Goal: Communication & Community: Answer question/provide support

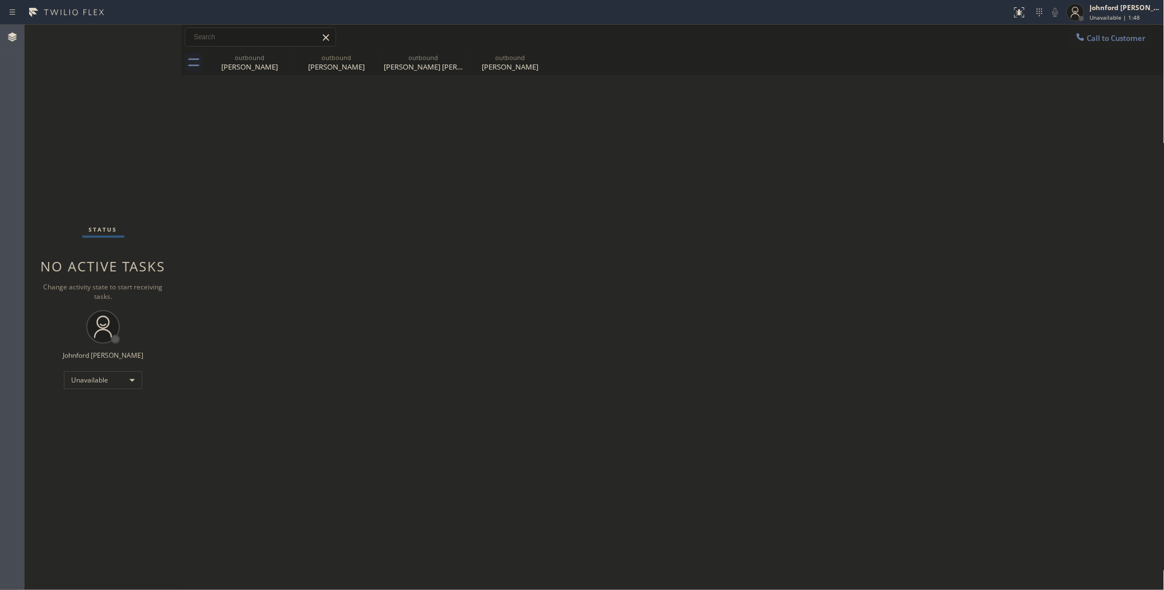
click at [802, 73] on div "outbound Megan Preudshop outbound Bruce Blank outbound Rosen Karlebach outbound…" at bounding box center [685, 62] width 959 height 25
click at [99, 110] on div "Status No active tasks Change activity state to start receiving tasks. [PERSON_…" at bounding box center [103, 307] width 157 height 565
drag, startPoint x: 92, startPoint y: 100, endPoint x: 104, endPoint y: 33, distance: 68.2
click at [92, 100] on div "Status No active tasks Change activity state to start receiving tasks. [PERSON_…" at bounding box center [103, 307] width 157 height 565
click at [1076, 40] on icon at bounding box center [1080, 36] width 11 height 11
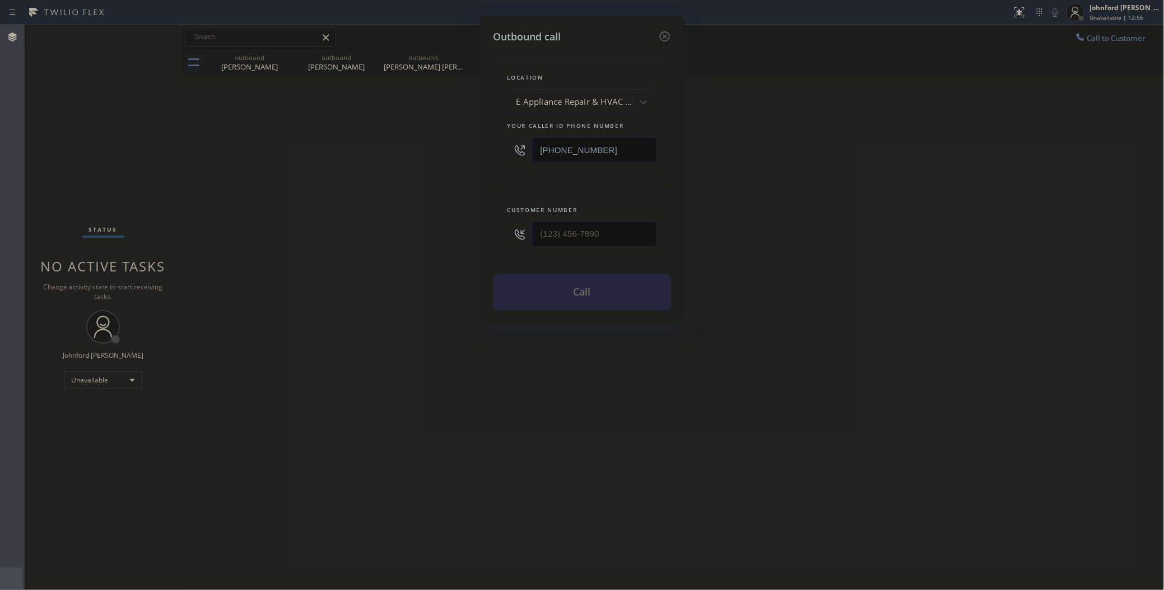
click at [566, 101] on div "E Appliance Repair & HVAC Elmhurst" at bounding box center [576, 102] width 118 height 13
paste input "Spectrum Appliance Repair Schaumburg"
type input "Spectrum Appliance Repair Schaumburg"
click at [573, 129] on div "Spectrum Appliance Repair Schaumburg" at bounding box center [583, 130] width 150 height 31
type input "(708) 616-0100"
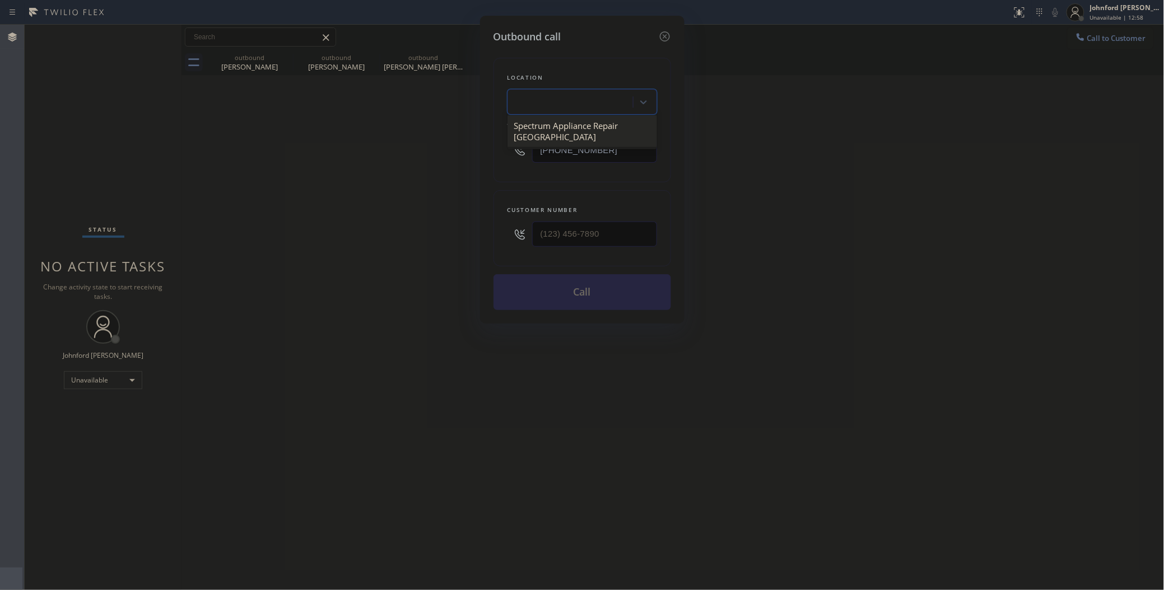
scroll to position [0, 1]
click at [305, 279] on div "Outbound call Location Spectrum Appliance Repair Schaumburg Your caller id phon…" at bounding box center [582, 295] width 1164 height 590
drag, startPoint x: 624, startPoint y: 230, endPoint x: 472, endPoint y: 245, distance: 152.6
click at [472, 245] on div "Outbound call Location Spectrum Appliance Repair Schaumburg Your caller id phon…" at bounding box center [582, 295] width 1164 height 590
paste input "510) 334-9208"
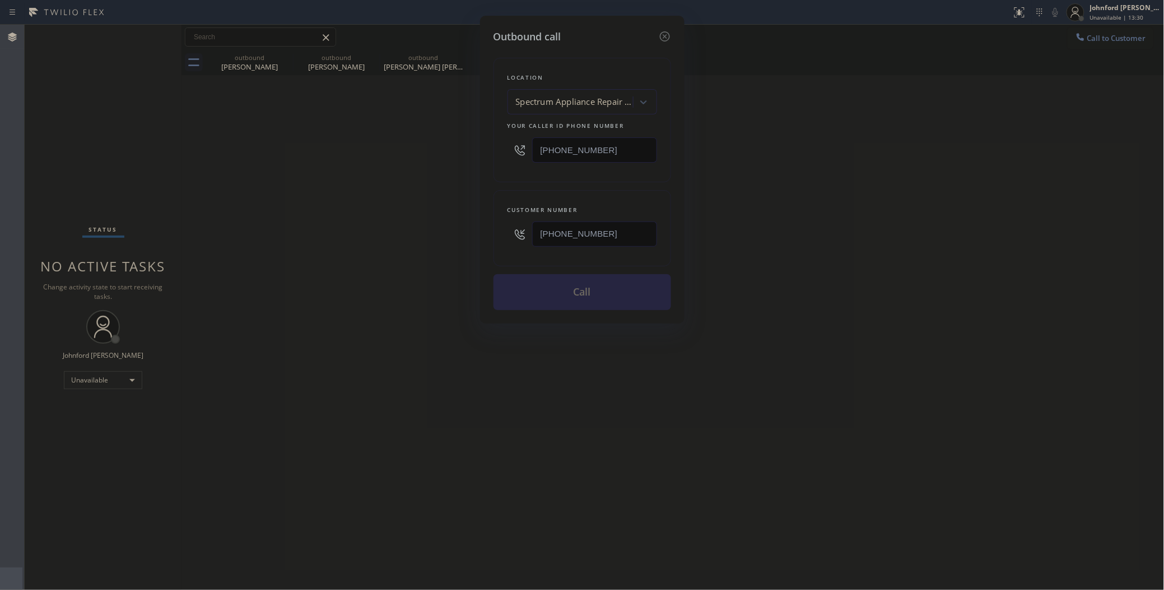
type input "(510) 334-9208"
click at [407, 259] on div "Outbound call Location Spectrum Appliance Repair Schaumburg Your caller id phon…" at bounding box center [582, 295] width 1164 height 590
drag, startPoint x: 629, startPoint y: 136, endPoint x: 439, endPoint y: 138, distance: 190.5
click at [439, 138] on div "Outbound call Location Spectrum Appliance Repair Schaumburg Your caller id phon…" at bounding box center [582, 295] width 1164 height 590
paste input "619) 492-3802"
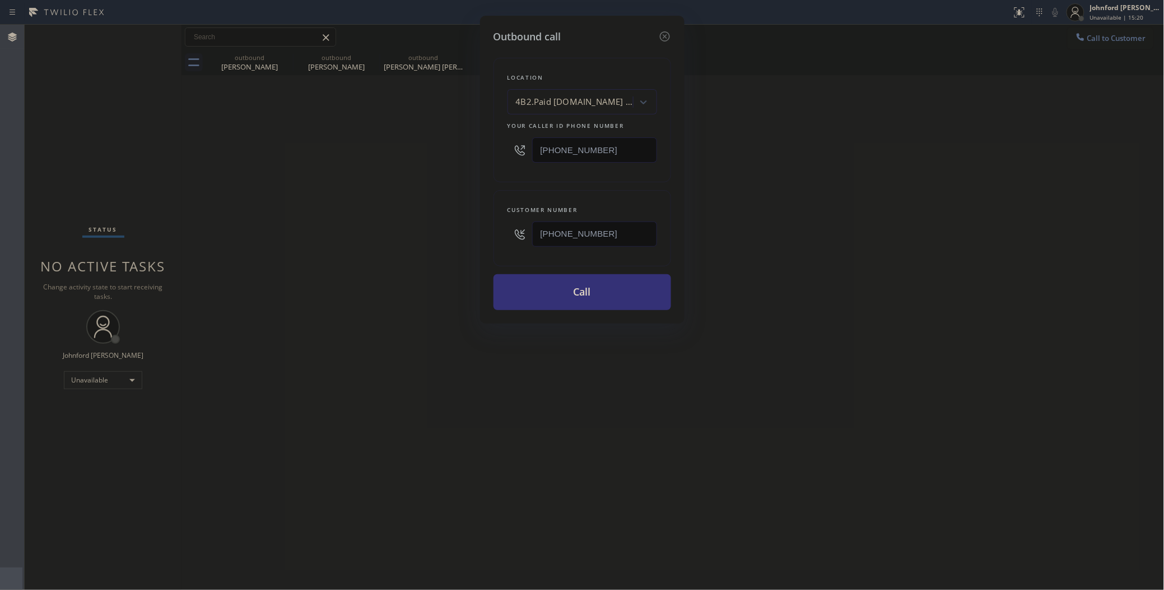
scroll to position [0, 0]
type input "(619) 492-3802"
drag, startPoint x: 611, startPoint y: 236, endPoint x: 433, endPoint y: 238, distance: 178.8
click at [437, 236] on div "Outbound call Location 4B2.Paid SubzeroCare.online (San Diego, Google Ads) Your…" at bounding box center [582, 295] width 1164 height 590
paste input "619) 318-9345"
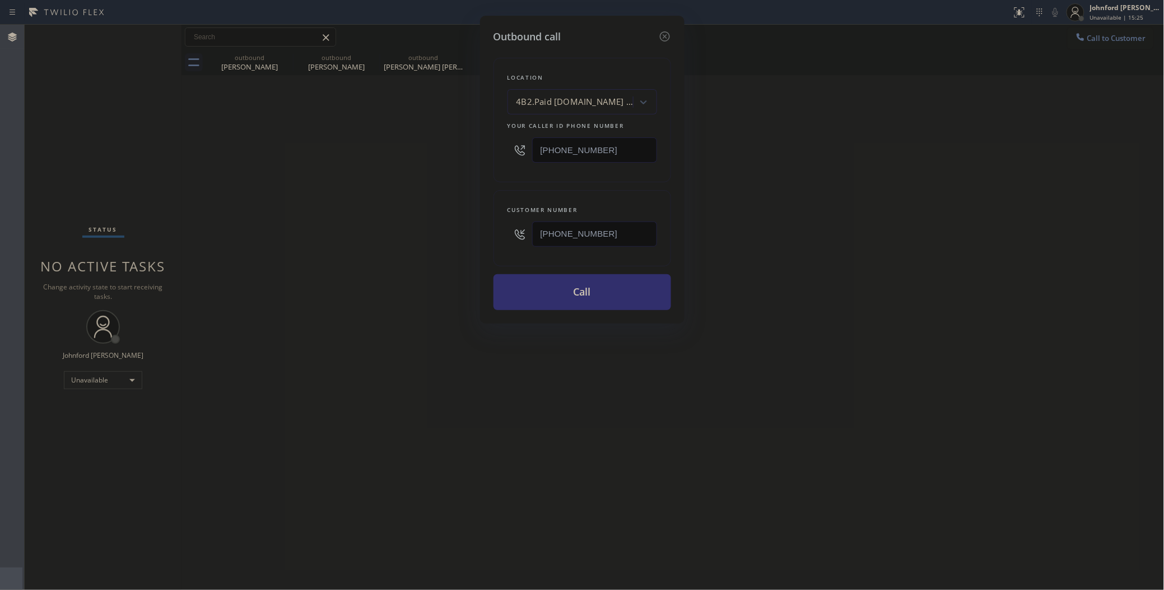
type input "(619) 318-9345"
click at [534, 289] on button "Call" at bounding box center [583, 292] width 178 height 36
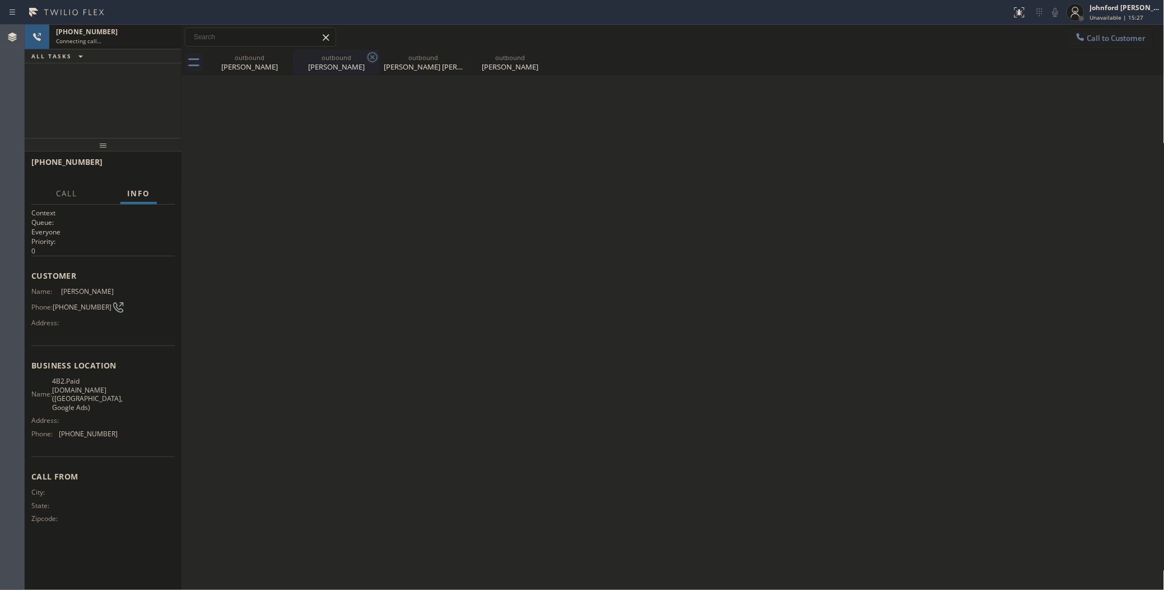
click at [0, 0] on icon at bounding box center [0, 0] width 0 height 0
click at [366, 57] on icon at bounding box center [372, 56] width 13 height 13
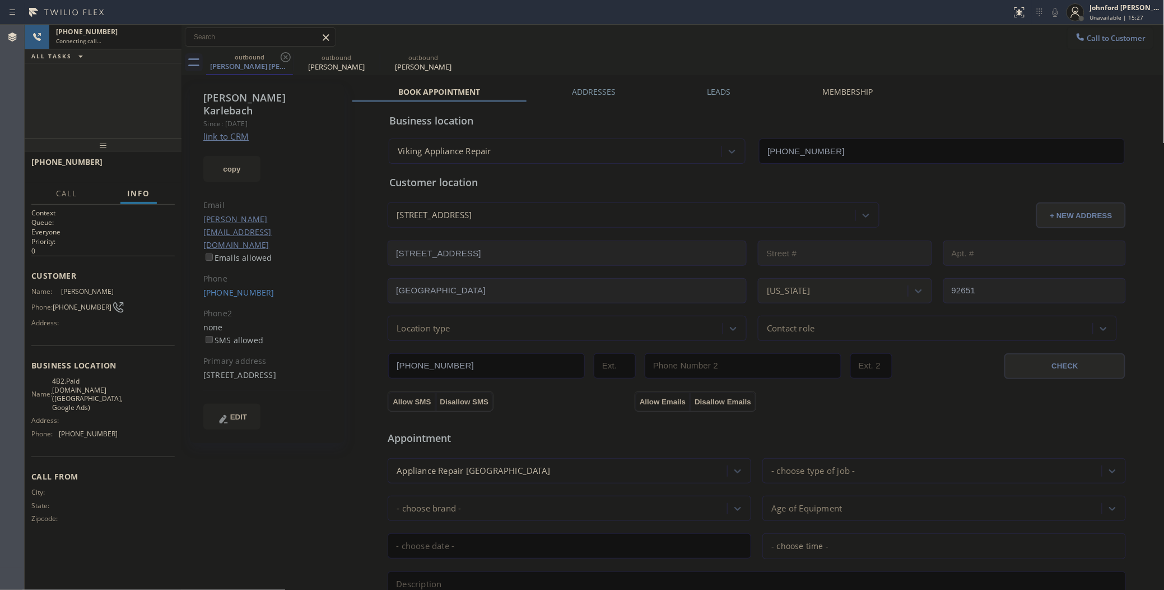
click at [289, 57] on icon at bounding box center [285, 56] width 13 height 13
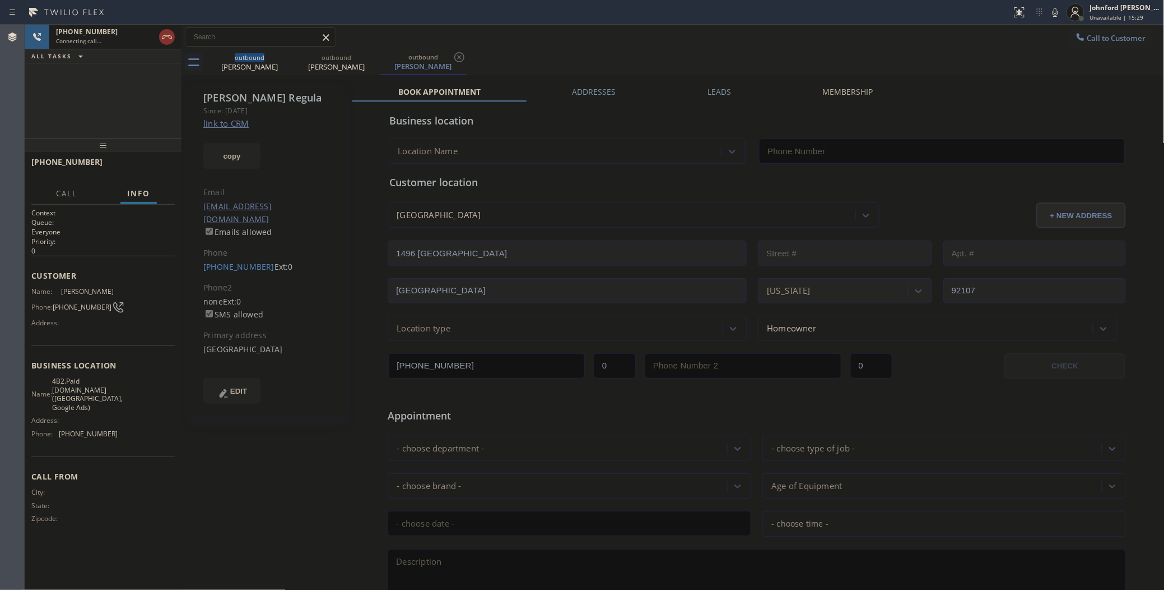
click at [220, 124] on link "link to CRM" at bounding box center [225, 123] width 45 height 11
click at [164, 33] on icon at bounding box center [166, 36] width 13 height 13
type input "(619) 492-3802"
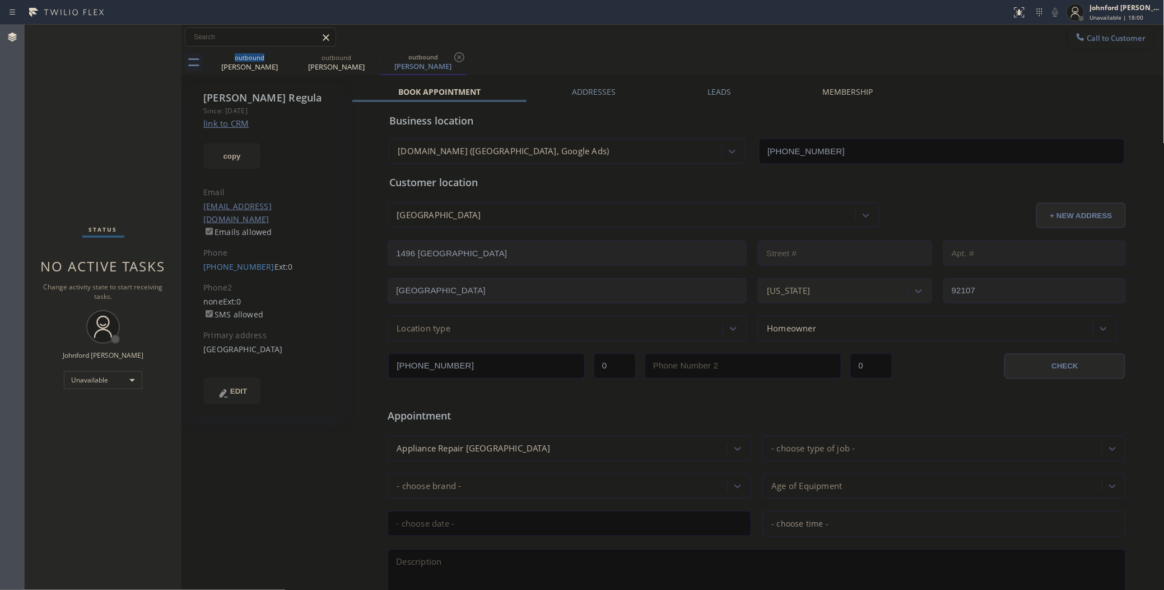
click at [1075, 31] on icon at bounding box center [1080, 36] width 11 height 11
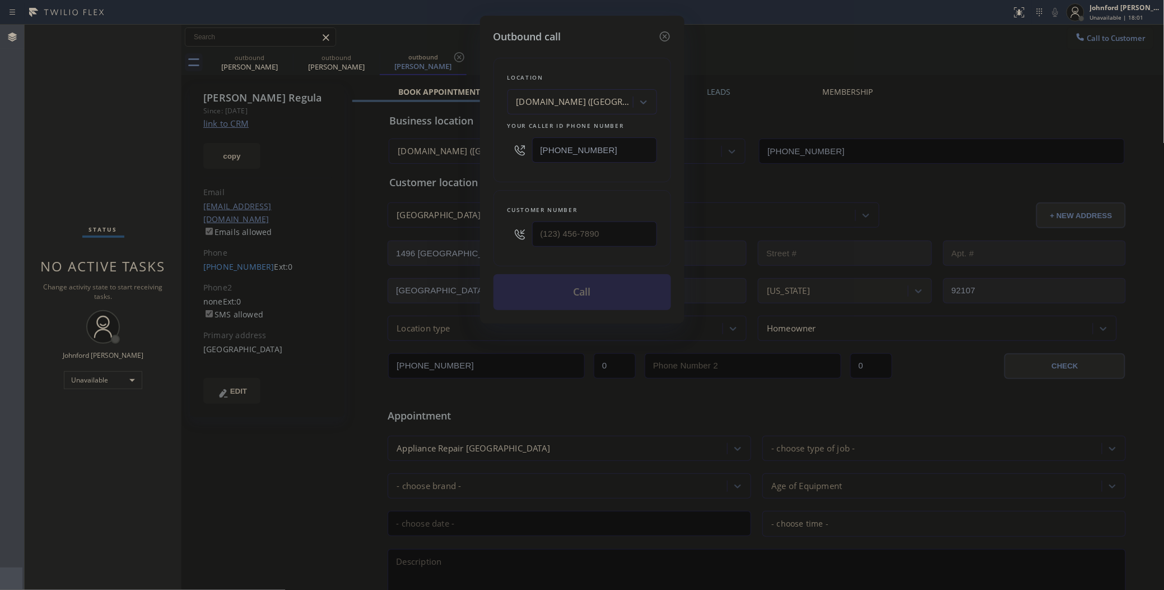
drag, startPoint x: 606, startPoint y: 150, endPoint x: 412, endPoint y: 164, distance: 194.4
click at [435, 152] on div "Outbound call Location SubzeroCare.online (San Diego, Google Ads) Your caller i…" at bounding box center [582, 295] width 1164 height 590
paste input "754) 799-3094"
type input "(754) 799-3094"
drag, startPoint x: 604, startPoint y: 235, endPoint x: 525, endPoint y: 233, distance: 79.6
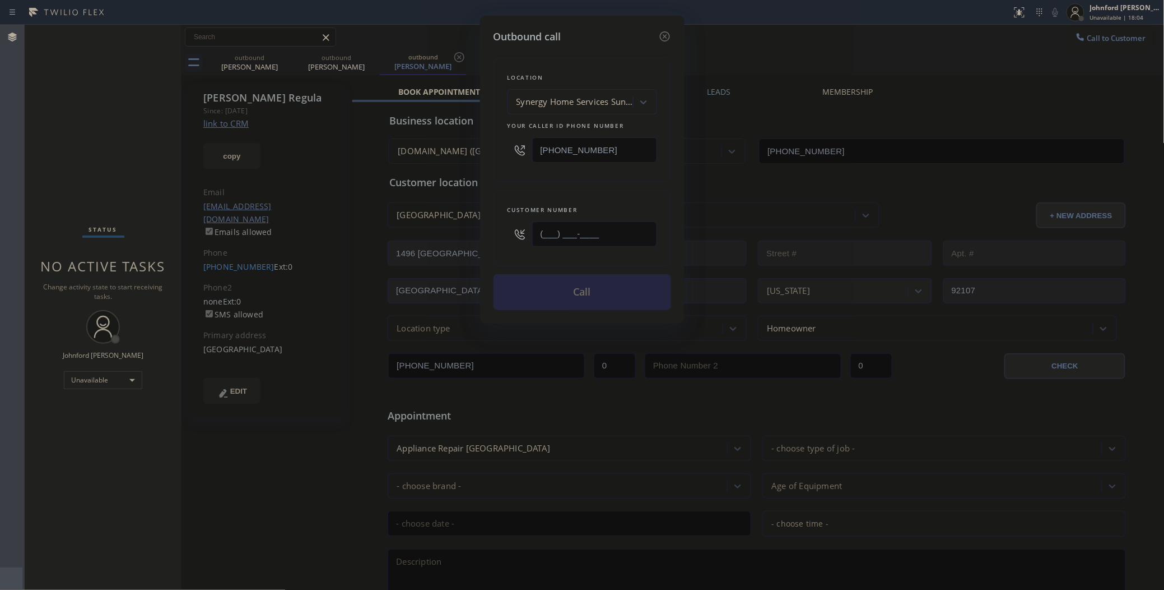
click at [525, 233] on div "(___) ___-____" at bounding box center [583, 234] width 150 height 36
paste input "754) 262-8442"
type input "(754) 262-8442"
click at [522, 174] on div "Location Synergy Home Services Sunrise Your caller id phone number (754) 799-30…" at bounding box center [583, 120] width 178 height 124
click at [561, 281] on button "Call" at bounding box center [583, 292] width 178 height 36
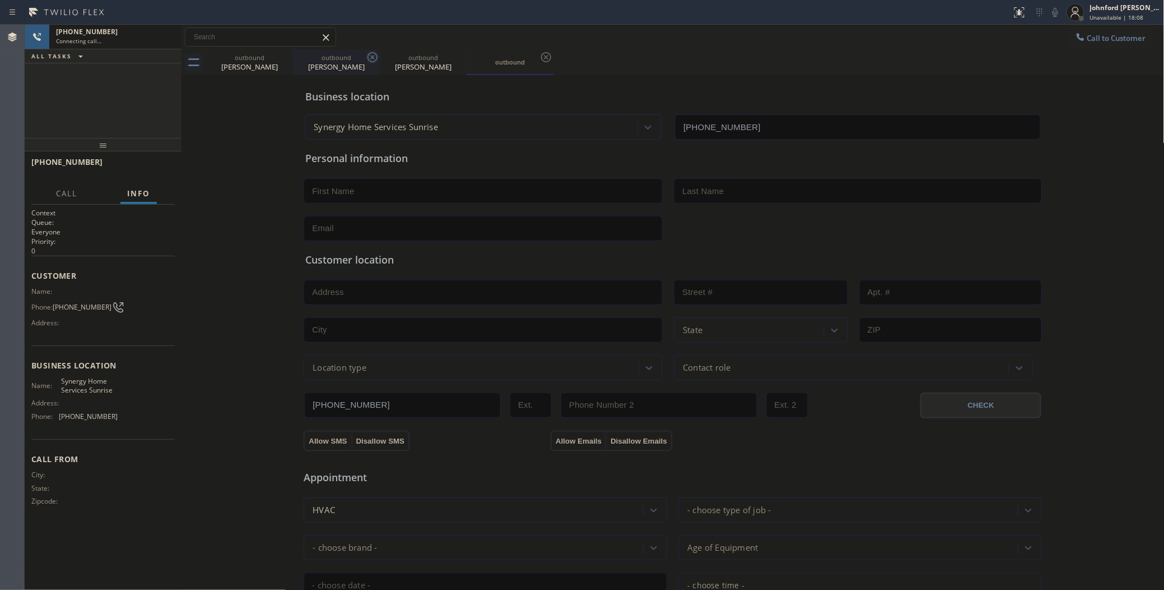
click at [0, 0] on icon at bounding box center [0, 0] width 0 height 0
click at [366, 57] on icon at bounding box center [372, 56] width 13 height 13
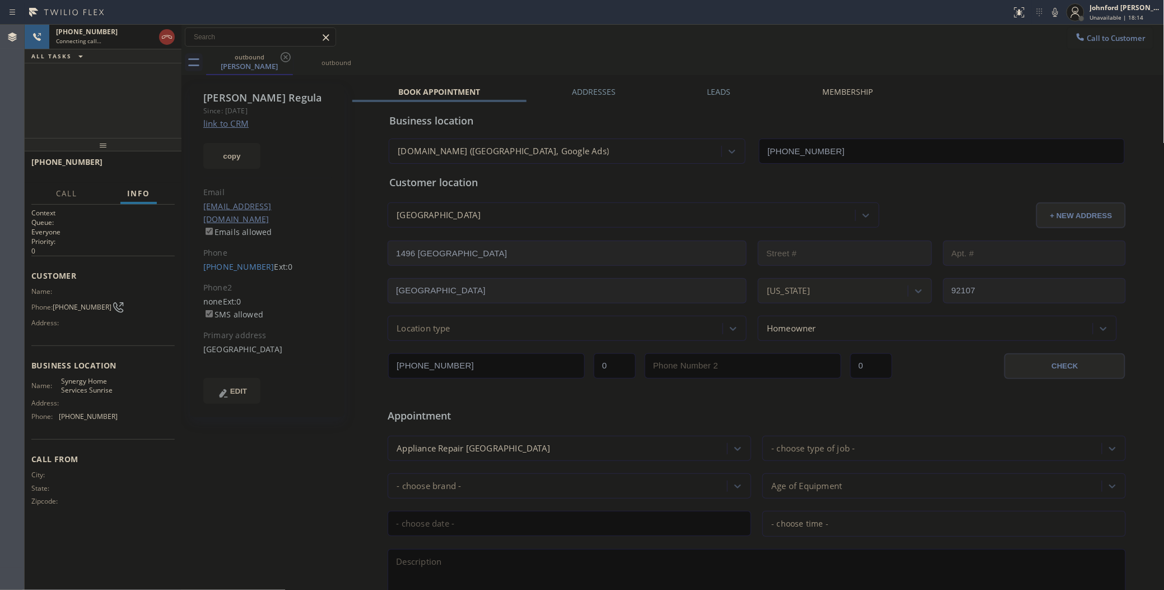
drag, startPoint x: 855, startPoint y: 56, endPoint x: 782, endPoint y: 46, distance: 74.1
click at [855, 56] on div "outbound Josie Regula outbound" at bounding box center [685, 62] width 959 height 25
click at [161, 155] on div "+17542628442 Live | 00:15 HANG UP" at bounding box center [102, 166] width 143 height 29
click at [156, 159] on button "HANG UP" at bounding box center [149, 167] width 52 height 16
click at [286, 59] on icon at bounding box center [285, 56] width 13 height 13
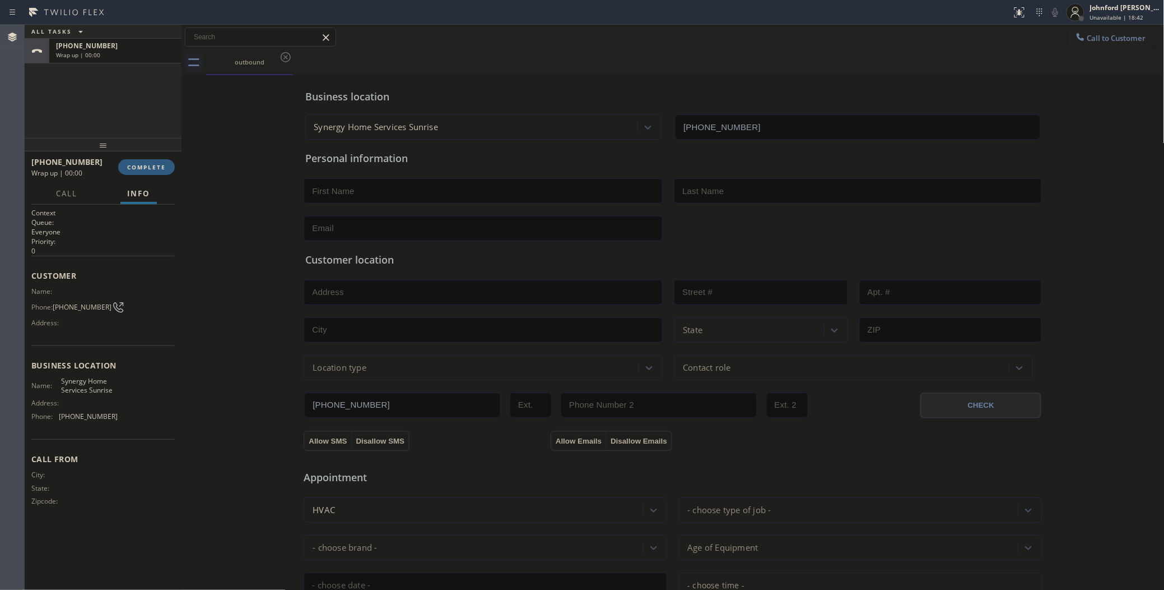
click at [78, 303] on span "(754) 262-8442" at bounding box center [82, 307] width 59 height 8
copy div "(754) 262-8442"
click at [1092, 32] on button "Call to Customer" at bounding box center [1111, 37] width 86 height 21
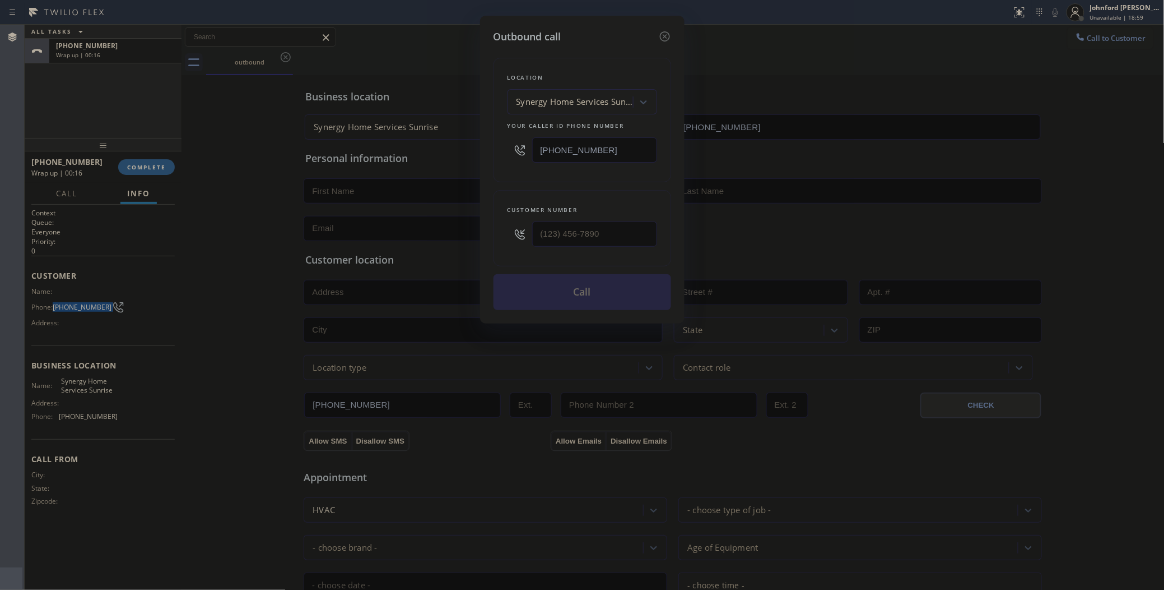
click at [93, 98] on div "Outbound call Location Synergy Home Services Sunrise Your caller id phone numbe…" at bounding box center [582, 295] width 1164 height 590
click at [155, 167] on div "Outbound call Location Synergy Home Services Sunrise Your caller id phone numbe…" at bounding box center [582, 295] width 1164 height 590
click at [658, 32] on icon at bounding box center [664, 36] width 13 height 13
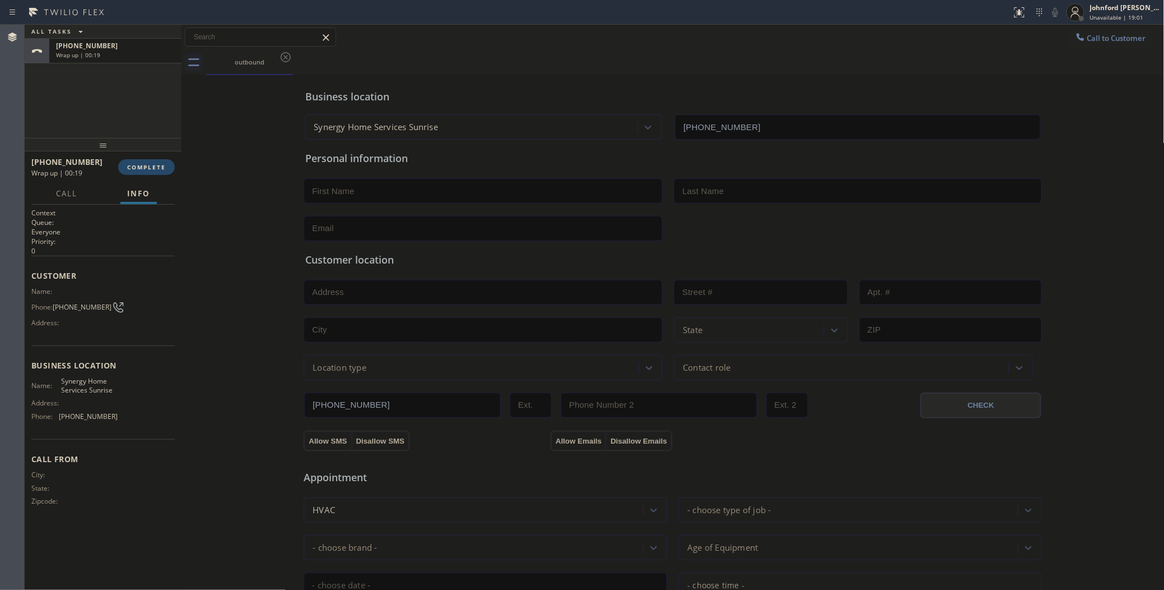
click at [153, 166] on span "COMPLETE" at bounding box center [146, 167] width 39 height 8
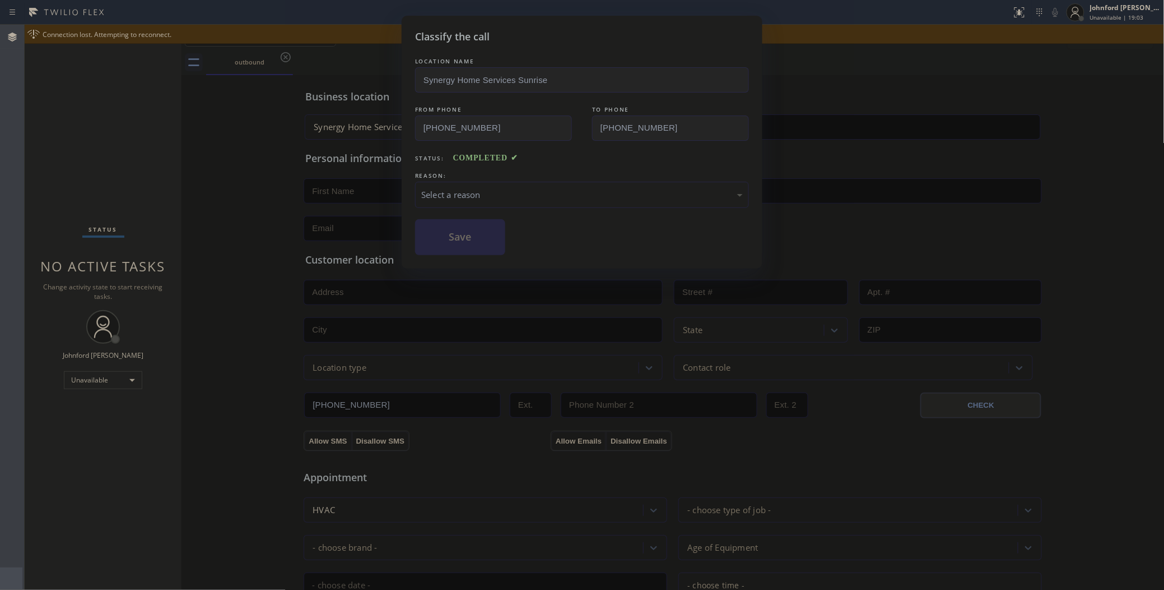
click at [516, 199] on div "Select a reason" at bounding box center [582, 195] width 334 height 26
click at [468, 229] on button "Save" at bounding box center [460, 237] width 90 height 36
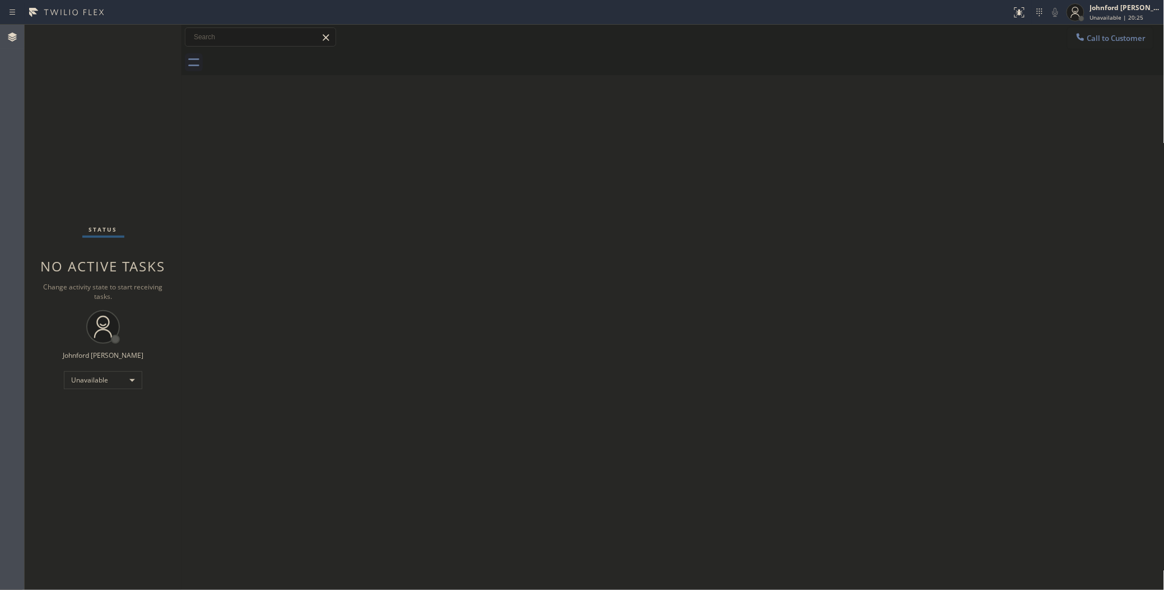
click at [795, 203] on div "Back to Dashboard Change Sender ID Customers Technicians Select a contact Outbo…" at bounding box center [673, 307] width 983 height 565
click at [1084, 43] on div at bounding box center [1080, 37] width 13 height 13
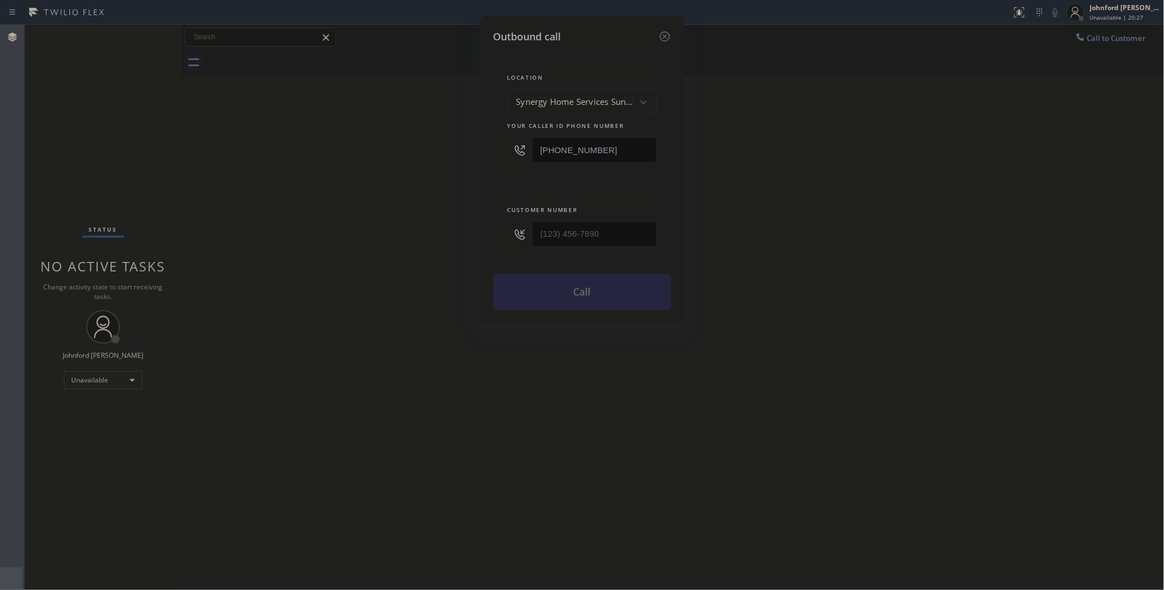
drag, startPoint x: 614, startPoint y: 144, endPoint x: 482, endPoint y: 152, distance: 131.4
click at [482, 152] on div "Outbound call Location Synergy Home Services Sunrise Your caller id phone numbe…" at bounding box center [582, 170] width 205 height 308
paste input "949) 990-5879"
type input "(949) 990-5879"
drag, startPoint x: 601, startPoint y: 244, endPoint x: 484, endPoint y: 236, distance: 117.4
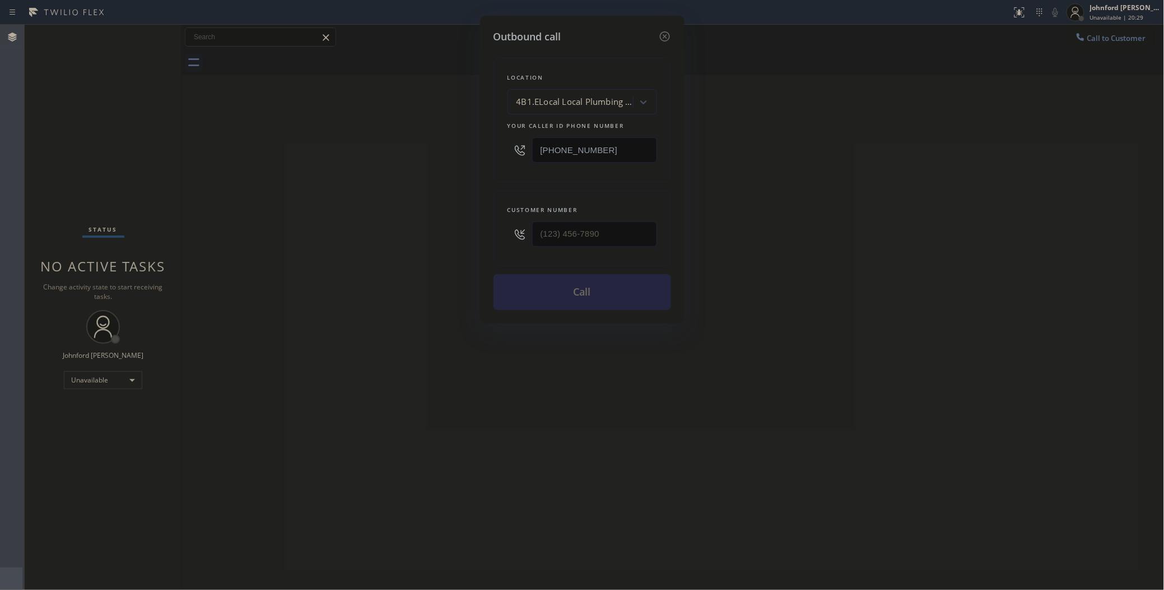
click at [486, 236] on div "Outbound call Location 4B1.ELocal Local Plumbing Cart OC Your caller id phone n…" at bounding box center [582, 170] width 205 height 308
click at [559, 235] on input "(___) ___-____" at bounding box center [594, 233] width 125 height 25
paste input "818) 984-1105"
type input "(818) 984-1105"
click at [402, 235] on div "Outbound call Location 4B1.ELocal Local Plumbing Cart OC Your caller id phone n…" at bounding box center [582, 295] width 1164 height 590
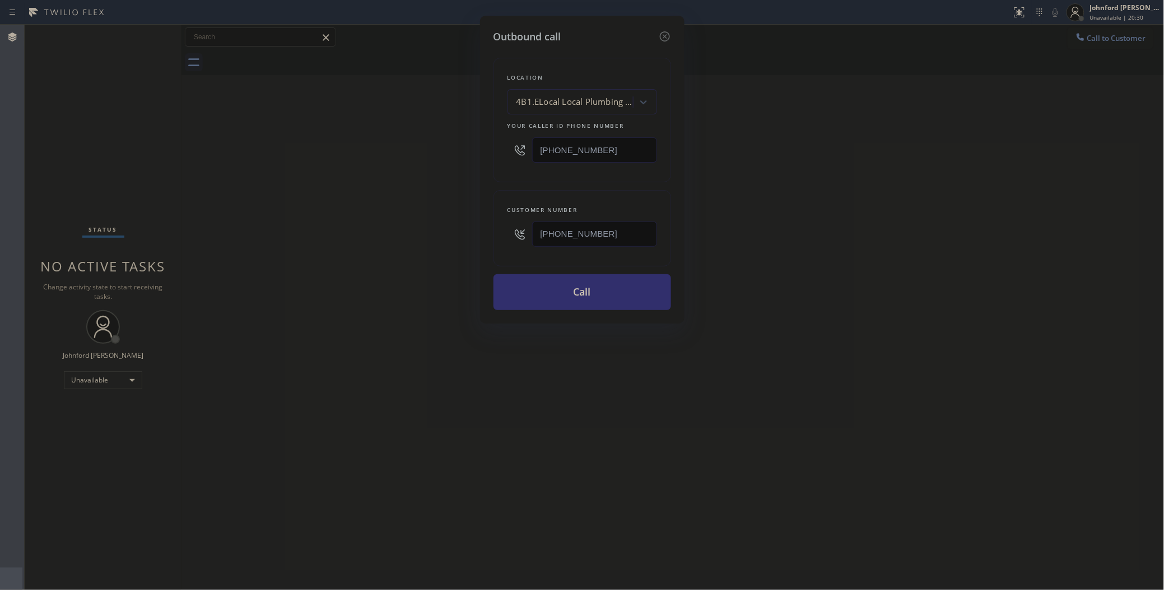
click at [528, 294] on button "Call" at bounding box center [583, 292] width 178 height 36
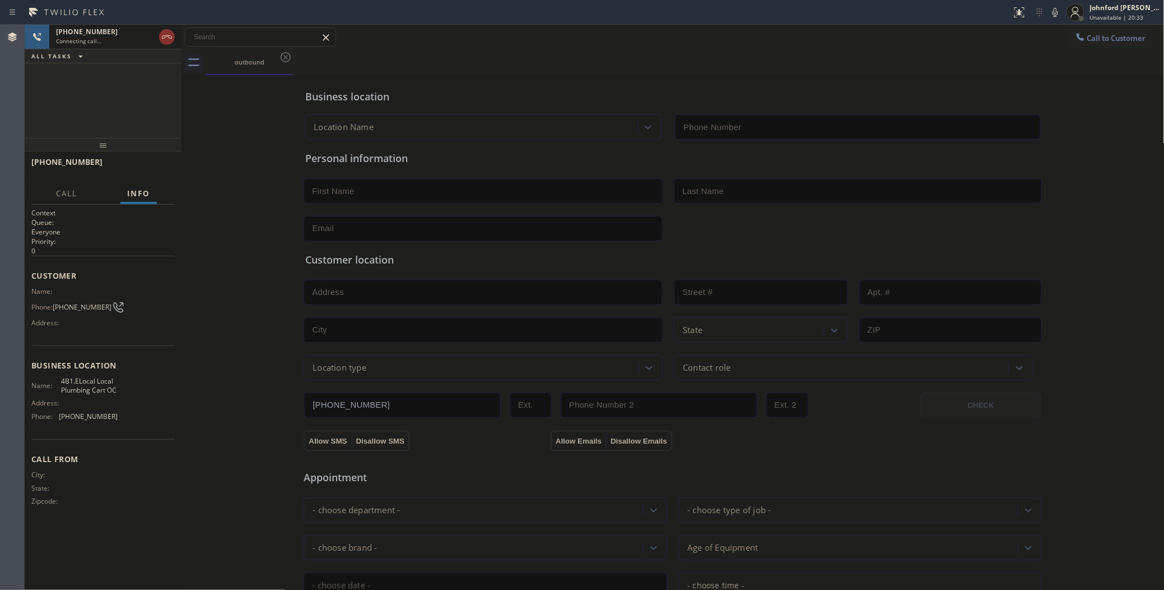
type input "(949) 990-5879"
click at [474, 69] on div "outbound" at bounding box center [685, 62] width 959 height 25
click at [1060, 21] on div "Status report No issues detected If you experience an issue, please download th…" at bounding box center [1086, 12] width 157 height 25
click at [1060, 9] on icon at bounding box center [1055, 12] width 13 height 13
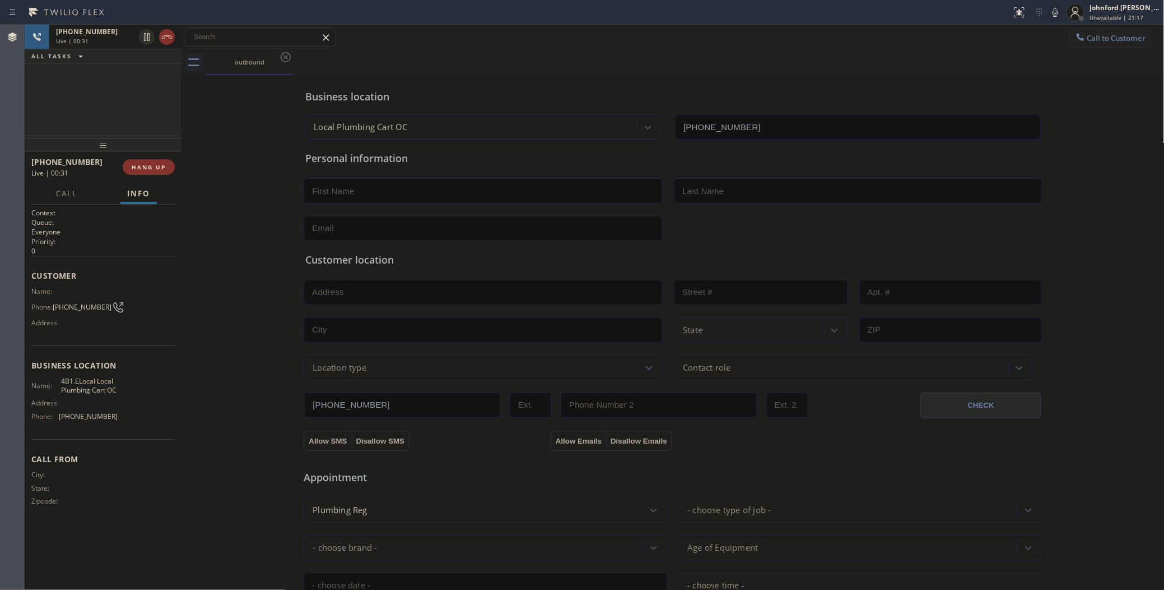
click at [175, 163] on div "+18189841105 Live | 00:31 HANG UP" at bounding box center [103, 166] width 157 height 31
click at [166, 164] on button "HANG UP" at bounding box center [149, 167] width 52 height 16
click at [118, 164] on div "+18189841105 Wrap up | 00:29" at bounding box center [74, 166] width 87 height 29
click at [144, 164] on span "COMPLETE" at bounding box center [146, 167] width 39 height 8
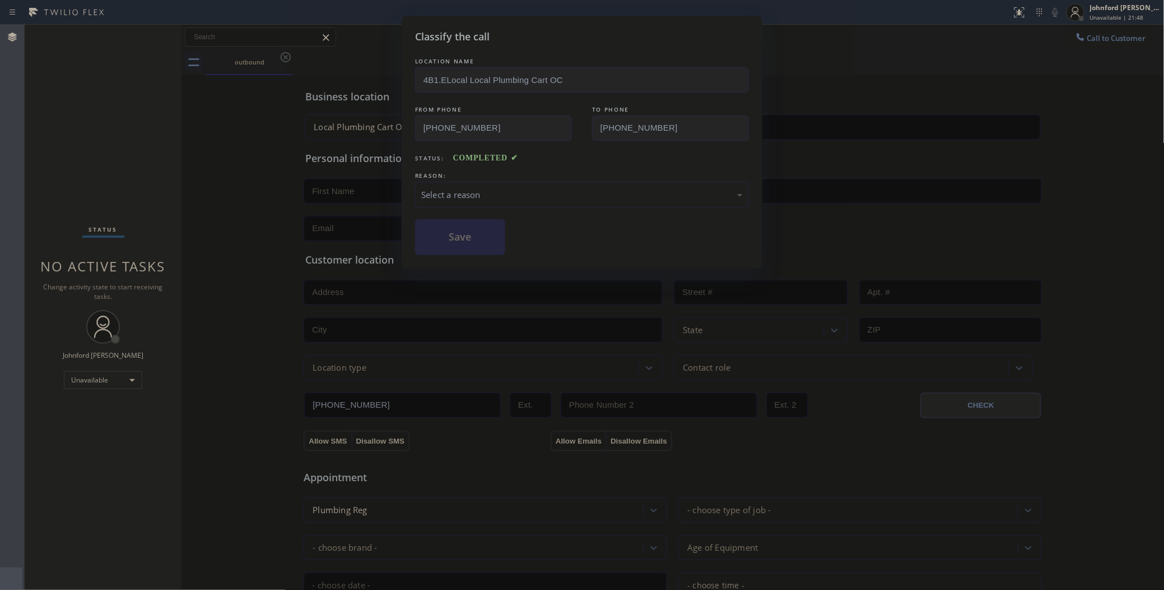
click at [493, 177] on div "REASON:" at bounding box center [582, 176] width 334 height 12
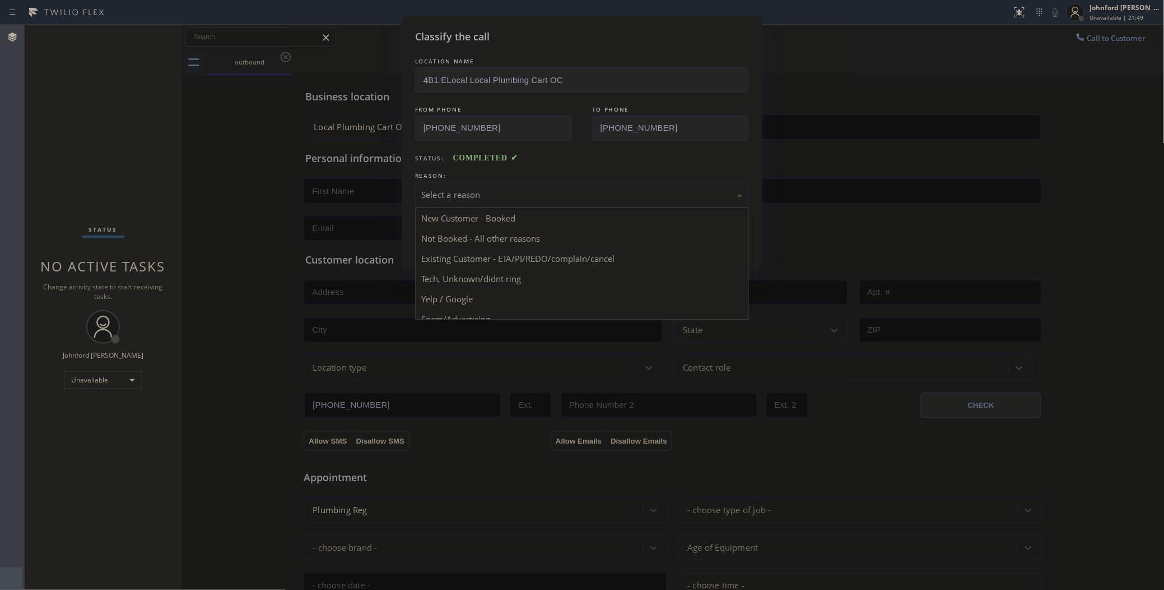
click at [485, 199] on div "Select a reason" at bounding box center [582, 195] width 334 height 26
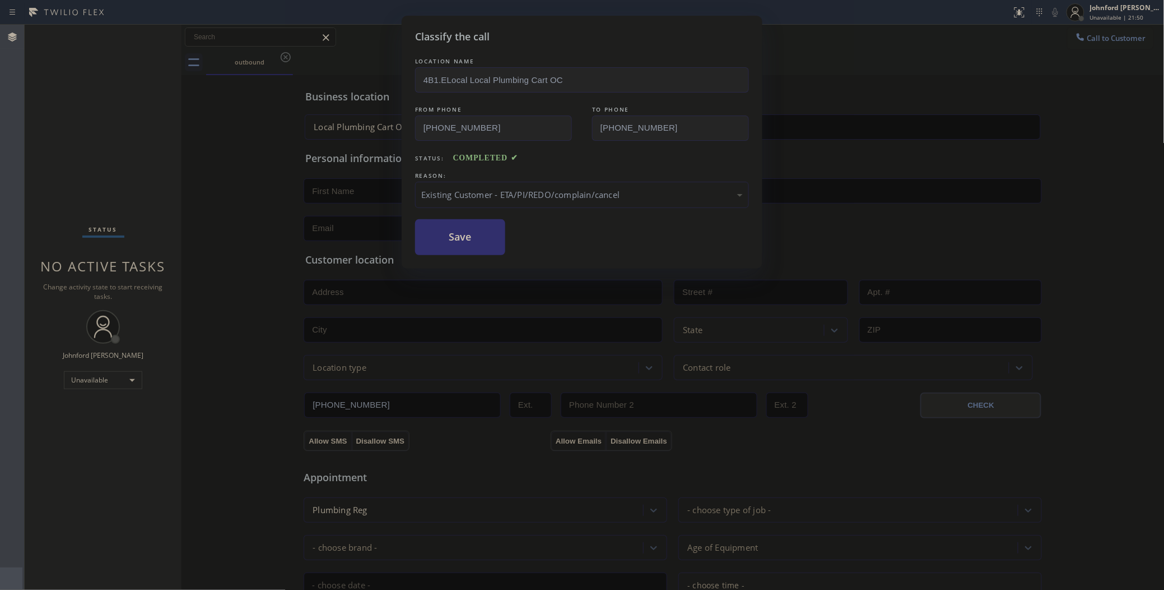
click at [472, 248] on button "Save" at bounding box center [460, 237] width 90 height 36
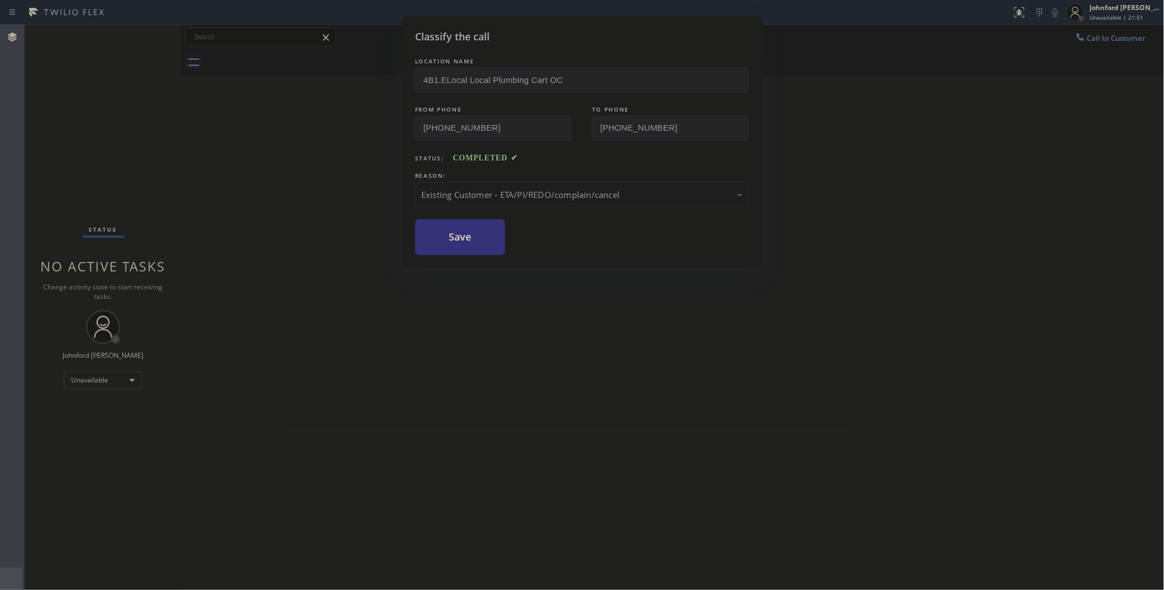
click at [1079, 39] on div "Classify the call LOCATION NAME 4B1.ELocal Local Plumbing Cart OC FROM PHONE (9…" at bounding box center [582, 295] width 1164 height 590
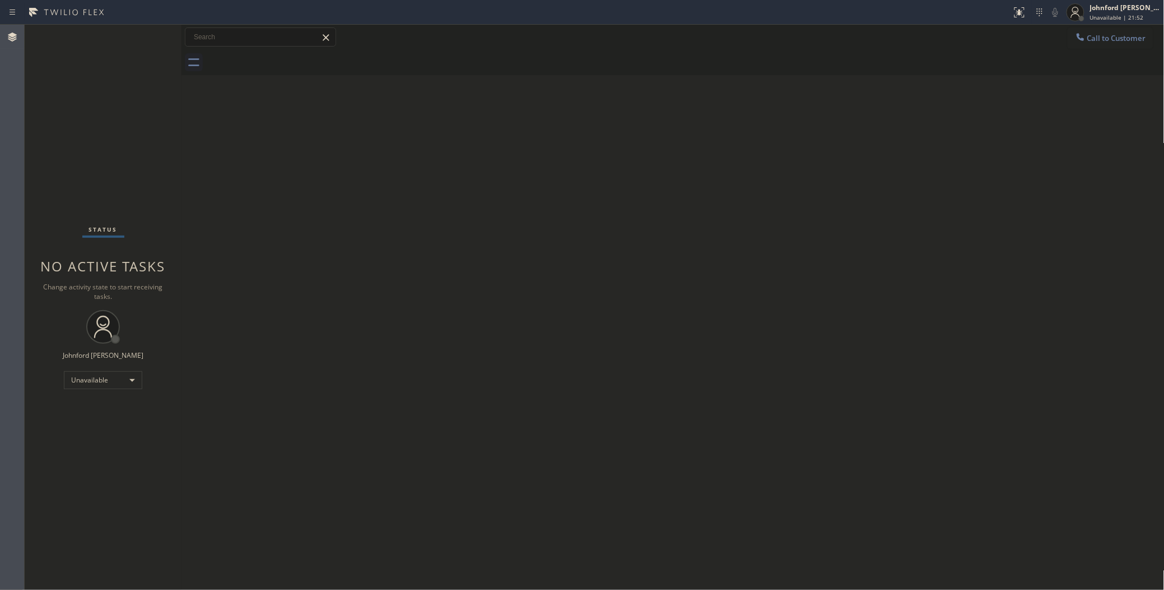
click at [1079, 39] on icon at bounding box center [1080, 36] width 11 height 11
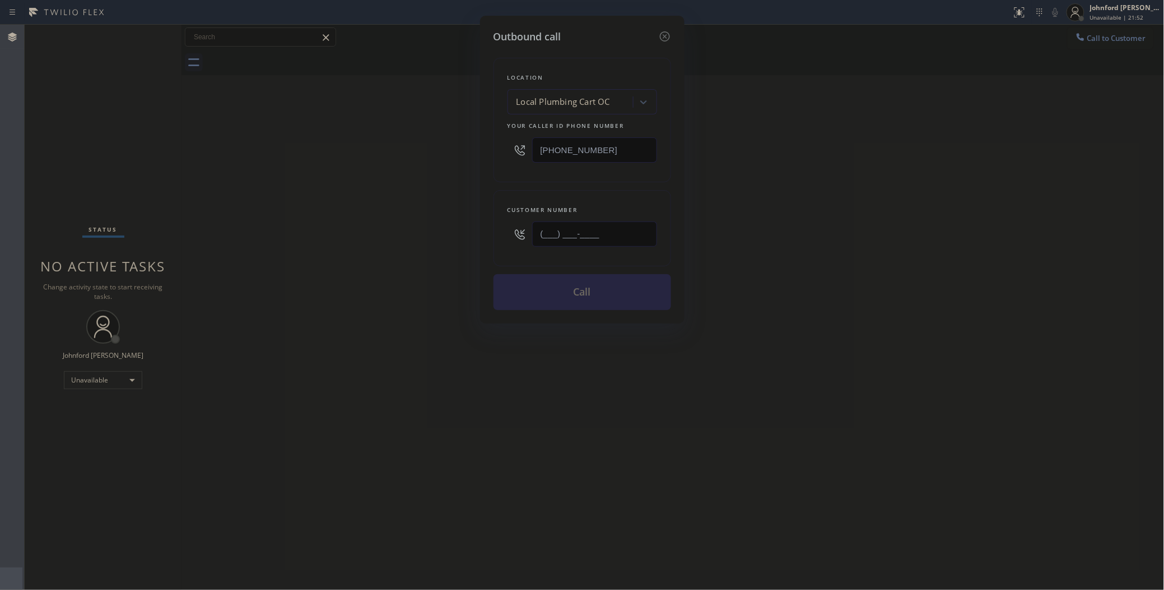
drag, startPoint x: 629, startPoint y: 233, endPoint x: 485, endPoint y: 244, distance: 145.1
click at [485, 244] on div "Outbound call Location Local Plumbing Cart OC Your caller id phone number (949)…" at bounding box center [582, 170] width 205 height 308
paste input "818) 984-1105"
type input "(818) 984-1105"
click at [422, 242] on div "Outbound call Location Local Plumbing Cart OC Your caller id phone number (949)…" at bounding box center [582, 295] width 1164 height 590
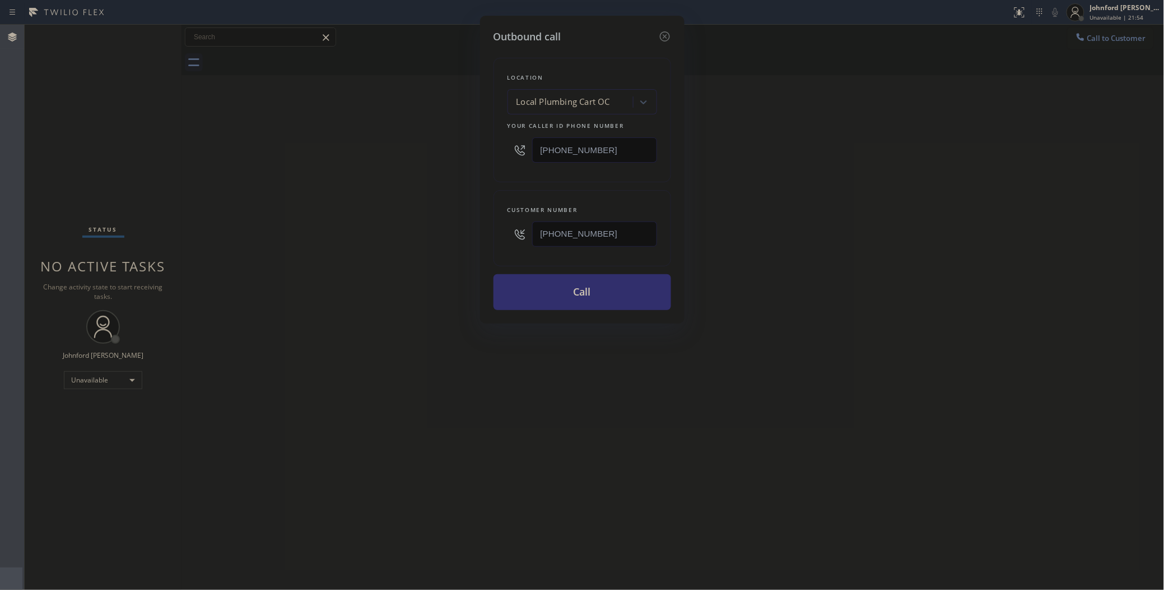
click at [544, 287] on button "Call" at bounding box center [583, 292] width 178 height 36
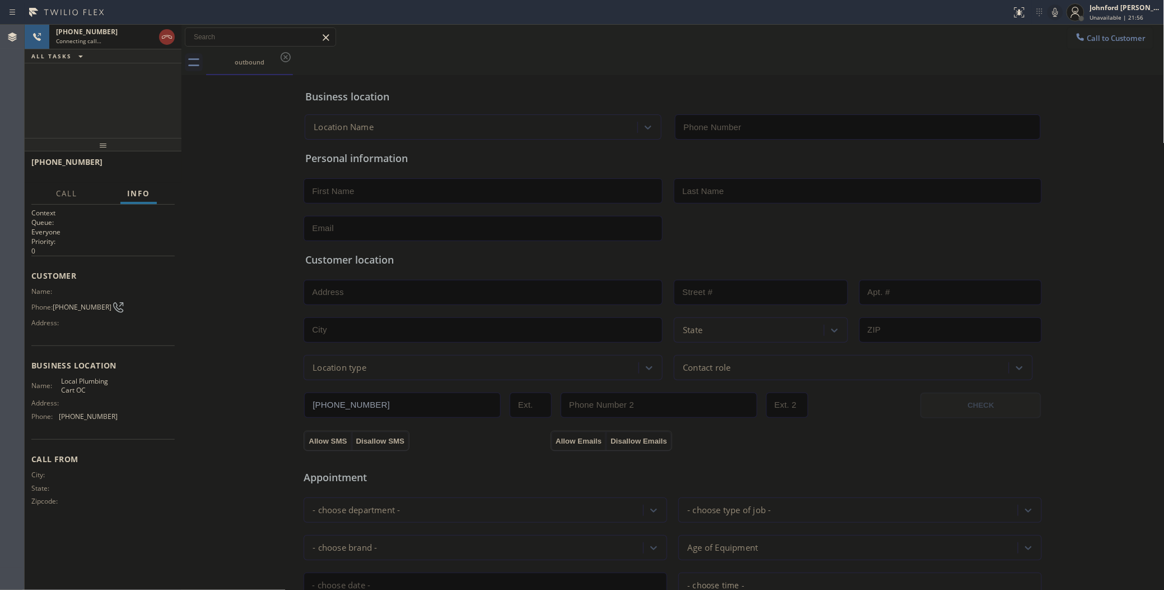
type input "(949) 990-5879"
click at [150, 132] on div "+18189841105 Connecting call… ALL TASKS ALL TASKS ACTIVE TASKS TASKS IN WRAP UP" at bounding box center [103, 81] width 157 height 113
click at [76, 105] on div "+18189841105 Live | 00:00 ALL TASKS ALL TASKS ACTIVE TASKS TASKS IN WRAP UP" at bounding box center [103, 81] width 157 height 113
click at [105, 111] on div "+18189841105 Live | 00:03 ALL TASKS ALL TASKS ACTIVE TASKS TASKS IN WRAP UP" at bounding box center [103, 81] width 157 height 113
click at [136, 169] on span "HANG UP" at bounding box center [149, 167] width 34 height 8
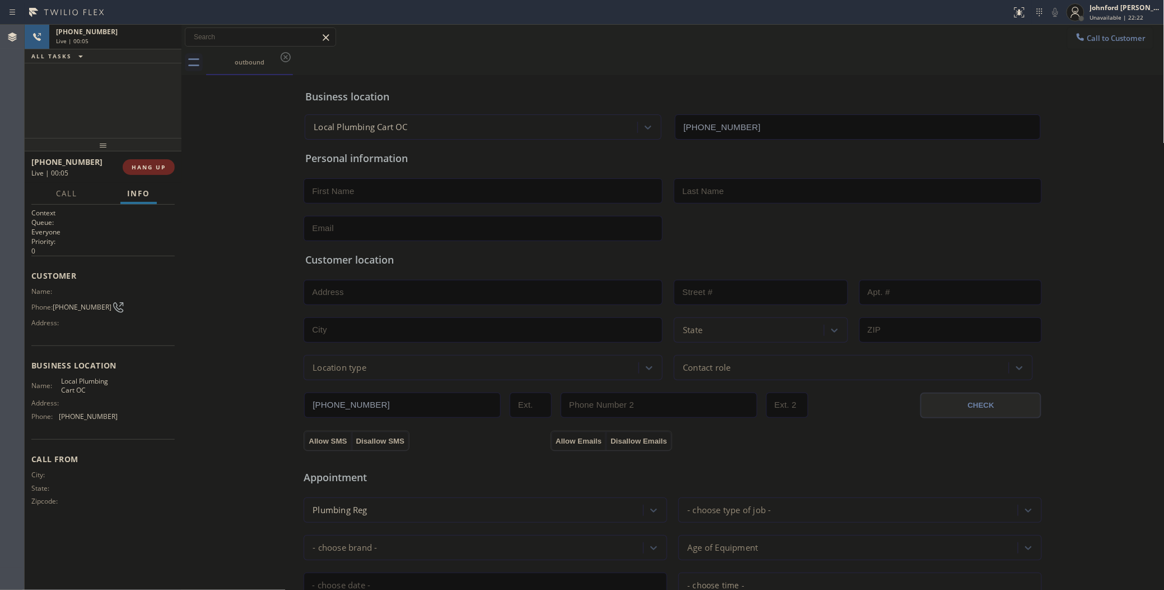
click at [136, 169] on span "HANG UP" at bounding box center [149, 167] width 34 height 8
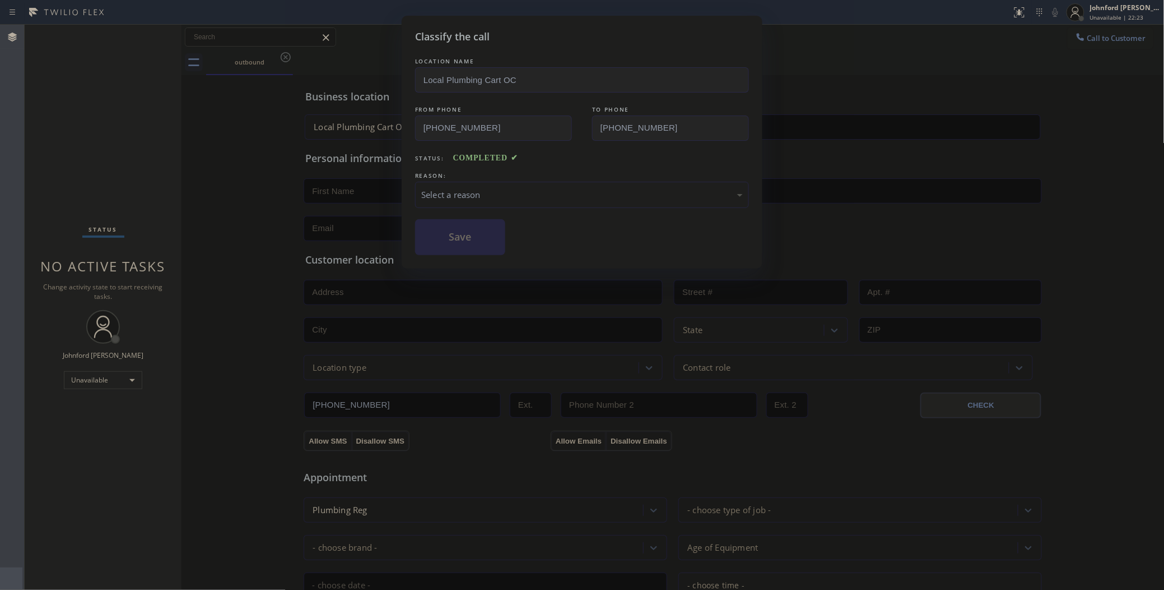
click at [513, 175] on div "REASON:" at bounding box center [582, 176] width 334 height 12
click at [522, 188] on div "Select a reason" at bounding box center [582, 194] width 322 height 13
click at [458, 247] on button "Save" at bounding box center [460, 237] width 90 height 36
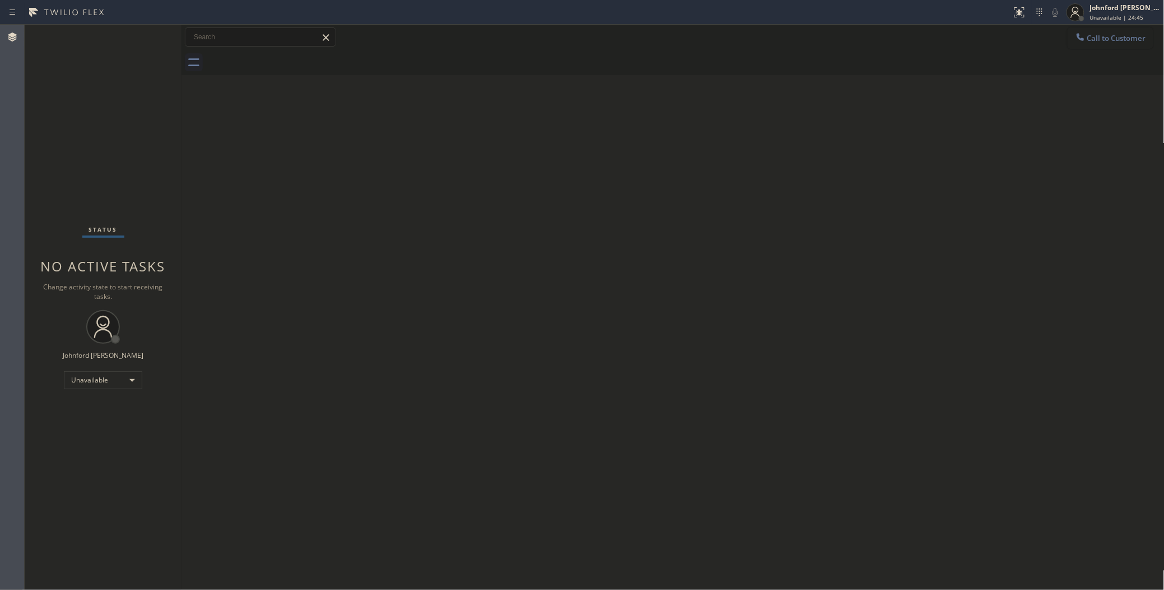
click at [1076, 42] on icon at bounding box center [1080, 36] width 11 height 11
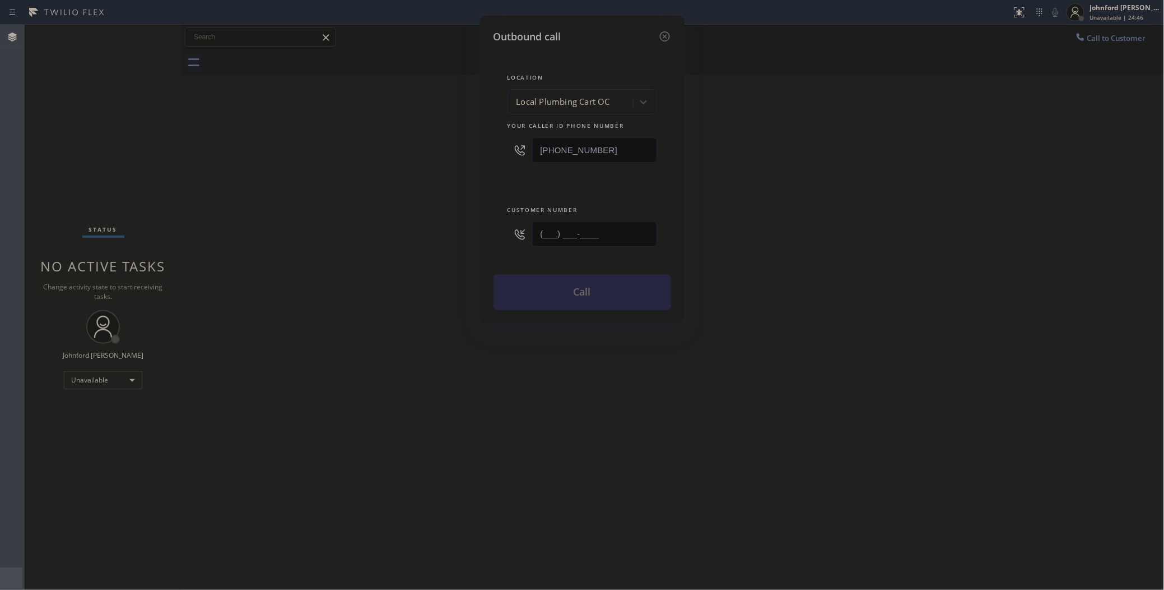
drag, startPoint x: 601, startPoint y: 219, endPoint x: 472, endPoint y: 222, distance: 128.9
click at [472, 222] on div "Outbound call Location Local Plumbing Cart OC Your caller id phone number (949)…" at bounding box center [582, 295] width 1164 height 590
paste input "650) 465-1754"
type input "(650) 465-1754"
drag, startPoint x: 444, startPoint y: 222, endPoint x: 536, endPoint y: 290, distance: 113.9
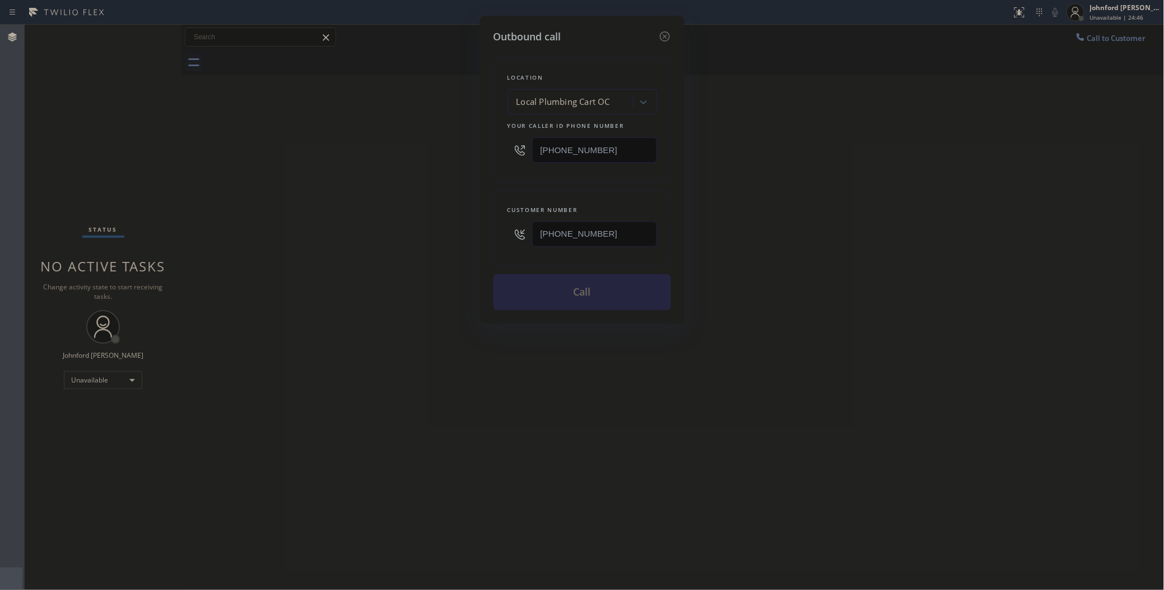
click at [444, 225] on div "Outbound call Location Local Plumbing Cart OC Your caller id phone number (949)…" at bounding box center [582, 295] width 1164 height 590
click at [544, 295] on button "Call" at bounding box center [583, 292] width 178 height 36
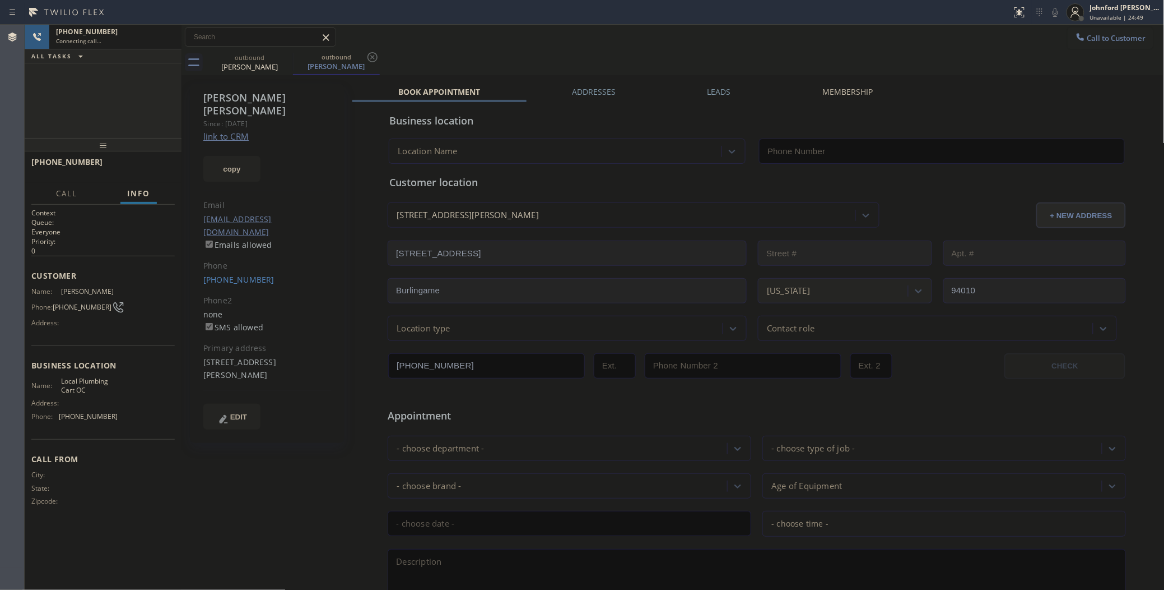
click at [237, 64] on div "John Gibbs" at bounding box center [249, 67] width 85 height 10
click at [173, 41] on icon at bounding box center [166, 36] width 13 height 13
type input "(949) 990-5879"
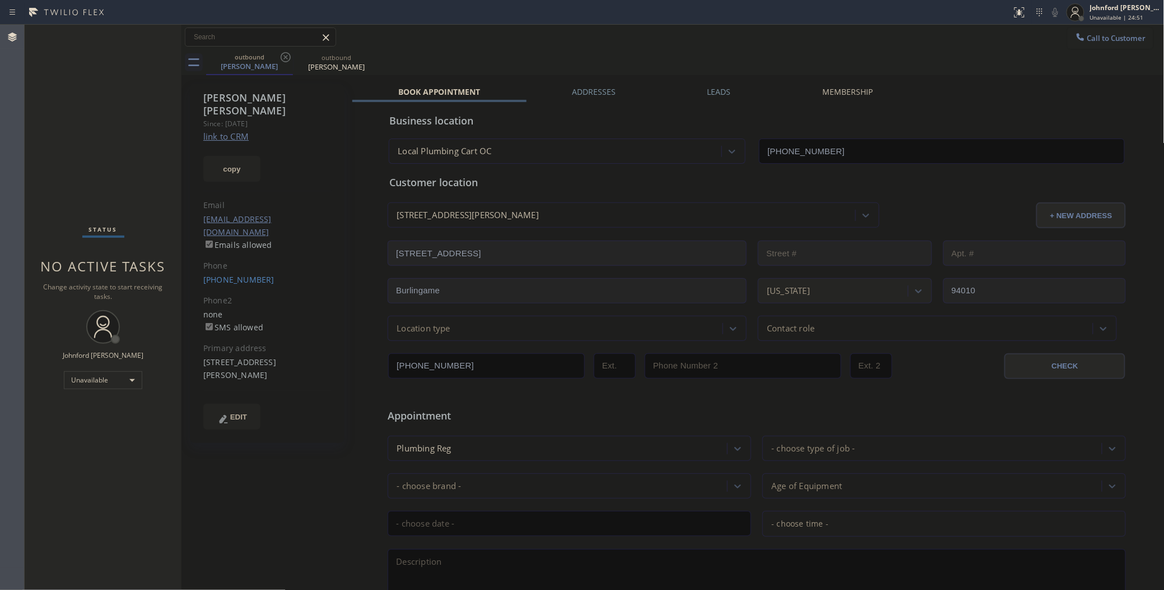
click at [222, 131] on link "link to CRM" at bounding box center [225, 136] width 45 height 11
click at [1088, 37] on span "Call to Customer" at bounding box center [1117, 38] width 59 height 10
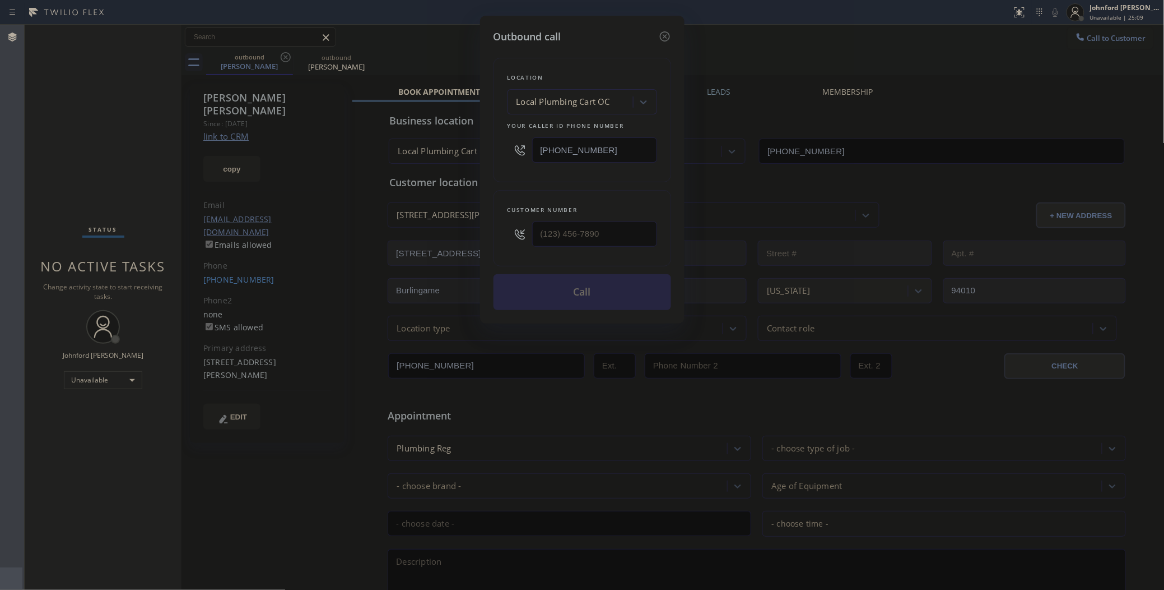
drag, startPoint x: 575, startPoint y: 142, endPoint x: 443, endPoint y: 146, distance: 131.8
click at [462, 146] on div "Outbound call Location Local Plumbing Cart OC Your caller id phone number (949)…" at bounding box center [582, 295] width 1164 height 590
paste input "855) 731-4952"
type input "[PHONE_NUMBER]"
click at [590, 222] on input "text" at bounding box center [594, 233] width 125 height 25
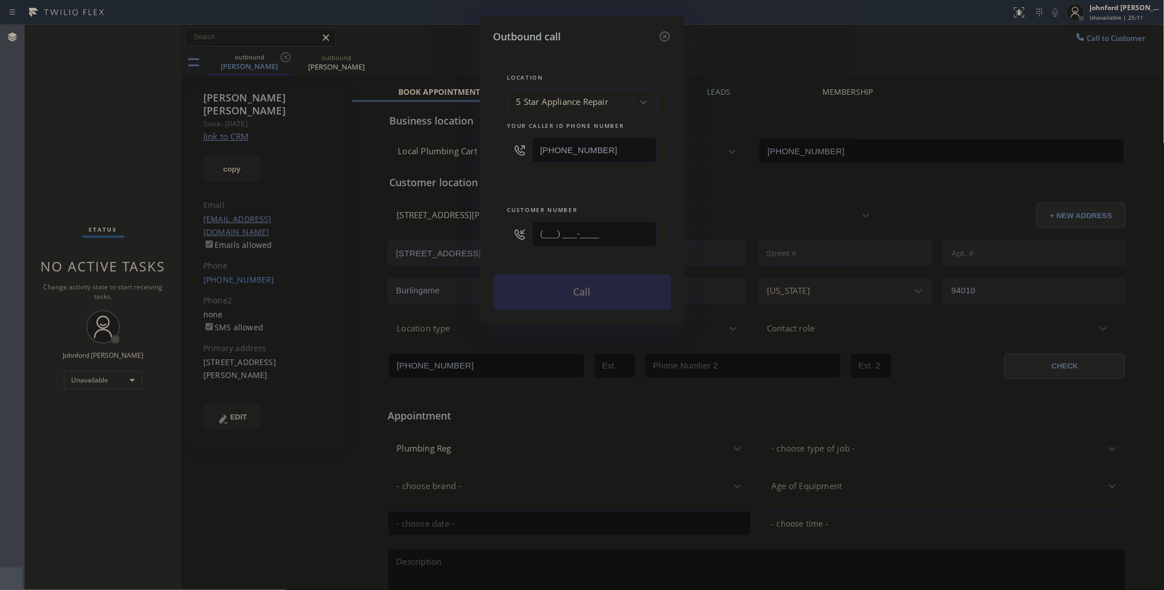
paste input "650) 465-1754"
type input "(650) 465-1754"
click at [584, 194] on div "Customer number (650) 465-1754" at bounding box center [583, 228] width 178 height 76
click at [581, 286] on button "Call" at bounding box center [583, 292] width 178 height 36
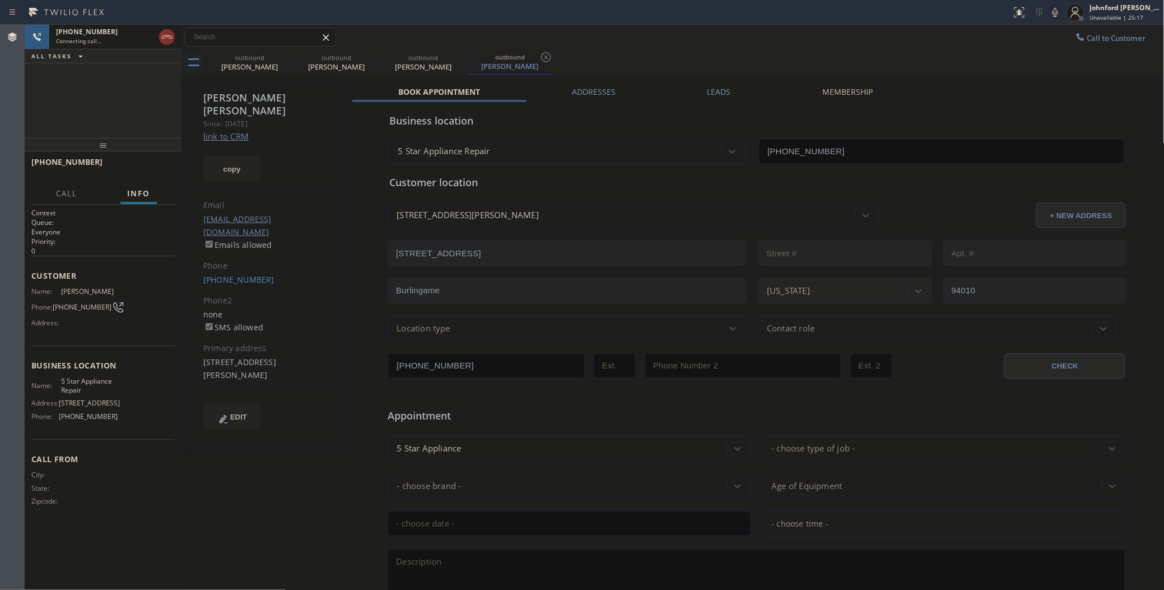
type input "[PHONE_NUMBER]"
click at [290, 54] on icon at bounding box center [285, 56] width 13 height 13
click at [289, 54] on icon at bounding box center [285, 56] width 13 height 13
type input "[PHONE_NUMBER]"
click at [118, 116] on div "+16504651754 Live | 00:05 ALL TASKS ALL TASKS ACTIVE TASKS TASKS IN WRAP UP" at bounding box center [103, 81] width 157 height 113
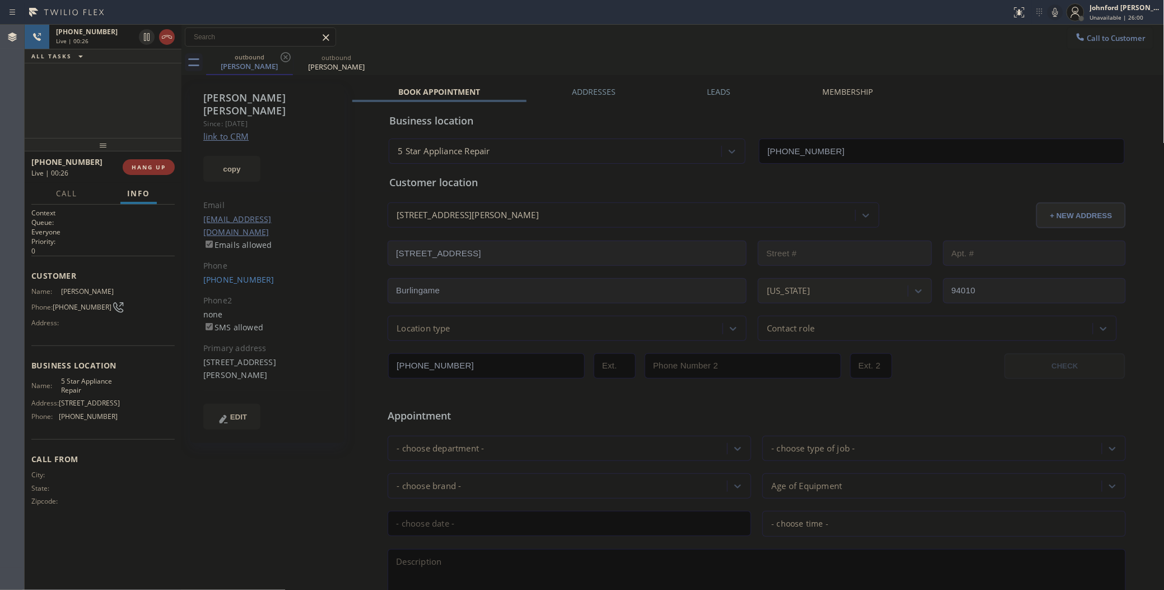
click at [1055, 14] on icon at bounding box center [1055, 12] width 13 height 13
click at [241, 170] on div "John Gibbs Since: 20 may 2020 link to CRM copy Email gibbyloops@gmail.com Email…" at bounding box center [267, 262] width 155 height 359
drag, startPoint x: 219, startPoint y: 154, endPoint x: 360, endPoint y: 92, distance: 153.6
click at [216, 156] on button "copy" at bounding box center [231, 169] width 57 height 26
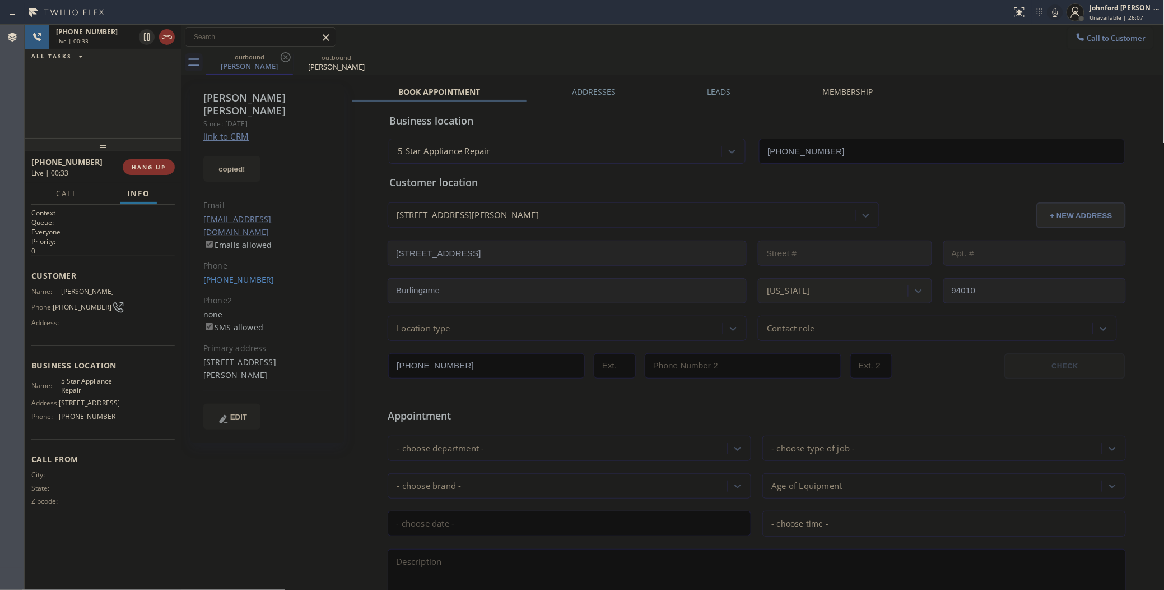
click at [655, 43] on div "Call to Customer Outbound call Location 5 Star Appliance Repair Your caller id …" at bounding box center [673, 37] width 983 height 20
click at [1055, 12] on icon at bounding box center [1055, 12] width 13 height 13
click at [813, 56] on div "outbound John Gibbs outbound John Gibbs" at bounding box center [685, 62] width 959 height 25
click at [1055, 8] on icon at bounding box center [1056, 12] width 6 height 9
click at [1048, 15] on div at bounding box center [1056, 12] width 16 height 13
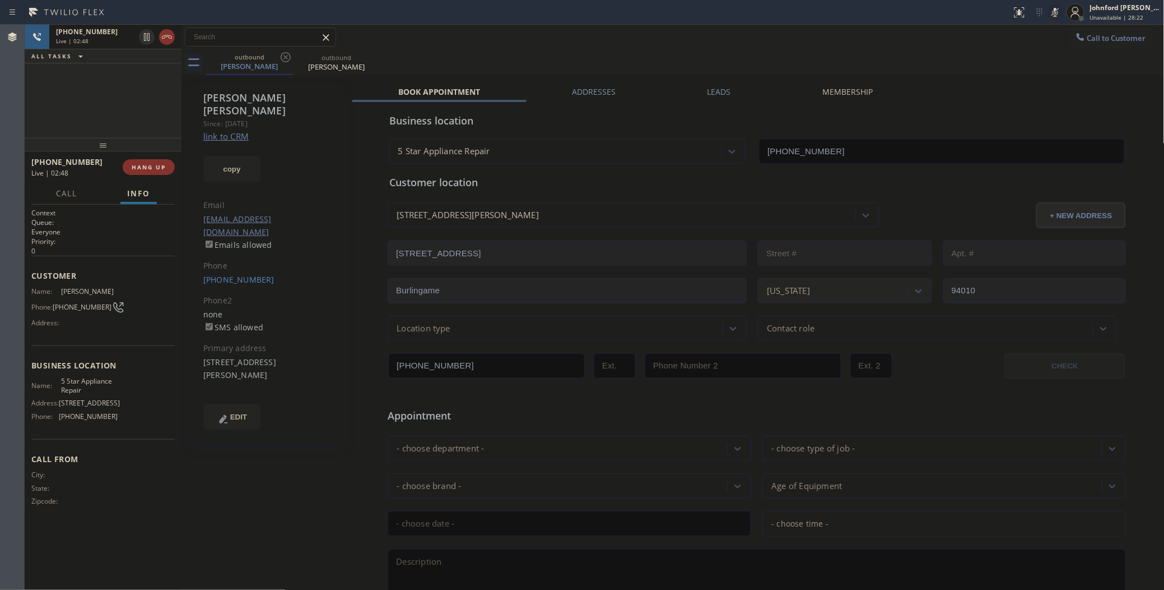
click at [1048, 15] on div at bounding box center [1056, 12] width 16 height 13
click at [118, 104] on div "+16504651754 Live | 03:49 ALL TASKS ALL TASKS ACTIVE TASKS TASKS IN WRAP UP" at bounding box center [103, 81] width 157 height 113
click at [103, 86] on div "+16504651754 Live | 03:55 ALL TASKS ALL TASKS ACTIVE TASKS TASKS IN WRAP UP" at bounding box center [103, 81] width 157 height 113
click at [160, 164] on span "HANG UP" at bounding box center [149, 167] width 34 height 8
click at [1099, 45] on button "Call to Customer" at bounding box center [1111, 37] width 86 height 21
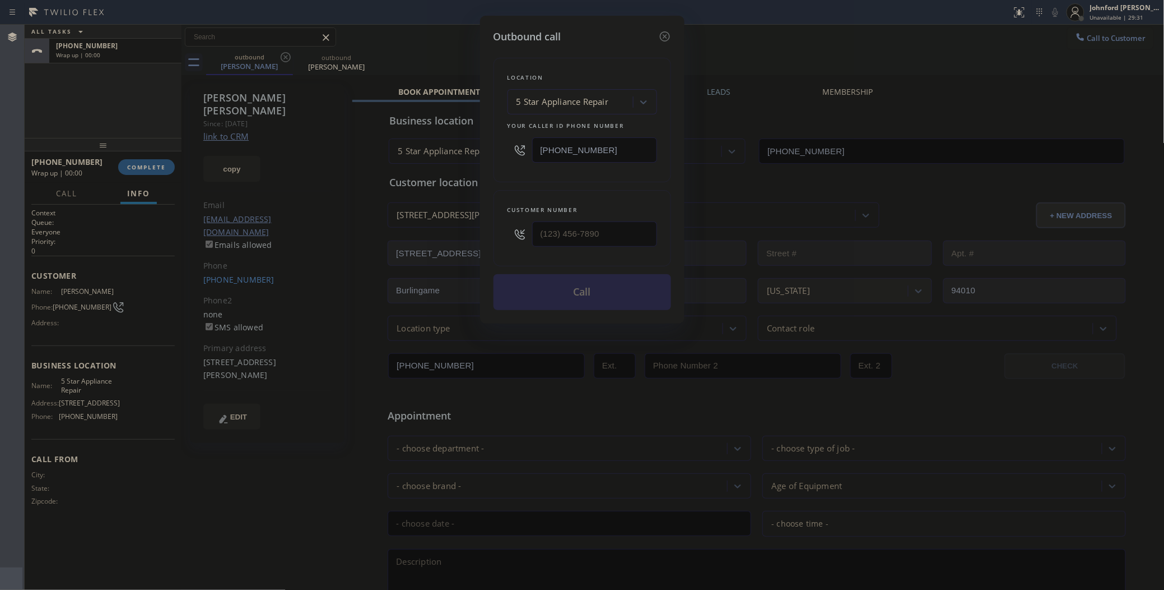
click at [472, 149] on div "Outbound call Location 5 Star Appliance Repair Your caller id phone number [PHO…" at bounding box center [582, 295] width 1164 height 590
paste input "323) 499-3450"
type input "(323) 499-3450"
drag, startPoint x: 518, startPoint y: 231, endPoint x: 494, endPoint y: 231, distance: 24.1
click at [512, 231] on div "(___) ___-____" at bounding box center [583, 234] width 150 height 36
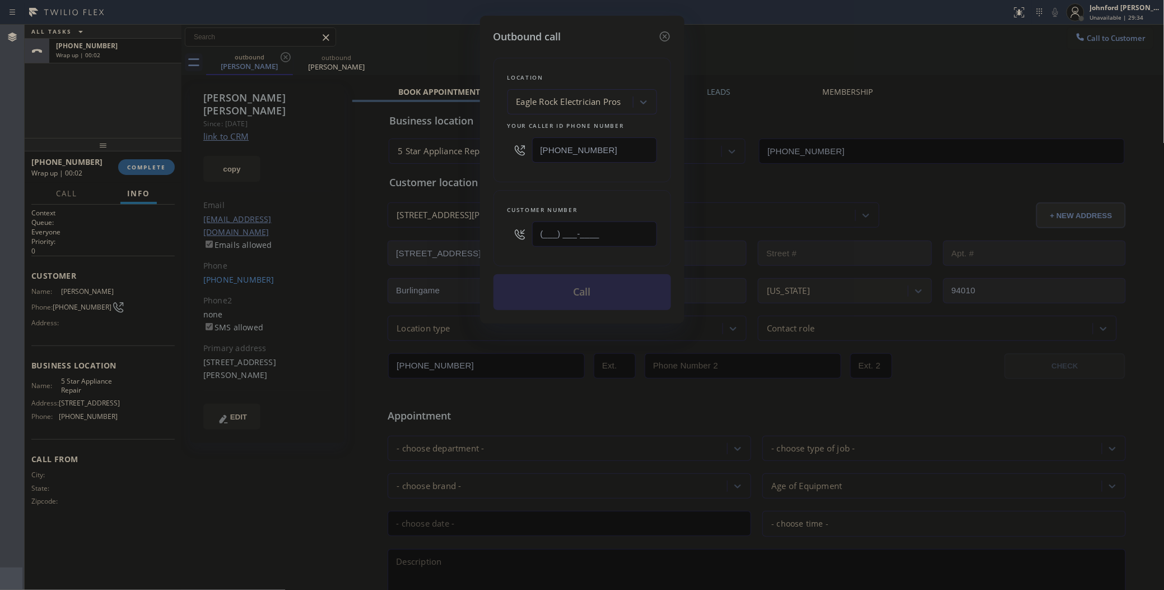
paste input "310) 691-6858"
type input "(310) 691-6858"
drag, startPoint x: 495, startPoint y: 188, endPoint x: 522, endPoint y: 228, distance: 48.0
click at [496, 190] on div "Customer number (310) 691-6858" at bounding box center [583, 228] width 178 height 76
click at [545, 290] on button "Call" at bounding box center [583, 292] width 178 height 36
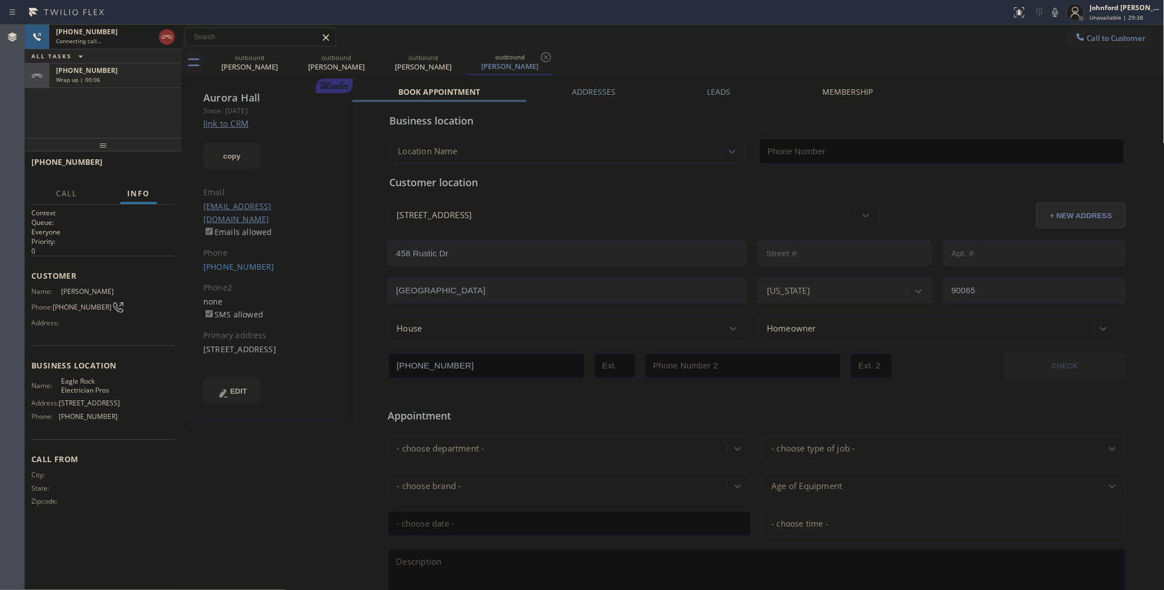
drag, startPoint x: 206, startPoint y: 153, endPoint x: 226, endPoint y: 125, distance: 34.2
click at [226, 125] on link "link to CRM" at bounding box center [225, 123] width 45 height 11
type input "(323) 499-3450"
click at [177, 39] on div "+13106916858 Connecting call…" at bounding box center [103, 37] width 157 height 25
click at [168, 38] on icon at bounding box center [166, 36] width 13 height 13
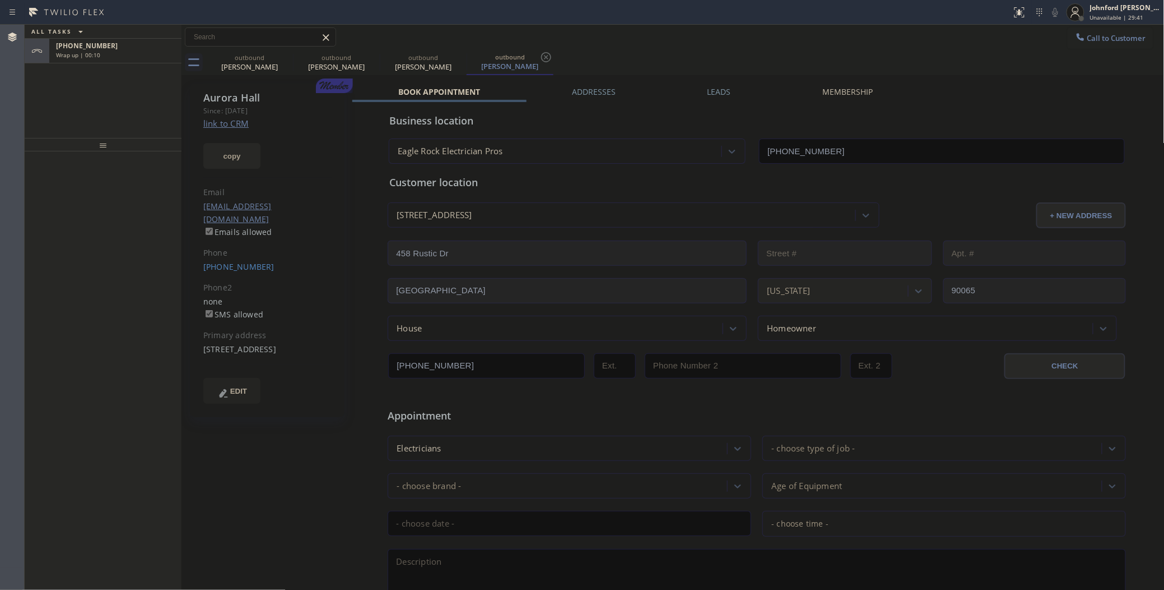
click at [217, 165] on button "copy" at bounding box center [231, 156] width 57 height 26
click at [285, 56] on icon at bounding box center [286, 57] width 10 height 10
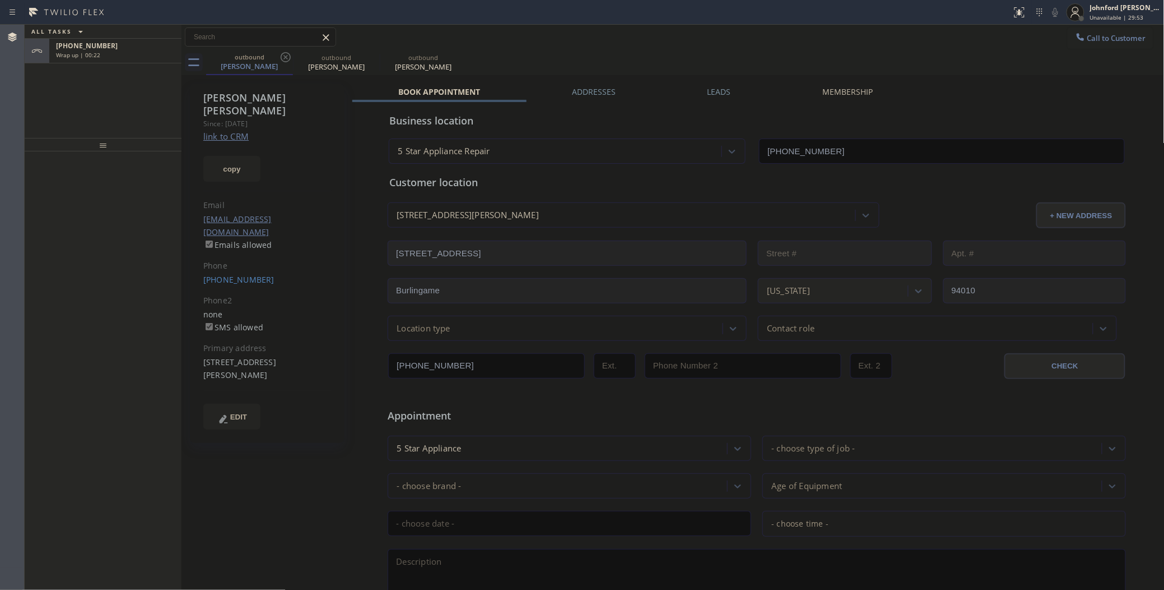
click at [285, 56] on icon at bounding box center [286, 57] width 10 height 10
type input "(323) 499-3450"
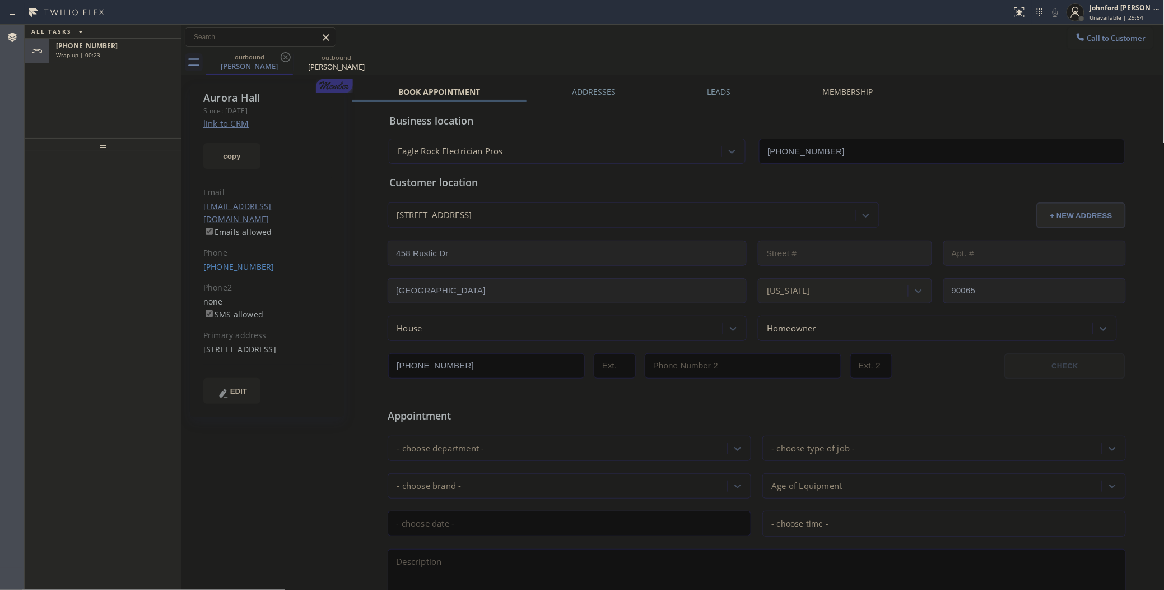
click at [285, 56] on icon at bounding box center [286, 57] width 10 height 10
click at [106, 47] on div "+16504651754" at bounding box center [115, 46] width 119 height 10
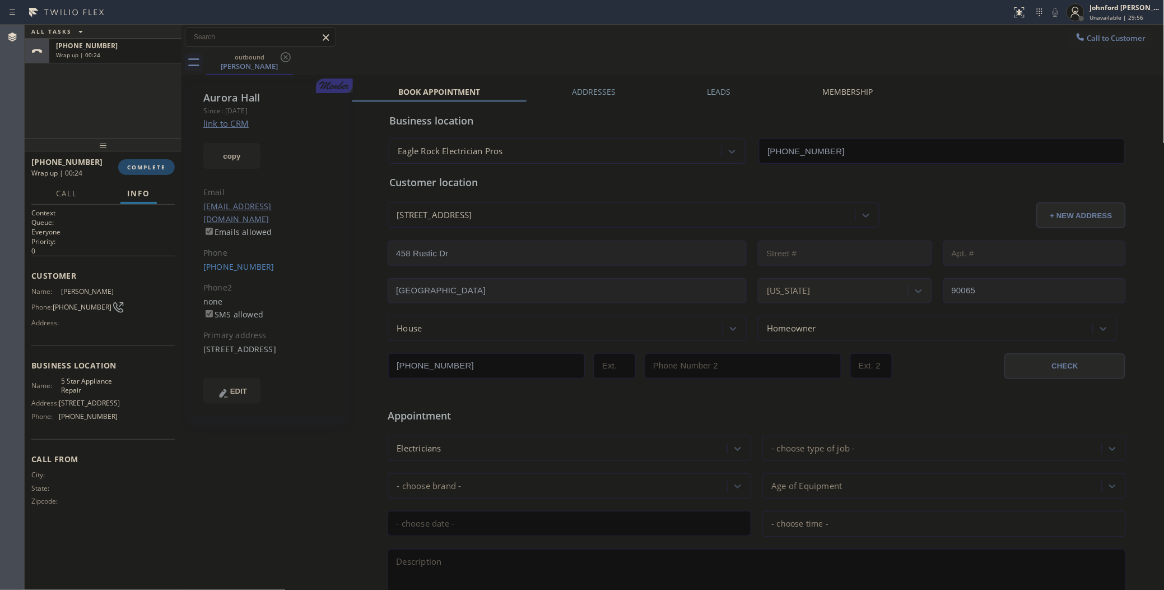
click at [147, 166] on span "COMPLETE" at bounding box center [146, 167] width 39 height 8
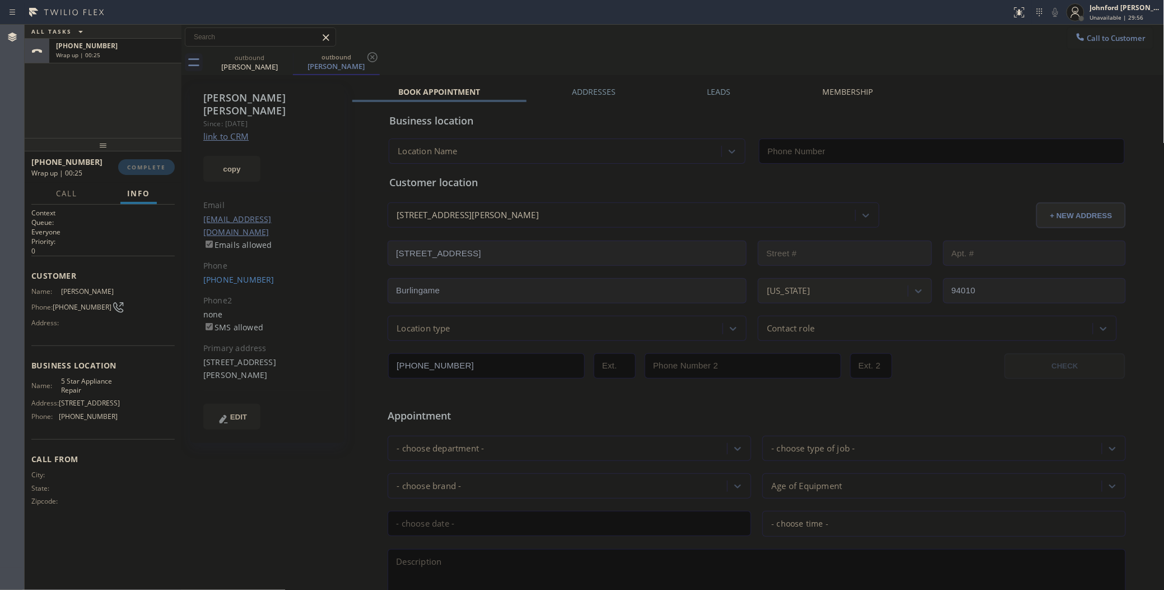
type input "[PHONE_NUMBER]"
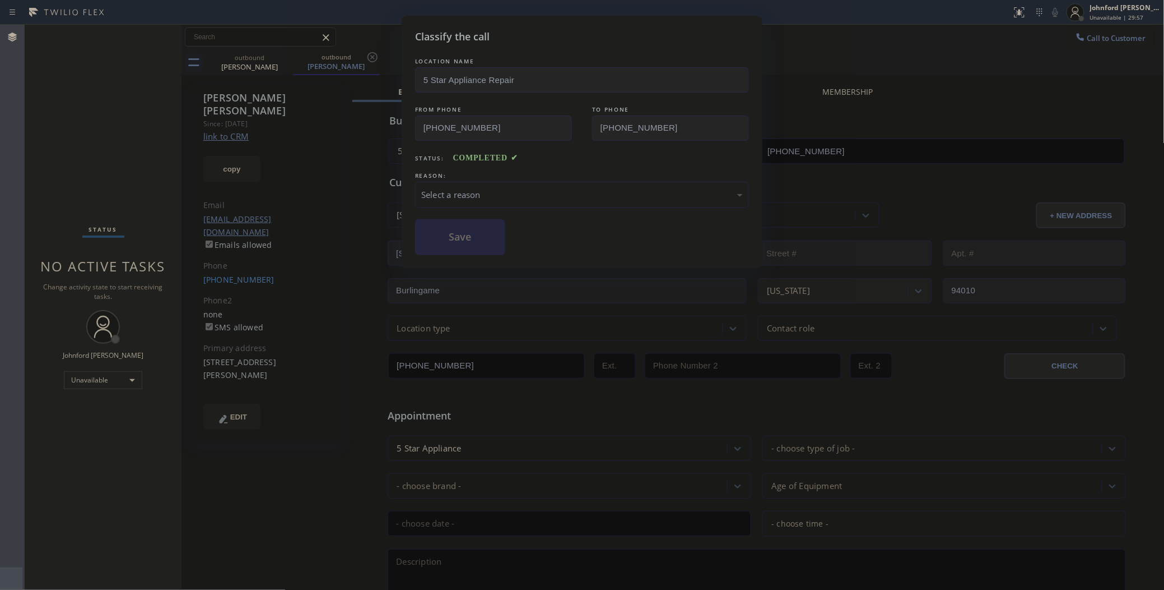
click at [547, 197] on div "Select a reason" at bounding box center [582, 194] width 322 height 13
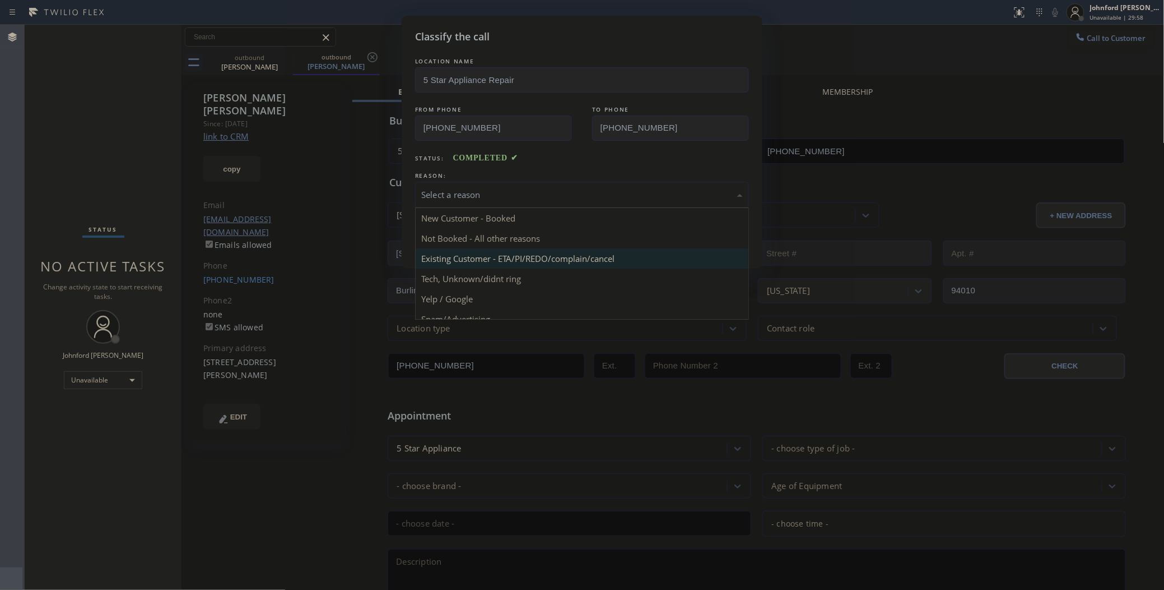
drag, startPoint x: 549, startPoint y: 261, endPoint x: 488, endPoint y: 236, distance: 65.7
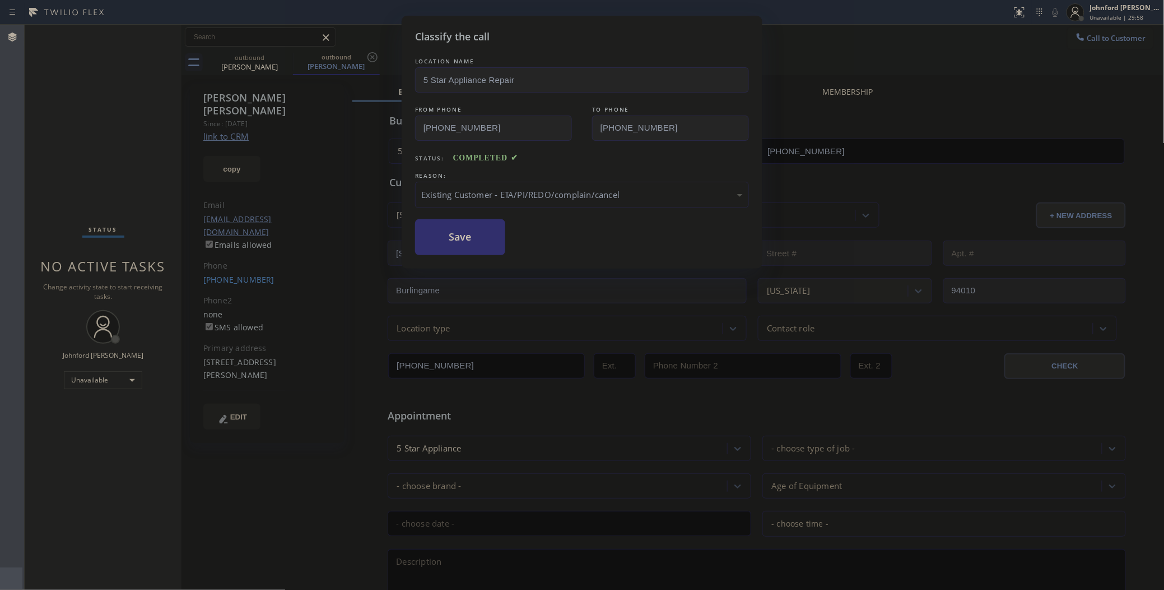
click at [488, 236] on button "Save" at bounding box center [460, 237] width 90 height 36
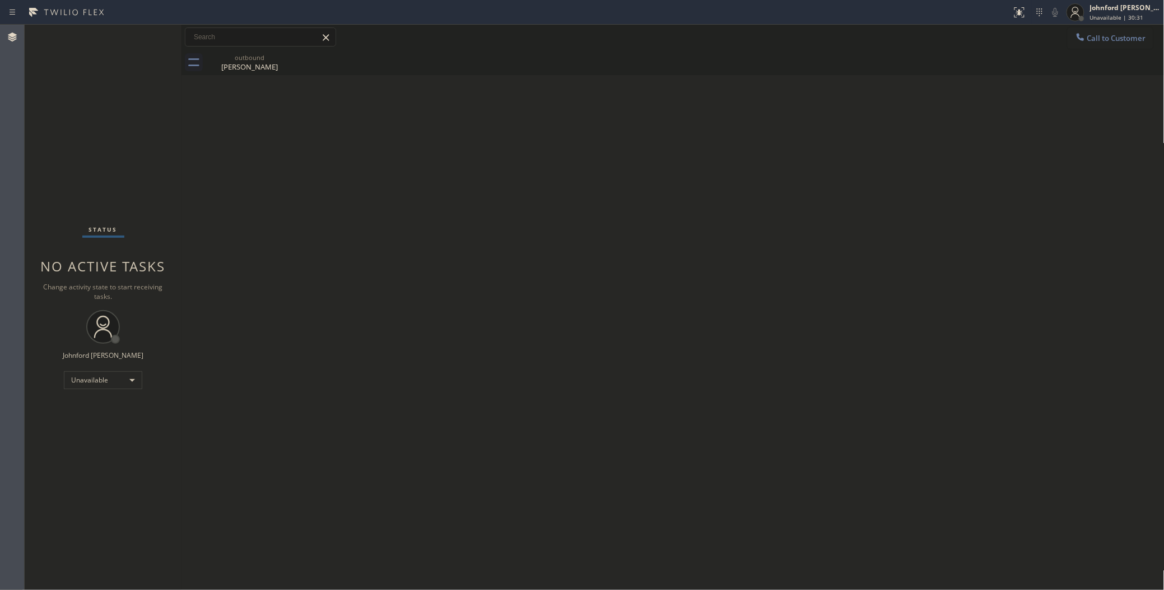
drag, startPoint x: 87, startPoint y: 158, endPoint x: 58, endPoint y: 26, distance: 134.9
click at [86, 155] on div "Status No active tasks Change activity state to start receiving tasks. [PERSON_…" at bounding box center [103, 307] width 157 height 565
click at [1085, 36] on icon at bounding box center [1080, 36] width 11 height 11
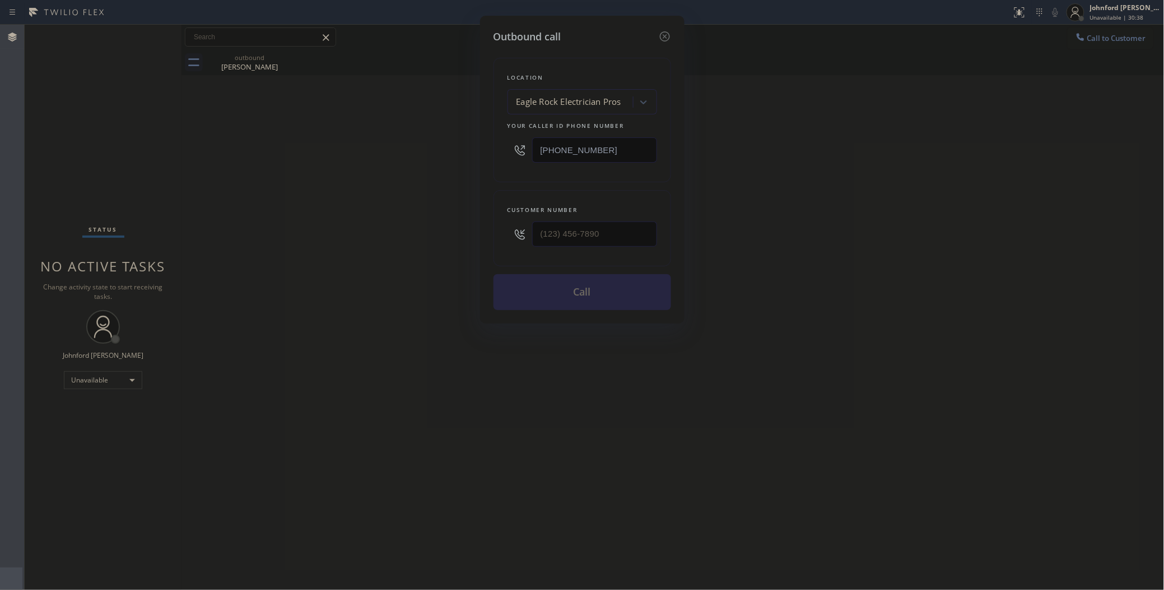
drag, startPoint x: 620, startPoint y: 140, endPoint x: 433, endPoint y: 143, distance: 187.2
click at [433, 143] on div "Outbound call Location Eagle Rock Electrician Pros Your caller id phone number …" at bounding box center [582, 295] width 1164 height 590
paste input "949) 990-5879"
type input "(949) 990-5879"
click at [527, 229] on div at bounding box center [520, 234] width 25 height 36
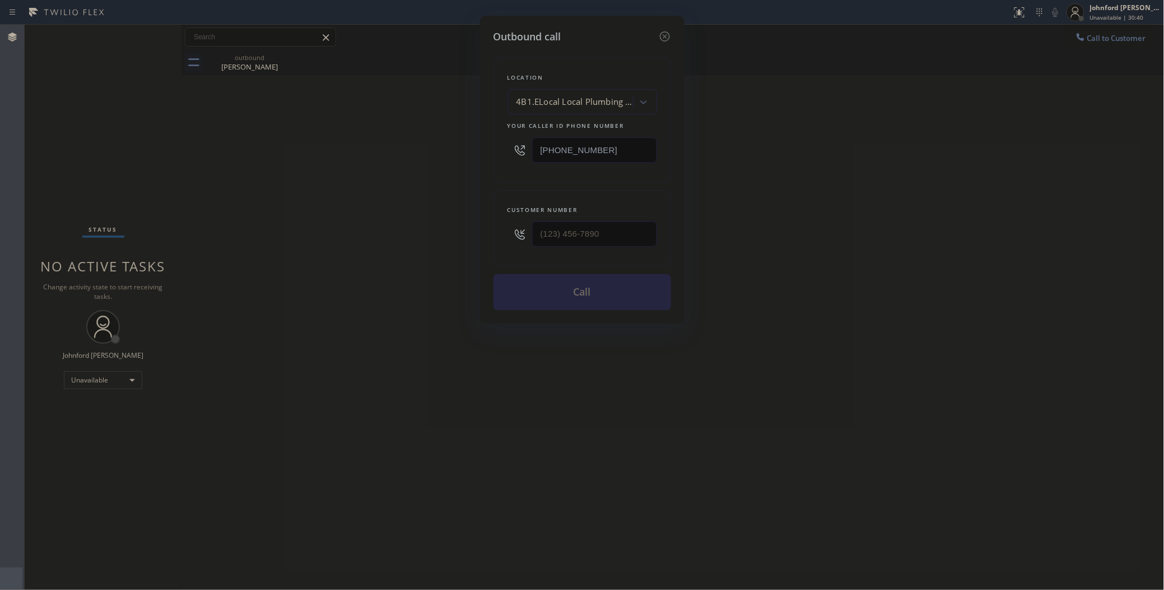
click at [532, 229] on div at bounding box center [520, 234] width 25 height 36
click at [522, 238] on div at bounding box center [520, 234] width 25 height 36
click at [548, 235] on input "(___) ___-____" at bounding box center [594, 233] width 125 height 25
paste input "818) 984-1105"
type input "(818) 984-1105"
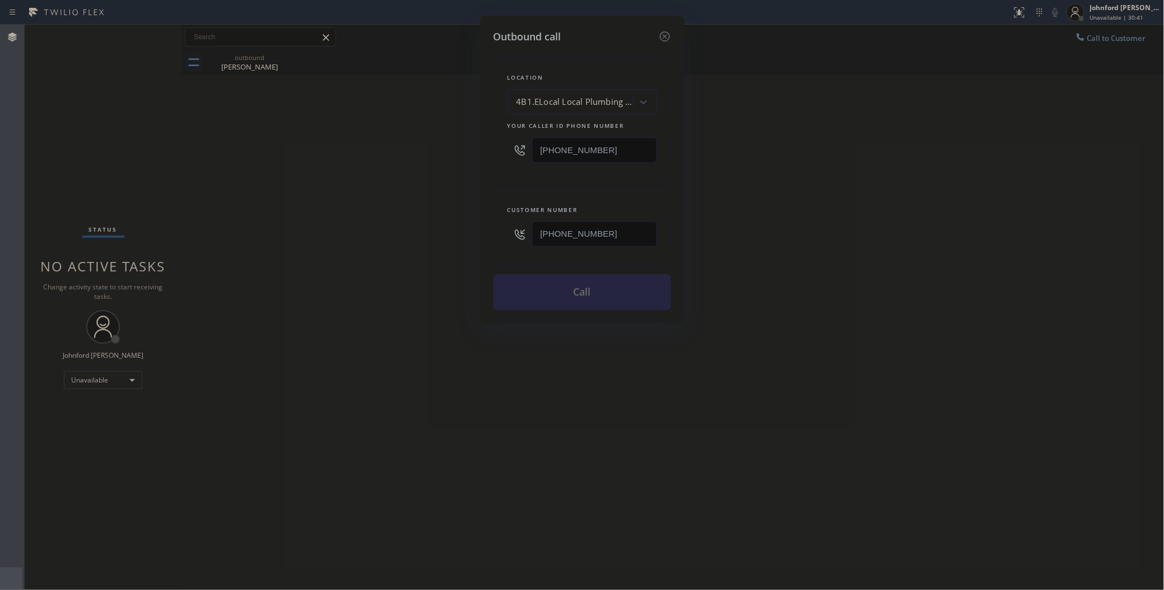
click at [359, 264] on div "Outbound call Location 4B1.ELocal Local Plumbing Cart OC Your caller id phone n…" at bounding box center [582, 295] width 1164 height 590
click at [536, 298] on button "Call" at bounding box center [583, 292] width 178 height 36
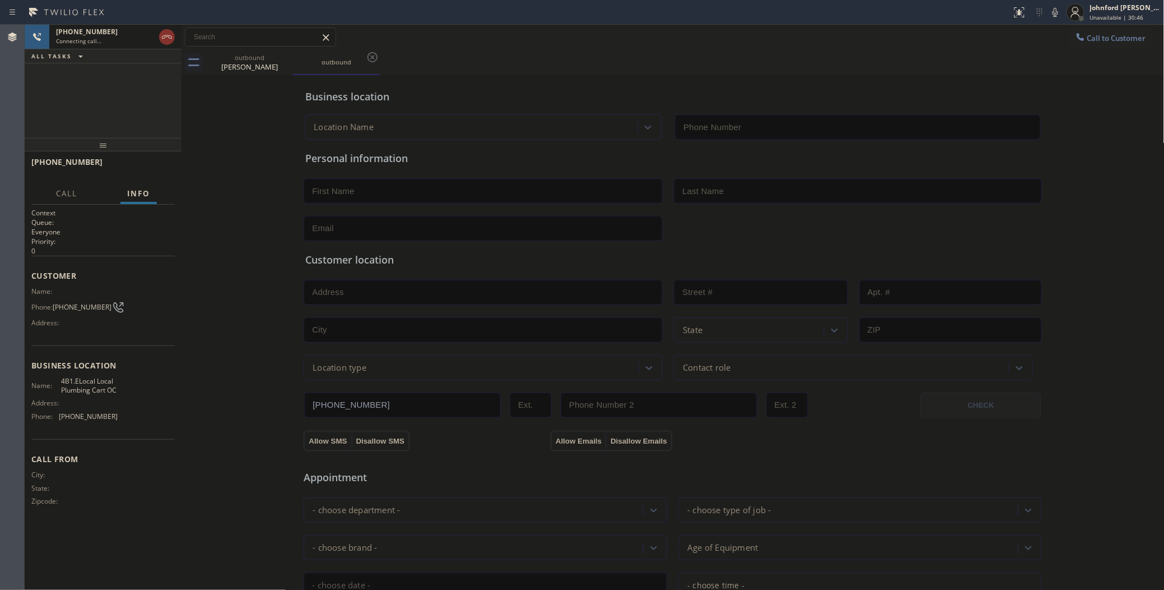
type input "(949) 990-5879"
click at [129, 101] on div "+18189841105 Connecting call… ALL TASKS ALL TASKS ACTIVE TASKS TASKS IN WRAP UP" at bounding box center [103, 81] width 157 height 113
click at [278, 53] on div "outbound" at bounding box center [249, 57] width 85 height 8
type input "(323) 499-3450"
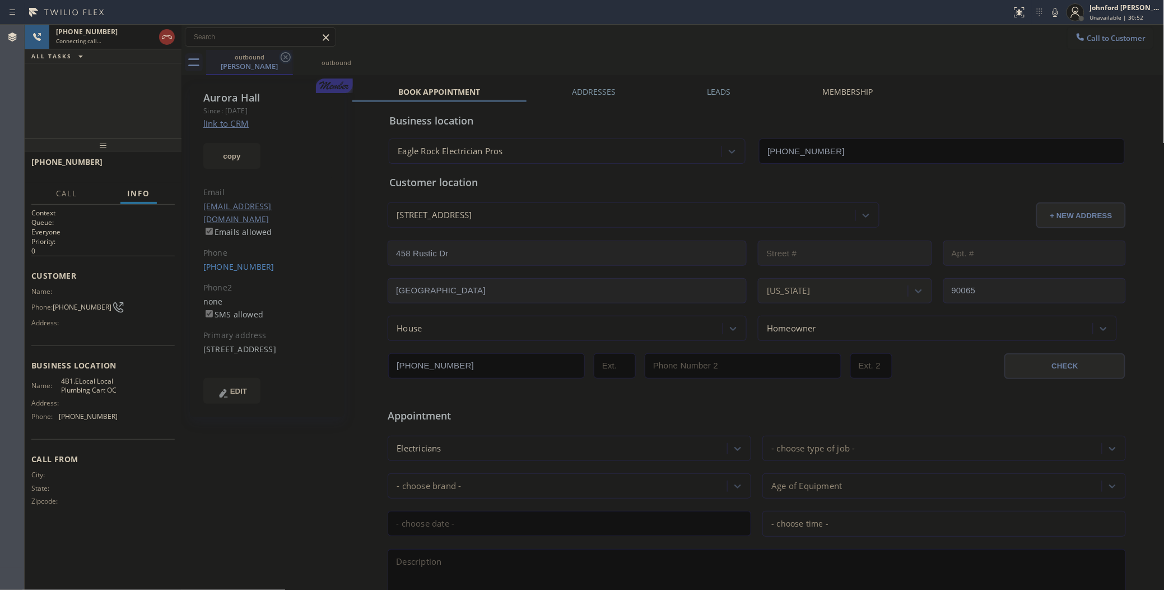
click at [283, 58] on icon at bounding box center [285, 56] width 13 height 13
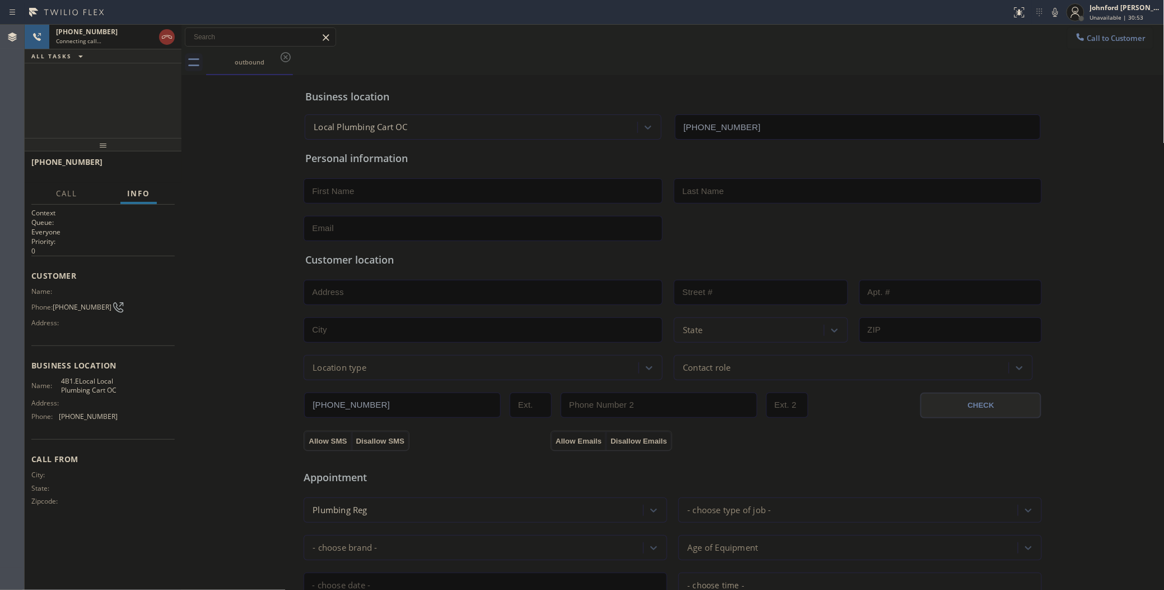
drag, startPoint x: 118, startPoint y: 91, endPoint x: 110, endPoint y: 57, distance: 34.7
click at [118, 91] on div "+18189841105 Connecting call… ALL TASKS ALL TASKS ACTIVE TASKS TASKS IN WRAP UP" at bounding box center [103, 81] width 157 height 113
click at [110, 37] on div "Connecting call…" at bounding box center [105, 41] width 99 height 8
click at [242, 173] on div "Business location Local Plumbing Cart OC (949) 990-5879 Personal information Cu…" at bounding box center [673, 460] width 978 height 765
click at [801, 84] on div "Business location Local Plumbing Cart OC (949) 990-5879" at bounding box center [673, 109] width 740 height 62
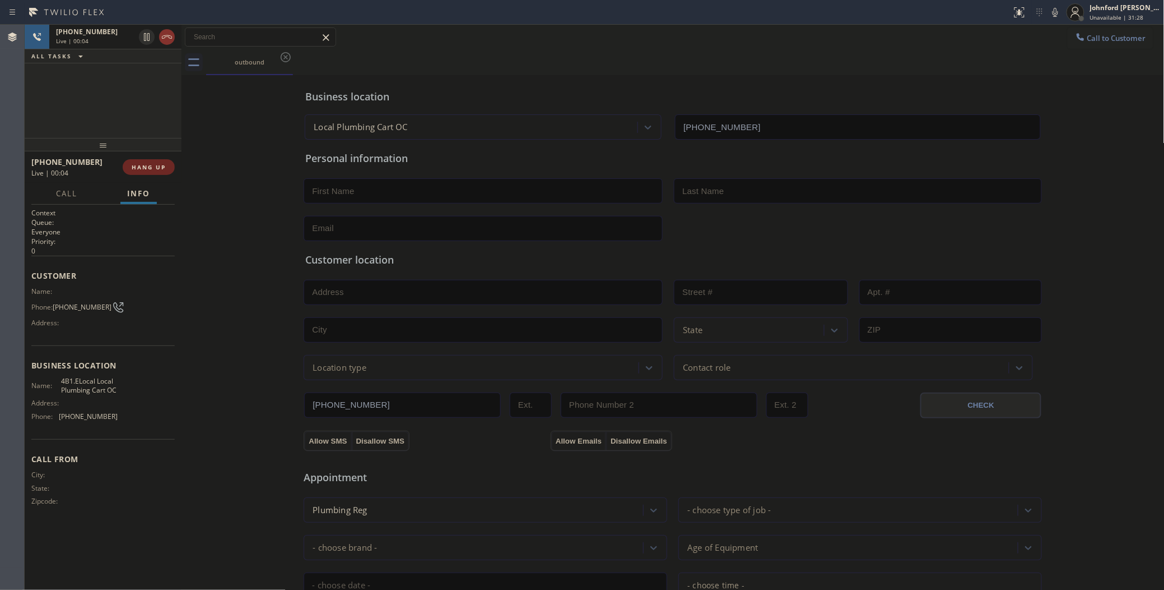
click at [143, 167] on span "HANG UP" at bounding box center [149, 167] width 34 height 8
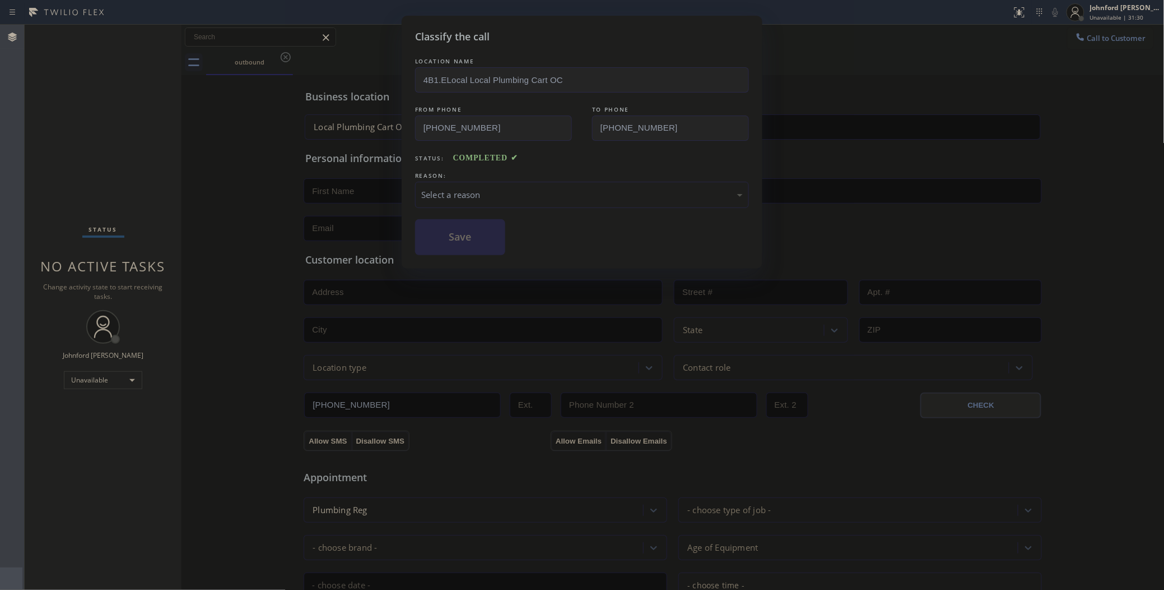
click at [474, 193] on div "Select a reason" at bounding box center [582, 194] width 322 height 13
click at [447, 230] on button "Save" at bounding box center [460, 237] width 90 height 36
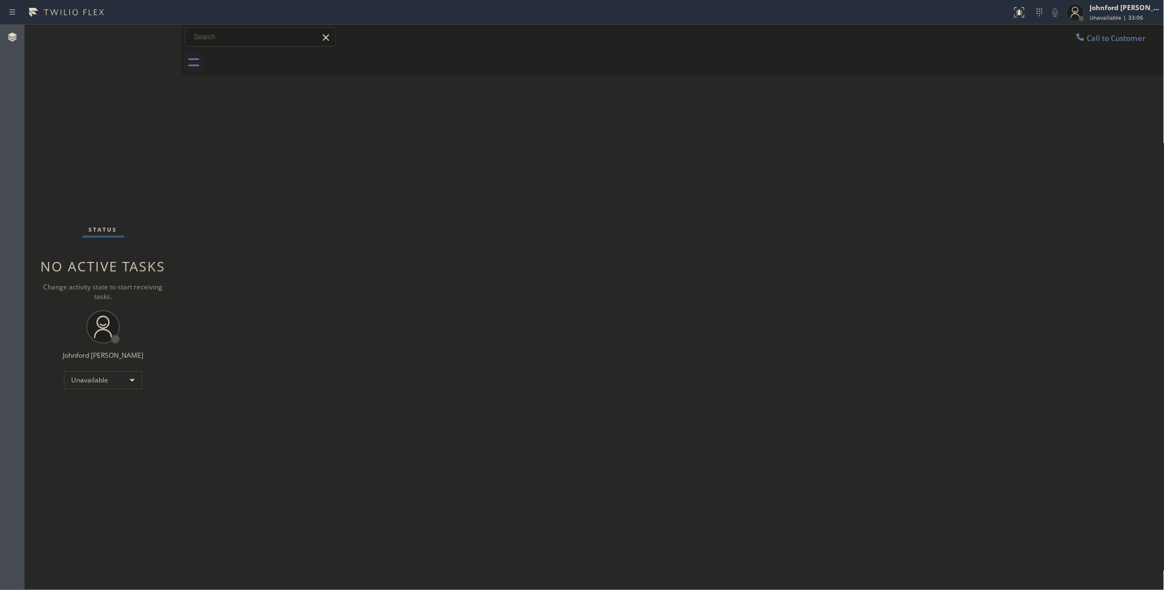
click at [1087, 42] on div at bounding box center [1080, 37] width 13 height 13
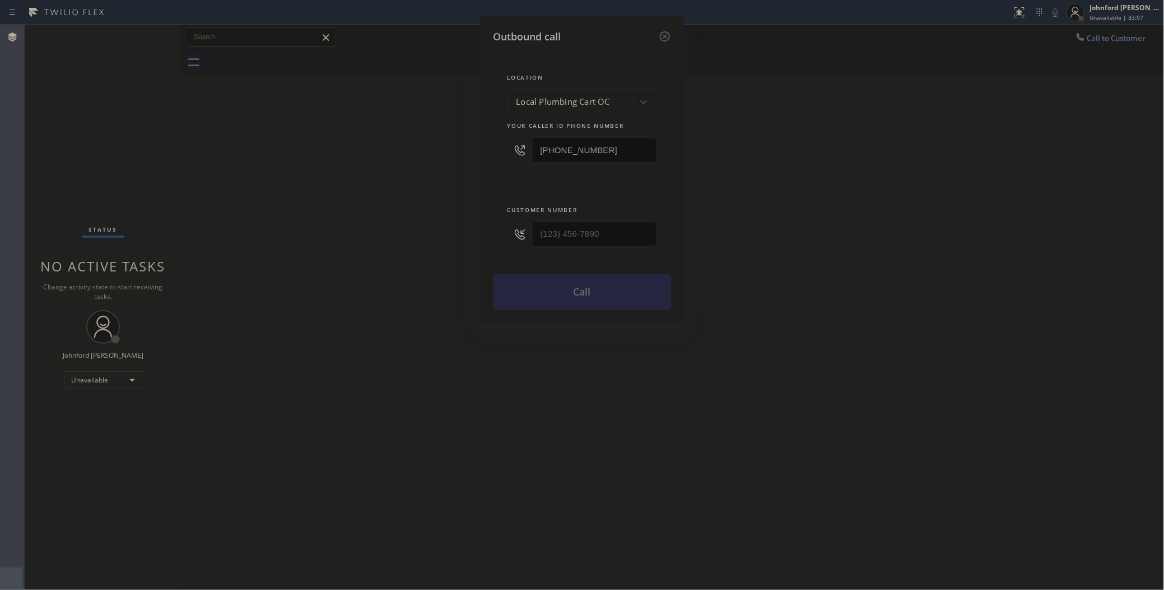
drag, startPoint x: 572, startPoint y: 144, endPoint x: 494, endPoint y: 144, distance: 77.9
click at [496, 144] on div "Location Local Plumbing Cart OC Your caller id phone number (949) 990-5879" at bounding box center [583, 120] width 178 height 124
paste input "855) 731-4952"
type input "[PHONE_NUMBER]"
drag, startPoint x: 563, startPoint y: 231, endPoint x: 458, endPoint y: 231, distance: 104.8
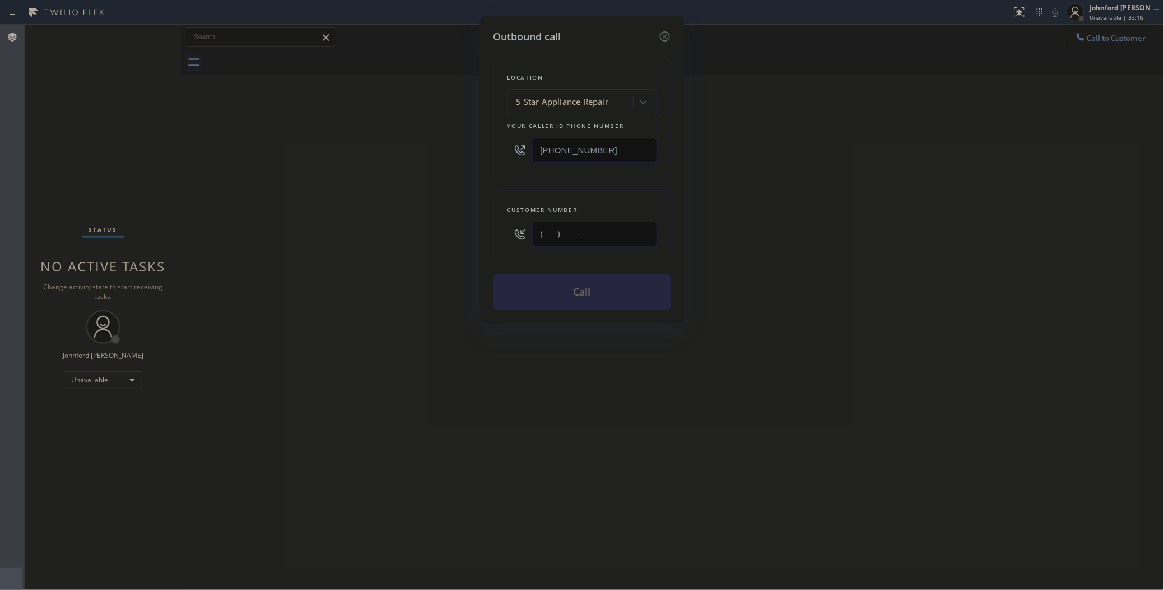
click at [458, 231] on div "Outbound call Location 5 Star Appliance Repair Your caller id phone number [PHO…" at bounding box center [582, 295] width 1164 height 590
paste input "510) 334-9208"
type input "(510) 334-9208"
click at [553, 284] on button "Call" at bounding box center [583, 292] width 178 height 36
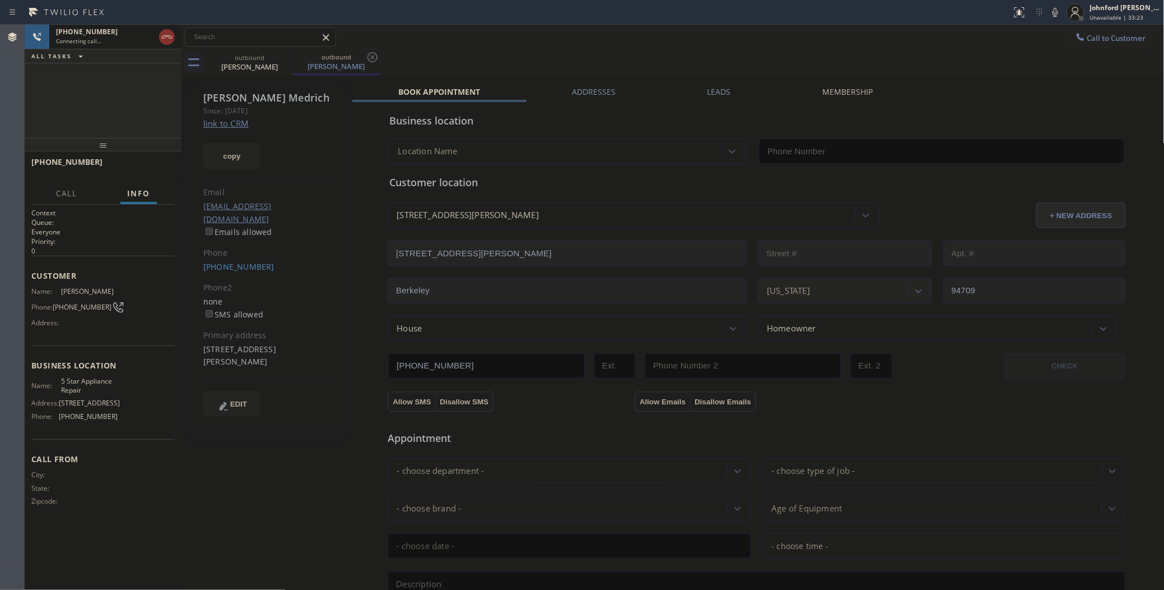
type input "[PHONE_NUMBER]"
click at [161, 174] on button "HANG UP" at bounding box center [149, 167] width 52 height 16
click at [160, 168] on span "HANG UP" at bounding box center [149, 167] width 34 height 8
click at [160, 168] on span "COMPLETE" at bounding box center [146, 167] width 39 height 8
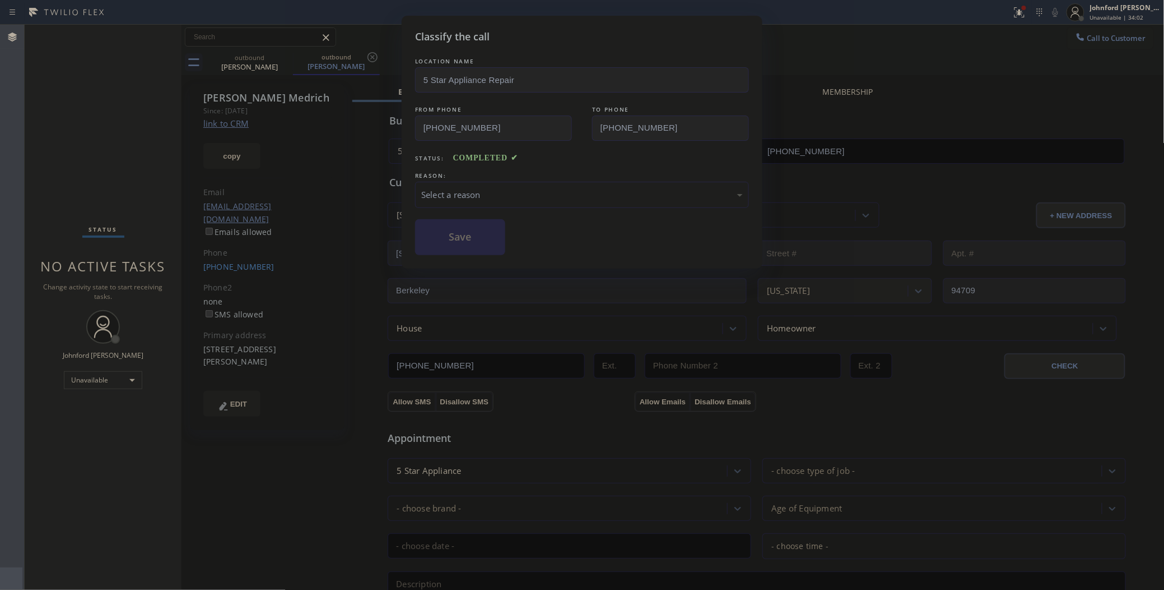
click at [500, 189] on div "Select a reason" at bounding box center [582, 194] width 322 height 13
click at [474, 241] on button "Save" at bounding box center [460, 237] width 90 height 36
click at [1088, 31] on div "Classify the call LOCATION NAME 5 Star Appliance Repair FROM PHONE (855) 731-49…" at bounding box center [582, 295] width 1164 height 590
click at [594, 194] on div "#4 Existing Customer - ETA/PI/REDO/complain/cancel" at bounding box center [582, 194] width 322 height 13
click at [456, 231] on button "Save" at bounding box center [460, 237] width 90 height 36
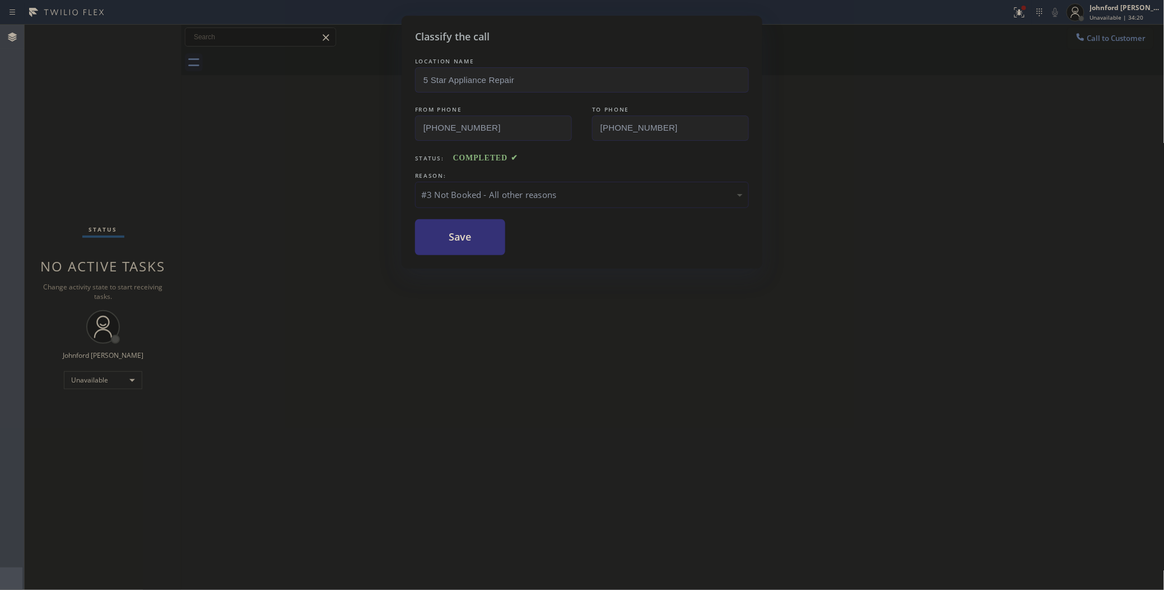
click at [797, 104] on div "Classify the call LOCATION NAME 5 Star Appliance Repair FROM PHONE (855) 731-49…" at bounding box center [582, 295] width 1164 height 590
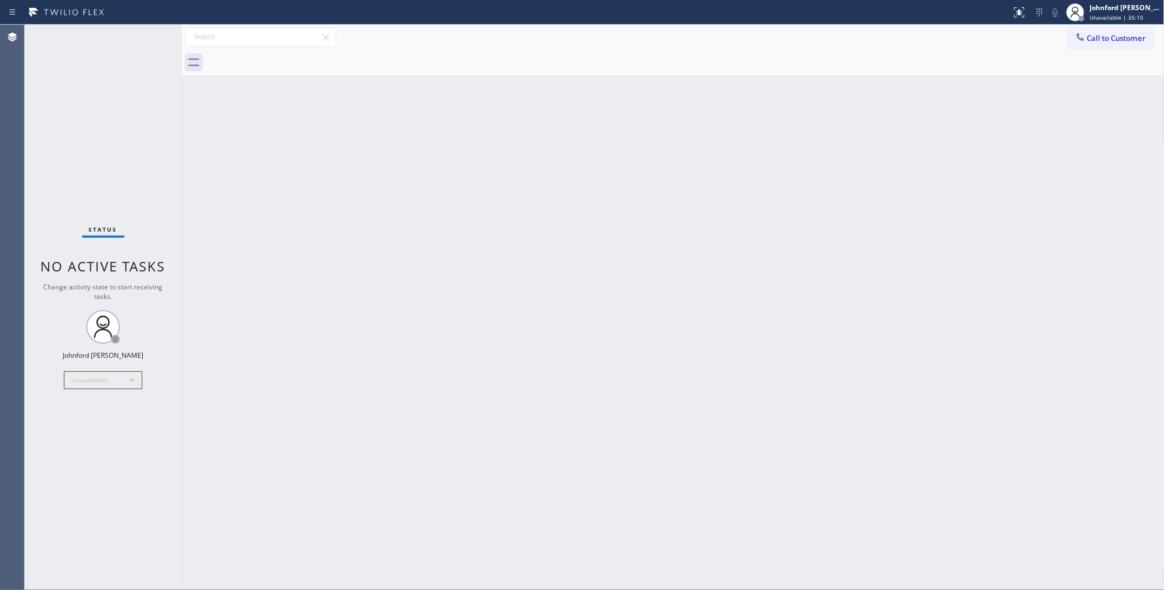
click at [901, 169] on div "Back to Dashboard Change Sender ID Customers Technicians Select a contact Outbo…" at bounding box center [673, 307] width 983 height 565
click at [1083, 33] on icon at bounding box center [1080, 36] width 11 height 11
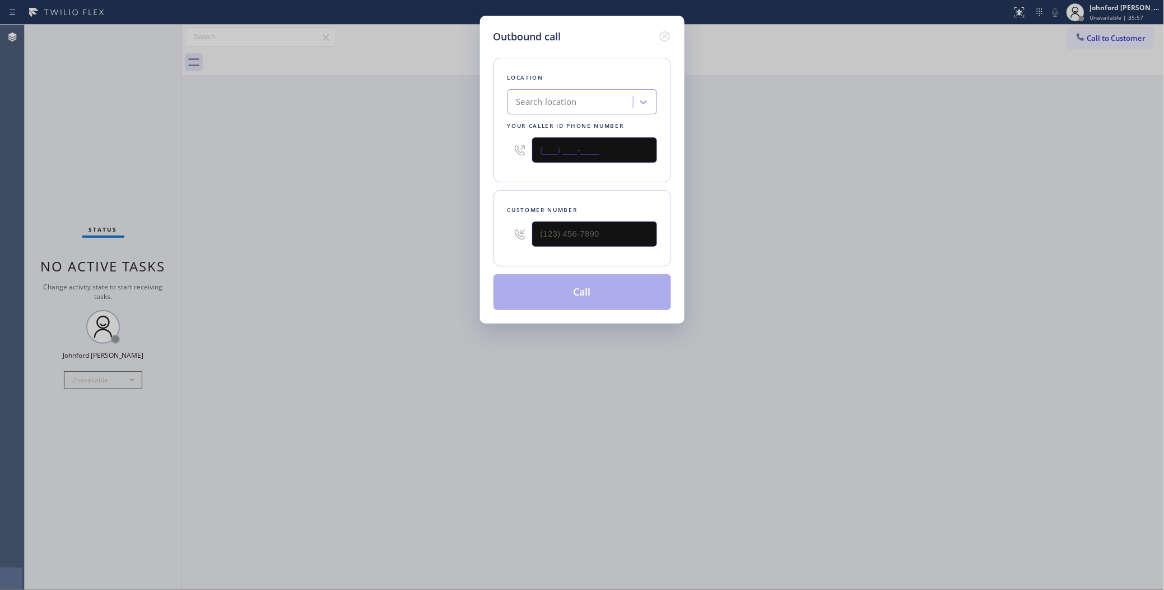
drag, startPoint x: 590, startPoint y: 145, endPoint x: 469, endPoint y: 153, distance: 121.3
click at [469, 153] on div "Outbound call Location Search location Your caller id phone number (___) ___-__…" at bounding box center [582, 295] width 1164 height 590
paste input "415) 991-1579"
type input "(415) 991-1579"
click at [496, 239] on div "Customer number (___) ___-____" at bounding box center [583, 228] width 178 height 76
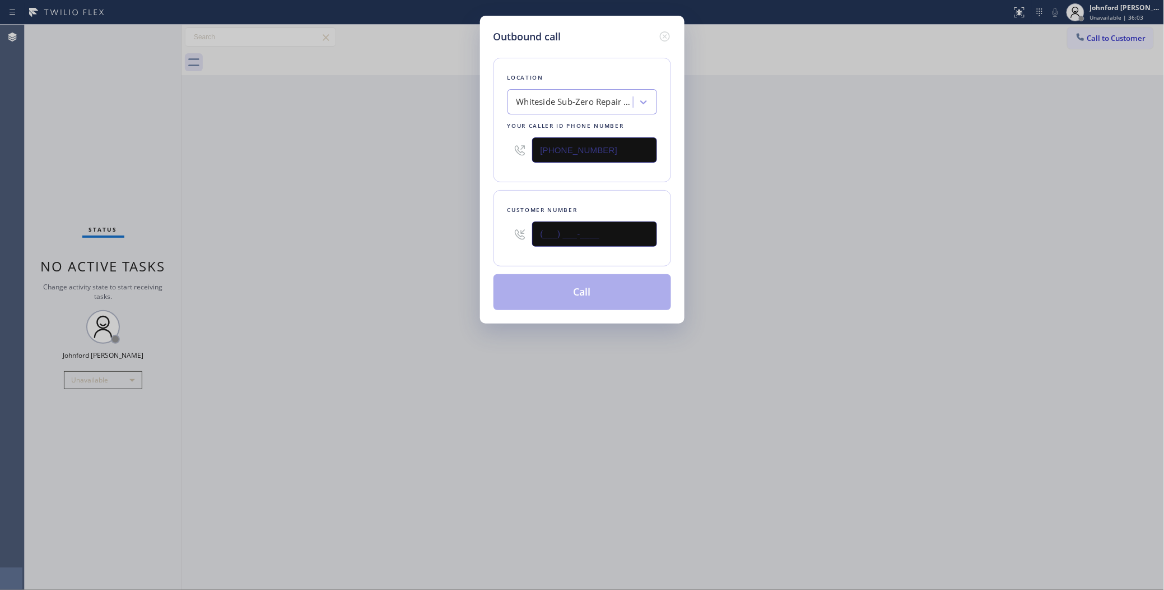
paste input "415) 203-6660"
type input "(415) 203-6660"
click at [474, 239] on div "Outbound call Location Whiteside Sub-Zero Repair Service Your caller id phone n…" at bounding box center [582, 295] width 1164 height 590
click at [546, 286] on button "Call" at bounding box center [583, 292] width 178 height 36
drag, startPoint x: 847, startPoint y: 245, endPoint x: 872, endPoint y: 50, distance: 196.6
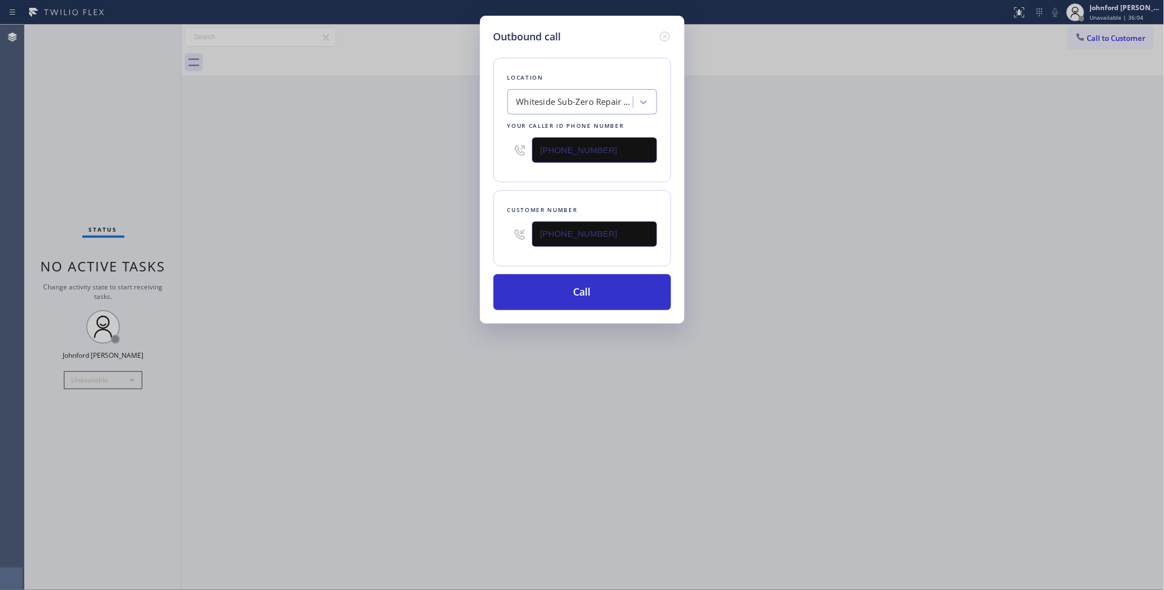
click at [851, 236] on div "Outbound call Location Whiteside Sub-Zero Repair Service Your caller id phone n…" at bounding box center [582, 295] width 1164 height 590
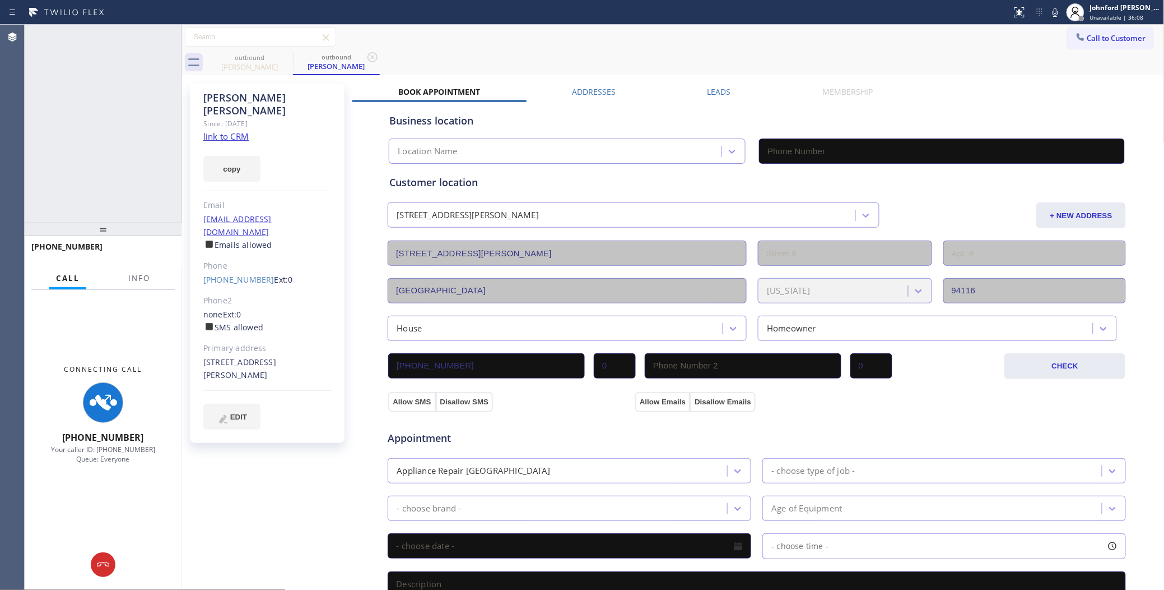
type input "(415) 991-1579"
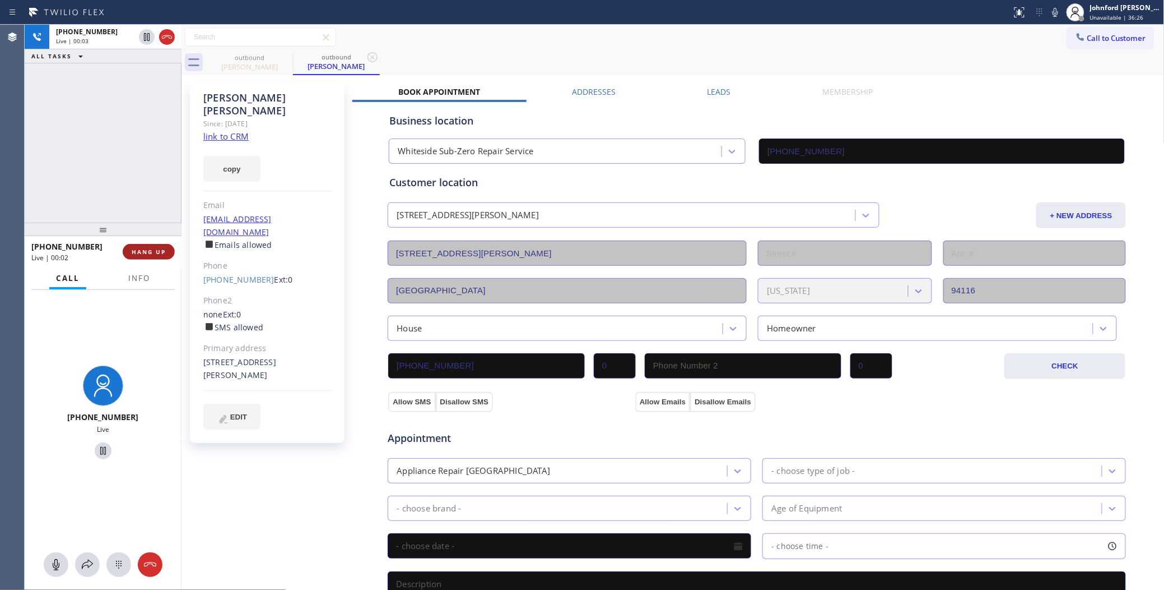
click at [157, 257] on button "HANG UP" at bounding box center [149, 252] width 52 height 16
click at [138, 275] on span "Info" at bounding box center [139, 278] width 22 height 10
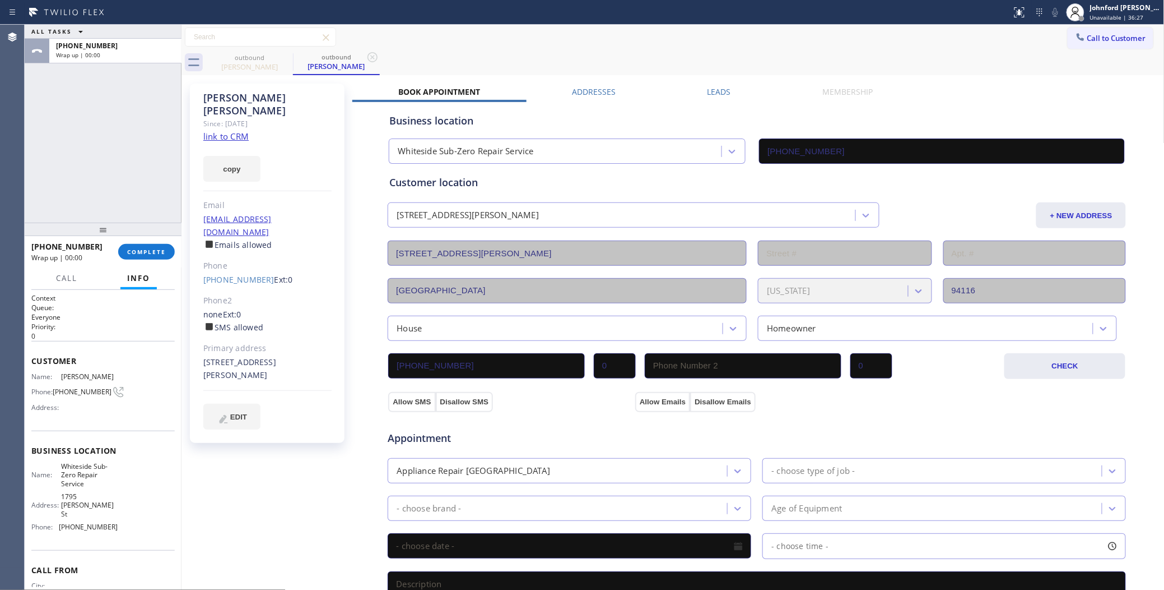
drag, startPoint x: 108, startPoint y: 230, endPoint x: 141, endPoint y: 129, distance: 106.1
click at [126, 68] on div "ALL TASKS ALL TASKS ACTIVE TASKS TASKS IN WRAP UP +14152036660 Wrap up | 00:00 …" at bounding box center [103, 307] width 157 height 565
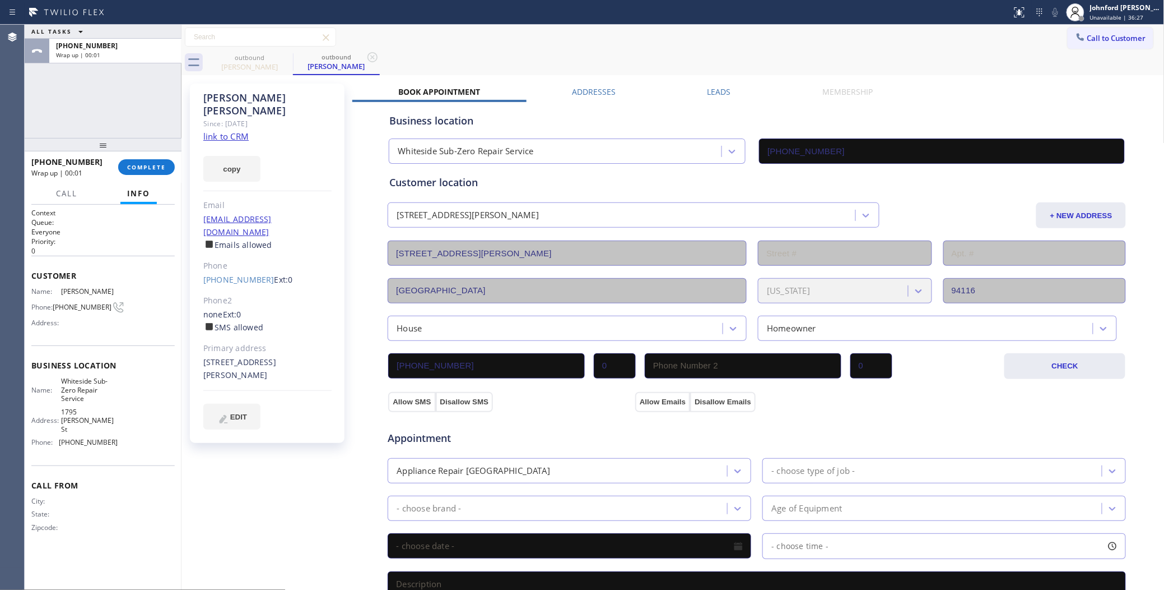
click at [144, 157] on div "+14152036660 Wrap up | 00:01 COMPLETE" at bounding box center [102, 166] width 143 height 29
click at [144, 164] on span "COMPLETE" at bounding box center [146, 167] width 39 height 8
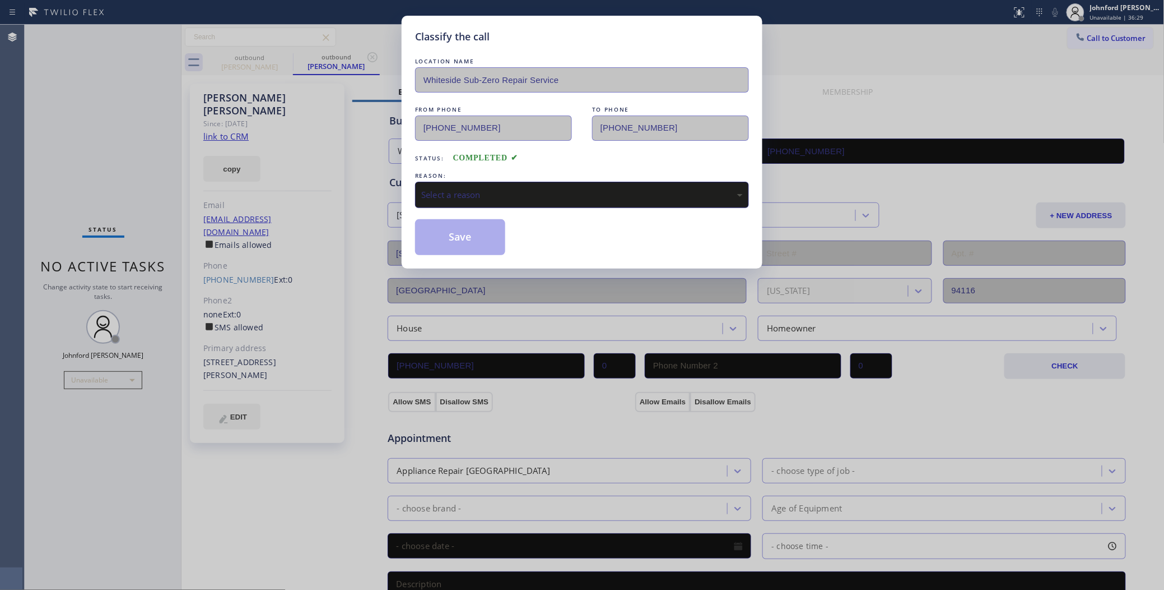
click at [426, 182] on div "Select a reason" at bounding box center [582, 195] width 334 height 26
click at [482, 236] on button "Save" at bounding box center [460, 237] width 90 height 36
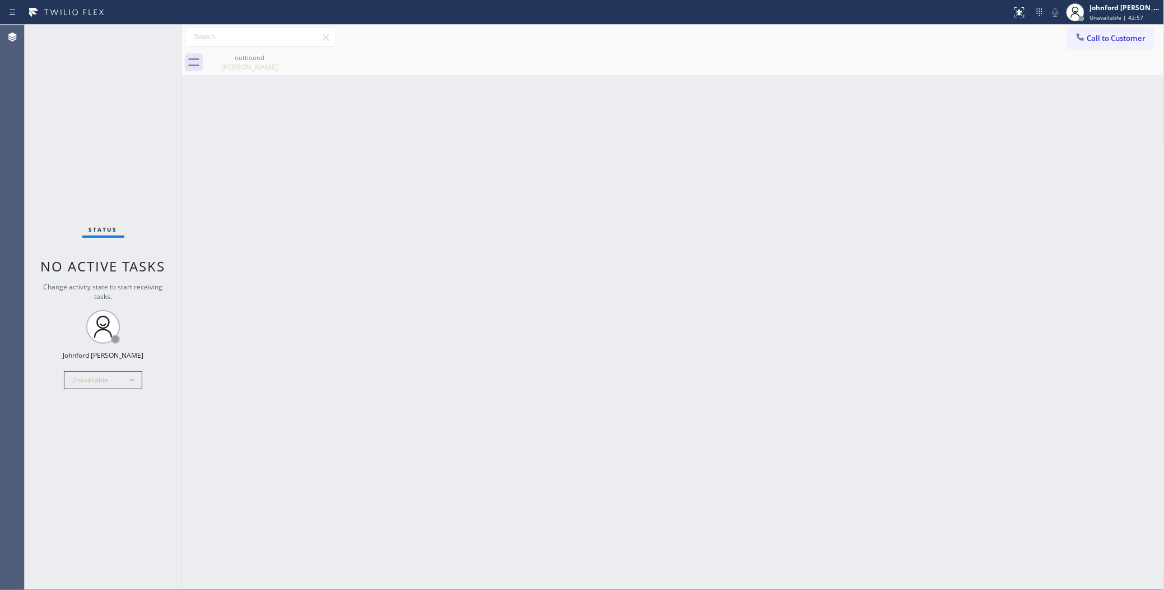
click at [1059, 29] on div "Call to Customer Outbound call Location Whiteside Sub-Zero Repair Service Your …" at bounding box center [673, 37] width 983 height 20
click at [1076, 45] on button "Call to Customer" at bounding box center [1111, 37] width 86 height 21
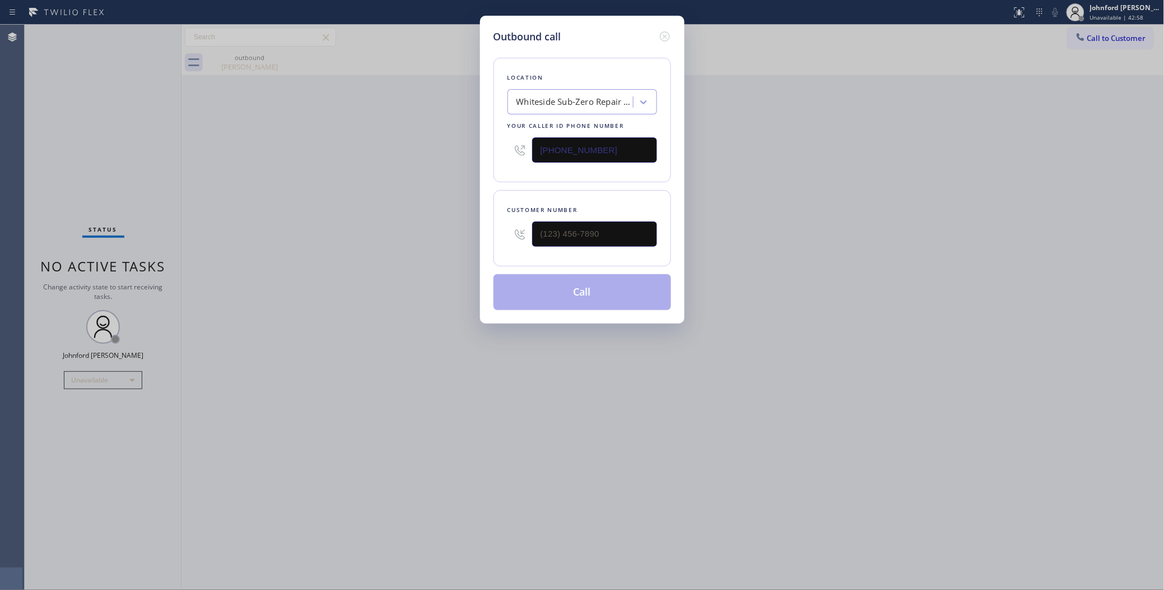
drag, startPoint x: 594, startPoint y: 143, endPoint x: 521, endPoint y: 152, distance: 73.4
click at [523, 152] on div "(415) 991-1579" at bounding box center [583, 150] width 150 height 36
paste input "650) 679-7117"
click at [786, 259] on div "Outbound call Location GE Monogram Repair Expert San Mateo Your caller id phone…" at bounding box center [582, 295] width 1164 height 590
drag, startPoint x: 593, startPoint y: 138, endPoint x: 546, endPoint y: 149, distance: 47.6
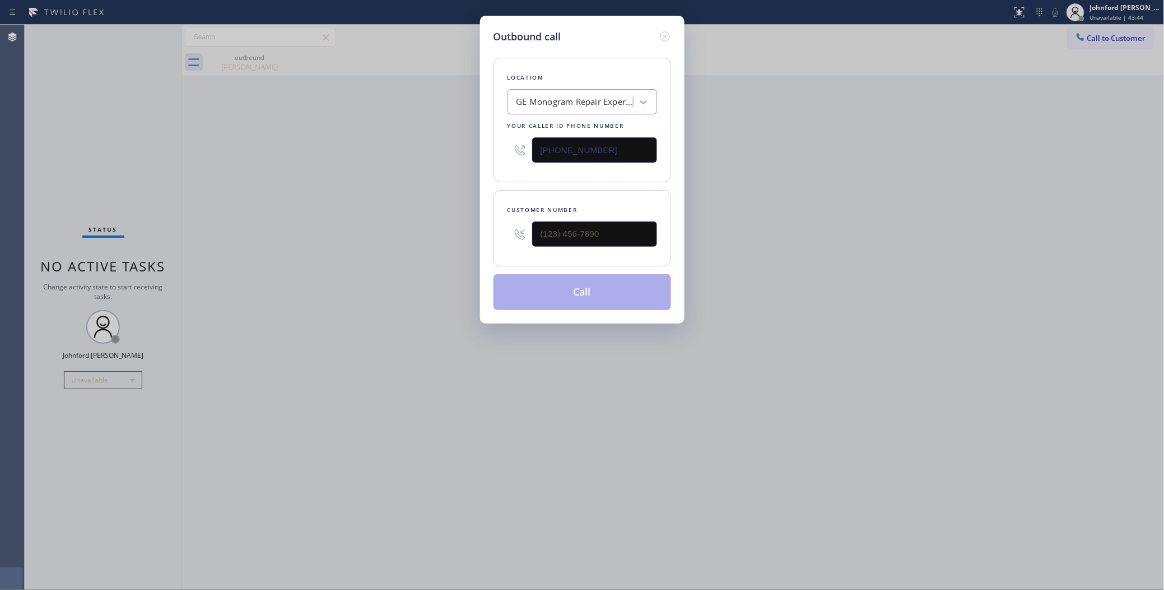
click at [546, 149] on input "(650) 679-7117" at bounding box center [594, 149] width 125 height 25
paste input "65) 067-9711"
drag, startPoint x: 628, startPoint y: 149, endPoint x: 536, endPoint y: 149, distance: 91.9
click at [537, 149] on input "(665) 067-9711" at bounding box center [594, 149] width 125 height 25
paste input "50) 679-7117"
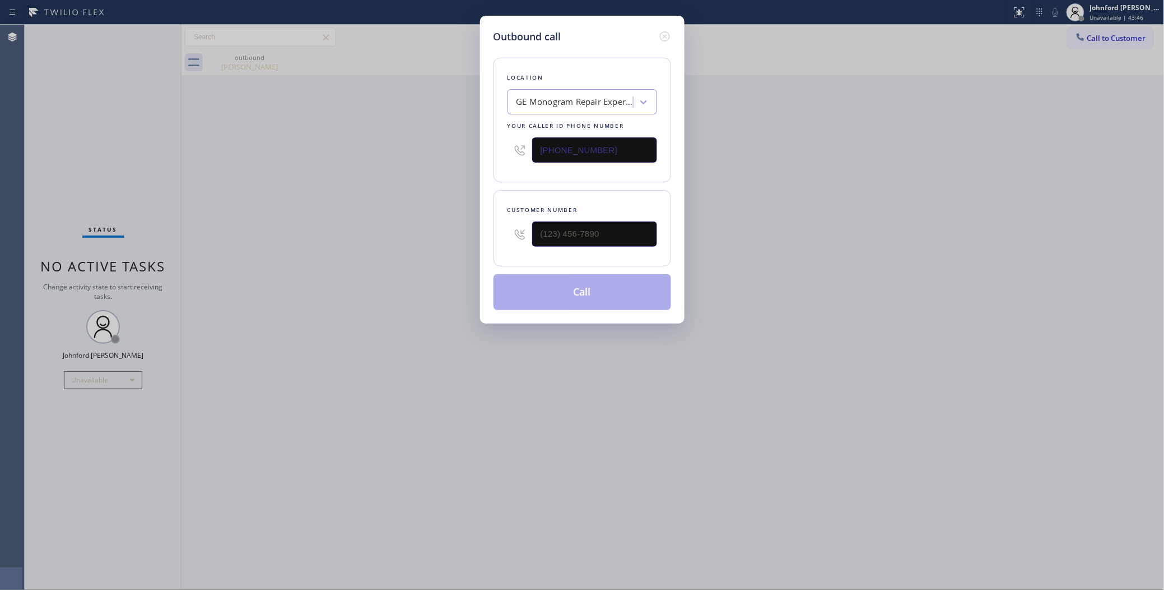
drag, startPoint x: 584, startPoint y: 149, endPoint x: 522, endPoint y: 149, distance: 62.2
click at [522, 149] on div "(650) 679-7117" at bounding box center [583, 150] width 150 height 36
click at [572, 144] on input "(650) 679-7117" at bounding box center [594, 149] width 125 height 25
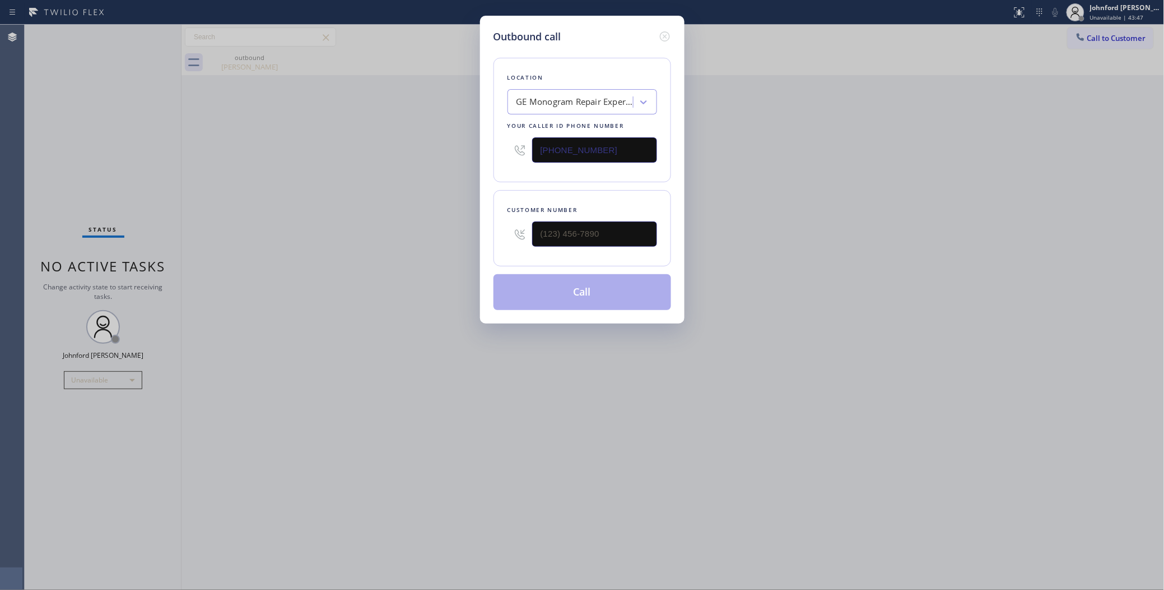
paste input "text"
type input "(650) 679-7117"
drag, startPoint x: 631, startPoint y: 231, endPoint x: 419, endPoint y: 258, distance: 214.1
click at [480, 236] on div "Outbound call Location GE Monogram Repair Expert San Mateo Your caller id phone…" at bounding box center [582, 170] width 205 height 308
paste input "650) 303-4434"
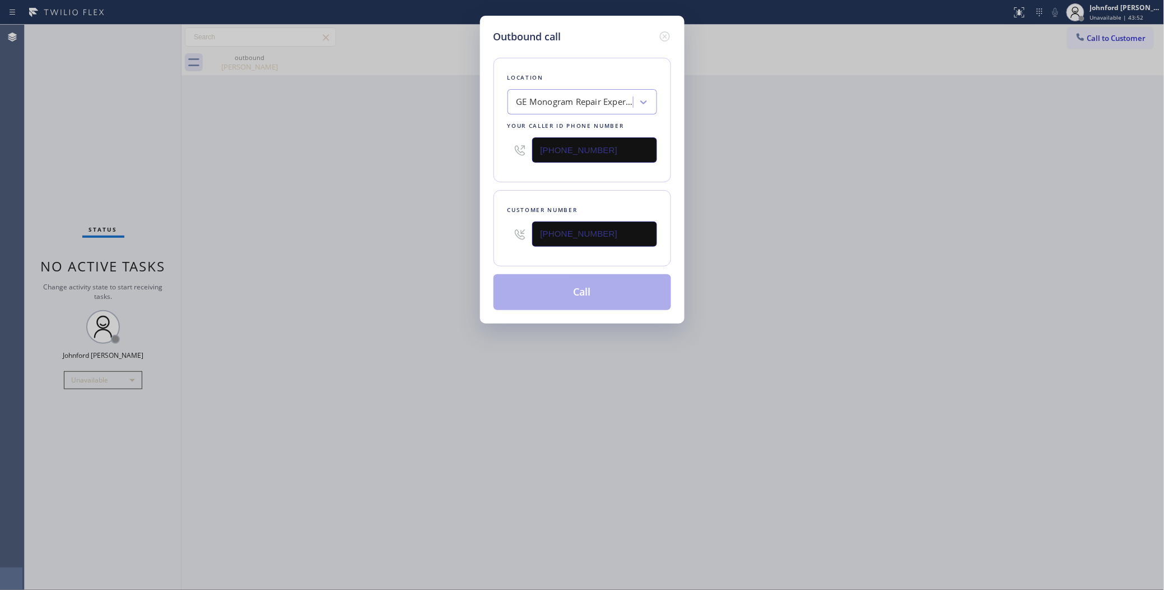
type input "(650) 303-4434"
click at [410, 262] on div "Outbound call Location GE Monogram Repair Expert San Mateo Your caller id phone…" at bounding box center [582, 295] width 1164 height 590
click at [105, 152] on div "Outbound call Location GE Monogram Repair Expert San Mateo Your caller id phone…" at bounding box center [582, 295] width 1164 height 590
click at [838, 157] on div "Outbound call Location GE Monogram Repair Expert San Mateo Your caller id phone…" at bounding box center [582, 295] width 1164 height 590
click at [99, 94] on div "Outbound call Location GE Monogram Repair Expert San Mateo Your caller id phone…" at bounding box center [582, 295] width 1164 height 590
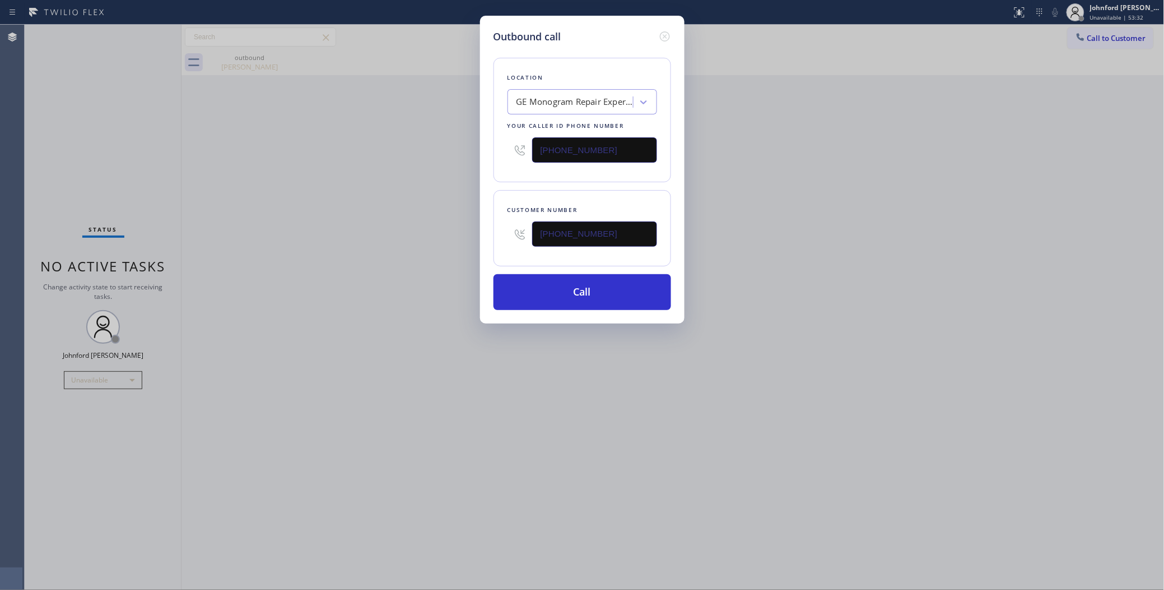
click at [1103, 42] on div "Outbound call Location GE Monogram Repair Expert San Mateo Your caller id phone…" at bounding box center [582, 295] width 1164 height 590
drag, startPoint x: 485, startPoint y: 156, endPoint x: 396, endPoint y: 170, distance: 90.2
click at [444, 159] on div "Outbound call Location GE Monogram Repair Expert San Mateo Your caller id phone…" at bounding box center [582, 295] width 1164 height 590
paste input "415) 639-9084"
type input "[PHONE_NUMBER]"
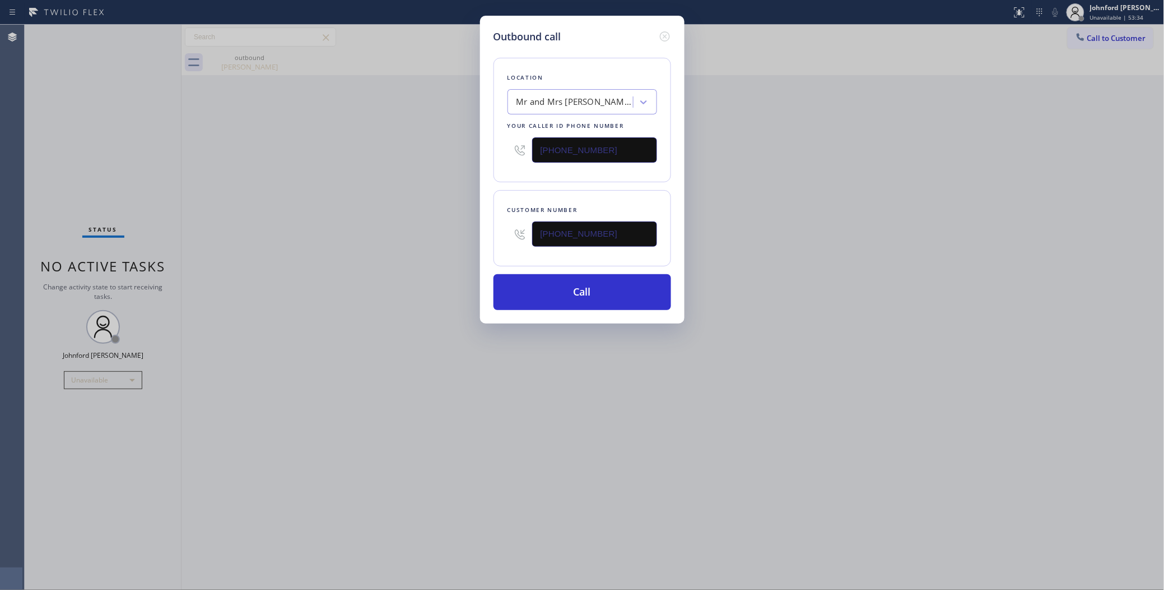
paste input "415) 743-9843"
drag, startPoint x: 550, startPoint y: 238, endPoint x: 415, endPoint y: 241, distance: 135.1
click at [415, 241] on div "Outbound call Location Mr and Mrs Support Repair Your caller id phone number (4…" at bounding box center [582, 295] width 1164 height 590
type input "[PHONE_NUMBER]"
click at [375, 241] on div "Outbound call Location Mr and Mrs Support Repair Your caller id phone number (4…" at bounding box center [582, 295] width 1164 height 590
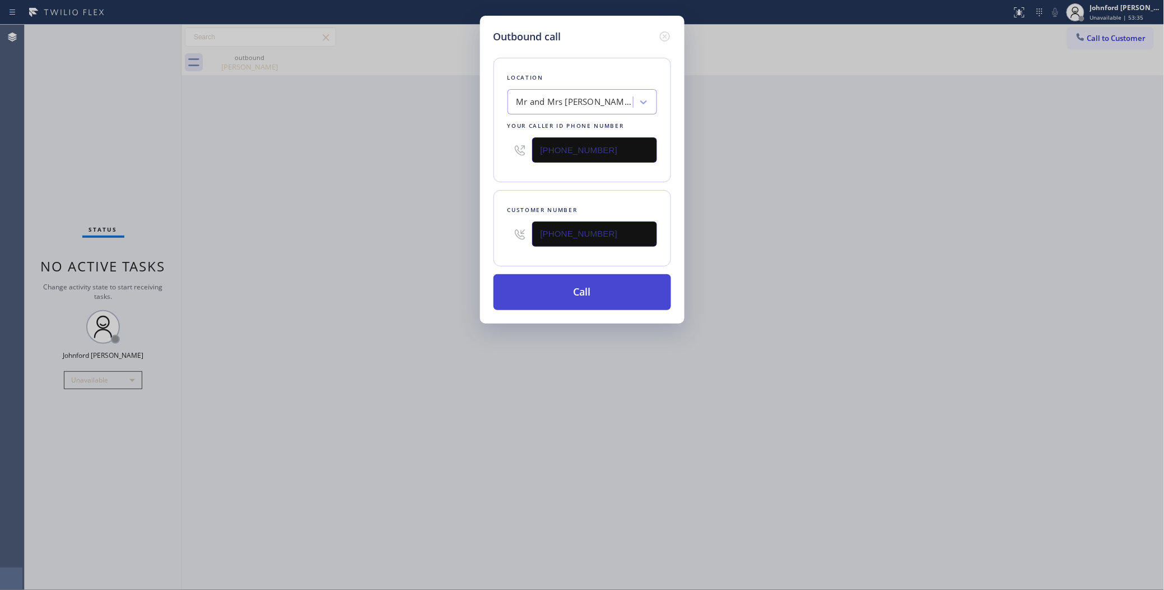
click at [607, 297] on button "Call" at bounding box center [583, 292] width 178 height 36
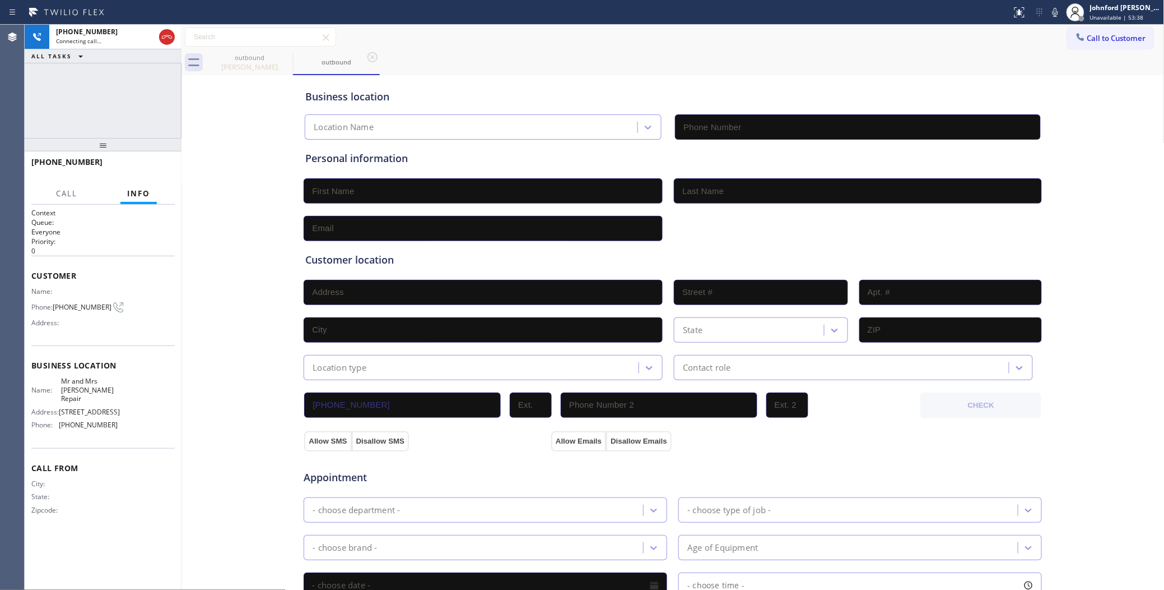
type input "[PHONE_NUMBER]"
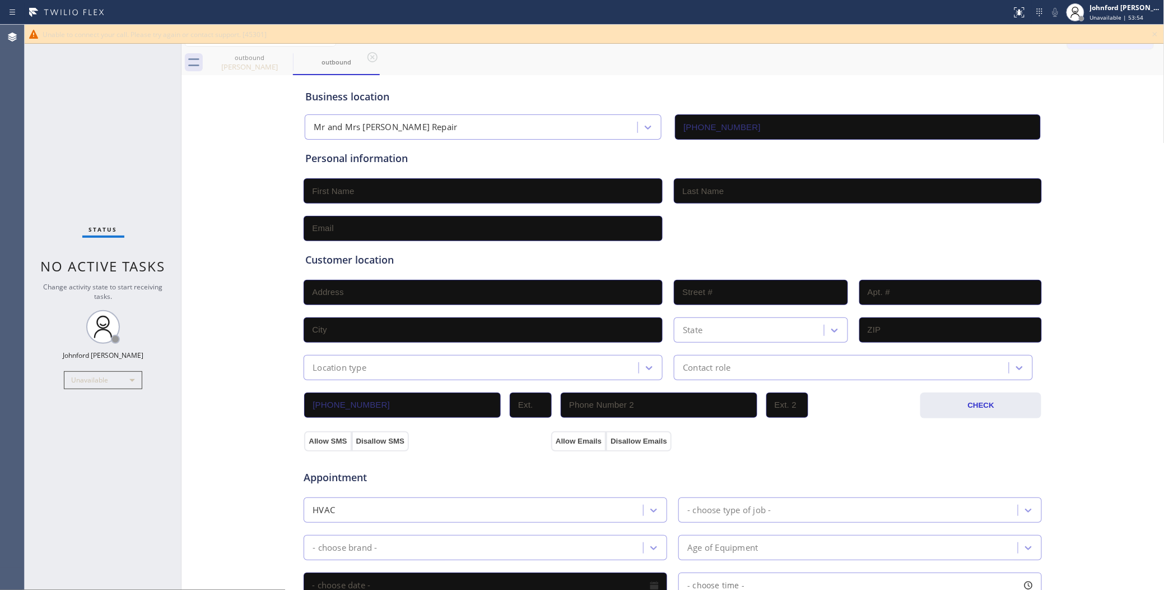
drag, startPoint x: 96, startPoint y: 113, endPoint x: 168, endPoint y: 104, distance: 72.2
click at [96, 113] on div "Status No active tasks Change activity state to start receiving tasks. [PERSON_…" at bounding box center [103, 307] width 157 height 565
click at [1154, 34] on icon at bounding box center [1155, 33] width 13 height 13
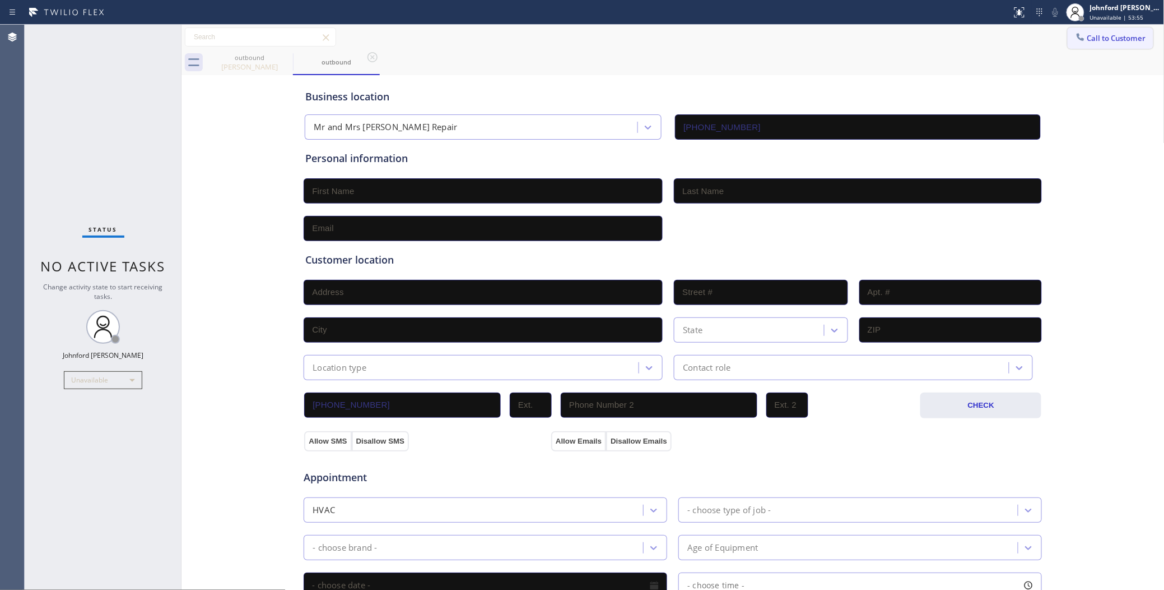
click at [1103, 40] on span "Call to Customer" at bounding box center [1117, 38] width 59 height 10
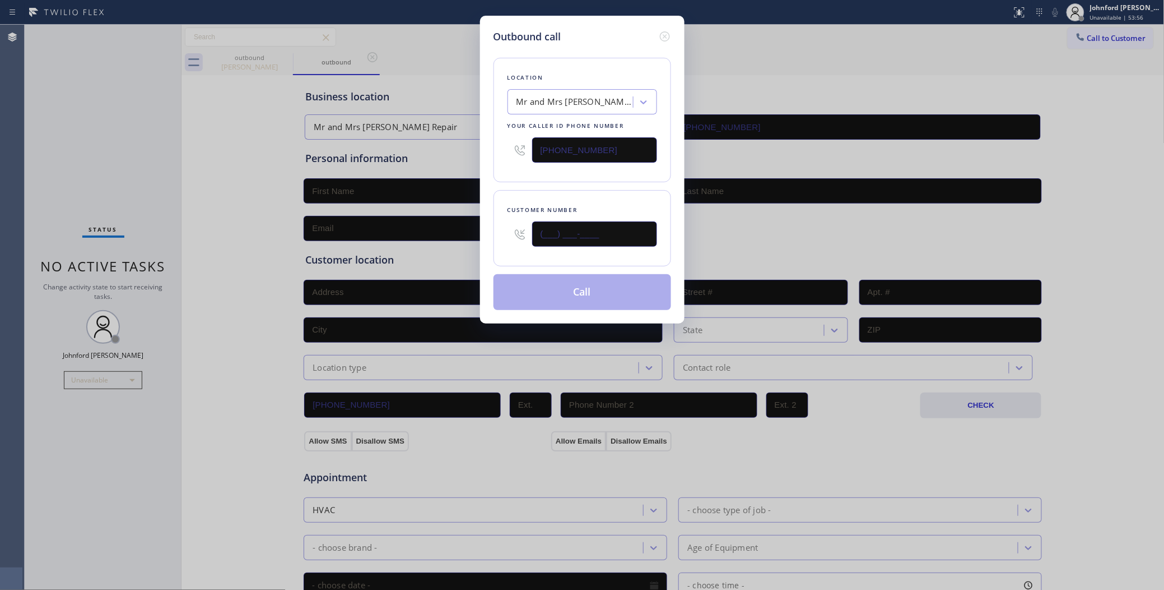
drag, startPoint x: 615, startPoint y: 230, endPoint x: 503, endPoint y: 237, distance: 111.7
click at [503, 237] on div "Customer number (___) ___-____" at bounding box center [583, 228] width 178 height 76
paste input "415) 743-9843"
type input "[PHONE_NUMBER]"
click at [531, 182] on div "Location Mr and Mrs Support Repair Your caller id phone number (415) 639-9084 C…" at bounding box center [583, 177] width 178 height 266
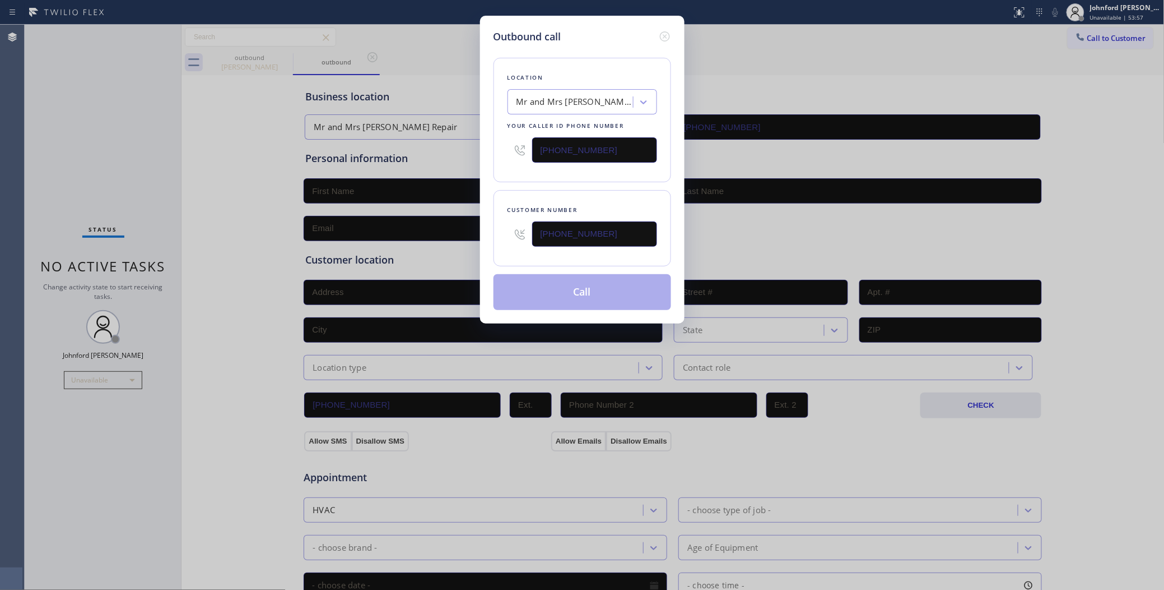
click at [556, 290] on button "Call" at bounding box center [583, 292] width 178 height 36
click at [570, 301] on button "Call" at bounding box center [583, 292] width 178 height 36
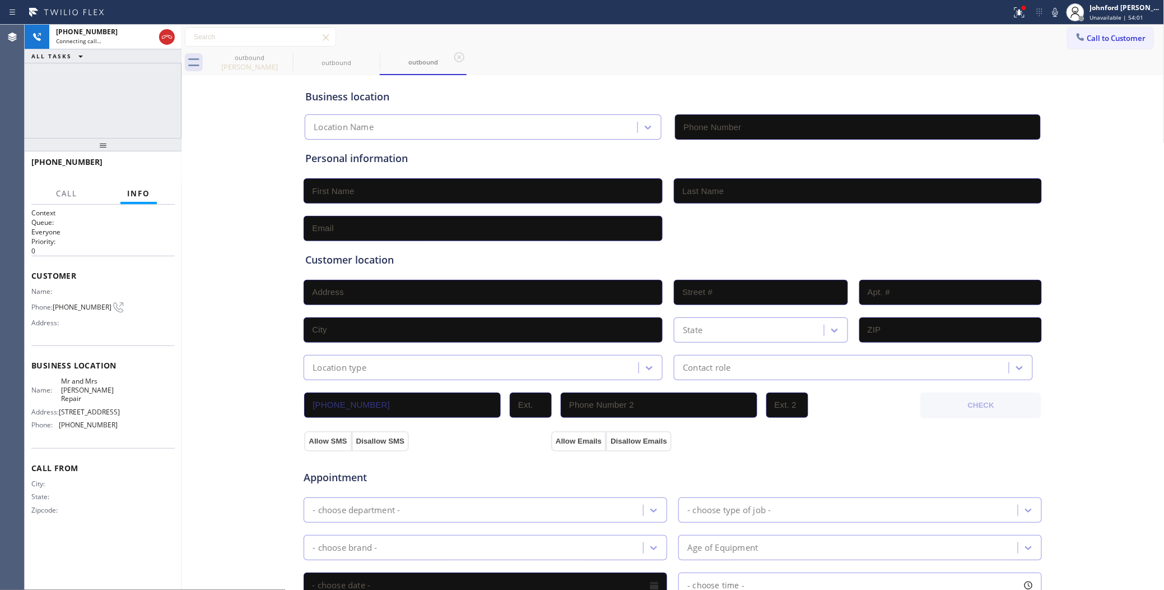
type input "[PHONE_NUMBER]"
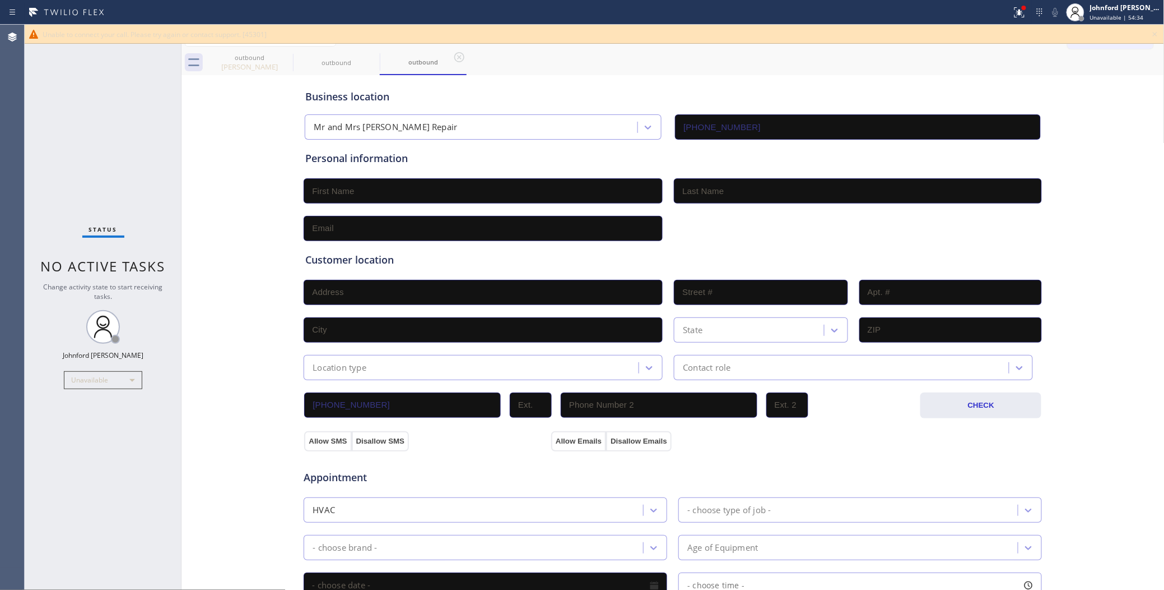
click at [52, 97] on div "Status No active tasks Change activity state to start receiving tasks. [PERSON_…" at bounding box center [103, 307] width 157 height 565
drag, startPoint x: 1158, startPoint y: 33, endPoint x: 1124, endPoint y: 35, distance: 34.3
click at [1159, 33] on icon at bounding box center [1155, 33] width 13 height 13
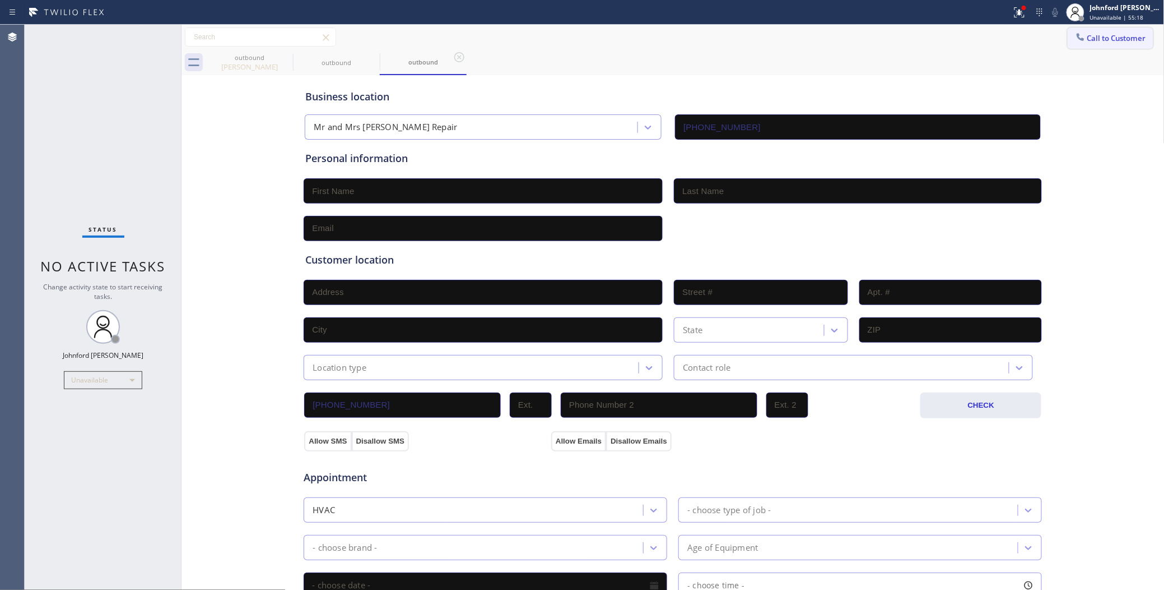
click at [1119, 35] on span "Call to Customer" at bounding box center [1117, 38] width 59 height 10
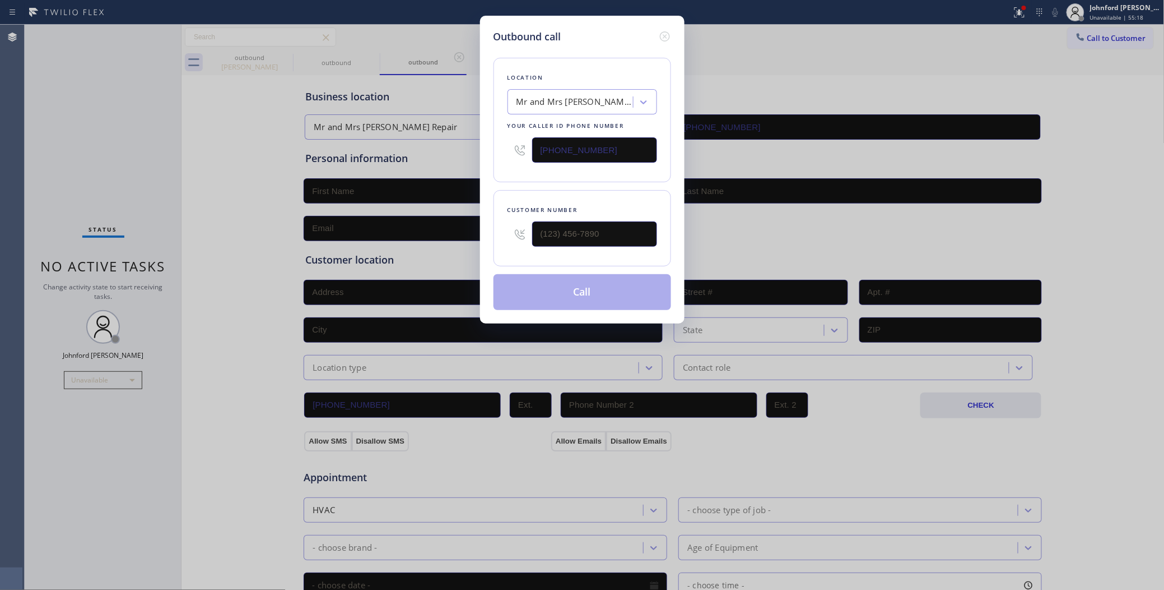
click at [481, 146] on div "Outbound call Location Mr and Mrs Support Repair Your caller id phone number (4…" at bounding box center [582, 170] width 205 height 308
paste input "833) 558-1241"
type input "(833) 558-1241"
drag, startPoint x: 614, startPoint y: 219, endPoint x: 508, endPoint y: 208, distance: 106.4
click at [505, 223] on div "Customer number (___) ___-____" at bounding box center [583, 228] width 178 height 76
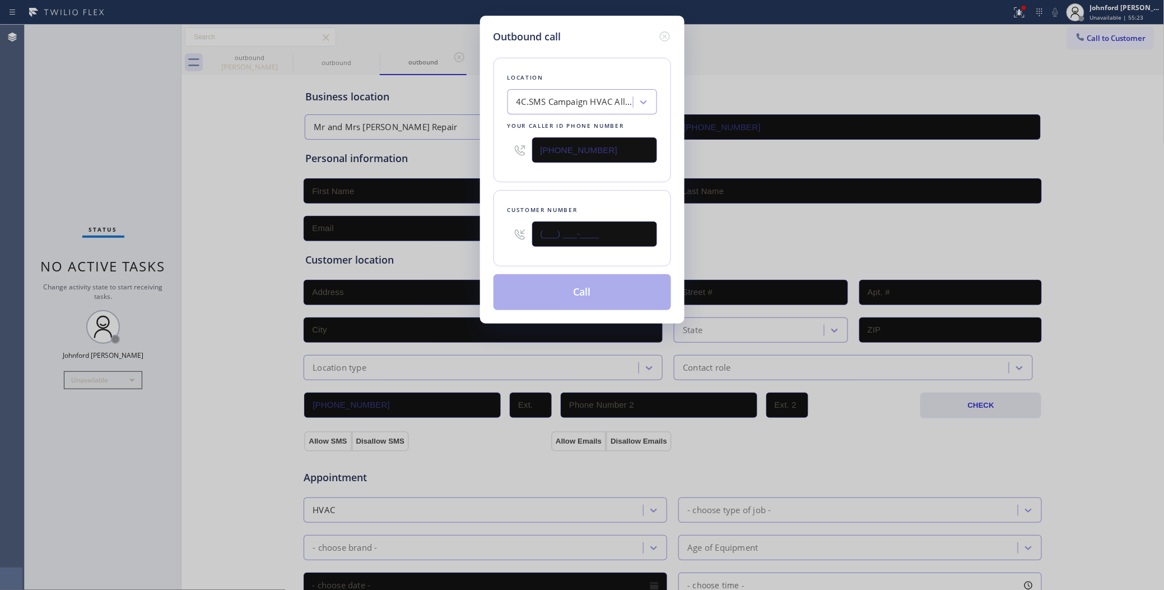
paste input "602) 549-1212"
type input "(602) 549-1212"
click at [516, 181] on div "Location 4C.SMS Campaign HVAC Alliance Experts Your caller id phone number (833…" at bounding box center [583, 177] width 178 height 266
click at [559, 287] on button "Call" at bounding box center [583, 292] width 178 height 36
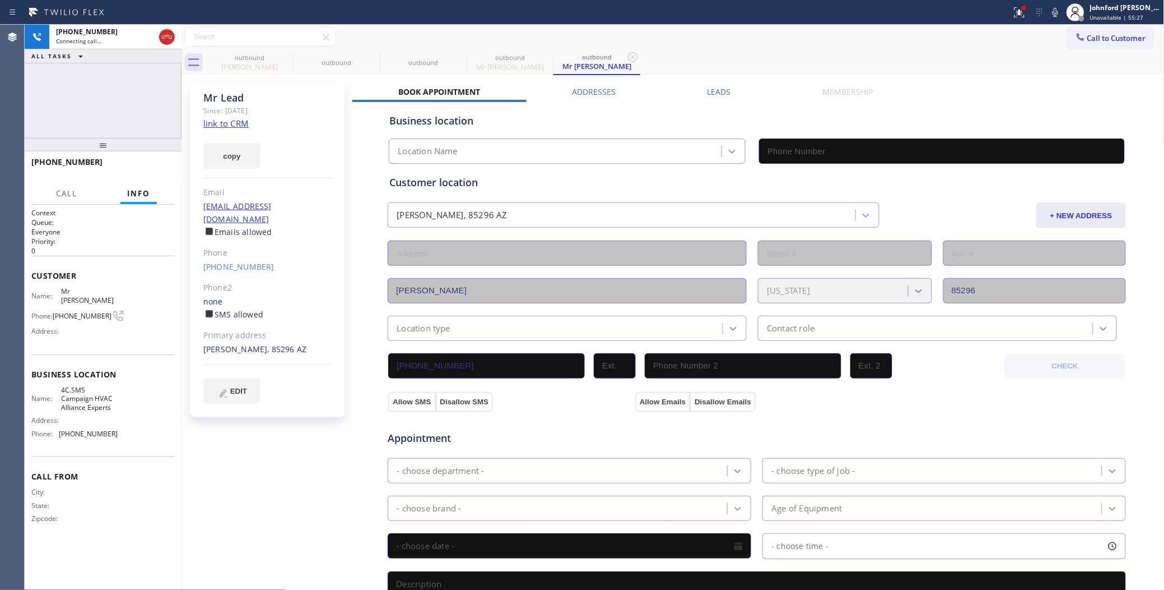
type input "(833) 558-1241"
click at [284, 59] on icon at bounding box center [285, 56] width 13 height 13
click at [0, 0] on icon at bounding box center [0, 0] width 0 height 0
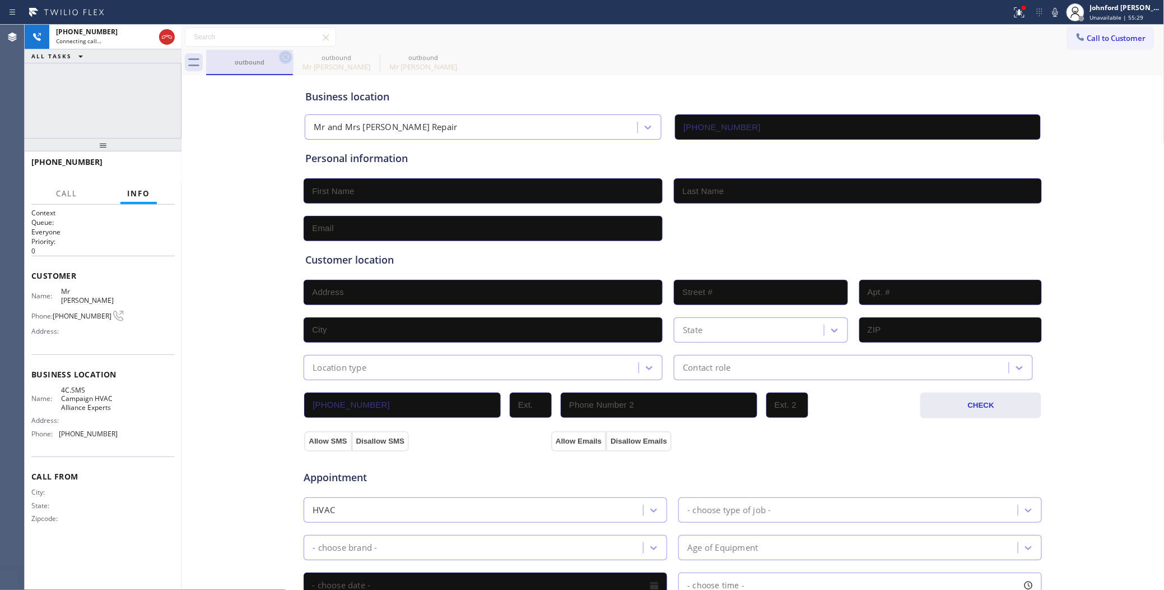
click at [286, 57] on icon at bounding box center [286, 57] width 10 height 10
type input "(833) 558-1241"
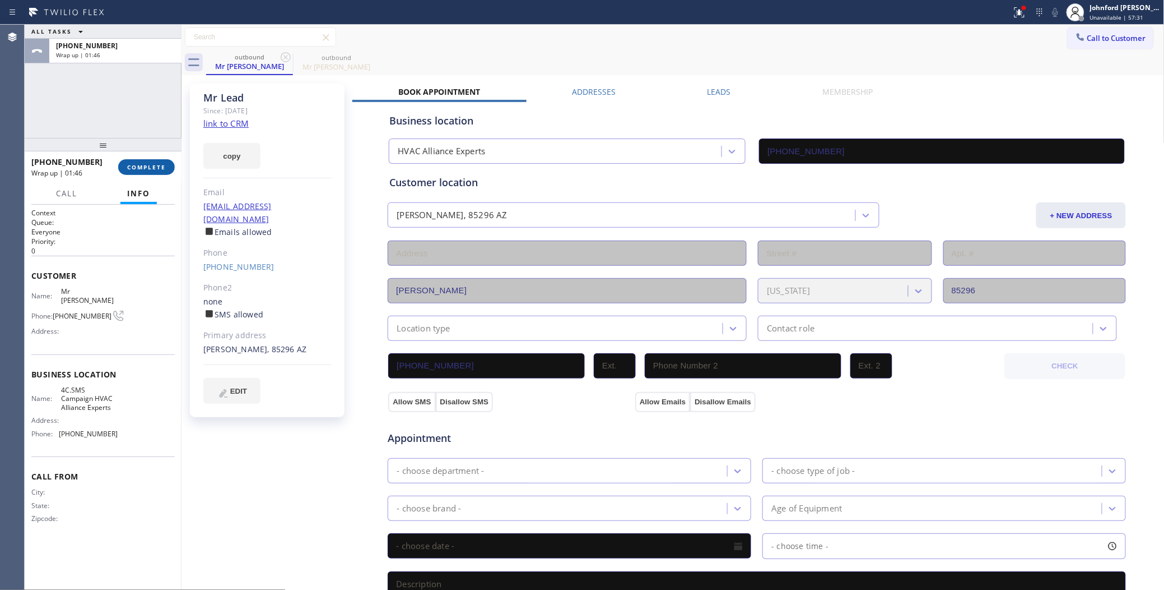
click at [136, 160] on button "COMPLETE" at bounding box center [146, 167] width 57 height 16
click at [94, 113] on div "ALL TASKS ALL TASKS ACTIVE TASKS TASKS IN WRAP UP +16025491212 Wrap up | 02:31" at bounding box center [103, 81] width 157 height 113
click at [226, 261] on div "(602) 549-1212" at bounding box center [267, 267] width 128 height 13
click at [225, 261] on link "(602) 549-1212" at bounding box center [238, 266] width 71 height 11
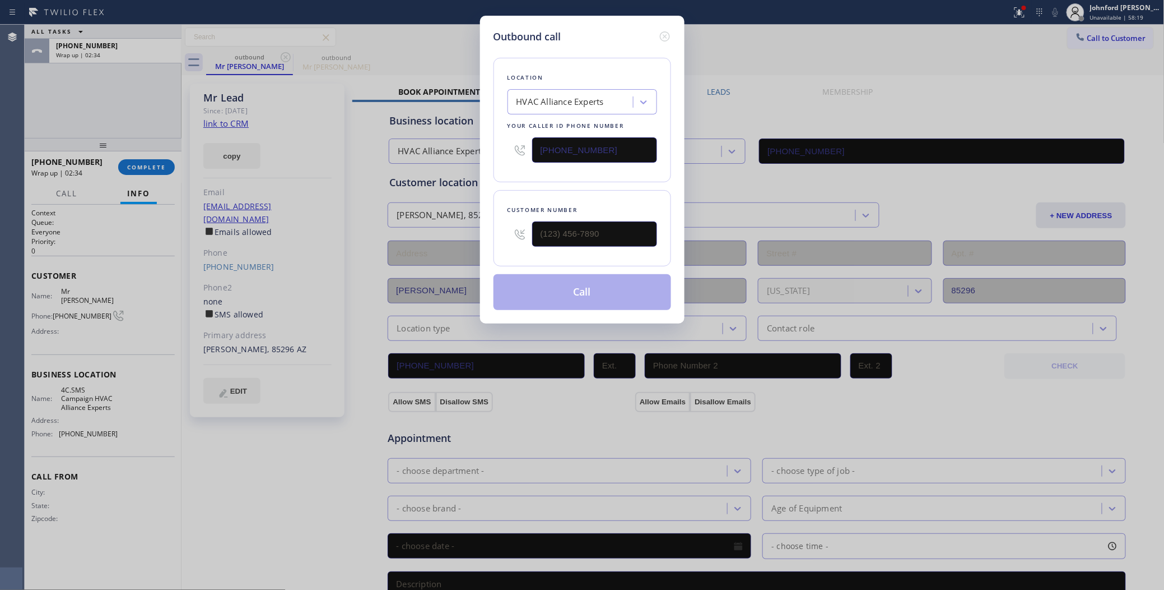
type input "(602) 549-1212"
click at [521, 287] on button "Call" at bounding box center [583, 292] width 178 height 36
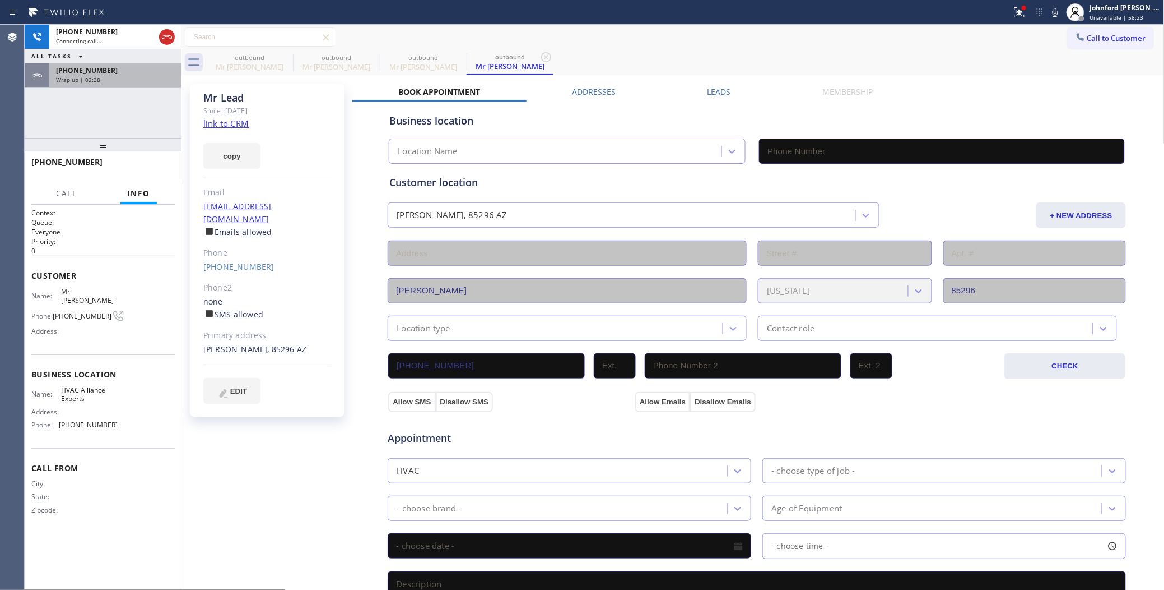
type input "(833) 558-1241"
click at [91, 77] on span "Wrap up | 02:38" at bounding box center [78, 80] width 44 height 8
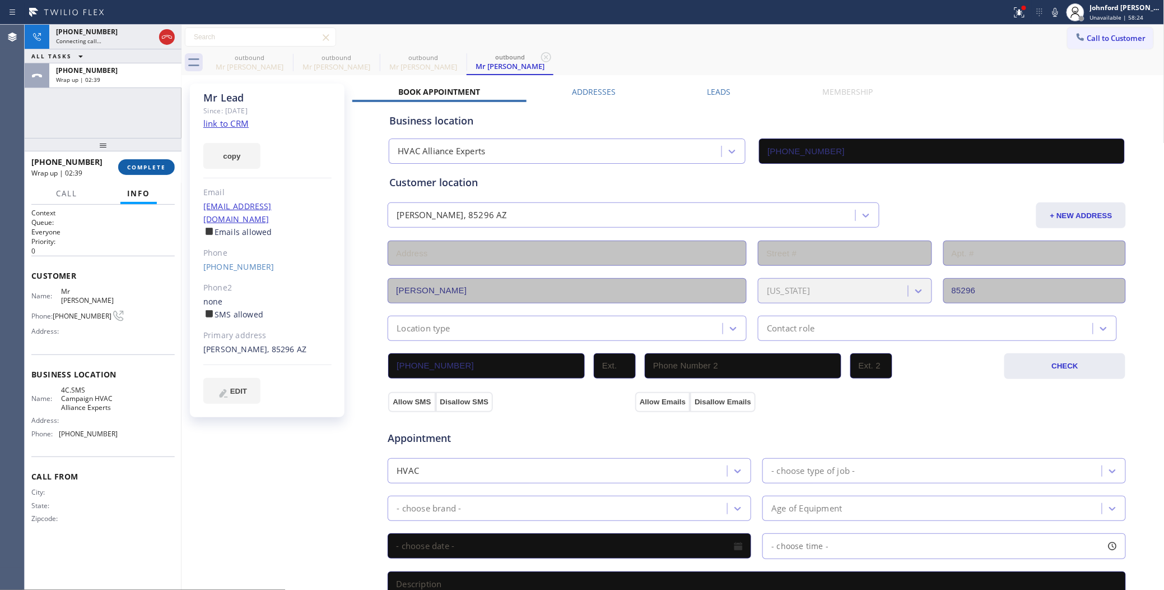
click at [166, 169] on button "COMPLETE" at bounding box center [146, 167] width 57 height 16
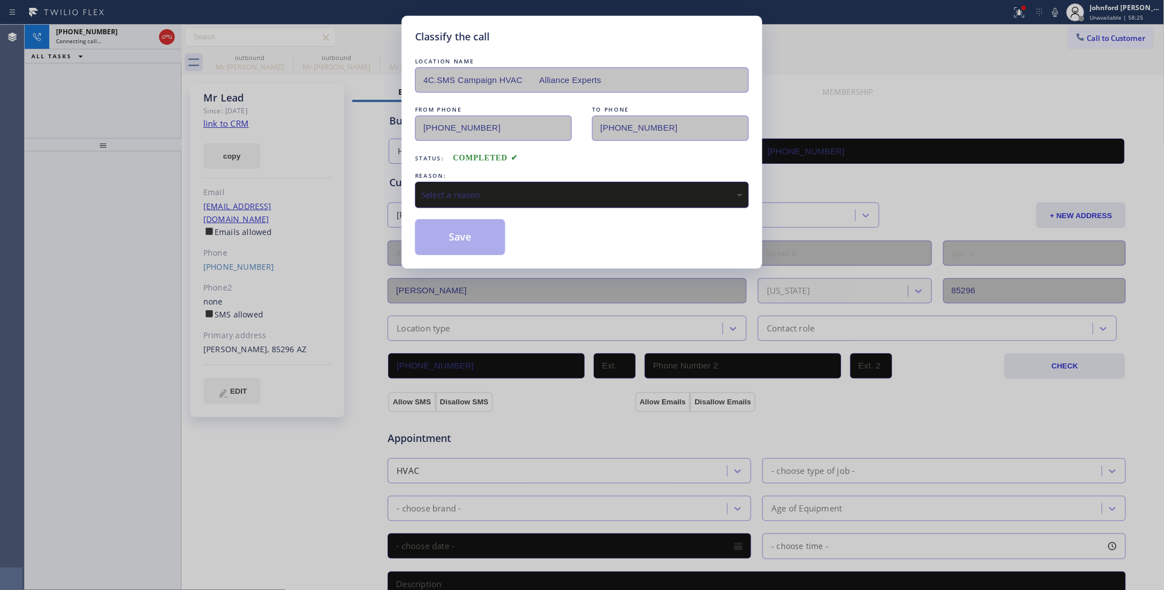
drag, startPoint x: 454, startPoint y: 198, endPoint x: 475, endPoint y: 201, distance: 21.5
click at [454, 199] on div "Select a reason" at bounding box center [582, 195] width 334 height 26
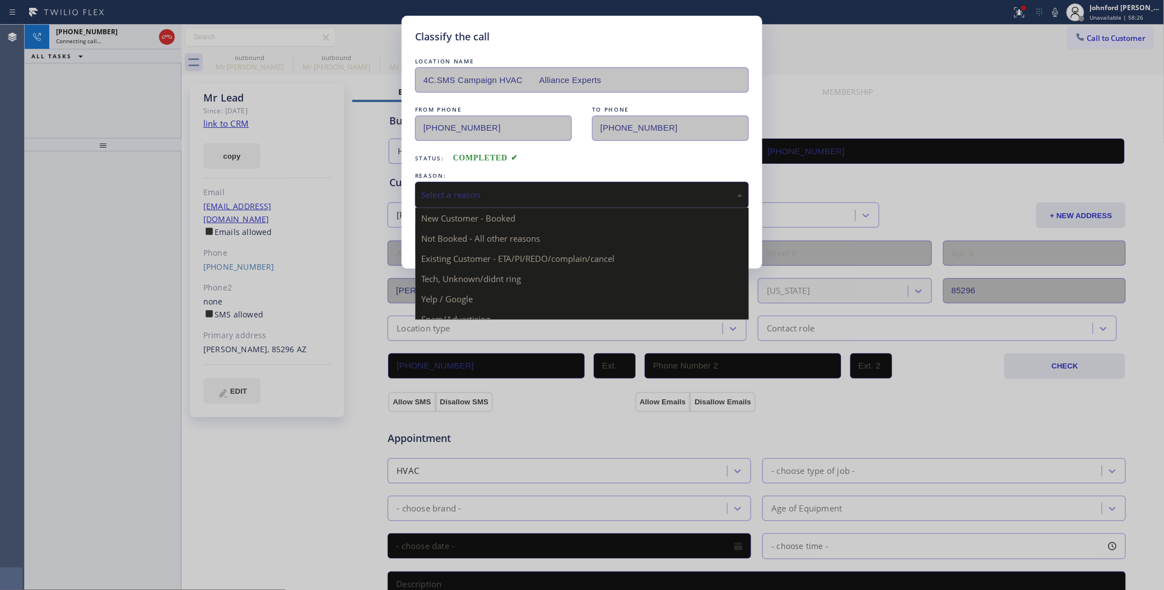
drag, startPoint x: 475, startPoint y: 251, endPoint x: 463, endPoint y: 234, distance: 20.2
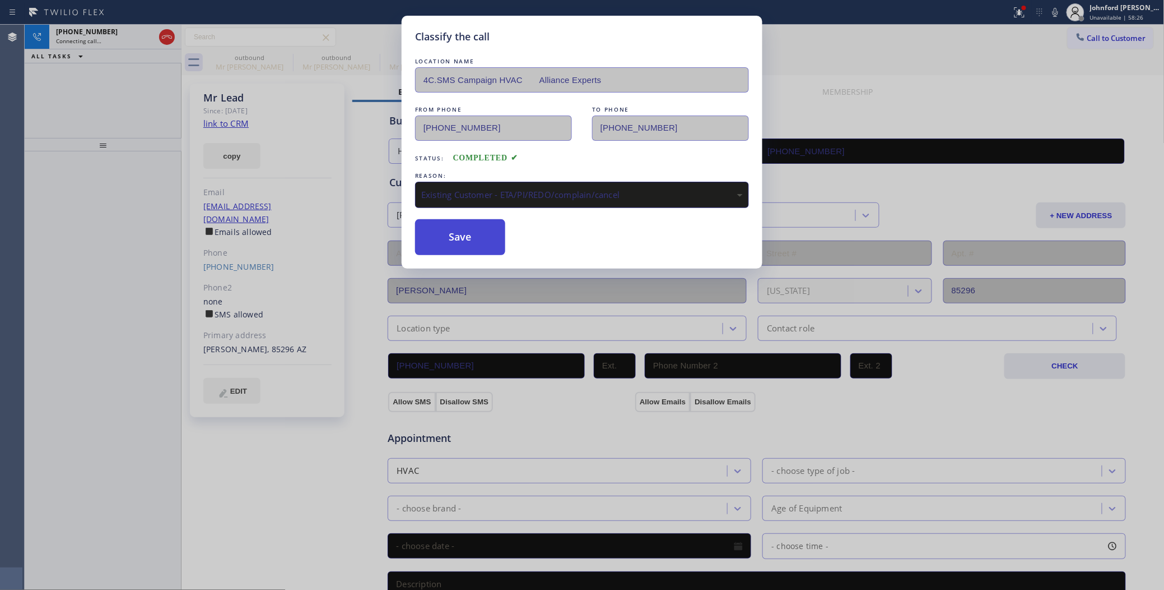
click at [463, 234] on button "Save" at bounding box center [460, 237] width 90 height 36
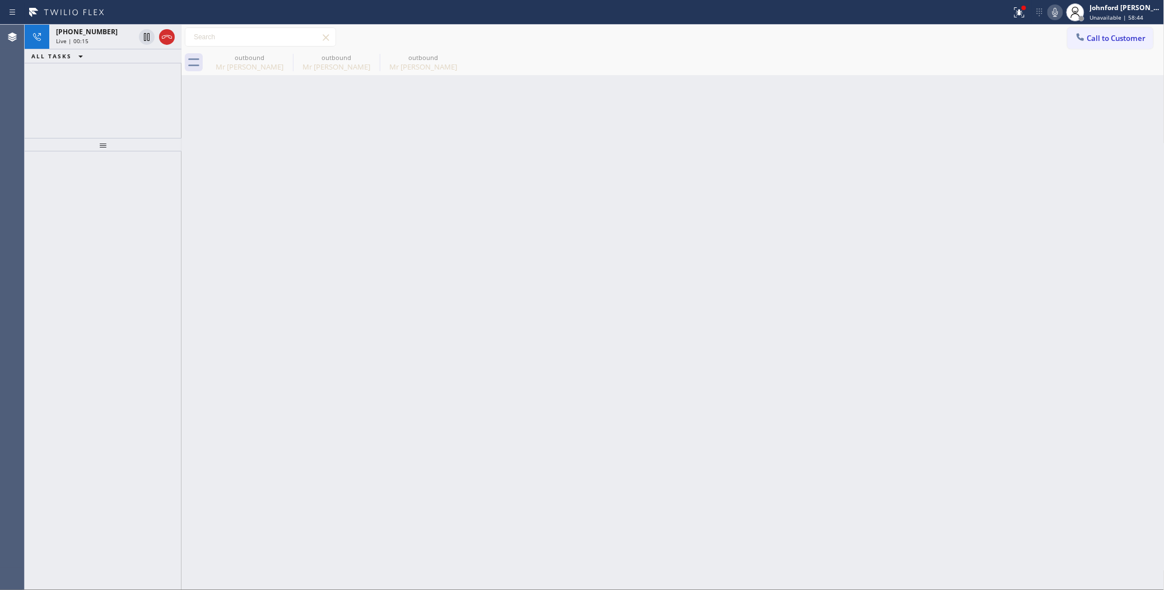
click at [1052, 13] on icon at bounding box center [1055, 12] width 13 height 13
drag, startPoint x: 93, startPoint y: 36, endPoint x: 610, endPoint y: 120, distance: 523.5
click at [93, 37] on div "Live | 01:49" at bounding box center [95, 41] width 78 height 8
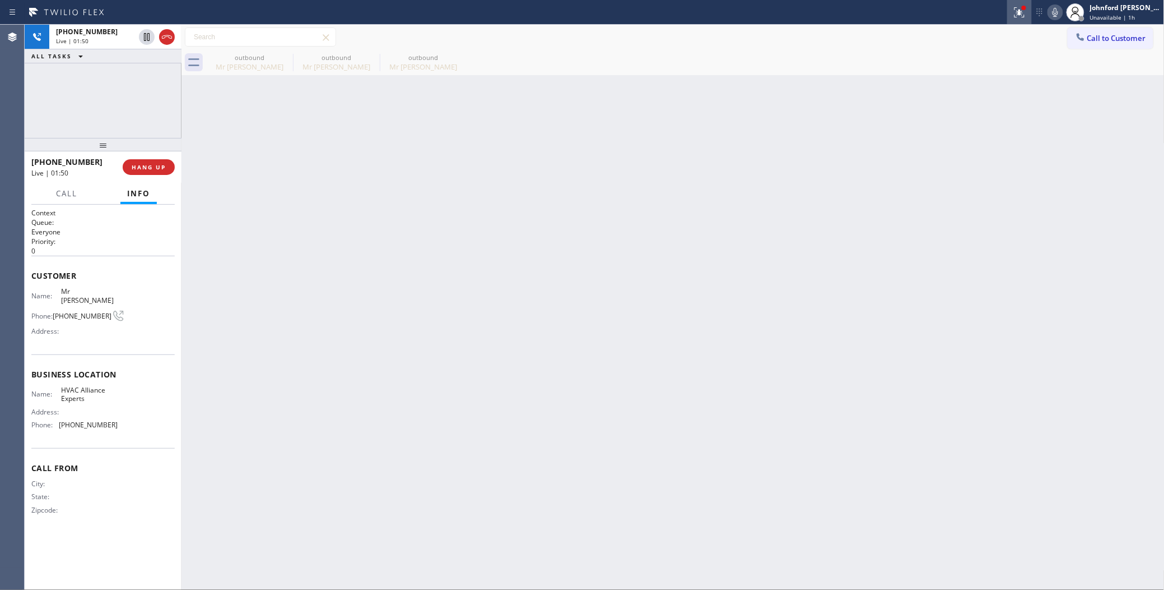
click at [1015, 18] on icon at bounding box center [1019, 12] width 13 height 13
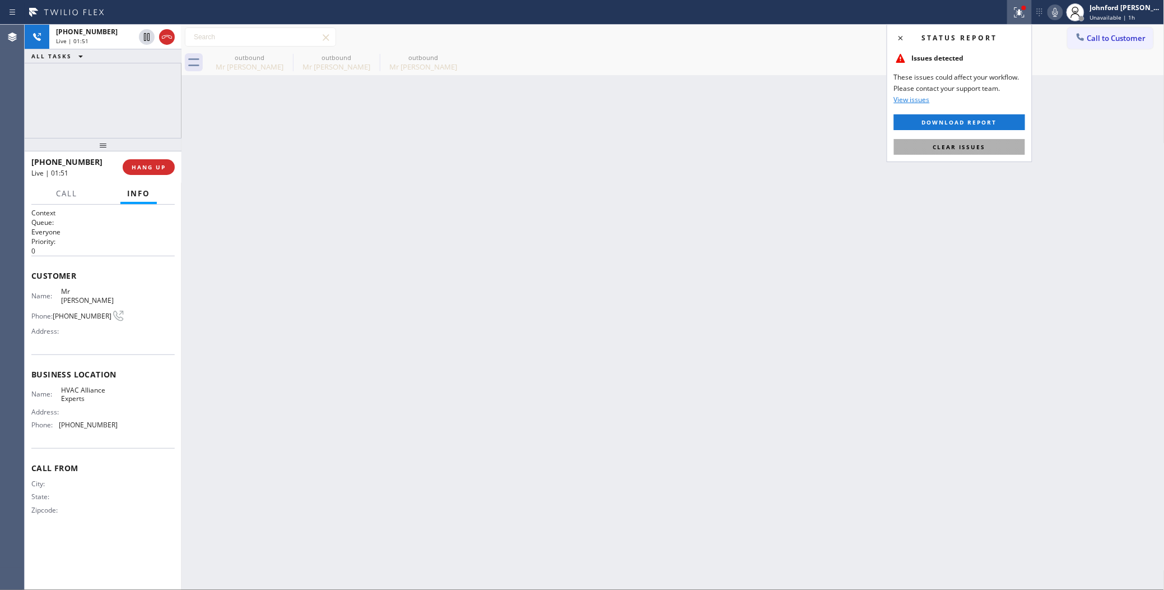
click at [907, 154] on button "Clear issues" at bounding box center [959, 147] width 131 height 16
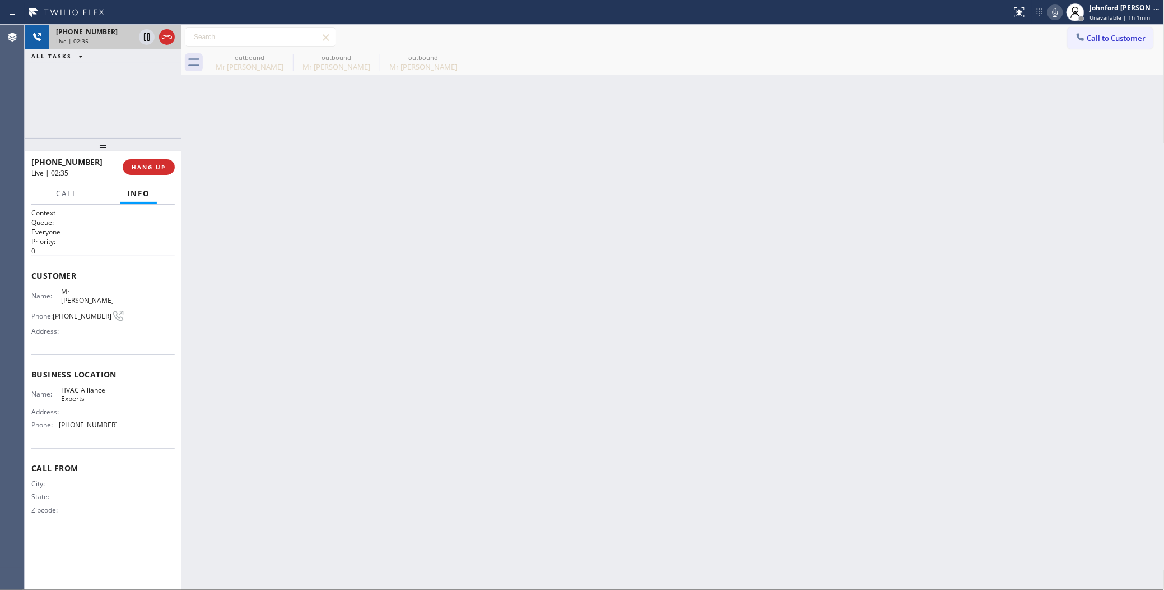
click at [82, 37] on span "Live | 02:35" at bounding box center [72, 41] width 33 height 8
click at [220, 63] on div "Mr Lead" at bounding box center [249, 67] width 85 height 10
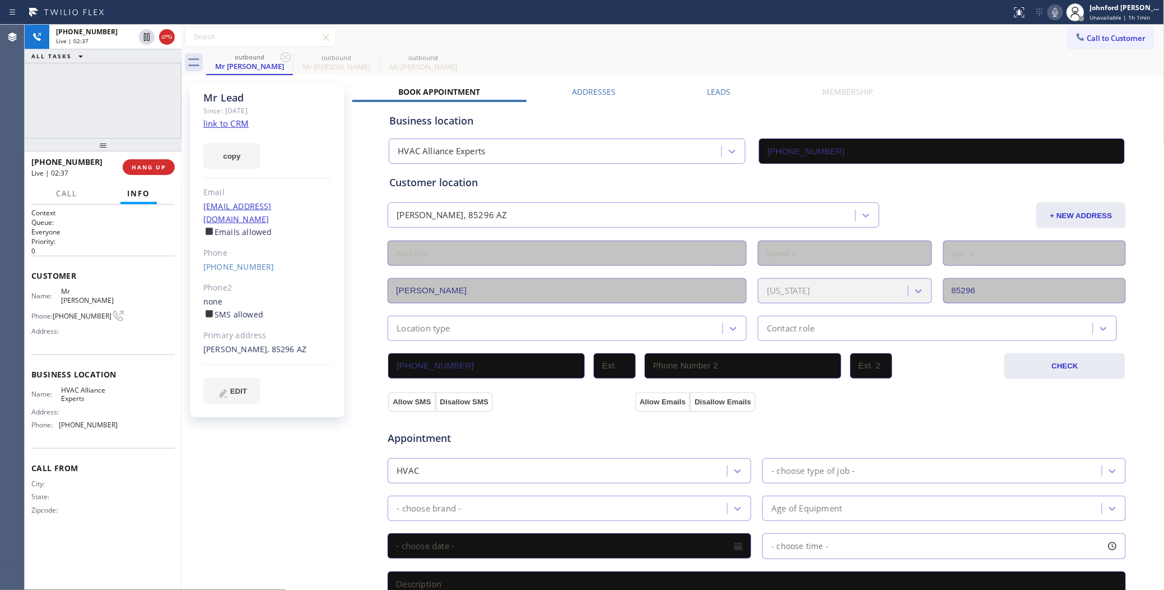
click at [241, 343] on div "Gilbert, 85296 AZ" at bounding box center [267, 349] width 128 height 13
copy div "85296"
click at [722, 40] on div "Call to Customer Outbound call Location HVAC Alliance Experts Your caller id ph…" at bounding box center [673, 37] width 983 height 20
click at [1048, 12] on div at bounding box center [1056, 12] width 16 height 13
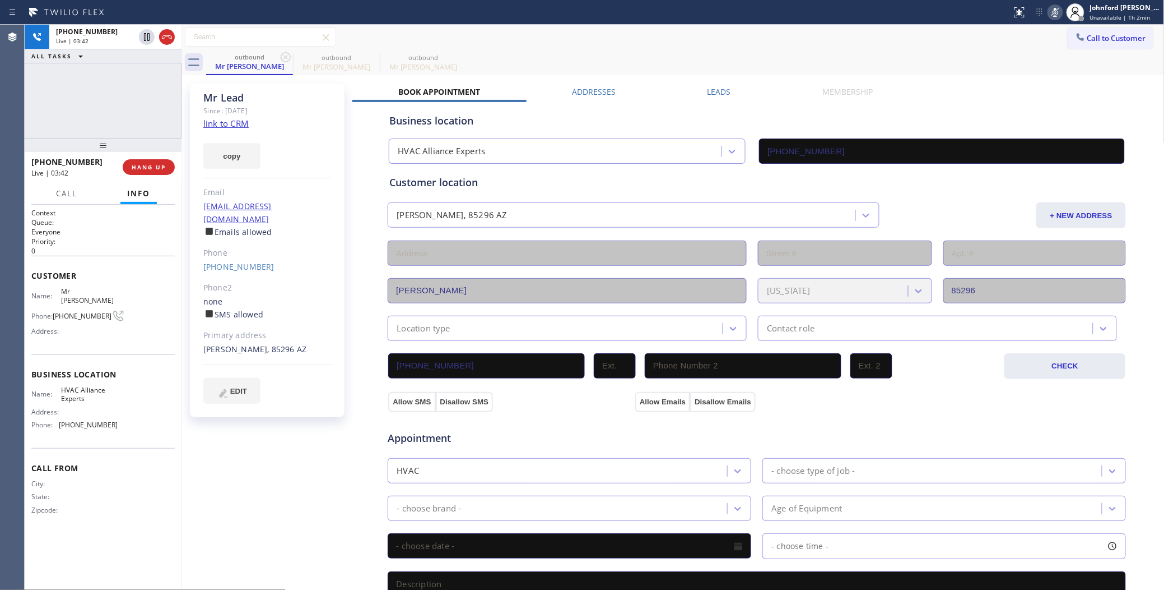
click at [1057, 10] on icon at bounding box center [1055, 12] width 13 height 13
click at [609, 47] on div "Call to Customer Outbound call Location HVAC Alliance Experts Your caller id ph…" at bounding box center [673, 37] width 983 height 20
click at [1052, 13] on icon at bounding box center [1055, 12] width 13 height 13
click at [287, 57] on icon at bounding box center [285, 56] width 13 height 13
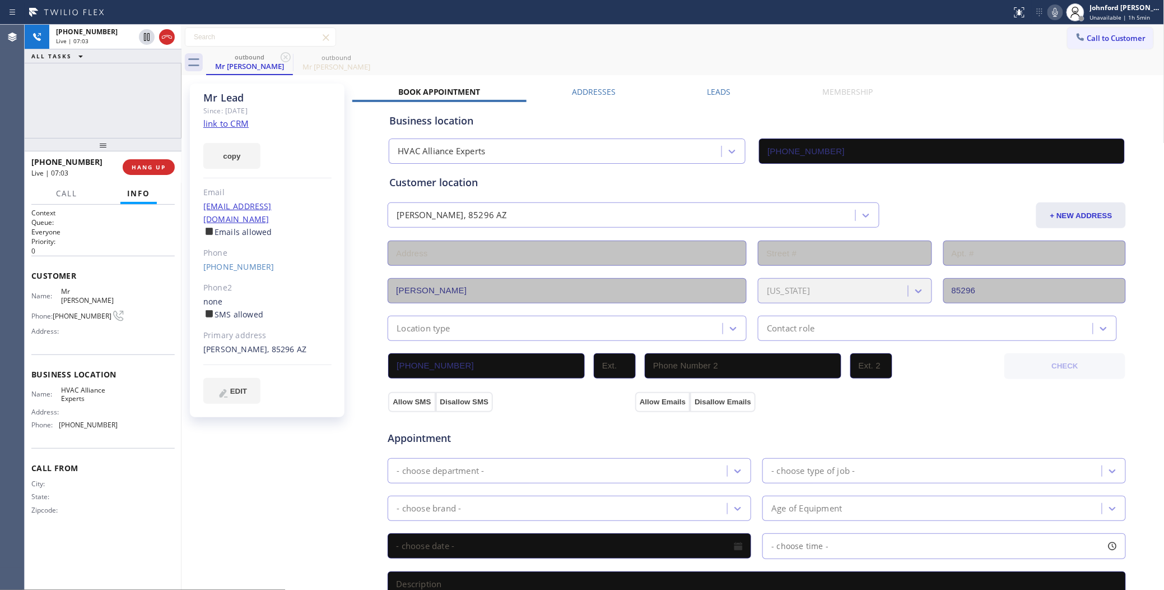
drag, startPoint x: 677, startPoint y: 61, endPoint x: 1080, endPoint y: 59, distance: 402.9
click at [677, 61] on div "outbound Mr Lead outbound Mr Lead" at bounding box center [685, 62] width 959 height 25
click at [1051, 9] on icon at bounding box center [1055, 12] width 13 height 13
click at [1054, 10] on icon at bounding box center [1055, 12] width 13 height 13
click at [657, 59] on div "outbound Mr Lead outbound Mr Lead" at bounding box center [685, 62] width 959 height 25
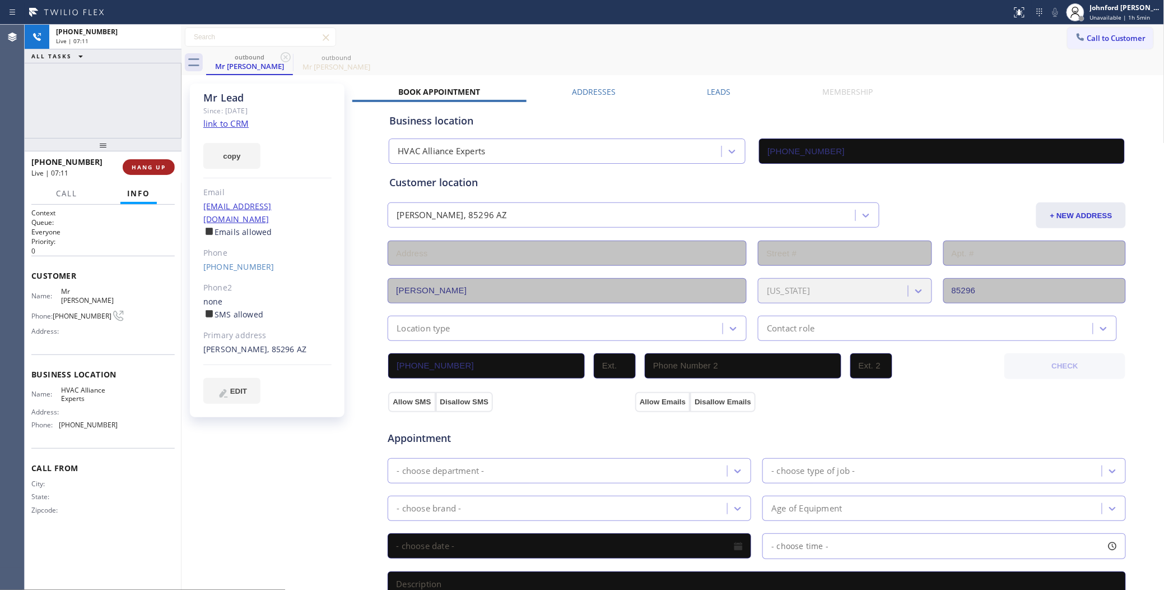
click at [147, 164] on span "HANG UP" at bounding box center [149, 167] width 34 height 8
drag, startPoint x: 151, startPoint y: 166, endPoint x: 158, endPoint y: 152, distance: 15.0
click at [152, 157] on div "+16025491212 Wrap up | 00:06 COMPLETE" at bounding box center [102, 166] width 143 height 29
click at [150, 163] on span "COMPLETE" at bounding box center [146, 167] width 39 height 8
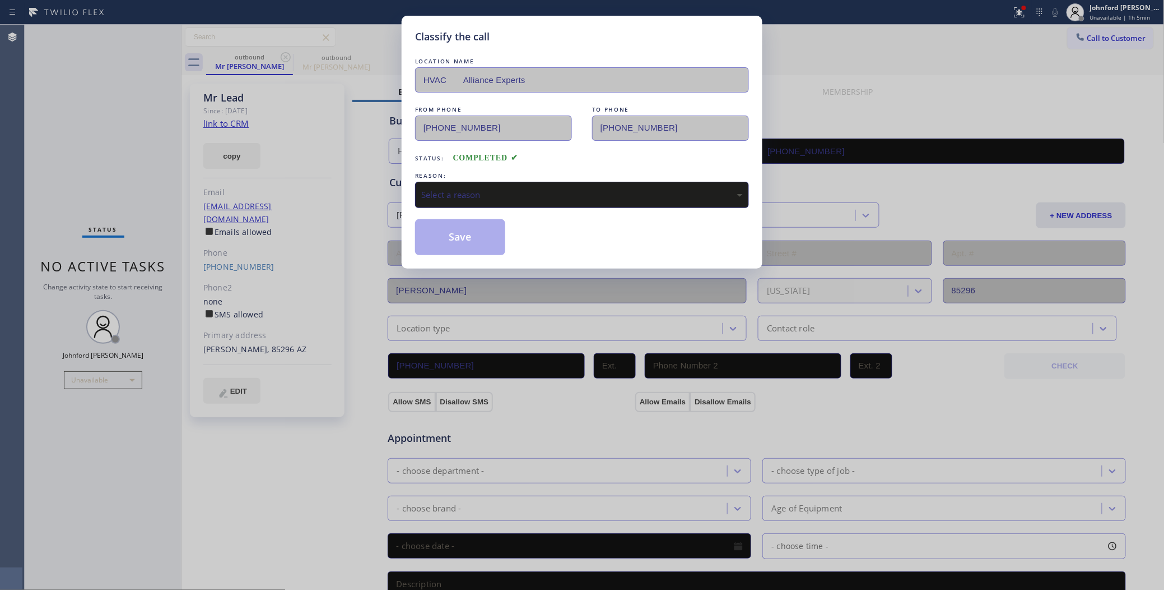
click at [471, 195] on div "Select a reason" at bounding box center [582, 194] width 322 height 13
click at [482, 230] on button "Save" at bounding box center [460, 237] width 90 height 36
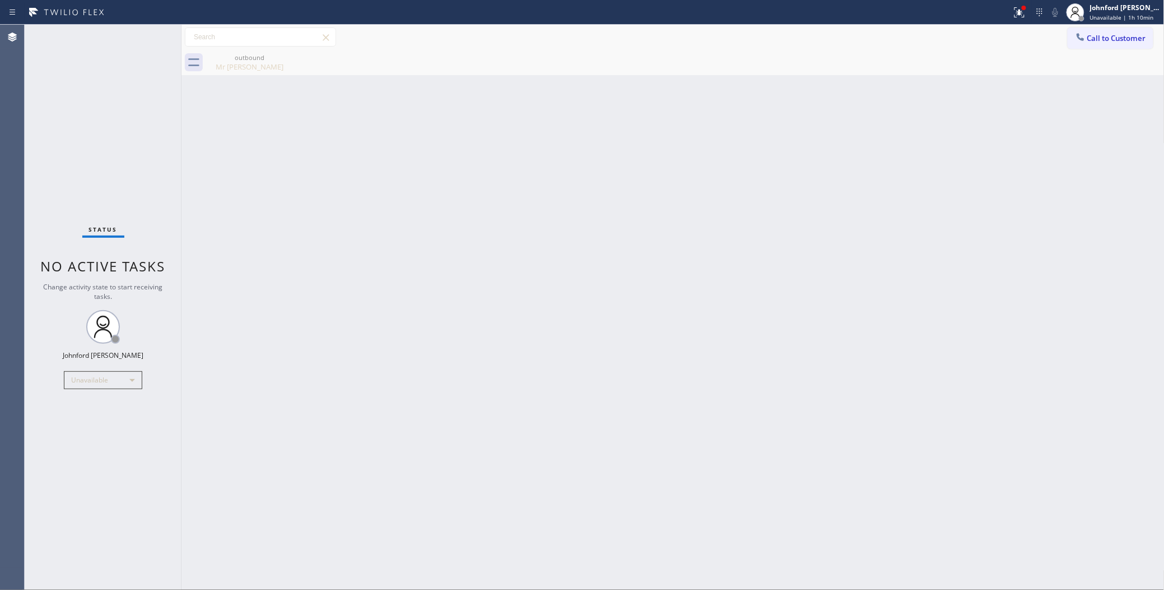
click at [1108, 52] on div "outbound Mr Lead" at bounding box center [685, 62] width 959 height 25
click at [1106, 48] on button "Call to Customer" at bounding box center [1111, 37] width 86 height 21
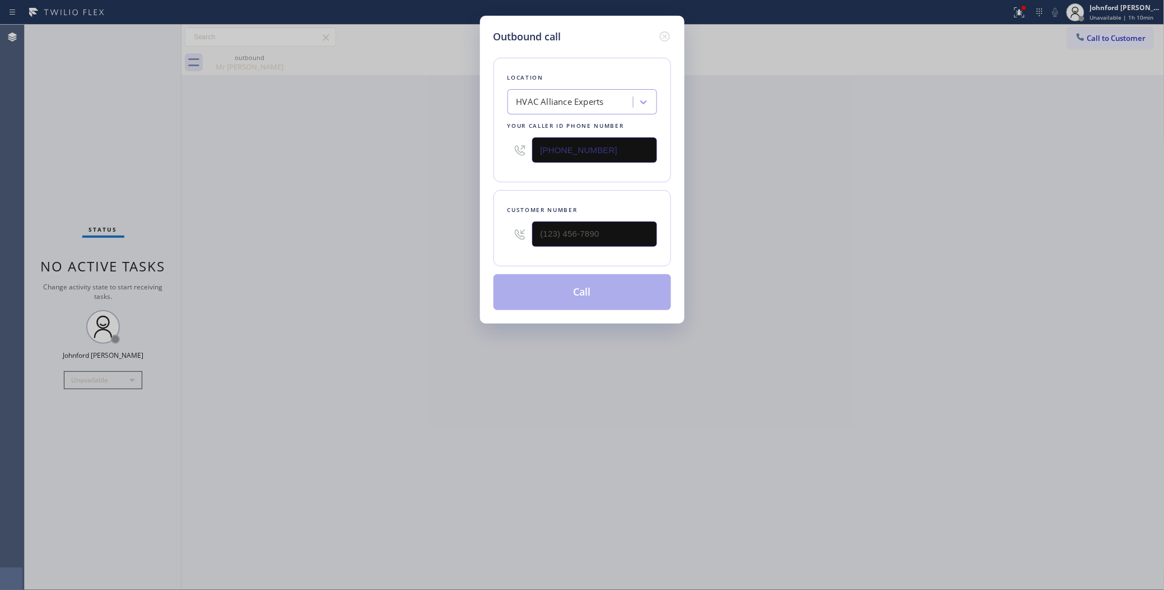
click at [825, 154] on div "Outbound call Location HVAC Alliance Experts Your caller id phone number (833) …" at bounding box center [582, 295] width 1164 height 590
drag, startPoint x: 596, startPoint y: 143, endPoint x: 462, endPoint y: 150, distance: 133.5
click at [502, 146] on div "Location HVAC Alliance Experts Your caller id phone number (833) 558-1241" at bounding box center [583, 120] width 178 height 124
paste input "310) 818-7582"
type input "(310) 818-7582"
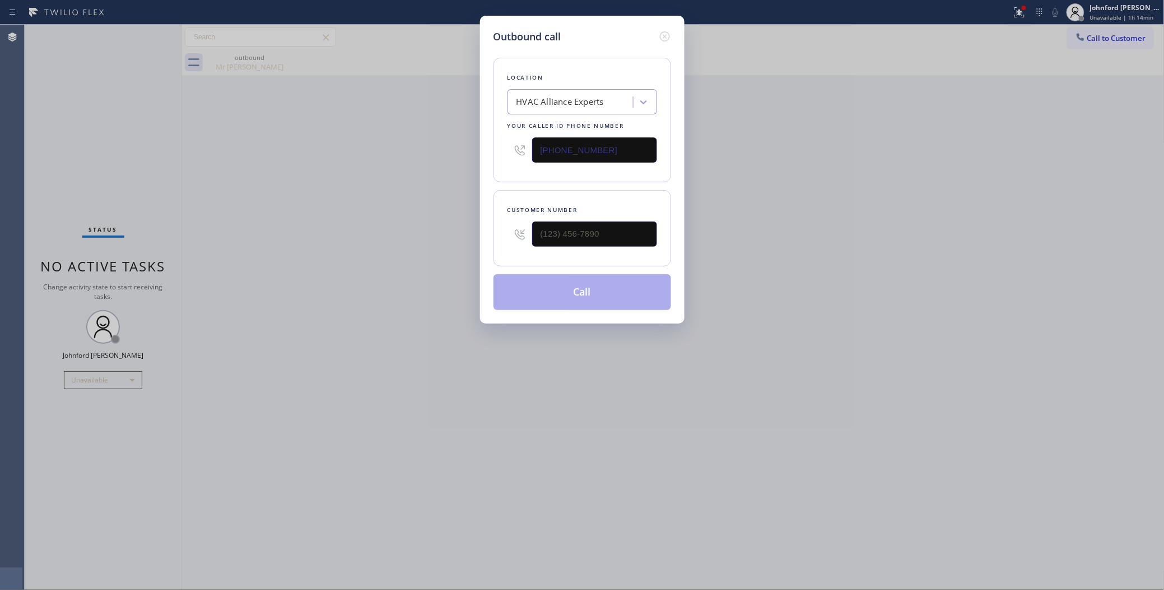
click at [405, 160] on div "Outbound call Location HVAC Alliance Experts Your caller id phone number (310) …" at bounding box center [582, 295] width 1164 height 590
drag, startPoint x: 507, startPoint y: 229, endPoint x: 456, endPoint y: 230, distance: 51.6
click at [463, 229] on div "Outbound call Location Oasis Plumbers Santa Monica Your caller id phone number …" at bounding box center [582, 295] width 1164 height 590
paste input "307) 413-8501"
type input "(307) 413-8501"
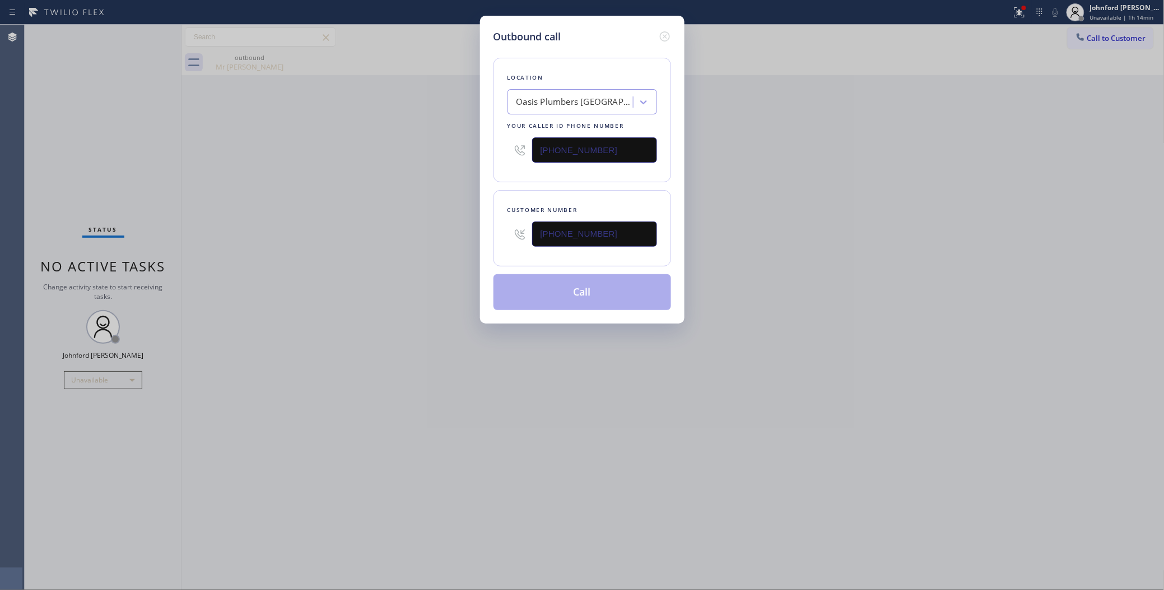
click at [411, 230] on div "Outbound call Location Oasis Plumbers Santa Monica Your caller id phone number …" at bounding box center [582, 295] width 1164 height 590
click at [540, 294] on button "Call" at bounding box center [583, 292] width 178 height 36
drag, startPoint x: 789, startPoint y: 259, endPoint x: 822, endPoint y: 214, distance: 56.6
click at [791, 258] on div "Outbound call Location Oasis Plumbers Santa Monica Your caller id phone number …" at bounding box center [582, 295] width 1164 height 590
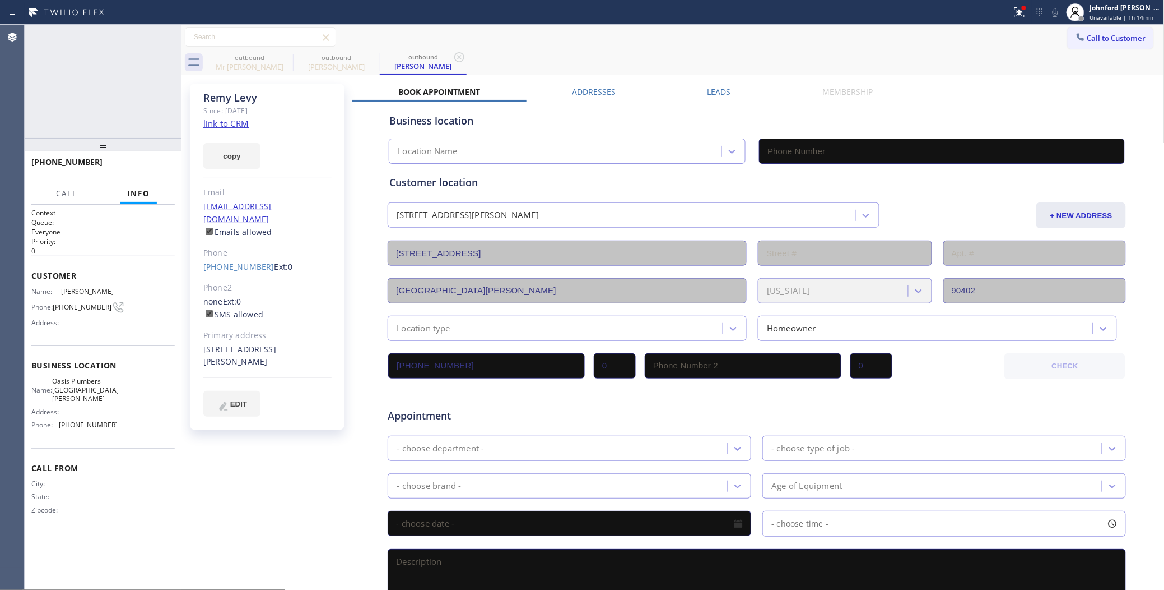
type input "(310) 818-7582"
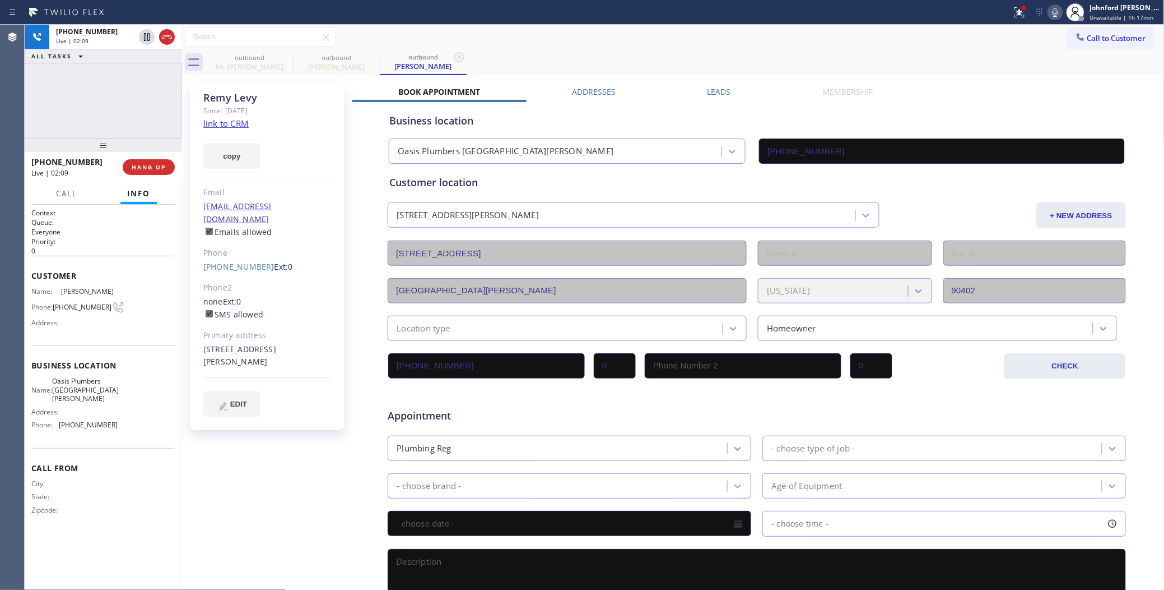
click at [1058, 11] on icon at bounding box center [1056, 12] width 6 height 9
click at [1054, 10] on icon at bounding box center [1055, 12] width 13 height 13
click at [1023, 17] on icon at bounding box center [1020, 12] width 10 height 10
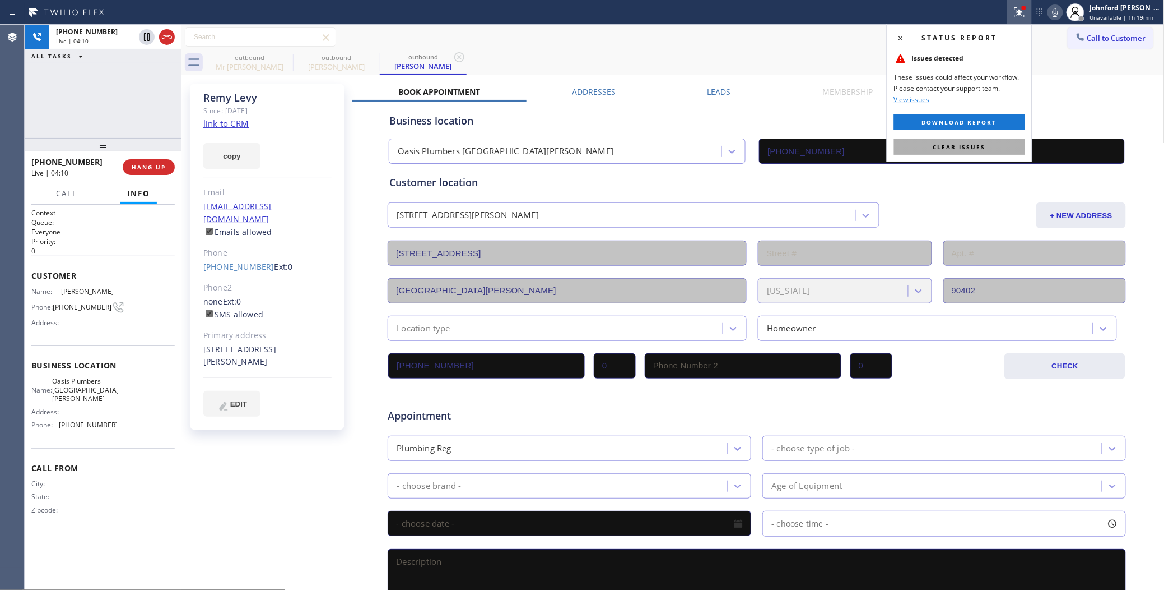
click at [939, 144] on span "Clear issues" at bounding box center [960, 147] width 53 height 8
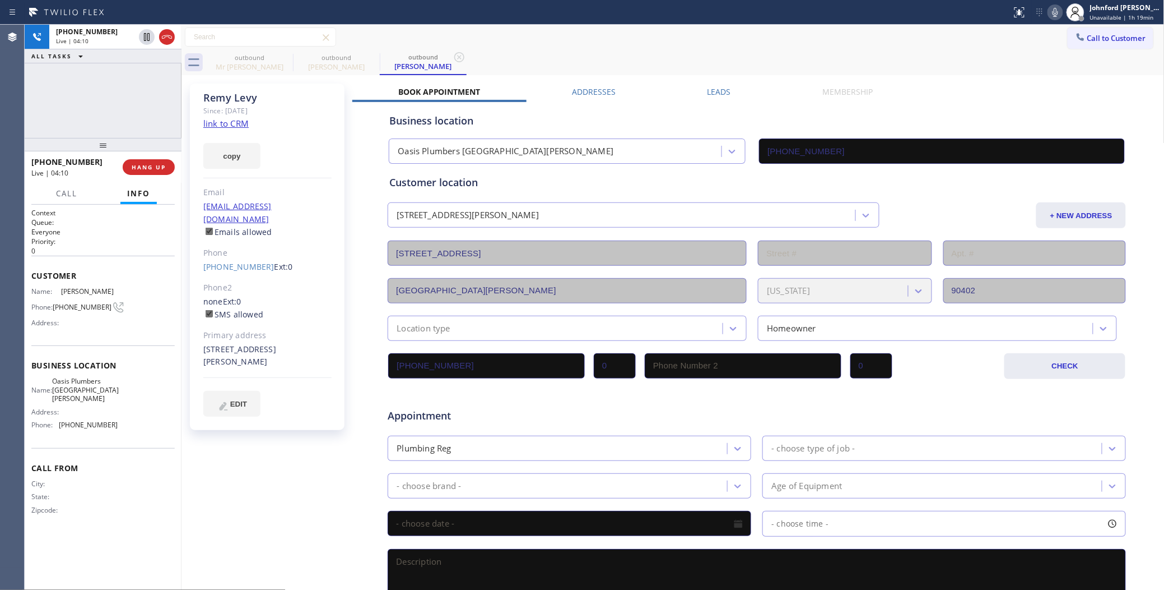
click at [893, 30] on div "Call to Customer Outbound call Location Oasis Plumbers Santa Monica Your caller…" at bounding box center [673, 37] width 983 height 20
click at [76, 117] on div "+13074138501 Live | 04:34 ALL TASKS ALL TASKS ACTIVE TASKS TASKS IN WRAP UP" at bounding box center [103, 81] width 157 height 113
click at [1060, 17] on icon at bounding box center [1055, 12] width 13 height 13
click at [1056, 14] on icon at bounding box center [1055, 12] width 13 height 13
drag, startPoint x: 1055, startPoint y: 12, endPoint x: 962, endPoint y: 63, distance: 106.4
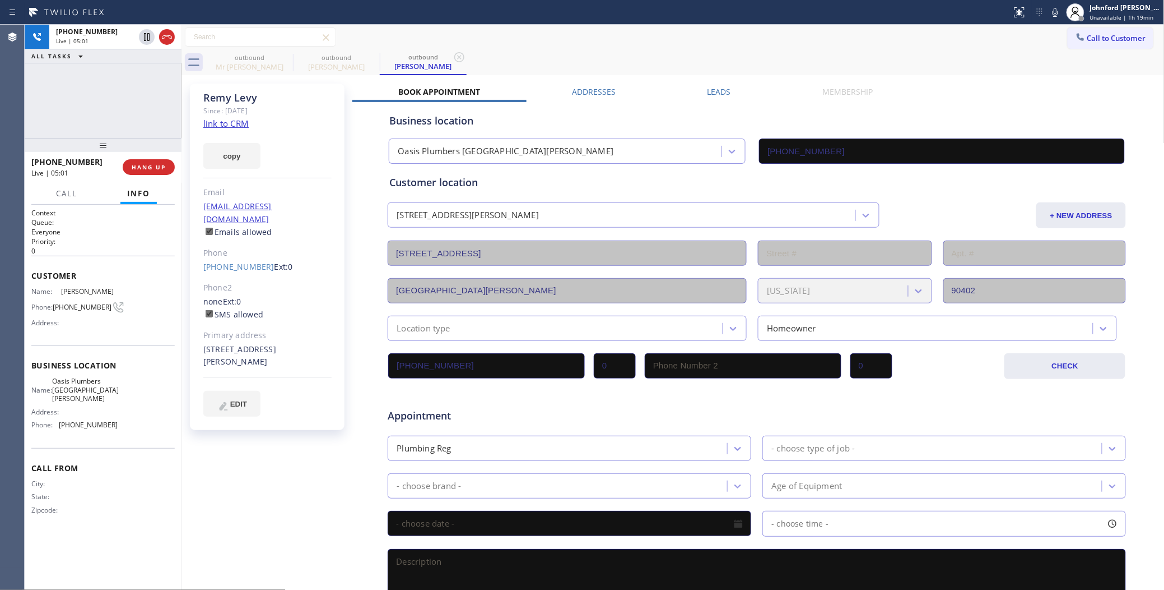
click at [1055, 12] on icon at bounding box center [1055, 12] width 13 height 13
click at [1057, 8] on g at bounding box center [1056, 11] width 8 height 9
click at [925, 58] on div "outbound Mr Lead outbound Remy Levy outbound Remy Levy" at bounding box center [685, 62] width 959 height 25
click at [283, 56] on icon at bounding box center [285, 56] width 13 height 13
click at [111, 105] on div "+13074138501 Live | 07:36 ALL TASKS ALL TASKS ACTIVE TASKS TASKS IN WRAP UP" at bounding box center [103, 81] width 157 height 113
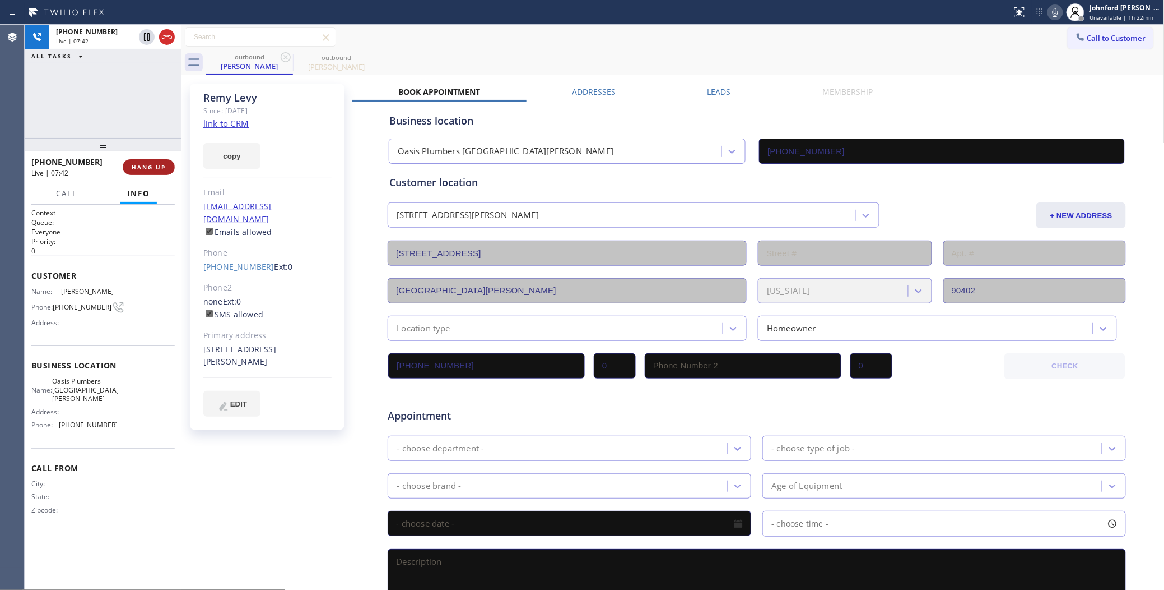
click at [156, 171] on button "HANG UP" at bounding box center [149, 167] width 52 height 16
click at [156, 171] on button "COMPLETE" at bounding box center [146, 167] width 57 height 16
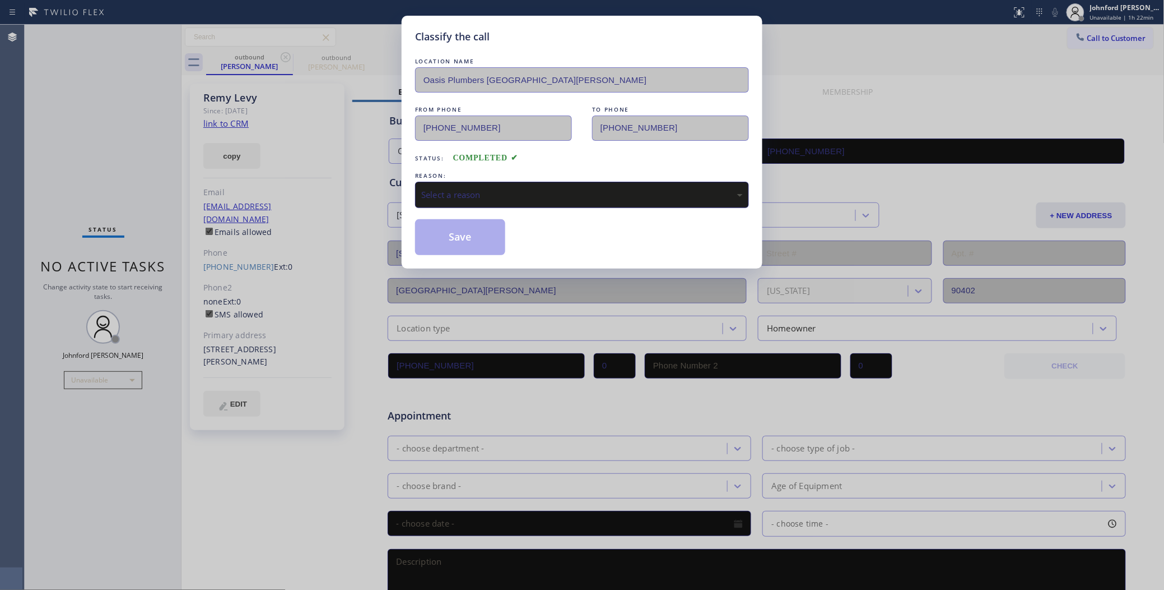
click at [429, 196] on div "Select a reason" at bounding box center [582, 194] width 322 height 13
click at [463, 233] on button "Save" at bounding box center [460, 237] width 90 height 36
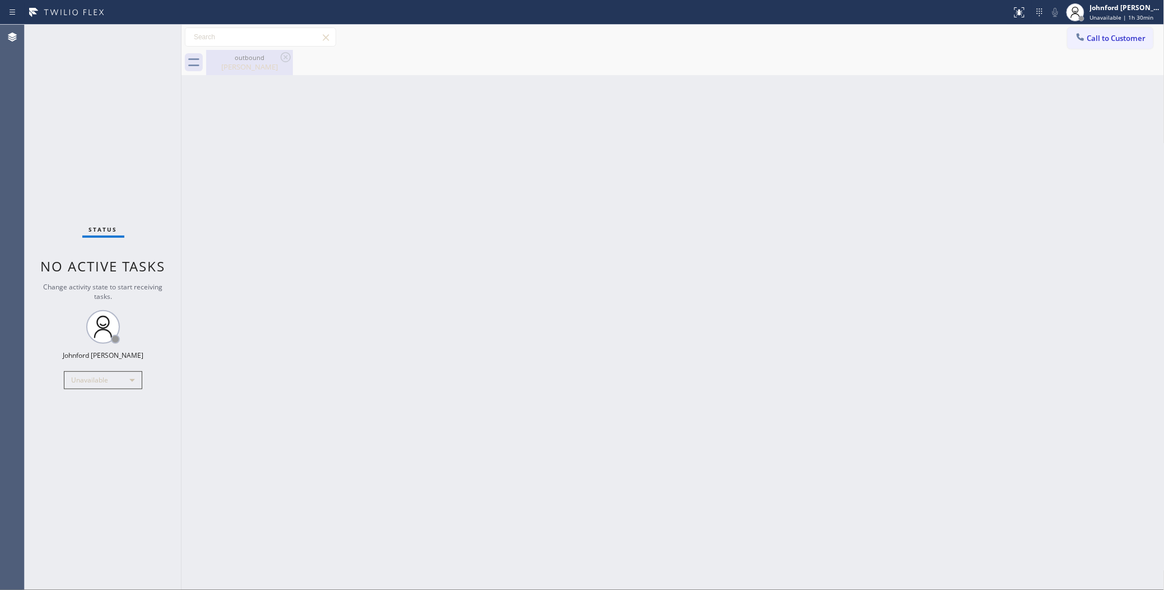
click at [275, 61] on div "outbound" at bounding box center [249, 57] width 85 height 8
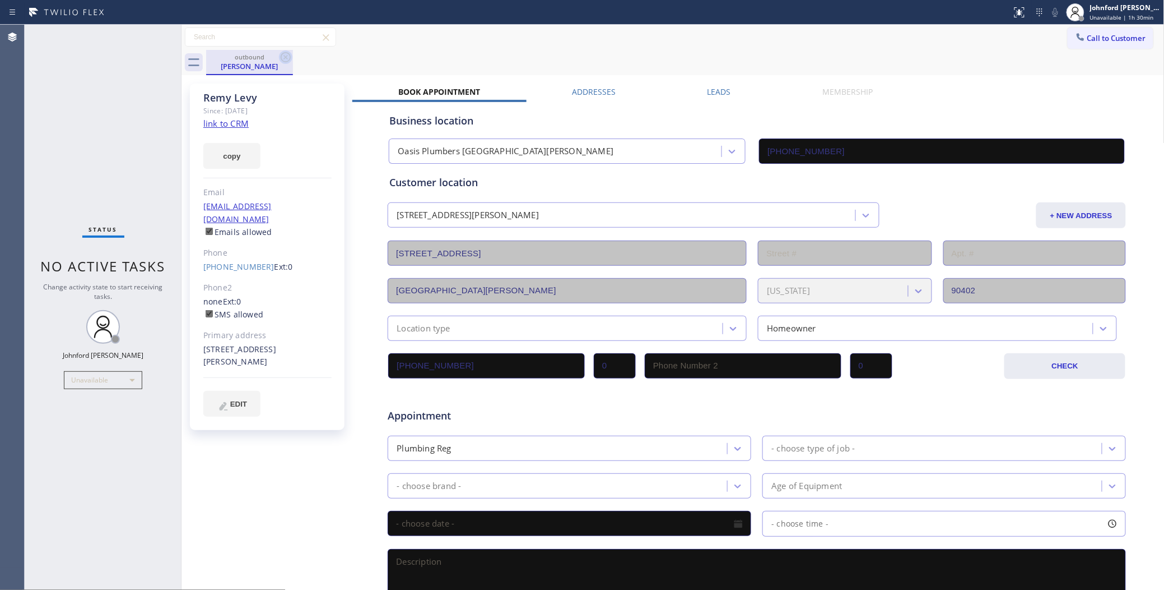
click at [284, 56] on icon at bounding box center [285, 56] width 13 height 13
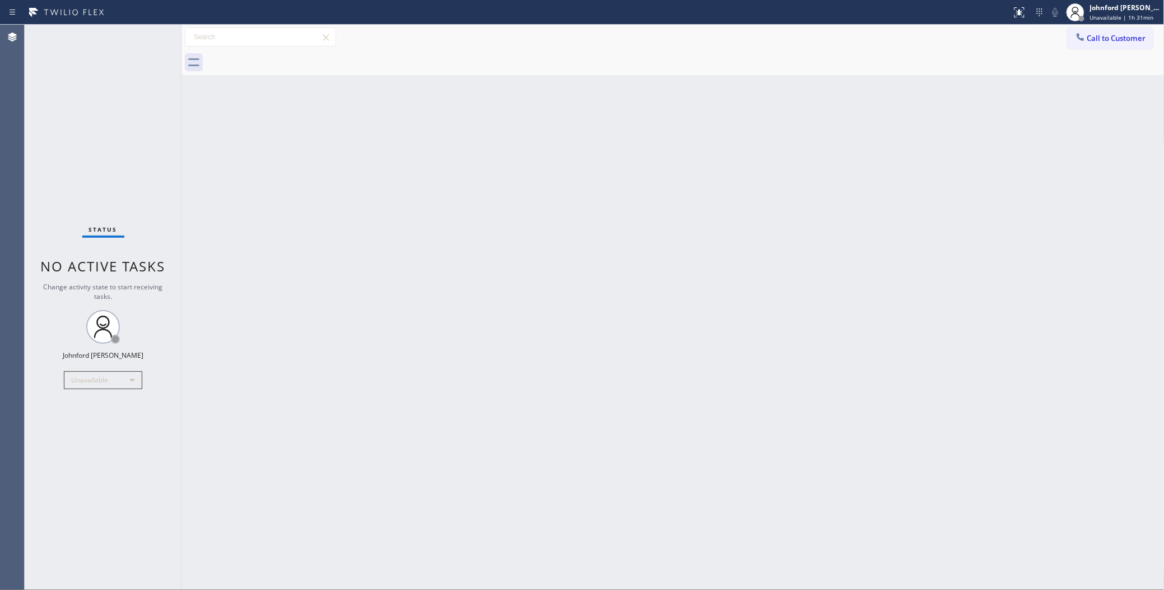
drag, startPoint x: 91, startPoint y: 121, endPoint x: 106, endPoint y: 89, distance: 35.9
click at [91, 121] on div "Status No active tasks Change activity state to start receiving tasks. [PERSON_…" at bounding box center [103, 307] width 157 height 565
click at [856, 213] on div "Back to Dashboard Change Sender ID Customers Technicians Select a contact Outbo…" at bounding box center [673, 307] width 983 height 565
click at [931, 179] on div "Back to Dashboard Change Sender ID Customers Technicians Select a contact Outbo…" at bounding box center [673, 307] width 983 height 565
click at [1114, 35] on span "Call to Customer" at bounding box center [1117, 38] width 59 height 10
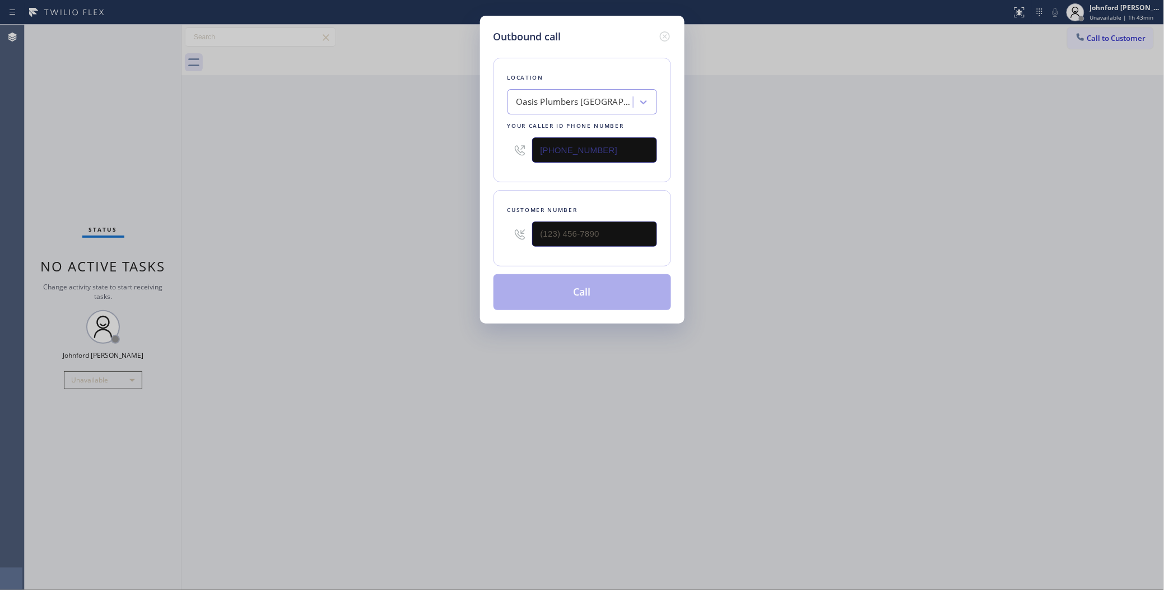
drag, startPoint x: 499, startPoint y: 136, endPoint x: 441, endPoint y: 145, distance: 58.3
click at [464, 139] on div "Outbound call Location Oasis Plumbers Santa Monica Your caller id phone number …" at bounding box center [582, 295] width 1164 height 590
paste input "516) 203-4865"
type input "[PHONE_NUMBER]"
drag, startPoint x: 469, startPoint y: 225, endPoint x: 440, endPoint y: 225, distance: 29.1
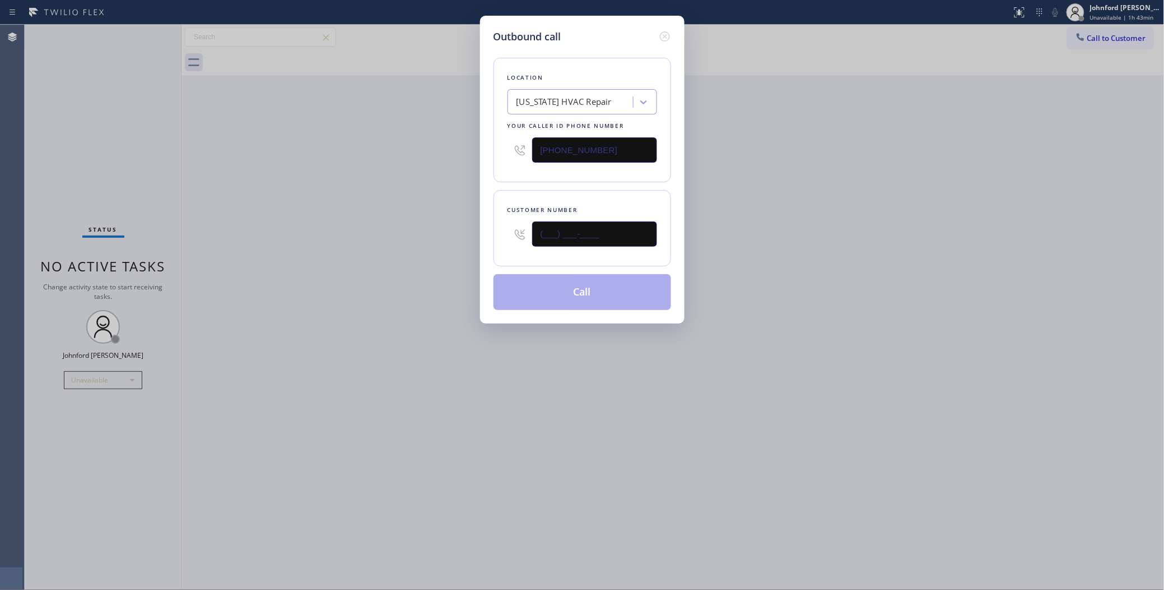
click at [468, 225] on div "Outbound call Location [US_STATE] HVAC Repair Your caller id phone number [PHON…" at bounding box center [582, 295] width 1164 height 590
paste input "310) 592-2184"
type input "[PHONE_NUMBER]"
drag, startPoint x: 388, startPoint y: 234, endPoint x: 521, endPoint y: 280, distance: 141.2
click at [456, 256] on div "Outbound call Location New York HVAC Repair Your caller id phone number (516) 2…" at bounding box center [582, 295] width 1164 height 590
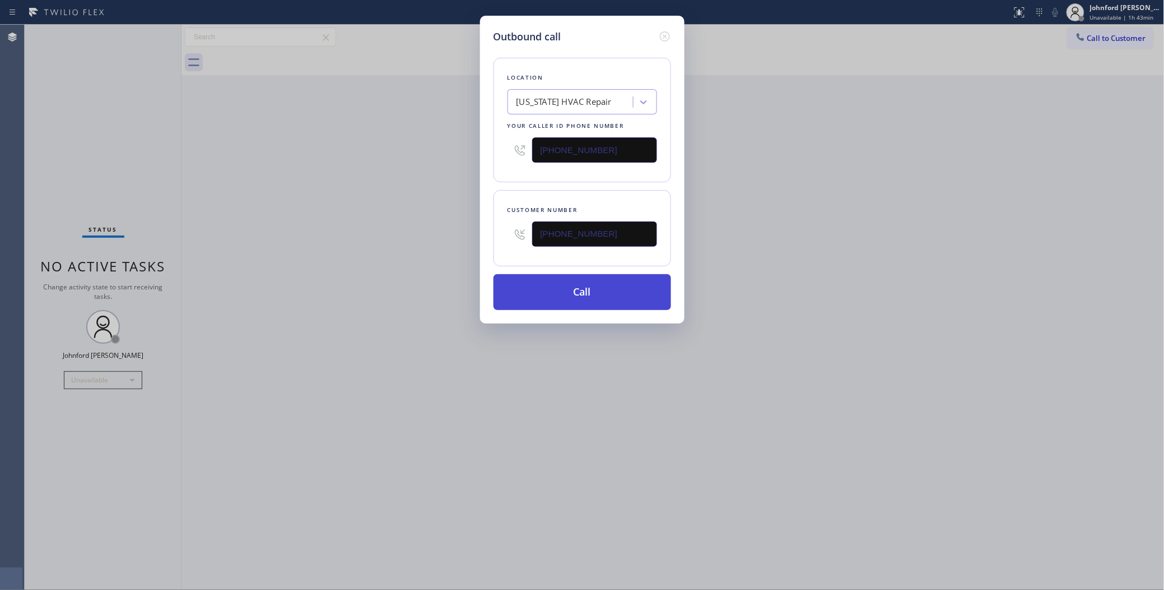
click at [547, 286] on button "Call" at bounding box center [583, 292] width 178 height 36
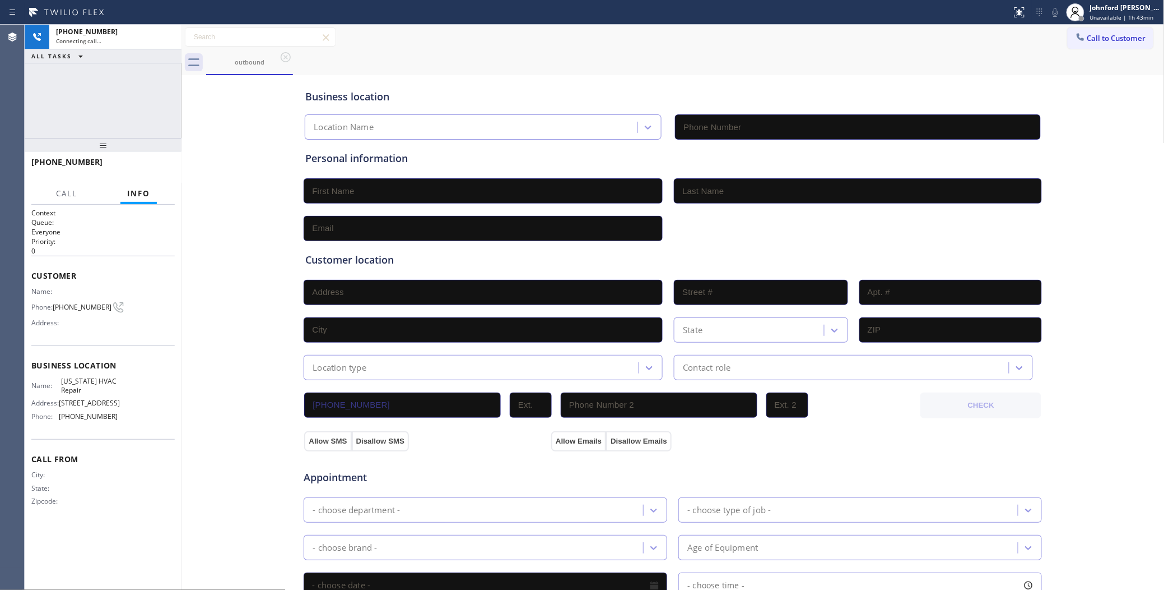
type input "[PHONE_NUMBER]"
click at [143, 94] on div "+13105922184 Connecting call… ALL TASKS ALL TASKS ACTIVE TASKS TASKS IN WRAP UP" at bounding box center [103, 81] width 157 height 113
click at [94, 127] on div "+13105922184 Connecting call… ALL TASKS ALL TASKS ACTIVE TASKS TASKS IN WRAP UP" at bounding box center [103, 81] width 157 height 113
click at [164, 39] on icon at bounding box center [166, 36] width 13 height 13
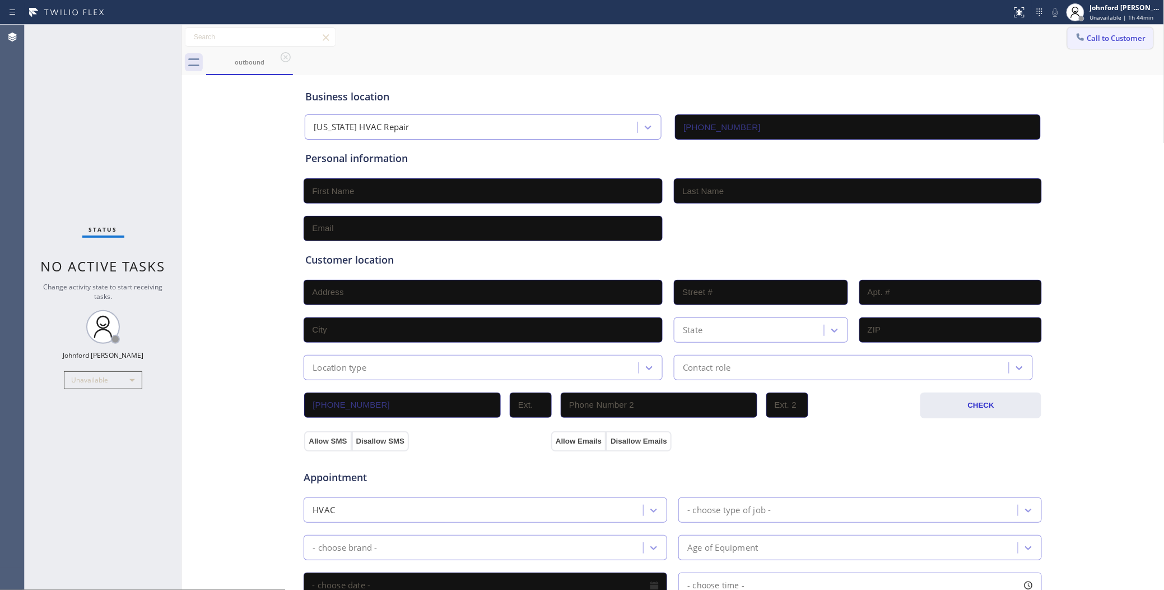
drag, startPoint x: 1119, startPoint y: 39, endPoint x: 685, endPoint y: 173, distance: 453.8
click at [1119, 38] on button "Call to Customer" at bounding box center [1111, 37] width 86 height 21
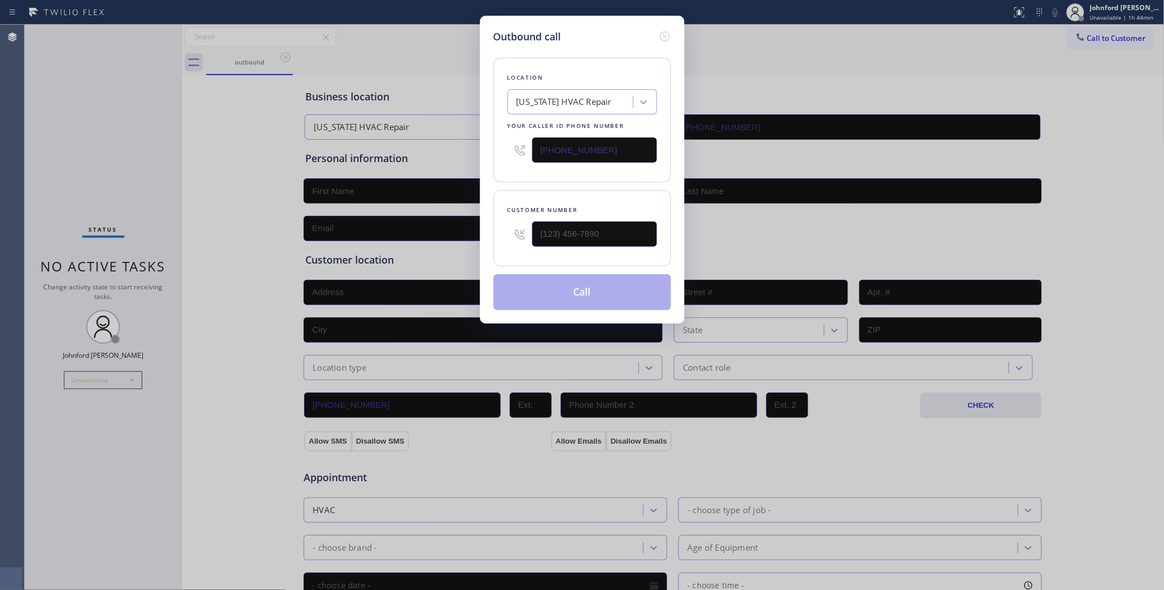
drag, startPoint x: 619, startPoint y: 151, endPoint x: 460, endPoint y: 151, distance: 159.1
click at [469, 151] on div "Outbound call Location [US_STATE] HVAC Repair Your caller id phone number [PHON…" at bounding box center [582, 295] width 1164 height 590
paste input "760) 546-9252"
type input "[PHONE_NUMBER]"
drag, startPoint x: 497, startPoint y: 228, endPoint x: 488, endPoint y: 220, distance: 11.6
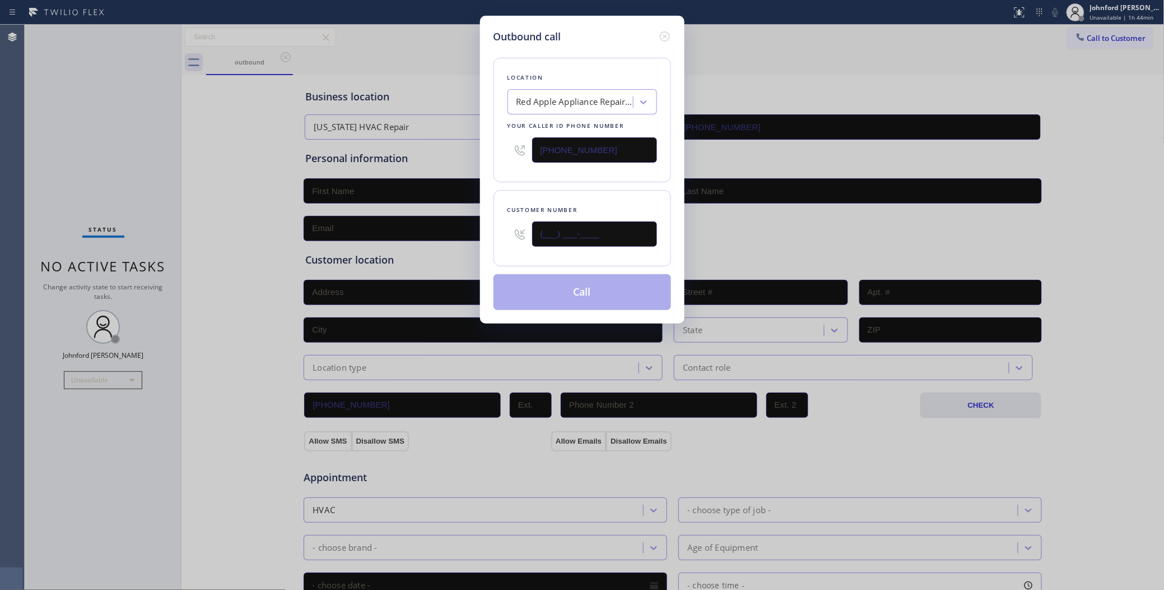
click at [486, 228] on div "Outbound call Location Red Apple Appliance Repair Escondido Your caller id phon…" at bounding box center [582, 170] width 205 height 308
paste input "510) 268-9763"
type input "[PHONE_NUMBER]"
drag, startPoint x: 508, startPoint y: 188, endPoint x: 513, endPoint y: 253, distance: 65.2
click at [511, 201] on div "Customer number (510) 268-9763" at bounding box center [583, 228] width 178 height 76
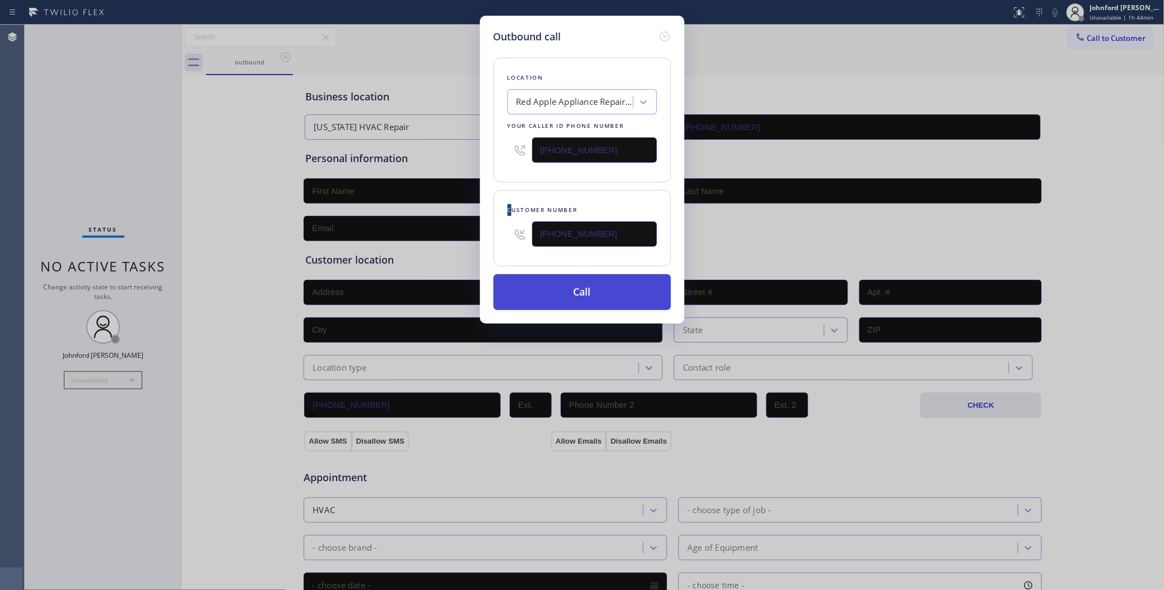
click at [522, 293] on button "Call" at bounding box center [583, 292] width 178 height 36
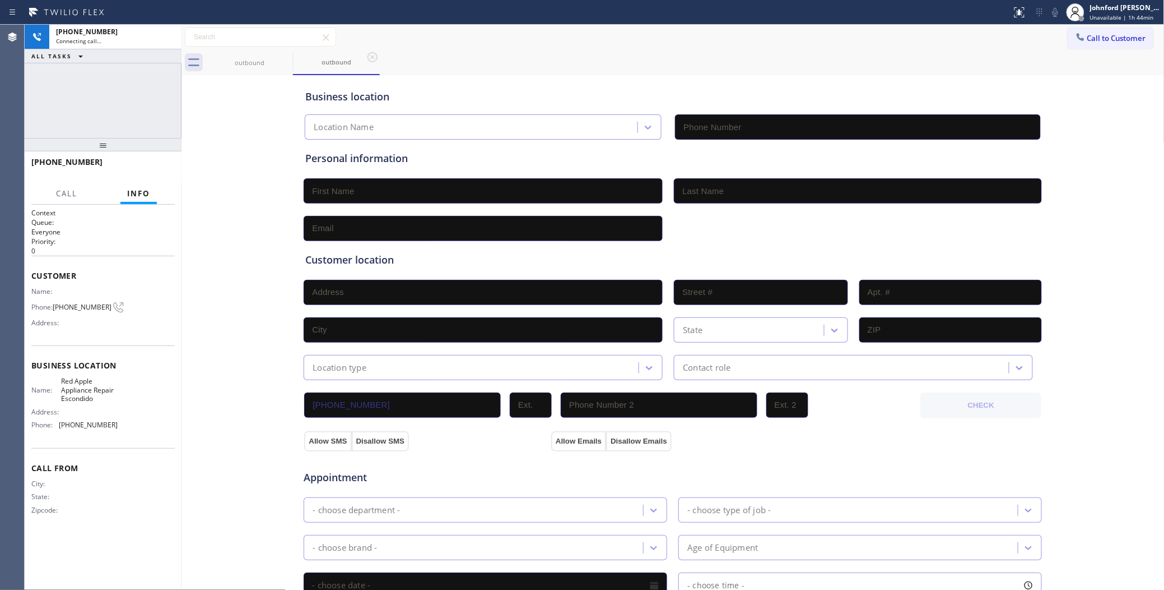
type input "[PHONE_NUMBER]"
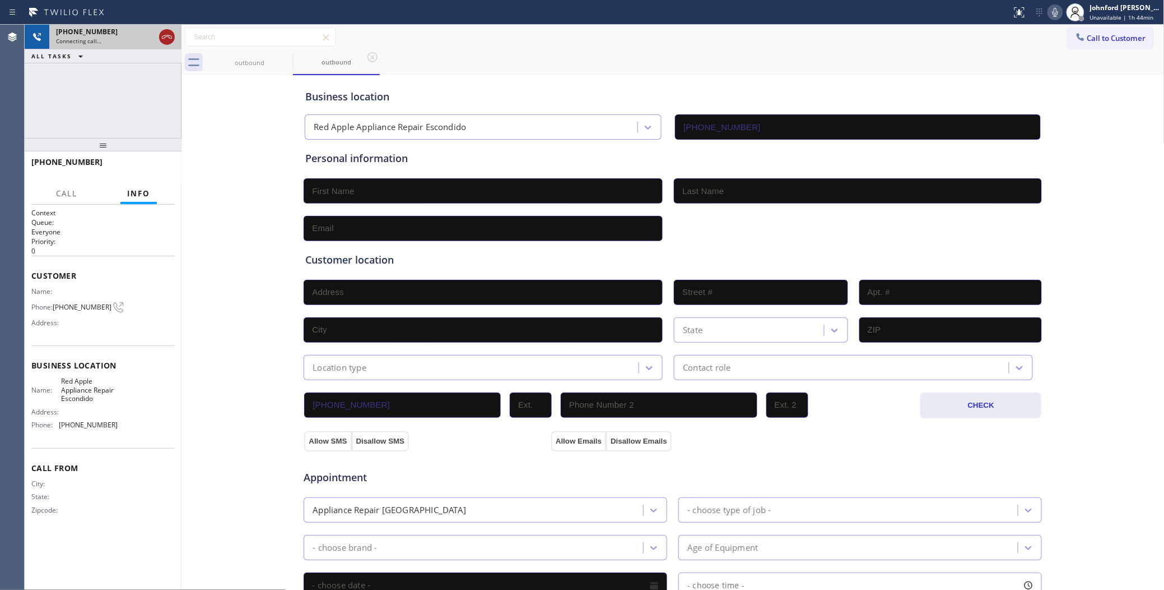
click at [167, 34] on icon at bounding box center [166, 36] width 13 height 13
click at [1059, 33] on div "Call to Customer Outbound call Location Red Apple Appliance Repair Escondido Yo…" at bounding box center [673, 37] width 983 height 20
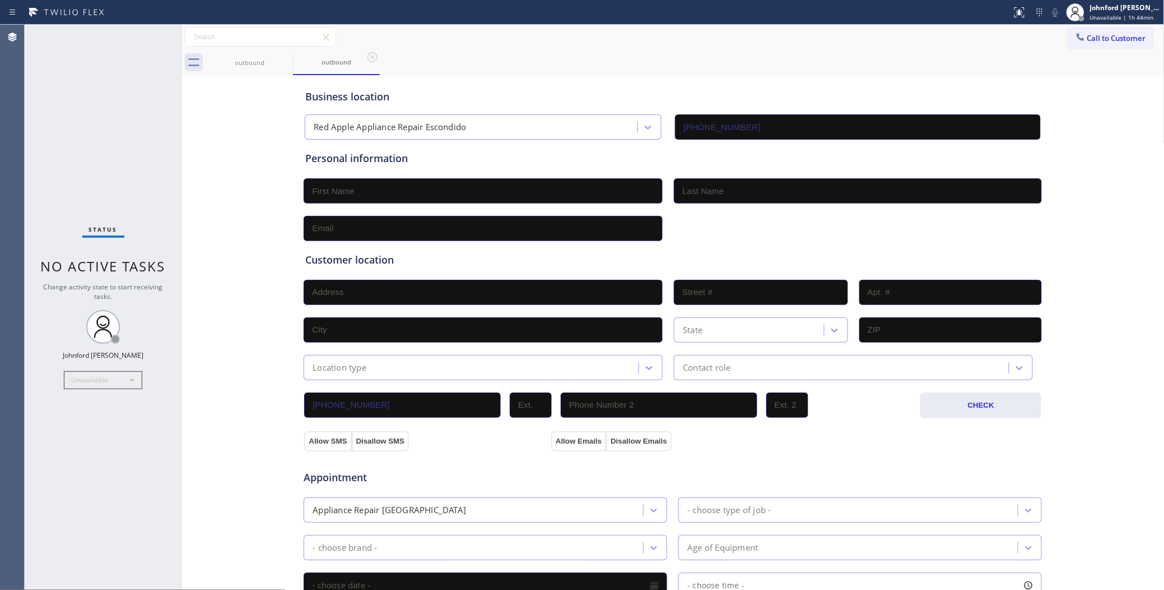
click at [1075, 36] on icon at bounding box center [1080, 36] width 11 height 11
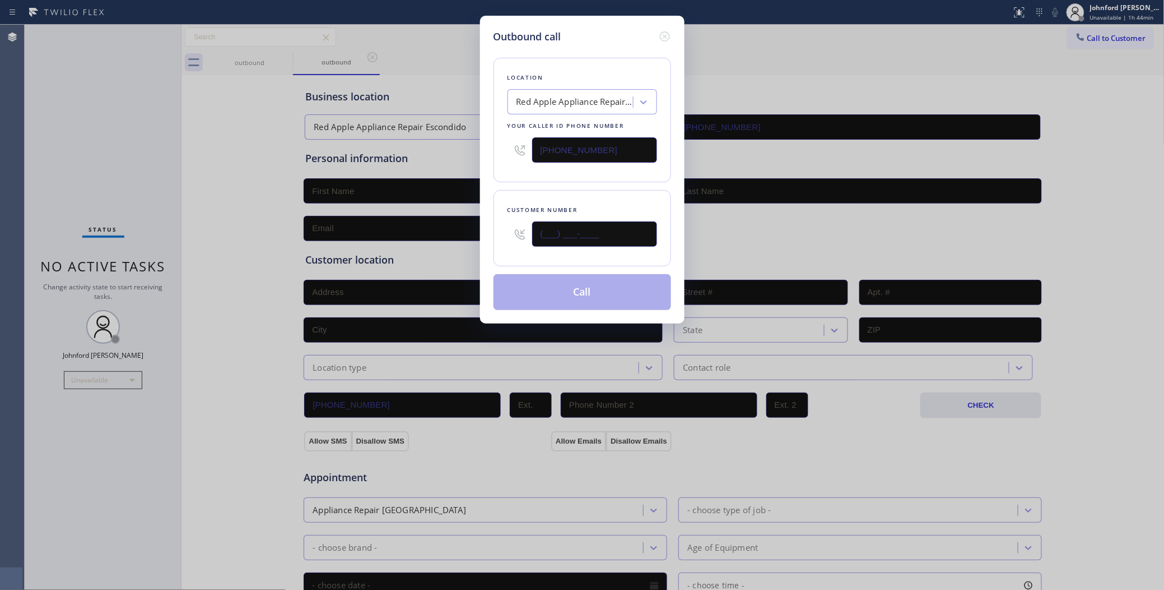
drag, startPoint x: 499, startPoint y: 242, endPoint x: 467, endPoint y: 247, distance: 32.3
click at [467, 247] on div "Outbound call Location Red Apple Appliance Repair Escondido Your caller id phon…" at bounding box center [582, 295] width 1164 height 590
paste input "510) 268-9763"
type input "[PHONE_NUMBER]"
click at [536, 182] on div "Location Red Apple Appliance Repair Escondido Your caller id phone number [PHON…" at bounding box center [583, 177] width 178 height 266
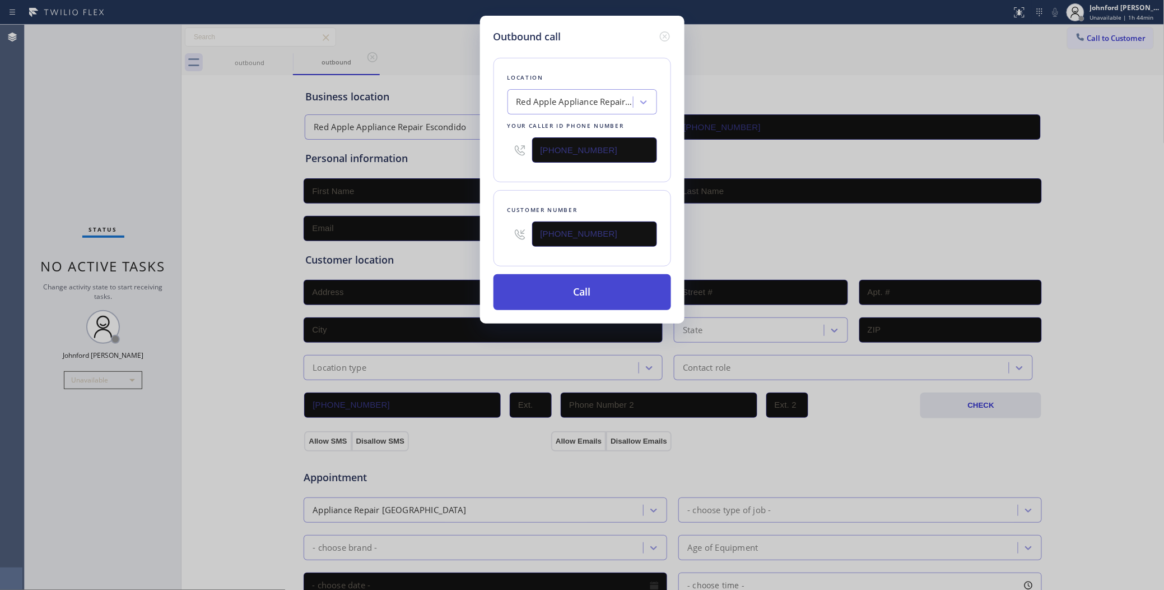
click at [547, 300] on button "Call" at bounding box center [583, 292] width 178 height 36
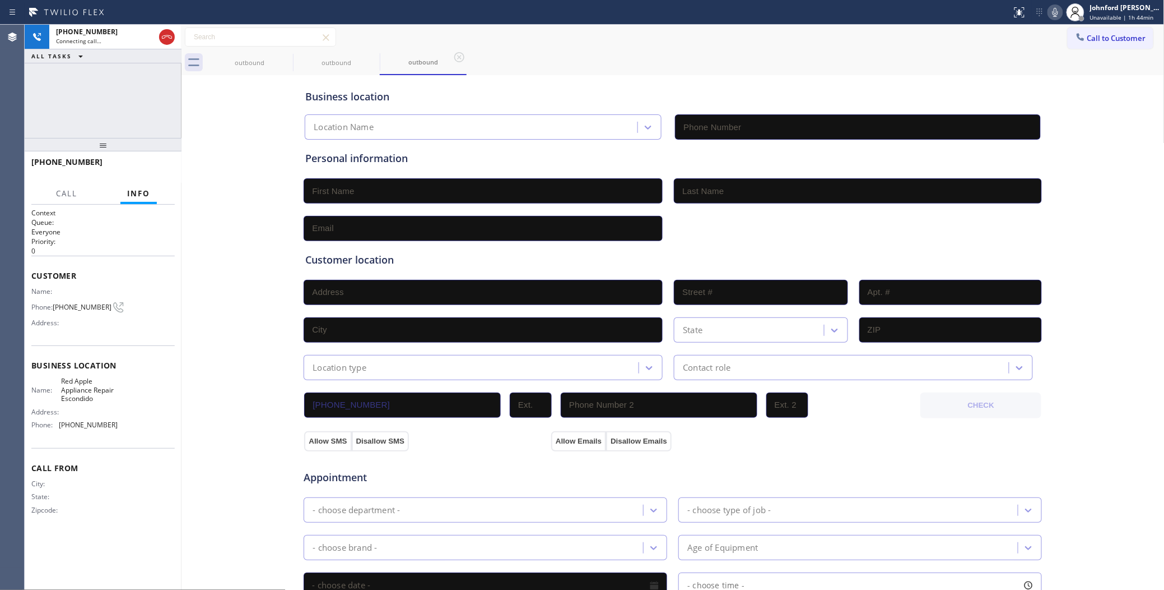
type input "[PHONE_NUMBER]"
click at [607, 57] on div "outbound outbound outbound" at bounding box center [685, 62] width 959 height 25
click at [1088, 41] on span "Call to Customer" at bounding box center [1117, 38] width 59 height 10
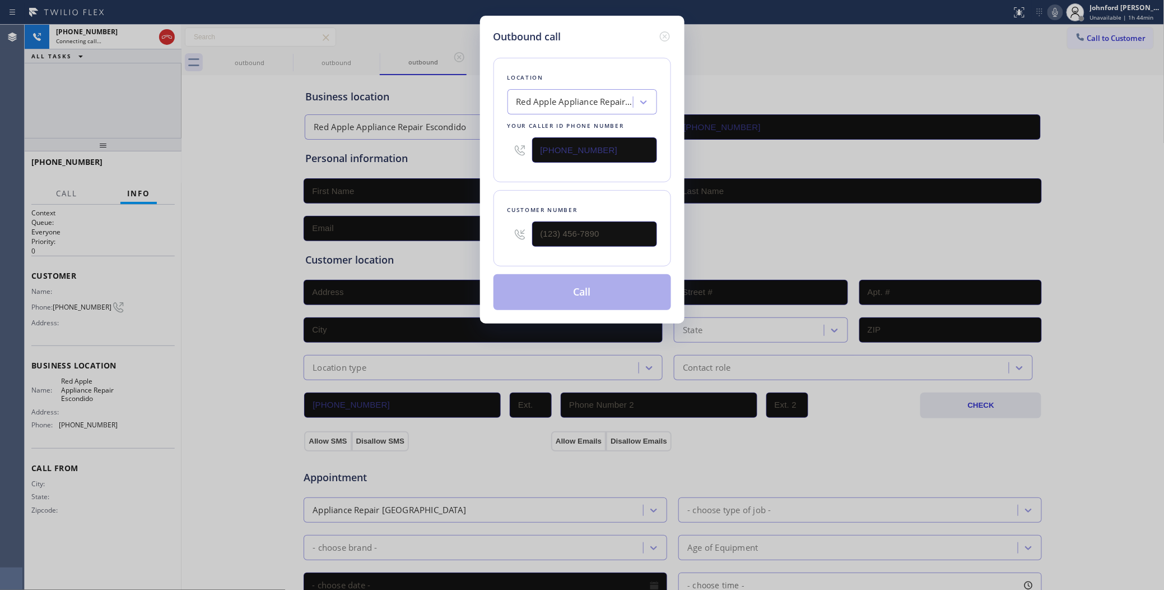
drag, startPoint x: 510, startPoint y: 159, endPoint x: 426, endPoint y: 172, distance: 84.6
click at [468, 161] on div "Outbound call Location Red Apple Appliance Repair Escondido Your caller id phon…" at bounding box center [582, 295] width 1164 height 590
paste input "text"
drag, startPoint x: 174, startPoint y: 42, endPoint x: 161, endPoint y: 40, distance: 13.1
click at [174, 42] on div "Outbound call Location Red Apple Appliance Repair Escondido Your caller id phon…" at bounding box center [582, 295] width 1164 height 590
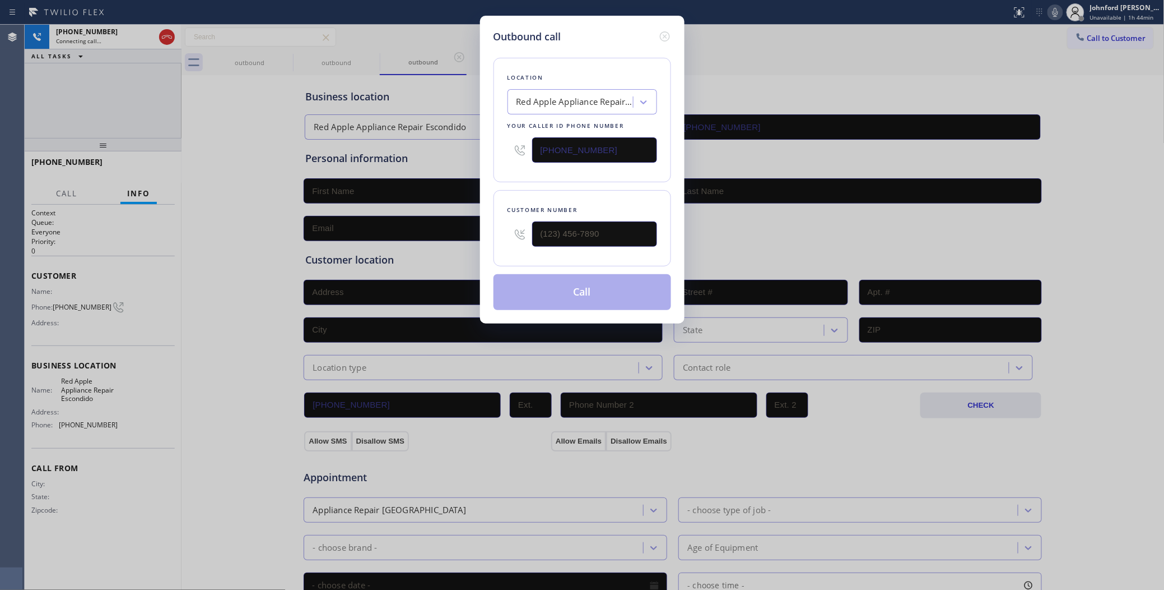
click at [159, 39] on div "Outbound call Location Red Apple Appliance Repair Escondido Your caller id phon…" at bounding box center [582, 295] width 1164 height 590
click at [671, 30] on icon at bounding box center [664, 36] width 13 height 13
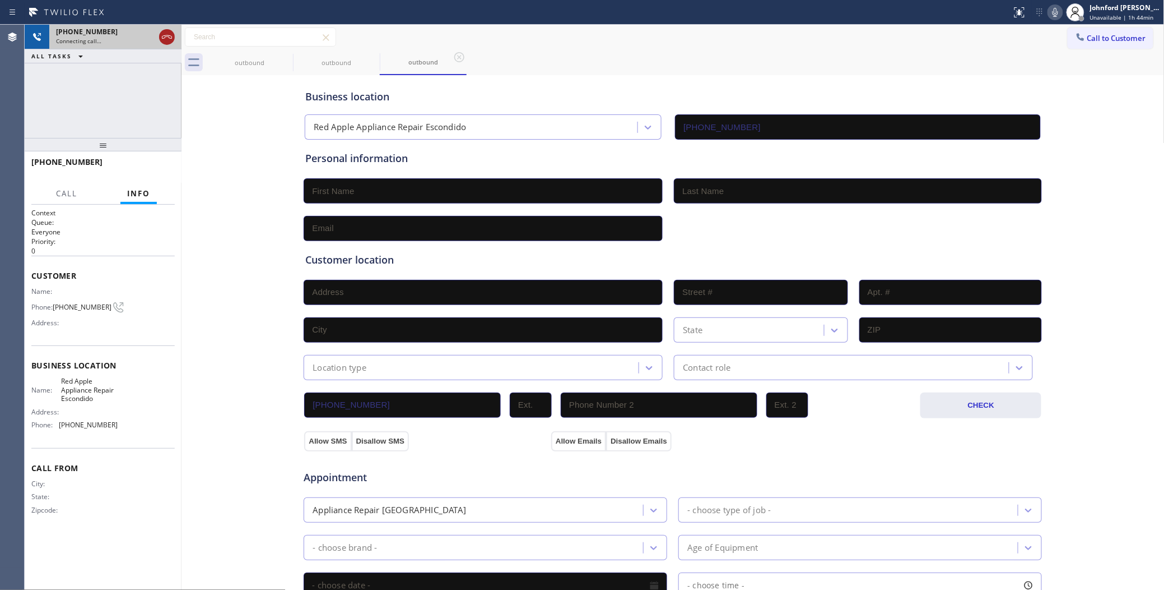
click at [174, 36] on div at bounding box center [167, 36] width 16 height 13
click at [169, 35] on div "[PHONE_NUMBER]" at bounding box center [115, 32] width 119 height 10
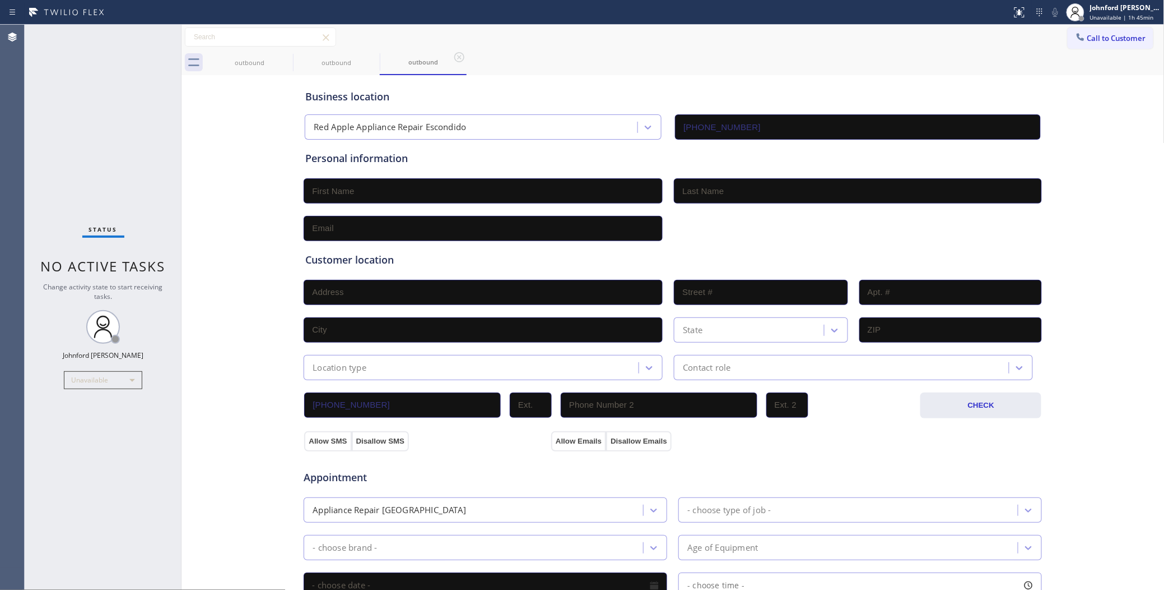
click at [1041, 32] on div "Call to Customer Outbound call Location Red Apple Appliance Repair Escondido Yo…" at bounding box center [673, 37] width 983 height 20
drag, startPoint x: 1099, startPoint y: 31, endPoint x: 833, endPoint y: 86, distance: 271.7
click at [1094, 31] on button "Call to Customer" at bounding box center [1111, 37] width 86 height 21
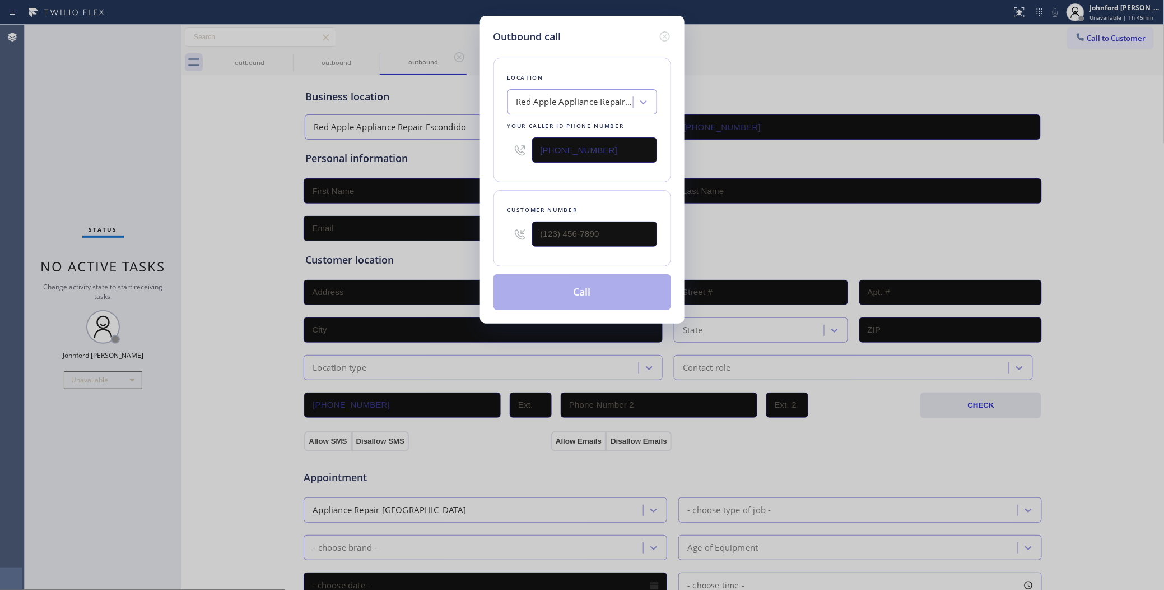
drag, startPoint x: 616, startPoint y: 145, endPoint x: 442, endPoint y: 145, distance: 174.8
click at [451, 145] on div "Outbound call Location Red Apple Appliance Repair Escondido Your caller id phon…" at bounding box center [582, 295] width 1164 height 590
paste input "551) 239-9945"
type input "(551) 239-9945"
click at [936, 31] on div "Outbound call Location Electrical Land Fort Lee(ABB Electric) Your caller id ph…" at bounding box center [582, 295] width 1164 height 590
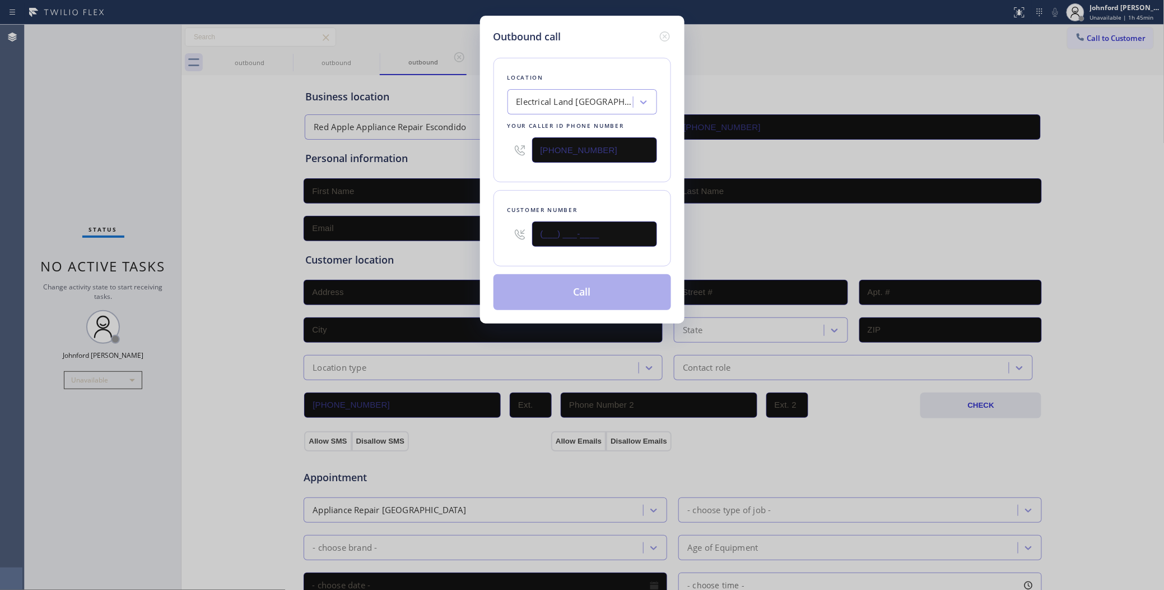
drag, startPoint x: 564, startPoint y: 234, endPoint x: 516, endPoint y: 234, distance: 48.2
click at [519, 234] on div "(___) ___-____" at bounding box center [583, 234] width 150 height 36
paste input "732) 369-2460"
type input "(732) 369-2460"
drag, startPoint x: 533, startPoint y: 171, endPoint x: 561, endPoint y: 306, distance: 137.8
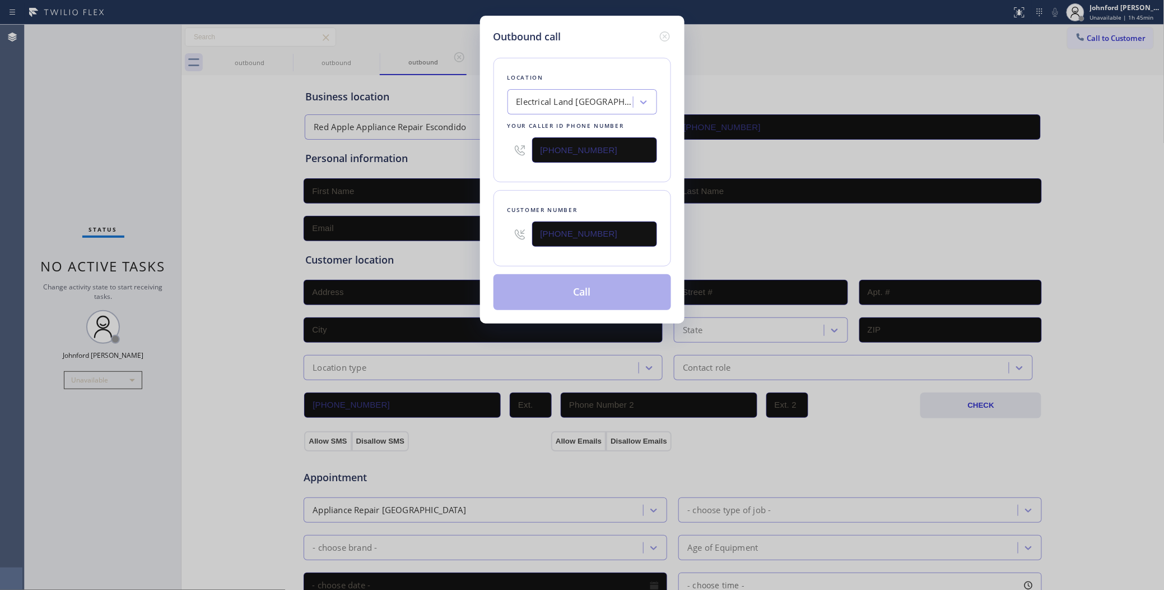
click at [535, 173] on div "Location Electrical Land Fort Lee(ABB Electric) Your caller id phone number (55…" at bounding box center [583, 120] width 178 height 124
click at [570, 295] on button "Call" at bounding box center [583, 292] width 178 height 36
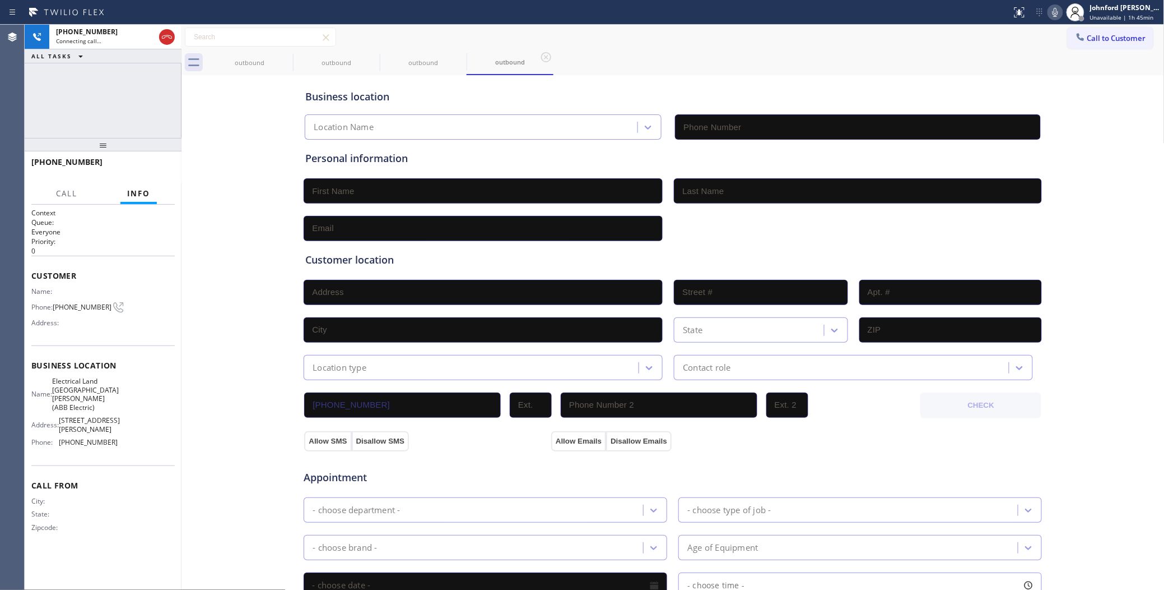
type input "(551) 239-9945"
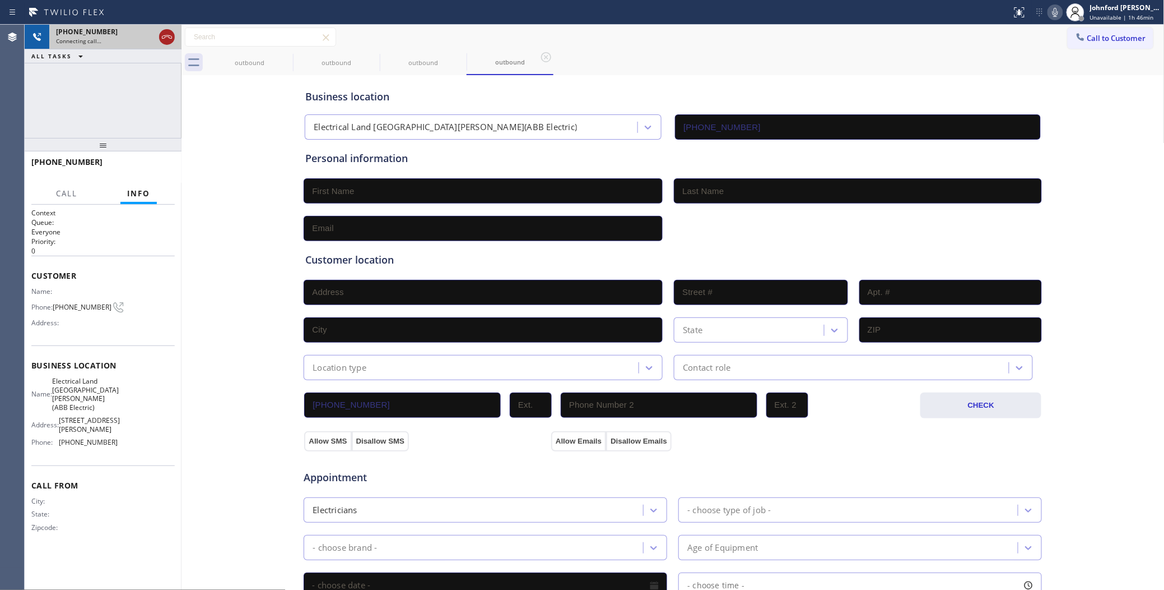
click at [173, 33] on icon at bounding box center [166, 36] width 13 height 13
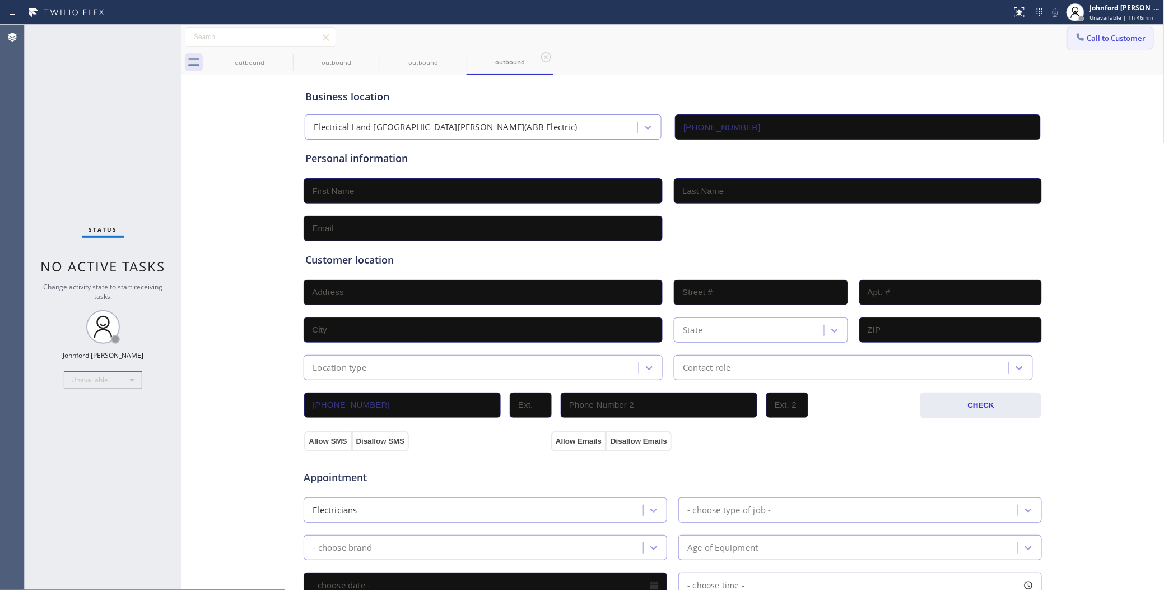
click at [1075, 41] on icon at bounding box center [1080, 36] width 11 height 11
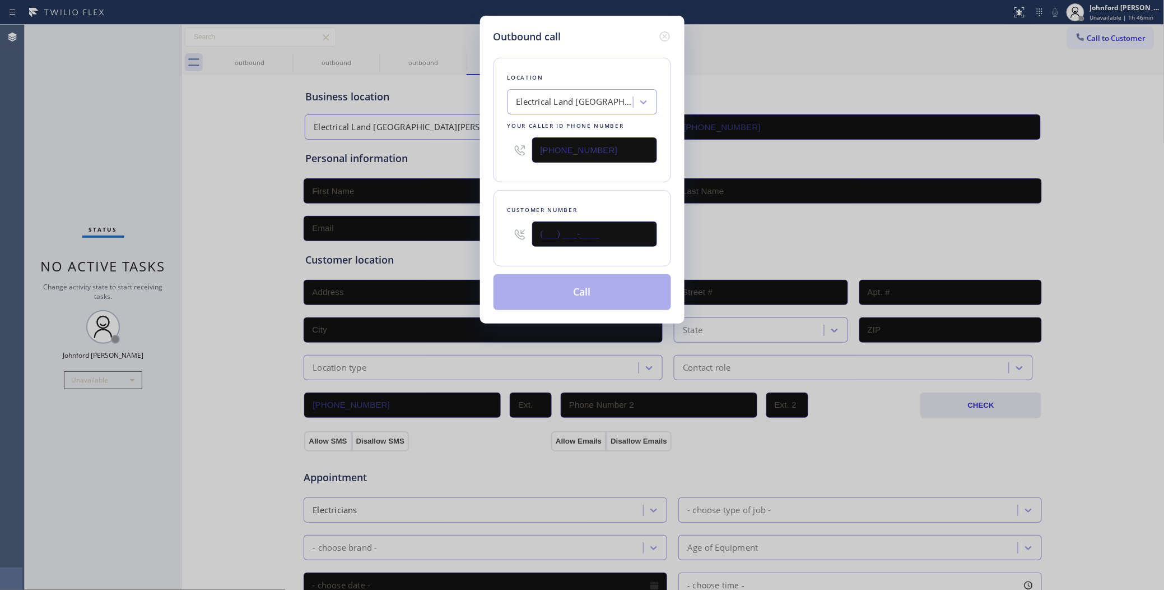
drag, startPoint x: 629, startPoint y: 228, endPoint x: 498, endPoint y: 222, distance: 131.8
click at [485, 235] on div "Outbound call Location Electrical Land Fort Lee(ABB Electric) Your caller id ph…" at bounding box center [582, 170] width 205 height 308
paste input "732) 369-2460"
type input "(732) 369-2460"
click at [555, 194] on div "Customer number (732) 369-2460" at bounding box center [583, 228] width 178 height 76
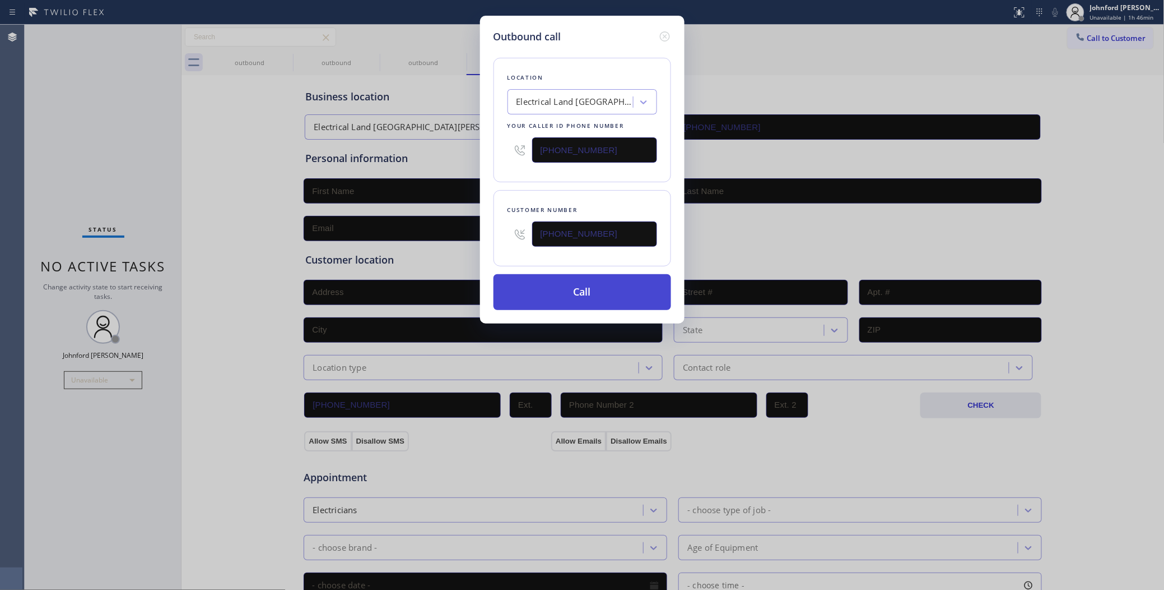
click at [578, 283] on button "Call" at bounding box center [583, 292] width 178 height 36
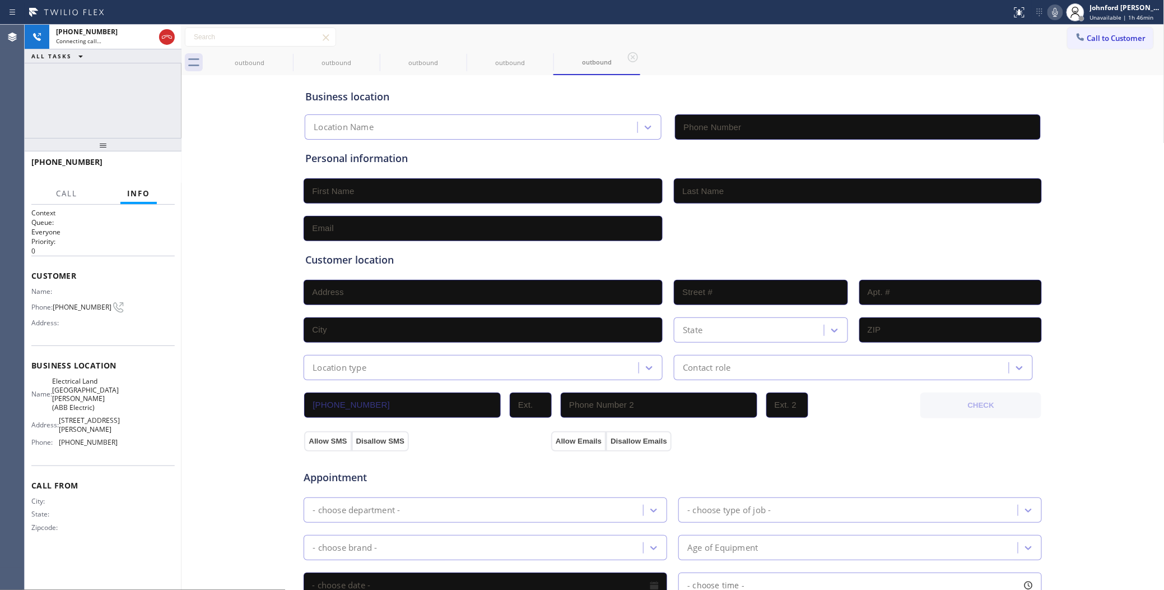
type input "(551) 239-9945"
click at [76, 110] on div "+17323692460 Connecting call… ALL TASKS ALL TASKS ACTIVE TASKS TASKS IN WRAP UP" at bounding box center [103, 81] width 157 height 113
click at [1088, 38] on span "Call to Customer" at bounding box center [1117, 38] width 59 height 10
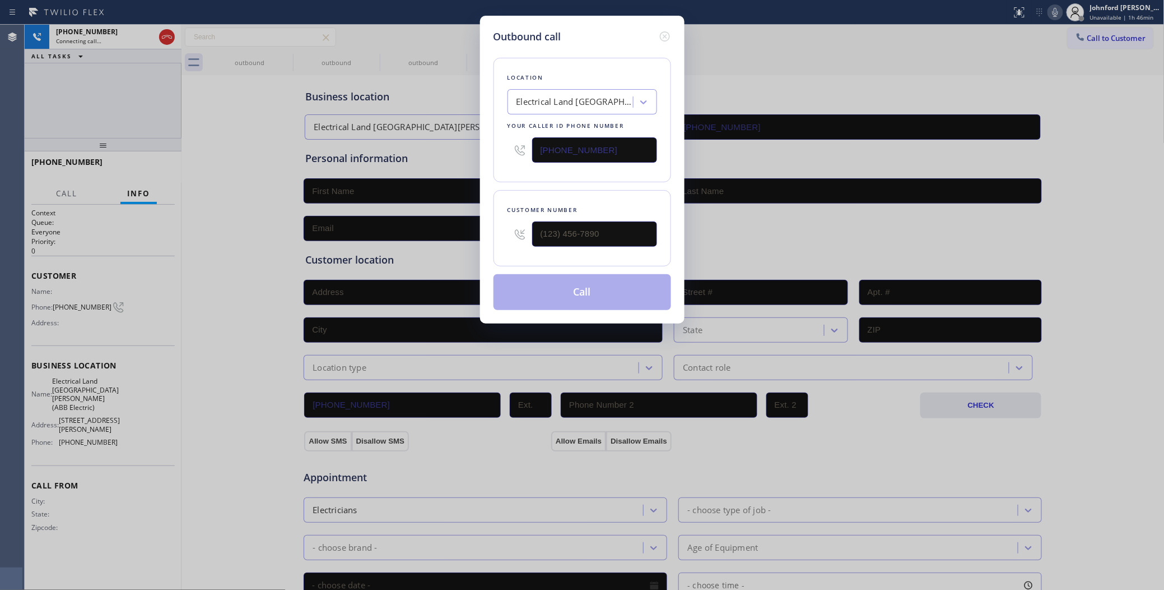
drag, startPoint x: 643, startPoint y: 141, endPoint x: 516, endPoint y: 141, distance: 127.2
click at [519, 141] on div "(551) 239-9945" at bounding box center [583, 150] width 150 height 36
paste input "424) 704-8897"
type input "[PHONE_NUMBER]"
drag, startPoint x: 815, startPoint y: 101, endPoint x: 789, endPoint y: 87, distance: 29.6
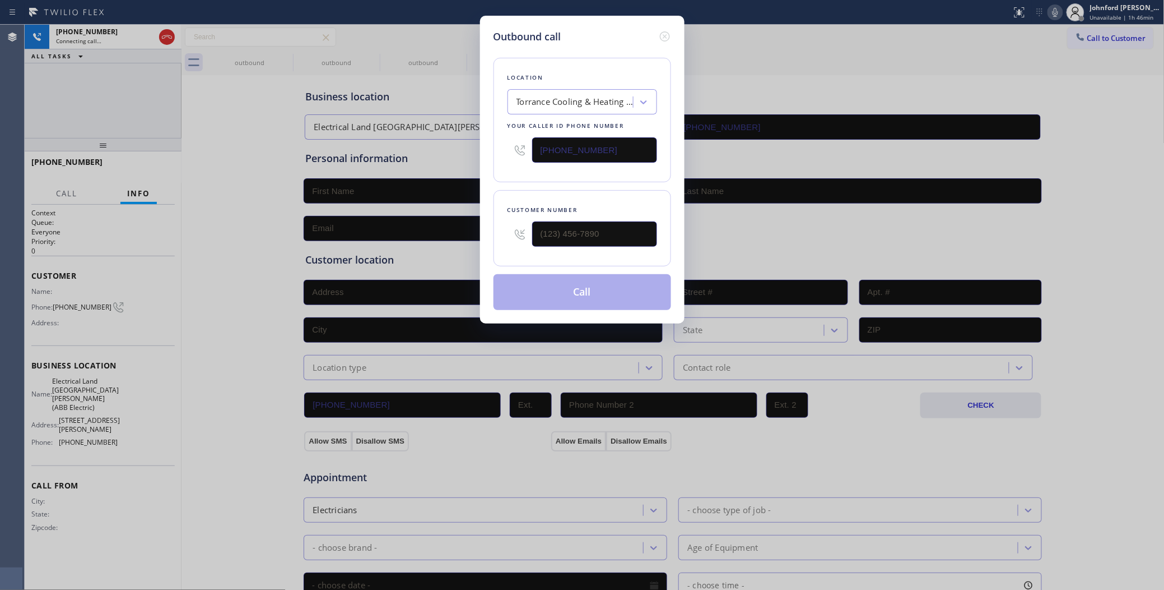
click at [815, 101] on div "Outbound call Location Torrance Cooling & Heating Repair Your caller id phone n…" at bounding box center [582, 295] width 1164 height 590
drag, startPoint x: 671, startPoint y: 33, endPoint x: 561, endPoint y: 47, distance: 111.3
click at [670, 33] on icon at bounding box center [664, 36] width 13 height 13
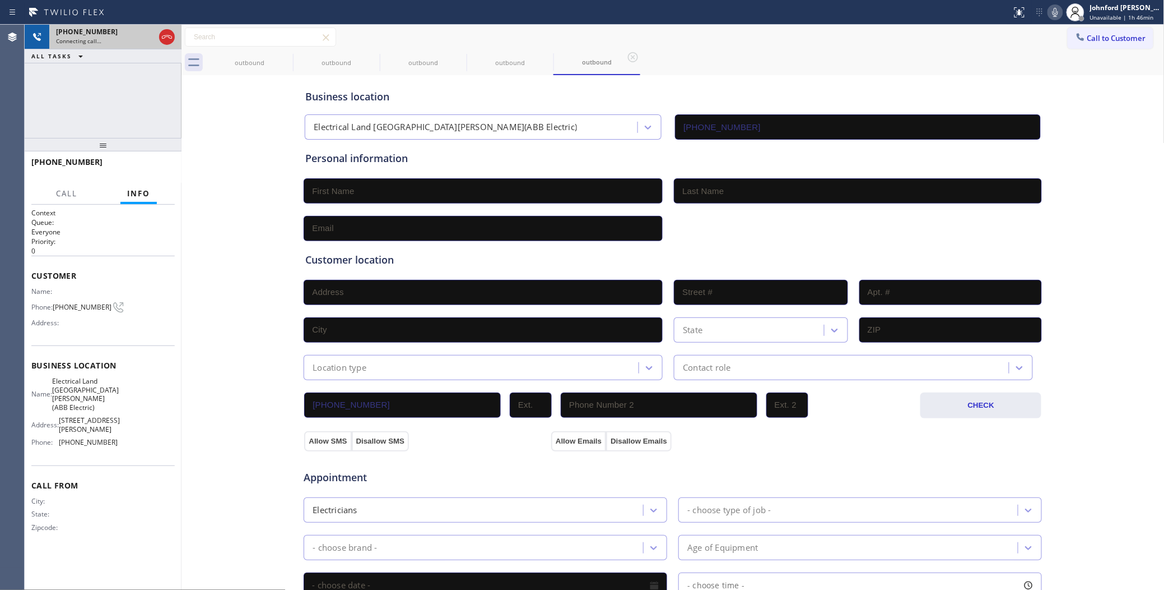
click at [175, 41] on div at bounding box center [167, 37] width 20 height 25
click at [167, 34] on icon at bounding box center [166, 36] width 13 height 13
click at [309, 59] on div "outbound" at bounding box center [336, 62] width 85 height 8
click at [295, 59] on div "outbound" at bounding box center [336, 62] width 85 height 8
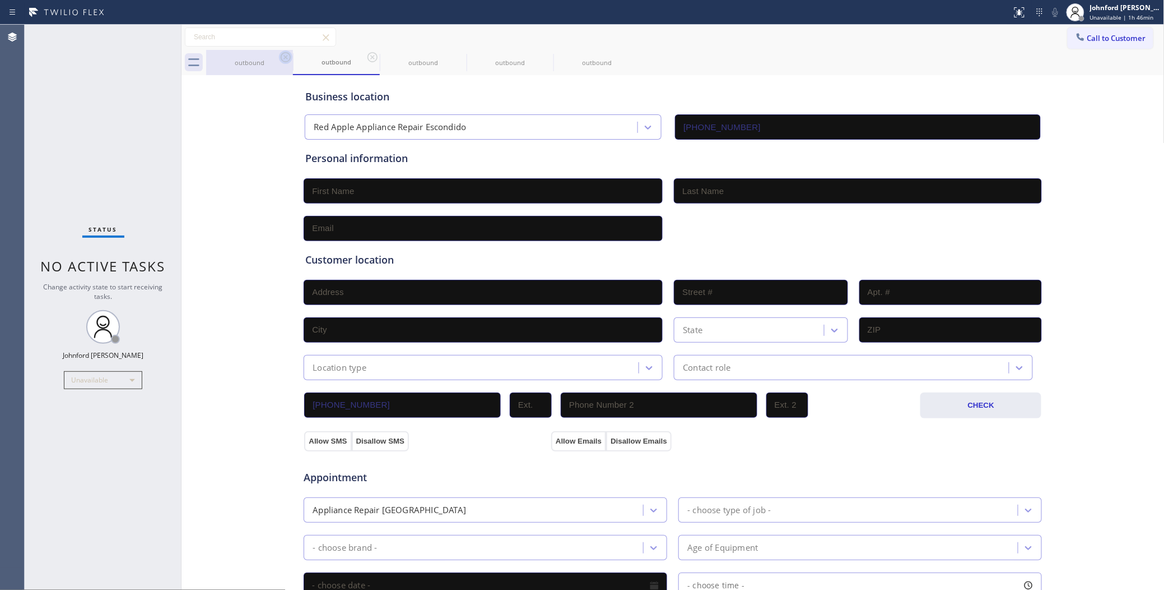
click at [286, 59] on icon at bounding box center [285, 56] width 13 height 13
click at [366, 59] on icon at bounding box center [372, 56] width 13 height 13
click at [286, 59] on icon at bounding box center [285, 56] width 13 height 13
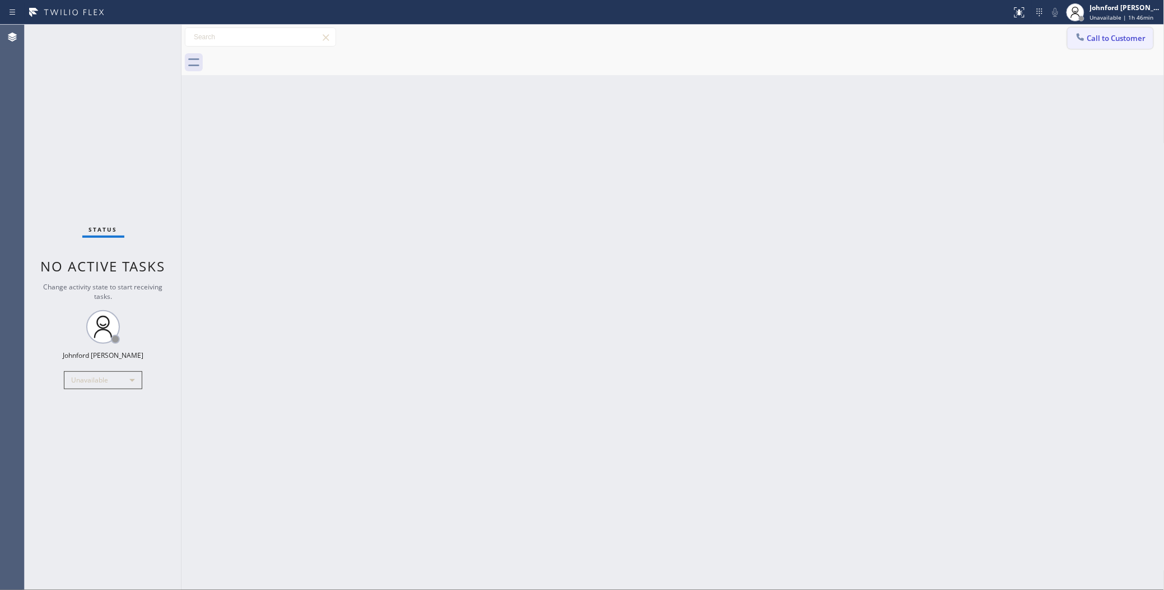
click at [1105, 39] on span "Call to Customer" at bounding box center [1117, 38] width 59 height 10
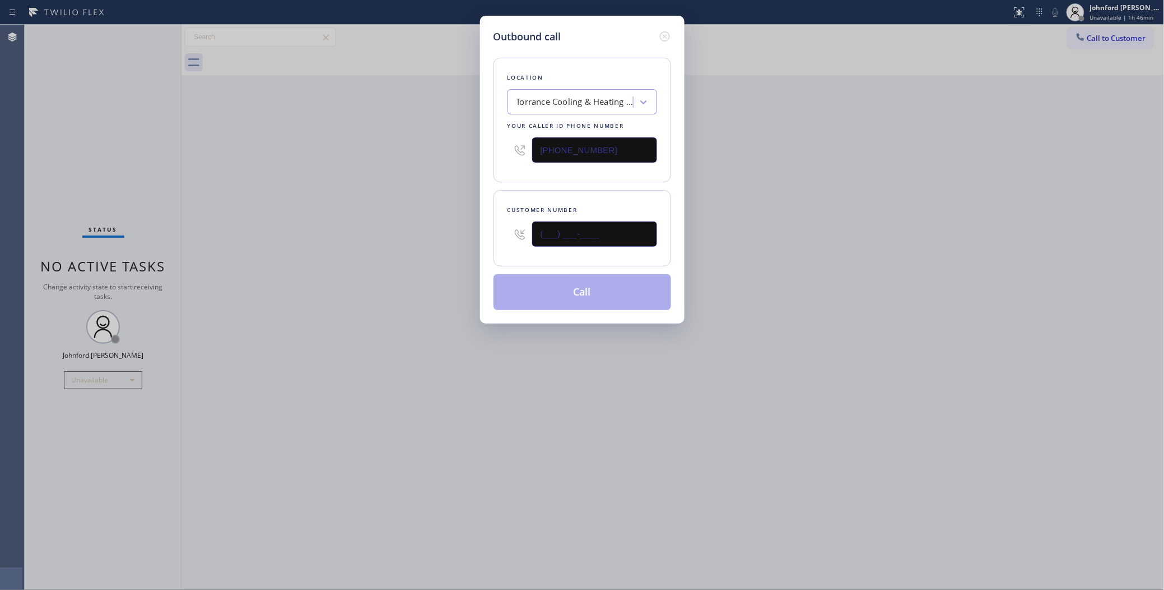
drag, startPoint x: 488, startPoint y: 230, endPoint x: 430, endPoint y: 230, distance: 57.7
click at [435, 230] on div "Outbound call Location Torrance Cooling & Heating Repair Your caller id phone n…" at bounding box center [582, 295] width 1164 height 590
paste input "754) 336-6802"
type input "[PHONE_NUMBER]"
drag, startPoint x: 385, startPoint y: 234, endPoint x: 569, endPoint y: 278, distance: 189.1
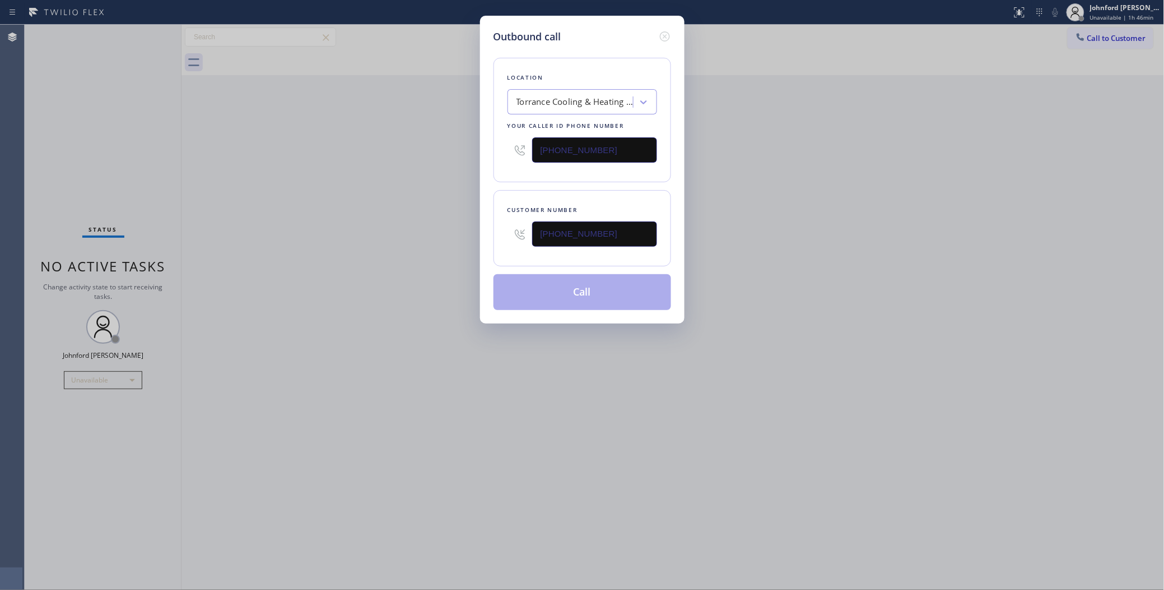
click at [401, 244] on div "Outbound call Location Torrance Cooling & Heating Repair Your caller id phone n…" at bounding box center [582, 295] width 1164 height 590
drag, startPoint x: 618, startPoint y: 233, endPoint x: 494, endPoint y: 233, distance: 123.8
click at [494, 233] on div "Customer number (754) 336-6802" at bounding box center [583, 228] width 178 height 76
drag, startPoint x: 604, startPoint y: 137, endPoint x: 486, endPoint y: 137, distance: 117.1
click at [486, 137] on div "Outbound call Location Torrance Cooling & Heating Repair Your caller id phone n…" at bounding box center [582, 170] width 205 height 308
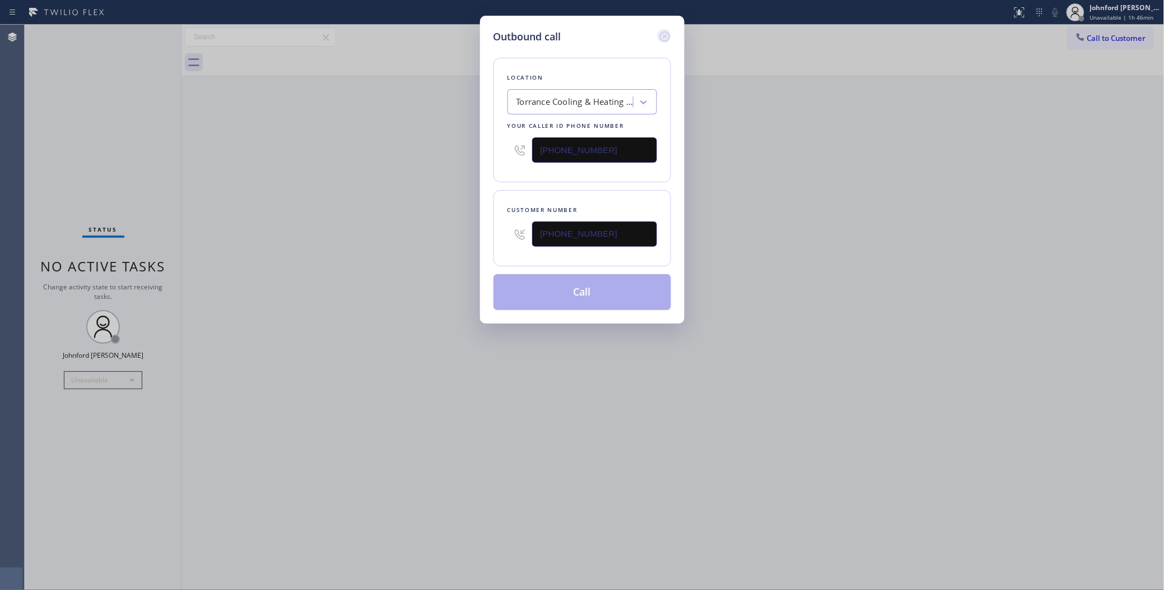
click at [667, 30] on icon at bounding box center [664, 36] width 13 height 13
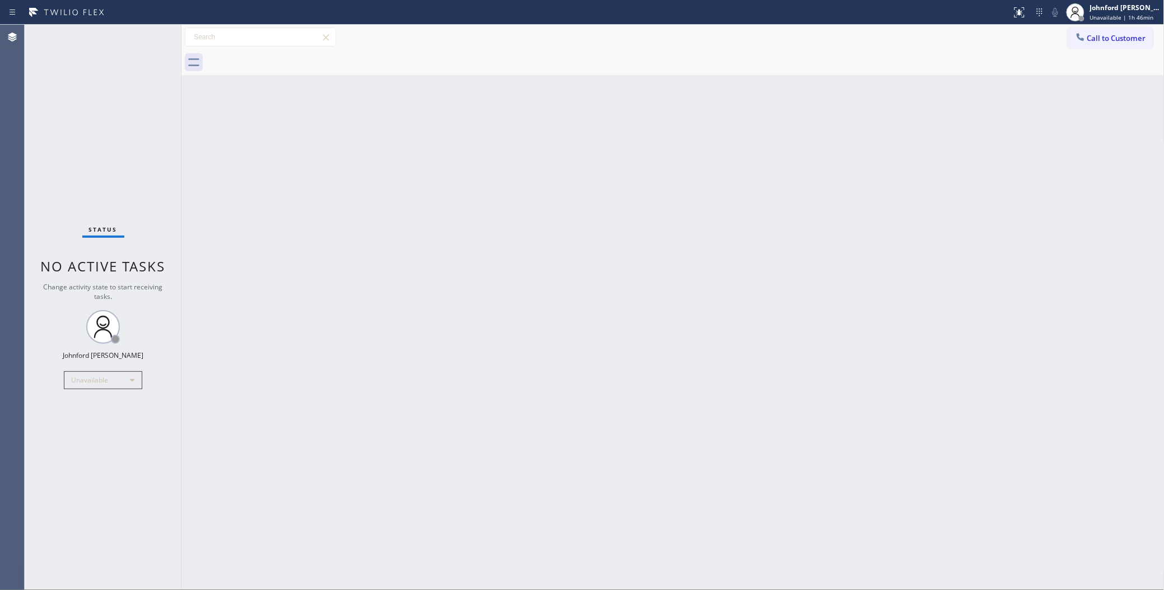
drag, startPoint x: 929, startPoint y: 163, endPoint x: 979, endPoint y: 124, distance: 62.8
click at [951, 151] on div "Back to Dashboard Change Sender ID Customers Technicians Select a contact Outbo…" at bounding box center [673, 307] width 983 height 565
click at [1107, 43] on button "Call to Customer" at bounding box center [1111, 37] width 86 height 21
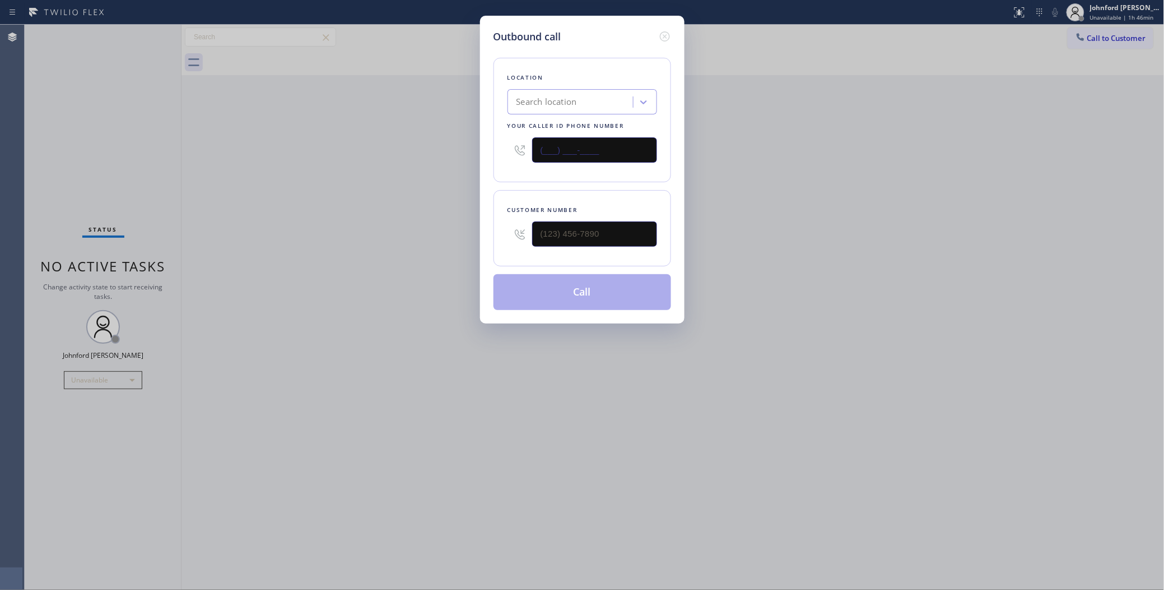
drag, startPoint x: 597, startPoint y: 141, endPoint x: 486, endPoint y: 147, distance: 110.6
click at [489, 147] on div "Outbound call Location Search location Your caller id phone number (___) ___-__…" at bounding box center [582, 170] width 205 height 308
paste input "424) 704-8897"
type input "[PHONE_NUMBER]"
click at [780, 169] on div "Outbound call Location Search location Your caller id phone number (424) 704-88…" at bounding box center [582, 295] width 1164 height 590
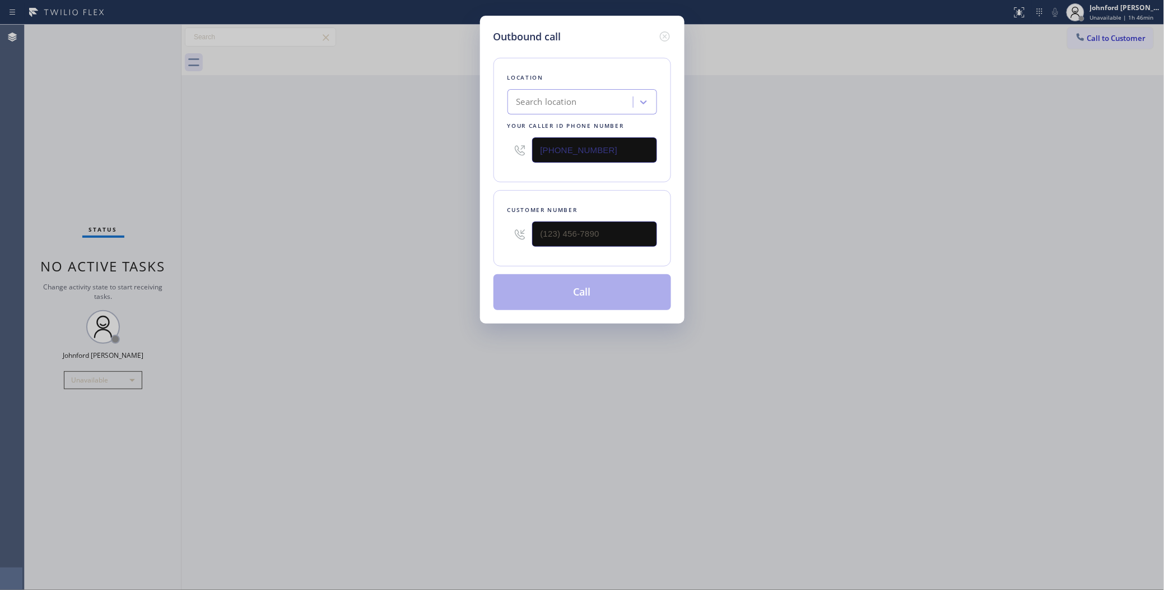
drag, startPoint x: 660, startPoint y: 257, endPoint x: 648, endPoint y: 257, distance: 11.2
click at [651, 258] on div "Customer number" at bounding box center [583, 228] width 178 height 76
type input "(___) ___-____"
drag, startPoint x: 632, startPoint y: 239, endPoint x: 622, endPoint y: 239, distance: 9.5
click at [622, 239] on input "(___) ___-____" at bounding box center [594, 233] width 125 height 25
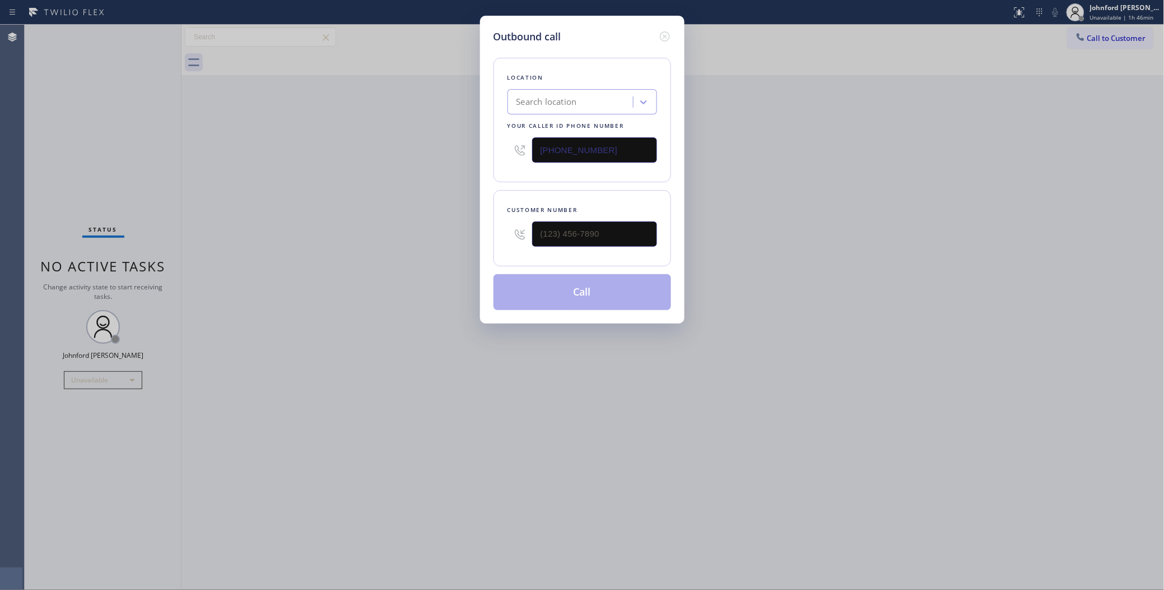
drag, startPoint x: 565, startPoint y: 153, endPoint x: 393, endPoint y: 155, distance: 172.0
click at [397, 155] on div "Outbound call Location Search location Your caller id phone number (424) 704-88…" at bounding box center [582, 295] width 1164 height 590
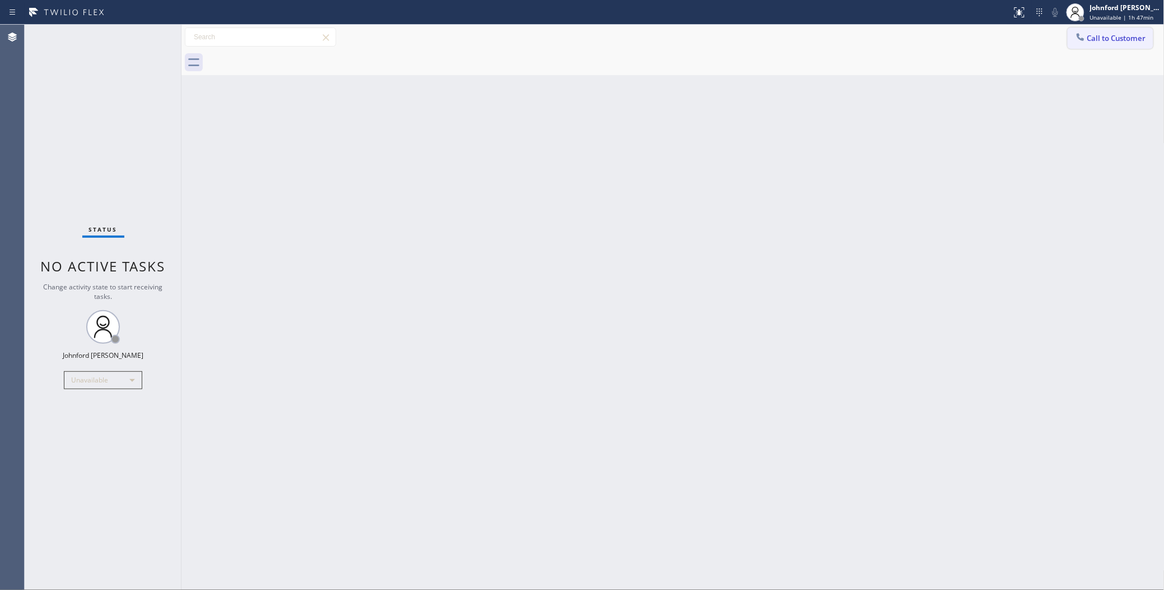
click at [1116, 47] on button "Call to Customer" at bounding box center [1111, 37] width 86 height 21
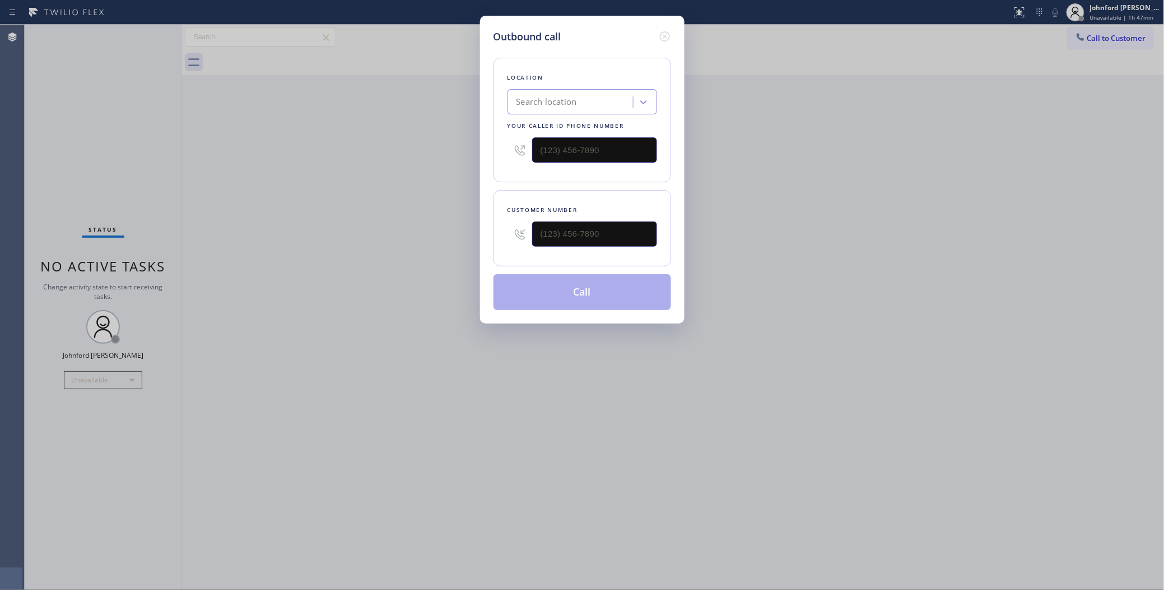
type input "(___) ___-____"
drag, startPoint x: 606, startPoint y: 237, endPoint x: 449, endPoint y: 254, distance: 157.2
click at [449, 254] on div "Outbound call Location Search location Your caller id phone number Customer num…" at bounding box center [582, 295] width 1164 height 590
type input "(___) ___-____"
click at [573, 140] on input "(___) ___-____" at bounding box center [594, 149] width 125 height 25
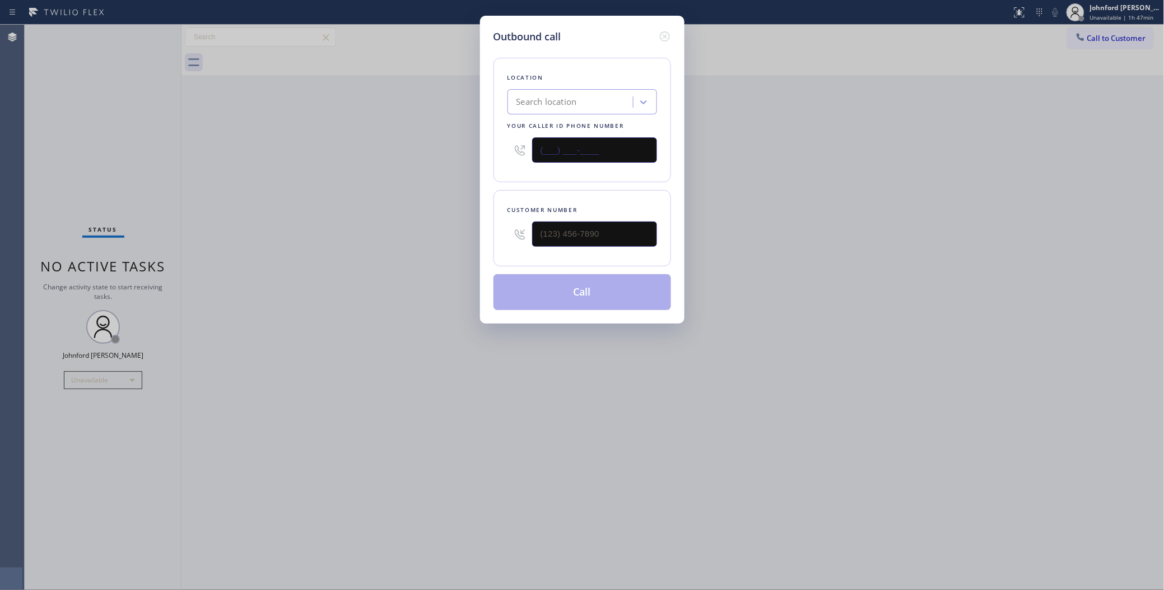
paste input "424) 704-8897"
drag, startPoint x: 587, startPoint y: 144, endPoint x: 327, endPoint y: 155, distance: 260.8
click at [329, 155] on div "Outbound call Location Search location Your caller id phone number (424) 704-88…" at bounding box center [582, 295] width 1164 height 590
type input "[PHONE_NUMBER]"
drag, startPoint x: 935, startPoint y: 178, endPoint x: 842, endPoint y: 206, distance: 96.6
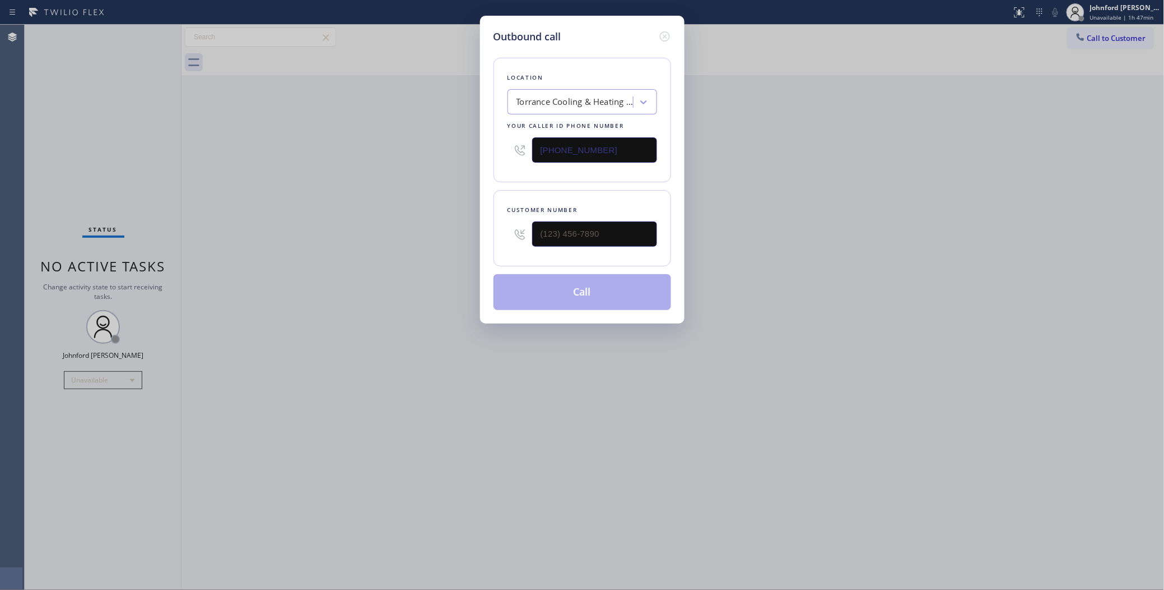
click at [935, 178] on div "Outbound call Location Torrance Cooling & Heating Repair Your caller id phone n…" at bounding box center [582, 295] width 1164 height 590
drag, startPoint x: 636, startPoint y: 226, endPoint x: 377, endPoint y: 237, distance: 259.7
click at [444, 231] on div "Outbound call Location Torrance Cooling & Heating Repair Your caller id phone n…" at bounding box center [582, 295] width 1164 height 590
paste input "754) 336-6802"
type input "[PHONE_NUMBER]"
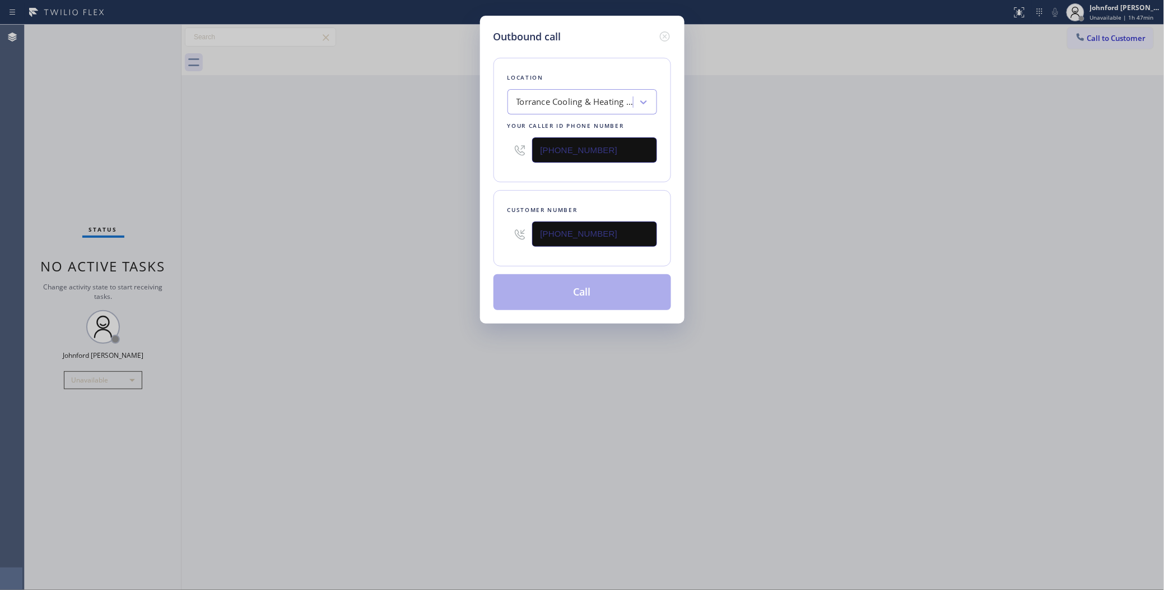
click at [290, 269] on div "Outbound call Location Torrance Cooling & Heating Repair Your caller id phone n…" at bounding box center [582, 295] width 1164 height 590
click at [522, 293] on button "Call" at bounding box center [583, 292] width 178 height 36
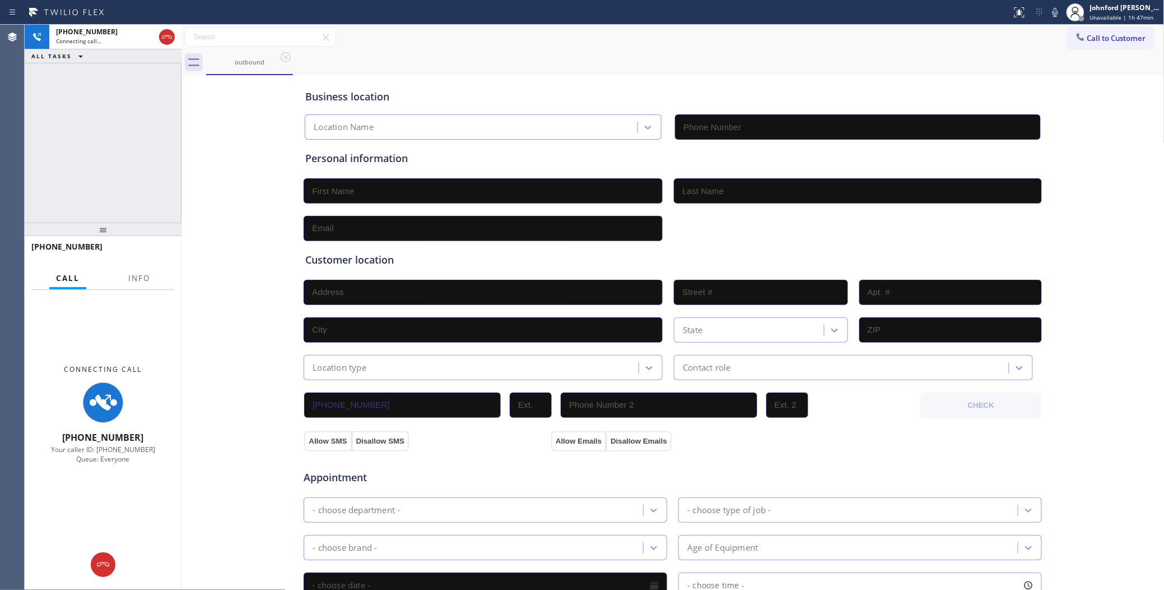
type input "[PHONE_NUMBER]"
click at [145, 266] on div "+17543366802" at bounding box center [103, 251] width 157 height 31
click at [150, 275] on button "Info" at bounding box center [139, 278] width 35 height 22
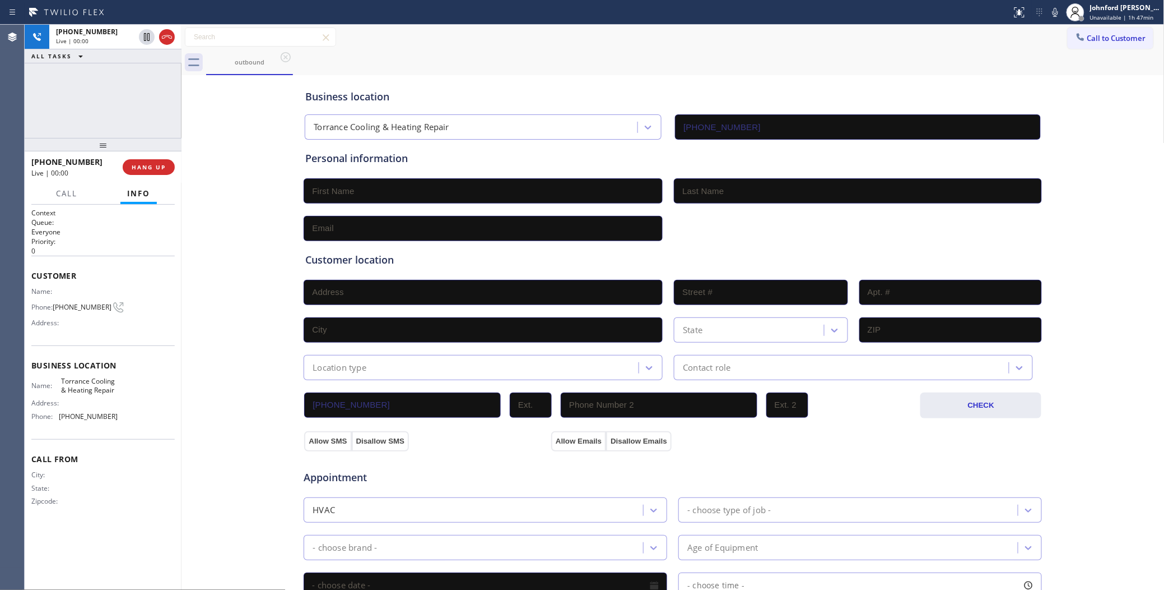
drag, startPoint x: 97, startPoint y: 221, endPoint x: 108, endPoint y: 88, distance: 133.8
click at [108, 88] on div "+17543366802 Live | 00:00 ALL TASKS ALL TASKS ACTIVE TASKS TASKS IN WRAP UP +17…" at bounding box center [103, 307] width 157 height 565
click at [850, 48] on div "Call to Customer Outbound call Location Torrance Cooling & Heating Repair Your …" at bounding box center [673, 37] width 983 height 25
click at [157, 161] on button "HANG UP" at bounding box center [149, 167] width 52 height 16
click at [1083, 43] on button "Call to Customer" at bounding box center [1111, 37] width 86 height 21
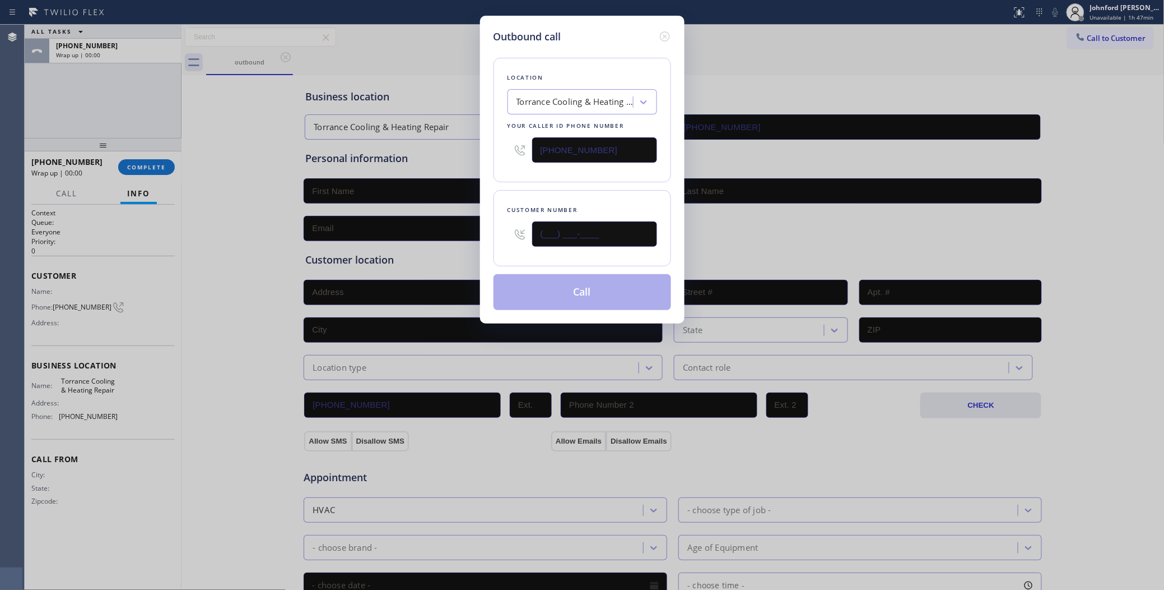
drag, startPoint x: 591, startPoint y: 225, endPoint x: 435, endPoint y: 203, distance: 157.9
click at [373, 234] on div "Outbound call Location Torrance Cooling & Heating Repair Your caller id phone n…" at bounding box center [582, 295] width 1164 height 590
paste input "754) 336-6802"
type input "[PHONE_NUMBER]"
drag, startPoint x: 504, startPoint y: 168, endPoint x: 552, endPoint y: 231, distance: 78.8
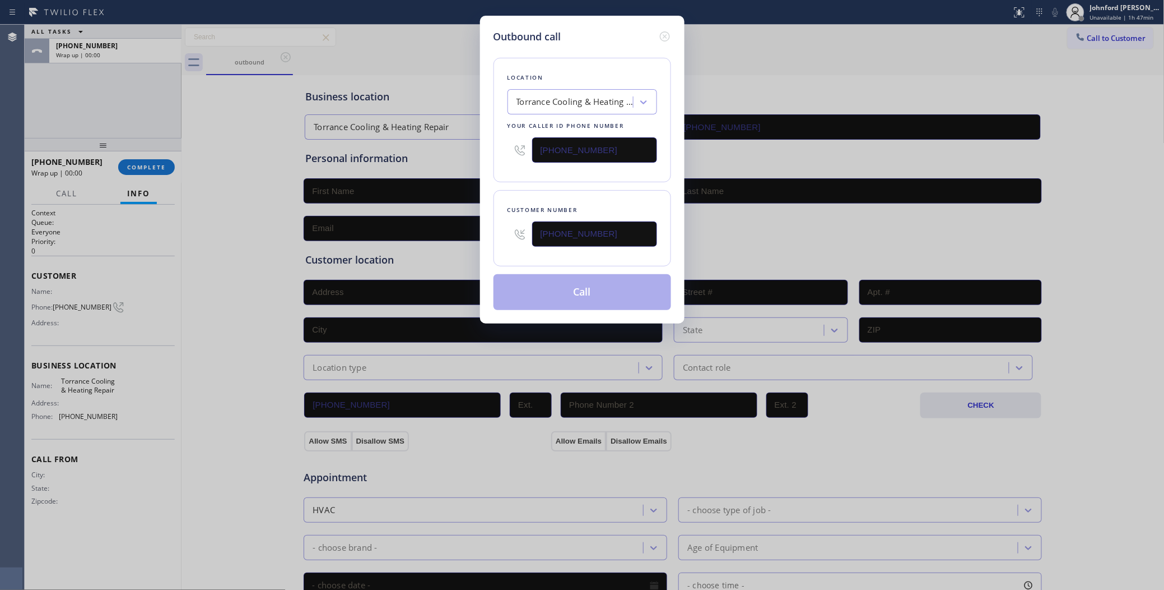
click at [517, 173] on div "Location Torrance Cooling & Heating Repair Your caller id phone number (424) 70…" at bounding box center [583, 120] width 178 height 124
click at [558, 270] on div "Location Torrance Cooling & Heating Repair Your caller id phone number (424) 70…" at bounding box center [583, 177] width 178 height 266
click at [558, 275] on button "Call" at bounding box center [583, 292] width 178 height 36
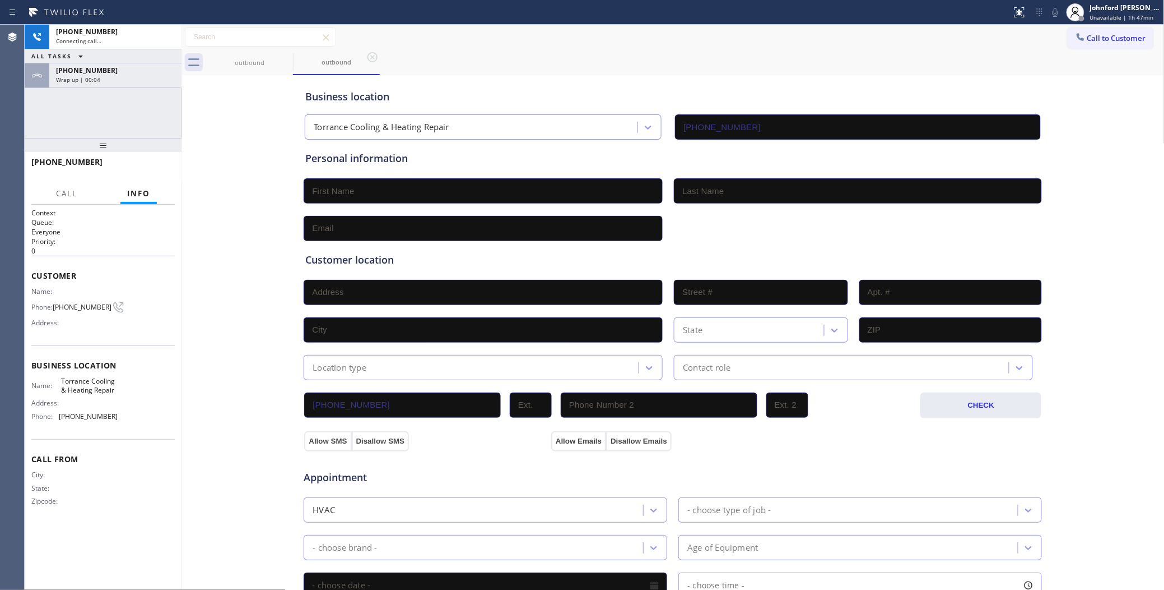
type input "[PHONE_NUMBER]"
drag, startPoint x: 166, startPoint y: 191, endPoint x: 160, endPoint y: 180, distance: 12.0
click at [161, 184] on div "Call Info" at bounding box center [102, 194] width 143 height 22
click at [157, 174] on button "HANG UP" at bounding box center [149, 167] width 52 height 16
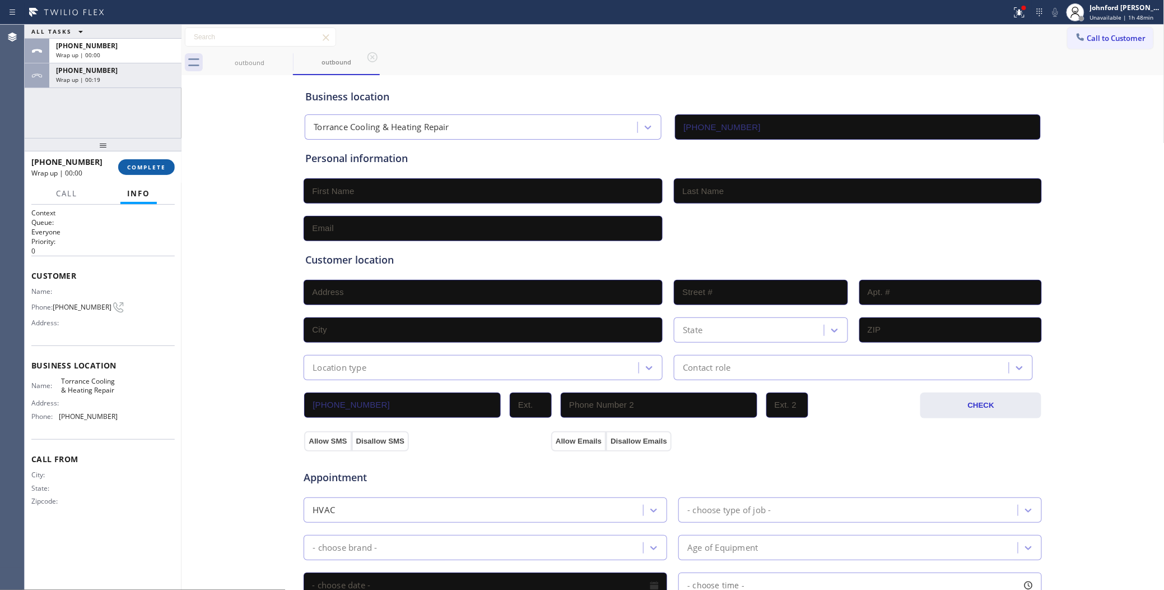
click at [157, 171] on button "COMPLETE" at bounding box center [146, 167] width 57 height 16
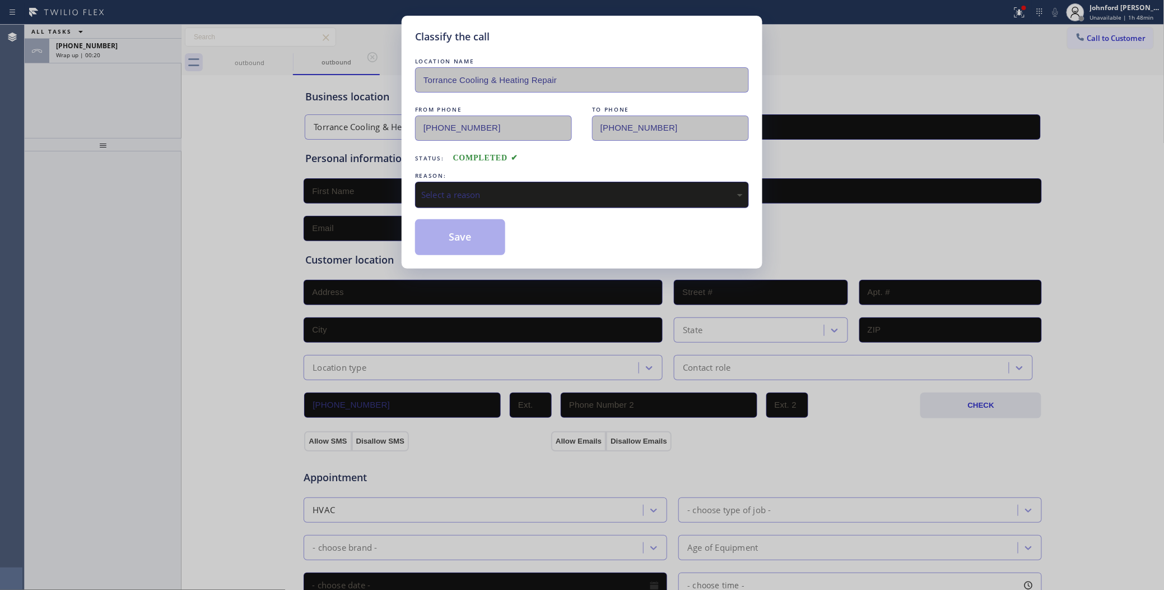
drag, startPoint x: 422, startPoint y: 183, endPoint x: 443, endPoint y: 197, distance: 25.5
click at [423, 183] on div "Select a reason" at bounding box center [582, 195] width 334 height 26
click at [462, 231] on button "Save" at bounding box center [460, 237] width 90 height 36
click at [136, 52] on div "Classify the call LOCATION NAME Torrance Cooling & Heating Repair FROM PHONE (4…" at bounding box center [582, 295] width 1164 height 590
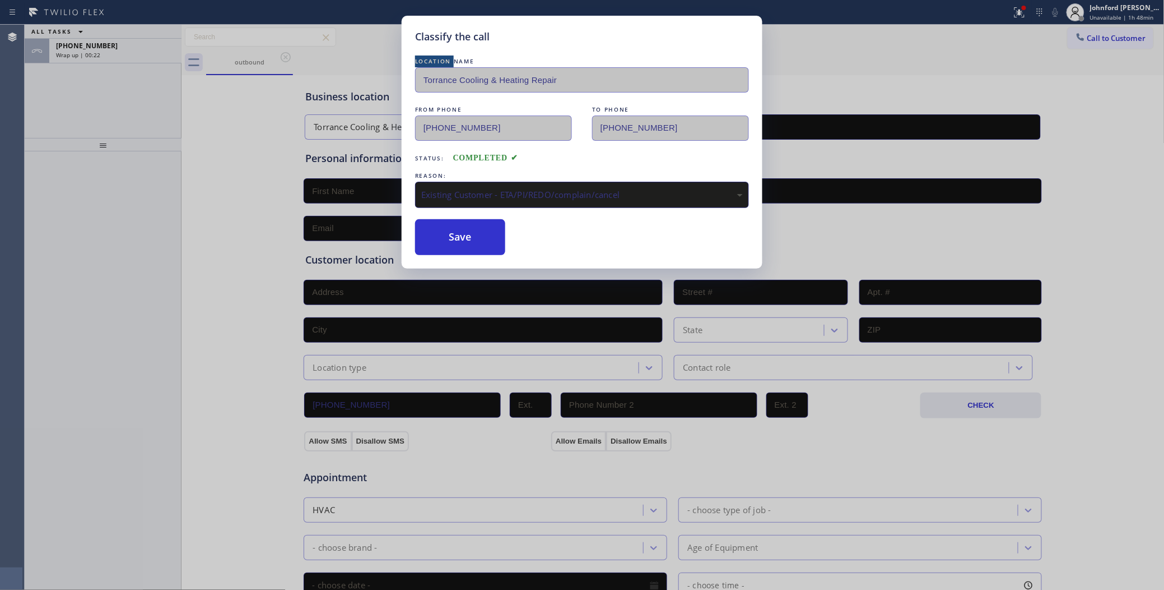
click at [136, 52] on div "Classify the call LOCATION NAME Torrance Cooling & Heating Repair FROM PHONE (4…" at bounding box center [595, 307] width 1140 height 565
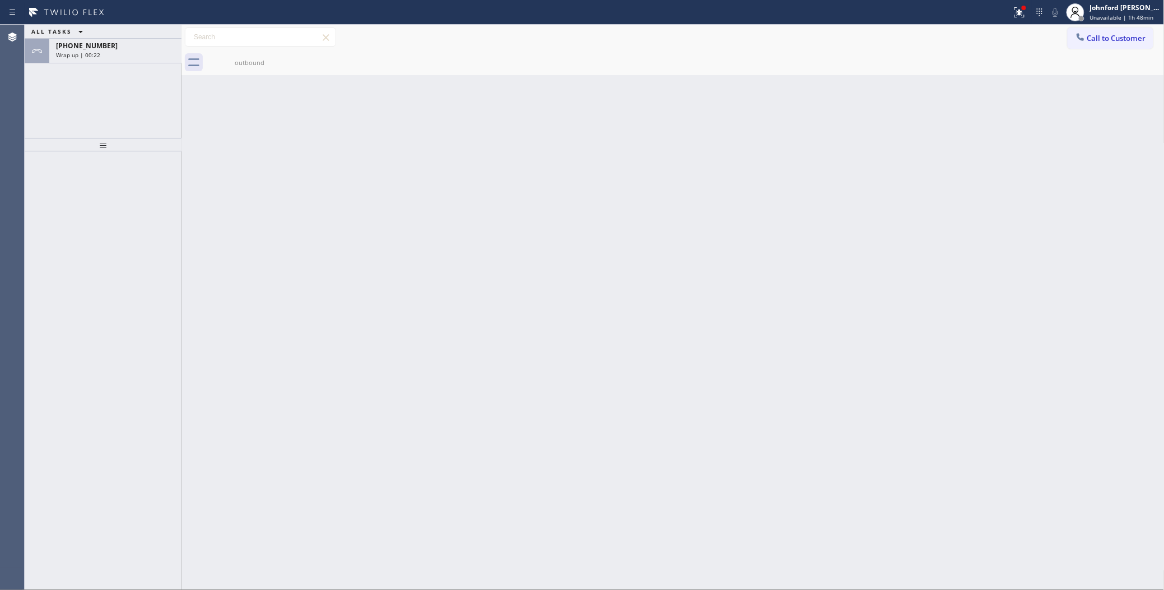
click at [136, 52] on div "Wrap up | 00:22" at bounding box center [115, 55] width 119 height 8
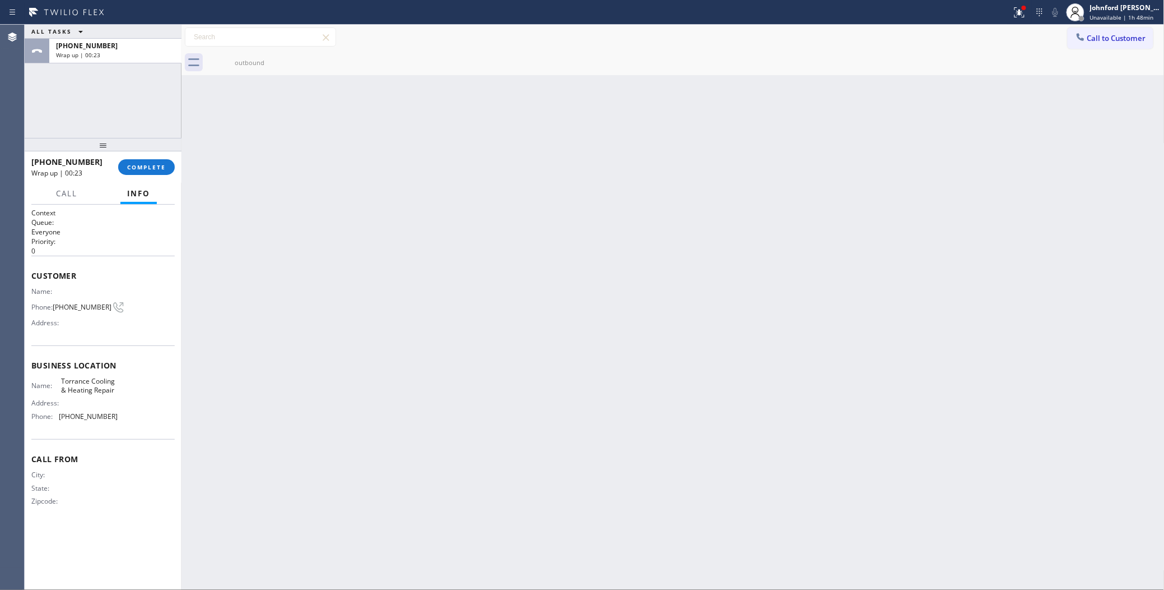
click at [136, 52] on div "Wrap up | 00:23" at bounding box center [115, 55] width 119 height 8
drag, startPoint x: 152, startPoint y: 151, endPoint x: 152, endPoint y: 157, distance: 6.2
click at [152, 151] on div at bounding box center [103, 144] width 157 height 13
click at [155, 164] on span "COMPLETE" at bounding box center [146, 168] width 39 height 8
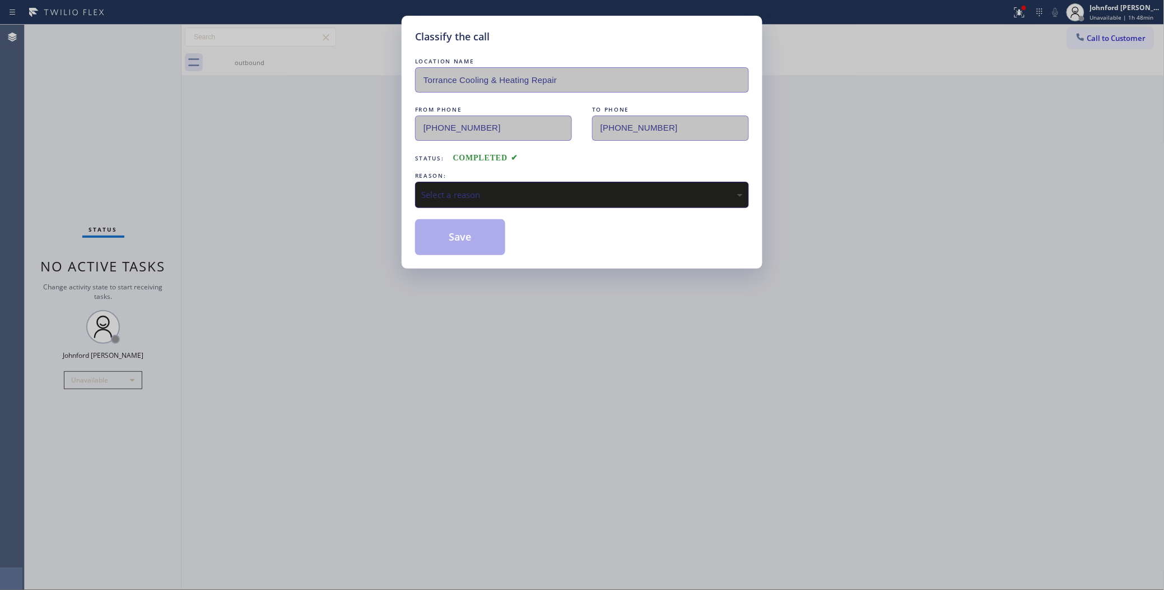
click at [494, 206] on div "LOCATION NAME Torrance Cooling & Heating Repair FROM PHONE (424) 704-8897 TO PH…" at bounding box center [582, 154] width 334 height 199
click at [497, 192] on div "Select a reason" at bounding box center [582, 194] width 322 height 13
click at [474, 240] on button "Save" at bounding box center [460, 237] width 90 height 36
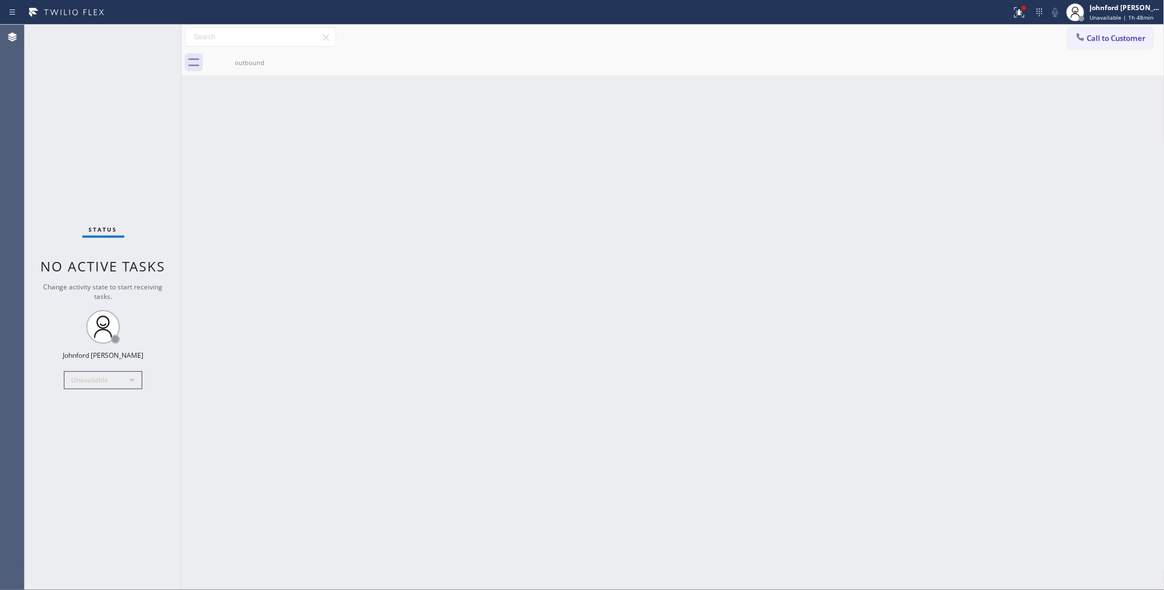
click at [943, 258] on div "Back to Dashboard Change Sender ID Customers Technicians Select a contact Outbo…" at bounding box center [673, 307] width 983 height 565
click at [1100, 32] on button "Call to Customer" at bounding box center [1111, 37] width 86 height 21
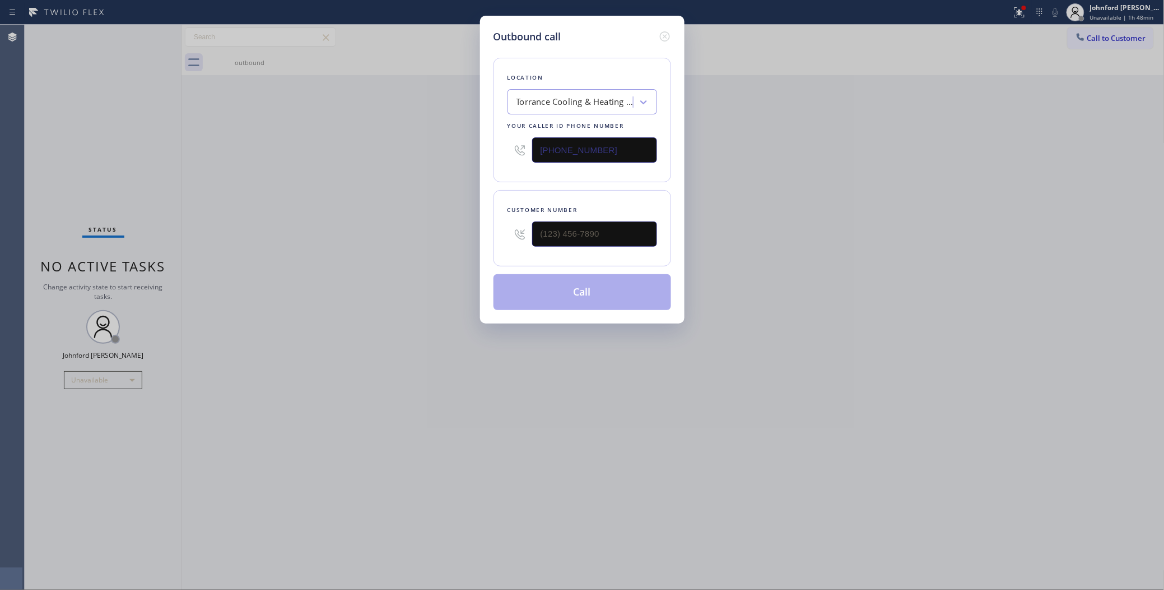
drag, startPoint x: 606, startPoint y: 152, endPoint x: 474, endPoint y: 150, distance: 132.8
click at [474, 150] on div "Outbound call Location Torrance Cooling & Heating Repair Your caller id phone n…" at bounding box center [582, 295] width 1164 height 590
paste input "323) 765-1516"
type input "[PHONE_NUMBER]"
drag, startPoint x: 945, startPoint y: 256, endPoint x: 572, endPoint y: 287, distance: 374.5
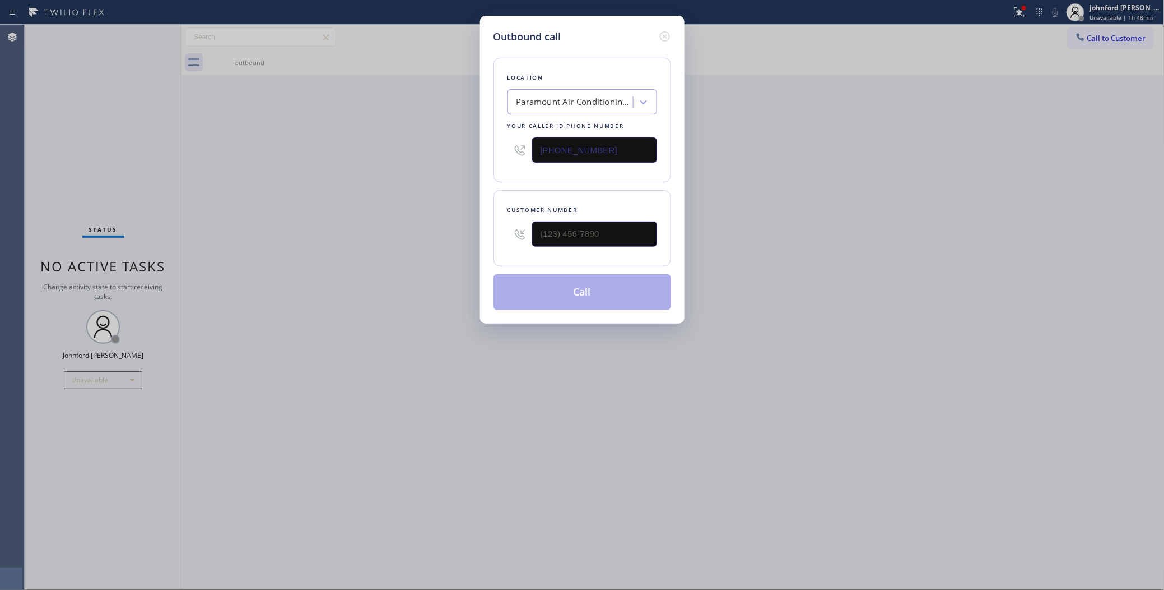
click at [944, 256] on div "Outbound call Location Paramount Air Conditioning Service Your caller id phone …" at bounding box center [582, 295] width 1164 height 590
drag, startPoint x: 604, startPoint y: 242, endPoint x: 475, endPoint y: 251, distance: 128.7
click at [480, 249] on div "Outbound call Location Paramount Air Conditioning Service Your caller id phone …" at bounding box center [582, 170] width 205 height 308
paste input "754) 336-6803"
type input "[PHONE_NUMBER]"
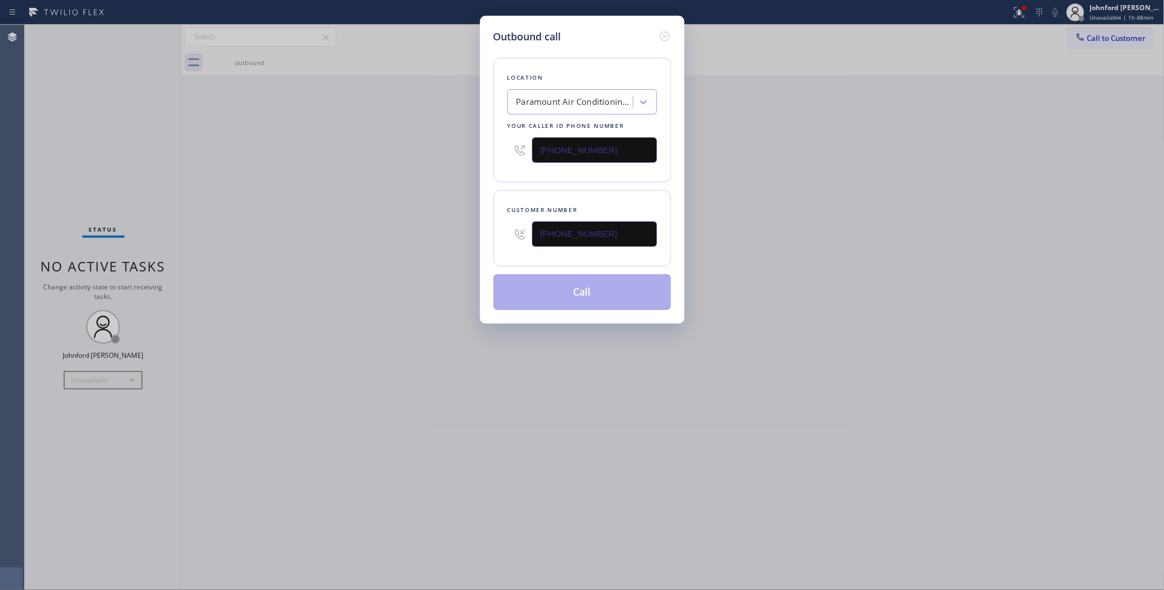
click at [409, 256] on div "Outbound call Location Paramount Air Conditioning Service Your caller id phone …" at bounding box center [582, 295] width 1164 height 590
click at [556, 286] on button "Call" at bounding box center [583, 292] width 178 height 36
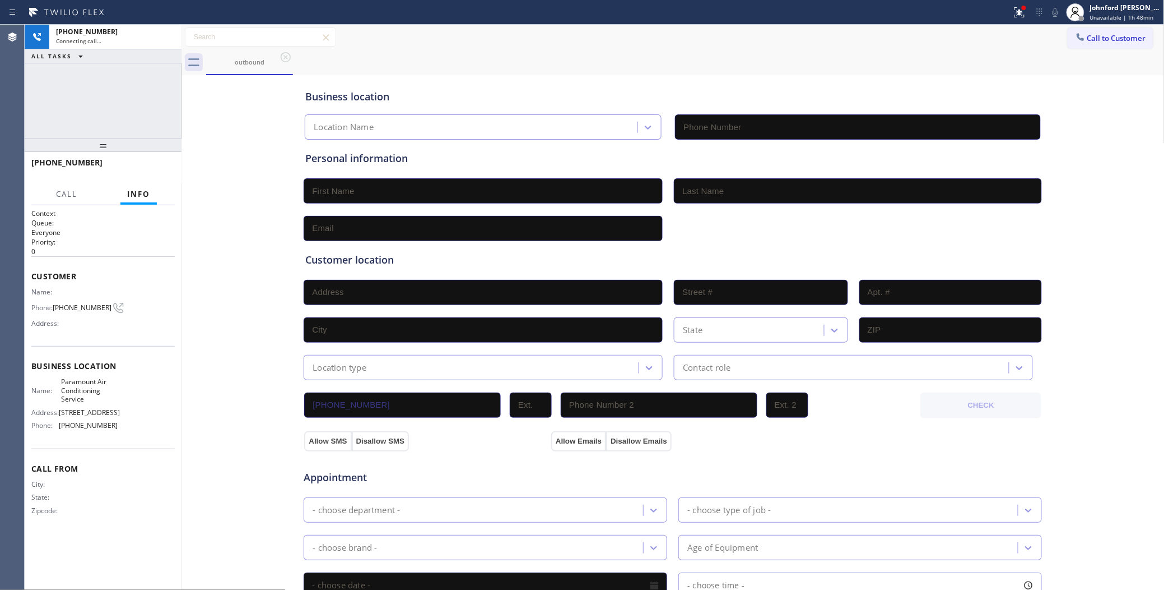
type input "[PHONE_NUMBER]"
click at [167, 100] on div "+17543366803 Connecting call… ALL TASKS ALL TASKS ACTIVE TASKS TASKS IN WRAP UP" at bounding box center [103, 82] width 157 height 114
click at [792, 78] on div "Business location Paramount Air Conditioning Service (323) 765-1516" at bounding box center [673, 109] width 740 height 62
click at [163, 164] on span "HANG UP" at bounding box center [149, 168] width 34 height 8
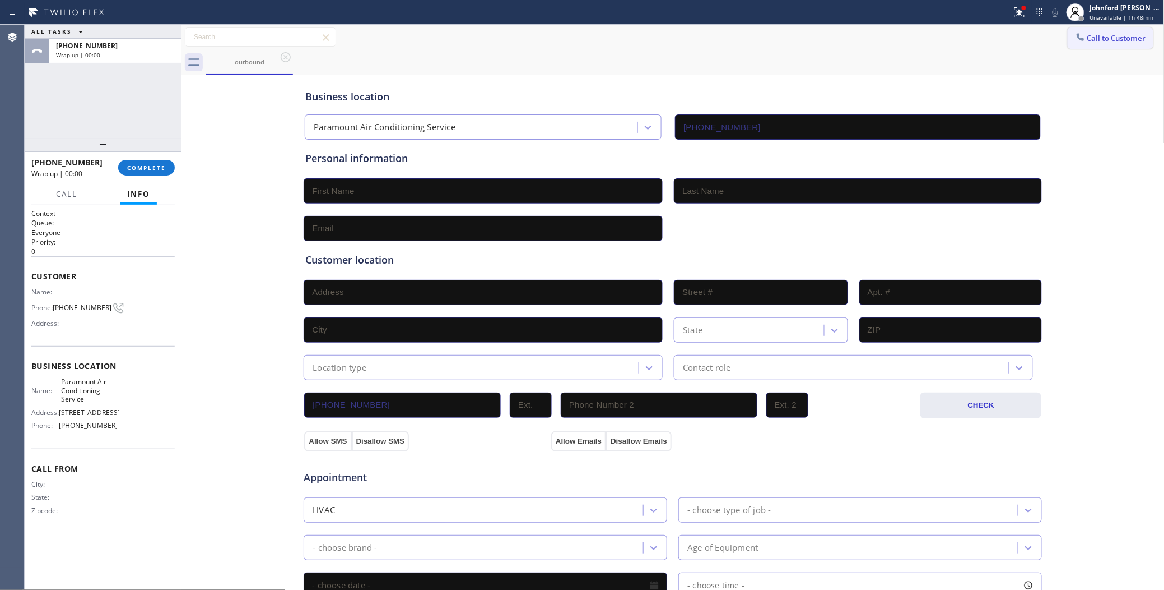
click at [1088, 40] on span "Call to Customer" at bounding box center [1117, 38] width 59 height 10
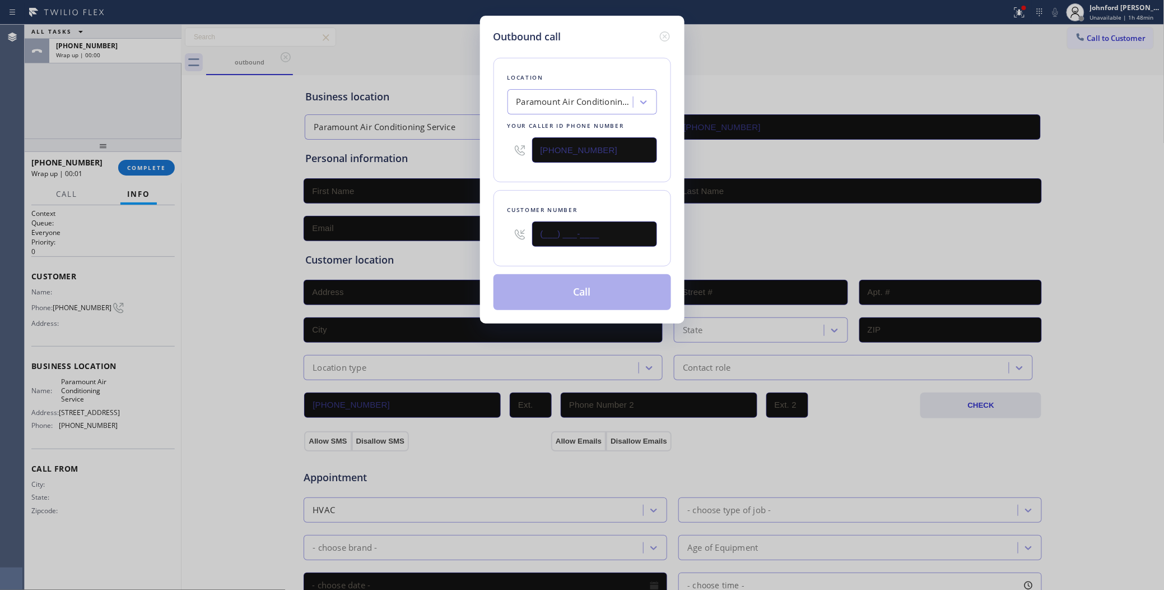
drag, startPoint x: 638, startPoint y: 229, endPoint x: 518, endPoint y: 229, distance: 119.4
click at [518, 229] on div "(___) ___-____" at bounding box center [583, 234] width 150 height 36
paste input "754) 336-6803"
type input "[PHONE_NUMBER]"
click at [533, 171] on div "Location Paramount Air Conditioning Service Your caller id phone number (323) 7…" at bounding box center [583, 120] width 178 height 124
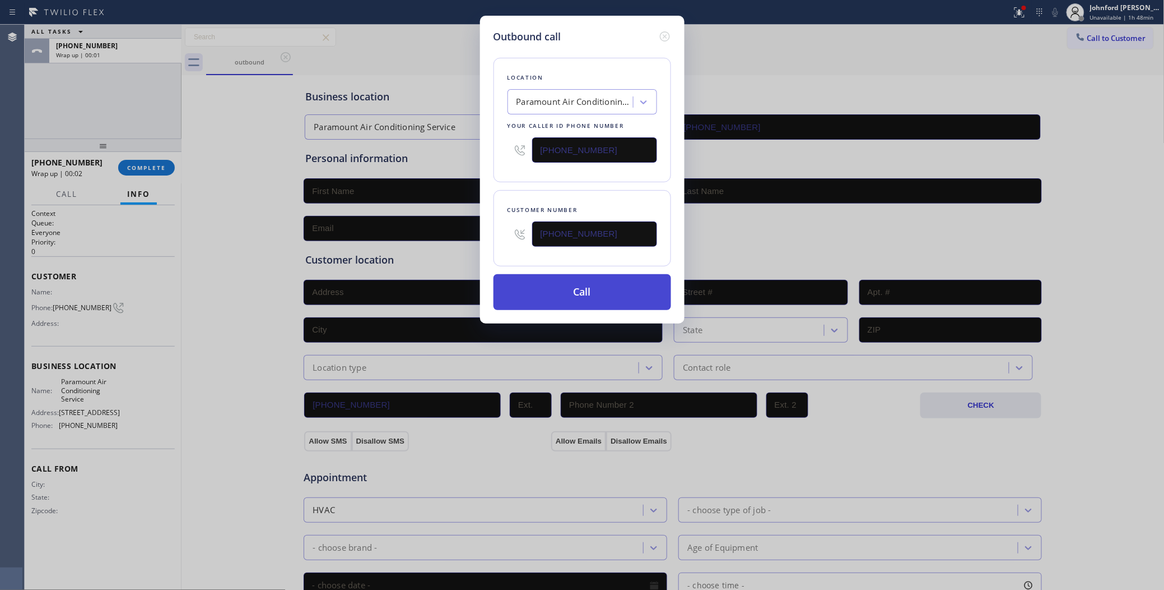
click at [536, 276] on button "Call" at bounding box center [583, 292] width 178 height 36
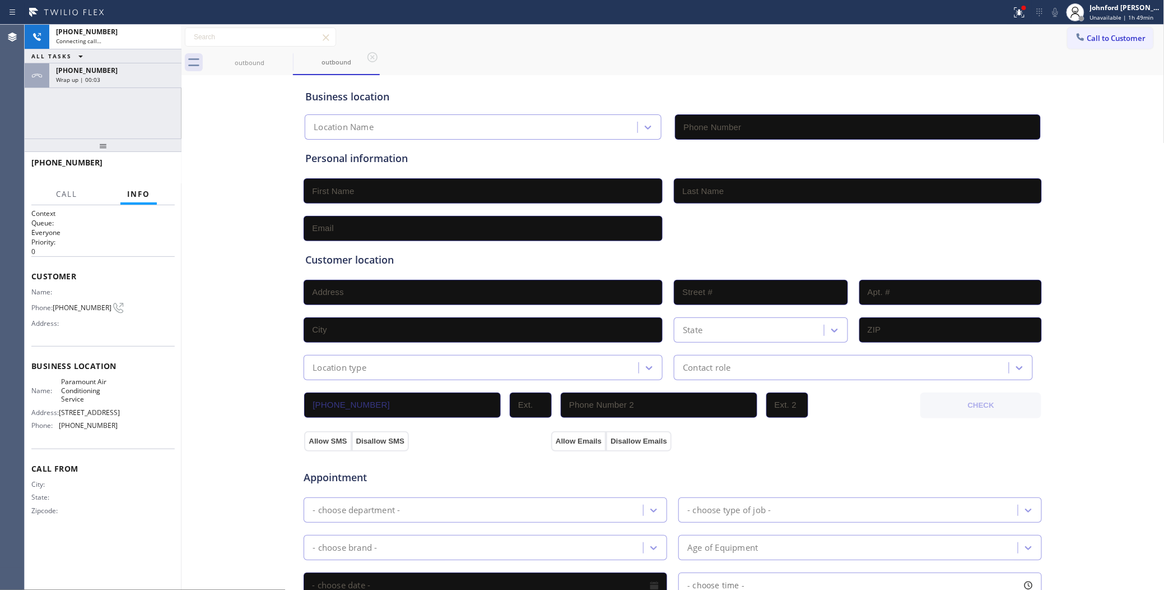
type input "[PHONE_NUMBER]"
drag, startPoint x: 138, startPoint y: 73, endPoint x: 157, endPoint y: 177, distance: 105.0
click at [138, 73] on div "+17543366803" at bounding box center [115, 71] width 119 height 10
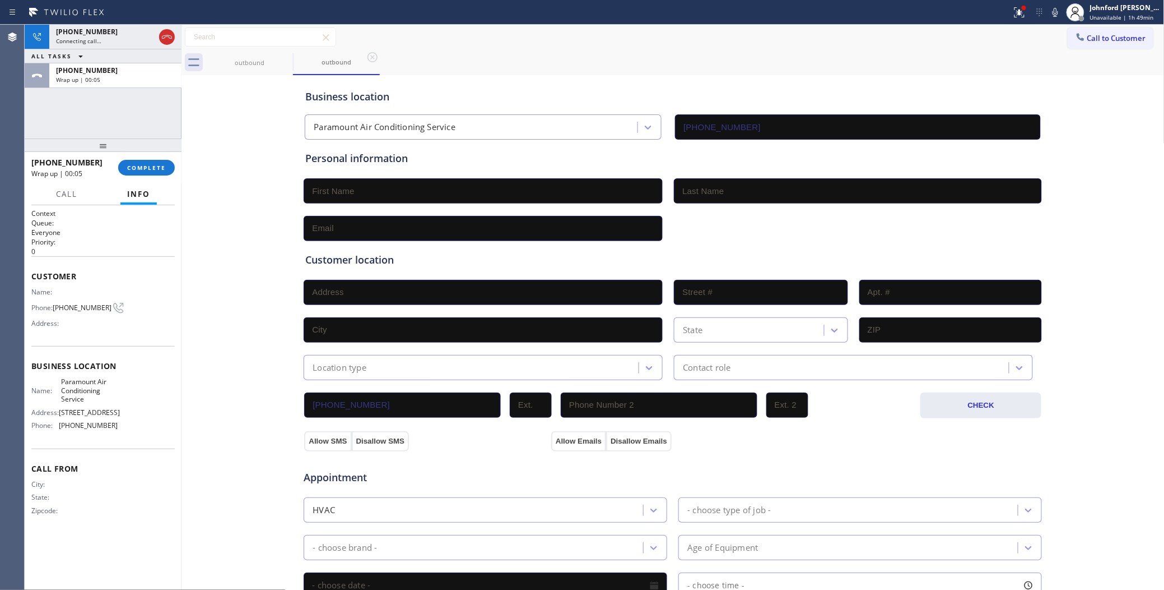
click at [157, 177] on div "+17543366803 Wrap up | 00:05 COMPLETE" at bounding box center [102, 167] width 143 height 29
click at [152, 166] on span "COMPLETE" at bounding box center [146, 168] width 39 height 8
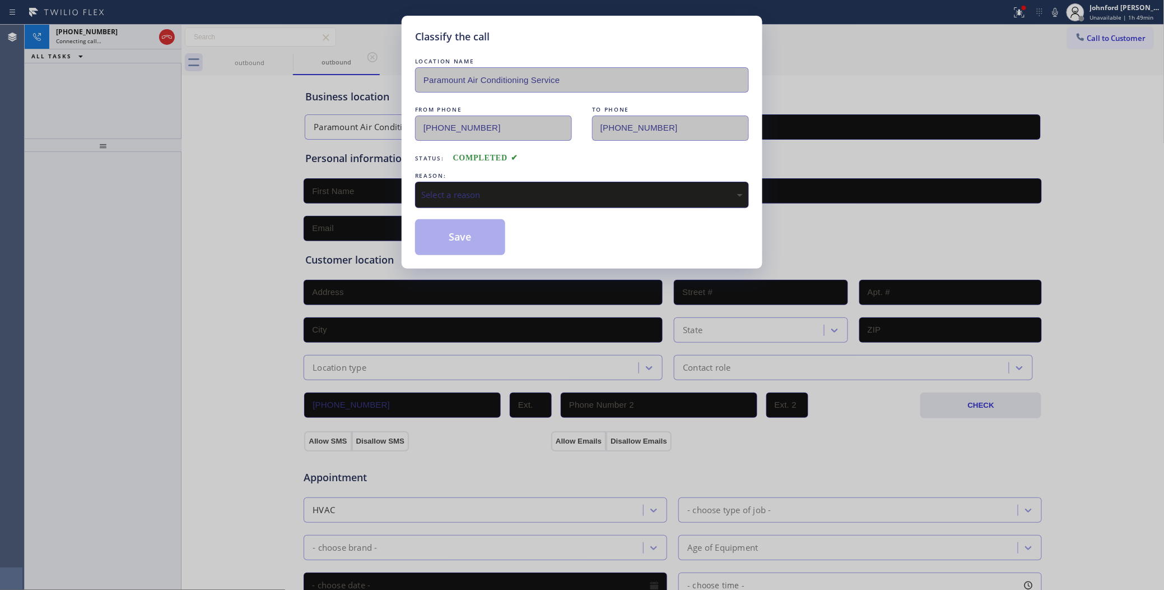
click at [471, 188] on div "Select a reason" at bounding box center [582, 194] width 322 height 13
click at [461, 240] on button "Save" at bounding box center [460, 237] width 90 height 36
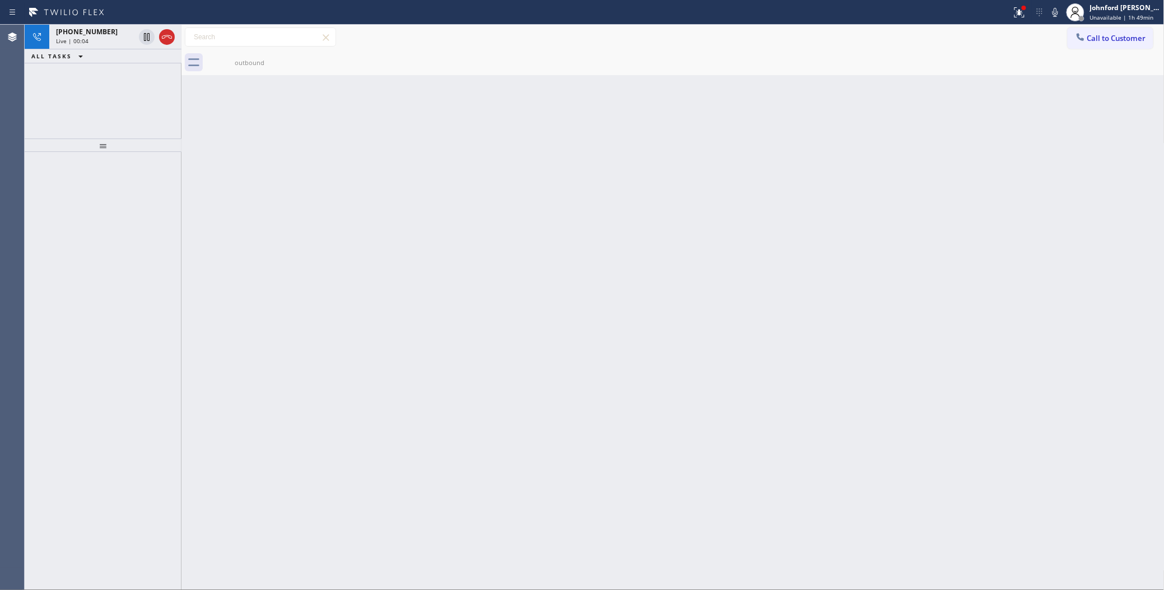
click at [56, 99] on div "+17543366803 Live | 00:04 ALL TASKS ALL TASKS ACTIVE TASKS TASKS IN WRAP UP" at bounding box center [103, 82] width 157 height 114
click at [160, 43] on icon at bounding box center [166, 36] width 13 height 13
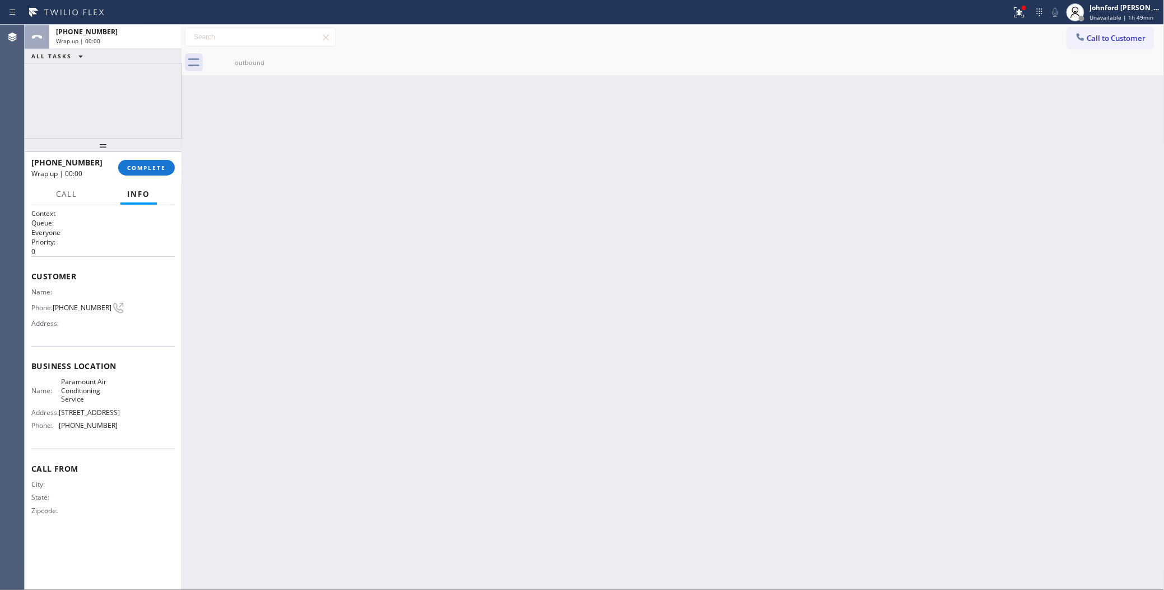
click at [1120, 53] on div "outbound" at bounding box center [685, 62] width 959 height 25
click at [1074, 40] on button "Call to Customer" at bounding box center [1111, 37] width 86 height 21
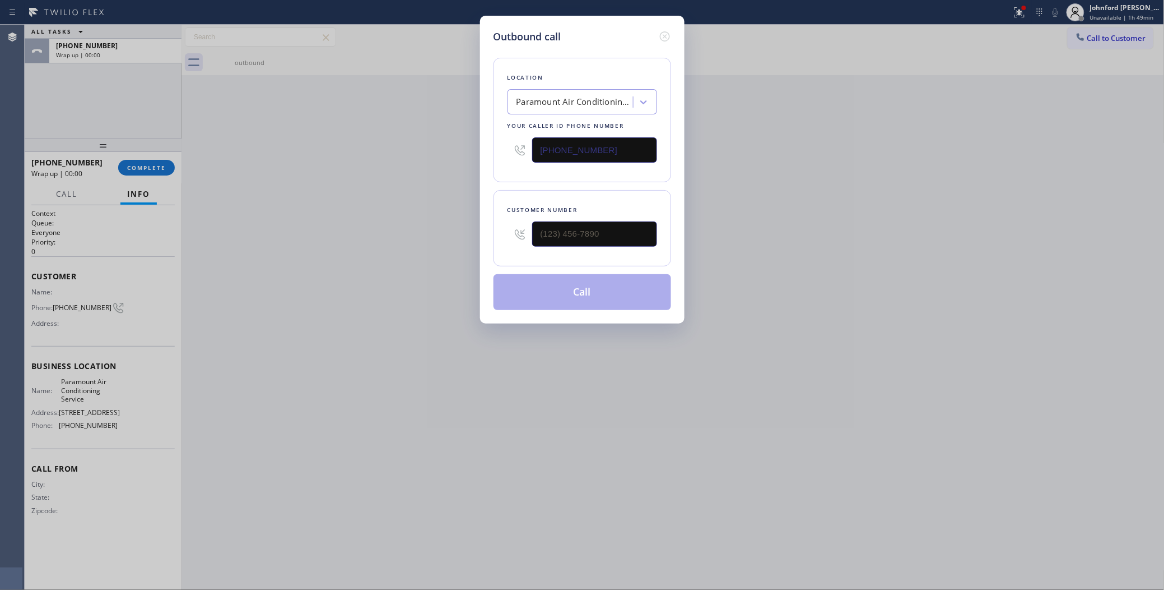
drag, startPoint x: 612, startPoint y: 146, endPoint x: 437, endPoint y: 152, distance: 175.5
click at [453, 146] on div "Outbound call Location Paramount Air Conditioning Service Your caller id phone …" at bounding box center [582, 295] width 1164 height 590
paste input "714) 551-5413"
type input "[PHONE_NUMBER]"
click at [883, 195] on div "Outbound call Location E Appliance Repair & HVAC Santa Ana Your caller id phone…" at bounding box center [582, 295] width 1164 height 590
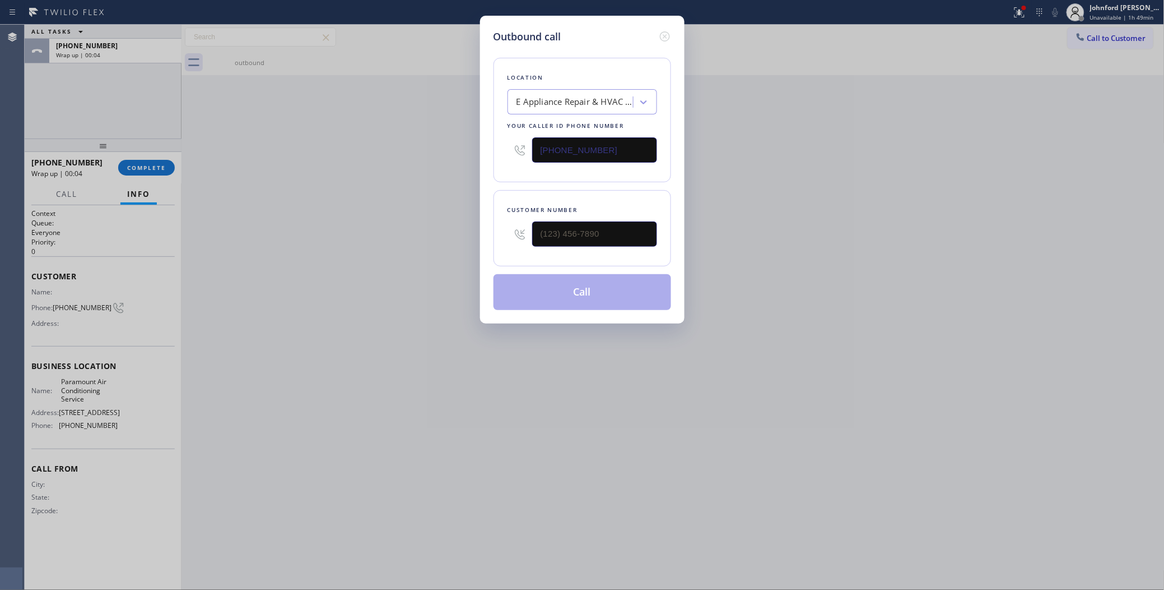
drag, startPoint x: 626, startPoint y: 213, endPoint x: 468, endPoint y: 243, distance: 160.2
click at [470, 243] on div "Outbound call Location E Appliance Repair & HVAC Santa Ana Your caller id phone…" at bounding box center [582, 295] width 1164 height 590
click at [567, 234] on input "(___) ___-____" at bounding box center [594, 233] width 125 height 25
paste input "714) 450-7337"
type input "[PHONE_NUMBER]"
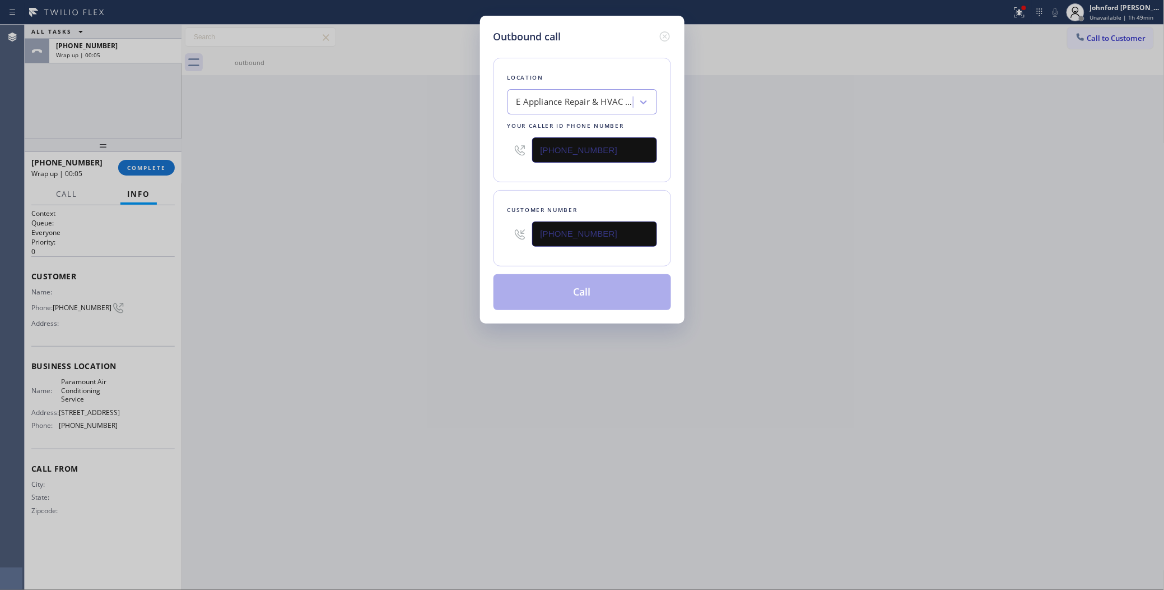
click at [386, 258] on div "Outbound call Location E Appliance Repair & HVAC Santa Ana Your caller id phone…" at bounding box center [582, 295] width 1164 height 590
click at [569, 290] on button "Call" at bounding box center [583, 292] width 178 height 36
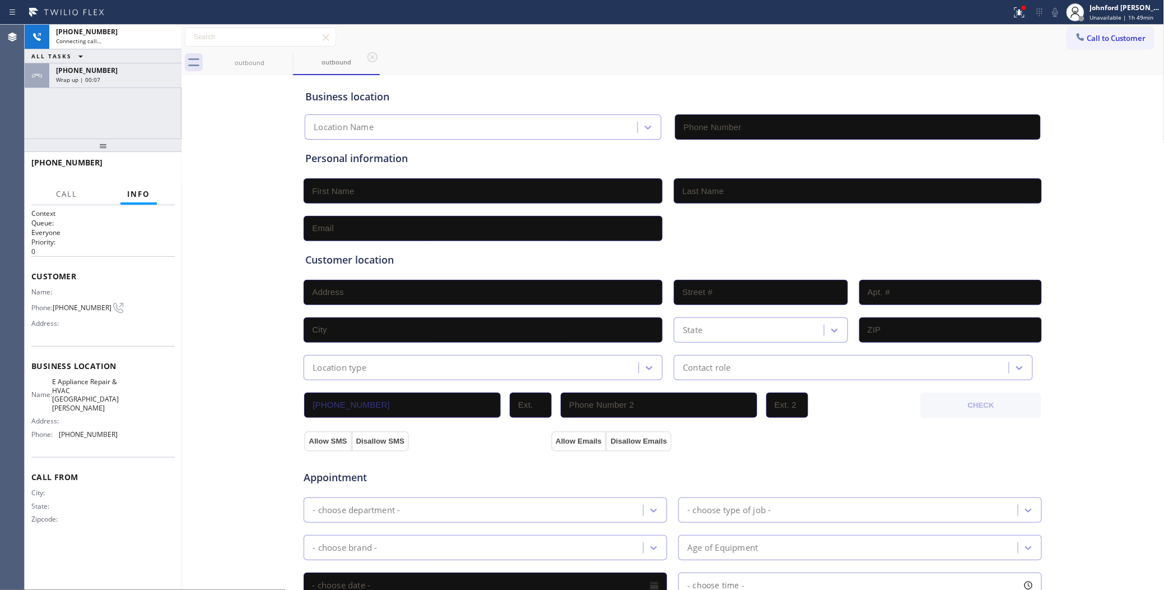
type input "[PHONE_NUMBER]"
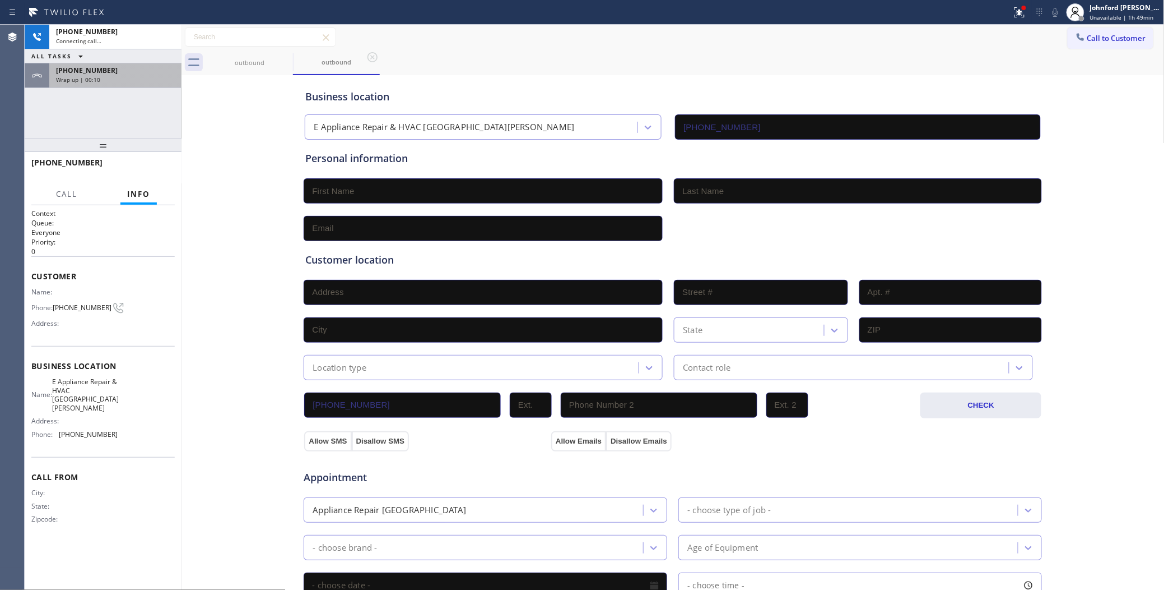
click at [136, 70] on div "+17543366803" at bounding box center [115, 71] width 119 height 10
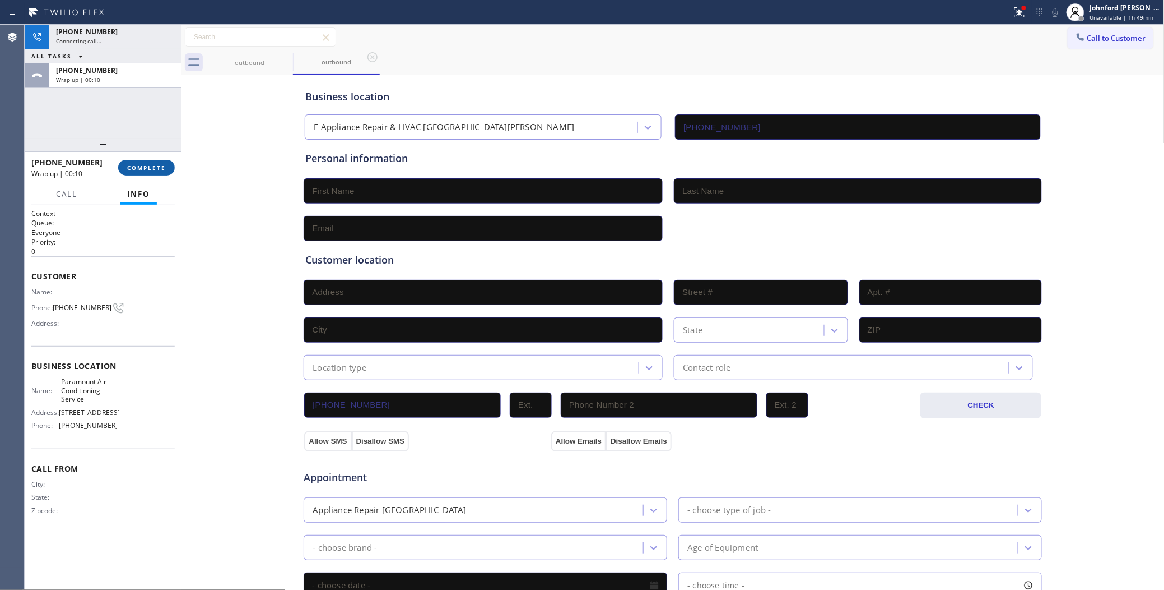
click at [147, 160] on button "COMPLETE" at bounding box center [146, 168] width 57 height 16
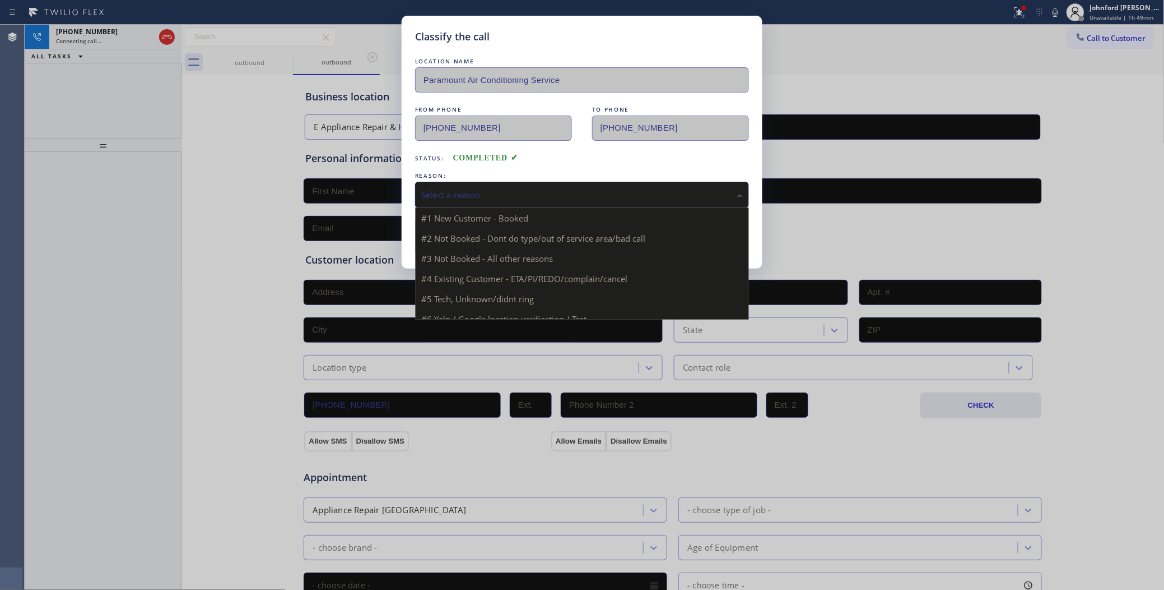
drag, startPoint x: 427, startPoint y: 192, endPoint x: 489, endPoint y: 217, distance: 66.8
click at [437, 192] on div "Select a reason" at bounding box center [582, 194] width 322 height 13
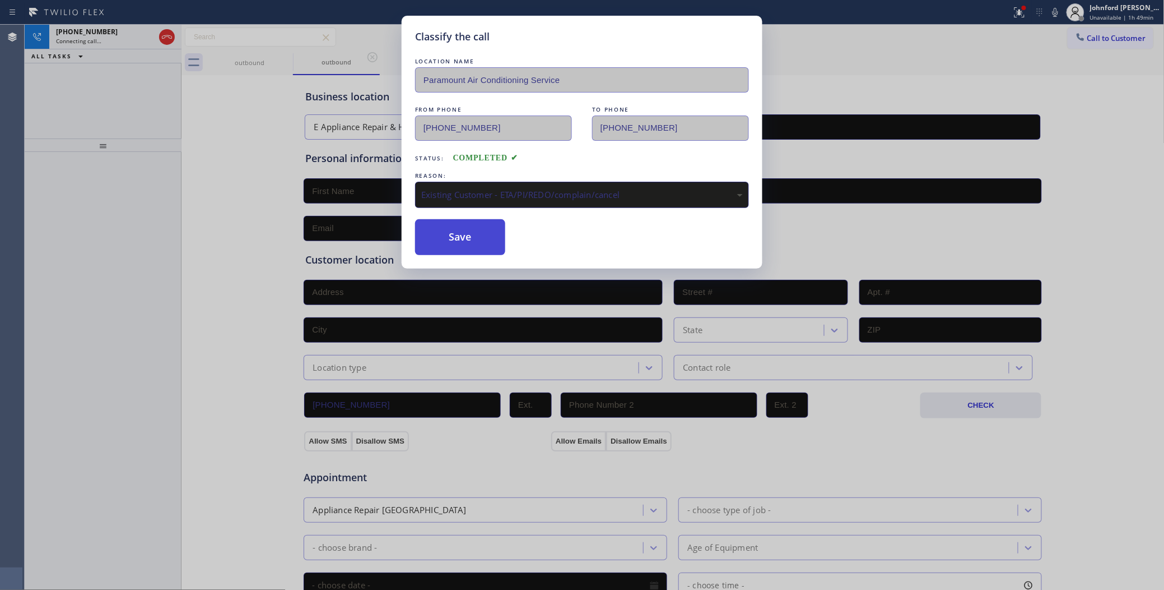
click at [440, 239] on button "Save" at bounding box center [460, 237] width 90 height 36
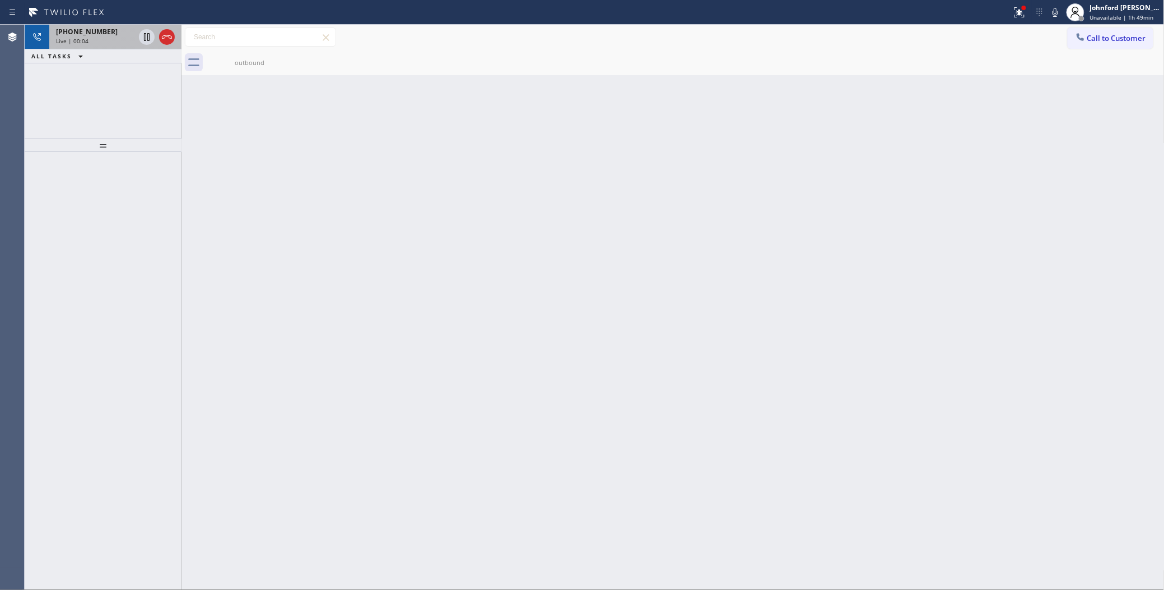
click at [175, 41] on div at bounding box center [157, 37] width 40 height 25
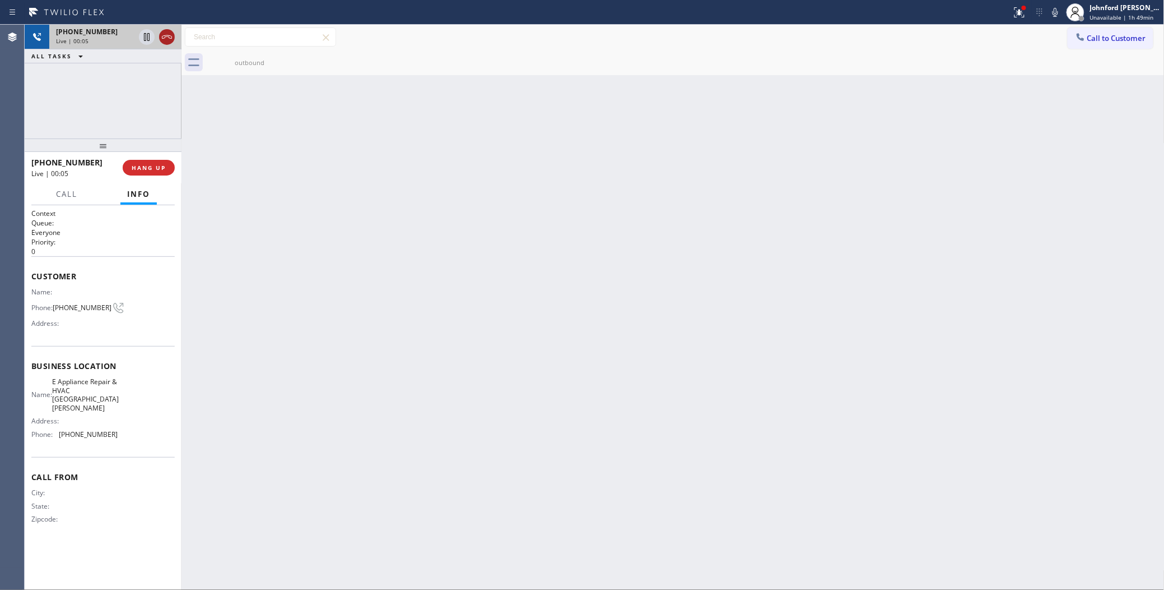
click at [168, 38] on icon at bounding box center [166, 36] width 13 height 13
click at [1108, 50] on div "outbound" at bounding box center [685, 62] width 959 height 25
click at [1111, 43] on button "Call to Customer" at bounding box center [1111, 37] width 86 height 21
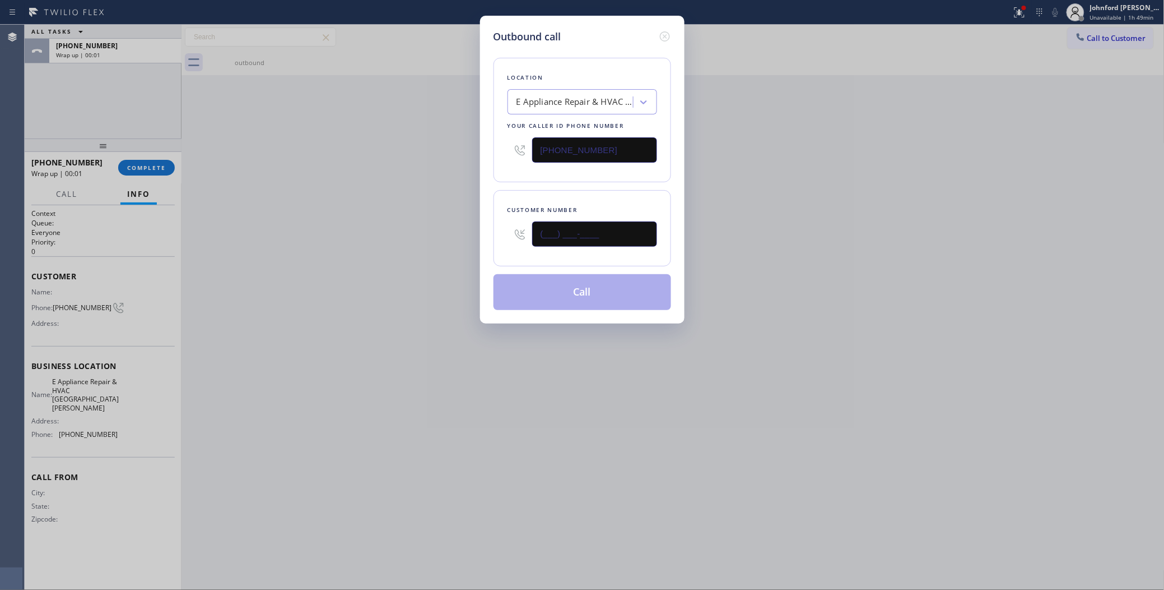
drag, startPoint x: 628, startPoint y: 222, endPoint x: 465, endPoint y: 236, distance: 163.2
click at [465, 236] on div "Outbound call Location E Appliance Repair & HVAC Santa Ana Your caller id phone…" at bounding box center [582, 295] width 1164 height 590
paste input "714) 450-7337"
type input "[PHONE_NUMBER]"
click at [465, 236] on div "Outbound call Location E Appliance Repair & HVAC Santa Ana Your caller id phone…" at bounding box center [582, 295] width 1164 height 590
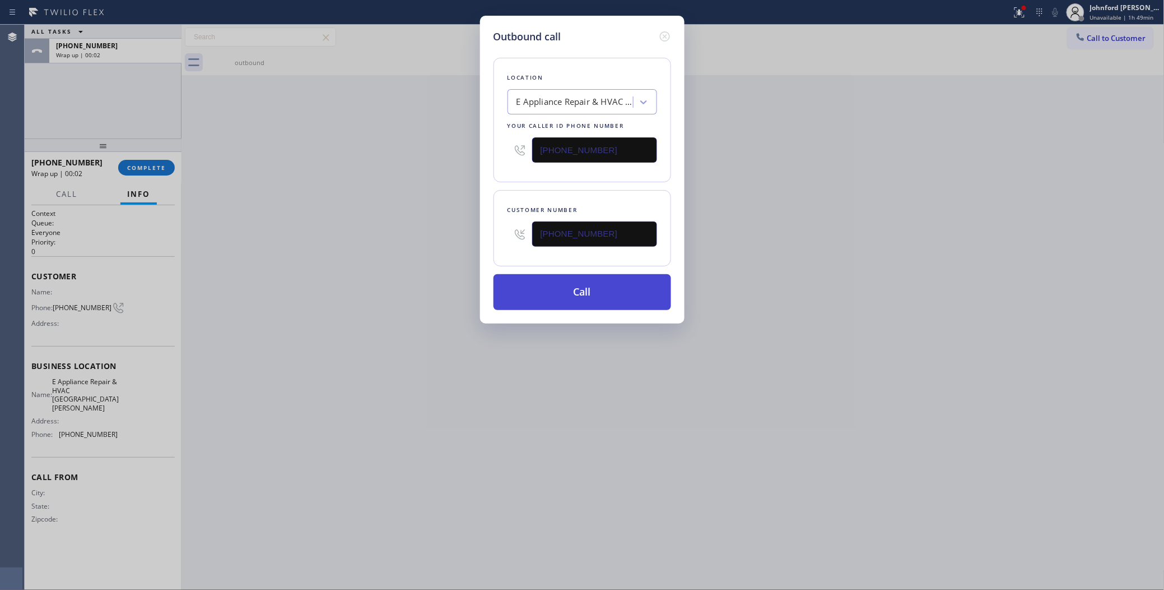
click at [576, 296] on button "Call" at bounding box center [583, 292] width 178 height 36
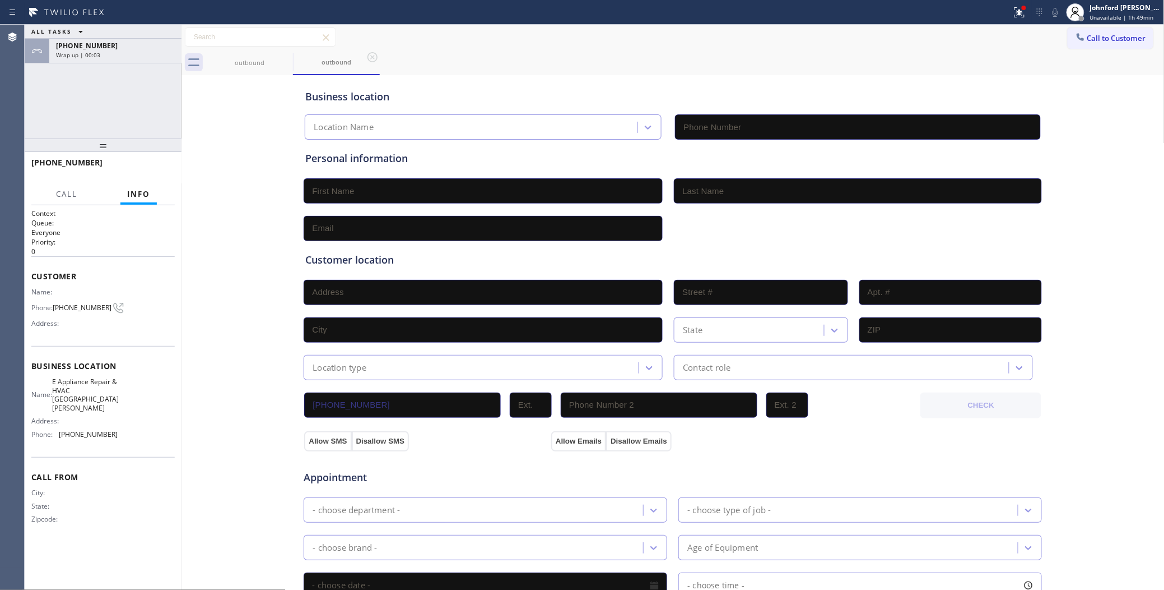
type input "[PHONE_NUMBER]"
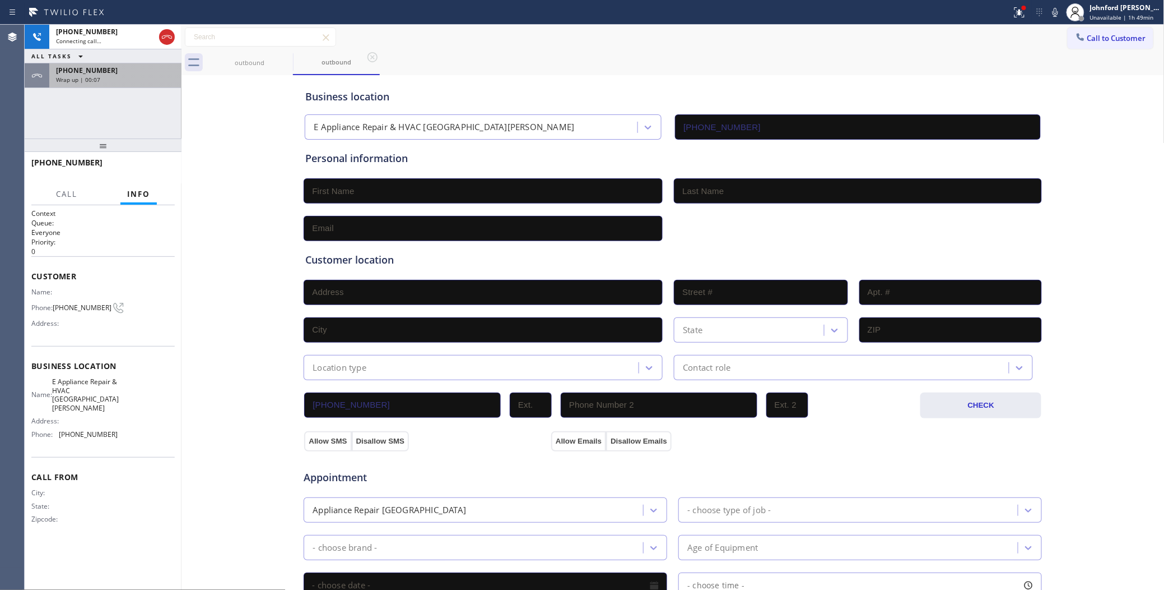
drag, startPoint x: 131, startPoint y: 80, endPoint x: 136, endPoint y: 87, distance: 8.9
click at [131, 80] on div "Wrap up | 00:07" at bounding box center [115, 80] width 119 height 8
click at [138, 76] on div "Wrap up | 00:09" at bounding box center [115, 80] width 119 height 8
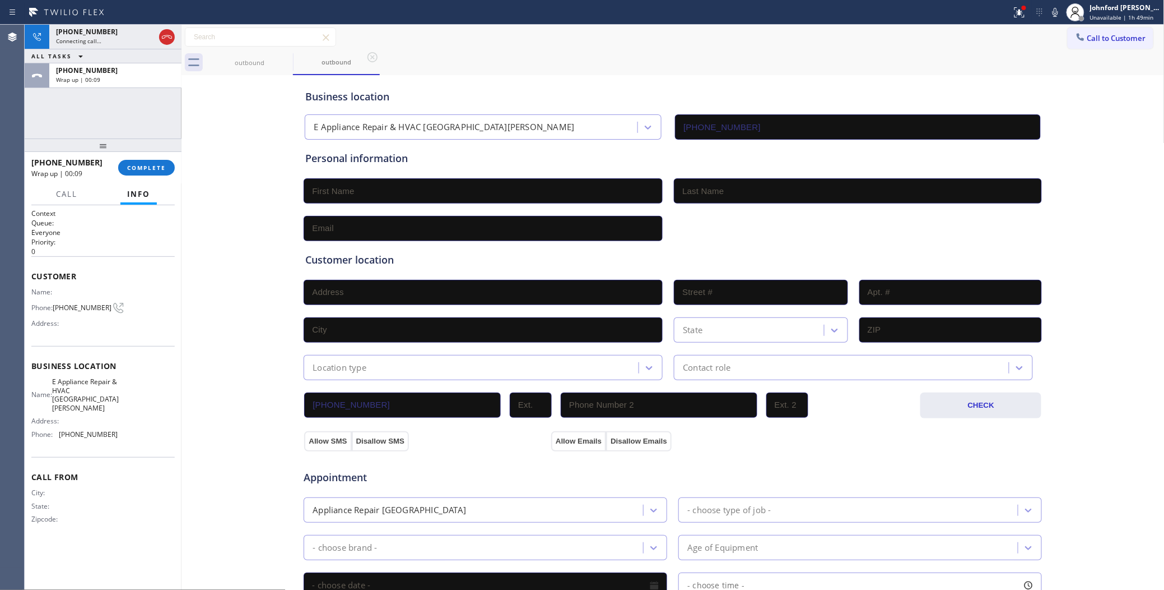
click at [143, 194] on span "Info" at bounding box center [138, 194] width 23 height 10
click at [151, 165] on span "COMPLETE" at bounding box center [146, 168] width 39 height 8
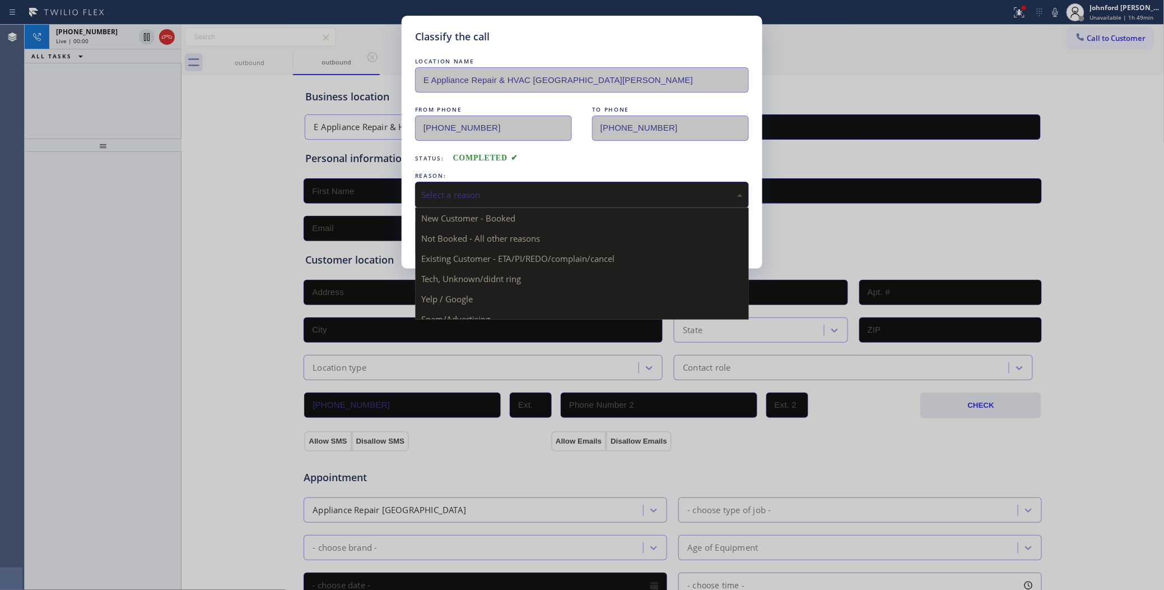
click at [509, 194] on div "Select a reason" at bounding box center [582, 194] width 322 height 13
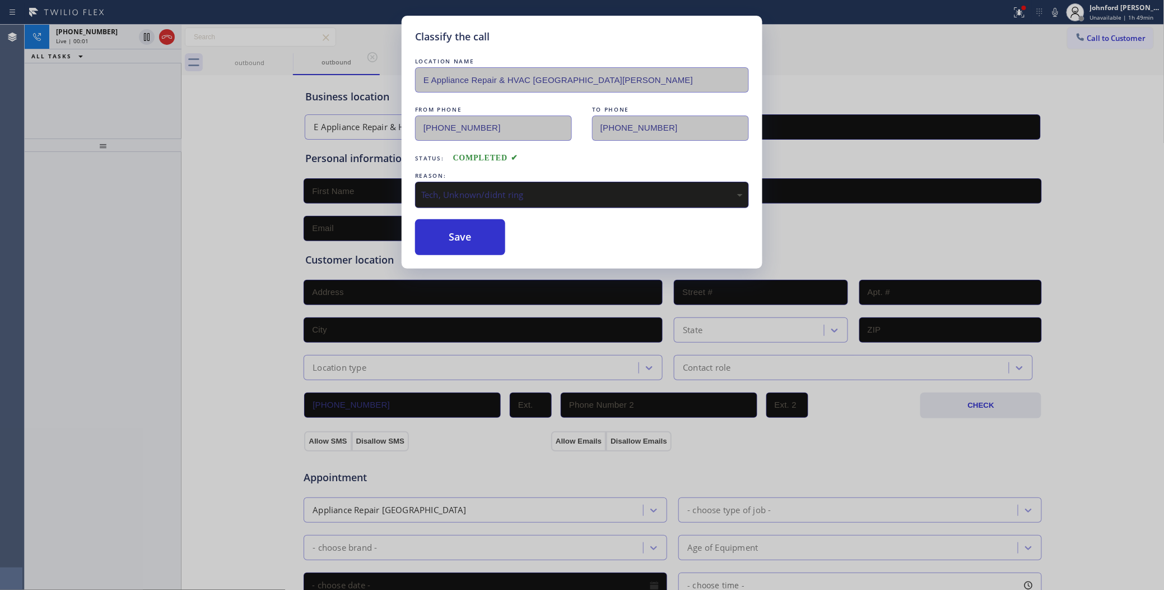
click at [449, 191] on div "Tech, Unknown/didnt ring" at bounding box center [582, 194] width 322 height 13
click at [431, 189] on div "Tech, Unknown/didnt ring" at bounding box center [582, 194] width 322 height 13
click at [433, 247] on button "Save" at bounding box center [460, 237] width 90 height 36
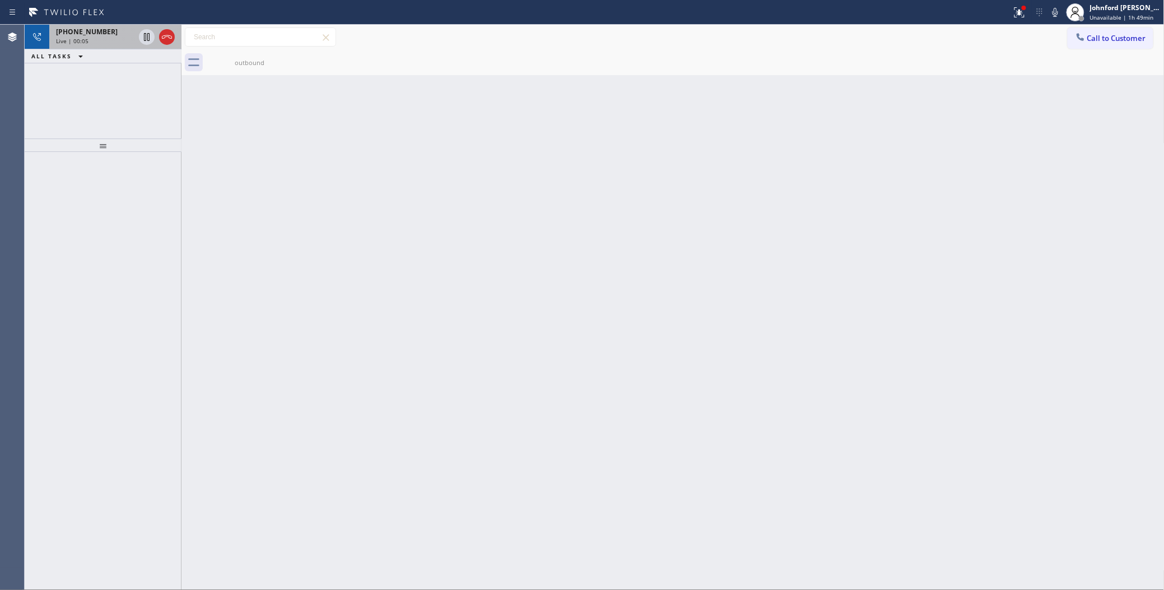
click at [160, 44] on div at bounding box center [157, 37] width 40 height 25
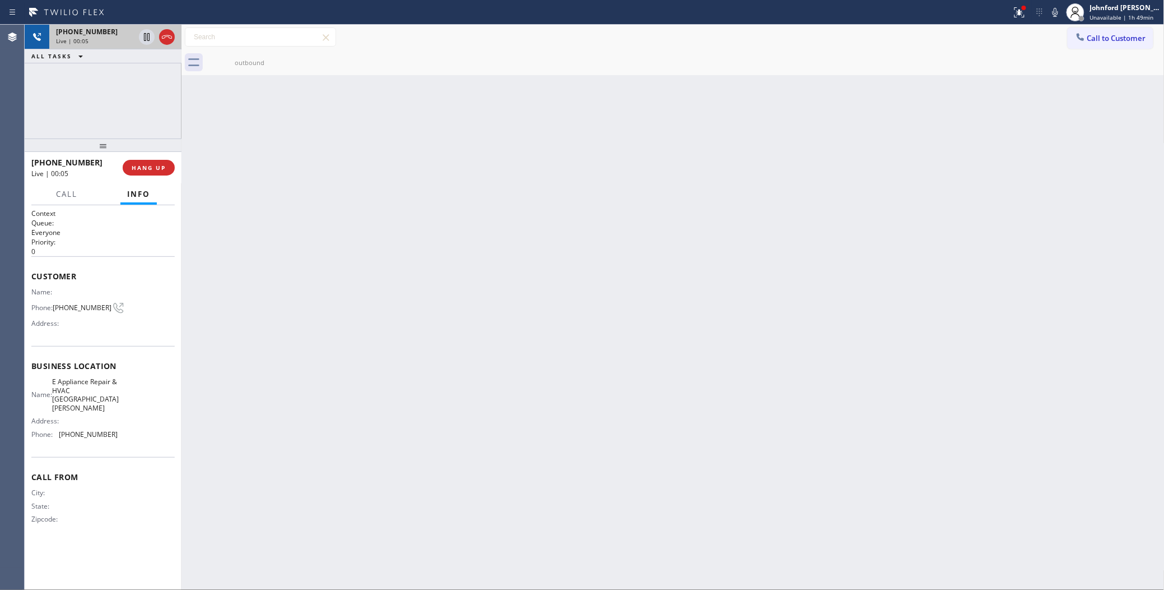
click at [160, 44] on div at bounding box center [157, 37] width 40 height 25
click at [157, 181] on div "+17144507337 Live | 00:06 HANG UP" at bounding box center [102, 167] width 143 height 29
click at [154, 163] on button "HANG UP" at bounding box center [149, 168] width 52 height 16
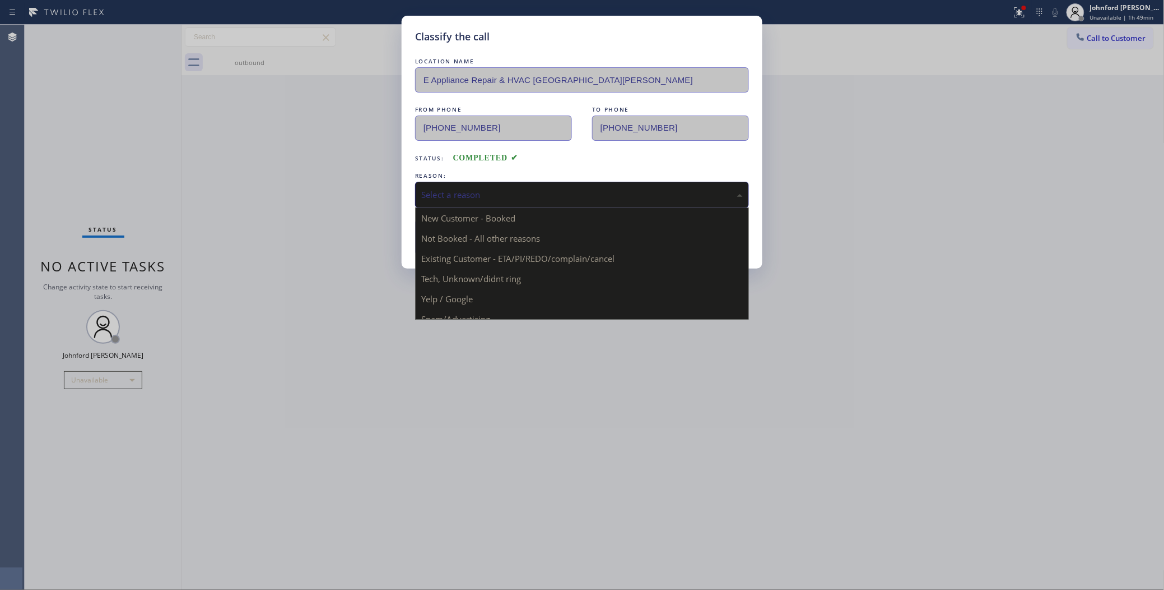
drag, startPoint x: 447, startPoint y: 193, endPoint x: 498, endPoint y: 230, distance: 62.7
click at [449, 193] on div "Select a reason" at bounding box center [582, 194] width 322 height 13
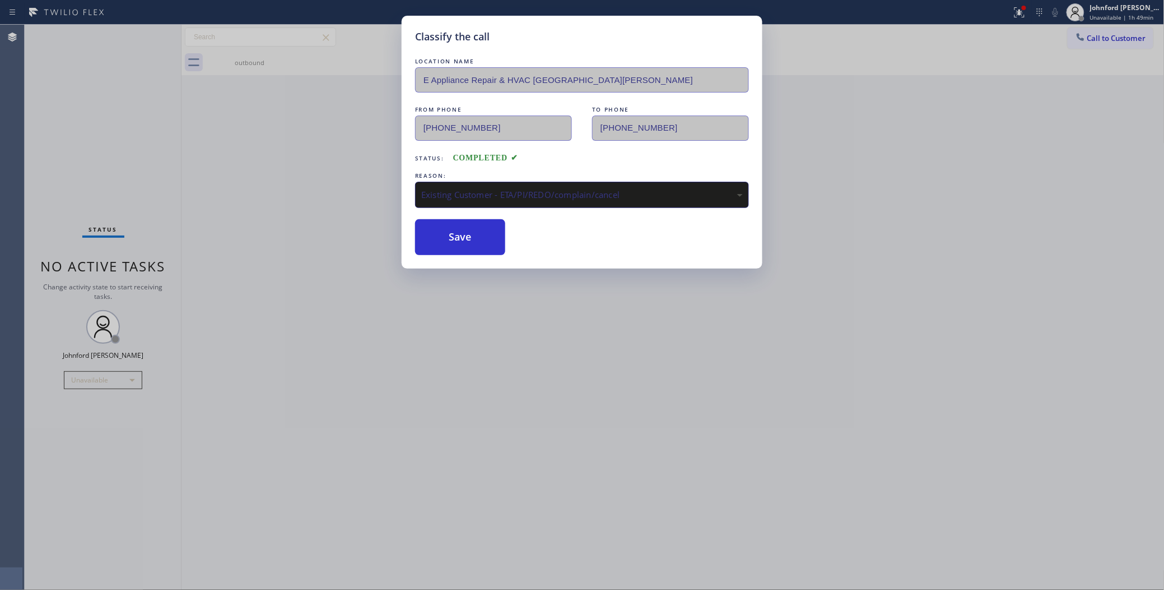
click at [472, 214] on div "LOCATION NAME E Appliance Repair & HVAC Santa Ana FROM PHONE (714) 551-5413 TO …" at bounding box center [582, 154] width 334 height 199
click at [465, 226] on button "Save" at bounding box center [460, 237] width 90 height 36
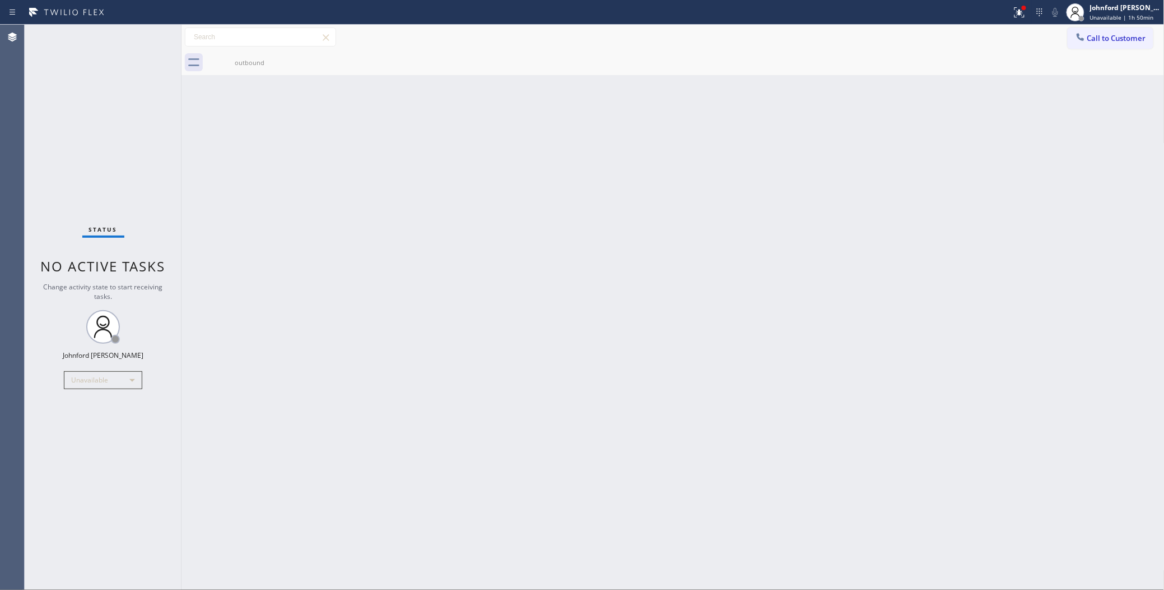
drag, startPoint x: 977, startPoint y: 216, endPoint x: 471, endPoint y: 91, distance: 521.2
click at [973, 219] on div "Back to Dashboard Change Sender ID Customers Technicians Select a contact Outbo…" at bounding box center [673, 307] width 983 height 565
click at [104, 110] on div "Status No active tasks Change activity state to start receiving tasks. [PERSON_…" at bounding box center [103, 307] width 157 height 565
click at [1118, 34] on span "Call to Customer" at bounding box center [1117, 38] width 59 height 10
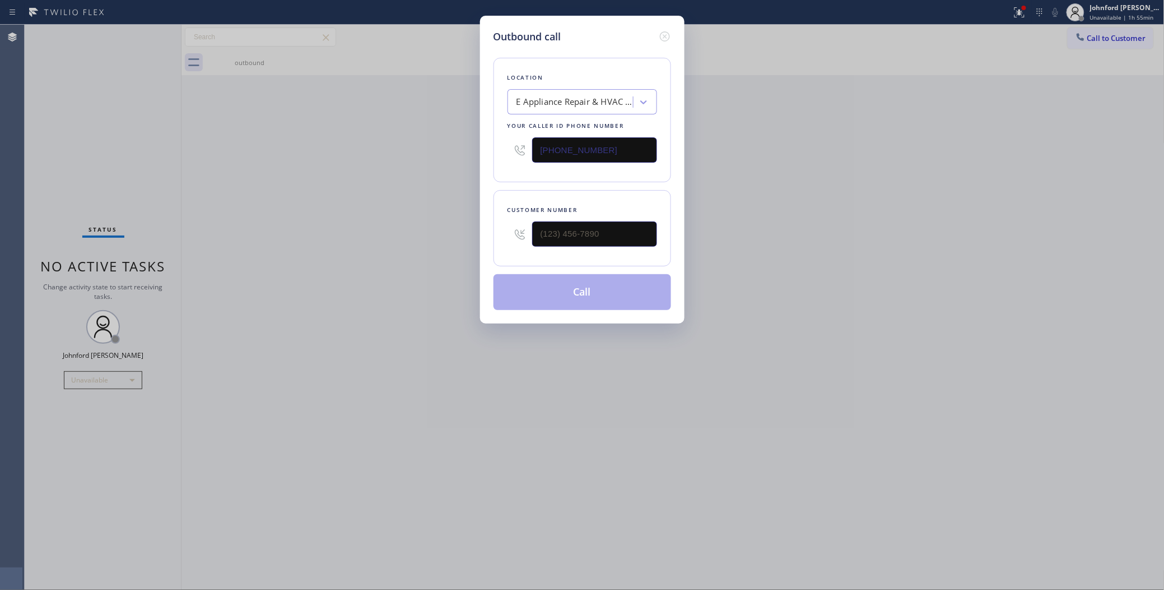
drag, startPoint x: 612, startPoint y: 146, endPoint x: 437, endPoint y: 160, distance: 176.0
click at [447, 159] on div "Outbound call Location E Appliance Repair & HVAC Santa Ana Your caller id phone…" at bounding box center [582, 295] width 1164 height 590
paste input "516) 203-4865"
type input "[PHONE_NUMBER]"
drag, startPoint x: 634, startPoint y: 233, endPoint x: 412, endPoint y: 237, distance: 221.9
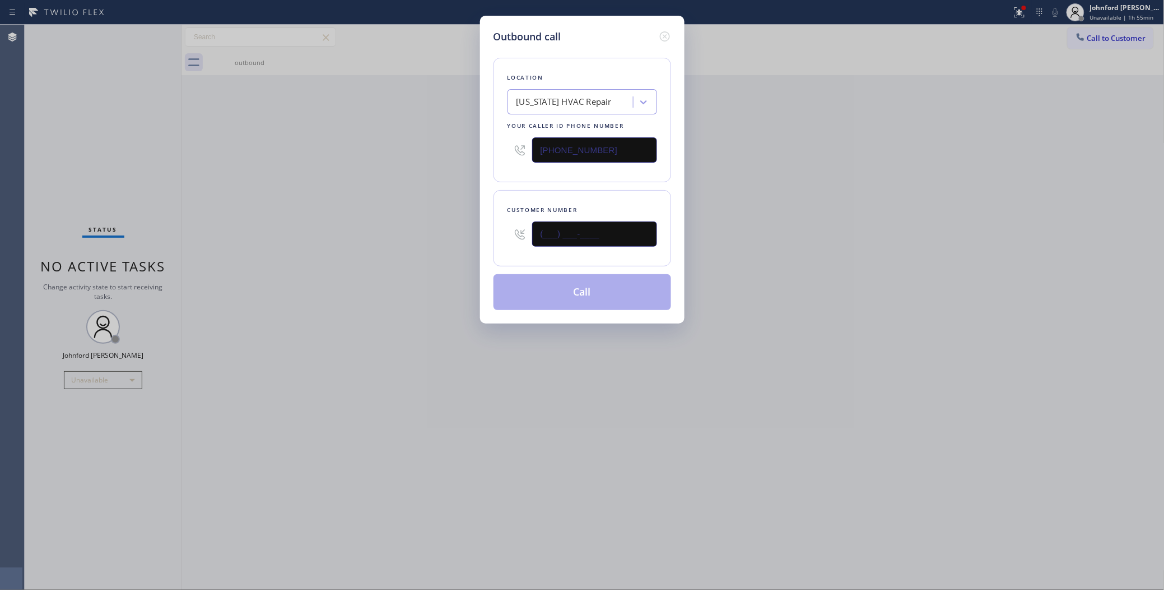
click at [485, 231] on div "Outbound call Location [US_STATE] HVAC Repair Your caller id phone number [PHON…" at bounding box center [582, 170] width 205 height 308
paste input "310) 592-2184"
type input "[PHONE_NUMBER]"
click at [364, 239] on div "Outbound call Location New York HVAC Repair Your caller id phone number (516) 2…" at bounding box center [582, 295] width 1164 height 590
click at [458, 376] on div "Outbound call Location New York HVAC Repair Your caller id phone number (516) 2…" at bounding box center [582, 295] width 1164 height 590
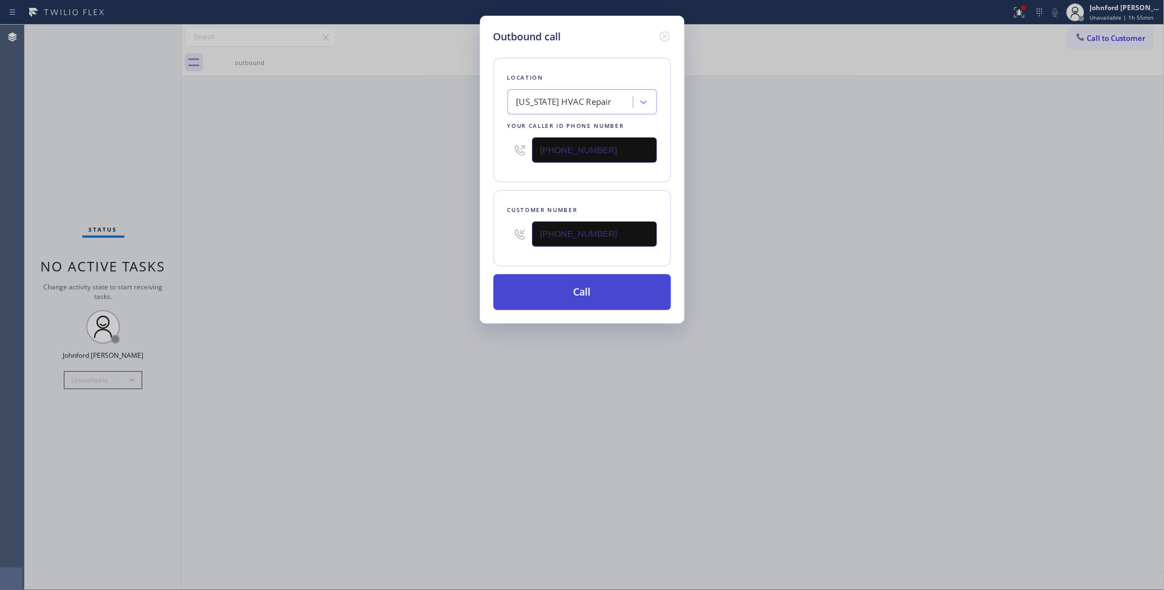
click at [578, 286] on button "Call" at bounding box center [583, 292] width 178 height 36
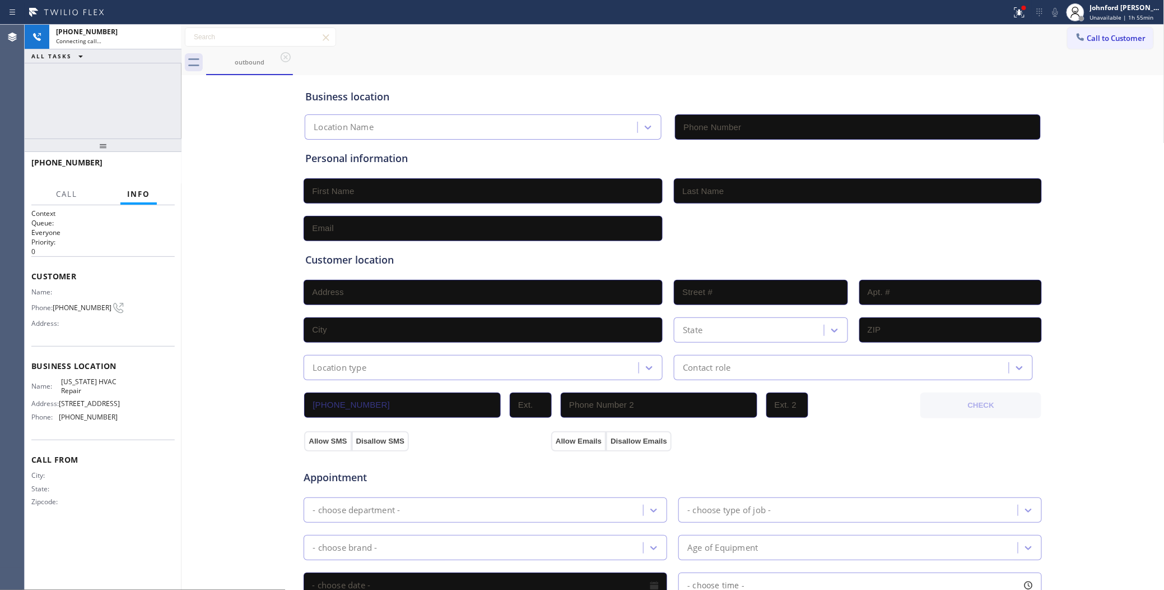
type input "[PHONE_NUMBER]"
click at [81, 79] on div "+13105922184 Connecting call… ALL TASKS ALL TASKS ACTIVE TASKS TASKS IN WRAP UP" at bounding box center [103, 82] width 157 height 114
click at [1062, 12] on icon at bounding box center [1055, 12] width 13 height 13
click at [150, 171] on span "HANG UP" at bounding box center [149, 168] width 34 height 8
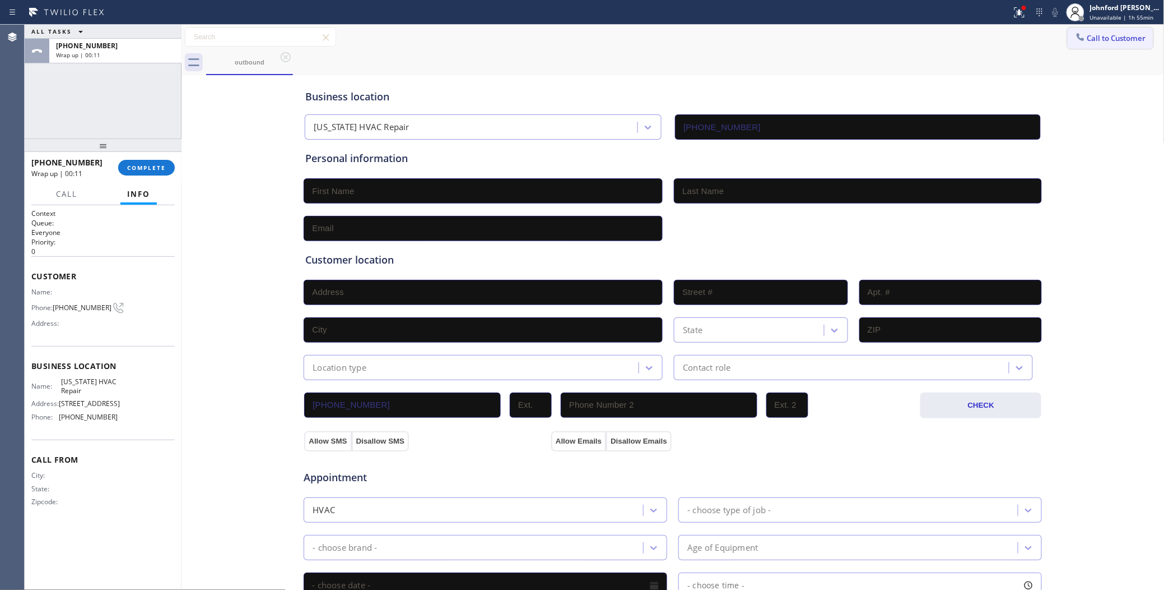
click at [1076, 40] on div at bounding box center [1080, 37] width 13 height 13
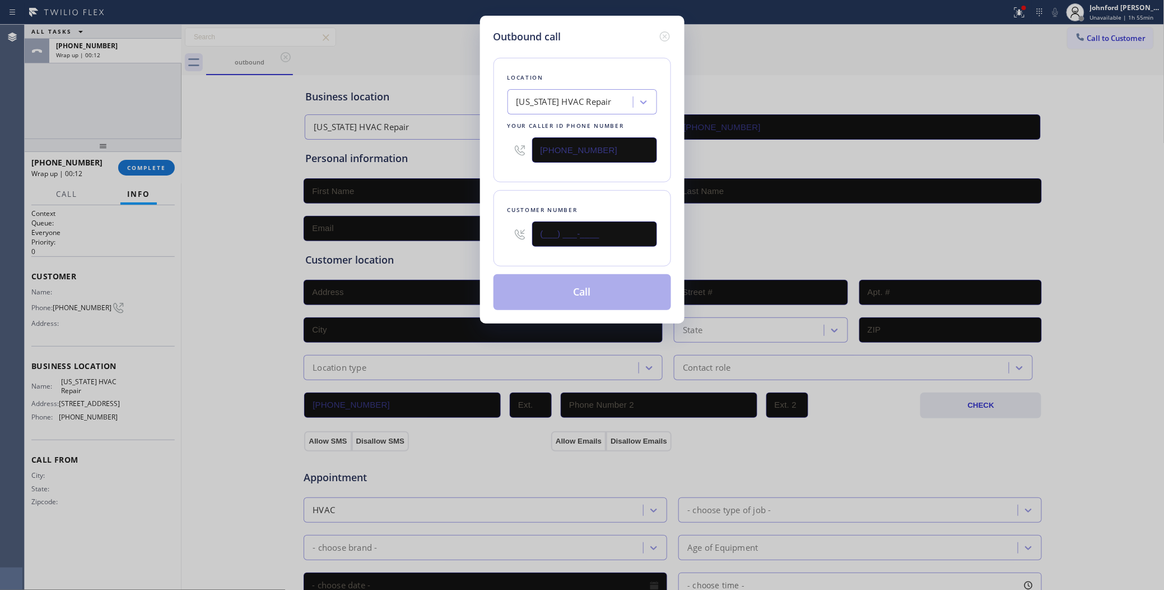
drag, startPoint x: 624, startPoint y: 239, endPoint x: 476, endPoint y: 245, distance: 147.5
click at [476, 245] on div "Outbound call Location [US_STATE] HVAC Repair Your caller id phone number [PHON…" at bounding box center [582, 295] width 1164 height 590
paste input "310) 592-2184"
type input "[PHONE_NUMBER]"
click at [539, 195] on div "Customer number (310) 592-2184" at bounding box center [583, 228] width 178 height 76
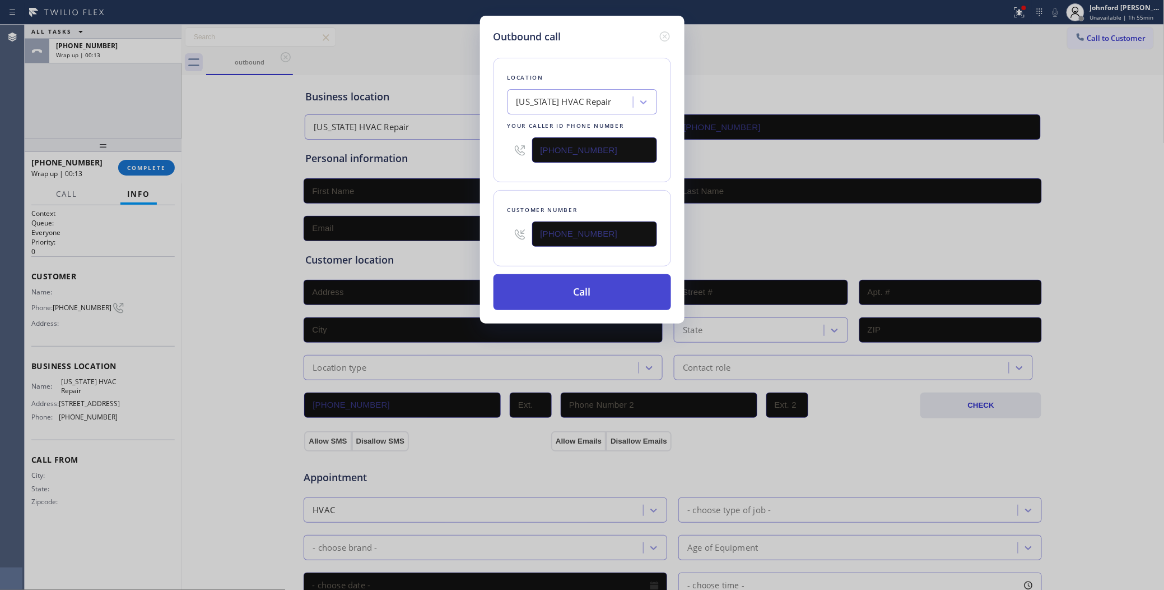
click at [593, 294] on button "Call" at bounding box center [583, 292] width 178 height 36
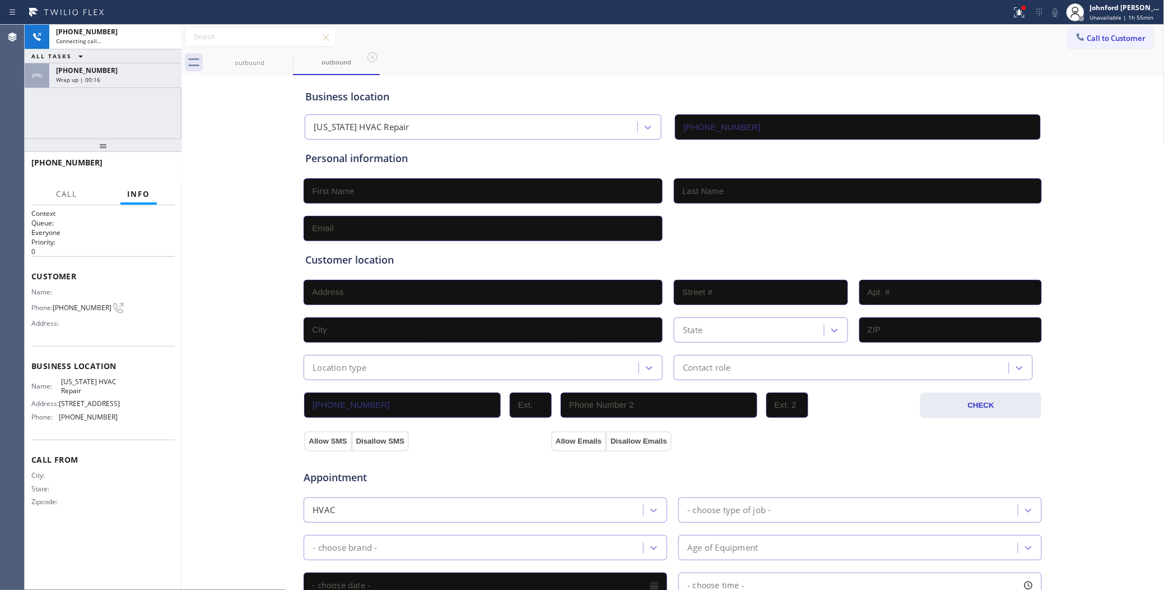
type input "[PHONE_NUMBER]"
drag, startPoint x: 125, startPoint y: 77, endPoint x: 123, endPoint y: 119, distance: 42.6
click at [125, 77] on div "Wrap up | 00:17" at bounding box center [115, 80] width 119 height 8
click at [134, 160] on button "COMPLETE" at bounding box center [146, 168] width 57 height 16
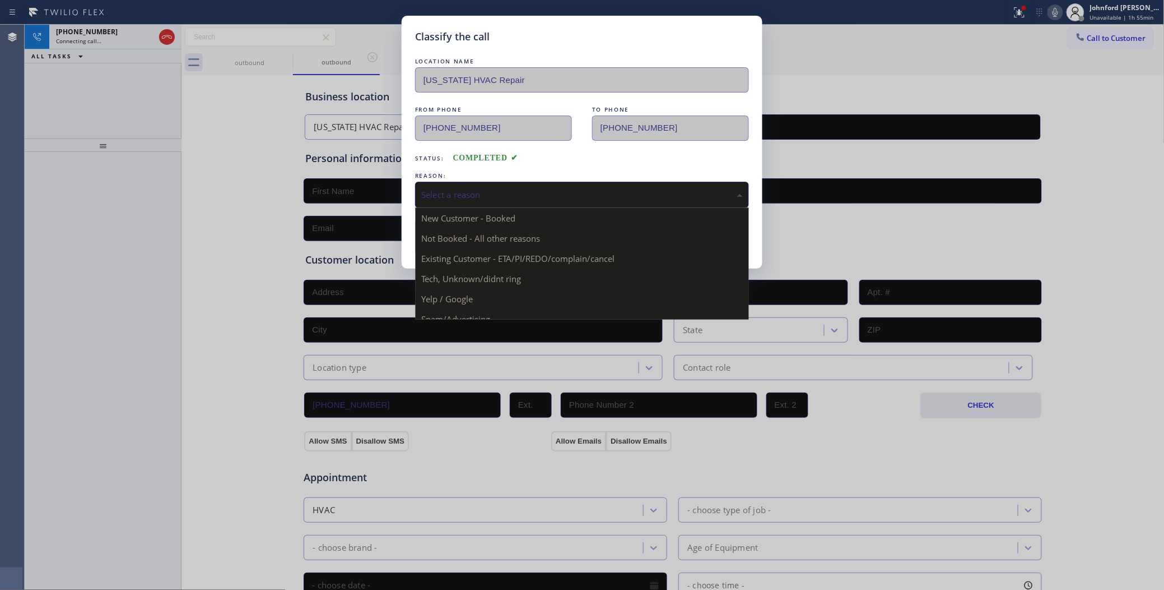
click at [443, 188] on div "Select a reason" at bounding box center [582, 194] width 322 height 13
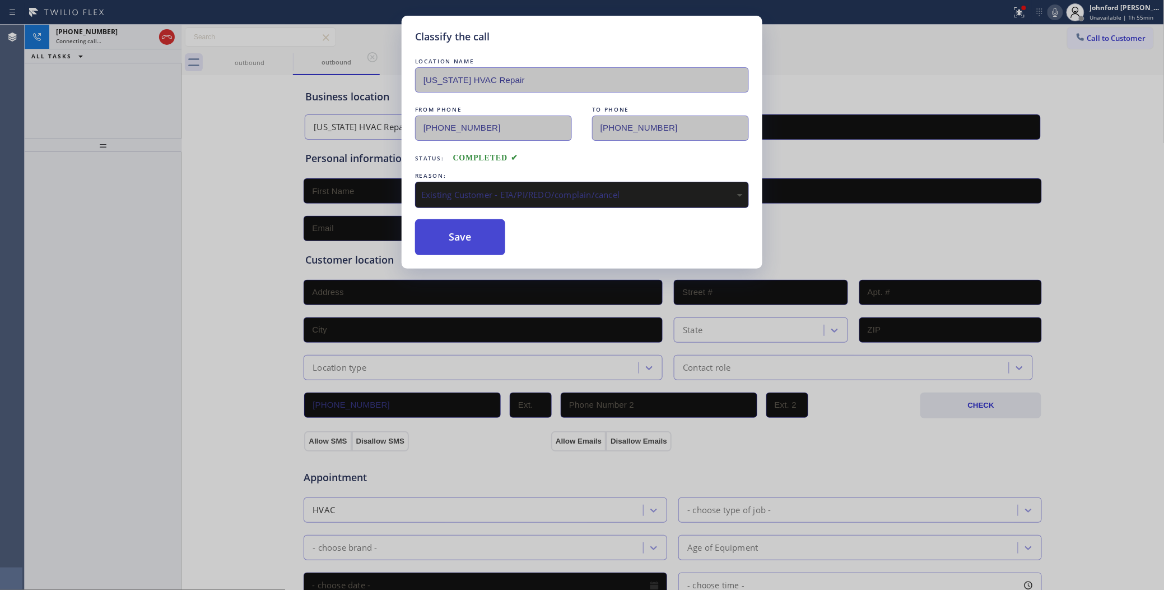
click at [463, 250] on button "Save" at bounding box center [460, 237] width 90 height 36
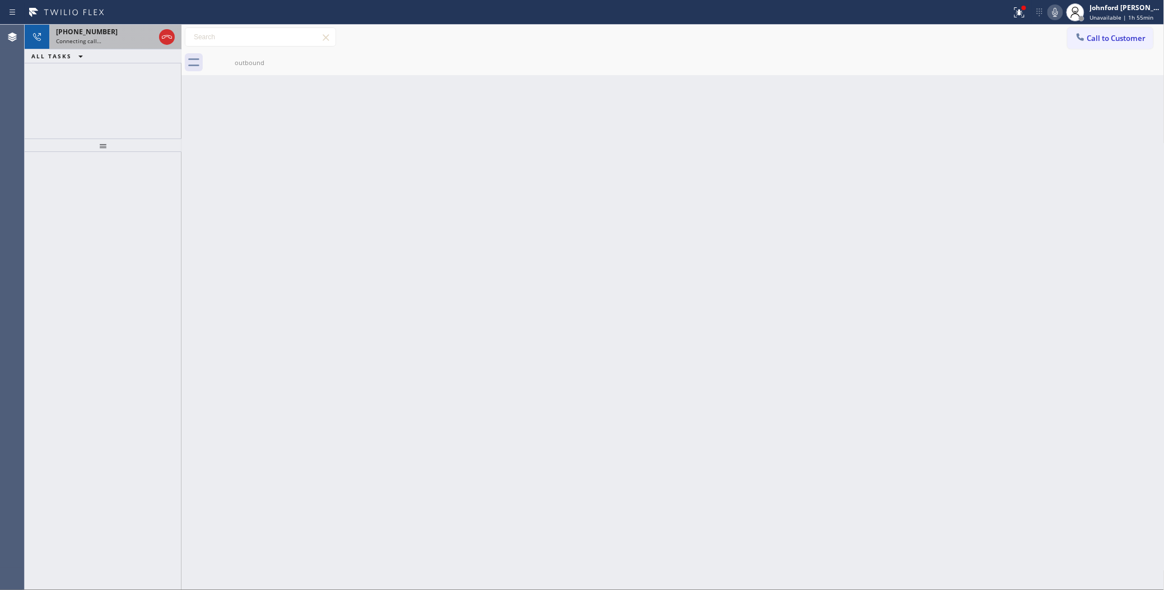
click at [136, 35] on div "[PHONE_NUMBER]" at bounding box center [105, 32] width 99 height 10
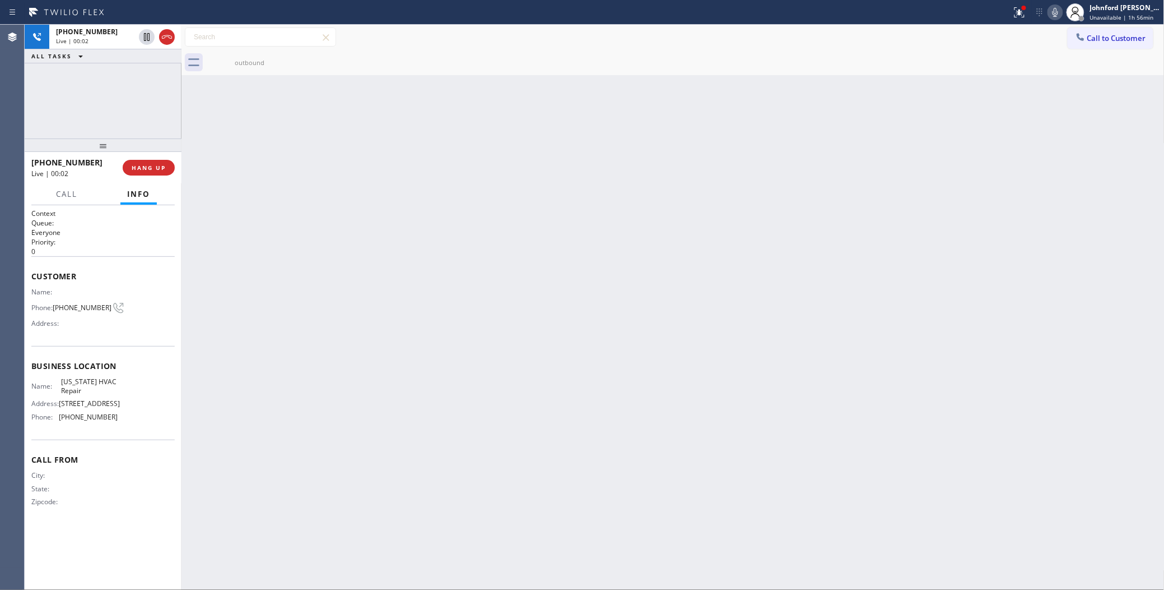
click at [113, 86] on div "+13105922184 Live | 00:02 ALL TASKS ALL TASKS ACTIVE TASKS TASKS IN WRAP UP" at bounding box center [103, 82] width 157 height 114
click at [166, 38] on icon at bounding box center [166, 36] width 13 height 13
click at [189, 241] on div "Back to Dashboard Change Sender ID Customers Technicians Select a contact Outbo…" at bounding box center [673, 307] width 983 height 565
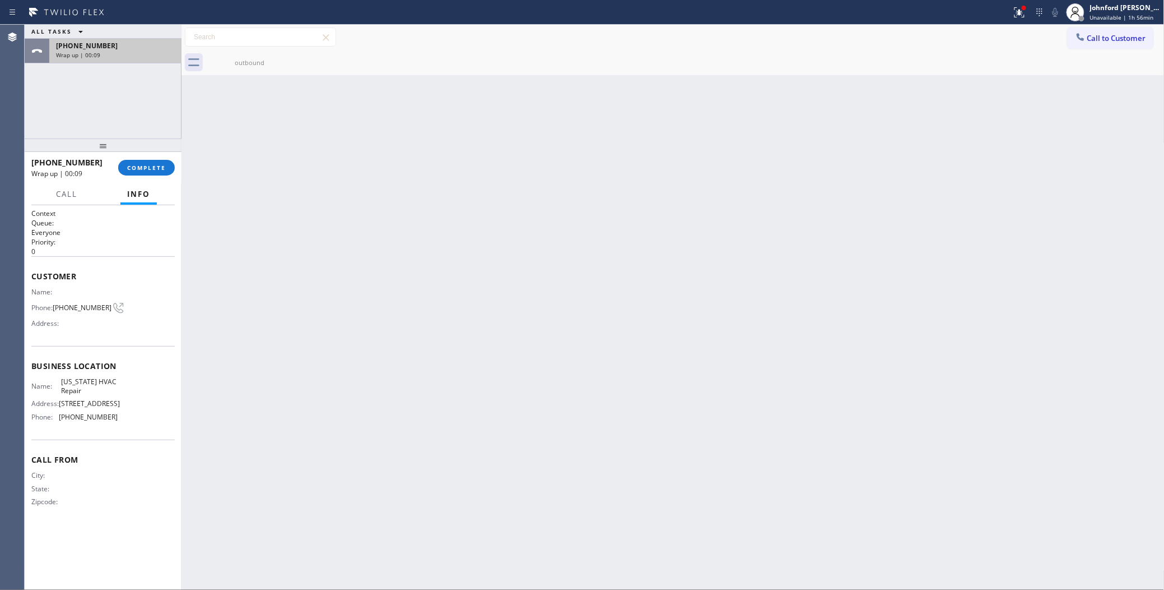
click at [127, 61] on div "+13105922184 Wrap up | 00:09" at bounding box center [113, 51] width 128 height 25
click at [127, 51] on div "Wrap up | 00:09" at bounding box center [115, 55] width 119 height 8
click at [63, 307] on span "[PHONE_NUMBER]" at bounding box center [82, 307] width 59 height 8
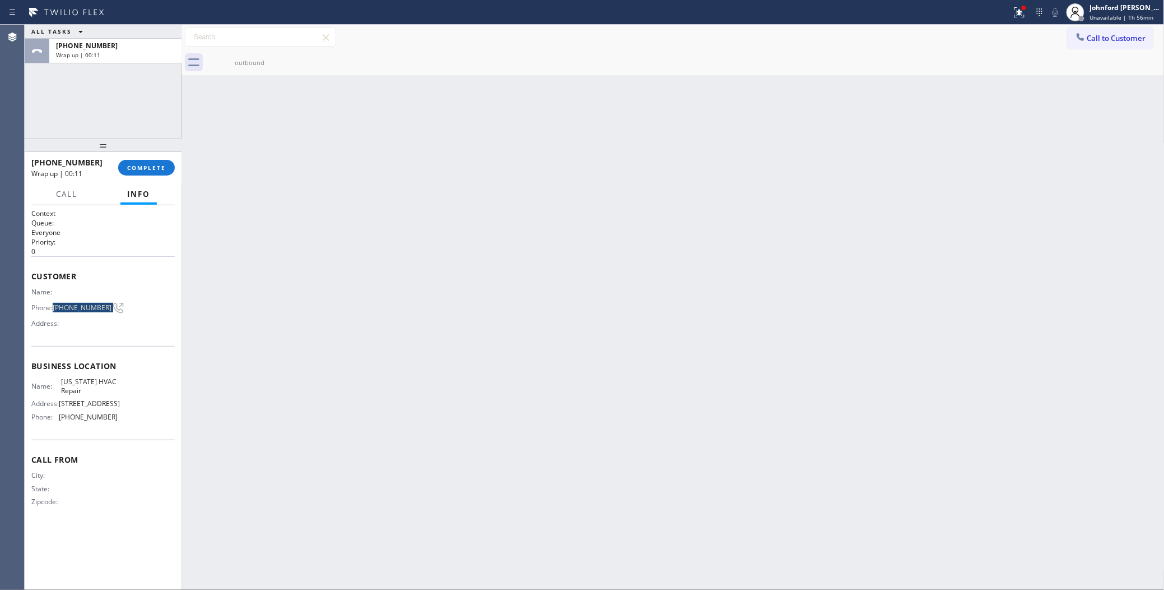
copy div "[PHONE_NUMBER]"
click at [158, 164] on span "COMPLETE" at bounding box center [146, 168] width 39 height 8
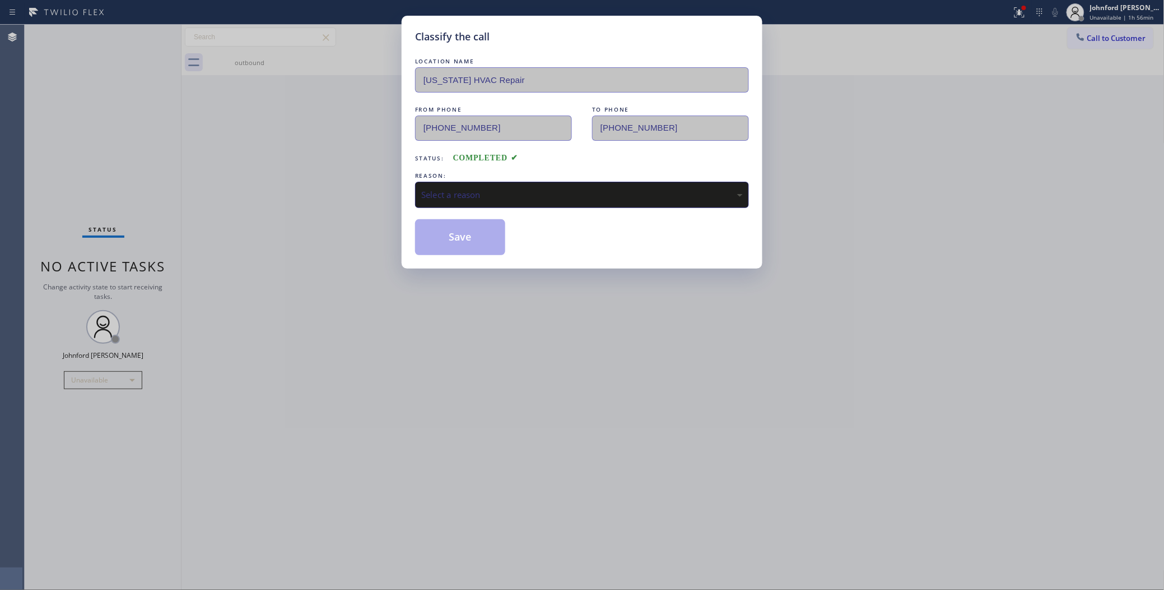
click at [464, 174] on div "REASON:" at bounding box center [582, 176] width 334 height 12
click at [479, 188] on div "Select a reason" at bounding box center [582, 194] width 322 height 13
click at [471, 245] on button "Save" at bounding box center [460, 237] width 90 height 36
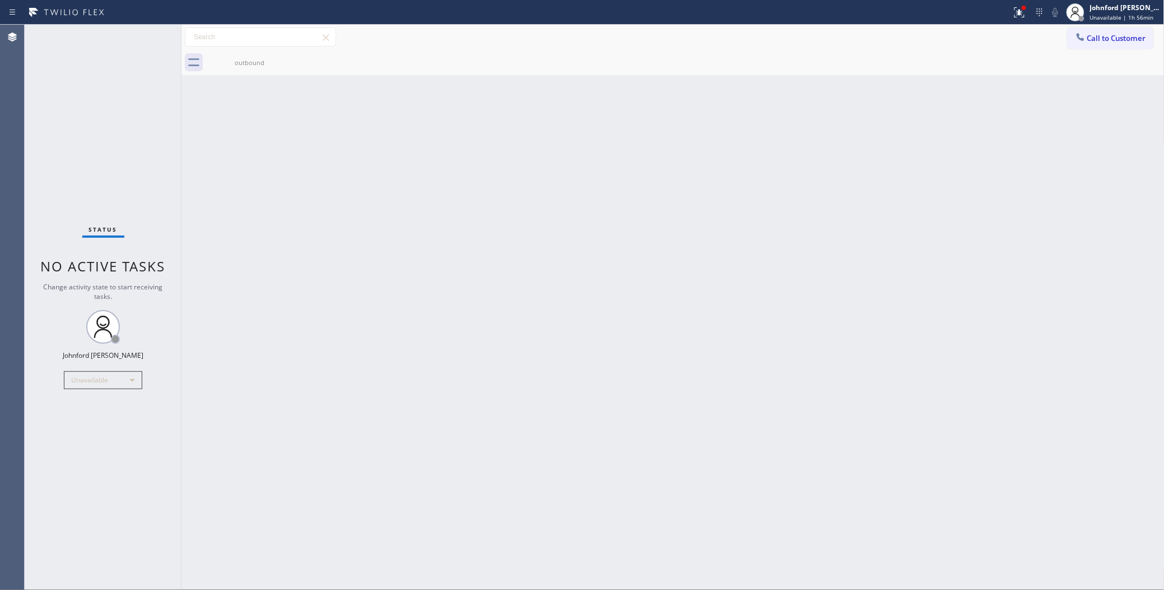
click at [967, 50] on div "outbound" at bounding box center [685, 62] width 959 height 25
click at [1094, 40] on span "Call to Customer" at bounding box center [1117, 38] width 59 height 10
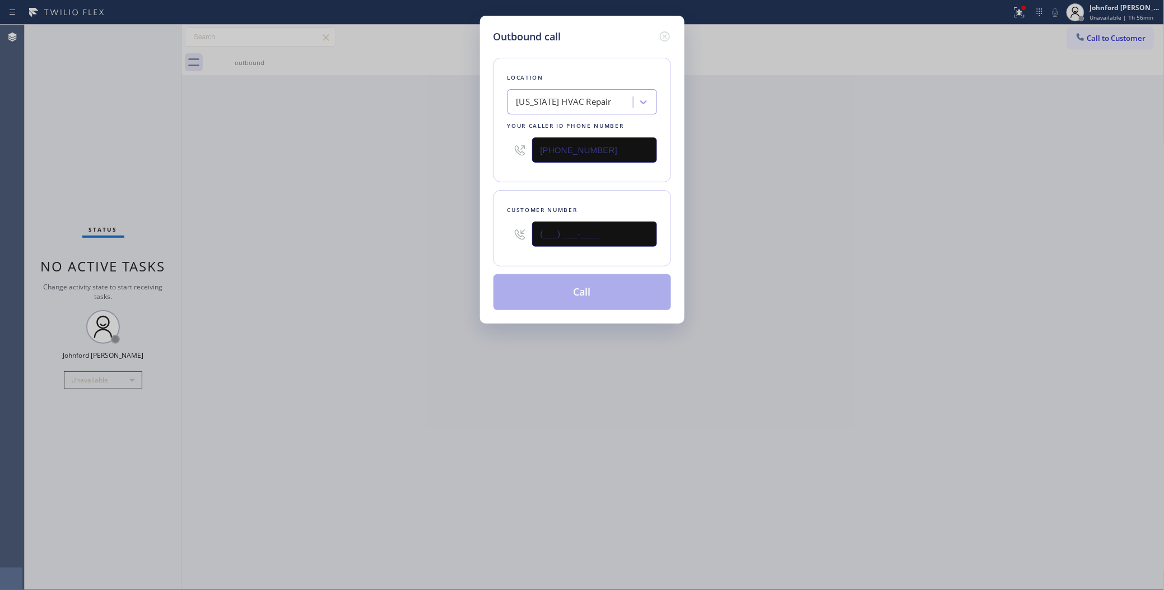
drag, startPoint x: 549, startPoint y: 234, endPoint x: 395, endPoint y: 233, distance: 154.1
click at [458, 231] on div "Outbound call Location [US_STATE] HVAC Repair Your caller id phone number [PHON…" at bounding box center [582, 295] width 1164 height 590
paste input "310) 592-2184"
type input "[PHONE_NUMBER]"
drag, startPoint x: 365, startPoint y: 236, endPoint x: 442, endPoint y: 244, distance: 77.2
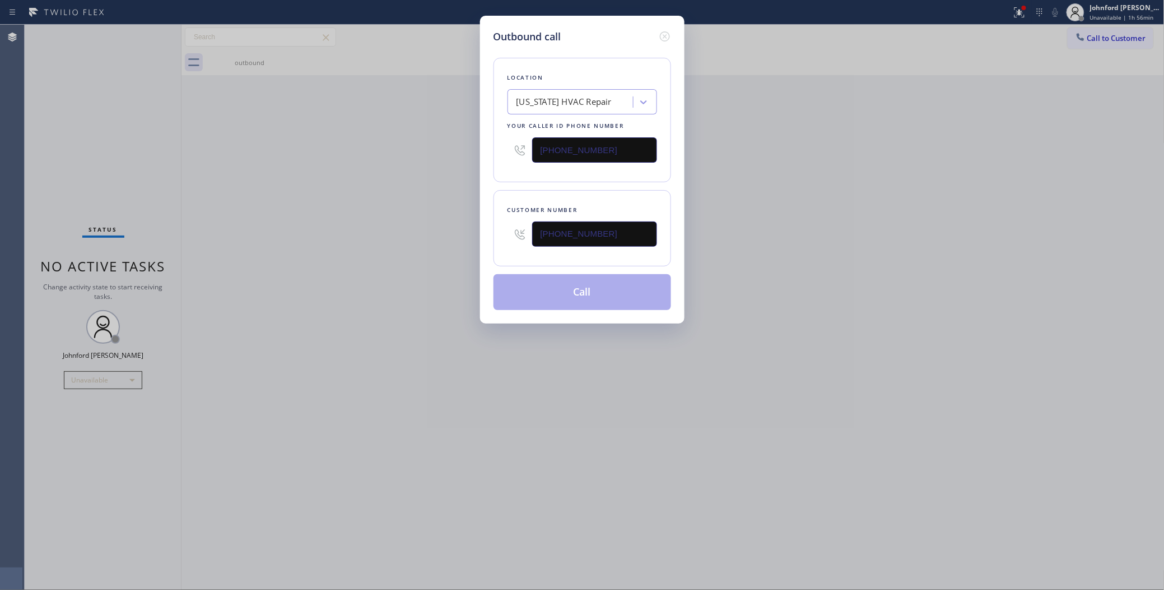
click at [364, 237] on div "Outbound call Location New York HVAC Repair Your caller id phone number (516) 2…" at bounding box center [582, 295] width 1164 height 590
click at [631, 304] on button "Call" at bounding box center [583, 292] width 178 height 36
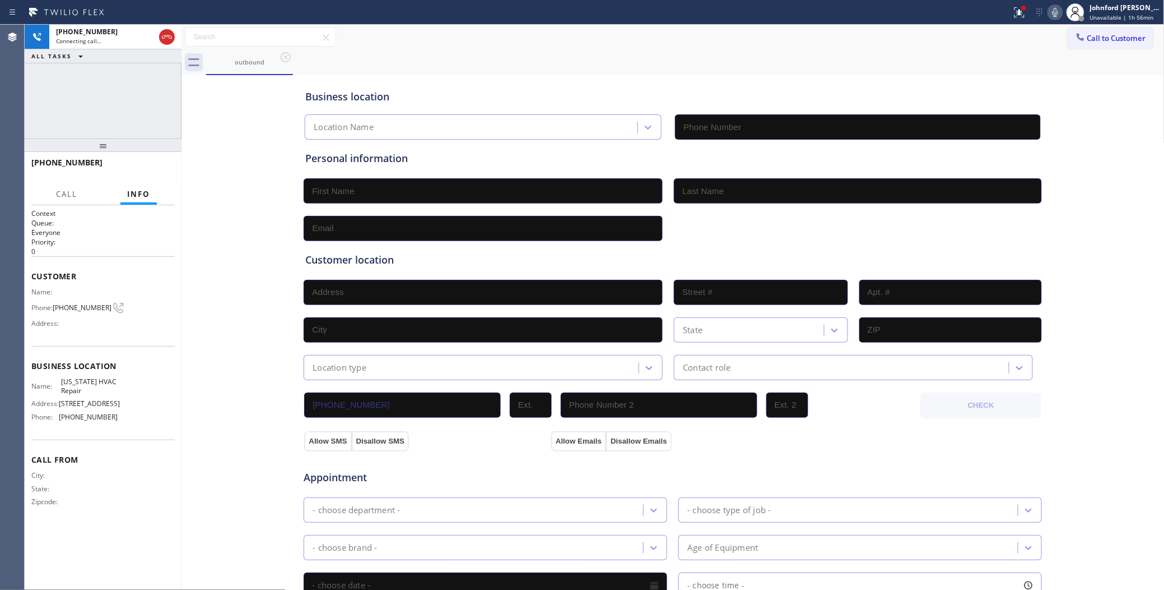
type input "[PHONE_NUMBER]"
click at [234, 85] on div "Business location New York HVAC Repair (516) 203-4865 Personal information Cust…" at bounding box center [673, 460] width 978 height 765
click at [150, 113] on div "+13105922184 Connecting call… ALL TASKS ALL TASKS ACTIVE TASKS TASKS IN WRAP UP" at bounding box center [103, 82] width 157 height 114
drag, startPoint x: 550, startPoint y: 66, endPoint x: 590, endPoint y: 48, distance: 44.2
click at [550, 66] on div "outbound" at bounding box center [685, 62] width 959 height 25
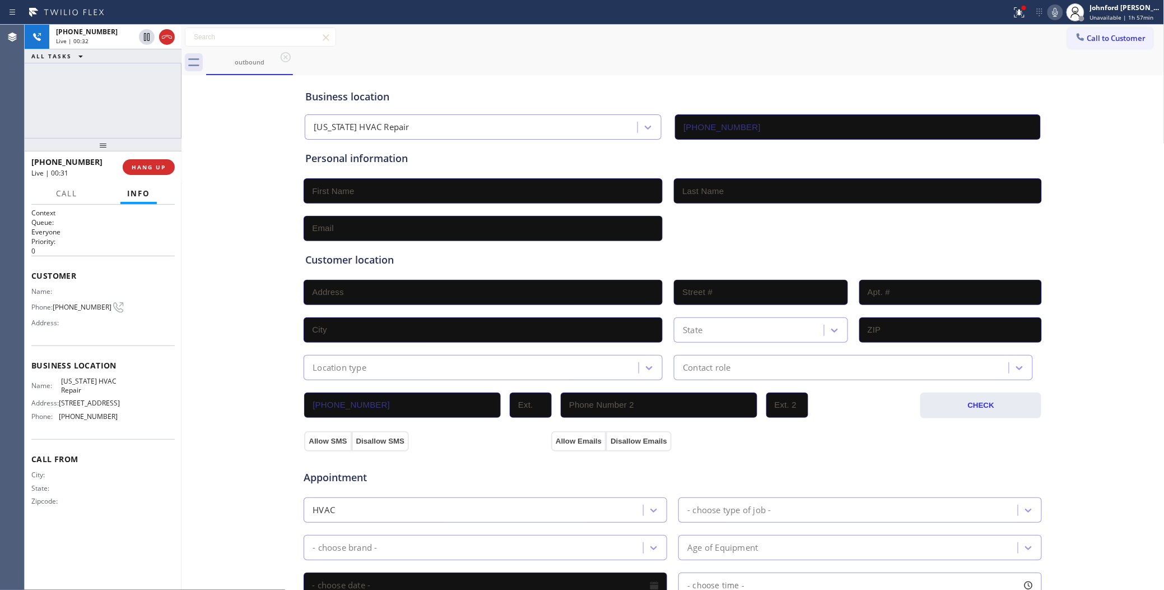
drag, startPoint x: 102, startPoint y: 143, endPoint x: 97, endPoint y: 105, distance: 38.4
click at [97, 105] on div "+13105922184 Live | 00:32 ALL TASKS ALL TASKS ACTIVE TASKS TASKS IN WRAP UP +13…" at bounding box center [103, 307] width 157 height 565
drag, startPoint x: 97, startPoint y: 149, endPoint x: 97, endPoint y: 138, distance: 10.6
click at [97, 138] on div at bounding box center [103, 144] width 157 height 13
click at [791, 89] on div "Business location" at bounding box center [672, 96] width 735 height 15
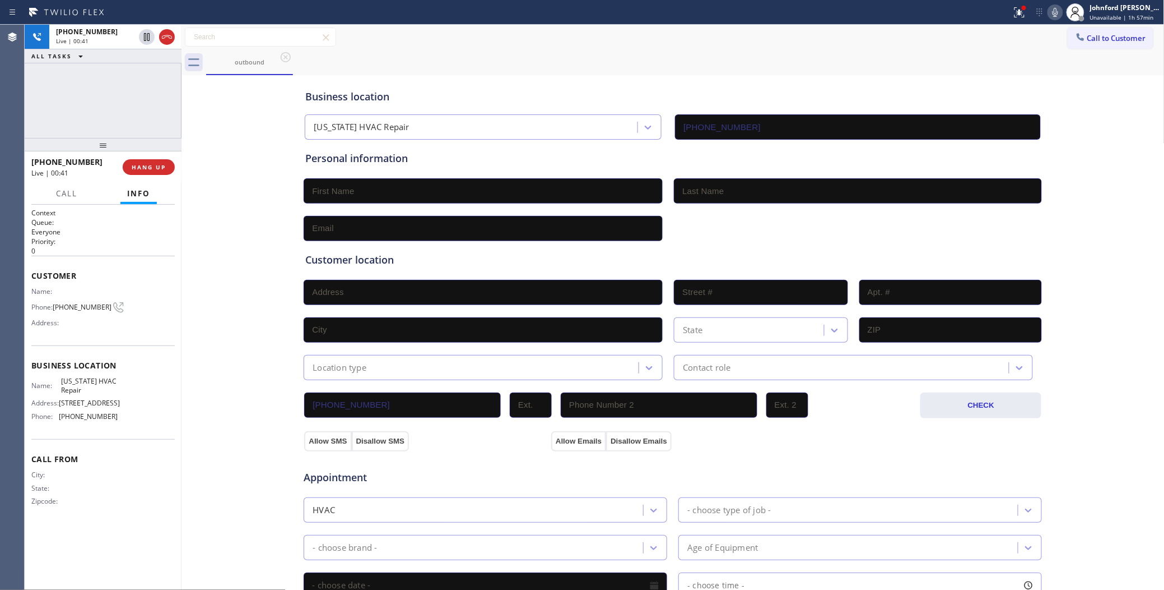
click at [133, 111] on div "+13105922184 Live | 00:41 ALL TASKS ALL TASKS ACTIVE TASKS TASKS IN WRAP UP" at bounding box center [103, 81] width 157 height 113
click at [93, 147] on div at bounding box center [103, 144] width 157 height 13
click at [105, 144] on div at bounding box center [103, 144] width 157 height 13
click at [121, 111] on div "+13105922184 Live | 00:44 ALL TASKS ALL TASKS ACTIVE TASKS TASKS IN WRAP UP" at bounding box center [103, 81] width 157 height 113
click at [101, 146] on div at bounding box center [103, 144] width 157 height 13
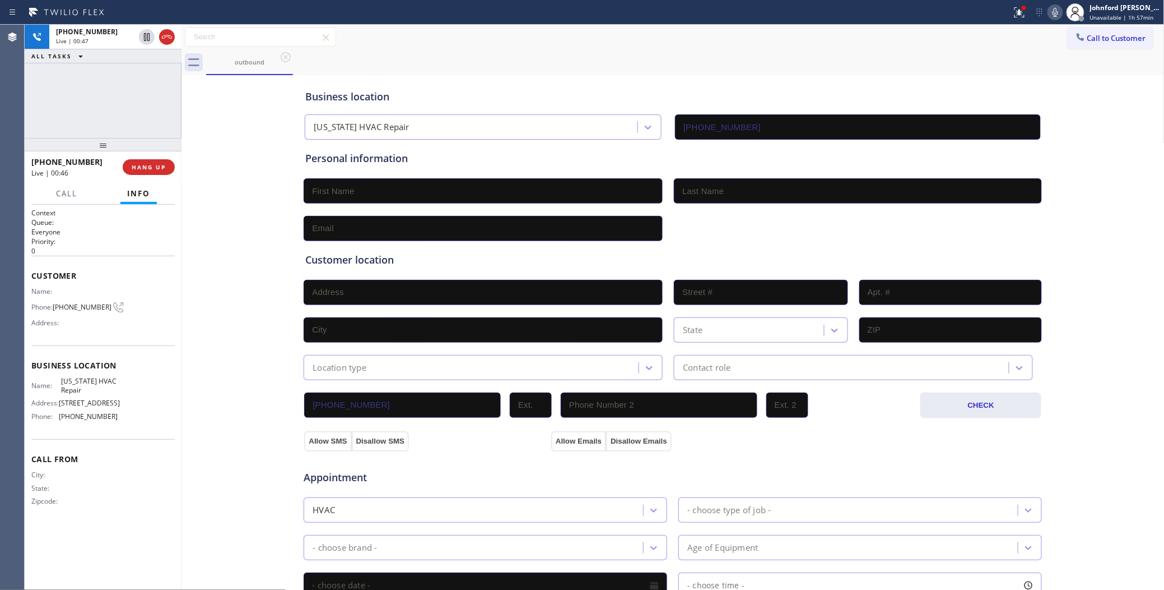
click at [105, 124] on div "+13105922184 Live | 00:47 ALL TASKS ALL TASKS ACTIVE TASKS TASKS IN WRAP UP" at bounding box center [103, 81] width 157 height 113
click at [105, 103] on div "+13105922184 Live | 00:53 ALL TASKS ALL TASKS ACTIVE TASKS TASKS IN WRAP UP" at bounding box center [103, 81] width 157 height 113
click at [105, 144] on div at bounding box center [103, 144] width 157 height 13
click at [149, 164] on span "HANG UP" at bounding box center [149, 167] width 34 height 8
click at [149, 164] on span "COMPLETE" at bounding box center [146, 167] width 39 height 8
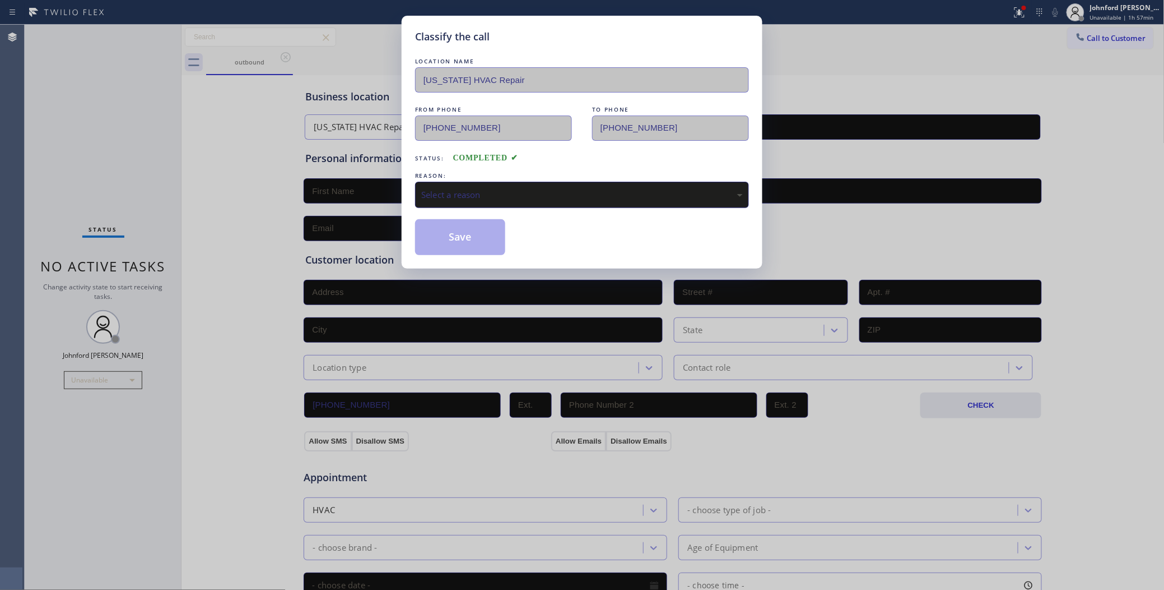
drag, startPoint x: 426, startPoint y: 209, endPoint x: 472, endPoint y: 199, distance: 46.4
click at [431, 209] on div "LOCATION NAME New York HVAC Repair FROM PHONE (516) 203-4865 TO PHONE (310) 592…" at bounding box center [582, 154] width 334 height 199
drag, startPoint x: 472, startPoint y: 199, endPoint x: 480, endPoint y: 199, distance: 7.9
click at [475, 199] on div "Select a reason" at bounding box center [582, 195] width 334 height 26
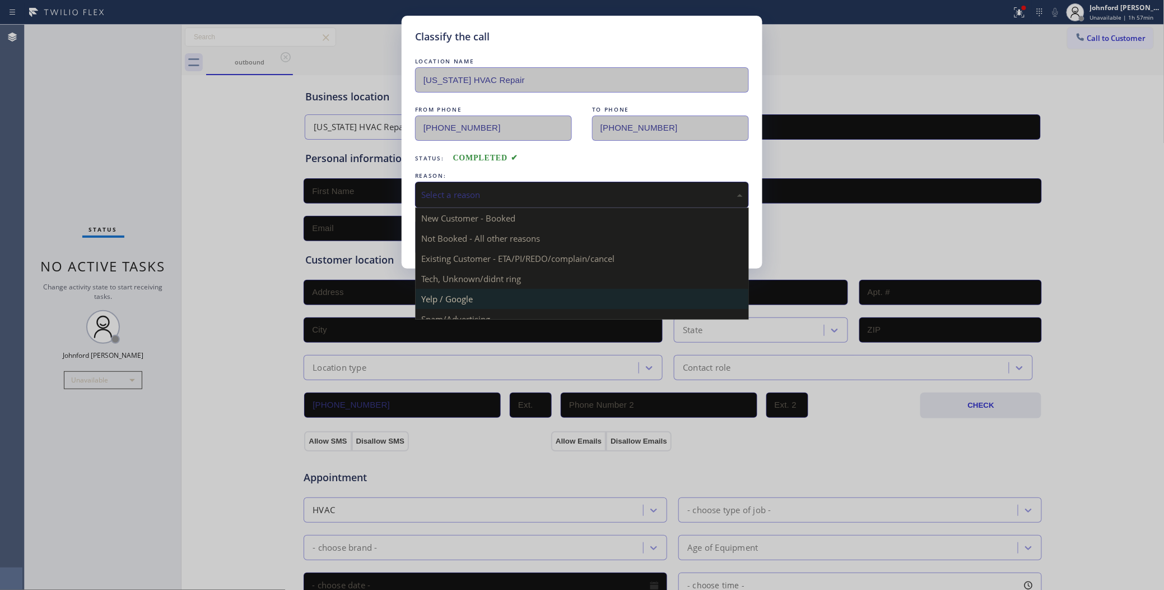
scroll to position [77, 0]
drag, startPoint x: 461, startPoint y: 244, endPoint x: 446, endPoint y: 225, distance: 24.3
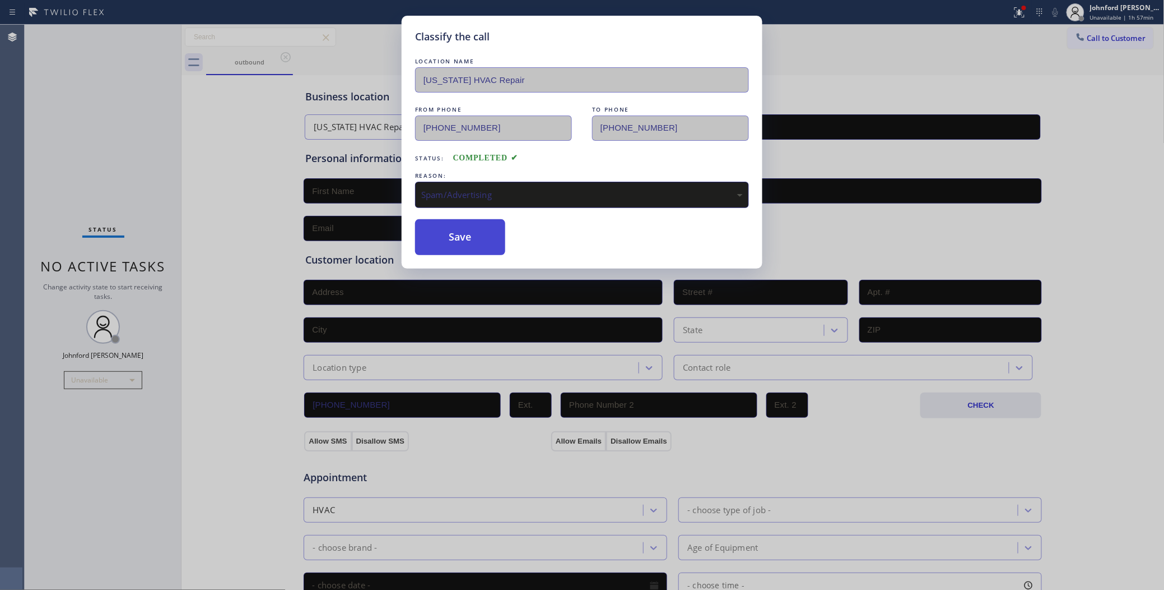
click at [446, 225] on button "Save" at bounding box center [460, 237] width 90 height 36
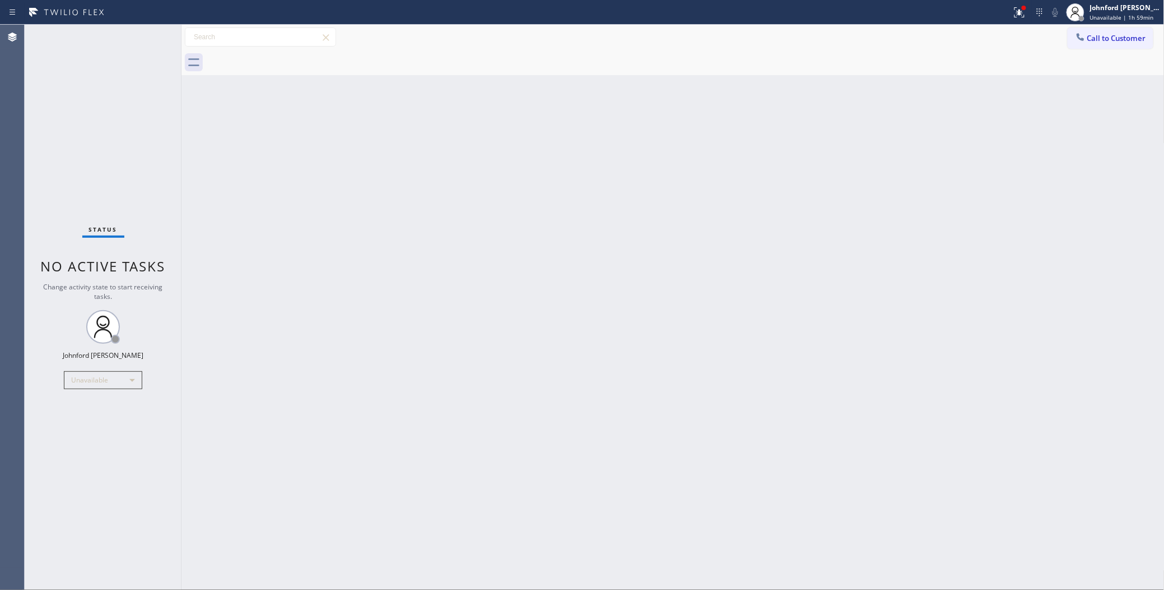
click at [1094, 38] on span "Call to Customer" at bounding box center [1117, 38] width 59 height 10
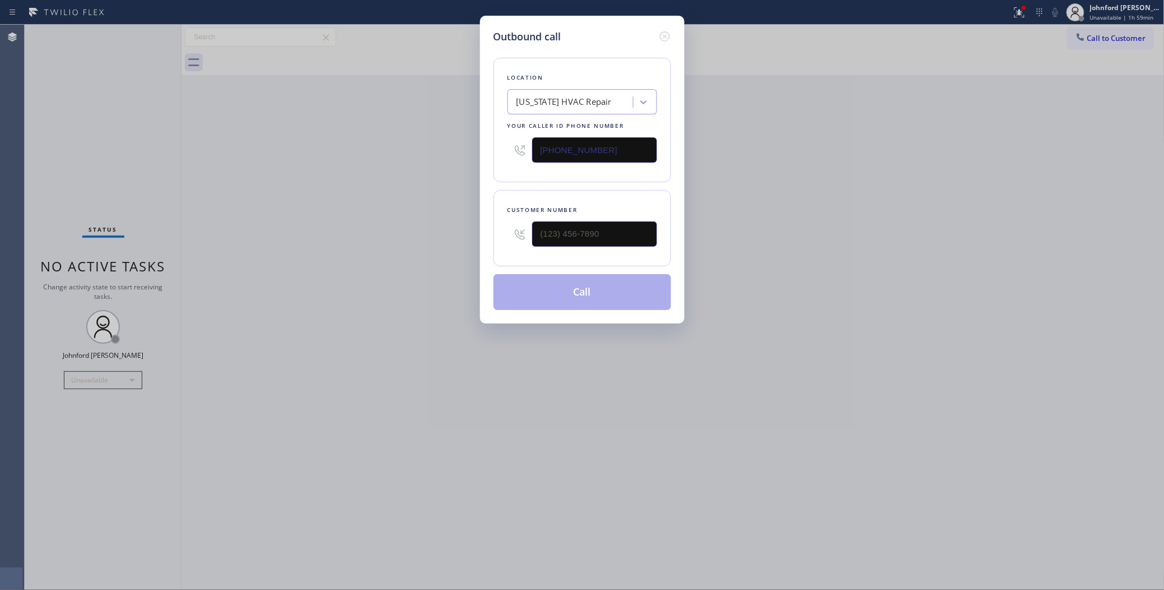
drag, startPoint x: 612, startPoint y: 142, endPoint x: 466, endPoint y: 152, distance: 146.6
click at [472, 152] on div "Outbound call Location [US_STATE] HVAC Repair Your caller id phone number [PHON…" at bounding box center [582, 295] width 1164 height 590
paste input "609) 834-3073"
type input "[PHONE_NUMBER]"
click at [828, 185] on div "Outbound call Location Dr Pro Electric Metuchen(Everything Electric) Your calle…" at bounding box center [582, 295] width 1164 height 590
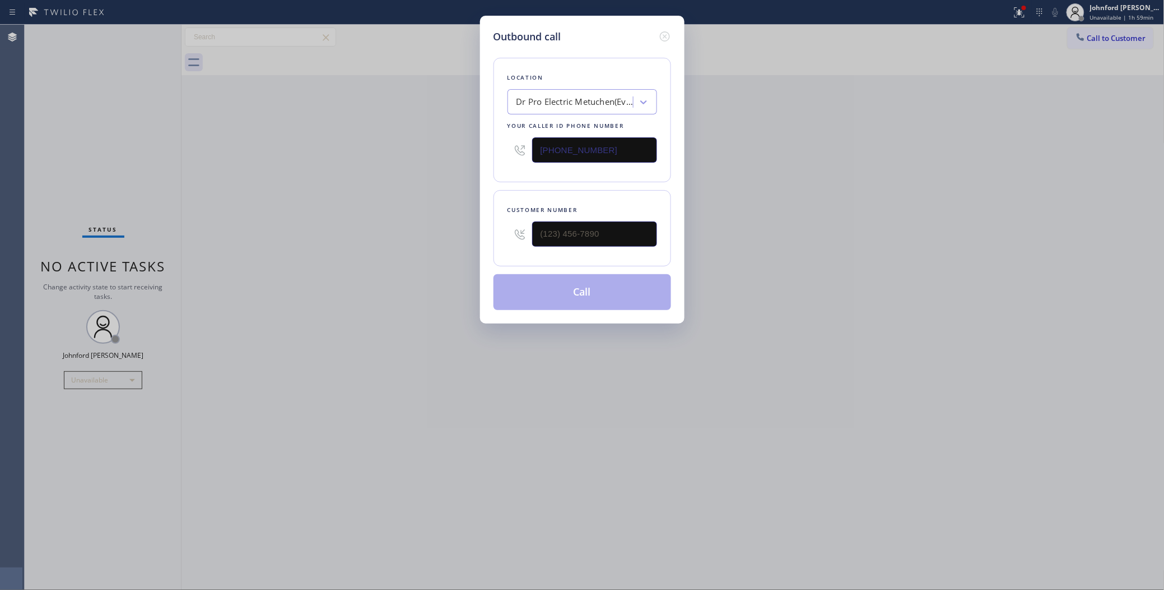
drag, startPoint x: 604, startPoint y: 243, endPoint x: 437, endPoint y: 255, distance: 167.4
click at [447, 255] on div "Outbound call Location Dr Pro Electric Metuchen(Everything Electric) Your calle…" at bounding box center [582, 295] width 1164 height 590
click at [341, 271] on div "Outbound call Location Dr Pro Electric Metuchen(Everything Electric) Your calle…" at bounding box center [582, 295] width 1164 height 590
click at [628, 233] on input "(___) ___-____" at bounding box center [594, 233] width 125 height 25
paste input "609) 686-4835"
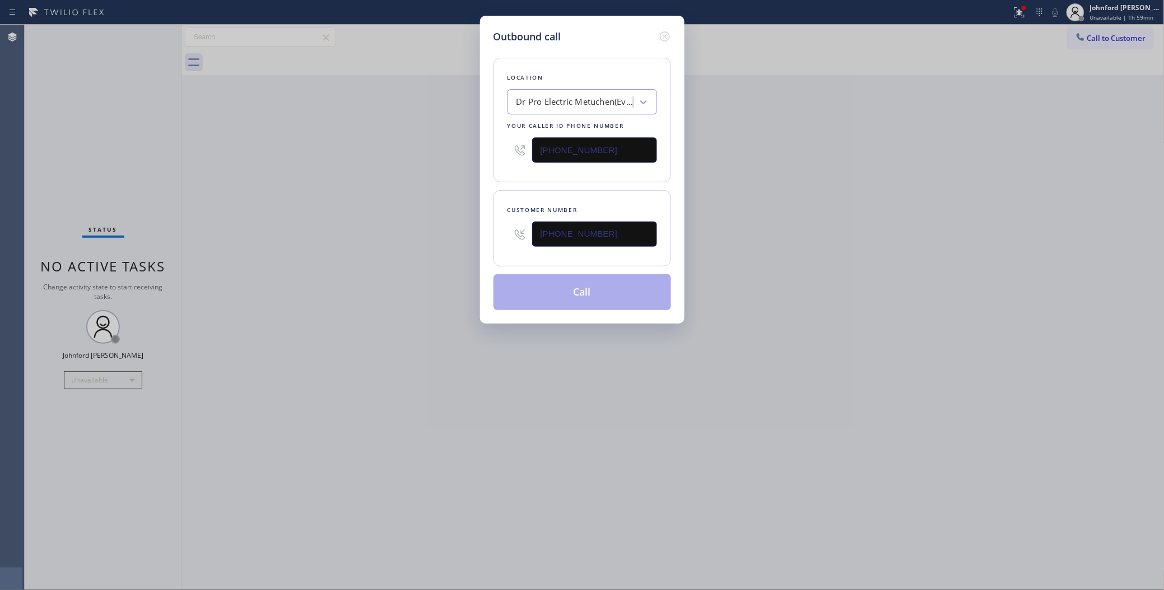
type input "[PHONE_NUMBER]"
click at [380, 250] on div "Outbound call Location Dr Pro Electric Metuchen(Everything Electric) Your calle…" at bounding box center [582, 295] width 1164 height 590
click at [540, 291] on button "Call" at bounding box center [583, 292] width 178 height 36
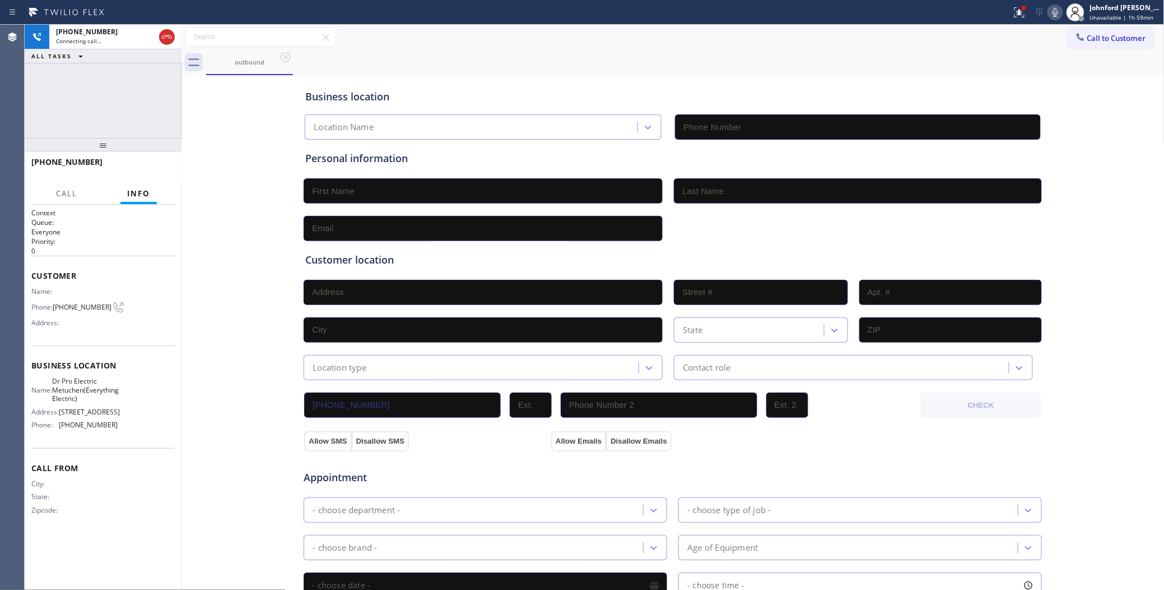
type input "[PHONE_NUMBER]"
click at [157, 168] on span "HANG UP" at bounding box center [149, 167] width 34 height 8
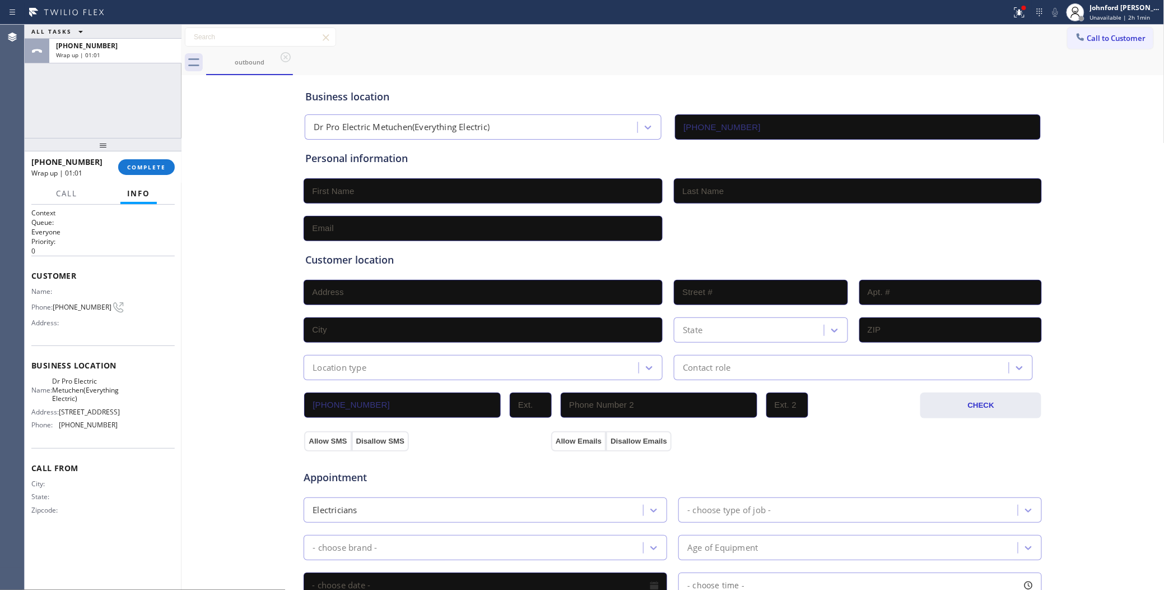
click at [76, 100] on div "ALL TASKS ALL TASKS ACTIVE TASKS TASKS IN WRAP UP +16096864835 Wrap up | 01:01" at bounding box center [103, 81] width 157 height 113
click at [147, 169] on span "COMPLETE" at bounding box center [146, 167] width 39 height 8
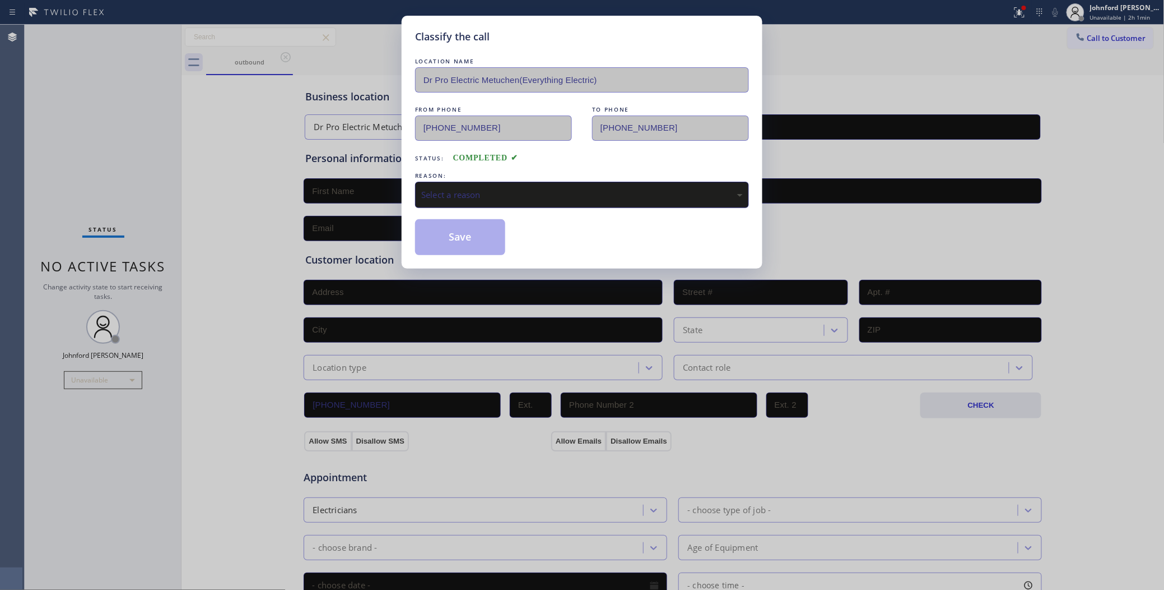
click at [440, 183] on div "Select a reason" at bounding box center [582, 195] width 334 height 26
click at [491, 247] on button "Save" at bounding box center [460, 237] width 90 height 36
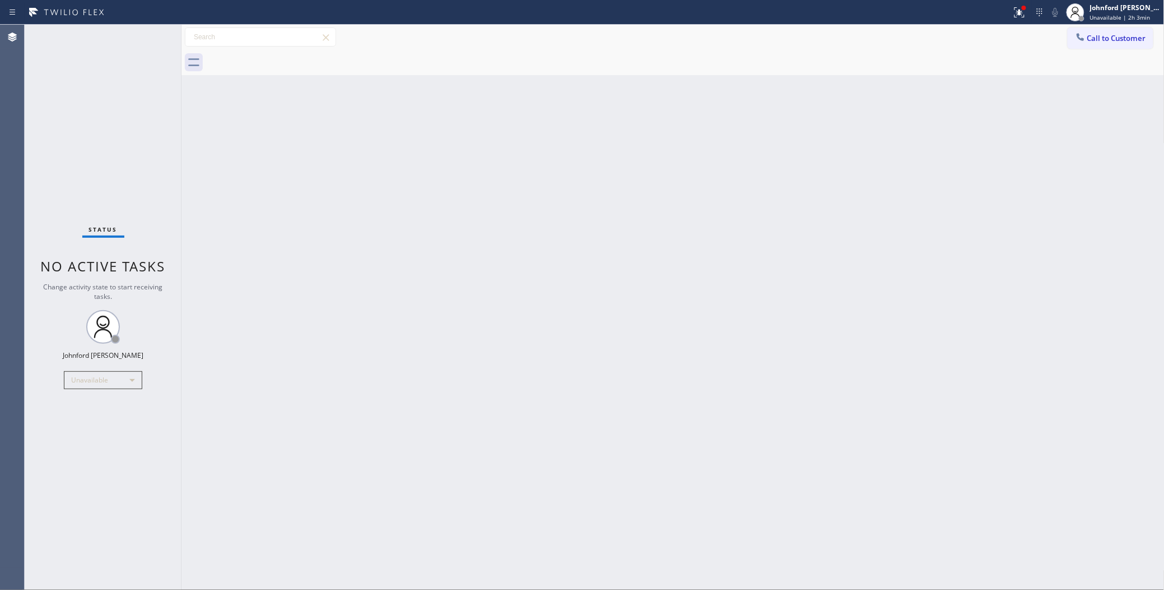
click at [780, 160] on div "Back to Dashboard Change Sender ID Customers Technicians Select a contact Outbo…" at bounding box center [673, 307] width 983 height 565
drag, startPoint x: 1019, startPoint y: 15, endPoint x: 1011, endPoint y: 30, distance: 16.3
click at [1020, 15] on icon at bounding box center [1019, 12] width 13 height 13
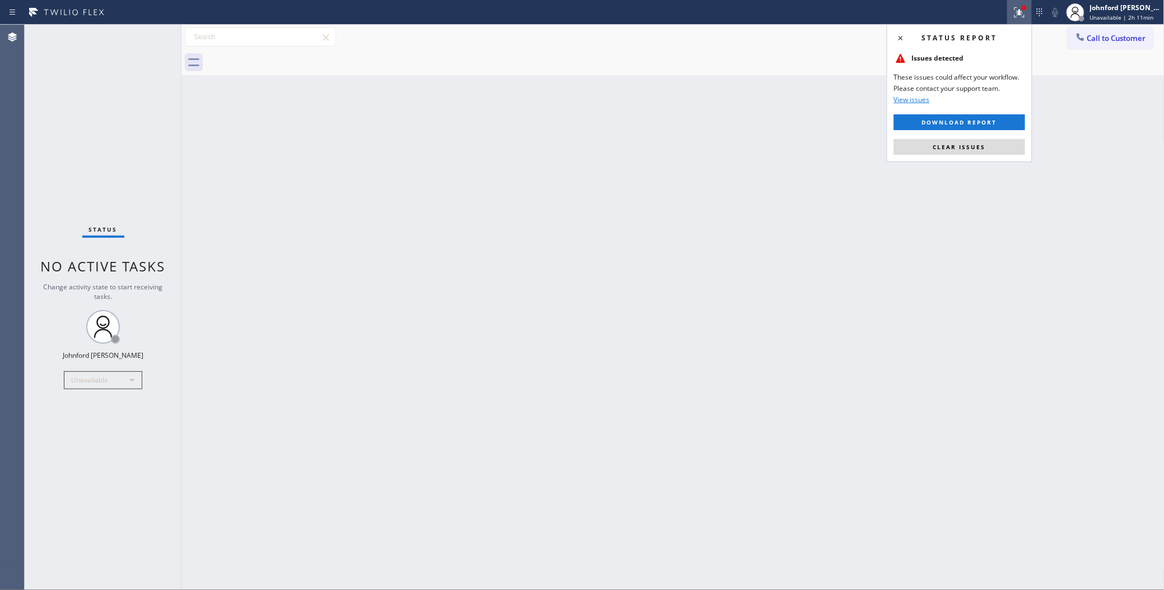
click at [917, 150] on button "Clear issues" at bounding box center [959, 147] width 131 height 16
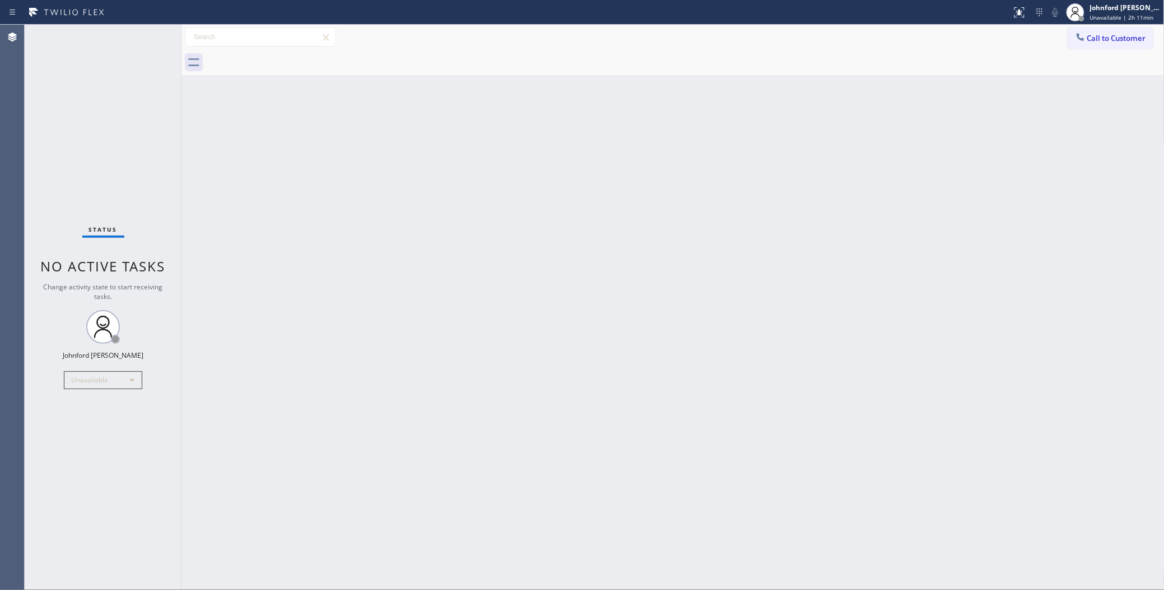
drag, startPoint x: 733, startPoint y: 152, endPoint x: 706, endPoint y: 152, distance: 26.9
click at [726, 152] on div "Back to Dashboard Change Sender ID Customers Technicians Select a contact Outbo…" at bounding box center [673, 307] width 983 height 565
click at [662, 304] on div "Back to Dashboard Change Sender ID Customers Technicians Select a contact Outbo…" at bounding box center [673, 307] width 983 height 565
click at [1105, 46] on button "Call to Customer" at bounding box center [1111, 37] width 86 height 21
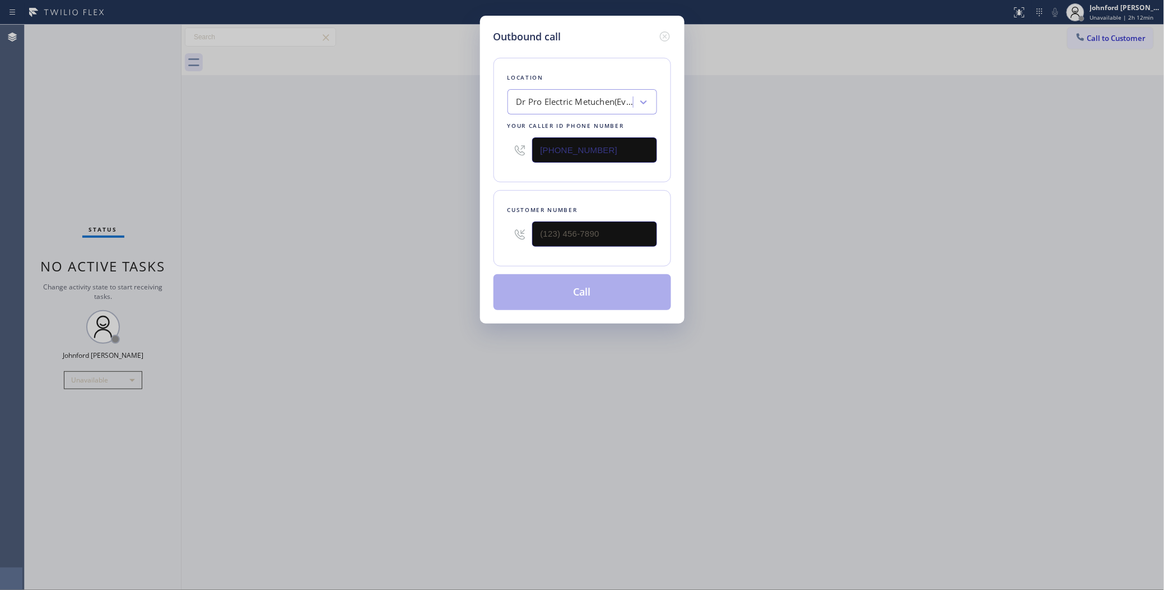
drag, startPoint x: 552, startPoint y: 147, endPoint x: 521, endPoint y: 149, distance: 30.9
click at [526, 147] on div "[PHONE_NUMBER]" at bounding box center [583, 150] width 150 height 36
paste input "714) 786-1529"
type input "[PHONE_NUMBER]"
click at [898, 203] on div "Outbound call Location Superb HVAC Repair Your caller id phone number (714) 786…" at bounding box center [582, 295] width 1164 height 590
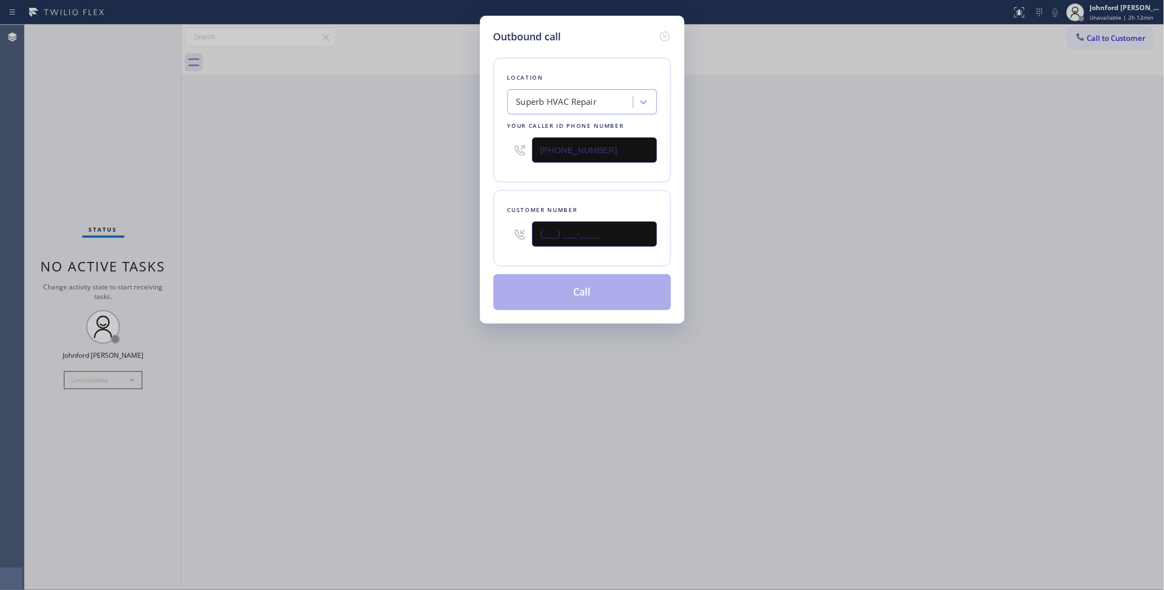
paste input "754) 336-6817"
drag, startPoint x: 586, startPoint y: 228, endPoint x: 449, endPoint y: 234, distance: 136.9
click at [486, 229] on div "Outbound call Location Superb HVAC Repair Your caller id phone number (714) 786…" at bounding box center [582, 170] width 205 height 308
type input "[PHONE_NUMBER]"
click at [449, 234] on div "Outbound call Location Superb HVAC Repair Your caller id phone number (714) 786…" at bounding box center [582, 295] width 1164 height 590
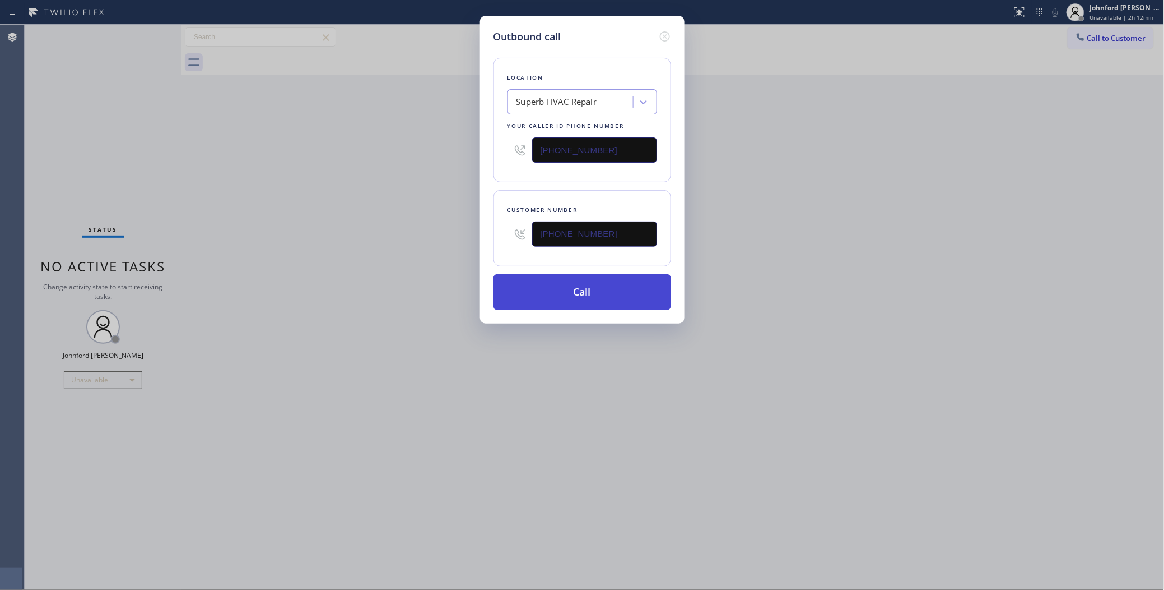
click at [546, 296] on button "Call" at bounding box center [583, 292] width 178 height 36
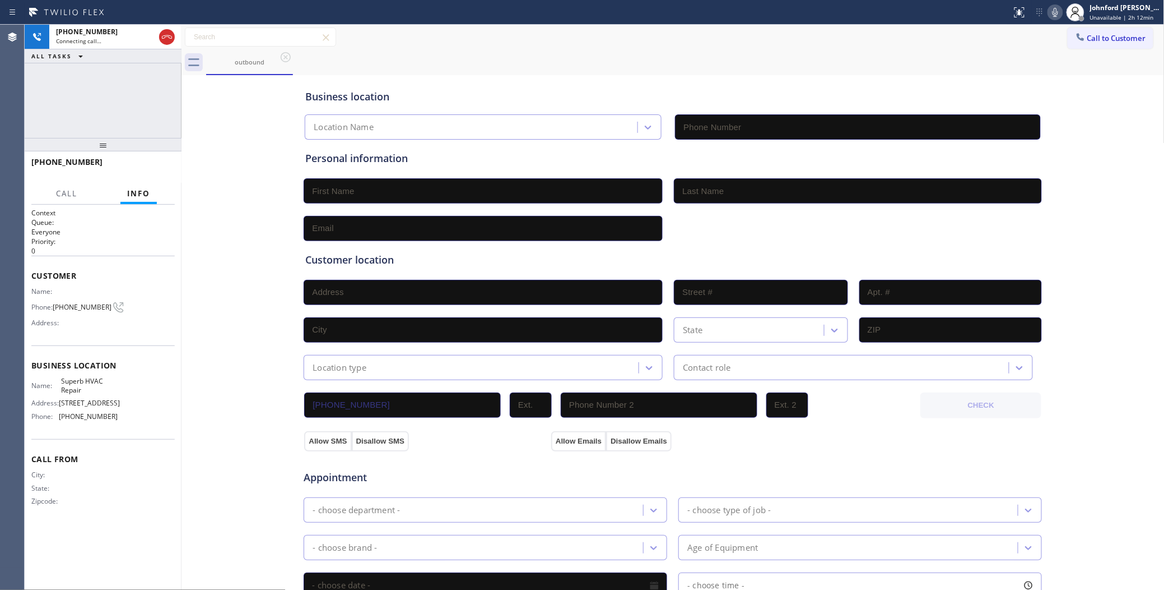
type input "[PHONE_NUMBER]"
click at [156, 166] on span "HANG UP" at bounding box center [149, 167] width 34 height 8
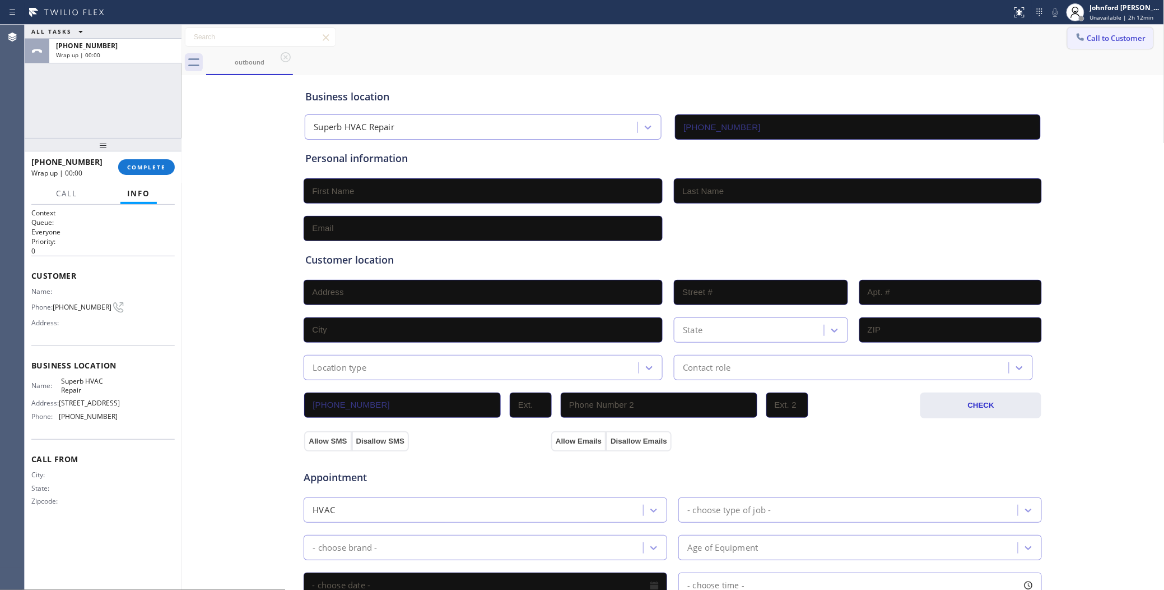
click at [1098, 45] on button "Call to Customer" at bounding box center [1111, 37] width 86 height 21
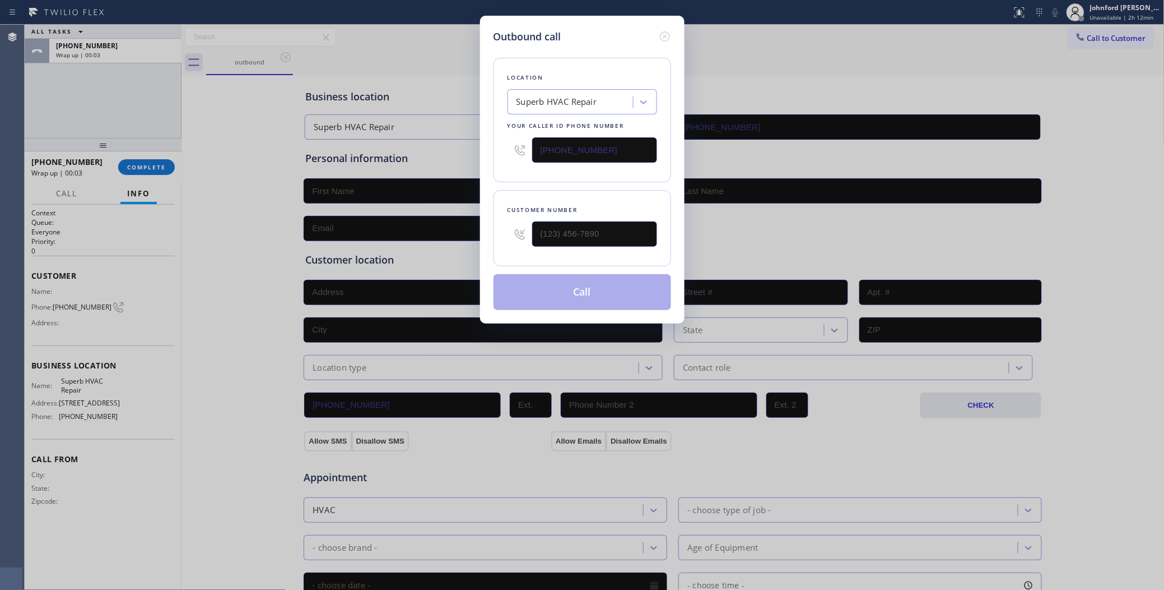
click at [1077, 40] on div "Outbound call Location Superb HVAC Repair Your caller id phone number (714) 786…" at bounding box center [582, 295] width 1164 height 590
drag, startPoint x: 623, startPoint y: 151, endPoint x: 414, endPoint y: 150, distance: 209.0
click at [414, 150] on div "Outbound call Location Superb HVAC Repair Your caller id phone number (714) 786…" at bounding box center [582, 295] width 1164 height 590
paste input "480) 613-3312"
type input "[PHONE_NUMBER]"
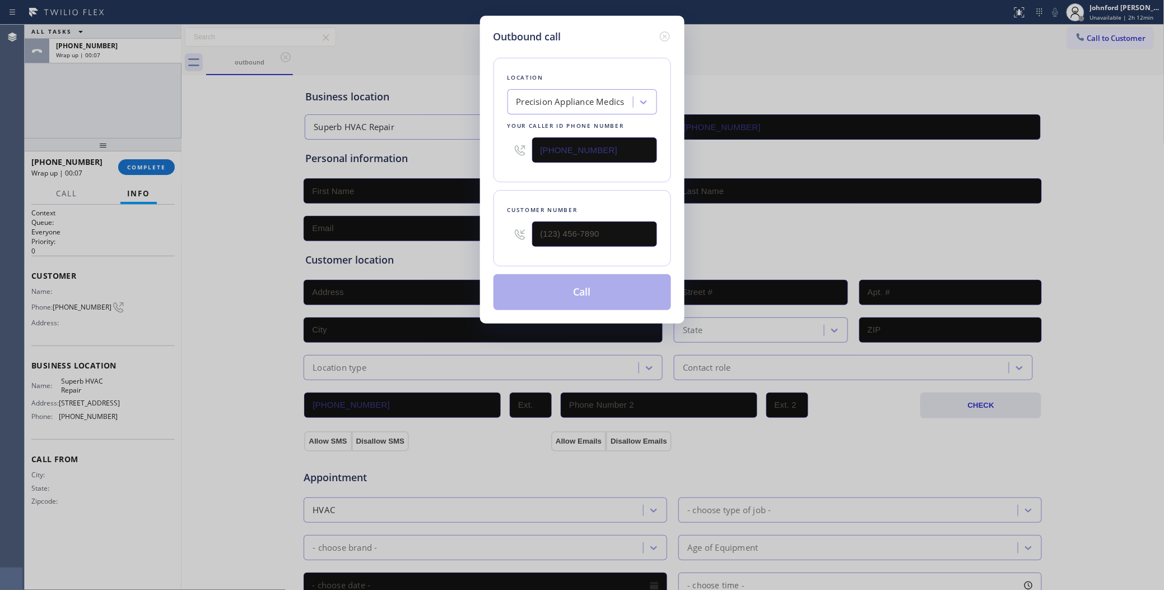
click at [831, 81] on div "Outbound call Location Precision Appliance Medics Your caller id phone number (…" at bounding box center [582, 295] width 1164 height 590
drag, startPoint x: 609, startPoint y: 236, endPoint x: 499, endPoint y: 236, distance: 110.4
click at [500, 236] on div "Customer number (___) ___-____" at bounding box center [583, 228] width 178 height 76
paste input "480) 944-5423"
type input "[PHONE_NUMBER]"
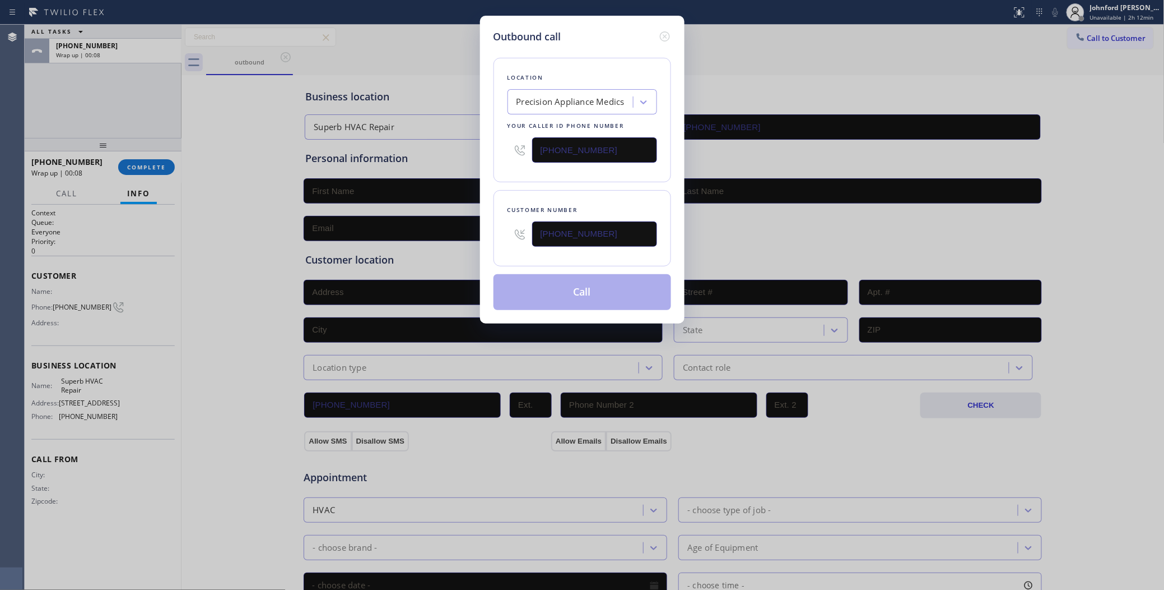
click at [526, 178] on div "Location Precision Appliance Medics Your caller id phone number (480) 613-3312" at bounding box center [583, 120] width 178 height 124
click at [544, 295] on button "Call" at bounding box center [583, 292] width 178 height 36
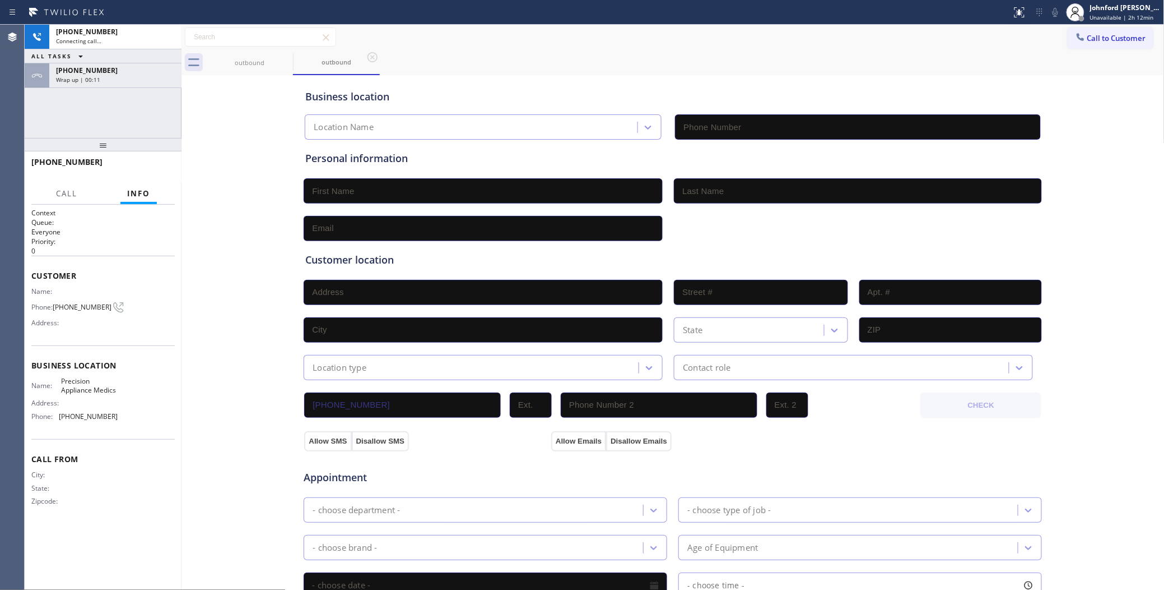
type input "[PHONE_NUMBER]"
drag, startPoint x: 146, startPoint y: 80, endPoint x: 146, endPoint y: 89, distance: 9.0
click at [146, 80] on div "Wrap up | 00:14" at bounding box center [115, 80] width 119 height 8
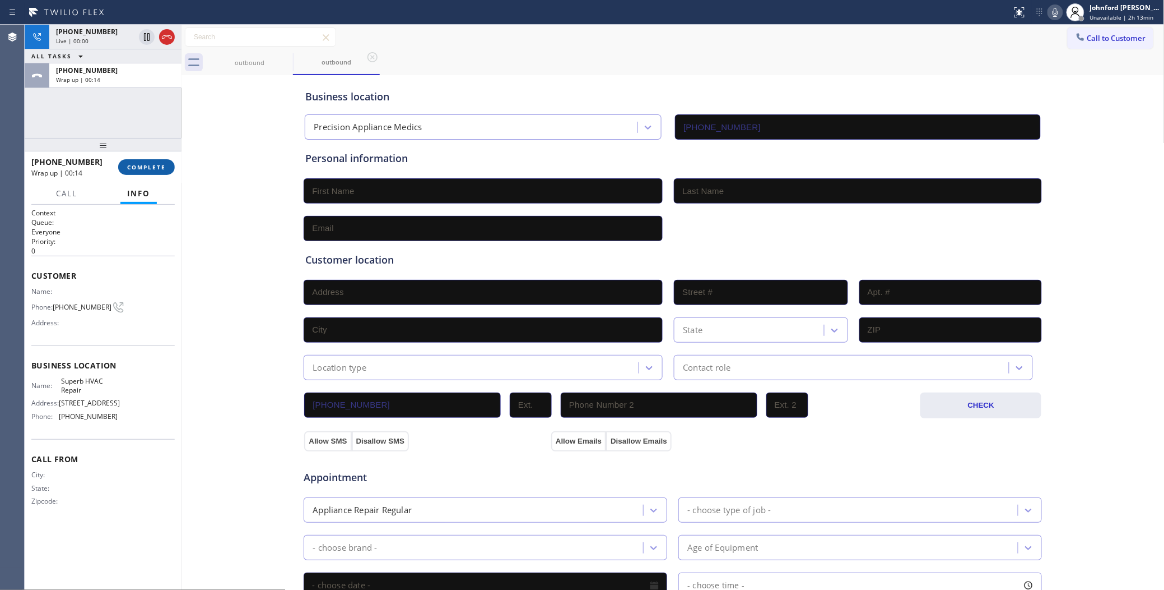
click at [150, 174] on button "COMPLETE" at bounding box center [146, 167] width 57 height 16
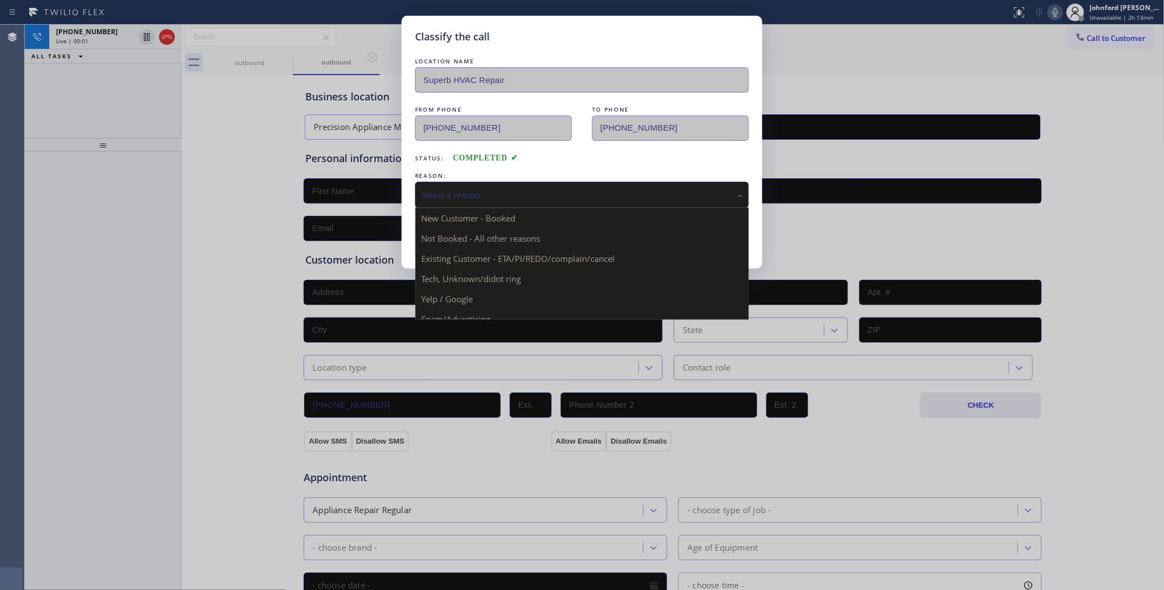
drag, startPoint x: 484, startPoint y: 185, endPoint x: 524, endPoint y: 189, distance: 40.5
click at [507, 188] on div "Select a reason" at bounding box center [582, 194] width 322 height 13
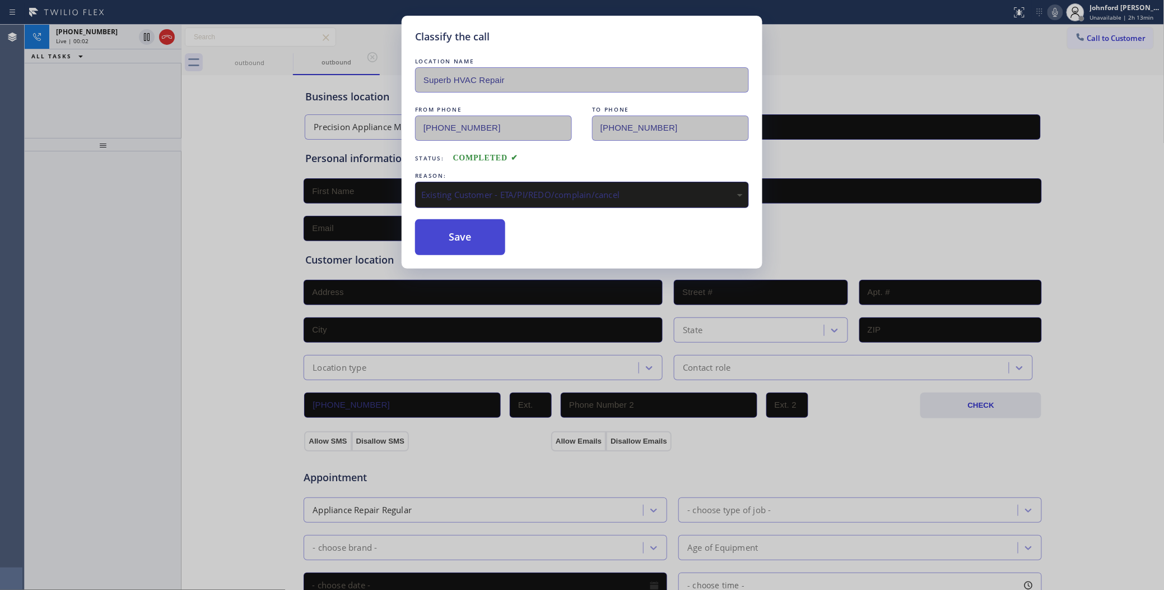
click at [456, 239] on button "Save" at bounding box center [460, 237] width 90 height 36
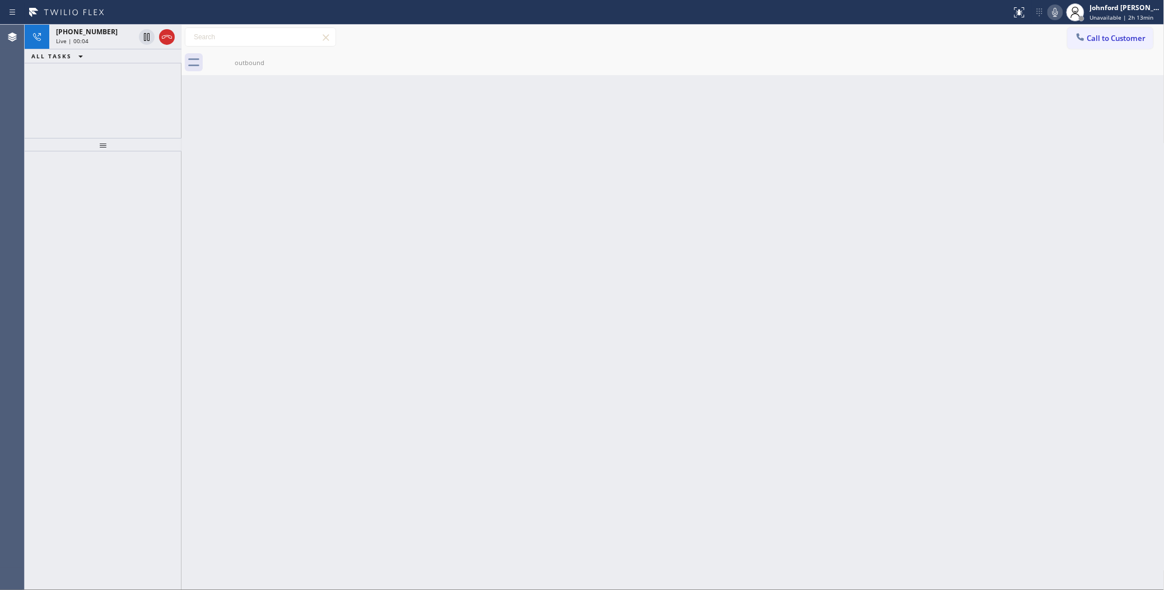
drag, startPoint x: 173, startPoint y: 38, endPoint x: 205, endPoint y: 4, distance: 46.4
click at [173, 38] on icon at bounding box center [166, 36] width 13 height 13
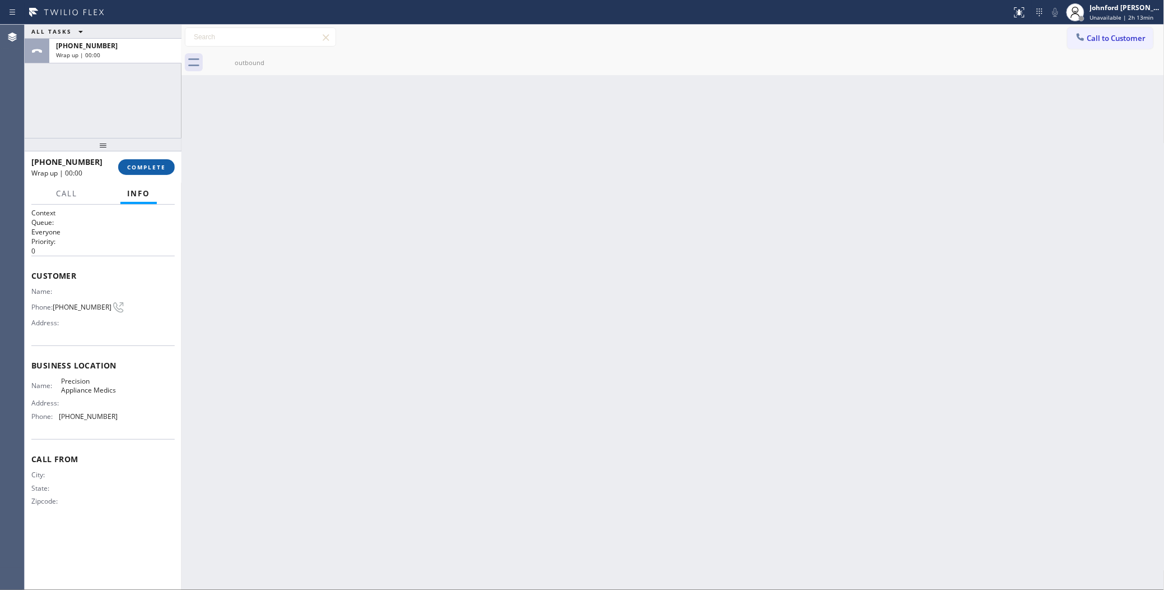
click at [150, 160] on button "COMPLETE" at bounding box center [146, 167] width 57 height 16
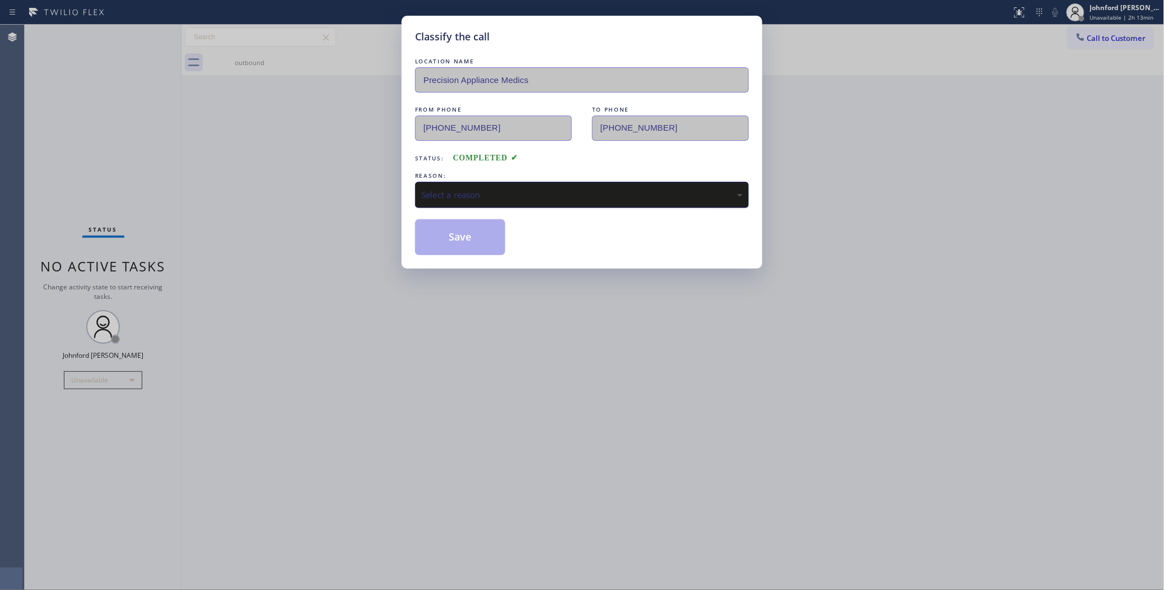
drag, startPoint x: 514, startPoint y: 177, endPoint x: 519, endPoint y: 182, distance: 6.7
click at [516, 177] on div "REASON:" at bounding box center [582, 176] width 334 height 12
click at [519, 182] on div "Select a reason" at bounding box center [582, 195] width 334 height 26
click at [449, 252] on div "Classify the call LOCATION NAME Precision Appliance Medics FROM PHONE (480) 613…" at bounding box center [582, 142] width 361 height 253
click at [447, 244] on button "Save" at bounding box center [460, 237] width 90 height 36
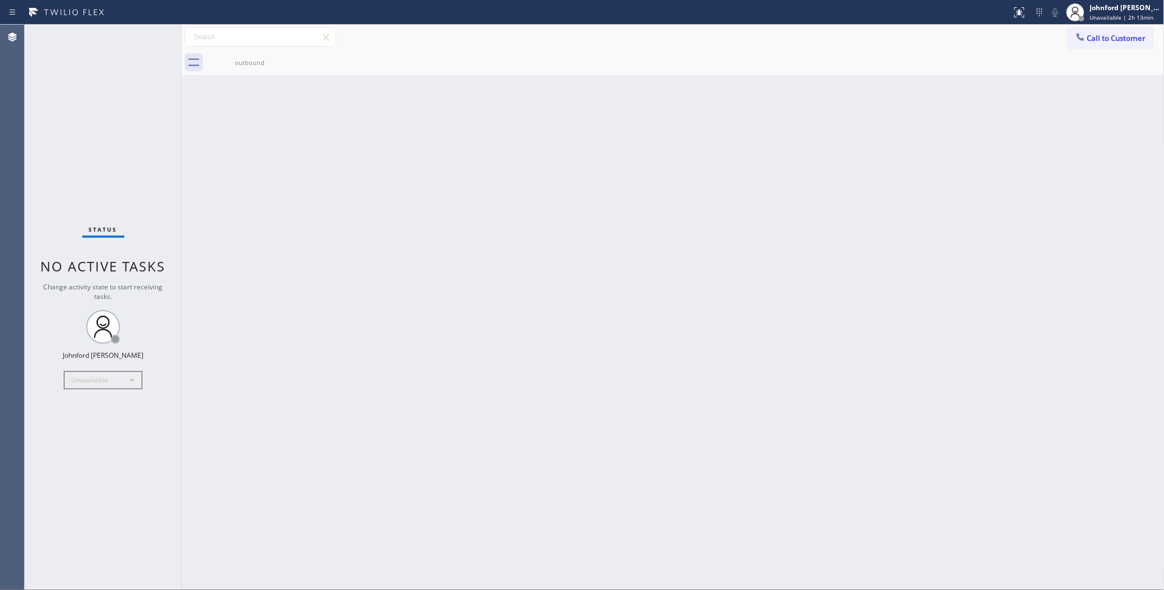
click at [1105, 34] on span "Call to Customer" at bounding box center [1117, 38] width 59 height 10
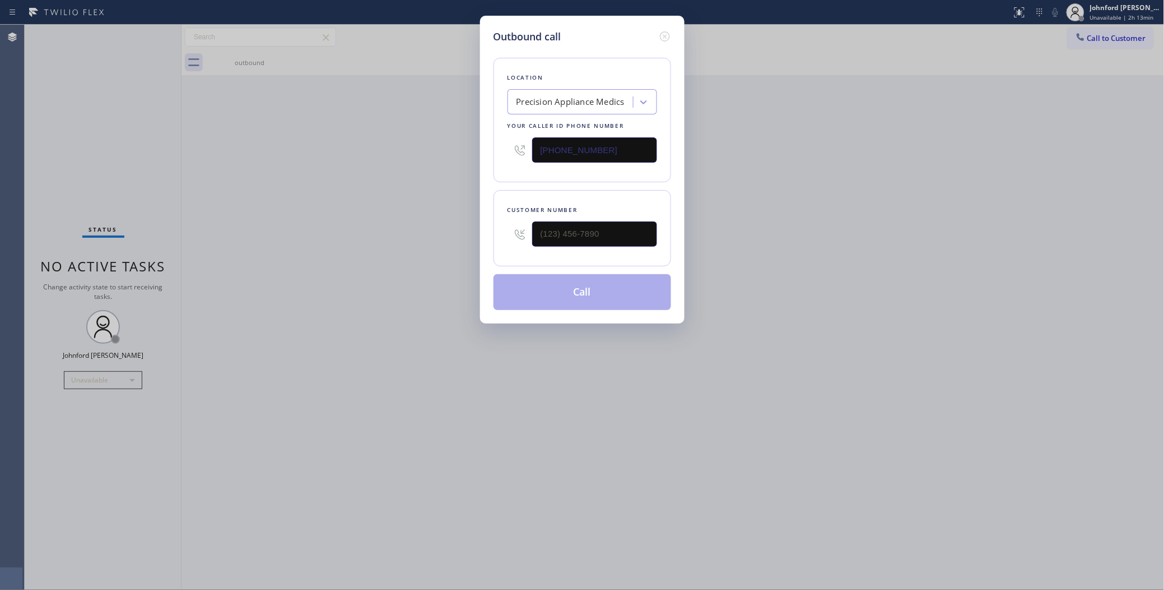
drag, startPoint x: 653, startPoint y: 140, endPoint x: 467, endPoint y: 168, distance: 188.7
click at [500, 163] on div "Location Precision Appliance Medics Your caller id phone number (480) 613-3312" at bounding box center [583, 120] width 178 height 124
paste input "347) 851-8484"
type input "[PHONE_NUMBER]"
drag, startPoint x: 783, startPoint y: 177, endPoint x: 789, endPoint y: 175, distance: 6.6
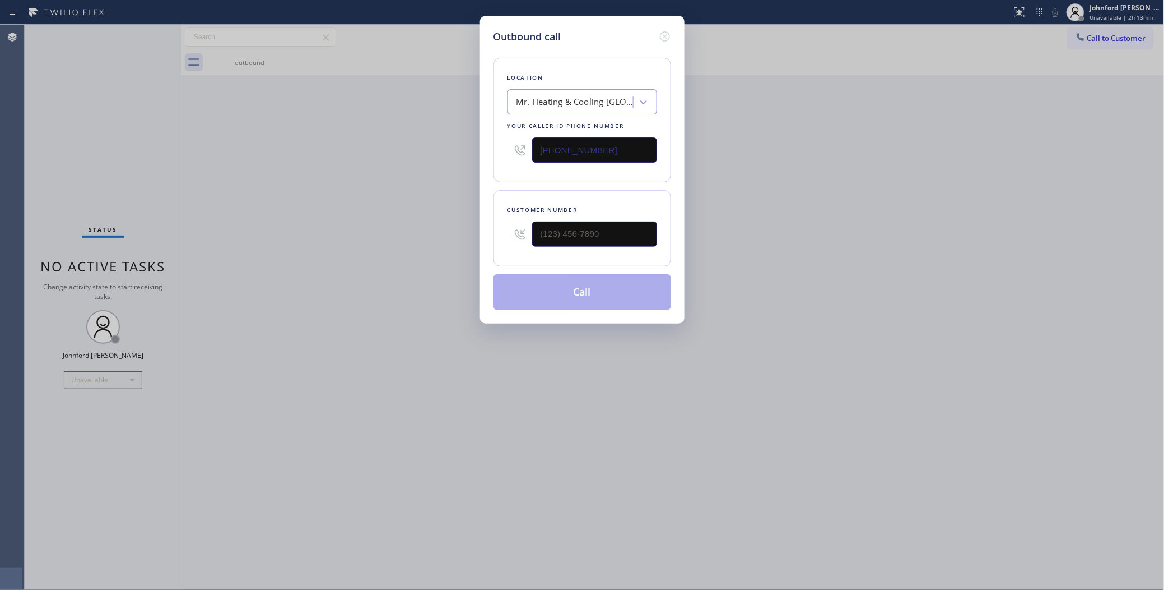
click at [789, 175] on div "Outbound call Location Mr. Heating & Cooling East New York Your caller id phone…" at bounding box center [582, 295] width 1164 height 590
drag, startPoint x: 631, startPoint y: 235, endPoint x: 490, endPoint y: 252, distance: 141.7
click at [494, 252] on div "Customer number (___) ___-____" at bounding box center [583, 228] width 178 height 76
paste input "203) 242-4149"
type input "[PHONE_NUMBER]"
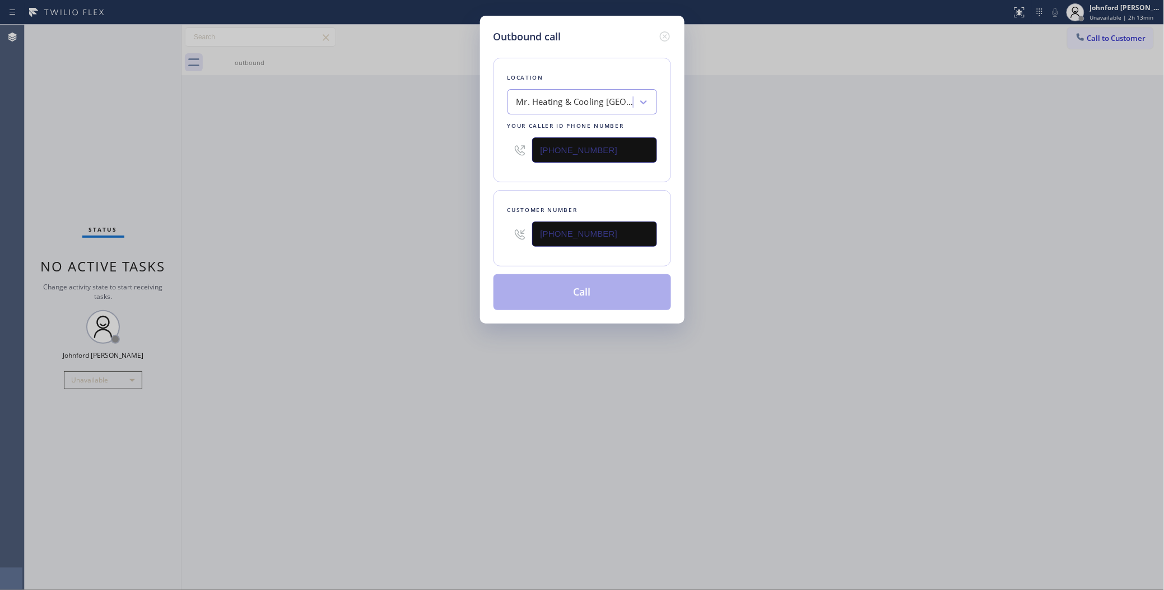
click at [446, 253] on div "Outbound call Location Mr. Heating & Cooling East New York Your caller id phone…" at bounding box center [582, 295] width 1164 height 590
click at [528, 291] on button "Call" at bounding box center [583, 292] width 178 height 36
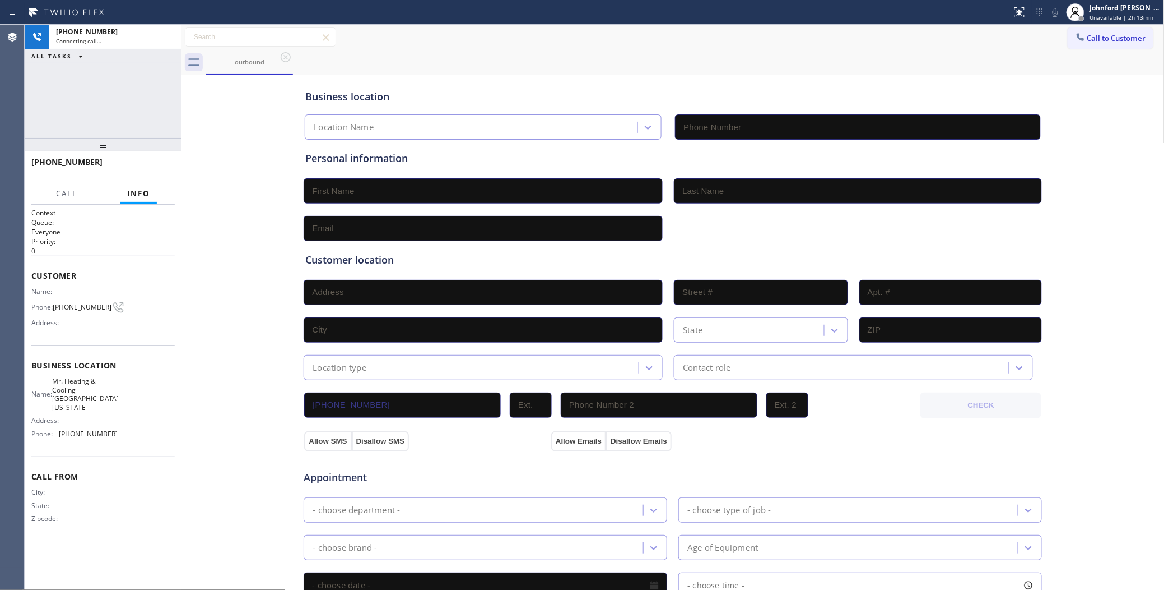
type input "[PHONE_NUMBER]"
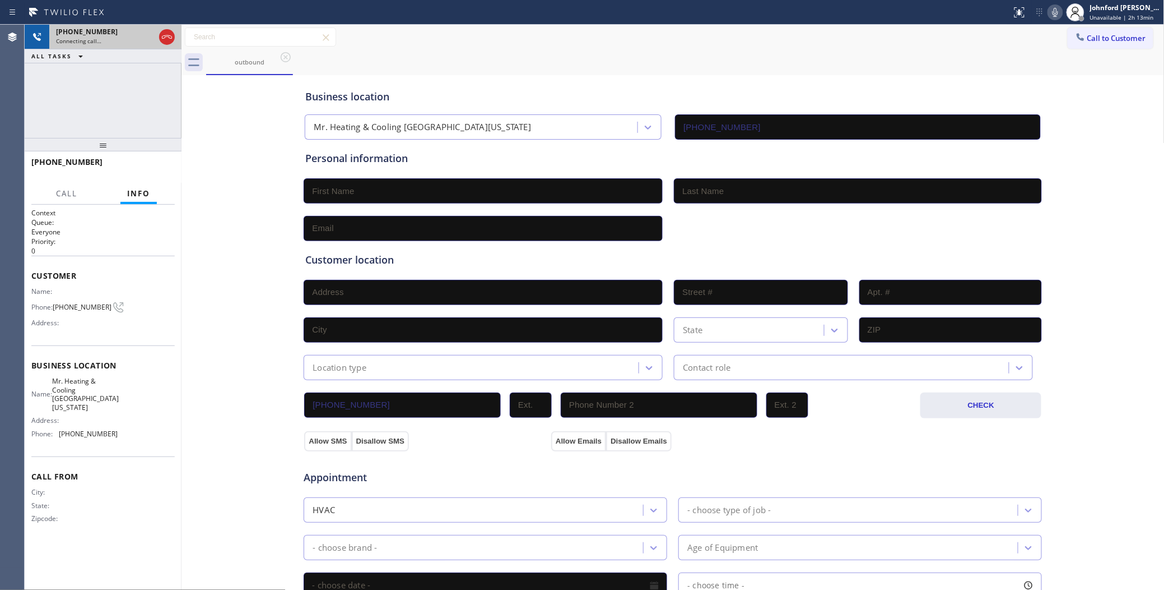
click at [136, 35] on div "+12032424149" at bounding box center [105, 32] width 99 height 10
click at [147, 163] on span "HANG UP" at bounding box center [149, 167] width 34 height 8
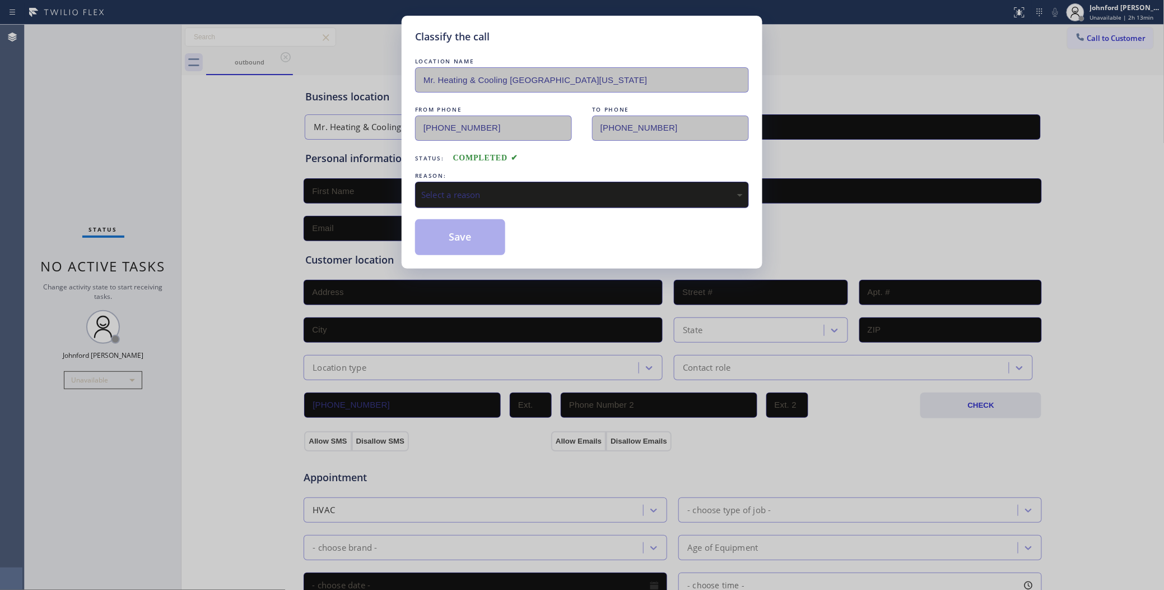
click at [458, 183] on div "Select a reason" at bounding box center [582, 195] width 334 height 26
click at [457, 264] on div "Classify the call LOCATION NAME Mr. Heating & Cooling East New York FROM PHONE …" at bounding box center [582, 142] width 361 height 253
drag, startPoint x: 457, startPoint y: 220, endPoint x: 444, endPoint y: 180, distance: 41.8
click at [457, 219] on button "Save" at bounding box center [460, 237] width 90 height 36
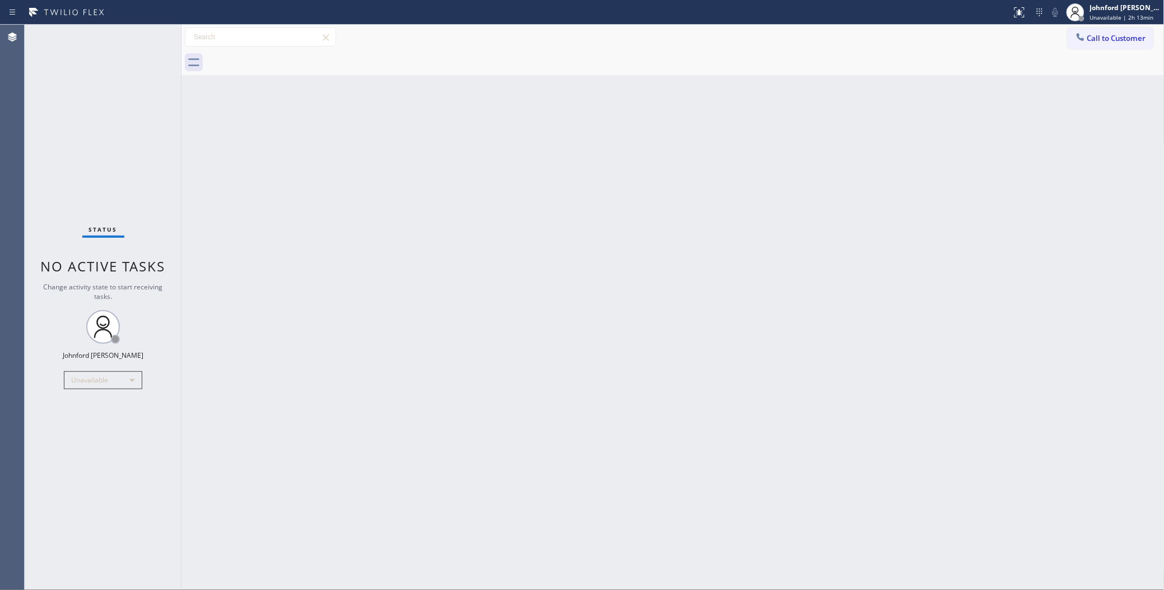
drag, startPoint x: 915, startPoint y: 185, endPoint x: 922, endPoint y: 180, distance: 8.1
click at [920, 181] on div "Back to Dashboard Change Sender ID Customers Technicians Select a contact Outbo…" at bounding box center [673, 307] width 983 height 565
click at [1080, 48] on div "Call to Customer Outbound call Location Mr. Heating & Cooling East New York You…" at bounding box center [673, 37] width 983 height 25
click at [1120, 46] on button "Call to Customer" at bounding box center [1111, 37] width 86 height 21
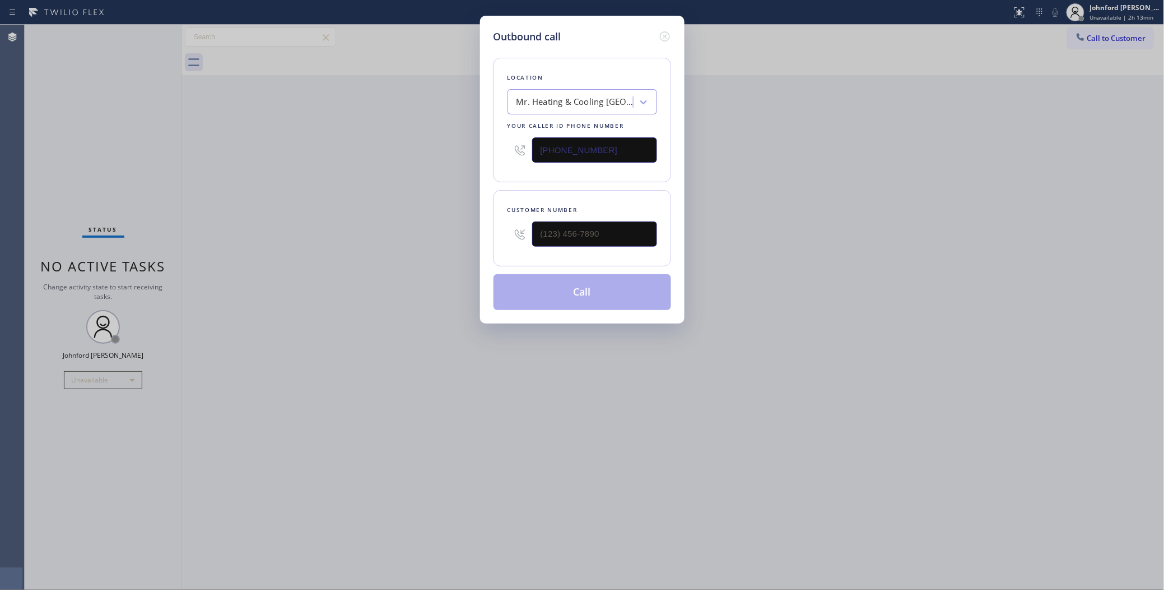
drag, startPoint x: 612, startPoint y: 146, endPoint x: 463, endPoint y: 170, distance: 150.9
click at [480, 152] on div "Outbound call Location Mr. Heating & Cooling East New York Your caller id phone…" at bounding box center [582, 170] width 205 height 308
paste input "458) 217-1517"
type input "[PHONE_NUMBER]"
click at [845, 175] on div "Outbound call Location 5 Star Appliance Repair Ashland Your caller id phone num…" at bounding box center [582, 295] width 1164 height 590
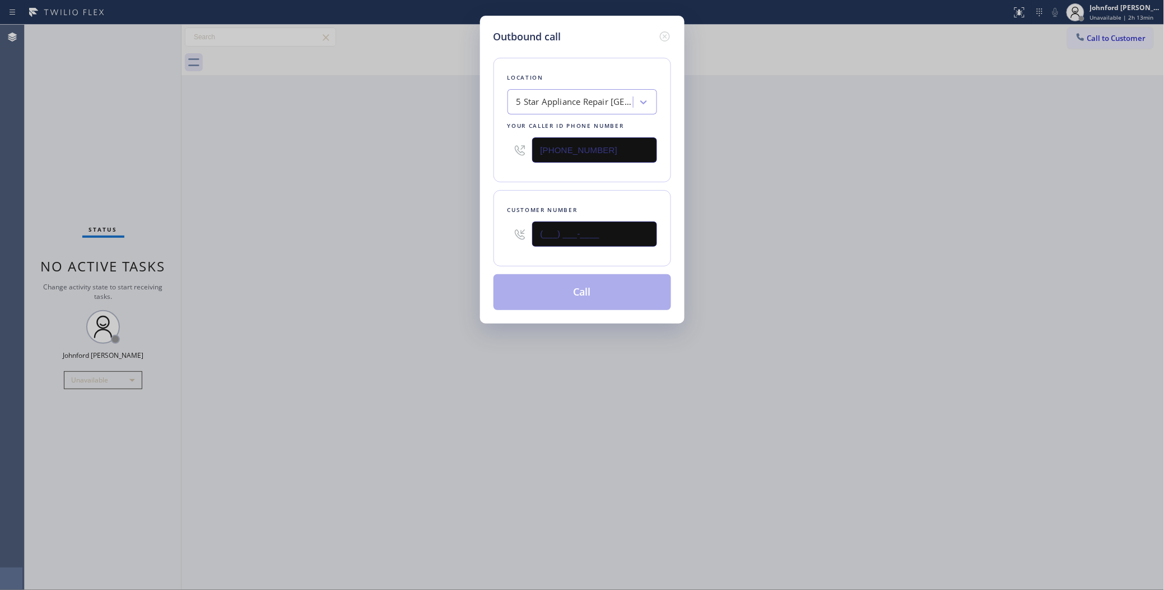
drag, startPoint x: 614, startPoint y: 228, endPoint x: 409, endPoint y: 231, distance: 204.6
click at [410, 231] on div "Outbound call Location 5 Star Appliance Repair Ashland Your caller id phone num…" at bounding box center [582, 295] width 1164 height 590
paste input "256) 208-9475"
type input "[PHONE_NUMBER]"
click at [374, 231] on div "Outbound call Location 5 Star Appliance Repair Ashland Your caller id phone num…" at bounding box center [582, 295] width 1164 height 590
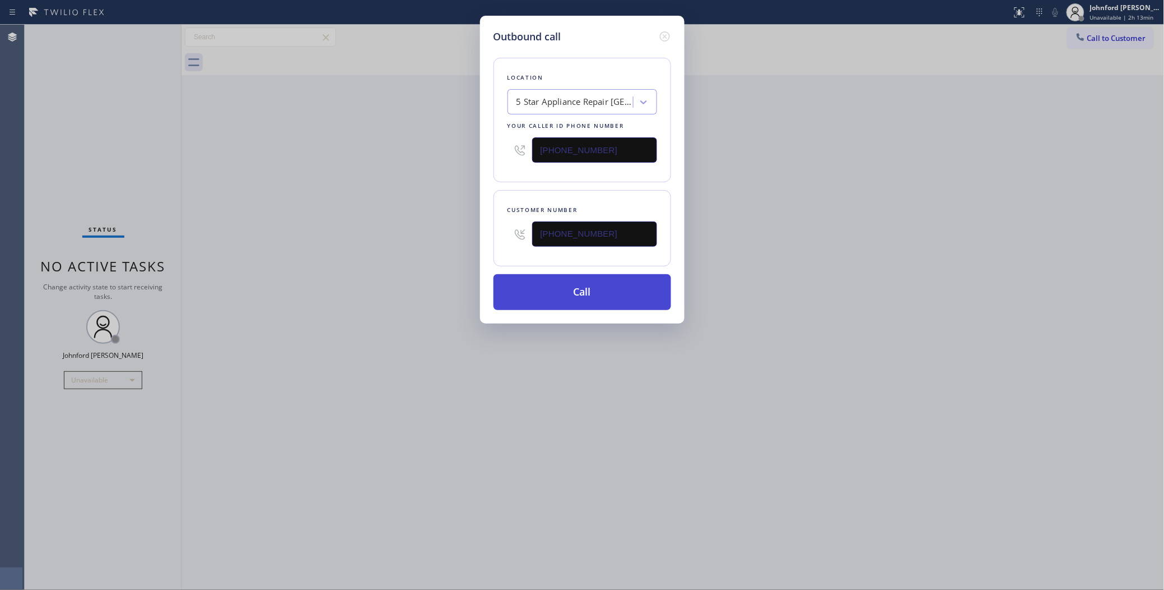
click at [569, 294] on button "Call" at bounding box center [583, 292] width 178 height 36
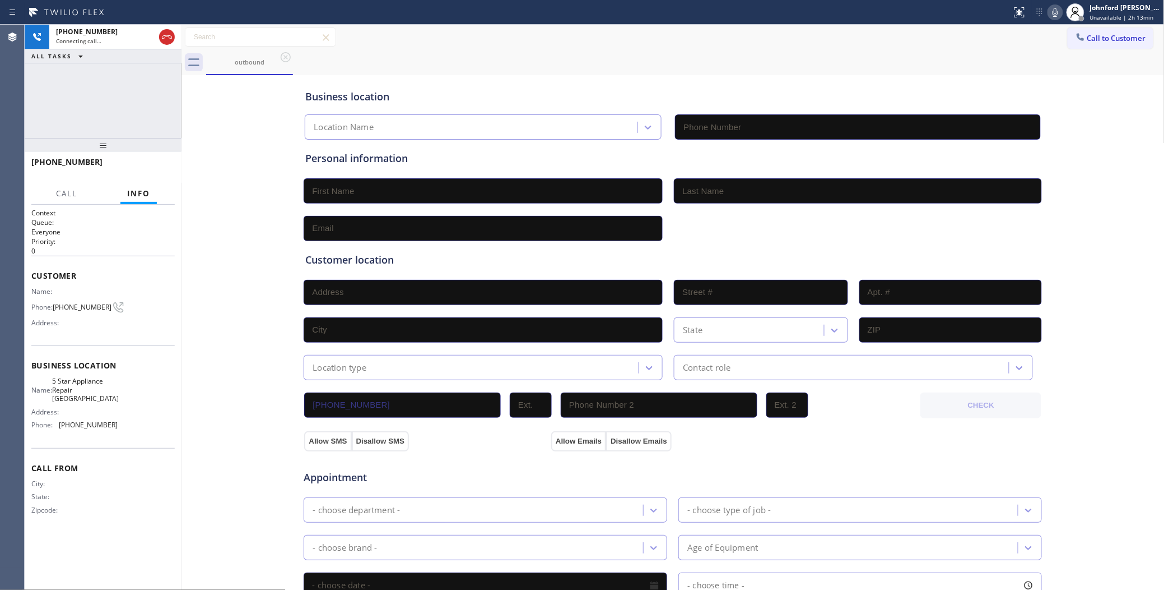
type input "[PHONE_NUMBER]"
click at [101, 105] on div "+12562089475 Connecting call… ALL TASKS ALL TASKS ACTIVE TASKS TASKS IN WRAP UP" at bounding box center [103, 81] width 157 height 113
click at [77, 192] on button "Call" at bounding box center [66, 194] width 35 height 22
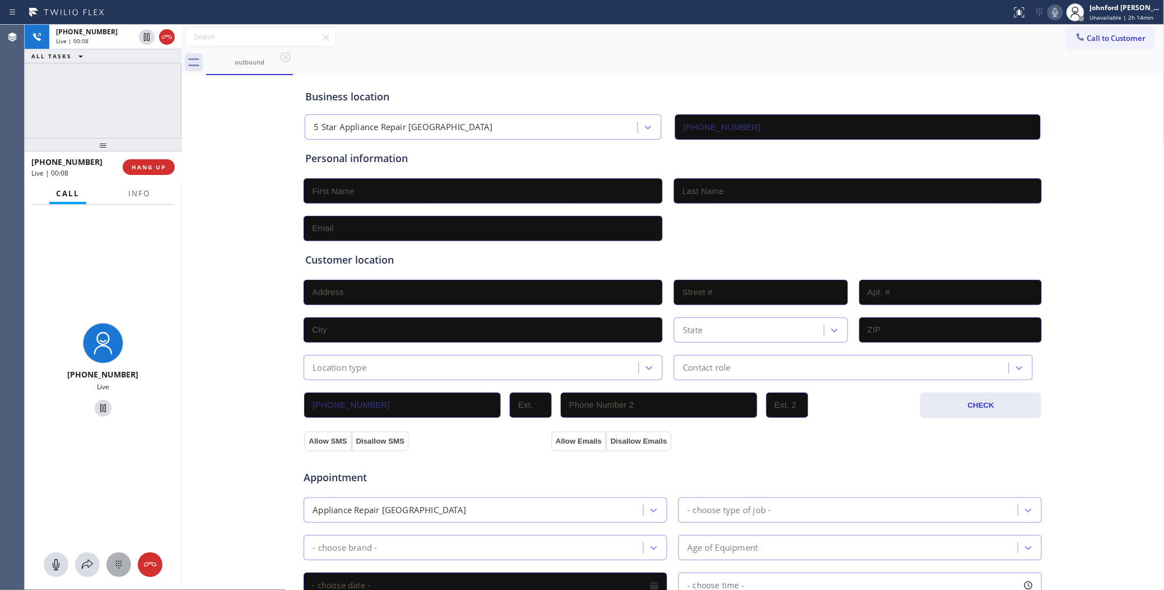
click at [106, 559] on div at bounding box center [103, 564] width 157 height 25
click at [144, 163] on span "HANG UP" at bounding box center [149, 167] width 34 height 8
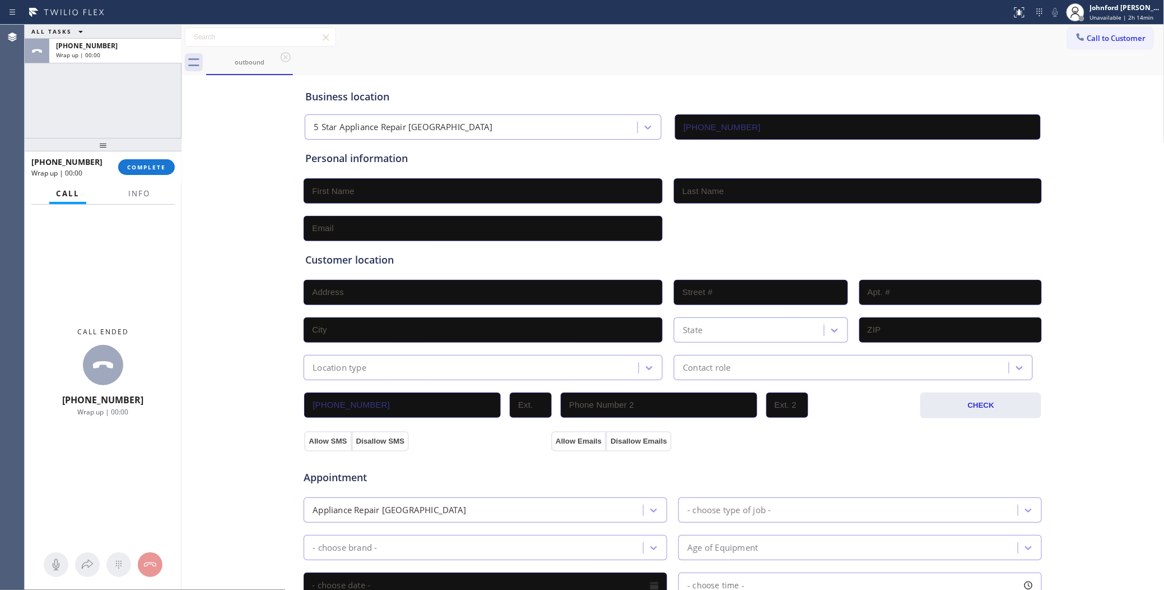
click at [1091, 41] on span "Call to Customer" at bounding box center [1117, 38] width 59 height 10
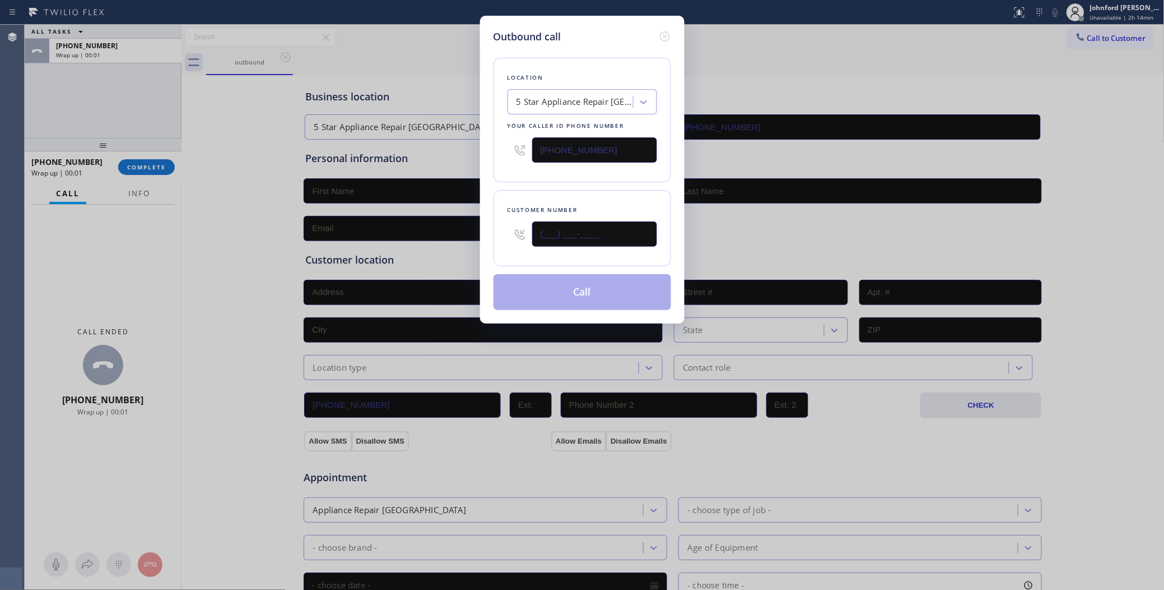
drag, startPoint x: 569, startPoint y: 230, endPoint x: 523, endPoint y: 230, distance: 46.5
click at [530, 230] on div "(___) ___-____" at bounding box center [583, 234] width 150 height 36
paste input "256) 208-9475"
type input "[PHONE_NUMBER]"
click at [517, 180] on div "Location 5 Star Appliance Repair Ashland Your caller id phone number (458) 217-…" at bounding box center [583, 177] width 178 height 266
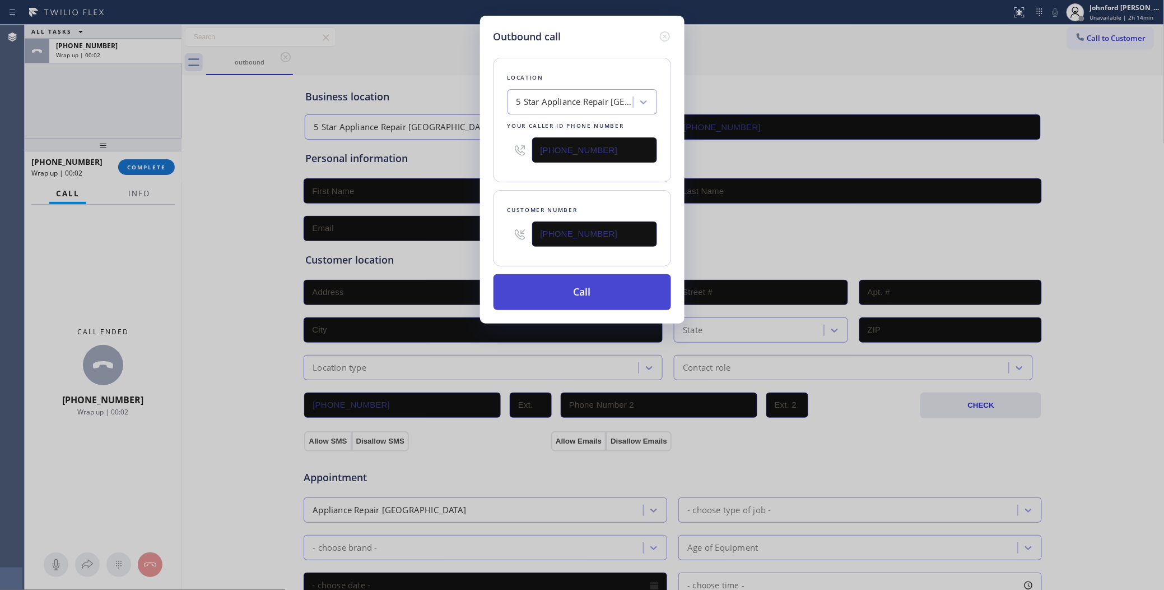
click at [553, 291] on button "Call" at bounding box center [583, 292] width 178 height 36
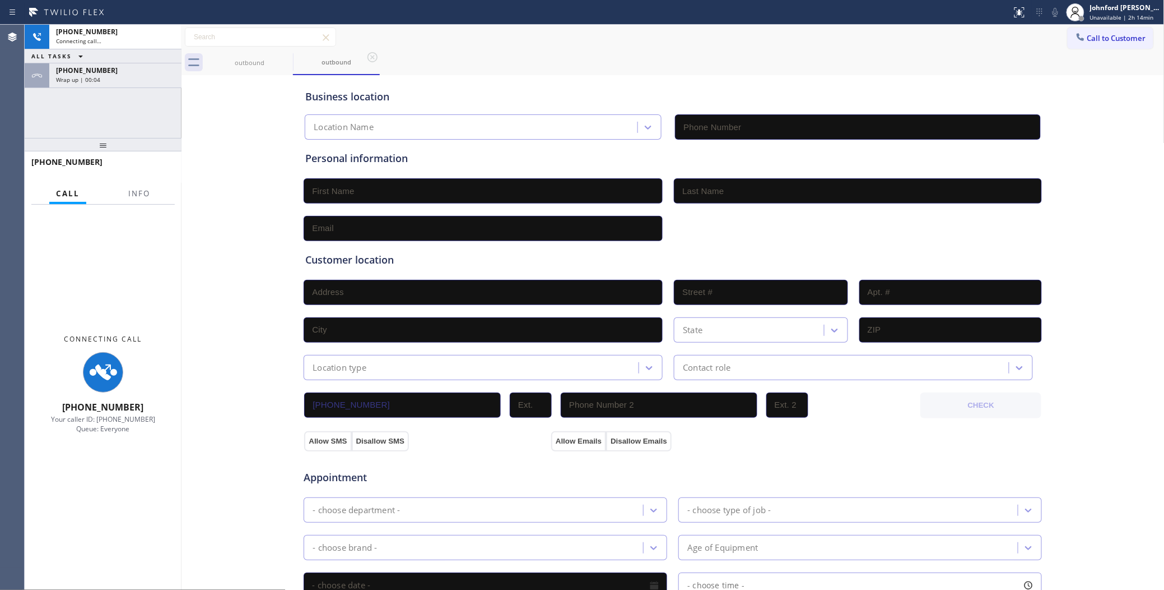
type input "[PHONE_NUMBER]"
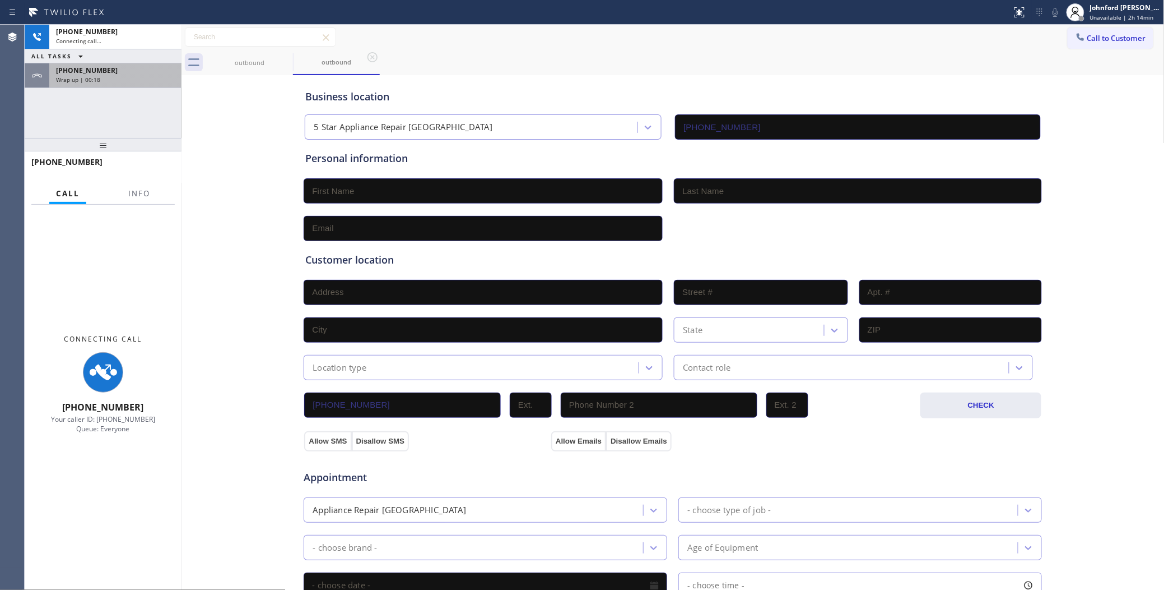
click at [138, 80] on div "Wrap up | 00:18" at bounding box center [115, 80] width 119 height 8
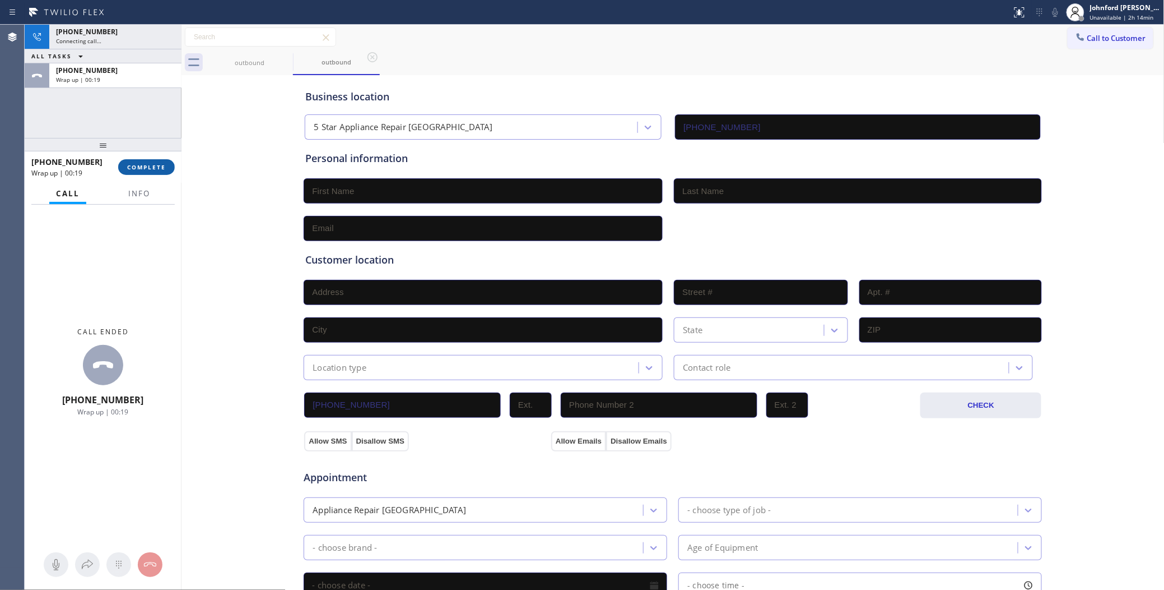
click at [150, 174] on button "COMPLETE" at bounding box center [146, 167] width 57 height 16
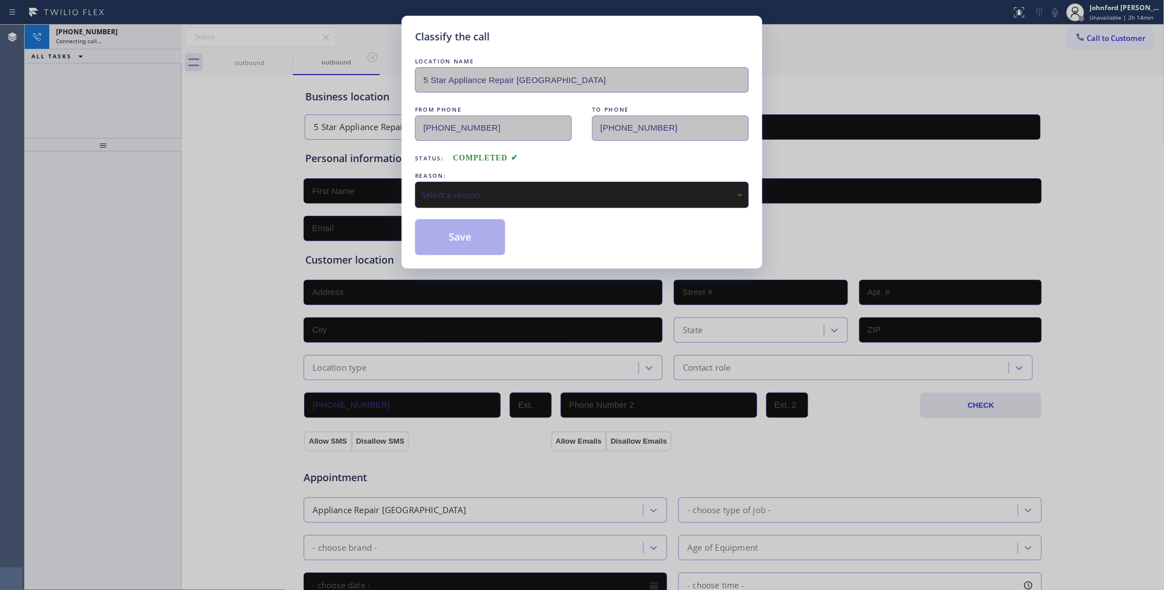
click at [436, 188] on div "Select a reason" at bounding box center [582, 194] width 322 height 13
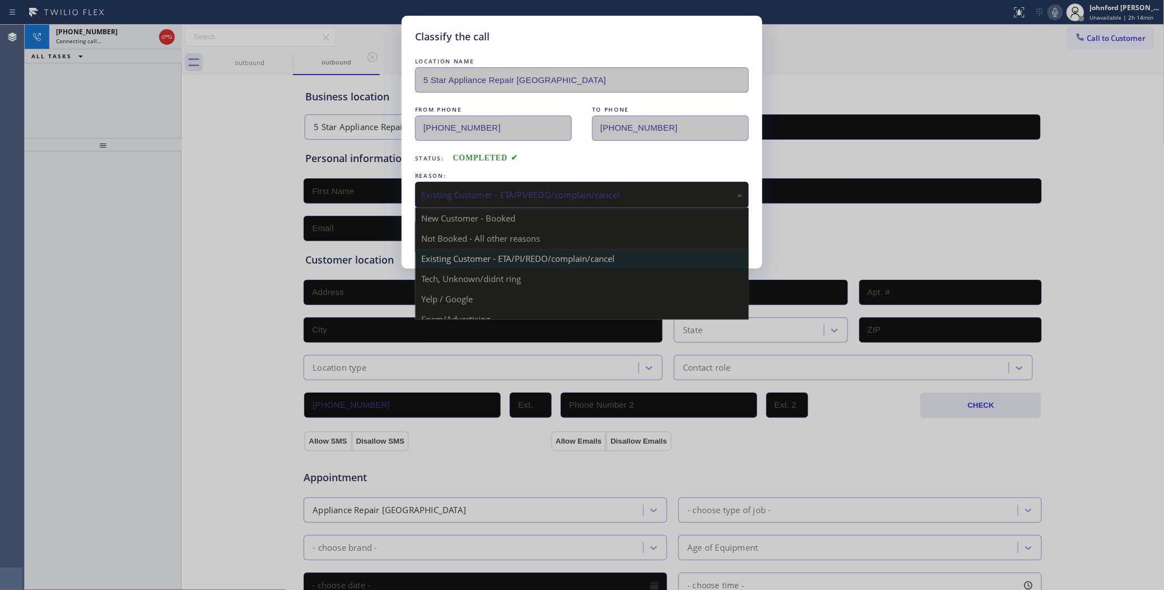
click at [476, 197] on div "Existing Customer - ETA/PI/REDO/complain/cancel" at bounding box center [582, 194] width 322 height 13
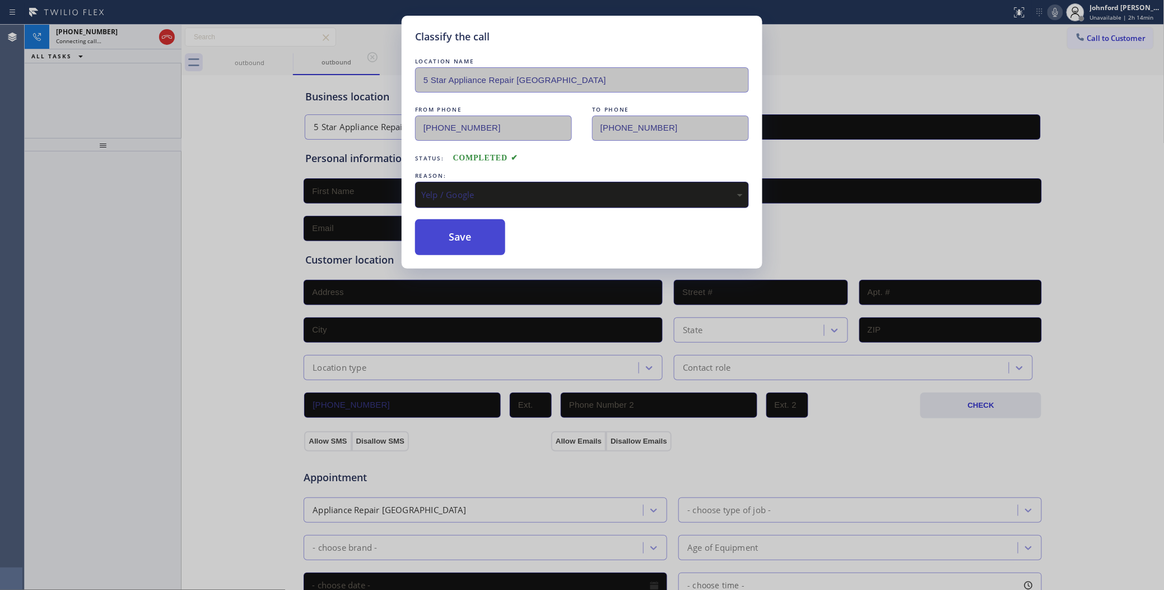
click at [449, 251] on button "Save" at bounding box center [460, 237] width 90 height 36
click at [449, 239] on button "Save" at bounding box center [460, 237] width 90 height 36
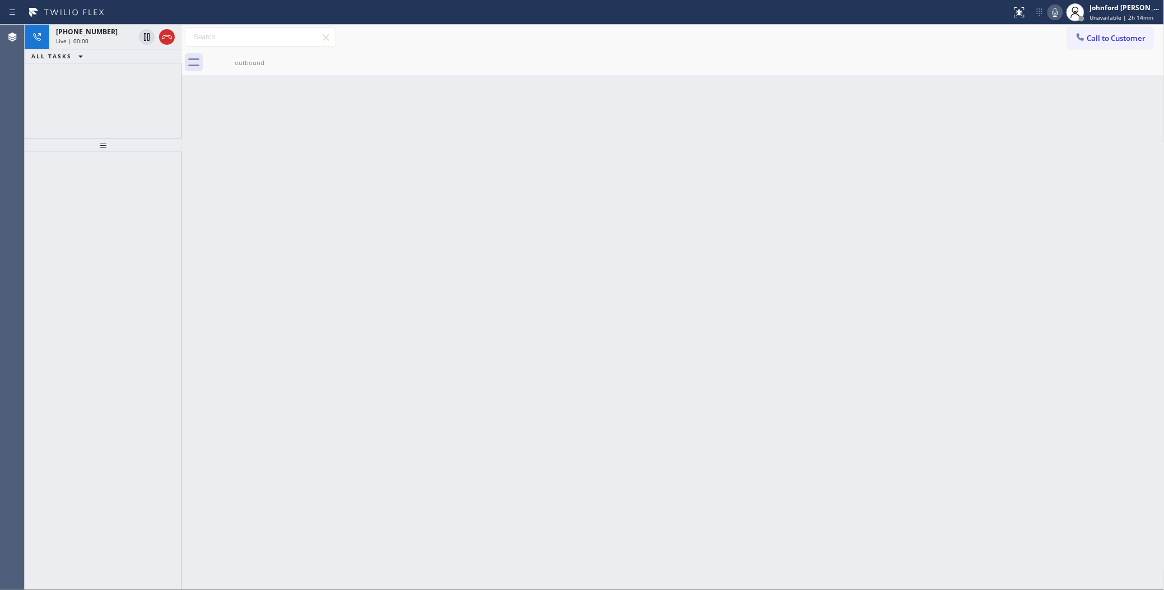
drag, startPoint x: 164, startPoint y: 39, endPoint x: 340, endPoint y: 6, distance: 178.6
click at [164, 39] on icon at bounding box center [166, 36] width 13 height 13
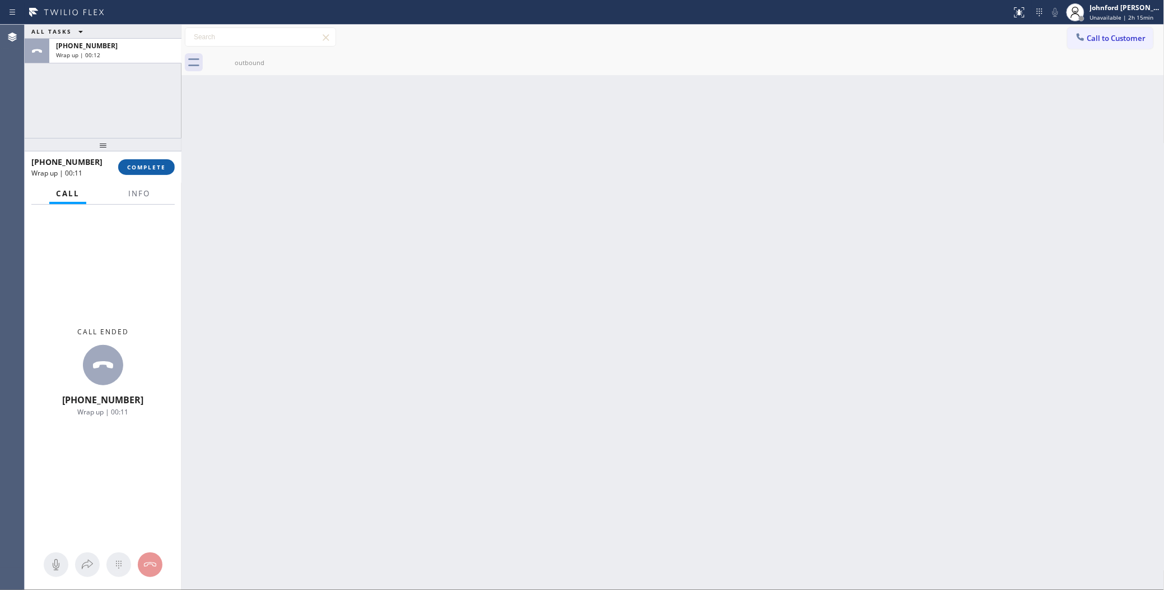
drag, startPoint x: 149, startPoint y: 155, endPoint x: 141, endPoint y: 163, distance: 11.1
click at [149, 155] on div "+12562089475 Wrap up | 00:11 COMPLETE" at bounding box center [102, 166] width 143 height 29
click at [141, 163] on span "COMPLETE" at bounding box center [146, 167] width 39 height 8
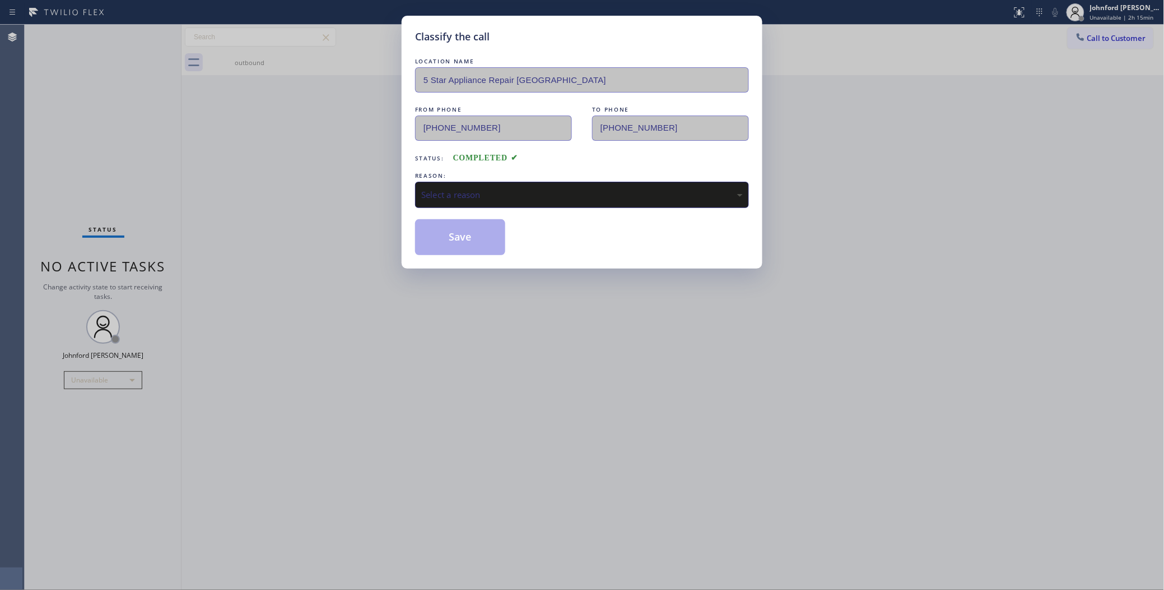
drag, startPoint x: 482, startPoint y: 169, endPoint x: 496, endPoint y: 207, distance: 40.9
click at [484, 170] on div "REASON:" at bounding box center [582, 176] width 334 height 12
click at [496, 207] on div "LOCATION NAME 5 Star Appliance Repair Ashland FROM PHONE (458) 217-1517 TO PHON…" at bounding box center [582, 154] width 334 height 199
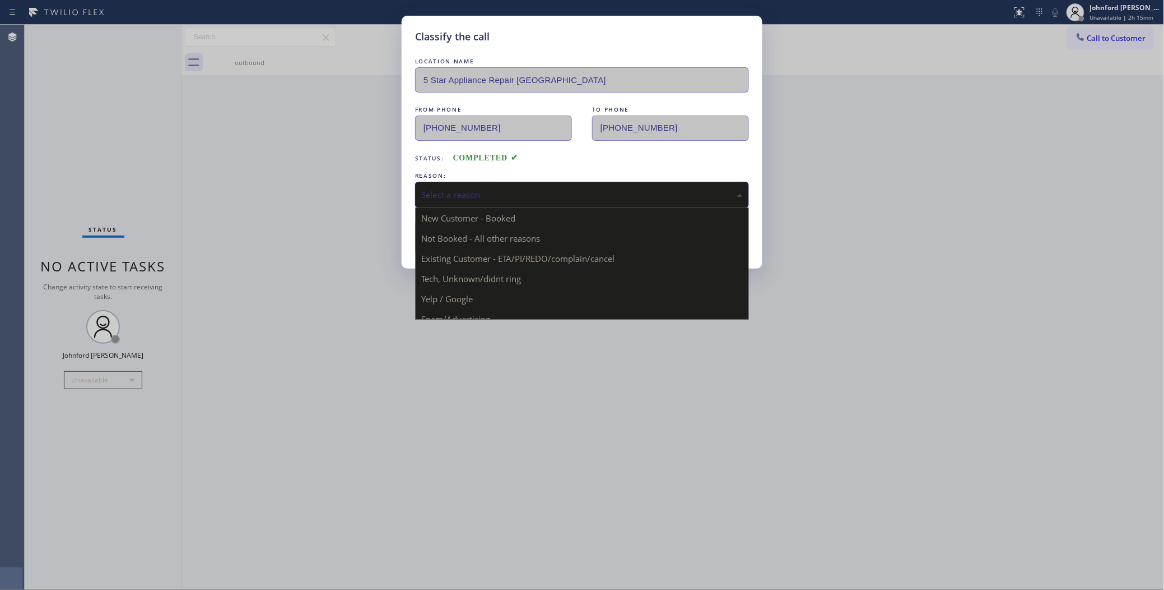
click at [496, 195] on div "Select a reason" at bounding box center [582, 194] width 322 height 13
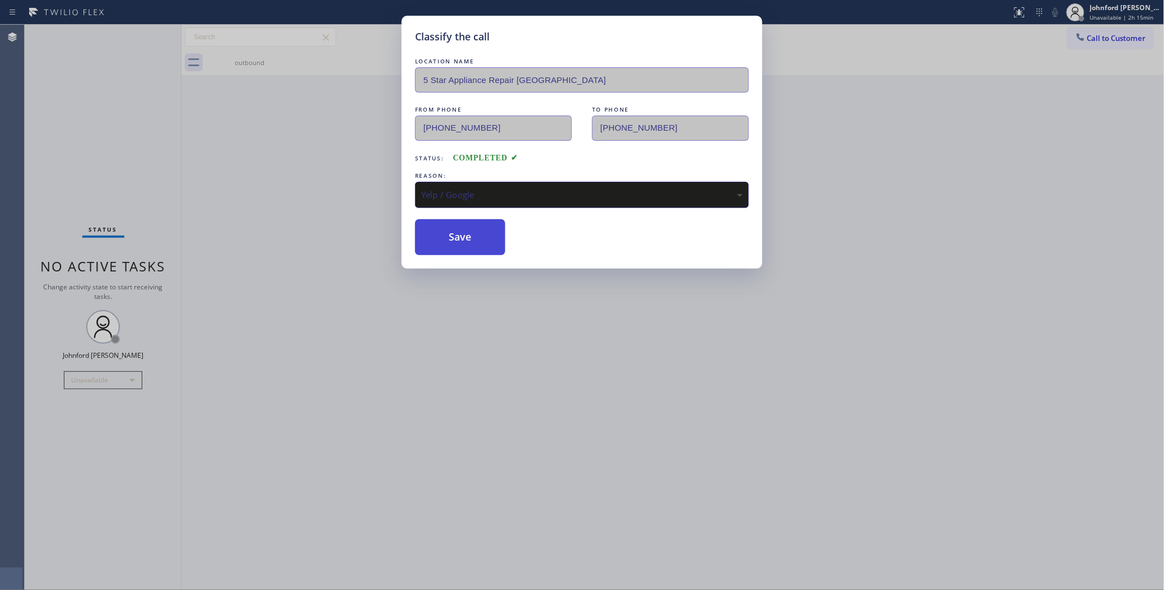
click at [464, 220] on button "Save" at bounding box center [460, 237] width 90 height 36
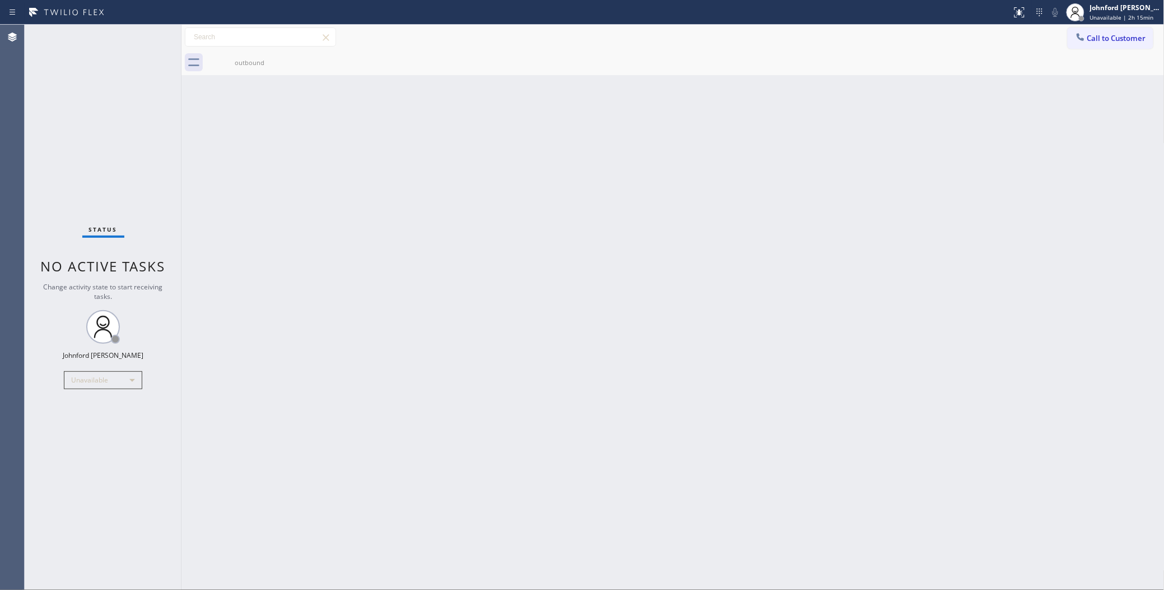
click at [1083, 40] on icon at bounding box center [1080, 36] width 7 height 7
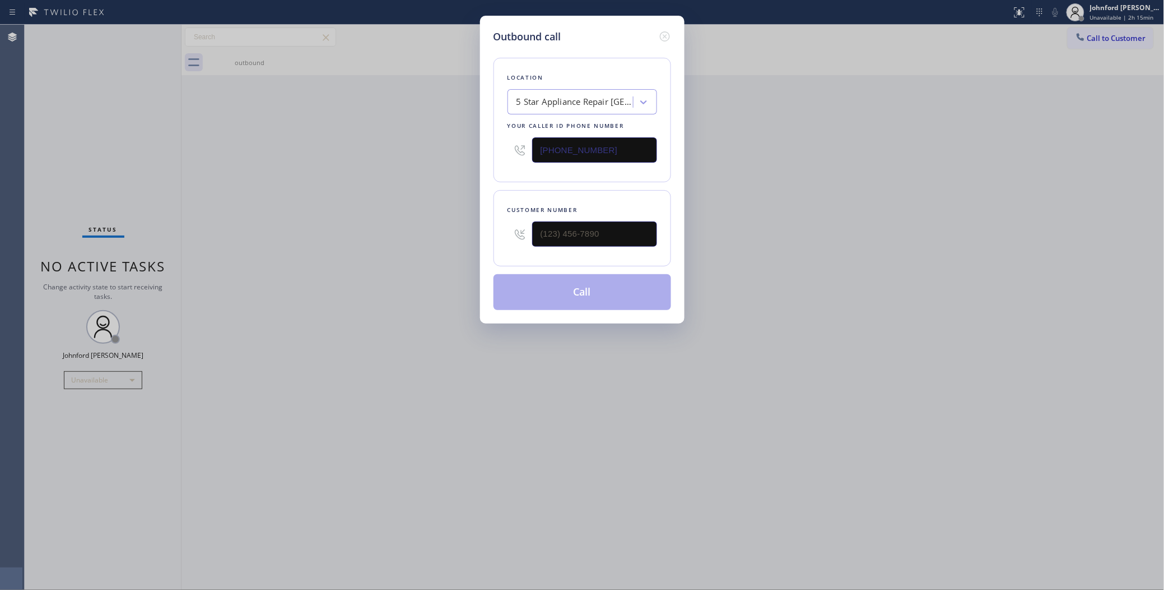
click at [505, 147] on div "Location 5 Star Appliance Repair Ashland Your caller id phone number (458) 217-…" at bounding box center [583, 120] width 178 height 124
paste input "714) 451-4122"
type input "[PHONE_NUMBER]"
click at [810, 188] on div "Outbound call Location Local Trusted Electricians Garden Grove Your caller id p…" at bounding box center [582, 295] width 1164 height 590
drag, startPoint x: 595, startPoint y: 234, endPoint x: 484, endPoint y: 237, distance: 111.0
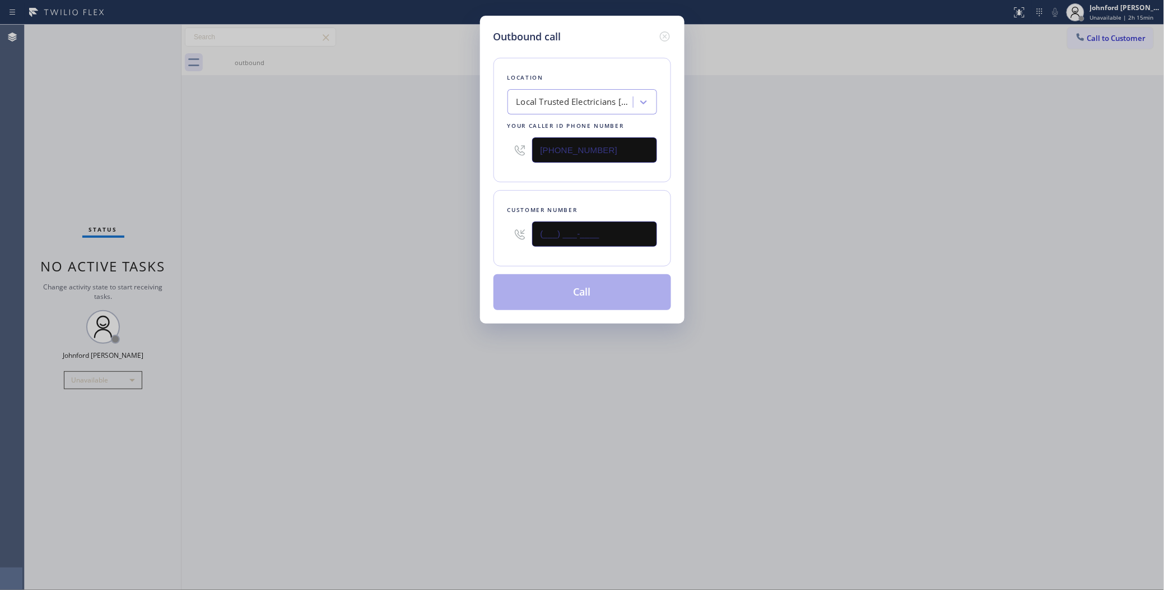
click at [484, 237] on div "Outbound call Location Local Trusted Electricians Garden Grove Your caller id p…" at bounding box center [582, 170] width 205 height 308
paste input "213) 720-8618"
type input "[PHONE_NUMBER]"
click at [446, 231] on div "Outbound call Location Local Trusted Electricians Garden Grove Your caller id p…" at bounding box center [582, 295] width 1164 height 590
click at [586, 290] on button "Call" at bounding box center [583, 292] width 178 height 36
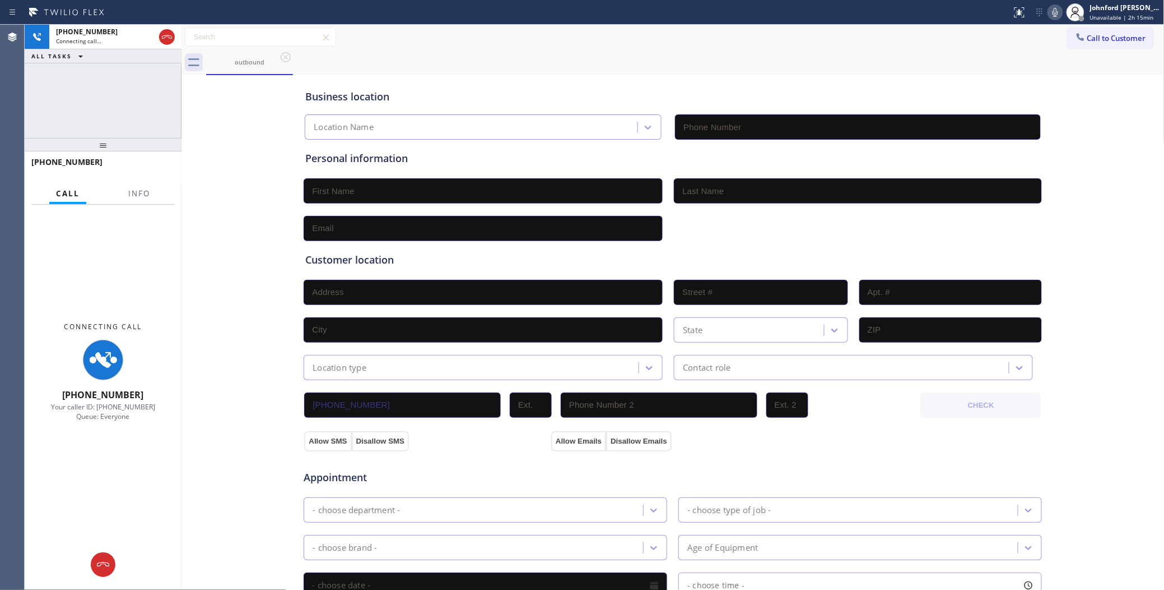
type input "[PHONE_NUMBER]"
click at [138, 191] on span "Info" at bounding box center [139, 193] width 22 height 10
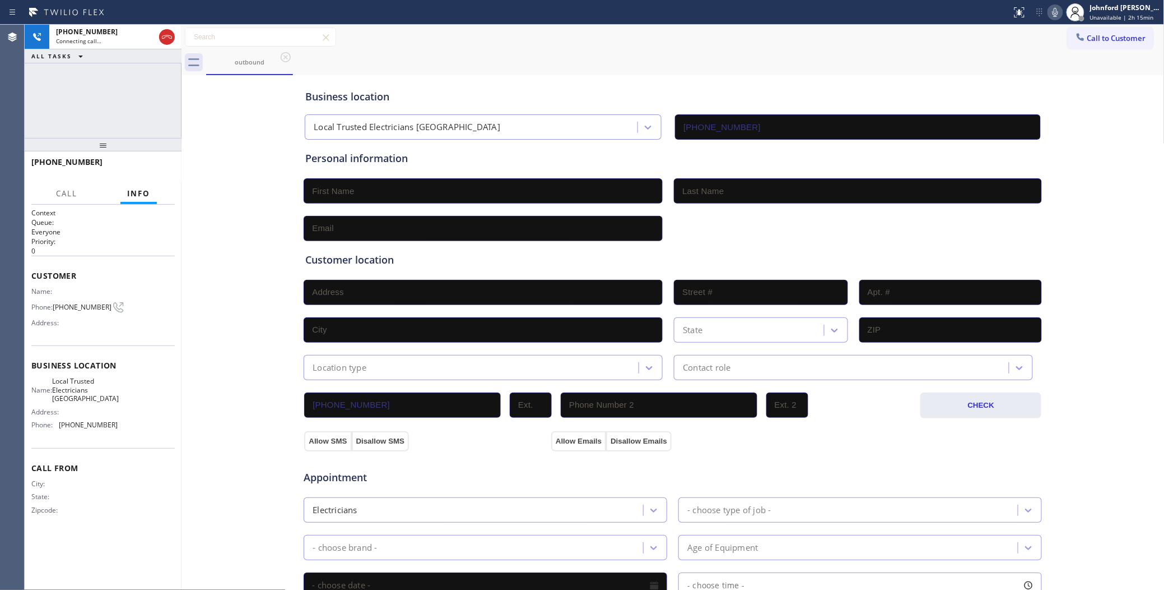
click at [102, 92] on div "+12137208618 Connecting call… ALL TASKS ALL TASKS ACTIVE TASKS TASKS IN WRAP UP" at bounding box center [103, 81] width 157 height 113
click at [144, 170] on span "HANG UP" at bounding box center [149, 167] width 34 height 8
drag, startPoint x: 1087, startPoint y: 25, endPoint x: 1004, endPoint y: 70, distance: 94.3
click at [1086, 26] on div "Call to Customer Outbound call Location Local Trusted Electricians Garden Grove…" at bounding box center [673, 37] width 983 height 25
click at [1094, 43] on button "Call to Customer" at bounding box center [1111, 37] width 86 height 21
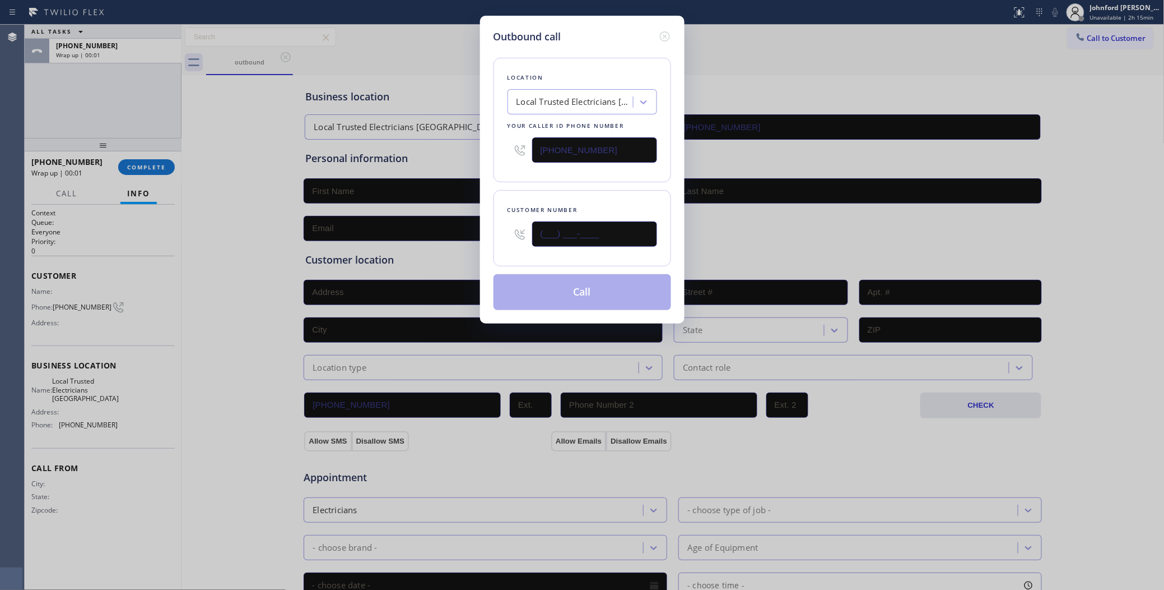
drag, startPoint x: 516, startPoint y: 239, endPoint x: 480, endPoint y: 239, distance: 35.9
click at [480, 239] on div "Outbound call Location Local Trusted Electricians Garden Grove Your caller id p…" at bounding box center [582, 170] width 205 height 308
paste input "213) 720-8618"
type input "[PHONE_NUMBER]"
drag, startPoint x: 584, startPoint y: 163, endPoint x: 573, endPoint y: 211, distance: 48.9
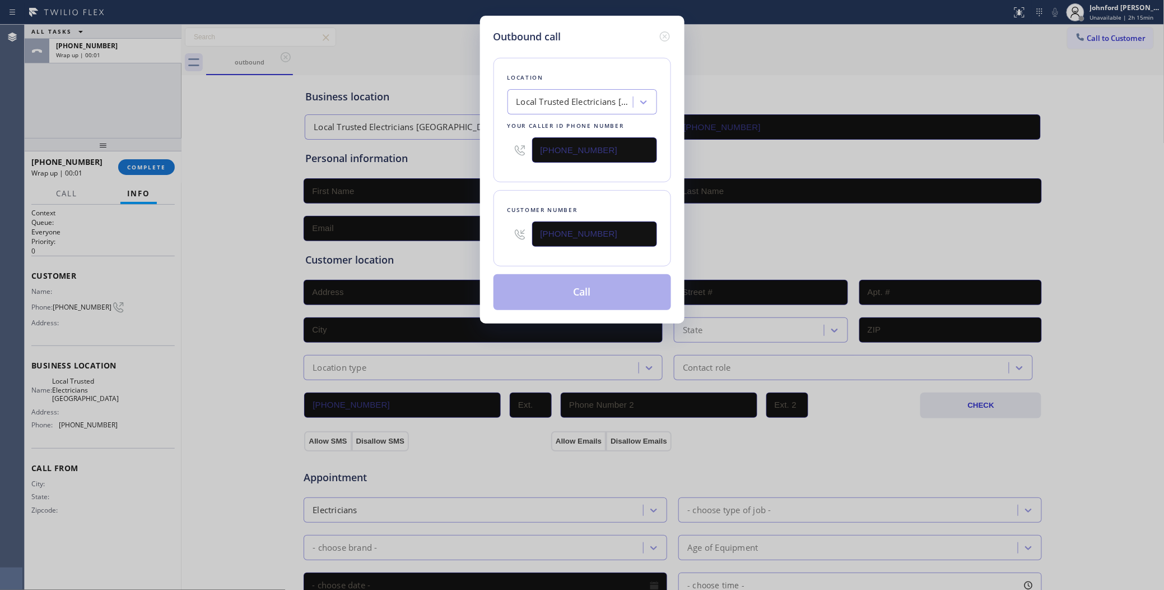
click at [583, 169] on div "Location Local Trusted Electricians Garden Grove Your caller id phone number (7…" at bounding box center [583, 120] width 178 height 124
click at [558, 295] on button "Call" at bounding box center [583, 292] width 178 height 36
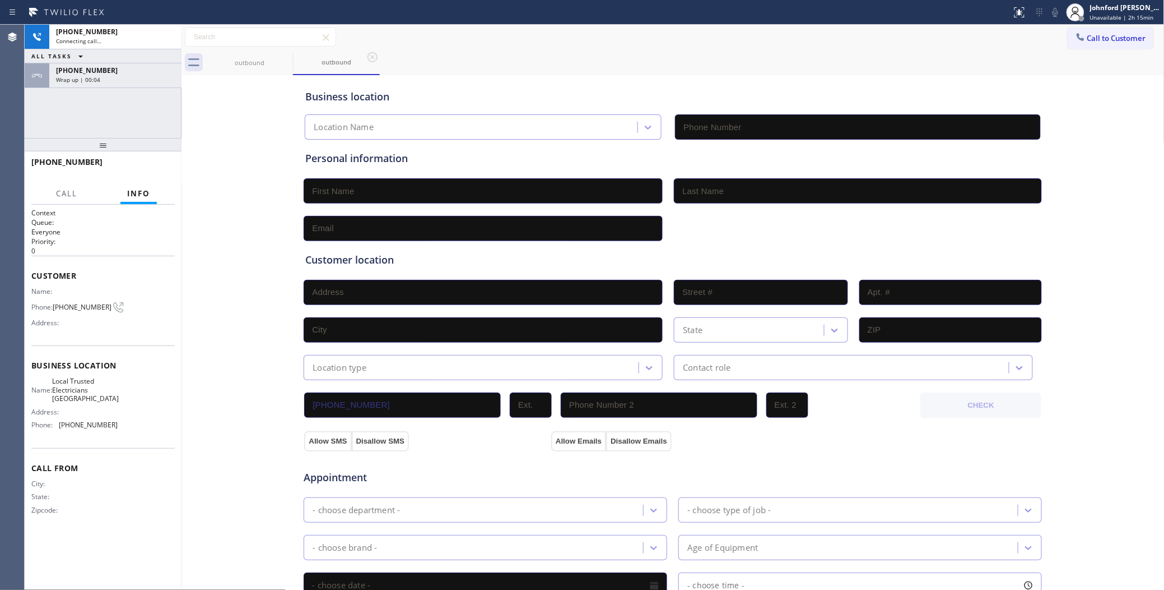
type input "[PHONE_NUMBER]"
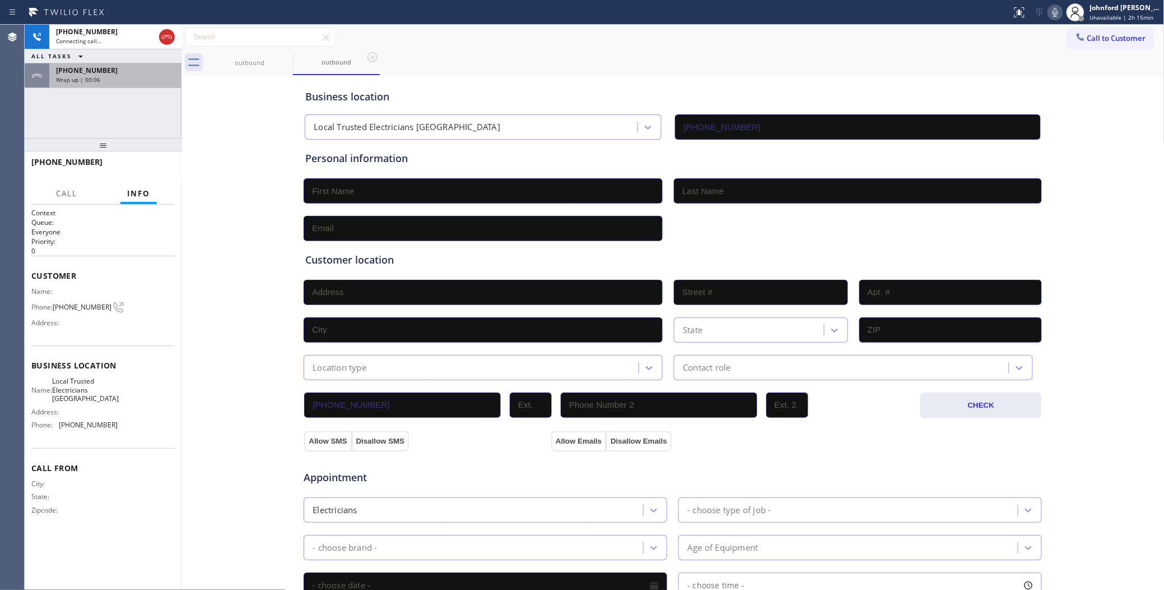
click at [128, 71] on div "[PHONE_NUMBER]" at bounding box center [115, 71] width 119 height 10
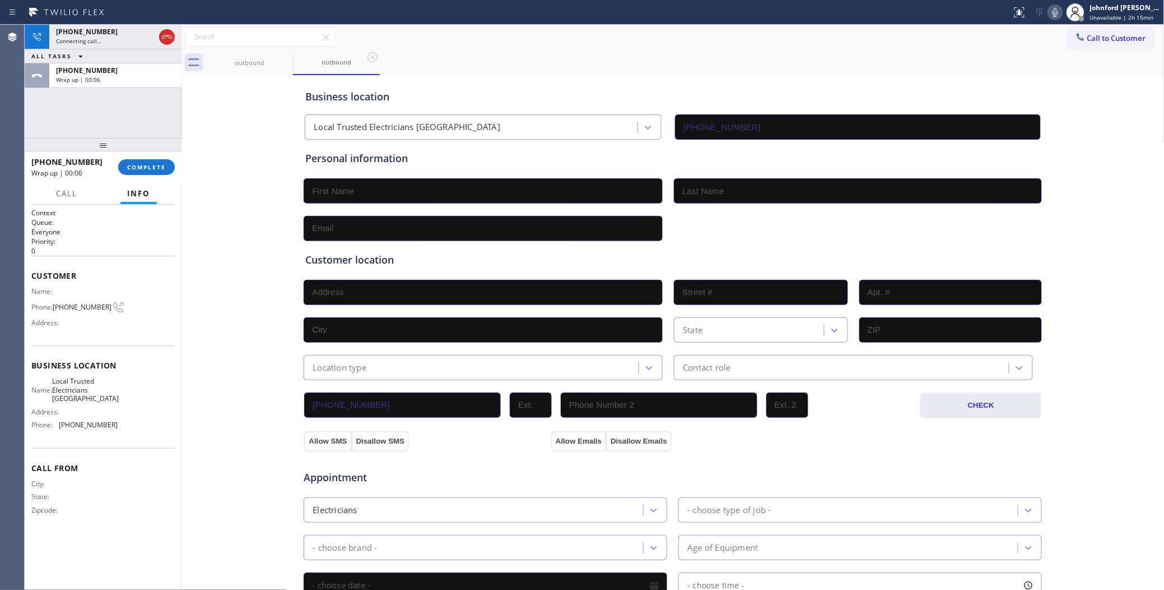
click at [167, 155] on div "+12137208618 Wrap up | 00:06 COMPLETE" at bounding box center [102, 166] width 143 height 29
click at [160, 165] on span "COMPLETE" at bounding box center [146, 167] width 39 height 8
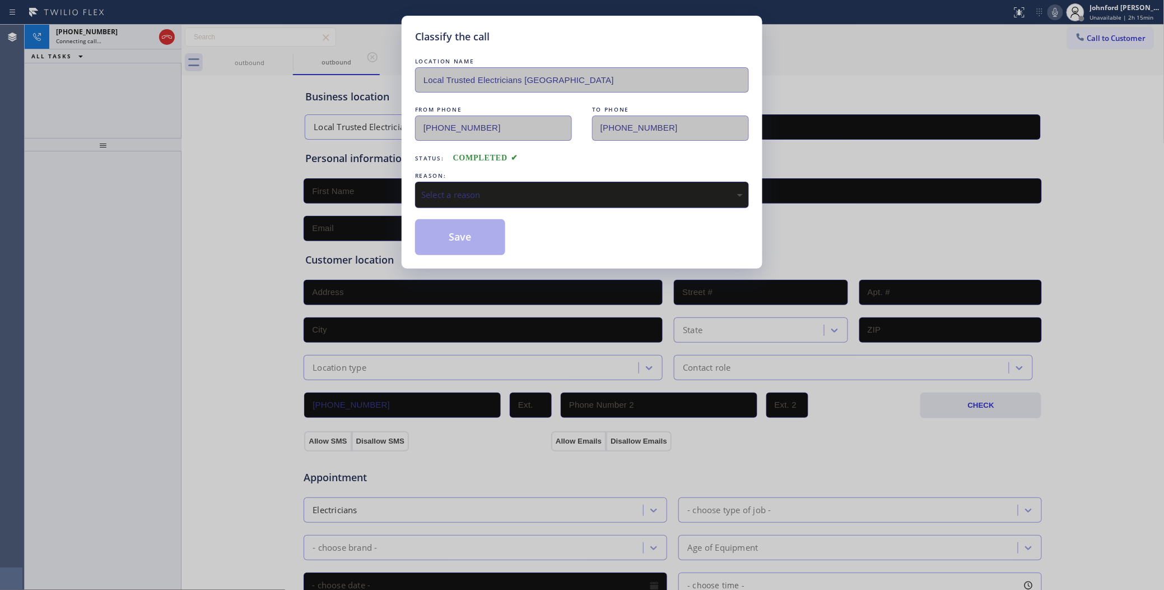
drag, startPoint x: 504, startPoint y: 185, endPoint x: 535, endPoint y: 194, distance: 32.1
click at [506, 188] on div "Select a reason" at bounding box center [582, 194] width 322 height 13
click at [449, 239] on button "Save" at bounding box center [460, 237] width 90 height 36
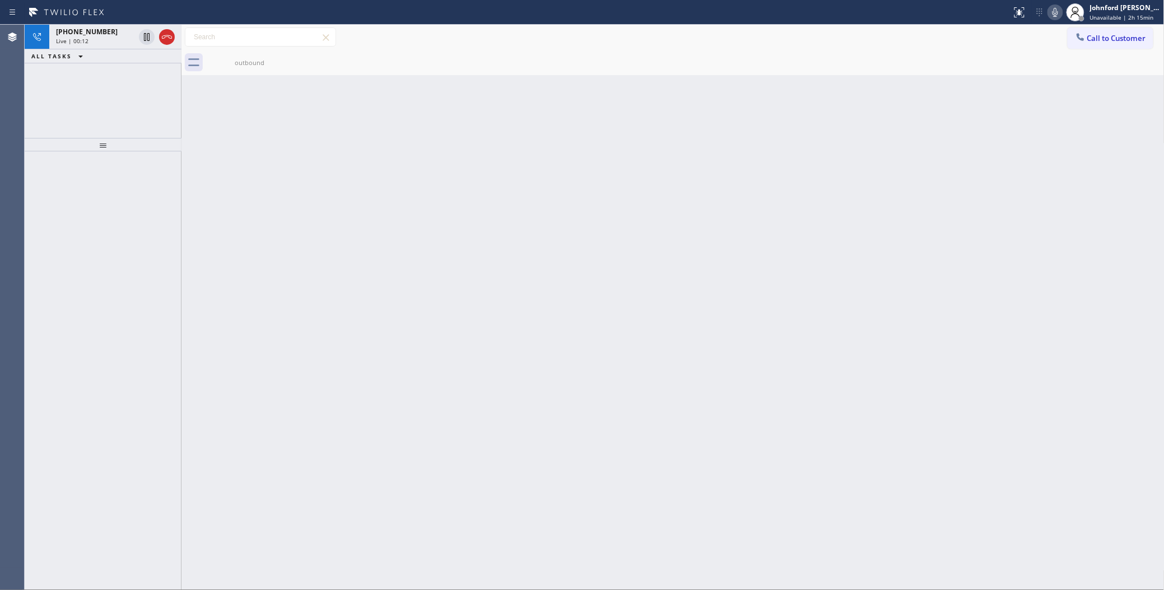
click at [80, 92] on div "+12137208618 Live | 00:12 ALL TASKS ALL TASKS ACTIVE TASKS TASKS IN WRAP UP" at bounding box center [103, 81] width 157 height 113
click at [161, 36] on icon at bounding box center [166, 36] width 13 height 13
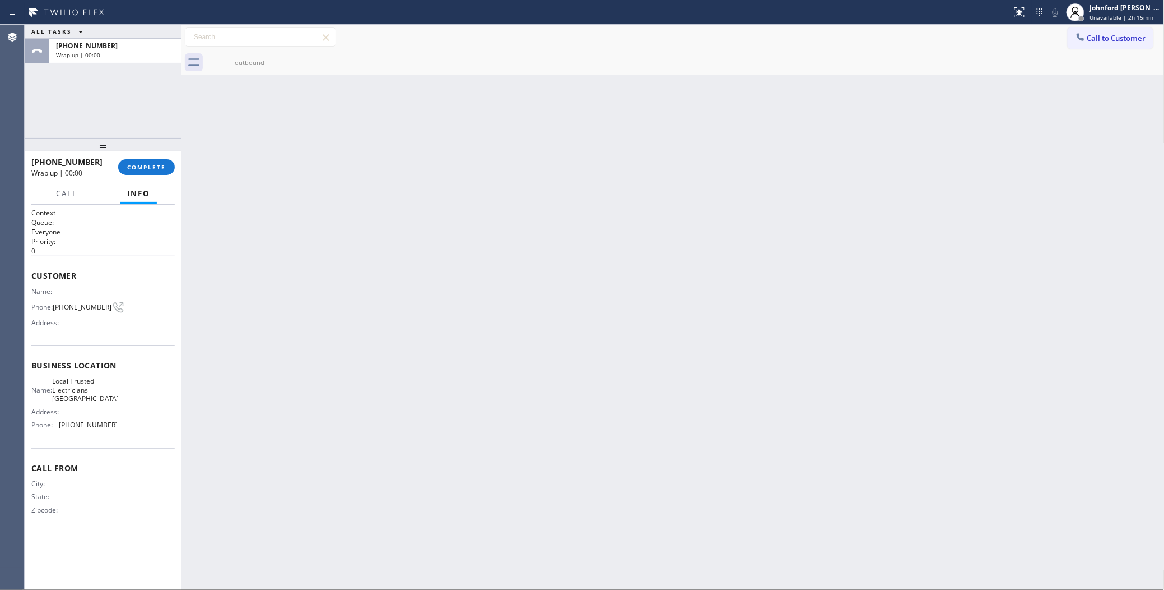
drag, startPoint x: 1079, startPoint y: 41, endPoint x: 1056, endPoint y: 49, distance: 23.9
click at [1080, 40] on icon at bounding box center [1080, 36] width 11 height 11
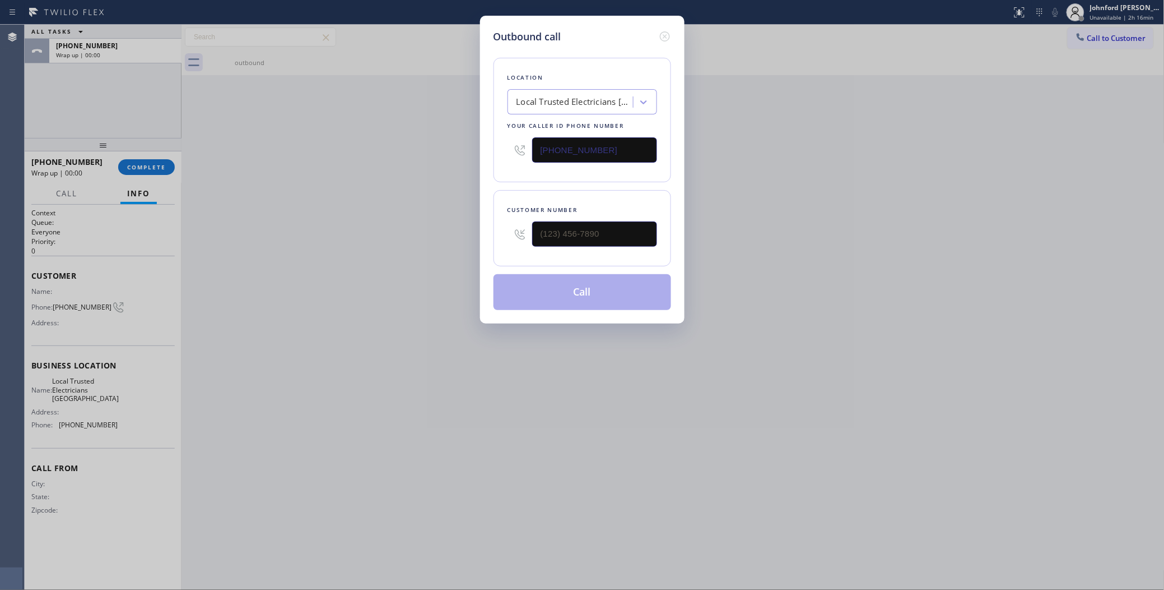
drag, startPoint x: 567, startPoint y: 150, endPoint x: 547, endPoint y: 150, distance: 19.6
click at [547, 150] on input "[PHONE_NUMBER]" at bounding box center [594, 149] width 125 height 25
drag, startPoint x: 660, startPoint y: 149, endPoint x: 539, endPoint y: 147, distance: 121.0
click at [539, 147] on div "Location Local Trusted Electricians Garden Grove Your caller id phone number (7…" at bounding box center [583, 120] width 178 height 124
click at [569, 141] on input "[PHONE_NUMBER]" at bounding box center [594, 149] width 125 height 25
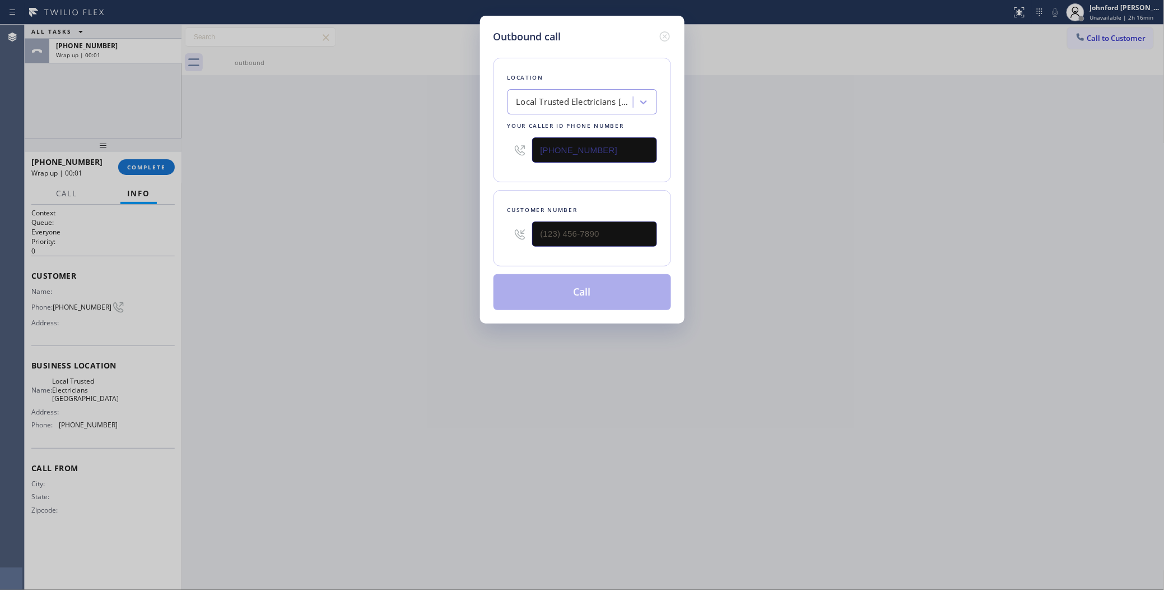
click at [569, 141] on input "[PHONE_NUMBER]" at bounding box center [594, 149] width 125 height 25
paste input "312) 500-8521"
type input "[PHONE_NUMBER]"
click at [833, 151] on div "Outbound call Location Morton Heating & Appliance Repair Inc Your caller id pho…" at bounding box center [582, 295] width 1164 height 590
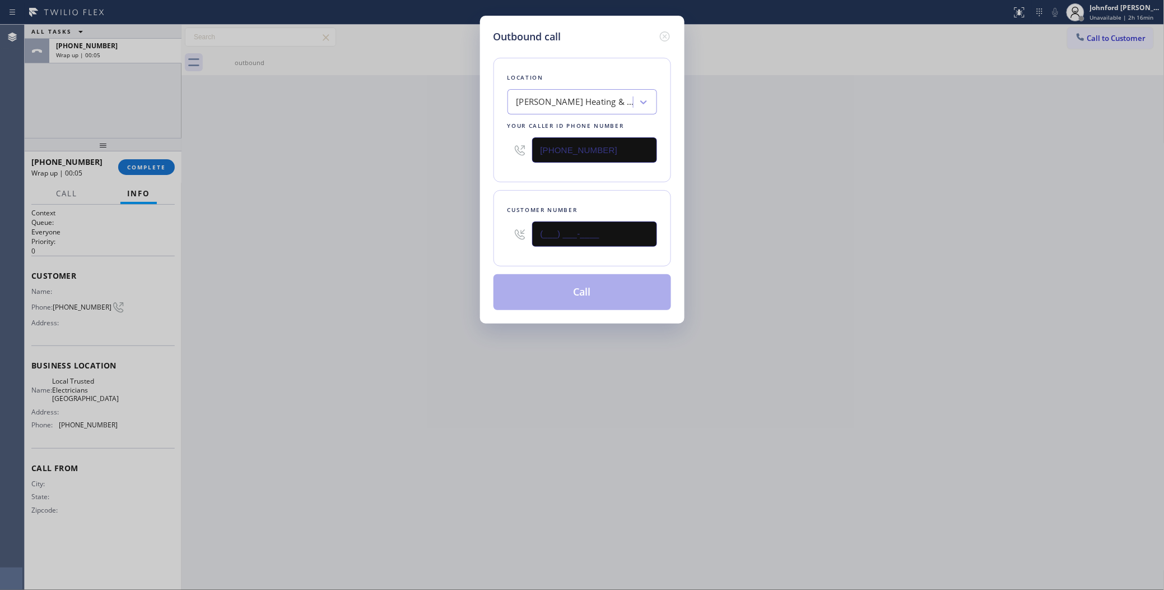
drag, startPoint x: 592, startPoint y: 225, endPoint x: 485, endPoint y: 231, distance: 106.7
click at [488, 231] on div "Outbound call Location Morton Heating & Appliance Repair Inc Your caller id pho…" at bounding box center [582, 170] width 205 height 308
paste input "757) 731-1868"
type input "[PHONE_NUMBER]"
click at [402, 225] on div "Outbound call Location Morton Heating & Appliance Repair Inc Your caller id pho…" at bounding box center [582, 295] width 1164 height 590
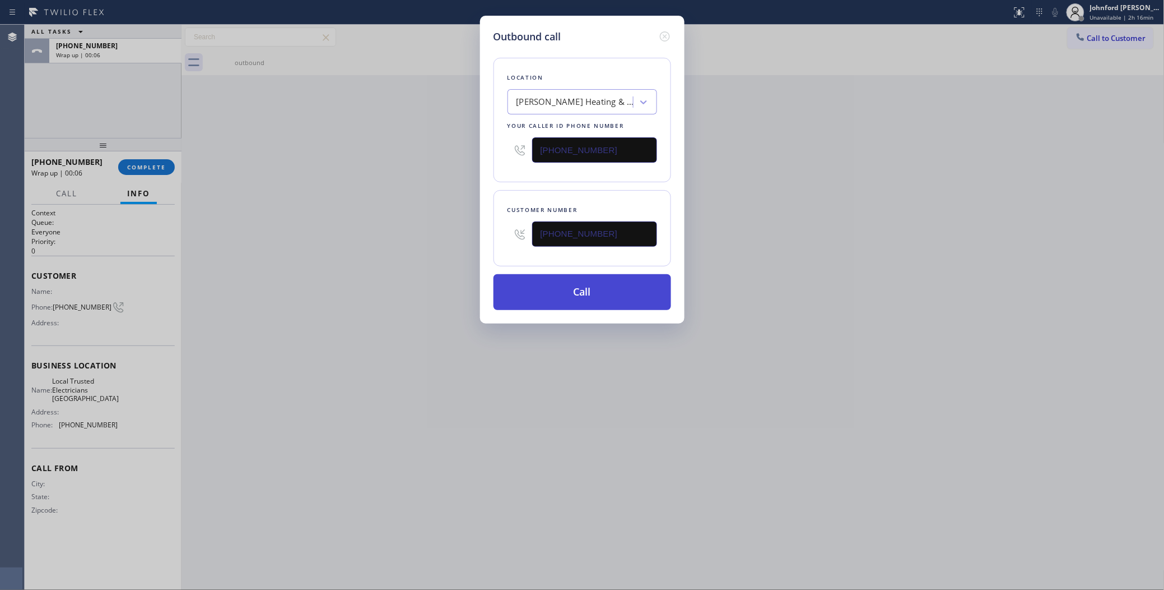
click at [558, 299] on button "Call" at bounding box center [583, 292] width 178 height 36
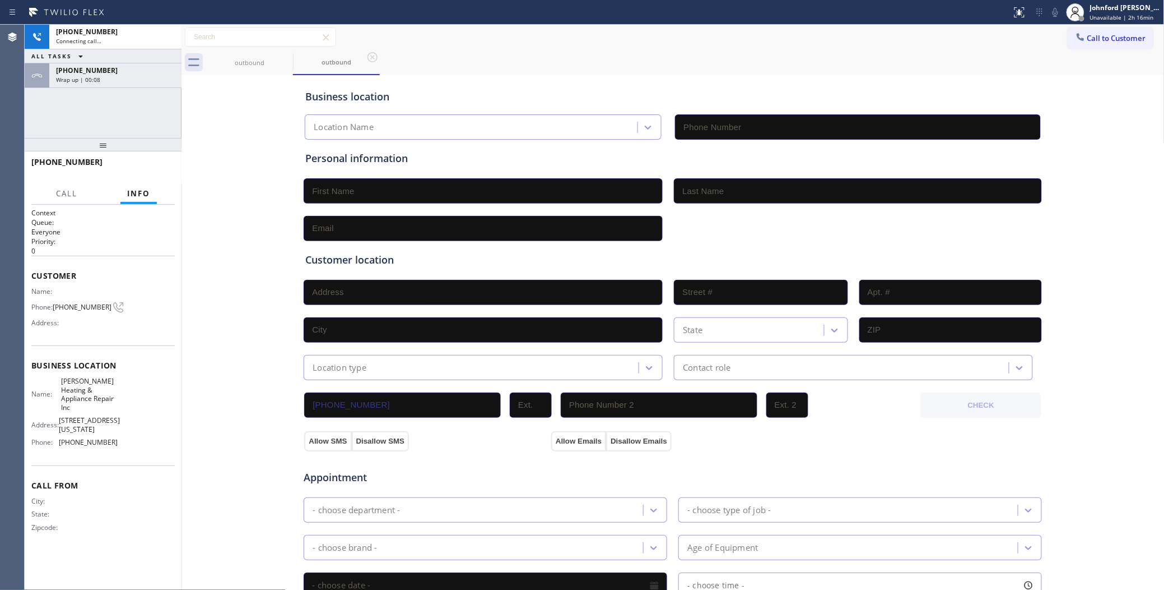
type input "[PHONE_NUMBER]"
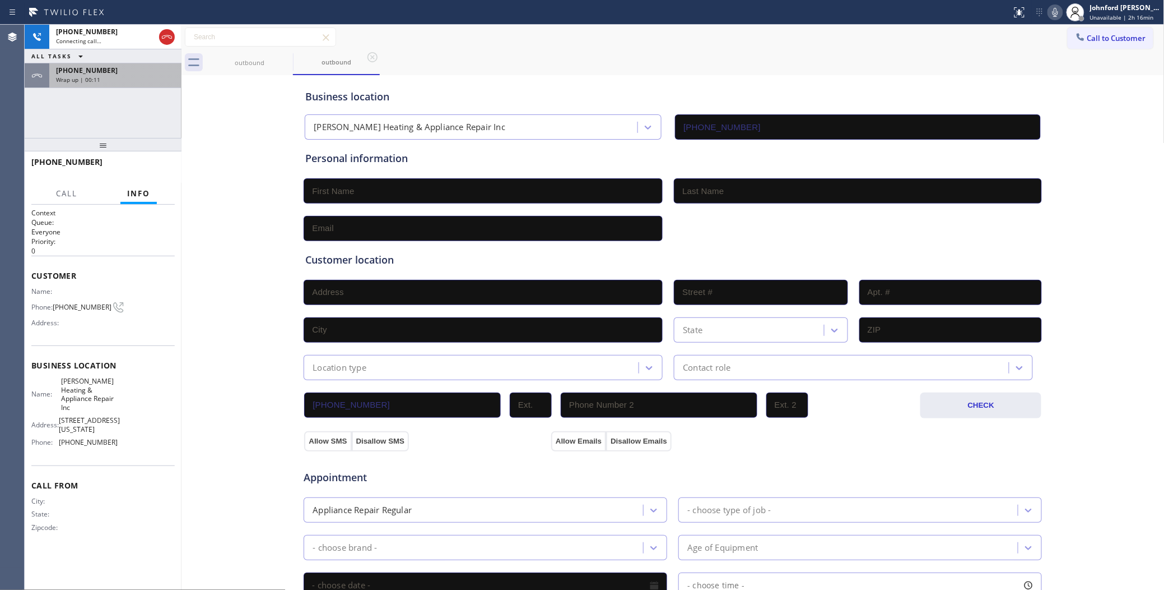
drag, startPoint x: 94, startPoint y: 67, endPoint x: 99, endPoint y: 76, distance: 10.3
click at [94, 67] on span "[PHONE_NUMBER]" at bounding box center [87, 71] width 62 height 10
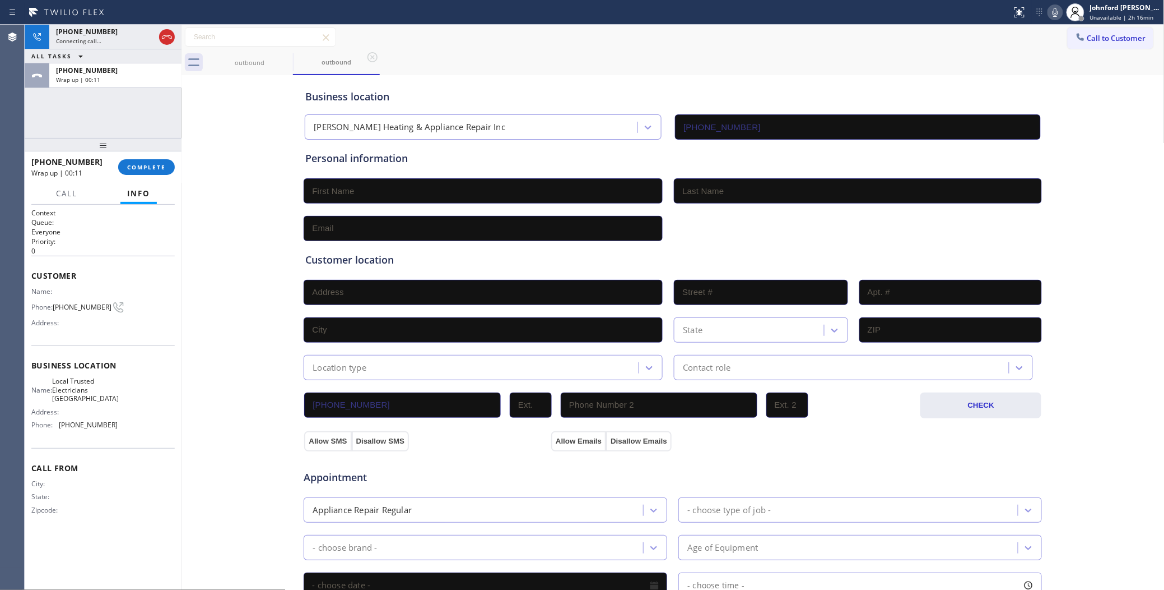
click at [146, 178] on div "+12137208618 Wrap up | 00:11 COMPLETE" at bounding box center [102, 166] width 143 height 29
click at [147, 172] on button "COMPLETE" at bounding box center [146, 167] width 57 height 16
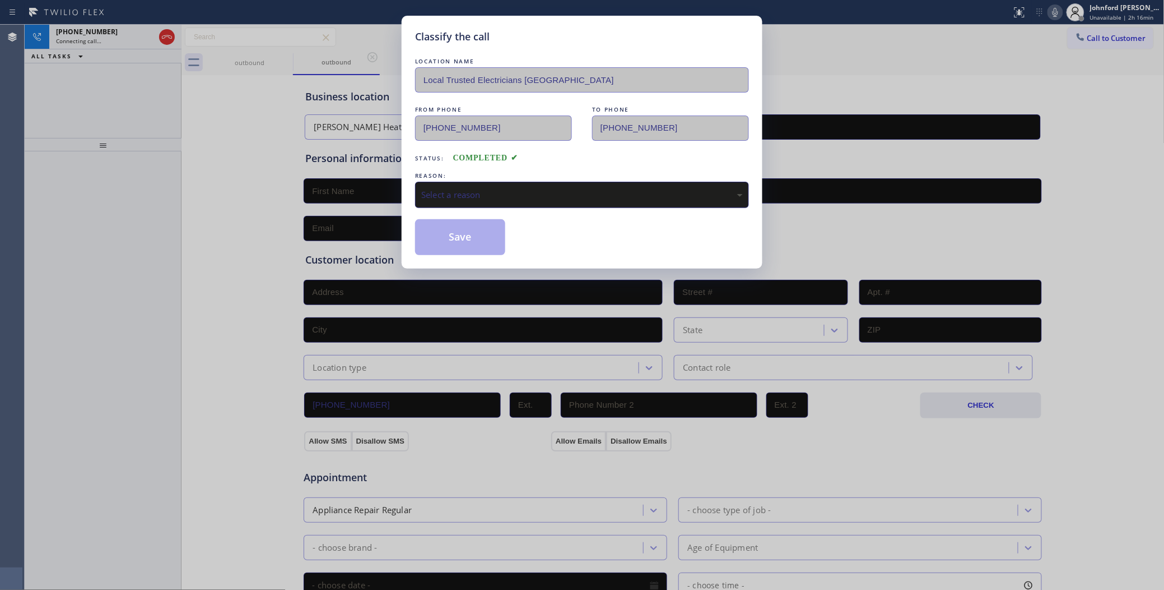
click at [461, 198] on div "Select a reason" at bounding box center [582, 195] width 334 height 26
click at [464, 242] on button "Save" at bounding box center [460, 237] width 90 height 36
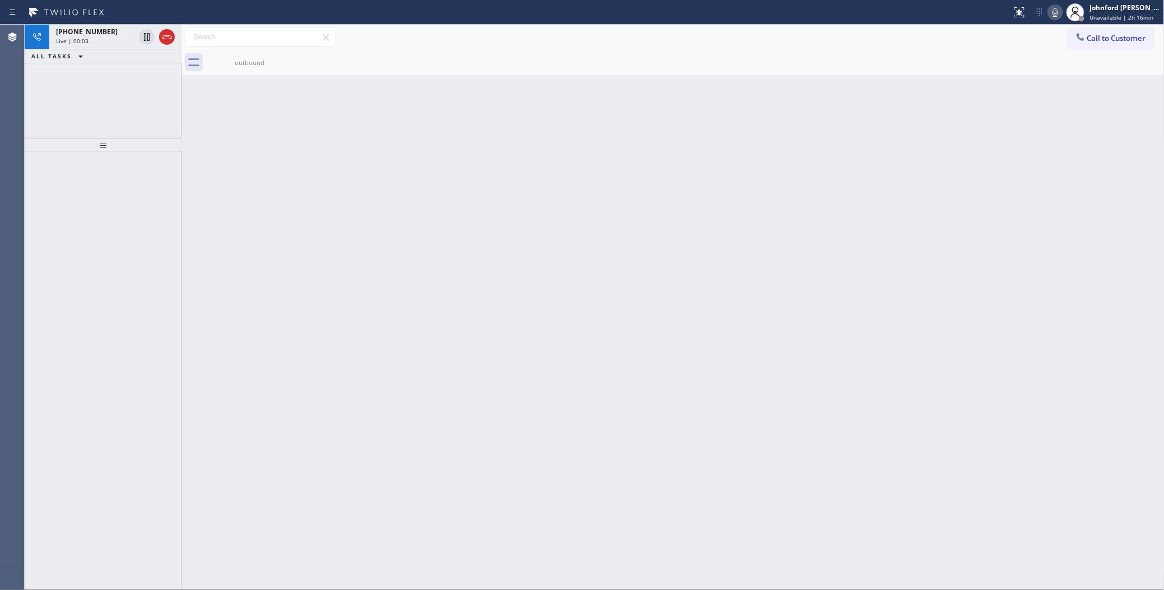
drag, startPoint x: 165, startPoint y: 42, endPoint x: 584, endPoint y: 93, distance: 421.7
click at [165, 42] on icon at bounding box center [166, 36] width 13 height 13
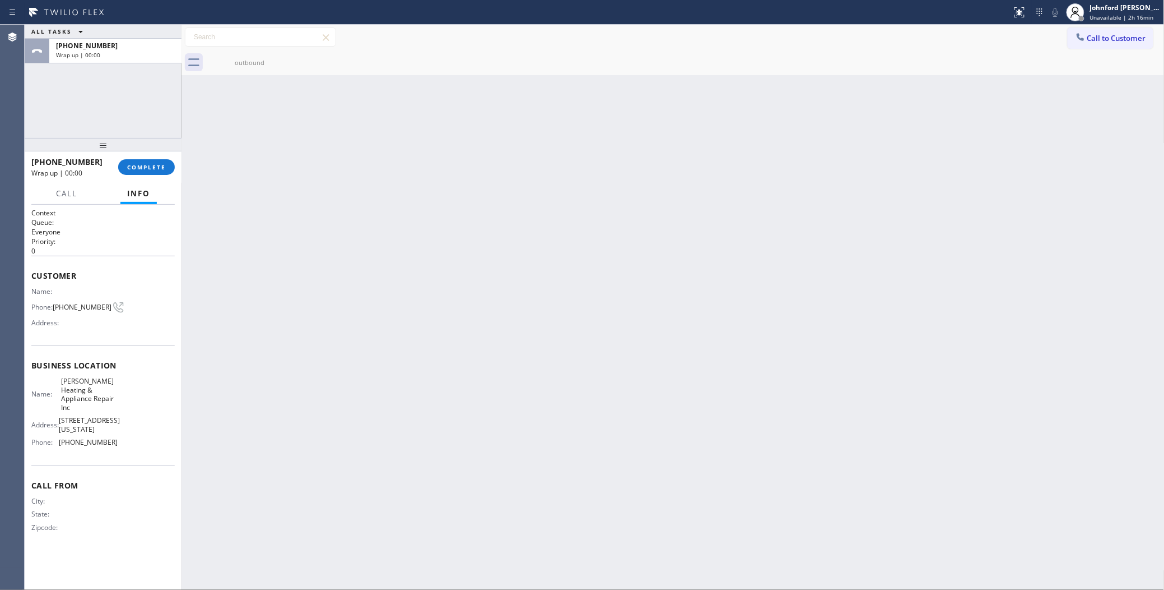
click at [1107, 40] on span "Call to Customer" at bounding box center [1117, 38] width 59 height 10
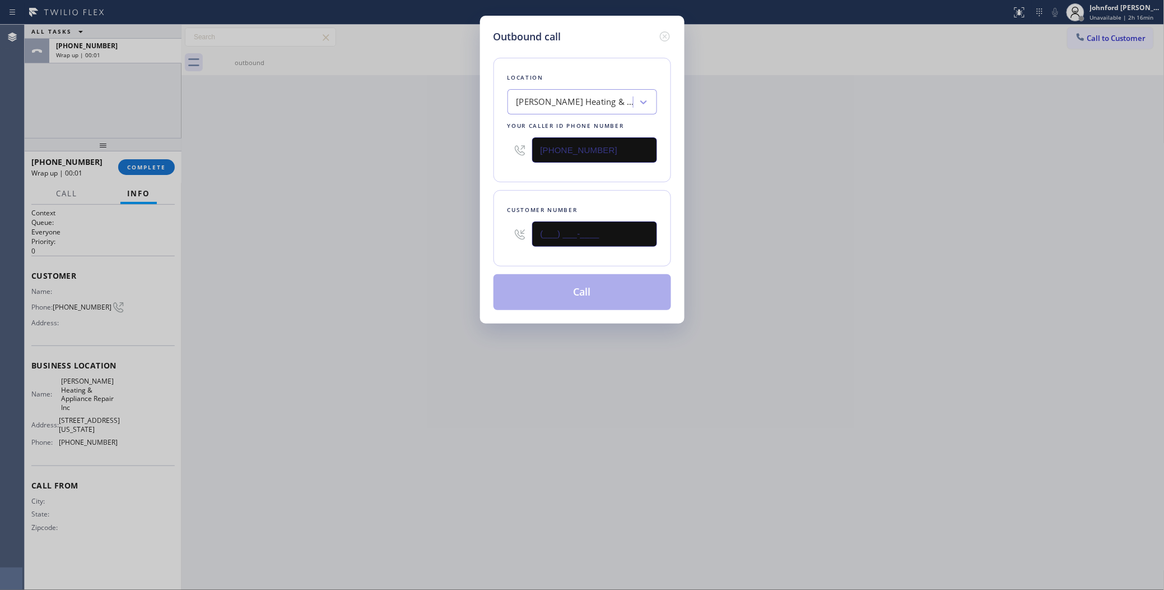
drag, startPoint x: 561, startPoint y: 236, endPoint x: 509, endPoint y: 230, distance: 52.5
click at [509, 230] on div "(___) ___-____" at bounding box center [583, 234] width 150 height 36
paste input "757) 731-1868"
type input "[PHONE_NUMBER]"
click at [458, 225] on div "Outbound call Location Morton Heating & Appliance Repair Inc Your caller id pho…" at bounding box center [582, 295] width 1164 height 590
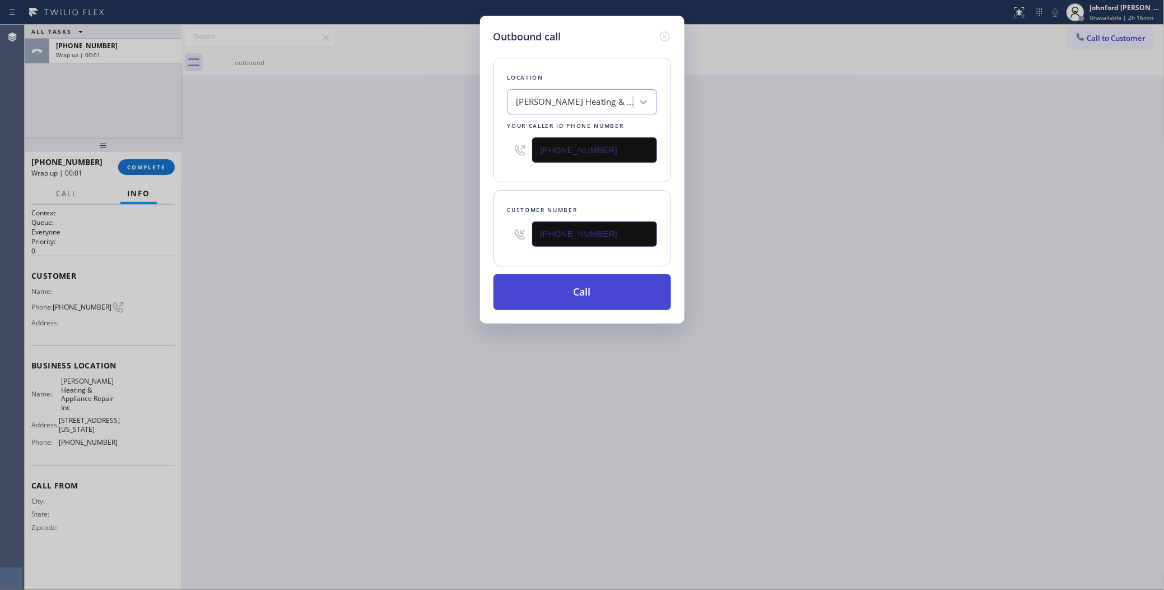
click at [586, 296] on button "Call" at bounding box center [583, 292] width 178 height 36
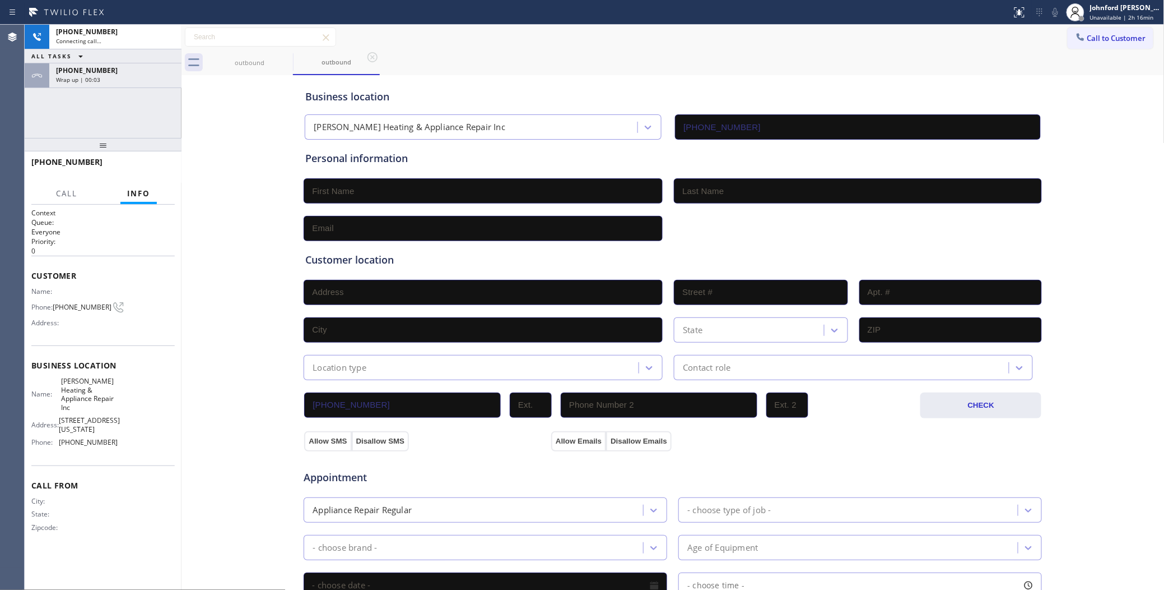
type input "[PHONE_NUMBER]"
drag, startPoint x: 106, startPoint y: 77, endPoint x: 122, endPoint y: 106, distance: 33.3
click at [106, 77] on div "Wrap up | 00:07" at bounding box center [115, 80] width 119 height 8
click at [129, 170] on span "COMPLETE" at bounding box center [146, 167] width 39 height 8
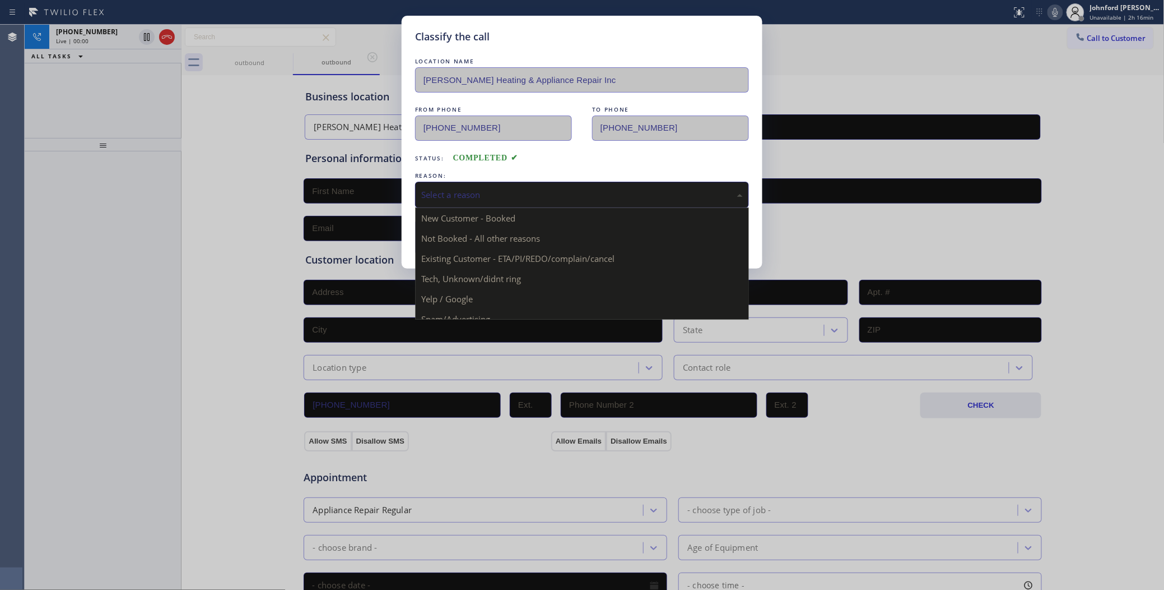
click at [477, 197] on div "Select a reason" at bounding box center [582, 194] width 322 height 13
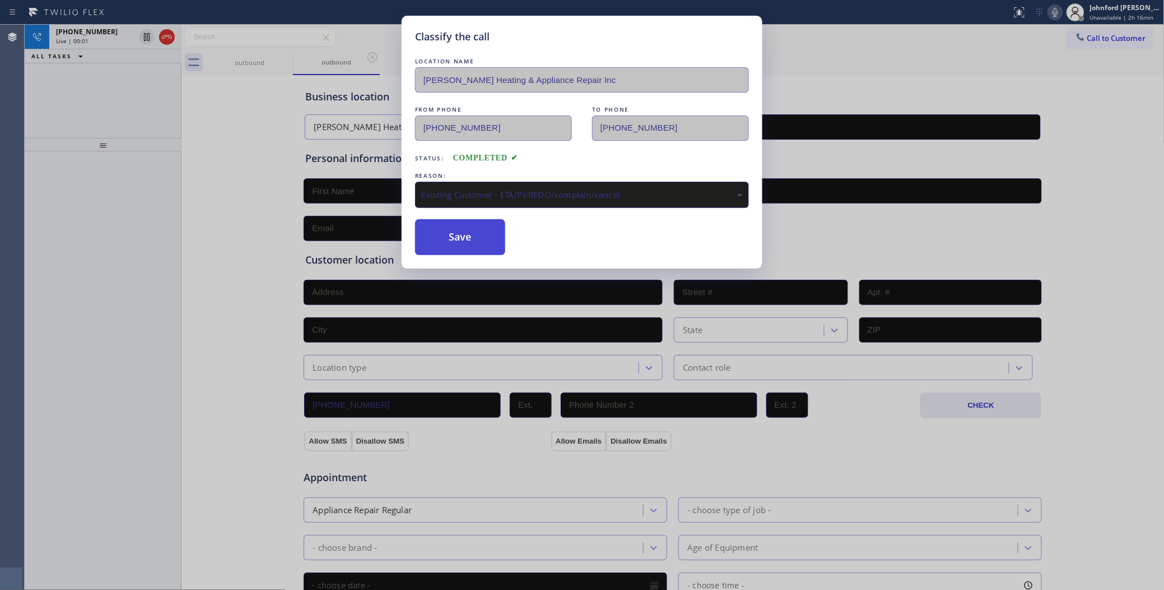
click at [443, 234] on button "Save" at bounding box center [460, 237] width 90 height 36
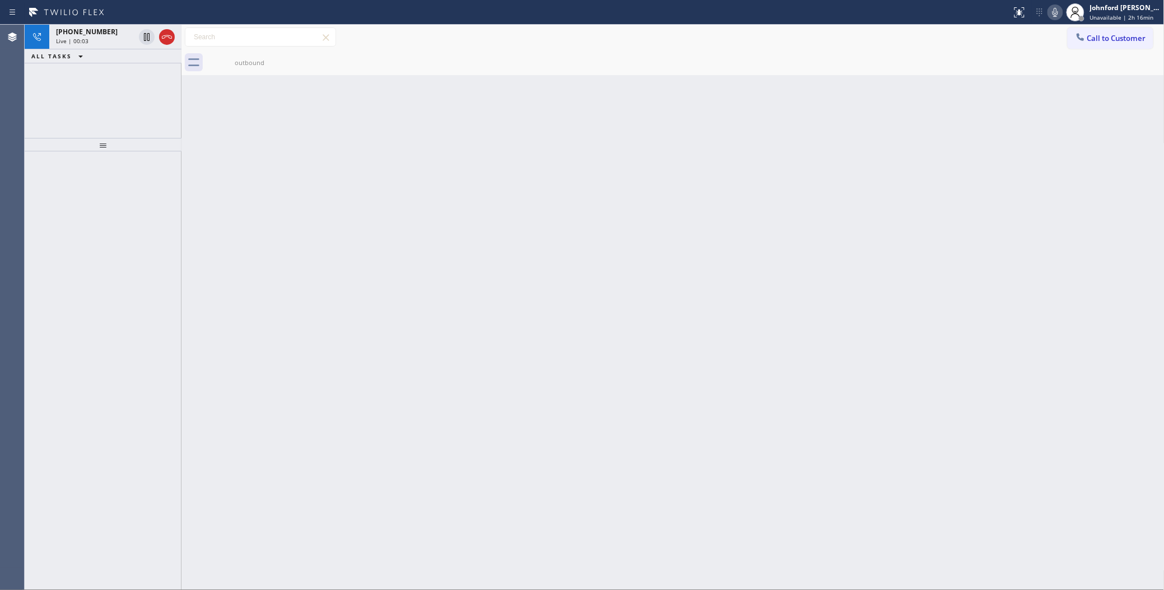
drag, startPoint x: 61, startPoint y: 95, endPoint x: 76, endPoint y: 7, distance: 89.9
click at [61, 95] on div "+17577311868 Live | 00:03 ALL TASKS ALL TASKS ACTIVE TASKS TASKS IN WRAP UP" at bounding box center [103, 81] width 157 height 113
click at [163, 38] on icon at bounding box center [167, 36] width 10 height 3
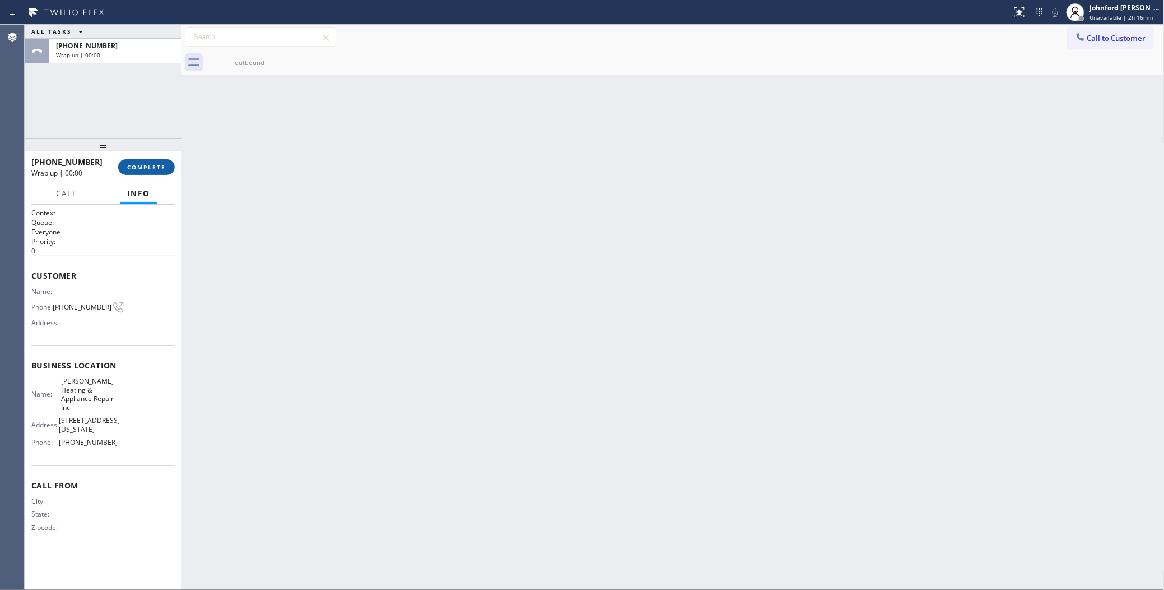
click at [167, 163] on button "COMPLETE" at bounding box center [146, 167] width 57 height 16
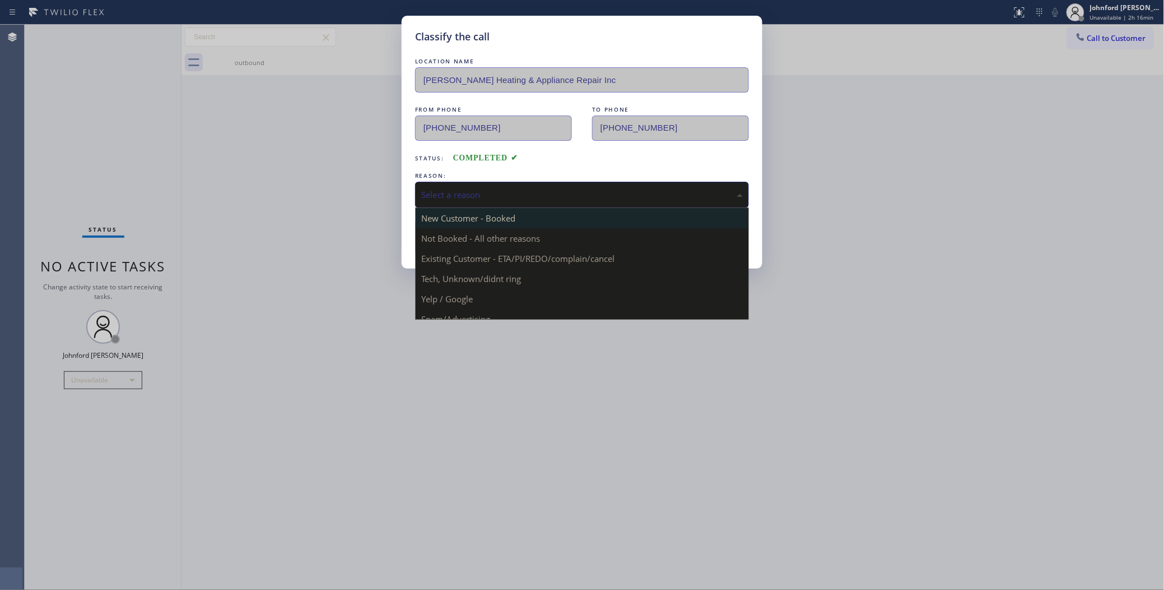
drag, startPoint x: 463, startPoint y: 183, endPoint x: 648, endPoint y: 217, distance: 188.1
click at [478, 183] on div "Select a reason" at bounding box center [582, 195] width 334 height 26
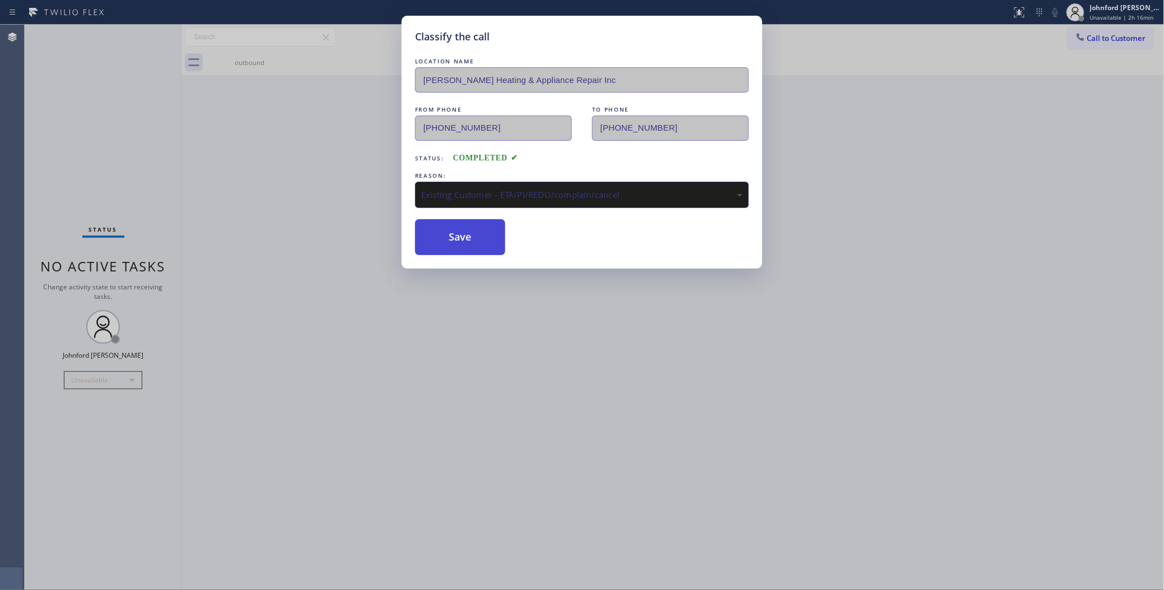
click at [471, 231] on button "Save" at bounding box center [460, 237] width 90 height 36
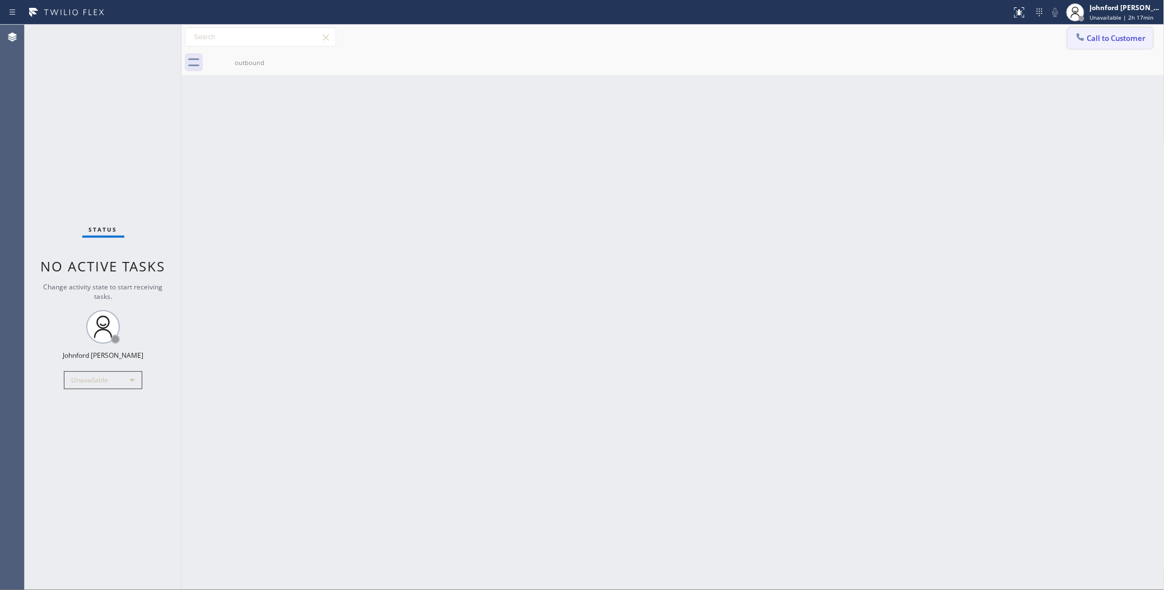
click at [1096, 36] on span "Call to Customer" at bounding box center [1117, 38] width 59 height 10
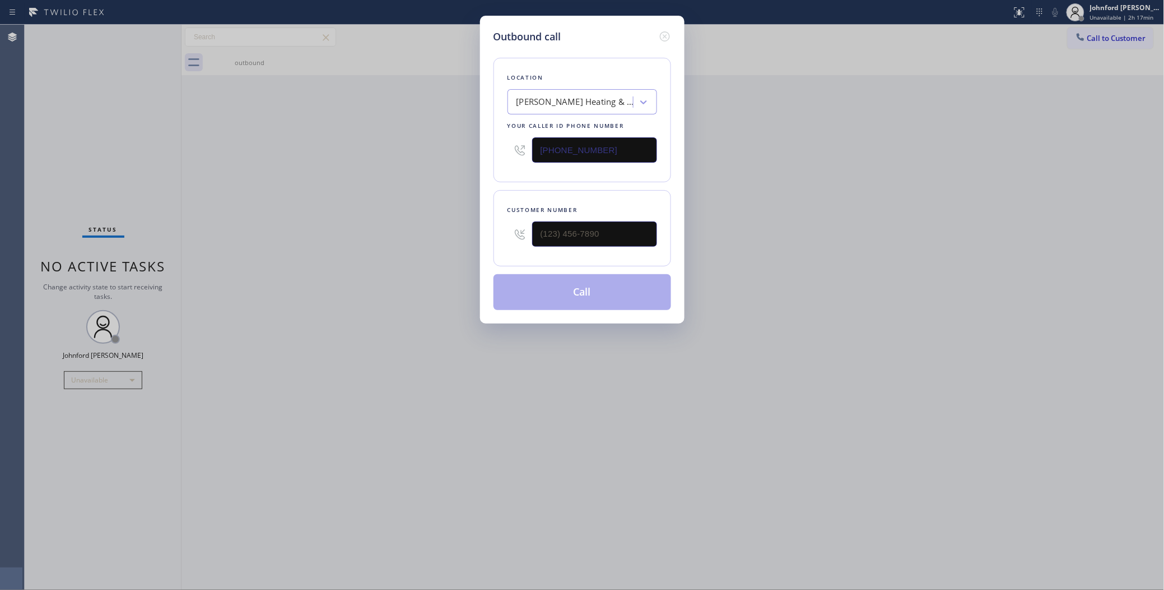
drag, startPoint x: 639, startPoint y: 214, endPoint x: 512, endPoint y: 241, distance: 130.6
click at [508, 240] on div at bounding box center [583, 234] width 150 height 36
drag, startPoint x: 628, startPoint y: 226, endPoint x: 518, endPoint y: 208, distance: 111.2
click at [494, 226] on div "Customer number (___) ___-____" at bounding box center [583, 228] width 178 height 76
paste input "650) 245-5413"
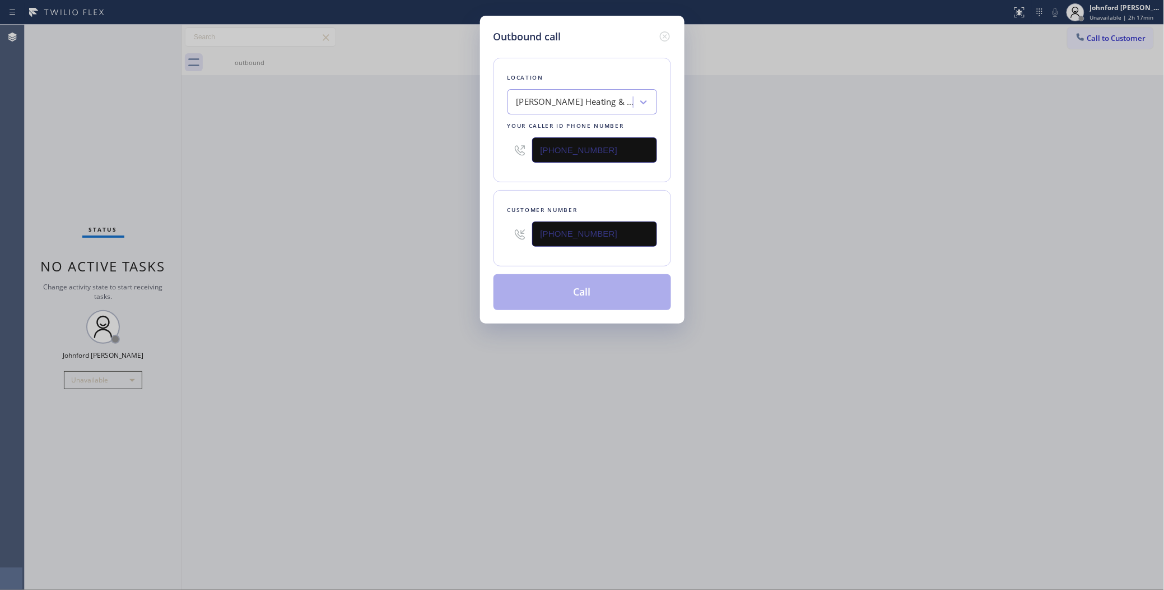
type input "[PHONE_NUMBER]"
click at [729, 59] on div "Outbound call Location Morton Heating & Appliance Repair Inc Your caller id pho…" at bounding box center [582, 295] width 1164 height 590
drag, startPoint x: 646, startPoint y: 134, endPoint x: 490, endPoint y: 143, distance: 156.0
click at [490, 143] on div "Outbound call Location Morton Heating & Appliance Repair Inc Your caller id pho…" at bounding box center [582, 170] width 205 height 308
paste input "415) 914-8003"
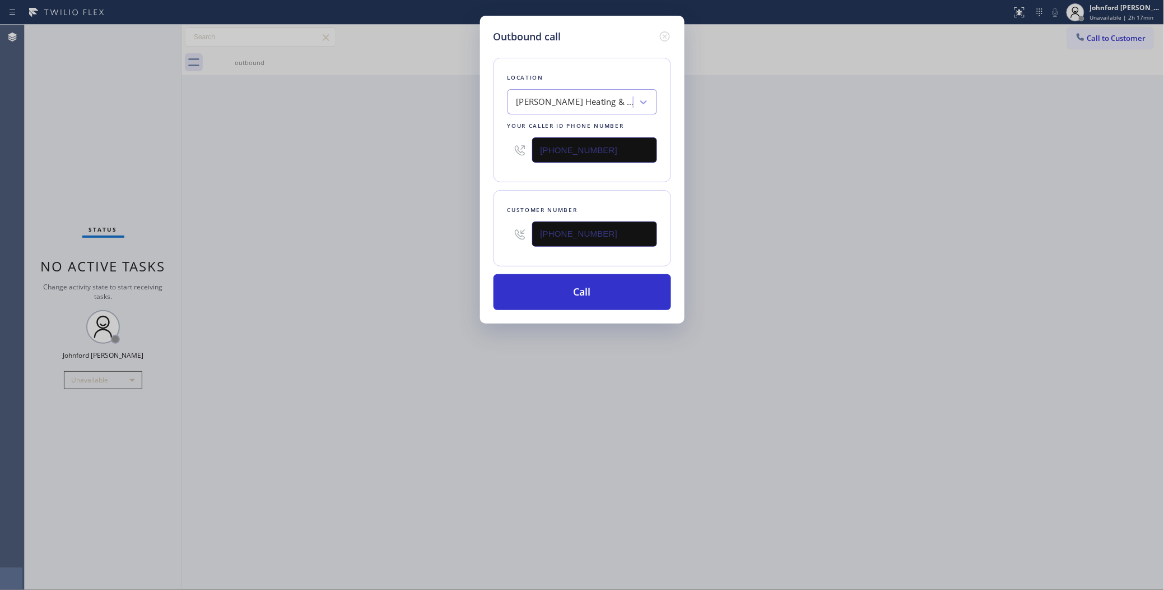
type input "[PHONE_NUMBER]"
drag, startPoint x: 490, startPoint y: 143, endPoint x: 504, endPoint y: 173, distance: 32.3
click at [489, 143] on div "Outbound call Location Morton Heating & Appliance Repair Inc Your caller id pho…" at bounding box center [582, 170] width 205 height 308
click at [559, 287] on button "Call" at bounding box center [583, 292] width 178 height 36
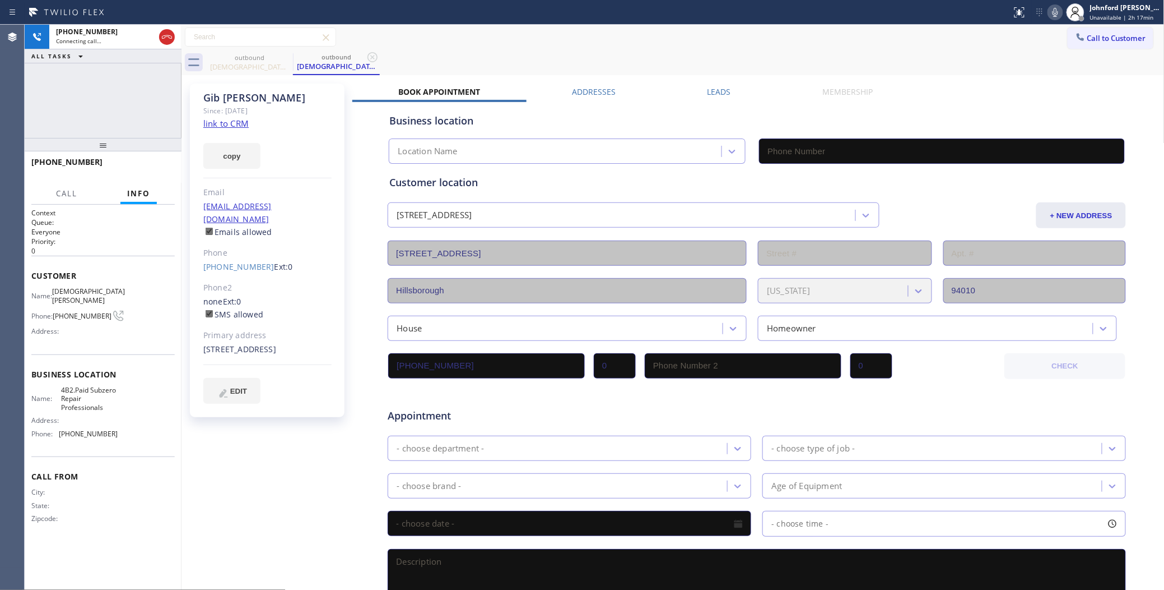
click at [610, 66] on div "outbound Gib Papazian outbound Gib Papazian" at bounding box center [685, 62] width 959 height 25
type input "[PHONE_NUMBER]"
click at [149, 169] on span "HANG UP" at bounding box center [149, 167] width 34 height 8
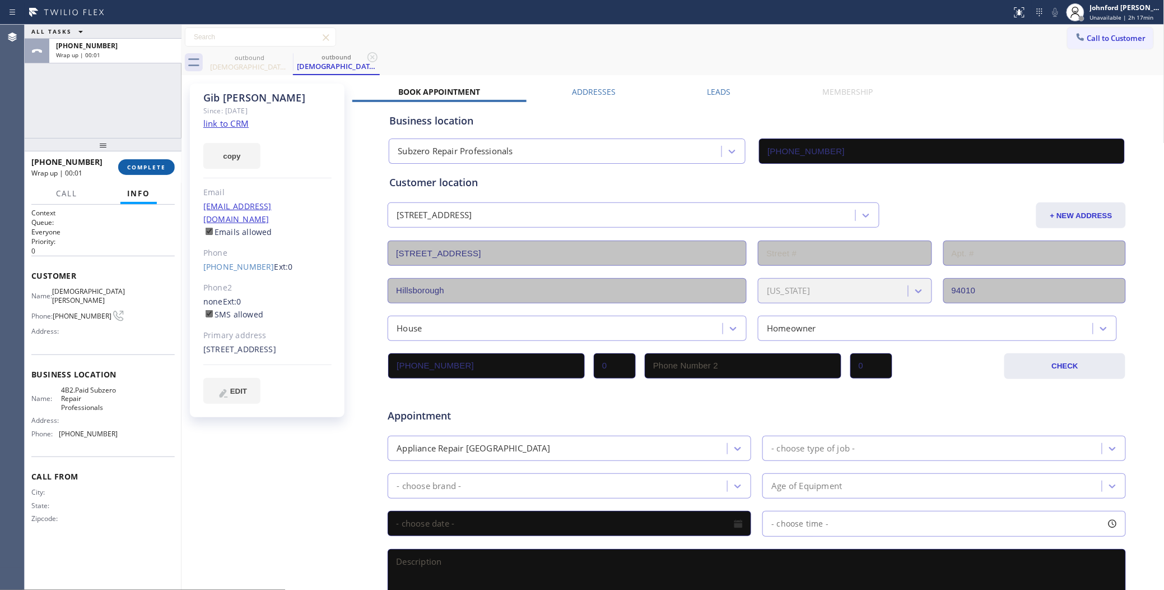
click at [160, 170] on span "COMPLETE" at bounding box center [146, 167] width 39 height 8
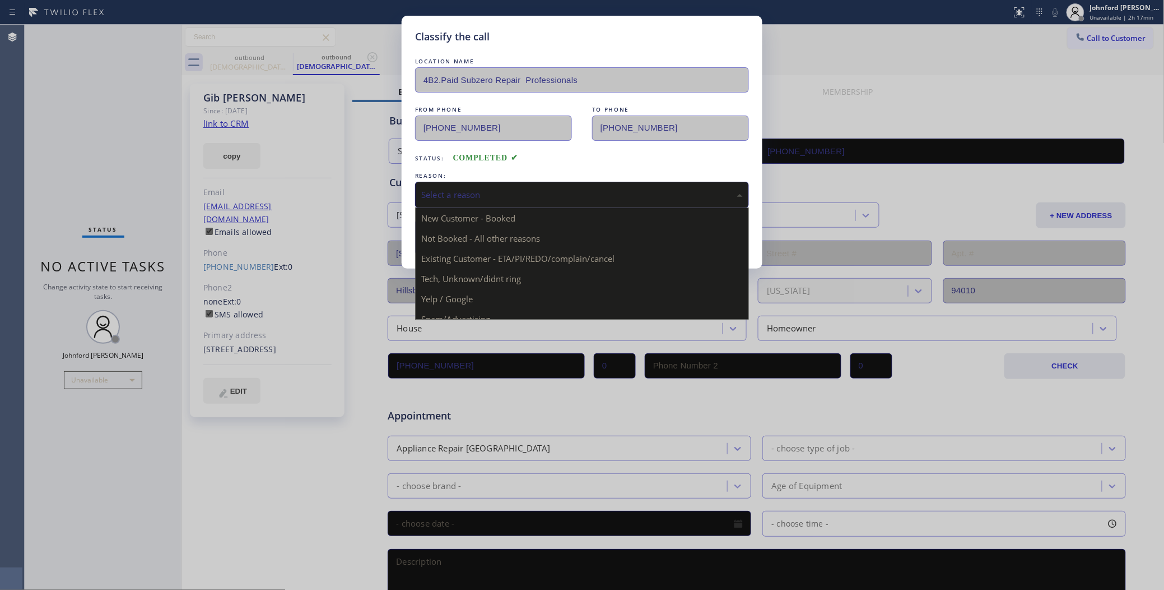
click at [468, 195] on div "Select a reason" at bounding box center [582, 194] width 322 height 13
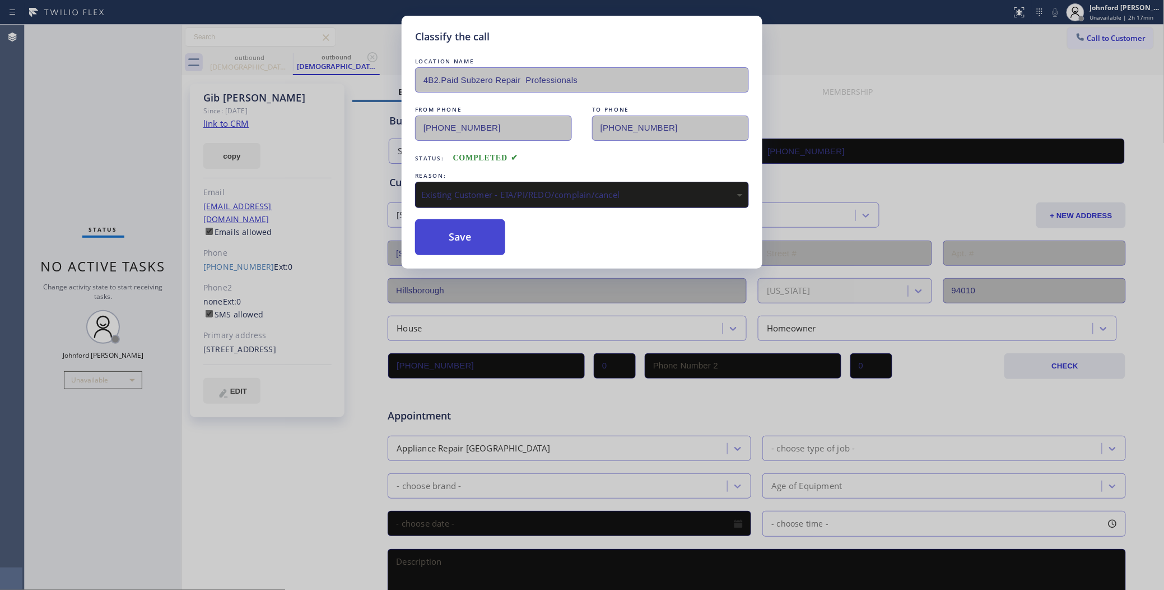
click at [455, 226] on button "Save" at bounding box center [460, 237] width 90 height 36
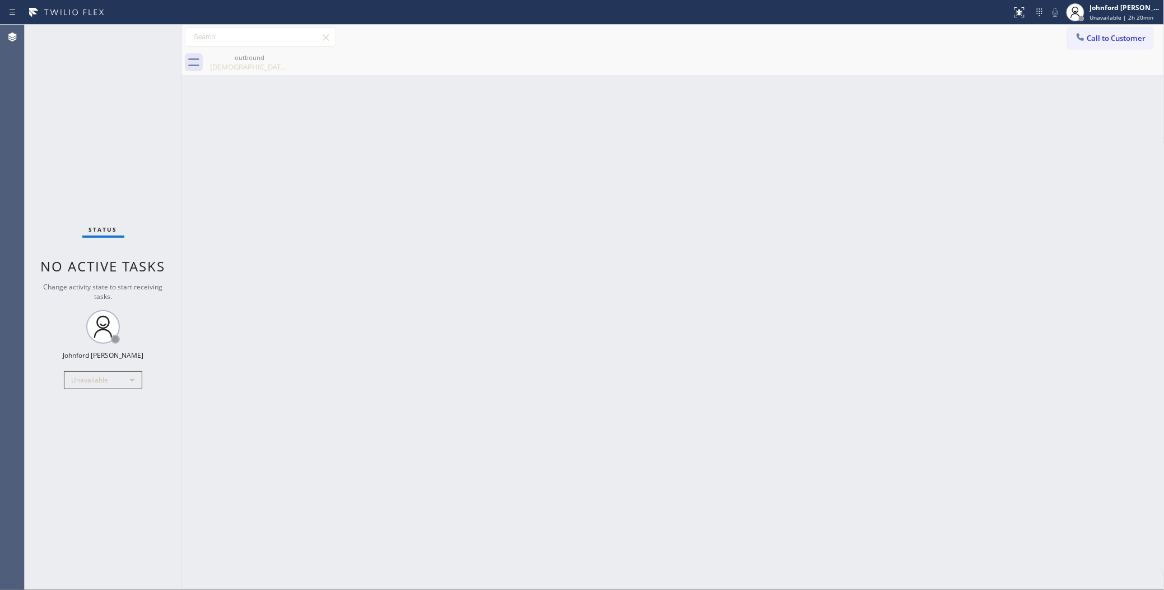
click at [875, 281] on div "Back to Dashboard Change Sender ID Customers Technicians Select a contact Outbo…" at bounding box center [673, 307] width 983 height 565
click at [94, 378] on div "Unavailable" at bounding box center [103, 380] width 78 height 18
click at [87, 441] on li "Break" at bounding box center [102, 436] width 76 height 13
click at [94, 385] on div "Break" at bounding box center [103, 380] width 78 height 18
click at [82, 424] on li "Unavailable" at bounding box center [102, 422] width 76 height 13
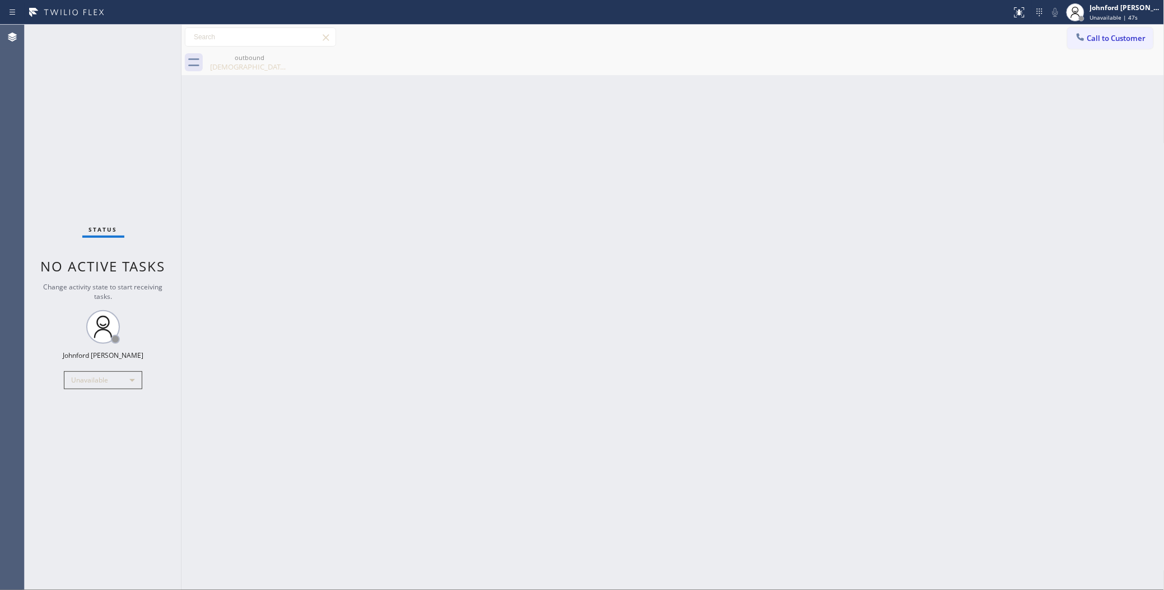
click at [1082, 43] on div at bounding box center [1080, 37] width 13 height 13
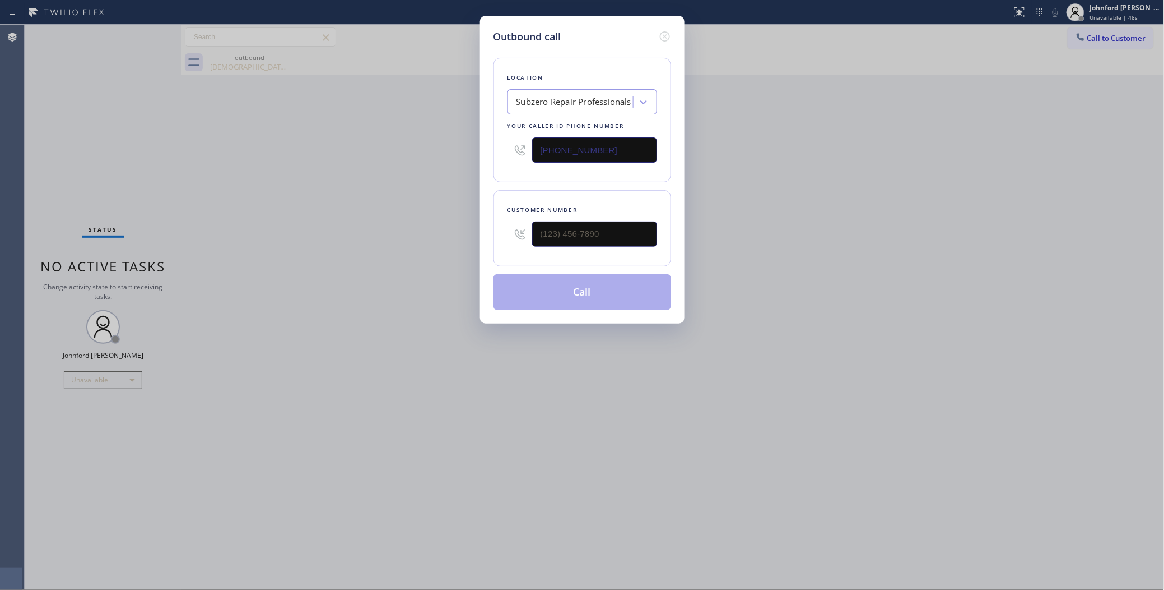
drag, startPoint x: 642, startPoint y: 160, endPoint x: 467, endPoint y: 156, distance: 175.4
click at [467, 156] on div "Outbound call Location Subzero Repair Professionals Your caller id phone number…" at bounding box center [582, 295] width 1164 height 590
click at [604, 138] on input "[PHONE_NUMBER]" at bounding box center [594, 149] width 125 height 25
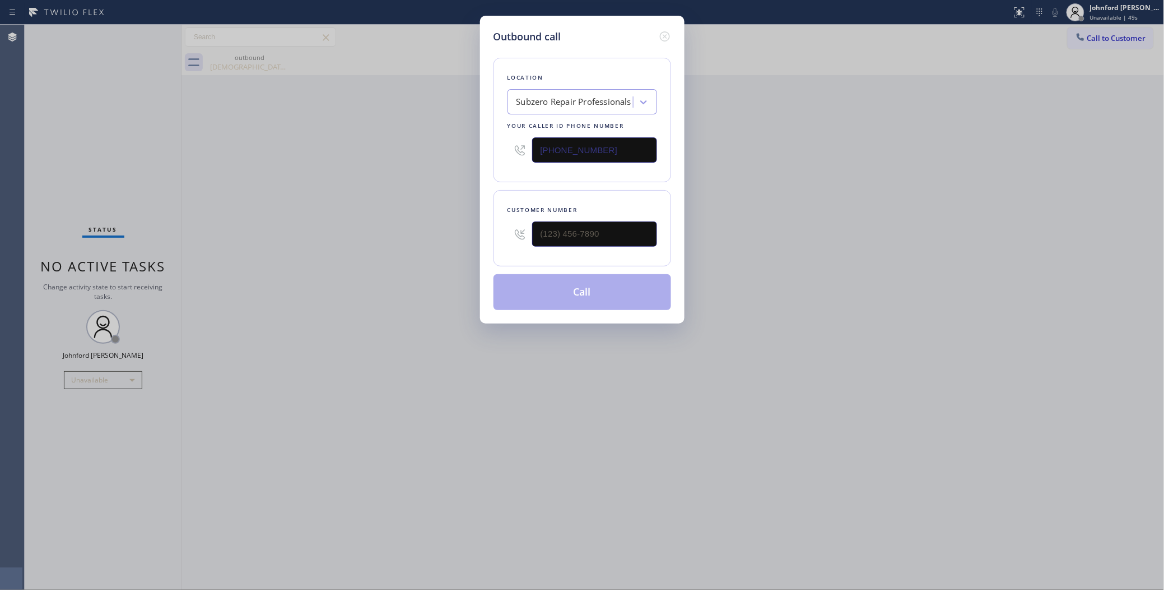
click at [595, 140] on input "[PHONE_NUMBER]" at bounding box center [594, 149] width 125 height 25
paste input "747) 285-7571"
type input "[PHONE_NUMBER]"
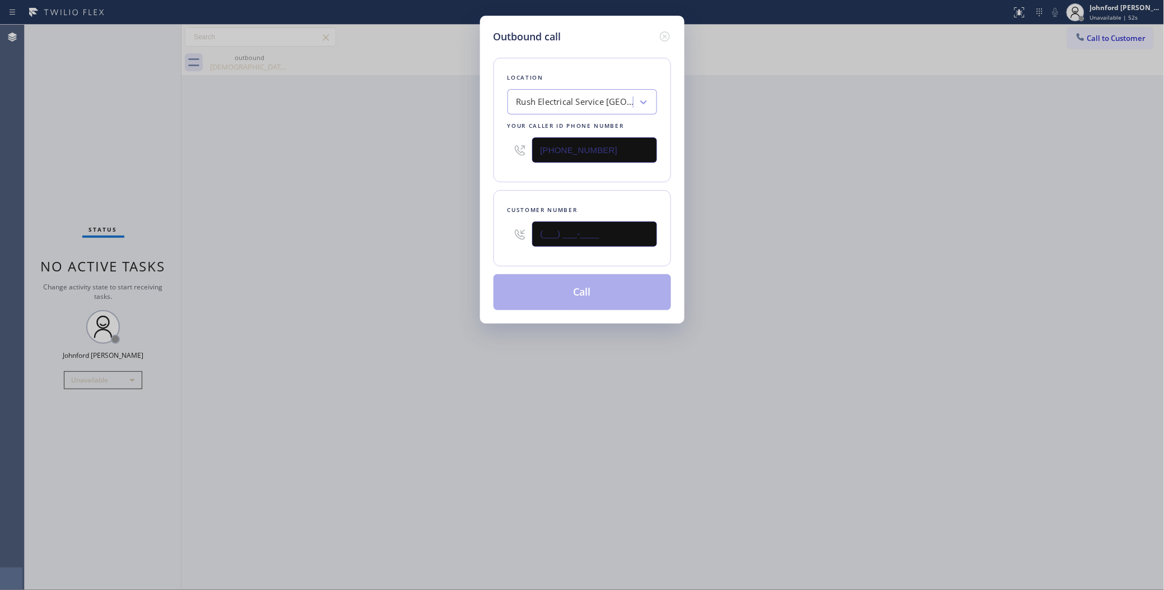
drag, startPoint x: 582, startPoint y: 233, endPoint x: 456, endPoint y: 240, distance: 126.3
click at [485, 234] on div "Outbound call Location Rush Electrical Service Glendale Your caller id phone nu…" at bounding box center [582, 170] width 205 height 308
paste input "213) 720-8618"
type input "[PHONE_NUMBER]"
drag, startPoint x: 409, startPoint y: 247, endPoint x: 573, endPoint y: 289, distance: 168.9
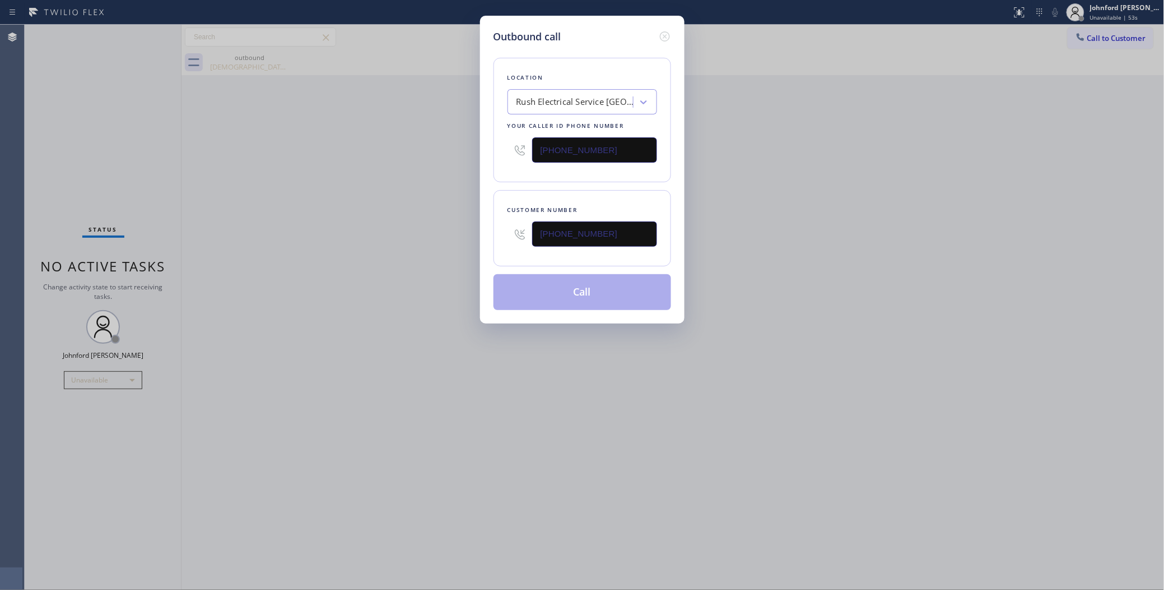
click at [419, 251] on div "Outbound call Location Rush Electrical Service Glendale Your caller id phone nu…" at bounding box center [582, 295] width 1164 height 590
click at [574, 289] on button "Call" at bounding box center [583, 292] width 178 height 36
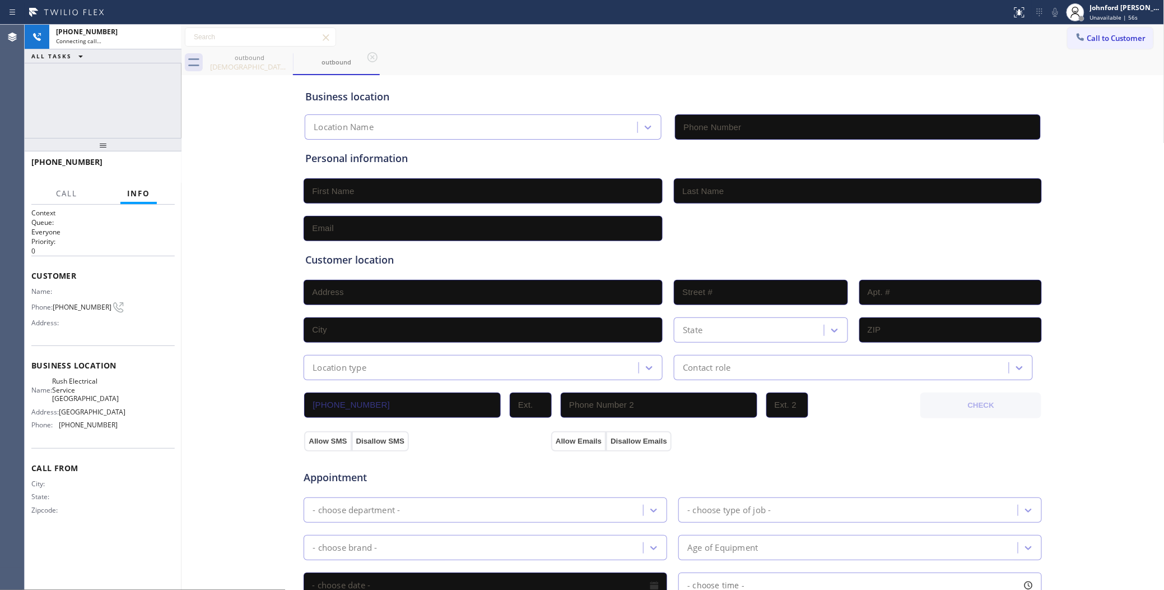
type input "[PHONE_NUMBER]"
click at [159, 166] on span "HANG UP" at bounding box center [149, 167] width 34 height 8
click at [1087, 29] on button "Call to Customer" at bounding box center [1111, 37] width 86 height 21
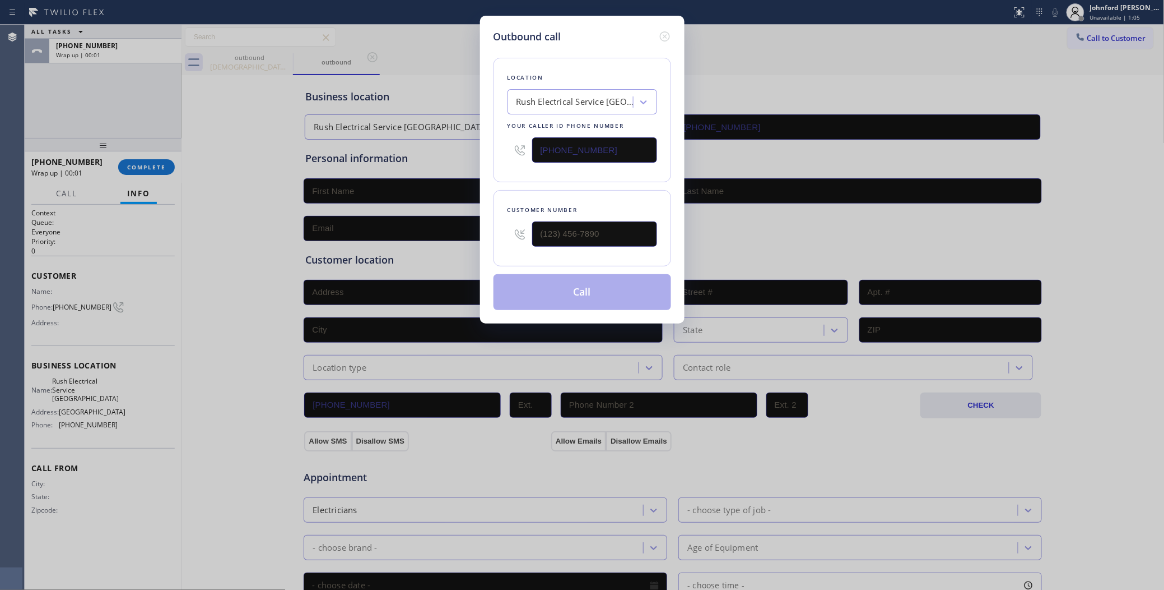
click at [1099, 43] on div "Outbound call Location Rush Electrical Service [GEOGRAPHIC_DATA] Your caller id…" at bounding box center [582, 295] width 1164 height 590
drag, startPoint x: 566, startPoint y: 220, endPoint x: 522, endPoint y: 222, distance: 44.4
click at [522, 222] on div "(___) ___-____" at bounding box center [583, 234] width 150 height 36
paste input "213) 720-8618"
type input "[PHONE_NUMBER]"
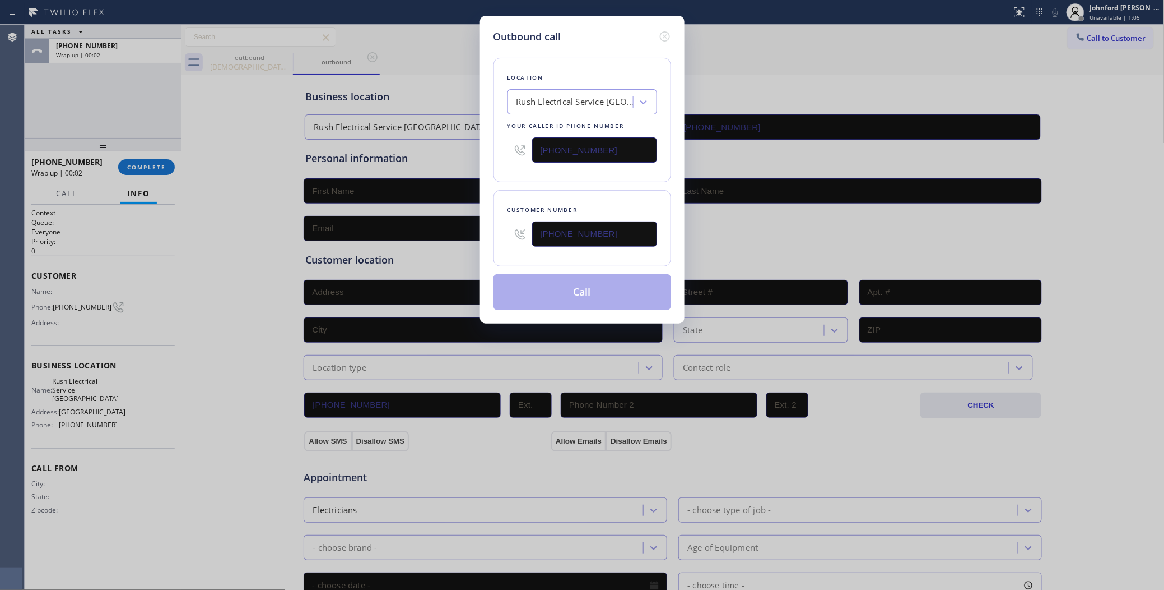
click at [517, 180] on div "Location Rush Electrical Service Glendale Your caller id phone number (747) 285…" at bounding box center [583, 177] width 178 height 266
click at [541, 298] on button "Call" at bounding box center [583, 292] width 178 height 36
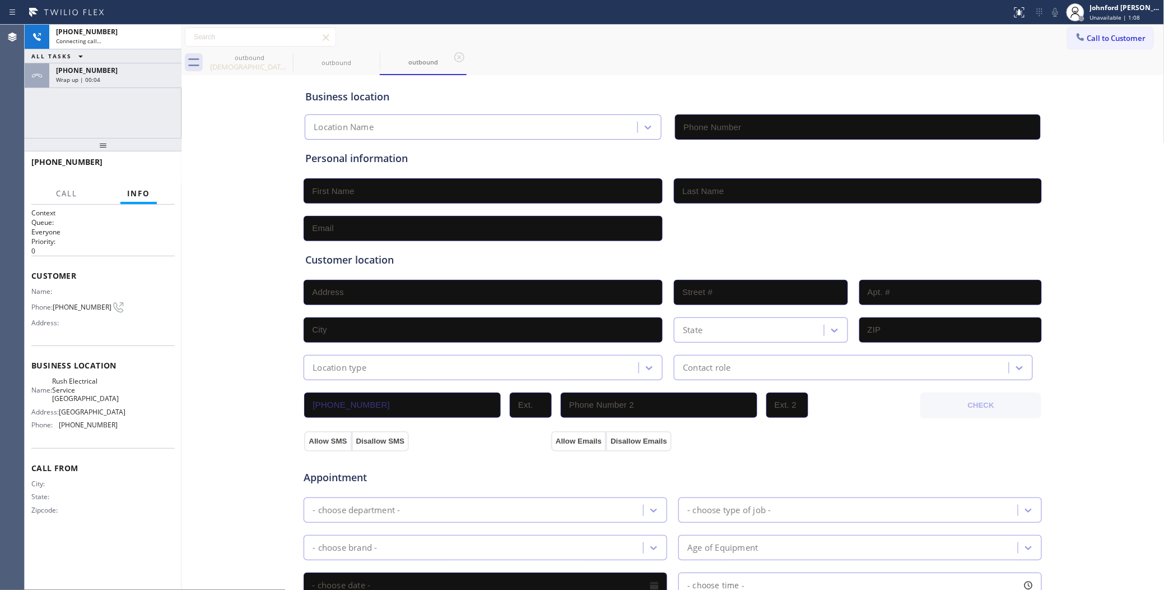
type input "[PHONE_NUMBER]"
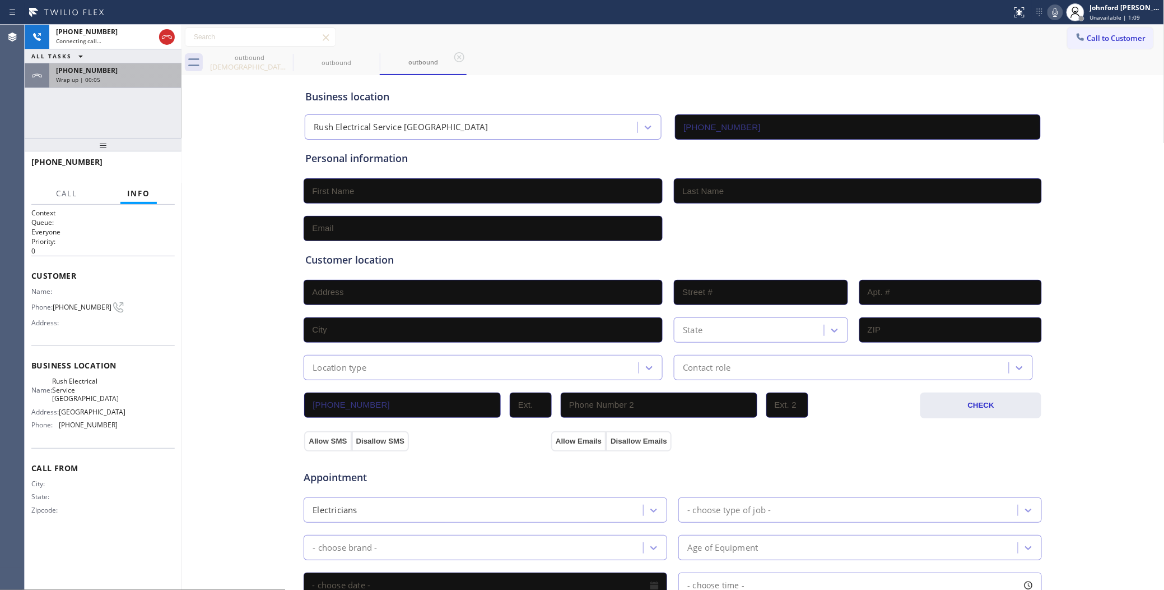
click at [118, 83] on div "+12137208618 Wrap up | 00:05" at bounding box center [113, 75] width 128 height 25
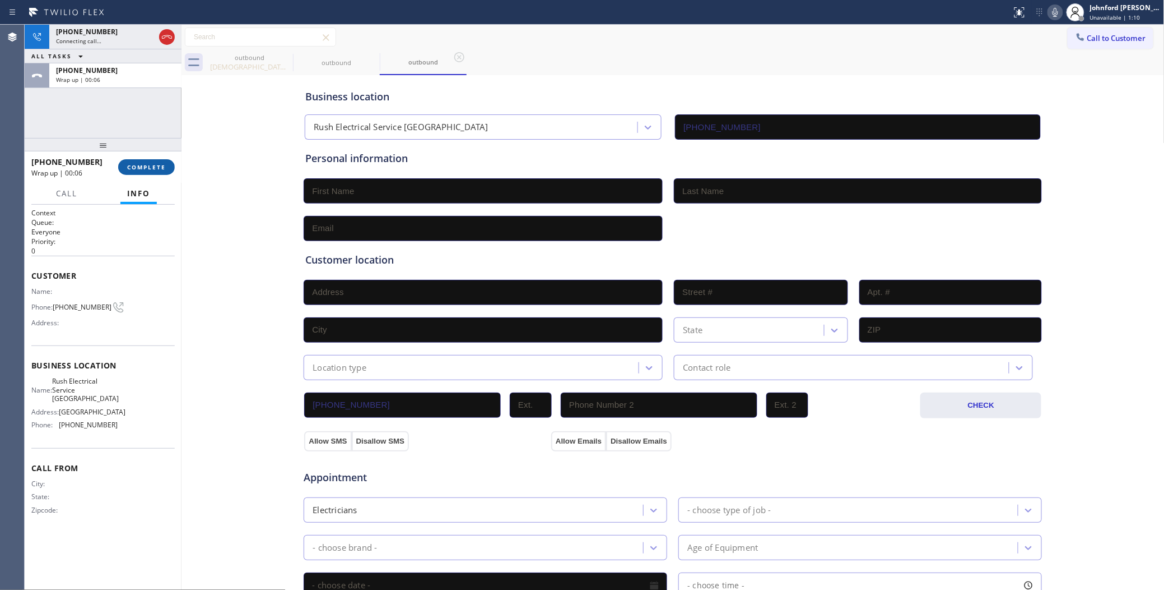
click at [139, 169] on span "COMPLETE" at bounding box center [146, 167] width 39 height 8
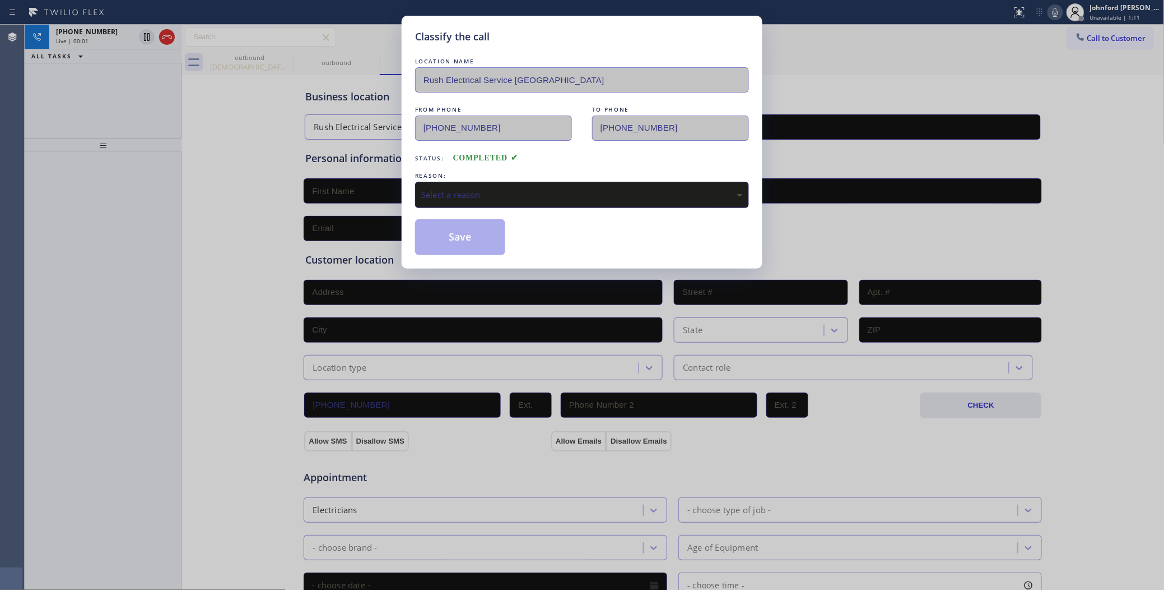
click at [435, 192] on div "Select a reason" at bounding box center [582, 194] width 322 height 13
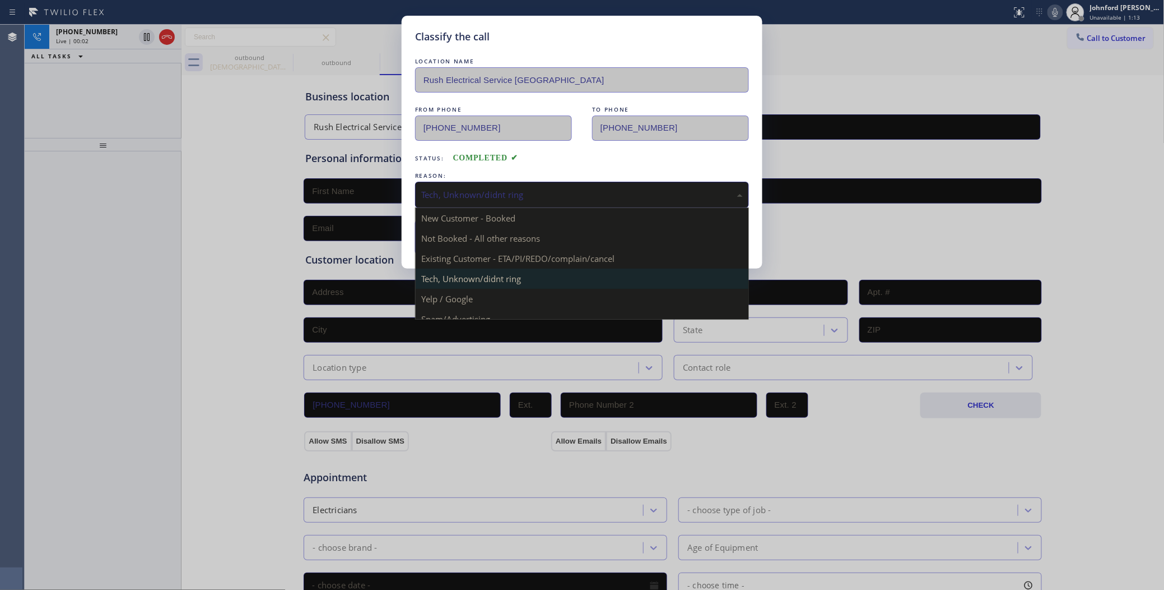
click at [460, 193] on div "Tech, Unknown/didnt ring" at bounding box center [582, 194] width 322 height 13
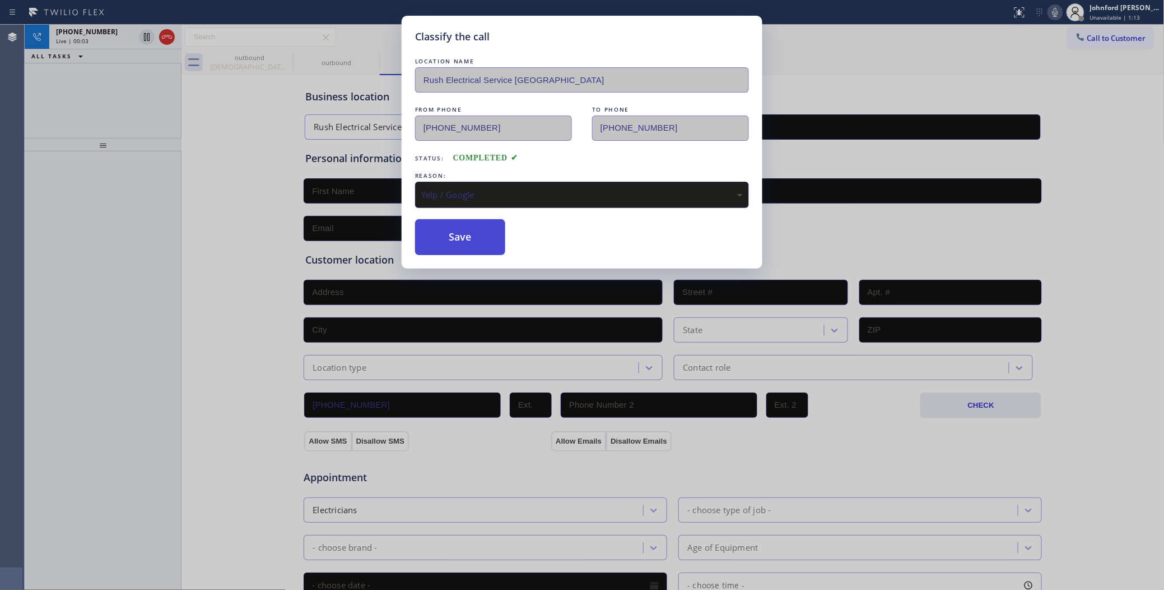
click at [442, 243] on button "Save" at bounding box center [460, 237] width 90 height 36
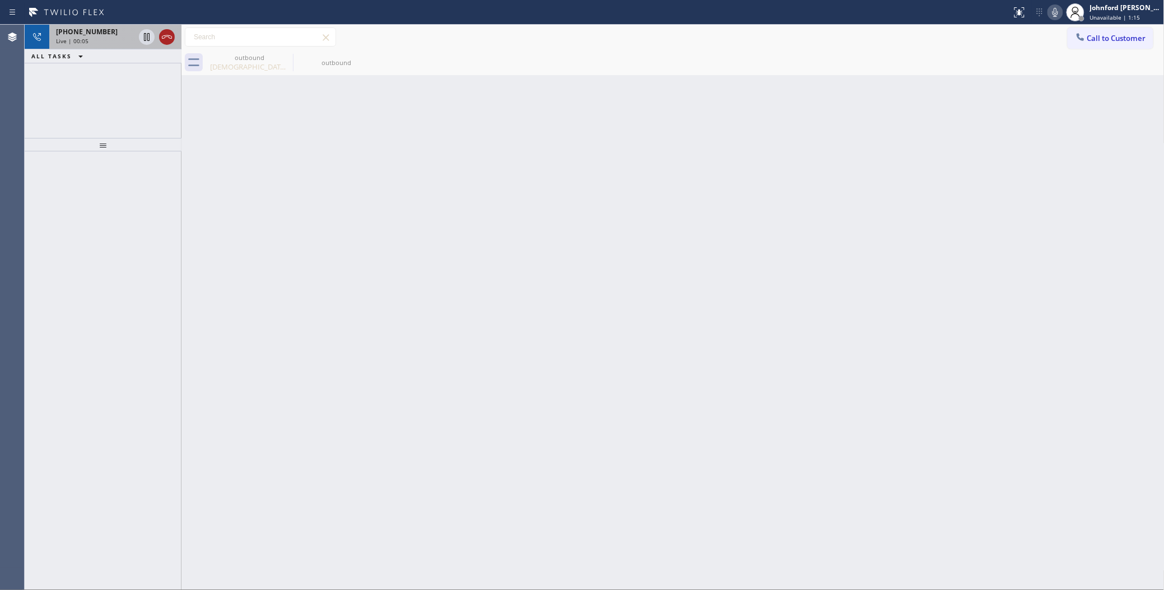
click at [165, 36] on icon at bounding box center [167, 36] width 10 height 3
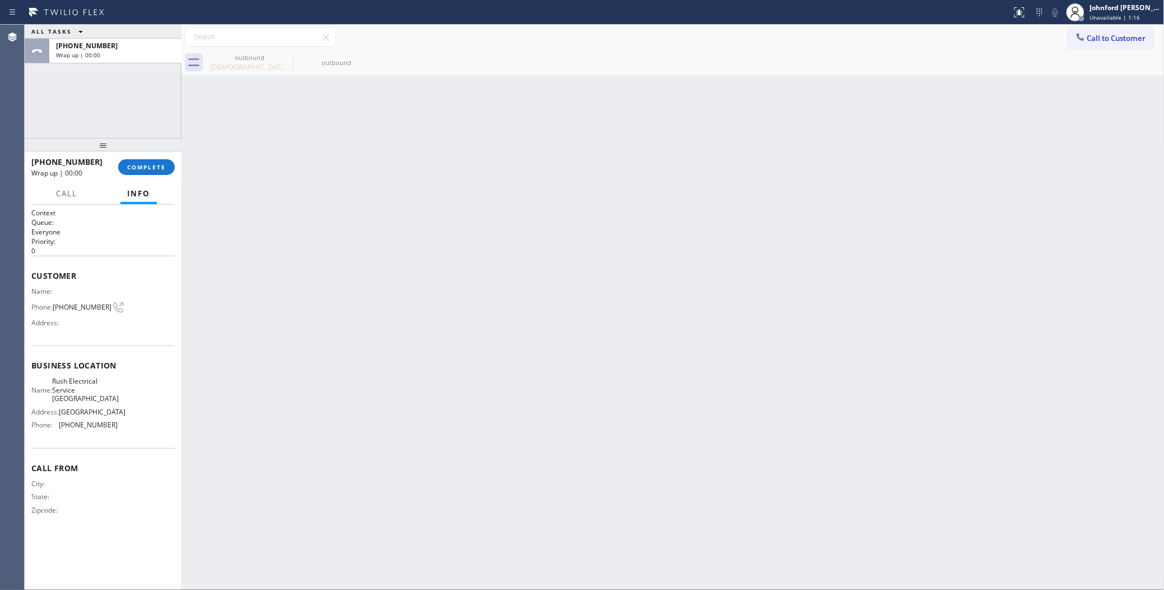
click at [233, 66] on div "Gib Papazian" at bounding box center [249, 67] width 85 height 10
type input "[PHONE_NUMBER]"
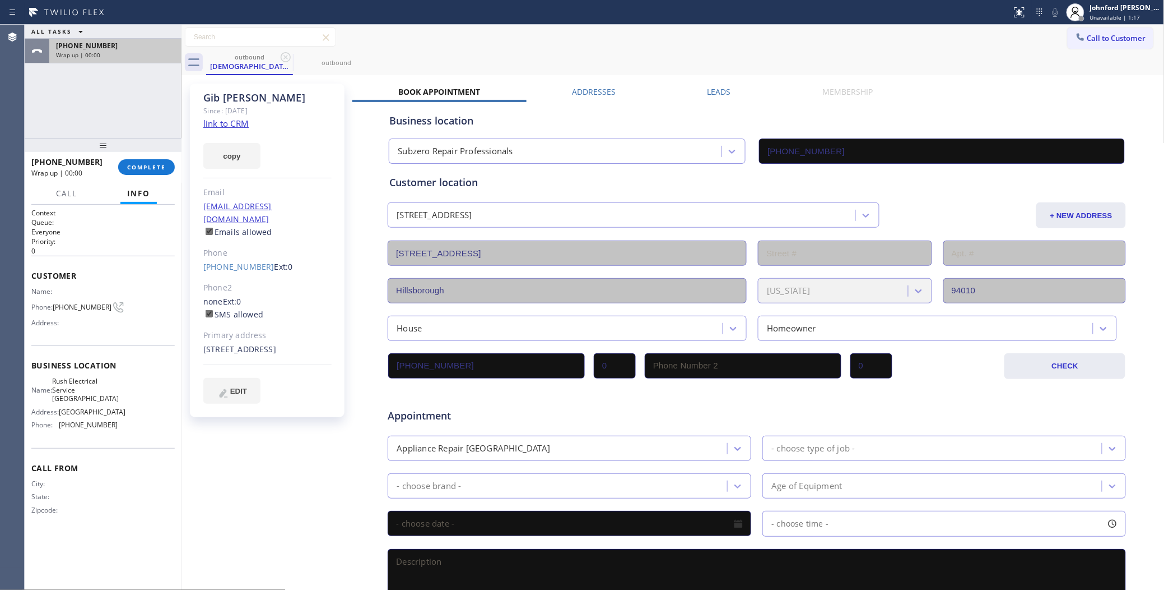
click at [151, 55] on div "Wrap up | 00:00" at bounding box center [115, 55] width 119 height 8
click at [141, 170] on span "COMPLETE" at bounding box center [146, 167] width 39 height 8
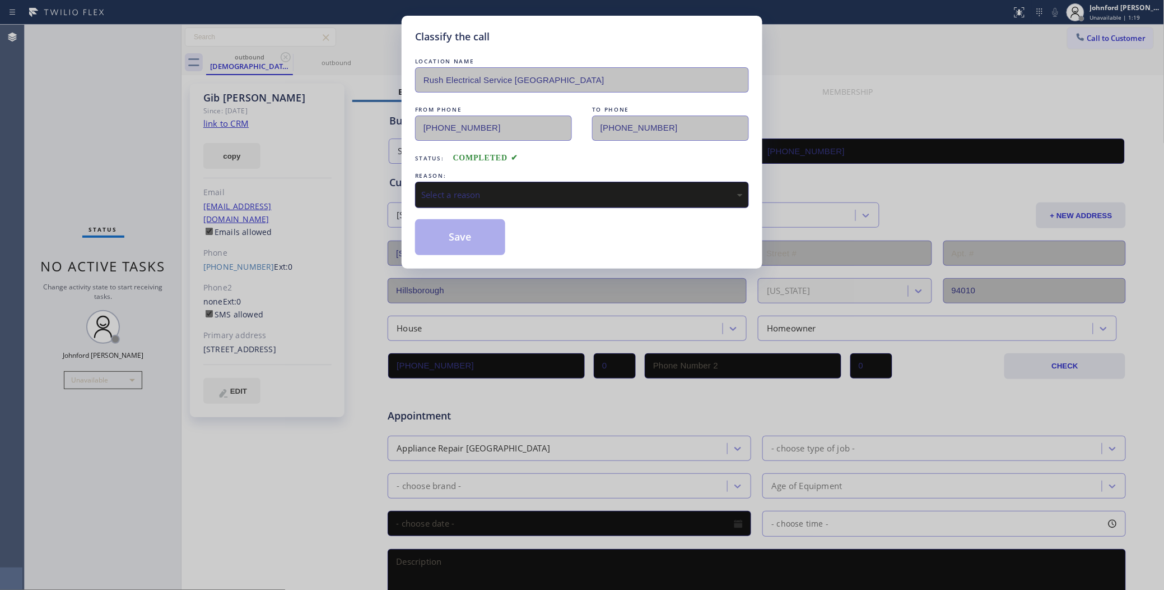
click at [457, 182] on div "Select a reason" at bounding box center [582, 195] width 334 height 26
click at [458, 228] on button "Save" at bounding box center [460, 237] width 90 height 36
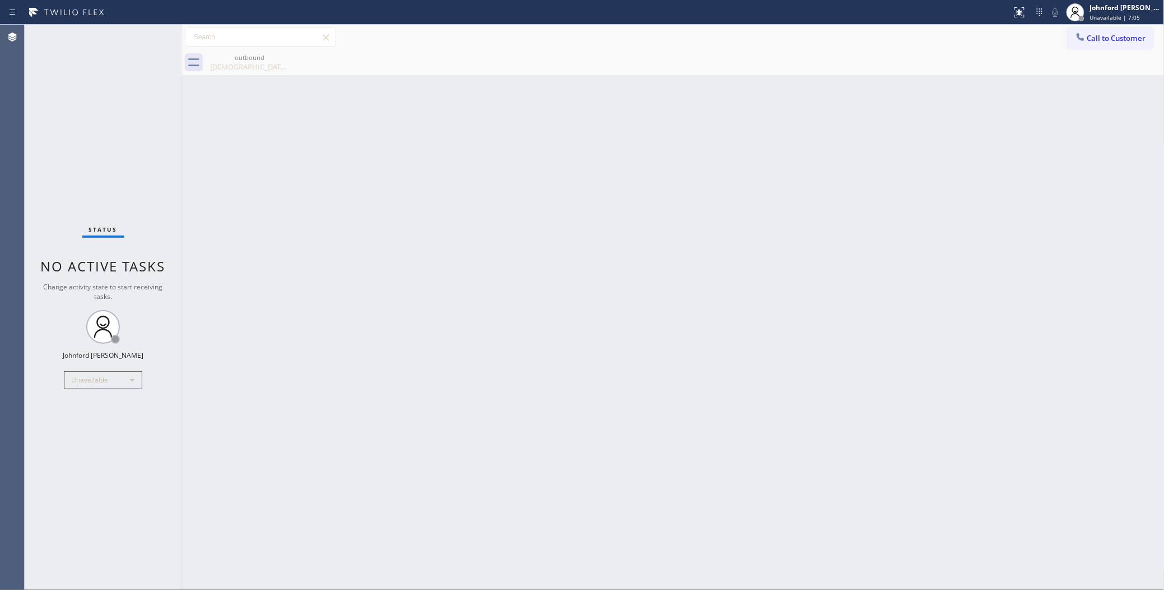
click at [86, 169] on div "Status No active tasks Change activity state to start receiving tasks. [PERSON_…" at bounding box center [103, 307] width 157 height 565
click at [1103, 41] on span "Call to Customer" at bounding box center [1117, 38] width 59 height 10
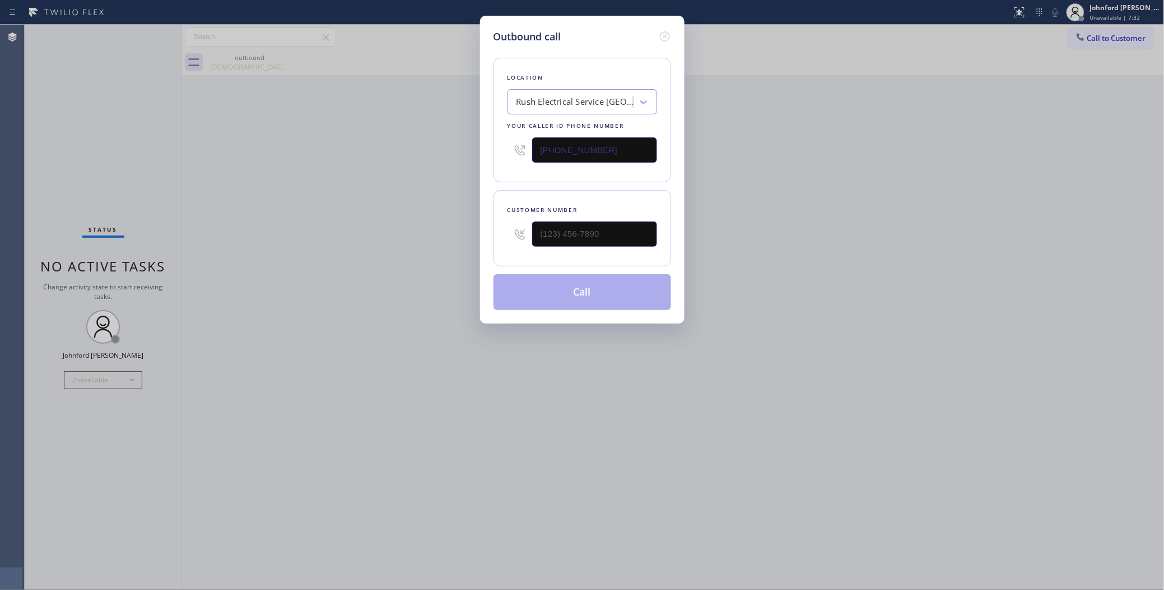
drag, startPoint x: 620, startPoint y: 138, endPoint x: 427, endPoint y: 187, distance: 199.2
click at [470, 168] on div "Outbound call Location Rush Electrical Service [GEOGRAPHIC_DATA] Your caller id…" at bounding box center [582, 295] width 1164 height 590
paste input "408) 676-2737"
type input "[PHONE_NUMBER]"
drag, startPoint x: 481, startPoint y: 224, endPoint x: 458, endPoint y: 224, distance: 23.0
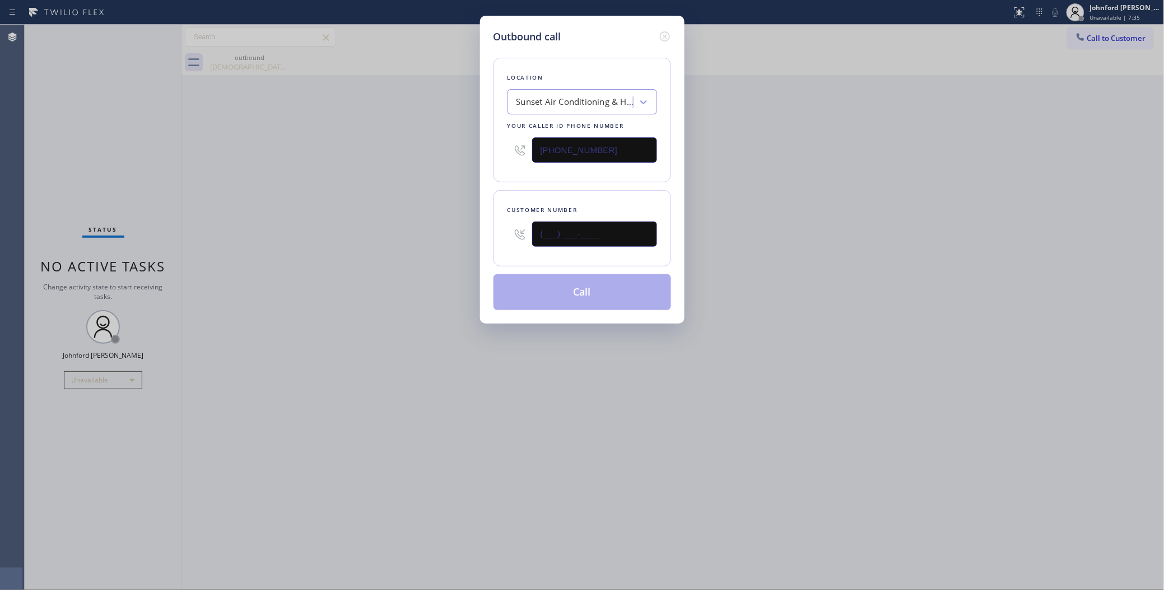
click at [470, 224] on div "Outbound call Location Sunset Air Conditioning & Heating Campbell Your caller i…" at bounding box center [582, 295] width 1164 height 590
paste input "408) 372-0251"
type input "[PHONE_NUMBER]"
click at [424, 233] on div "Outbound call Location Sunset Air Conditioning & Heating [PERSON_NAME] Your cal…" at bounding box center [582, 295] width 1164 height 590
click at [572, 290] on button "Call" at bounding box center [583, 292] width 178 height 36
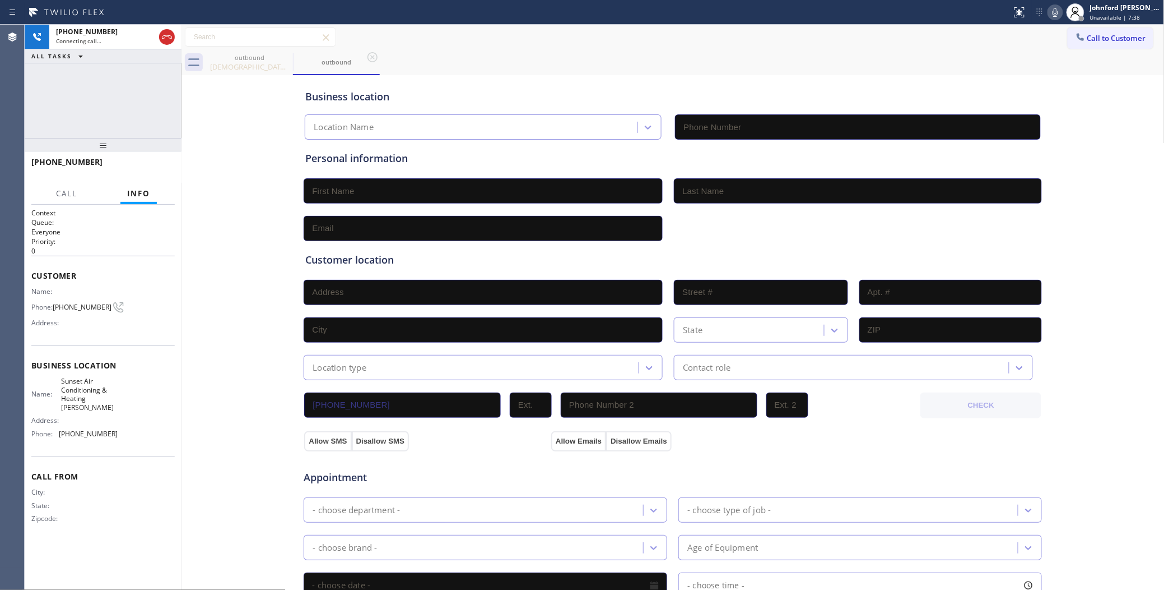
type input "[PHONE_NUMBER]"
click at [164, 168] on span "HANG UP" at bounding box center [149, 167] width 34 height 8
click at [1102, 48] on button "Call to Customer" at bounding box center [1111, 37] width 86 height 21
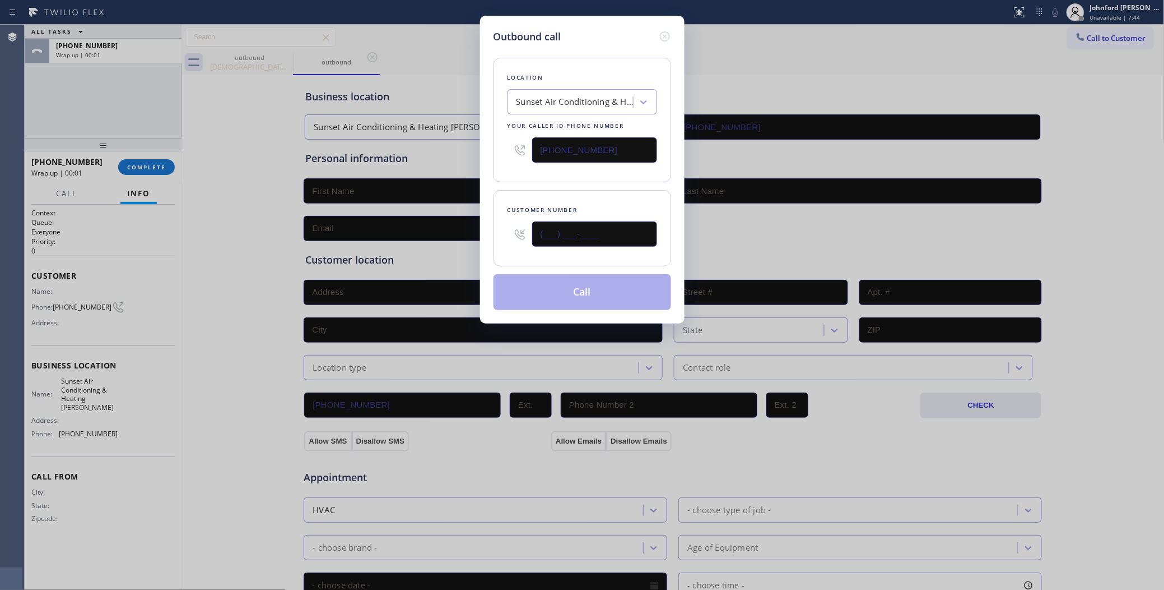
drag, startPoint x: 606, startPoint y: 241, endPoint x: 517, endPoint y: 242, distance: 89.1
click at [517, 242] on div "(___) ___-____" at bounding box center [583, 234] width 150 height 36
paste input "408) 372-0251"
type input "[PHONE_NUMBER]"
click at [510, 192] on div "Customer number (408) 372-0251" at bounding box center [583, 228] width 178 height 76
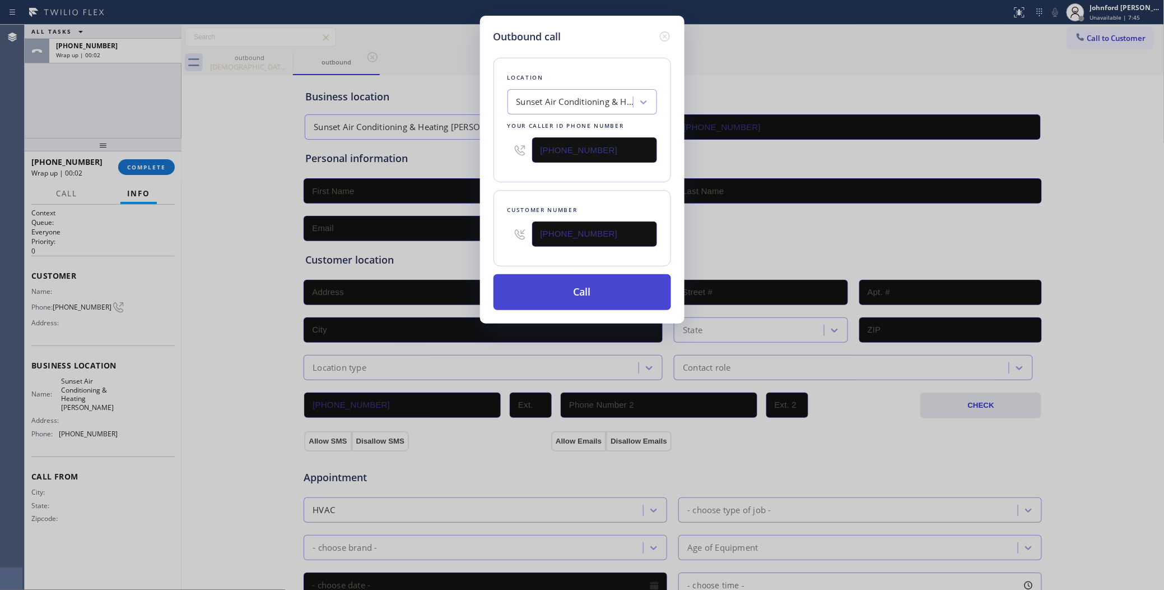
click at [548, 292] on button "Call" at bounding box center [583, 292] width 178 height 36
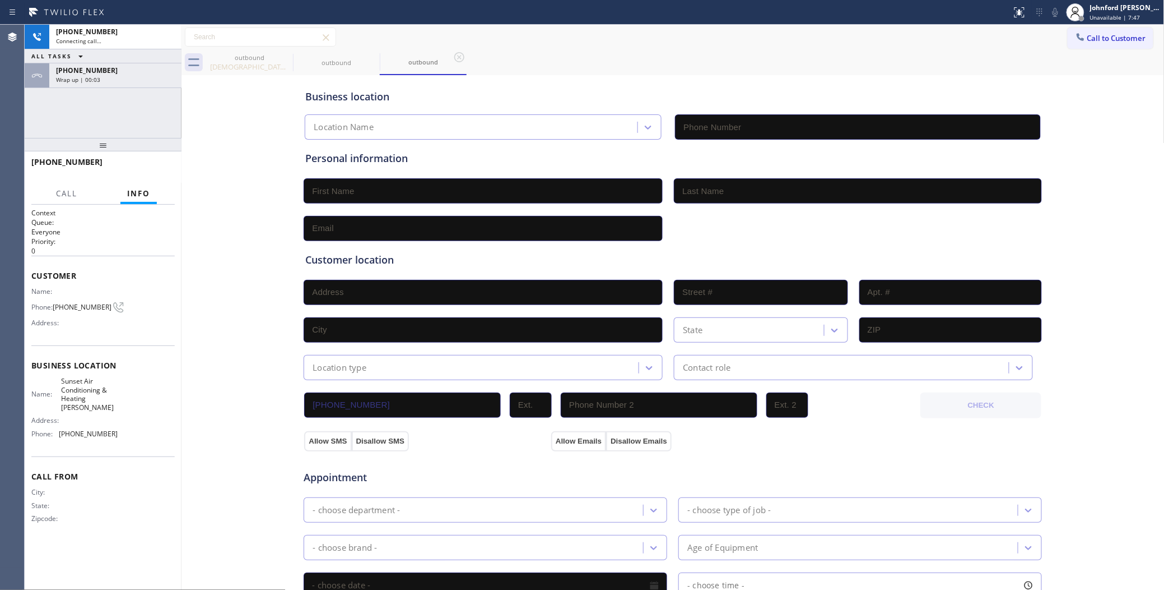
type input "[PHONE_NUMBER]"
drag, startPoint x: 154, startPoint y: 81, endPoint x: 152, endPoint y: 96, distance: 14.7
click at [154, 81] on div "Wrap up | 00:08" at bounding box center [115, 80] width 119 height 8
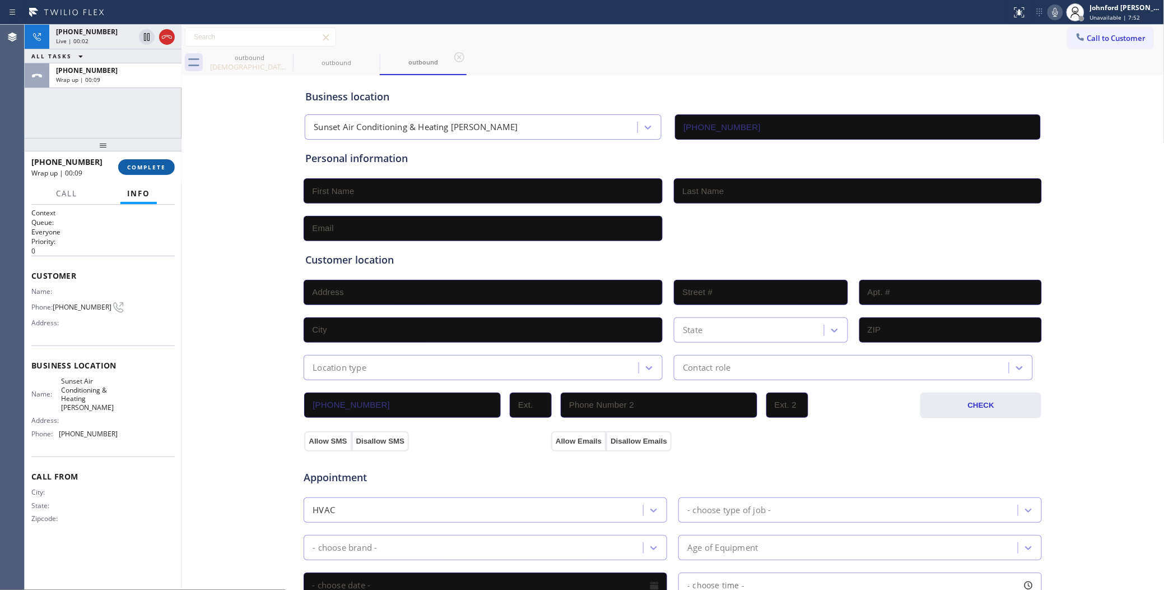
click at [155, 169] on span "COMPLETE" at bounding box center [146, 167] width 39 height 8
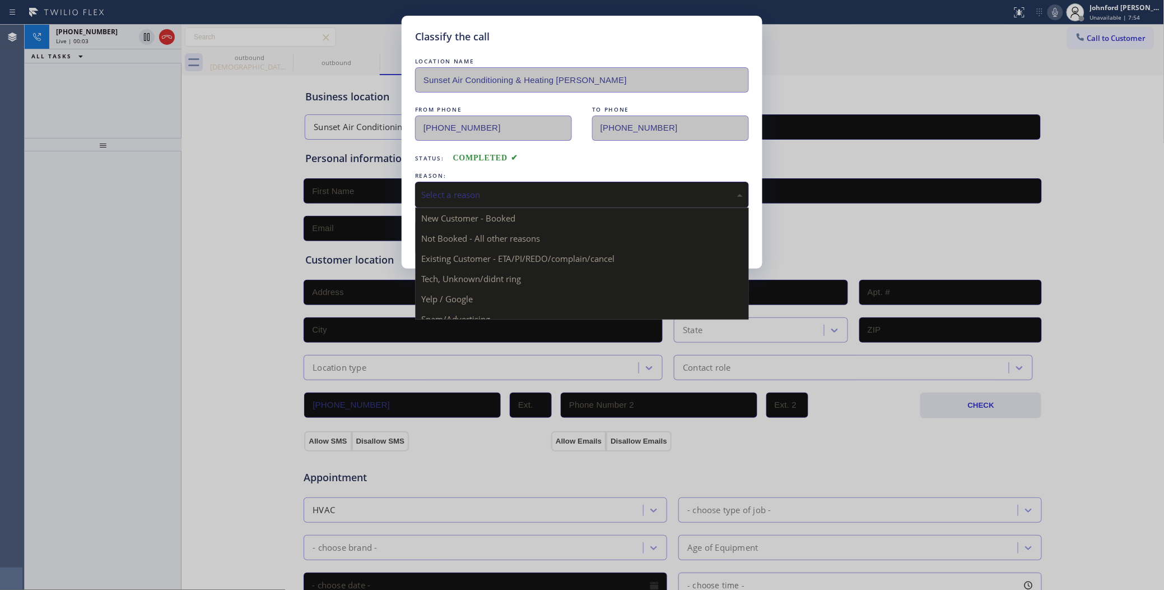
click at [466, 197] on div "Select a reason" at bounding box center [582, 194] width 322 height 13
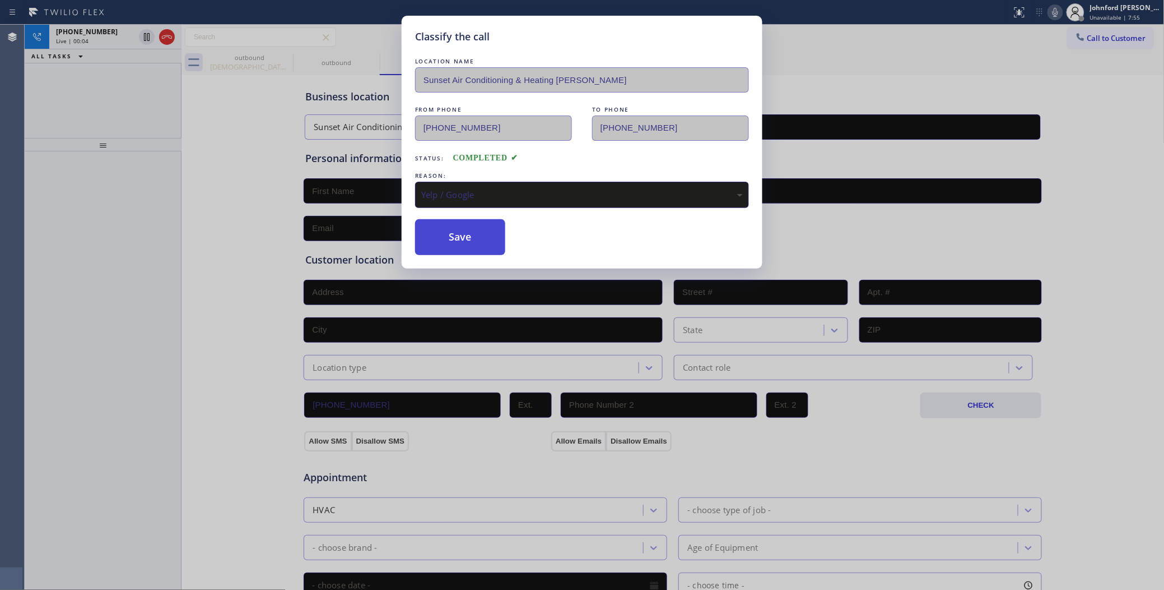
click at [453, 250] on button "Save" at bounding box center [460, 237] width 90 height 36
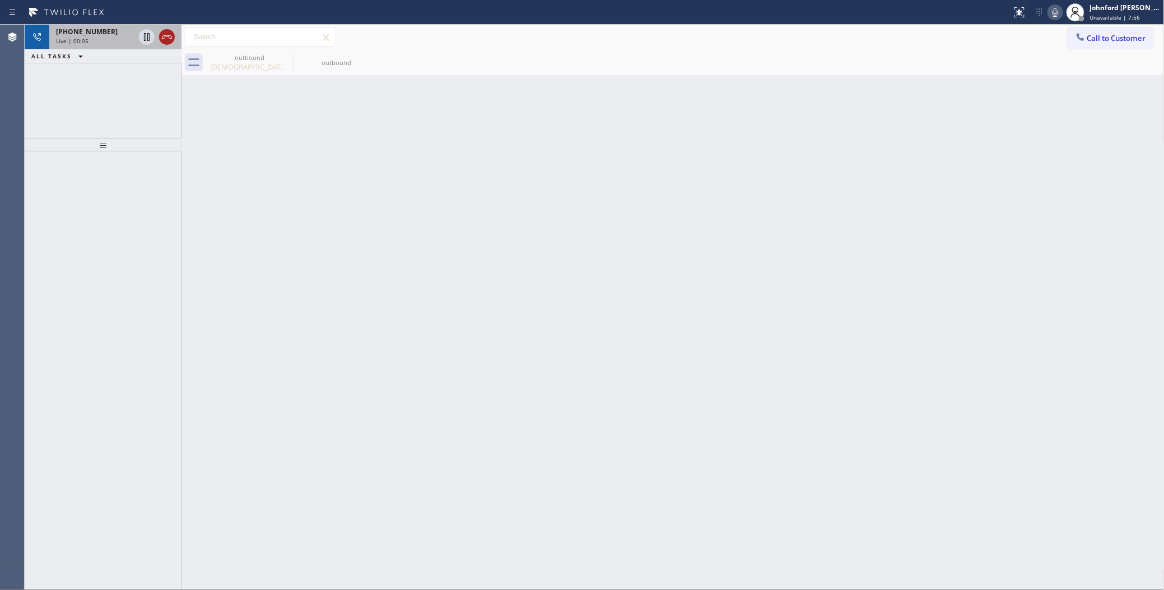
click at [170, 34] on icon at bounding box center [166, 36] width 13 height 13
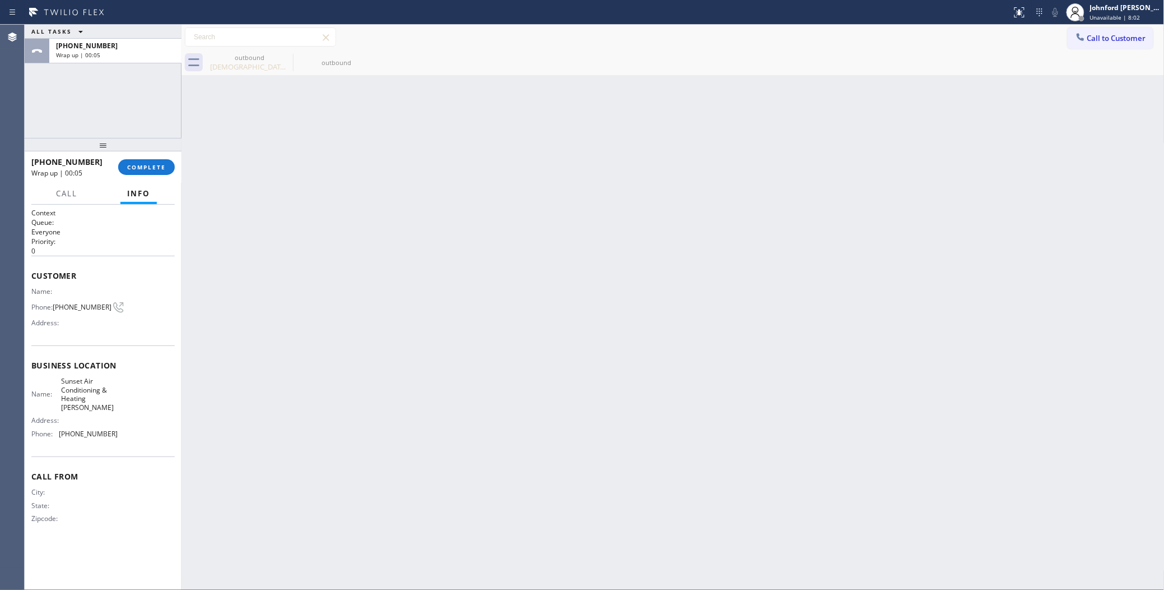
click at [1083, 37] on icon at bounding box center [1080, 36] width 11 height 11
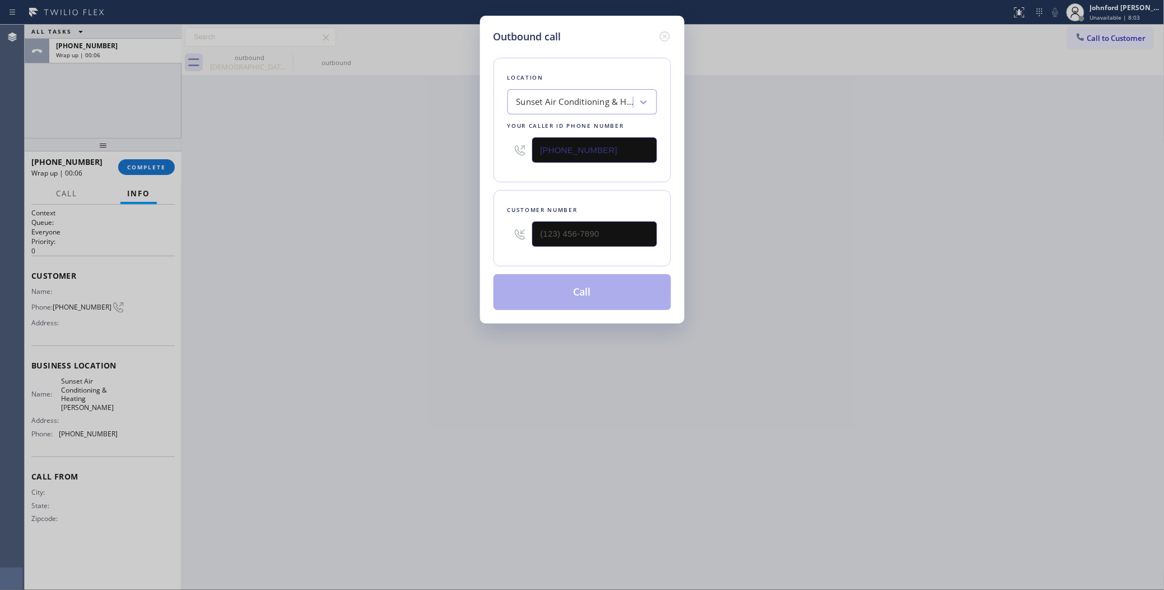
drag, startPoint x: 615, startPoint y: 152, endPoint x: 458, endPoint y: 152, distance: 156.9
click at [464, 152] on div "Outbound call Location Sunset Air Conditioning & Heating [PERSON_NAME] Your cal…" at bounding box center [582, 295] width 1164 height 590
paste input "510) 737-7871"
type input "[PHONE_NUMBER]"
drag, startPoint x: 583, startPoint y: 221, endPoint x: 562, endPoint y: 230, distance: 22.9
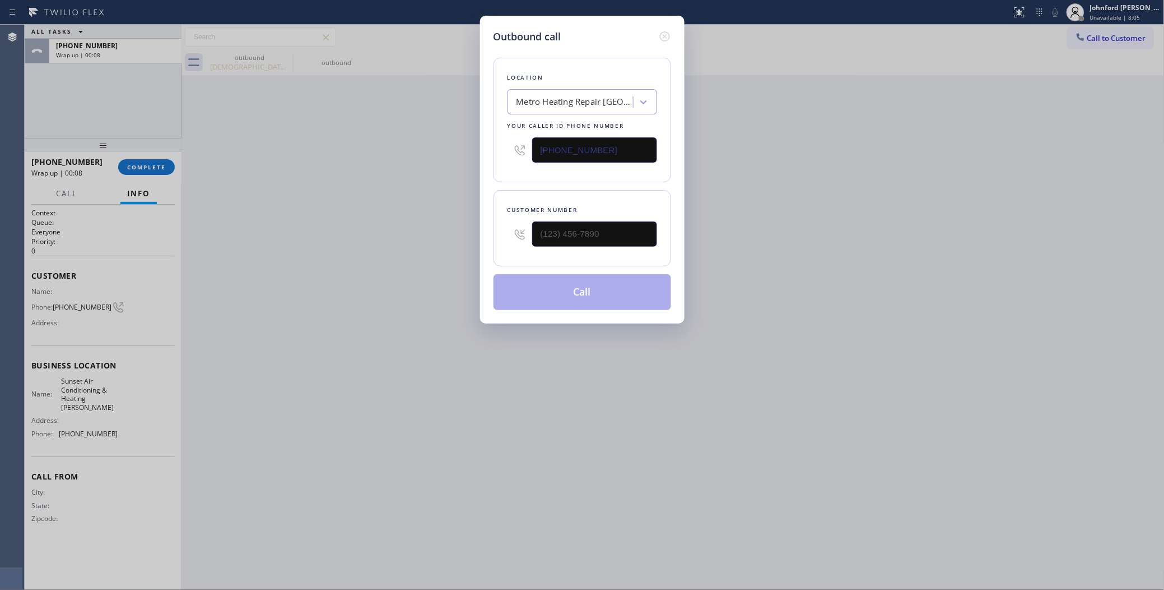
click at [564, 229] on div at bounding box center [594, 234] width 125 height 36
drag, startPoint x: 582, startPoint y: 239, endPoint x: 437, endPoint y: 245, distance: 144.7
click at [464, 239] on div "Outbound call Location Metro Heating Repair Alameda Your caller id phone number…" at bounding box center [582, 295] width 1164 height 590
paste input "510) 240-7472"
type input "[PHONE_NUMBER]"
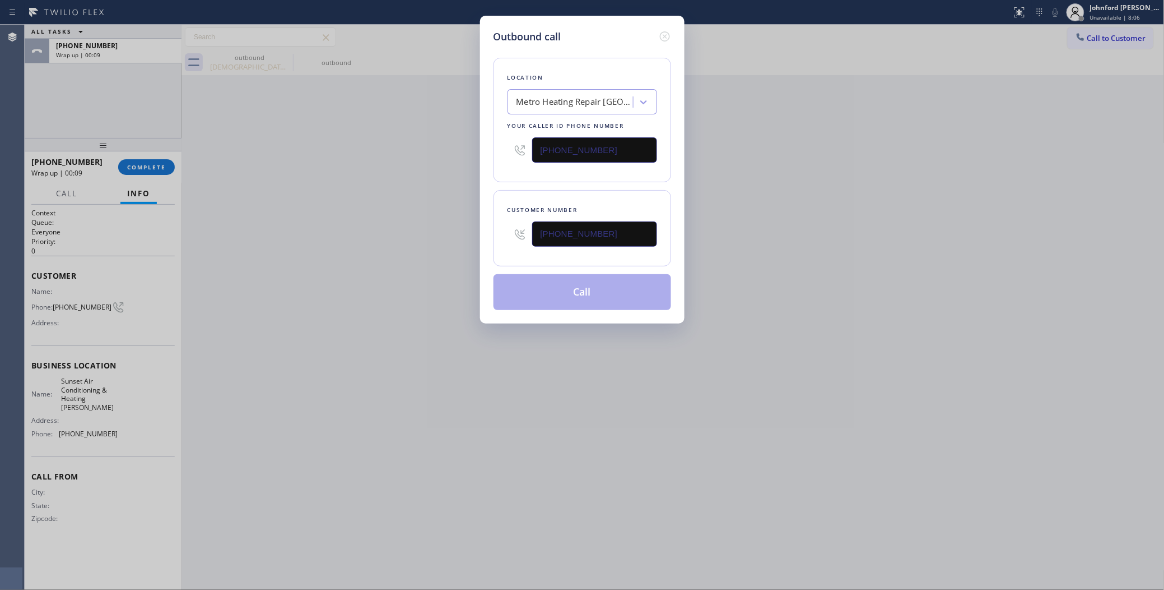
click at [387, 256] on div "Outbound call Location Metro Heating Repair [GEOGRAPHIC_DATA] Your caller id ph…" at bounding box center [582, 295] width 1164 height 590
click at [561, 300] on button "Call" at bounding box center [583, 292] width 178 height 36
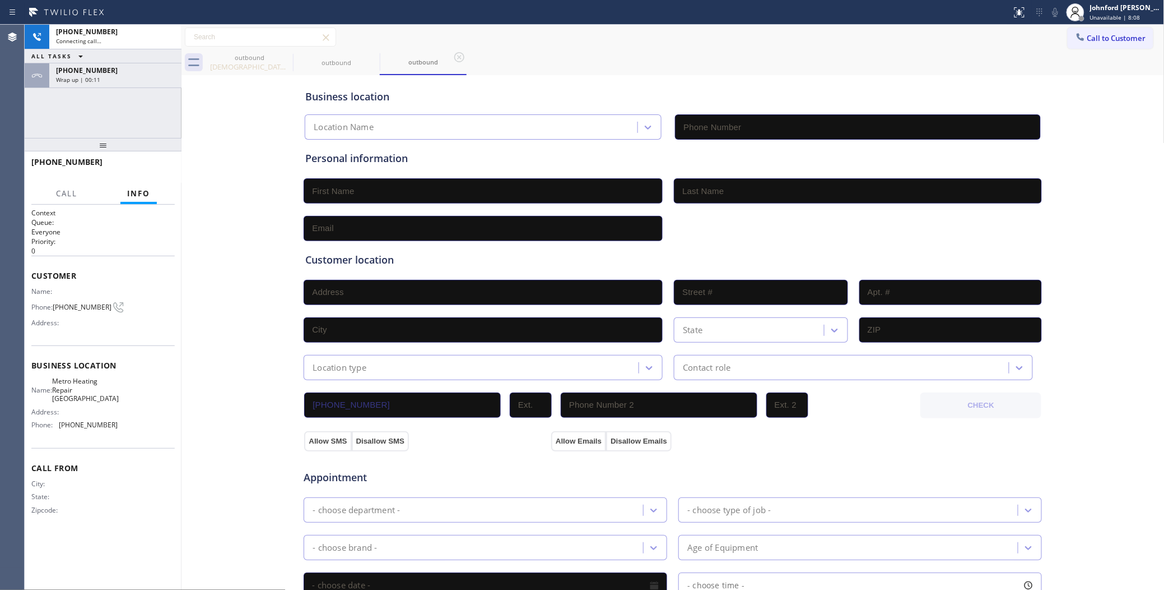
type input "[PHONE_NUMBER]"
click at [135, 166] on span "HANG UP" at bounding box center [149, 167] width 34 height 8
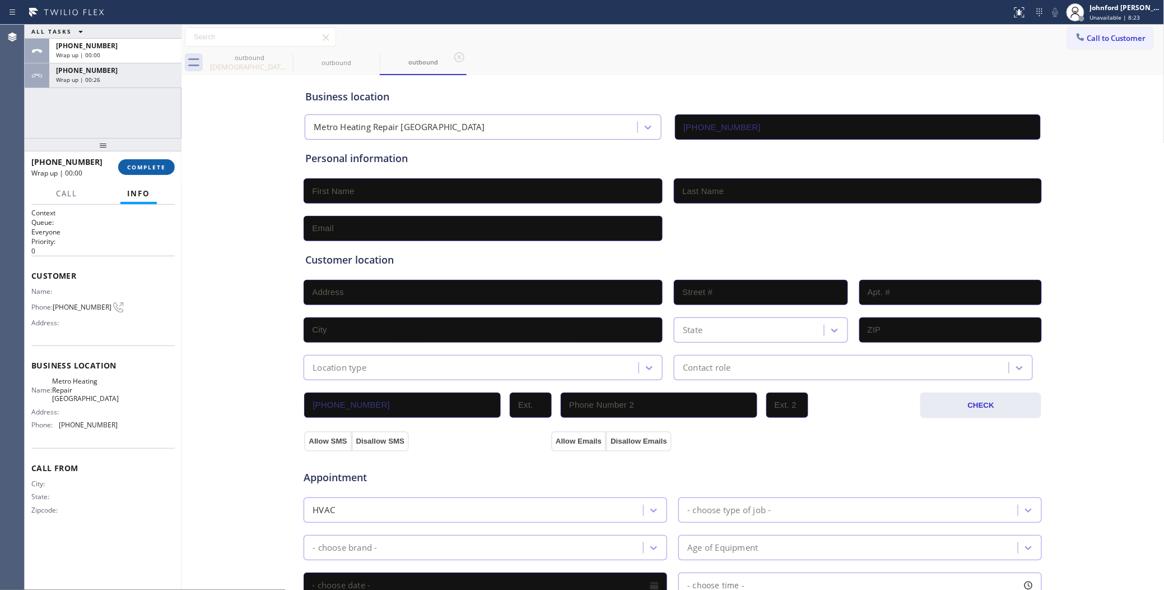
click at [157, 169] on span "COMPLETE" at bounding box center [146, 167] width 39 height 8
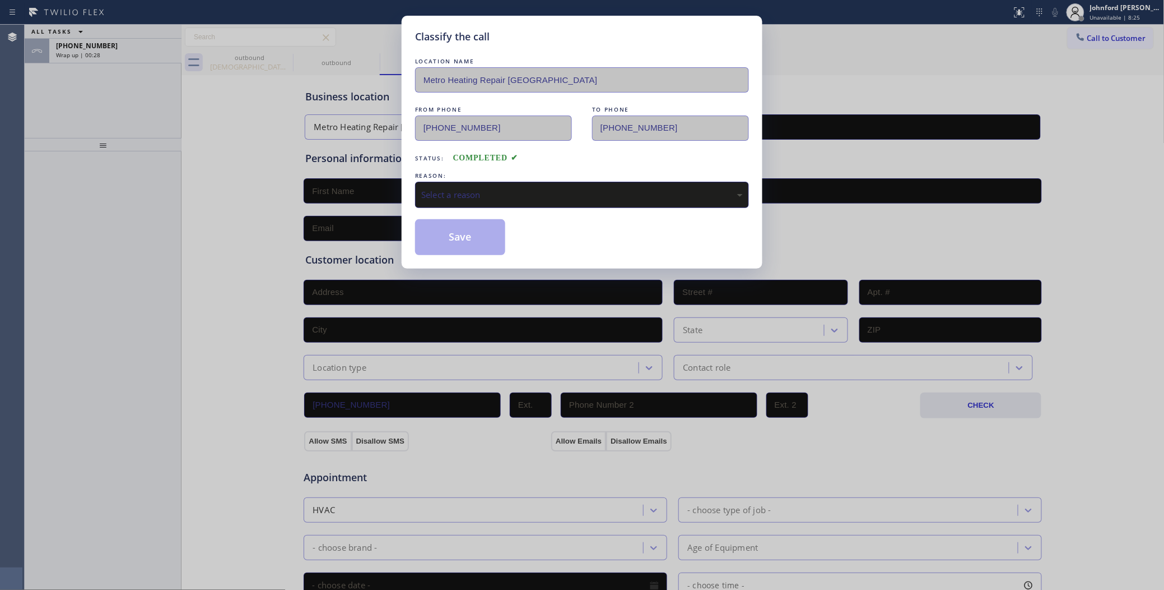
click at [433, 163] on div "LOCATION NAME Metro Heating Repair Alameda FROM PHONE (510) 737-7871 TO PHONE (…" at bounding box center [582, 154] width 334 height 199
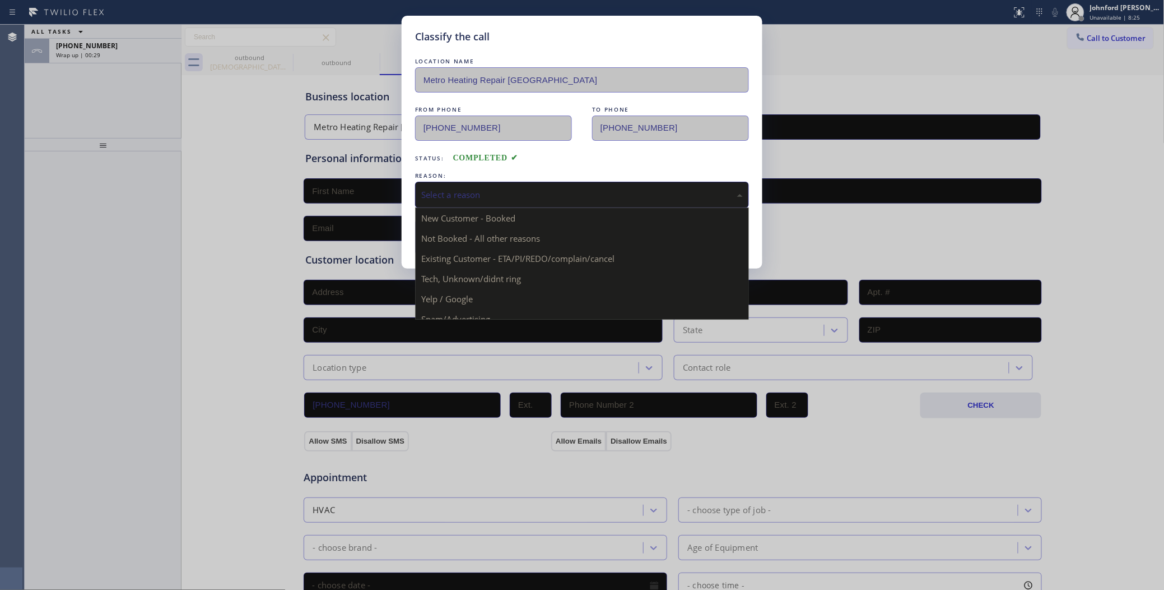
click at [443, 191] on div "Select a reason" at bounding box center [582, 194] width 322 height 13
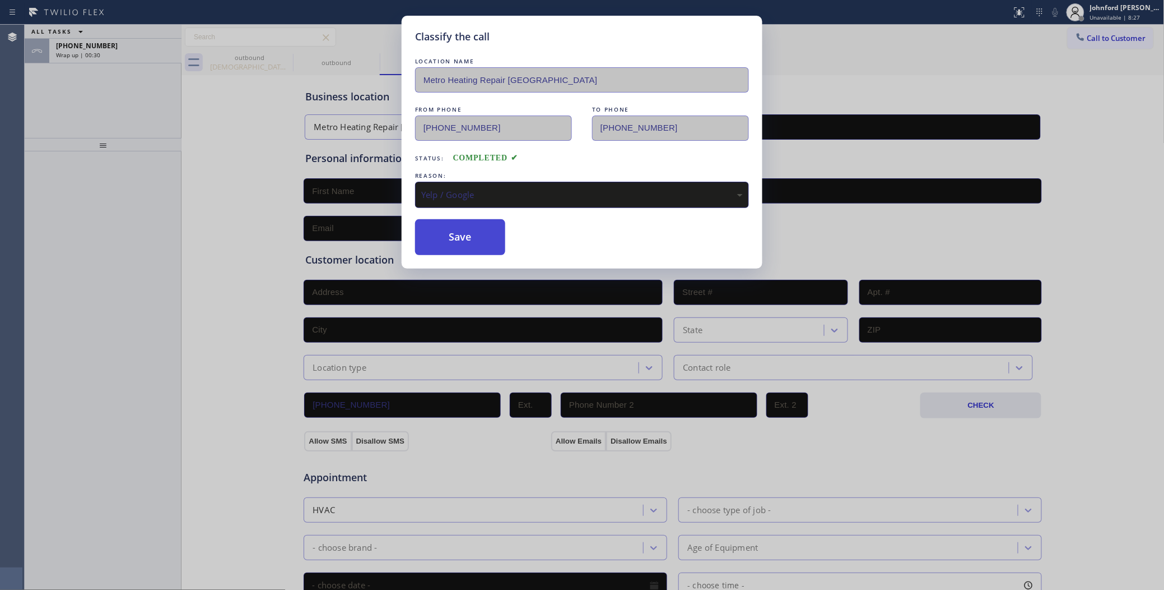
click at [440, 236] on button "Save" at bounding box center [460, 237] width 90 height 36
click at [112, 63] on div "Classify the call LOCATION NAME Metro Heating Repair Alameda FROM PHONE (510) 7…" at bounding box center [582, 295] width 1164 height 590
click at [111, 58] on div "Classify the call LOCATION NAME Metro Heating Repair Alameda FROM PHONE (510) 7…" at bounding box center [582, 295] width 1164 height 590
click at [111, 58] on div "Wrap up | 00:31" at bounding box center [115, 55] width 119 height 8
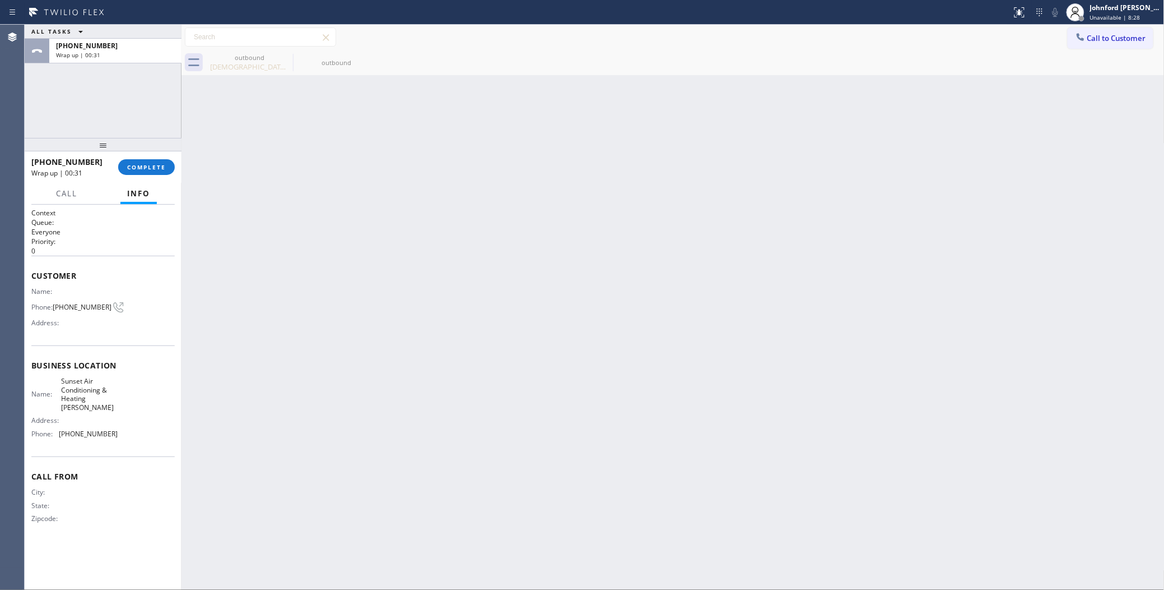
click at [111, 58] on div "Wrap up | 00:31" at bounding box center [115, 55] width 119 height 8
click at [152, 179] on div "+14083720251 Wrap up | 00:31 COMPLETE" at bounding box center [102, 166] width 143 height 29
click at [155, 170] on span "COMPLETE" at bounding box center [146, 167] width 39 height 8
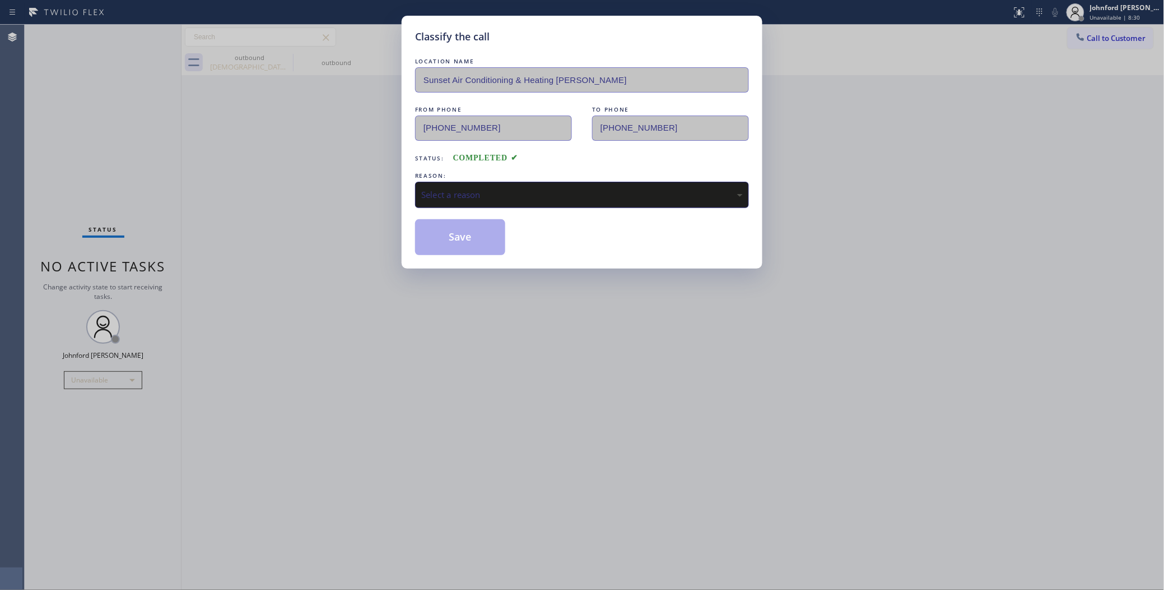
click at [480, 191] on div "Select a reason" at bounding box center [582, 194] width 322 height 13
click at [443, 263] on div "Classify the call LOCATION NAME Sunset Air Conditioning & Heating Campbell FROM…" at bounding box center [582, 142] width 361 height 253
click at [444, 242] on button "Save" at bounding box center [460, 237] width 90 height 36
type input "[PHONE_NUMBER]"
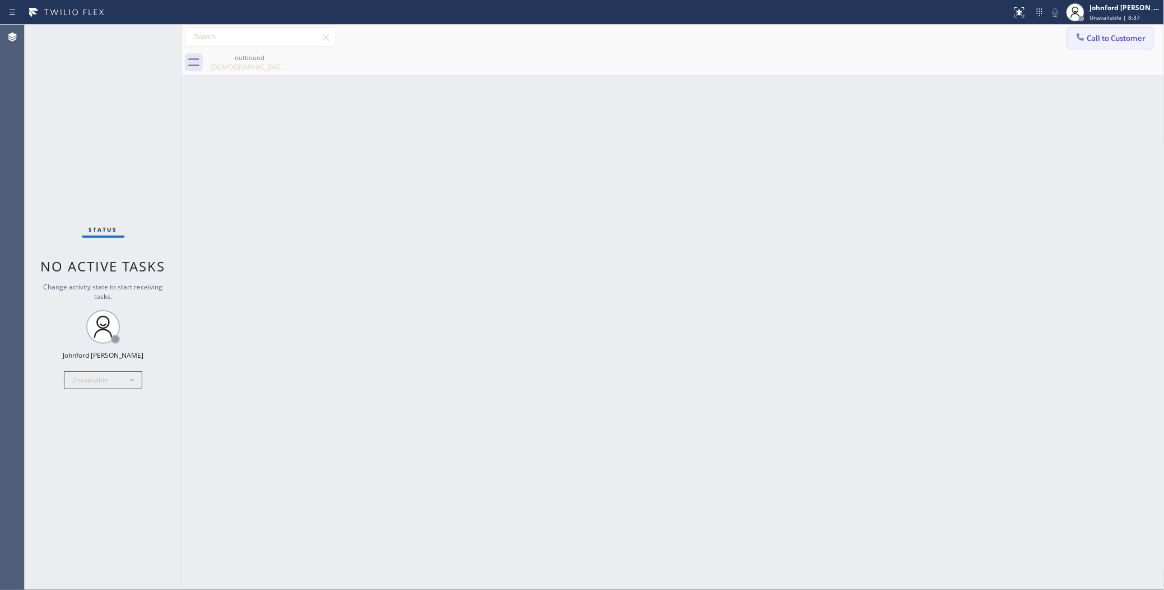
click at [1074, 35] on button "Call to Customer" at bounding box center [1111, 37] width 86 height 21
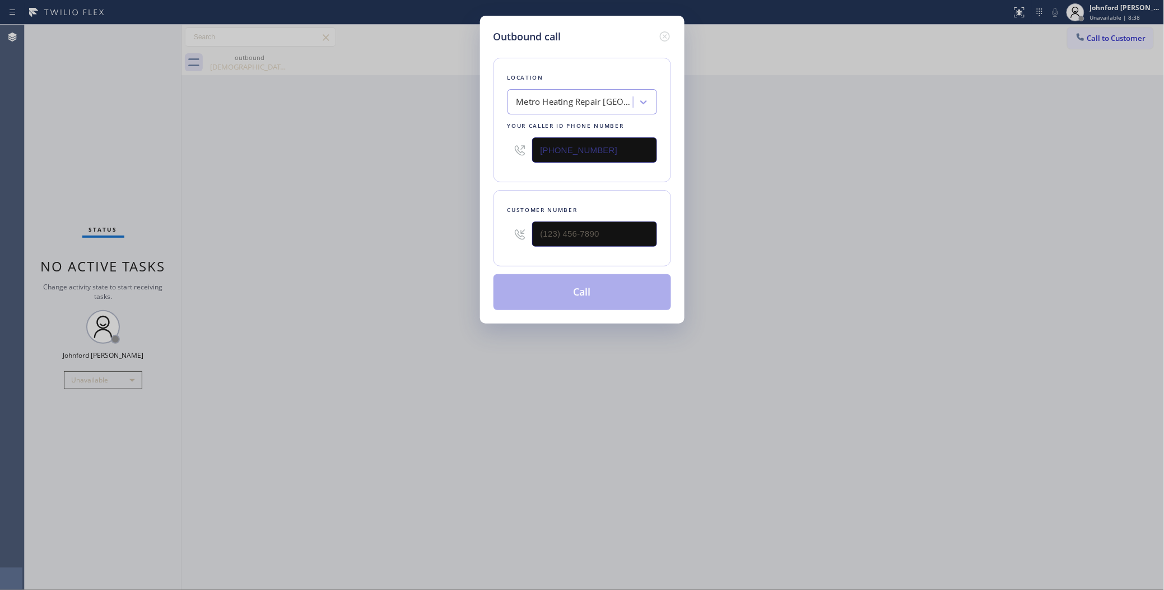
drag, startPoint x: 593, startPoint y: 147, endPoint x: 405, endPoint y: 149, distance: 187.7
click at [426, 147] on div "Outbound call Location Metro Heating Repair [GEOGRAPHIC_DATA] Your caller id ph…" at bounding box center [582, 295] width 1164 height 590
paste input "661) 451-560"
type input "[PHONE_NUMBER]"
drag, startPoint x: 615, startPoint y: 227, endPoint x: 430, endPoint y: 225, distance: 184.9
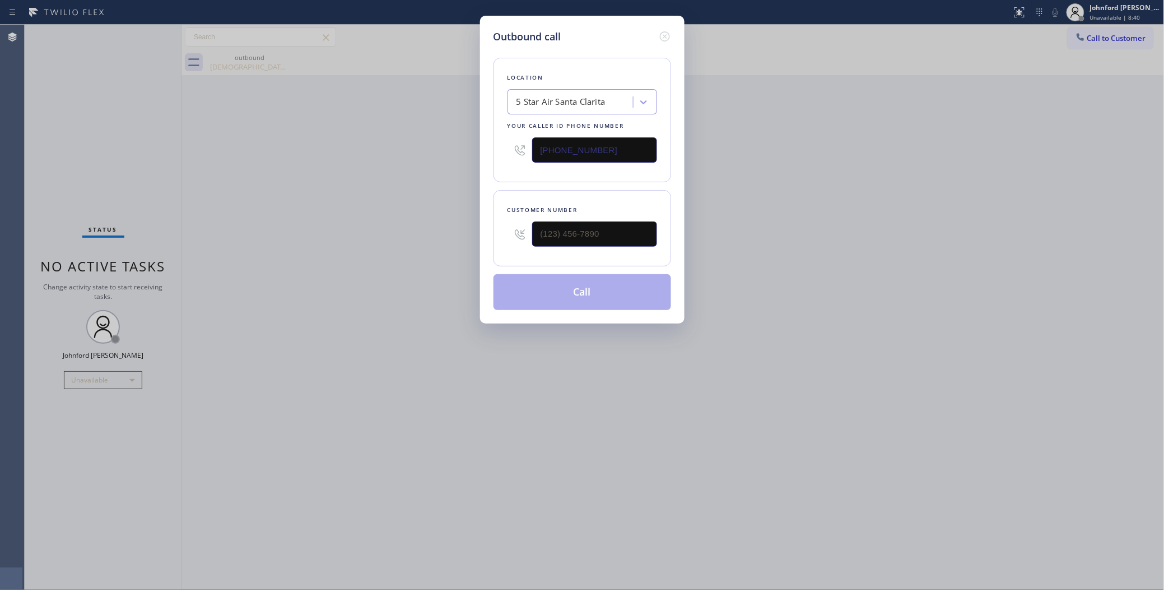
click at [454, 225] on div "Outbound call Location 5 Star Air [GEOGRAPHIC_DATA] Your caller id phone number…" at bounding box center [582, 295] width 1164 height 590
paste input "661) 208-3566"
type input "[PHONE_NUMBER]"
click at [377, 233] on div "Outbound call Location 5 Star Air [GEOGRAPHIC_DATA] Your caller id phone number…" at bounding box center [582, 295] width 1164 height 590
click at [553, 284] on button "Call" at bounding box center [583, 292] width 178 height 36
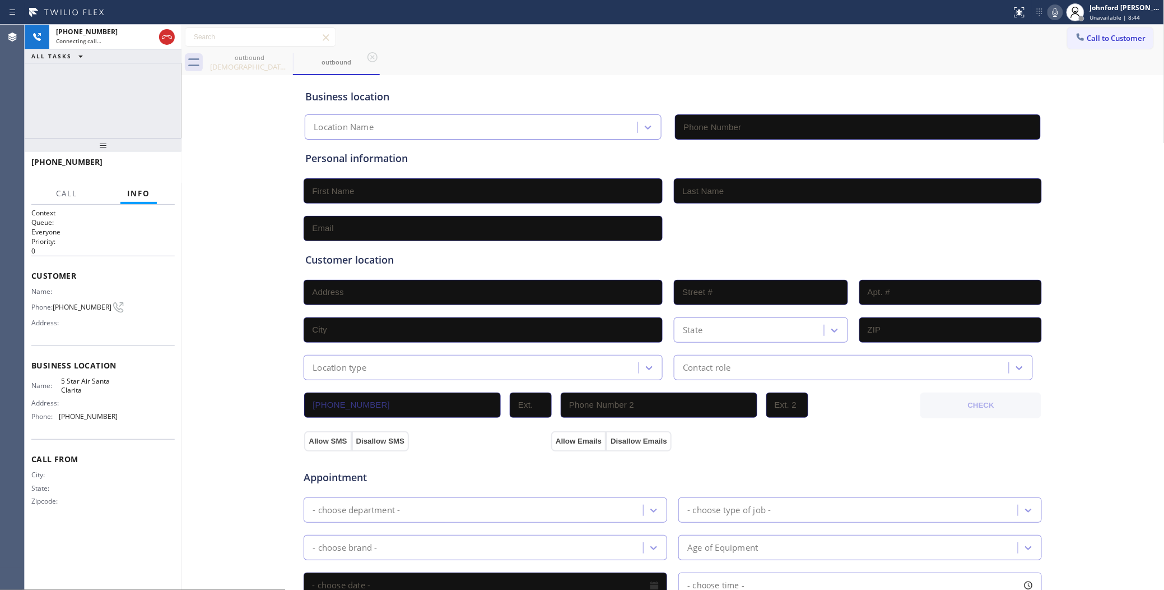
type input "[PHONE_NUMBER]"
click at [286, 54] on icon at bounding box center [285, 56] width 13 height 13
click at [149, 100] on div "+16612083566 Live | 00:00 ALL TASKS ALL TASKS ACTIVE TASKS TASKS IN WRAP UP" at bounding box center [103, 81] width 157 height 113
click at [137, 161] on button "HANG UP" at bounding box center [149, 167] width 52 height 16
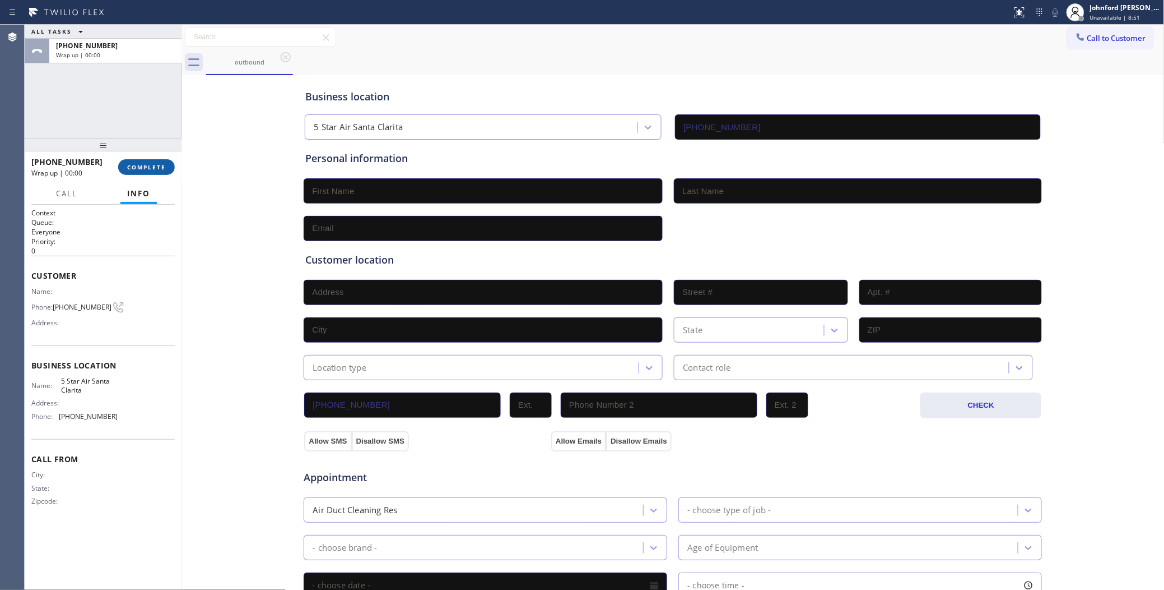
click at [137, 161] on button "COMPLETE" at bounding box center [146, 167] width 57 height 16
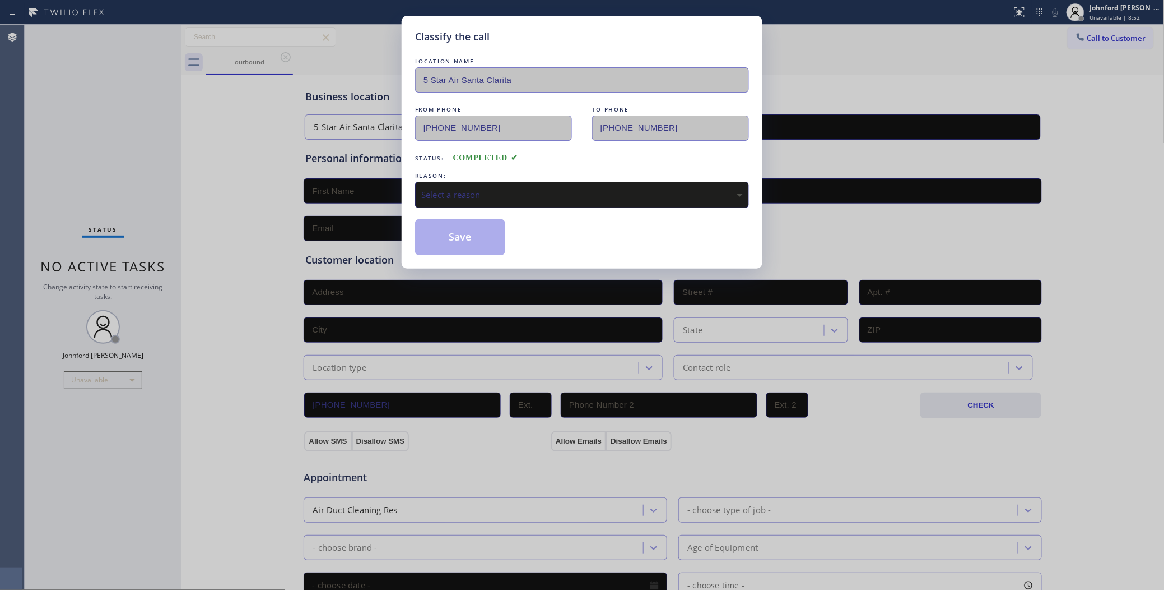
drag, startPoint x: 399, startPoint y: 191, endPoint x: 452, endPoint y: 194, distance: 53.4
click at [402, 191] on div "Classify the call LOCATION NAME 5 Star Air Santa Clarita FROM PHONE (661) 451-5…" at bounding box center [582, 295] width 1164 height 590
click at [452, 194] on div "Select a reason" at bounding box center [582, 194] width 322 height 13
click at [466, 256] on div "Classify the call LOCATION NAME 5 Star Air Santa Clarita FROM PHONE [PHONE_NUMB…" at bounding box center [582, 142] width 361 height 253
click at [466, 242] on button "Save" at bounding box center [460, 237] width 90 height 36
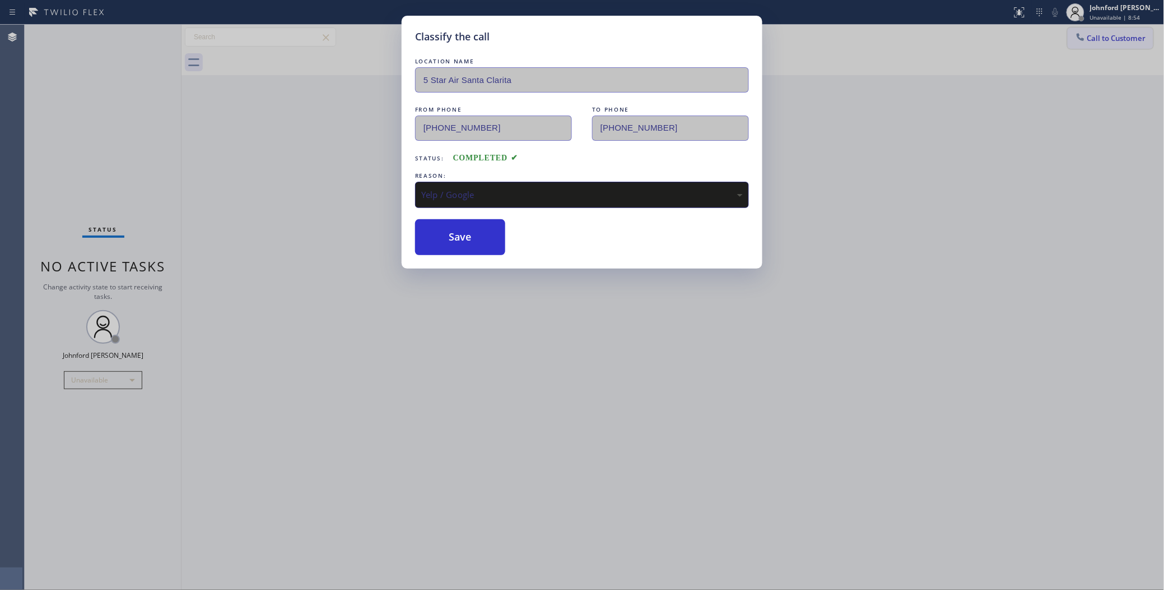
click at [1075, 43] on div at bounding box center [1080, 37] width 13 height 13
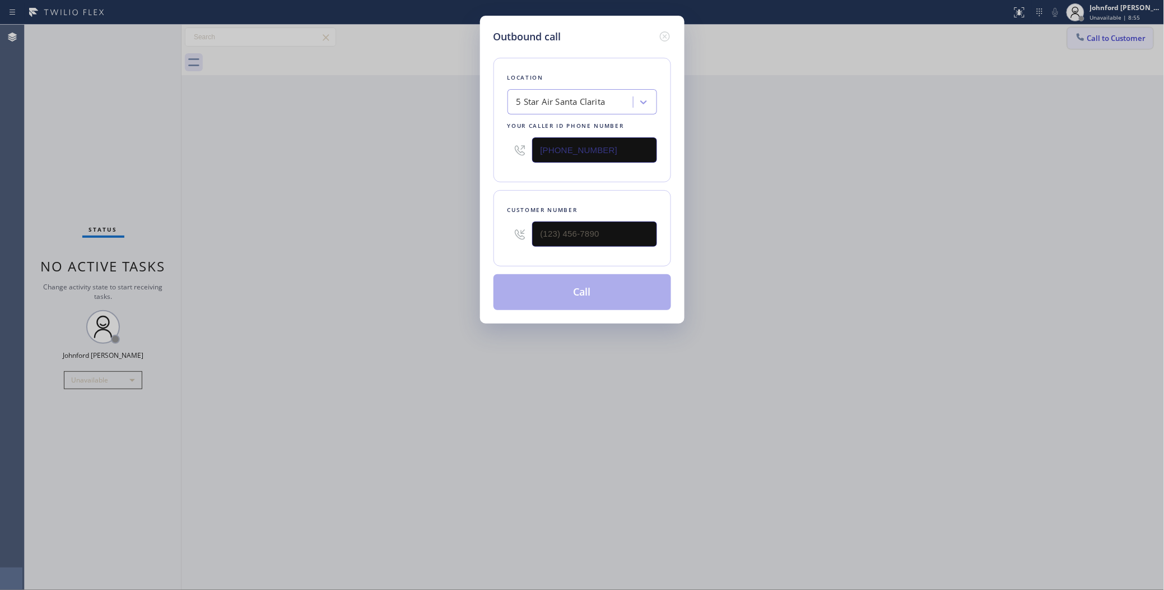
click at [1075, 43] on div "Outbound call Location 5 Star Air [GEOGRAPHIC_DATA] Your caller id phone number…" at bounding box center [582, 295] width 1164 height 590
drag, startPoint x: 575, startPoint y: 240, endPoint x: 402, endPoint y: 243, distance: 172.6
click at [405, 243] on div "Outbound call Location 5 Star Air Santa Clarita Your caller id phone number [PH…" at bounding box center [582, 295] width 1164 height 590
paste input "661) 208-3566"
type input "[PHONE_NUMBER]"
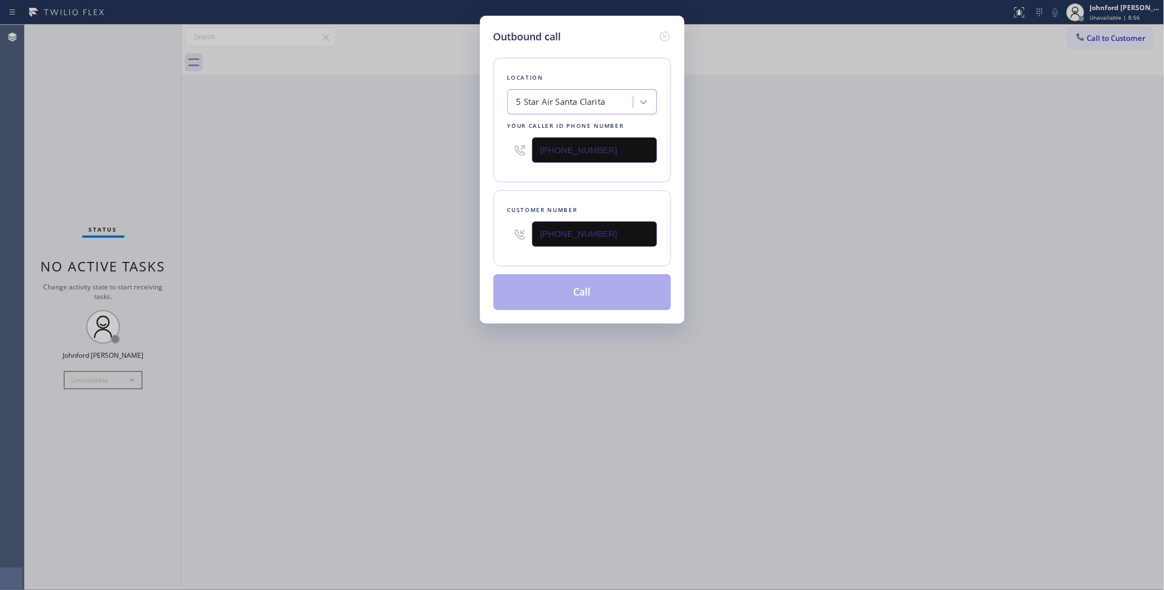
click at [284, 259] on div "Outbound call Location 5 Star Air [GEOGRAPHIC_DATA] Your caller id phone number…" at bounding box center [582, 295] width 1164 height 590
click at [502, 289] on button "Call" at bounding box center [583, 292] width 178 height 36
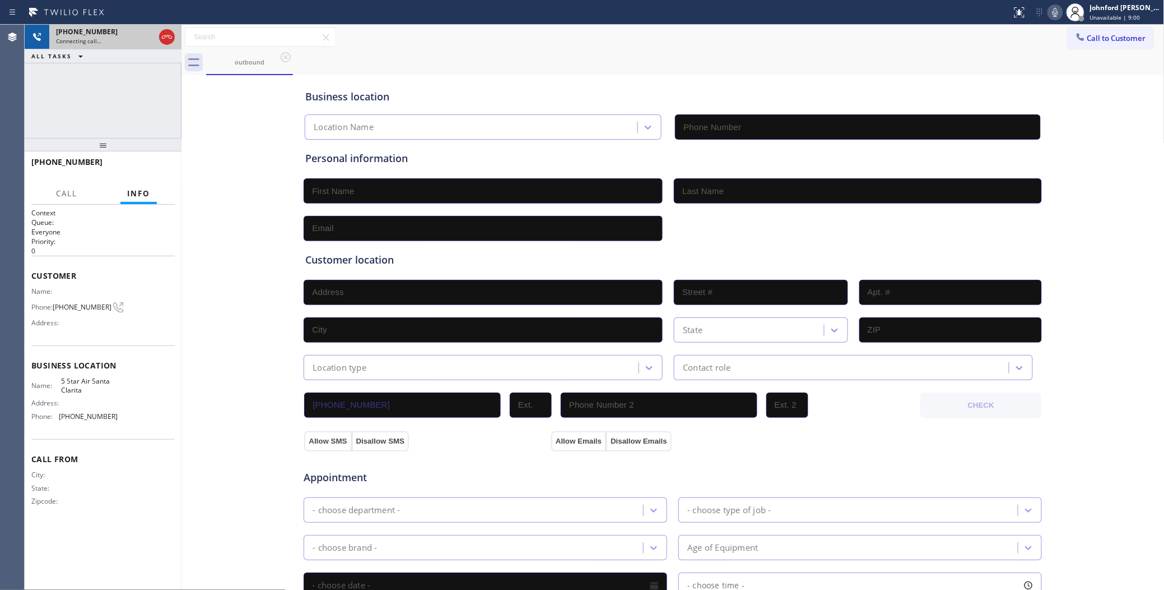
type input "[PHONE_NUMBER]"
click at [80, 44] on span "Connecting call…" at bounding box center [78, 41] width 45 height 8
click at [233, 61] on div "outbound" at bounding box center [249, 62] width 85 height 8
click at [152, 174] on button "HANG UP" at bounding box center [149, 167] width 52 height 16
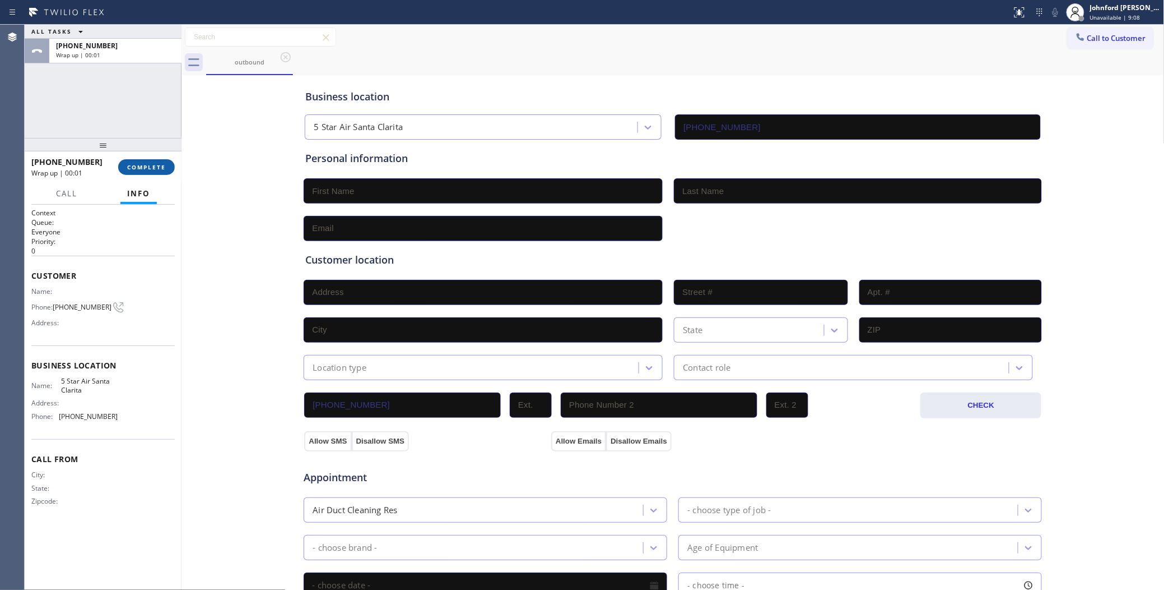
click at [130, 166] on span "COMPLETE" at bounding box center [146, 167] width 39 height 8
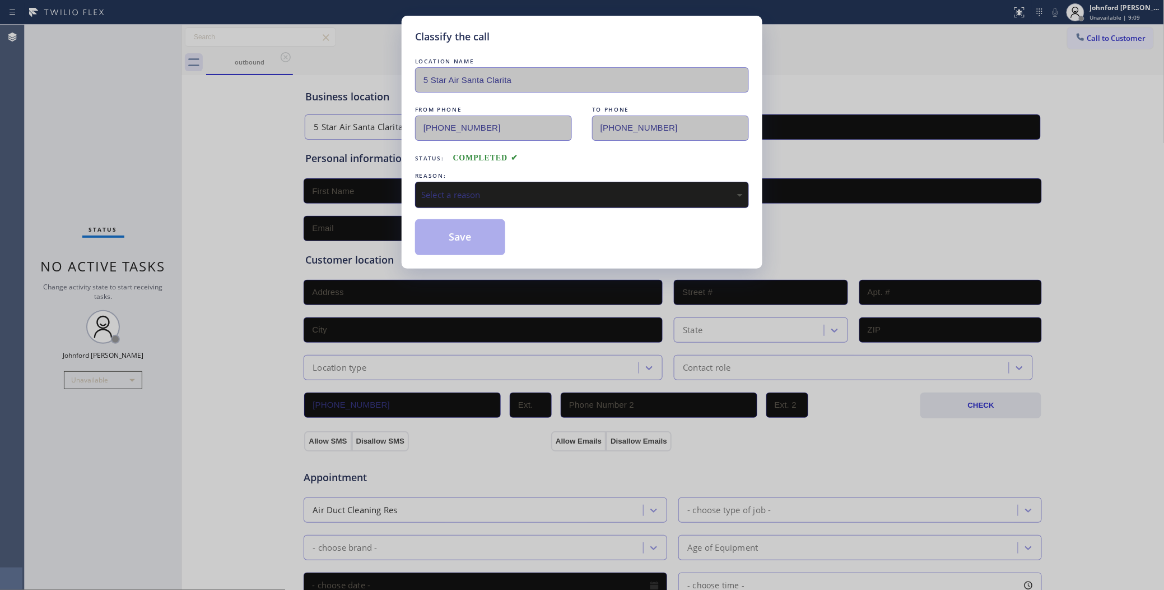
drag, startPoint x: 472, startPoint y: 186, endPoint x: 486, endPoint y: 185, distance: 14.6
click at [477, 188] on div "Select a reason" at bounding box center [582, 194] width 322 height 13
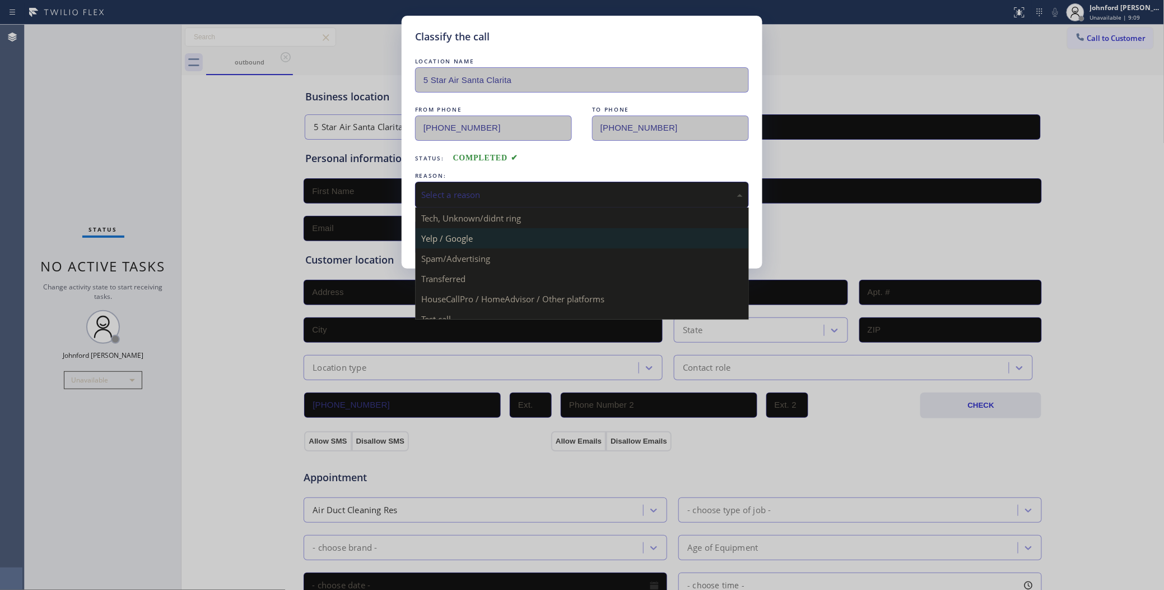
scroll to position [77, 0]
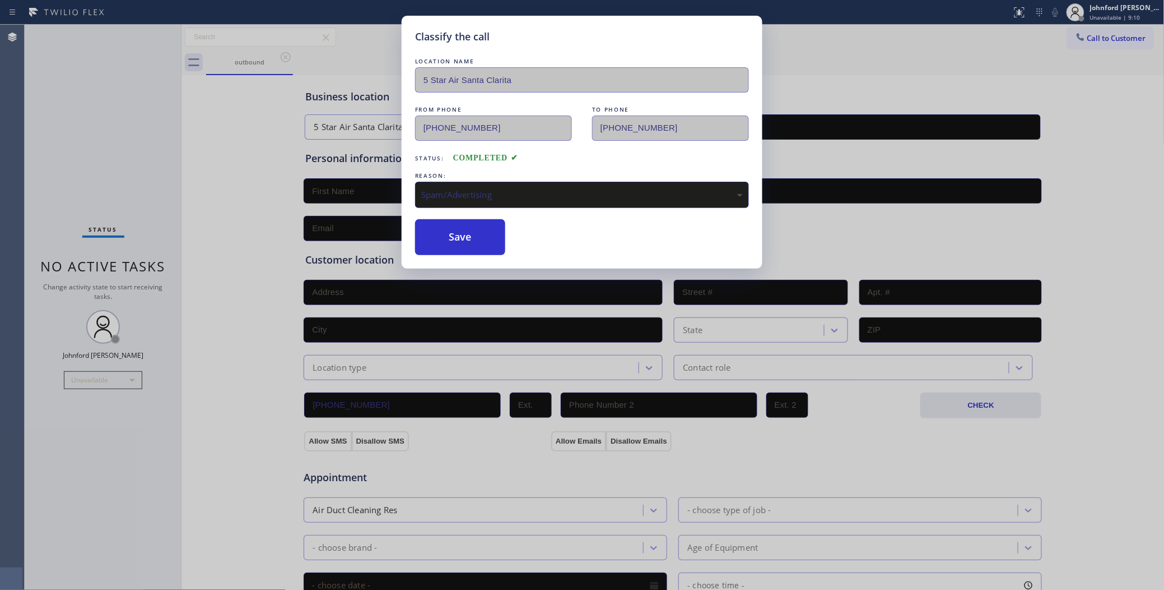
click at [451, 207] on div "LOCATION NAME 5 Star Air Santa Clarita FROM PHONE (661) 451-5601 TO PHONE (661)…" at bounding box center [582, 154] width 334 height 199
click at [451, 233] on button "Save" at bounding box center [460, 237] width 90 height 36
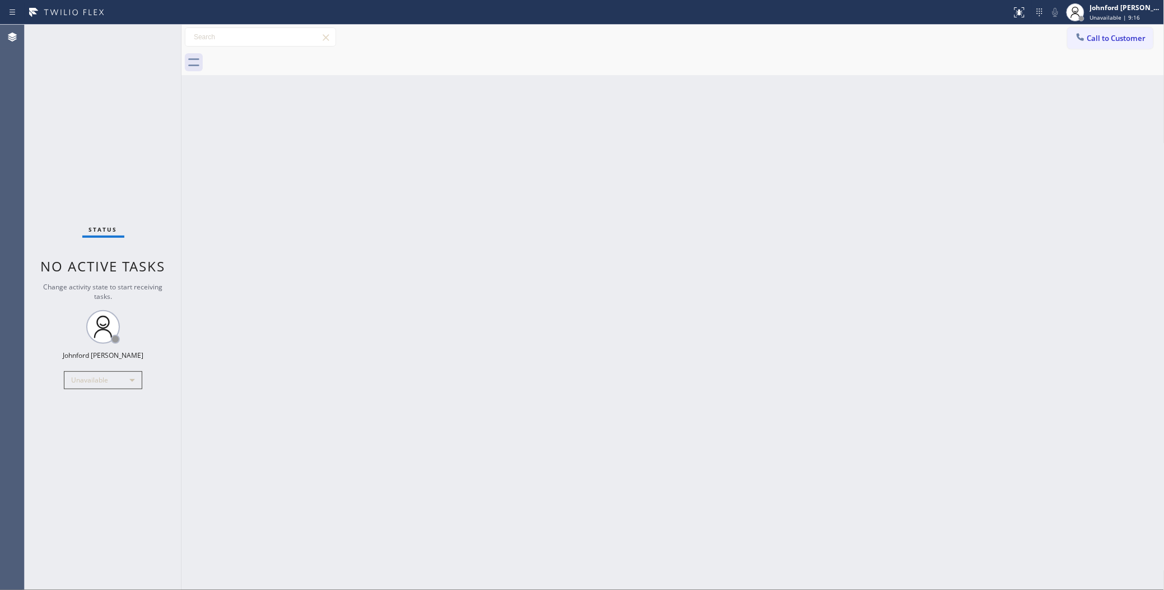
click at [294, 328] on div "Back to Dashboard Change Sender ID Customers Technicians Select a contact Outbo…" at bounding box center [673, 307] width 983 height 565
drag, startPoint x: 802, startPoint y: 99, endPoint x: 804, endPoint y: 75, distance: 24.7
click at [802, 99] on div "Back to Dashboard Change Sender ID Customers Technicians Select a contact Outbo…" at bounding box center [673, 307] width 983 height 565
click at [1108, 45] on button "Call to Customer" at bounding box center [1111, 37] width 86 height 21
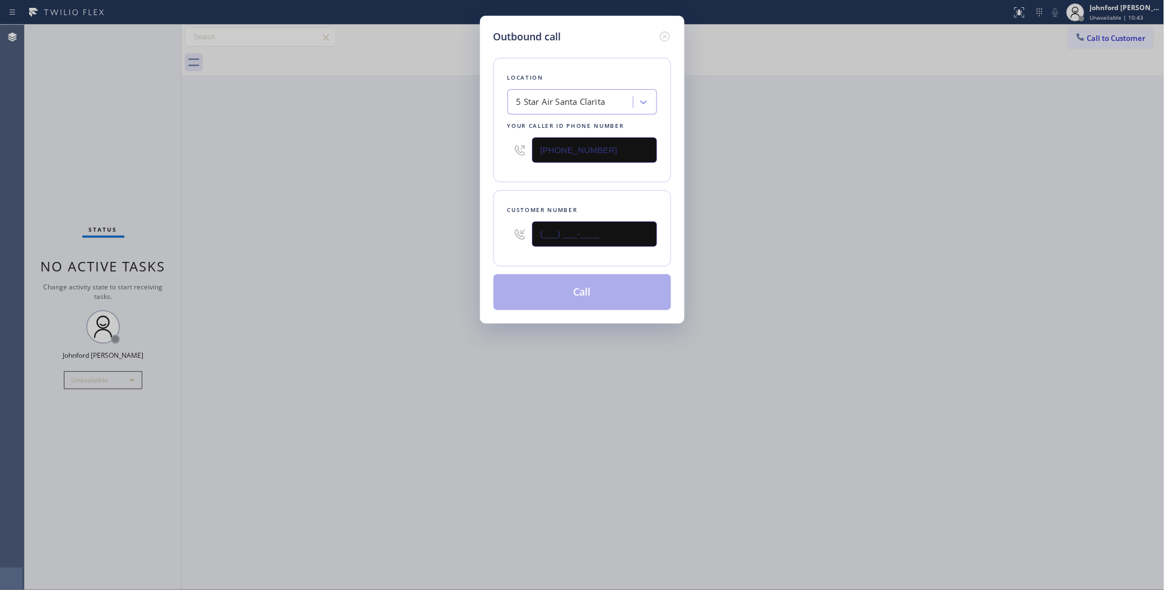
drag, startPoint x: 547, startPoint y: 240, endPoint x: 458, endPoint y: 243, distance: 89.7
click at [458, 243] on div "Outbound call Location 5 Star Air Santa Clarita Your caller id phone number [PH…" at bounding box center [582, 295] width 1164 height 590
paste input "916) 201-6204"
type input "[PHONE_NUMBER]"
click at [399, 250] on div "Outbound call Location 5 Star Air Santa Clarita Your caller id phone number (66…" at bounding box center [582, 295] width 1164 height 590
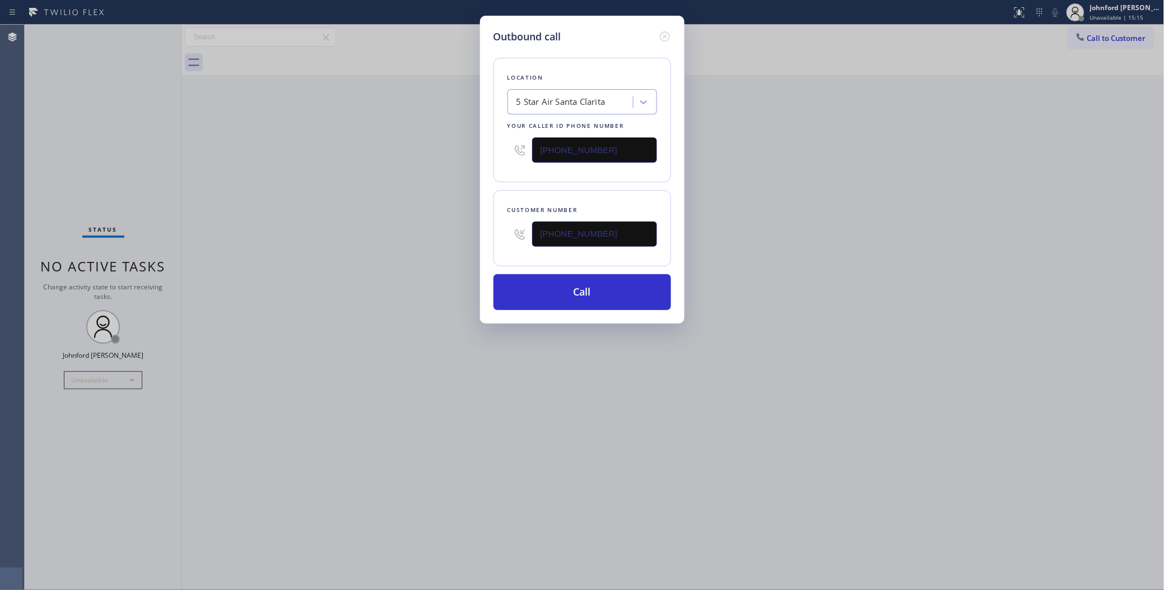
drag, startPoint x: 879, startPoint y: 235, endPoint x: 794, endPoint y: 105, distance: 155.6
click at [879, 235] on div "Outbound call Location 5 Star Air Santa Clarita Your caller id phone number (66…" at bounding box center [582, 295] width 1164 height 590
click at [417, 224] on div "Outbound call Location 5 Star Air Santa Clarita Your caller id phone number (66…" at bounding box center [582, 295] width 1164 height 590
click at [160, 454] on div "Outbound call Location 5 Star Air Santa Clarita Your caller id phone number (66…" at bounding box center [582, 295] width 1164 height 590
click at [1126, 43] on div "Outbound call Location 5 Star Air Santa Clarita Your caller id phone number (66…" at bounding box center [582, 295] width 1164 height 590
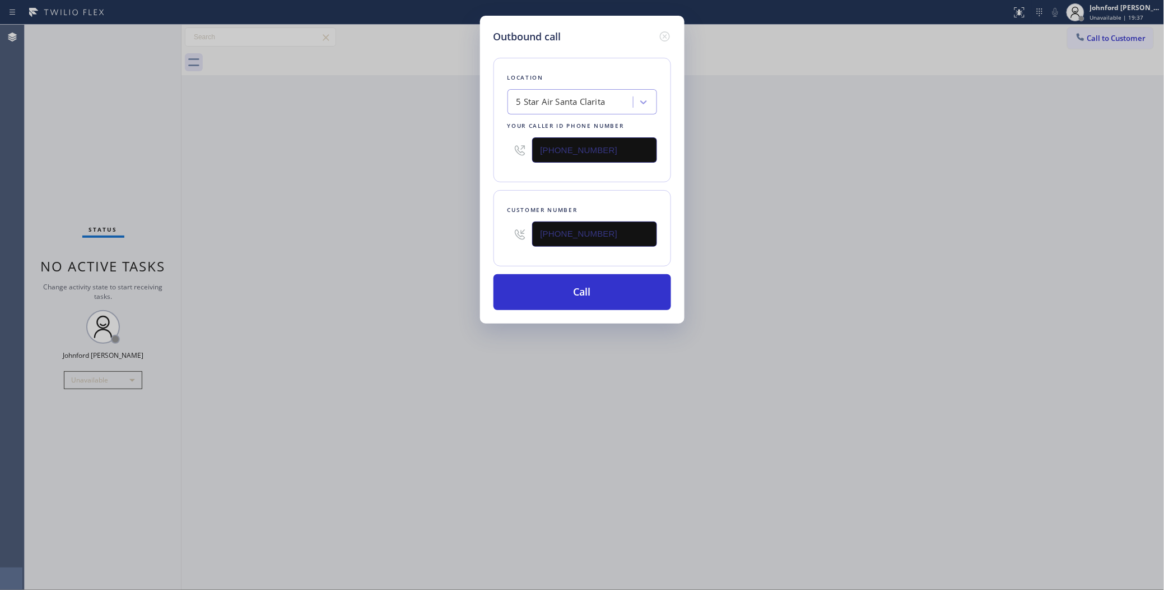
drag, startPoint x: 572, startPoint y: 150, endPoint x: 413, endPoint y: 172, distance: 160.7
click at [480, 150] on div "Outbound call Location 5 Star Air Santa Clarita Your caller id phone number (66…" at bounding box center [582, 170] width 205 height 308
paste input "561) 423-1720"
type input "[PHONE_NUMBER]"
drag, startPoint x: 637, startPoint y: 230, endPoint x: 371, endPoint y: 217, distance: 266.0
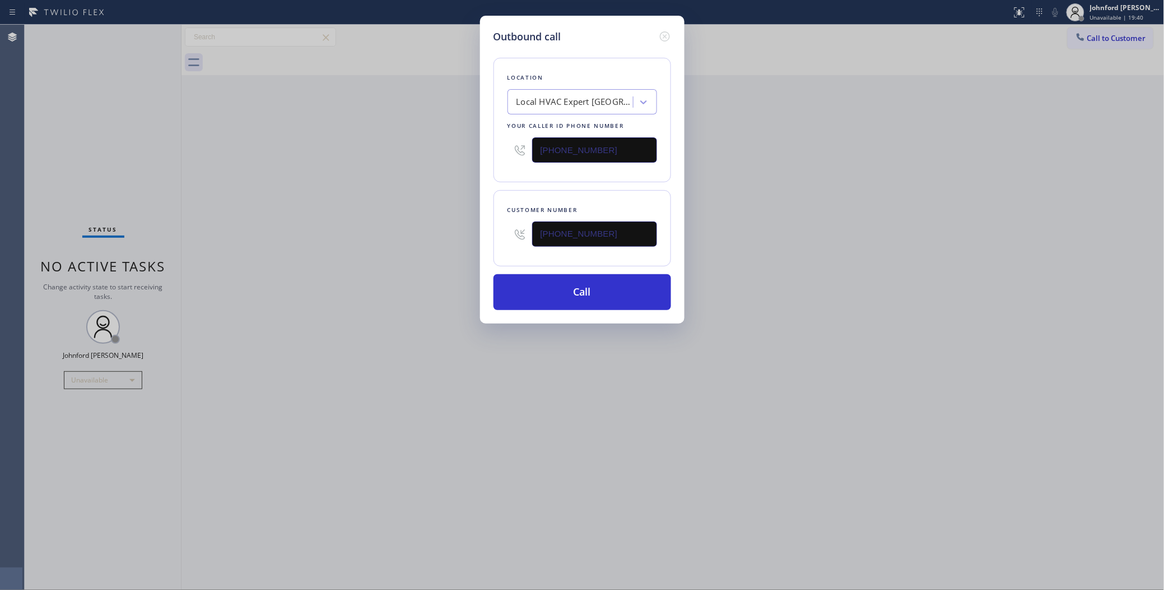
click at [474, 219] on div "Outbound call Location Local HVAC Expert Palm Beach Gardens Your caller id phon…" at bounding box center [582, 295] width 1164 height 590
paste input "561) 944-5401"
type input "[PHONE_NUMBER]"
click at [314, 217] on div "Outbound call Location Local HVAC Expert [GEOGRAPHIC_DATA] Your caller id phone…" at bounding box center [582, 295] width 1164 height 590
click at [527, 298] on button "Call" at bounding box center [583, 292] width 178 height 36
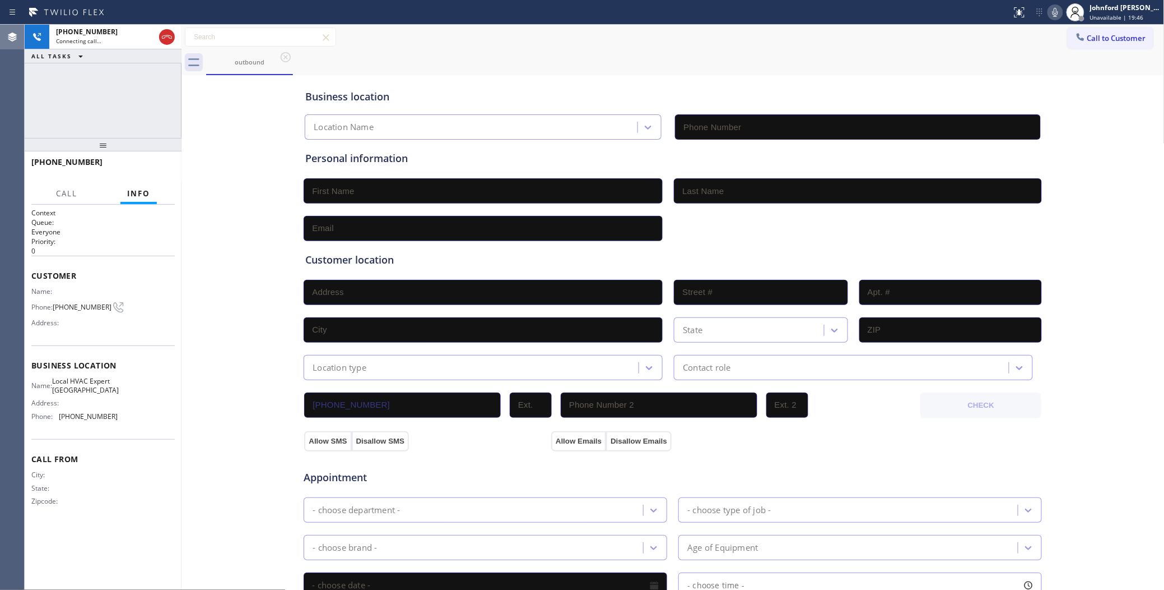
type input "[PHONE_NUMBER]"
click at [222, 151] on div "Business location Local HVAC Expert [GEOGRAPHIC_DATA] [PHONE_NUMBER] Personal i…" at bounding box center [673, 460] width 978 height 765
click at [149, 160] on button "HANG UP" at bounding box center [149, 167] width 52 height 16
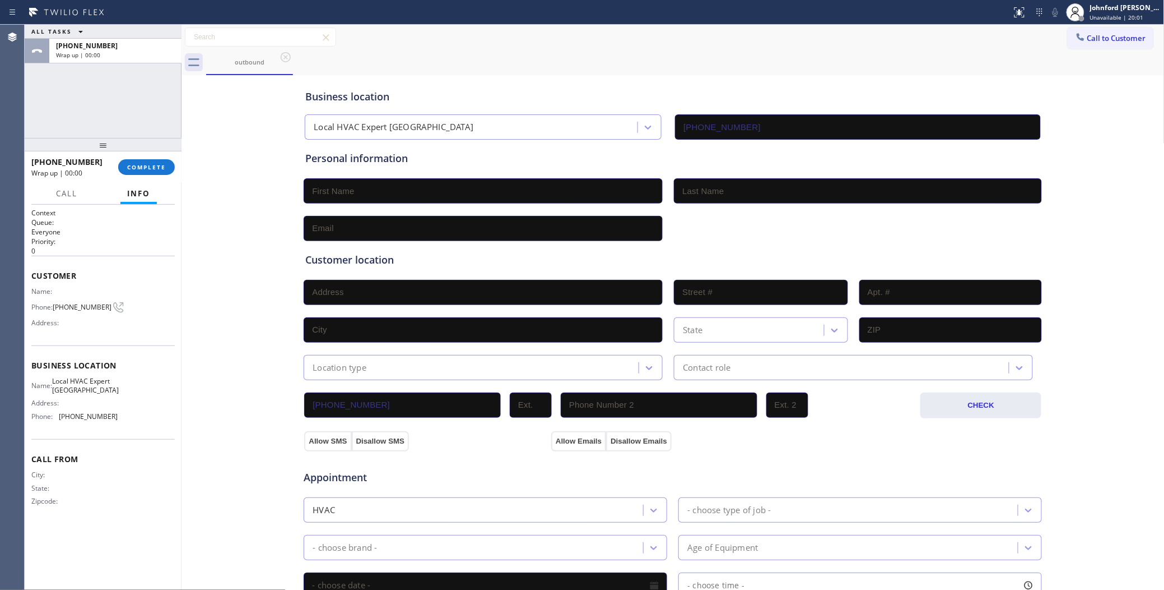
click at [1079, 50] on div "outbound" at bounding box center [685, 62] width 959 height 25
click at [1075, 33] on icon at bounding box center [1080, 36] width 11 height 11
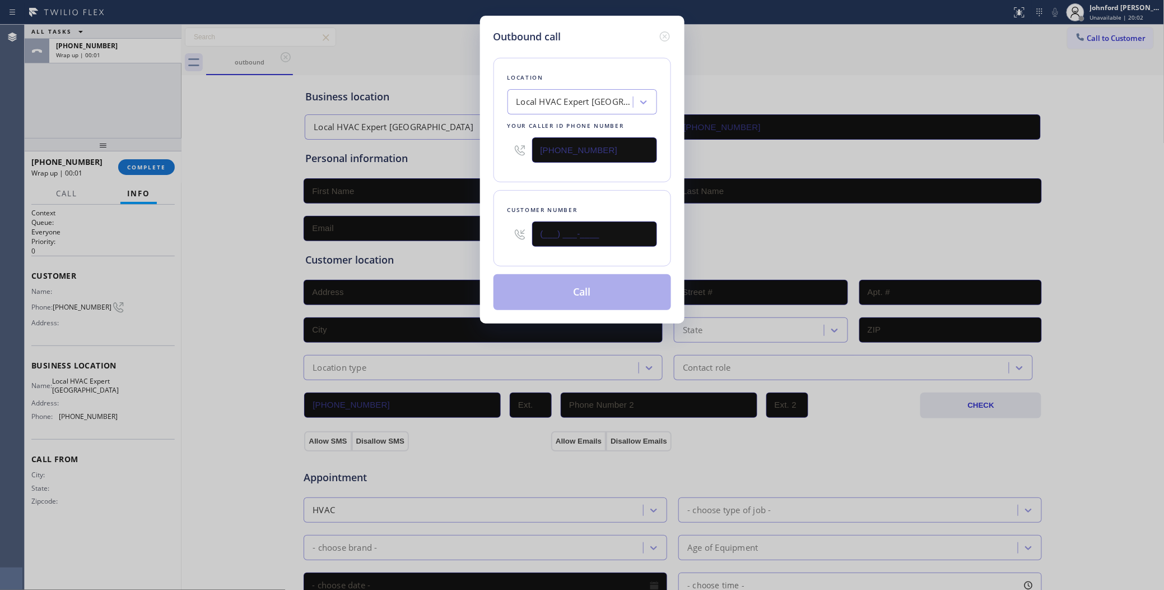
drag, startPoint x: 629, startPoint y: 221, endPoint x: 533, endPoint y: 227, distance: 96.0
click at [533, 227] on input "(___) ___-____" at bounding box center [594, 233] width 125 height 25
paste input "561) 944-5401"
type input "[PHONE_NUMBER]"
click at [531, 193] on div "Customer number (561) 944-5401" at bounding box center [583, 228] width 178 height 76
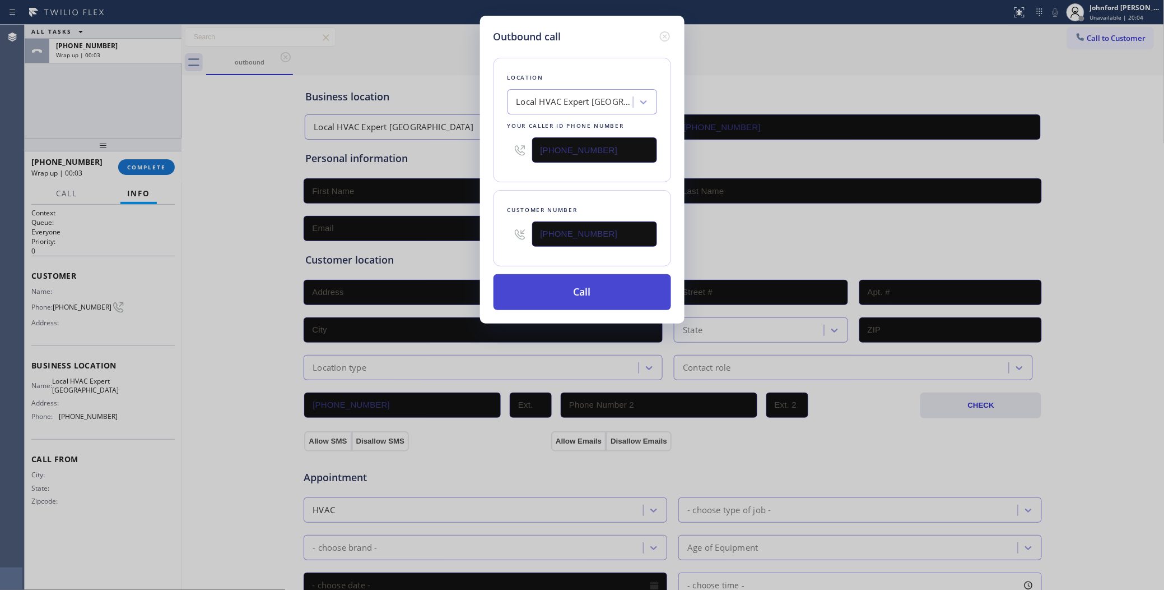
click at [580, 276] on button "Call" at bounding box center [583, 292] width 178 height 36
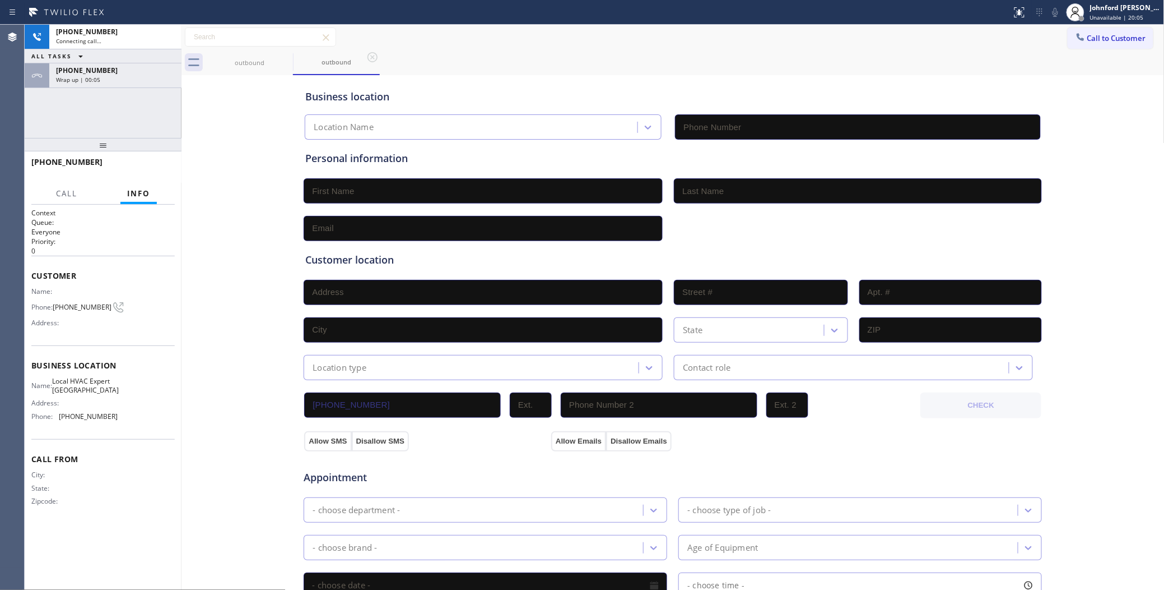
type input "[PHONE_NUMBER]"
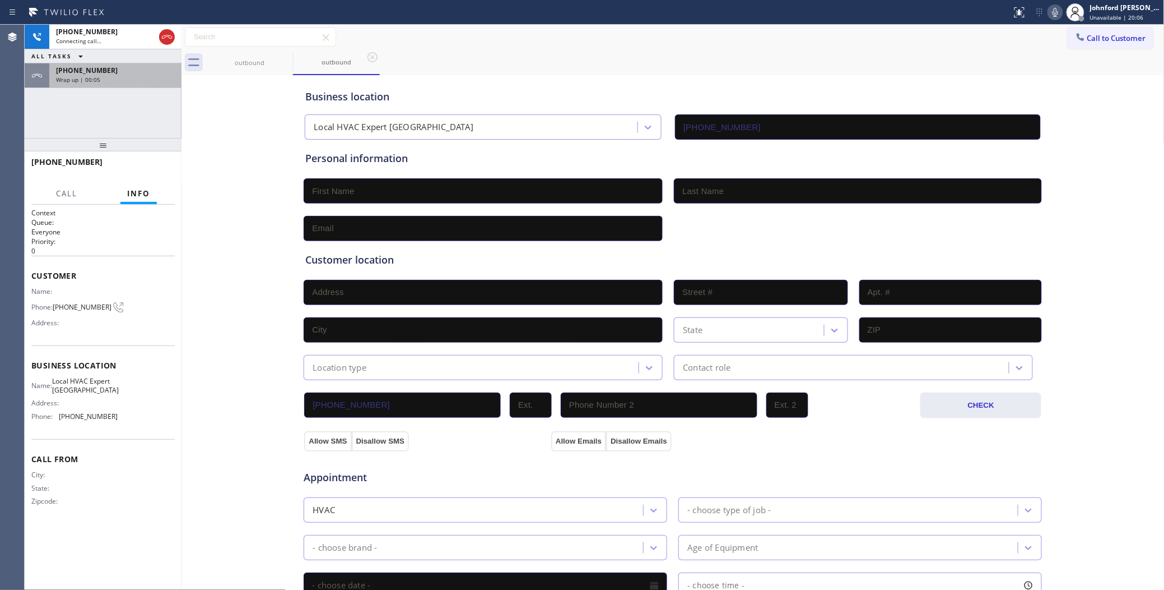
click at [122, 76] on div "Wrap up | 00:05" at bounding box center [115, 80] width 119 height 8
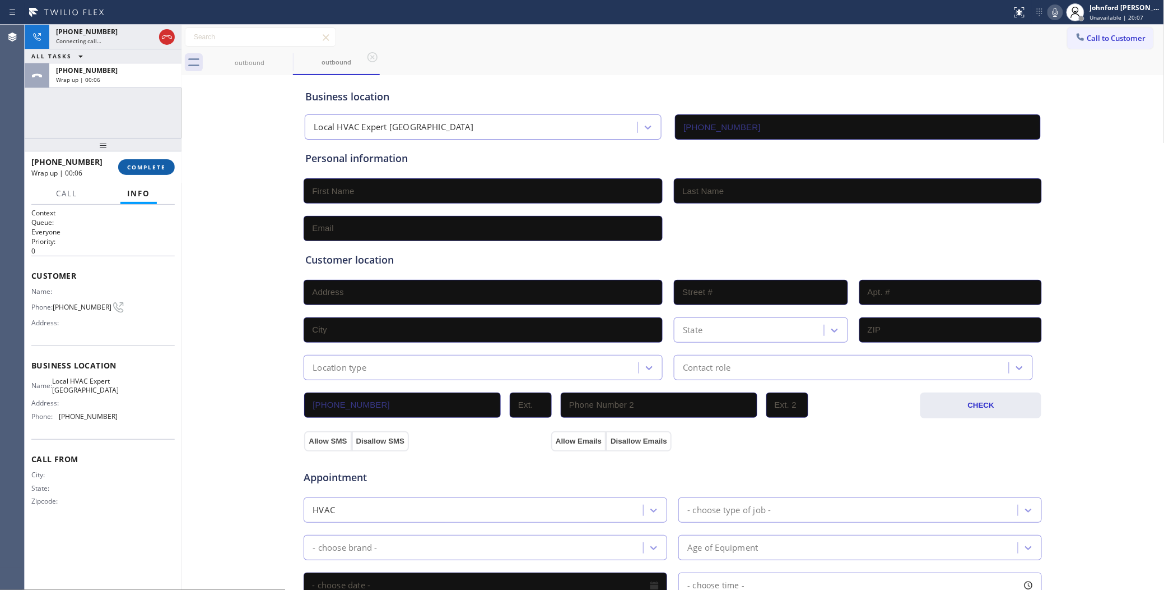
click at [144, 169] on span "COMPLETE" at bounding box center [146, 167] width 39 height 8
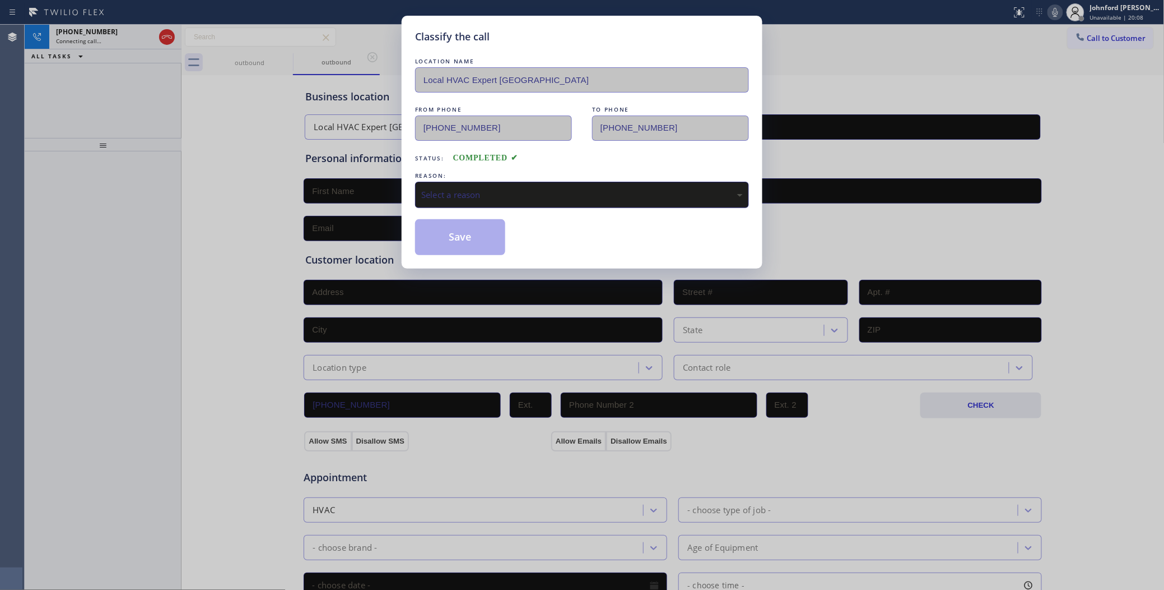
click at [452, 182] on div "Select a reason" at bounding box center [582, 195] width 334 height 26
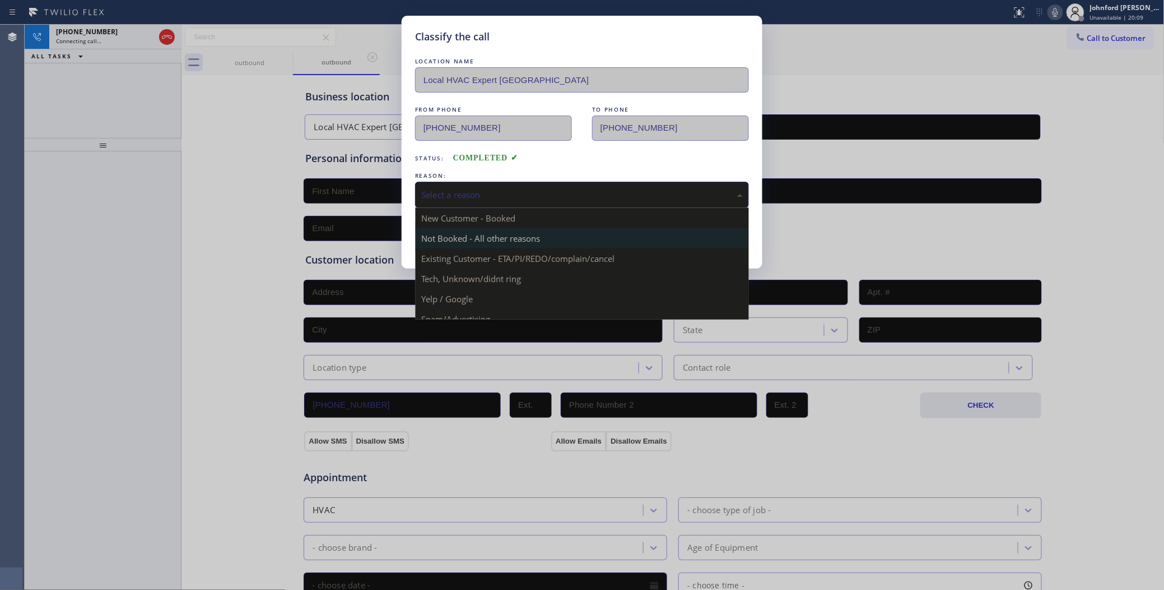
scroll to position [77, 0]
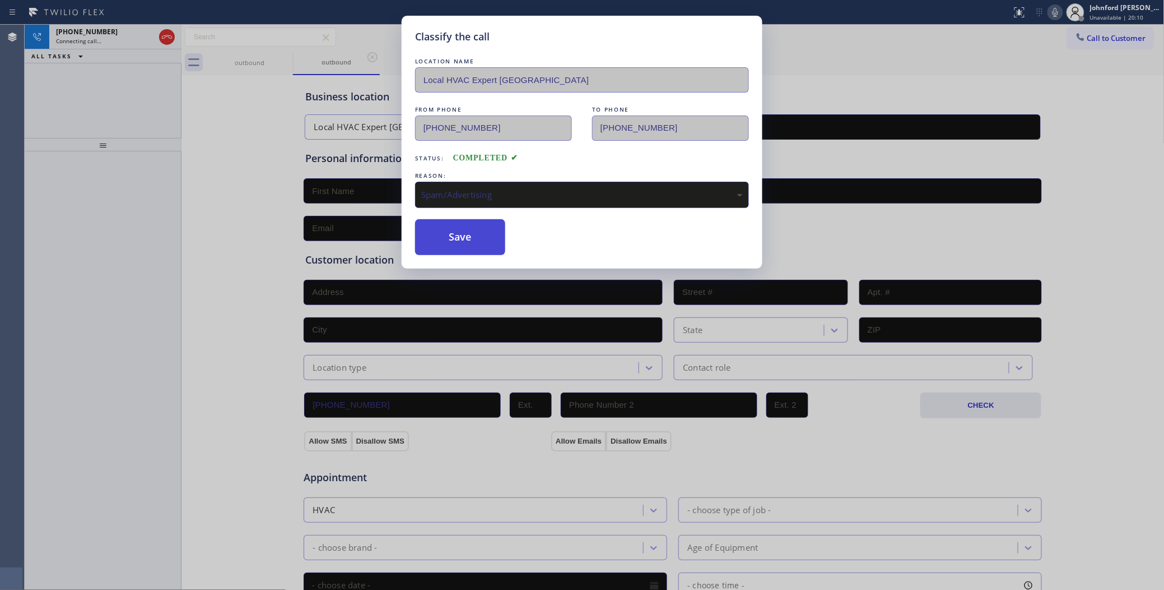
click at [467, 226] on button "Save" at bounding box center [460, 237] width 90 height 36
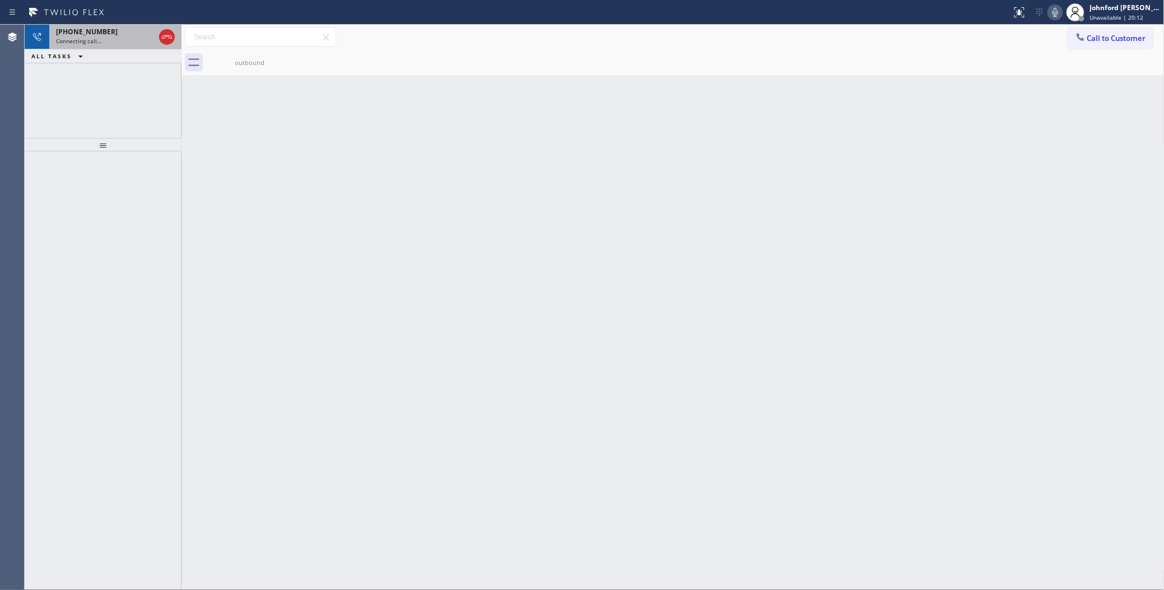
click at [95, 40] on span "Connecting call…" at bounding box center [78, 41] width 45 height 8
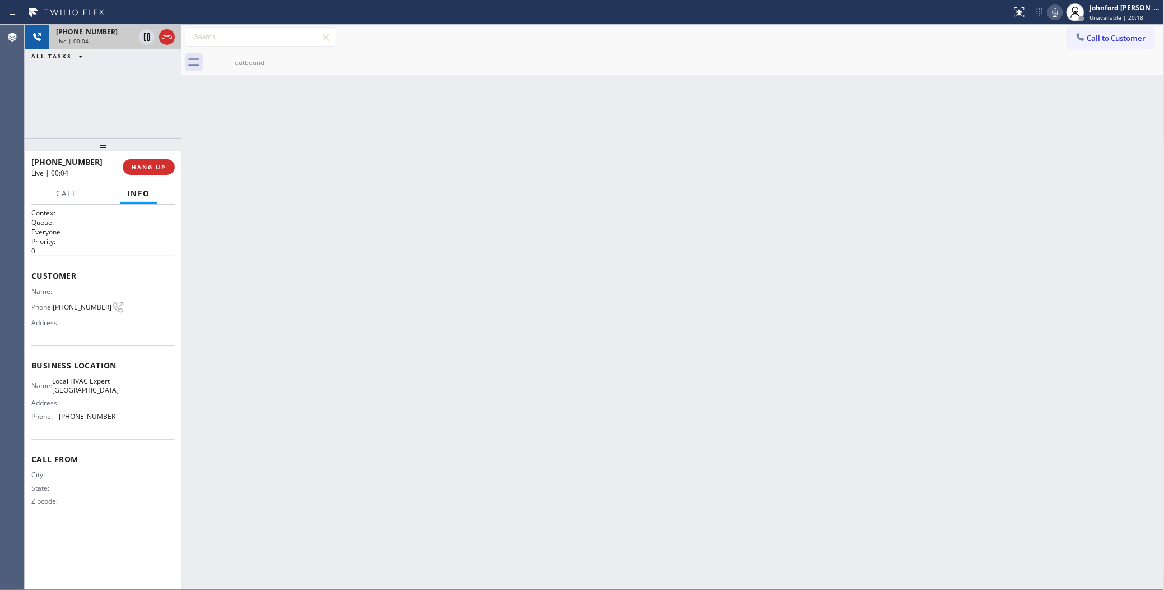
click at [82, 47] on div "+15619445401 Live | 00:04" at bounding box center [92, 37] width 87 height 25
click at [154, 159] on button "HANG UP" at bounding box center [149, 167] width 52 height 16
click at [154, 163] on span "HANG UP" at bounding box center [149, 167] width 34 height 8
click at [154, 163] on span "COMPLETE" at bounding box center [146, 167] width 39 height 8
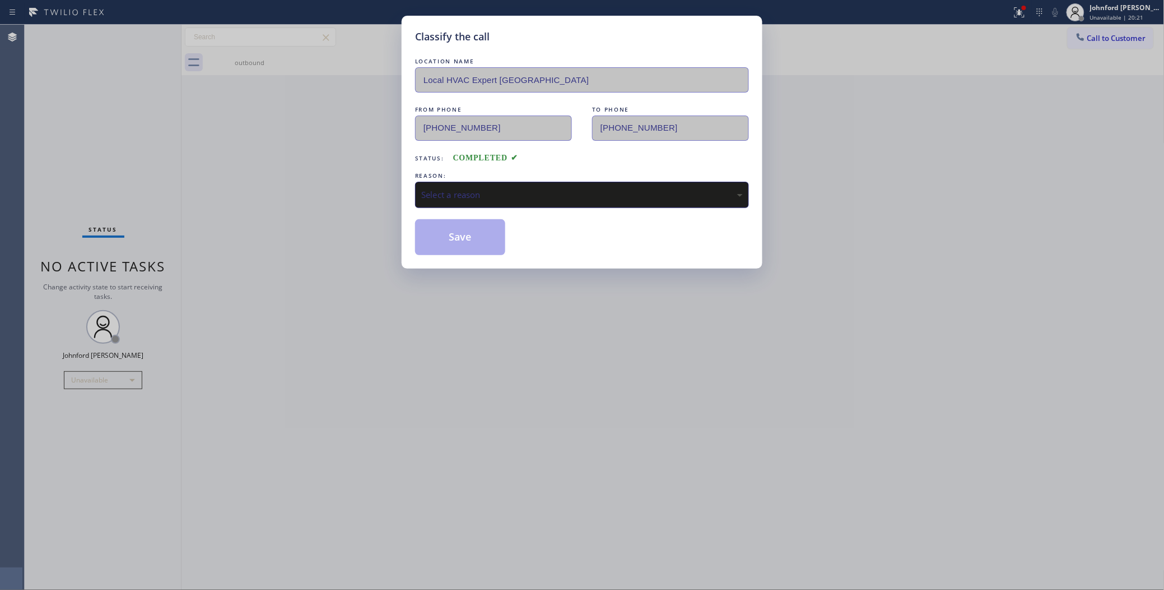
drag, startPoint x: 494, startPoint y: 199, endPoint x: 522, endPoint y: 202, distance: 27.7
click at [497, 198] on div "Select a reason" at bounding box center [582, 195] width 334 height 26
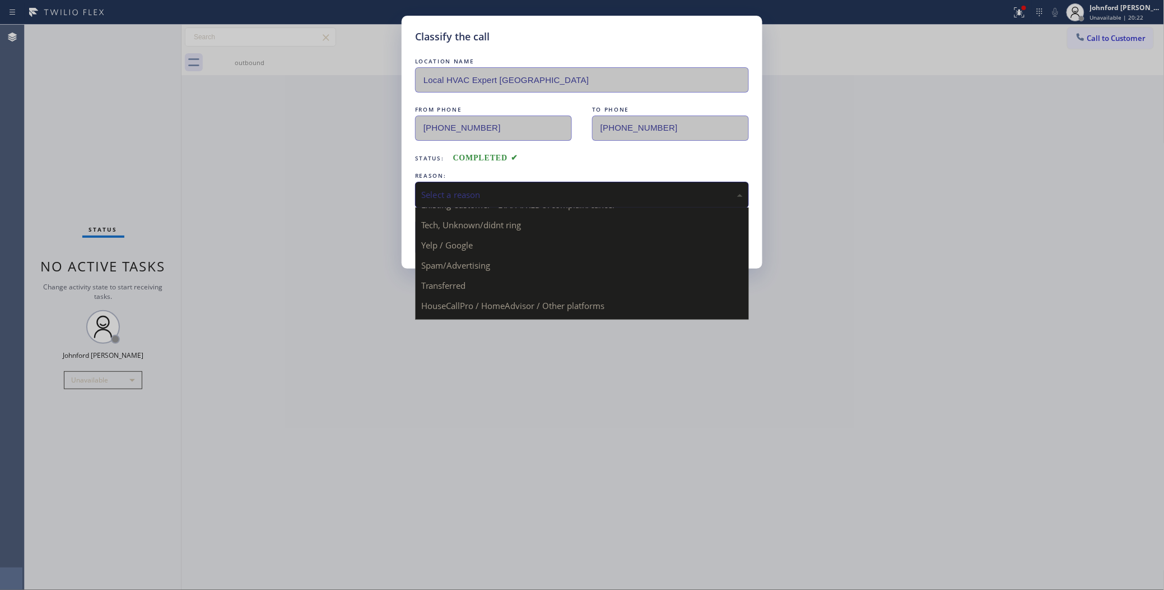
scroll to position [77, 0]
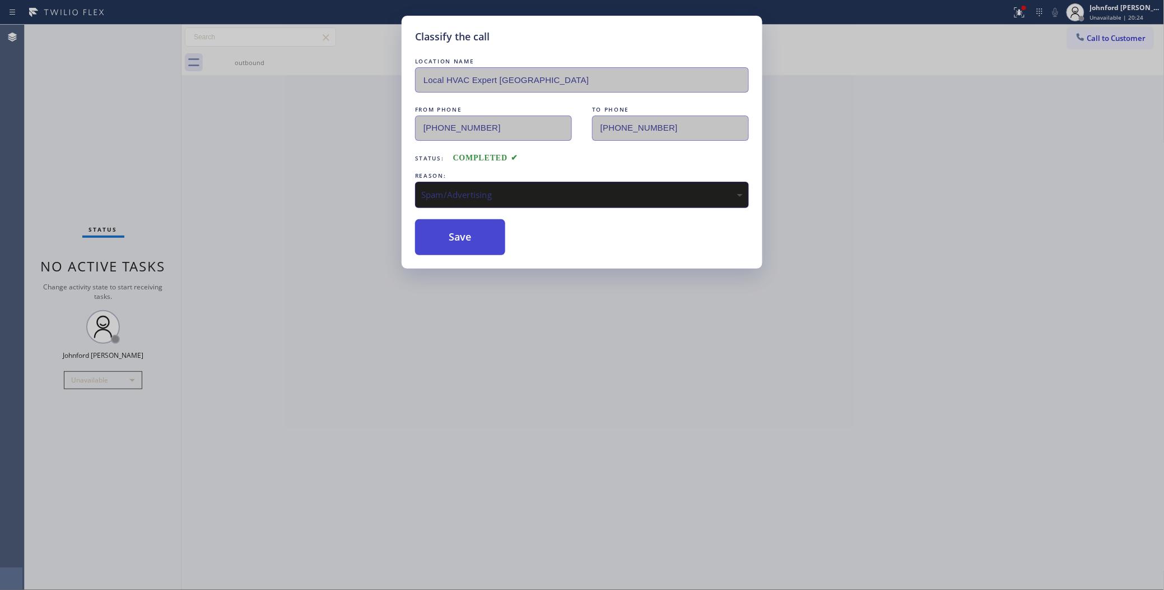
click at [447, 225] on button "Save" at bounding box center [460, 237] width 90 height 36
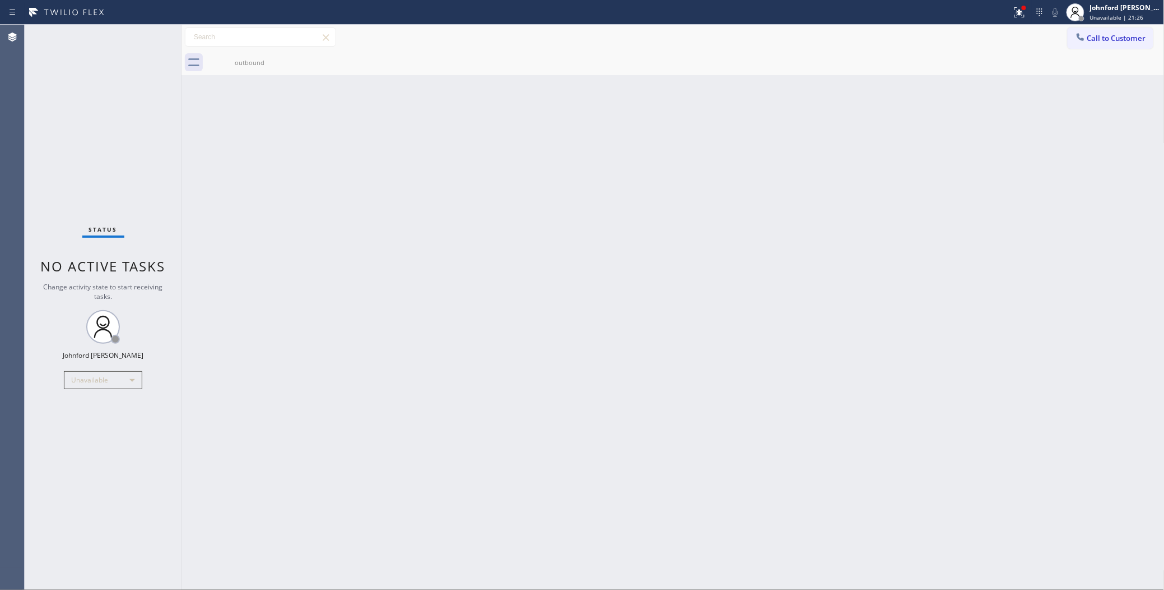
drag, startPoint x: 92, startPoint y: 155, endPoint x: 114, endPoint y: 130, distance: 32.6
click at [92, 155] on div "Status No active tasks Change activity state to start receiving tasks. [PERSON_…" at bounding box center [103, 307] width 157 height 565
click at [1108, 50] on div "outbound" at bounding box center [685, 62] width 959 height 25
click at [1101, 41] on button "Call to Customer" at bounding box center [1111, 37] width 86 height 21
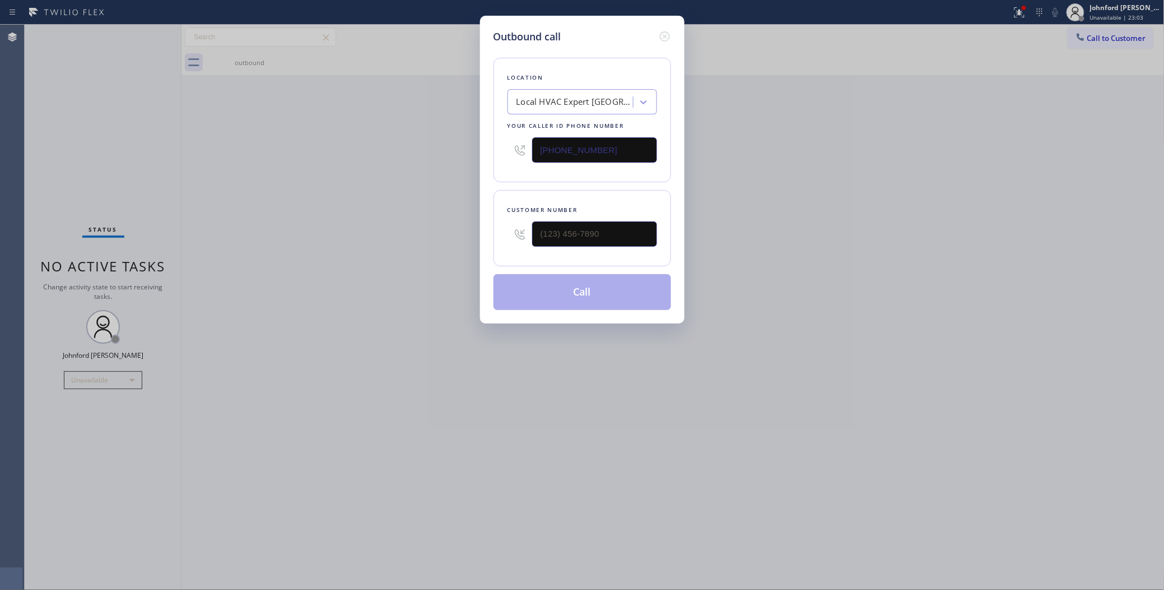
drag, startPoint x: 618, startPoint y: 143, endPoint x: 383, endPoint y: 146, distance: 235.4
click at [385, 146] on div "Outbound call Location Local HVAC Expert [GEOGRAPHIC_DATA] Your caller id phone…" at bounding box center [582, 295] width 1164 height 590
paste input "425) 529-947"
type input "[PHONE_NUMBER]"
click at [578, 231] on input "text" at bounding box center [594, 233] width 125 height 25
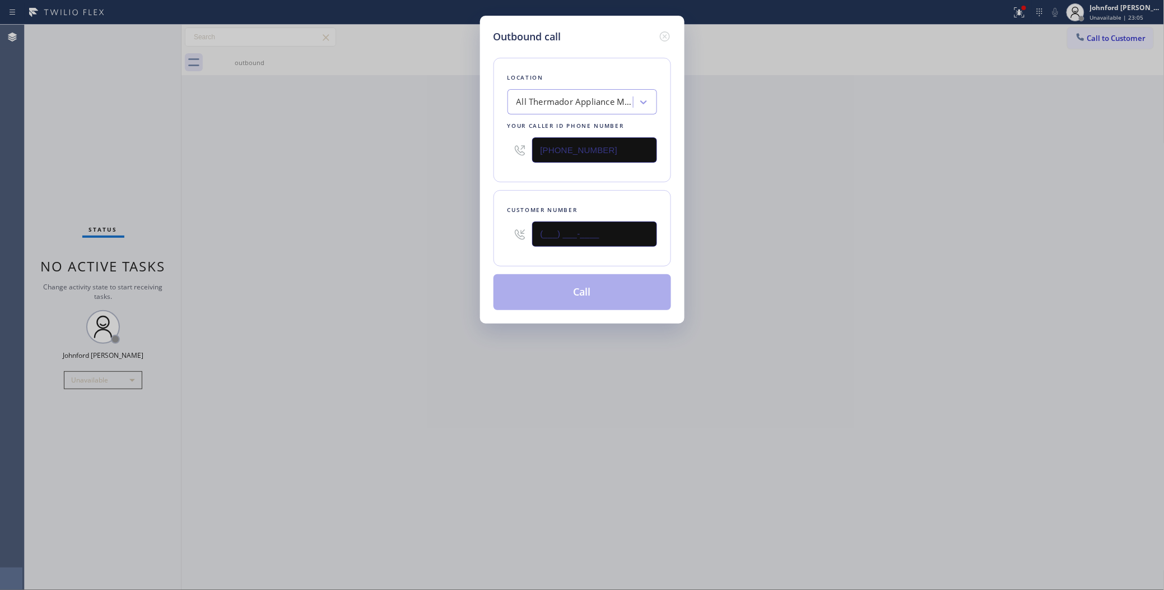
paste input "657) 213-0743"
type input "[PHONE_NUMBER]"
click at [427, 234] on div "Outbound call Location All Thermador Appliance Masters Your caller id phone num…" at bounding box center [582, 295] width 1164 height 590
click at [563, 289] on button "Call" at bounding box center [583, 292] width 178 height 36
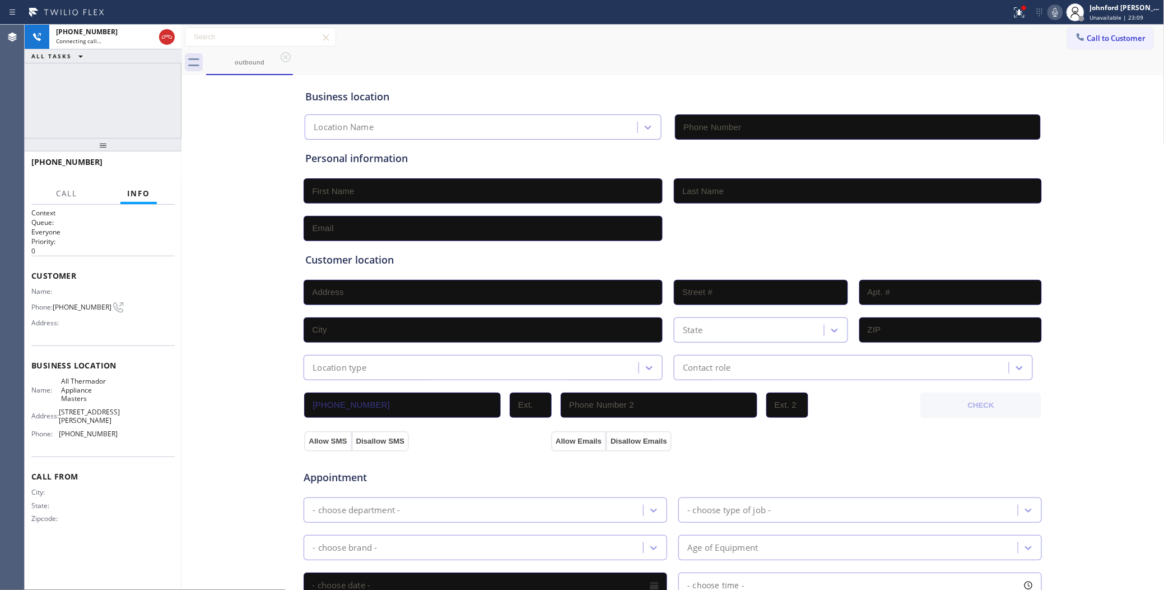
type input "[PHONE_NUMBER]"
drag, startPoint x: 163, startPoint y: 164, endPoint x: 592, endPoint y: 90, distance: 435.6
click at [163, 164] on span "HANG UP" at bounding box center [149, 167] width 34 height 8
click at [1107, 35] on span "Call to Customer" at bounding box center [1117, 38] width 59 height 10
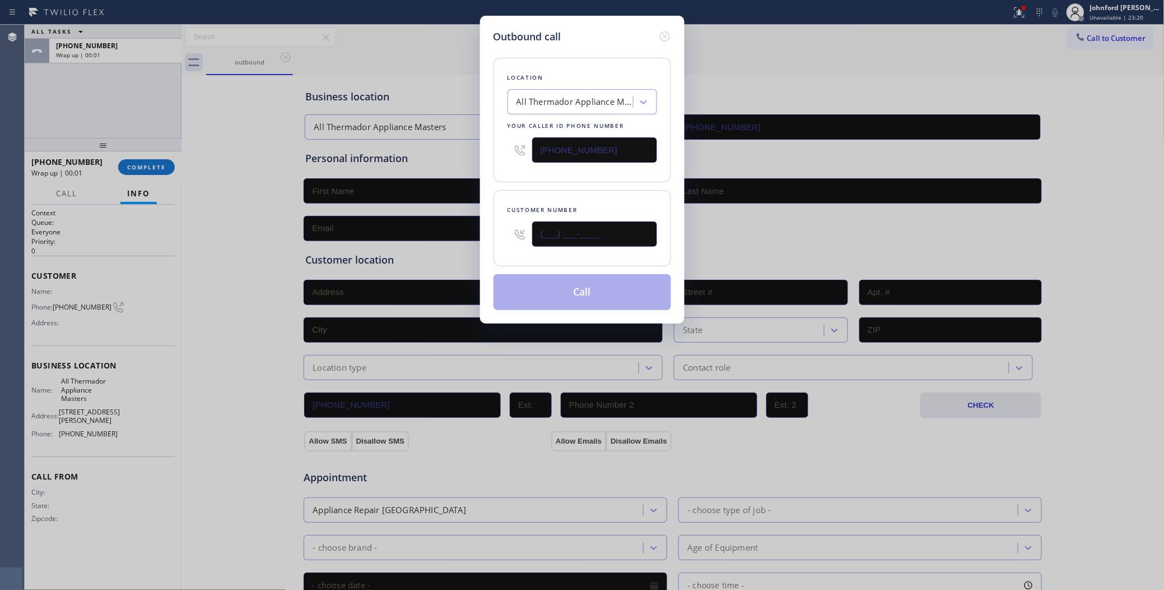
drag, startPoint x: 608, startPoint y: 228, endPoint x: 460, endPoint y: 228, distance: 147.9
click at [460, 228] on div "Outbound call Location All Thermador Appliance Masters Your caller id phone num…" at bounding box center [582, 295] width 1164 height 590
paste input "657) 213-0743"
type input "[PHONE_NUMBER]"
click at [572, 287] on button "Call" at bounding box center [583, 292] width 178 height 36
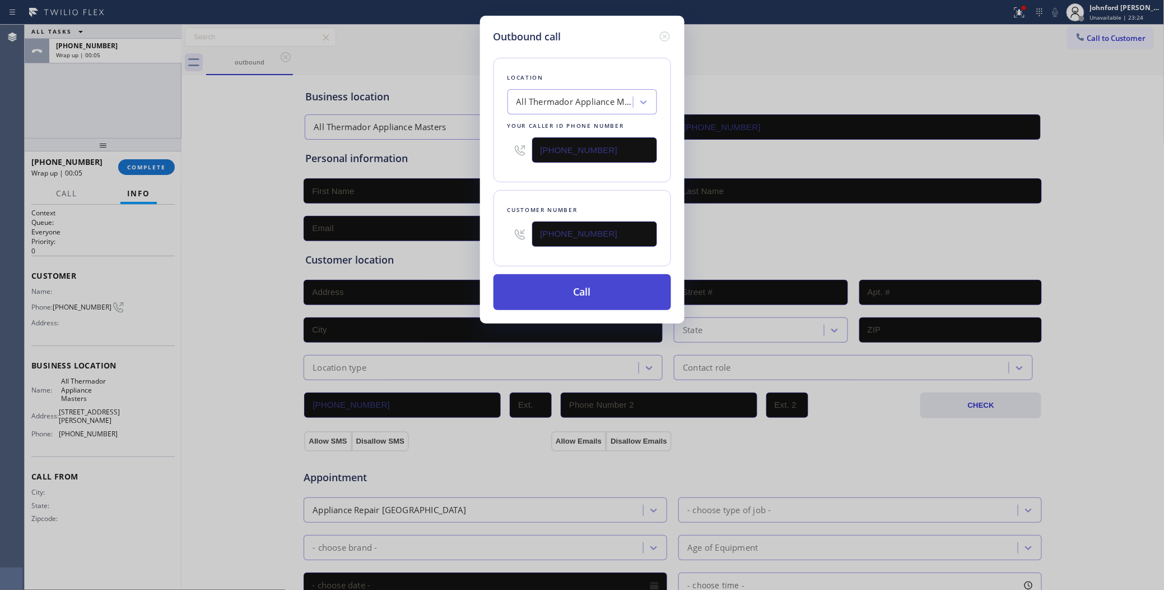
click at [617, 289] on button "Call" at bounding box center [583, 292] width 178 height 36
click at [591, 274] on button "Call" at bounding box center [583, 292] width 178 height 36
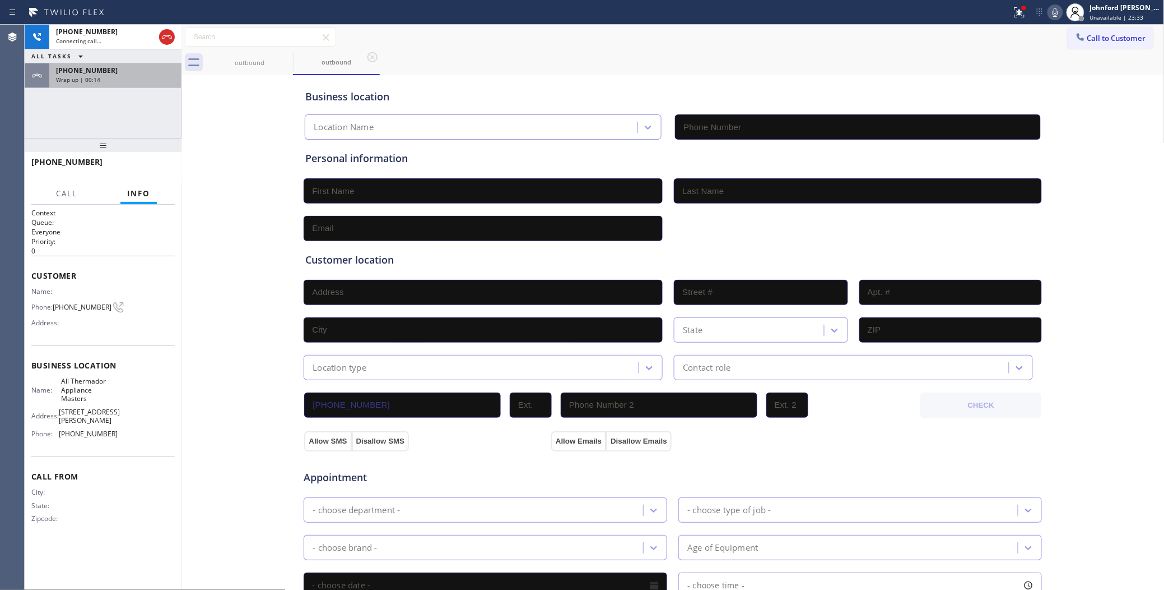
click at [129, 68] on div "[PHONE_NUMBER]" at bounding box center [115, 71] width 119 height 10
click at [123, 82] on div "Wrap up | 00:15" at bounding box center [115, 80] width 119 height 8
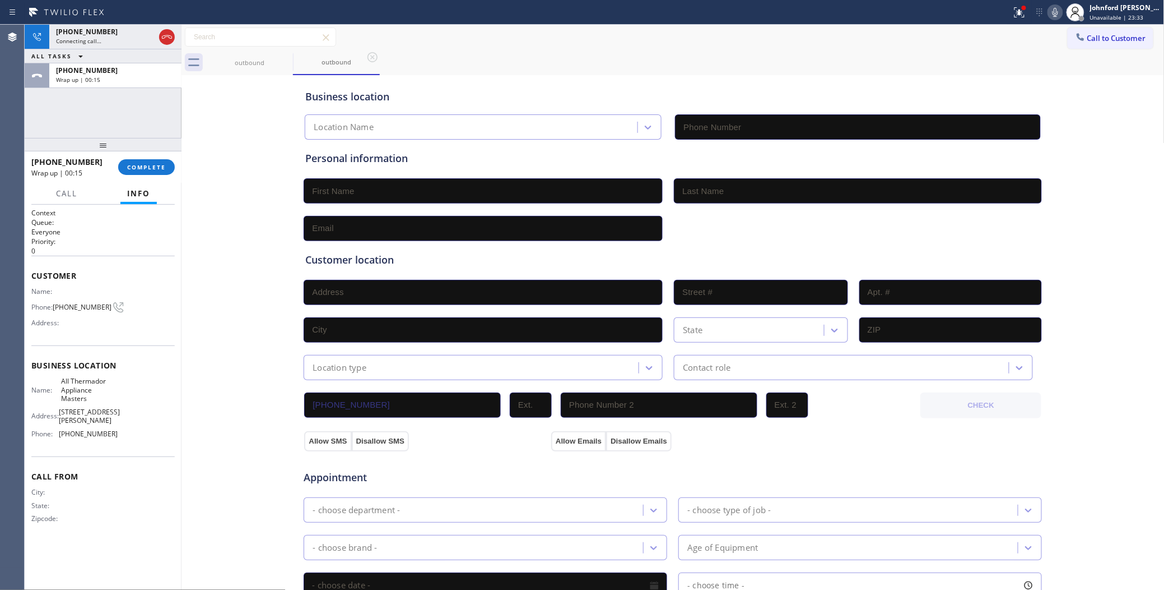
type input "[PHONE_NUMBER]"
click at [135, 154] on div "+16572130743 Wrap up | 00:15 COMPLETE" at bounding box center [102, 166] width 143 height 29
click at [140, 166] on span "COMPLETE" at bounding box center [146, 167] width 39 height 8
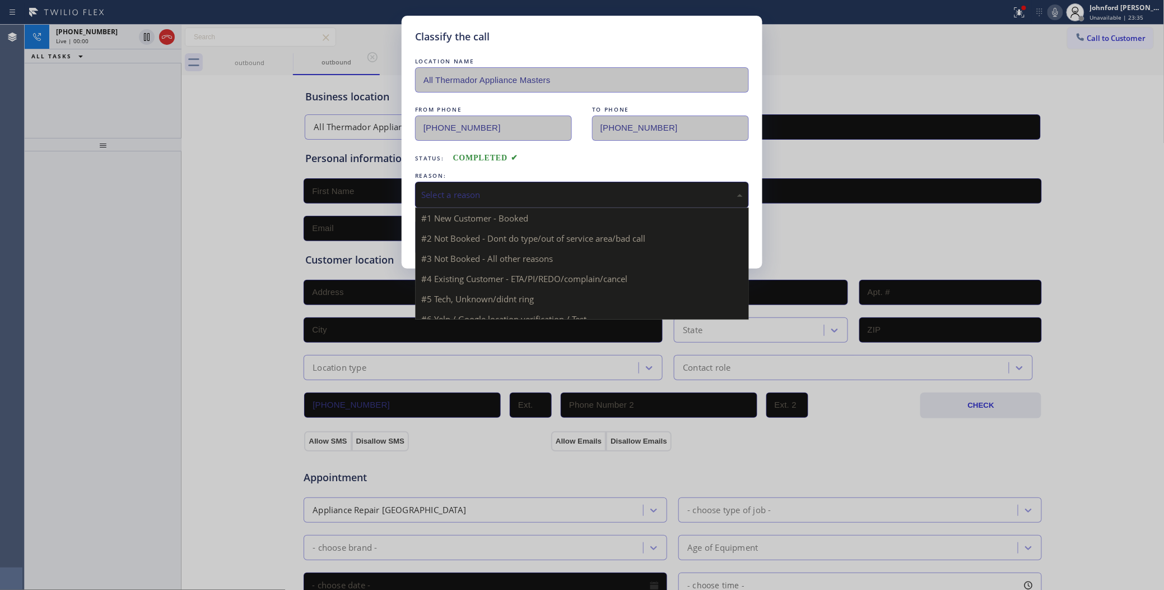
click at [457, 196] on div "Select a reason" at bounding box center [582, 194] width 322 height 13
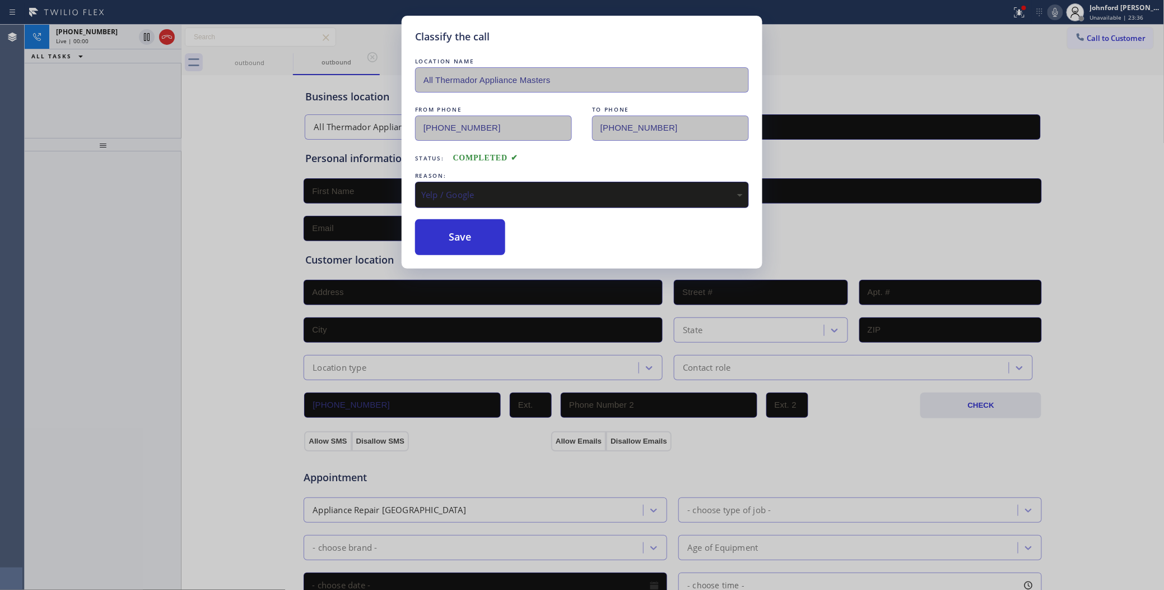
click at [469, 256] on div "Classify the call LOCATION NAME All Thermador Appliance Masters FROM PHONE (425…" at bounding box center [582, 142] width 361 height 253
drag, startPoint x: 471, startPoint y: 236, endPoint x: 713, endPoint y: 98, distance: 278.6
click at [472, 231] on button "Save" at bounding box center [460, 237] width 90 height 36
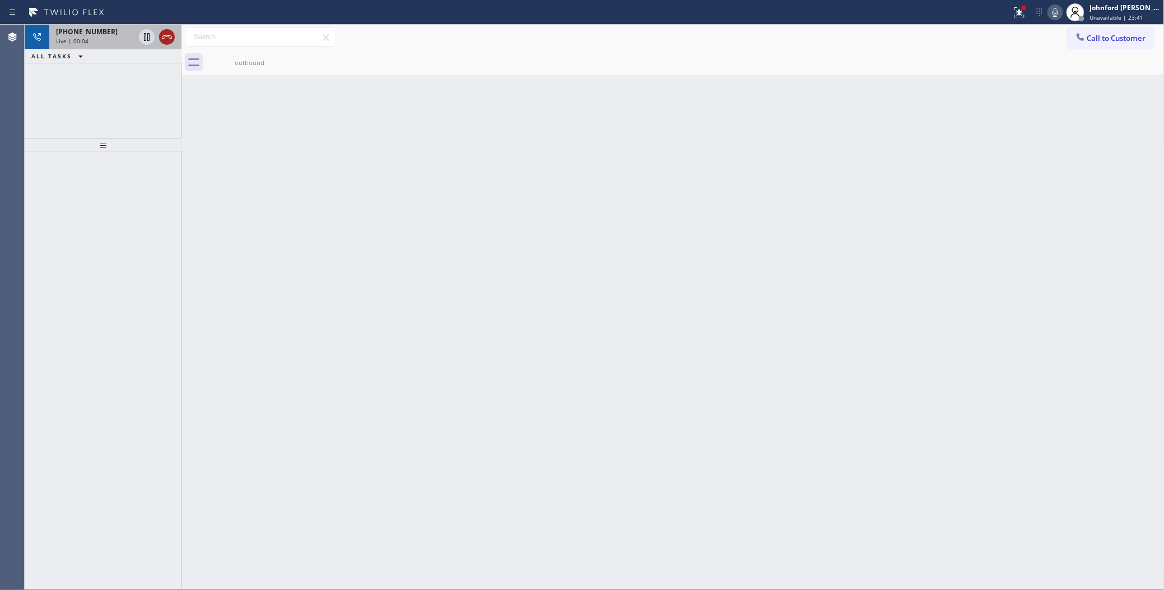
drag, startPoint x: 157, startPoint y: 48, endPoint x: 164, endPoint y: 43, distance: 8.9
click at [160, 45] on div at bounding box center [157, 37] width 40 height 25
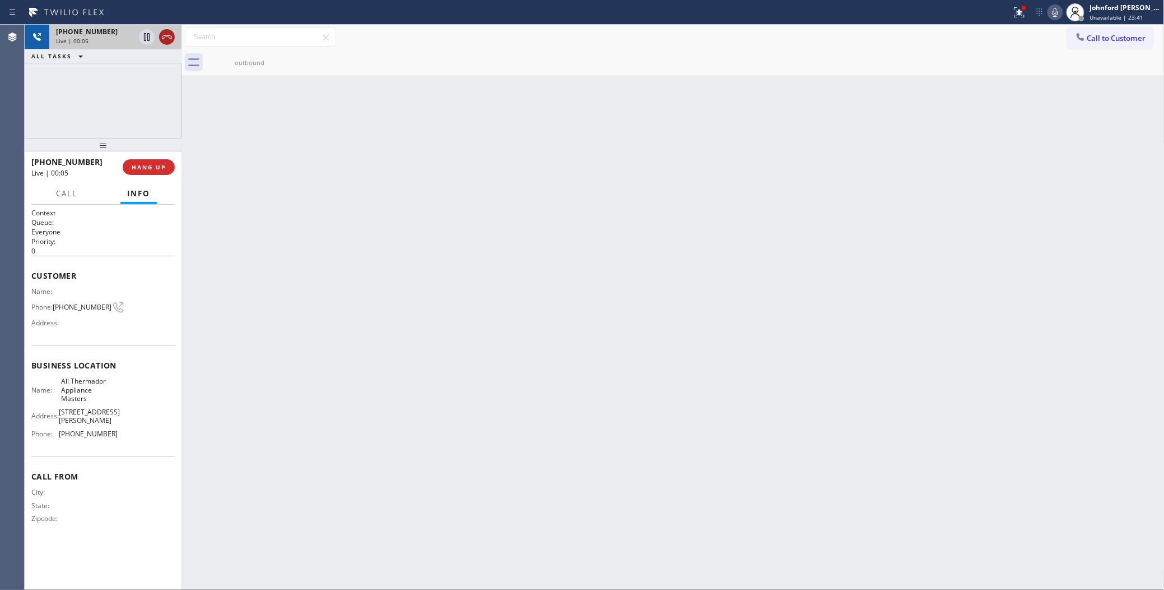
click at [164, 43] on icon at bounding box center [166, 36] width 13 height 13
click at [124, 181] on div "+16572130743 Wrap up | 00:00 COMPLETE" at bounding box center [103, 166] width 157 height 31
click at [138, 161] on button "COMPLETE" at bounding box center [146, 167] width 57 height 16
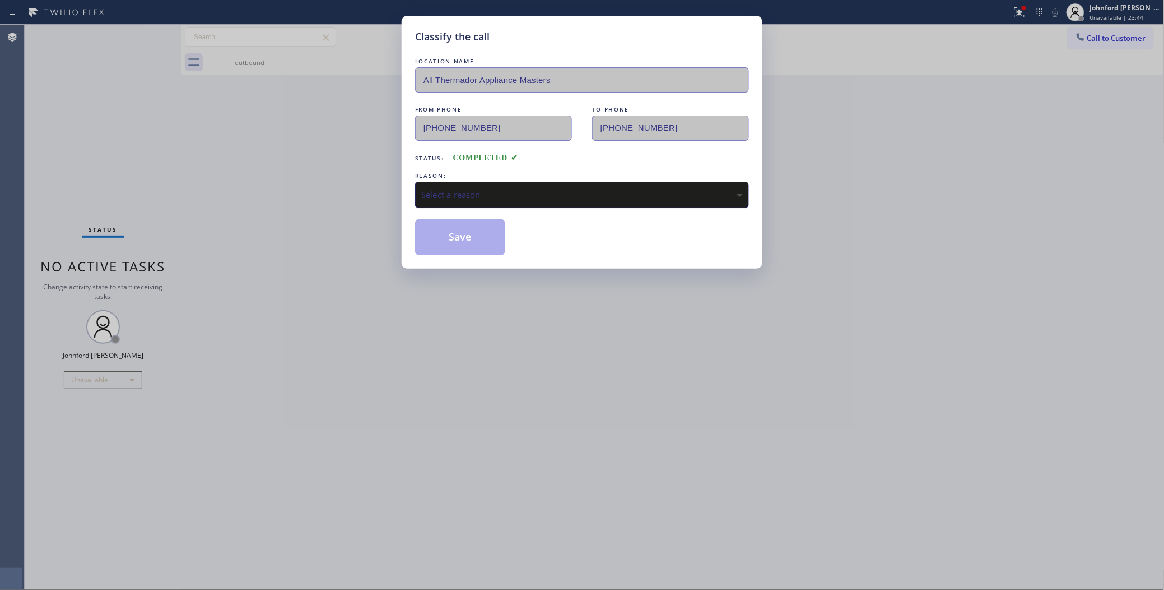
click at [461, 194] on div "Select a reason" at bounding box center [582, 194] width 322 height 13
click at [460, 252] on div "Classify the call LOCATION NAME All Thermador Appliance Masters FROM PHONE (425…" at bounding box center [582, 142] width 361 height 253
click at [453, 236] on button "Save" at bounding box center [460, 237] width 90 height 36
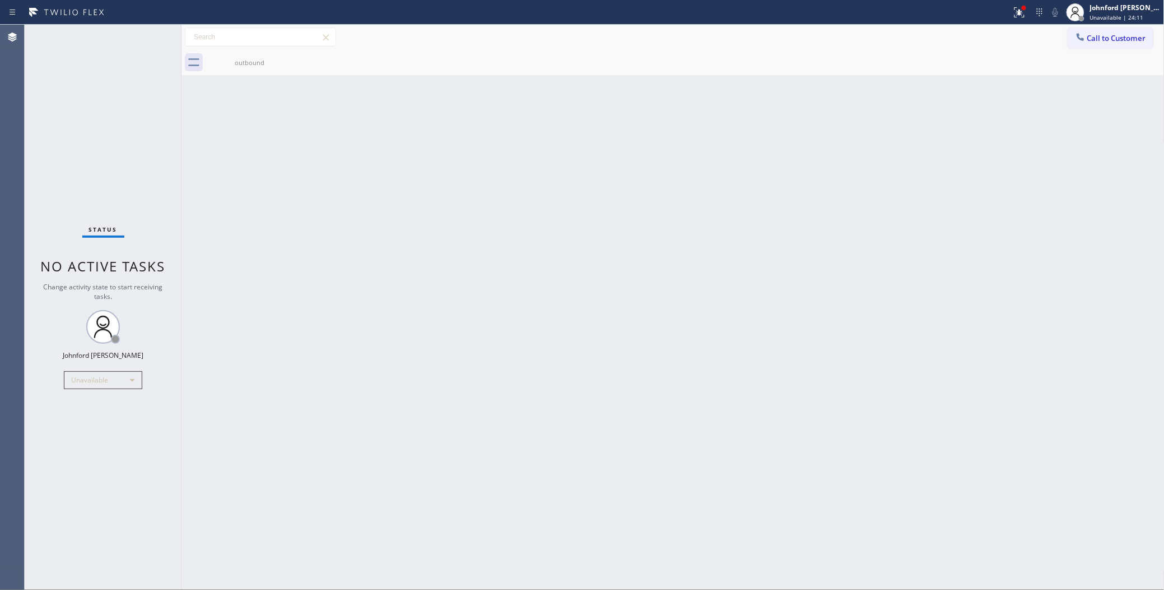
click at [70, 70] on div "Status No active tasks Change activity state to start receiving tasks. [PERSON_…" at bounding box center [103, 307] width 157 height 565
click at [1097, 38] on span "Call to Customer" at bounding box center [1117, 38] width 59 height 10
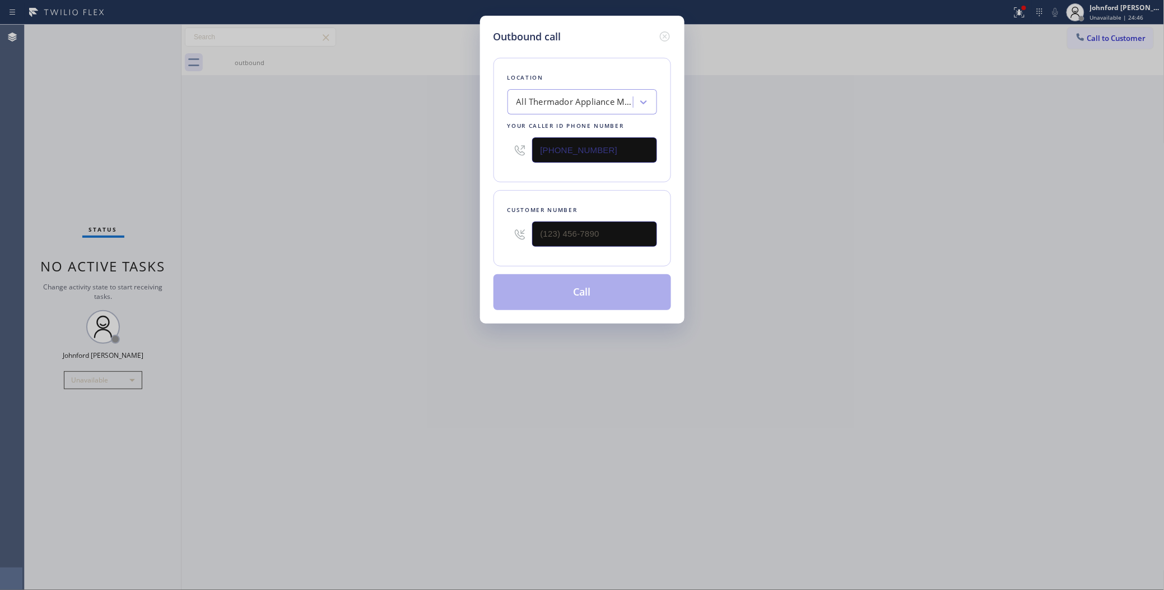
drag, startPoint x: 617, startPoint y: 143, endPoint x: 474, endPoint y: 150, distance: 143.6
click at [474, 150] on div "Outbound call Location All Thermador Appliance Masters Your caller id phone num…" at bounding box center [582, 295] width 1164 height 590
paste input "623) 263-1331"
type input "[PHONE_NUMBER]"
click at [495, 225] on div "Customer number" at bounding box center [583, 228] width 178 height 76
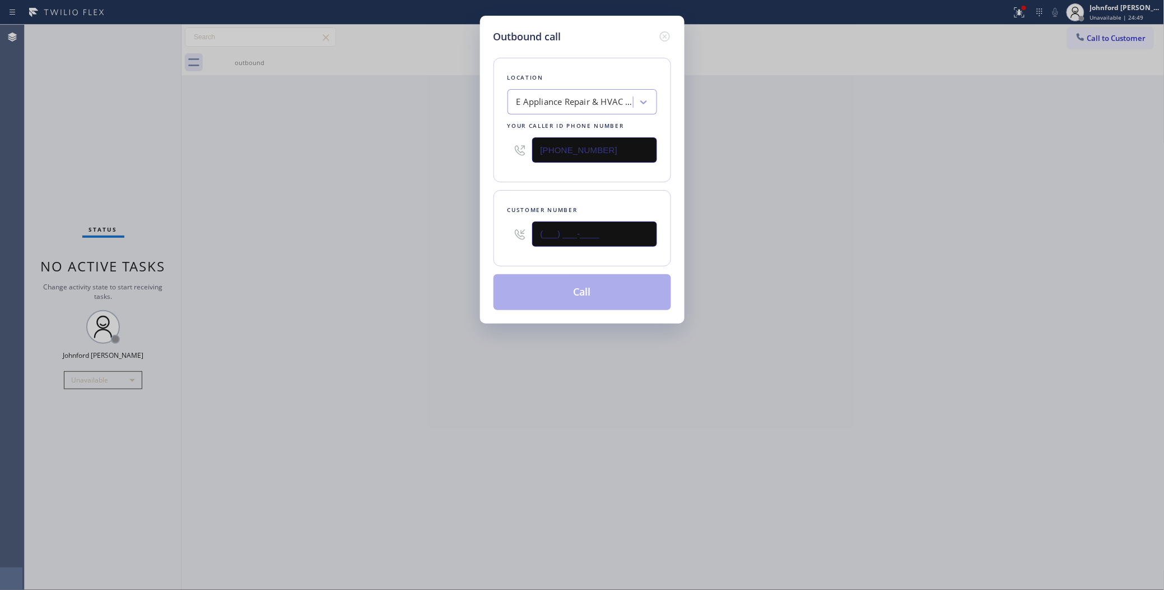
paste input "623) 806-6125"
type input "[PHONE_NUMBER]"
click at [419, 220] on div "Outbound call Location E Appliance Repair & HVAC Glendale Your caller id phone …" at bounding box center [582, 295] width 1164 height 590
click at [525, 286] on button "Call" at bounding box center [583, 292] width 178 height 36
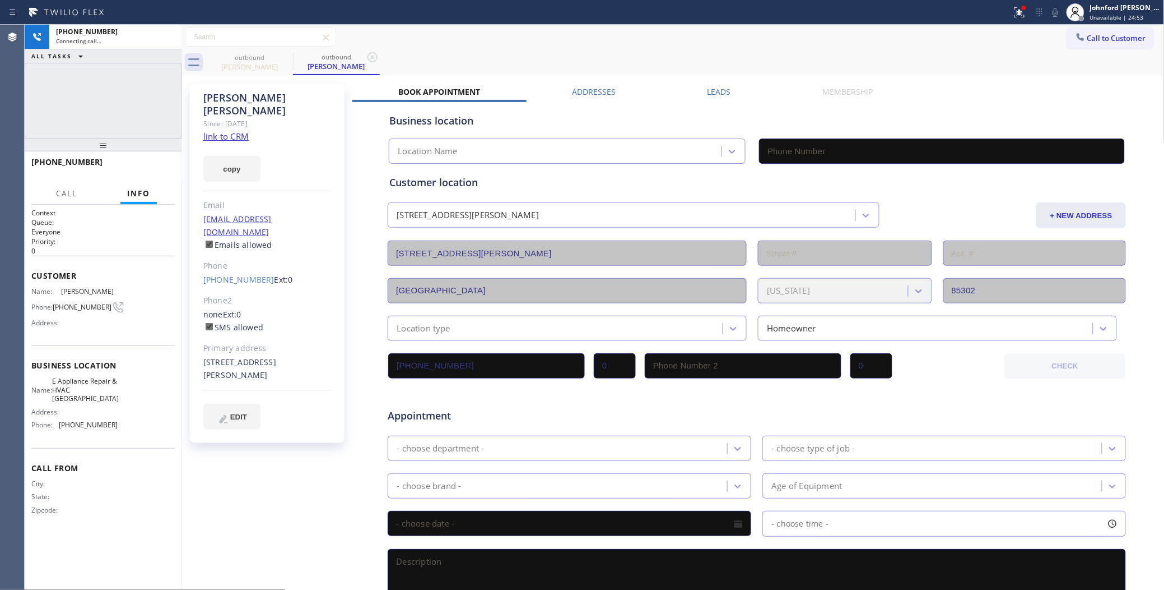
click at [226, 131] on link "link to CRM" at bounding box center [225, 136] width 45 height 11
type input "[PHONE_NUMBER]"
click at [1058, 13] on icon at bounding box center [1056, 12] width 6 height 9
click at [163, 37] on icon at bounding box center [166, 36] width 13 height 13
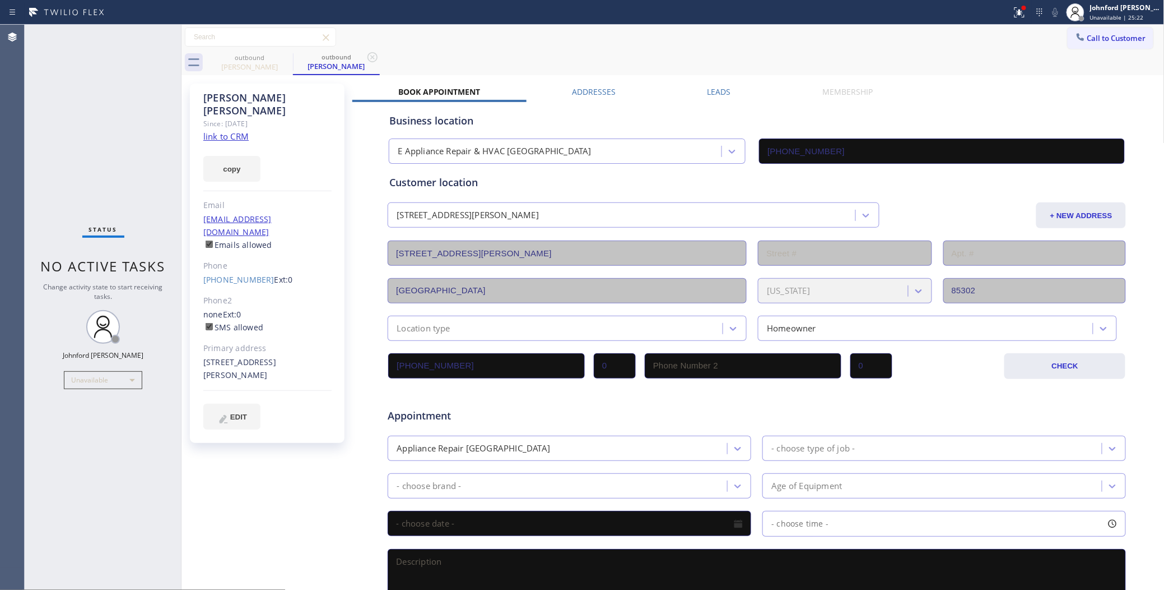
click at [245, 156] on button "copy" at bounding box center [231, 169] width 57 height 26
click at [265, 435] on div "Silvia Veliz Since: 20 may 2020 link to CRM copy Email no@email.com Emails allo…" at bounding box center [268, 441] width 168 height 726
drag, startPoint x: 198, startPoint y: 259, endPoint x: 258, endPoint y: 255, distance: 60.7
click at [258, 255] on div "Silvia Veliz Since: 20 may 2020 link to CRM copy Email no@email.com Emails allo…" at bounding box center [267, 262] width 155 height 359
copy link "[PHONE_NUMBER]"
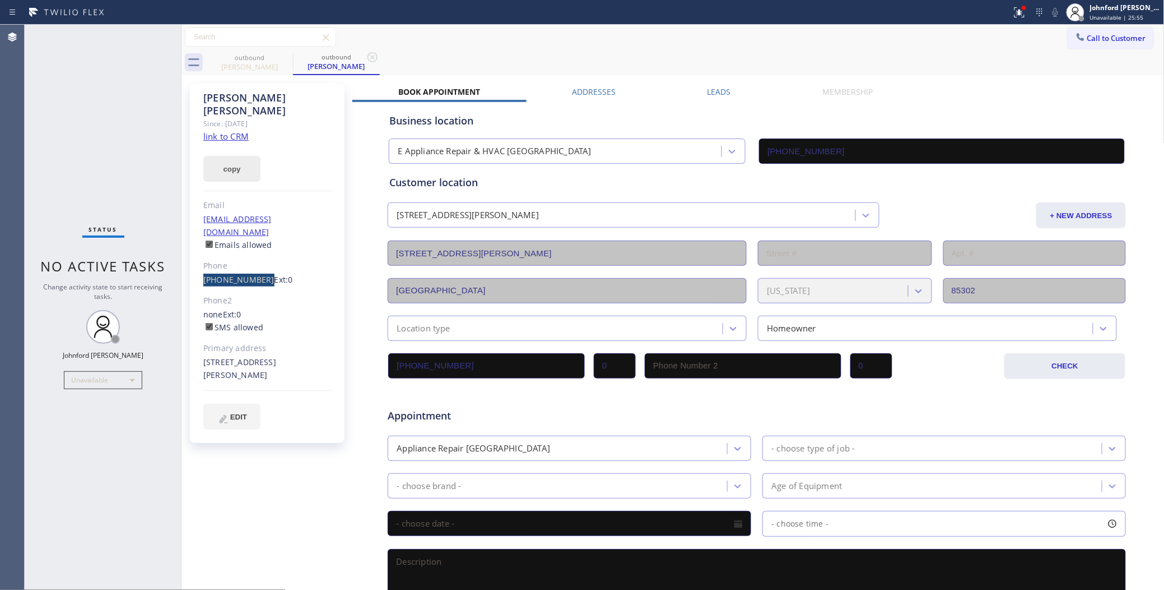
click at [228, 156] on button "copy" at bounding box center [231, 169] width 57 height 26
click at [289, 58] on icon at bounding box center [285, 56] width 13 height 13
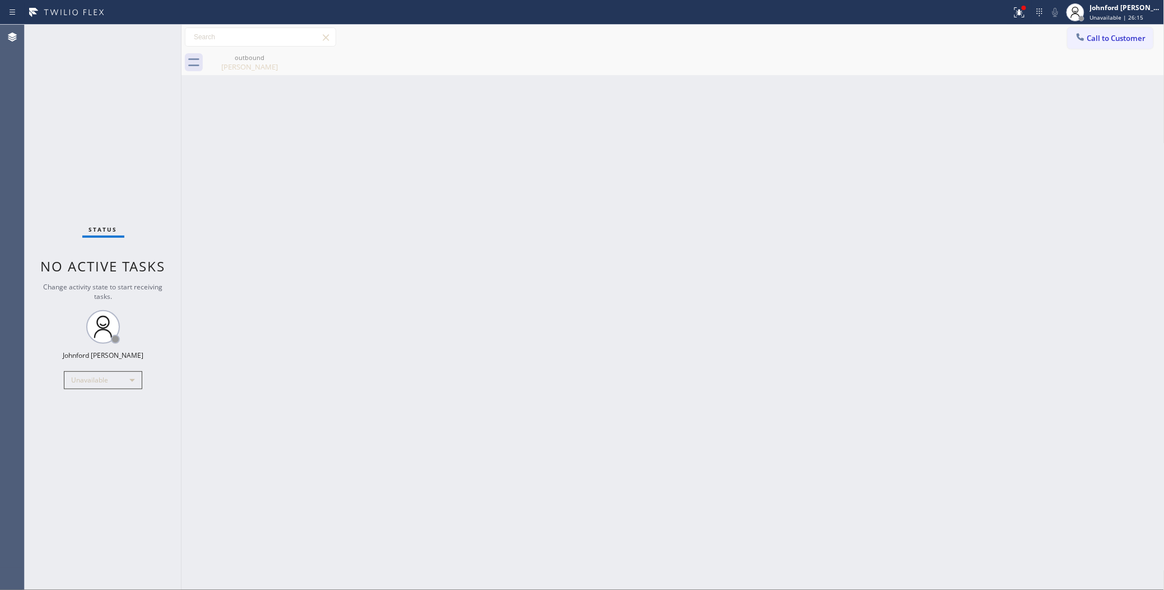
drag, startPoint x: 873, startPoint y: 244, endPoint x: 901, endPoint y: 127, distance: 121.0
click at [881, 236] on div "Back to Dashboard Change Sender ID Customers Technicians Select a contact Outbo…" at bounding box center [673, 307] width 983 height 565
click at [1019, 7] on icon at bounding box center [1019, 12] width 13 height 13
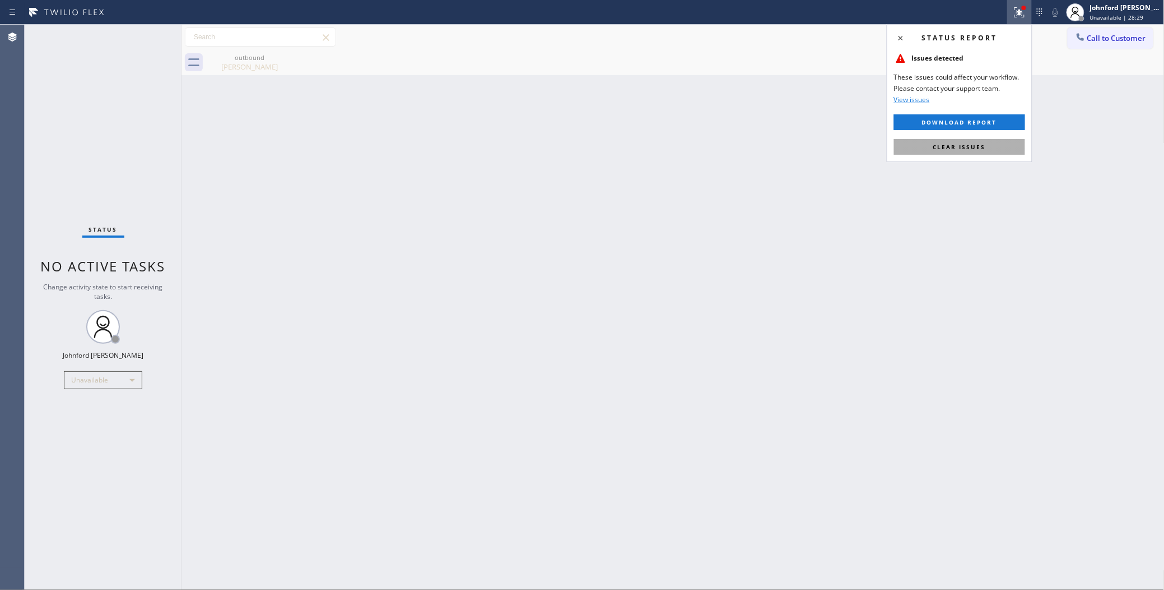
click at [974, 146] on span "Clear issues" at bounding box center [960, 147] width 53 height 8
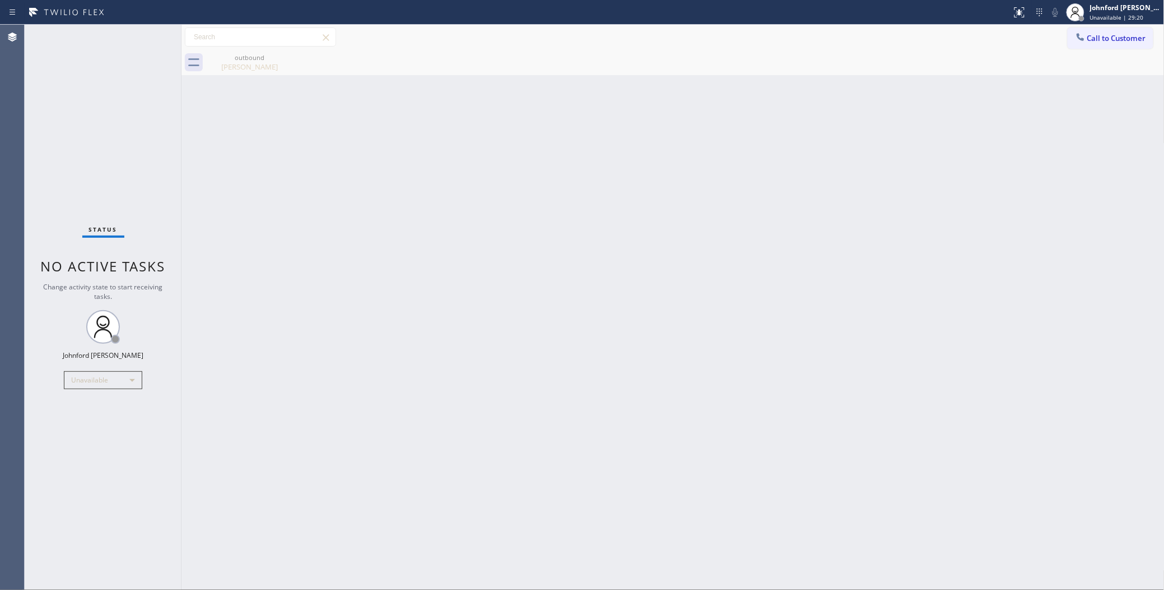
click at [221, 76] on div "Back to Dashboard Change Sender ID Customers Technicians Select a contact Outbo…" at bounding box center [673, 307] width 983 height 565
click at [231, 71] on div "Silvia Veliz" at bounding box center [249, 67] width 85 height 10
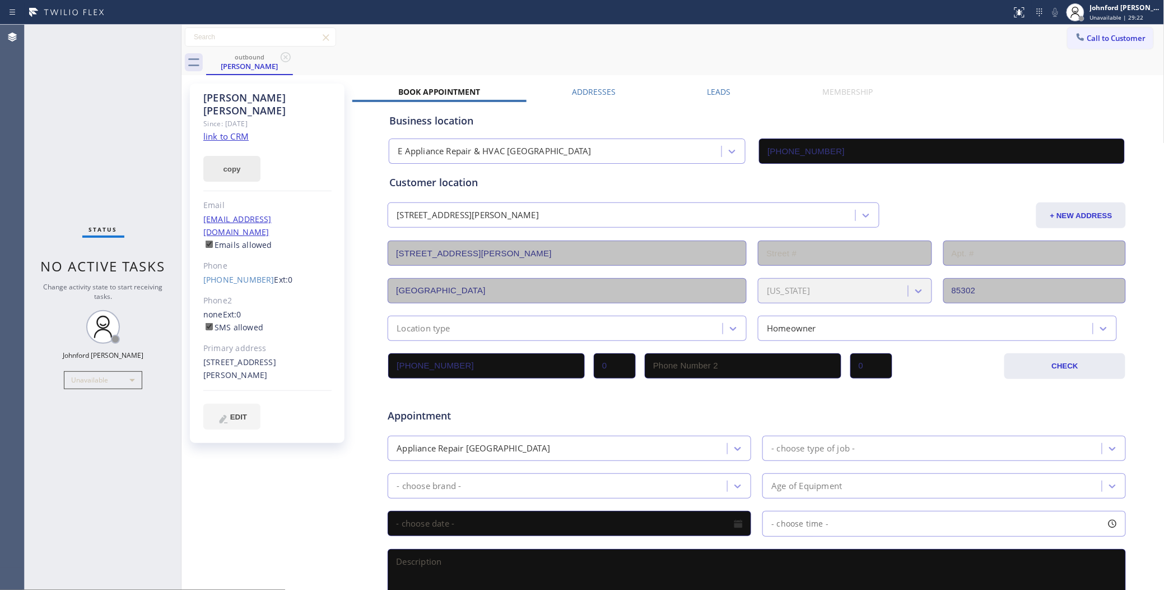
click at [248, 160] on button "copy" at bounding box center [231, 169] width 57 height 26
click at [1103, 42] on button "Call to Customer" at bounding box center [1111, 37] width 86 height 21
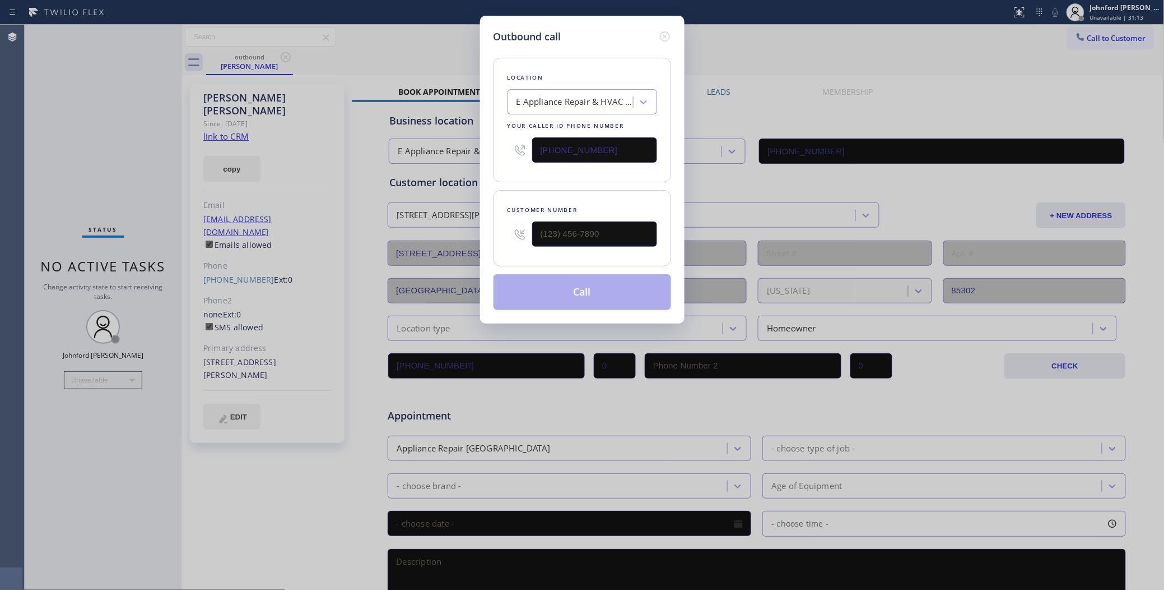
drag, startPoint x: 630, startPoint y: 143, endPoint x: 528, endPoint y: 144, distance: 102.6
click at [528, 144] on div "[PHONE_NUMBER]" at bounding box center [583, 150] width 150 height 36
paste input "954) 889-1358"
type input "[PHONE_NUMBER]"
drag, startPoint x: 629, startPoint y: 240, endPoint x: 502, endPoint y: 241, distance: 127.8
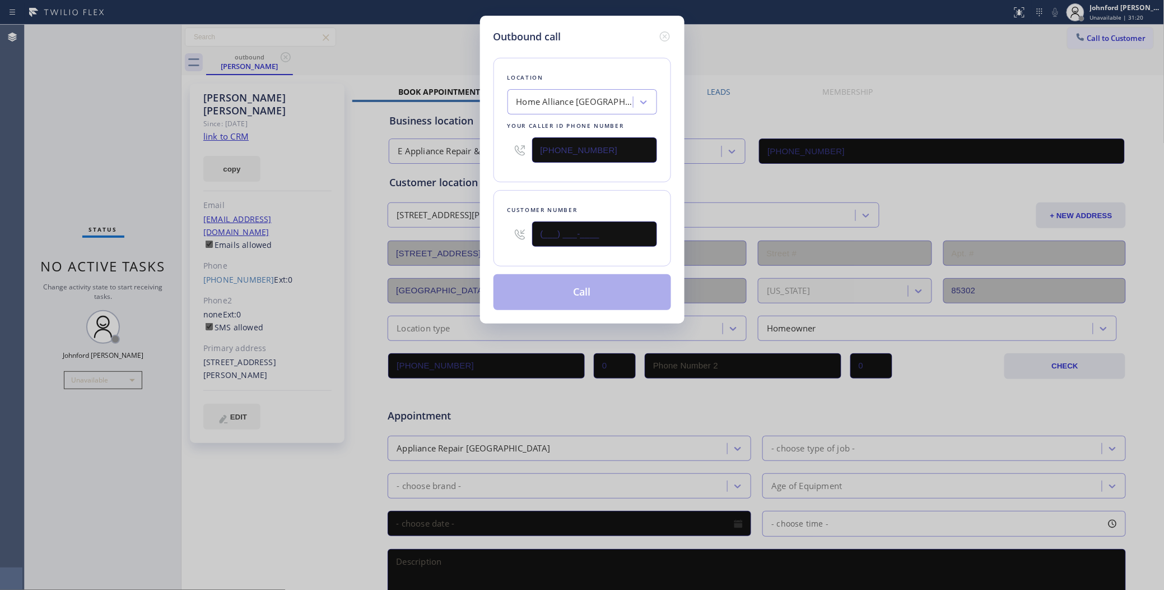
click at [502, 241] on div "Customer number (___) ___-____" at bounding box center [583, 228] width 178 height 76
paste input "786) 318-8126"
type input "[PHONE_NUMBER]"
click at [522, 181] on div "Location Home Alliance Hollywood Your caller id phone number (954) 889-1358 Cus…" at bounding box center [583, 177] width 178 height 266
drag, startPoint x: 615, startPoint y: 301, endPoint x: 775, endPoint y: 143, distance: 225.5
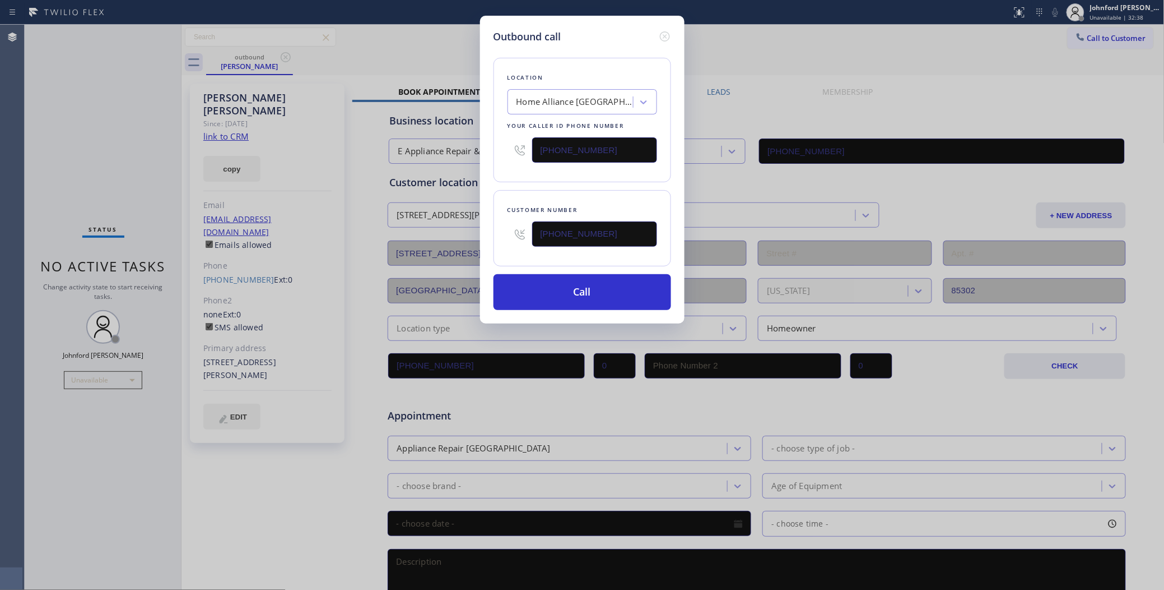
click at [615, 301] on button "Call" at bounding box center [583, 292] width 178 height 36
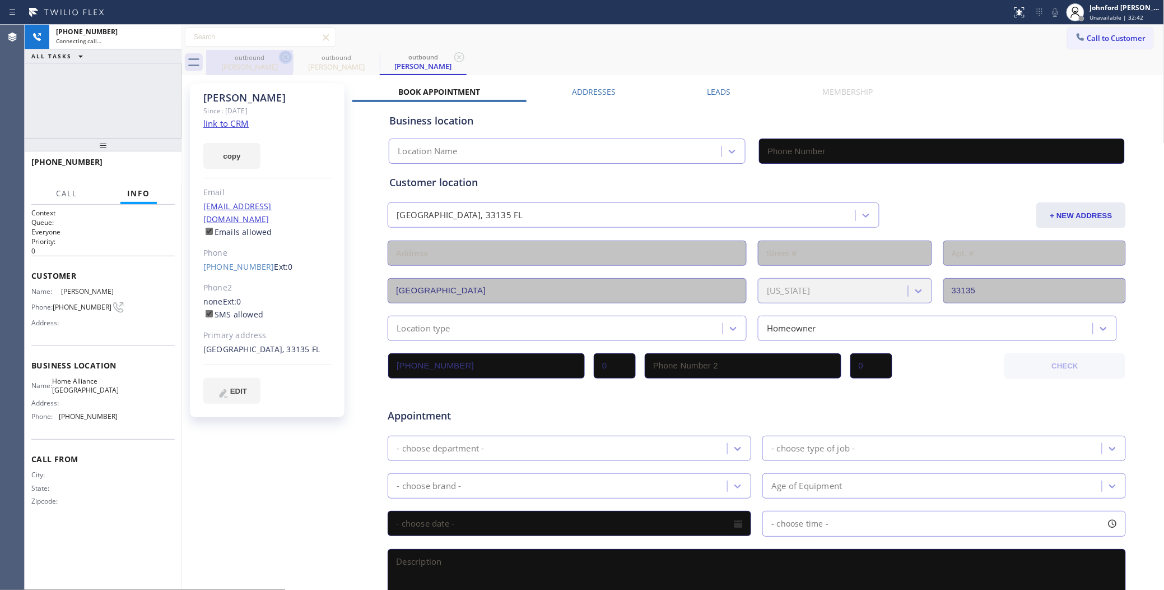
click at [279, 57] on icon at bounding box center [285, 56] width 13 height 13
type input "[PHONE_NUMBER]"
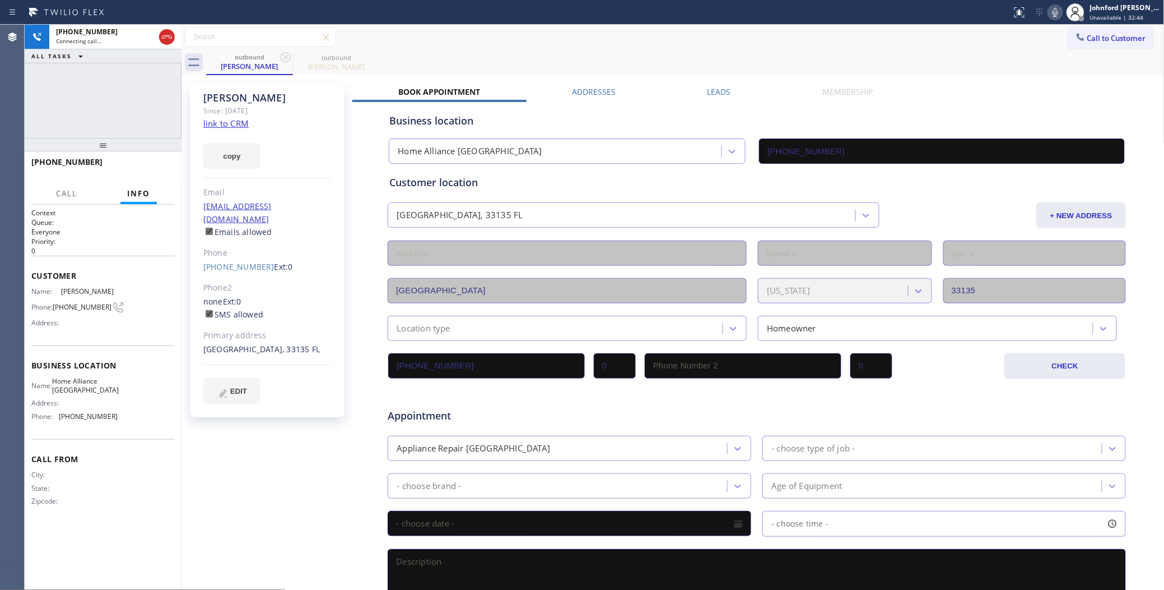
click at [231, 122] on link "link to CRM" at bounding box center [225, 123] width 45 height 11
click at [1061, 14] on icon at bounding box center [1055, 12] width 13 height 13
click at [1060, 14] on icon at bounding box center [1055, 12] width 13 height 13
click at [1055, 14] on icon at bounding box center [1055, 12] width 13 height 13
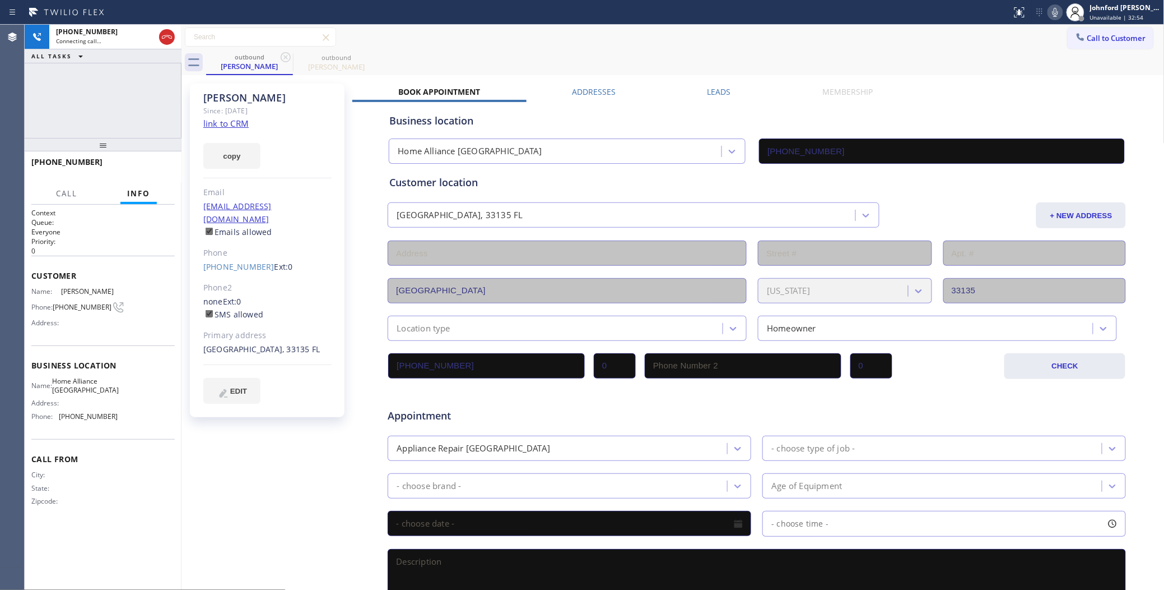
click at [125, 90] on div "+17863188126 Connecting call… ALL TASKS ALL TASKS ACTIVE TASKS TASKS IN WRAP UP" at bounding box center [103, 81] width 157 height 113
click at [517, 44] on div "Call to Customer Outbound call Location Home Alliance Hollywood Your caller id …" at bounding box center [673, 37] width 983 height 20
click at [1051, 17] on icon at bounding box center [1055, 12] width 13 height 13
click at [1052, 14] on icon at bounding box center [1055, 12] width 13 height 13
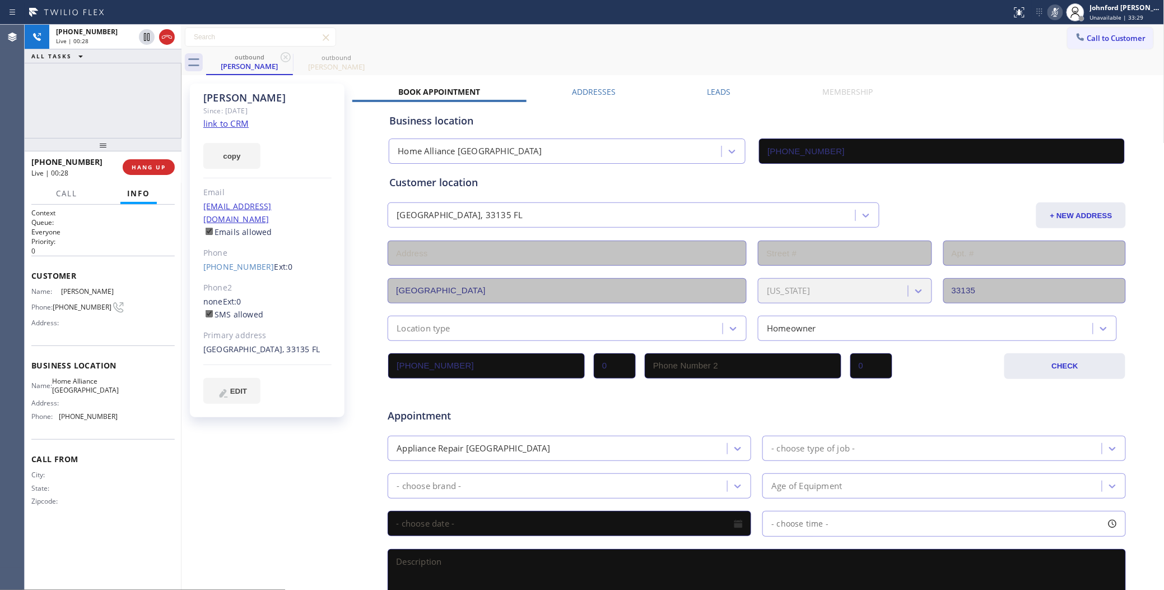
click at [1052, 14] on icon at bounding box center [1055, 12] width 13 height 13
click at [150, 165] on span "HANG UP" at bounding box center [149, 167] width 34 height 8
click at [723, 94] on label "Leads" at bounding box center [720, 91] width 24 height 11
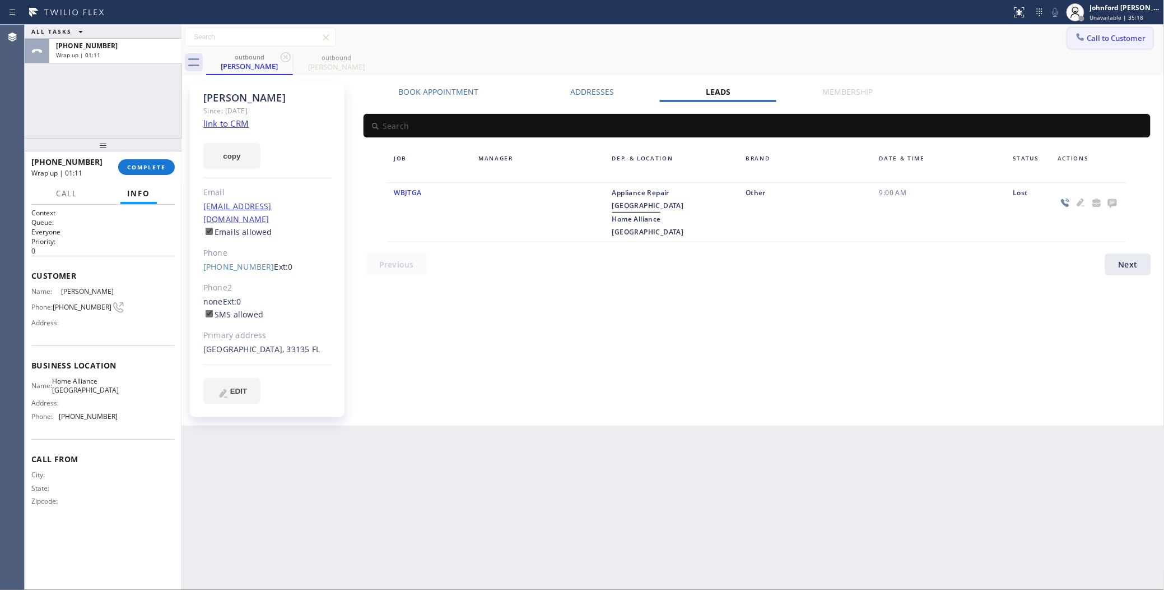
click at [1072, 28] on button "Call to Customer" at bounding box center [1111, 37] width 86 height 21
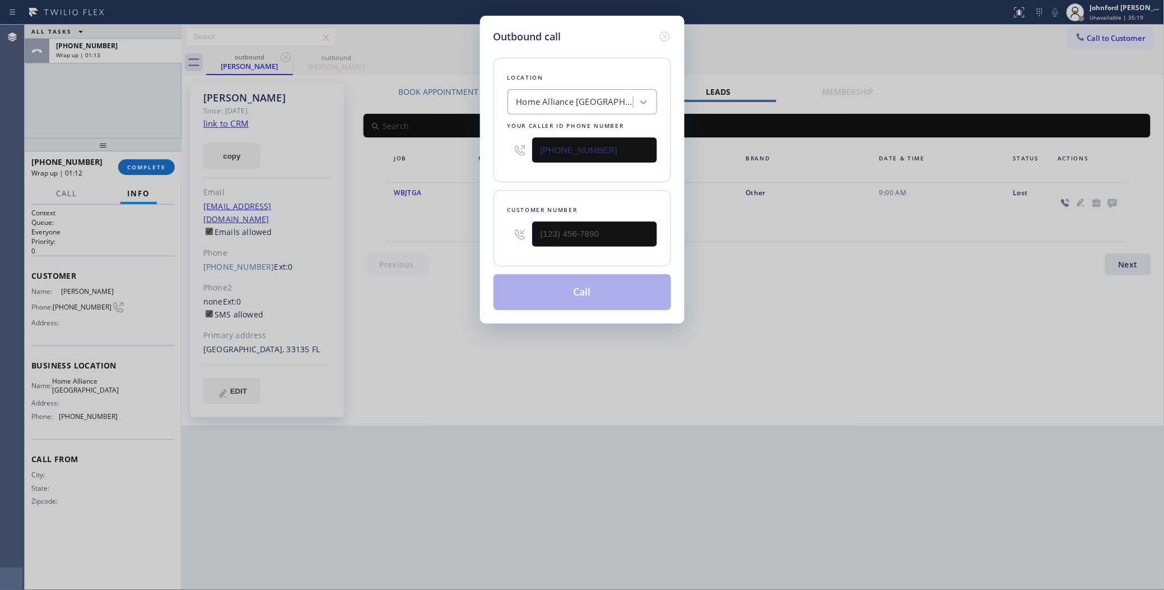
drag, startPoint x: 620, startPoint y: 160, endPoint x: 621, endPoint y: 169, distance: 9.0
click at [620, 158] on div "[PHONE_NUMBER]" at bounding box center [583, 150] width 150 height 36
drag, startPoint x: 626, startPoint y: 227, endPoint x: 471, endPoint y: 248, distance: 156.7
click at [475, 248] on div "Outbound call Location Home Alliance Hollywood Your caller id phone number (954…" at bounding box center [582, 295] width 1164 height 590
paste input "623) 806-6125"
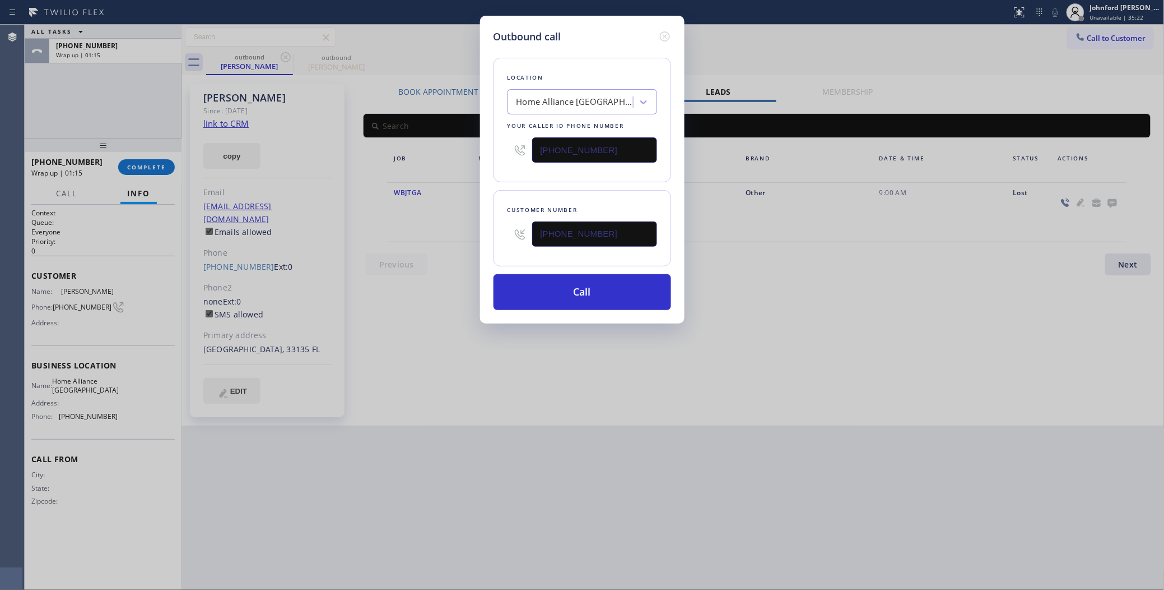
type input "[PHONE_NUMBER]"
drag, startPoint x: 511, startPoint y: 157, endPoint x: 472, endPoint y: 157, distance: 38.1
click at [475, 157] on div "Outbound call Location Home Alliance Hollywood Your caller id phone number (954…" at bounding box center [582, 295] width 1164 height 590
paste input "623) 263-1331"
type input "[PHONE_NUMBER]"
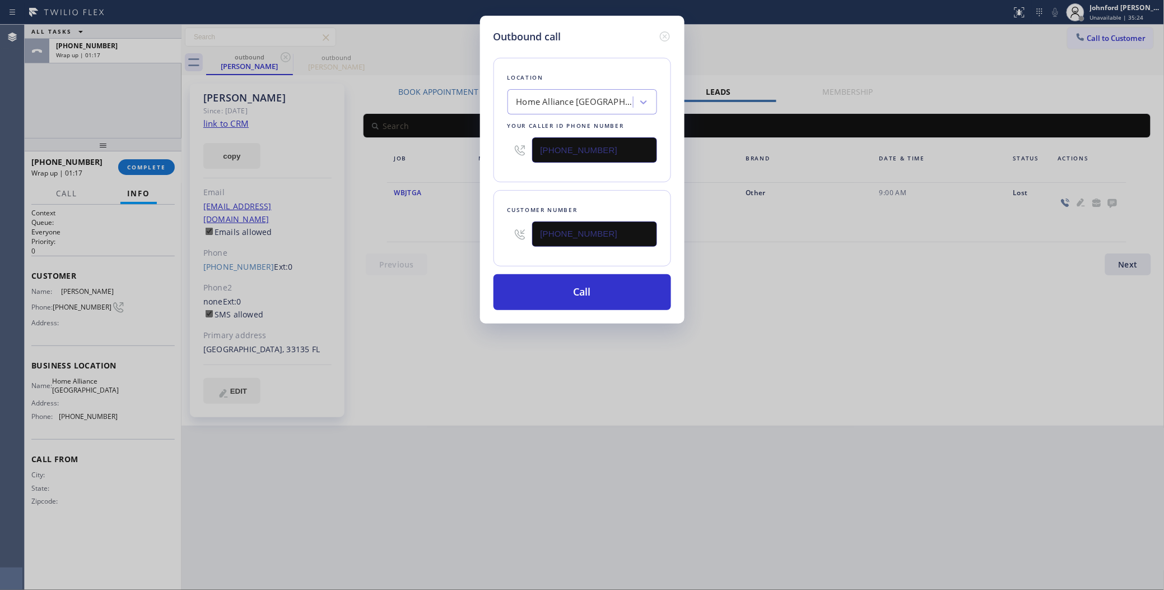
click at [477, 189] on div "Outbound call Location Home Alliance Hollywood Your caller id phone number (623…" at bounding box center [582, 295] width 1164 height 590
click at [547, 282] on button "Call" at bounding box center [583, 292] width 178 height 36
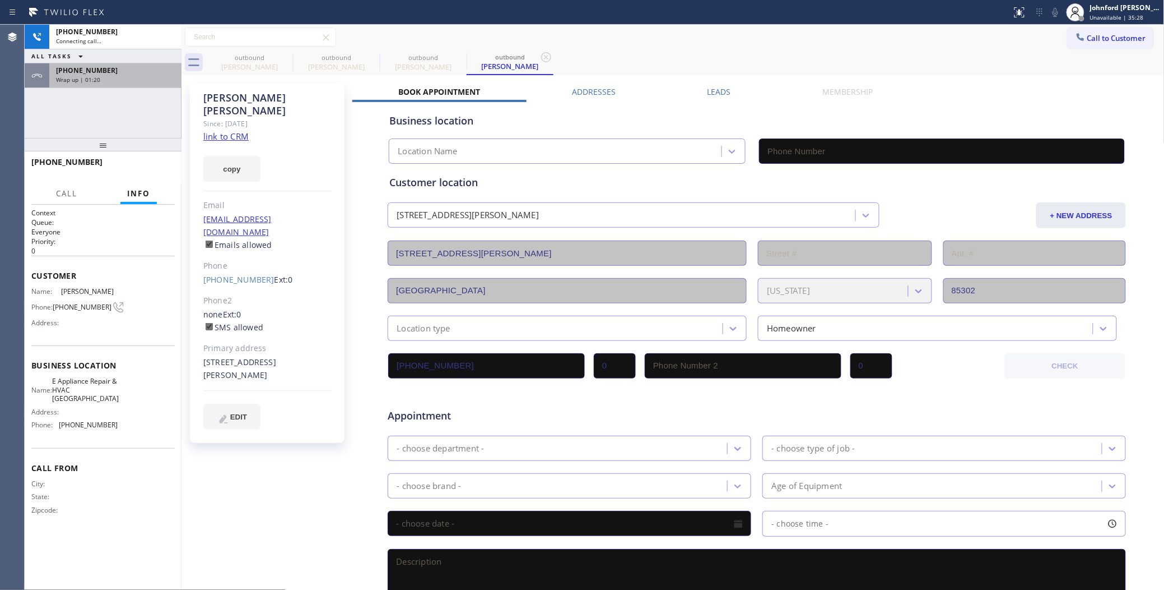
click at [137, 80] on div "Wrap up | 01:20" at bounding box center [115, 80] width 119 height 8
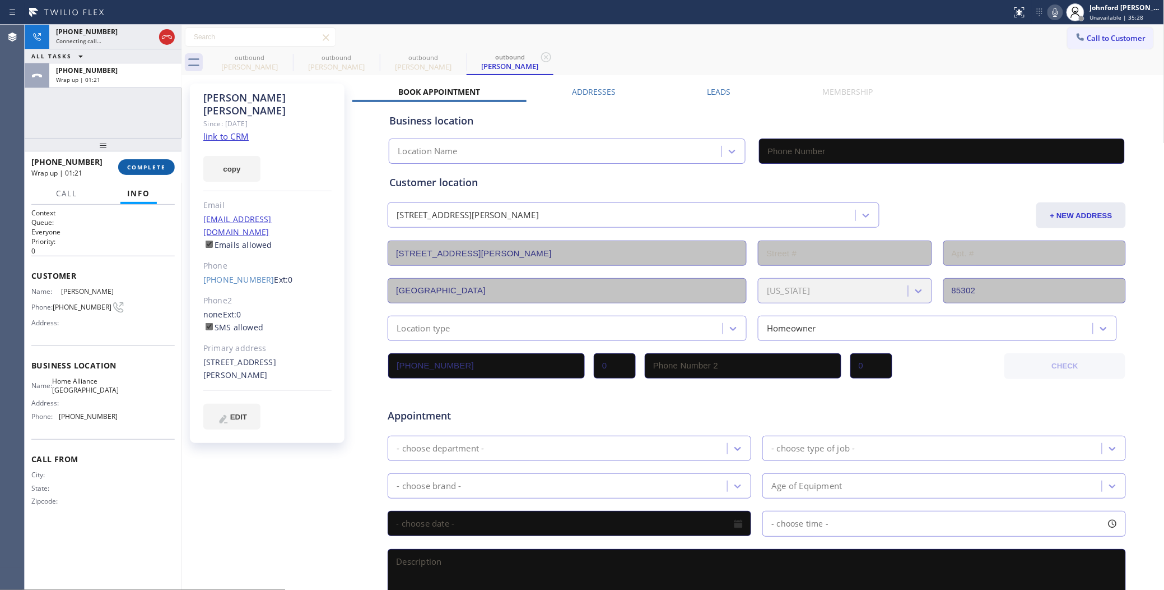
click at [163, 165] on span "COMPLETE" at bounding box center [146, 167] width 39 height 8
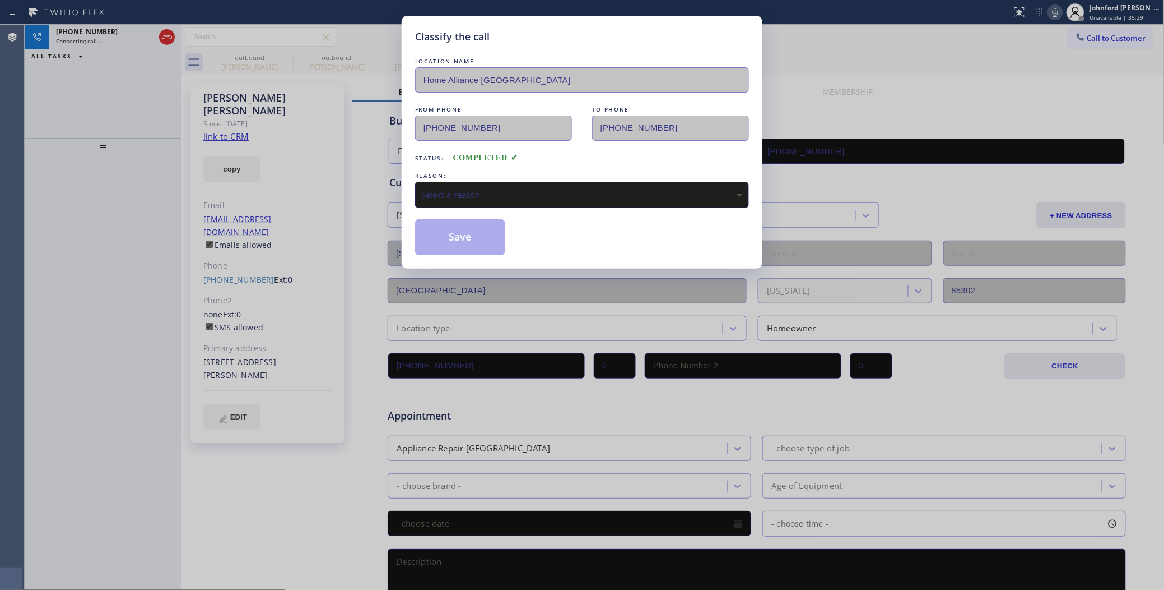
type input "[PHONE_NUMBER]"
click at [474, 188] on div "Select a reason" at bounding box center [582, 194] width 322 height 13
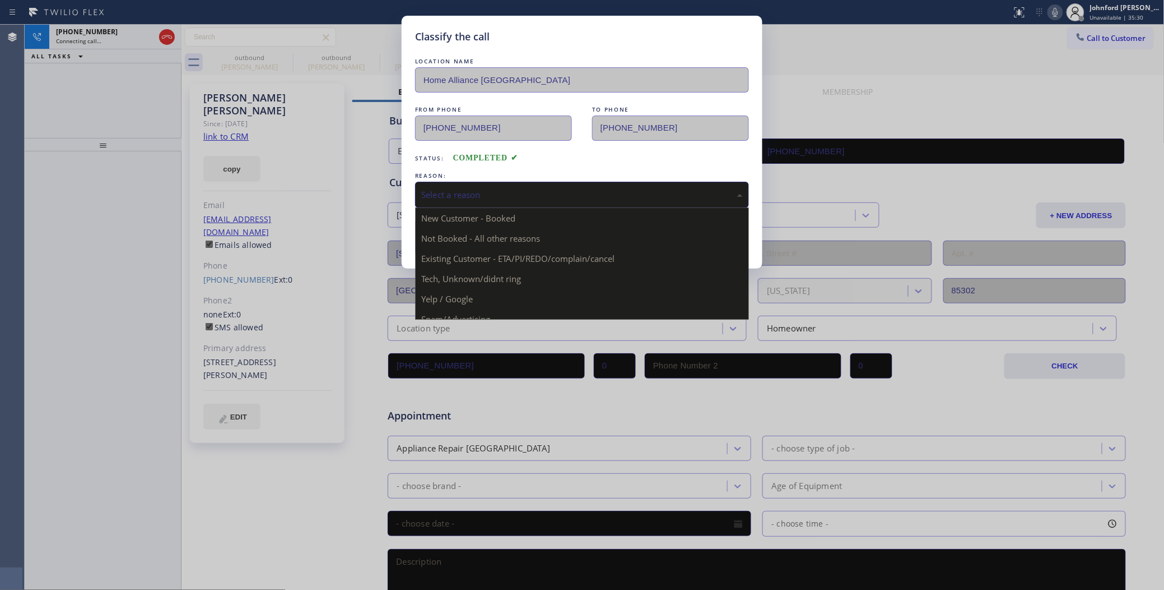
drag, startPoint x: 542, startPoint y: 257, endPoint x: 444, endPoint y: 247, distance: 98.6
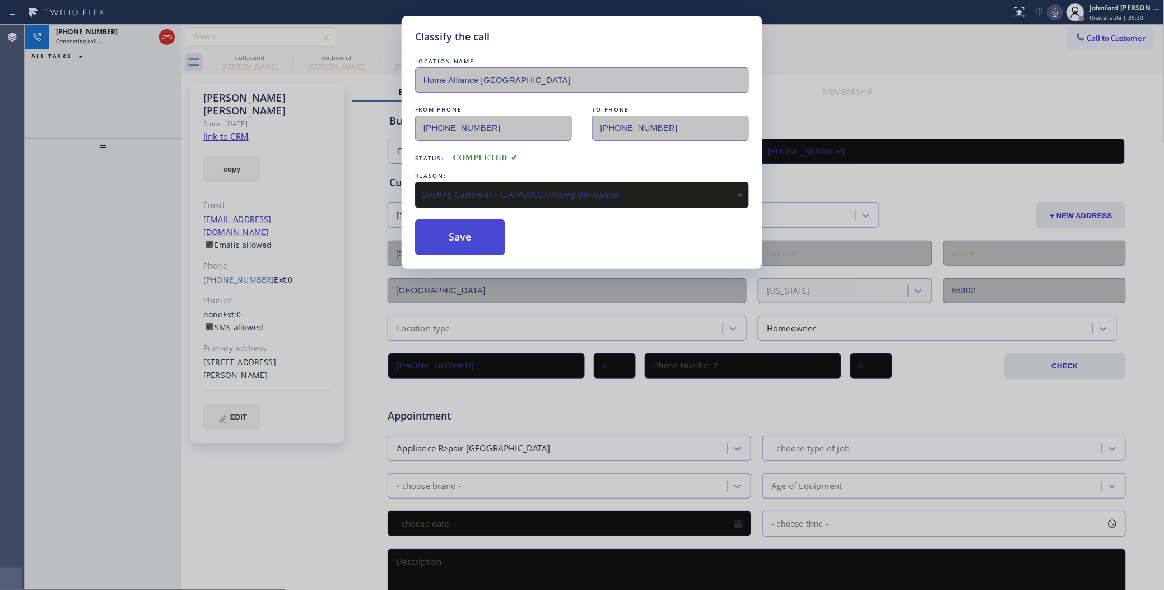
click at [444, 247] on button "Save" at bounding box center [460, 237] width 90 height 36
type input "[PHONE_NUMBER]"
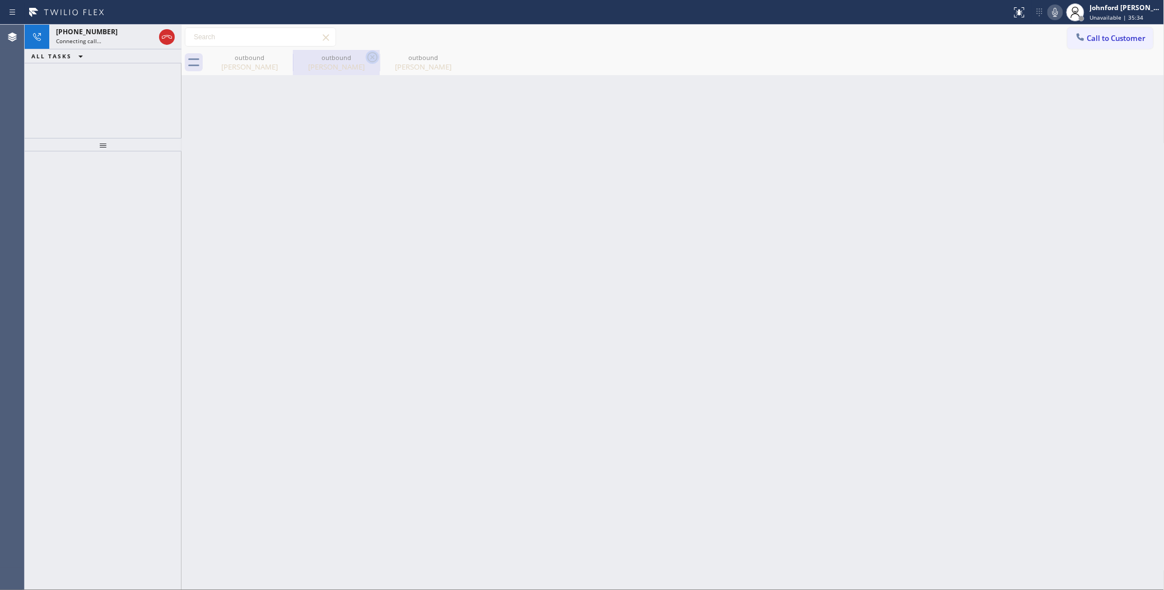
click at [0, 0] on icon at bounding box center [0, 0] width 0 height 0
click at [366, 59] on icon at bounding box center [372, 56] width 13 height 13
type input "[PHONE_NUMBER]"
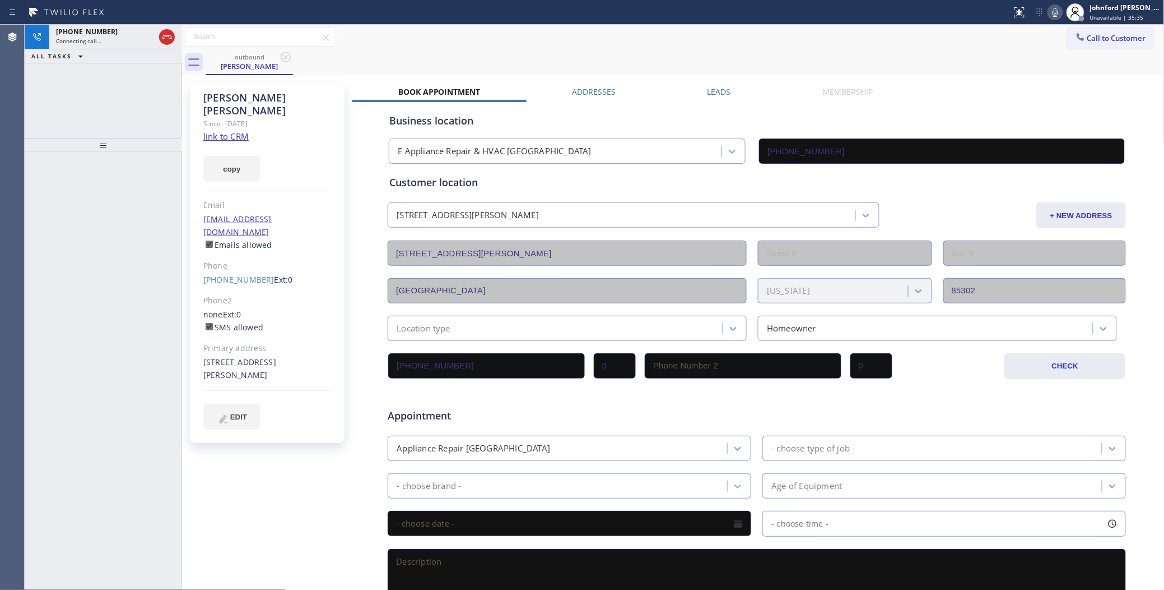
click at [1063, 6] on div at bounding box center [1056, 12] width 16 height 13
click at [1059, 14] on icon at bounding box center [1055, 12] width 13 height 13
click at [171, 34] on icon at bounding box center [166, 36] width 13 height 13
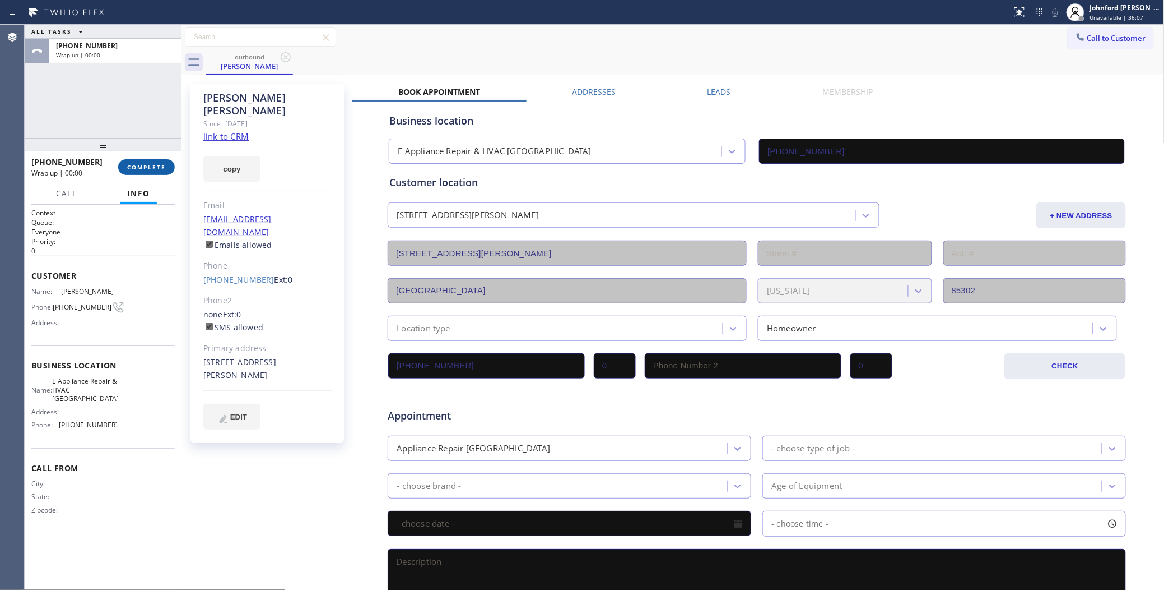
click at [166, 169] on button "COMPLETE" at bounding box center [146, 167] width 57 height 16
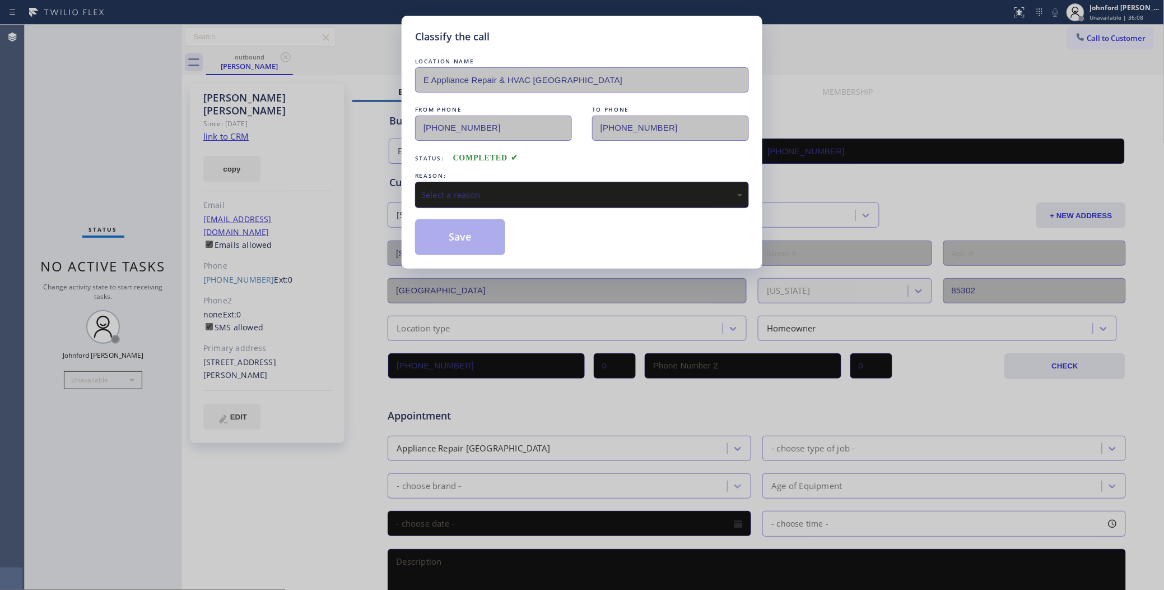
click at [468, 183] on div "Select a reason" at bounding box center [582, 195] width 334 height 26
click at [470, 194] on div "#3 Not Booked - All other reasons" at bounding box center [582, 194] width 322 height 13
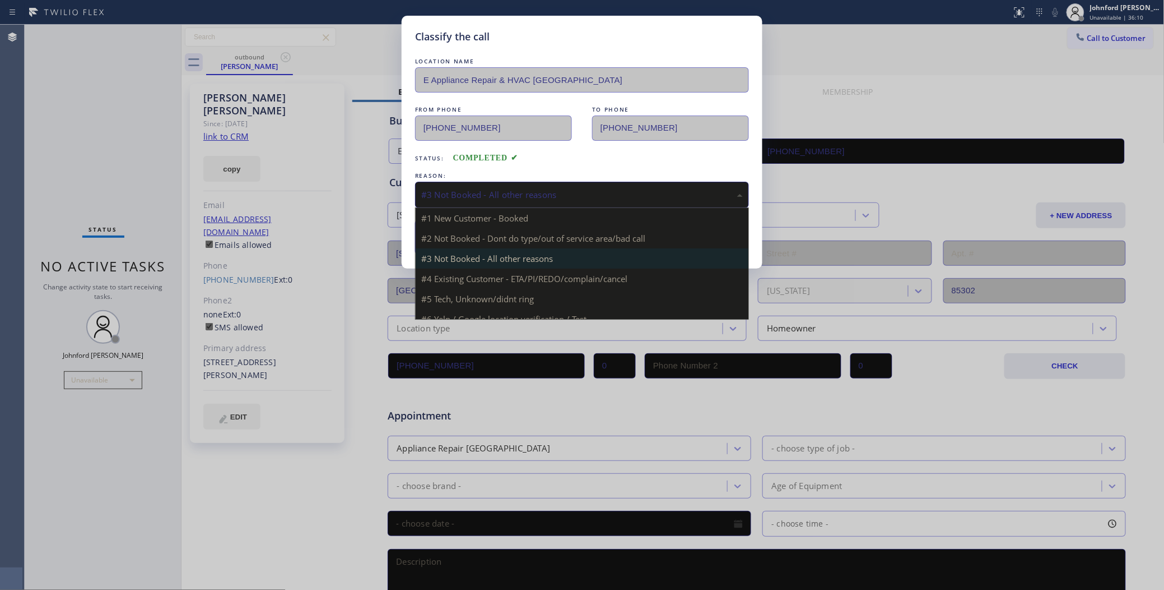
click at [455, 202] on div "#3 Not Booked - All other reasons" at bounding box center [582, 195] width 334 height 26
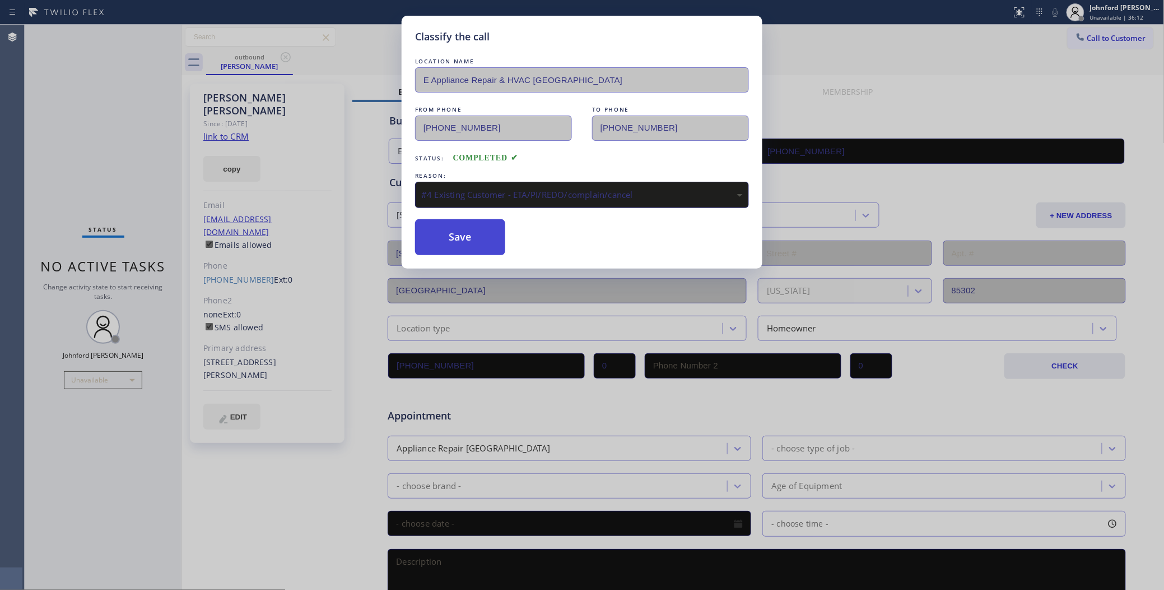
click at [437, 235] on button "Save" at bounding box center [460, 237] width 90 height 36
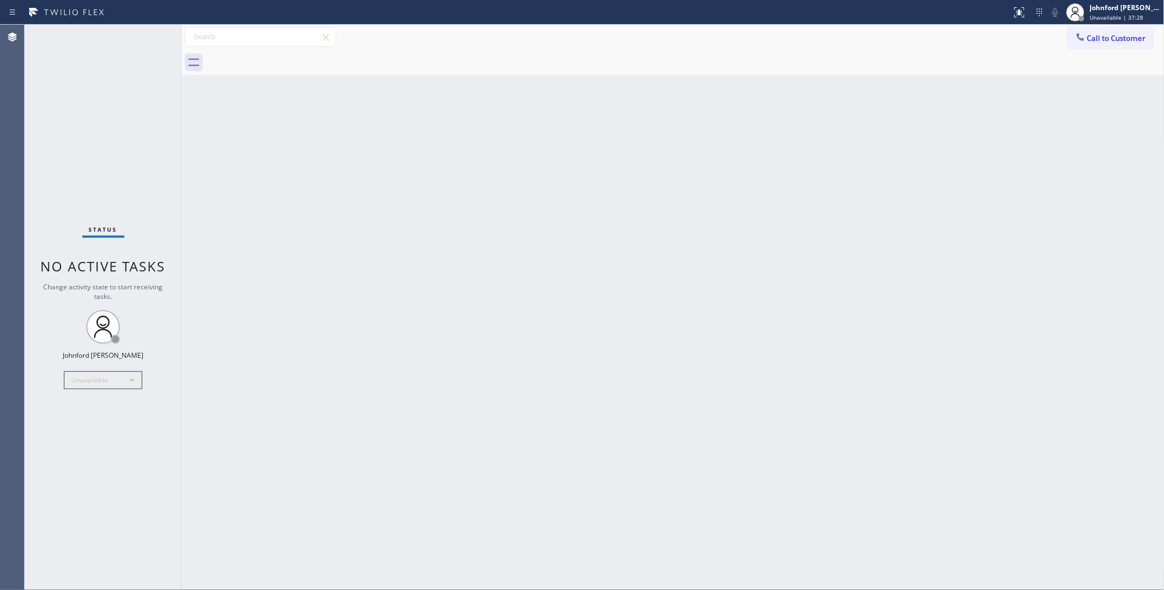
click at [1071, 54] on div at bounding box center [685, 62] width 959 height 25
click at [1076, 43] on div at bounding box center [1080, 37] width 13 height 13
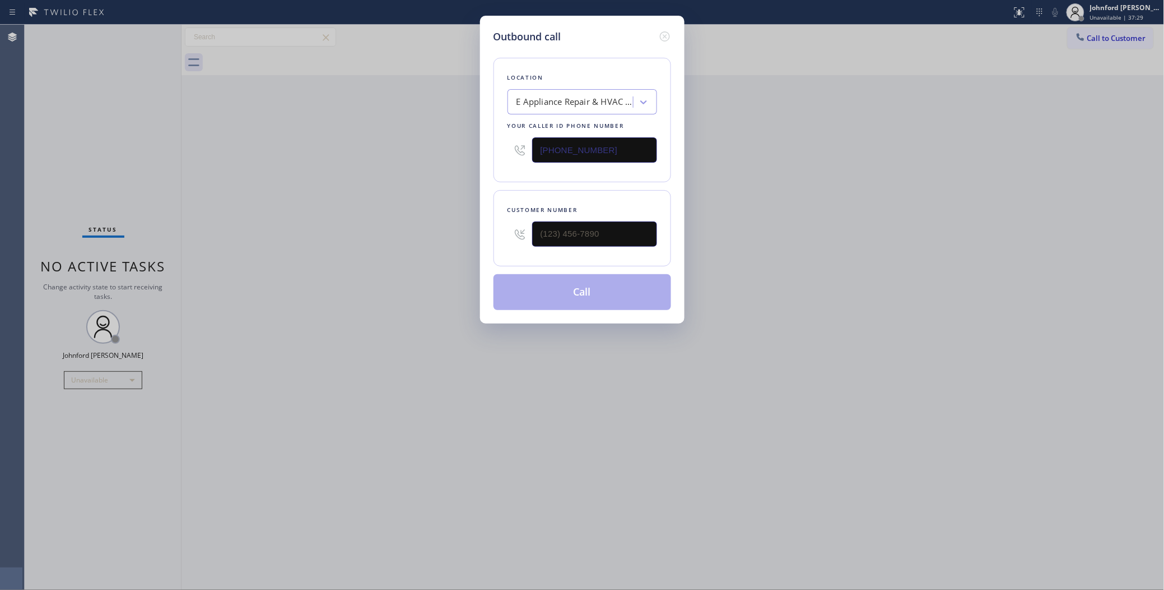
drag, startPoint x: 650, startPoint y: 238, endPoint x: 553, endPoint y: 242, distance: 97.0
click at [558, 242] on div "Customer number" at bounding box center [583, 228] width 178 height 76
drag, startPoint x: 597, startPoint y: 136, endPoint x: 416, endPoint y: 150, distance: 182.1
click at [416, 150] on div "Outbound call Location E Appliance Repair & HVAC Glendale Your caller id phone …" at bounding box center [582, 295] width 1164 height 590
paste input "916) 201-6204"
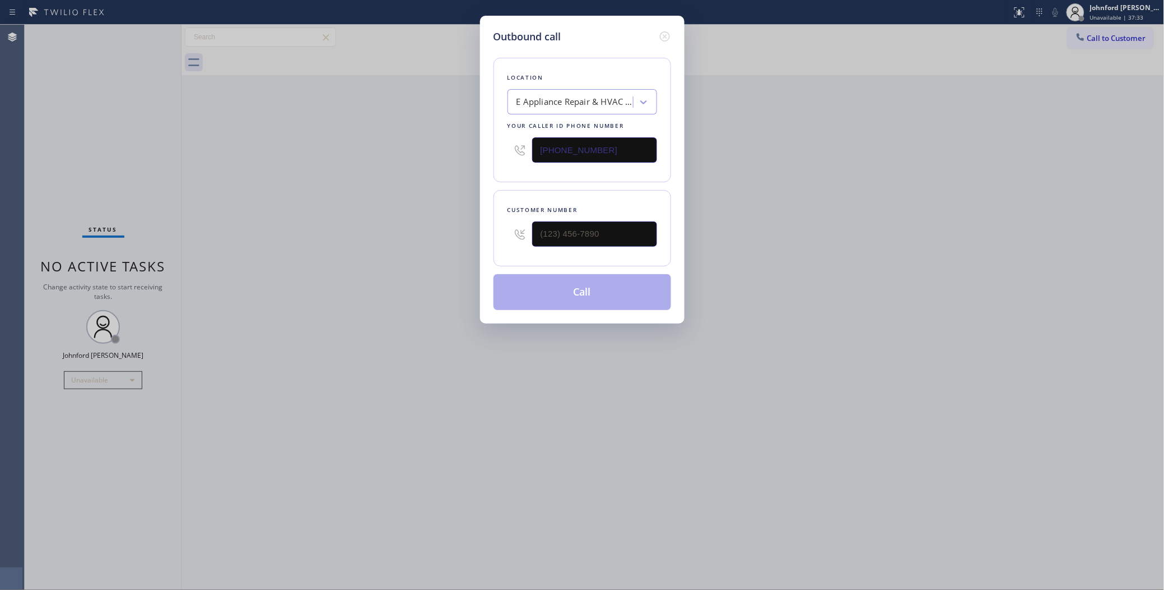
drag, startPoint x: 564, startPoint y: 141, endPoint x: 488, endPoint y: 141, distance: 75.7
click at [488, 141] on div "Outbound call Location E Appliance Repair & HVAC Glendale Your caller id phone …" at bounding box center [582, 170] width 205 height 308
paste input "916) 201-6204"
type input "[PHONE_NUMBER]"
drag, startPoint x: 637, startPoint y: 221, endPoint x: 448, endPoint y: 230, distance: 189.1
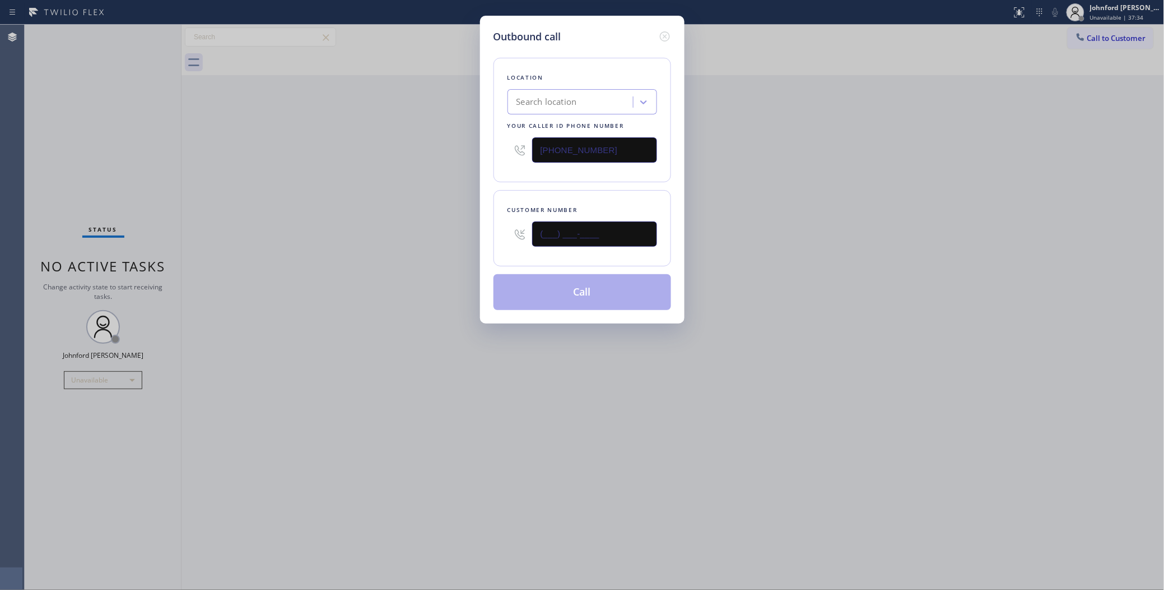
click at [449, 230] on div "Outbound call Location Search location Your caller id phone number (916) 201-62…" at bounding box center [582, 295] width 1164 height 590
paste input "916) 201-6204"
type input "[PHONE_NUMBER]"
click at [1107, 34] on div "Outbound call Location Search location Your caller id phone number (916) 201-62…" at bounding box center [582, 295] width 1164 height 590
drag, startPoint x: 611, startPoint y: 138, endPoint x: 426, endPoint y: 163, distance: 186.6
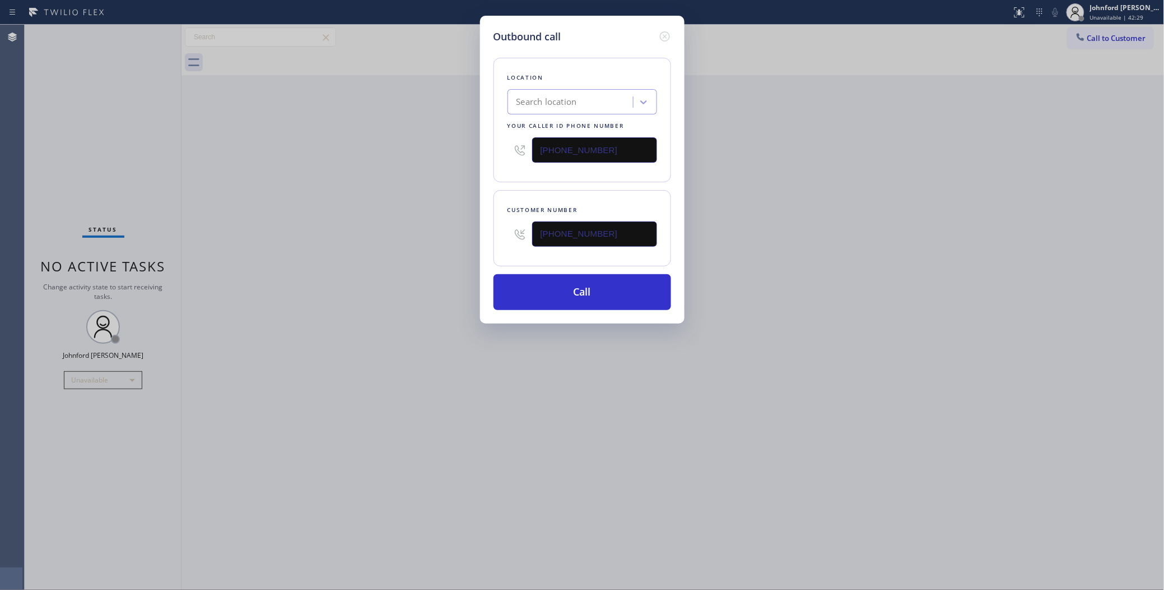
click at [437, 161] on div "Outbound call Location Search location Your caller id phone number (916) 201-62…" at bounding box center [582, 295] width 1164 height 590
paste input "54) 799-347"
type input "[PHONE_NUMBER]"
drag, startPoint x: 608, startPoint y: 239, endPoint x: 472, endPoint y: 245, distance: 136.3
click at [479, 244] on div "Outbound call Location Metro Heating Repair Sunrise Your caller id phone number…" at bounding box center [582, 295] width 1164 height 590
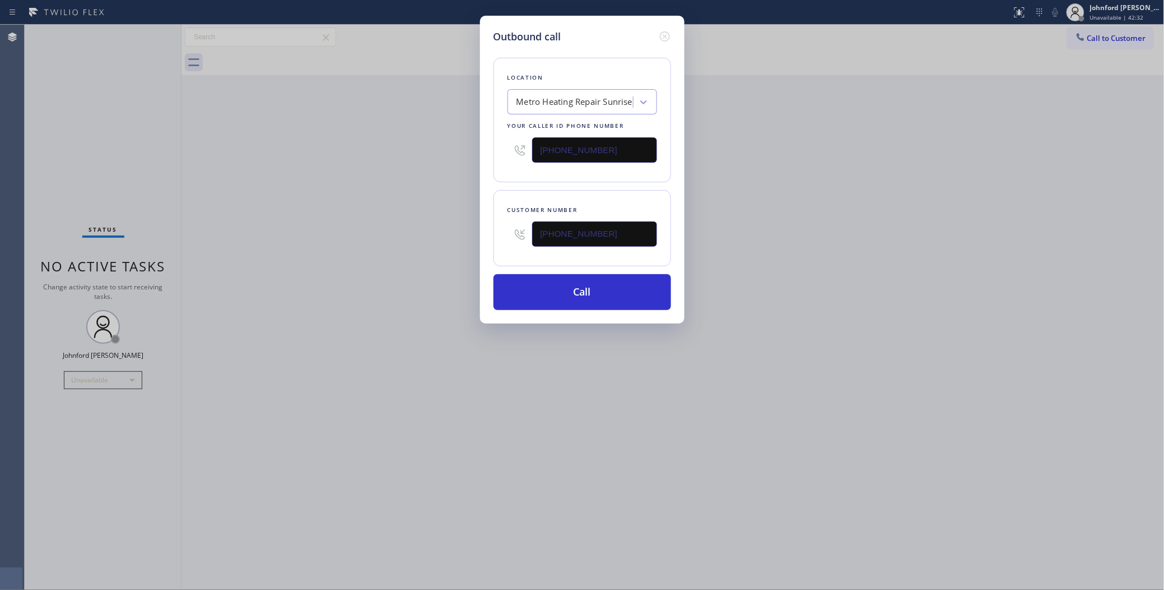
paste input "54) 239-2316"
type input "[PHONE_NUMBER]"
click at [397, 244] on div "Outbound call Location Metro Heating Repair Sunrise Your caller id phone number…" at bounding box center [582, 295] width 1164 height 590
click at [527, 293] on button "Call" at bounding box center [583, 292] width 178 height 36
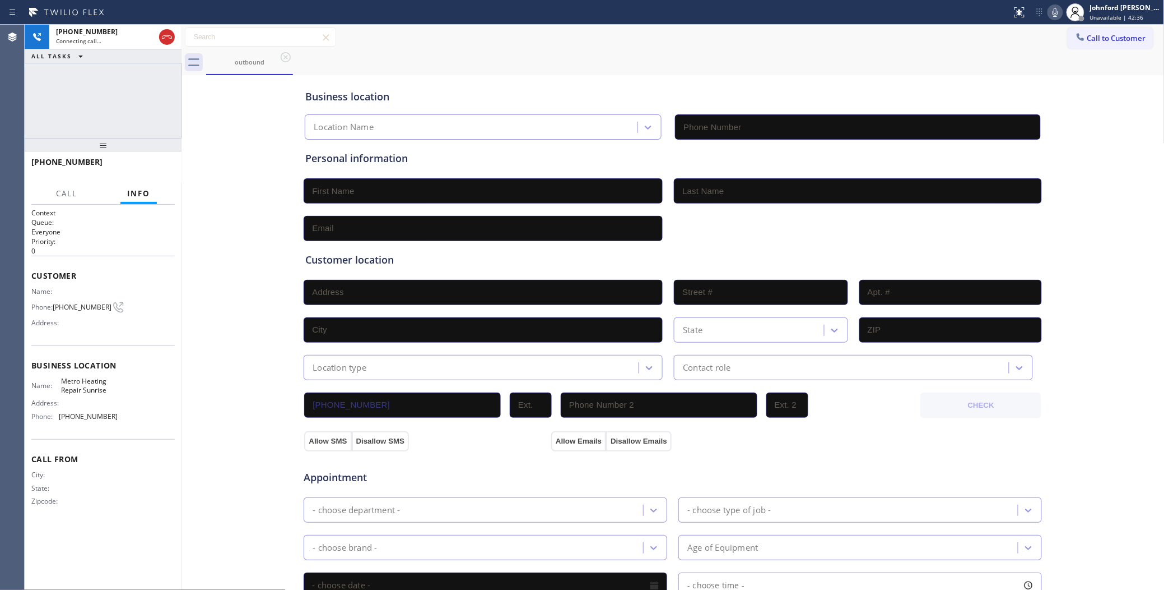
type input "[PHONE_NUMBER]"
click at [153, 159] on button "HANG UP" at bounding box center [149, 167] width 52 height 16
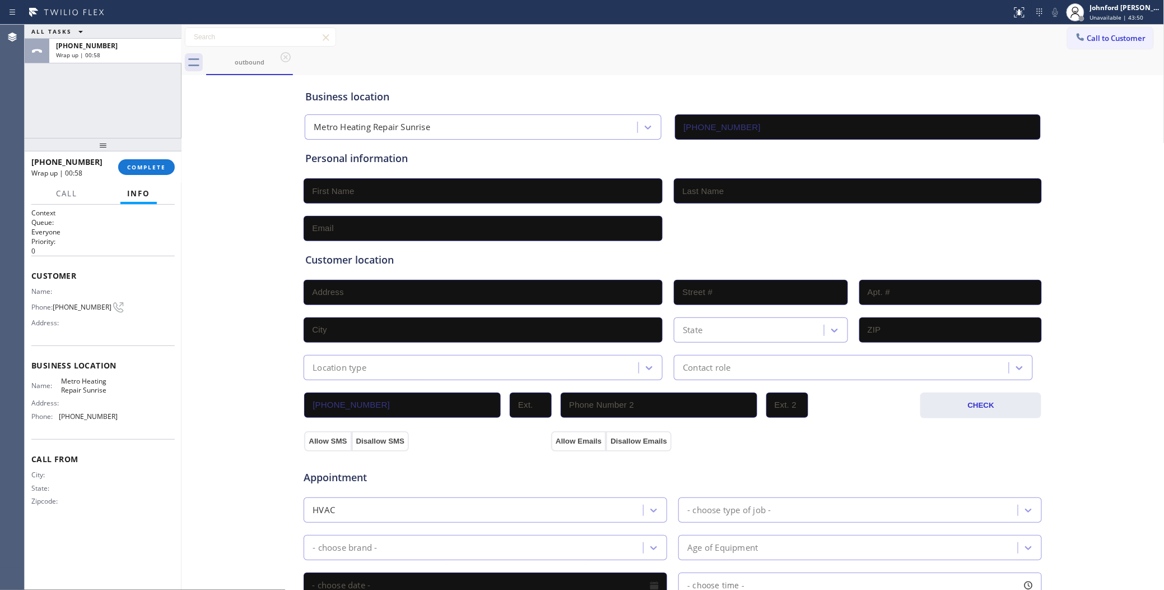
click at [66, 300] on div "Phone: (954) 239-2316" at bounding box center [74, 306] width 86 height 13
copy div "[PHONE_NUMBER]"
click at [151, 163] on span "COMPLETE" at bounding box center [146, 167] width 39 height 8
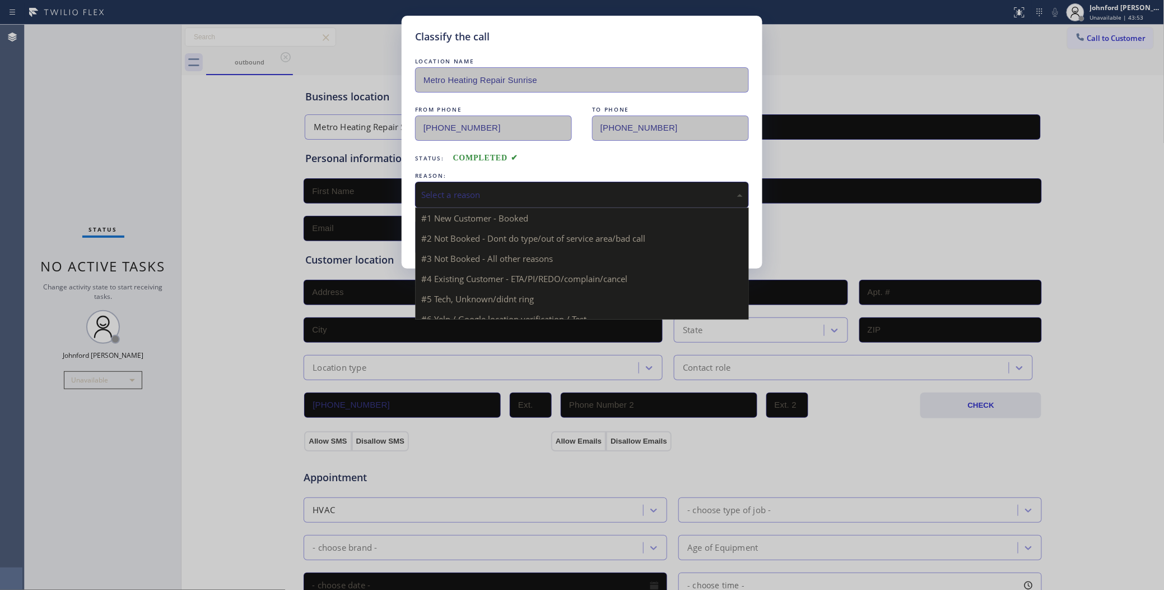
click at [428, 188] on div "Select a reason" at bounding box center [582, 194] width 322 height 13
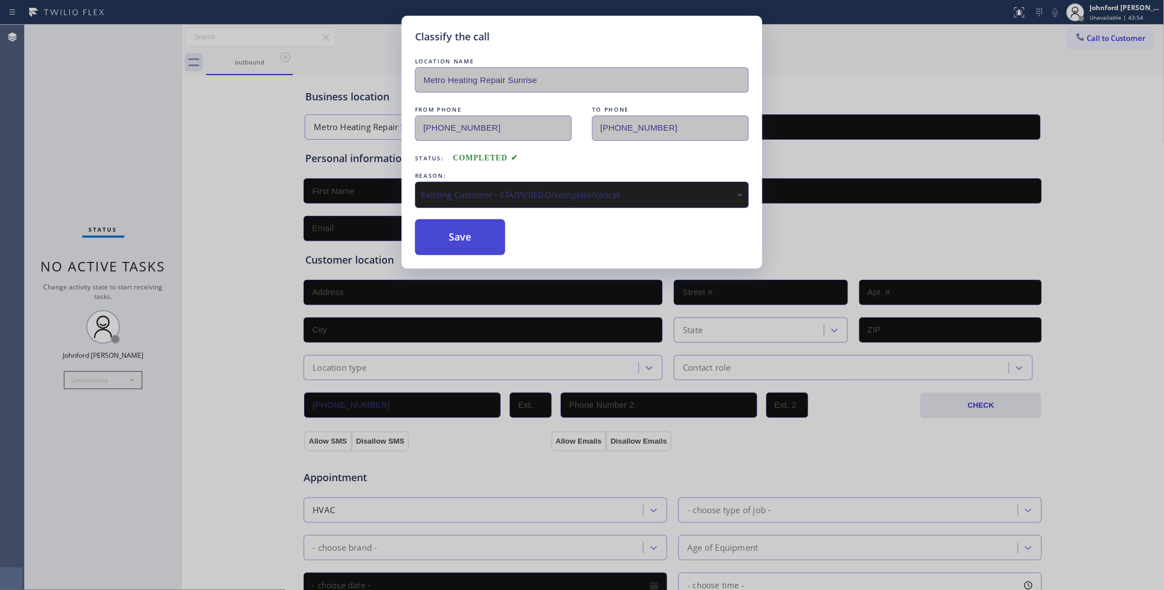
click at [460, 250] on button "Save" at bounding box center [460, 237] width 90 height 36
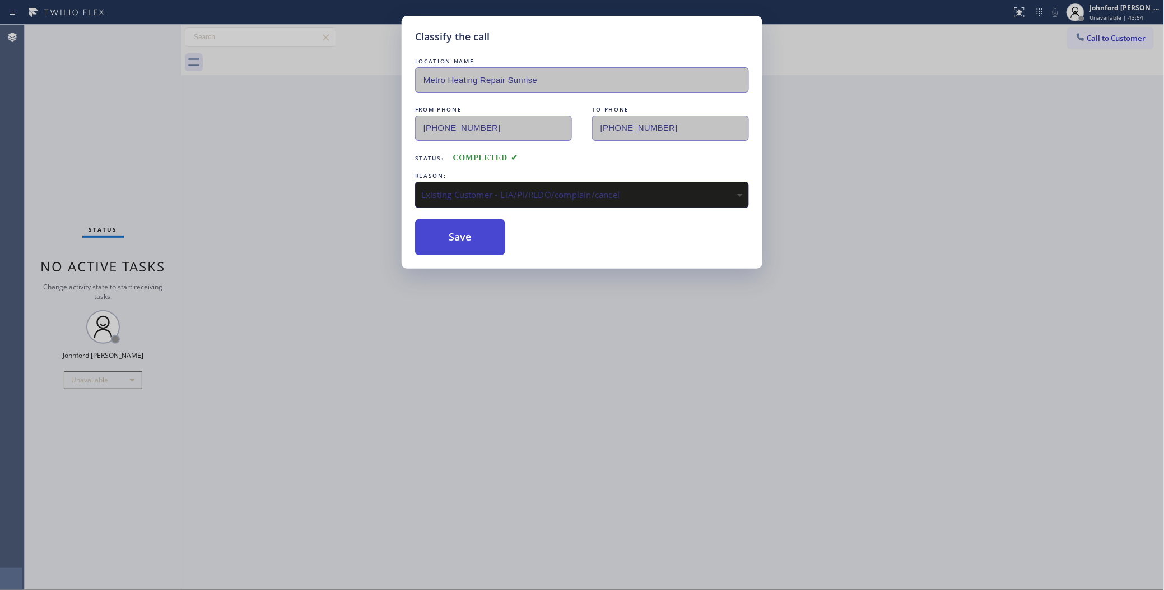
click at [463, 238] on button "Save" at bounding box center [460, 237] width 90 height 36
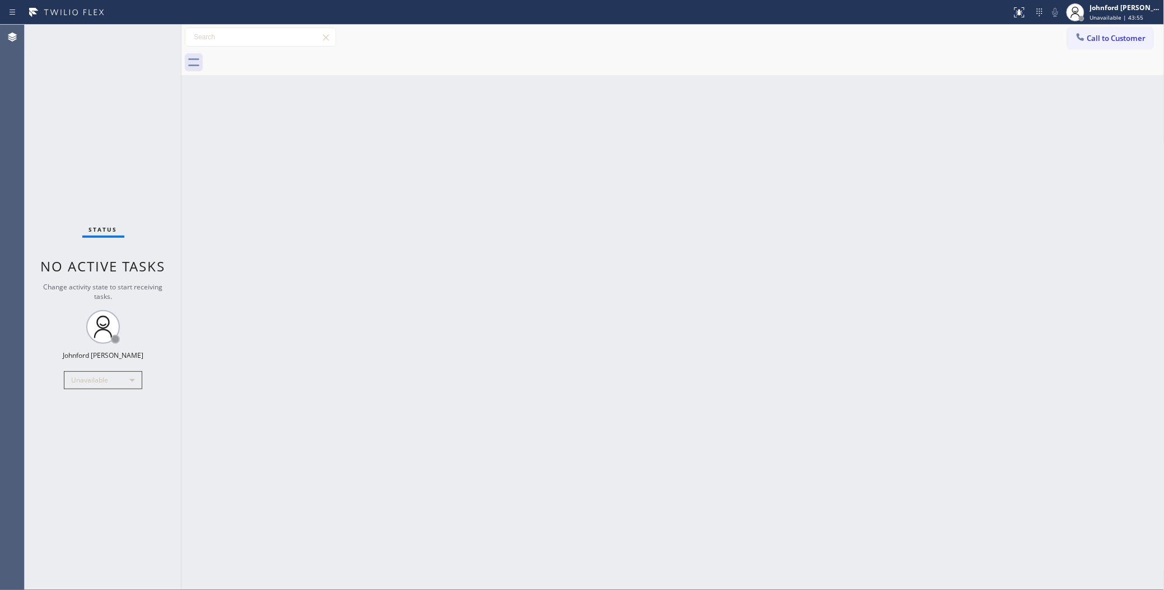
click at [1090, 80] on div "Back to Dashboard Change Sender ID Customers Technicians Select a contact Outbo…" at bounding box center [673, 307] width 983 height 565
click at [1083, 46] on button "Call to Customer" at bounding box center [1111, 37] width 86 height 21
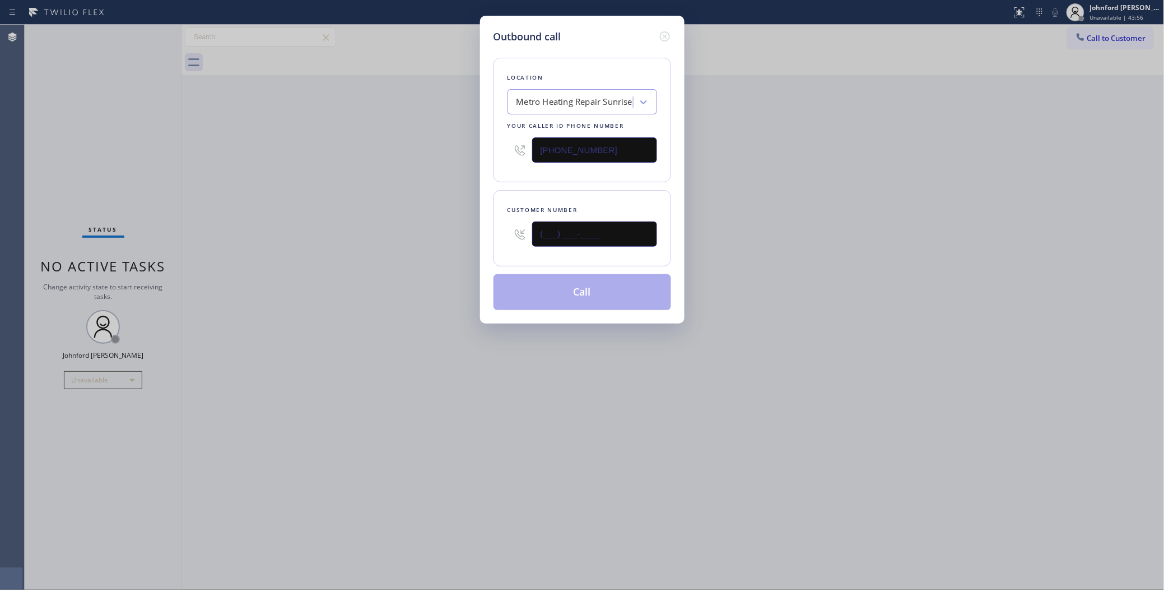
drag, startPoint x: 566, startPoint y: 247, endPoint x: 502, endPoint y: 248, distance: 64.4
click at [475, 256] on div "Outbound call Location Metro Heating Repair Sunrise Your caller id phone number…" at bounding box center [582, 295] width 1164 height 590
paste input "954) 239-2316"
type input "[PHONE_NUMBER]"
click at [351, 258] on div "Outbound call Location Metro Heating Repair Sunrise Your caller id phone number…" at bounding box center [582, 295] width 1164 height 590
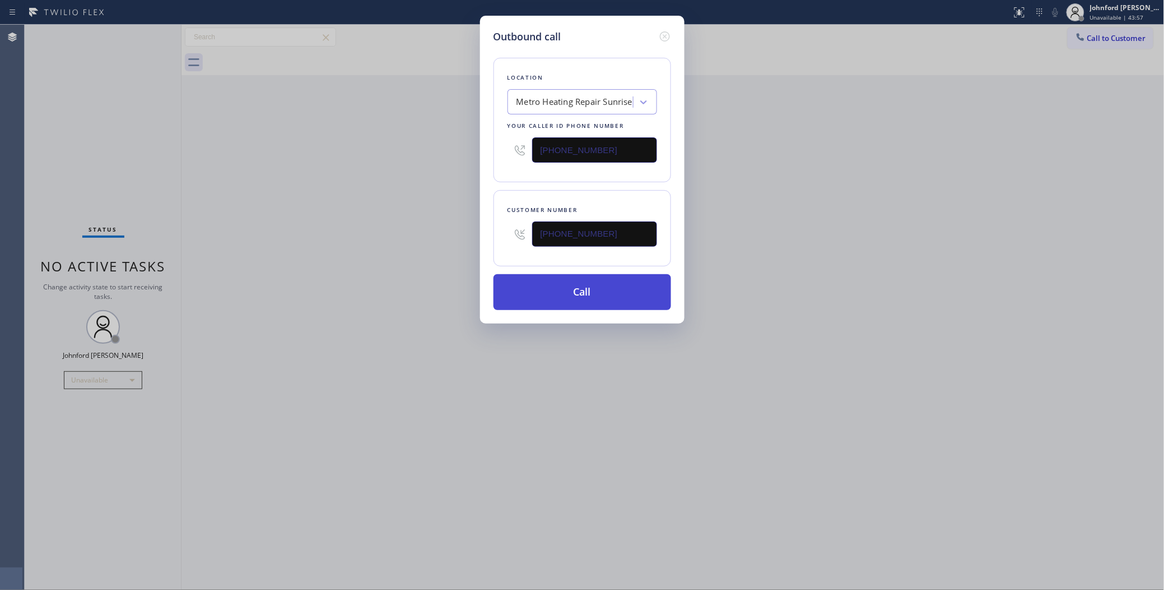
click at [533, 292] on button "Call" at bounding box center [583, 292] width 178 height 36
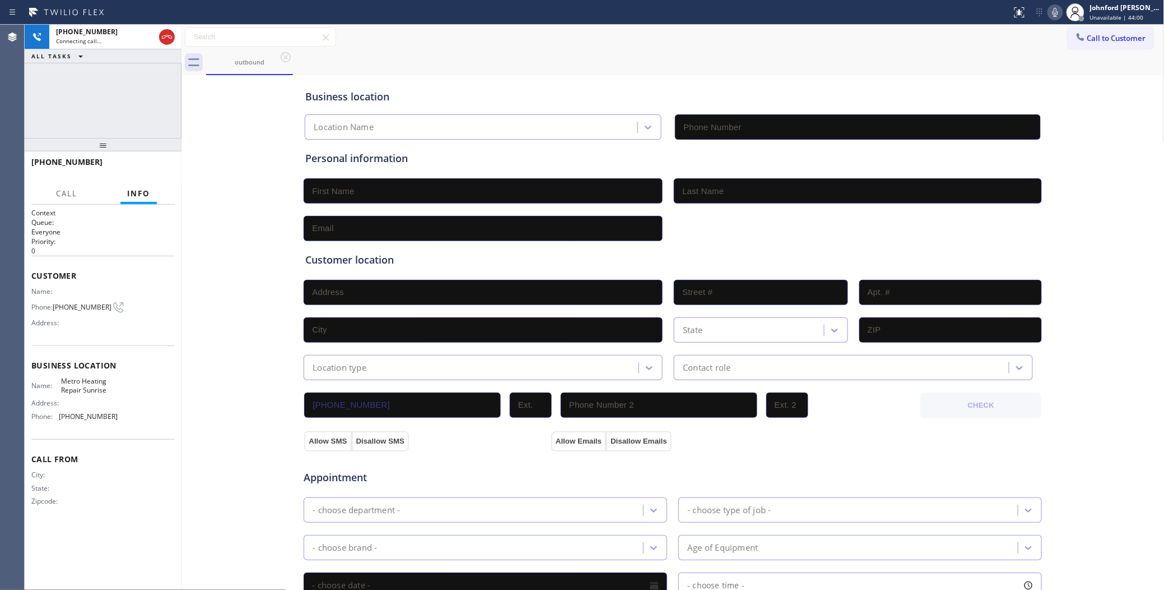
type input "[PHONE_NUMBER]"
click at [133, 146] on div at bounding box center [103, 144] width 157 height 13
click at [136, 160] on button "HANG UP" at bounding box center [149, 167] width 52 height 16
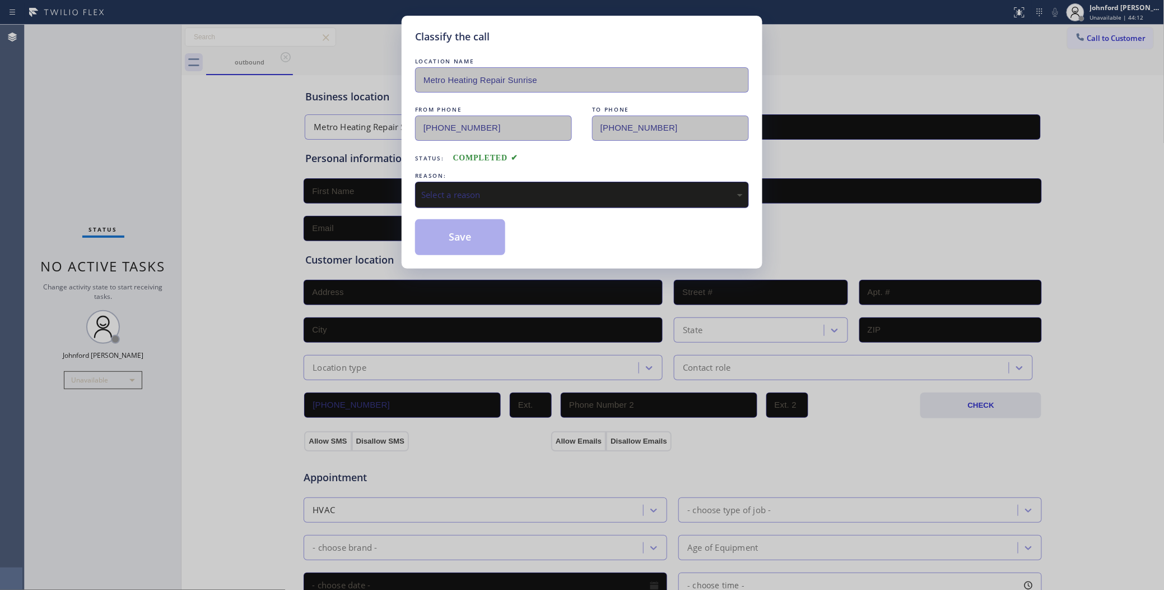
click at [466, 203] on div "Select a reason" at bounding box center [582, 195] width 334 height 26
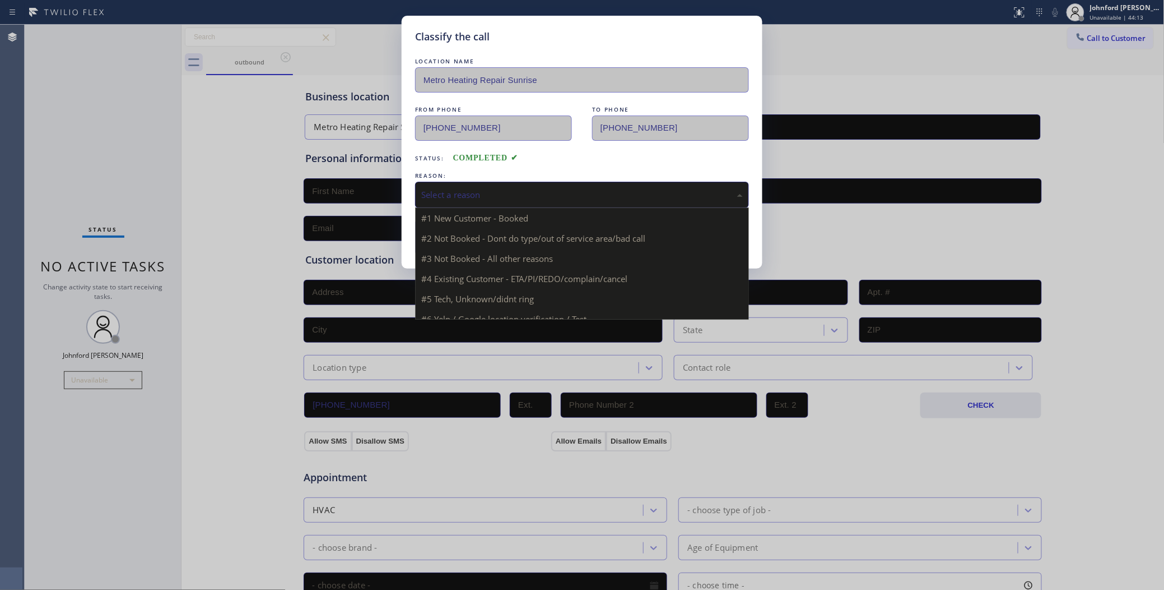
click at [466, 188] on div "Select a reason" at bounding box center [582, 194] width 322 height 13
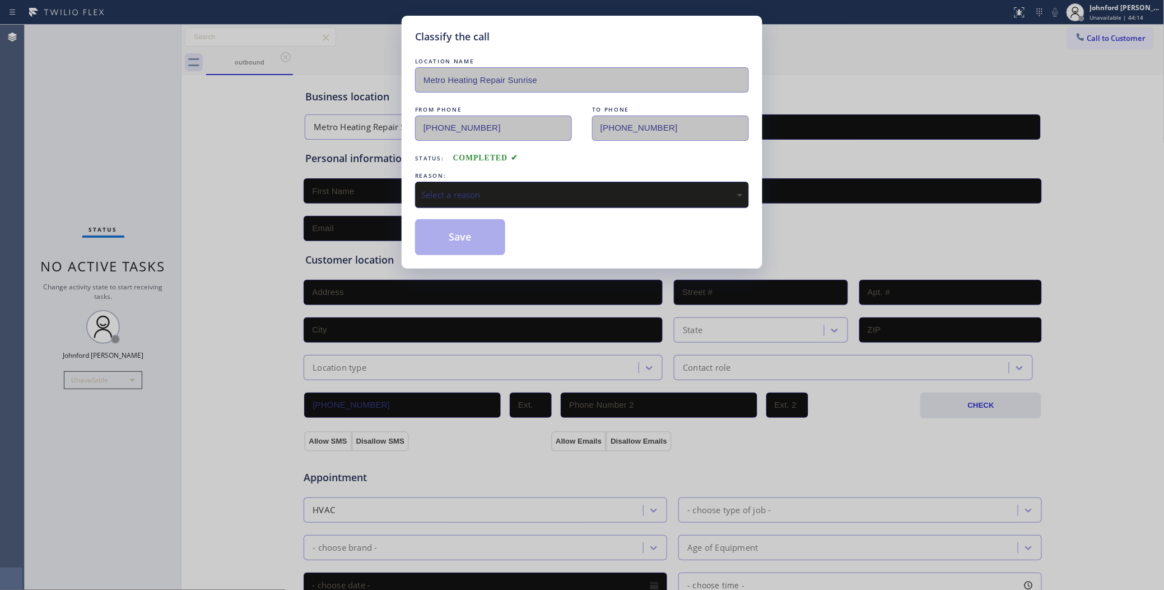
click at [466, 188] on div "Select a reason" at bounding box center [582, 194] width 322 height 13
click at [460, 175] on div "REASON:" at bounding box center [582, 176] width 334 height 12
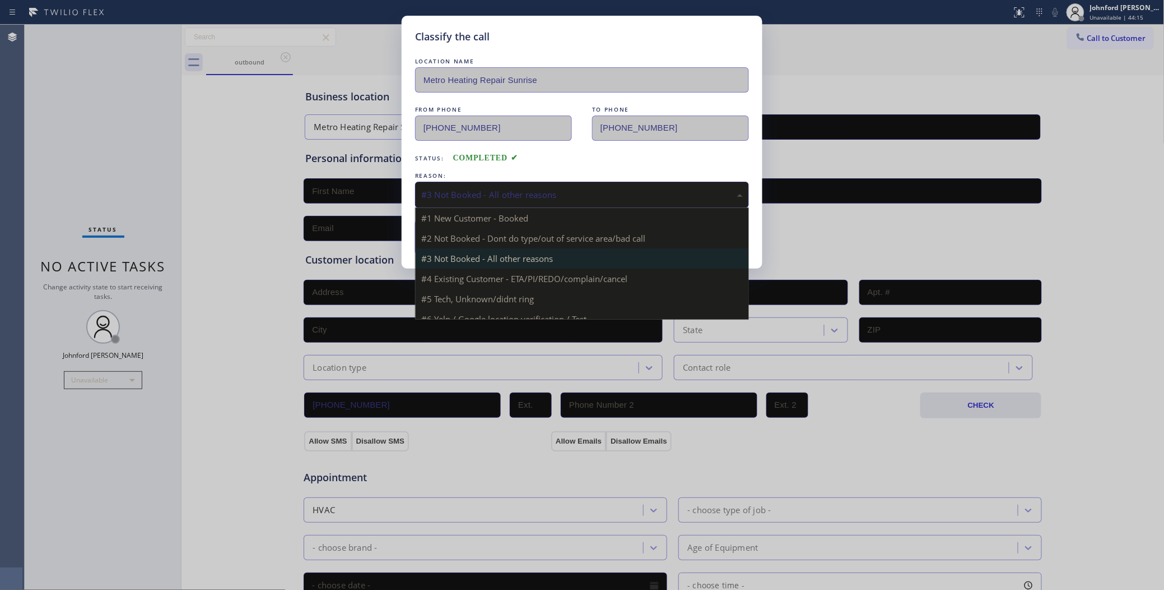
click at [470, 188] on div "#3 Not Booked - All other reasons" at bounding box center [582, 194] width 322 height 13
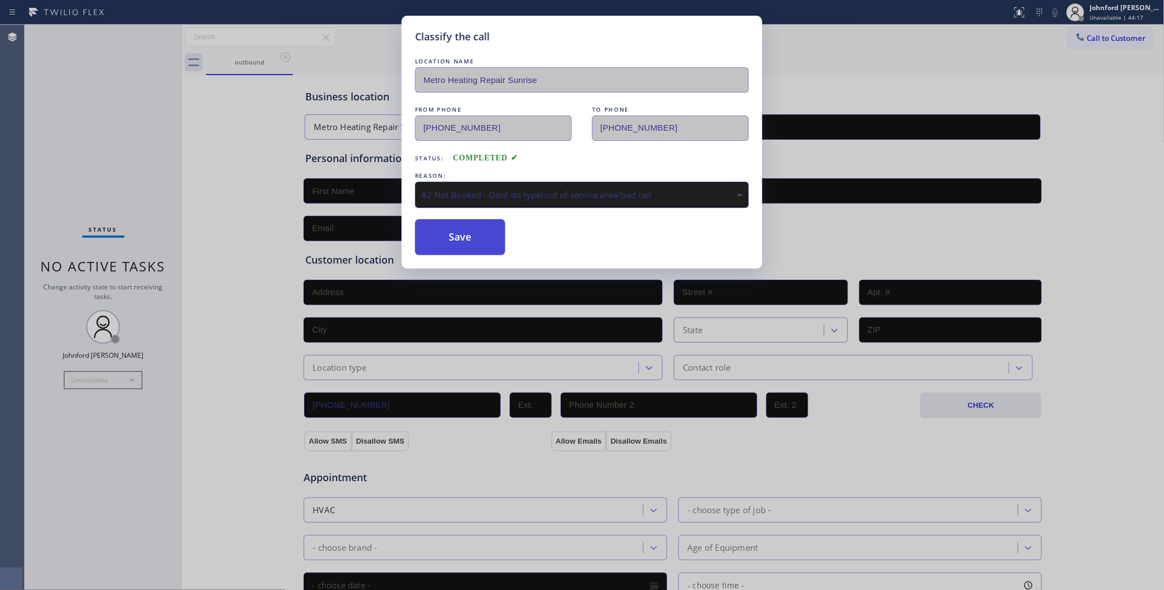
click at [476, 231] on button "Save" at bounding box center [460, 237] width 90 height 36
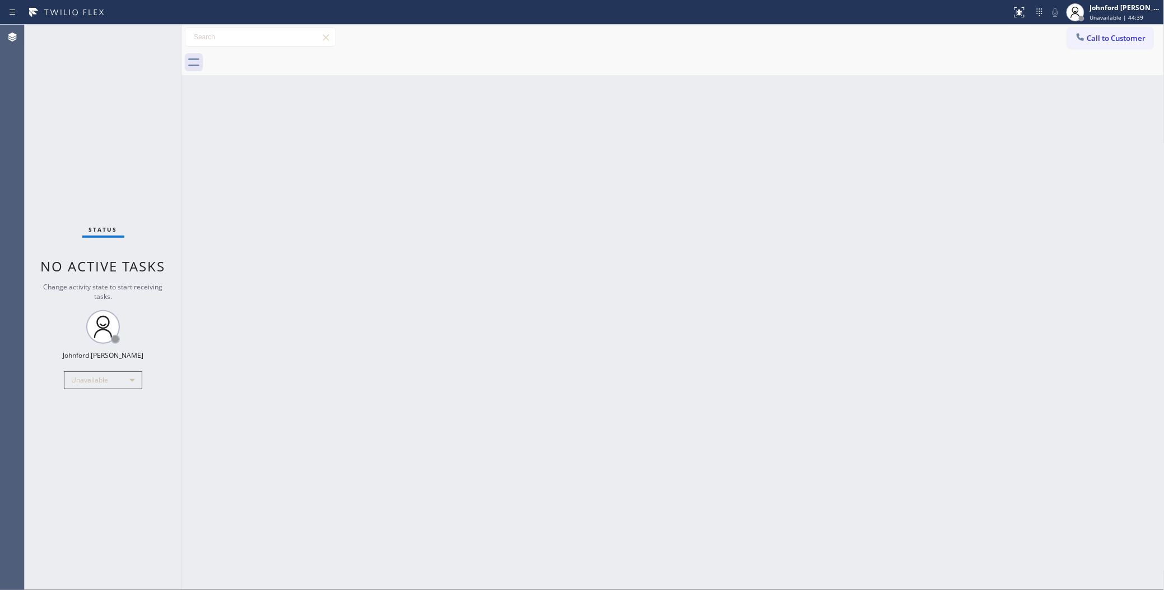
click at [1100, 49] on div "Call to Customer Outbound call Location Metro Heating Repair Sunrise Your calle…" at bounding box center [673, 37] width 983 height 25
click at [1091, 34] on button "Call to Customer" at bounding box center [1111, 37] width 86 height 21
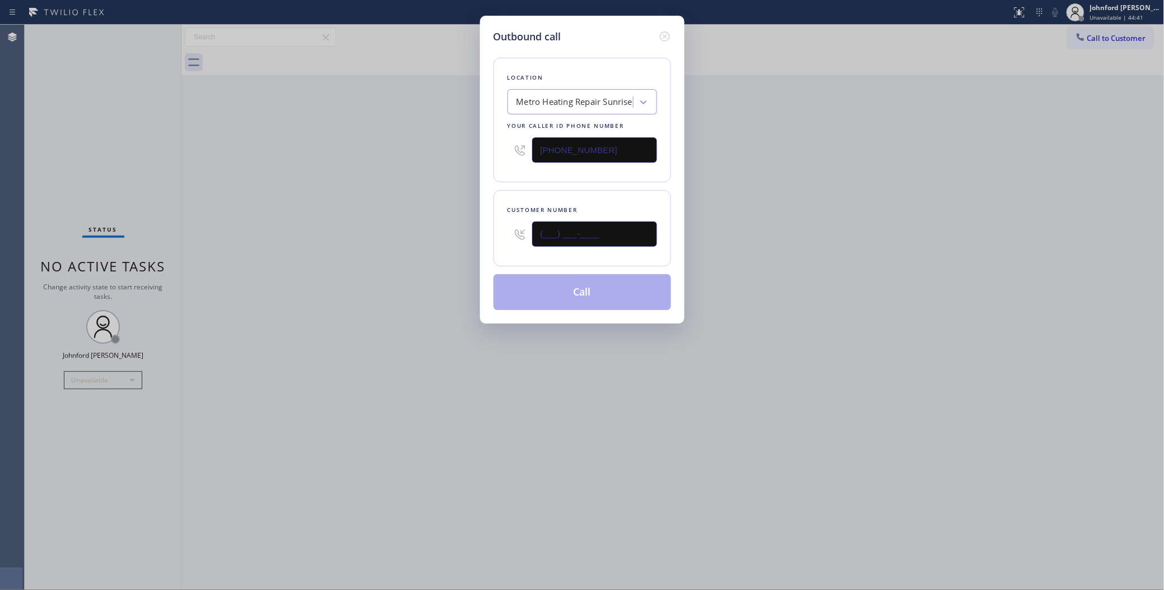
drag, startPoint x: 579, startPoint y: 237, endPoint x: 447, endPoint y: 237, distance: 132.2
click at [460, 237] on div "Outbound call Location Metro Heating Repair Sunrise Your caller id phone number…" at bounding box center [582, 295] width 1164 height 590
paste input "916) 201-6204"
type input "[PHONE_NUMBER]"
drag, startPoint x: 629, startPoint y: 150, endPoint x: 474, endPoint y: 153, distance: 155.3
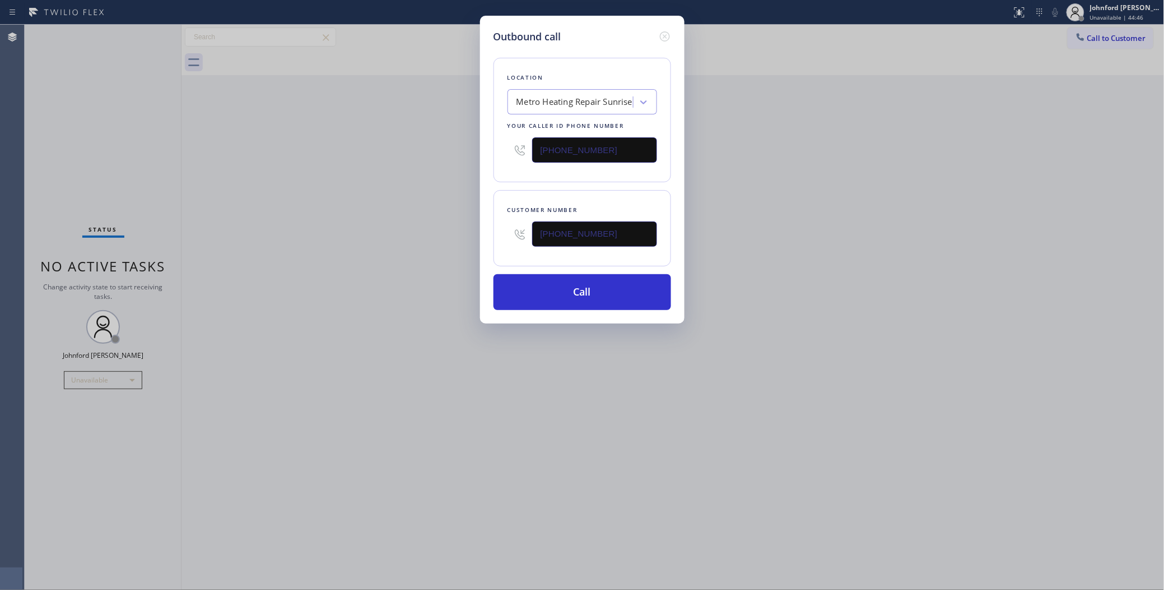
click at [479, 152] on div "Outbound call Location Metro Heating Repair Sunrise Your caller id phone number…" at bounding box center [582, 295] width 1164 height 590
paste input "855) 731-4952"
type input "[PHONE_NUMBER]"
click at [377, 179] on div "Outbound call Location Metro Heating Repair Sunrise Your caller id phone number…" at bounding box center [582, 295] width 1164 height 590
click at [578, 301] on button "Call" at bounding box center [583, 292] width 178 height 36
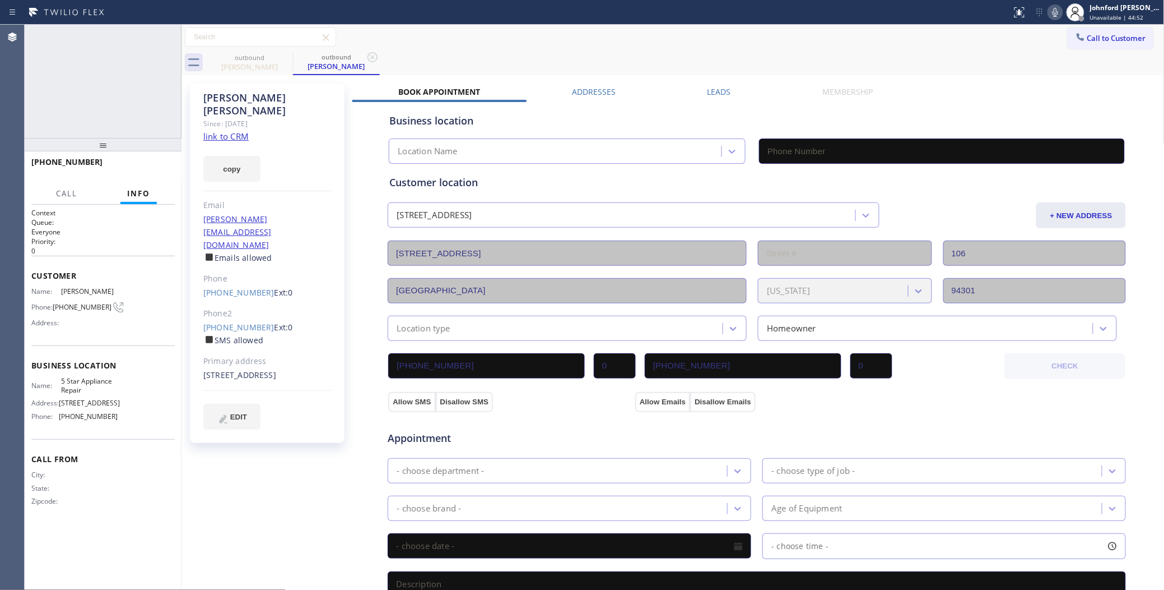
type input "[PHONE_NUMBER]"
click at [150, 170] on span "HANG UP" at bounding box center [149, 167] width 34 height 8
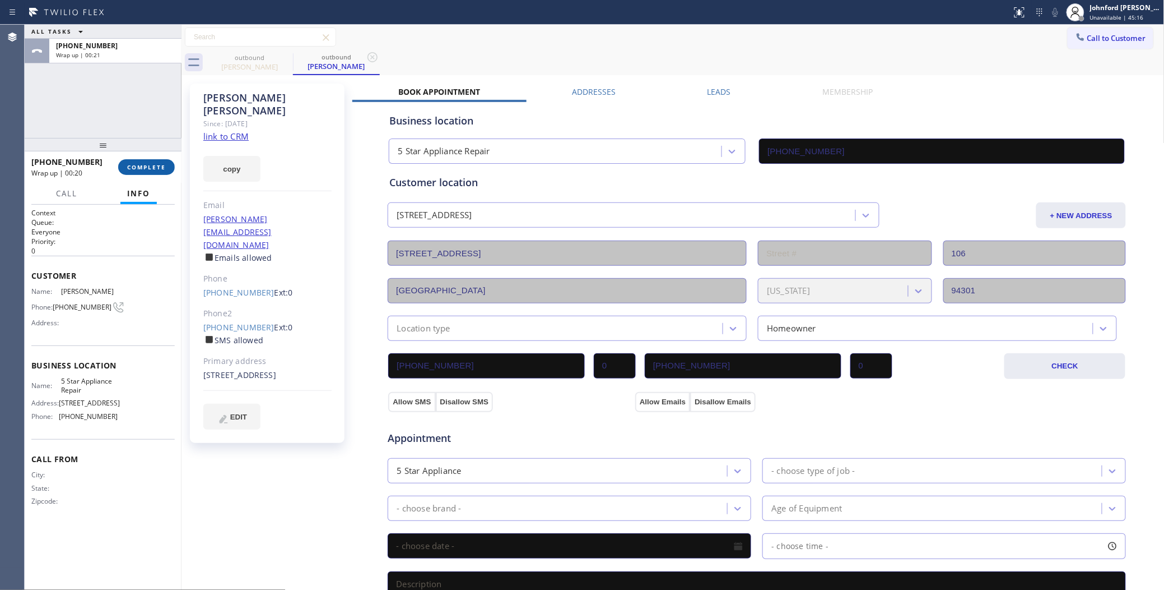
click at [136, 164] on span "COMPLETE" at bounding box center [146, 167] width 39 height 8
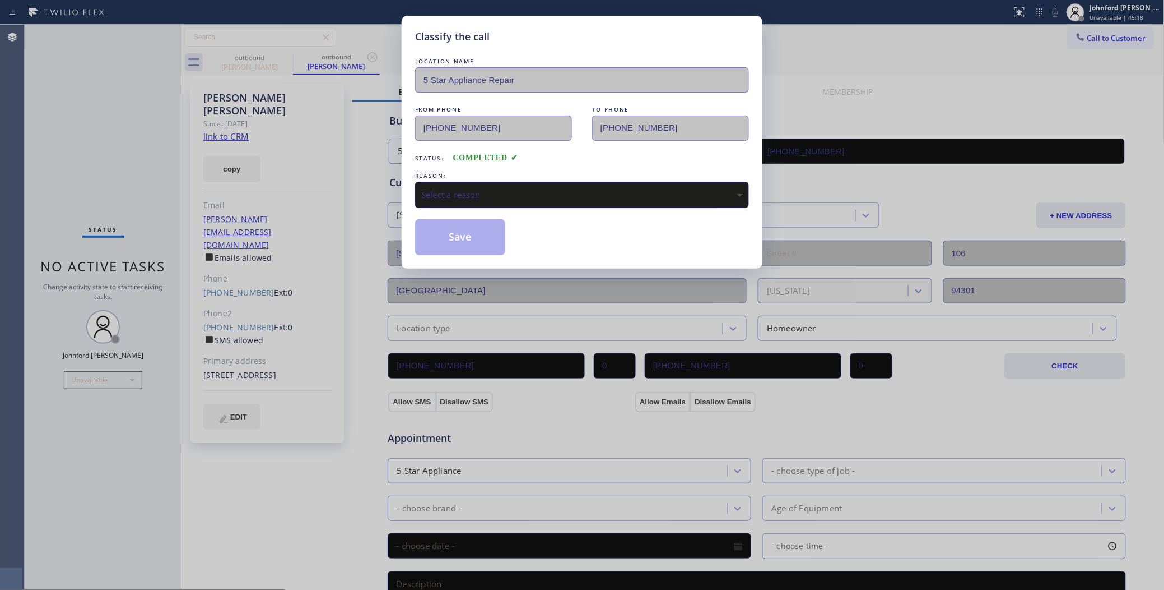
click at [518, 203] on div "Select a reason" at bounding box center [582, 195] width 334 height 26
click at [481, 234] on button "Save" at bounding box center [460, 237] width 90 height 36
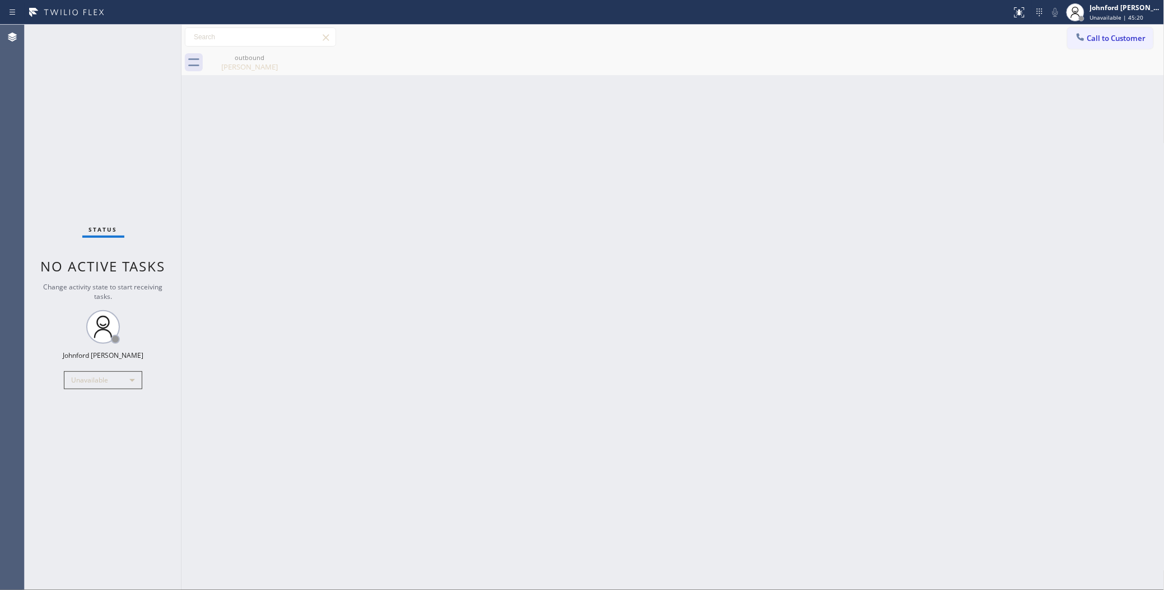
click at [1068, 36] on button "Call to Customer" at bounding box center [1111, 37] width 86 height 21
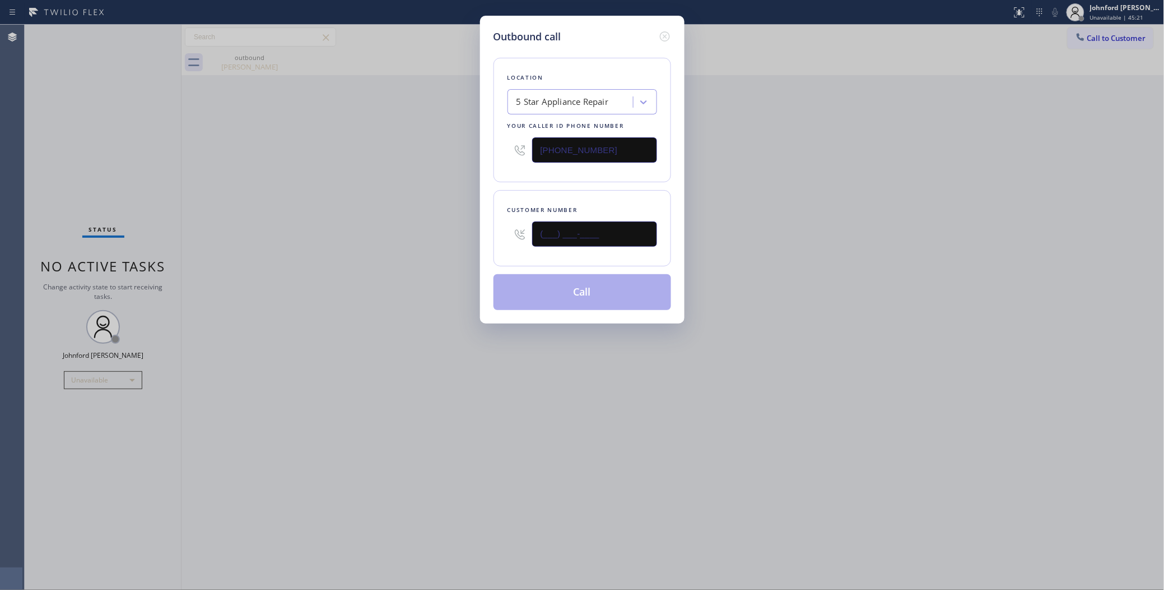
drag, startPoint x: 592, startPoint y: 234, endPoint x: 514, endPoint y: 236, distance: 77.9
click at [526, 236] on div "(___) ___-____" at bounding box center [583, 234] width 150 height 36
paste input "310) 740-7067"
type input "(310) 740-7067"
click at [388, 247] on div "Outbound call Location 5 Star Appliance Repair Your caller id phone number (855…" at bounding box center [582, 295] width 1164 height 590
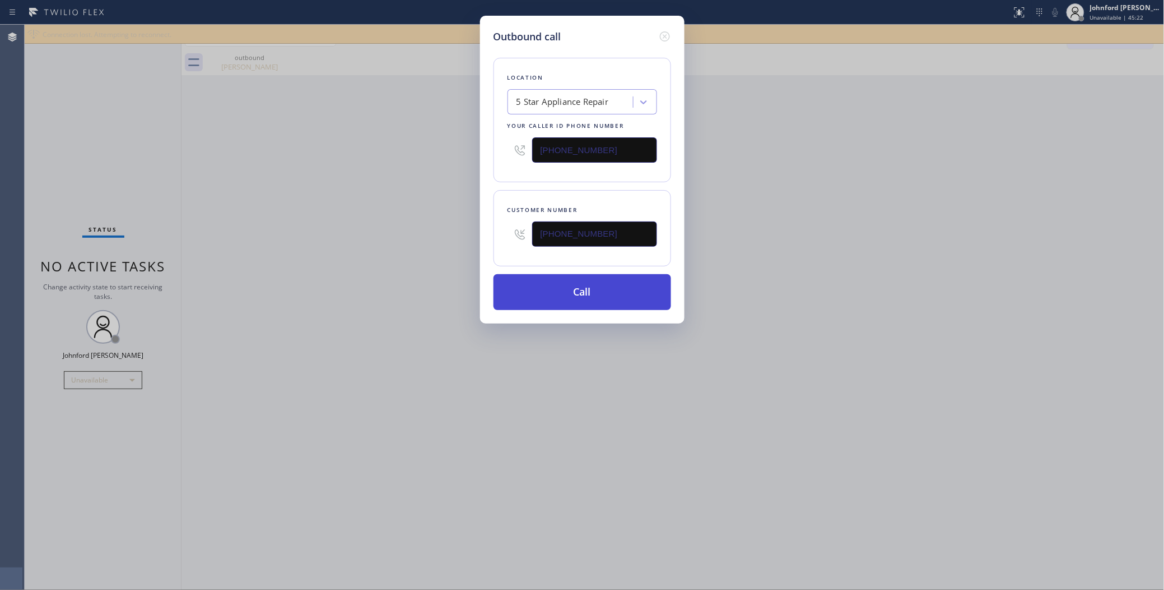
click at [539, 289] on button "Call" at bounding box center [583, 292] width 178 height 36
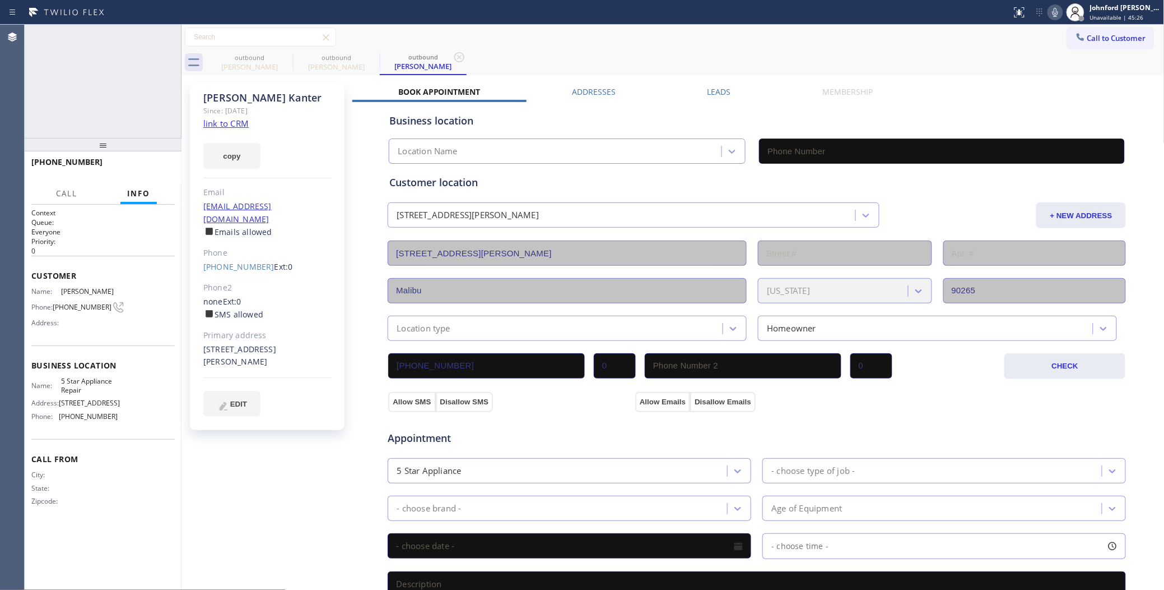
type input "[PHONE_NUMBER]"
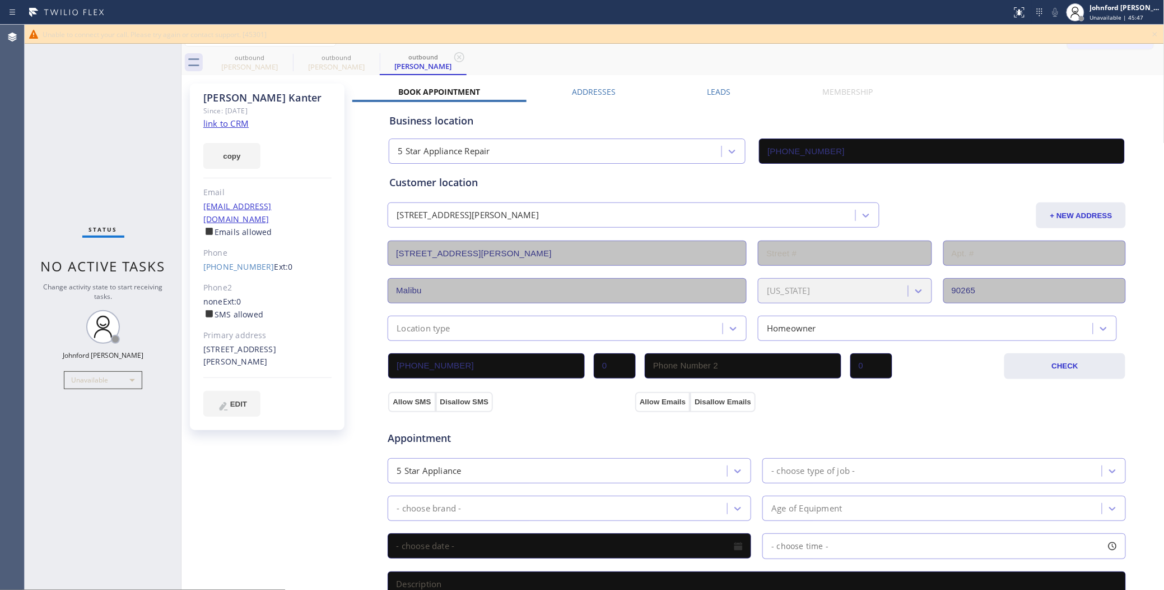
click at [1155, 33] on icon at bounding box center [1155, 34] width 4 height 4
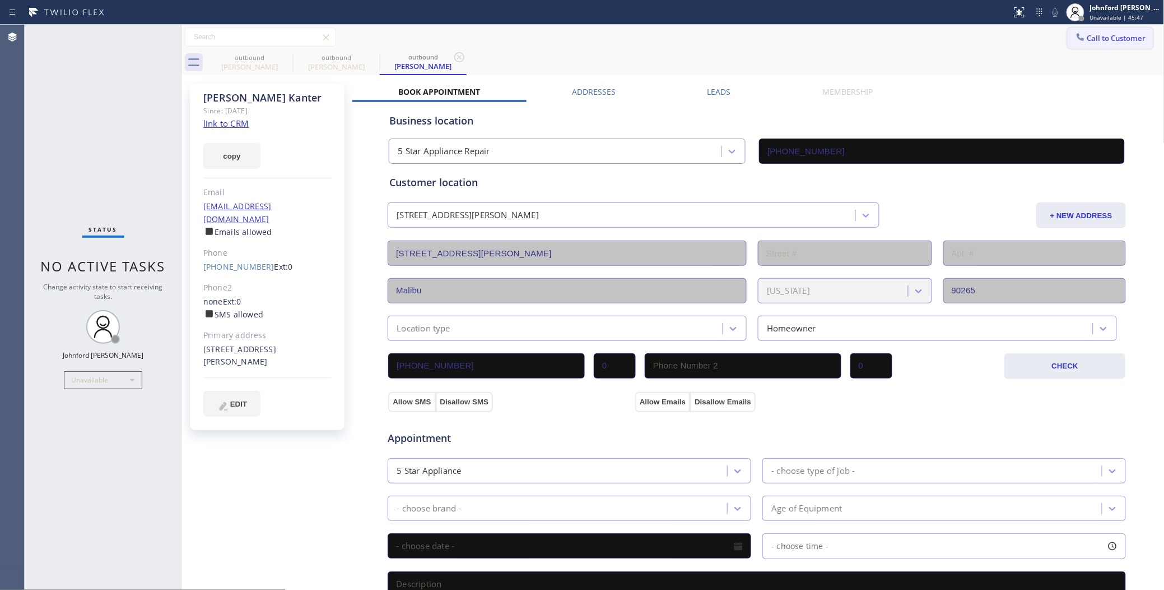
drag, startPoint x: 1127, startPoint y: 34, endPoint x: 972, endPoint y: 99, distance: 168.3
click at [1127, 34] on button "Call to Customer" at bounding box center [1111, 37] width 86 height 21
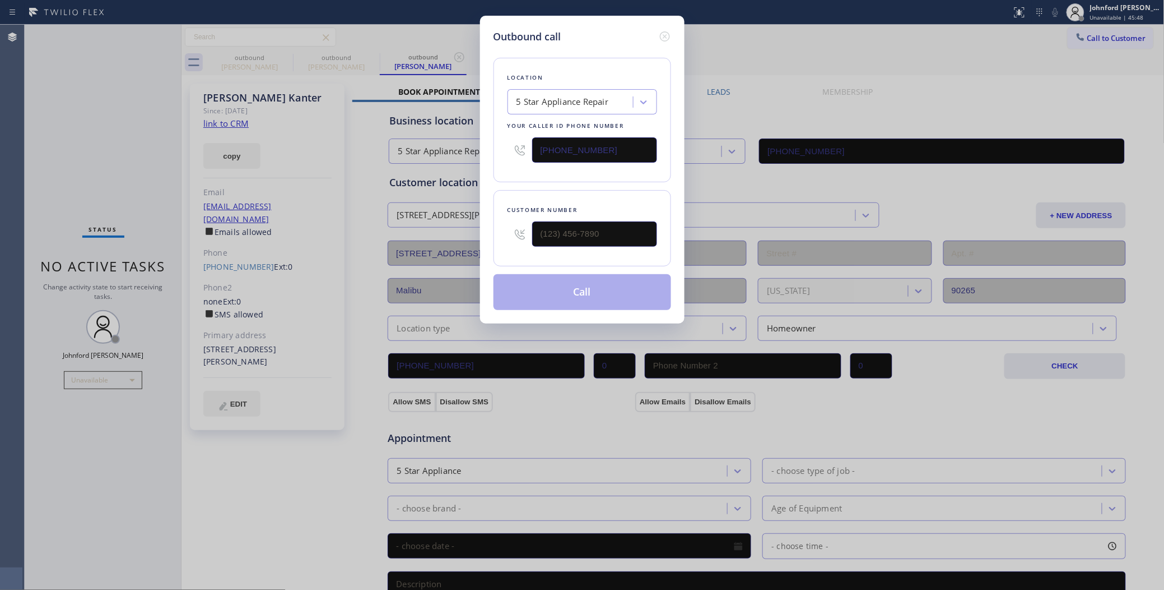
drag, startPoint x: 612, startPoint y: 143, endPoint x: 511, endPoint y: 145, distance: 100.9
click at [513, 144] on div "[PHONE_NUMBER]" at bounding box center [583, 150] width 150 height 36
paste input "77) 800-0094"
type input "(877) 800-0094"
click at [665, 30] on icon at bounding box center [664, 36] width 13 height 13
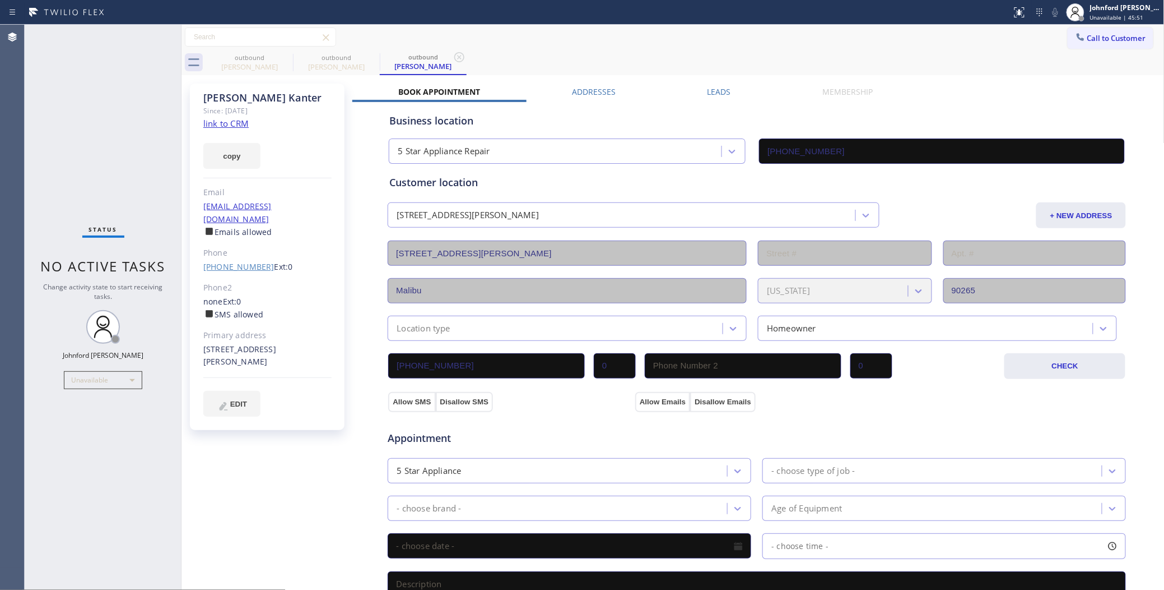
click at [244, 261] on link "(310) 740-7067" at bounding box center [238, 266] width 71 height 11
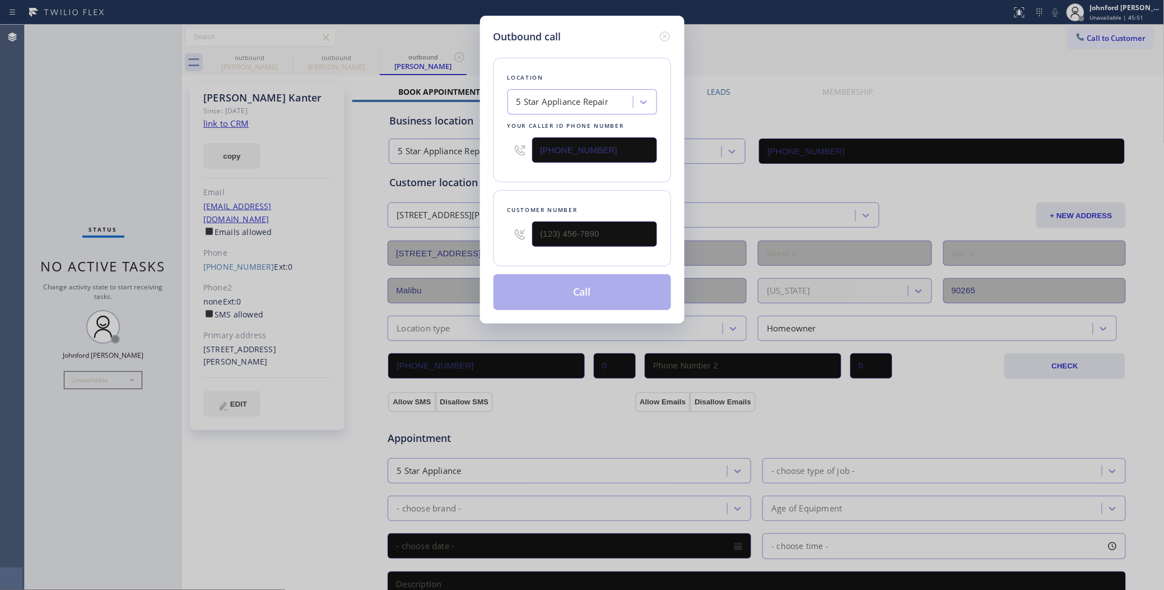
type input "(310) 740-7067"
drag, startPoint x: 641, startPoint y: 146, endPoint x: 528, endPoint y: 146, distance: 112.1
click at [528, 146] on div "[PHONE_NUMBER]" at bounding box center [583, 150] width 150 height 36
paste input "77) 800-0094"
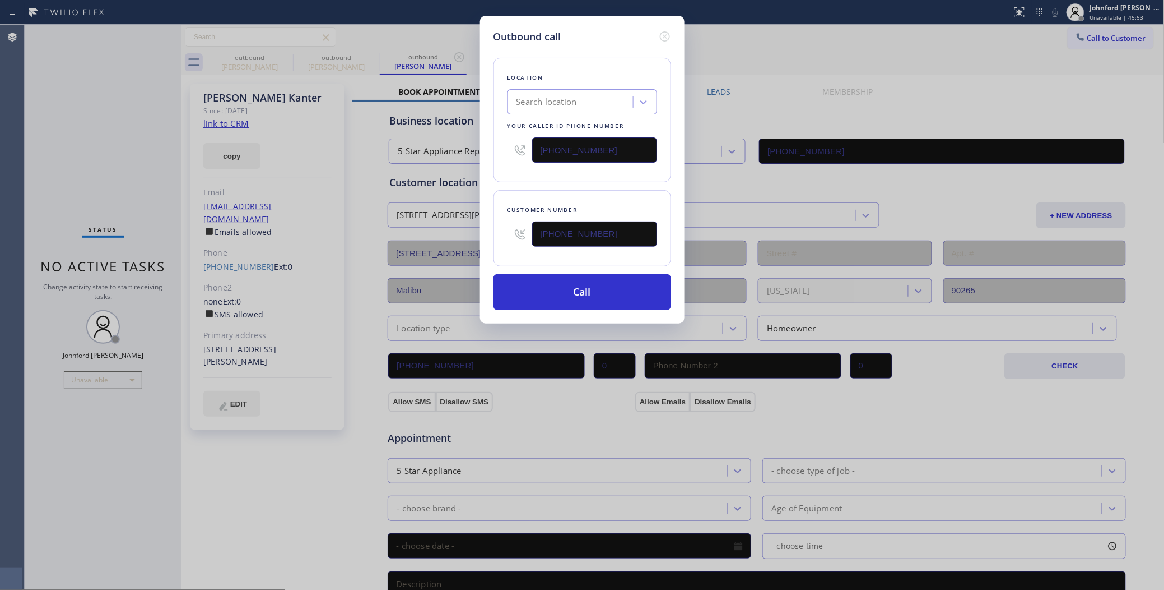
type input "(877) 800-0094"
click at [504, 180] on div "Location Search location Your caller id phone number (877) 800-0094 Customer nu…" at bounding box center [583, 177] width 178 height 266
click at [541, 295] on button "Call" at bounding box center [583, 292] width 178 height 36
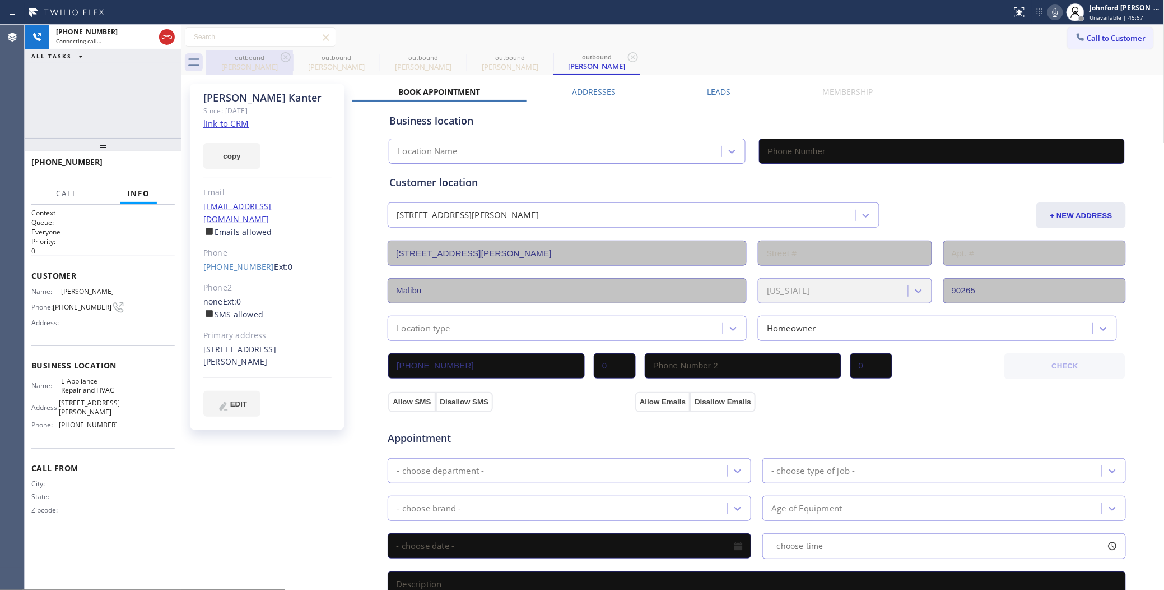
type input "(877) 800-0094"
click at [289, 59] on icon at bounding box center [285, 56] width 13 height 13
click at [0, 0] on icon at bounding box center [0, 0] width 0 height 0
click at [289, 59] on icon at bounding box center [285, 56] width 13 height 13
type input "(877) 800-0094"
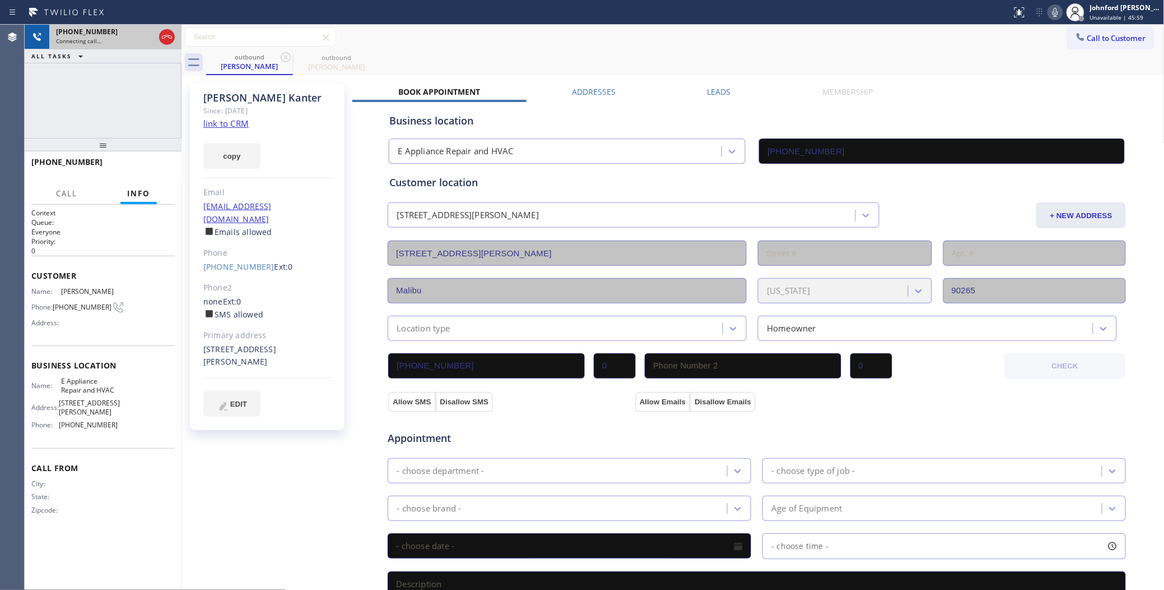
click at [84, 40] on span "Connecting call…" at bounding box center [78, 41] width 45 height 8
click at [168, 39] on icon at bounding box center [166, 36] width 13 height 13
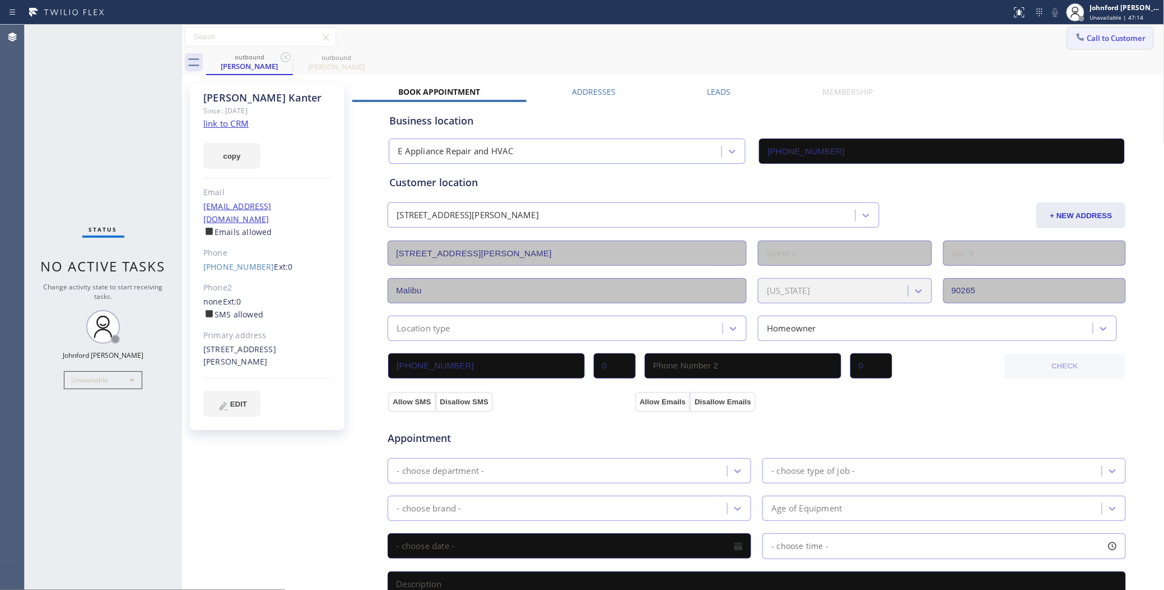
click at [1076, 43] on div at bounding box center [1080, 37] width 13 height 13
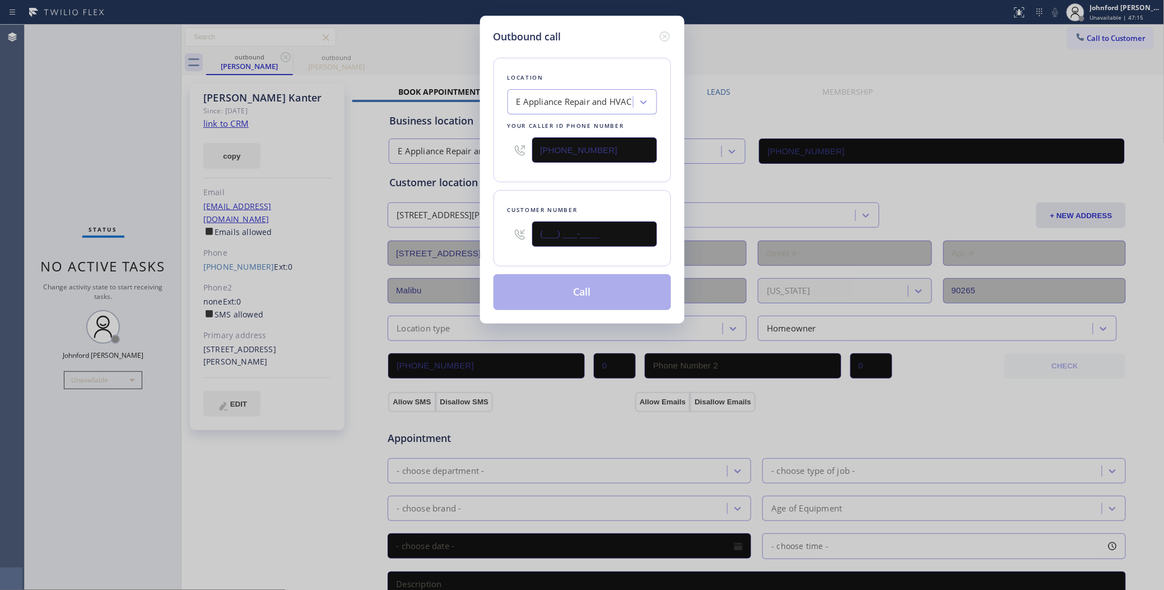
drag, startPoint x: 634, startPoint y: 224, endPoint x: 469, endPoint y: 217, distance: 165.5
click at [470, 224] on div "Outbound call Location E Appliance Repair and HVAC Your caller id phone number …" at bounding box center [582, 295] width 1164 height 590
paste input "562) 810-5296"
type input "[PHONE_NUMBER]"
click at [556, 180] on div "Location E Appliance Repair and HVAC Your caller id phone number (877) 800-0094…" at bounding box center [583, 177] width 178 height 266
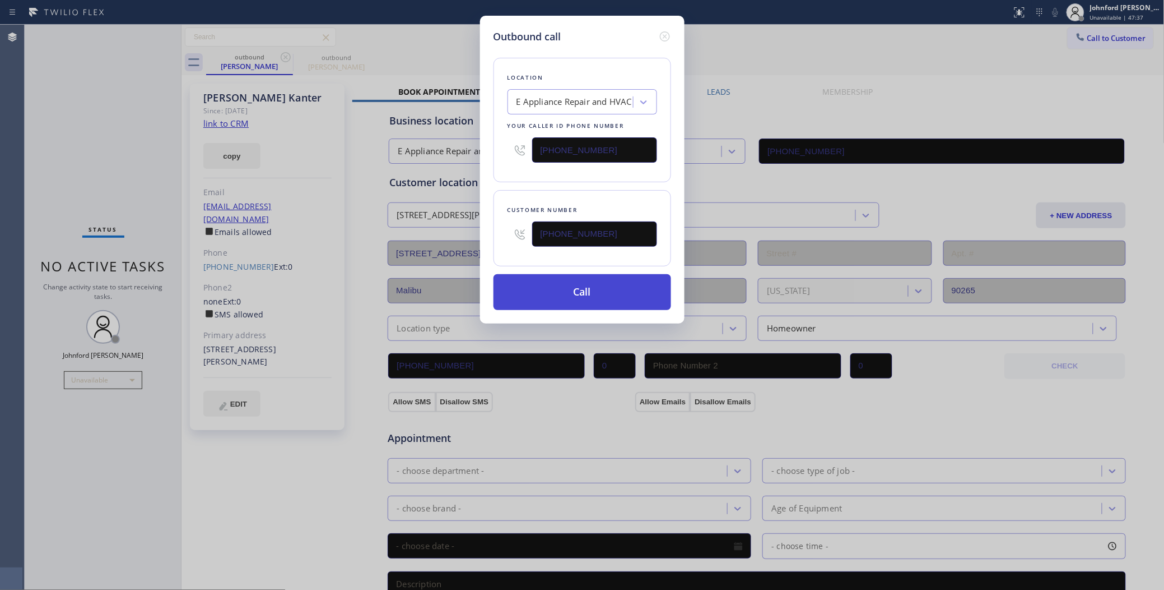
click at [584, 284] on button "Call" at bounding box center [583, 292] width 178 height 36
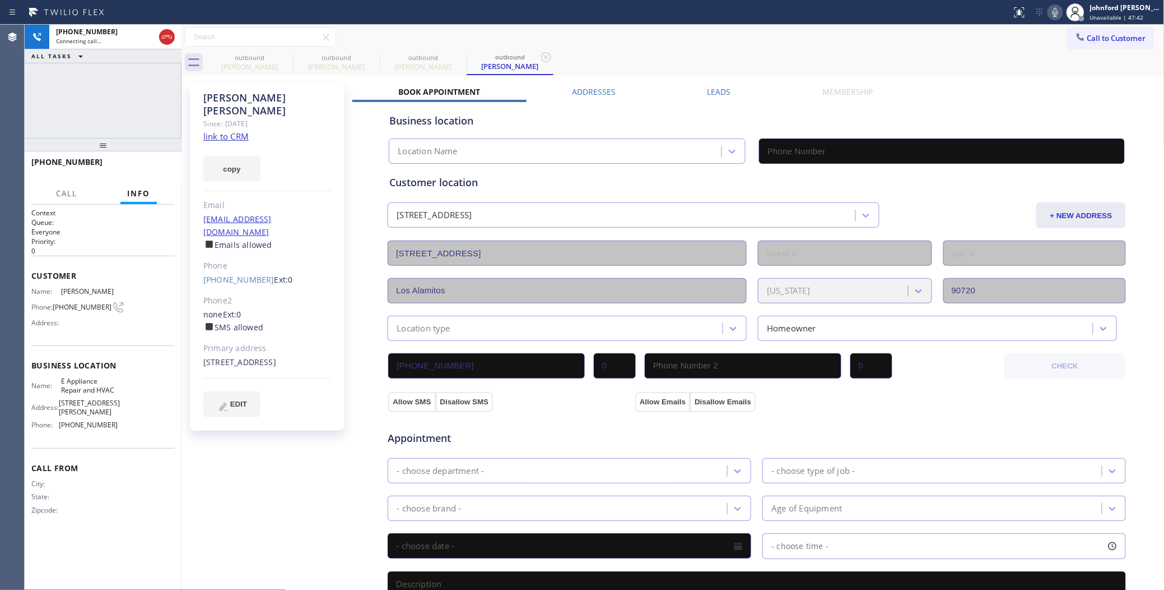
type input "(877) 800-0094"
click at [283, 58] on icon at bounding box center [285, 56] width 13 height 13
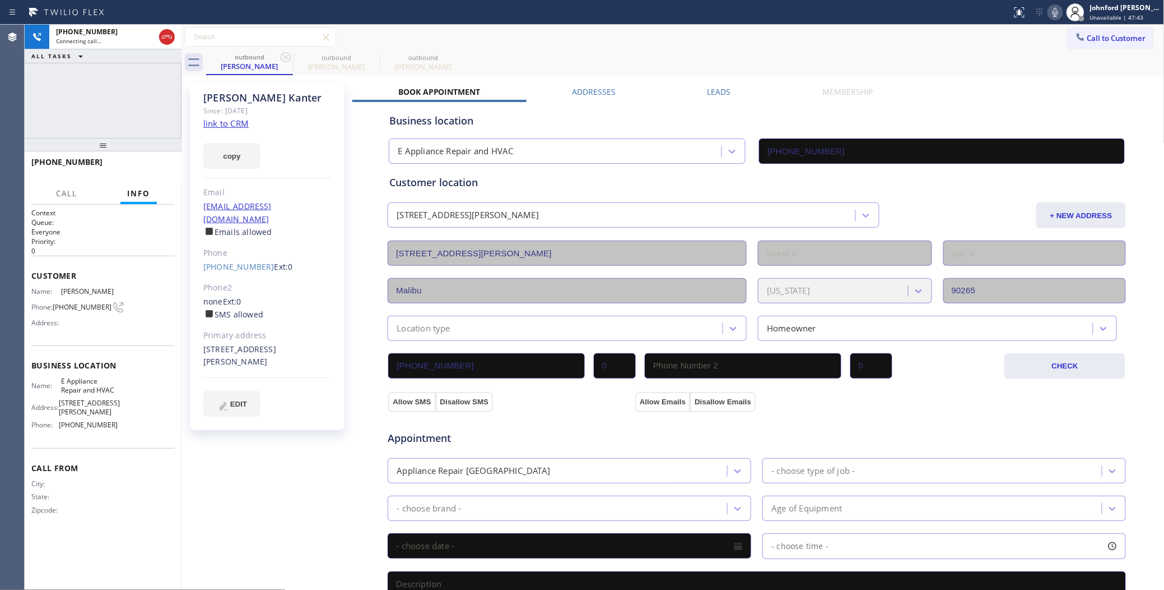
click at [283, 58] on icon at bounding box center [285, 56] width 13 height 13
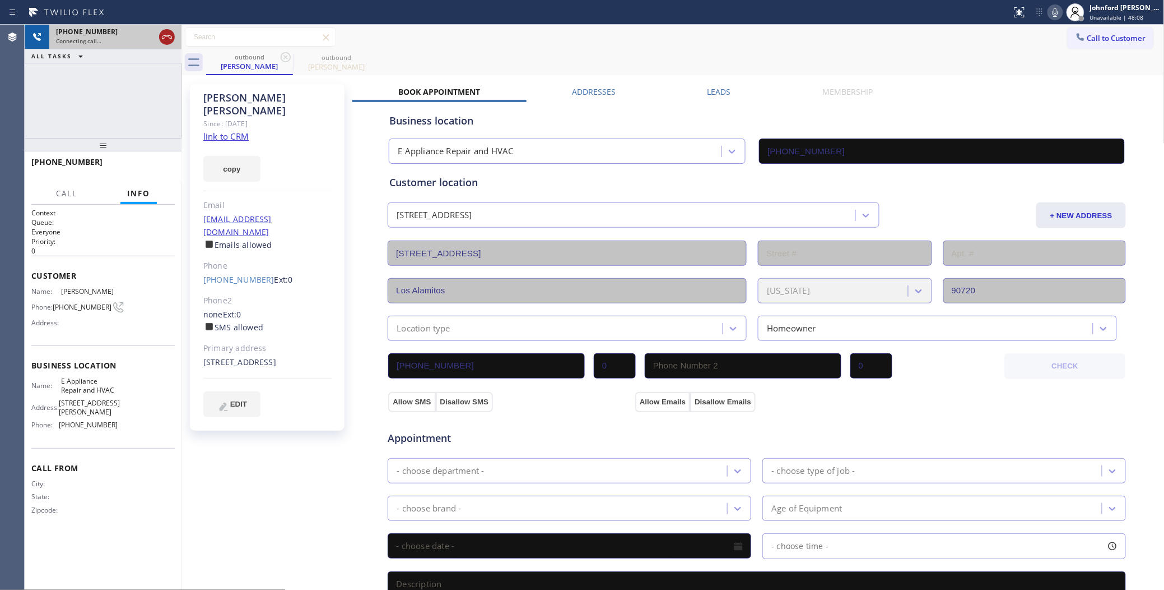
click at [166, 33] on icon at bounding box center [166, 36] width 13 height 13
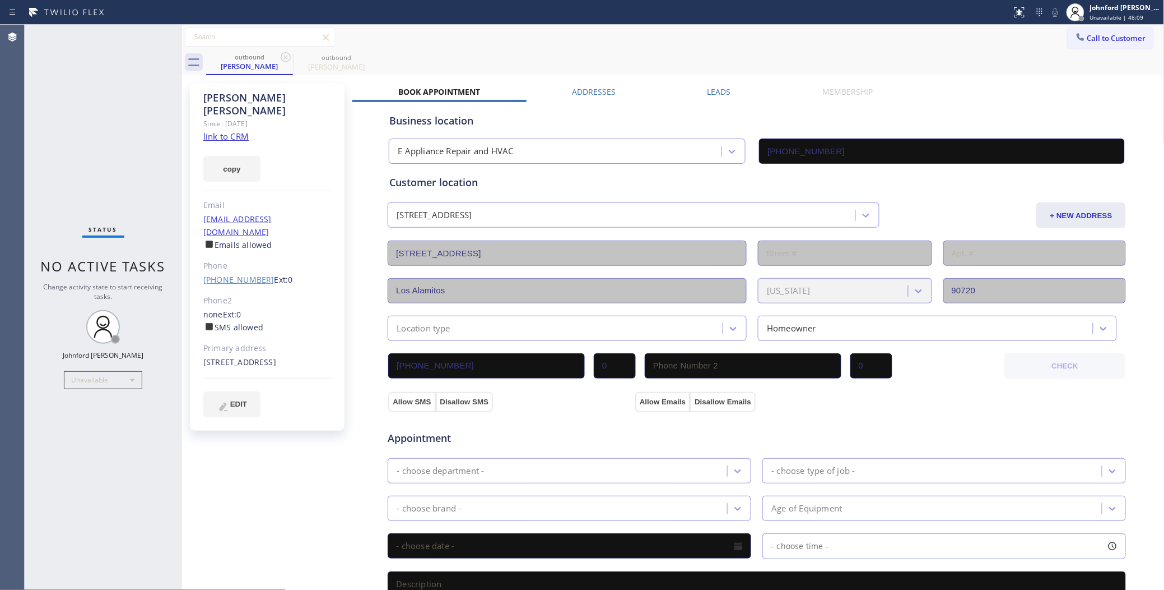
click at [258, 274] on link "[PHONE_NUMBER]" at bounding box center [238, 279] width 71 height 11
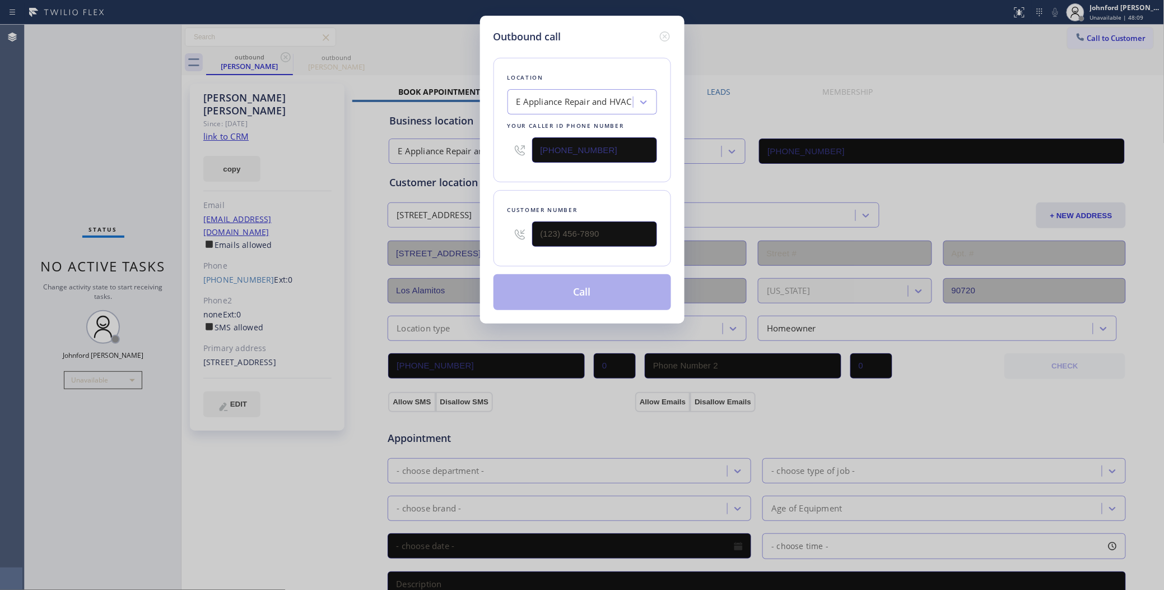
type input "[PHONE_NUMBER]"
drag, startPoint x: 608, startPoint y: 141, endPoint x: 502, endPoint y: 149, distance: 106.2
click at [505, 146] on div "Location E Appliance Repair and HVAC Your caller id phone number (877) 800-0094" at bounding box center [583, 120] width 178 height 124
paste input "657) 220-9868"
type input "[PHONE_NUMBER]"
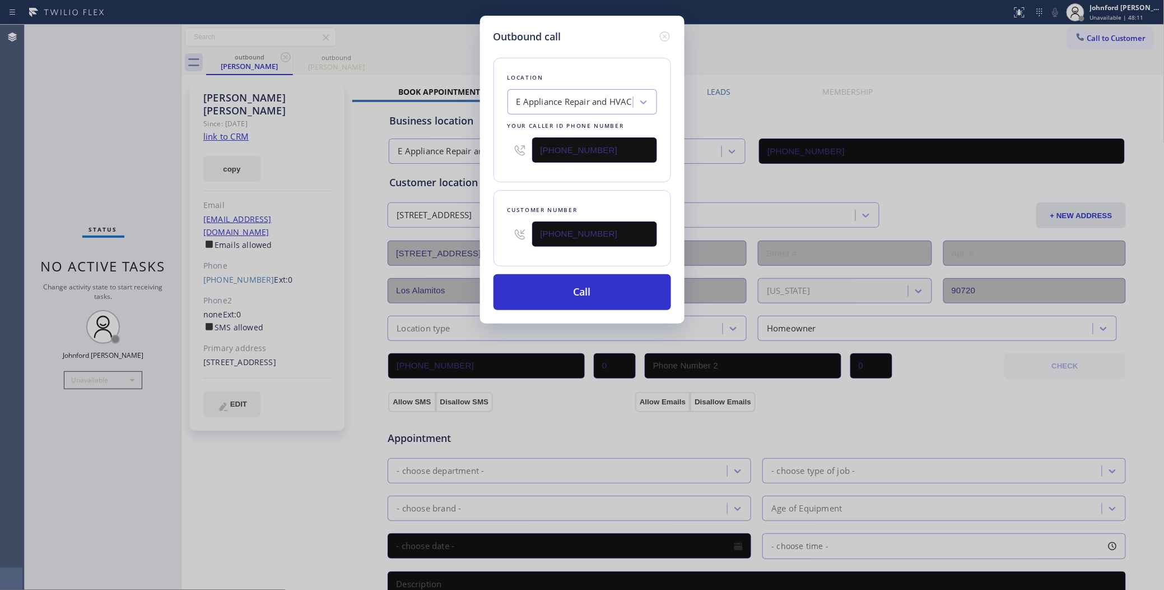
click at [502, 172] on div "Location E Appliance Repair and HVAC Your caller id phone number (657) 220-9868" at bounding box center [583, 120] width 178 height 124
click at [534, 278] on button "Call" at bounding box center [583, 292] width 178 height 36
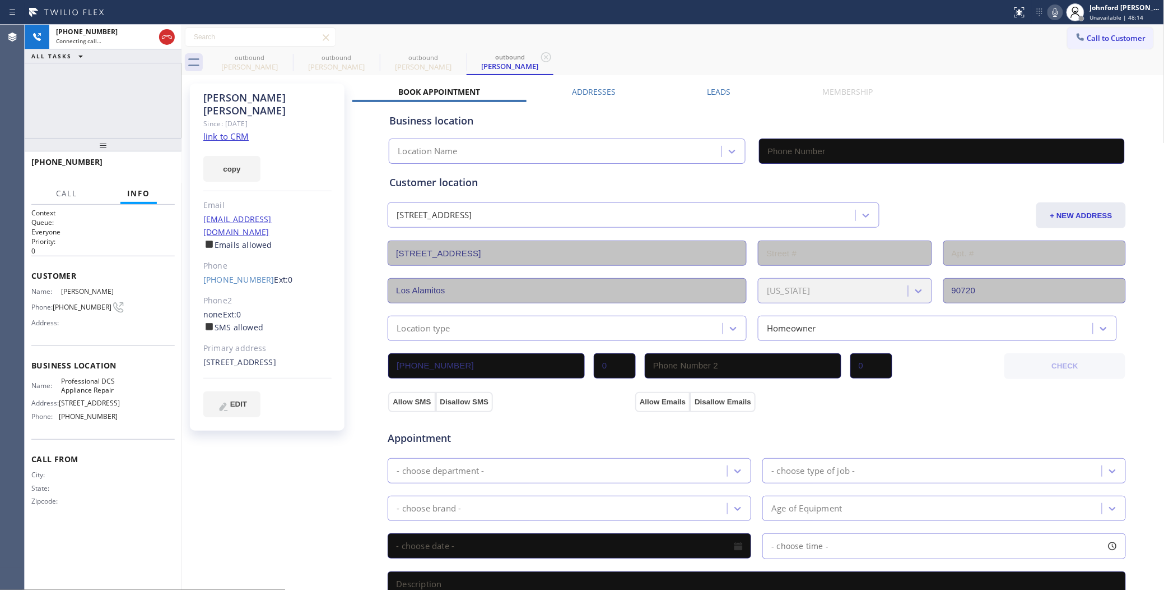
type input "[PHONE_NUMBER]"
click at [277, 54] on div "outbound" at bounding box center [249, 57] width 85 height 8
click at [279, 54] on div "outbound Steve Havens" at bounding box center [249, 62] width 87 height 25
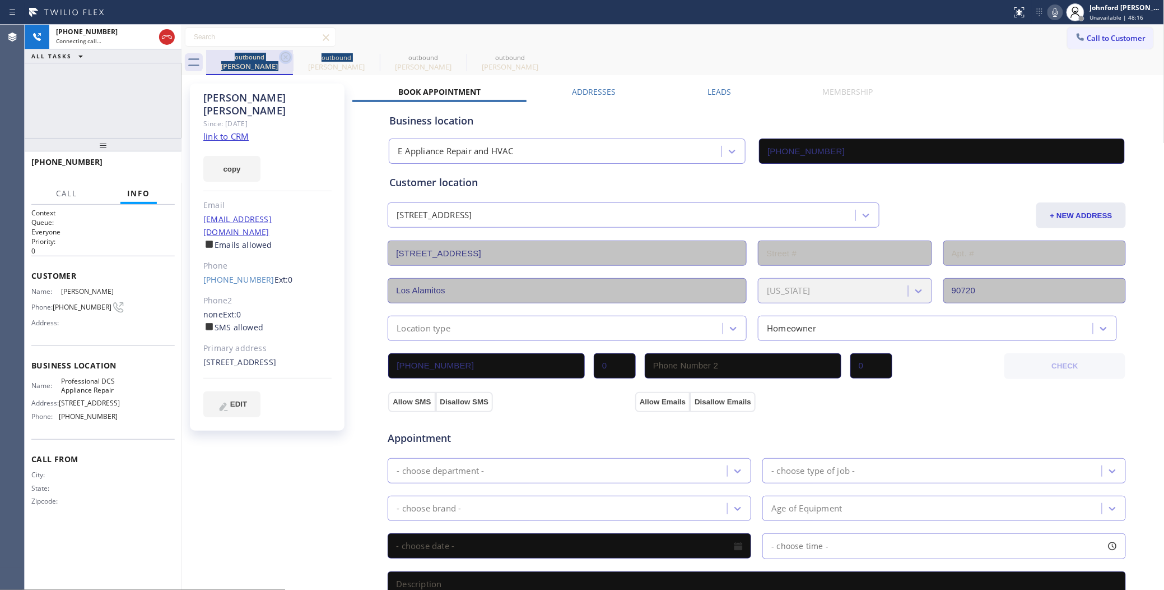
click at [283, 57] on icon at bounding box center [285, 56] width 13 height 13
type input "[PHONE_NUMBER]"
click at [90, 92] on div "+15628105296 Connecting call… ALL TASKS ALL TASKS ACTIVE TASKS TASKS IN WRAP UP" at bounding box center [103, 81] width 157 height 113
click at [1062, 13] on icon at bounding box center [1055, 12] width 13 height 13
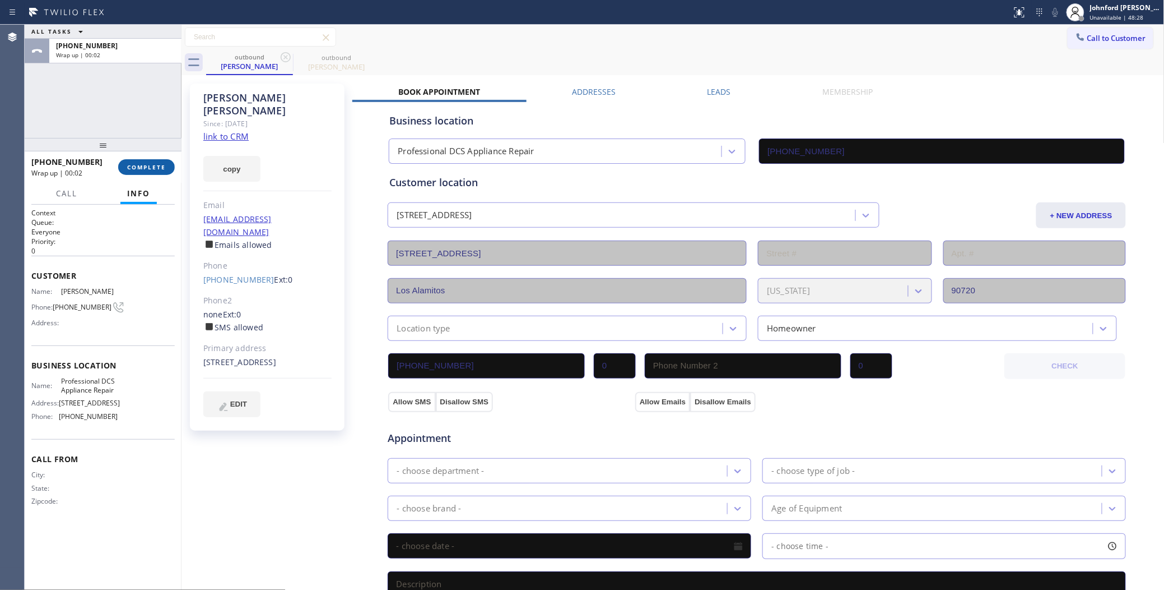
click at [139, 172] on button "COMPLETE" at bounding box center [146, 167] width 57 height 16
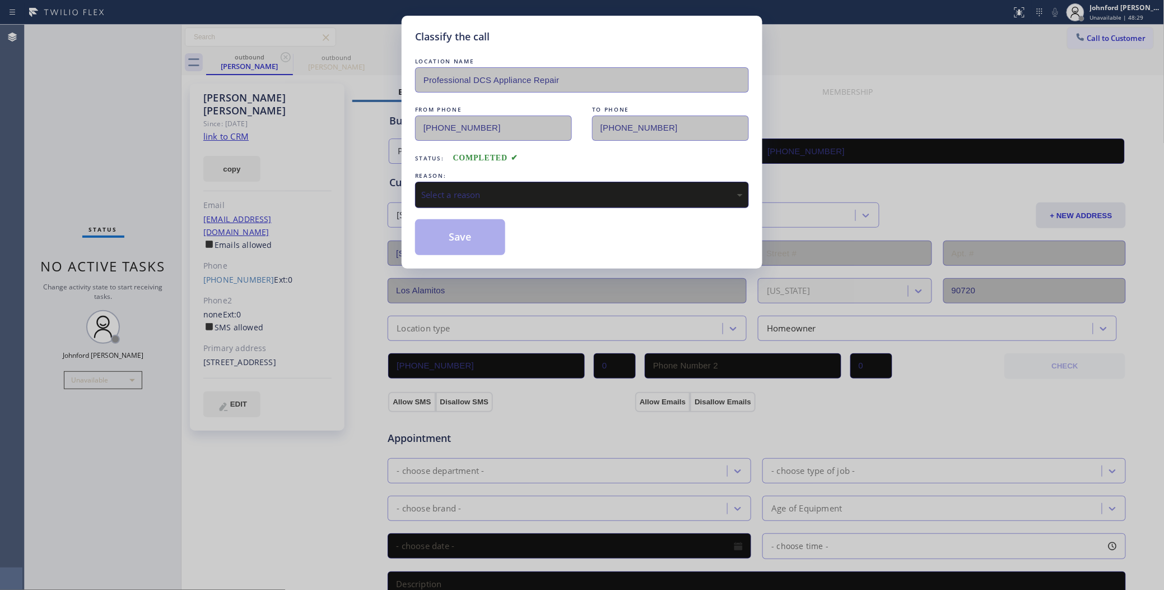
drag, startPoint x: 478, startPoint y: 201, endPoint x: 485, endPoint y: 201, distance: 7.3
click at [485, 201] on div "Select a reason" at bounding box center [582, 195] width 334 height 26
click at [460, 233] on button "Save" at bounding box center [460, 237] width 90 height 36
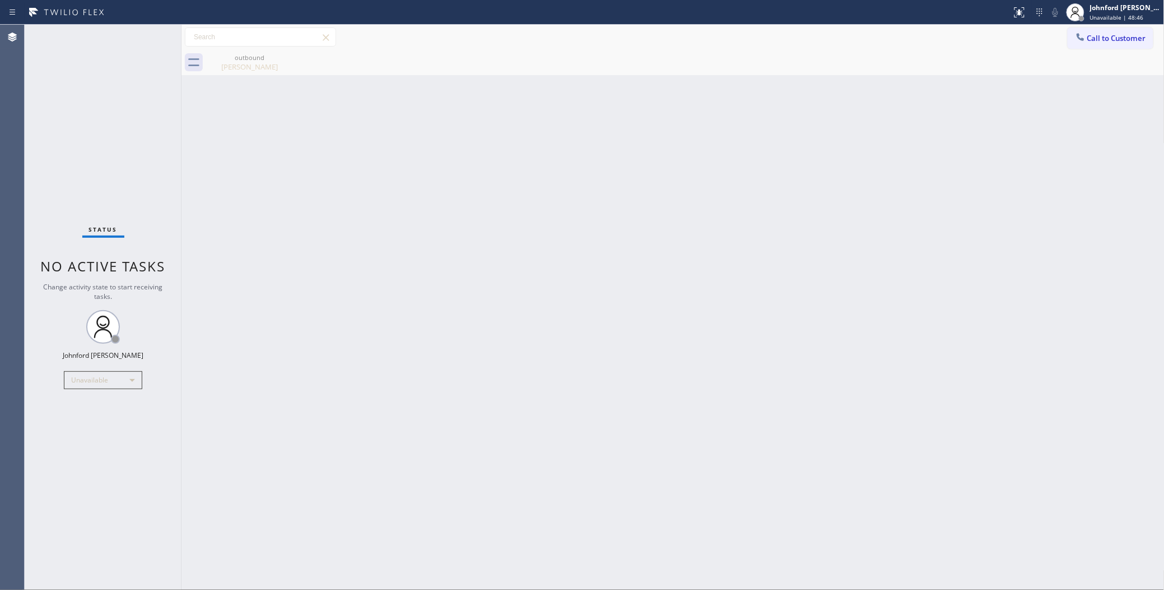
drag, startPoint x: 1093, startPoint y: 34, endPoint x: 628, endPoint y: 188, distance: 490.2
click at [1092, 34] on button "Call to Customer" at bounding box center [1111, 37] width 86 height 21
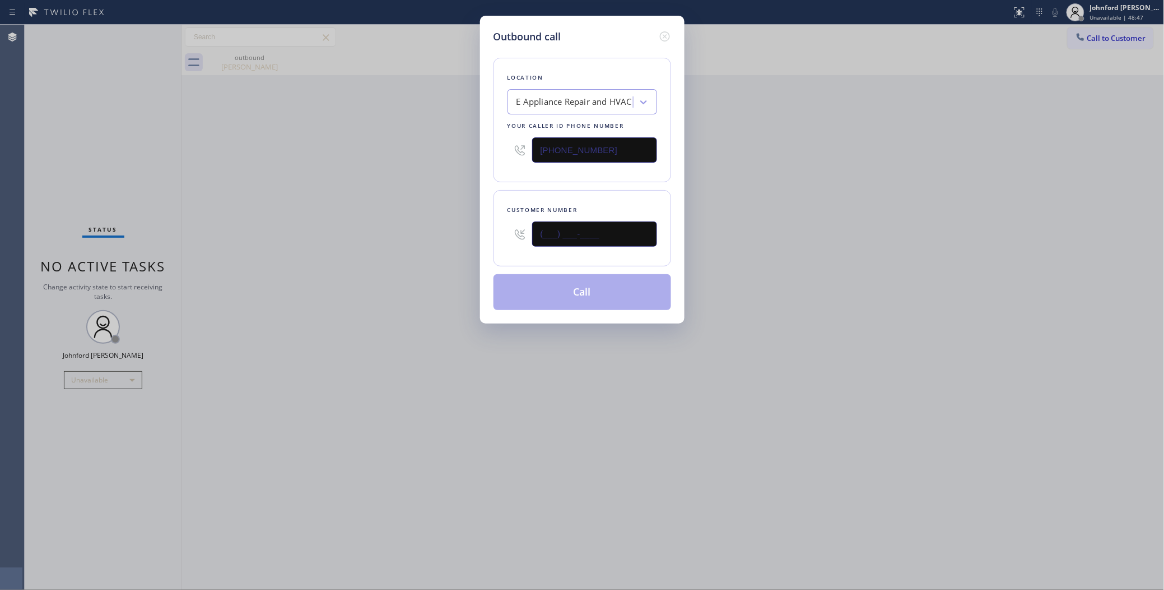
drag, startPoint x: 651, startPoint y: 241, endPoint x: 477, endPoint y: 239, distance: 173.7
click at [477, 239] on div "Outbound call Location E Appliance Repair and HVAC Your caller id phone number …" at bounding box center [582, 295] width 1164 height 590
paste input "714) 277-8234"
click at [400, 262] on div "Outbound call Location E Appliance Repair and HVAC Your caller id phone number …" at bounding box center [582, 295] width 1164 height 590
drag, startPoint x: 517, startPoint y: 239, endPoint x: 489, endPoint y: 239, distance: 27.5
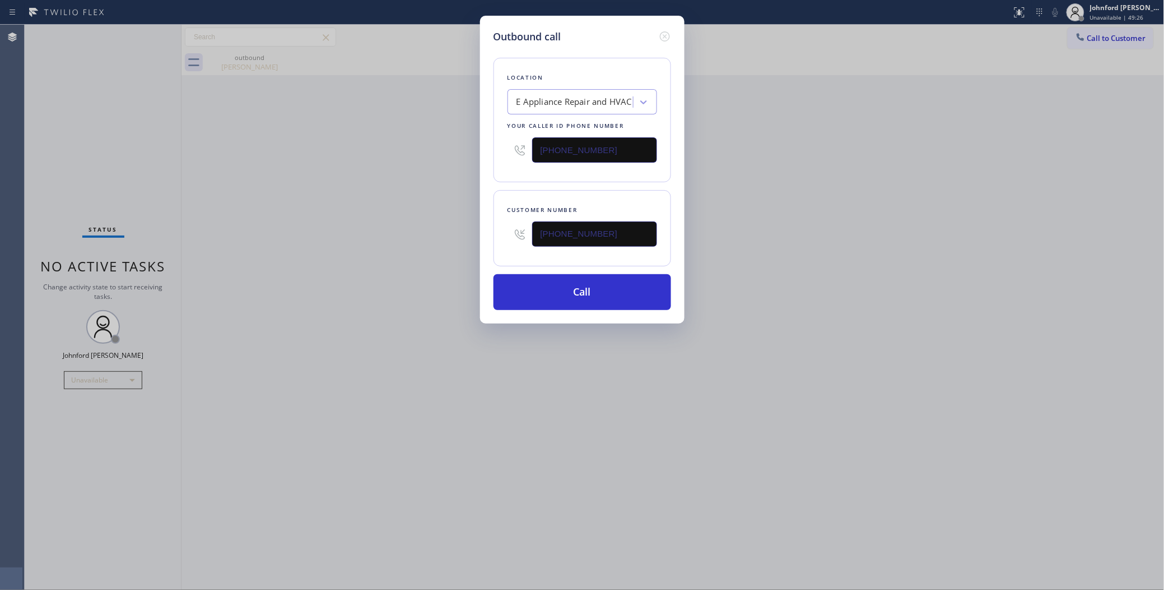
click at [489, 239] on div "Outbound call Location E Appliance Repair and HVAC Your caller id phone number …" at bounding box center [582, 170] width 205 height 308
paste input "510) 599-6897"
type input "[PHONE_NUMBER]"
paste input "55) 731-4952"
drag, startPoint x: 629, startPoint y: 144, endPoint x: 440, endPoint y: 163, distance: 189.8
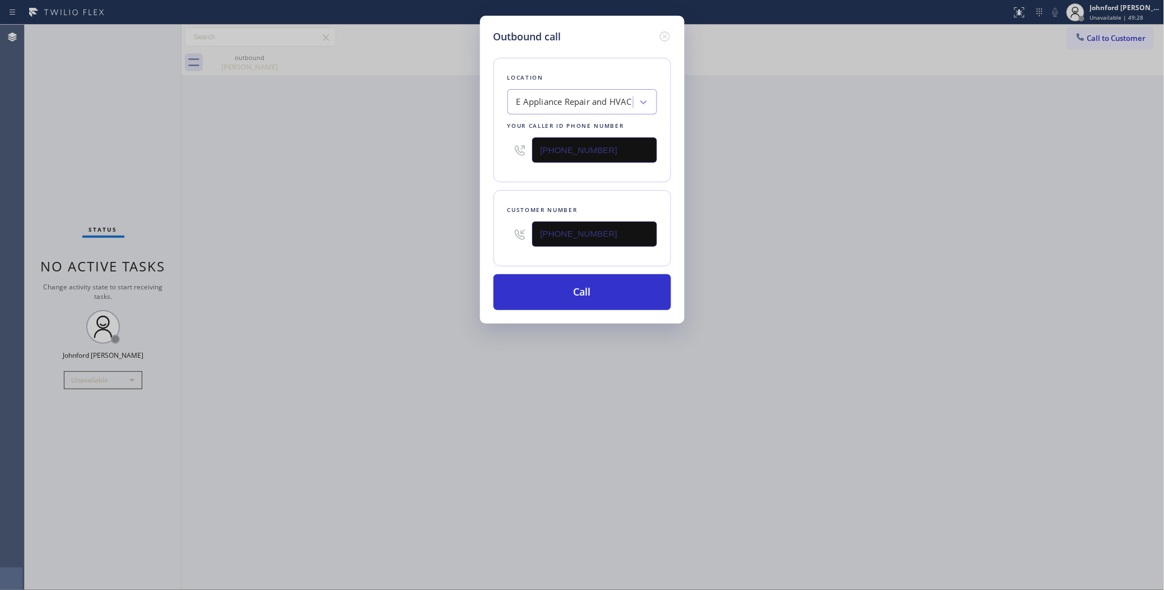
click at [458, 157] on div "Outbound call Location E Appliance Repair and HVAC Your caller id phone number …" at bounding box center [582, 295] width 1164 height 590
type input "[PHONE_NUMBER]"
drag, startPoint x: 423, startPoint y: 168, endPoint x: 429, endPoint y: 217, distance: 49.1
click at [422, 169] on div "Outbound call Location E Appliance Repair and HVAC Your caller id phone number …" at bounding box center [582, 295] width 1164 height 590
drag, startPoint x: 544, startPoint y: 283, endPoint x: 811, endPoint y: 231, distance: 272.3
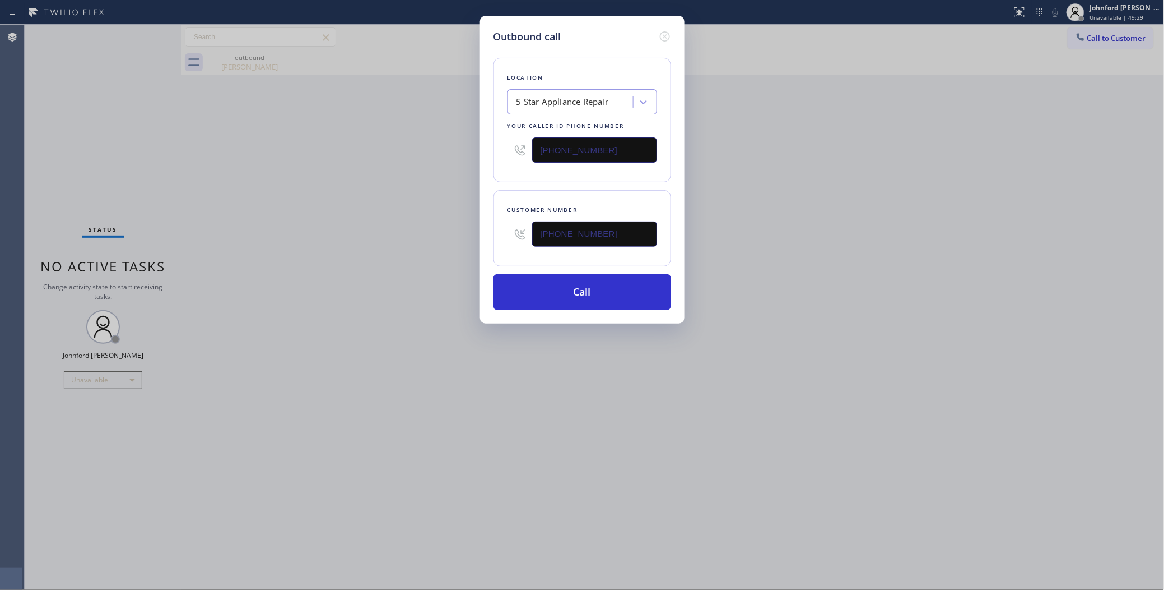
click at [545, 284] on button "Call" at bounding box center [583, 292] width 178 height 36
drag, startPoint x: 824, startPoint y: 226, endPoint x: 825, endPoint y: 205, distance: 20.8
click at [825, 223] on div "Outbound call Location 5 Star Appliance Repair Your caller id phone number (855…" at bounding box center [582, 295] width 1164 height 590
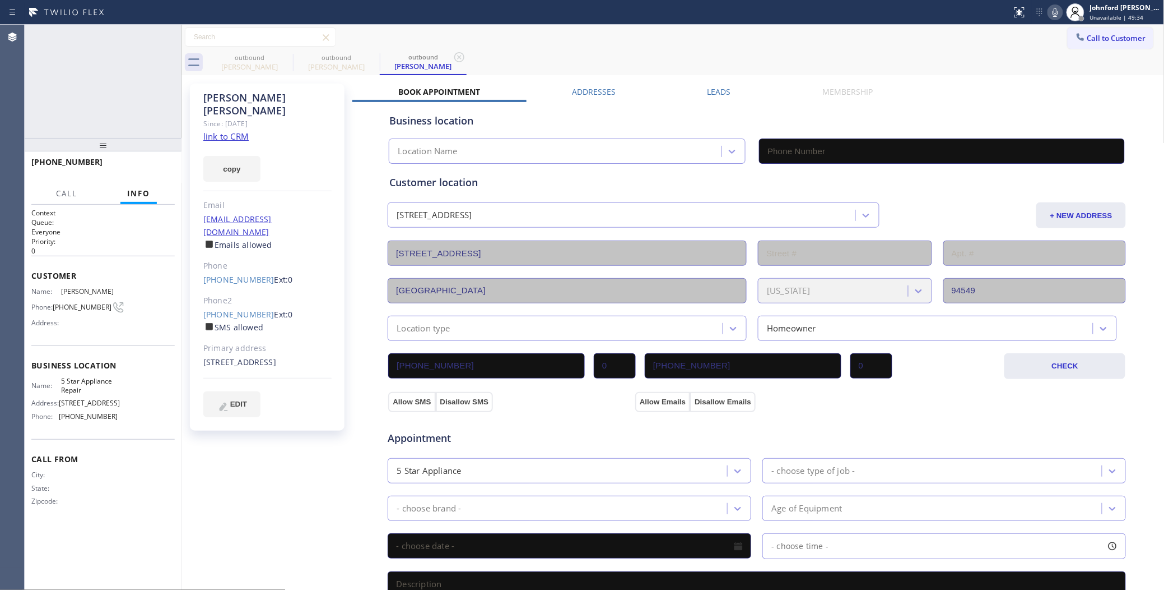
type input "[PHONE_NUMBER]"
click at [164, 172] on button "HANG UP" at bounding box center [149, 167] width 52 height 16
click at [166, 151] on div at bounding box center [103, 144] width 157 height 13
click at [163, 155] on div "+15105996897 Wrap up | 00:01 COMPLETE" at bounding box center [102, 166] width 143 height 29
click at [153, 166] on span "COMPLETE" at bounding box center [146, 167] width 39 height 8
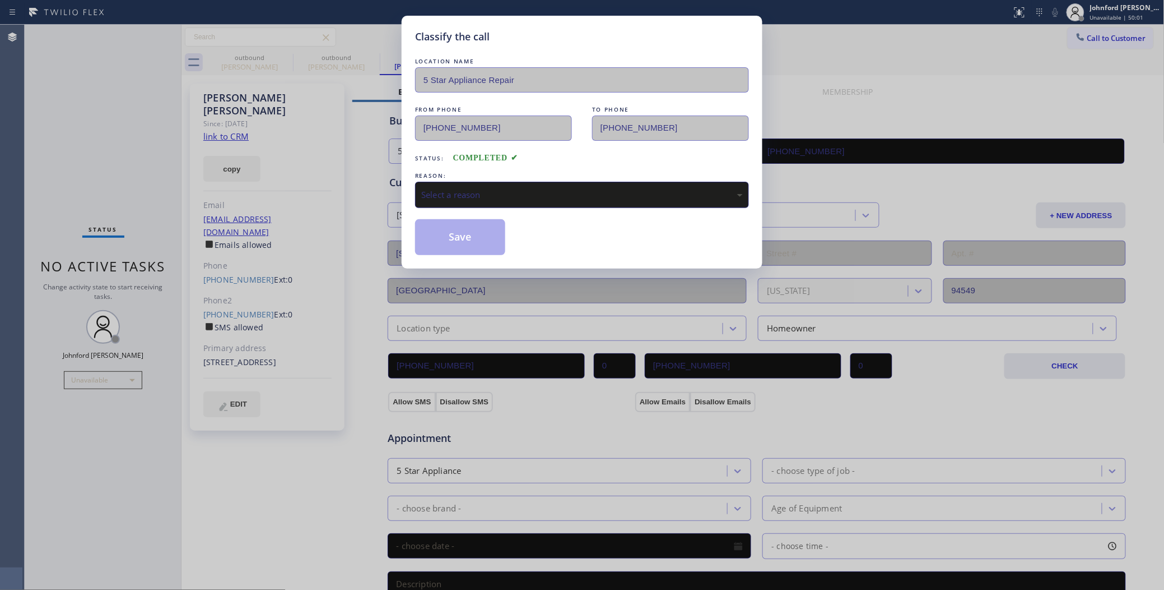
click at [491, 194] on div "Select a reason" at bounding box center [582, 194] width 322 height 13
click at [458, 236] on button "Save" at bounding box center [460, 237] width 90 height 36
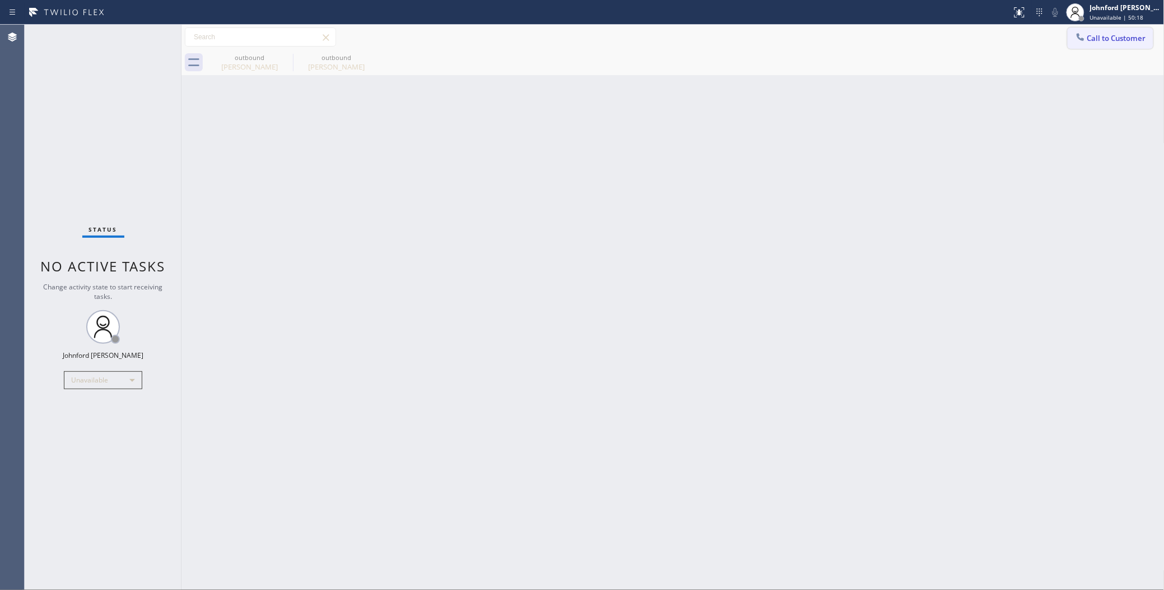
drag, startPoint x: 1132, startPoint y: 52, endPoint x: 1108, endPoint y: 34, distance: 30.4
click at [1132, 52] on div "outbound Steve Havens outbound Lynn Hogan" at bounding box center [685, 62] width 959 height 25
click at [1102, 27] on button "Call to Customer" at bounding box center [1111, 37] width 86 height 21
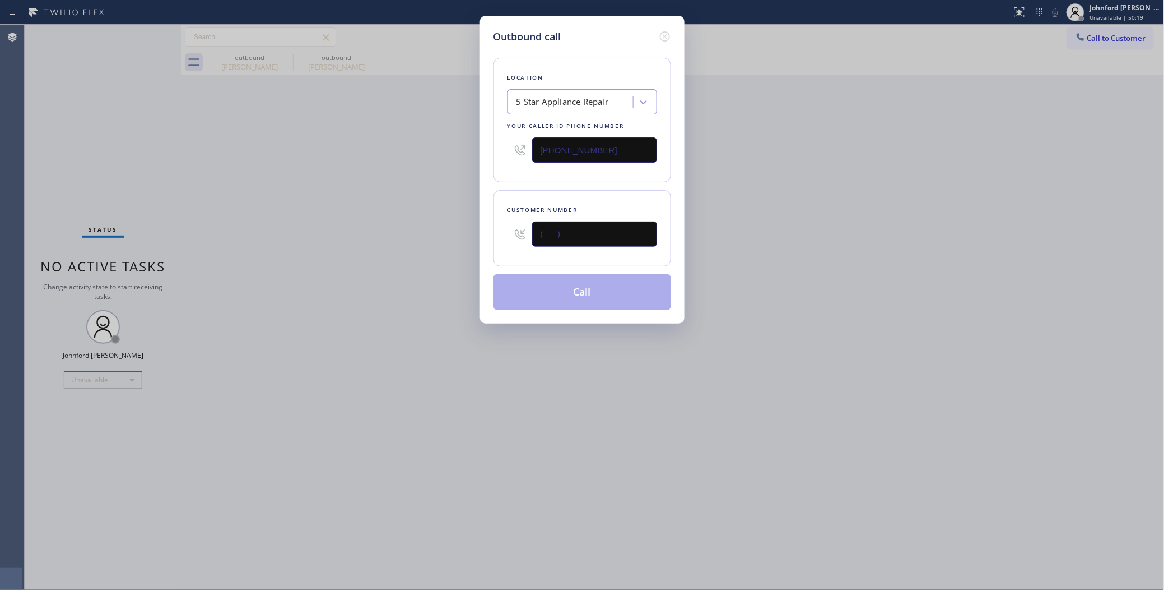
drag, startPoint x: 598, startPoint y: 230, endPoint x: 488, endPoint y: 236, distance: 110.5
click at [489, 236] on div "Outbound call Location 5 Star Appliance Repair Your caller id phone number [PHO…" at bounding box center [582, 170] width 205 height 308
paste input "949) 205-9923"
type input "[PHONE_NUMBER]"
click at [886, 197] on div "Outbound call Location 5 Star Appliance Repair Your caller id phone number (855…" at bounding box center [582, 295] width 1164 height 590
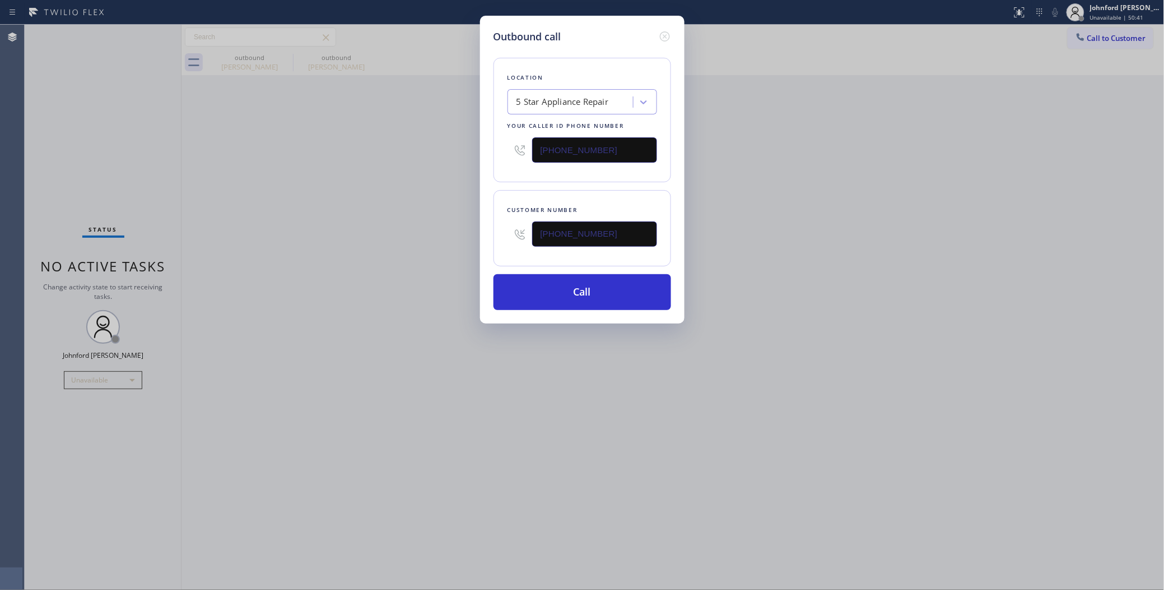
click at [577, 105] on div "5 Star Appliance Repair" at bounding box center [572, 102] width 122 height 20
paste input "[PERSON_NAME] Thermador Repair Service"
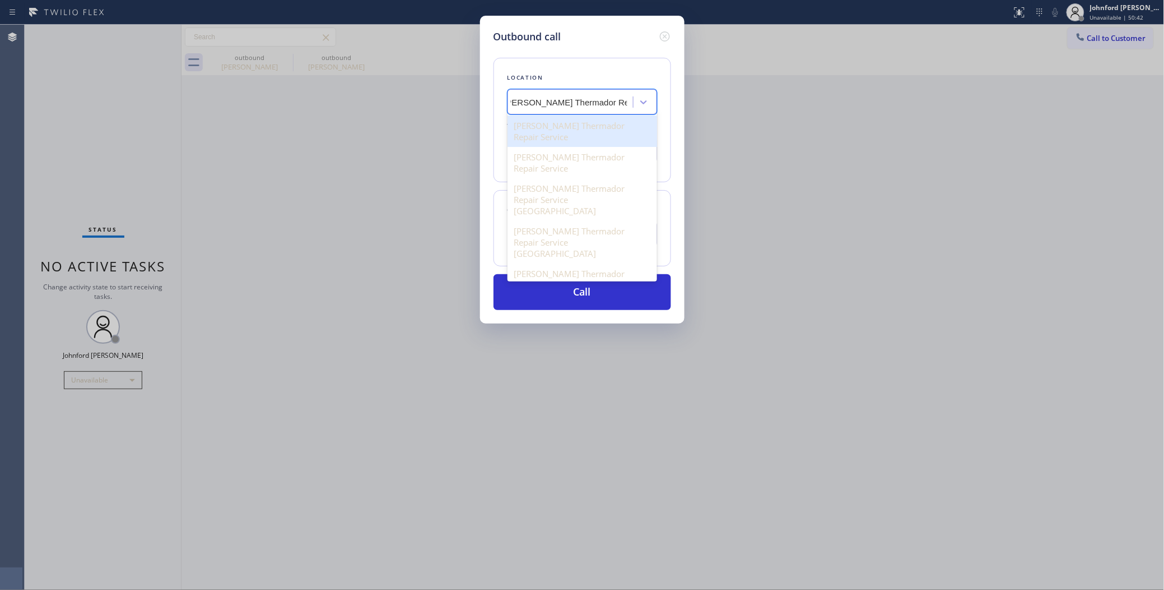
scroll to position [0, 12]
drag, startPoint x: 577, startPoint y: 105, endPoint x: 695, endPoint y: 128, distance: 120.5
click at [695, 128] on div "Outbound call Location option Dylan Thermador Repair Service focused, 1 of 11. …" at bounding box center [582, 295] width 1164 height 590
type input "[PERSON_NAME] Thermador Repair Service"
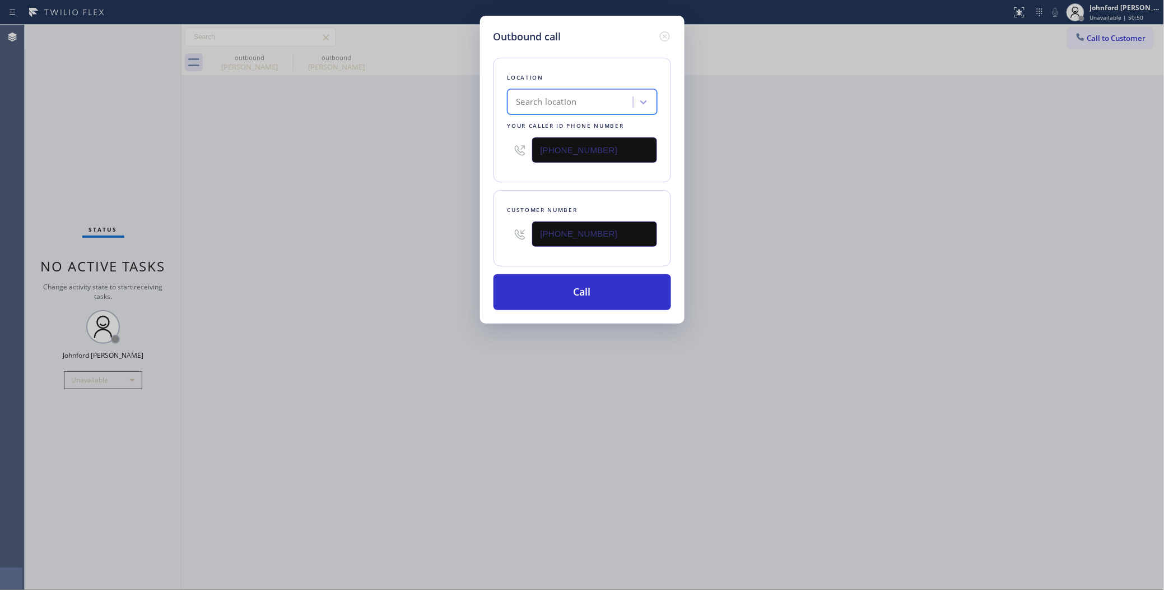
scroll to position [0, 0]
drag, startPoint x: 612, startPoint y: 145, endPoint x: 484, endPoint y: 158, distance: 129.0
click at [508, 156] on div "[PHONE_NUMBER]" at bounding box center [583, 150] width 150 height 36
paste input "33) 348-0421"
type input "[PHONE_NUMBER]"
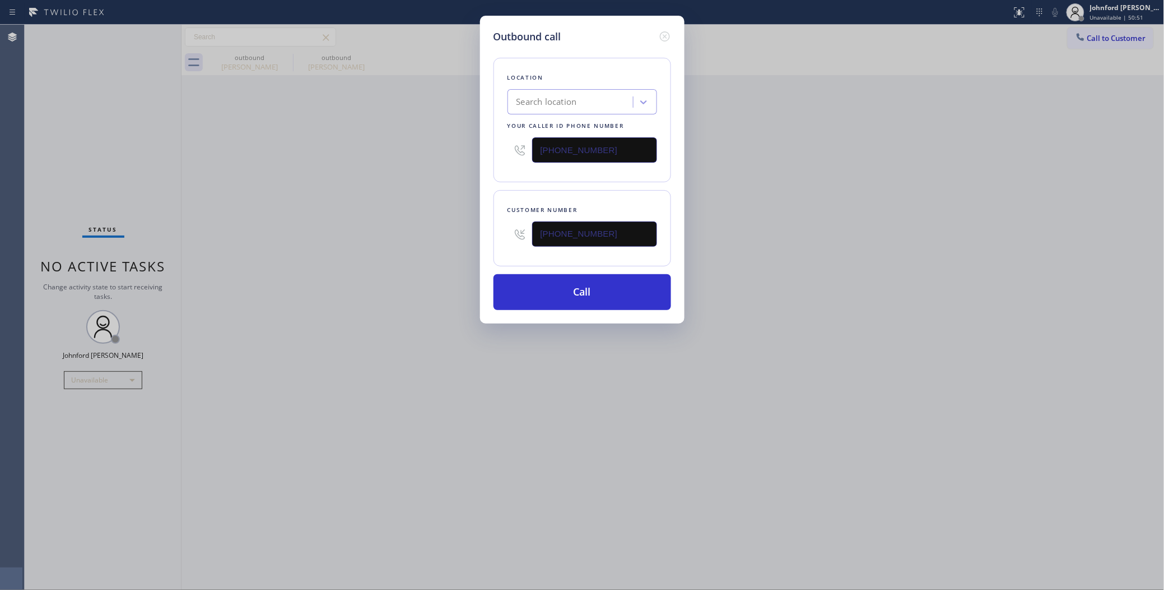
click at [426, 173] on div "Outbound call Location Search location Your caller id phone number (833) 348-04…" at bounding box center [582, 295] width 1164 height 590
click at [568, 289] on button "Call" at bounding box center [583, 292] width 178 height 36
click at [808, 262] on div "Outbound call Location Dylan Thermador Repair Service Your caller id phone numb…" at bounding box center [582, 295] width 1164 height 590
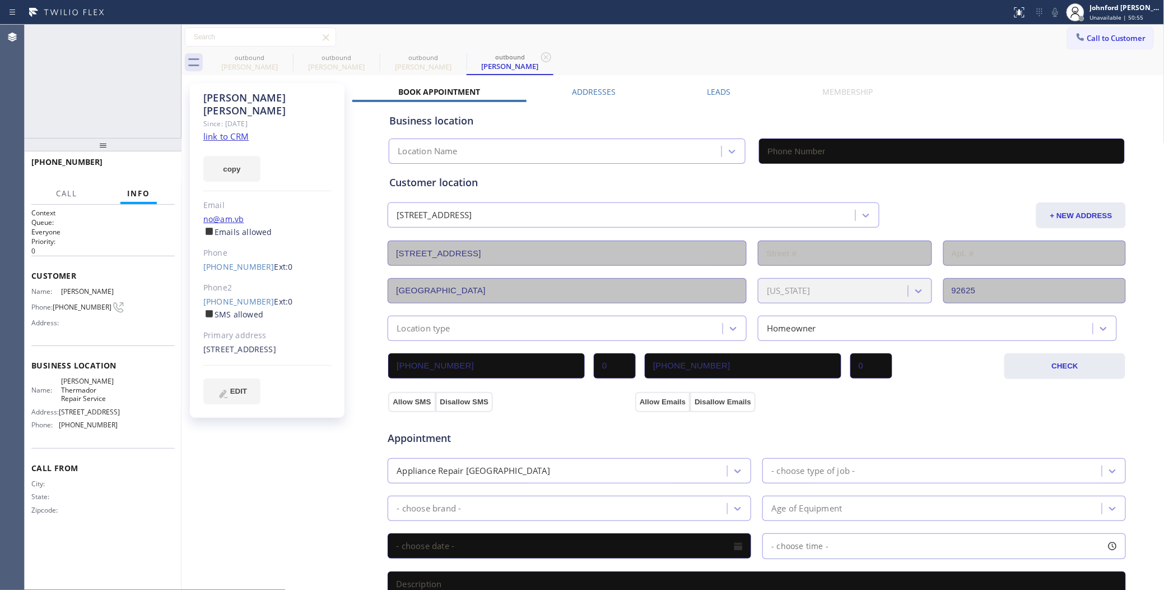
type input "[PHONE_NUMBER]"
click at [161, 163] on span "HANG UP" at bounding box center [149, 167] width 34 height 8
click at [233, 296] on link "(949) 610-2903" at bounding box center [238, 301] width 71 height 11
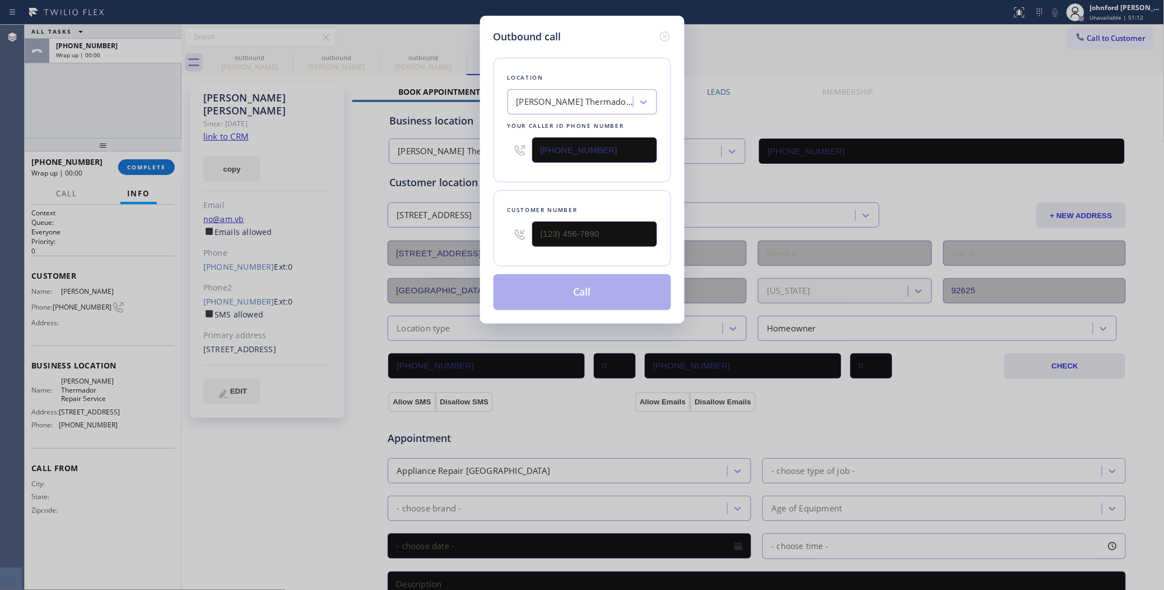
type input "(949) 610-2903"
click at [527, 295] on button "Call" at bounding box center [583, 292] width 178 height 36
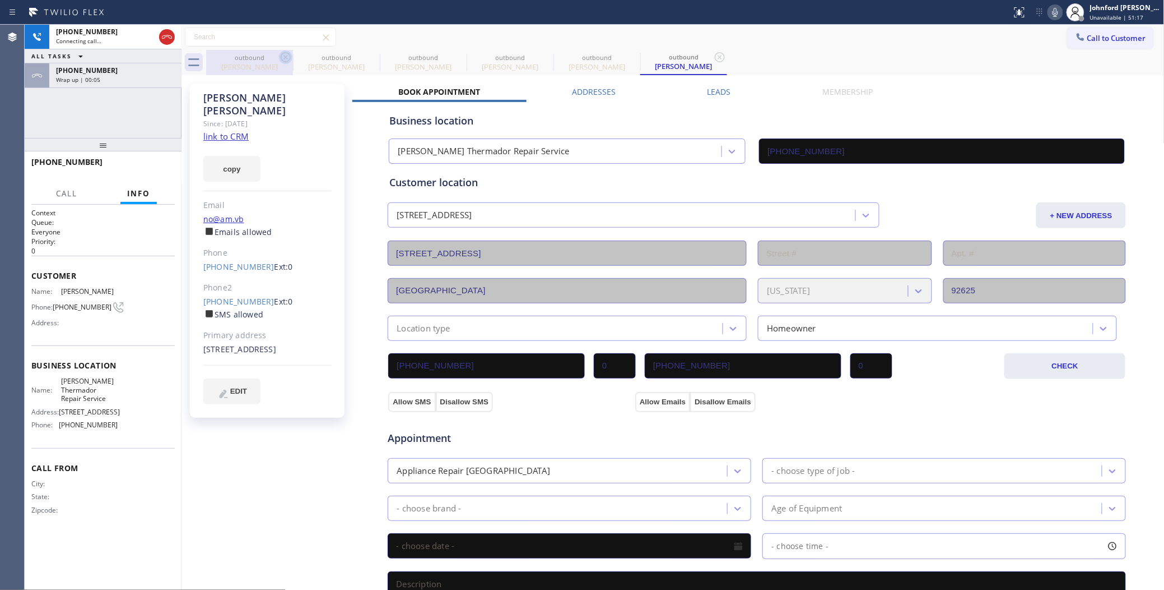
click at [282, 57] on icon at bounding box center [285, 56] width 13 height 13
click at [0, 0] on icon at bounding box center [0, 0] width 0 height 0
click at [453, 54] on icon at bounding box center [459, 56] width 13 height 13
click at [0, 0] on icon at bounding box center [0, 0] width 0 height 0
type input "[PHONE_NUMBER]"
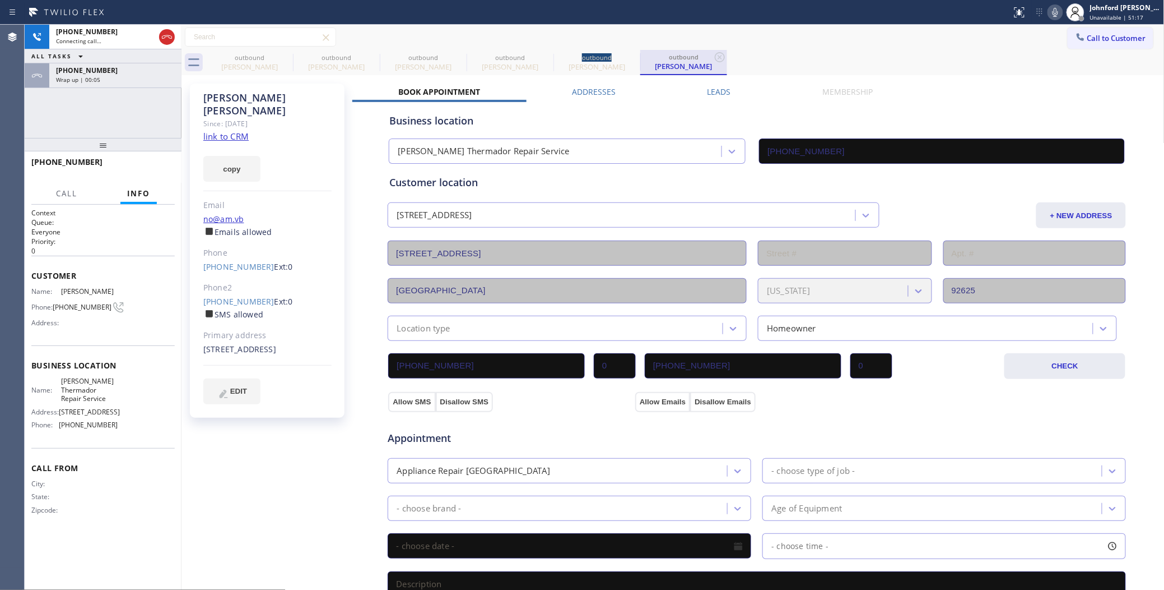
type input "[PHONE_NUMBER]"
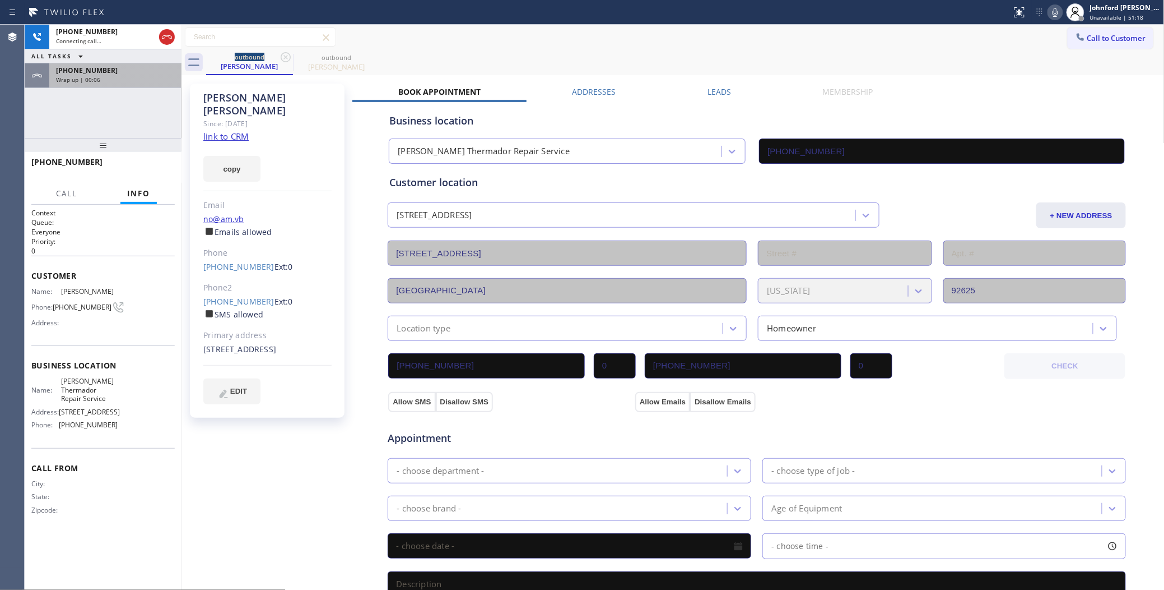
click at [158, 78] on div "Wrap up | 00:06" at bounding box center [115, 80] width 119 height 8
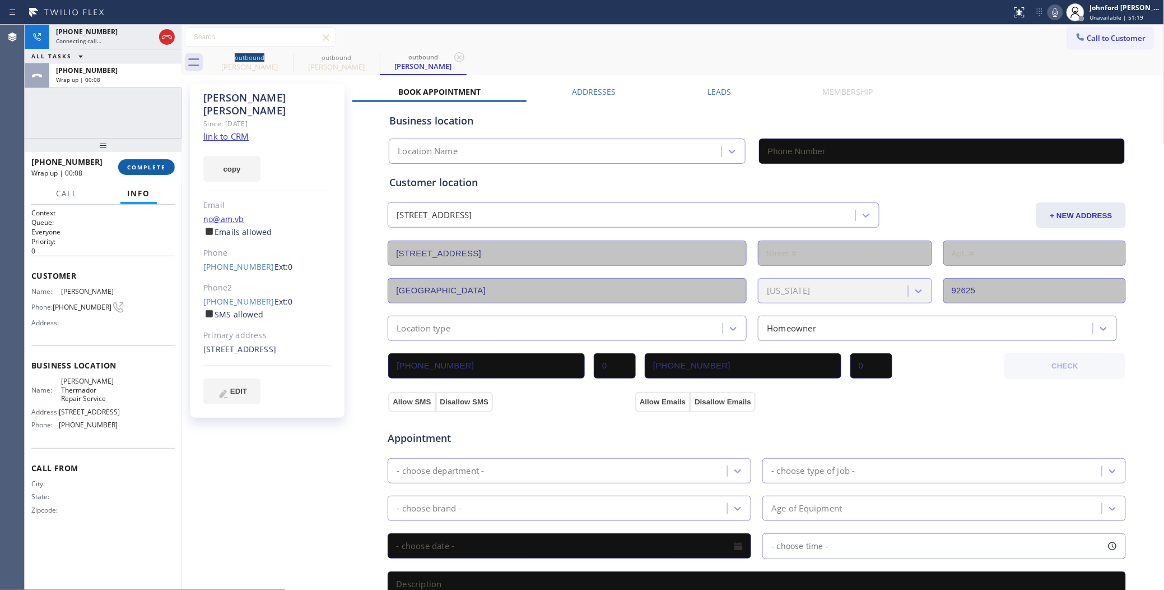
click at [157, 161] on button "COMPLETE" at bounding box center [146, 167] width 57 height 16
type input "[PHONE_NUMBER]"
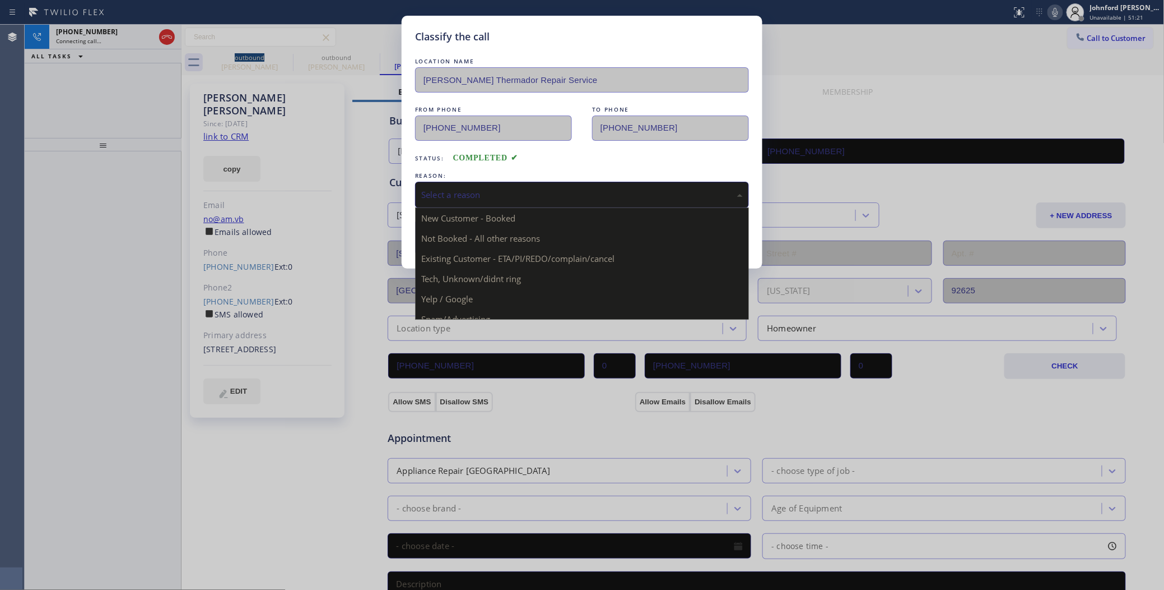
click at [471, 193] on div "Select a reason" at bounding box center [582, 194] width 322 height 13
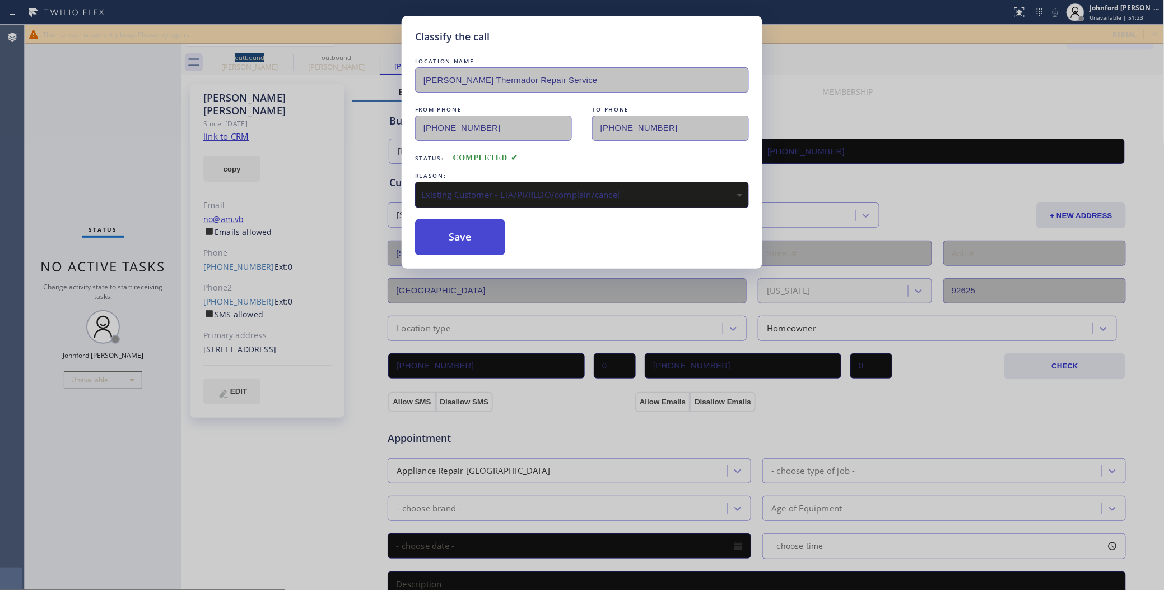
click at [461, 230] on button "Save" at bounding box center [460, 237] width 90 height 36
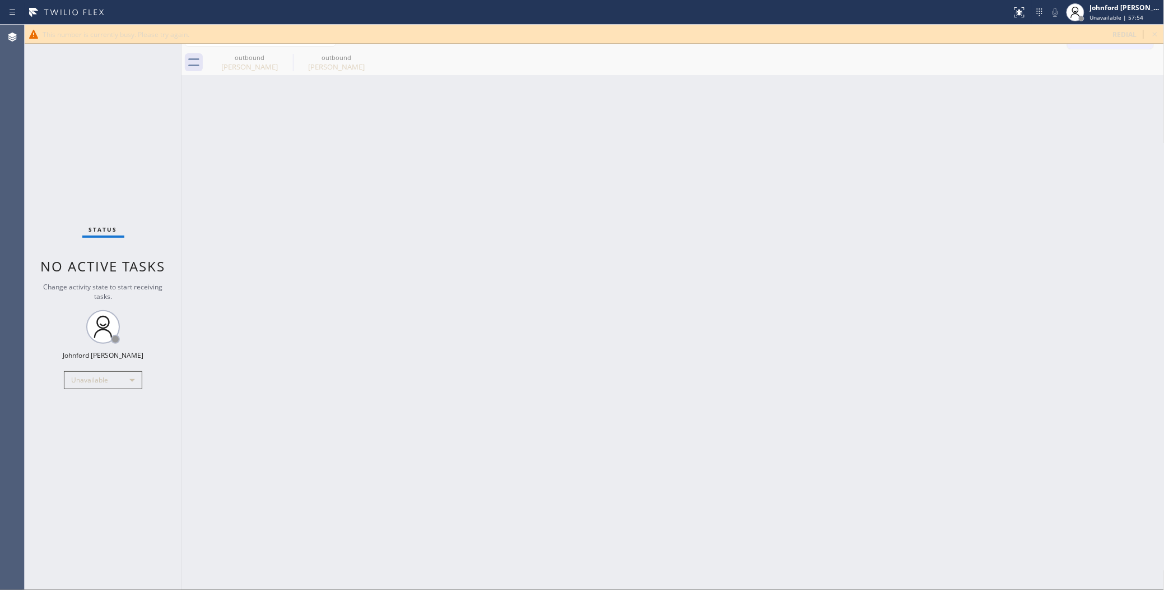
click at [1163, 35] on div "This number is currently busy. Please try again. redial" at bounding box center [595, 34] width 1140 height 19
click at [1156, 34] on icon at bounding box center [1155, 34] width 4 height 4
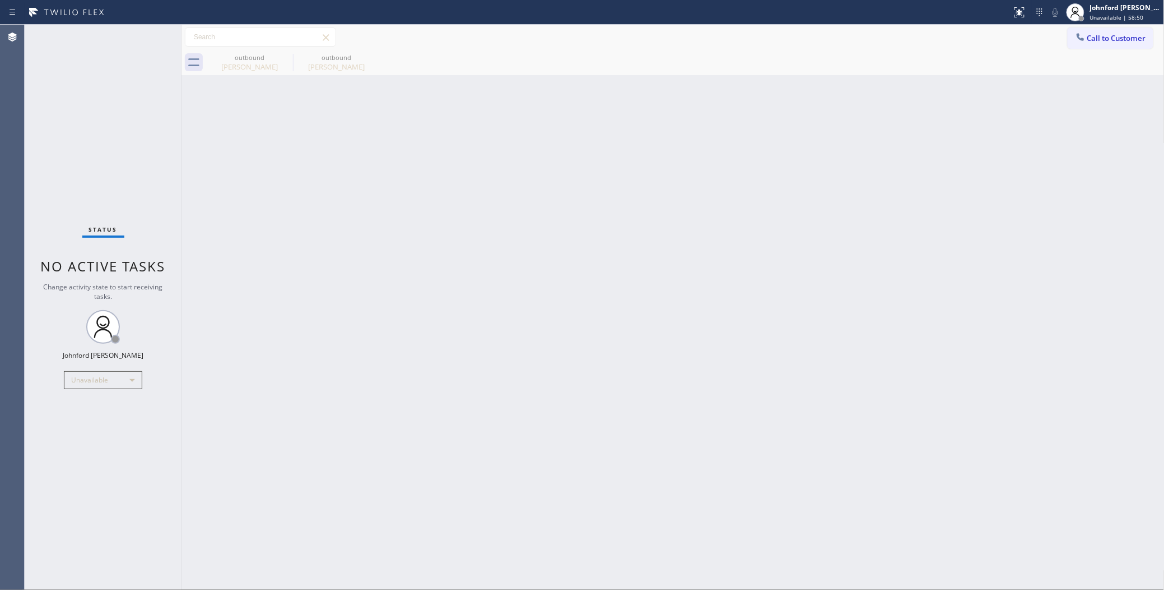
click at [861, 199] on div "Back to Dashboard Change Sender ID Customers Technicians Select a contact Outbo…" at bounding box center [673, 307] width 983 height 565
click at [1084, 36] on icon at bounding box center [1080, 36] width 11 height 11
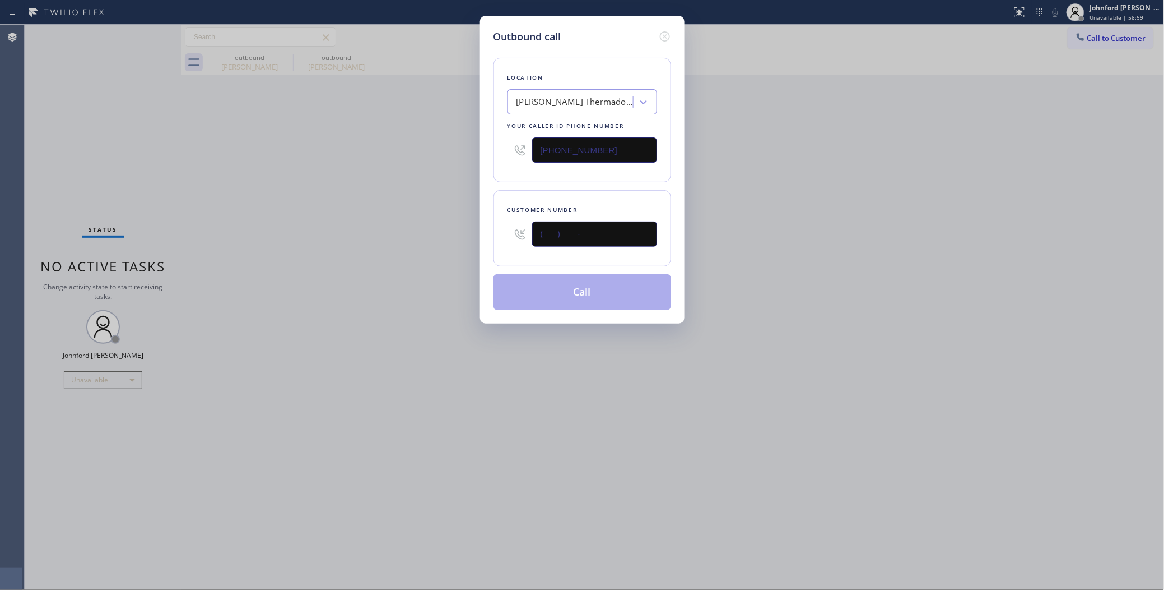
drag, startPoint x: 632, startPoint y: 226, endPoint x: 468, endPoint y: 228, distance: 163.6
click at [471, 226] on div "Outbound call Location Dylan Thermador Repair Service Your caller id phone numb…" at bounding box center [582, 295] width 1164 height 590
paste input "949) 338-9187"
type input "[PHONE_NUMBER]"
click at [814, 194] on div "Outbound call Location Dylan Thermador Repair Service Your caller id phone numb…" at bounding box center [582, 295] width 1164 height 590
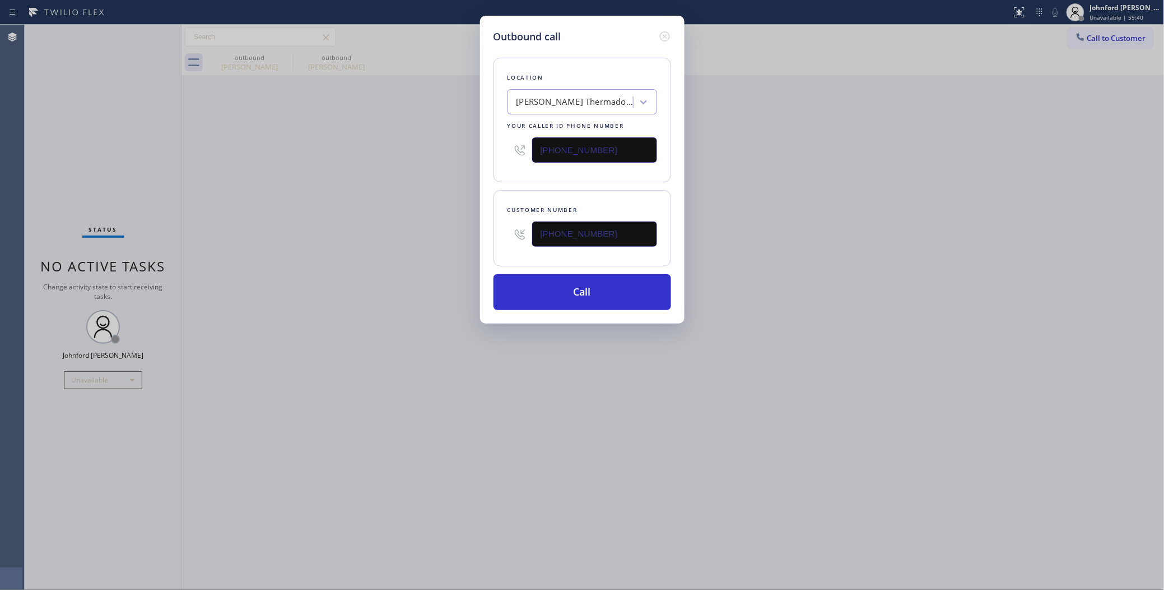
drag, startPoint x: 507, startPoint y: 152, endPoint x: 480, endPoint y: 153, distance: 27.5
click at [492, 152] on div "Outbound call Location Dylan Thermador Repair Service Your caller id phone numb…" at bounding box center [582, 170] width 205 height 308
paste input "949) 537-225"
type input "[PHONE_NUMBER]"
drag, startPoint x: 430, startPoint y: 174, endPoint x: 555, endPoint y: 263, distance: 153.0
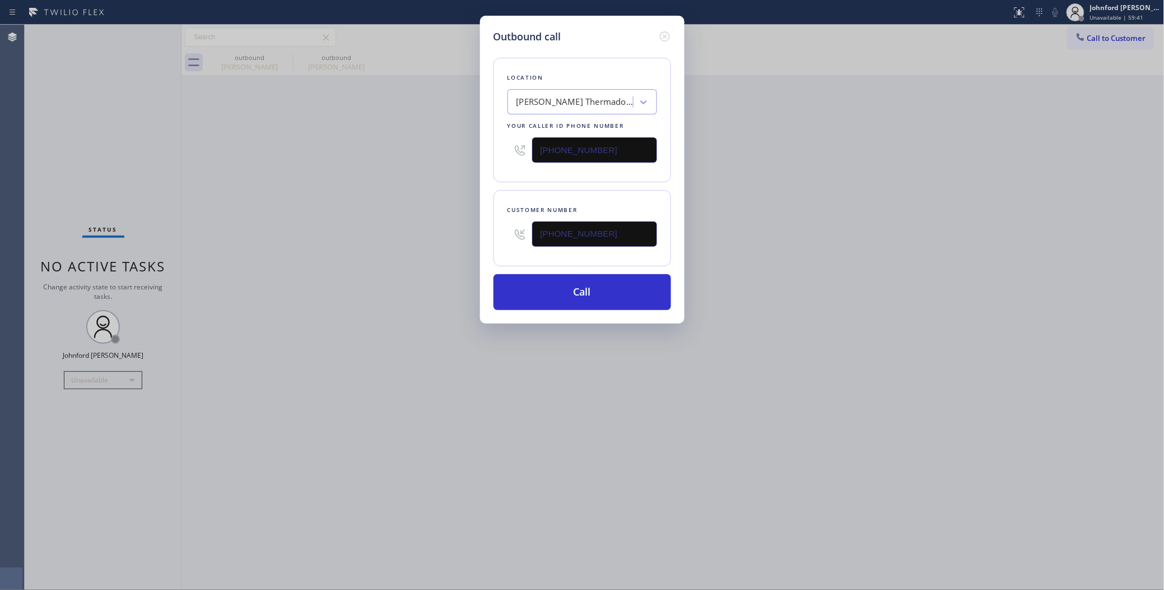
click at [430, 175] on div "Outbound call Location Dylan Thermador Repair Service Your caller id phone numb…" at bounding box center [582, 295] width 1164 height 590
click at [575, 293] on button "Call" at bounding box center [583, 292] width 178 height 36
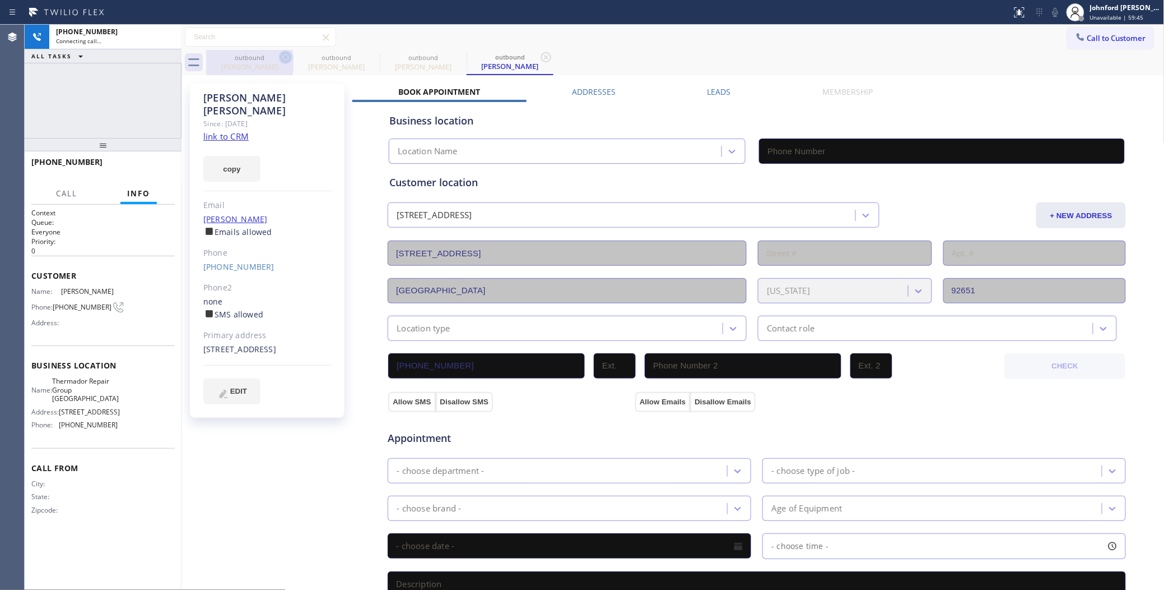
click at [280, 58] on icon at bounding box center [285, 56] width 13 height 13
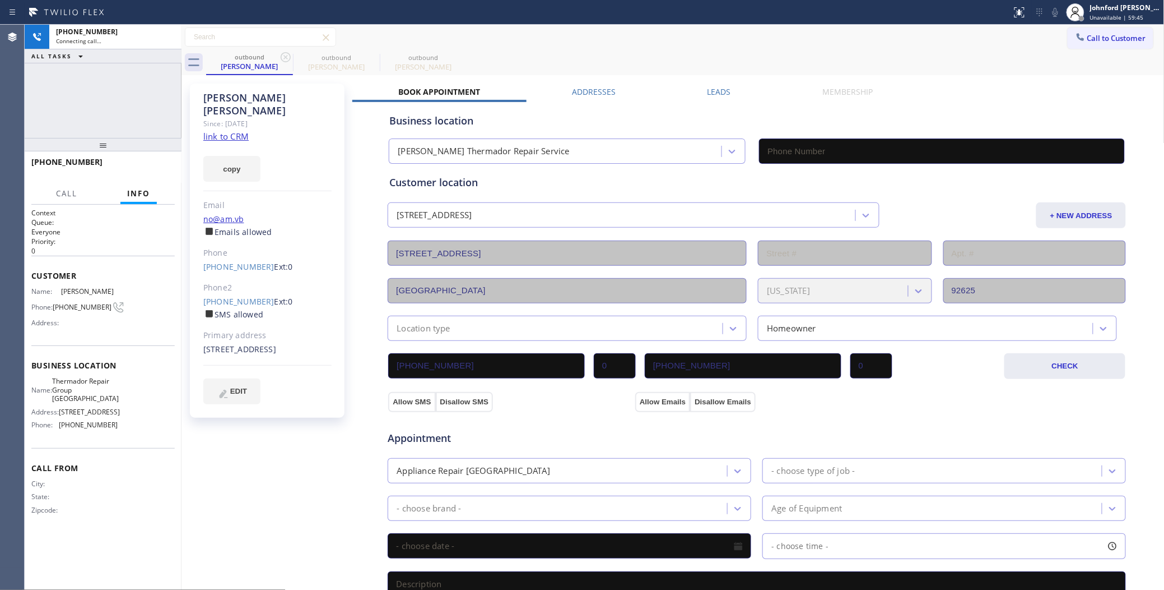
type input "[PHONE_NUMBER]"
click at [280, 58] on icon at bounding box center [285, 56] width 13 height 13
type input "[PHONE_NUMBER]"
click at [1055, 21] on div "Status report No issues detected If you experience an issue, please download th…" at bounding box center [1086, 12] width 157 height 25
click at [1055, 17] on icon at bounding box center [1055, 12] width 13 height 13
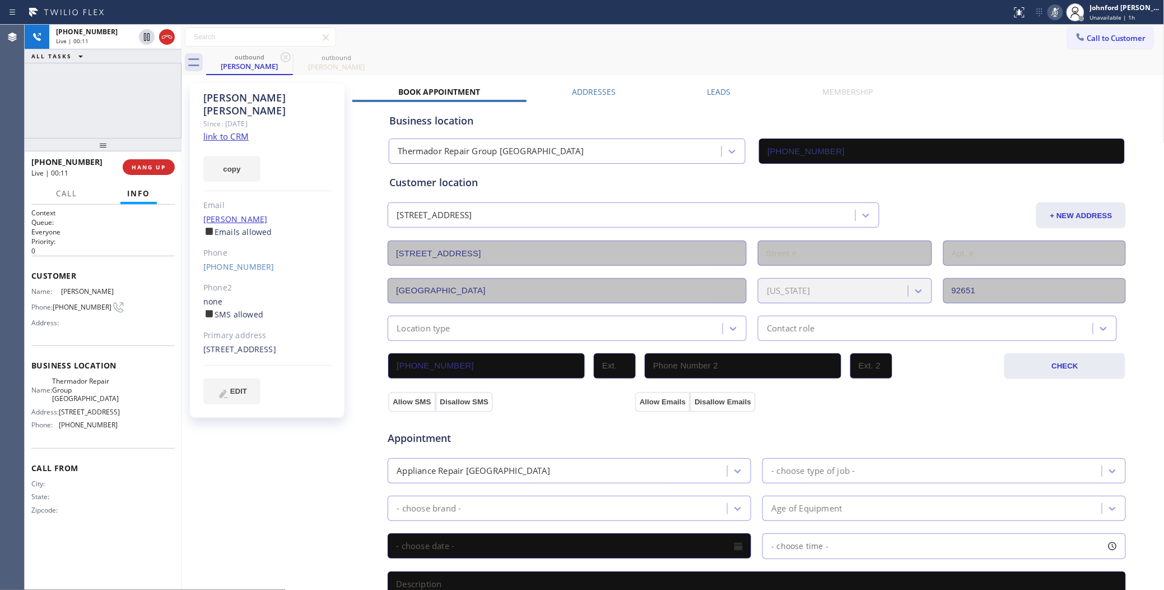
click at [1055, 17] on icon at bounding box center [1055, 12] width 13 height 13
click at [1051, 7] on icon at bounding box center [1055, 12] width 13 height 13
click at [1055, 12] on rect at bounding box center [1056, 11] width 8 height 8
click at [1054, 12] on icon at bounding box center [1056, 12] width 6 height 9
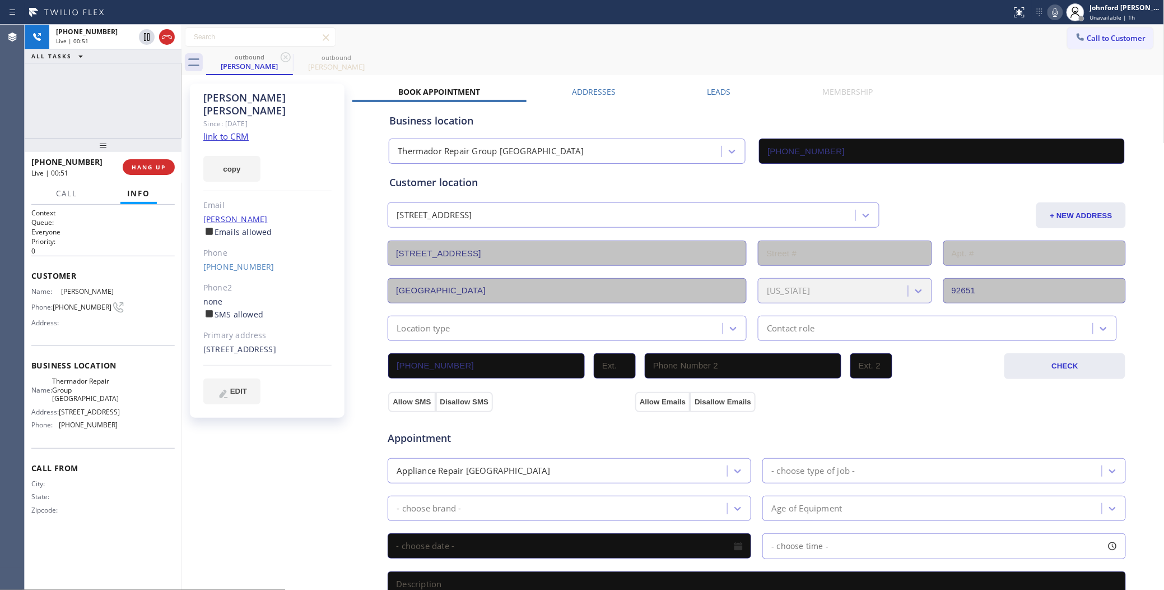
click at [711, 87] on label "Leads" at bounding box center [720, 91] width 24 height 11
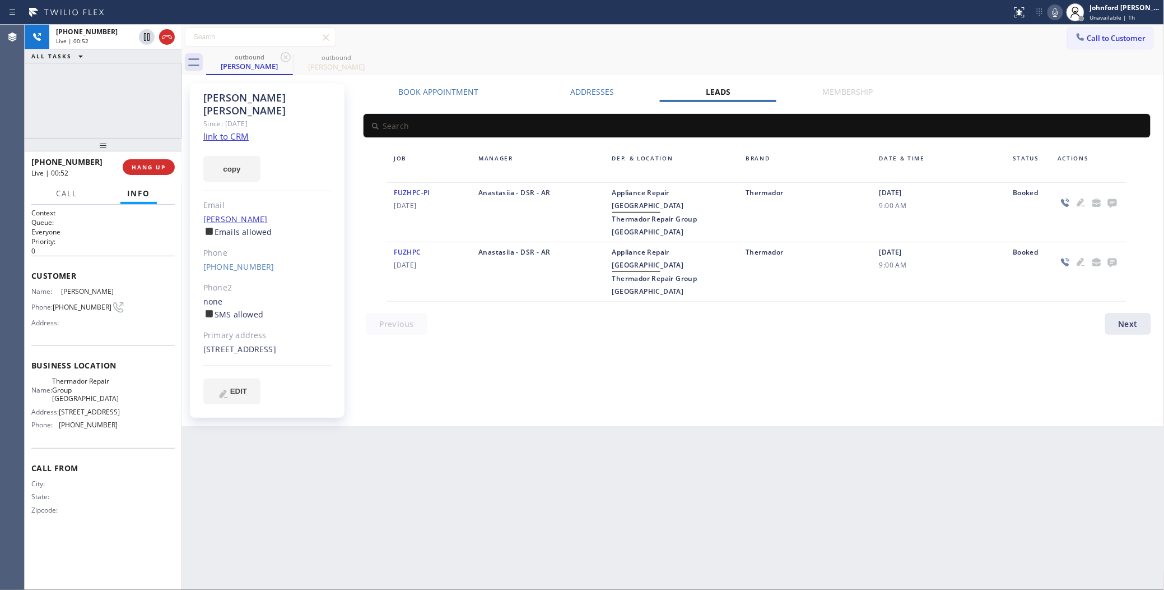
click at [973, 73] on div "outbound Jessica Mc Nicholas outbound Jessica Mc Nicholas" at bounding box center [685, 62] width 959 height 25
click at [569, 56] on div "outbound Jessica Mc Nicholas outbound Jessica Mc Nicholas" at bounding box center [685, 62] width 959 height 25
click at [646, 31] on div "Call to Customer Outbound call Location Thermador Repair Group Laguna Beach You…" at bounding box center [673, 37] width 983 height 20
drag, startPoint x: 104, startPoint y: 113, endPoint x: 114, endPoint y: 139, distance: 28.2
click at [104, 110] on div "+19493389187 Live | 00:56 ALL TASKS ALL TASKS ACTIVE TASKS TASKS IN WRAP UP" at bounding box center [103, 81] width 157 height 113
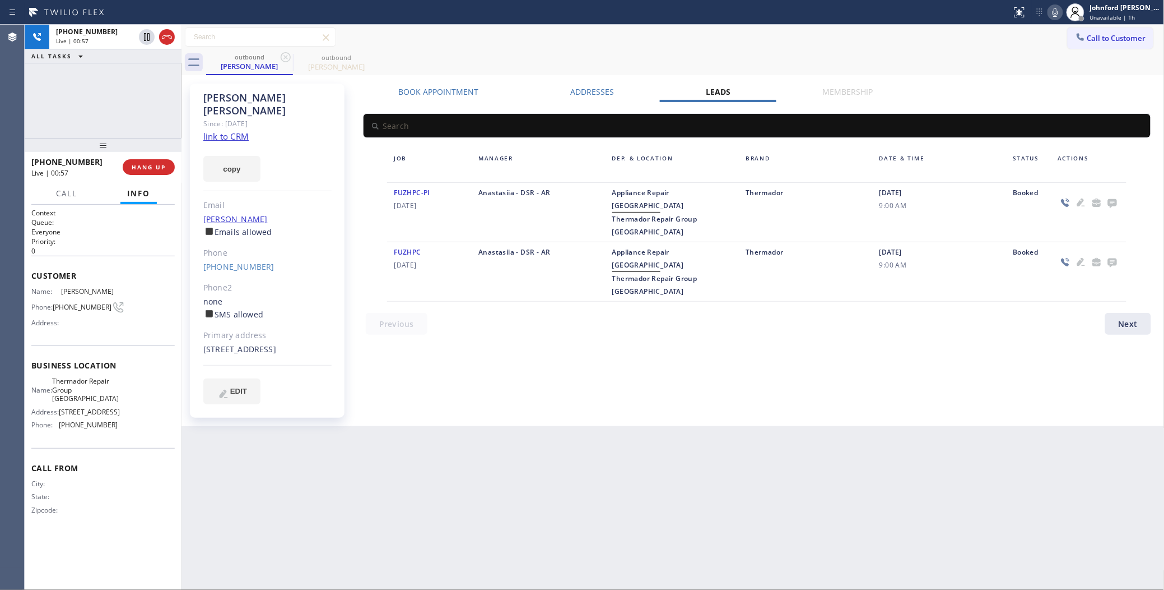
drag, startPoint x: 102, startPoint y: 147, endPoint x: 95, endPoint y: 91, distance: 56.4
click at [95, 91] on div "+19493389187 Live | 00:57 ALL TASKS ALL TASKS ACTIVE TASKS TASKS IN WRAP UP +19…" at bounding box center [103, 307] width 157 height 565
click at [1116, 199] on icon at bounding box center [1112, 203] width 13 height 14
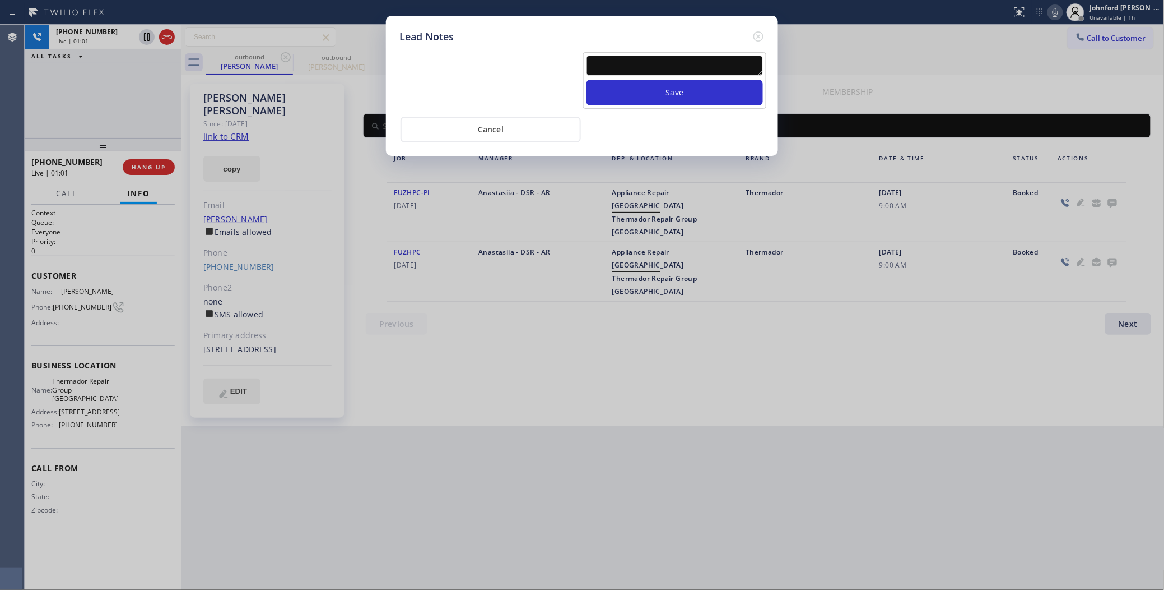
click at [632, 67] on textarea at bounding box center [675, 65] width 177 height 20
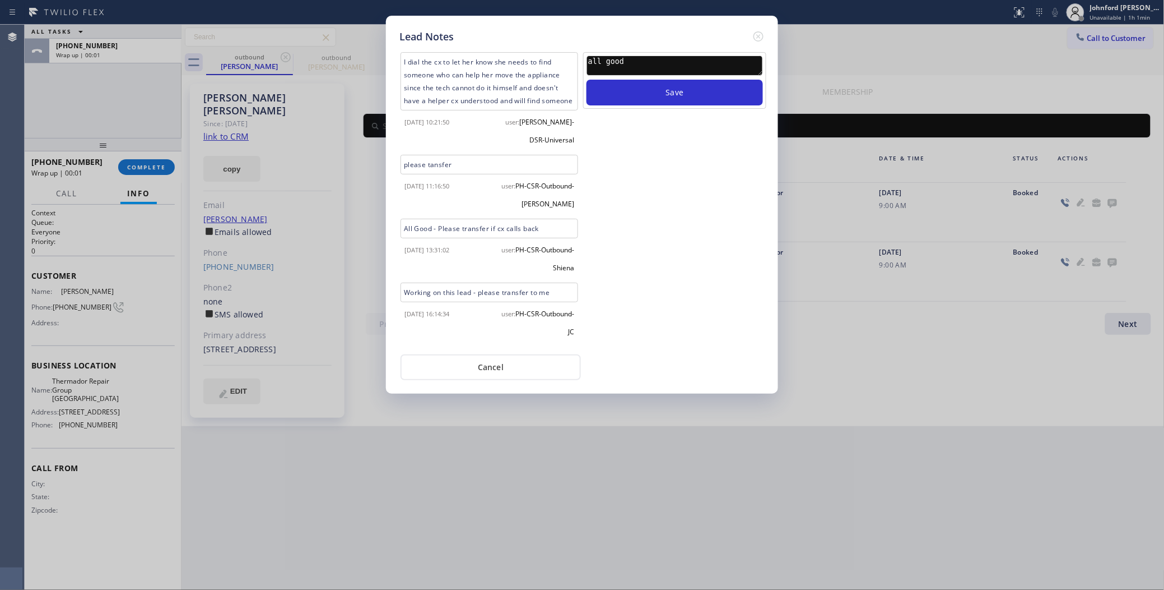
type textarea "all good"
click at [587, 80] on button "Save" at bounding box center [675, 93] width 177 height 26
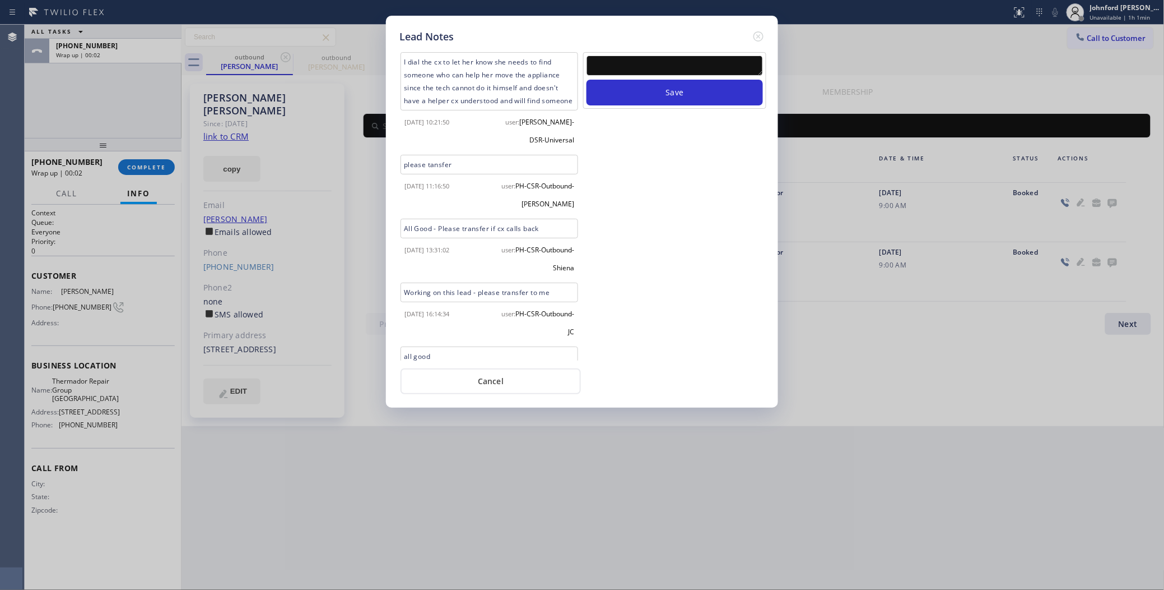
click at [760, 31] on icon at bounding box center [758, 36] width 13 height 13
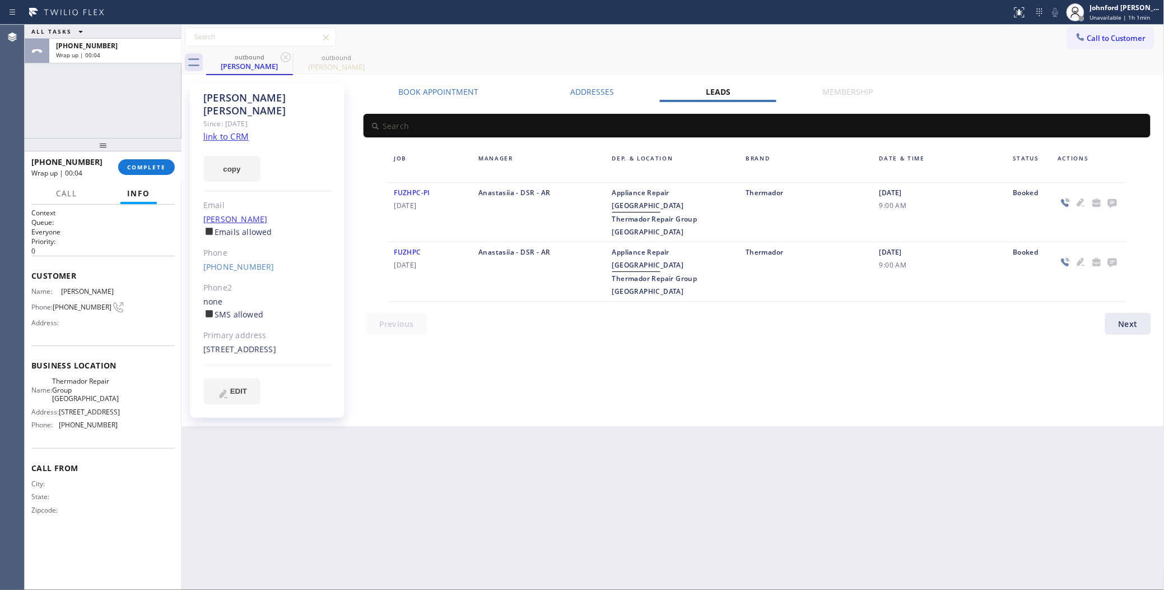
drag, startPoint x: 92, startPoint y: 146, endPoint x: 94, endPoint y: 118, distance: 28.6
click at [94, 118] on div "ALL TASKS ALL TASKS ACTIVE TASKS TASKS IN WRAP UP +19493389187 Wrap up | 00:04 …" at bounding box center [103, 307] width 157 height 565
click at [135, 169] on span "COMPLETE" at bounding box center [146, 167] width 39 height 8
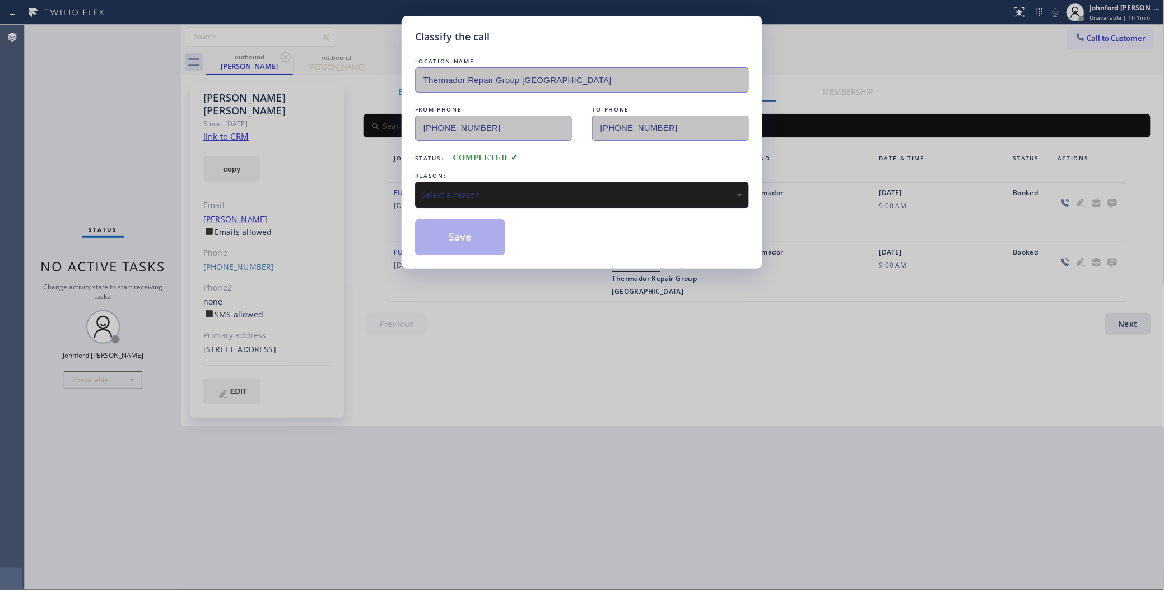
click at [435, 195] on div "Select a reason" at bounding box center [582, 194] width 322 height 13
click at [452, 240] on button "Save" at bounding box center [460, 237] width 90 height 36
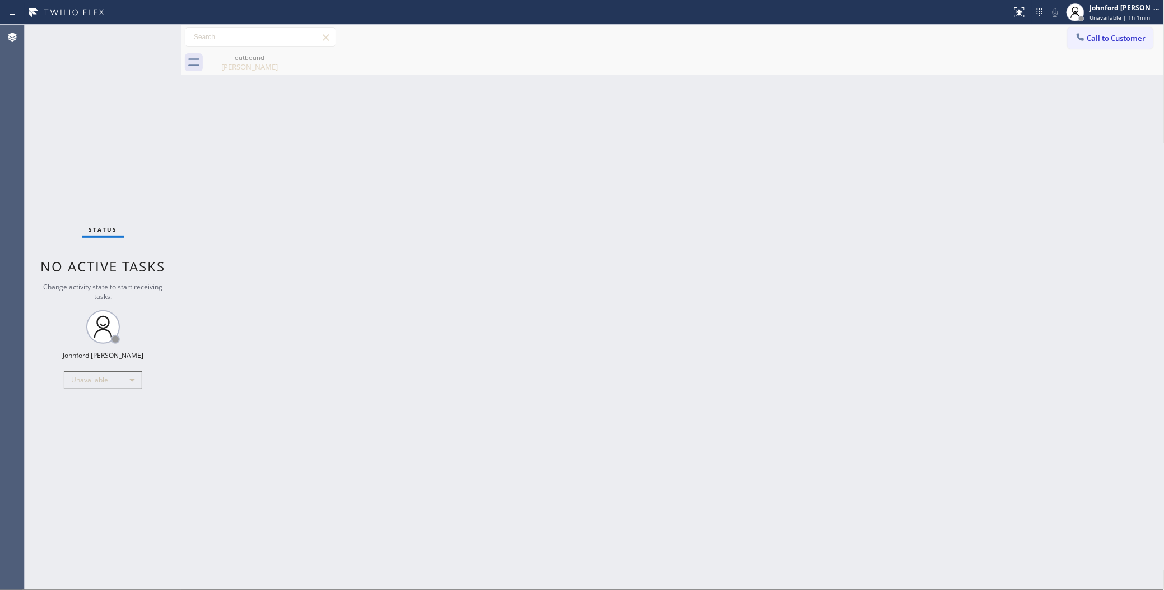
drag, startPoint x: 906, startPoint y: 180, endPoint x: 898, endPoint y: 1, distance: 179.5
click at [905, 138] on div "Back to Dashboard Change Sender ID Customers Technicians Select a contact Outbo…" at bounding box center [673, 307] width 983 height 565
click at [608, 236] on div "Back to Dashboard Change Sender ID Customers Technicians Select a contact Outbo…" at bounding box center [673, 307] width 983 height 565
click at [293, 52] on div "outbound Jessica Mc Nicholas" at bounding box center [685, 62] width 959 height 25
click at [284, 54] on icon at bounding box center [285, 56] width 13 height 13
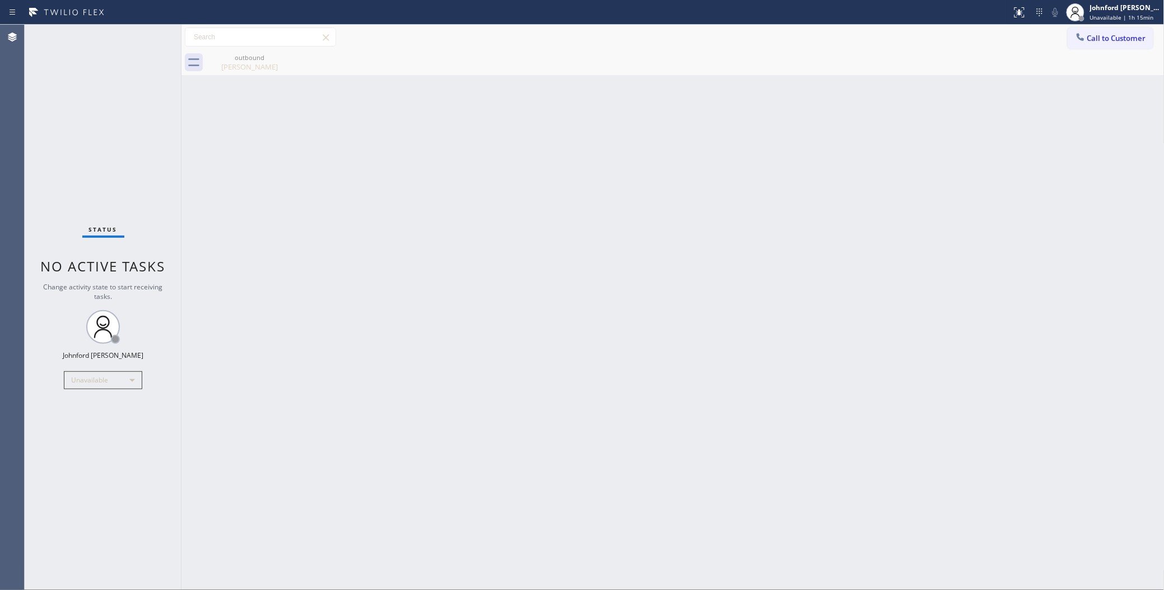
drag, startPoint x: 81, startPoint y: 179, endPoint x: 544, endPoint y: 8, distance: 493.4
click at [81, 179] on div "Status No active tasks Change activity state to start receiving tasks. [PERSON_…" at bounding box center [103, 307] width 157 height 565
click at [1107, 38] on span "Call to Customer" at bounding box center [1117, 38] width 59 height 10
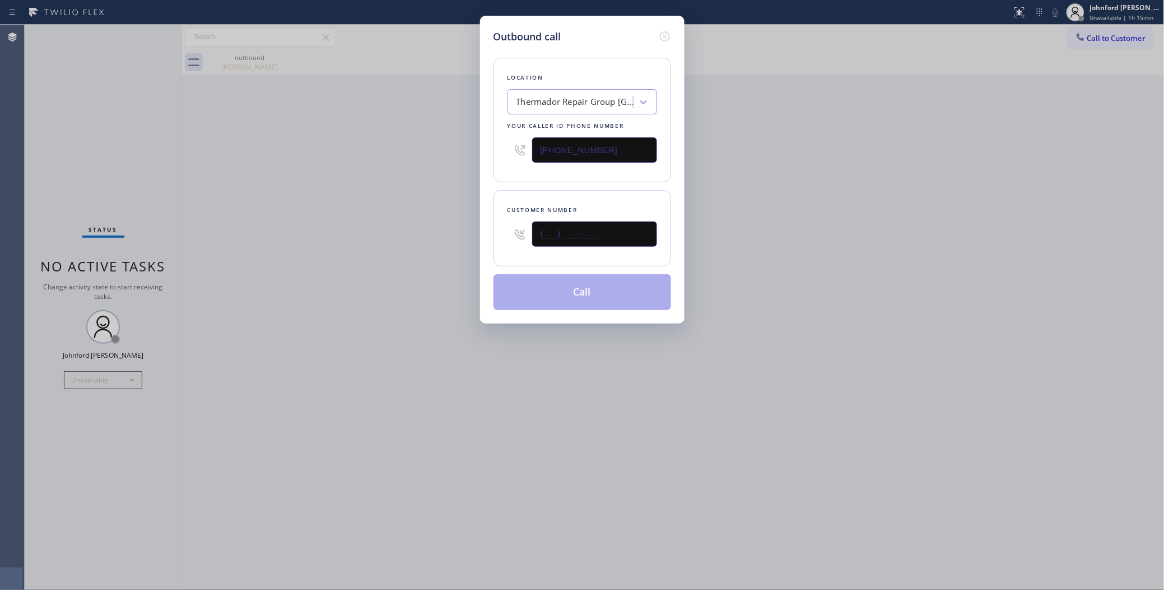
drag, startPoint x: 518, startPoint y: 231, endPoint x: 426, endPoint y: 242, distance: 93.1
click at [508, 231] on div "(___) ___-____" at bounding box center [583, 234] width 150 height 36
paste input "626) 361-1749"
type input "[PHONE_NUMBER]"
click at [400, 245] on div "Outbound call Location Thermador Repair Group Laguna Beach Your caller id phone…" at bounding box center [582, 295] width 1164 height 590
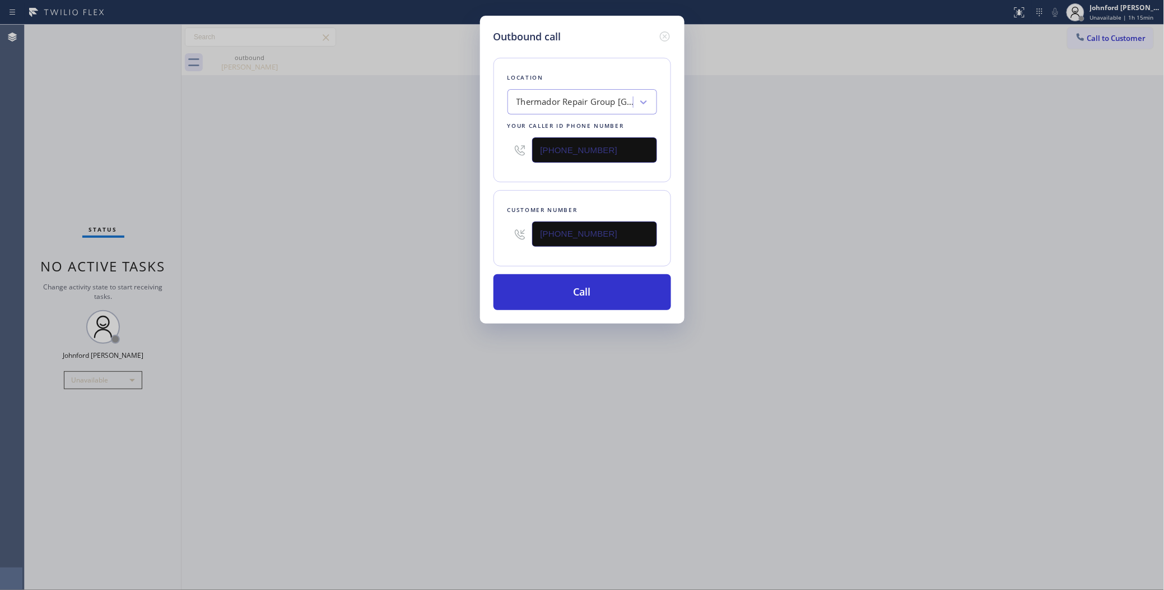
drag, startPoint x: 616, startPoint y: 146, endPoint x: 477, endPoint y: 155, distance: 139.3
click at [491, 152] on div "Outbound call Location Thermador Repair Group Laguna Beach Your caller id phone…" at bounding box center [582, 170] width 205 height 308
paste input "855) 731-4952"
type input "[PHONE_NUMBER]"
click at [373, 189] on div "Outbound call Location Thermador Repair Group Laguna Beach Your caller id phone…" at bounding box center [582, 295] width 1164 height 590
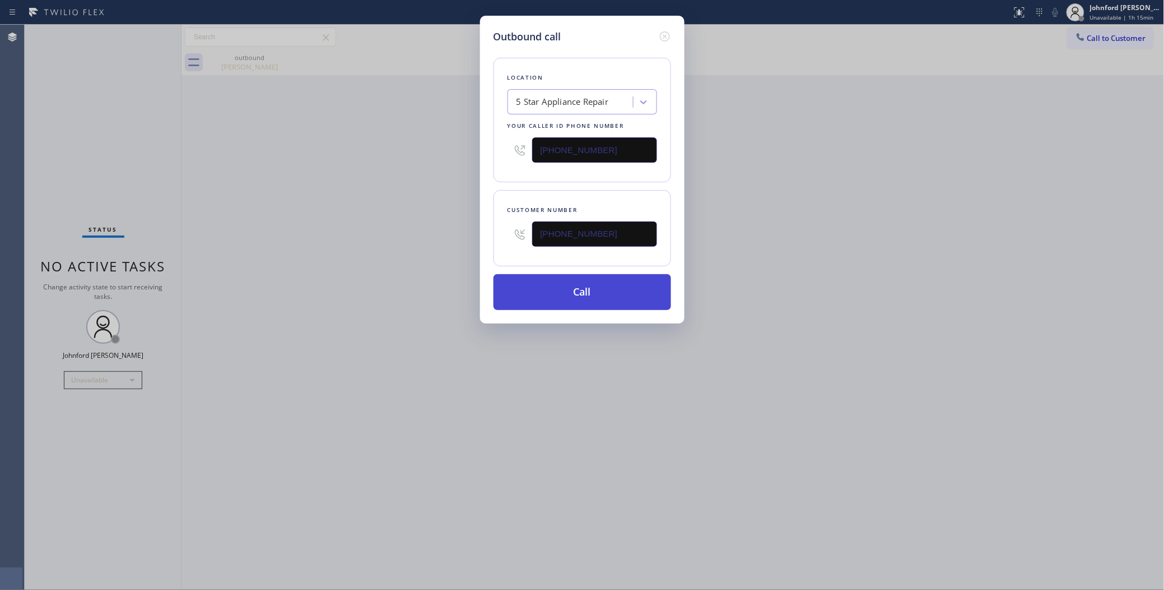
click at [553, 304] on button "Call" at bounding box center [583, 292] width 178 height 36
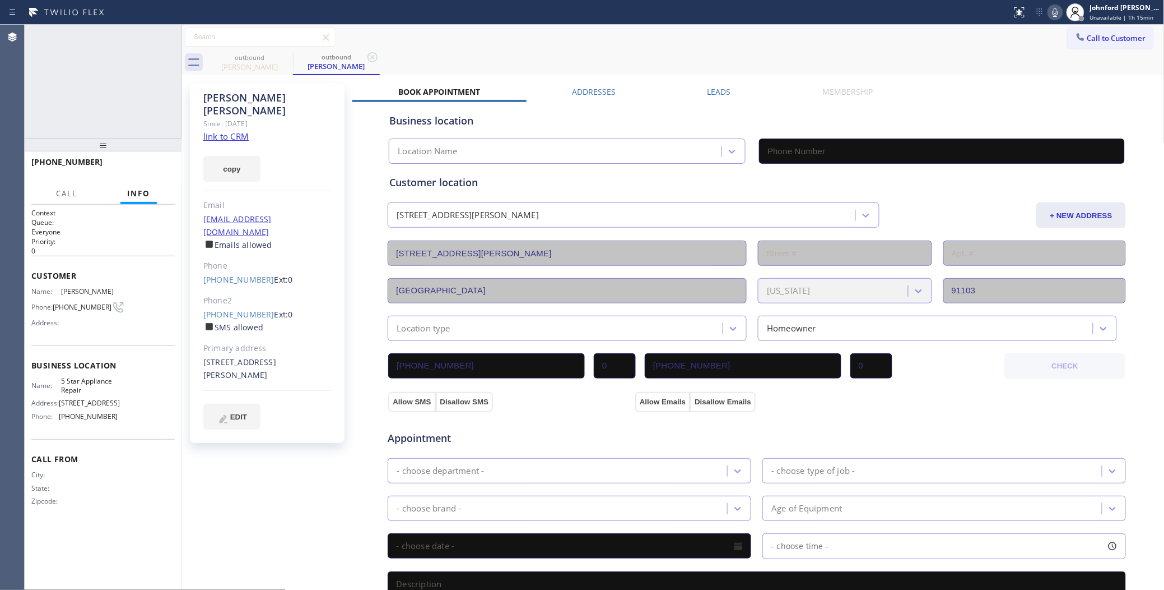
type input "[PHONE_NUMBER]"
click at [146, 165] on span "HANG UP" at bounding box center [149, 167] width 34 height 8
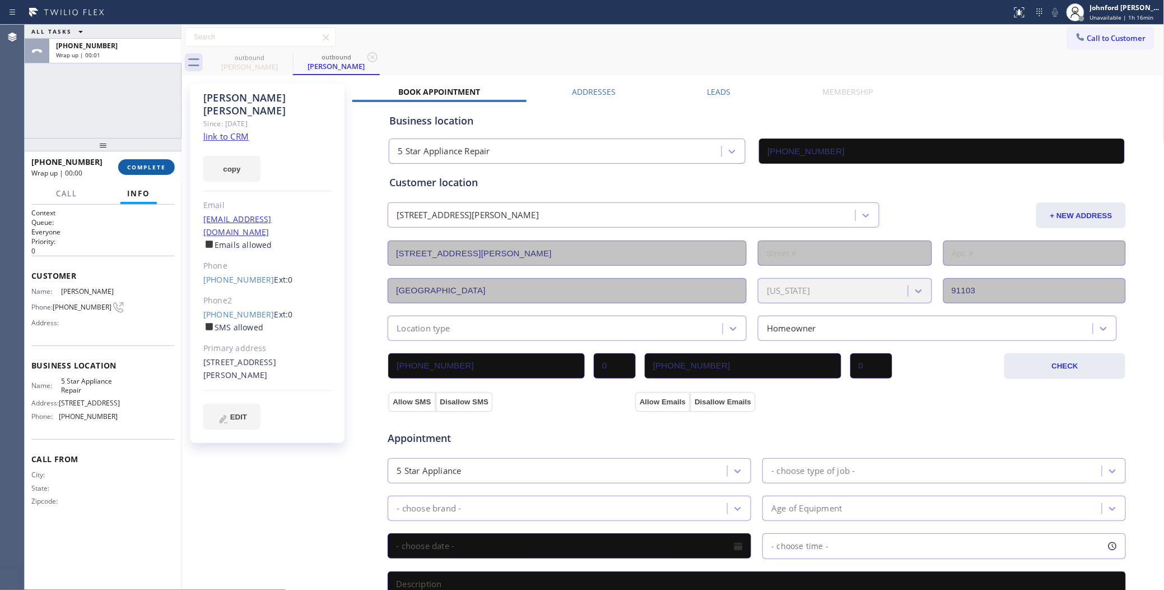
click at [133, 163] on span "COMPLETE" at bounding box center [146, 167] width 39 height 8
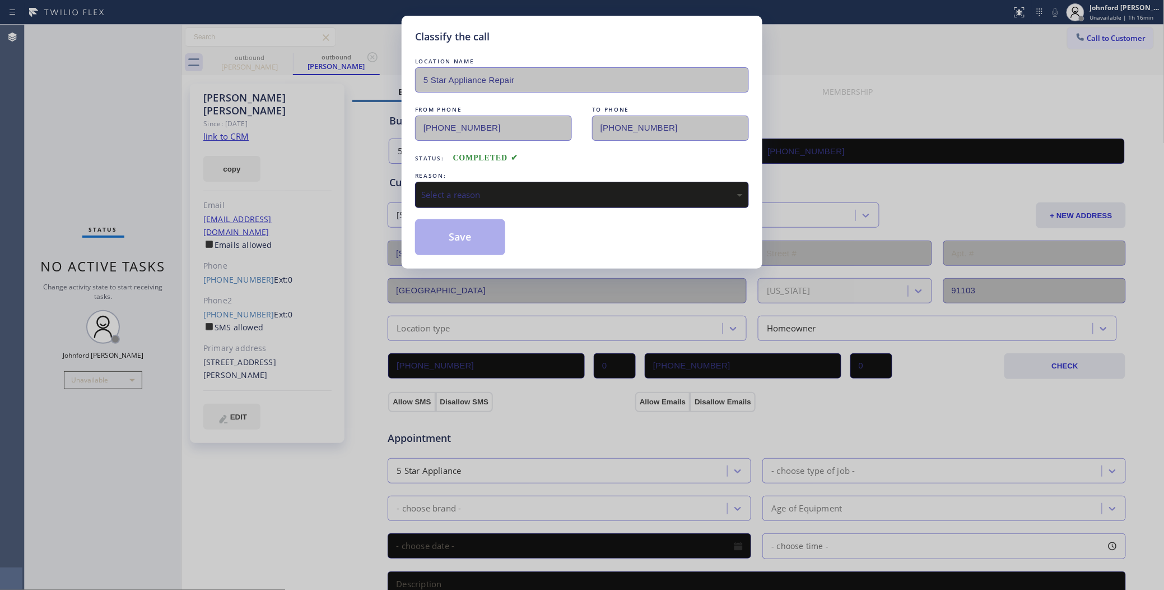
click at [556, 177] on div "REASON:" at bounding box center [582, 176] width 334 height 12
click at [556, 203] on div "Select a reason" at bounding box center [582, 195] width 334 height 26
click at [489, 245] on button "Save" at bounding box center [460, 237] width 90 height 36
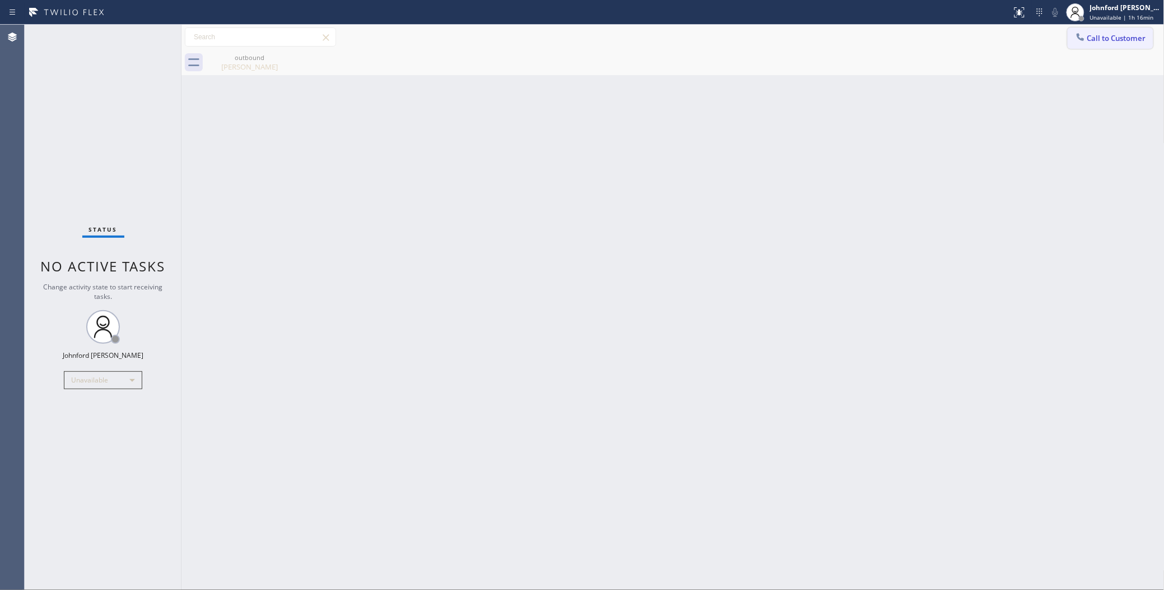
drag, startPoint x: 1079, startPoint y: 37, endPoint x: 992, endPoint y: 88, distance: 101.2
click at [1080, 38] on icon at bounding box center [1080, 36] width 7 height 7
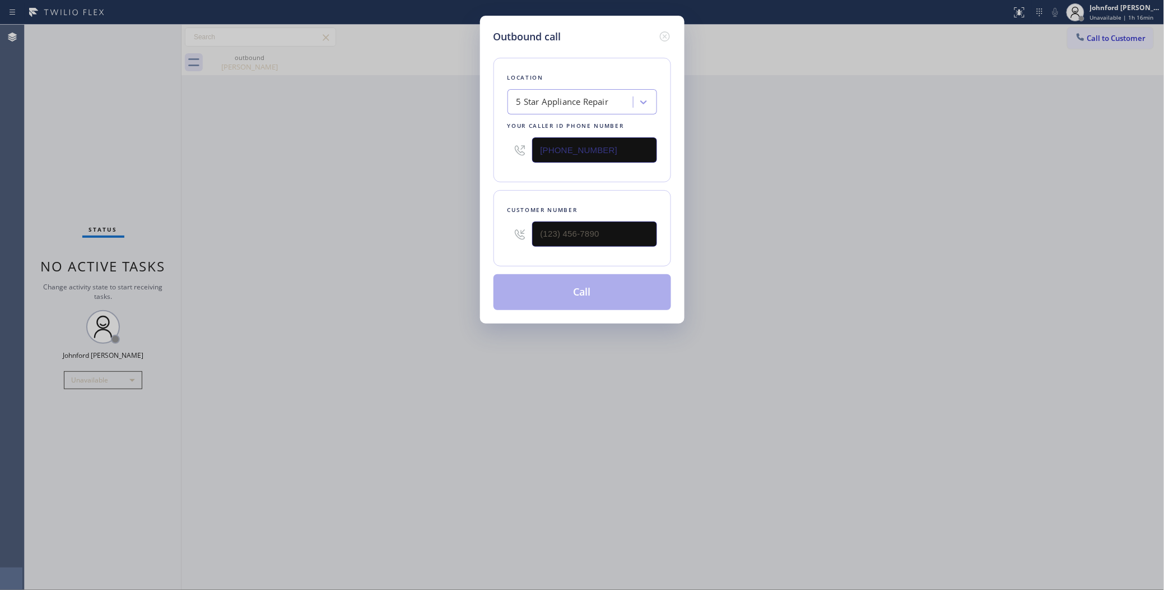
drag, startPoint x: 628, startPoint y: 203, endPoint x: 616, endPoint y: 211, distance: 14.1
click at [618, 210] on div "Customer number" at bounding box center [583, 210] width 150 height 12
drag, startPoint x: 612, startPoint y: 223, endPoint x: 452, endPoint y: 241, distance: 161.3
click at [477, 239] on div "Outbound call Location 5 Star Appliance Repair Your caller id phone number [PHO…" at bounding box center [582, 295] width 1164 height 590
paste input "240) 491-2650"
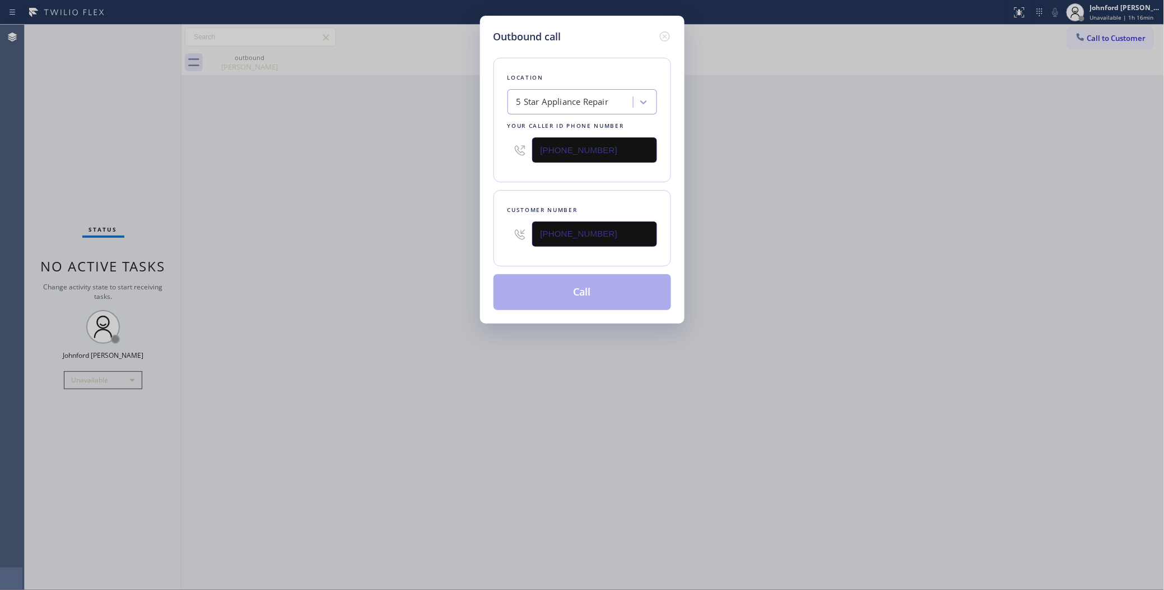
type input "(240) 491-2650"
click at [396, 241] on div "Outbound call Location 5 Star Appliance Repair Your caller id phone number (855…" at bounding box center [582, 295] width 1164 height 590
click at [547, 290] on button "Call" at bounding box center [583, 292] width 178 height 36
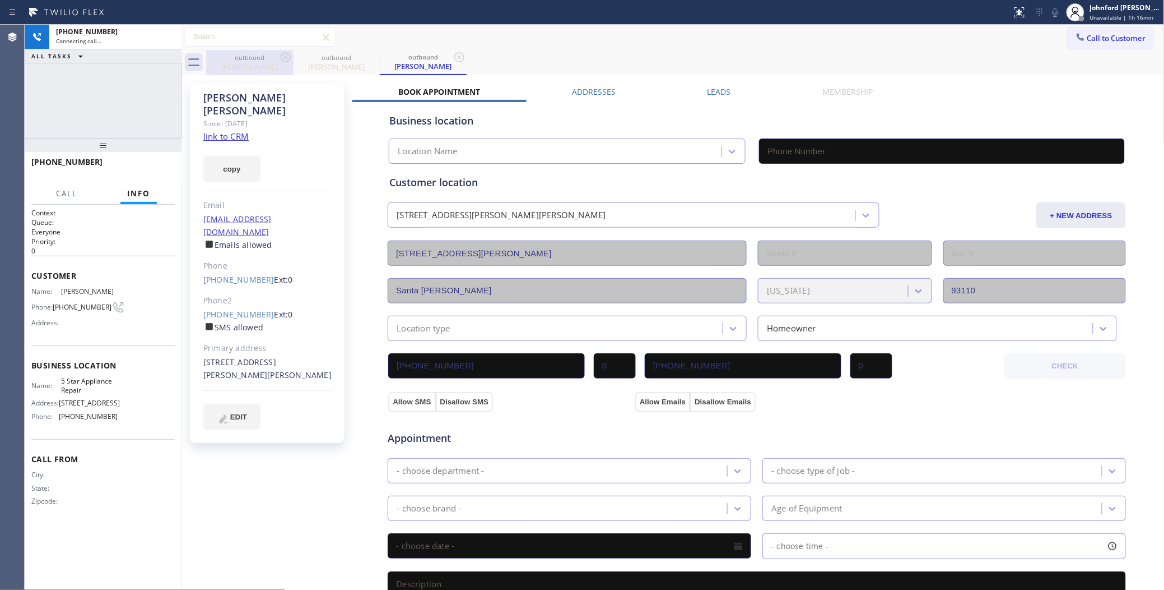
click at [284, 57] on icon at bounding box center [285, 56] width 13 height 13
click at [0, 0] on icon at bounding box center [0, 0] width 0 height 0
type input "[PHONE_NUMBER]"
click at [438, 48] on div "Call to Customer Outbound call Location 5 Star Appliance Repair Your caller id …" at bounding box center [673, 37] width 983 height 25
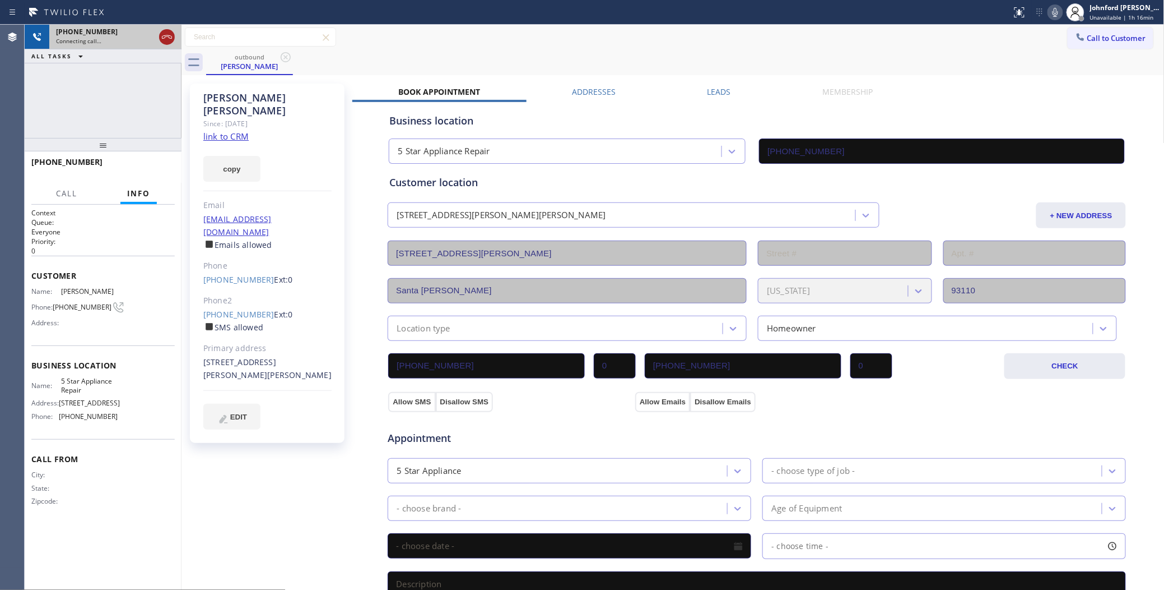
click at [163, 36] on icon at bounding box center [166, 36] width 13 height 13
click at [252, 309] on link "(301) 385-2519" at bounding box center [238, 314] width 71 height 11
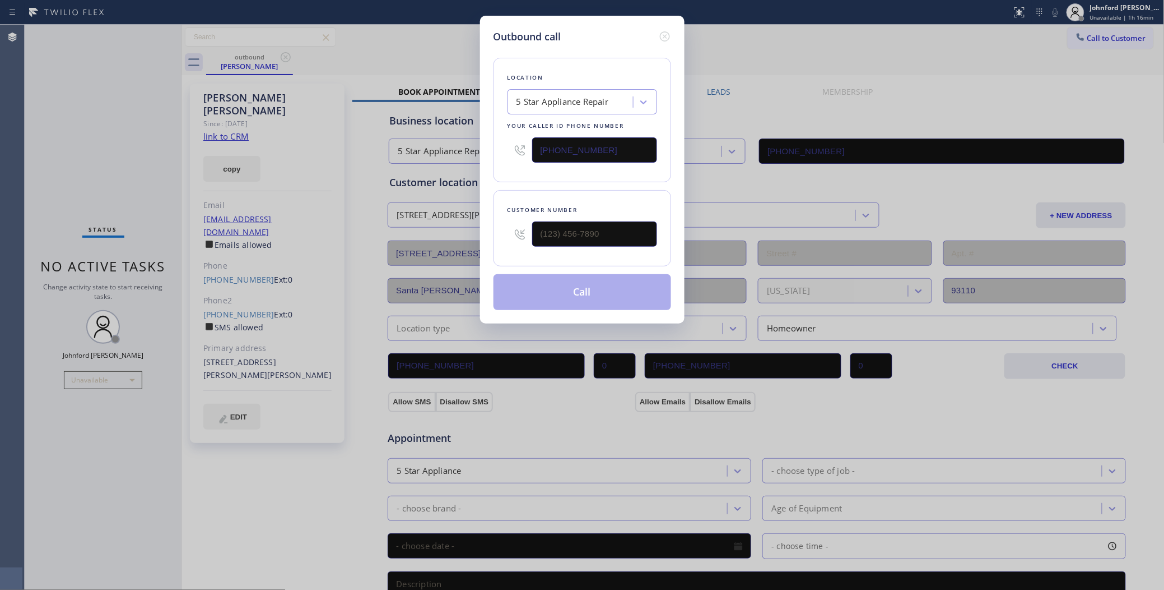
type input "(301) 385-2519"
click at [576, 277] on button "Call" at bounding box center [583, 292] width 178 height 36
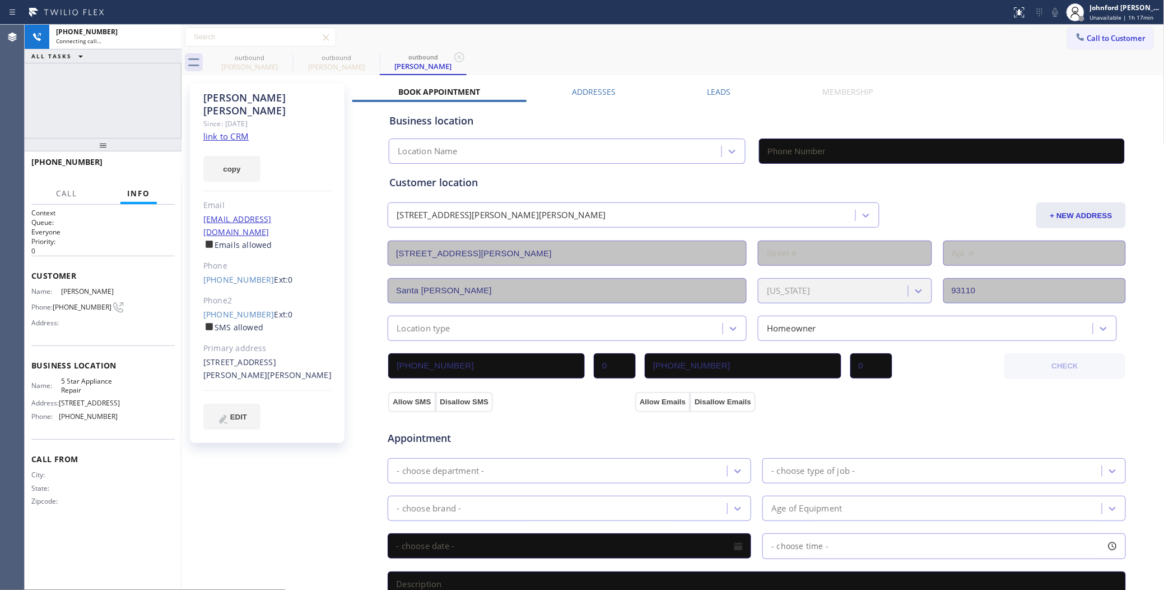
click at [667, 3] on div at bounding box center [505, 12] width 1003 height 18
click at [696, 44] on div "Call to Customer Outbound call Location 5 Star Appliance Repair Your caller id …" at bounding box center [673, 37] width 983 height 20
type input "[PHONE_NUMBER]"
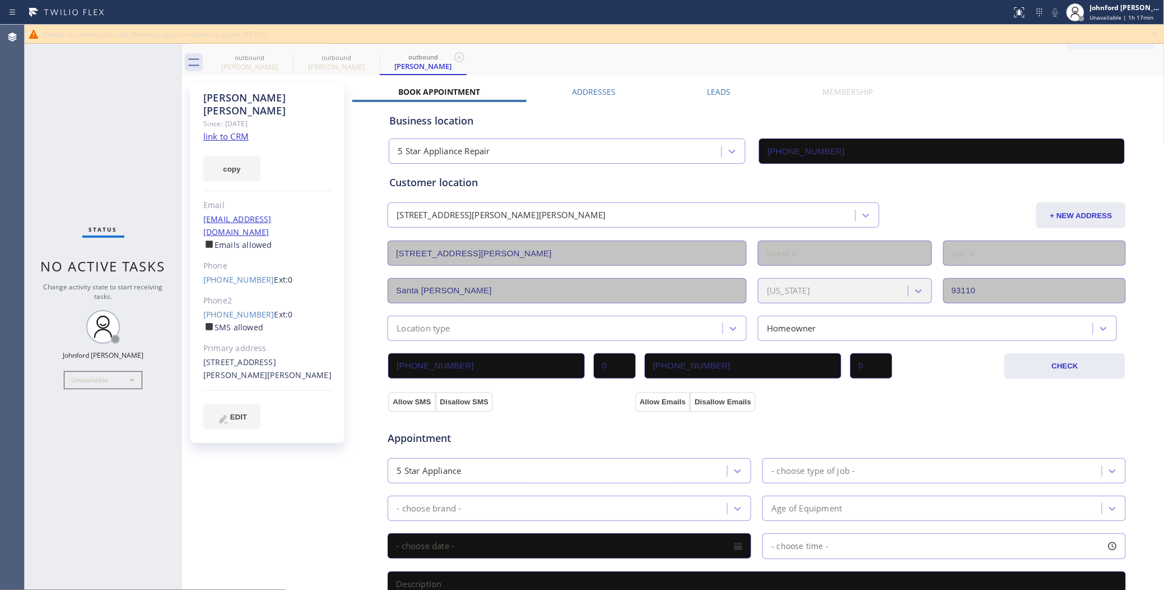
click at [1150, 36] on icon at bounding box center [1155, 33] width 13 height 13
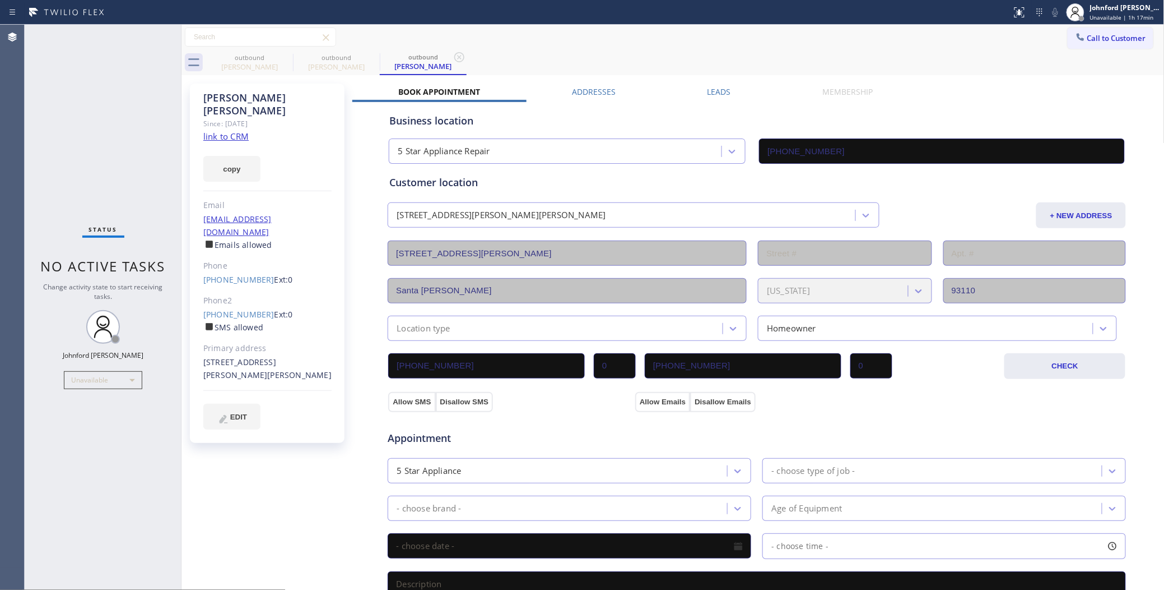
drag, startPoint x: 1082, startPoint y: 36, endPoint x: 1047, endPoint y: 37, distance: 34.7
click at [1076, 36] on button "Call to Customer" at bounding box center [1111, 37] width 86 height 21
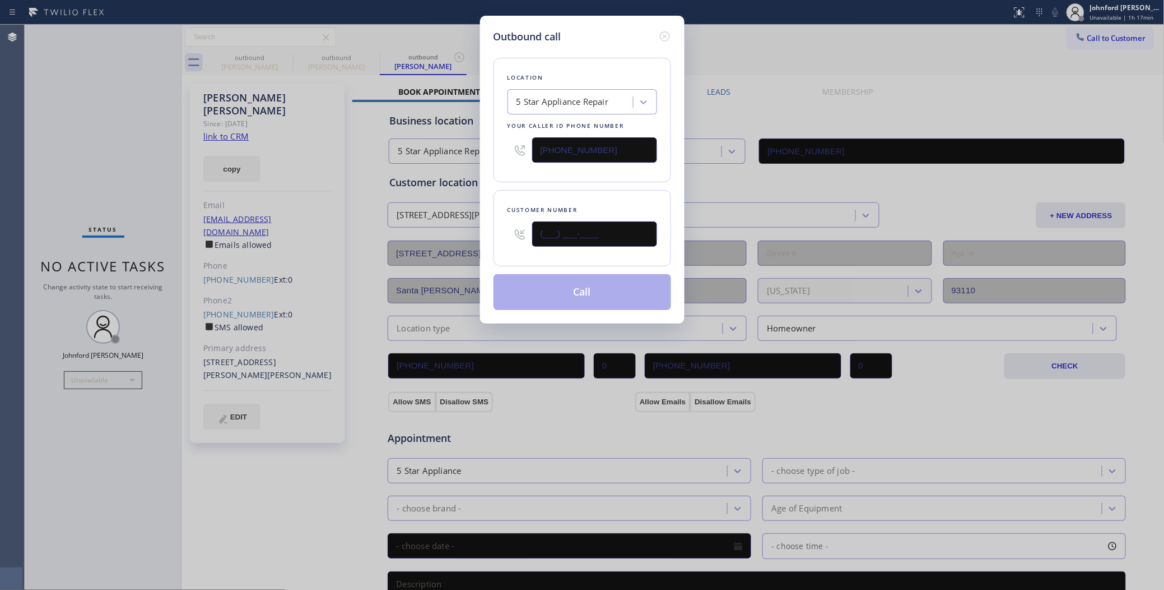
drag, startPoint x: 624, startPoint y: 226, endPoint x: 509, endPoint y: 226, distance: 114.9
click at [509, 226] on div "(___) ___-____" at bounding box center [583, 234] width 150 height 36
paste input "206) 761-3843"
type input "(206) 761-3843"
click at [612, 291] on button "Call" at bounding box center [583, 292] width 178 height 36
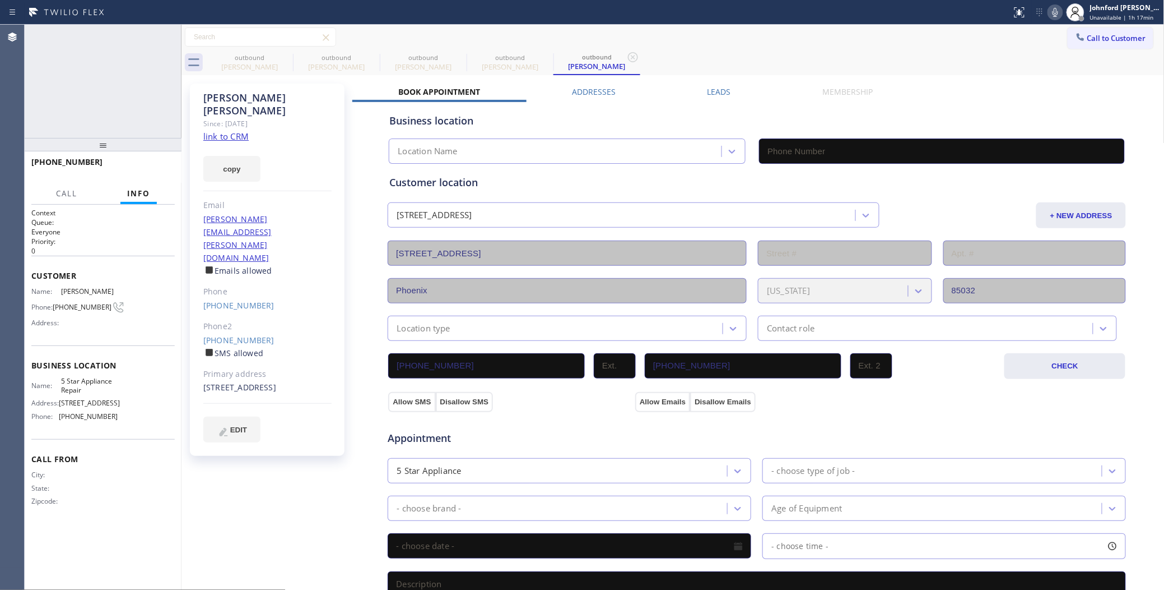
type input "[PHONE_NUMBER]"
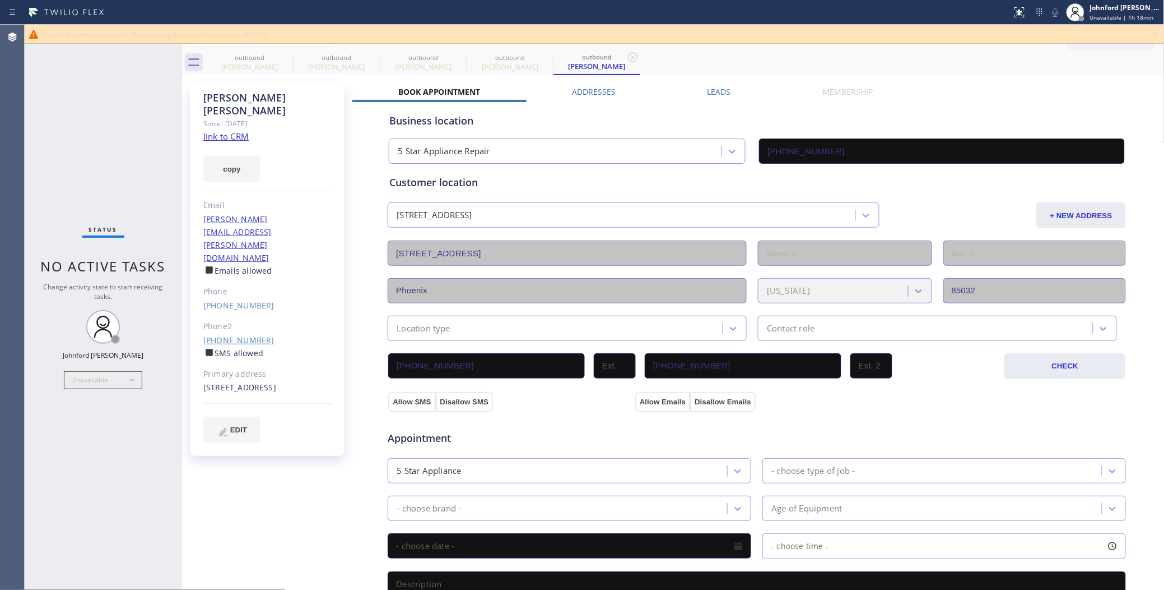
click at [227, 335] on link "[PHONE_NUMBER]" at bounding box center [238, 340] width 71 height 11
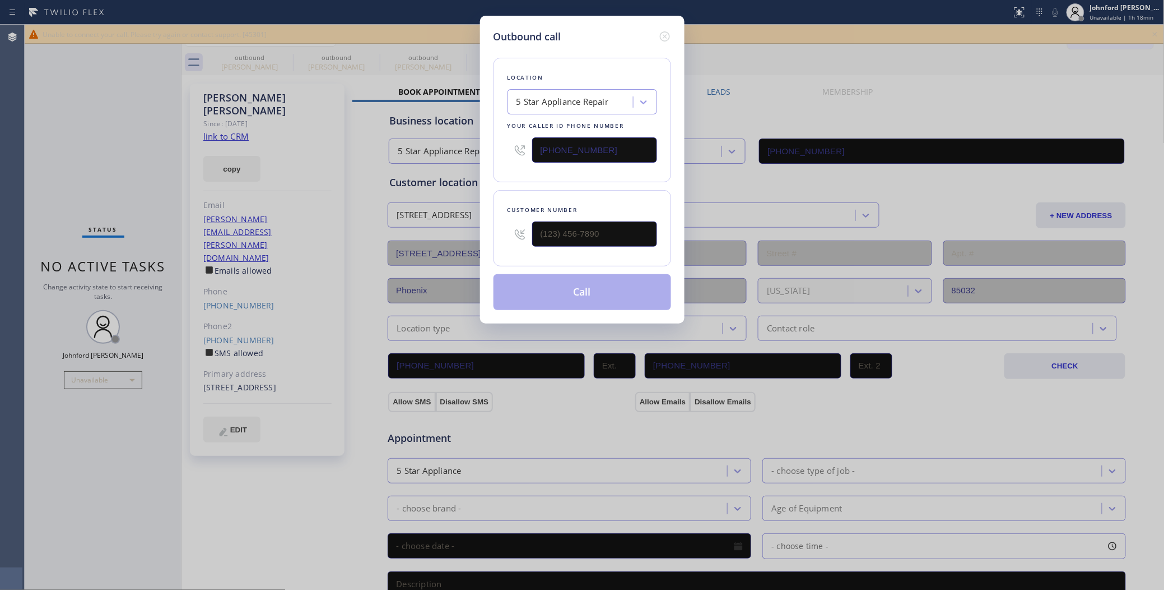
type input "[PHONE_NUMBER]"
click at [592, 293] on button "Call" at bounding box center [583, 292] width 178 height 36
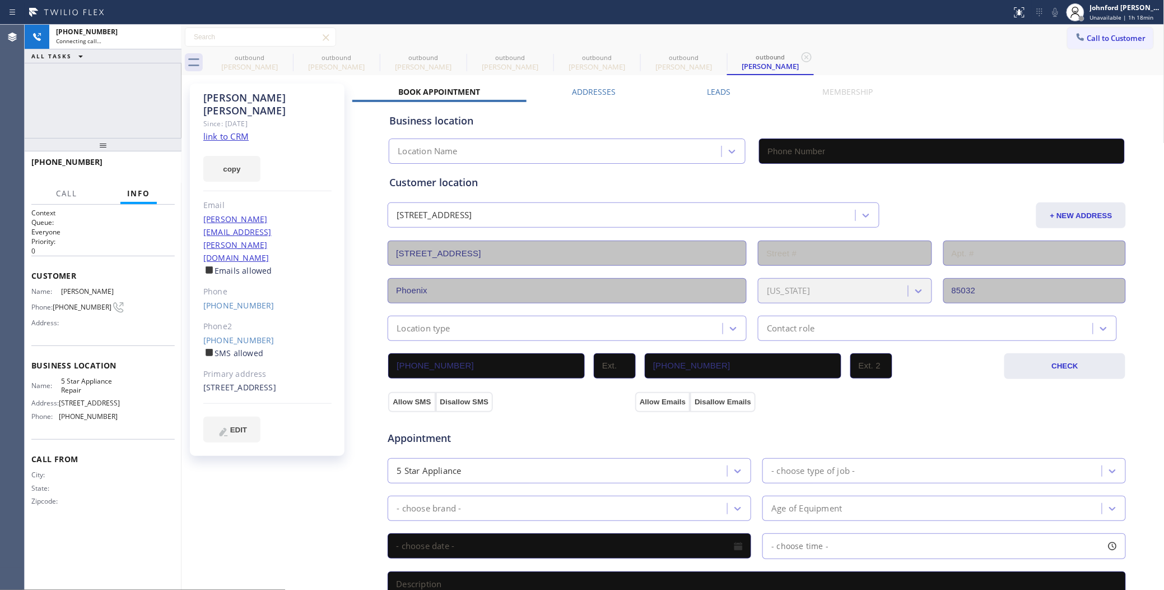
type input "[PHONE_NUMBER]"
click at [282, 55] on icon at bounding box center [285, 56] width 13 height 13
click at [0, 0] on icon at bounding box center [0, 0] width 0 height 0
click at [282, 55] on icon at bounding box center [285, 56] width 13 height 13
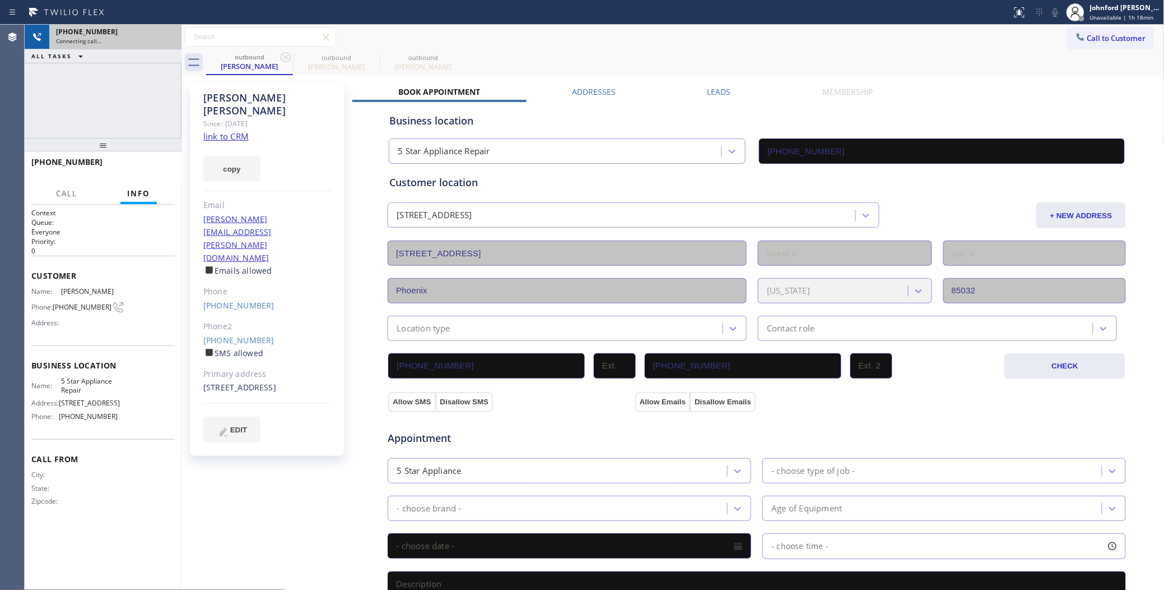
click at [141, 42] on div "Connecting call…" at bounding box center [115, 41] width 119 height 8
drag, startPoint x: 73, startPoint y: 93, endPoint x: 118, endPoint y: 68, distance: 51.7
click at [73, 93] on div "+14807799377 Live | 00:03 ALL TASKS ALL TASKS ACTIVE TASKS TASKS IN WRAP UP" at bounding box center [103, 81] width 157 height 113
click at [163, 39] on icon at bounding box center [166, 36] width 13 height 13
click at [161, 166] on span "COMPLETE" at bounding box center [146, 167] width 39 height 8
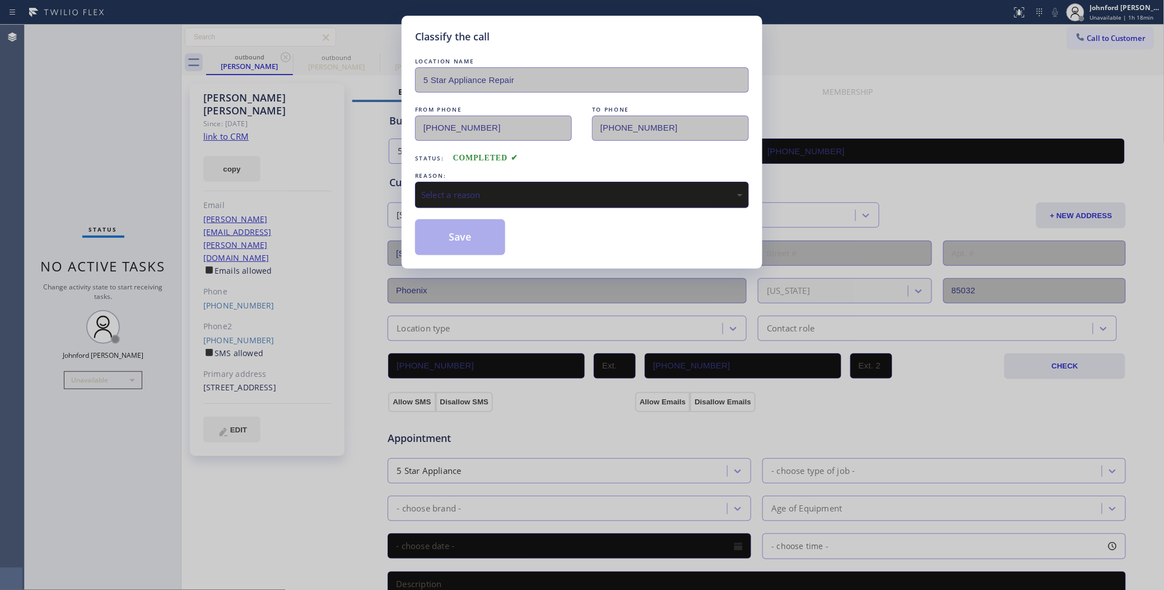
click at [472, 196] on div "Select a reason" at bounding box center [582, 194] width 322 height 13
click at [478, 239] on button "Save" at bounding box center [460, 237] width 90 height 36
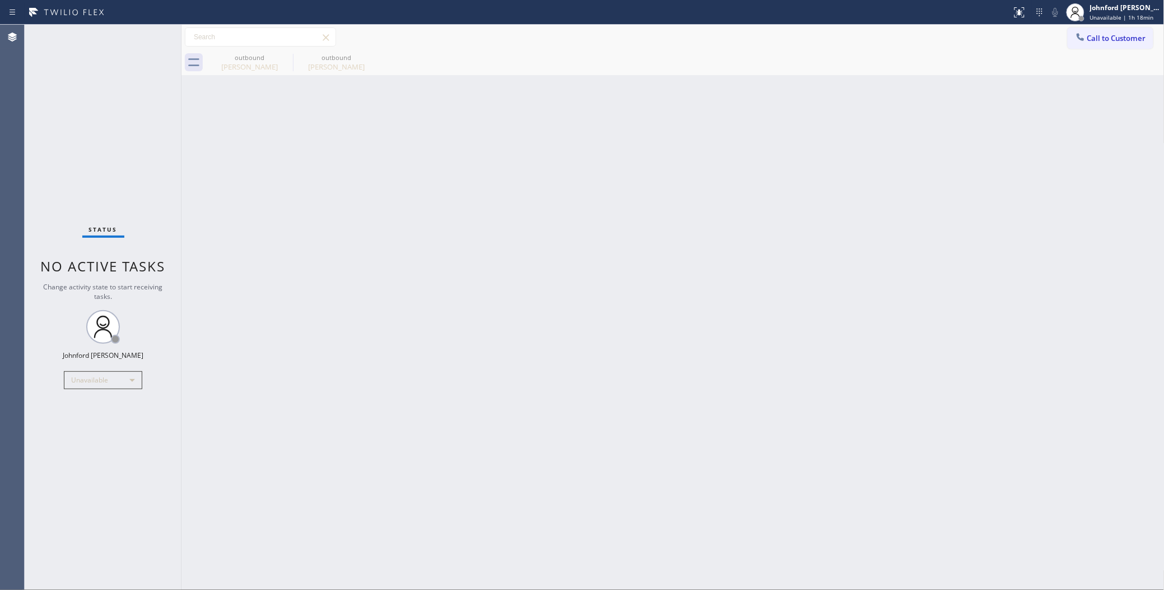
click at [1084, 40] on icon at bounding box center [1080, 36] width 11 height 11
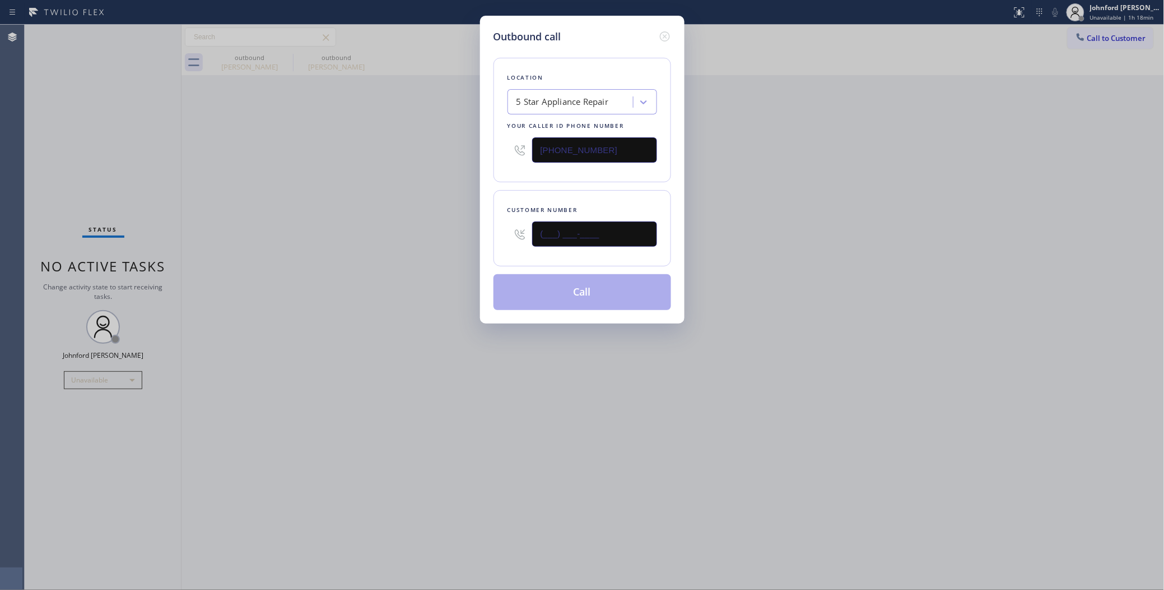
drag, startPoint x: 637, startPoint y: 230, endPoint x: 404, endPoint y: 237, distance: 232.7
click at [448, 234] on div "Outbound call Location 5 Star Appliance Repair Your caller id phone number [PHO…" at bounding box center [582, 295] width 1164 height 590
paste input "206) 235-1787"
type input "[PHONE_NUMBER]"
click at [379, 237] on div "Outbound call Location 5 Star Appliance Repair Your caller id phone number (855…" at bounding box center [582, 295] width 1164 height 590
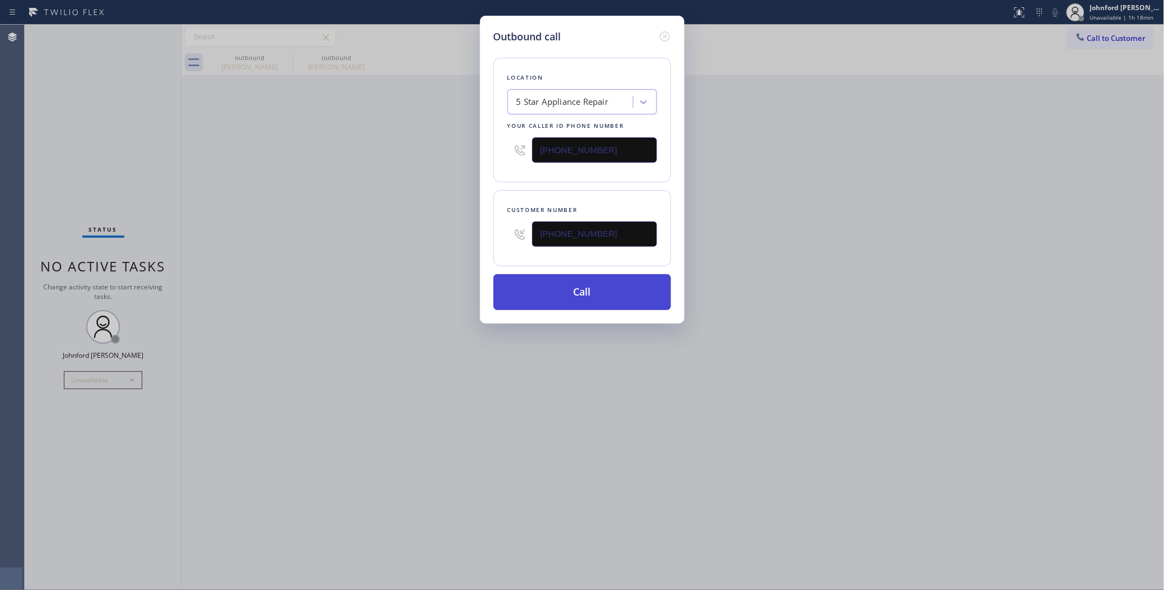
click at [572, 292] on button "Call" at bounding box center [583, 292] width 178 height 36
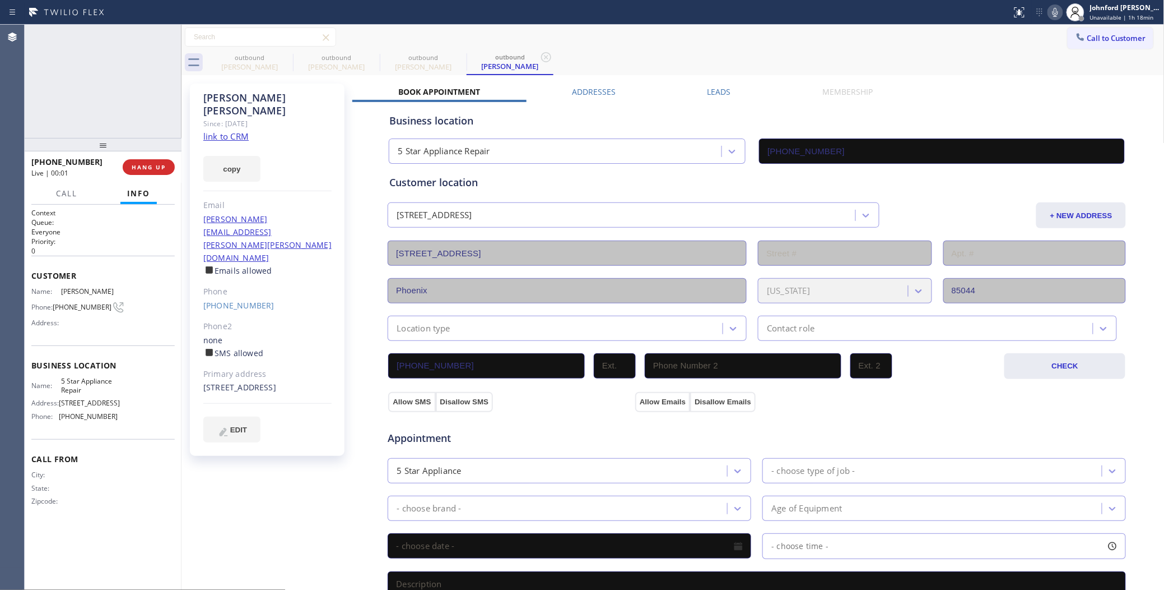
type input "[PHONE_NUMBER]"
click at [165, 163] on span "HANG UP" at bounding box center [149, 167] width 34 height 8
click at [272, 52] on div "outbound John Haley" at bounding box center [249, 62] width 85 height 25
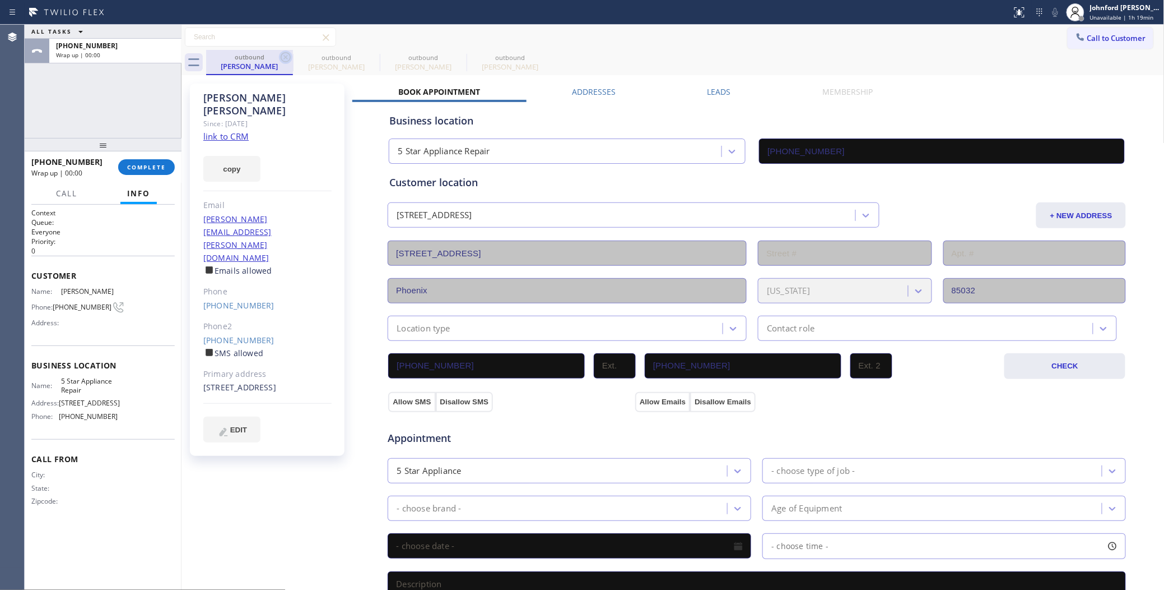
click at [285, 57] on icon at bounding box center [286, 57] width 10 height 10
click at [0, 0] on icon at bounding box center [0, 0] width 0 height 0
click at [1099, 48] on button "Call to Customer" at bounding box center [1111, 37] width 86 height 21
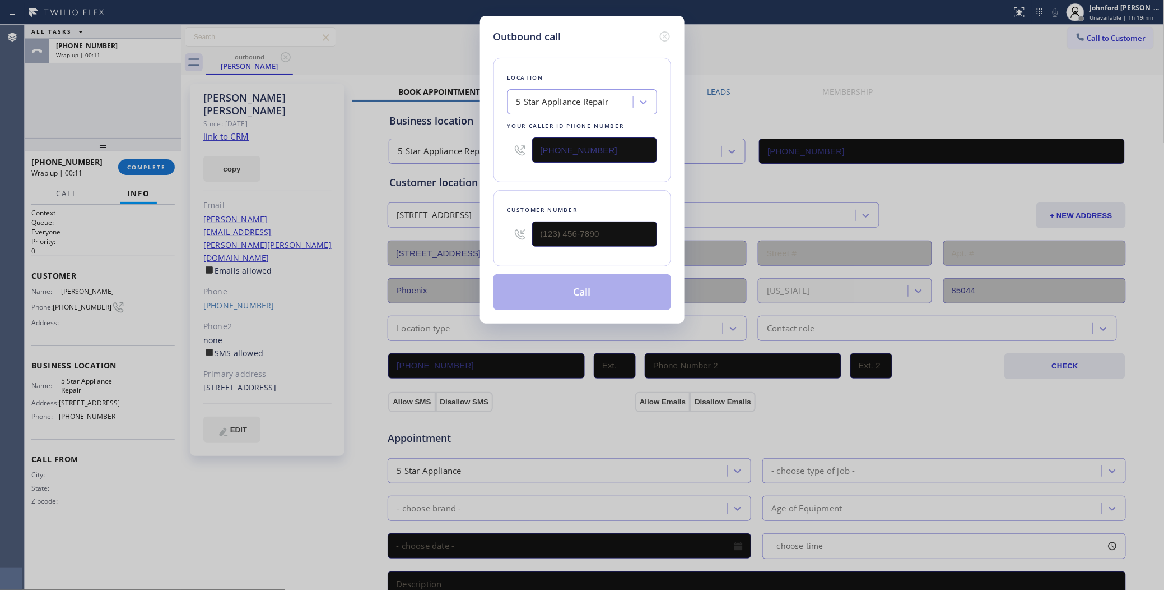
click at [1094, 38] on div "Outbound call Location 5 Star Appliance Repair Your caller id phone number [PHO…" at bounding box center [582, 295] width 1164 height 590
drag, startPoint x: 592, startPoint y: 225, endPoint x: 492, endPoint y: 233, distance: 100.1
click at [495, 231] on div "Customer number (___) ___-____" at bounding box center [583, 228] width 178 height 76
type input "(___) ___-____"
click at [486, 183] on div "Outbound call Location 5 Star Appliance Repair Your caller id phone number [PHO…" at bounding box center [582, 170] width 205 height 308
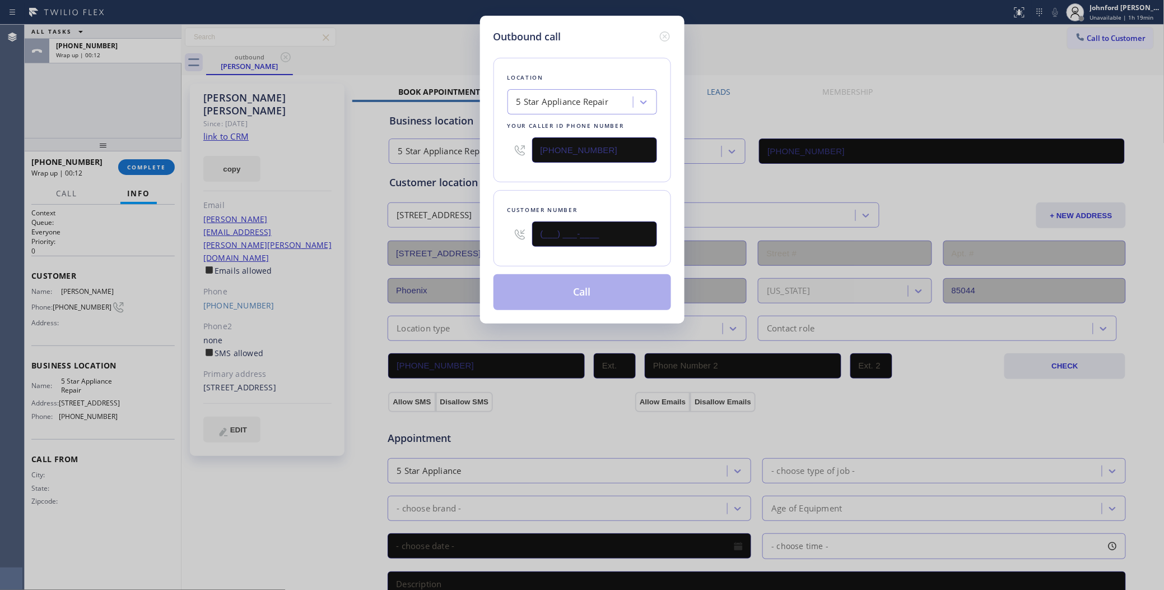
click at [561, 222] on input "(___) ___-____" at bounding box center [594, 233] width 125 height 25
paste input "602) 368-5730"
type input "[PHONE_NUMBER]"
click at [563, 193] on div "Customer number (602) 368-5730" at bounding box center [583, 228] width 178 height 76
click at [562, 286] on button "Call" at bounding box center [583, 292] width 178 height 36
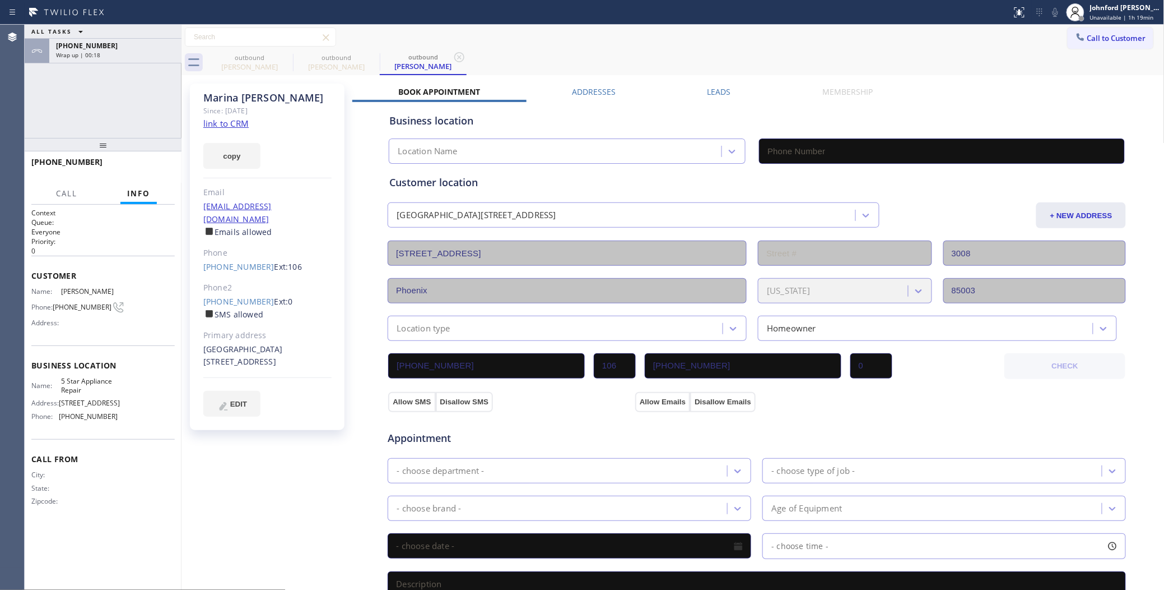
type input "[PHONE_NUMBER]"
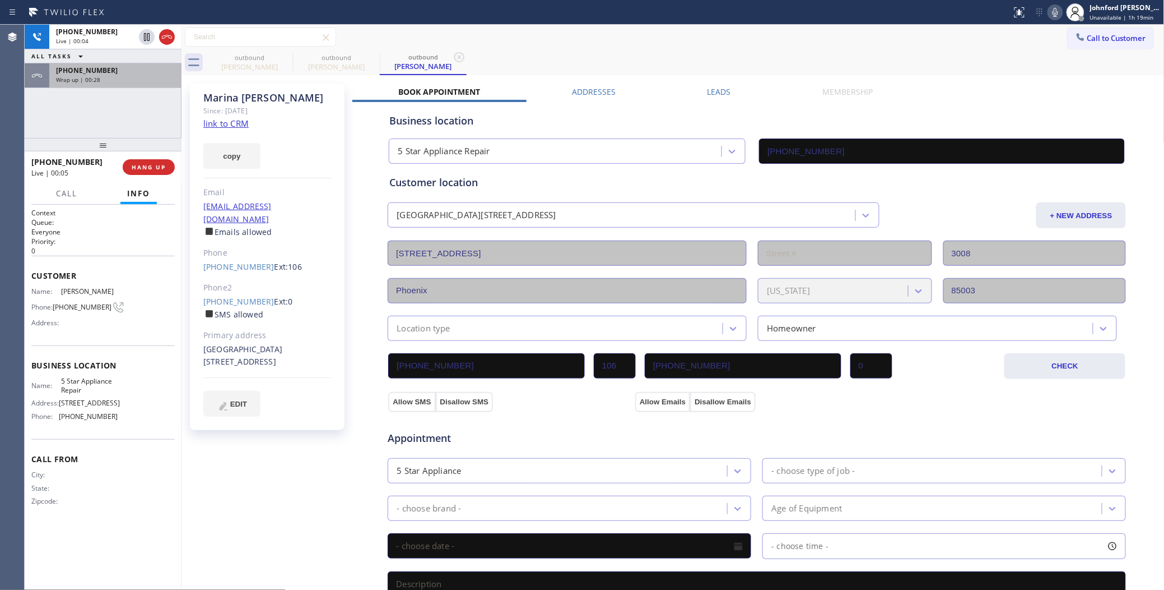
click at [146, 82] on div "Wrap up | 00:28" at bounding box center [115, 80] width 119 height 8
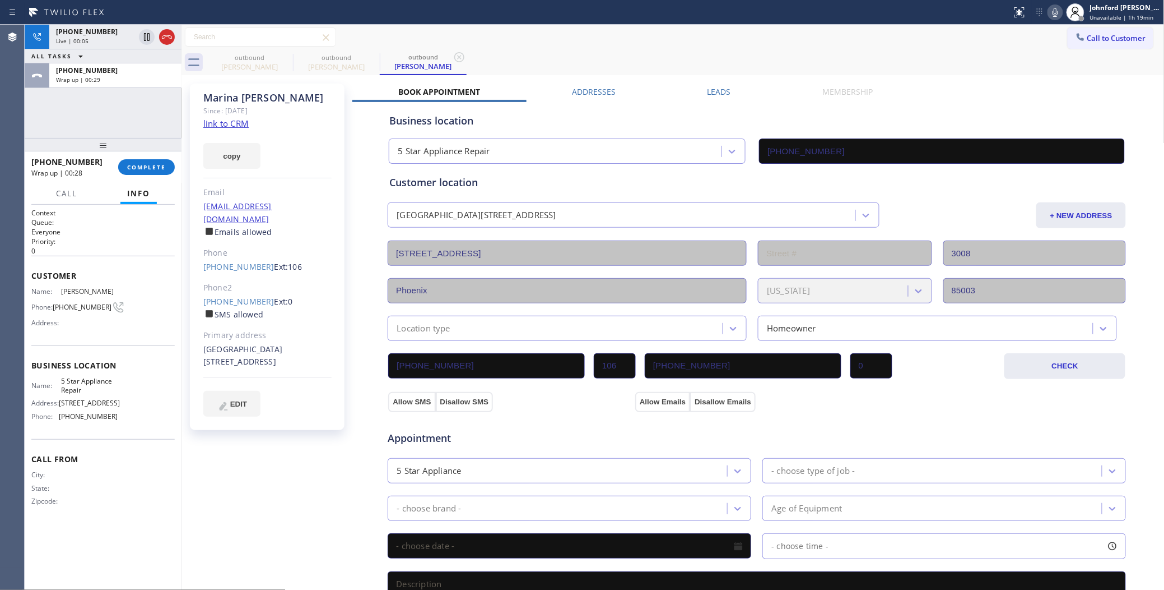
click at [152, 177] on div "+12062351787 Wrap up | 00:28 COMPLETE" at bounding box center [102, 166] width 143 height 29
click at [155, 163] on span "COMPLETE" at bounding box center [146, 167] width 39 height 8
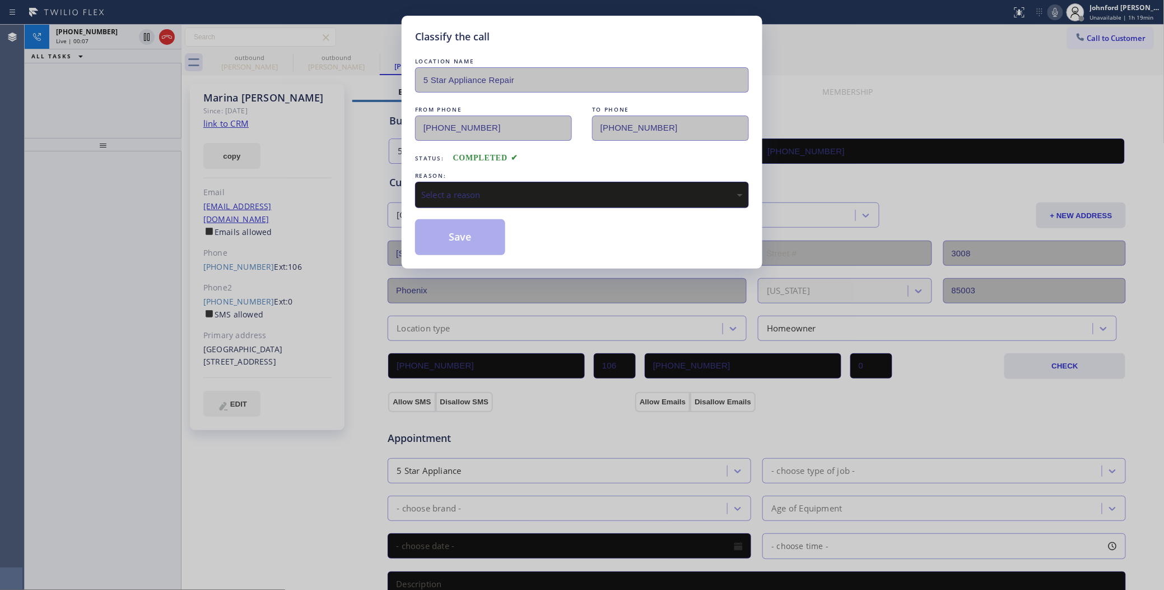
drag, startPoint x: 466, startPoint y: 191, endPoint x: 517, endPoint y: 199, distance: 51.6
click at [470, 191] on div "Select a reason" at bounding box center [582, 194] width 322 height 13
click at [450, 227] on button "Save" at bounding box center [460, 237] width 90 height 36
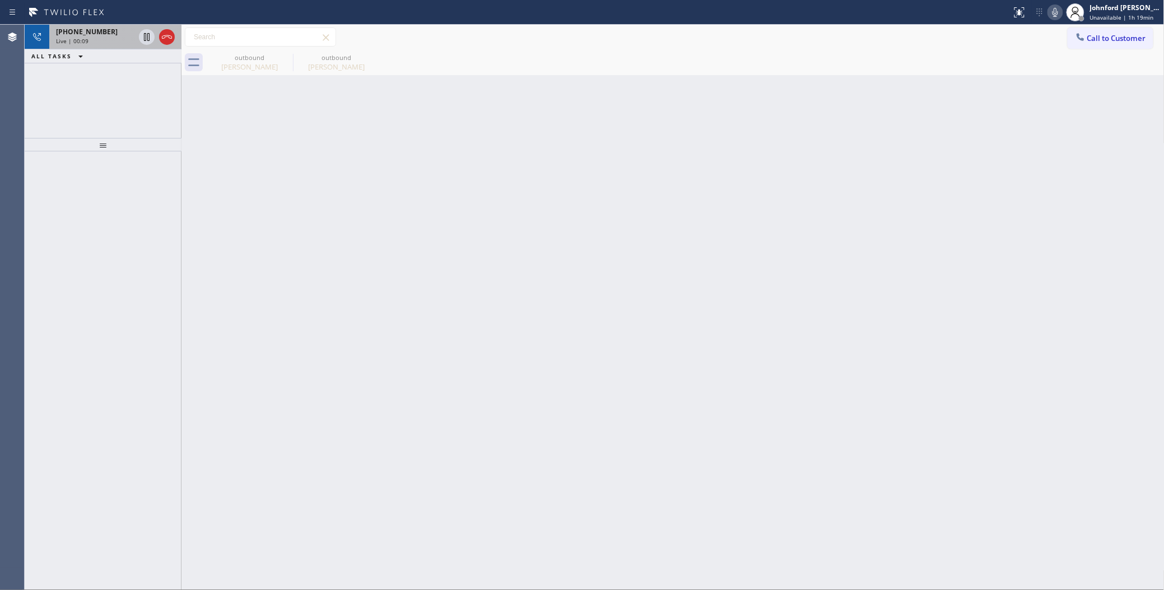
click at [76, 29] on span "+16023685730" at bounding box center [87, 32] width 62 height 10
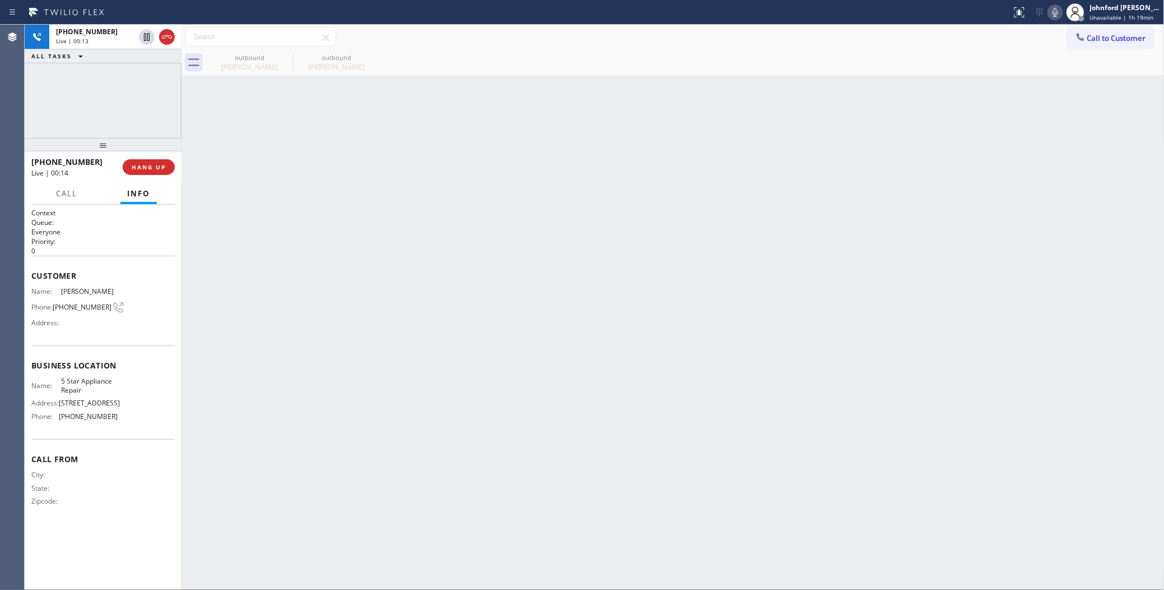
drag, startPoint x: 90, startPoint y: 144, endPoint x: 95, endPoint y: 134, distance: 11.1
click at [94, 138] on div at bounding box center [103, 144] width 157 height 13
drag, startPoint x: 107, startPoint y: 146, endPoint x: 119, endPoint y: 104, distance: 43.3
click at [118, 105] on div "+16023685730 Live | 00:13 ALL TASKS ALL TASKS ACTIVE TASKS TASKS IN WRAP UP +16…" at bounding box center [103, 307] width 157 height 565
click at [152, 163] on span "HANG UP" at bounding box center [149, 167] width 34 height 8
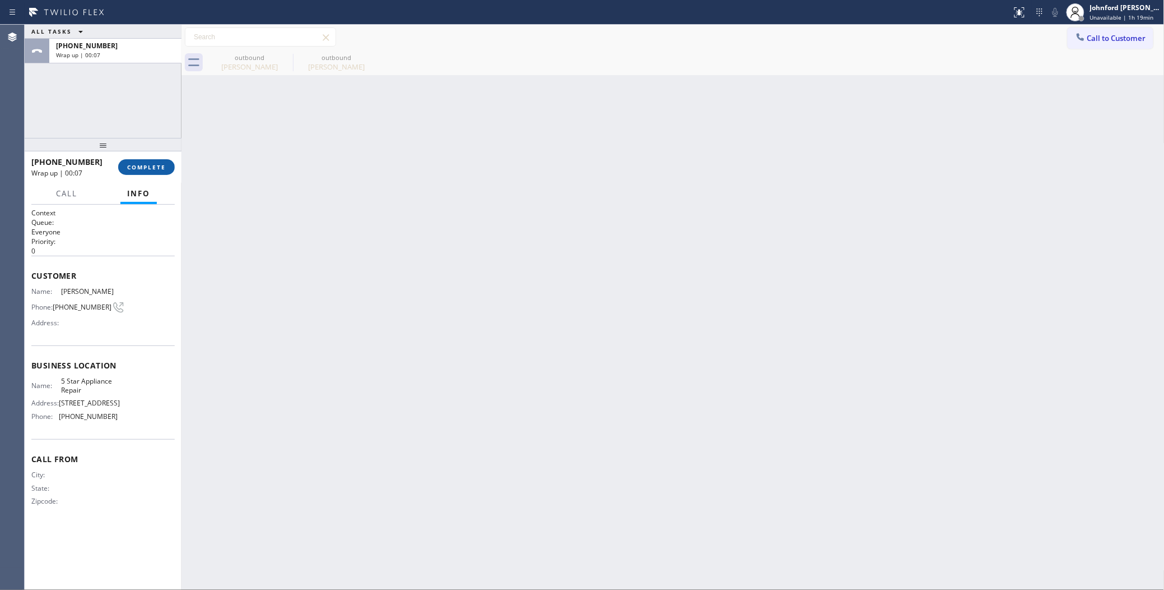
click at [153, 161] on button "COMPLETE" at bounding box center [146, 167] width 57 height 16
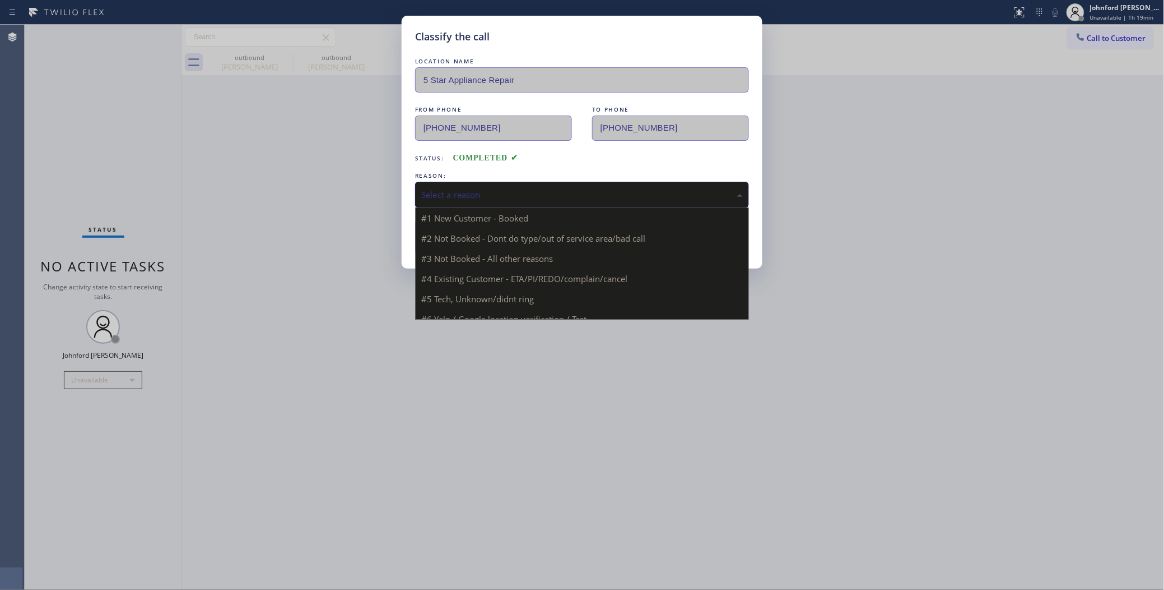
click at [460, 202] on div "Select a reason" at bounding box center [582, 195] width 334 height 26
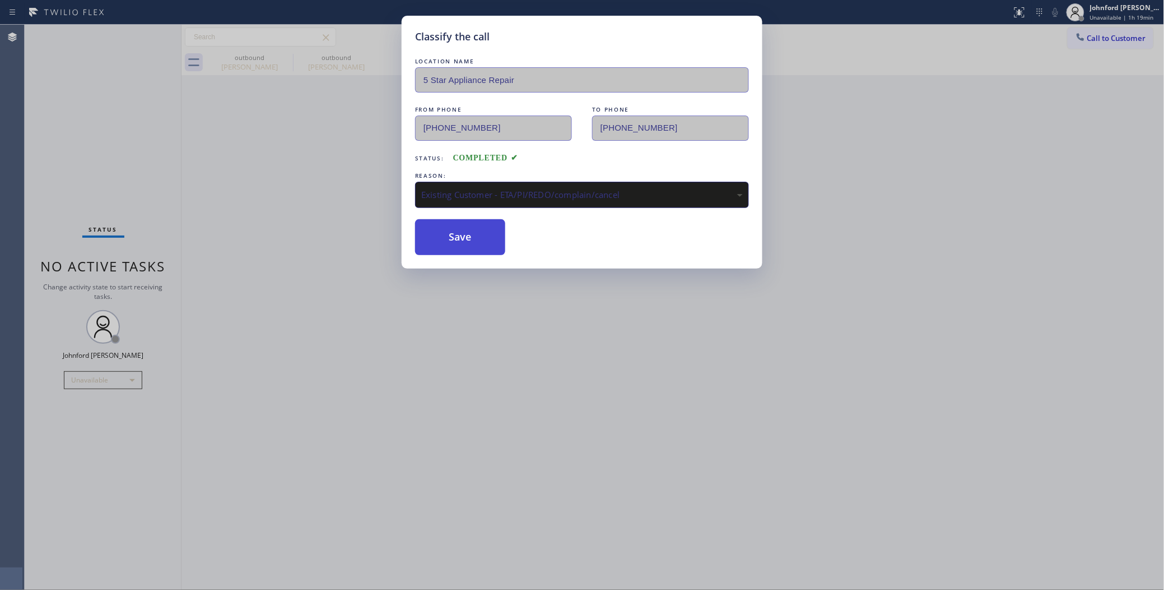
click at [458, 242] on button "Save" at bounding box center [460, 237] width 90 height 36
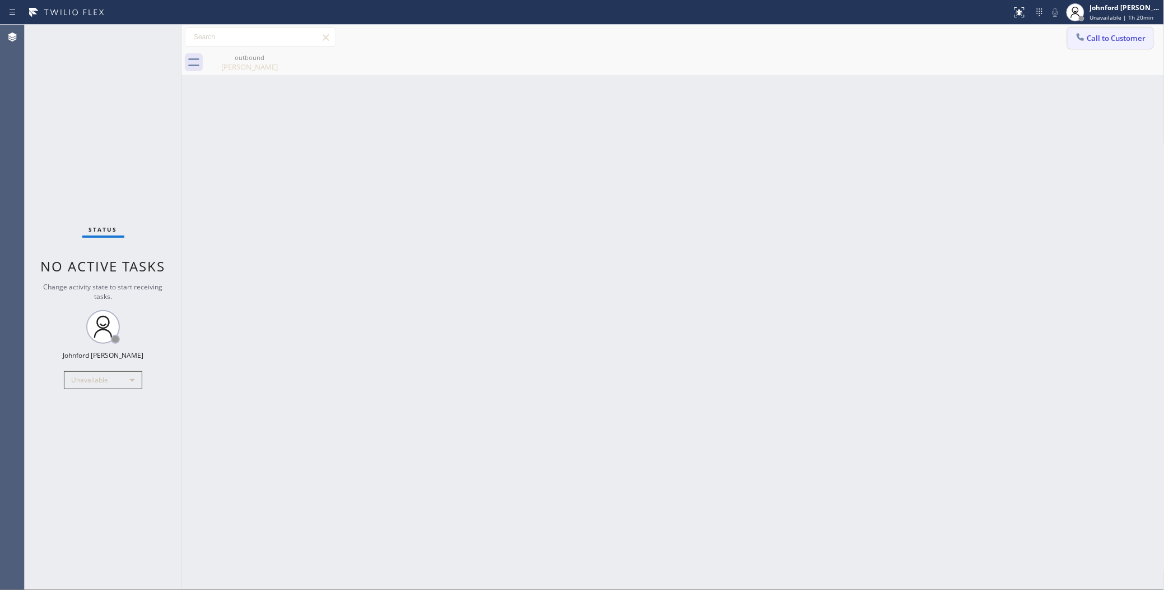
click at [1087, 27] on button "Call to Customer" at bounding box center [1111, 37] width 86 height 21
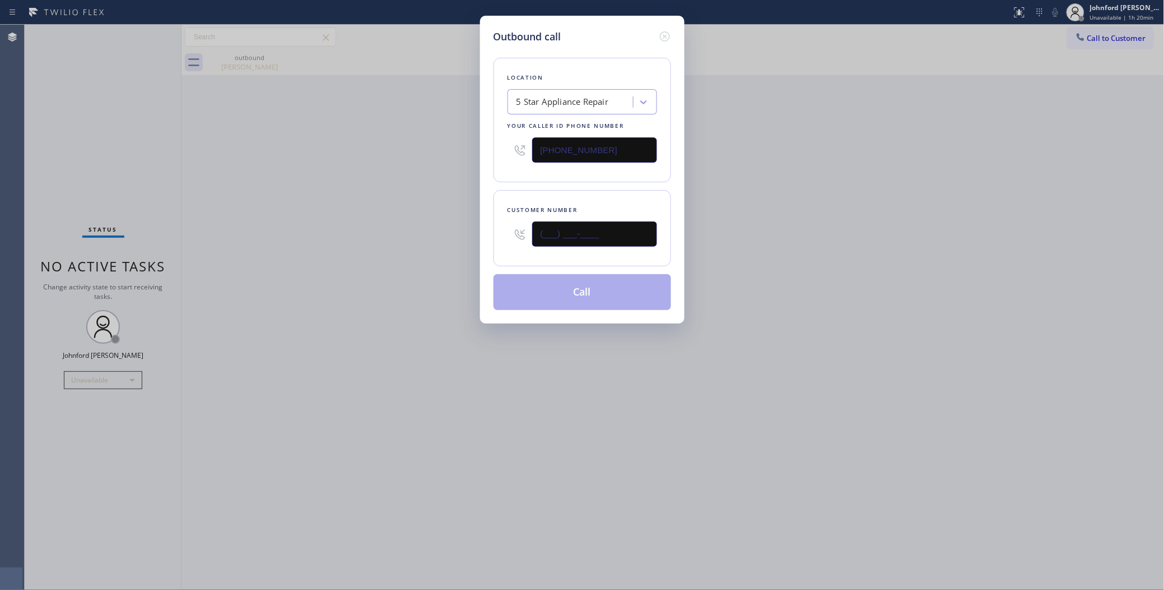
drag, startPoint x: 532, startPoint y: 242, endPoint x: 400, endPoint y: 247, distance: 132.9
click at [401, 247] on div "Outbound call Location 5 Star Appliance Repair Your caller id phone number [PHO…" at bounding box center [582, 295] width 1164 height 590
paste input "310) 850-2933"
type input "[PHONE_NUMBER]"
drag, startPoint x: 359, startPoint y: 251, endPoint x: 354, endPoint y: 252, distance: 5.7
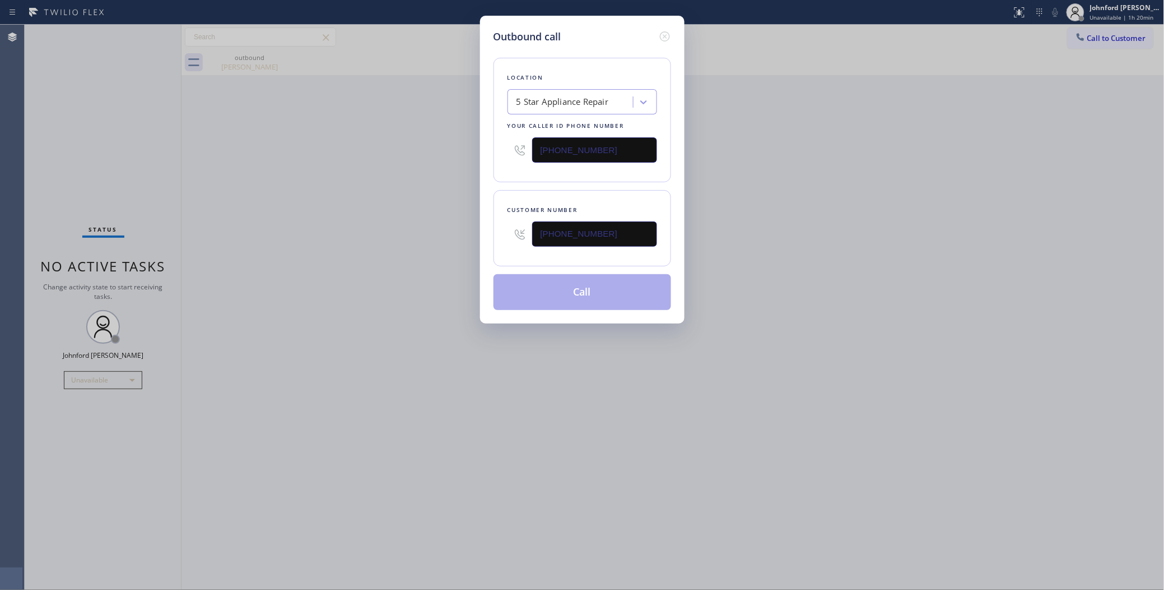
click at [354, 252] on div "Outbound call Location 5 Star Appliance Repair Your caller id phone number (855…" at bounding box center [582, 295] width 1164 height 590
paste input "text"
drag, startPoint x: 601, startPoint y: 146, endPoint x: 463, endPoint y: 150, distance: 137.9
click at [466, 150] on div "Outbound call Location 5 Star Appliance Repair Your caller id phone number (855…" at bounding box center [582, 295] width 1164 height 590
type input "[PHONE_NUMBER]"
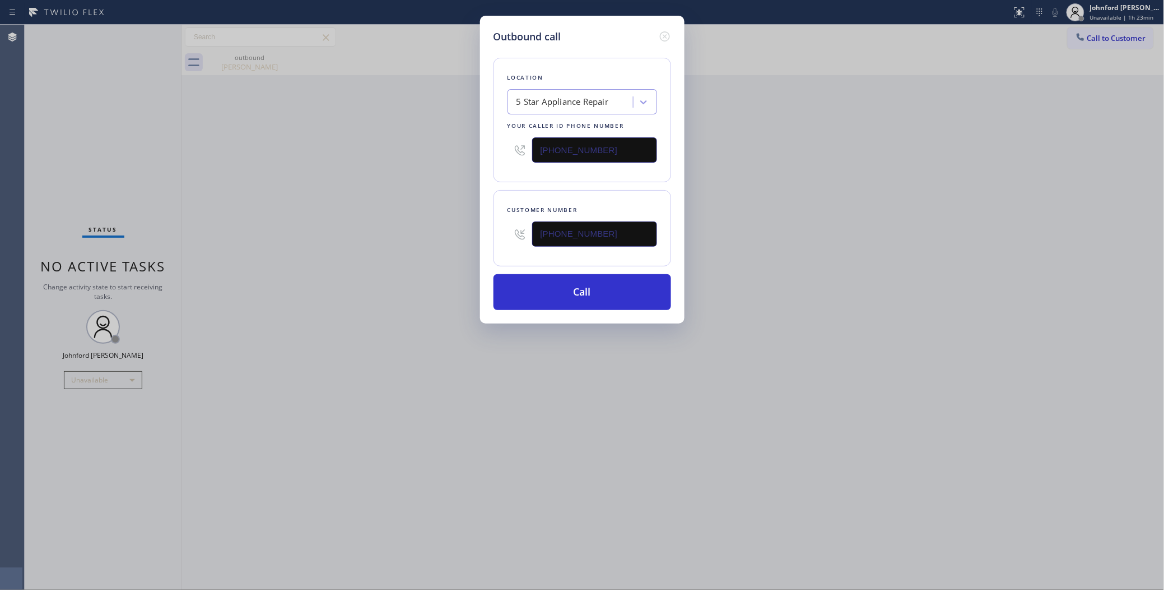
click at [393, 160] on div "Outbound call Location 5 Star Appliance Repair Your caller id phone number (855…" at bounding box center [582, 295] width 1164 height 590
click at [560, 286] on button "Call" at bounding box center [583, 292] width 178 height 36
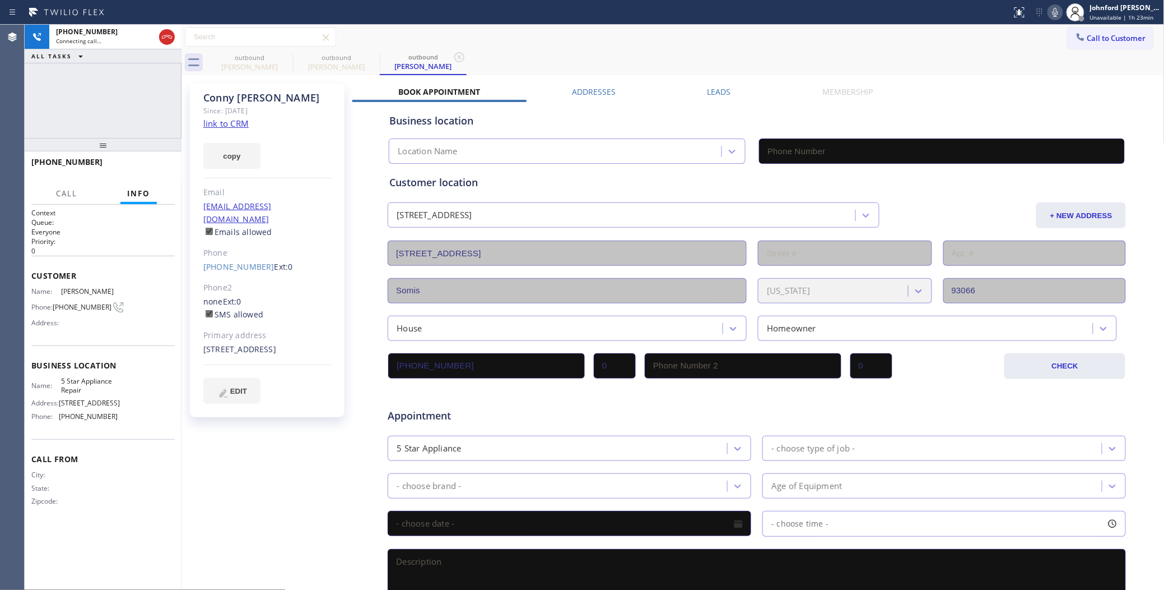
type input "[PHONE_NUMBER]"
drag, startPoint x: 153, startPoint y: 163, endPoint x: 729, endPoint y: 10, distance: 596.0
click at [153, 161] on button "HANG UP" at bounding box center [149, 167] width 52 height 16
click at [1076, 41] on div at bounding box center [1080, 37] width 13 height 13
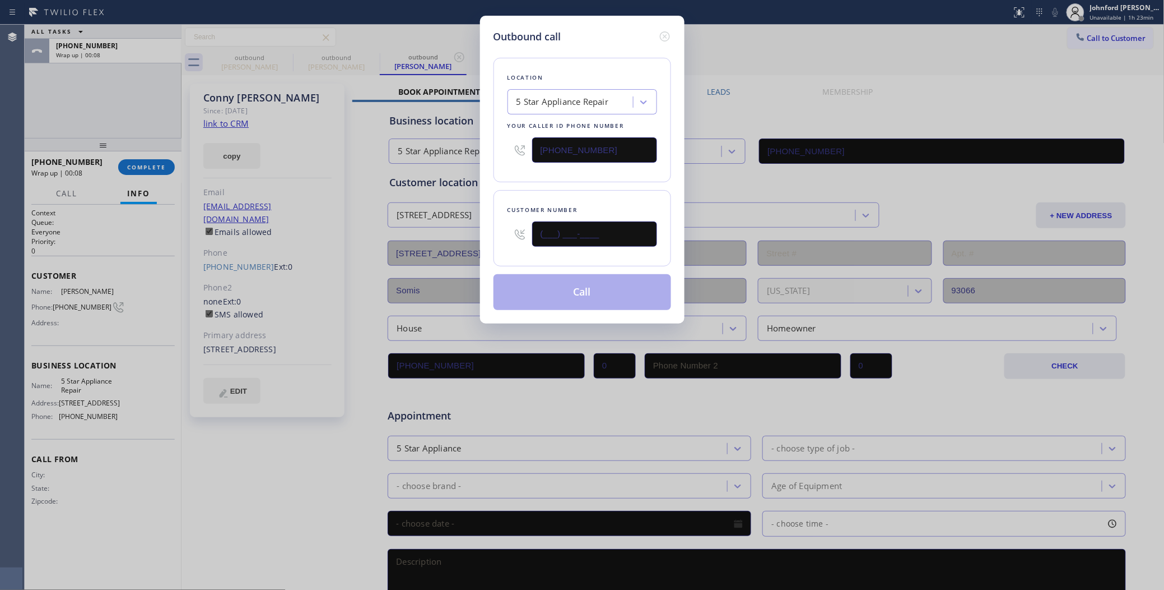
drag, startPoint x: 606, startPoint y: 222, endPoint x: 465, endPoint y: 235, distance: 141.9
click at [472, 235] on div "Outbound call Location 5 Star Appliance Repair Your caller id phone number [PHO…" at bounding box center [582, 295] width 1164 height 590
paste input "650) 279-1696"
type input "[PHONE_NUMBER]"
drag, startPoint x: 509, startPoint y: 161, endPoint x: 539, endPoint y: 258, distance: 101.9
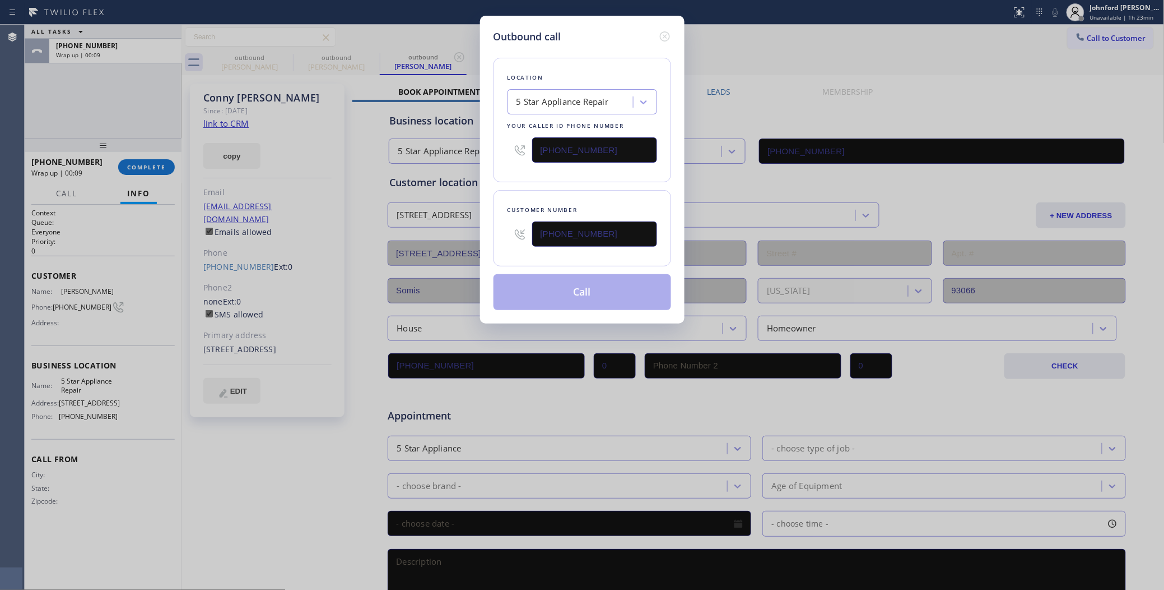
click at [510, 161] on div at bounding box center [520, 150] width 25 height 36
click at [536, 284] on button "Call" at bounding box center [583, 292] width 178 height 36
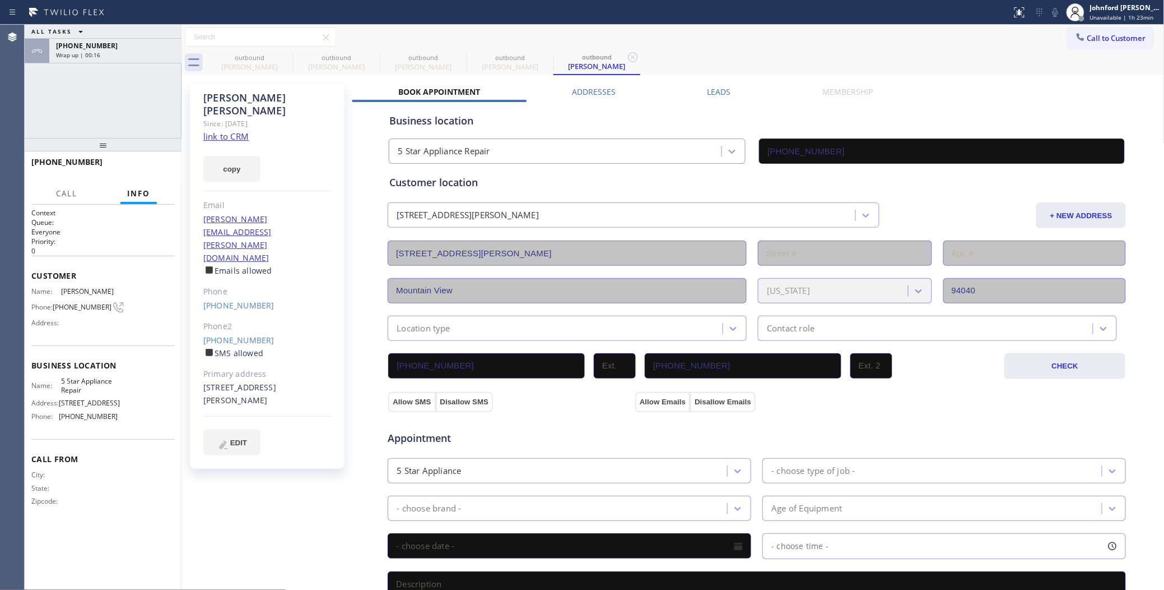
type input "[PHONE_NUMBER]"
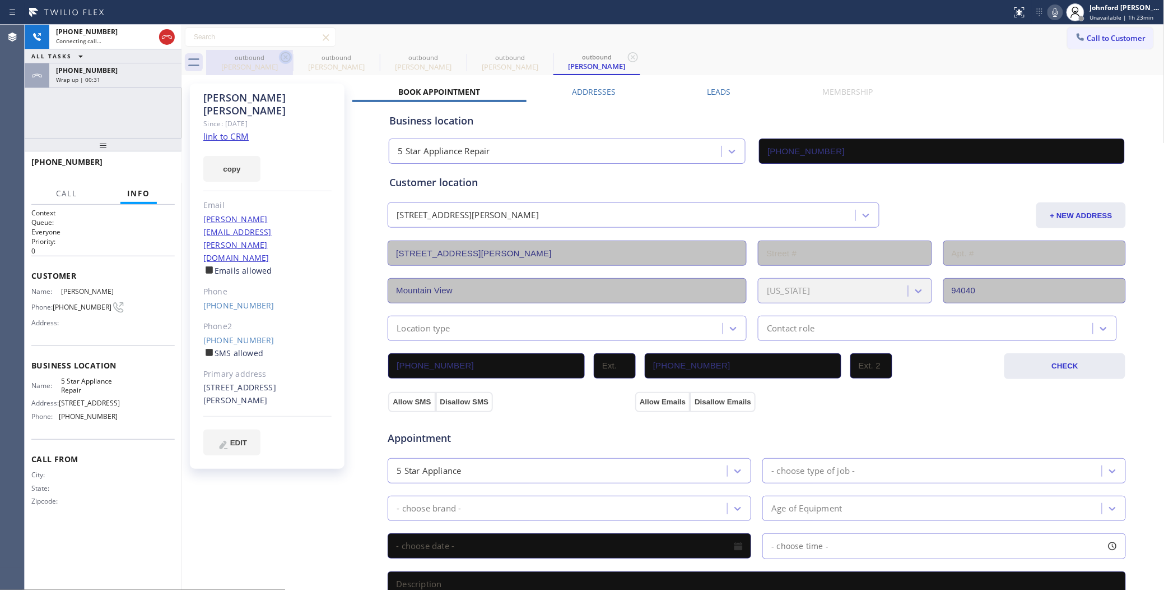
click at [286, 57] on icon at bounding box center [286, 57] width 10 height 10
click at [0, 0] on icon at bounding box center [0, 0] width 0 height 0
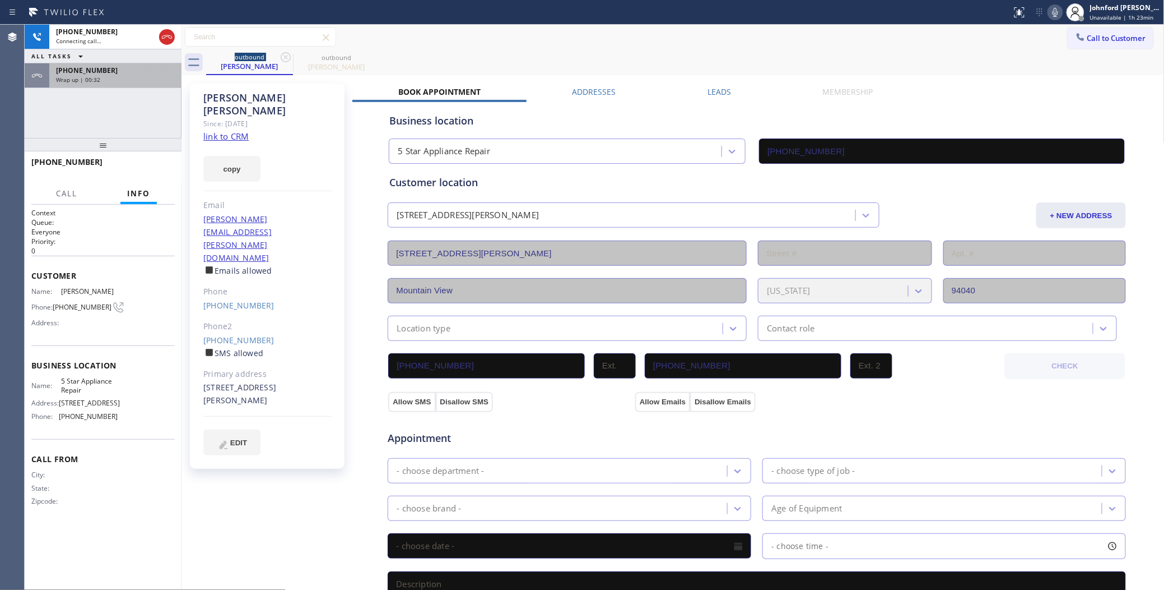
click at [114, 76] on div "Wrap up | 00:32" at bounding box center [115, 80] width 119 height 8
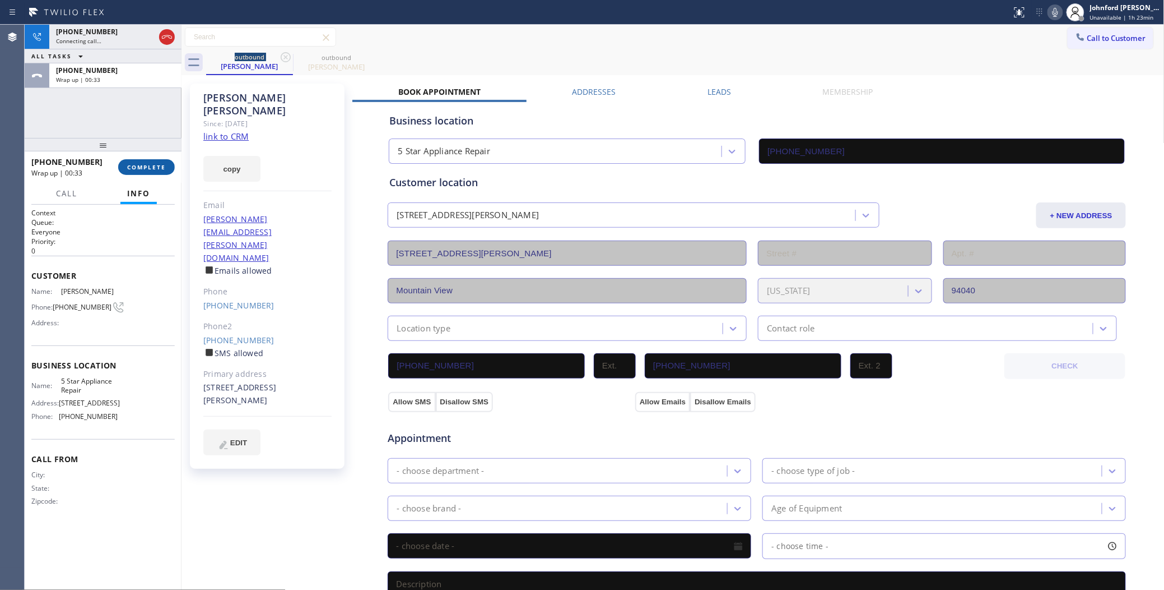
click at [119, 166] on button "COMPLETE" at bounding box center [146, 167] width 57 height 16
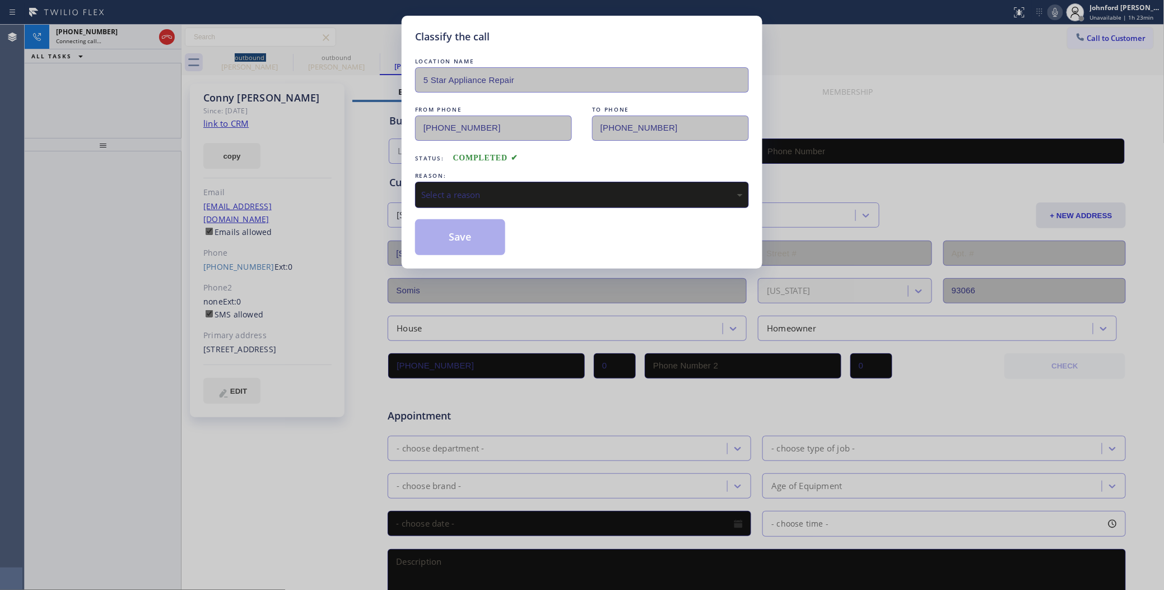
type input "[PHONE_NUMBER]"
click at [500, 198] on div "Select a reason" at bounding box center [582, 195] width 334 height 26
click at [471, 230] on button "Save" at bounding box center [460, 237] width 90 height 36
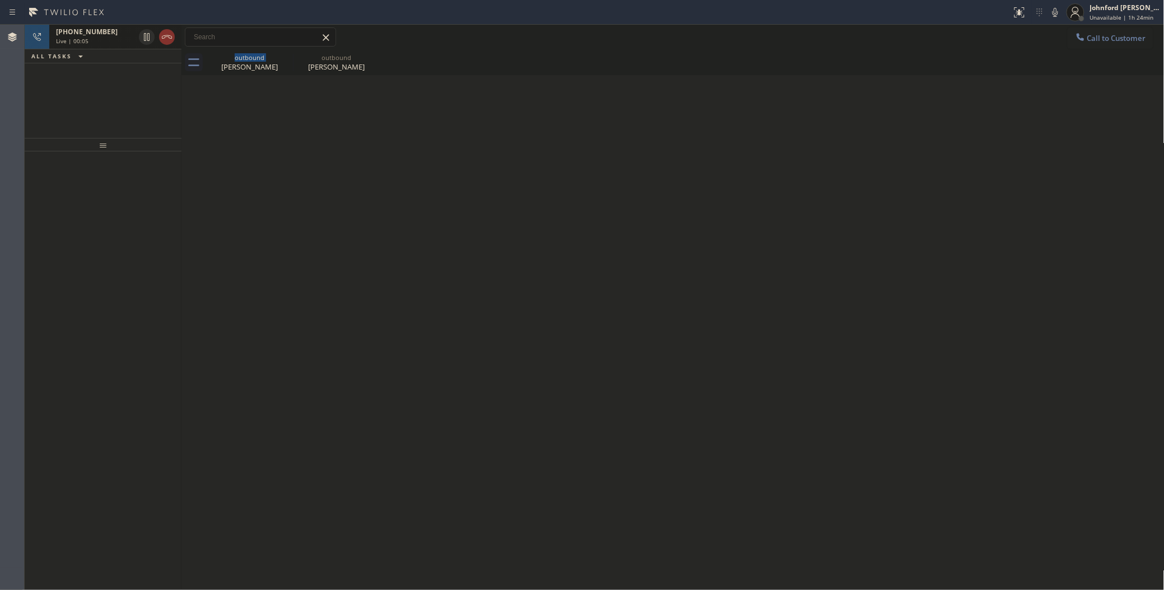
click at [68, 38] on span "Live | 00:05" at bounding box center [72, 41] width 33 height 8
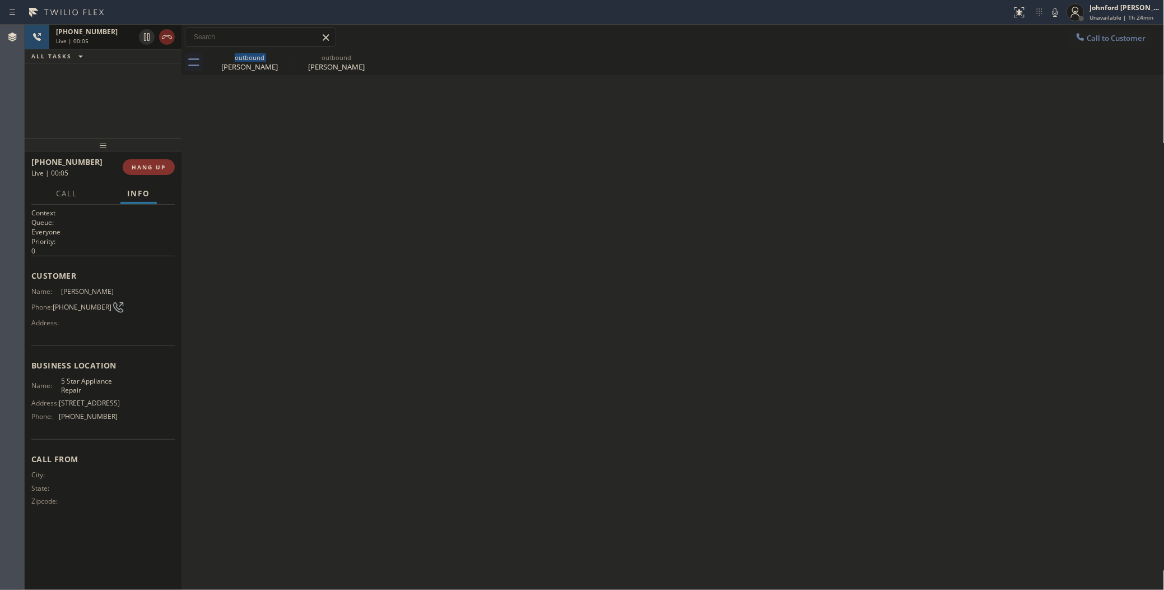
click at [165, 38] on icon at bounding box center [166, 36] width 13 height 13
click at [40, 46] on icon at bounding box center [36, 50] width 13 height 13
click at [83, 52] on span "Wrap up | 01:25" at bounding box center [78, 55] width 44 height 8
click at [150, 175] on div "[PHONE_NUMBER] Wrap up | 01:25 COMPLETE" at bounding box center [102, 166] width 143 height 29
click at [149, 169] on span "COMPLETE" at bounding box center [146, 167] width 39 height 8
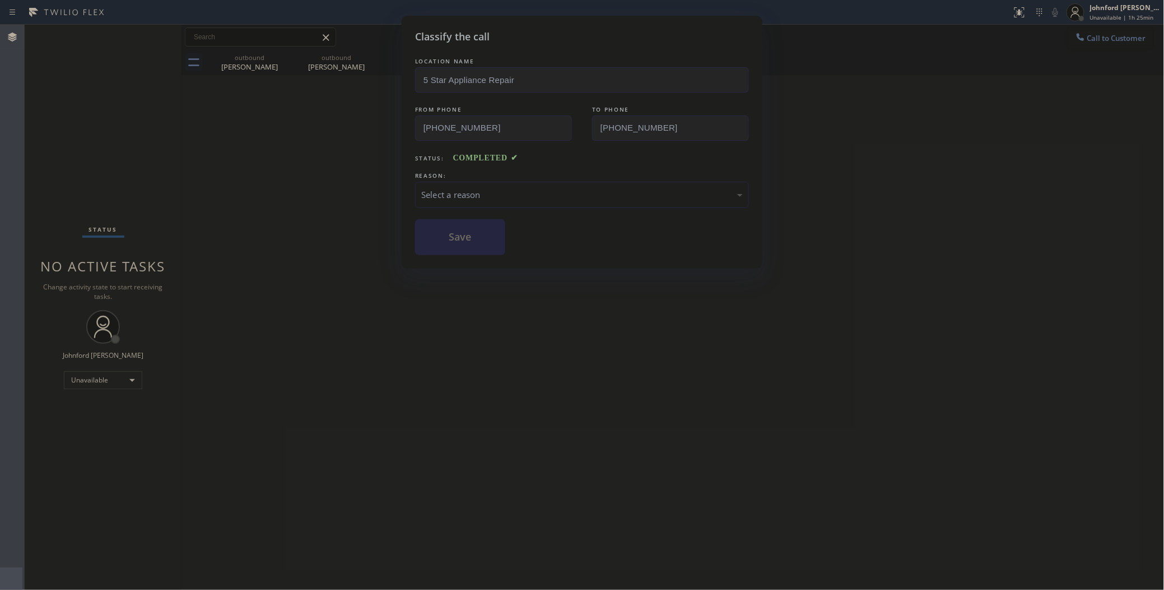
click at [500, 205] on div "LOCATION NAME 5 Star Appliance Repair FROM PHONE [PHONE_NUMBER] TO PHONE [PHONE…" at bounding box center [582, 154] width 334 height 199
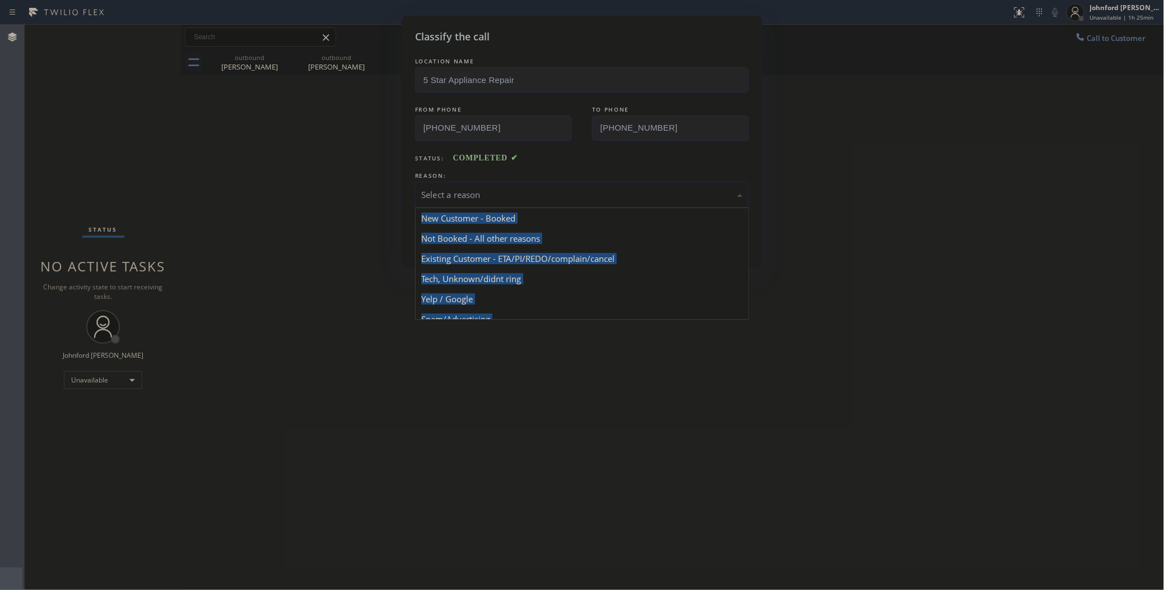
click at [503, 195] on div "Select a reason" at bounding box center [582, 194] width 322 height 13
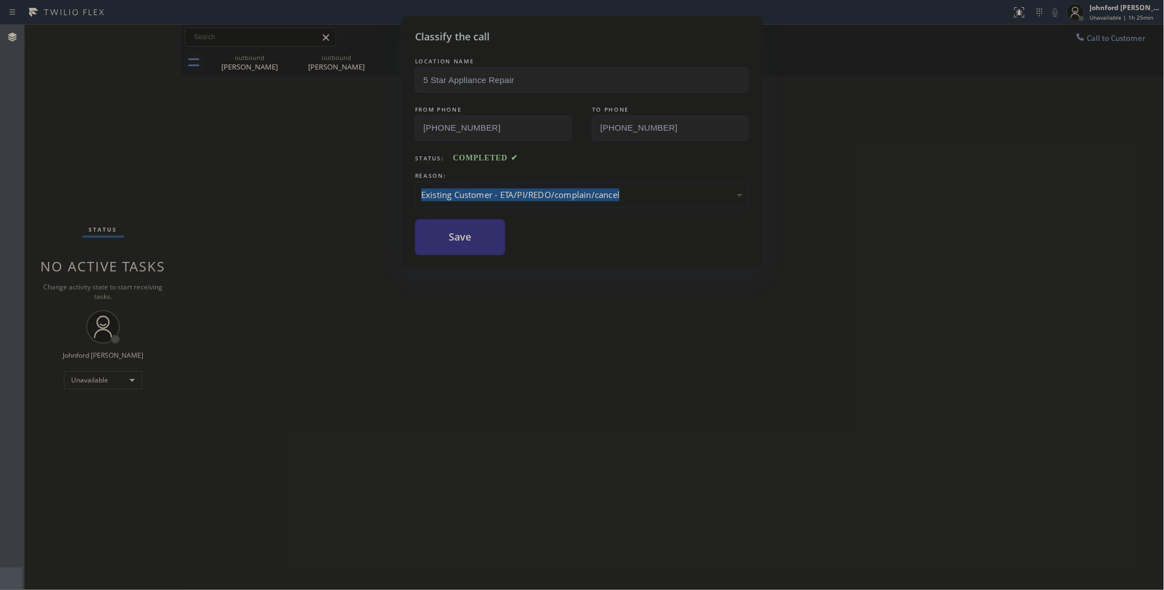
click at [486, 238] on button "Save" at bounding box center [460, 237] width 90 height 36
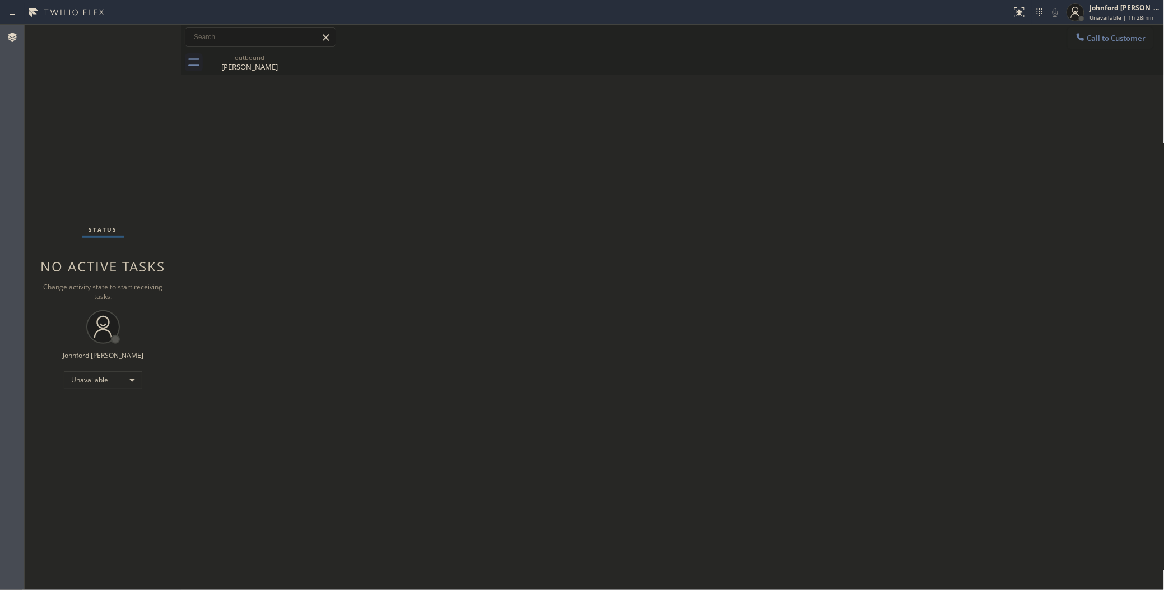
click at [824, 175] on div "Back to Dashboard Change Sender ID Customers Technicians Select a contact Outbo…" at bounding box center [673, 307] width 983 height 565
click at [1099, 45] on button "Call to Customer" at bounding box center [1111, 37] width 86 height 21
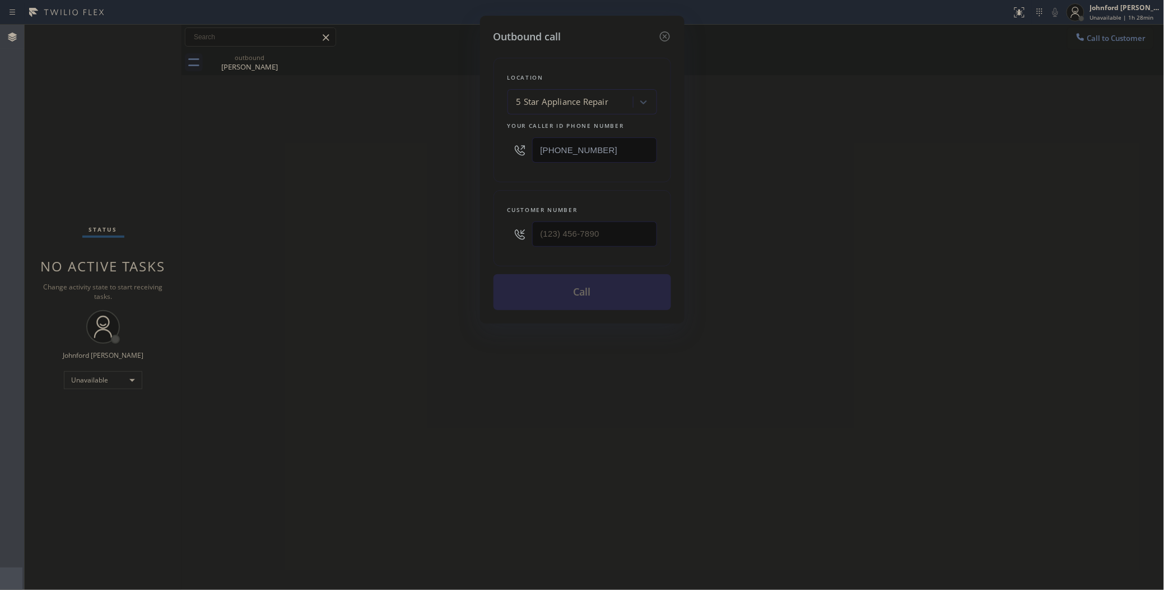
drag, startPoint x: 644, startPoint y: 216, endPoint x: 498, endPoint y: 236, distance: 148.2
click at [499, 236] on div "Customer number" at bounding box center [583, 228] width 178 height 76
click at [588, 221] on input "(___) ___-____" at bounding box center [594, 233] width 125 height 25
paste input "240) 888-5827"
type input "[PHONE_NUMBER]"
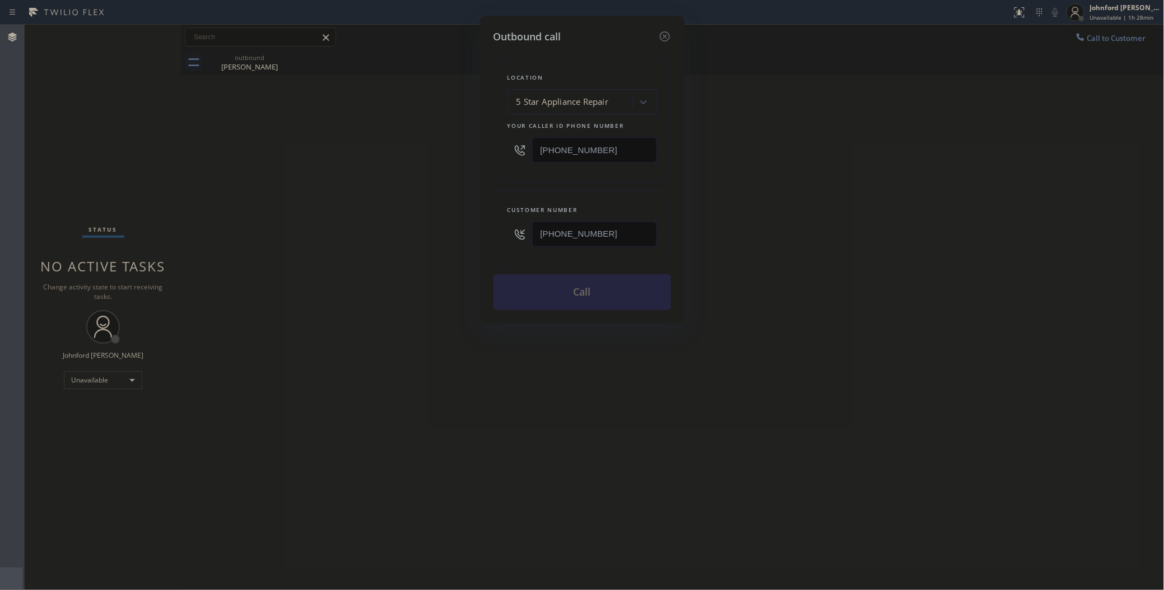
click at [782, 173] on div "Outbound call Location 5 Star Appliance Repair Your caller id phone number [PHO…" at bounding box center [582, 295] width 1164 height 590
click at [1076, 45] on div "Outbound call Location 5 Star Appliance Repair Your caller id phone number [PHO…" at bounding box center [582, 295] width 1164 height 590
drag, startPoint x: 656, startPoint y: 226, endPoint x: 614, endPoint y: 226, distance: 42.0
click at [614, 226] on input "[PHONE_NUMBER]" at bounding box center [594, 233] width 125 height 25
click at [622, 225] on input "[PHONE_NUMBER]" at bounding box center [594, 233] width 125 height 25
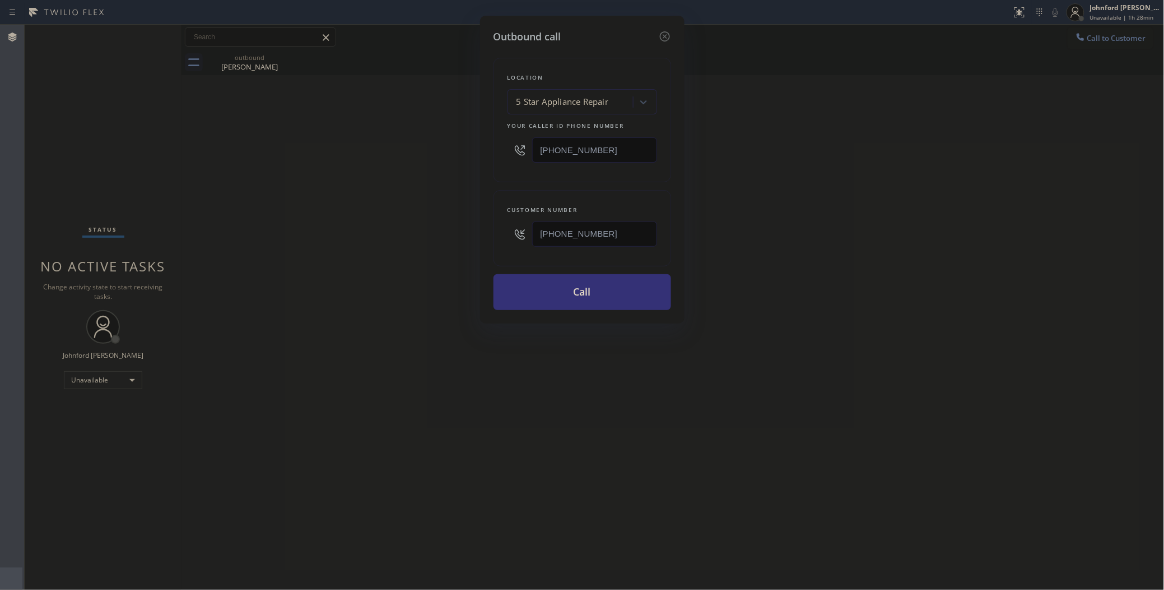
drag, startPoint x: 636, startPoint y: 231, endPoint x: 527, endPoint y: 236, distance: 108.8
click at [527, 236] on div "[PHONE_NUMBER]" at bounding box center [583, 234] width 150 height 36
drag, startPoint x: 480, startPoint y: 236, endPoint x: 460, endPoint y: 240, distance: 19.9
click at [472, 237] on div "Outbound call Location 5 Star Appliance Repair Your caller id phone number [PHO…" at bounding box center [582, 295] width 1164 height 590
paste input "805) 791-0385"
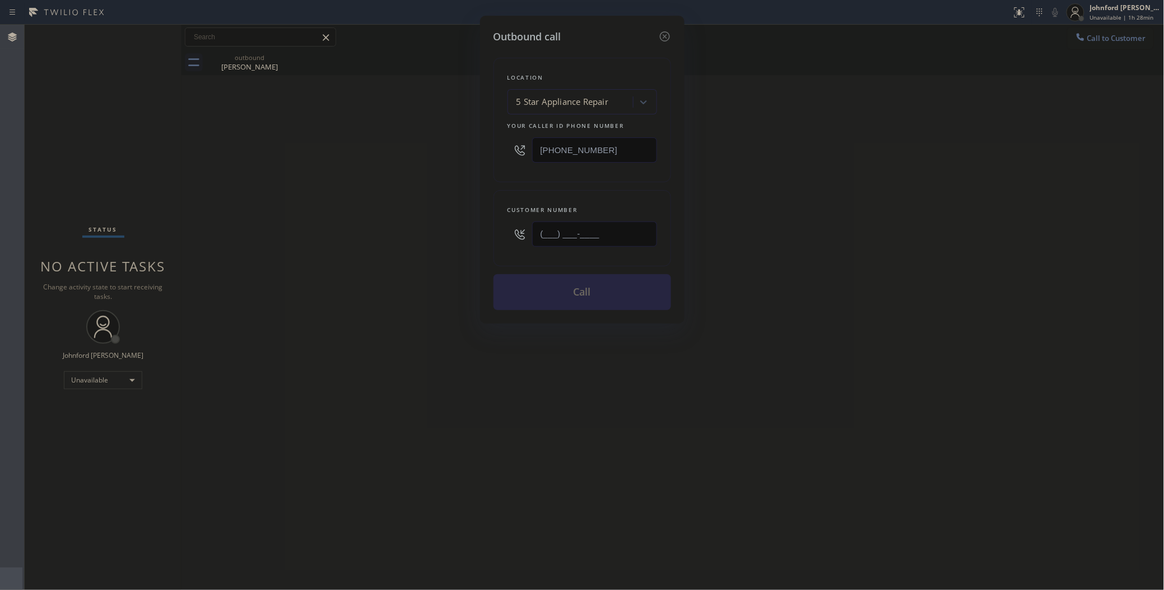
drag, startPoint x: 629, startPoint y: 231, endPoint x: 458, endPoint y: 231, distance: 170.9
click at [463, 231] on div "Outbound call Location 5 Star Appliance Repair Your caller id phone number [PHO…" at bounding box center [582, 295] width 1164 height 590
type input "[PHONE_NUMBER]"
drag, startPoint x: 621, startPoint y: 141, endPoint x: 442, endPoint y: 143, distance: 179.3
click at [460, 141] on div "Outbound call Location 5 Star Appliance Repair Your caller id phone number [PHO…" at bounding box center [582, 295] width 1164 height 590
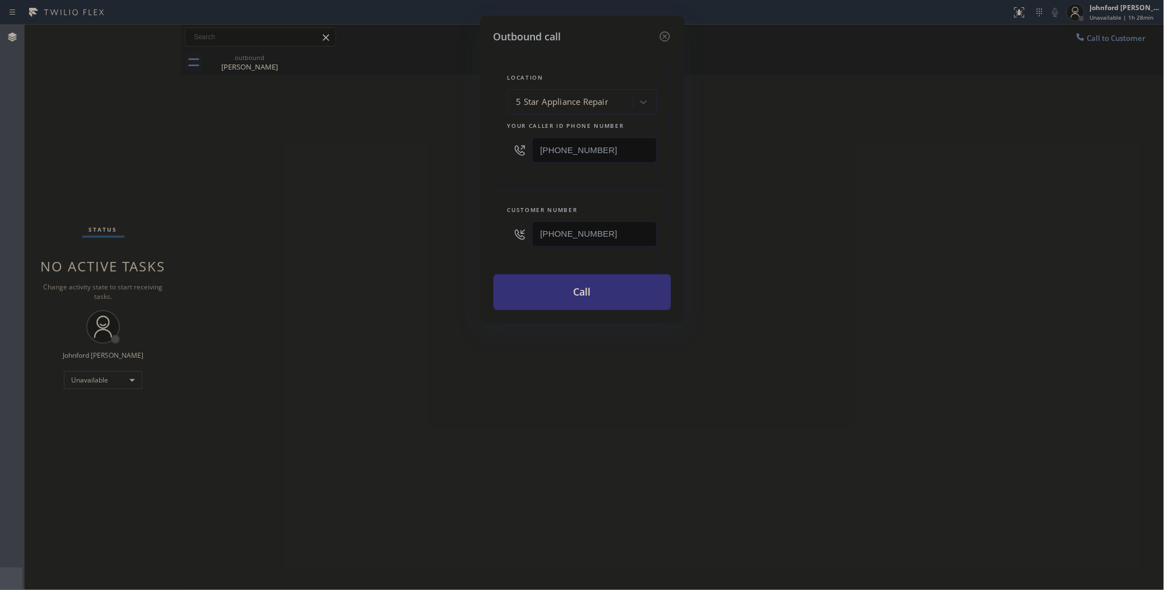
paste input "33) 692-2271"
type input "[PHONE_NUMBER]"
drag, startPoint x: 345, startPoint y: 152, endPoint x: 348, endPoint y: 175, distance: 23.1
click at [345, 157] on div "Outbound call Location 5 Star Appliance Repair Your caller id phone number [PHO…" at bounding box center [582, 295] width 1164 height 590
click at [548, 285] on button "Call" at bounding box center [583, 292] width 178 height 36
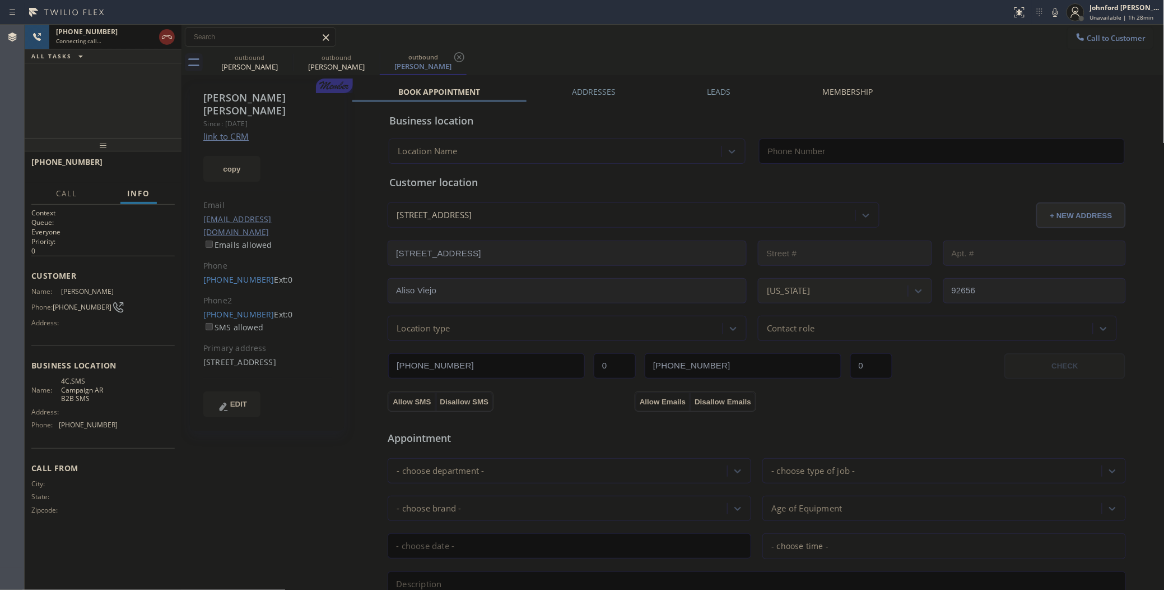
click at [170, 38] on icon at bounding box center [166, 36] width 13 height 13
type input "[PHONE_NUMBER]"
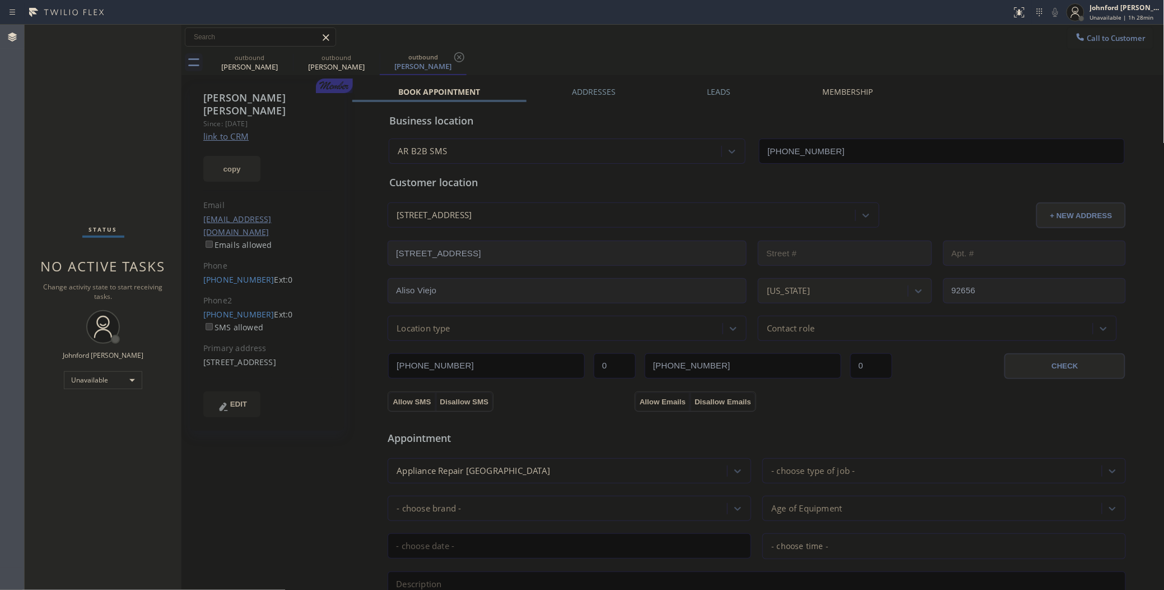
click at [217, 160] on button "copy" at bounding box center [231, 169] width 57 height 26
click at [233, 131] on link "link to CRM" at bounding box center [225, 136] width 45 height 11
click at [239, 264] on div "[PERSON_NAME] Since: [DATE] link to CRM copy Email [EMAIL_ADDRESS][DOMAIN_NAME]…" at bounding box center [267, 256] width 155 height 347
click at [239, 274] on link "[PHONE_NUMBER]" at bounding box center [238, 279] width 71 height 11
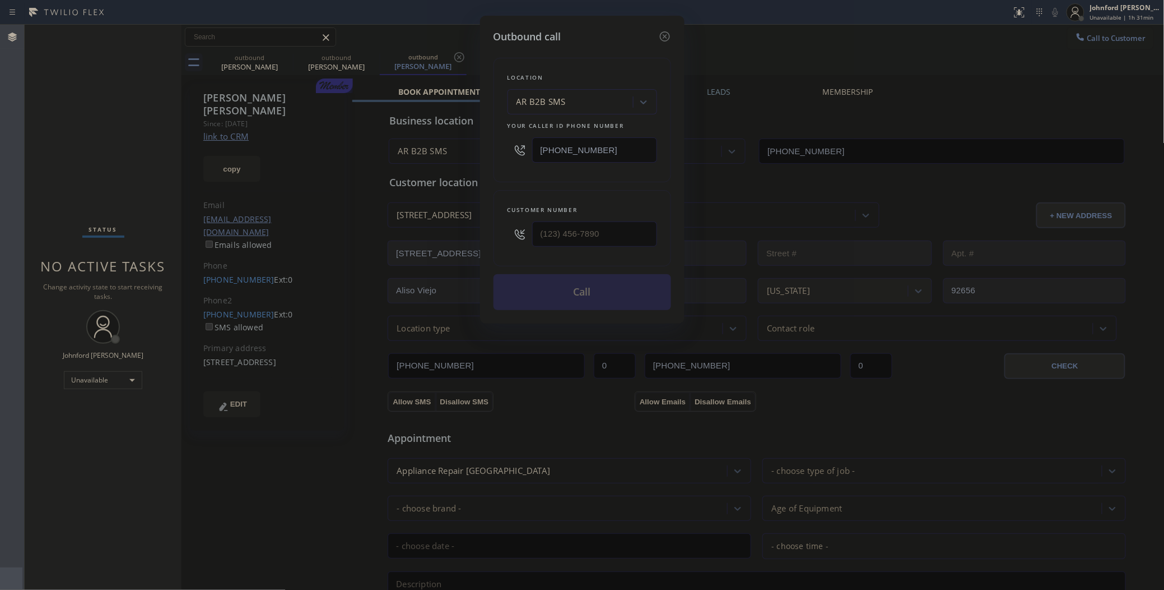
type input "[PHONE_NUMBER]"
click at [559, 285] on button "Call" at bounding box center [583, 292] width 178 height 36
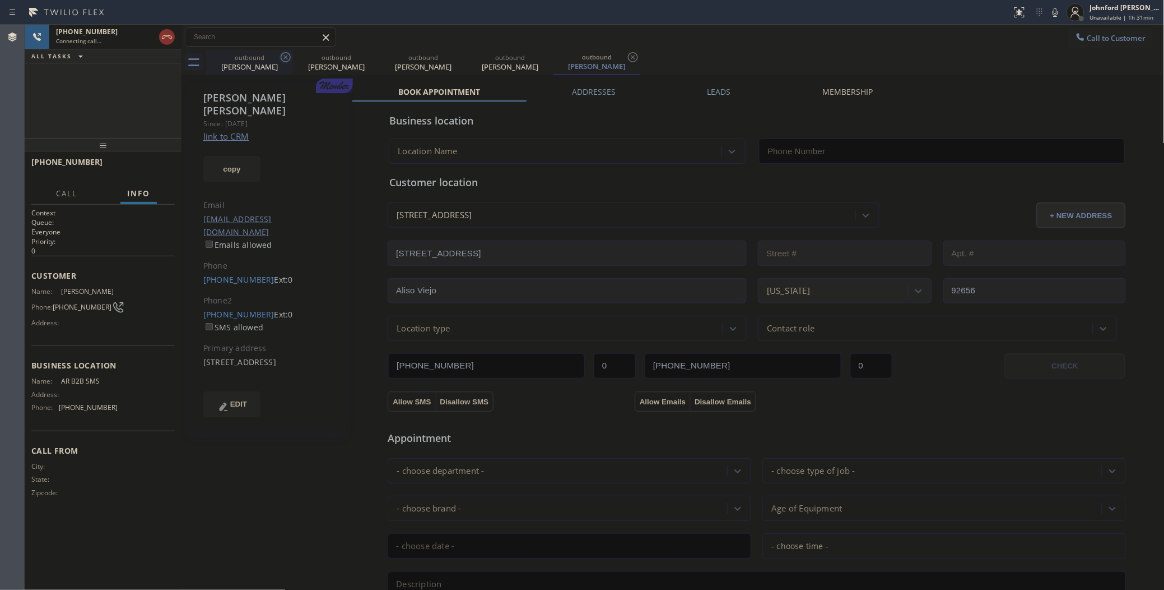
type input "[PHONE_NUMBER]"
click at [0, 0] on icon at bounding box center [0, 0] width 0 height 0
click at [366, 60] on icon at bounding box center [372, 56] width 13 height 13
click at [1051, 12] on icon at bounding box center [1055, 12] width 13 height 13
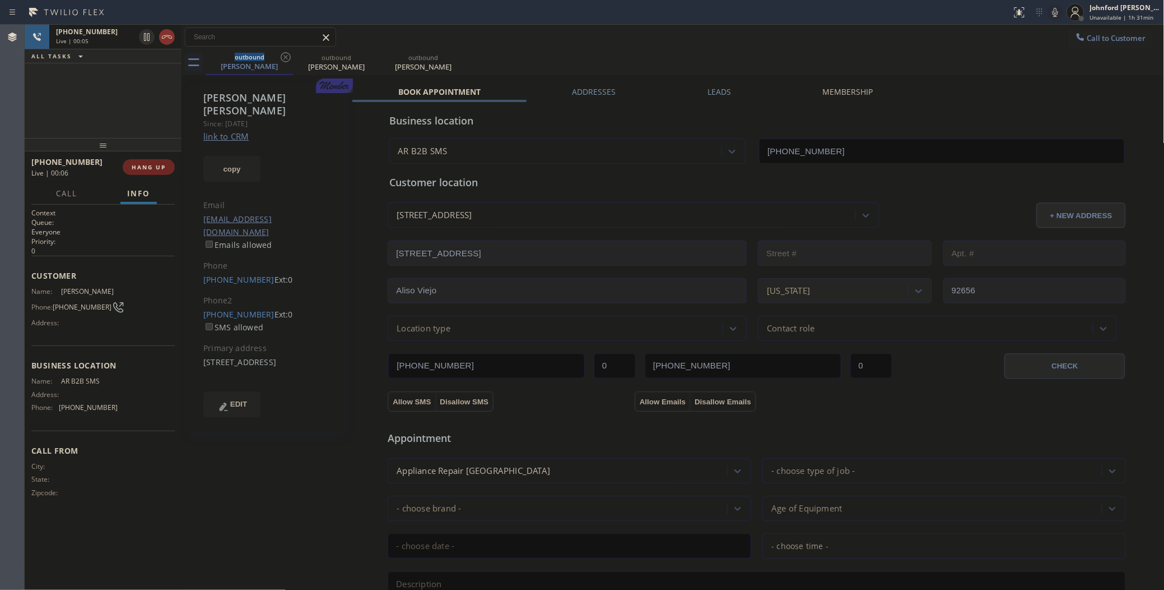
click at [156, 168] on span "HANG UP" at bounding box center [149, 167] width 34 height 8
click at [155, 174] on button "COMPLETE" at bounding box center [146, 167] width 57 height 16
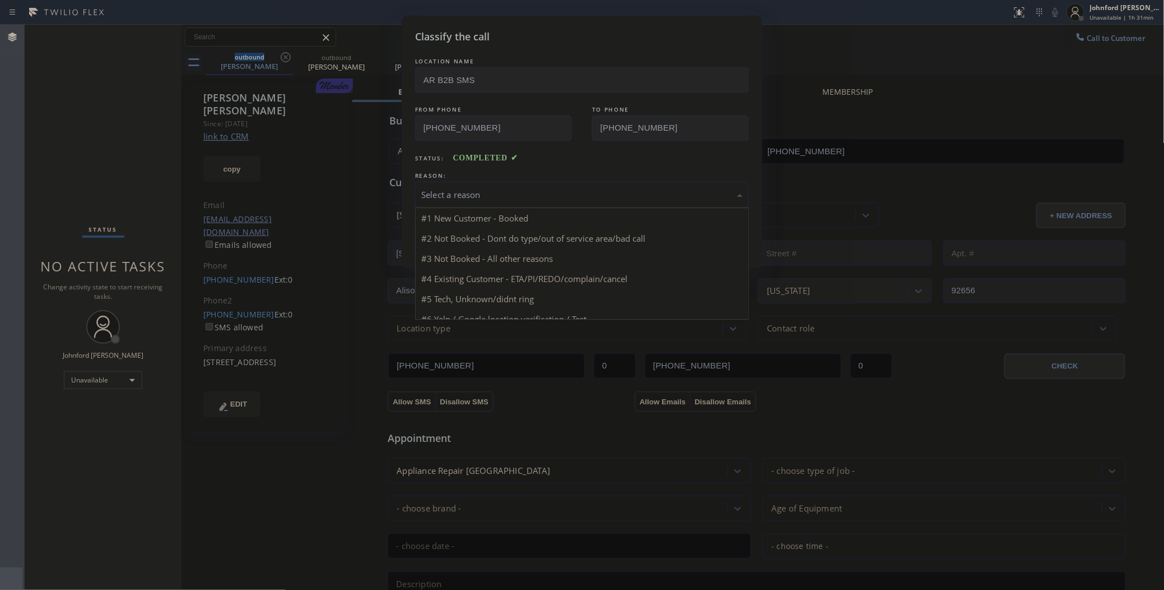
click at [474, 191] on div "Select a reason" at bounding box center [582, 194] width 322 height 13
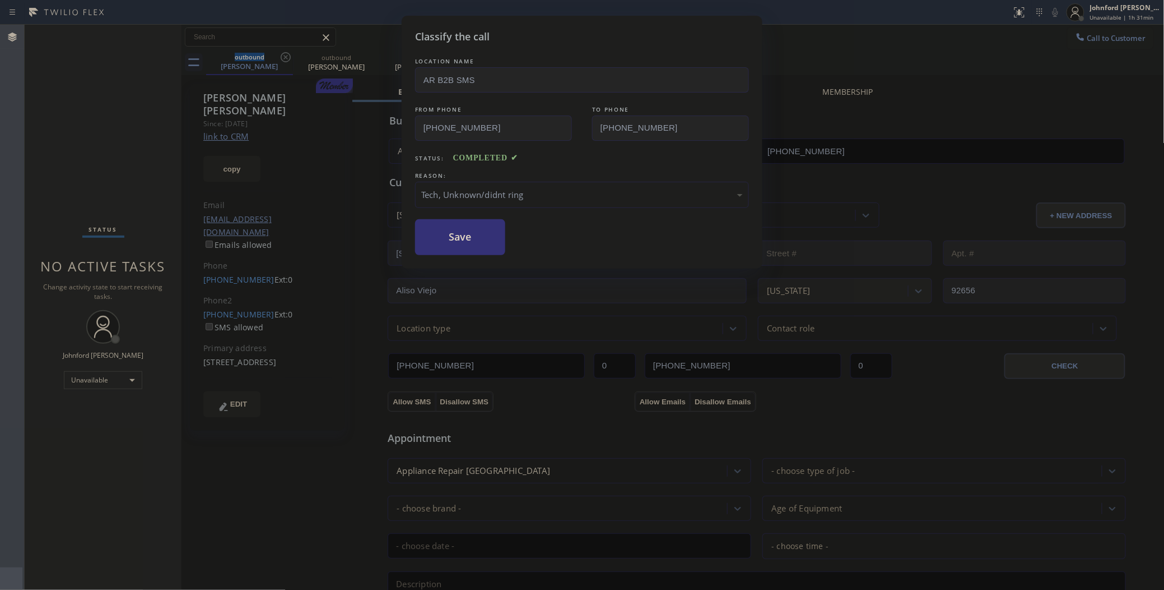
click at [475, 199] on div "Tech, Unknown/didnt ring" at bounding box center [582, 195] width 334 height 26
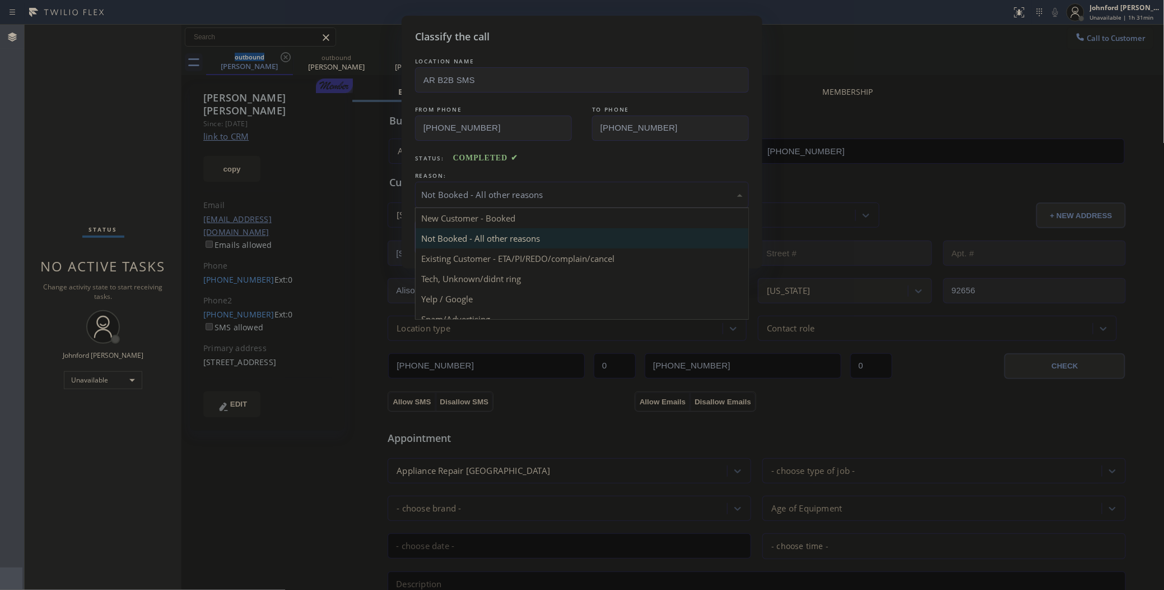
click at [463, 189] on div "Not Booked - All other reasons" at bounding box center [582, 194] width 322 height 13
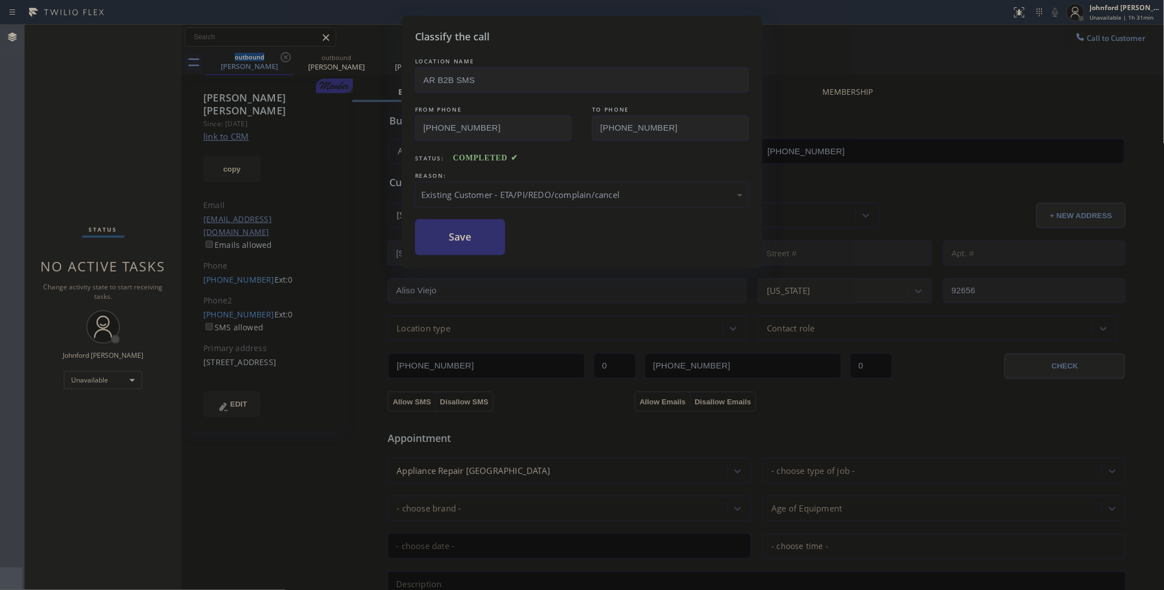
click at [444, 236] on button "Save" at bounding box center [460, 237] width 90 height 36
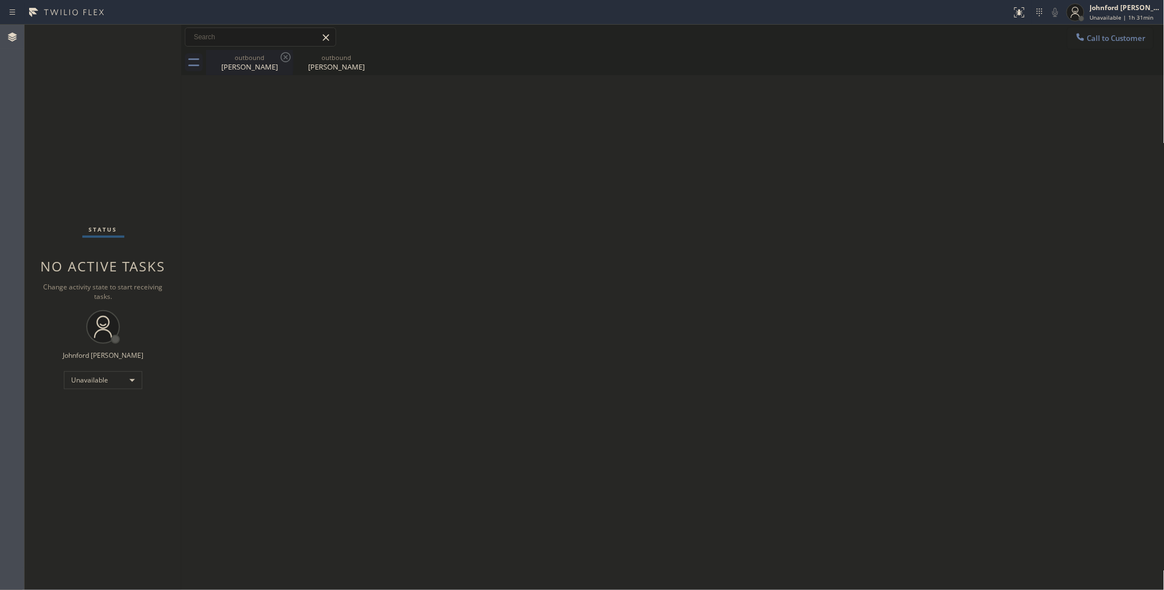
click at [256, 62] on div "[PERSON_NAME]" at bounding box center [249, 67] width 85 height 10
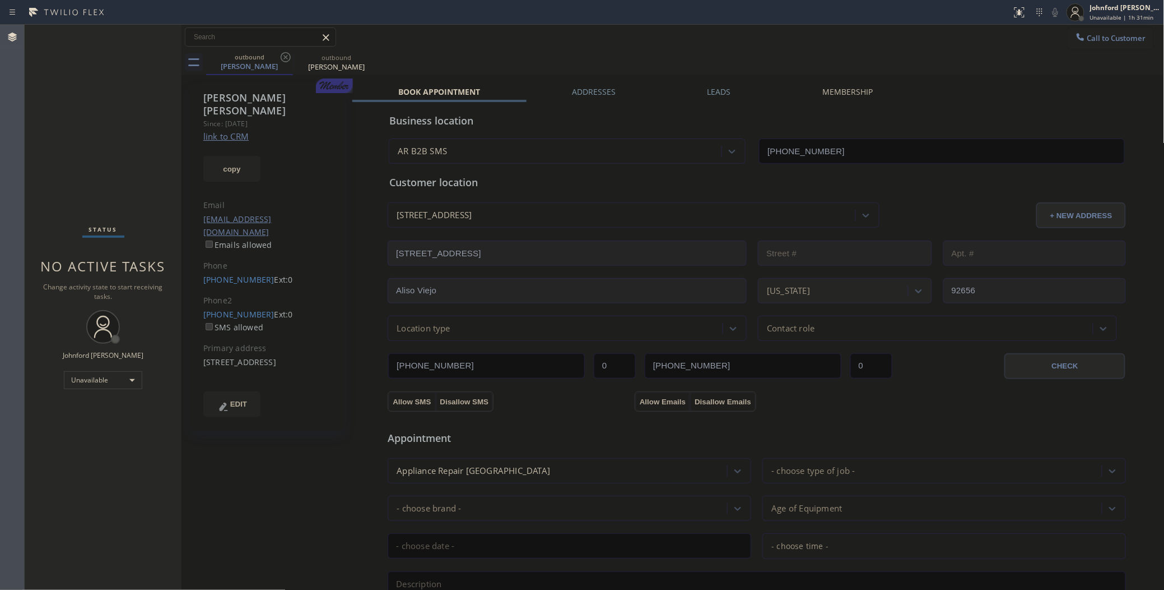
drag, startPoint x: 245, startPoint y: 163, endPoint x: 287, endPoint y: 87, distance: 86.3
click at [245, 163] on button "copy" at bounding box center [231, 169] width 57 height 26
drag, startPoint x: 807, startPoint y: 61, endPoint x: 491, endPoint y: 172, distance: 335.2
click at [807, 60] on div "outbound [PERSON_NAME] outbound [PERSON_NAME]" at bounding box center [685, 62] width 959 height 25
click at [244, 274] on link "[PHONE_NUMBER]" at bounding box center [238, 279] width 71 height 11
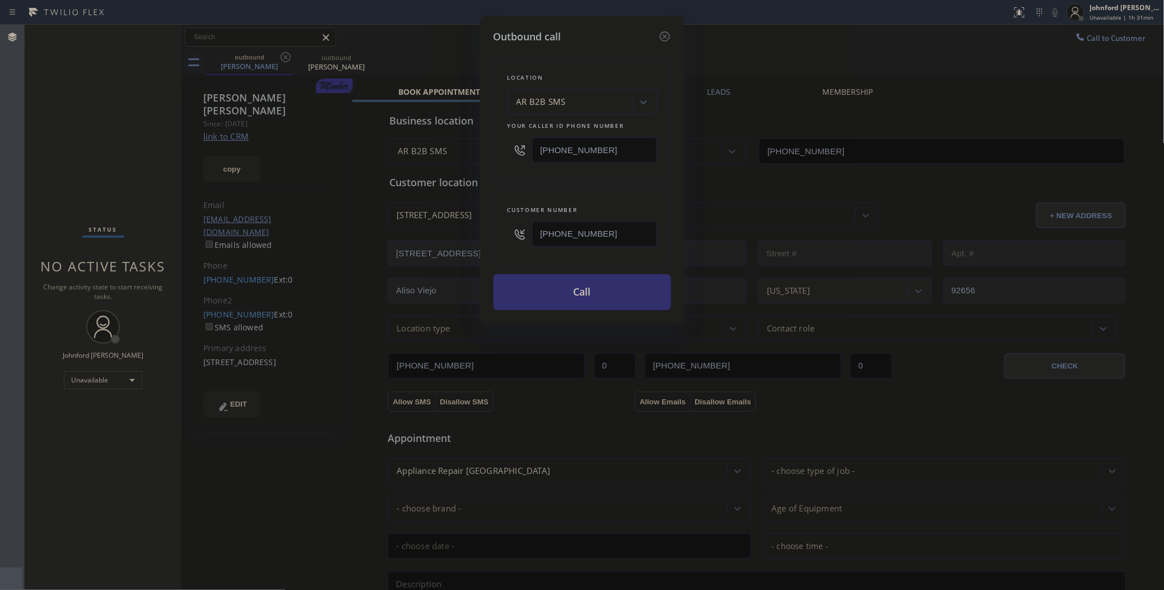
click at [538, 292] on button "Call" at bounding box center [583, 292] width 178 height 36
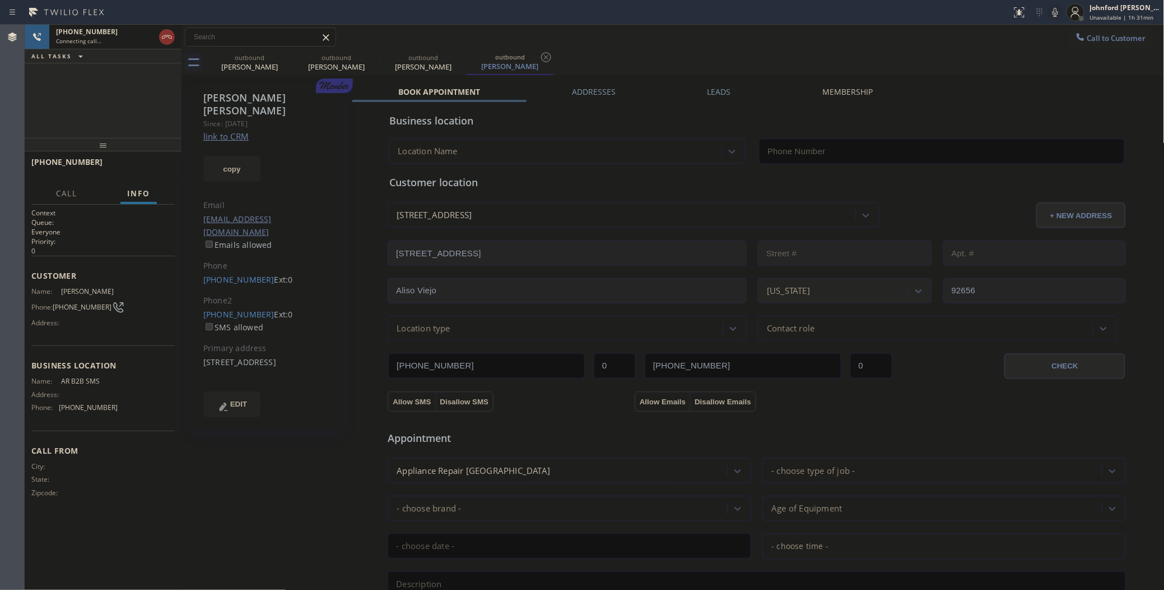
type input "[PHONE_NUMBER]"
click at [151, 173] on button "HANG UP" at bounding box center [149, 167] width 52 height 16
click at [146, 163] on span "COMPLETE" at bounding box center [146, 167] width 39 height 8
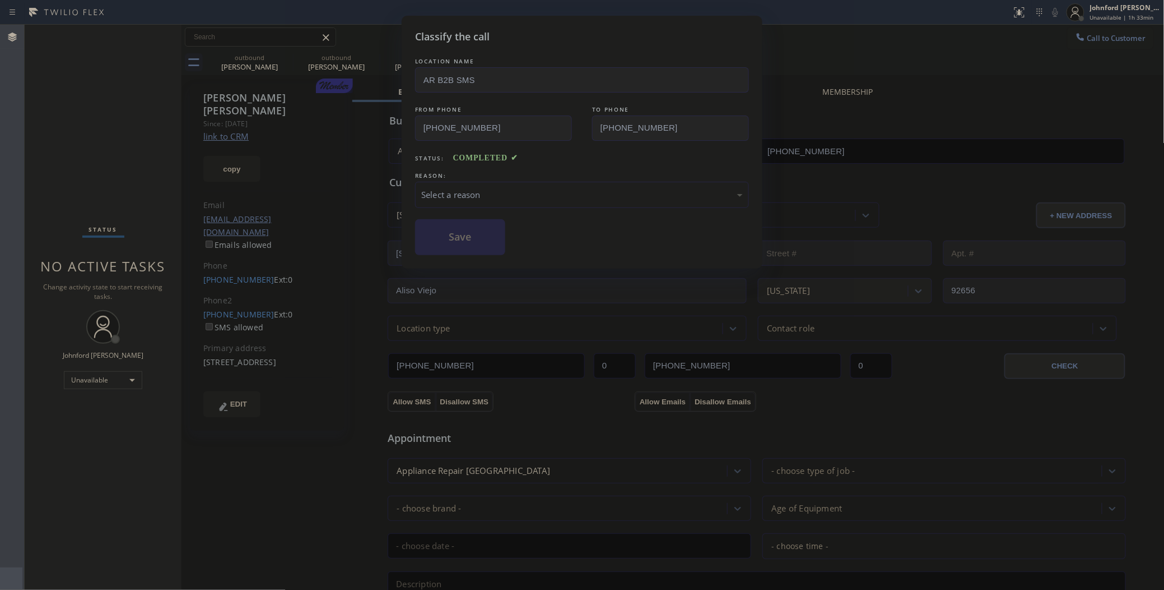
click at [481, 197] on div "Select a reason" at bounding box center [582, 194] width 322 height 13
drag, startPoint x: 507, startPoint y: 249, endPoint x: 451, endPoint y: 237, distance: 57.4
click at [447, 236] on button "Save" at bounding box center [460, 237] width 90 height 36
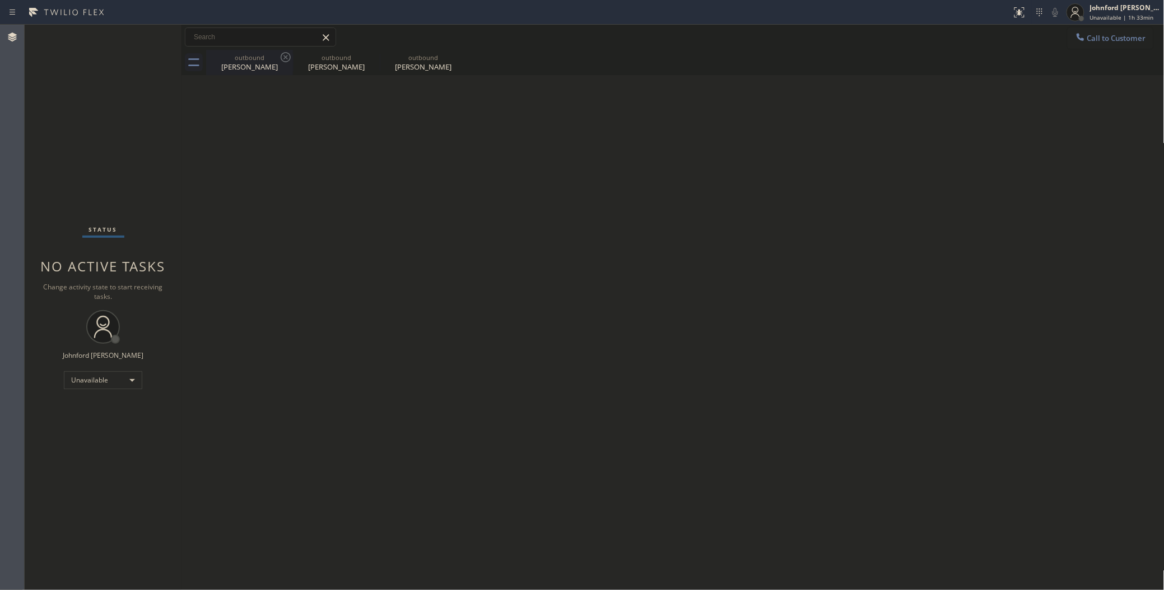
click at [271, 57] on div "outbound" at bounding box center [249, 57] width 85 height 8
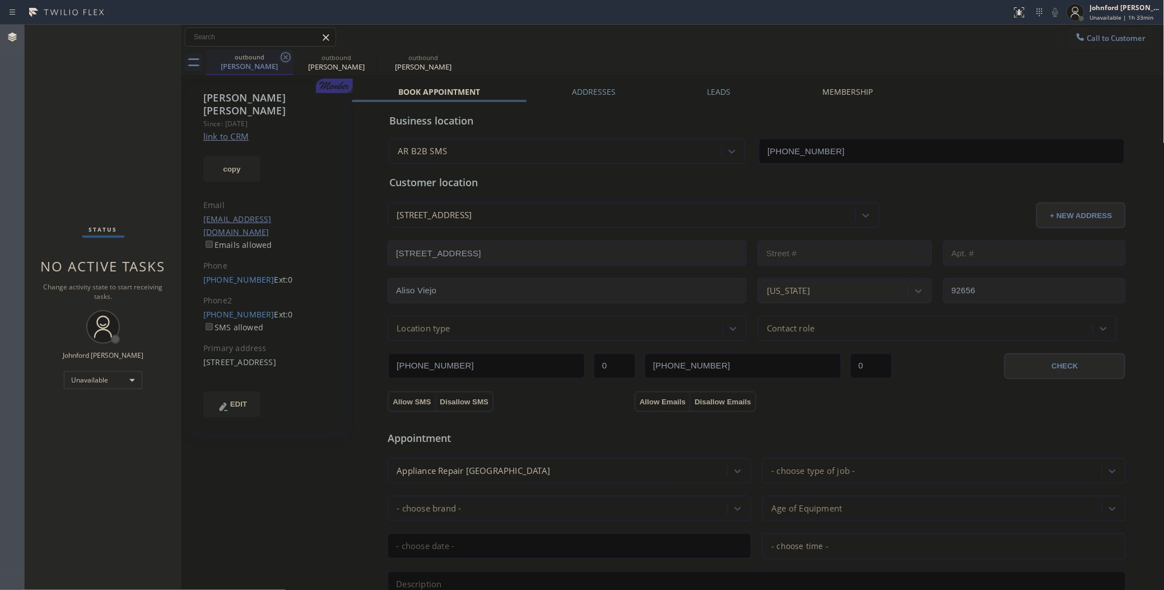
click at [281, 57] on icon at bounding box center [285, 56] width 13 height 13
click at [238, 274] on link "[PHONE_NUMBER]" at bounding box center [238, 279] width 71 height 11
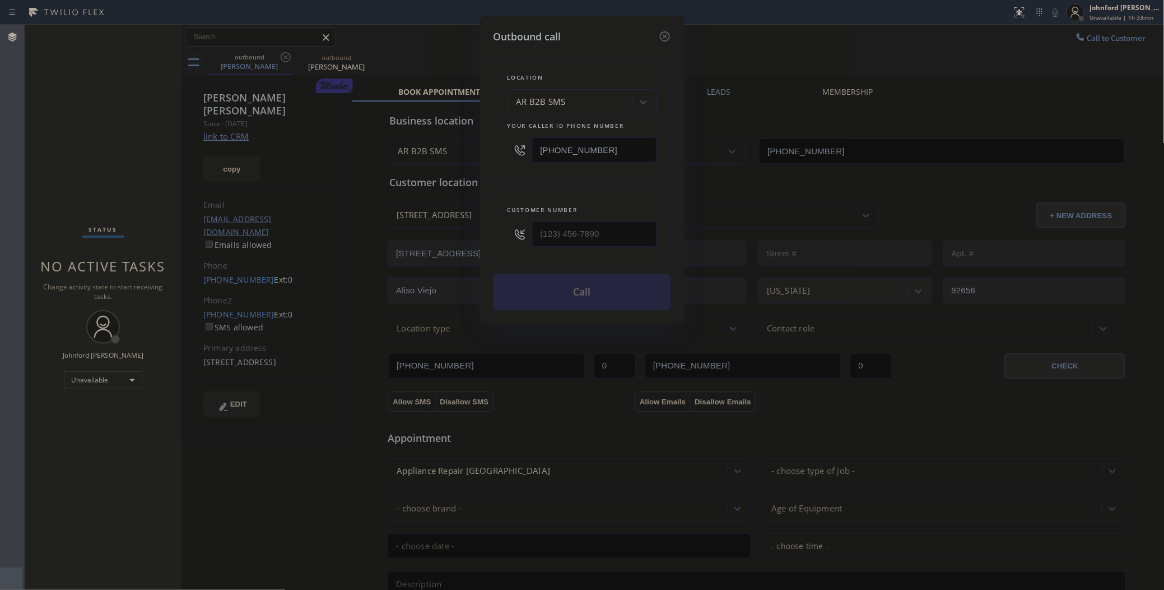
type input "[PHONE_NUMBER]"
click at [578, 284] on button "Call" at bounding box center [583, 292] width 178 height 36
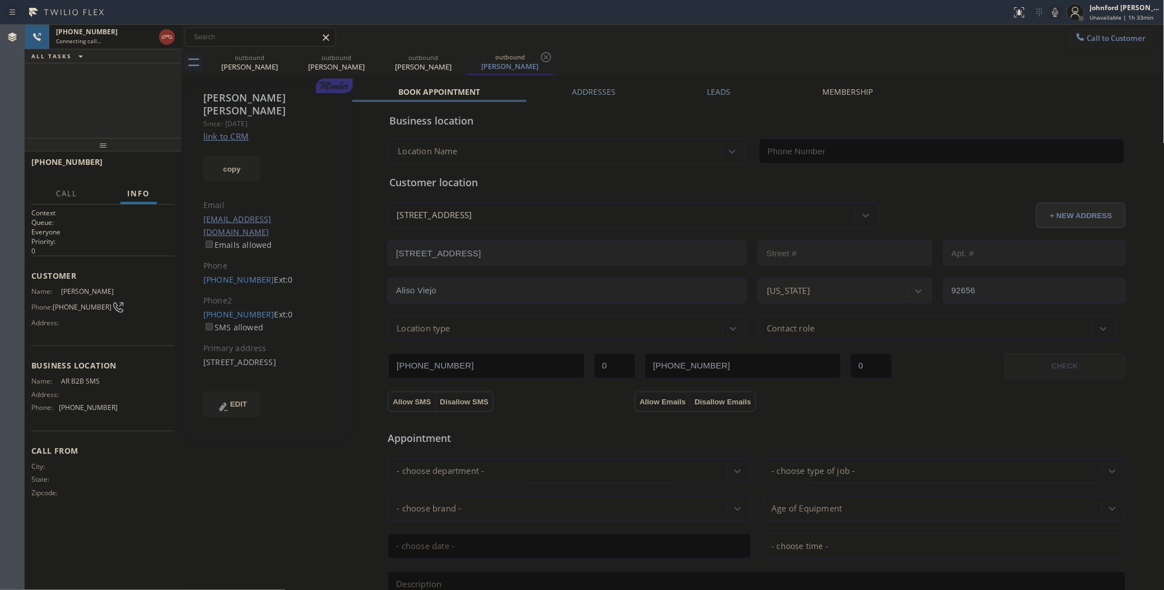
type input "[PHONE_NUMBER]"
click at [170, 163] on button "HANG UP" at bounding box center [149, 167] width 52 height 16
click at [166, 161] on button "HANG UP" at bounding box center [149, 167] width 52 height 16
drag, startPoint x: 169, startPoint y: 183, endPoint x: 154, endPoint y: 173, distance: 18.0
click at [166, 180] on div "[PHONE_NUMBER] Wrap up | 00:02 COMPLETE Call Info Call ended [PHONE_NUMBER] Wra…" at bounding box center [103, 370] width 157 height 439
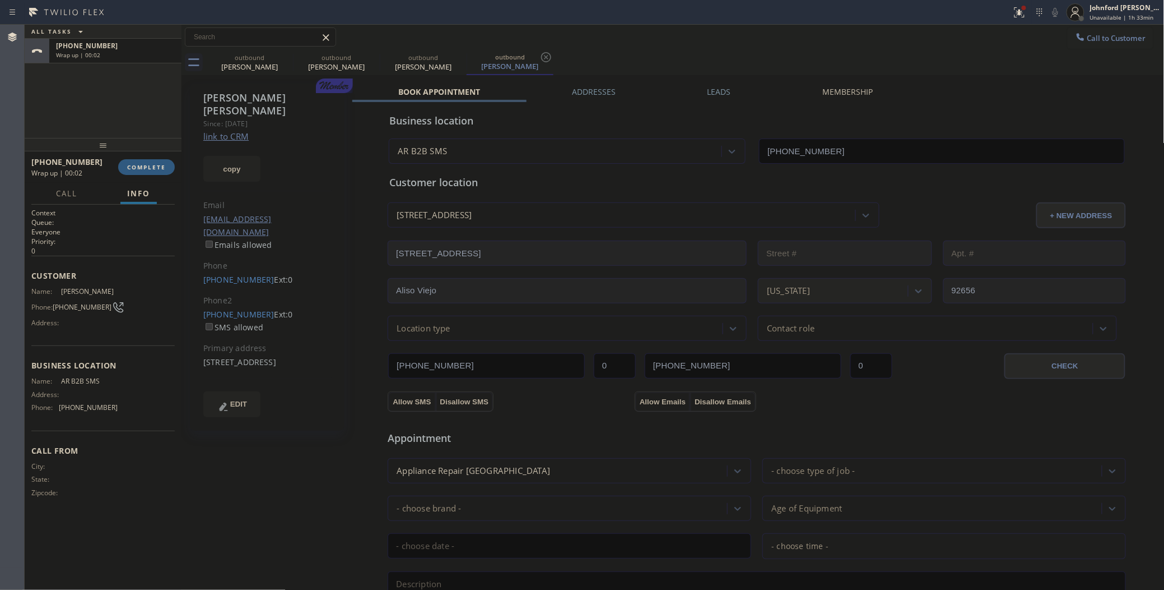
click at [140, 155] on div "[PHONE_NUMBER] Wrap up | 00:02 COMPLETE" at bounding box center [102, 166] width 143 height 29
click at [143, 163] on span "COMPLETE" at bounding box center [146, 167] width 39 height 8
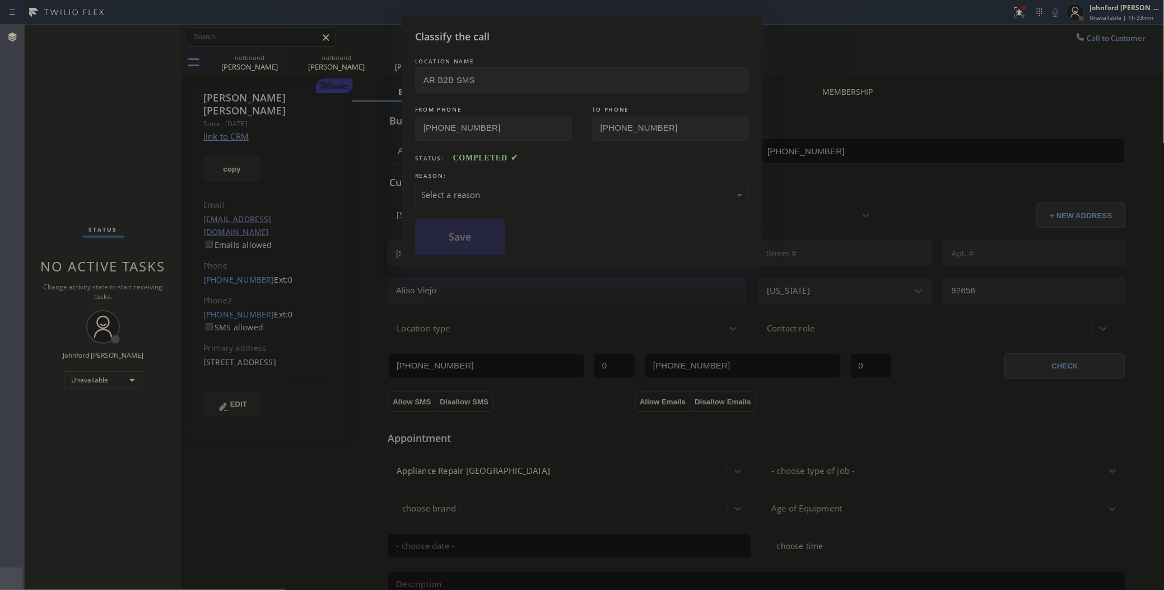
click at [480, 170] on div "REASON:" at bounding box center [582, 176] width 334 height 12
click at [485, 188] on div "Select a reason" at bounding box center [582, 194] width 322 height 13
drag, startPoint x: 471, startPoint y: 257, endPoint x: 458, endPoint y: 220, distance: 38.6
click at [458, 219] on button "Save" at bounding box center [460, 237] width 90 height 36
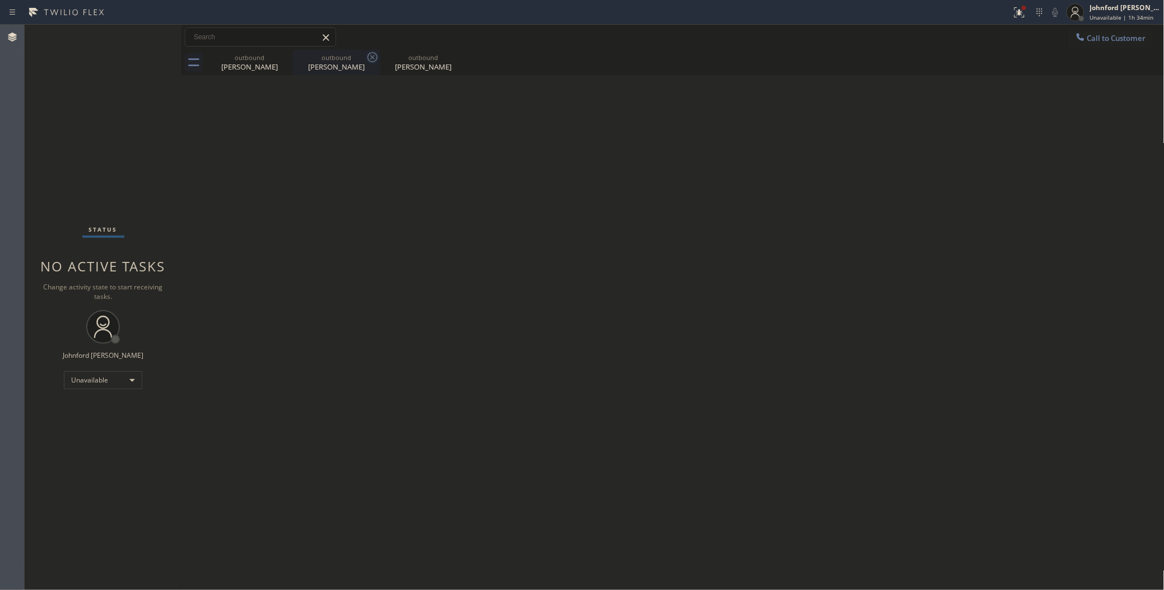
click at [0, 0] on icon at bounding box center [0, 0] width 0 height 0
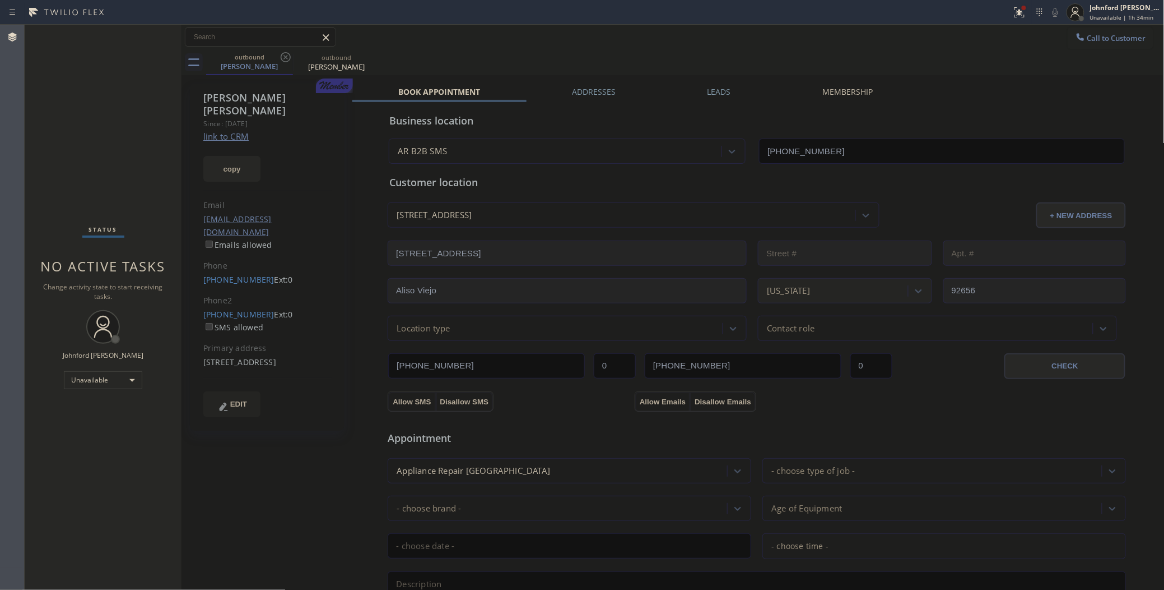
click at [245, 156] on button "copy" at bounding box center [231, 169] width 57 height 26
click at [97, 163] on div "Status No active tasks Change activity state to start receiving tasks. [PERSON_…" at bounding box center [103, 307] width 157 height 565
drag, startPoint x: 238, startPoint y: 256, endPoint x: 259, endPoint y: 251, distance: 21.3
click at [259, 251] on div "[PERSON_NAME] Since: [DATE] link to CRM copy Email [EMAIL_ADDRESS][DOMAIN_NAME]…" at bounding box center [267, 256] width 155 height 347
copy link "[PHONE_NUMBER]"
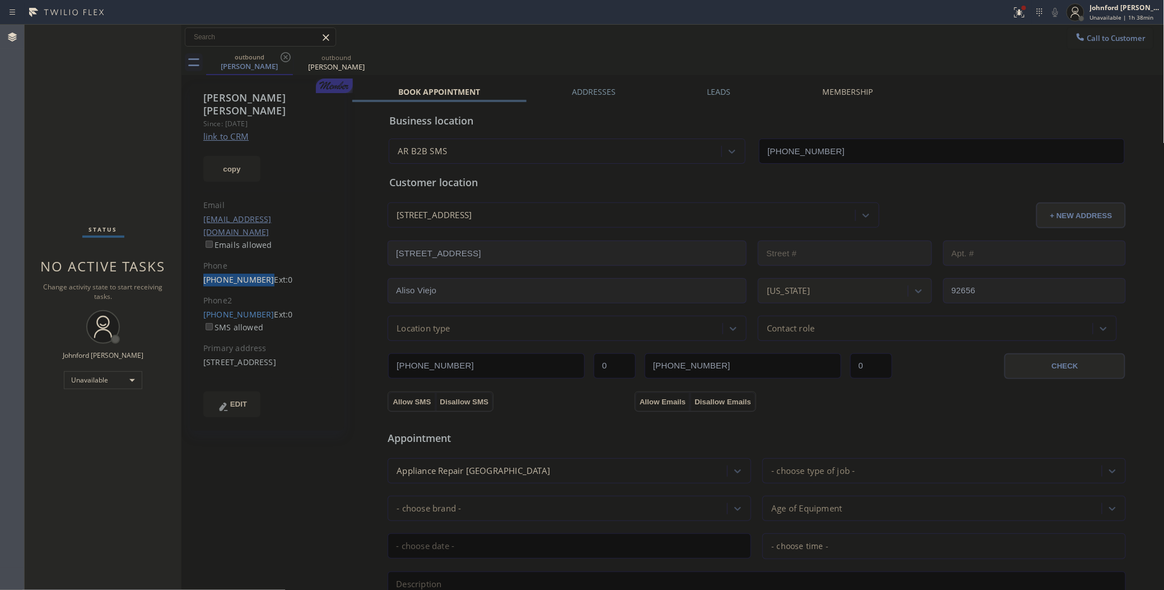
click at [1020, 11] on icon at bounding box center [1018, 11] width 7 height 8
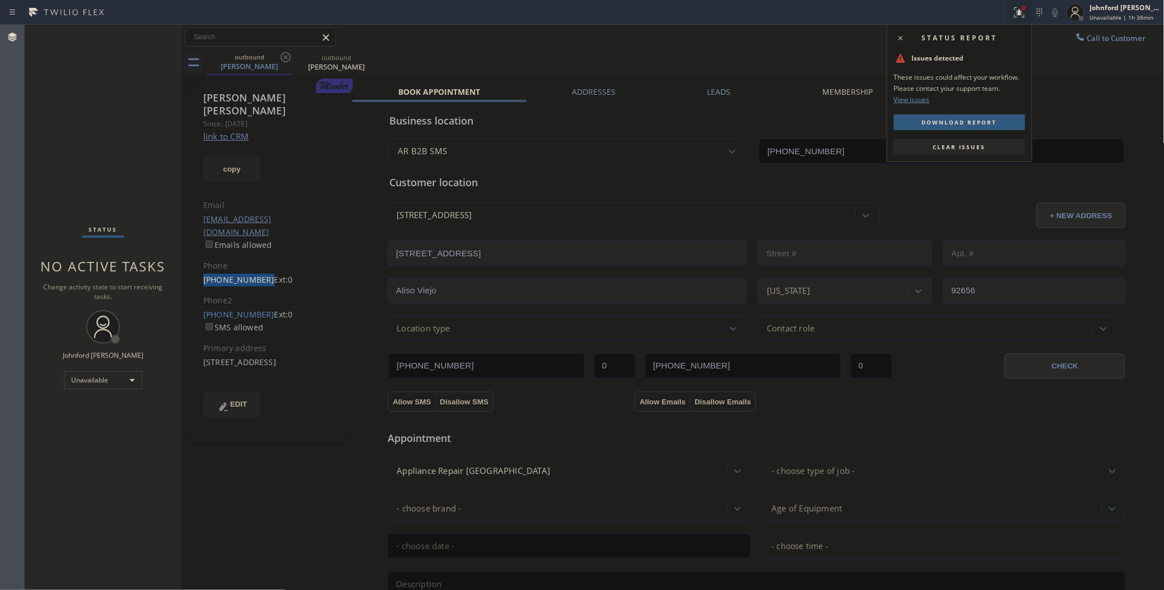
click at [940, 144] on span "Clear issues" at bounding box center [960, 147] width 53 height 8
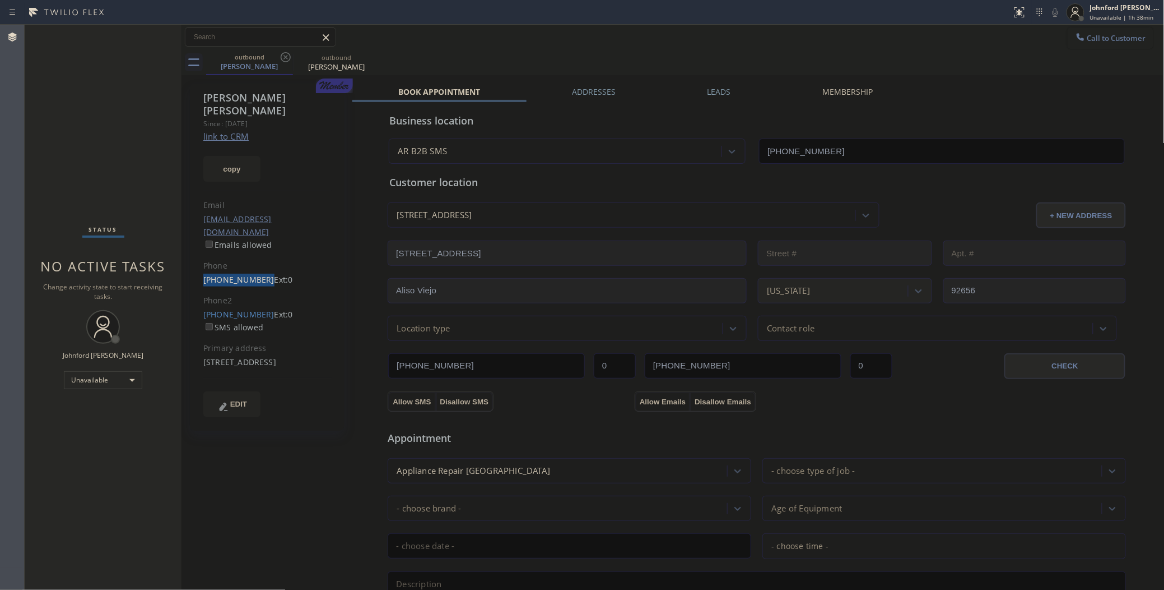
click at [1094, 44] on button "Call to Customer" at bounding box center [1111, 37] width 86 height 21
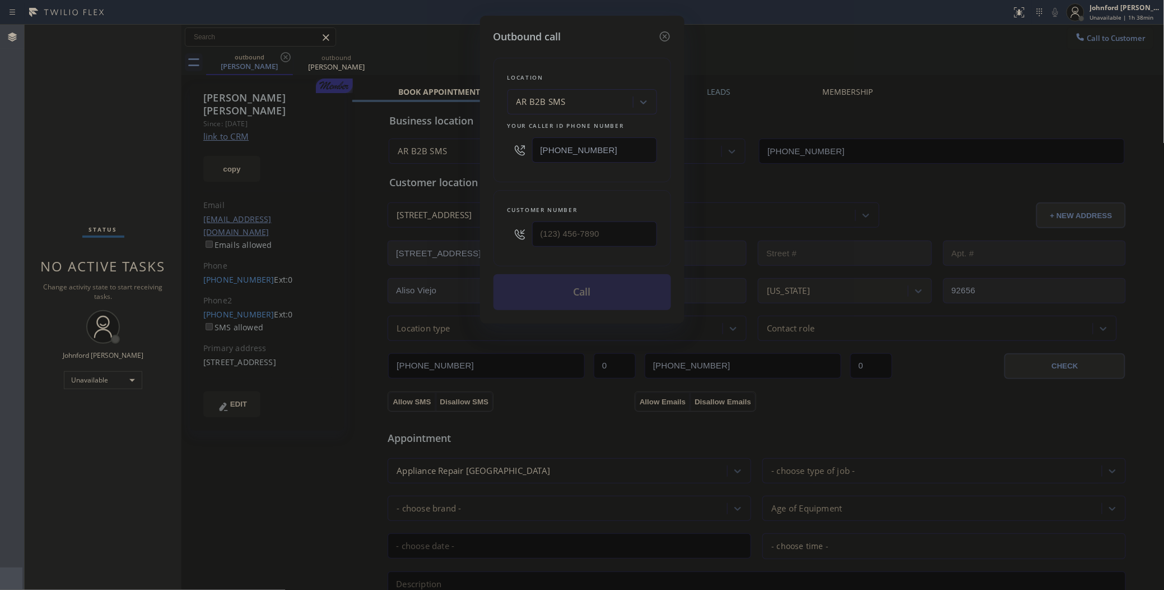
drag, startPoint x: 461, startPoint y: 139, endPoint x: 441, endPoint y: 140, distance: 19.6
click at [444, 139] on div "Outbound call Location AR B2B SMS Your caller id phone number [PHONE_NUMBER] Cu…" at bounding box center [582, 295] width 1164 height 590
paste input "305) 257-9918"
type input "[PHONE_NUMBER]"
drag, startPoint x: 570, startPoint y: 244, endPoint x: 479, endPoint y: 234, distance: 91.9
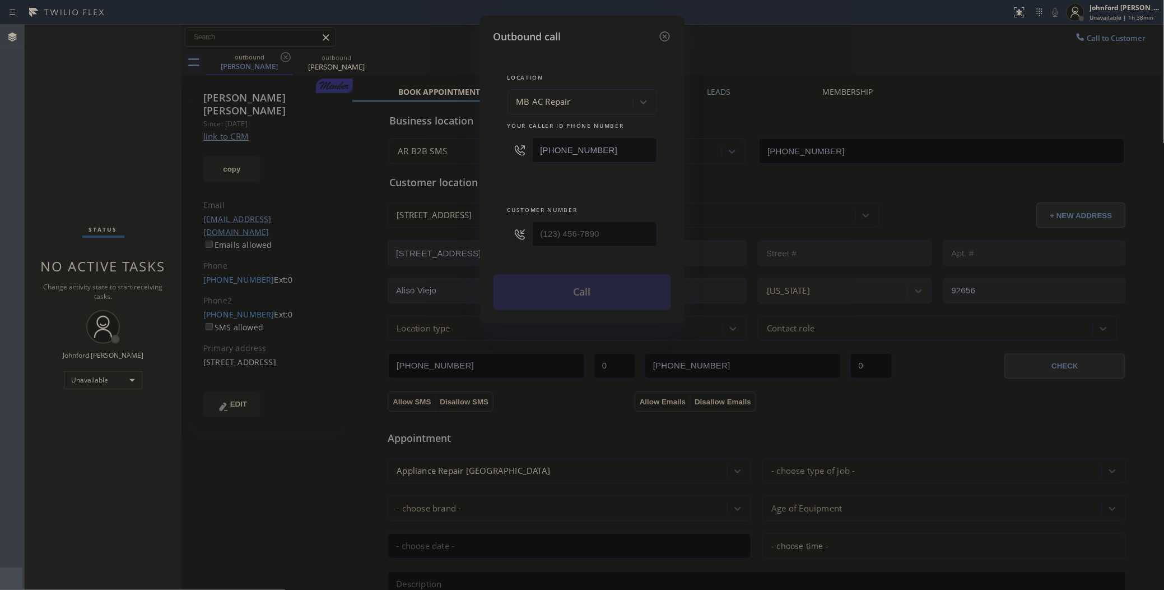
click at [479, 234] on div "Outbound call Location MB AC Repair Your caller id phone number [PHONE_NUMBER] …" at bounding box center [582, 295] width 1164 height 590
click at [549, 221] on input "text" at bounding box center [594, 233] width 125 height 25
paste input "786) 396-7369"
type input "[PHONE_NUMBER]"
click at [547, 199] on div "Customer number [PHONE_NUMBER]" at bounding box center [583, 228] width 178 height 76
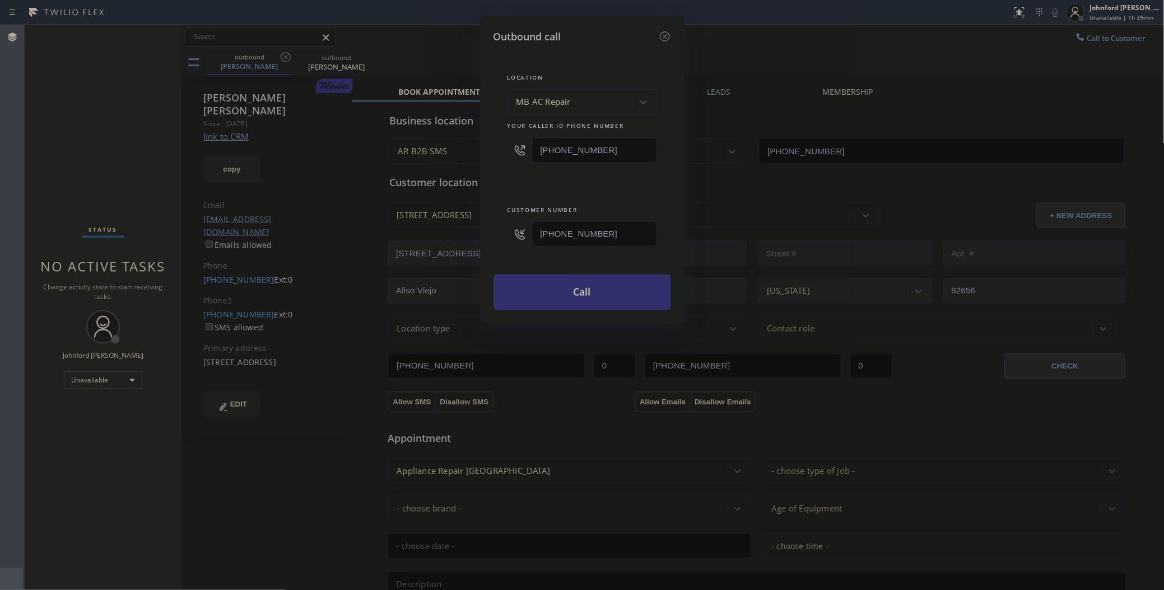
click at [560, 290] on button "Call" at bounding box center [583, 292] width 178 height 36
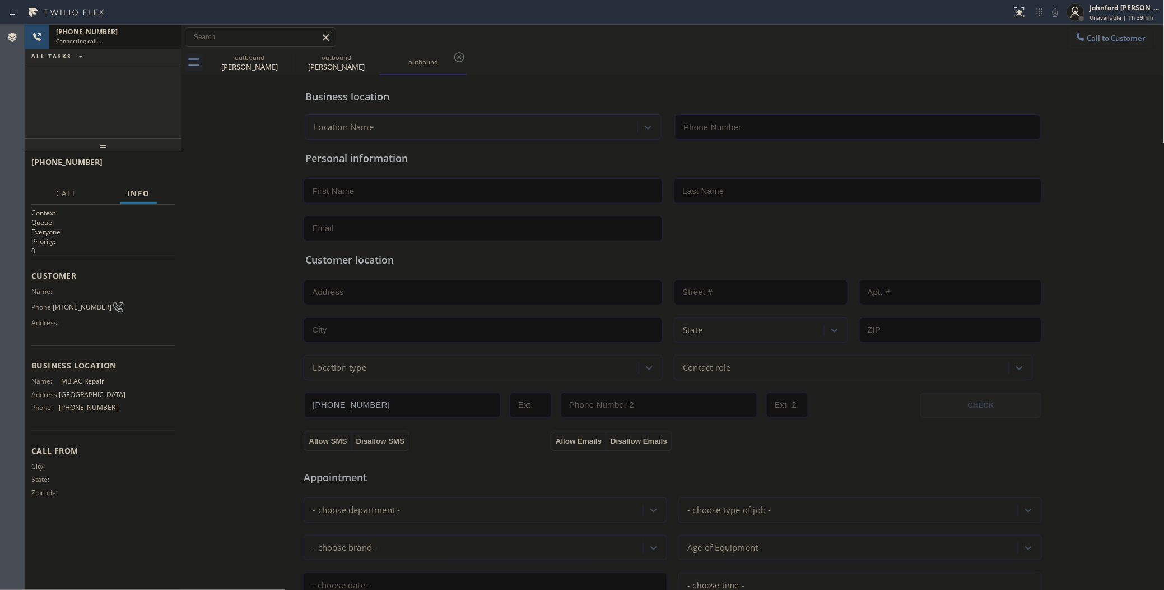
type input "[PHONE_NUMBER]"
click at [282, 53] on icon at bounding box center [285, 56] width 13 height 13
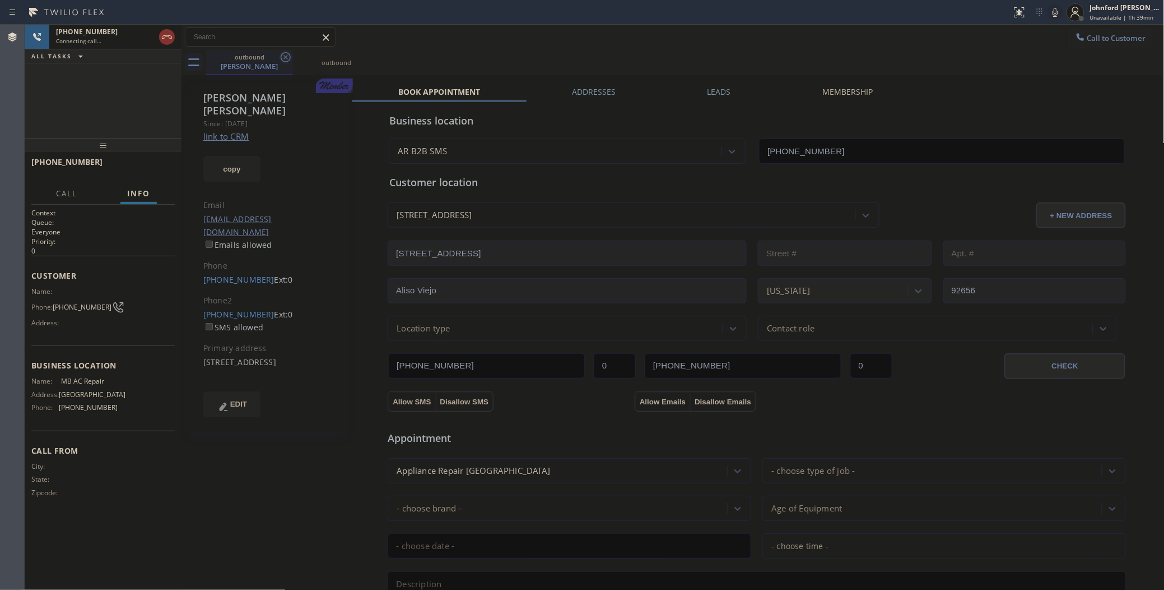
click at [283, 52] on icon at bounding box center [285, 56] width 13 height 13
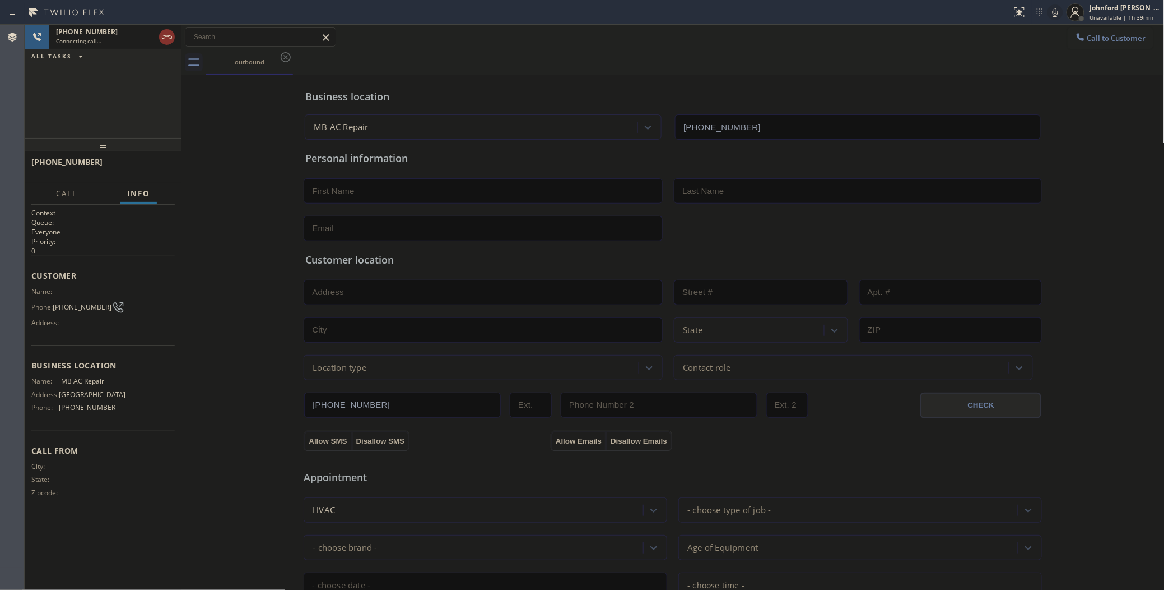
click at [100, 118] on div "[PHONE_NUMBER] Connecting call… ALL TASKS ALL TASKS ACTIVE TASKS TASKS IN WRAP …" at bounding box center [103, 81] width 157 height 113
click at [164, 169] on span "HANG UP" at bounding box center [149, 167] width 34 height 8
click at [1107, 45] on button "Call to Customer" at bounding box center [1111, 37] width 86 height 21
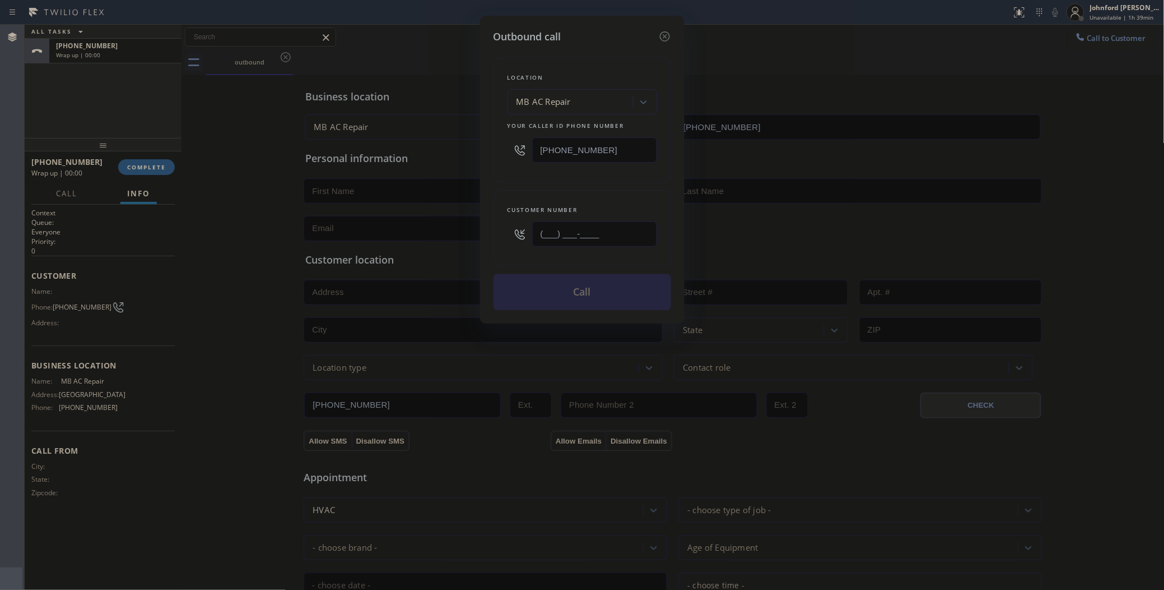
drag, startPoint x: 505, startPoint y: 237, endPoint x: 425, endPoint y: 240, distance: 80.7
click at [426, 240] on div "Outbound call Location MB AC Repair Your caller id phone number [PHONE_NUMBER] …" at bounding box center [582, 295] width 1164 height 590
paste input "786) 396-7369"
type input "[PHONE_NUMBER]"
click at [516, 180] on div "Location MB AC Repair Your caller id phone number [PHONE_NUMBER] Customer numbe…" at bounding box center [583, 177] width 178 height 266
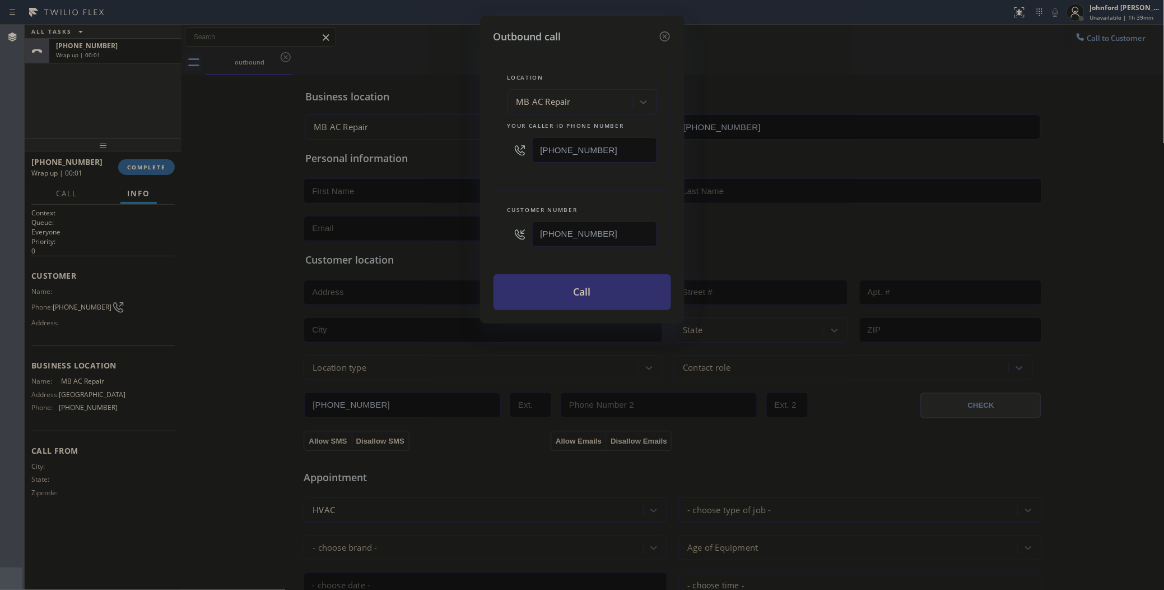
click at [560, 301] on button "Call" at bounding box center [583, 292] width 178 height 36
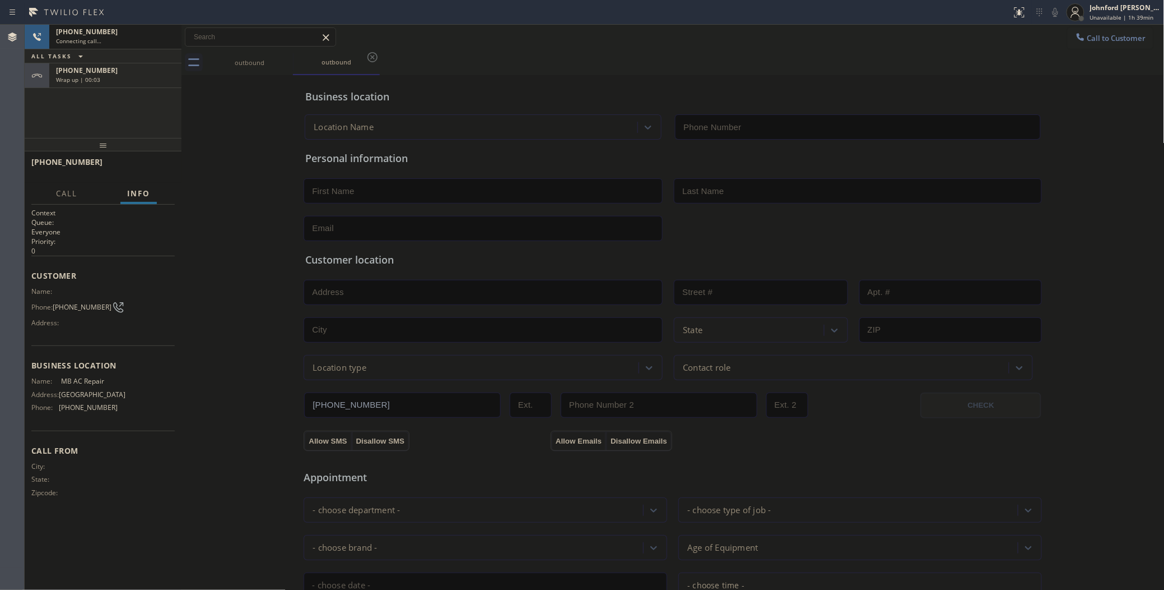
type input "[PHONE_NUMBER]"
click at [139, 87] on div "[PHONE_NUMBER] Wrap up | 00:10" at bounding box center [103, 75] width 157 height 25
click at [147, 173] on button "COMPLETE" at bounding box center [146, 167] width 57 height 16
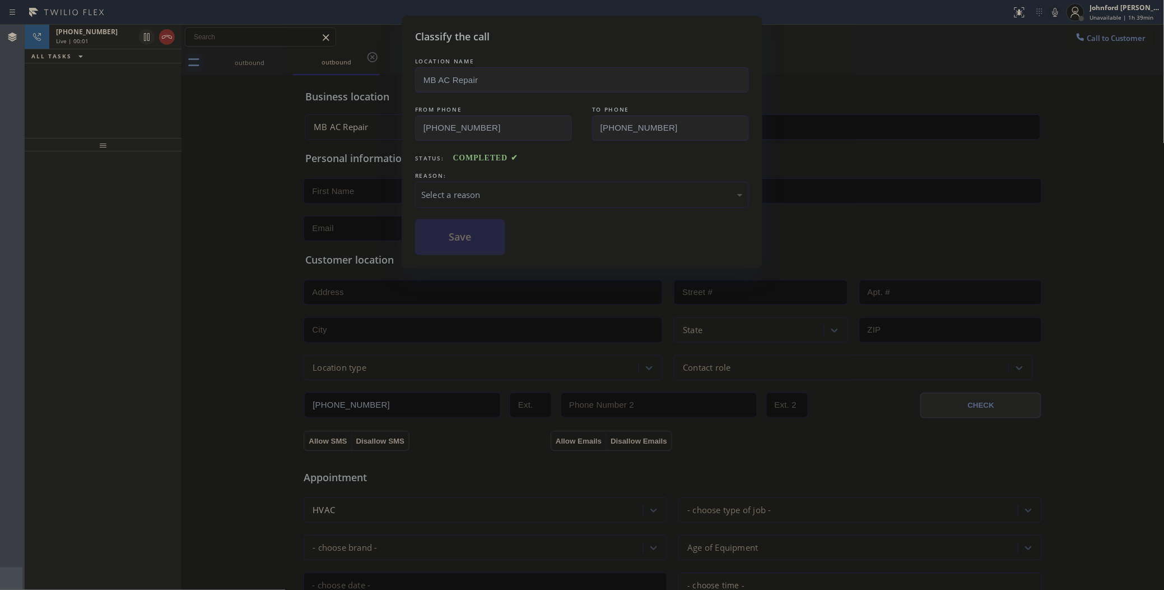
click at [477, 188] on div "Select a reason" at bounding box center [582, 194] width 322 height 13
click at [462, 236] on button "Save" at bounding box center [460, 237] width 90 height 36
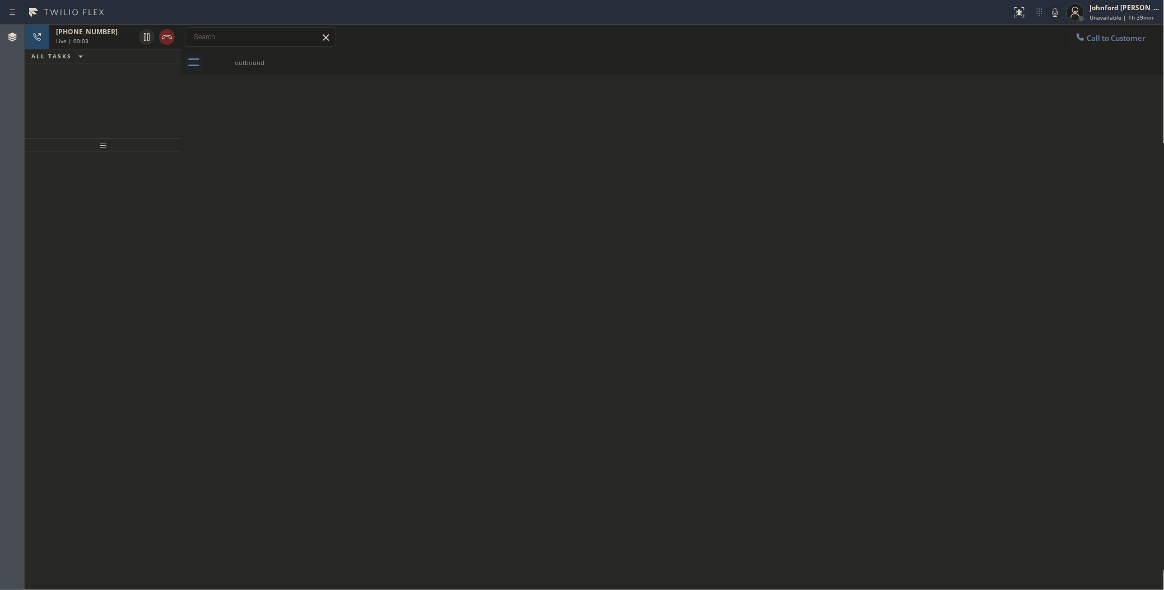
click at [164, 37] on icon at bounding box center [166, 36] width 13 height 13
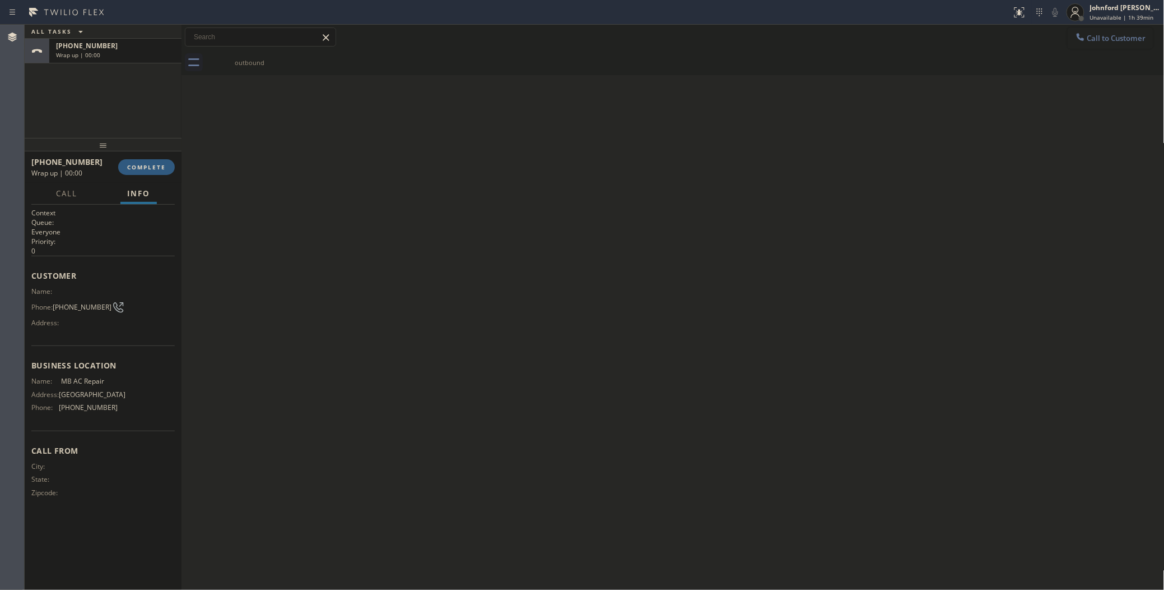
click at [1125, 38] on span "Call to Customer" at bounding box center [1117, 38] width 59 height 10
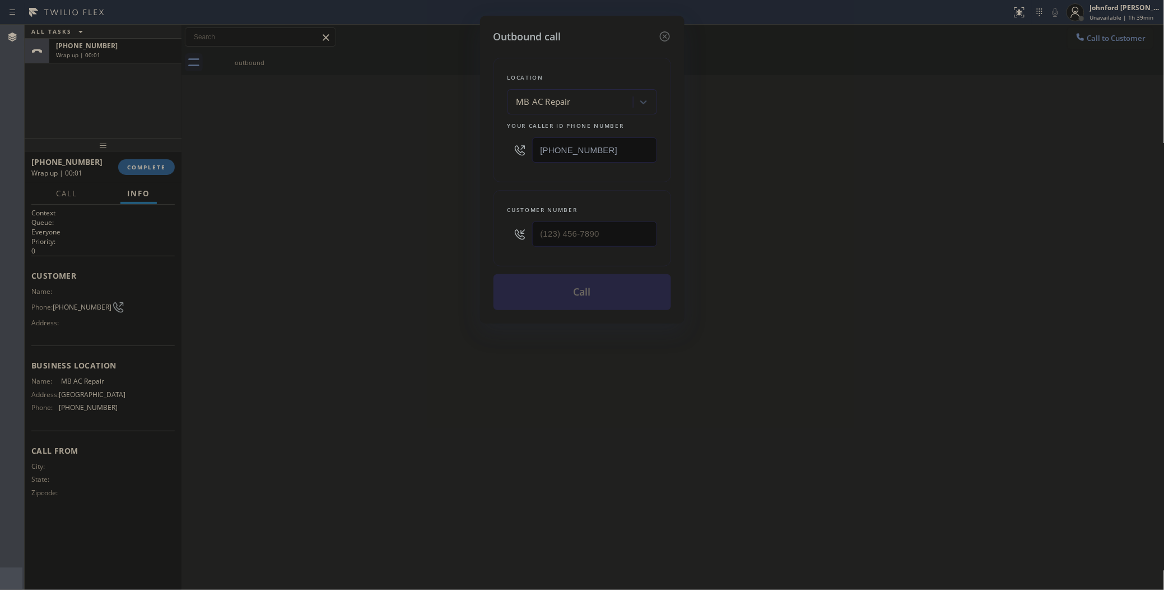
drag, startPoint x: 619, startPoint y: 145, endPoint x: 429, endPoint y: 150, distance: 190.0
click at [431, 145] on div "Outbound call Location MB AC Repair Your caller id phone number [PHONE_NUMBER] …" at bounding box center [582, 295] width 1164 height 590
paste input "954) 799-3474"
type input "[PHONE_NUMBER]"
drag, startPoint x: 604, startPoint y: 234, endPoint x: 460, endPoint y: 235, distance: 144.6
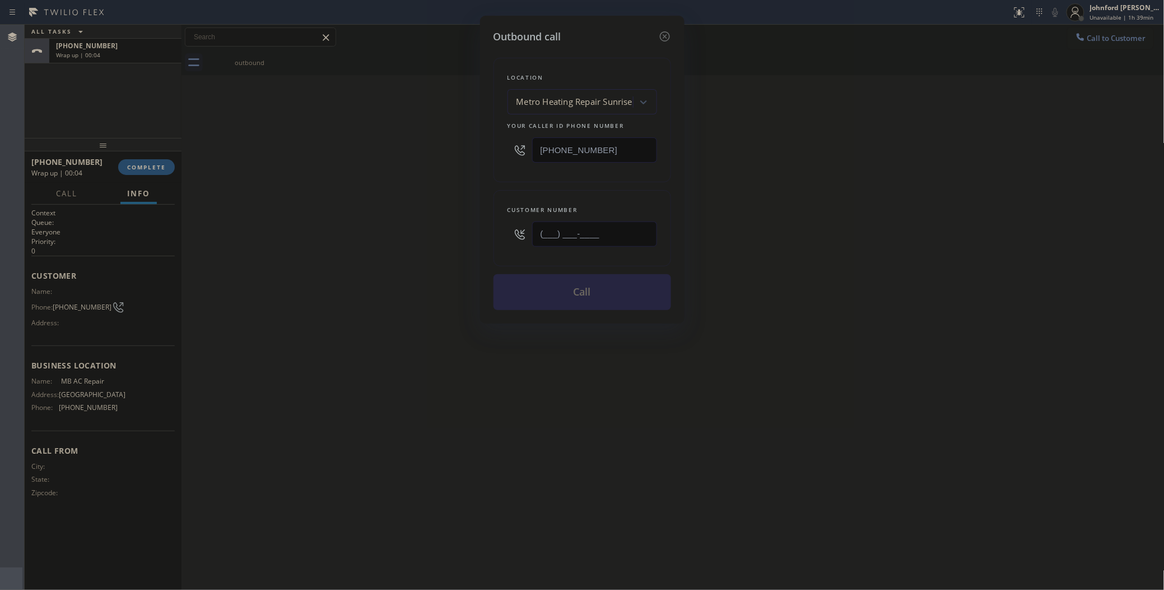
click at [469, 235] on div "Outbound call Location Metro Heating Repair Sunrise Your caller id phone number…" at bounding box center [582, 295] width 1164 height 590
paste input "954) 239-2316"
type input "[PHONE_NUMBER]"
click at [416, 235] on div "Outbound call Location Metro Heating Repair Sunrise Your caller id phone number…" at bounding box center [582, 295] width 1164 height 590
click at [533, 289] on button "Call" at bounding box center [583, 292] width 178 height 36
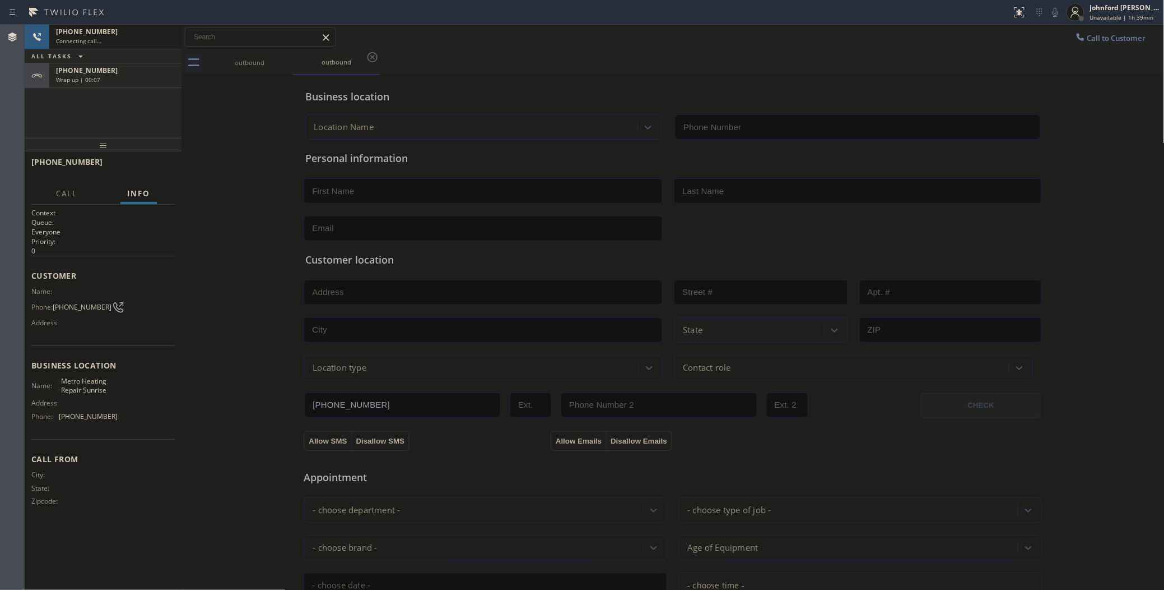
type input "[PHONE_NUMBER]"
drag, startPoint x: 154, startPoint y: 82, endPoint x: 149, endPoint y: 116, distance: 34.1
click at [154, 82] on div "Wrap up | 00:09" at bounding box center [115, 80] width 119 height 8
click at [154, 159] on button "COMPLETE" at bounding box center [146, 167] width 57 height 16
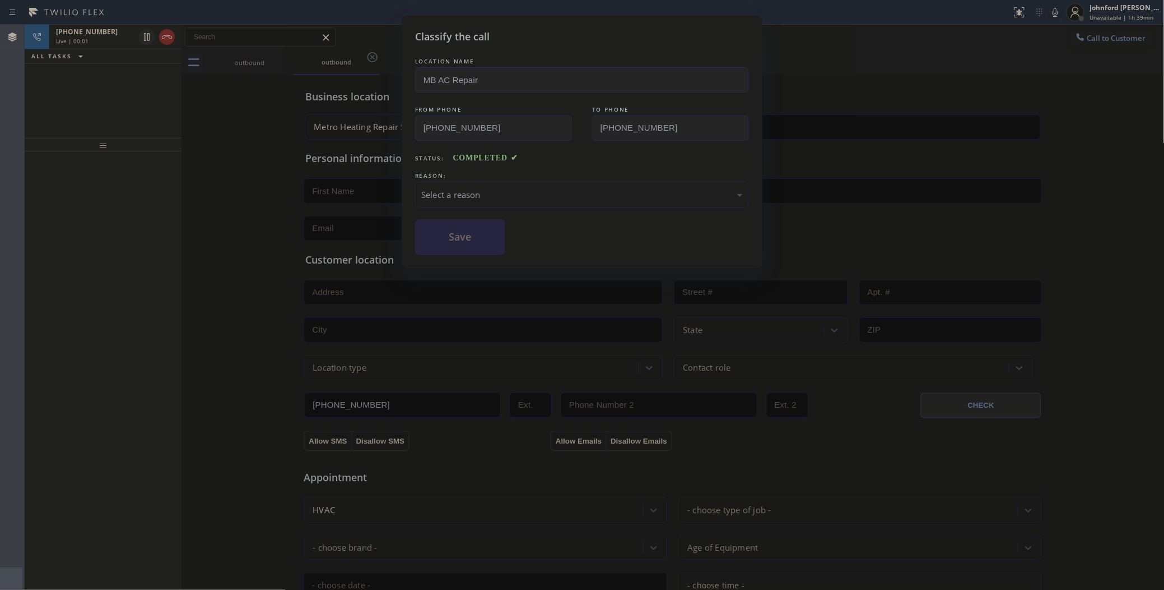
click at [466, 193] on div "Select a reason" at bounding box center [582, 194] width 322 height 13
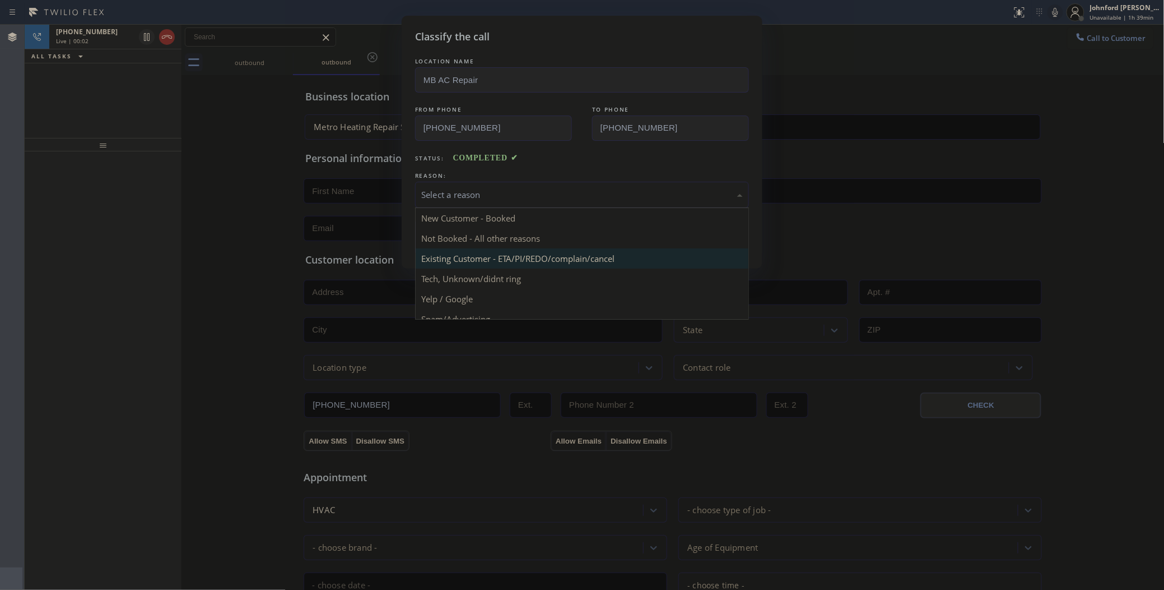
scroll to position [77, 0]
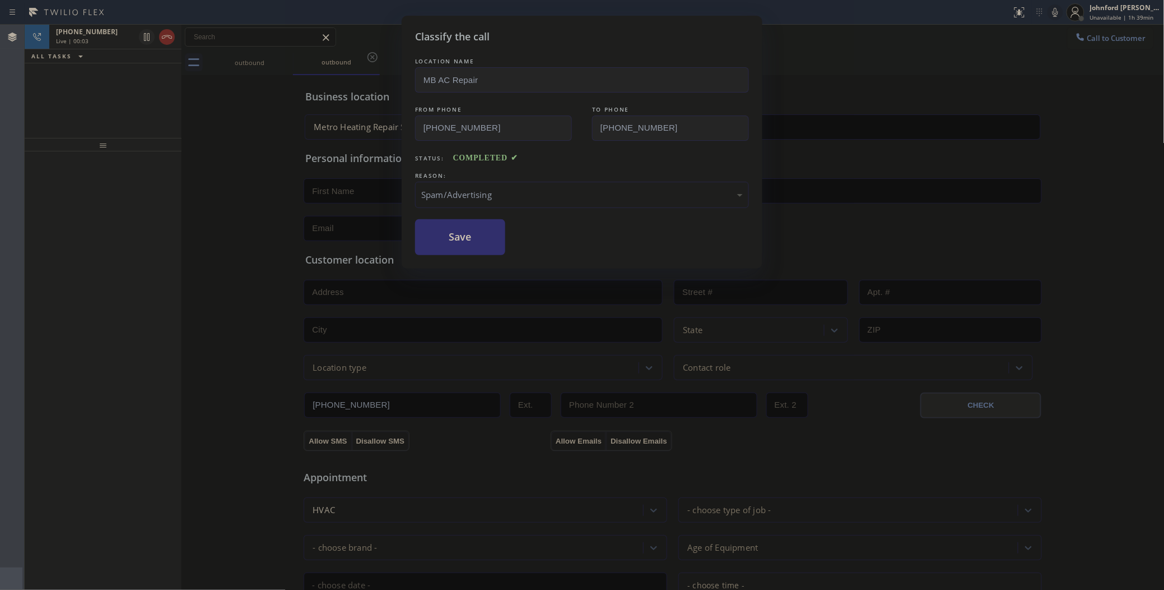
click at [452, 231] on button "Save" at bounding box center [460, 237] width 90 height 36
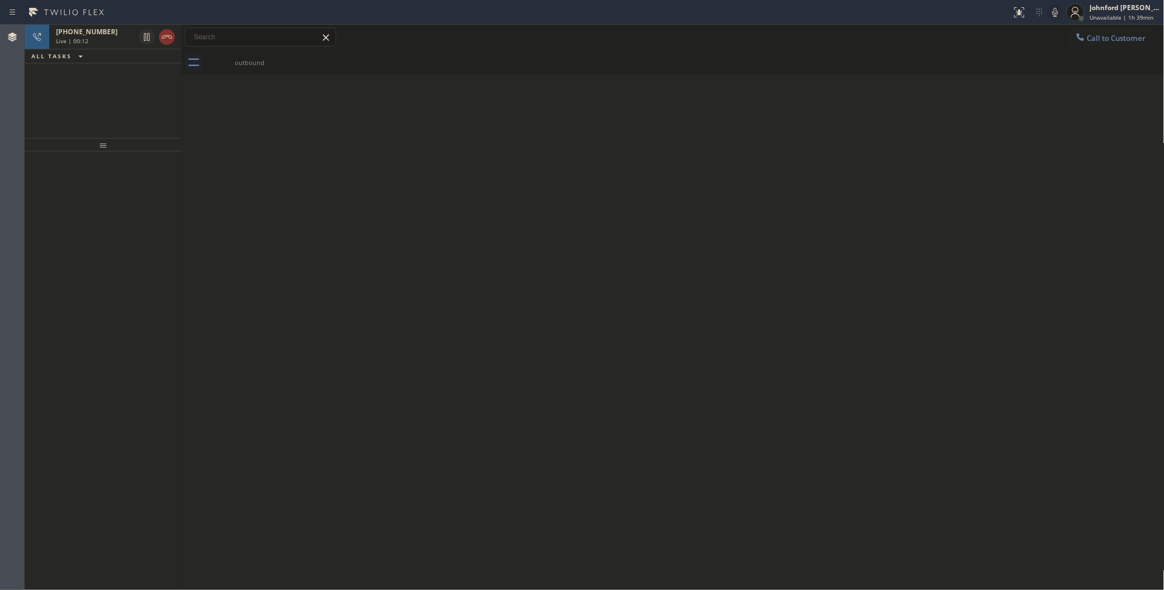
click at [61, 90] on div "[PHONE_NUMBER] Live | 00:12 ALL TASKS ALL TASKS ACTIVE TASKS TASKS IN WRAP UP" at bounding box center [103, 81] width 157 height 113
click at [169, 36] on icon at bounding box center [166, 36] width 13 height 13
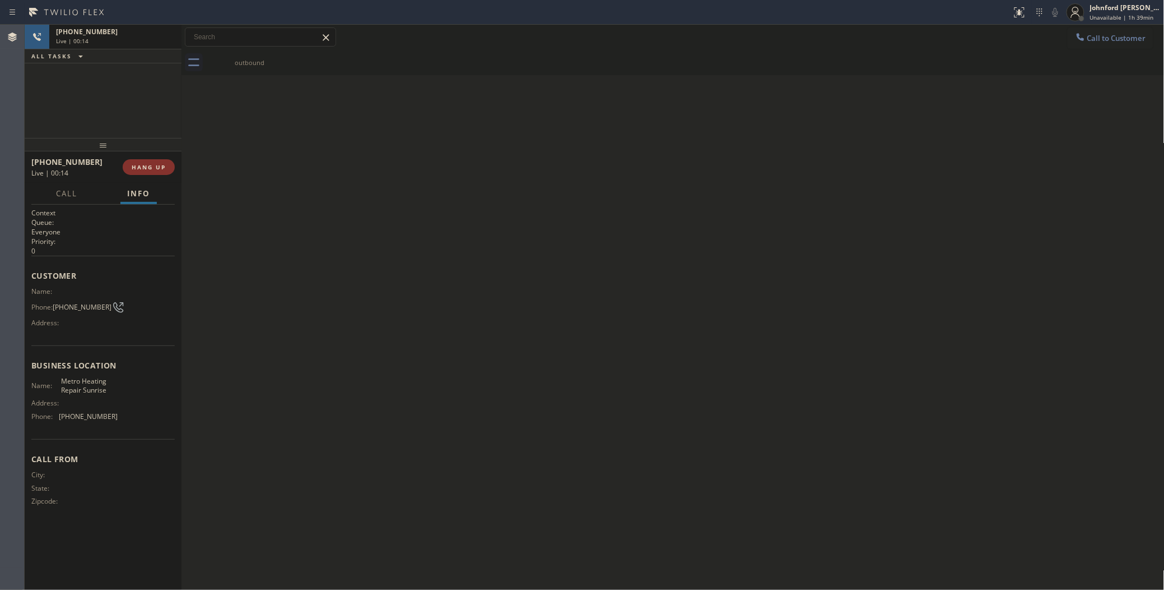
click at [1088, 29] on button "Call to Customer" at bounding box center [1111, 37] width 86 height 21
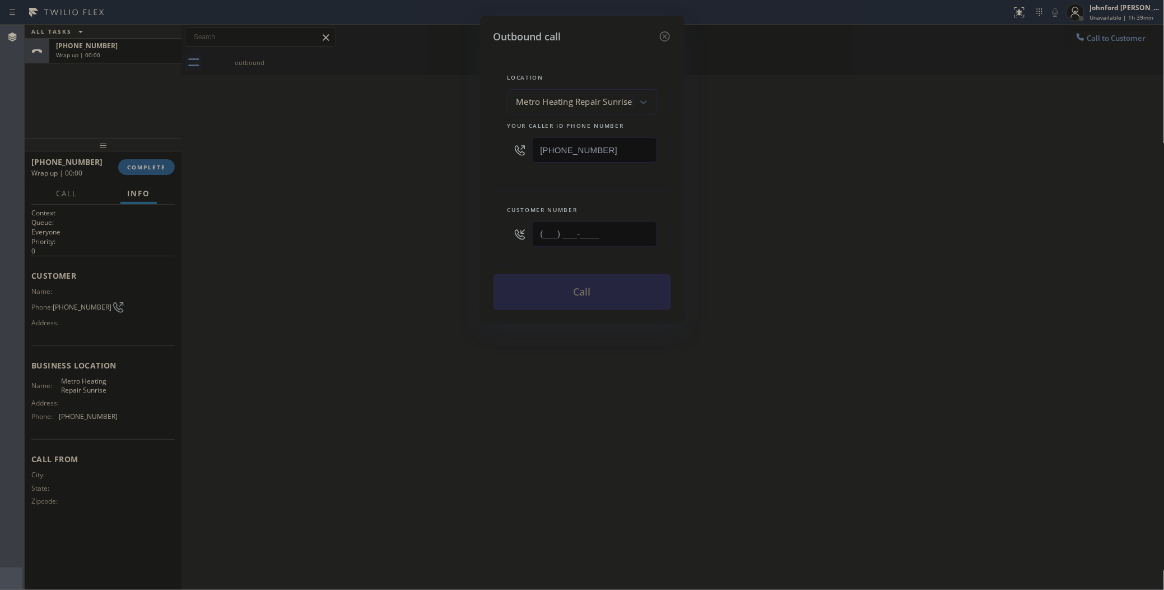
drag, startPoint x: 572, startPoint y: 235, endPoint x: 471, endPoint y: 234, distance: 100.9
click at [495, 236] on div "Customer number (___) ___-____" at bounding box center [583, 228] width 178 height 76
paste input "954) 239-2316"
type input "[PHONE_NUMBER]"
click at [400, 219] on div "Outbound call Location Metro Heating Repair Sunrise Your caller id phone number…" at bounding box center [582, 295] width 1164 height 590
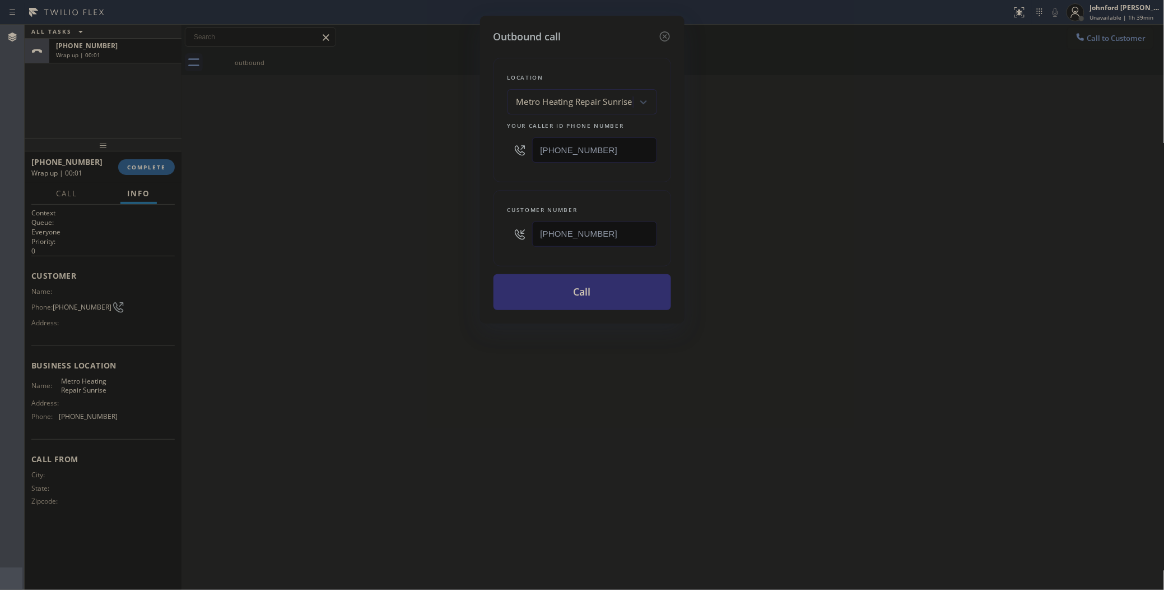
click at [527, 284] on button "Call" at bounding box center [583, 292] width 178 height 36
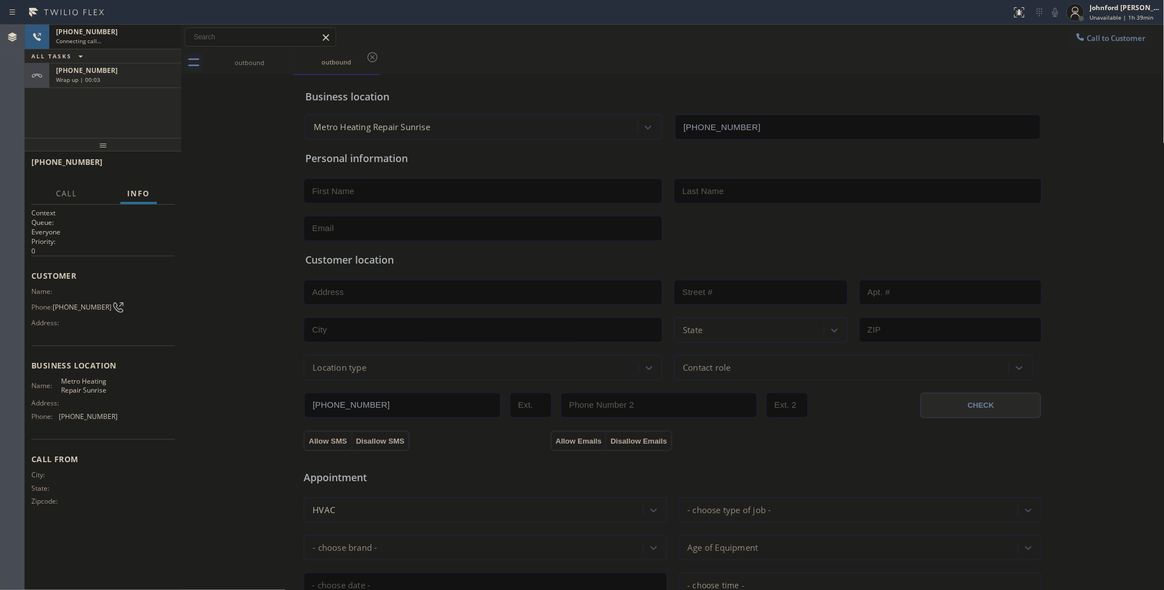
type input "[PHONE_NUMBER]"
click at [119, 83] on div "[PHONE_NUMBER] Wrap up | 00:05" at bounding box center [113, 75] width 128 height 25
click at [152, 164] on span "COMPLETE" at bounding box center [146, 167] width 39 height 8
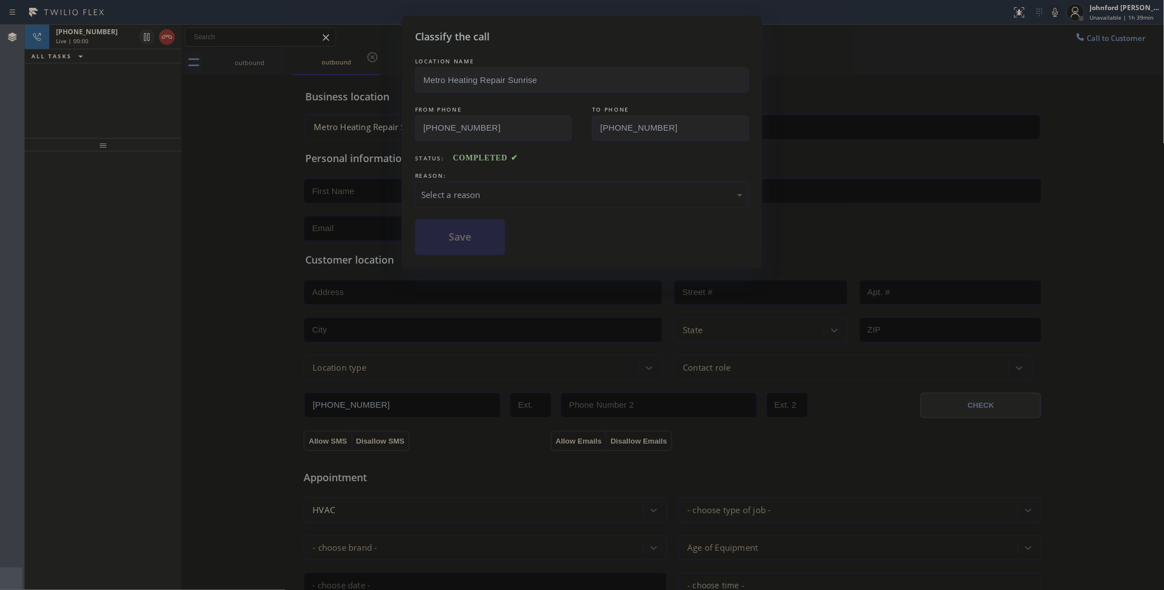
drag, startPoint x: 471, startPoint y: 194, endPoint x: 532, endPoint y: 194, distance: 61.6
click at [480, 193] on div "Select a reason" at bounding box center [582, 194] width 322 height 13
drag, startPoint x: 474, startPoint y: 256, endPoint x: 415, endPoint y: 227, distance: 65.7
click at [416, 225] on button "Save" at bounding box center [460, 237] width 90 height 36
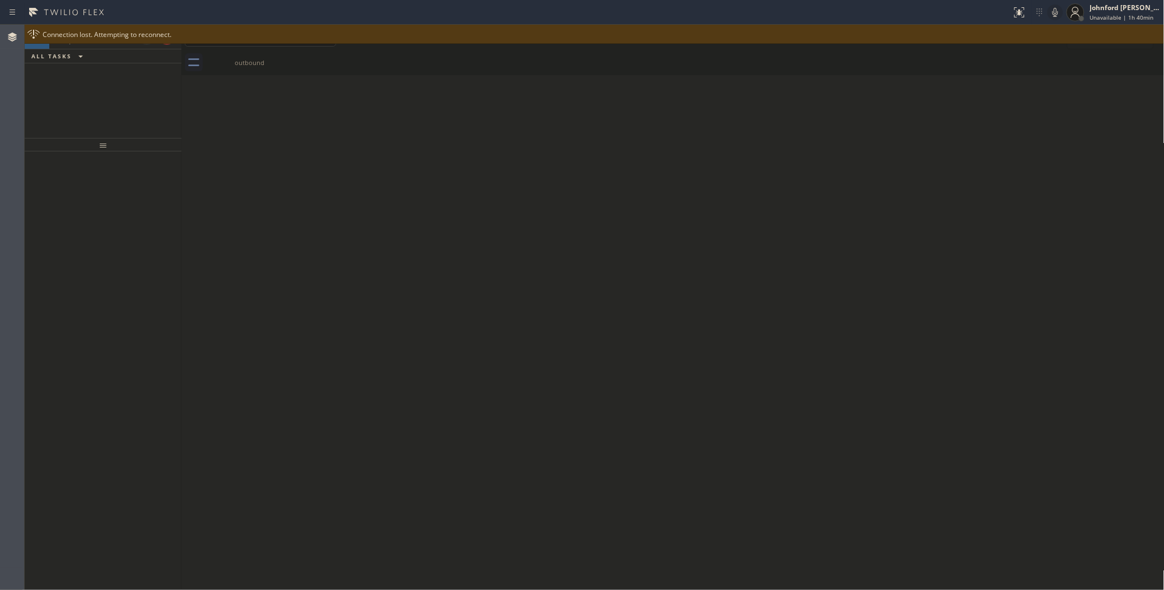
click at [168, 43] on div at bounding box center [595, 43] width 1140 height 1
click at [163, 52] on div "ALL TASKS ALL TASKS ACTIVE TASKS TASKS IN WRAP UP" at bounding box center [103, 56] width 157 height 14
click at [144, 43] on div at bounding box center [595, 43] width 1140 height 1
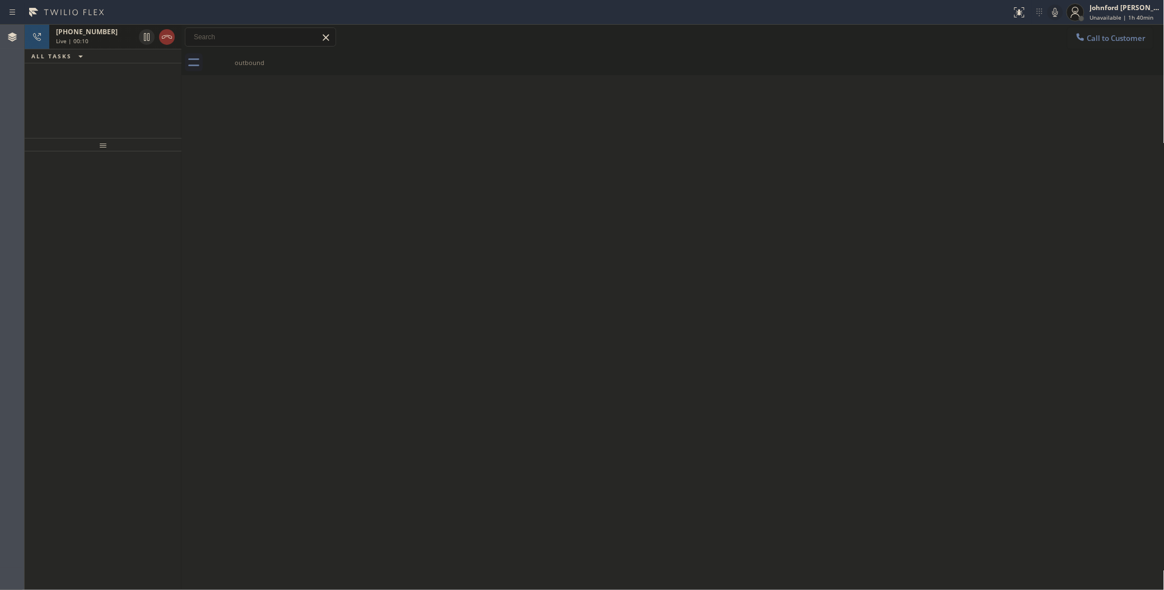
click at [166, 46] on div at bounding box center [157, 37] width 40 height 25
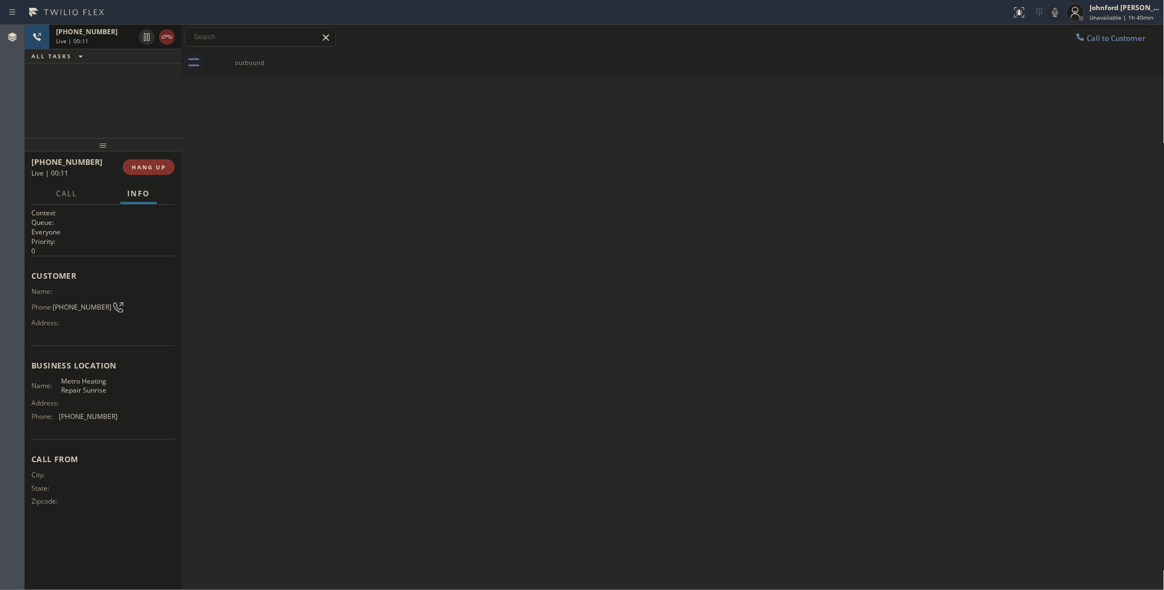
click at [169, 40] on icon at bounding box center [166, 36] width 13 height 13
drag, startPoint x: 1094, startPoint y: 37, endPoint x: 520, endPoint y: 141, distance: 583.2
click at [1092, 35] on span "Call to Customer" at bounding box center [1117, 38] width 59 height 10
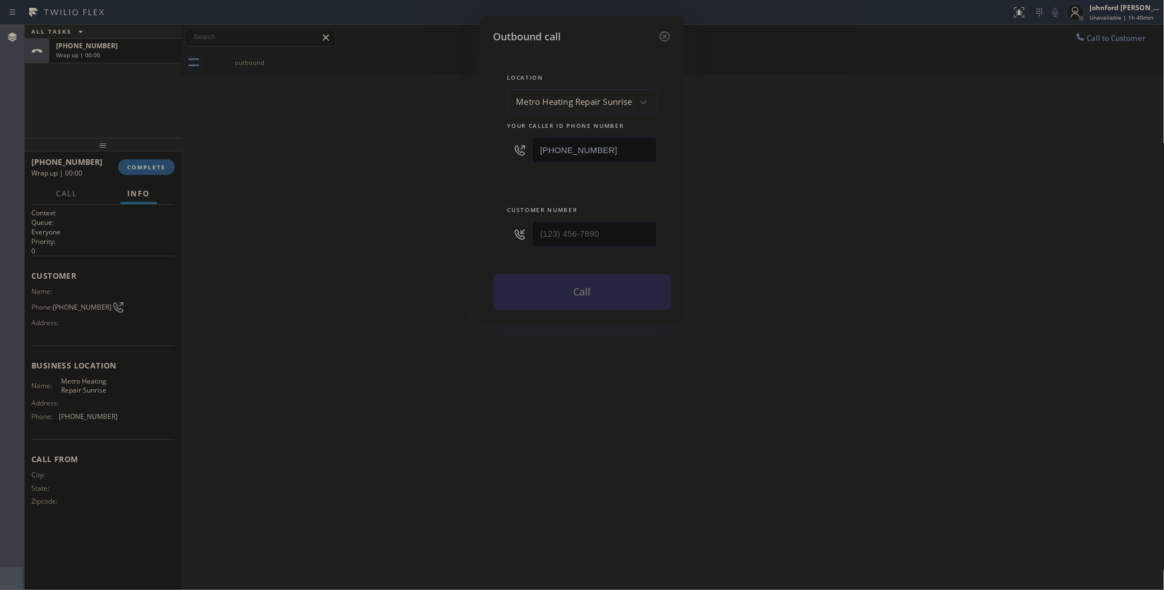
drag, startPoint x: 587, startPoint y: 145, endPoint x: 425, endPoint y: 136, distance: 162.7
click at [428, 136] on div "Outbound call Location Metro Heating Repair Sunrise Your caller id phone number…" at bounding box center [582, 295] width 1164 height 590
paste input "425) 529-9470"
type input "[PHONE_NUMBER]"
drag, startPoint x: 555, startPoint y: 229, endPoint x: 416, endPoint y: 225, distance: 139.6
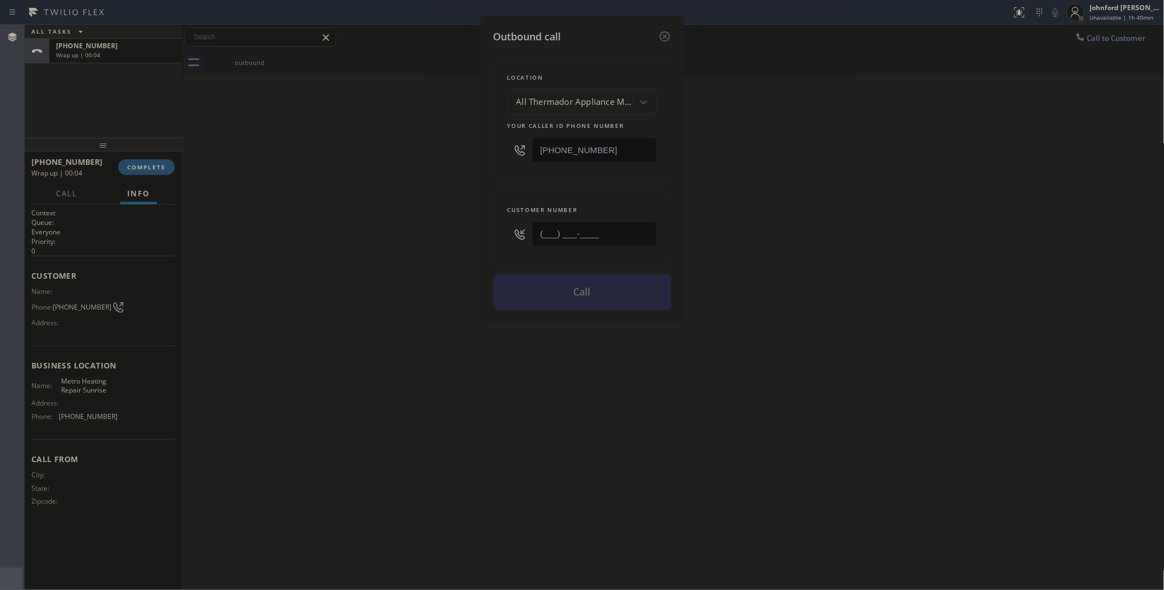
click at [438, 229] on div "Outbound call Location All Thermador Appliance Masters Your caller id phone num…" at bounding box center [582, 295] width 1164 height 590
paste input "657) 213-0743"
type input "[PHONE_NUMBER]"
click at [369, 222] on div "Outbound call Location All Thermador Appliance Masters Your caller id phone num…" at bounding box center [582, 295] width 1164 height 590
click at [514, 283] on button "Call" at bounding box center [583, 292] width 178 height 36
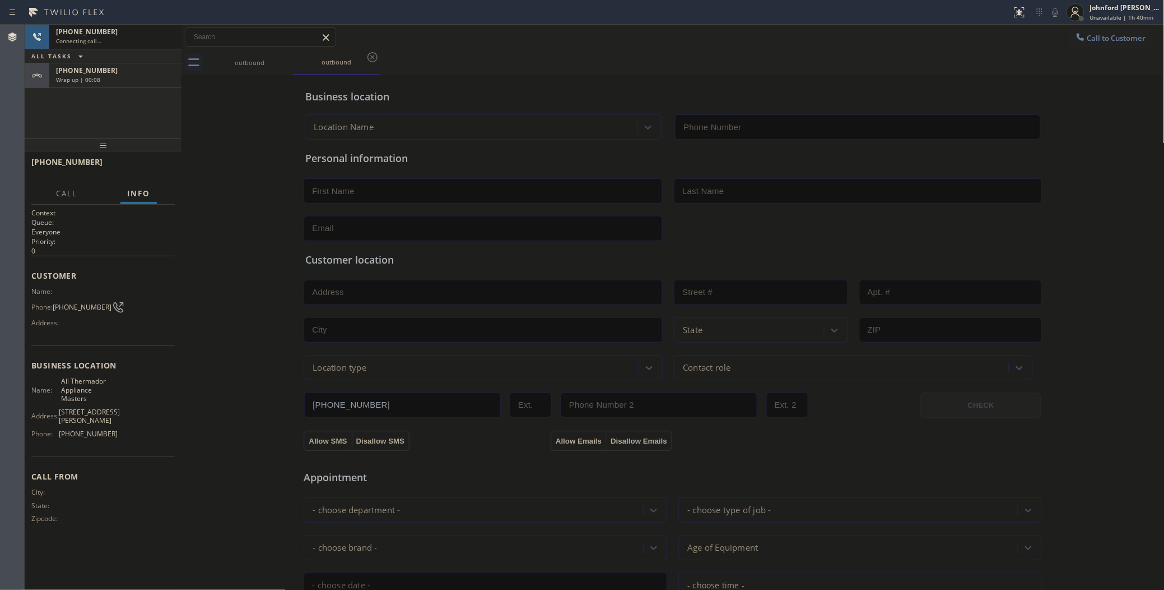
click at [115, 68] on div "[PHONE_NUMBER]" at bounding box center [115, 71] width 119 height 10
type input "[PHONE_NUMBER]"
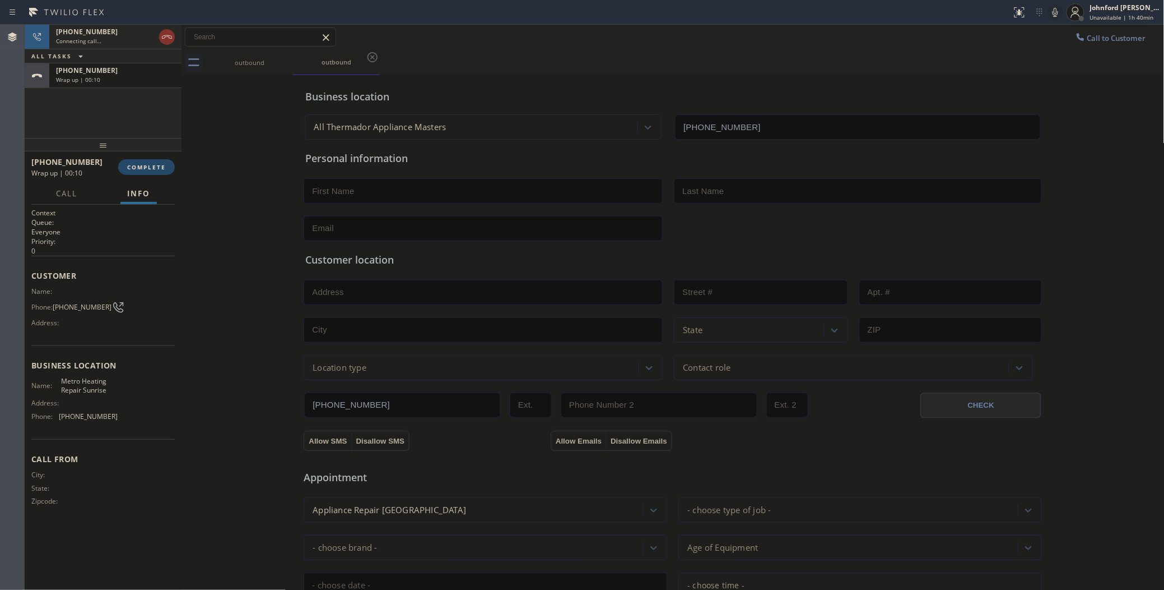
click at [141, 151] on div at bounding box center [103, 144] width 157 height 13
click at [149, 157] on div "[PHONE_NUMBER] Wrap up | 00:10 COMPLETE" at bounding box center [102, 166] width 143 height 29
click at [149, 160] on button "COMPLETE" at bounding box center [146, 167] width 57 height 16
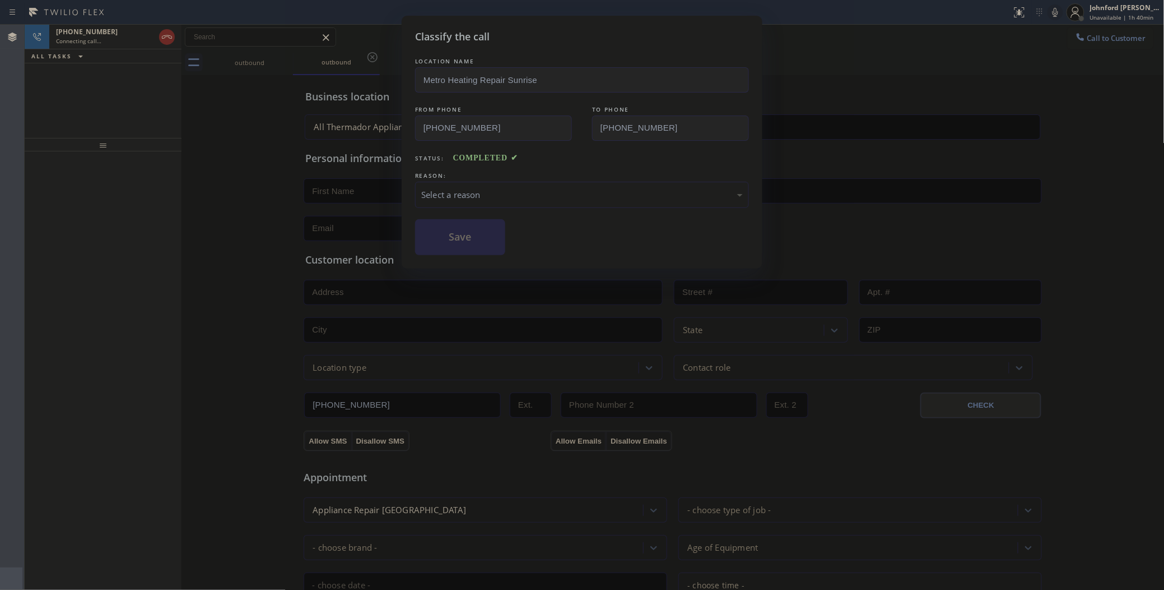
drag, startPoint x: 480, startPoint y: 192, endPoint x: 559, endPoint y: 199, distance: 78.8
click at [480, 191] on div "Select a reason" at bounding box center [582, 194] width 322 height 13
click at [455, 255] on div "Classify the call LOCATION NAME Metro Heating Repair Sunrise FROM PHONE [PHONE_…" at bounding box center [582, 142] width 361 height 253
click at [457, 242] on button "Save" at bounding box center [460, 237] width 90 height 36
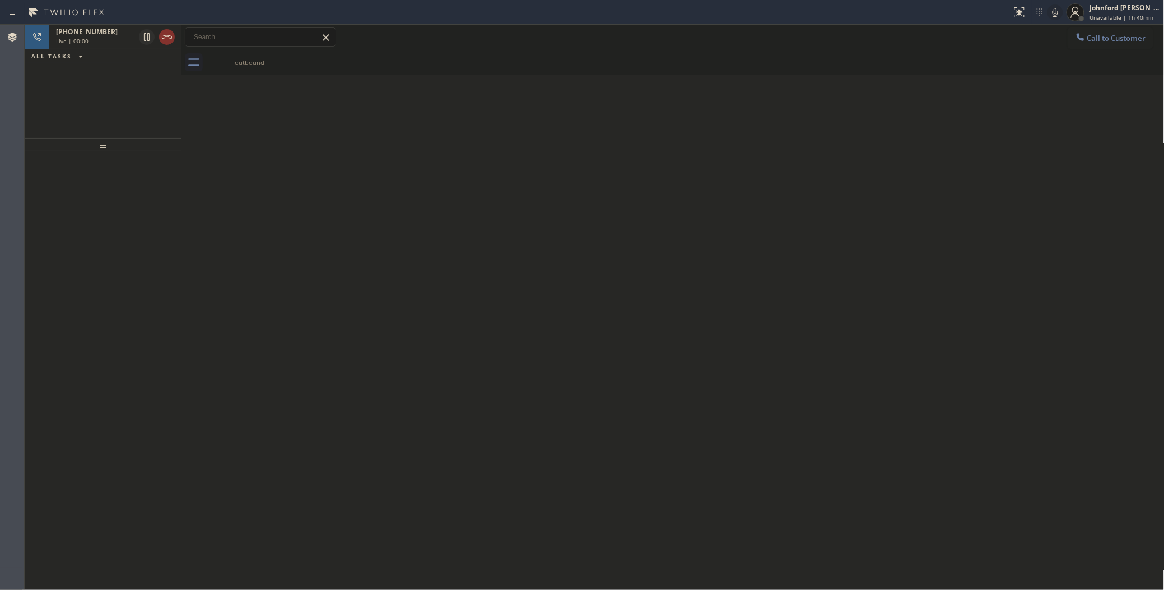
click at [82, 110] on div "[PHONE_NUMBER] Live | 00:00 ALL TASKS ALL TASKS ACTIVE TASKS TASKS IN WRAP UP" at bounding box center [103, 81] width 157 height 113
drag, startPoint x: 170, startPoint y: 41, endPoint x: 245, endPoint y: 45, distance: 75.8
click at [170, 41] on icon at bounding box center [166, 36] width 13 height 13
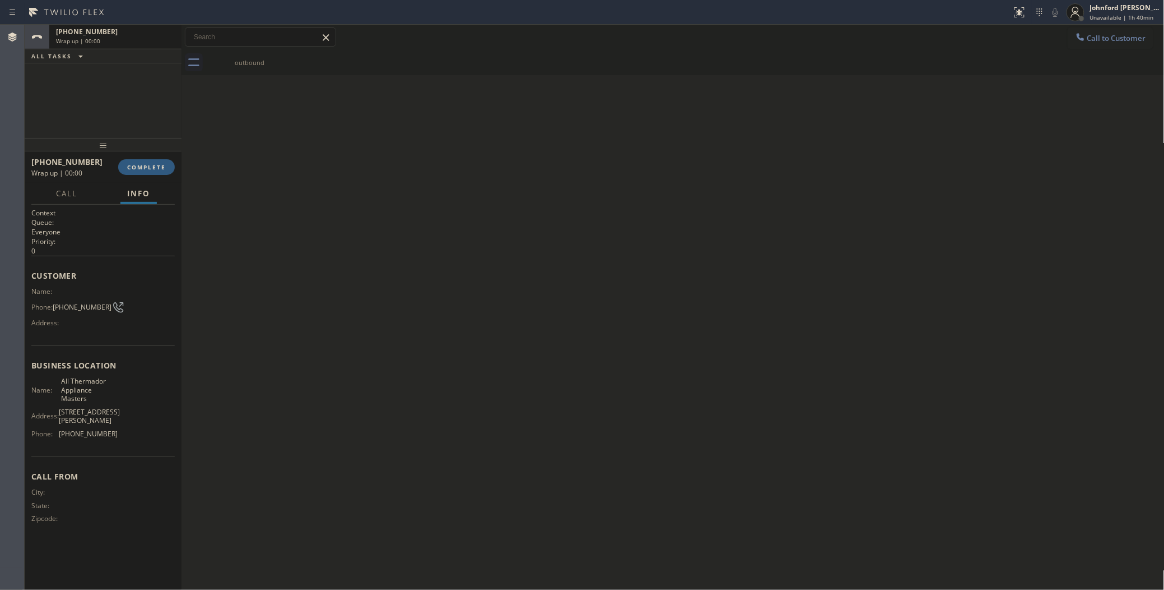
click at [1112, 34] on span "Call to Customer" at bounding box center [1117, 38] width 59 height 10
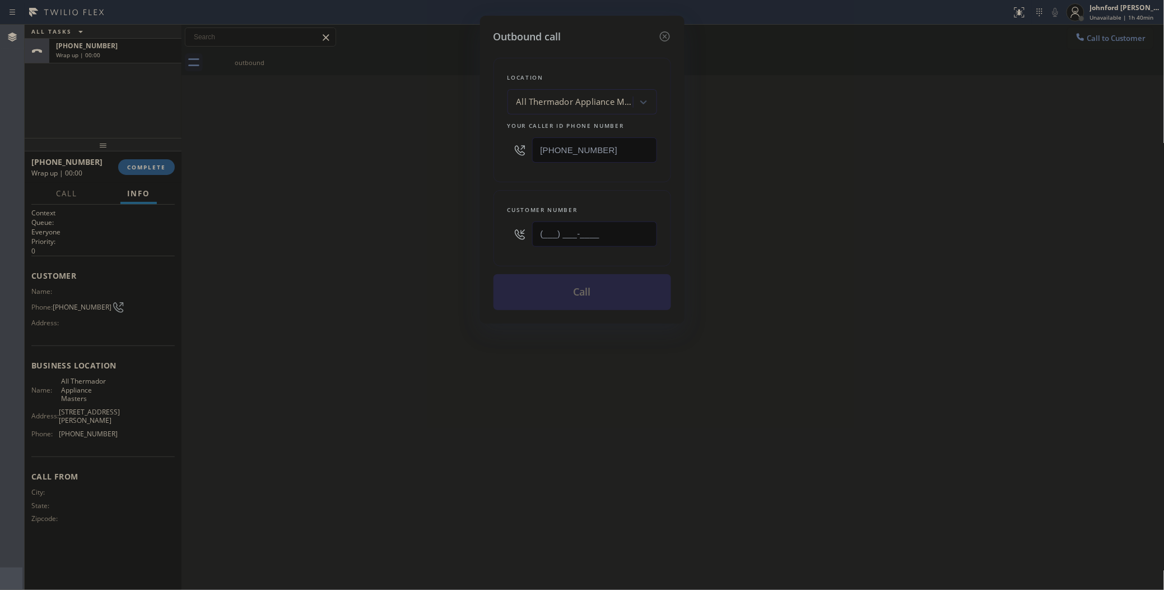
drag, startPoint x: 502, startPoint y: 224, endPoint x: 430, endPoint y: 222, distance: 71.7
click at [491, 224] on div "Outbound call Location All Thermador Appliance Masters Your caller id phone num…" at bounding box center [582, 170] width 205 height 308
paste input "657) 213-0743"
type input "[PHONE_NUMBER]"
click at [351, 214] on div "Outbound call Location All Thermador Appliance Masters Your caller id phone num…" at bounding box center [582, 295] width 1164 height 590
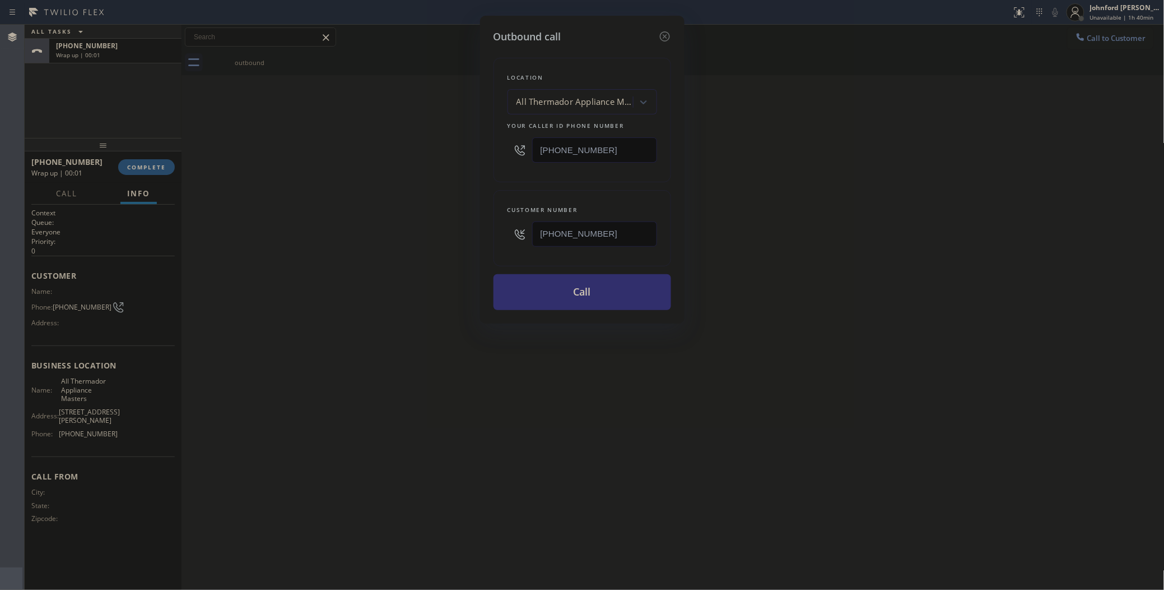
click at [525, 275] on button "Call" at bounding box center [583, 292] width 178 height 36
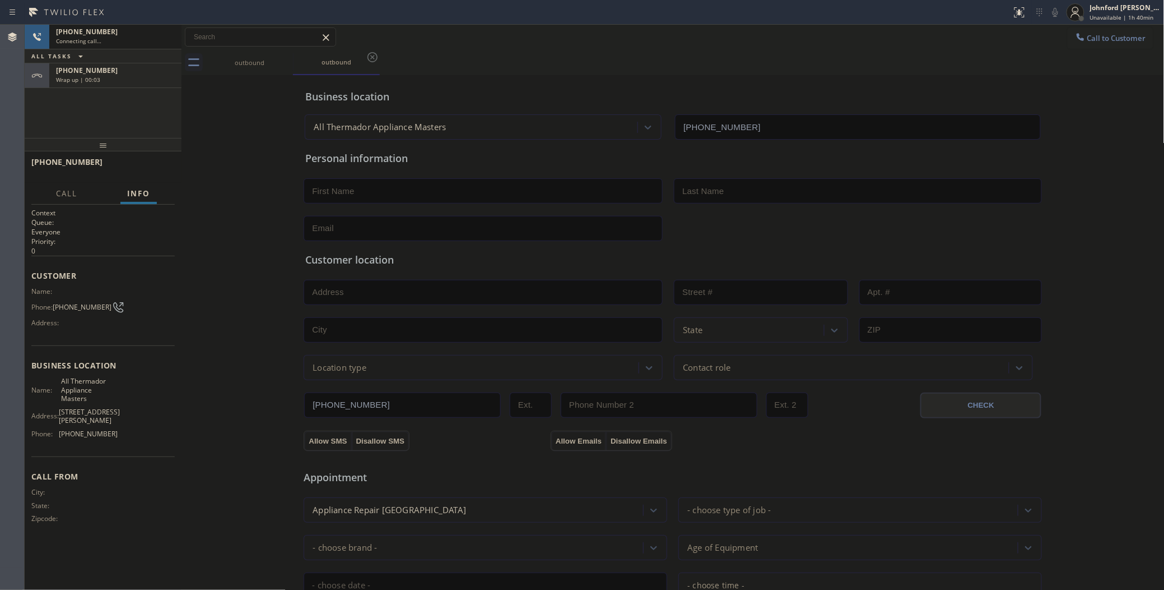
type input "[PHONE_NUMBER]"
click at [160, 163] on span "HANG UP" at bounding box center [149, 167] width 34 height 8
click at [1093, 34] on span "Call to Customer" at bounding box center [1117, 38] width 59 height 10
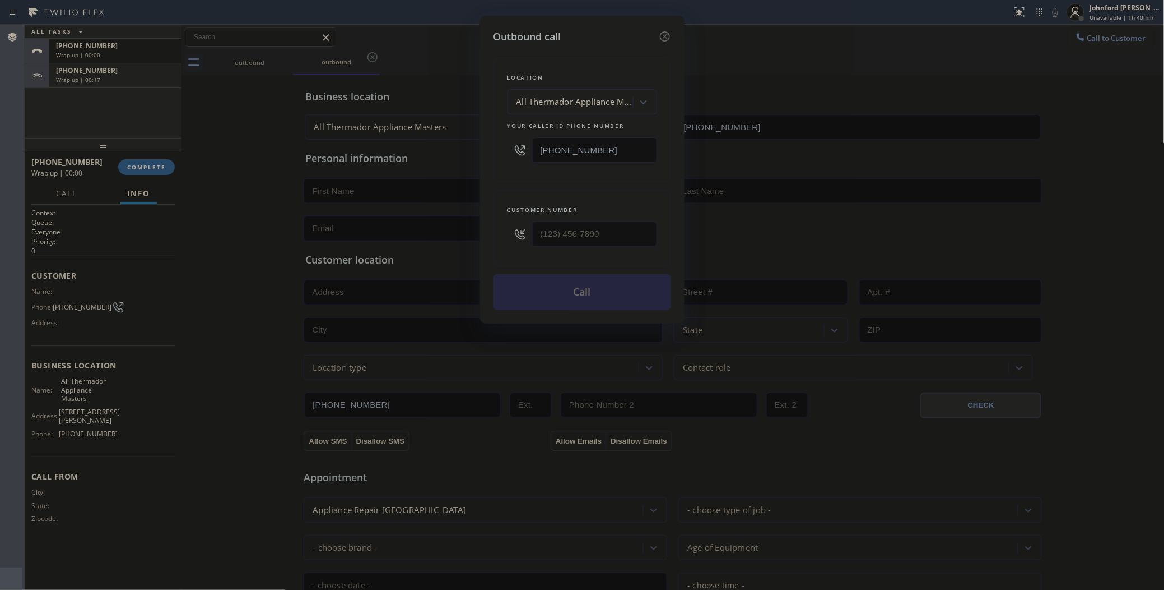
drag, startPoint x: 632, startPoint y: 140, endPoint x: 379, endPoint y: 140, distance: 252.7
click at [489, 140] on div "Outbound call Location All Thermador Appliance Masters Your caller id phone num…" at bounding box center [582, 170] width 205 height 308
paste input "561) 423-172"
type input "[PHONE_NUMBER]"
drag, startPoint x: 519, startPoint y: 227, endPoint x: 491, endPoint y: 219, distance: 29.1
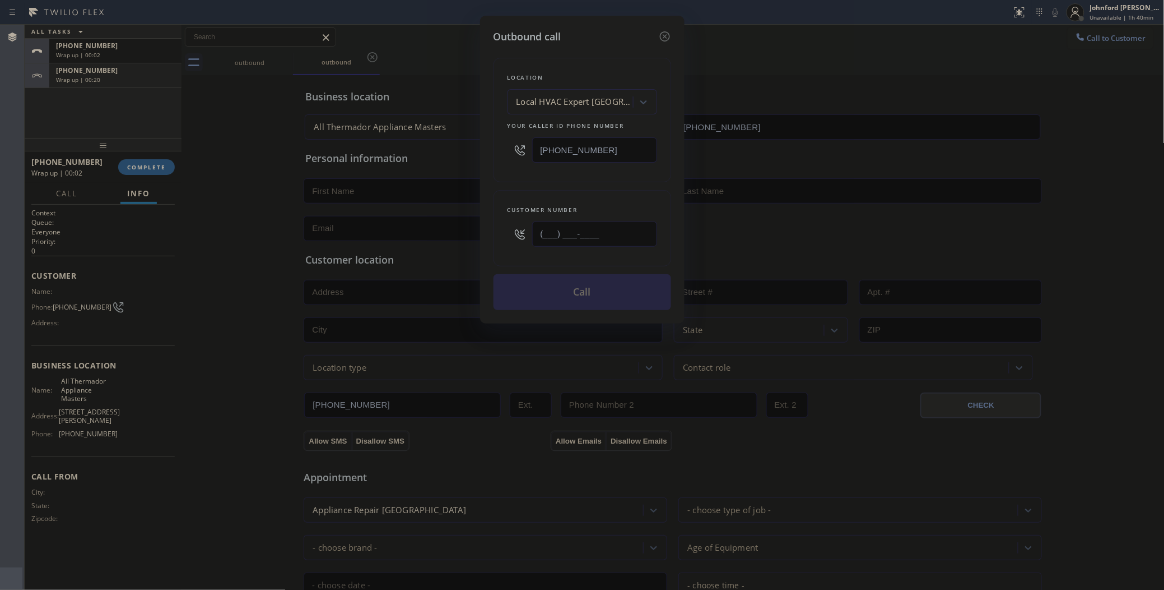
click at [494, 225] on div "Customer number (___) ___-____" at bounding box center [583, 228] width 178 height 76
paste input "561) 423-1720"
type input "[PHONE_NUMBER]"
click at [567, 289] on button "Call" at bounding box center [583, 292] width 178 height 36
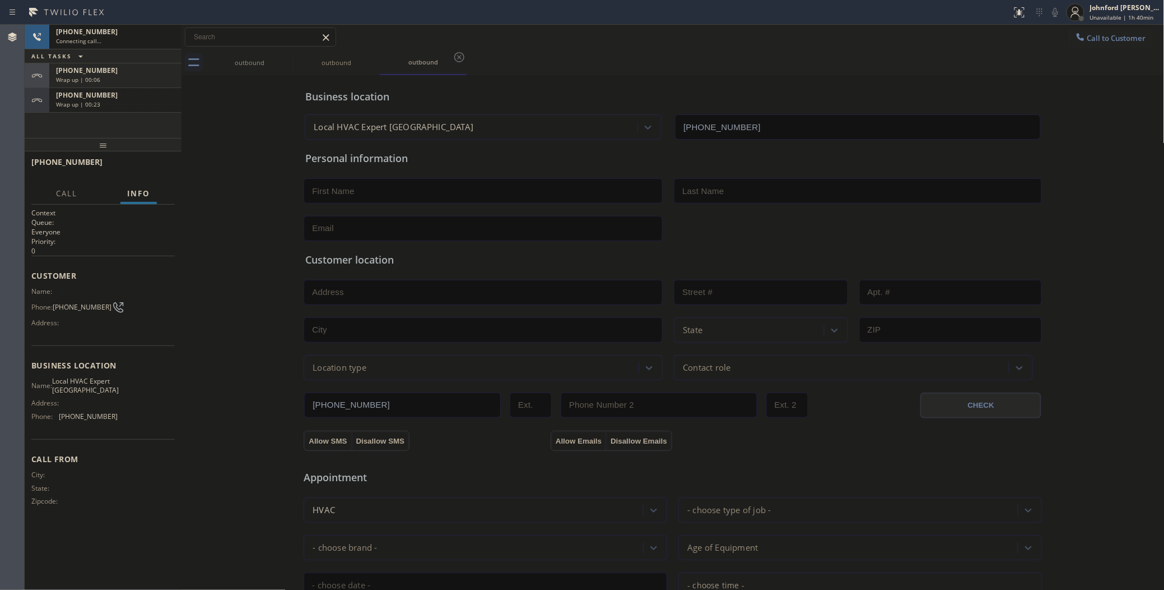
type input "[PHONE_NUMBER]"
click at [108, 80] on div "[PHONE_NUMBER] Wrap up | 00:06" at bounding box center [113, 75] width 128 height 25
click at [157, 155] on div "[PHONE_NUMBER] Wrap up | 00:07 COMPLETE" at bounding box center [102, 166] width 143 height 29
click at [157, 156] on div "[PHONE_NUMBER] Wrap up | 00:07 COMPLETE" at bounding box center [102, 166] width 143 height 29
click at [146, 168] on span "COMPLETE" at bounding box center [146, 167] width 39 height 8
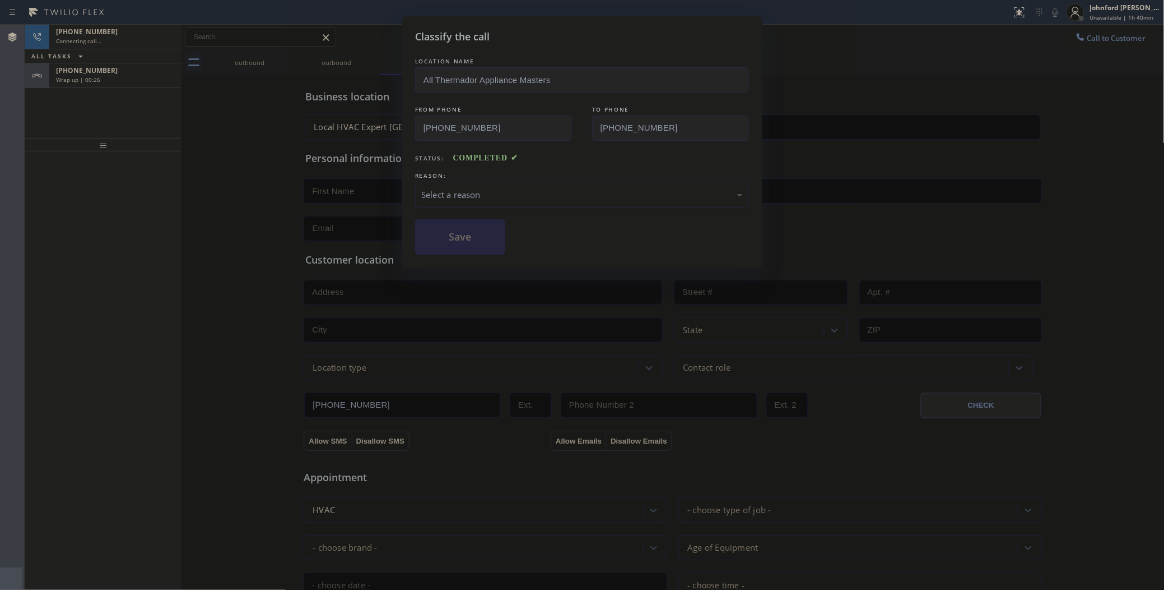
click at [492, 183] on div "Select a reason" at bounding box center [582, 195] width 334 height 26
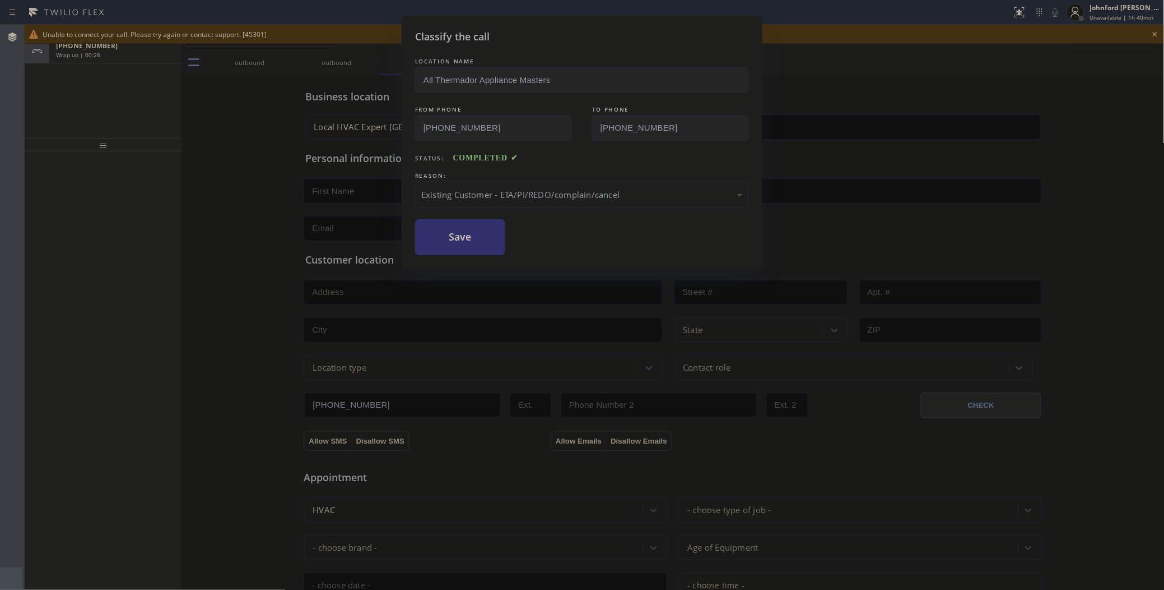
click at [463, 245] on button "Save" at bounding box center [460, 237] width 90 height 36
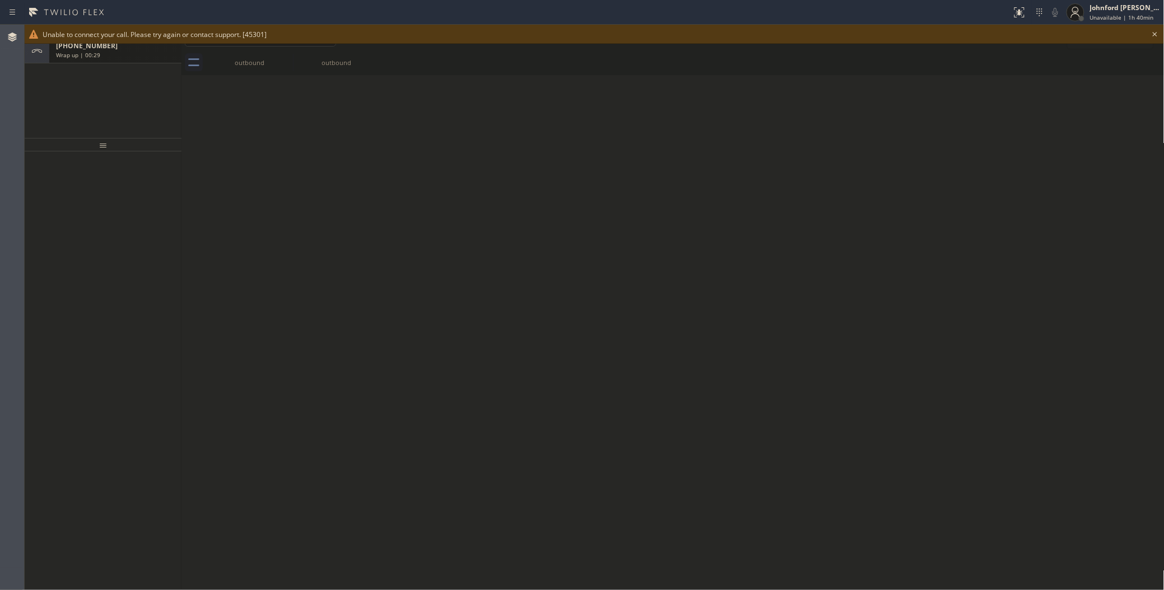
click at [102, 48] on div "[PHONE_NUMBER]" at bounding box center [115, 46] width 119 height 10
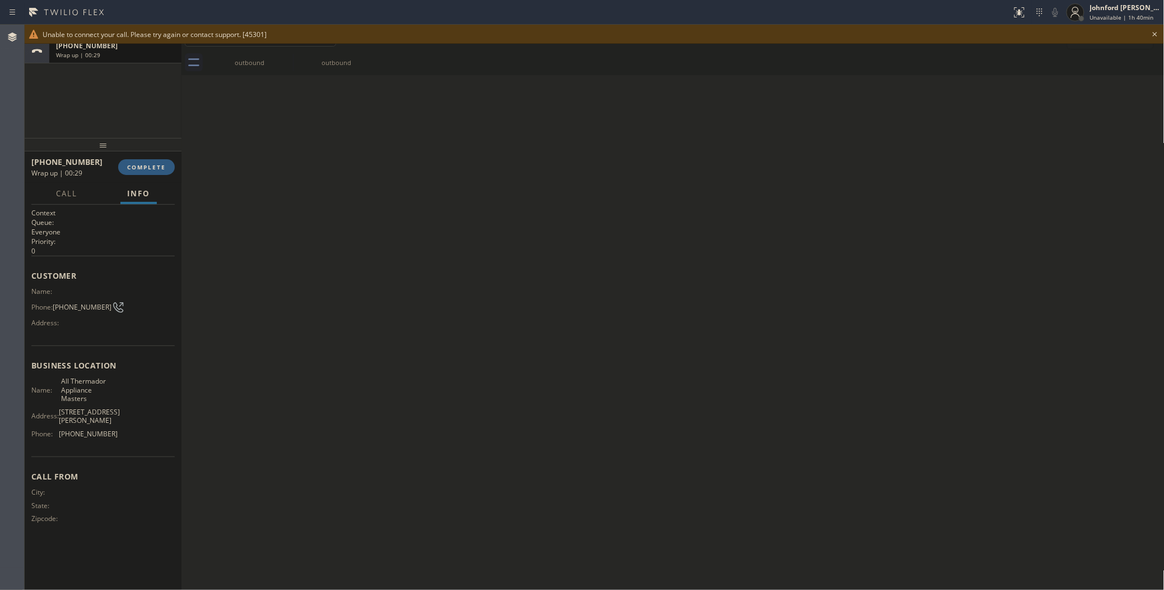
click at [102, 48] on div "[PHONE_NUMBER]" at bounding box center [115, 46] width 119 height 10
click at [137, 178] on div "[PHONE_NUMBER] Wrap up | 00:29 COMPLETE" at bounding box center [102, 166] width 143 height 29
click at [147, 155] on div "[PHONE_NUMBER] Wrap up | 00:30 COMPLETE" at bounding box center [102, 166] width 143 height 29
click at [152, 169] on span "COMPLETE" at bounding box center [146, 167] width 39 height 8
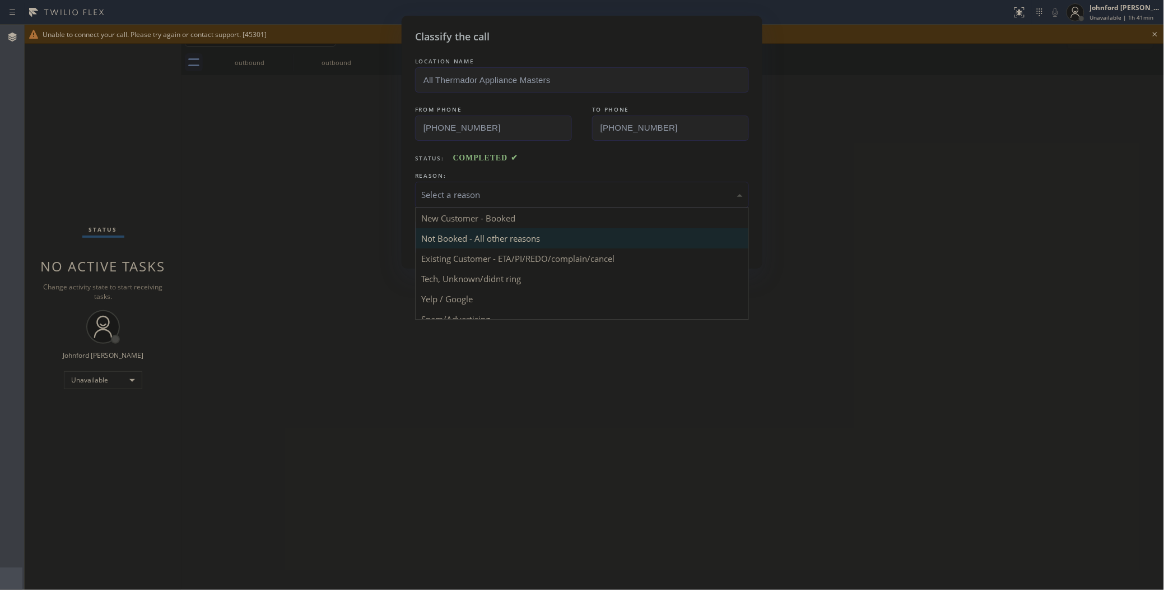
drag, startPoint x: 513, startPoint y: 183, endPoint x: 563, endPoint y: 231, distance: 69.4
click at [522, 183] on div "Select a reason" at bounding box center [582, 195] width 334 height 26
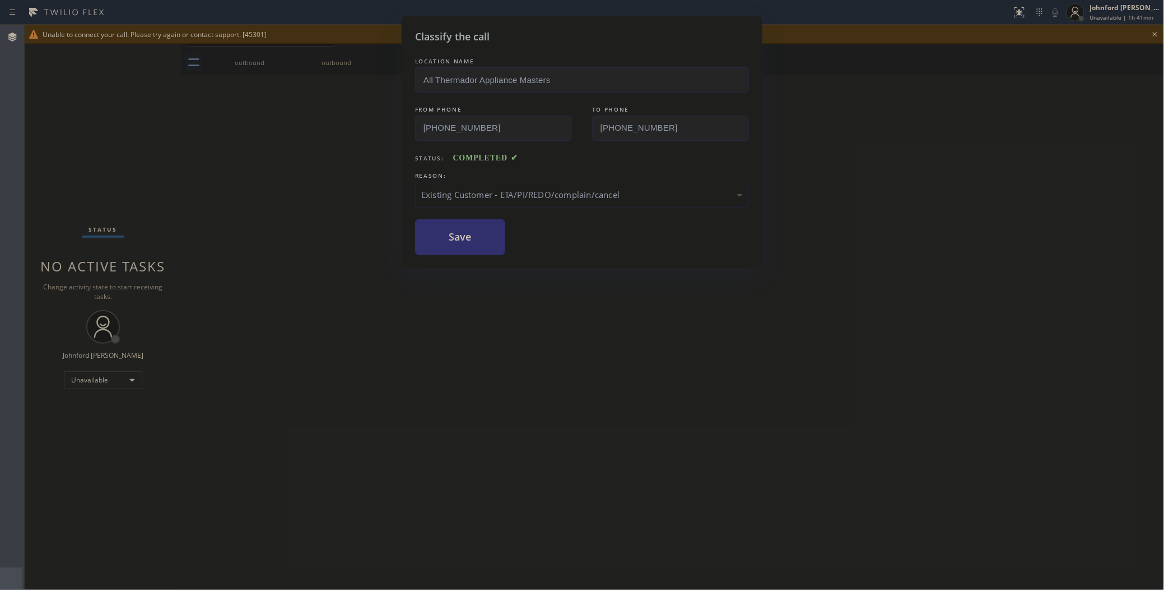
click at [470, 247] on button "Save" at bounding box center [460, 237] width 90 height 36
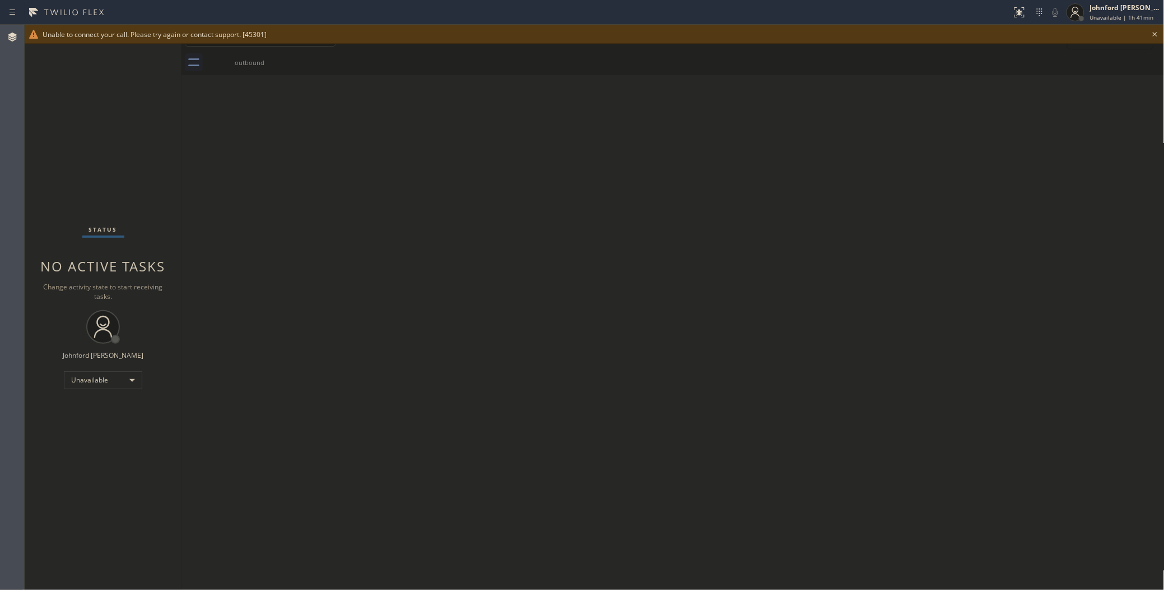
drag, startPoint x: 1159, startPoint y: 35, endPoint x: 1144, endPoint y: 37, distance: 15.2
click at [1160, 35] on icon at bounding box center [1155, 33] width 13 height 13
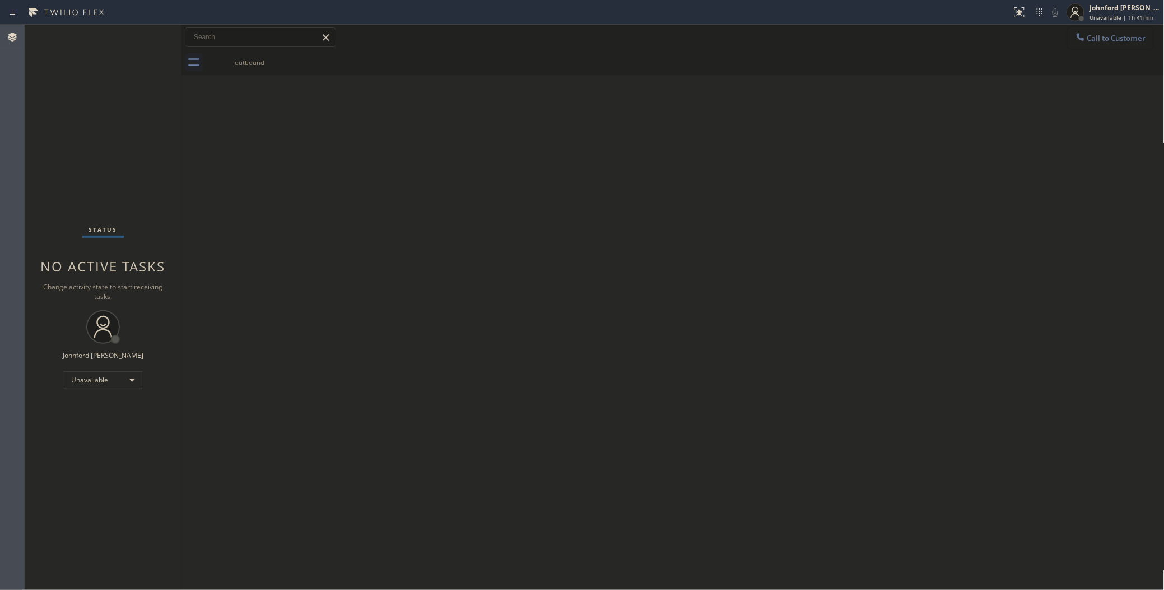
click at [1083, 41] on icon at bounding box center [1080, 36] width 11 height 11
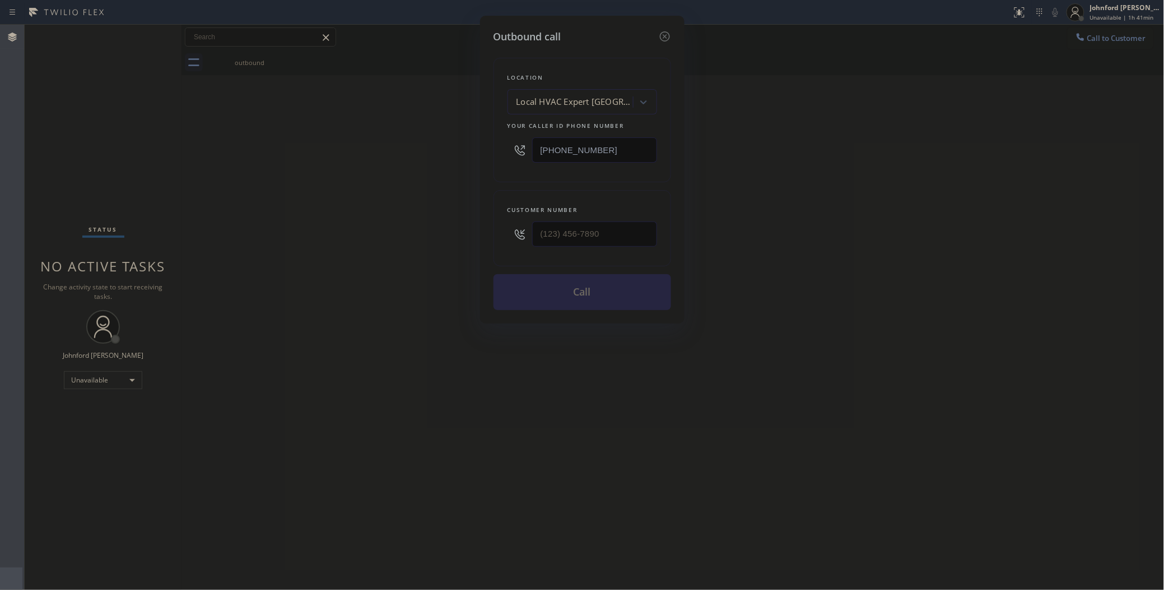
click at [573, 155] on input "[PHONE_NUMBER]" at bounding box center [594, 149] width 125 height 25
click at [559, 146] on input "[PHONE_NUMBER]" at bounding box center [594, 149] width 125 height 25
paste input "944-5401"
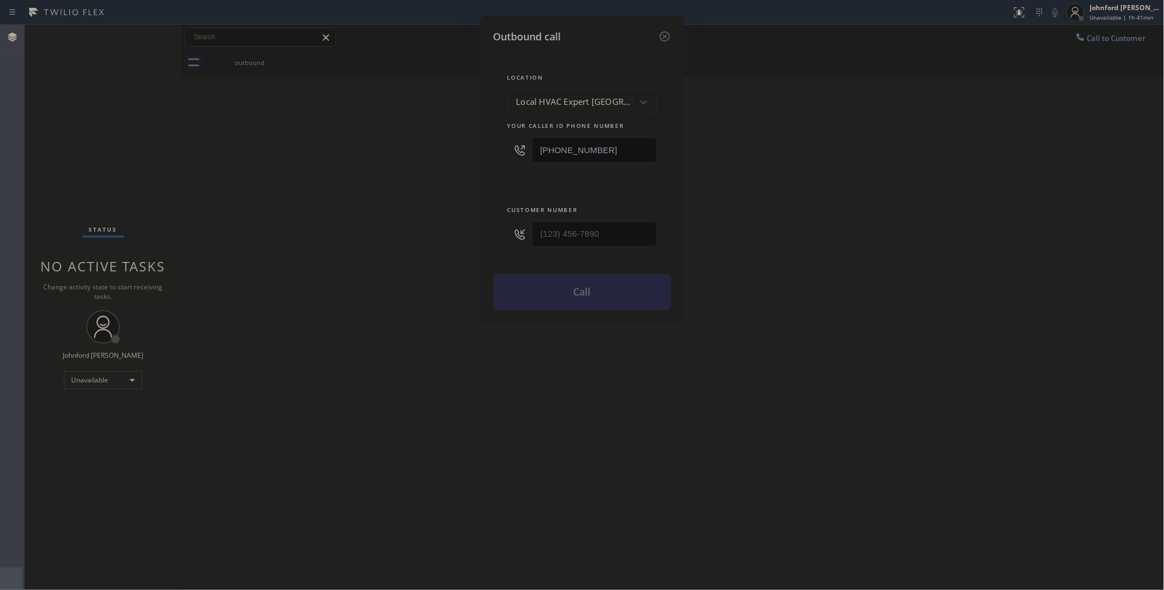
type input "[PHONE_NUMBER]"
drag, startPoint x: 575, startPoint y: 225, endPoint x: 521, endPoint y: 230, distance: 54.0
click at [530, 228] on div "(___) ___-____" at bounding box center [583, 234] width 150 height 36
paste input "561) 944-5401"
type input "[PHONE_NUMBER]"
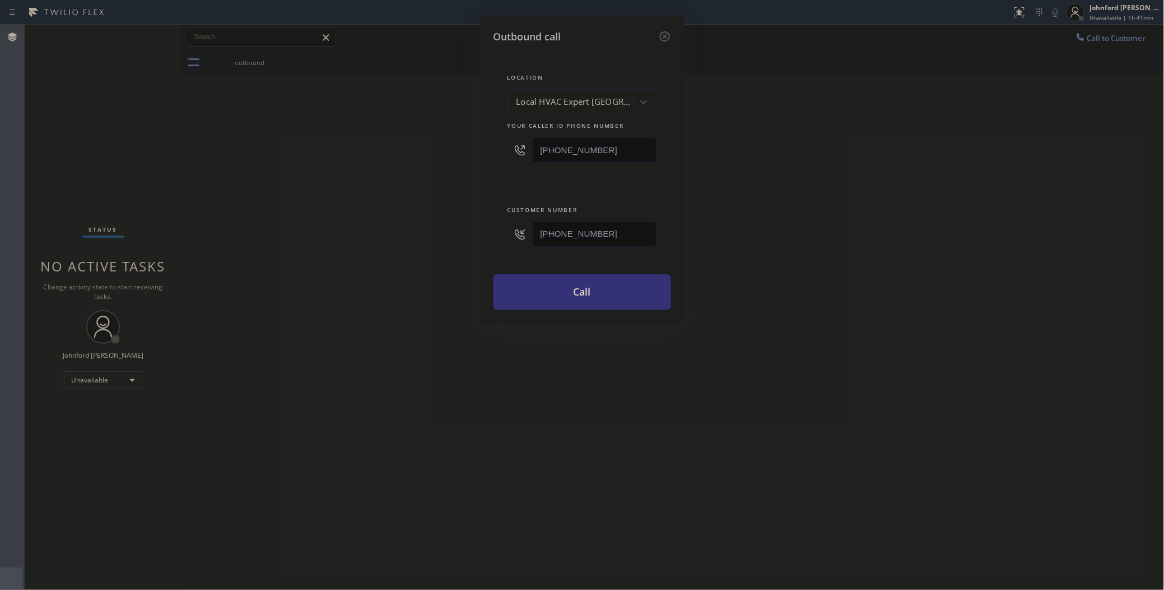
click at [90, 147] on div "Outbound call Location Local HVAC Expert [GEOGRAPHIC_DATA] Your caller id phone…" at bounding box center [582, 295] width 1164 height 590
drag, startPoint x: 526, startPoint y: 156, endPoint x: 446, endPoint y: 156, distance: 80.1
click at [478, 156] on div "Outbound call Location Local HVAC Expert [GEOGRAPHIC_DATA] Your caller id phone…" at bounding box center [582, 295] width 1164 height 590
paste input "text"
type input "[PHONE_NUMBER]"
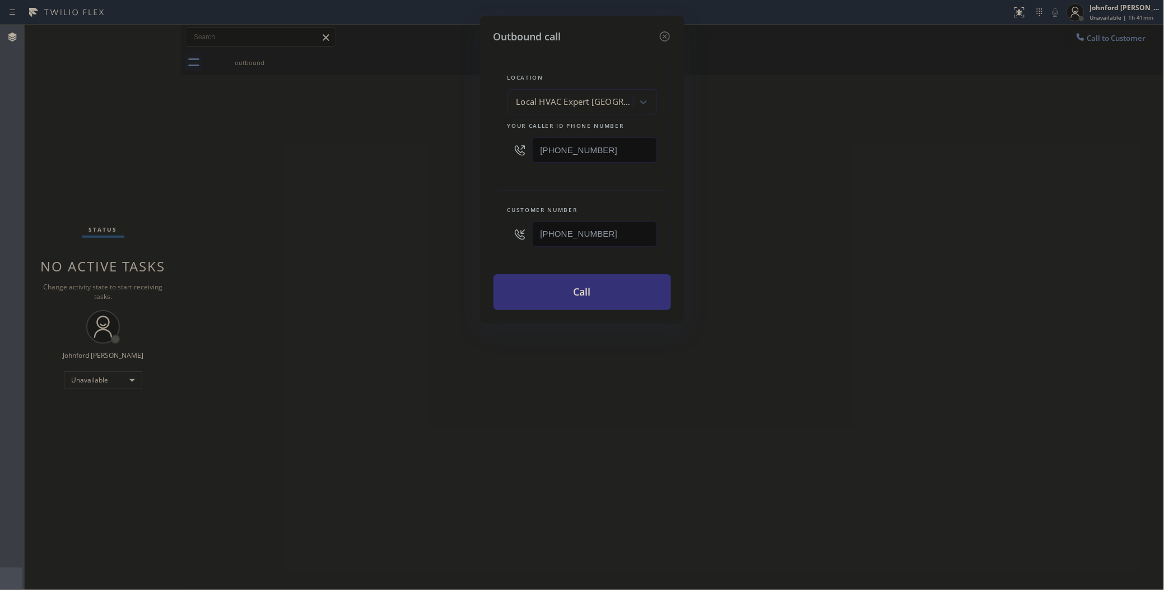
click at [596, 309] on div "Outbound call Location Local HVAC Expert [GEOGRAPHIC_DATA] Your caller id phone…" at bounding box center [582, 170] width 205 height 308
click at [594, 293] on button "Call" at bounding box center [583, 292] width 178 height 36
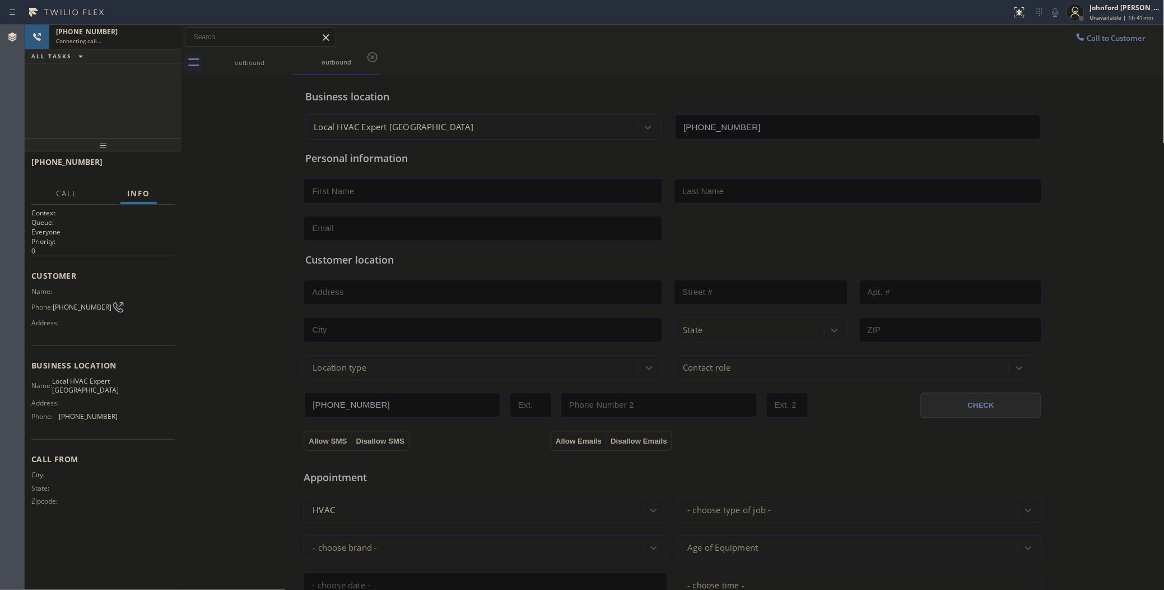
type input "[PHONE_NUMBER]"
click at [215, 124] on div "Business location Local HVAC Expert [GEOGRAPHIC_DATA] [PHONE_NUMBER] Personal i…" at bounding box center [673, 460] width 978 height 765
click at [161, 164] on span "HANG UP" at bounding box center [149, 167] width 34 height 8
click at [1090, 31] on button "Call to Customer" at bounding box center [1111, 37] width 86 height 21
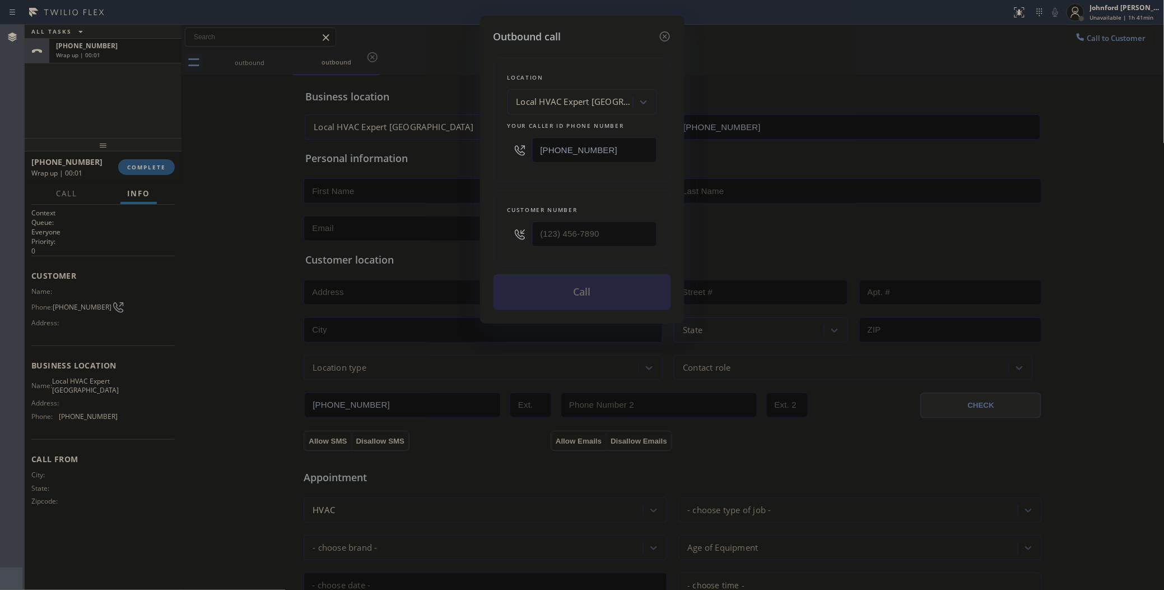
drag, startPoint x: 623, startPoint y: 150, endPoint x: 301, endPoint y: 191, distance: 324.2
click at [468, 150] on div "Outbound call Location Local HVAC Expert [GEOGRAPHIC_DATA] Your caller id phone…" at bounding box center [582, 295] width 1164 height 590
paste input "747) 285-7571"
type input "[PHONE_NUMBER]"
click at [496, 236] on div "Customer number" at bounding box center [583, 228] width 178 height 76
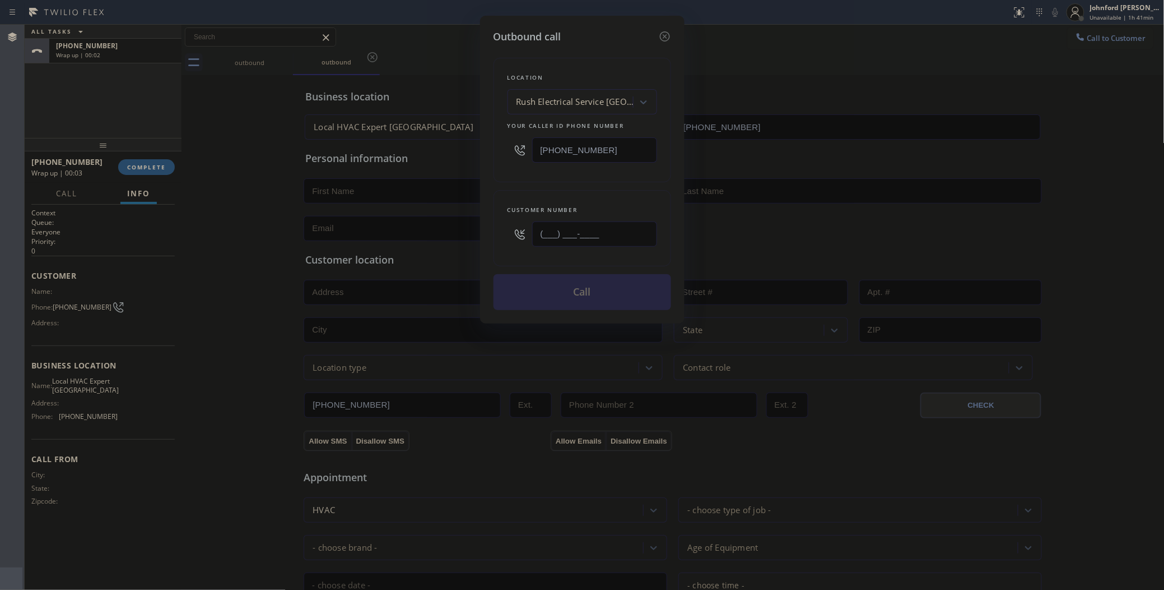
paste input "213) 720-8618"
type input "[PHONE_NUMBER]"
click at [551, 193] on div "Customer number [PHONE_NUMBER]" at bounding box center [583, 228] width 178 height 76
click at [576, 297] on button "Call" at bounding box center [583, 292] width 178 height 36
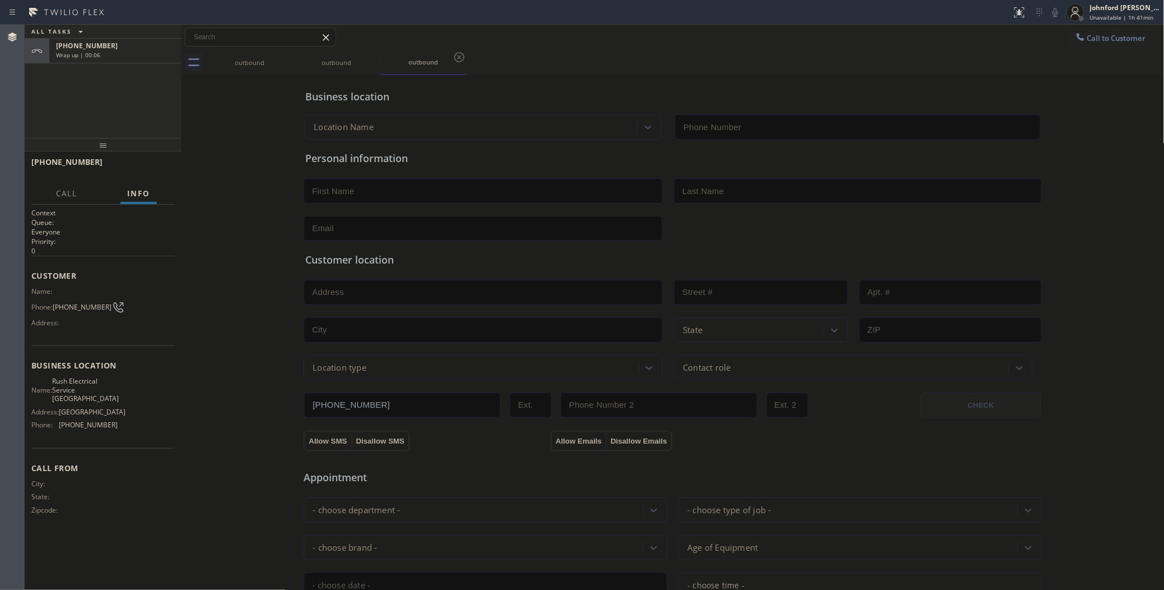
type input "[PHONE_NUMBER]"
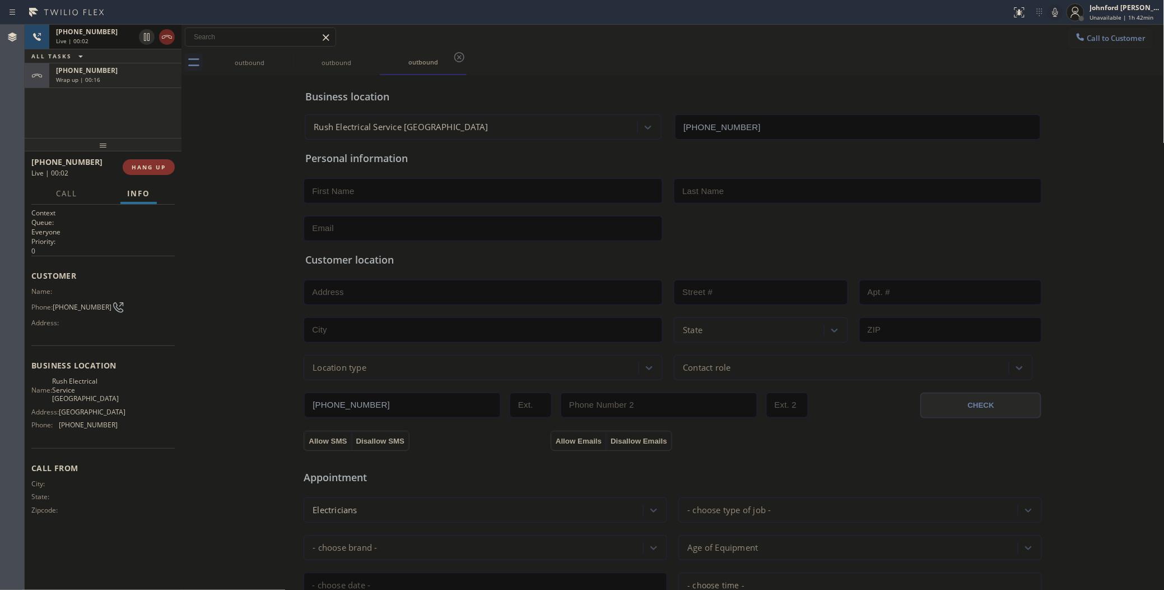
click at [164, 36] on icon at bounding box center [166, 36] width 13 height 13
click at [1111, 30] on button "Call to Customer" at bounding box center [1111, 37] width 86 height 21
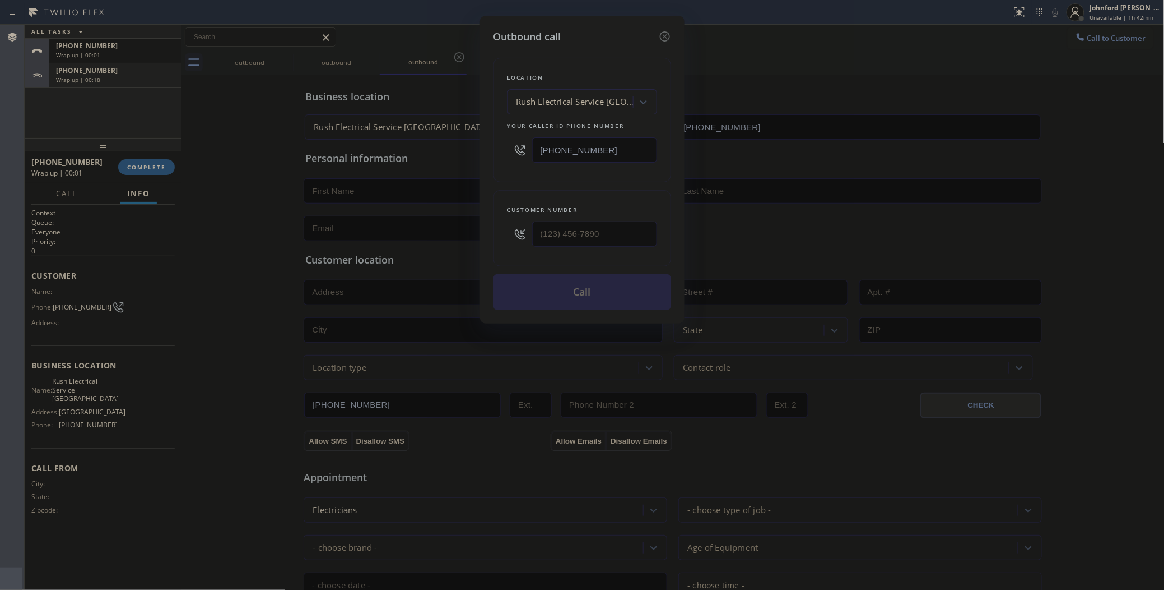
drag, startPoint x: 587, startPoint y: 234, endPoint x: 509, endPoint y: 240, distance: 78.7
click at [509, 240] on div "Outbound call Location Rush Electrical Service [GEOGRAPHIC_DATA] Your caller id…" at bounding box center [582, 170] width 205 height 308
click at [530, 233] on div at bounding box center [520, 234] width 25 height 36
click at [544, 231] on input "(___) ___-____" at bounding box center [594, 233] width 125 height 25
paste input "213) 720-8618"
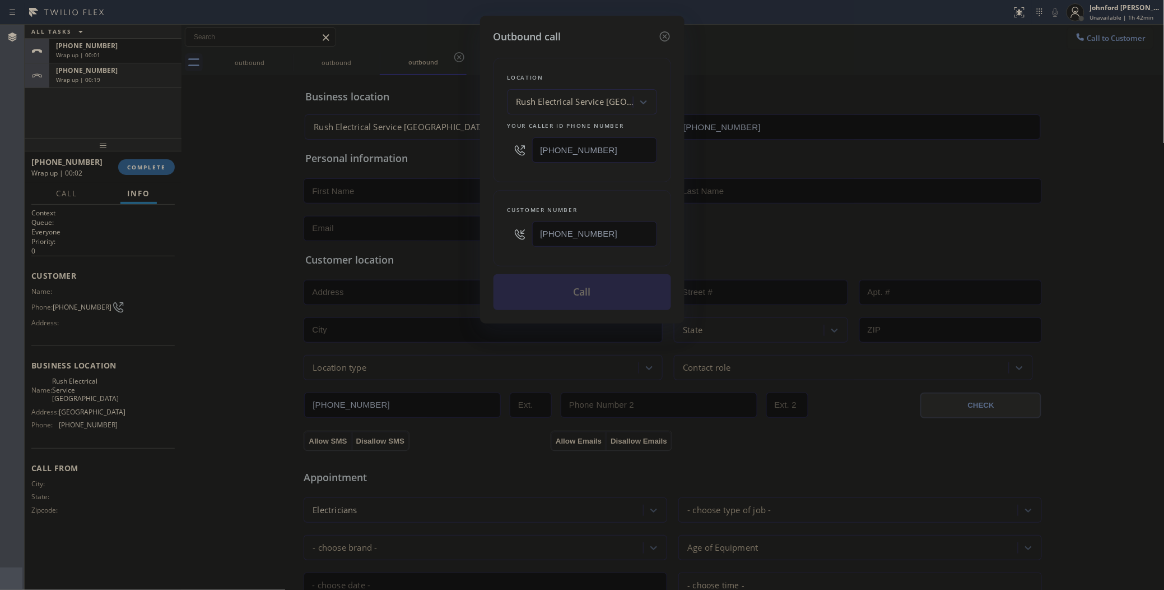
type input "[PHONE_NUMBER]"
click at [532, 190] on div "Customer number [PHONE_NUMBER]" at bounding box center [583, 228] width 178 height 76
click at [567, 305] on button "Call" at bounding box center [583, 292] width 178 height 36
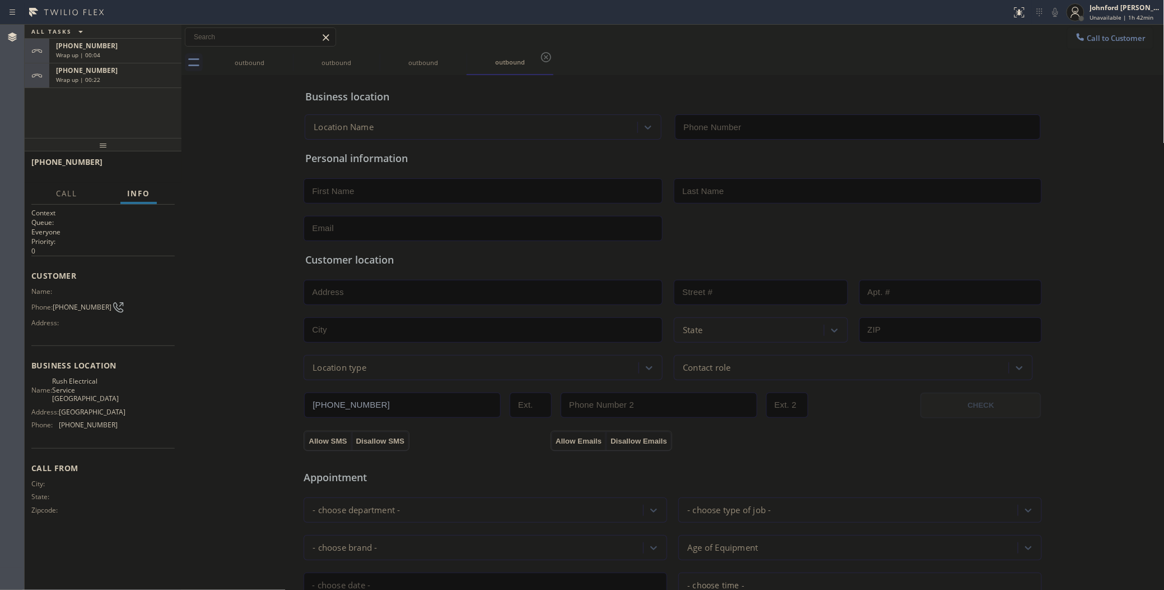
type input "[PHONE_NUMBER]"
click at [145, 101] on div "Wrap up | 00:23" at bounding box center [115, 104] width 119 height 8
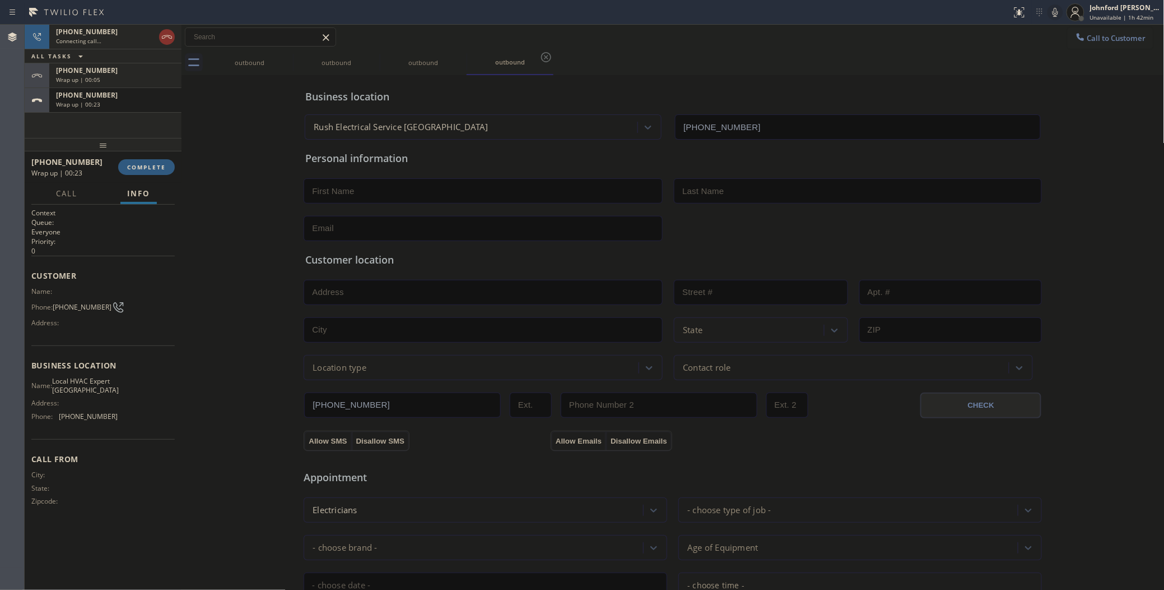
click at [157, 177] on div "[PHONE_NUMBER] Wrap up | 00:23 COMPLETE" at bounding box center [102, 166] width 143 height 29
click at [145, 161] on button "COMPLETE" at bounding box center [146, 167] width 57 height 16
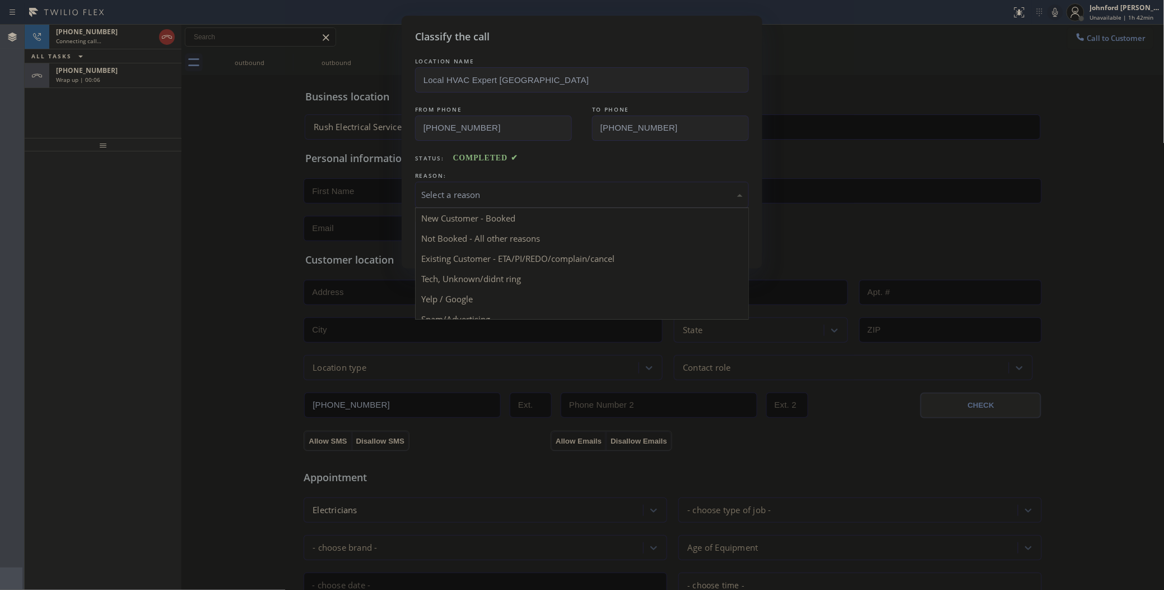
click at [444, 188] on div "Select a reason" at bounding box center [582, 194] width 322 height 13
drag, startPoint x: 480, startPoint y: 308, endPoint x: 472, endPoint y: 299, distance: 12.7
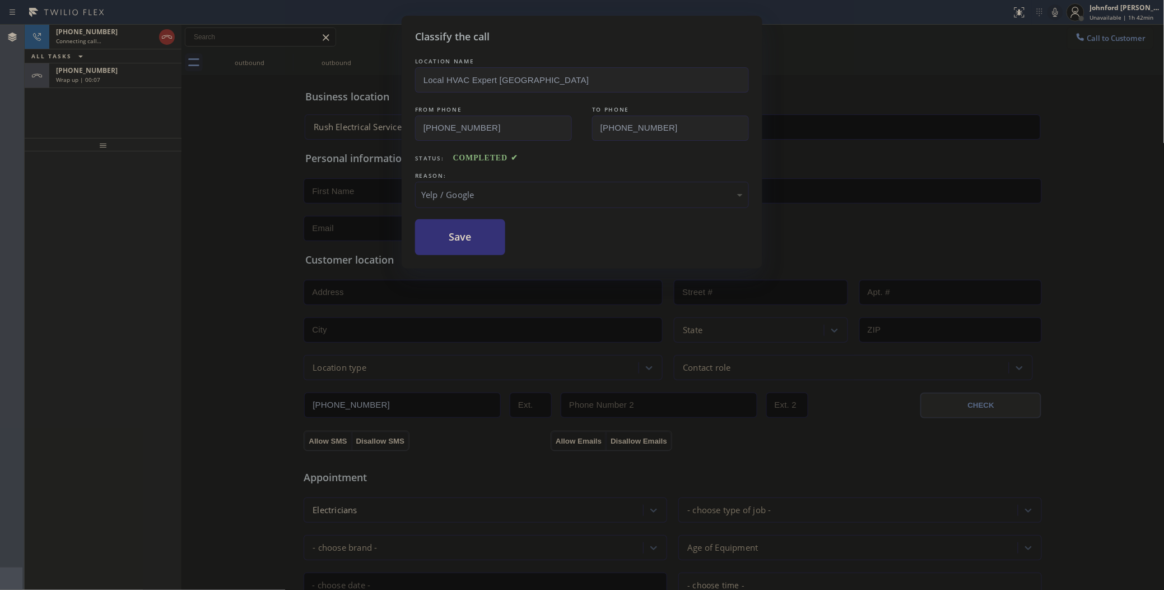
click at [472, 299] on div "Classify the call LOCATION NAME Local HVAC Expert [GEOGRAPHIC_DATA] FROM PHONE …" at bounding box center [582, 295] width 1164 height 590
click at [470, 244] on button "Save" at bounding box center [460, 237] width 90 height 36
click at [139, 76] on div "Classify the call LOCATION NAME Local HVAC Expert [GEOGRAPHIC_DATA] FROM PHONE …" at bounding box center [582, 295] width 1164 height 590
click at [139, 76] on div "Wrap up | 00:08" at bounding box center [115, 80] width 119 height 8
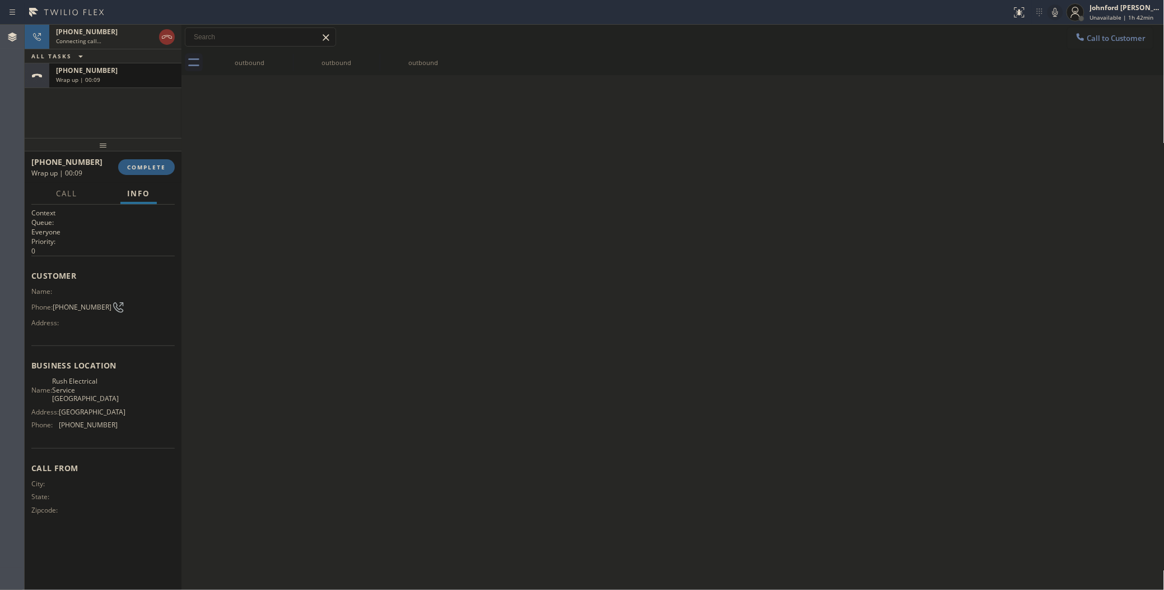
click at [136, 85] on div "[PHONE_NUMBER] Wrap up | 00:09" at bounding box center [113, 75] width 128 height 25
click at [160, 170] on span "COMPLETE" at bounding box center [146, 167] width 39 height 8
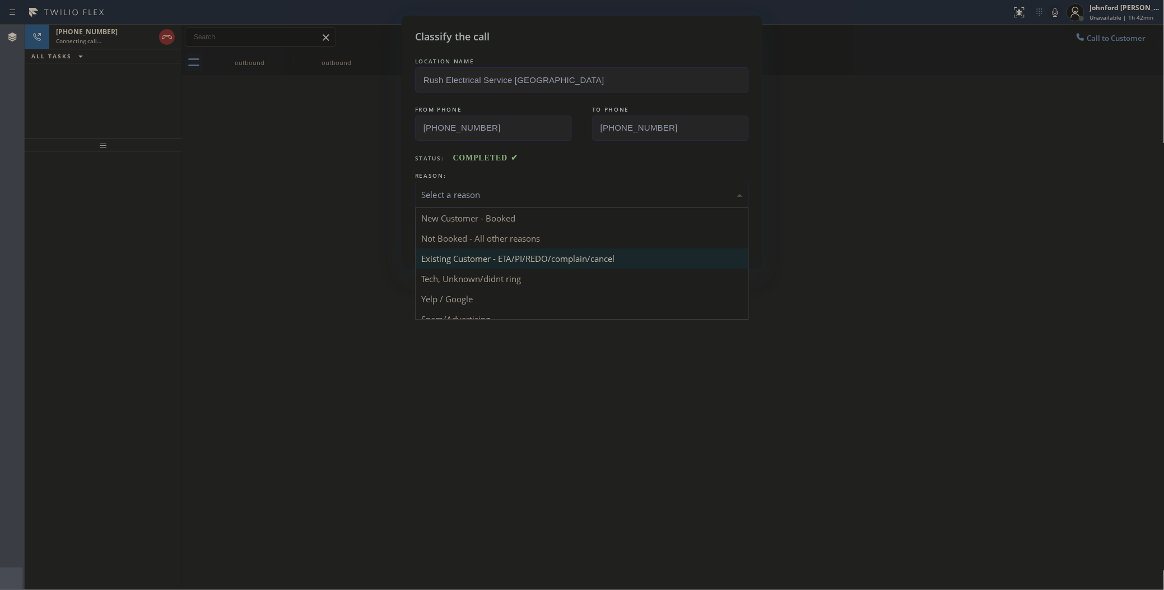
drag, startPoint x: 489, startPoint y: 192, endPoint x: 523, endPoint y: 248, distance: 65.4
click at [493, 191] on div "Select a reason" at bounding box center [582, 194] width 322 height 13
click at [468, 261] on div "Classify the call LOCATION NAME Rush Electrical Service [GEOGRAPHIC_DATA] FROM …" at bounding box center [582, 142] width 361 height 253
click at [409, 220] on div "Classify the call LOCATION NAME Rush Electrical Service [GEOGRAPHIC_DATA] FROM …" at bounding box center [582, 142] width 361 height 253
click at [450, 231] on button "Save" at bounding box center [460, 237] width 90 height 36
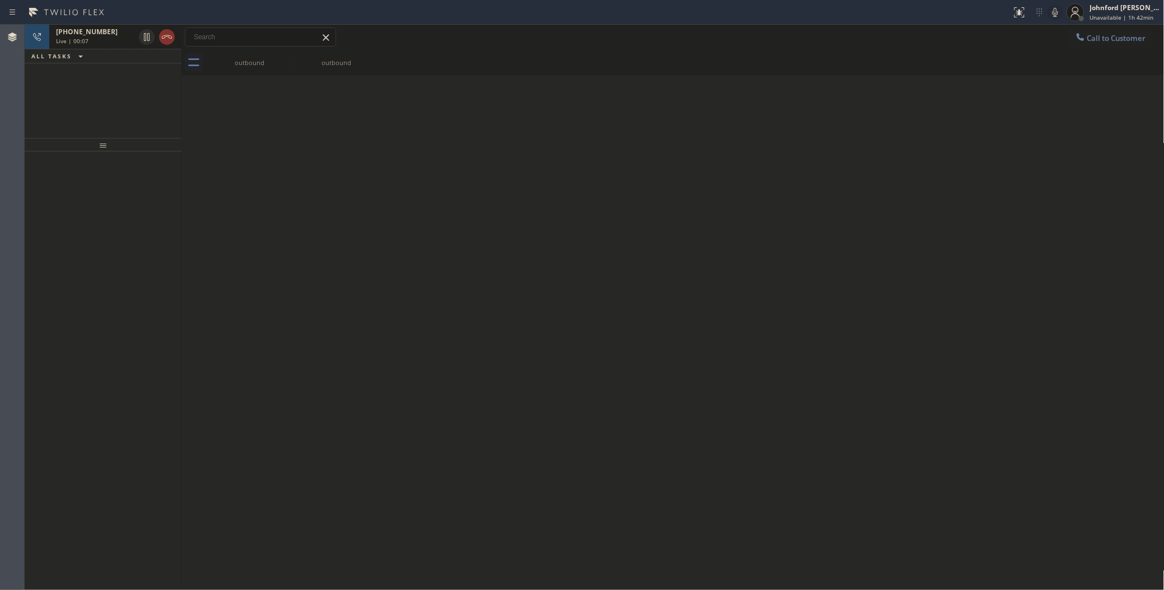
click at [163, 46] on div at bounding box center [157, 37] width 40 height 25
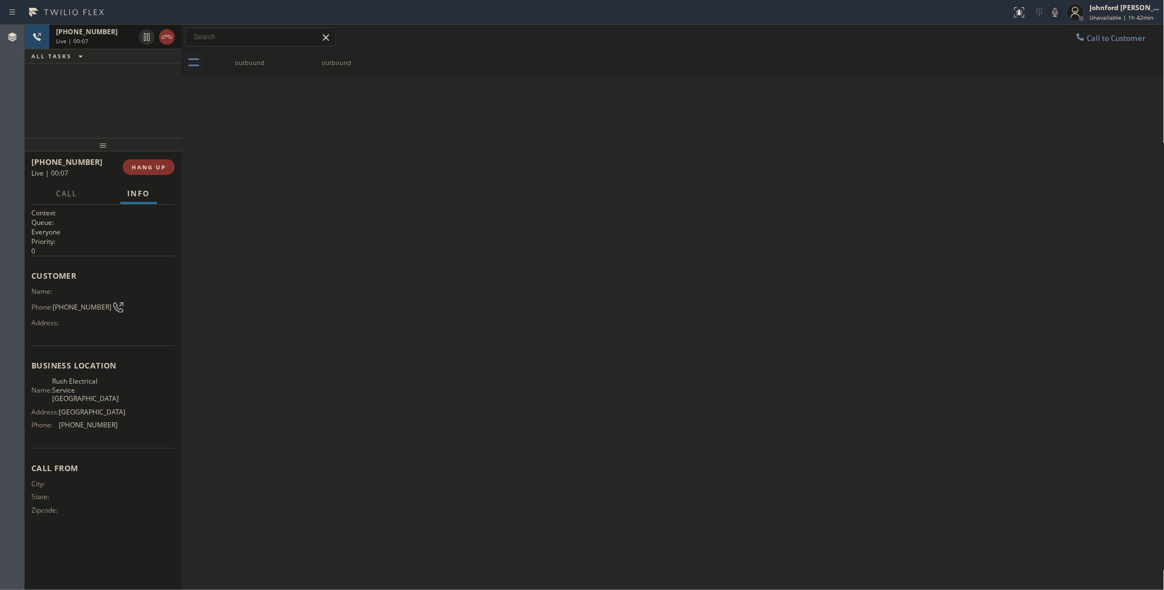
click at [175, 40] on div at bounding box center [157, 37] width 40 height 25
click at [165, 37] on icon at bounding box center [166, 36] width 13 height 13
drag, startPoint x: 1116, startPoint y: 54, endPoint x: 1112, endPoint y: 42, distance: 12.2
click at [1116, 52] on div "outbound outbound" at bounding box center [685, 62] width 959 height 25
drag, startPoint x: 1112, startPoint y: 42, endPoint x: 825, endPoint y: 104, distance: 294.1
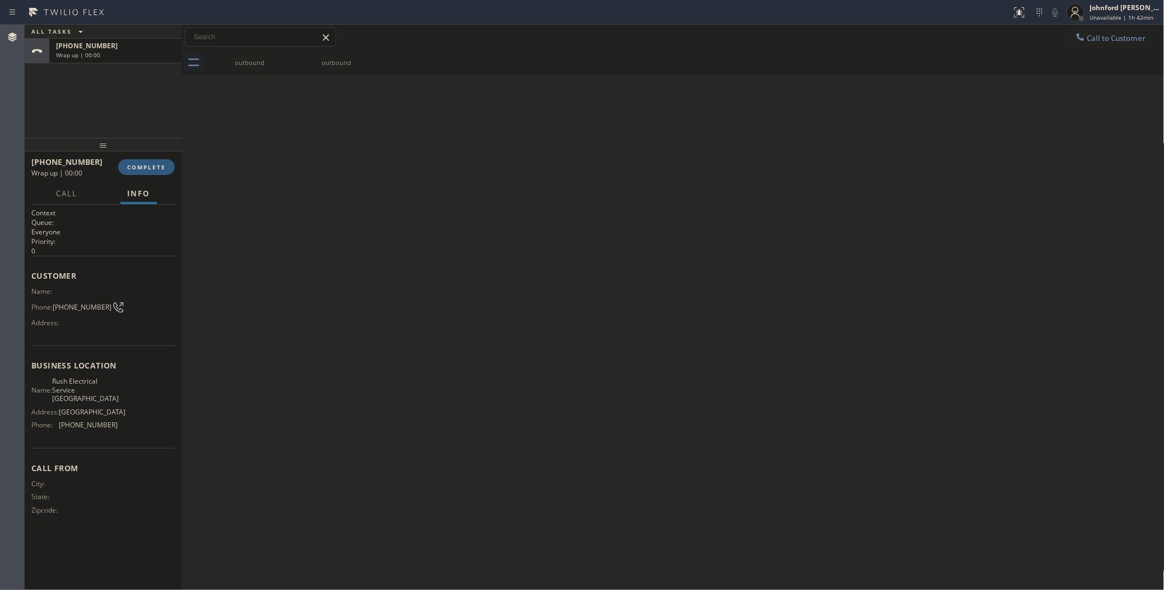
click at [1108, 42] on button "Call to Customer" at bounding box center [1111, 37] width 86 height 21
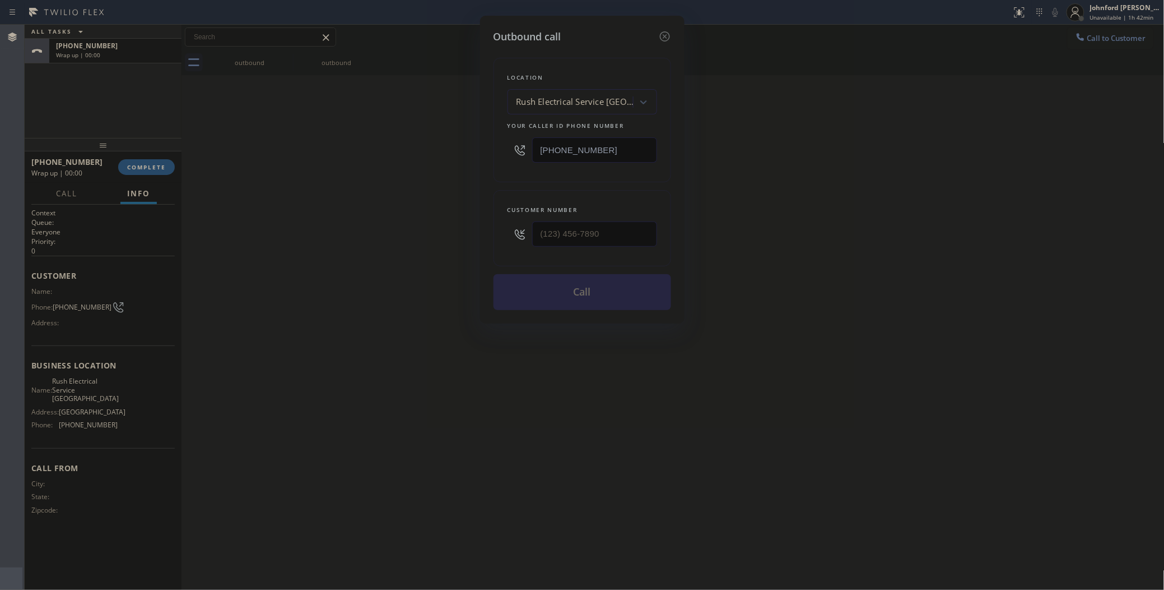
drag, startPoint x: 640, startPoint y: 152, endPoint x: 482, endPoint y: 165, distance: 158.0
click at [489, 161] on div "Outbound call Location Rush Electrical Service [GEOGRAPHIC_DATA] Your caller id…" at bounding box center [582, 170] width 205 height 308
paste input "408) 676-2737"
type input "[PHONE_NUMBER]"
click at [577, 239] on input "text" at bounding box center [594, 233] width 125 height 25
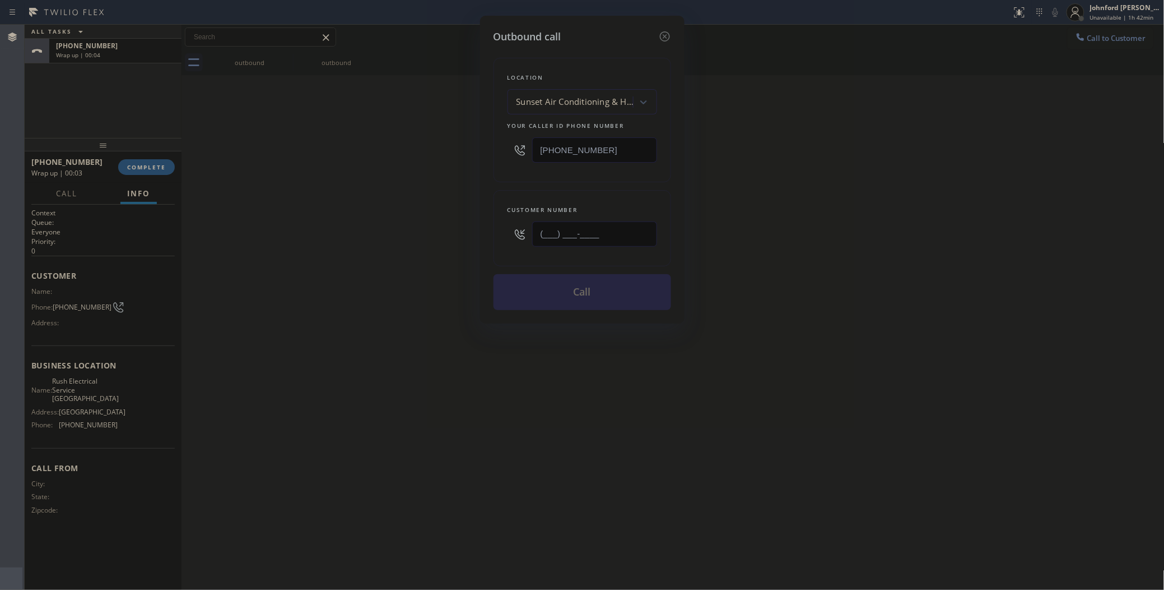
paste input "408) 372-0251"
type input "[PHONE_NUMBER]"
click at [426, 219] on div "Outbound call Location Sunset Air Conditioning & Heating [PERSON_NAME] Your cal…" at bounding box center [582, 295] width 1164 height 590
click at [568, 289] on button "Call" at bounding box center [583, 292] width 178 height 36
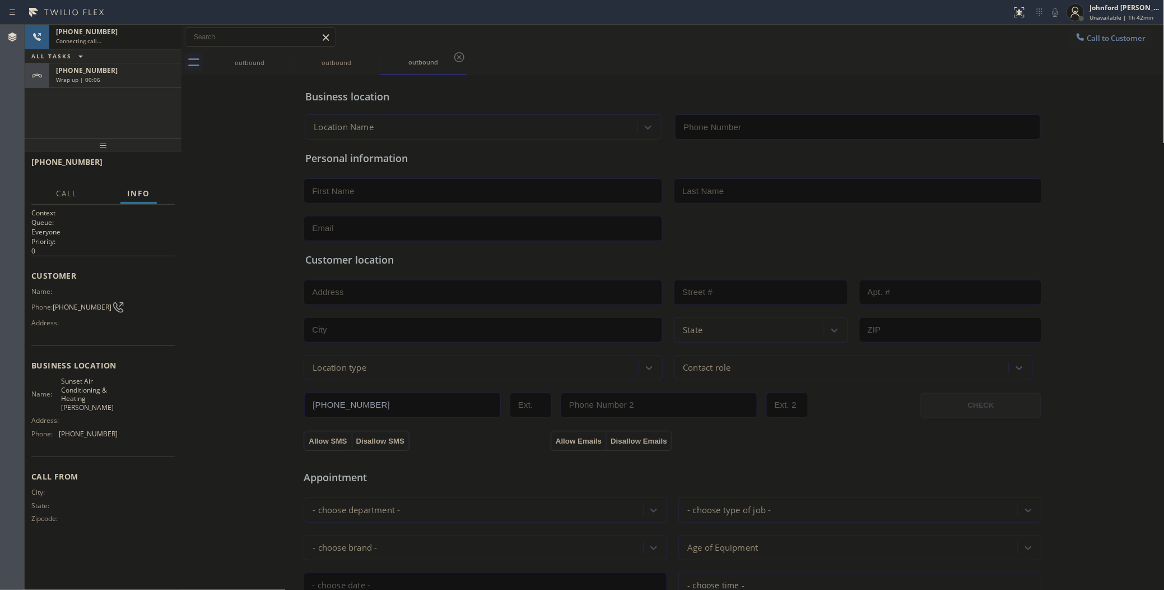
type input "[PHONE_NUMBER]"
click at [118, 81] on div "Wrap up | 00:08" at bounding box center [115, 80] width 119 height 8
click at [140, 161] on button "COMPLETE" at bounding box center [146, 167] width 57 height 16
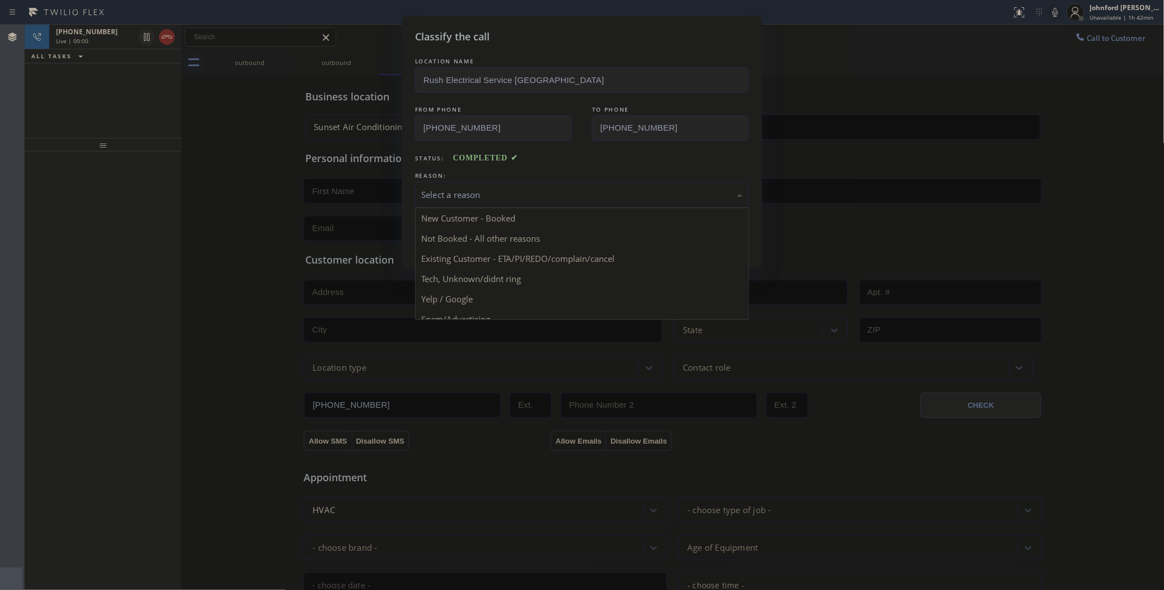
click at [484, 194] on div "Select a reason" at bounding box center [582, 194] width 322 height 13
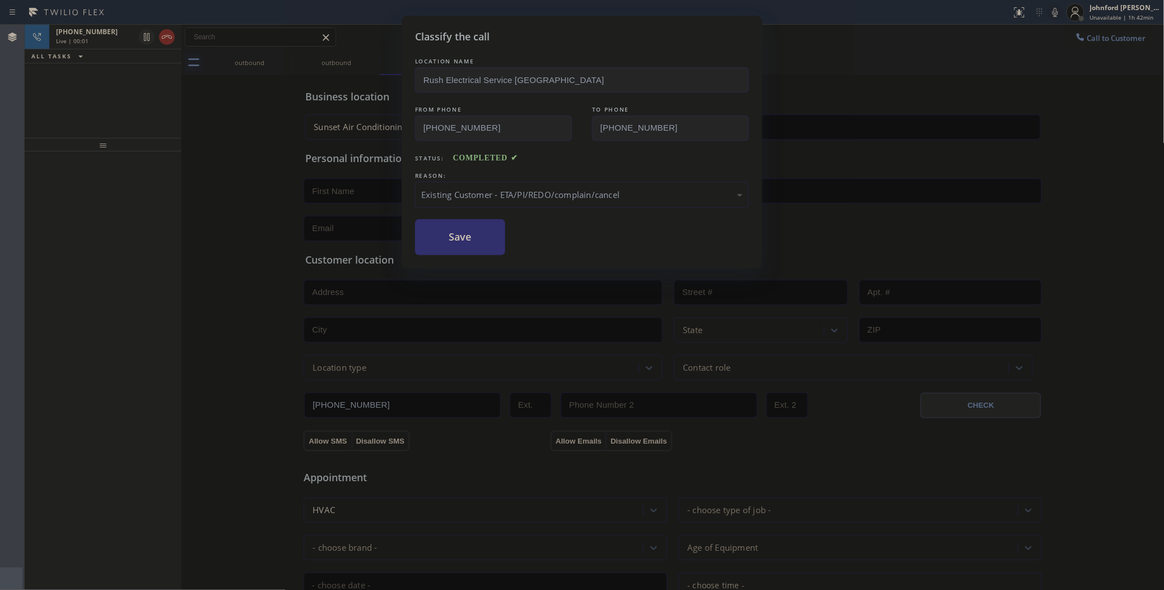
click at [470, 237] on button "Save" at bounding box center [460, 237] width 90 height 36
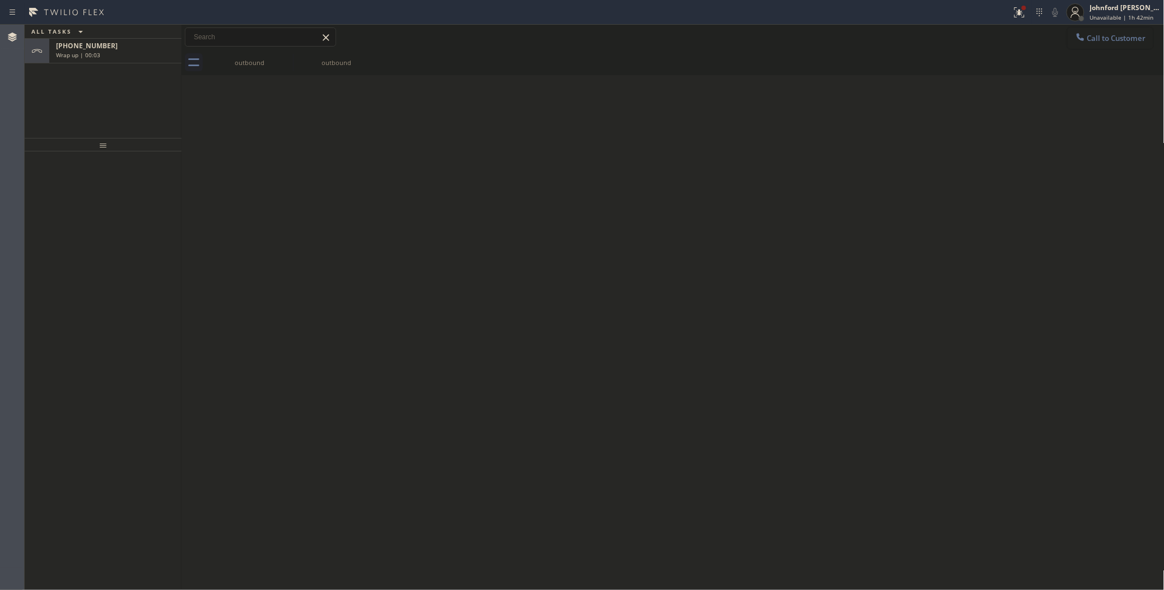
click at [1111, 41] on span "Call to Customer" at bounding box center [1117, 38] width 59 height 10
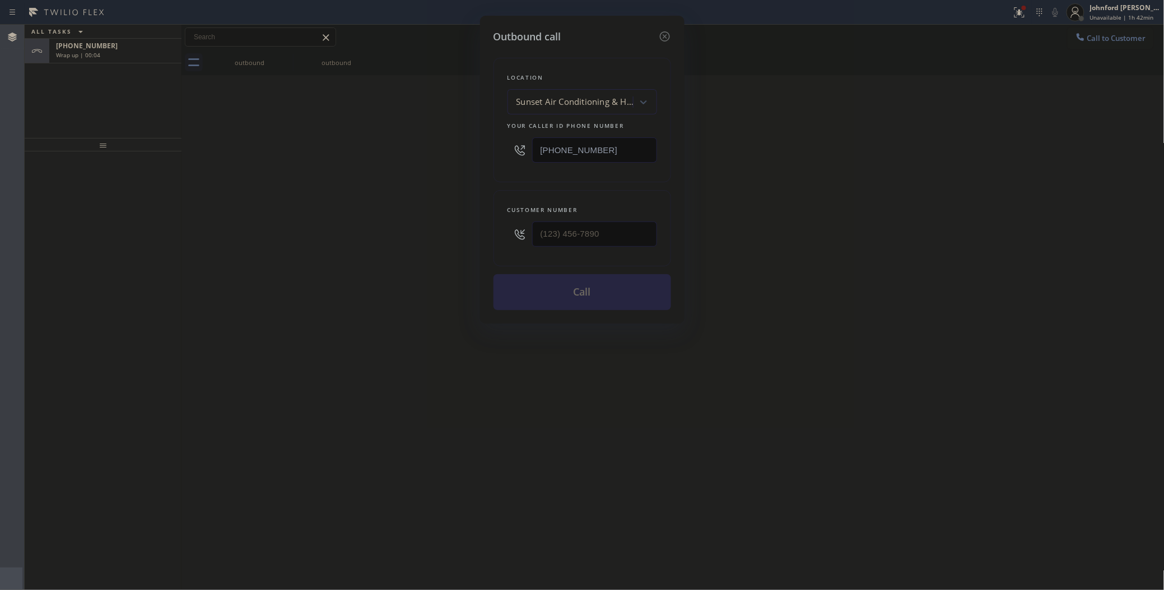
drag, startPoint x: 619, startPoint y: 217, endPoint x: 469, endPoint y: 225, distance: 150.4
click at [482, 222] on div "Outbound call Location Sunset Air Conditioning & Heating [PERSON_NAME] Your cal…" at bounding box center [582, 170] width 205 height 308
click at [524, 228] on icon at bounding box center [519, 234] width 13 height 13
click at [549, 230] on input "(___) ___-____" at bounding box center [594, 233] width 125 height 25
paste input "408) 372-0251"
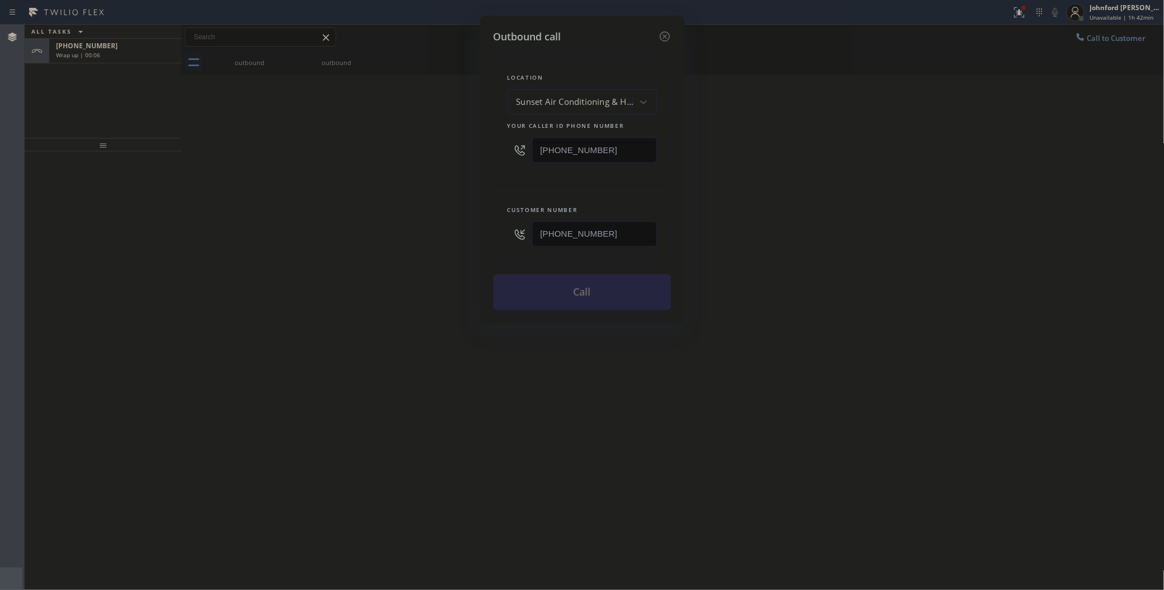
type input "[PHONE_NUMBER]"
click at [452, 231] on div "Outbound call Location Sunset Air Conditioning & Heating [PERSON_NAME] Your cal…" at bounding box center [582, 295] width 1164 height 590
click at [578, 295] on button "Call" at bounding box center [583, 292] width 178 height 36
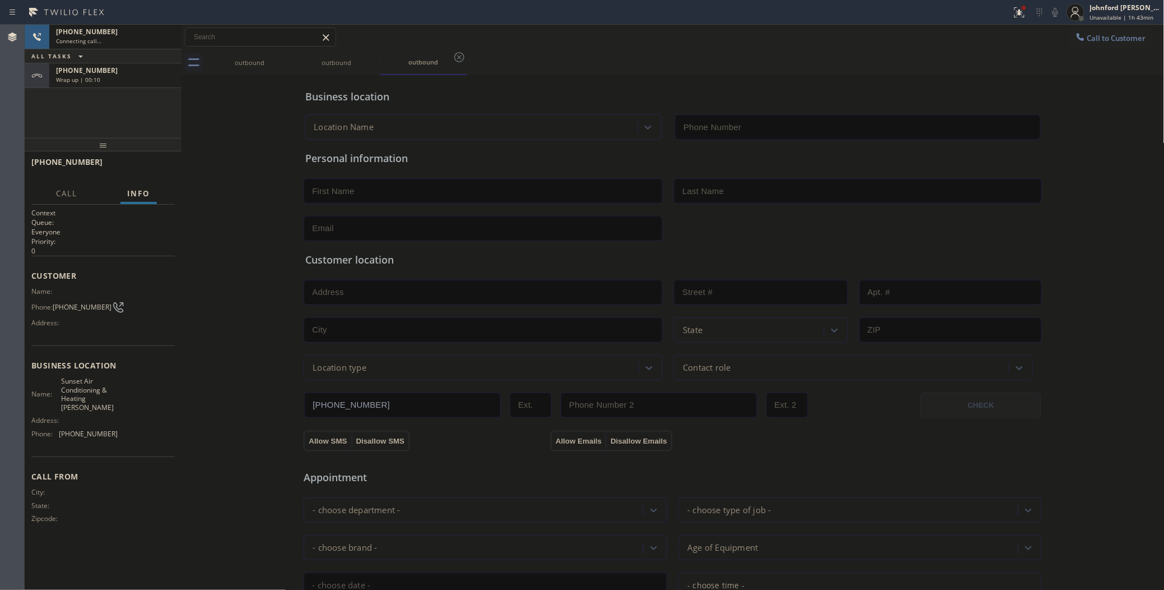
click at [158, 71] on div "[PHONE_NUMBER]" at bounding box center [115, 71] width 119 height 10
type input "[PHONE_NUMBER]"
drag, startPoint x: 158, startPoint y: 71, endPoint x: 355, endPoint y: 239, distance: 258.7
click at [156, 171] on button "COMPLETE" at bounding box center [146, 167] width 57 height 16
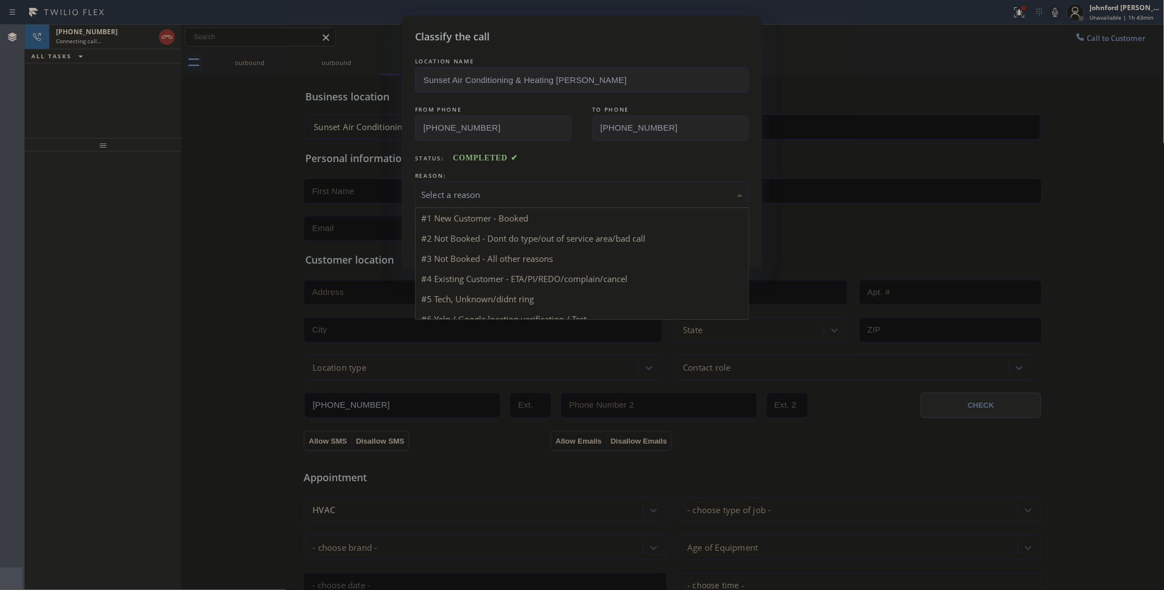
click at [470, 188] on div "Select a reason" at bounding box center [582, 194] width 322 height 13
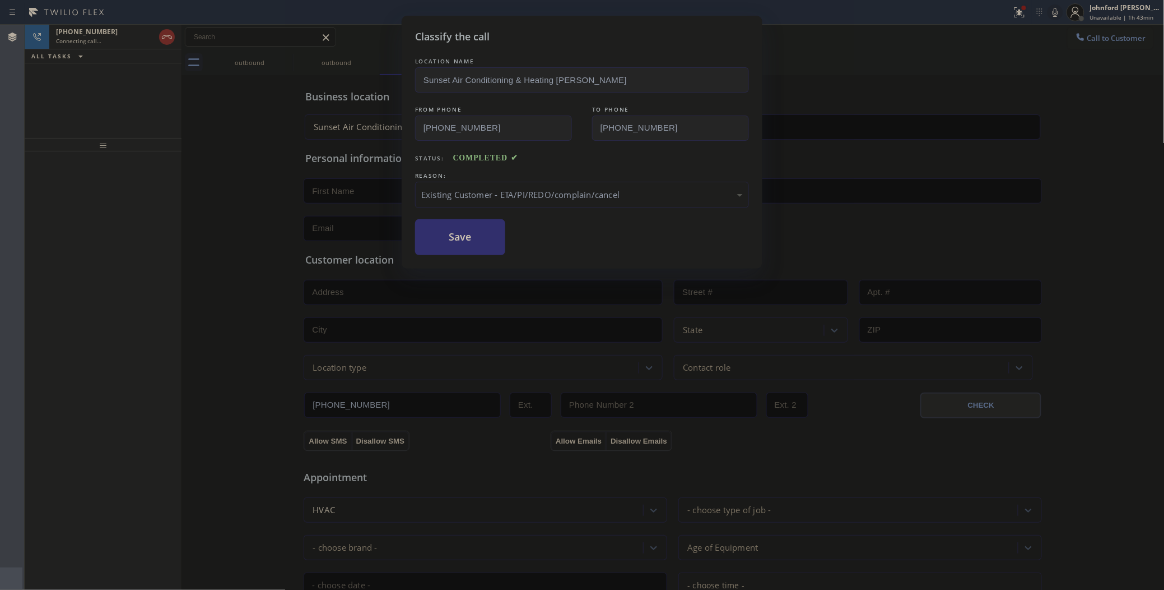
click at [457, 234] on button "Save" at bounding box center [460, 237] width 90 height 36
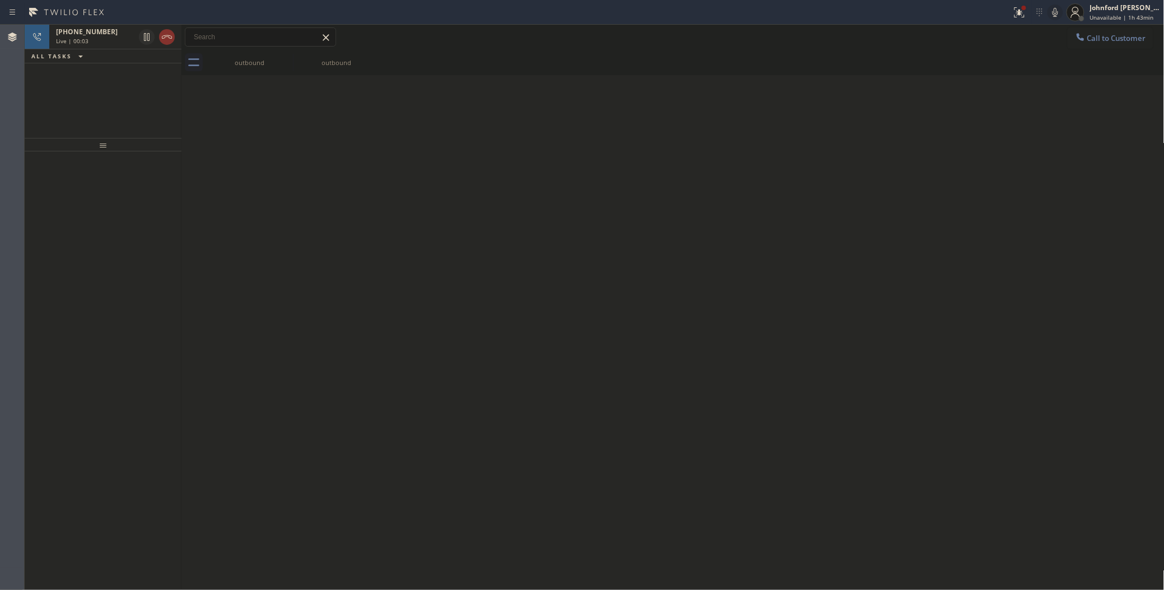
drag, startPoint x: 169, startPoint y: 41, endPoint x: 905, endPoint y: 82, distance: 737.5
click at [169, 41] on icon at bounding box center [166, 36] width 13 height 13
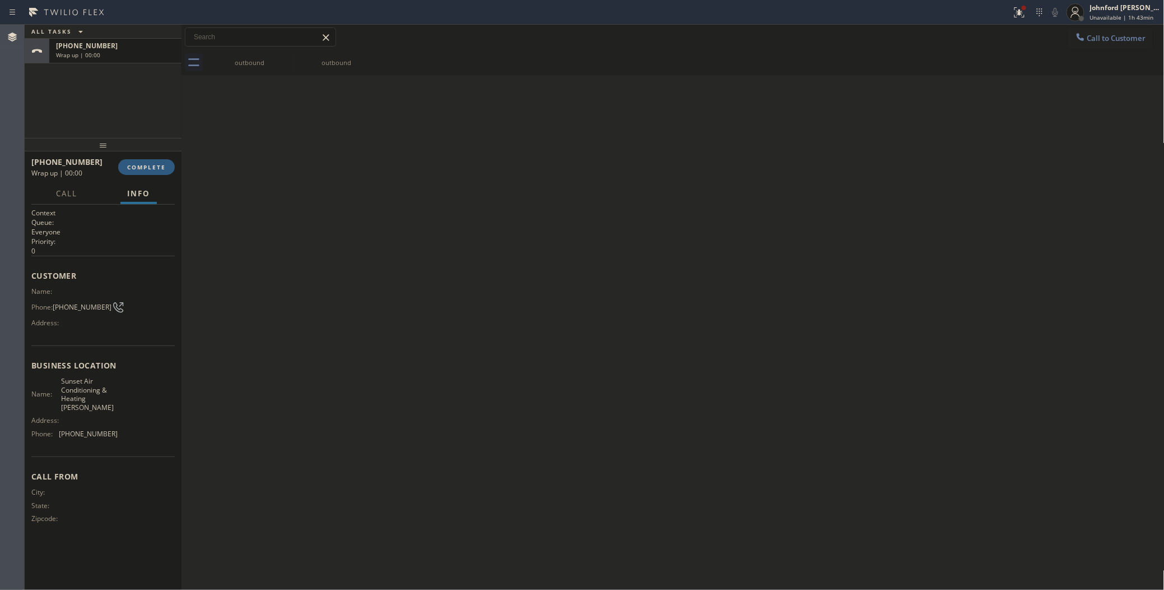
click at [1096, 37] on span "Call to Customer" at bounding box center [1117, 38] width 59 height 10
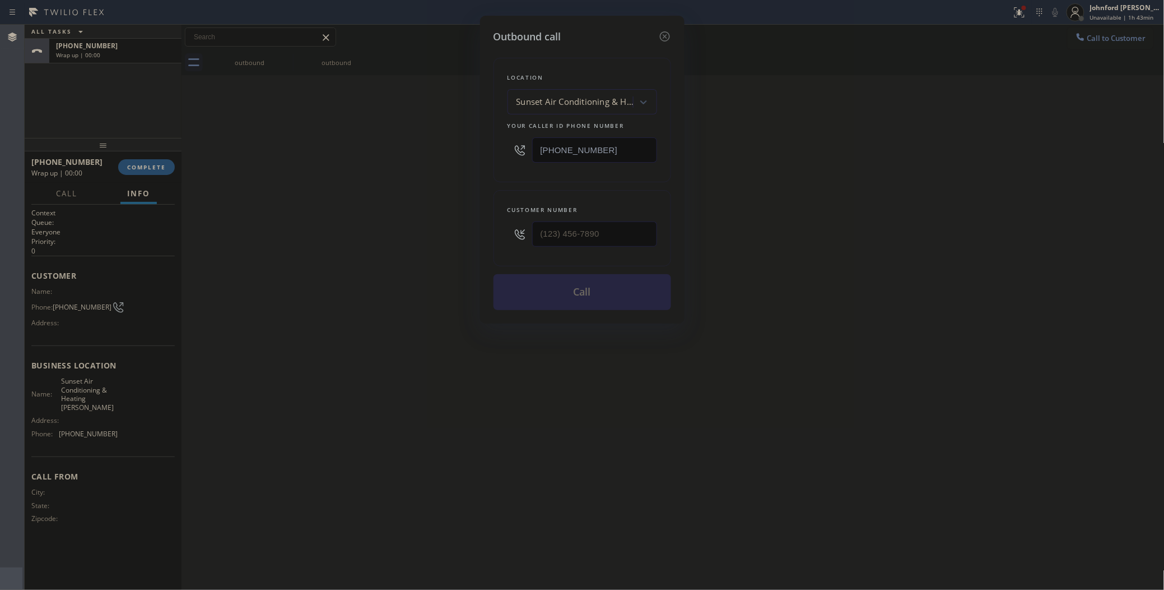
drag, startPoint x: 623, startPoint y: 143, endPoint x: 396, endPoint y: 163, distance: 227.2
click at [430, 155] on div "Outbound call Location Sunset Air Conditioning & Heating [PERSON_NAME] Your cal…" at bounding box center [582, 295] width 1164 height 590
paste input "510) 737-7871"
type input "[PHONE_NUMBER]"
click at [549, 237] on input "(___) ___-____" at bounding box center [594, 233] width 125 height 25
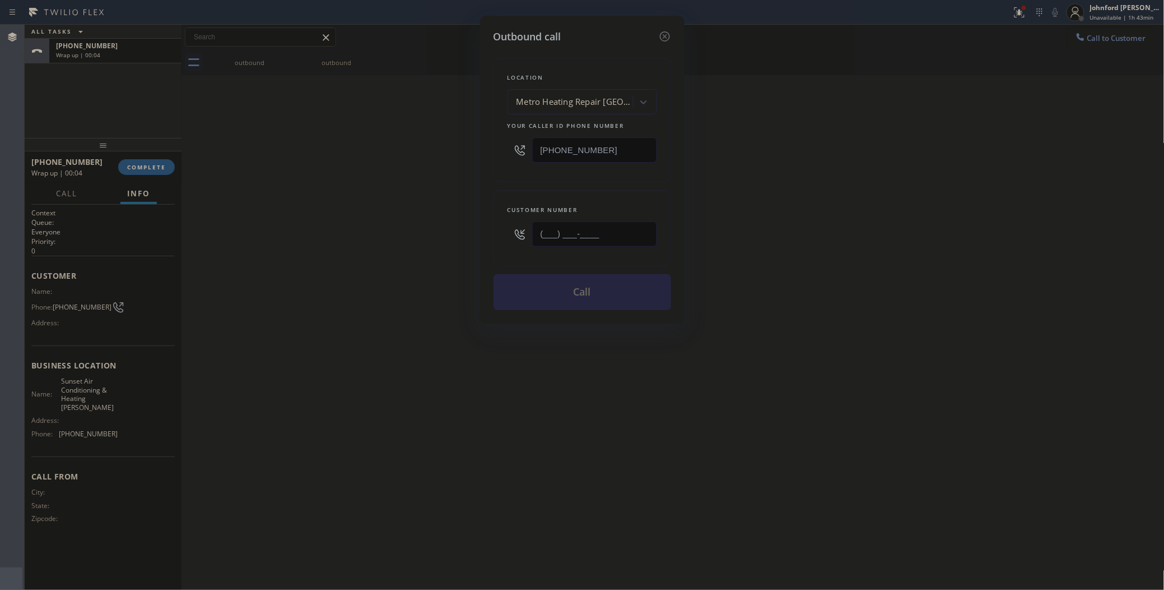
paste input "510) 240-7472"
type input "[PHONE_NUMBER]"
click at [380, 228] on div "Outbound call Location Metro Heating Repair [GEOGRAPHIC_DATA] Your caller id ph…" at bounding box center [582, 295] width 1164 height 590
click at [513, 286] on button "Call" at bounding box center [583, 292] width 178 height 36
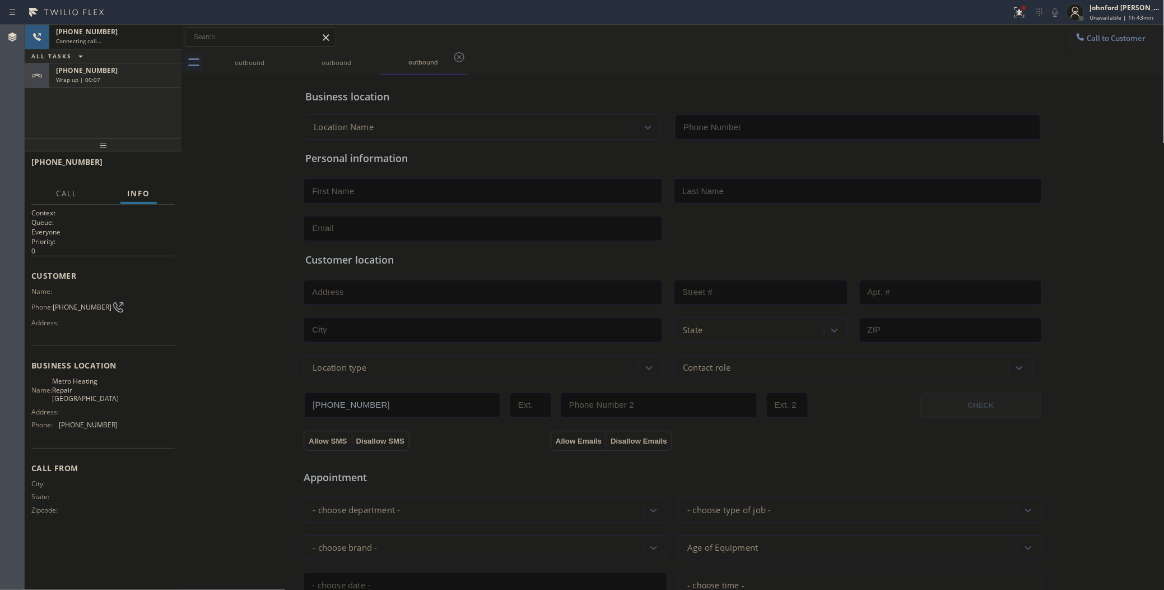
type input "[PHONE_NUMBER]"
click at [199, 134] on div "Business location Metro Heating Repair [GEOGRAPHIC_DATA] [PHONE_NUMBER] Persona…" at bounding box center [673, 460] width 978 height 765
click at [120, 82] on div "Wrap up | 00:08" at bounding box center [115, 80] width 119 height 8
click at [146, 166] on span "COMPLETE" at bounding box center [146, 167] width 39 height 8
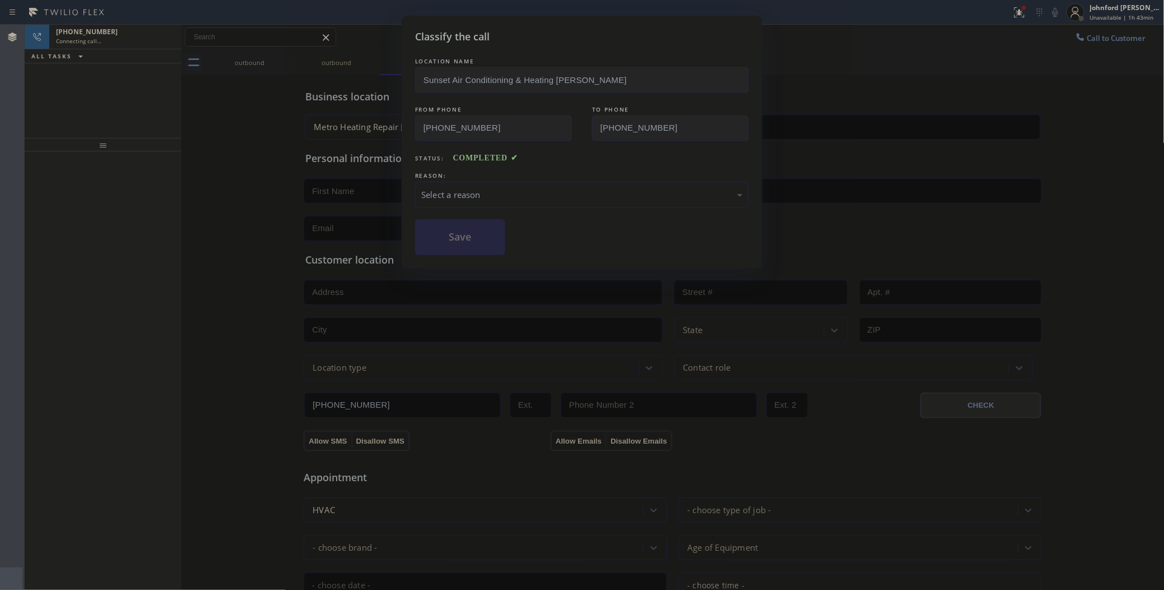
click at [438, 194] on div "Select a reason" at bounding box center [582, 194] width 322 height 13
click at [479, 194] on div "Existing Customer - ETA/PI/REDO/complain/cancel" at bounding box center [582, 194] width 322 height 13
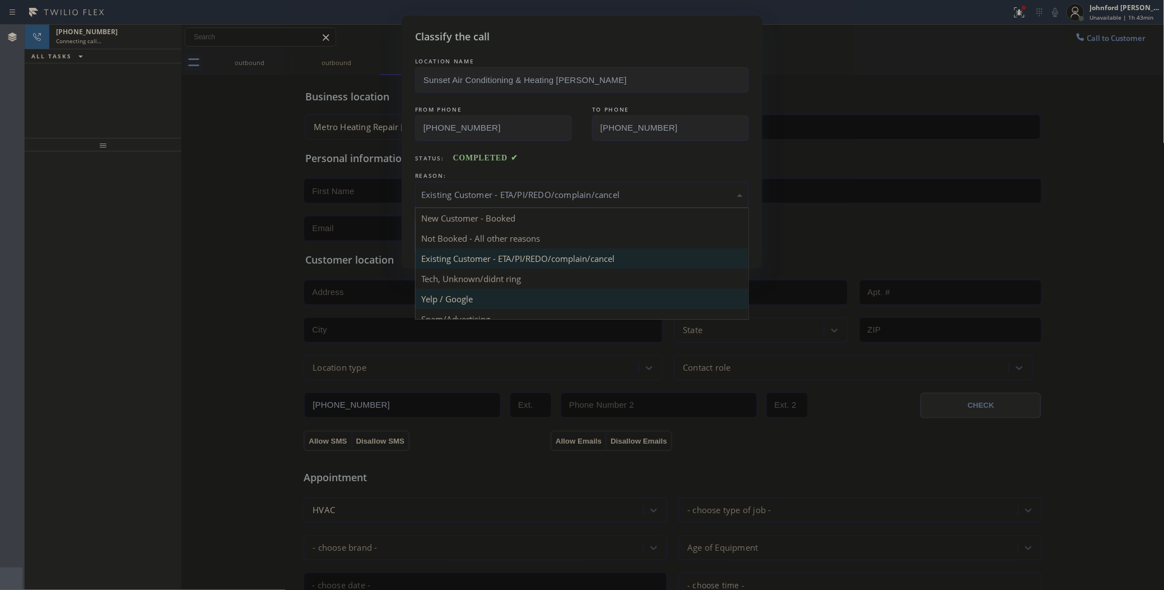
scroll to position [77, 0]
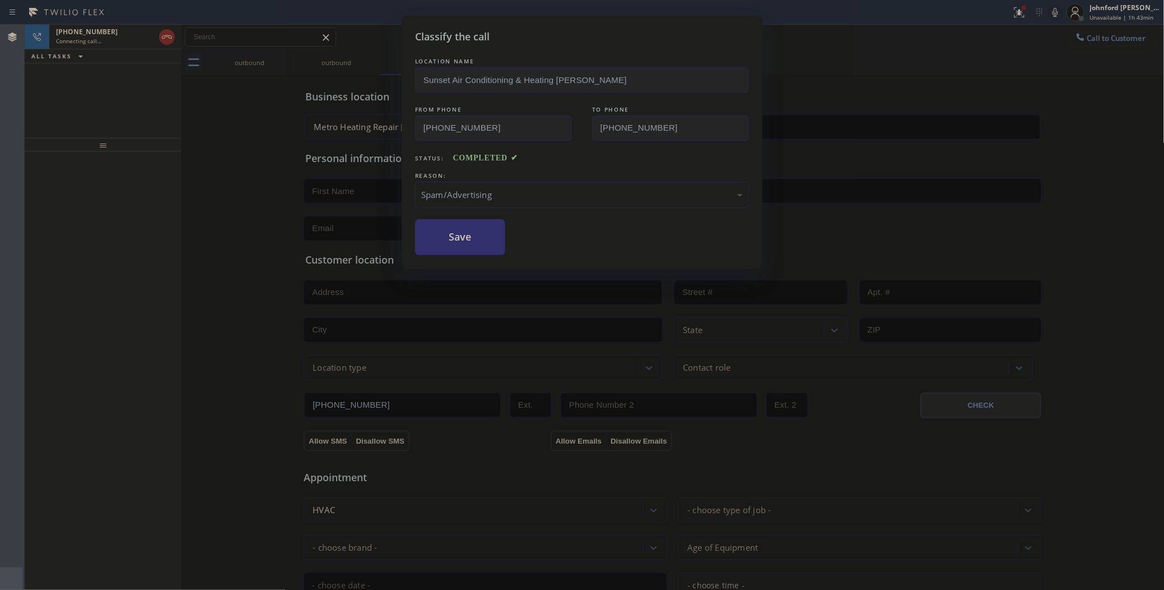
click at [452, 226] on button "Save" at bounding box center [460, 237] width 90 height 36
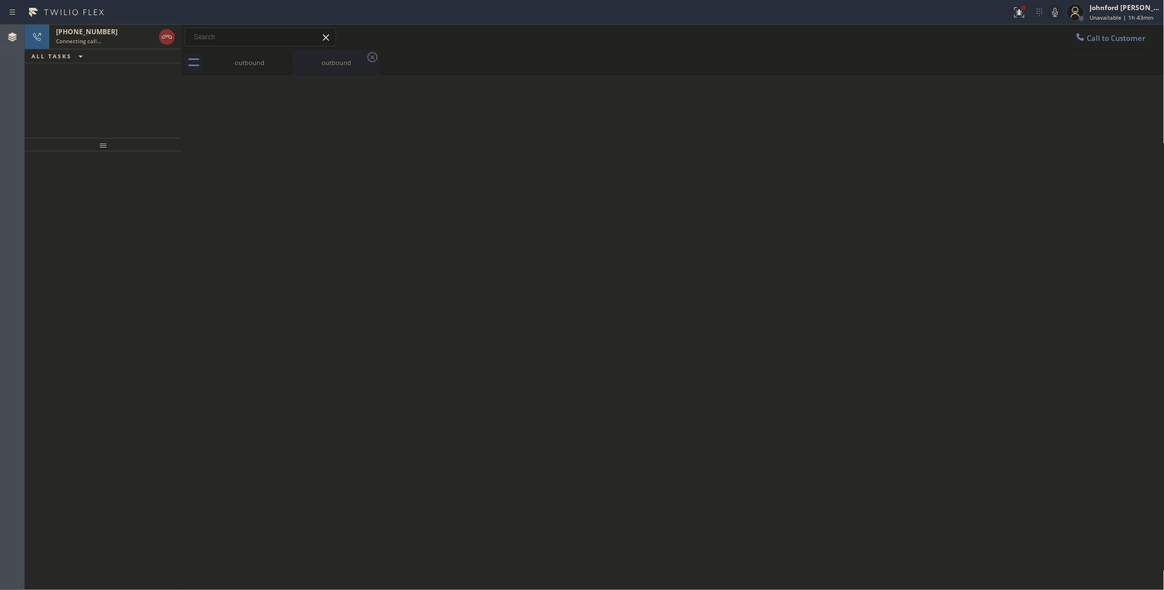
click at [0, 0] on icon at bounding box center [0, 0] width 0 height 0
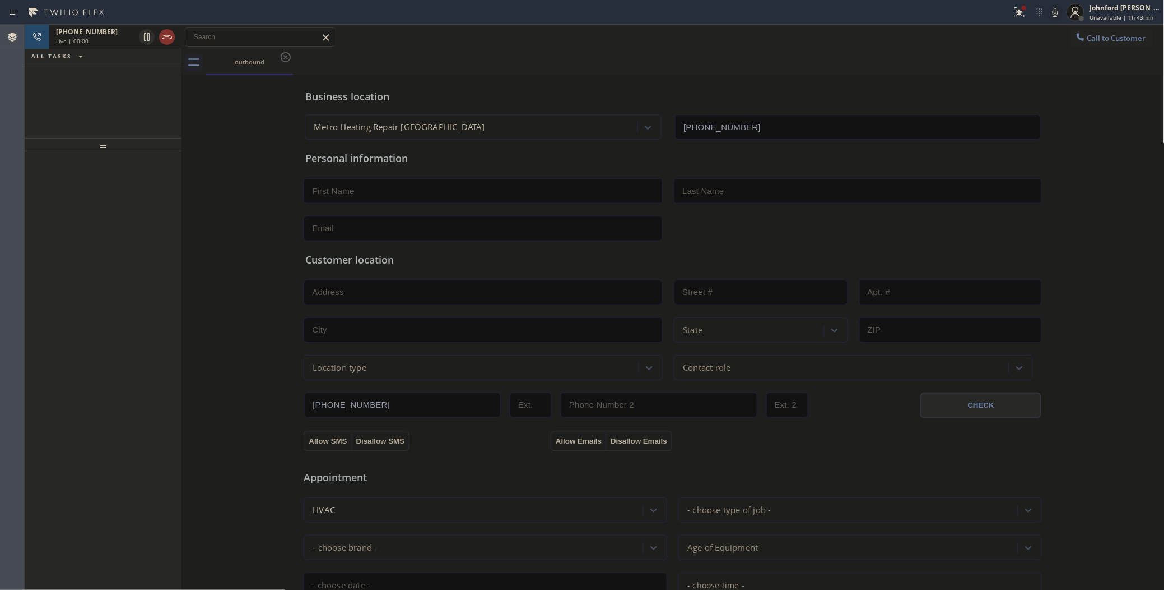
click at [114, 35] on div "[PHONE_NUMBER]" at bounding box center [95, 32] width 78 height 10
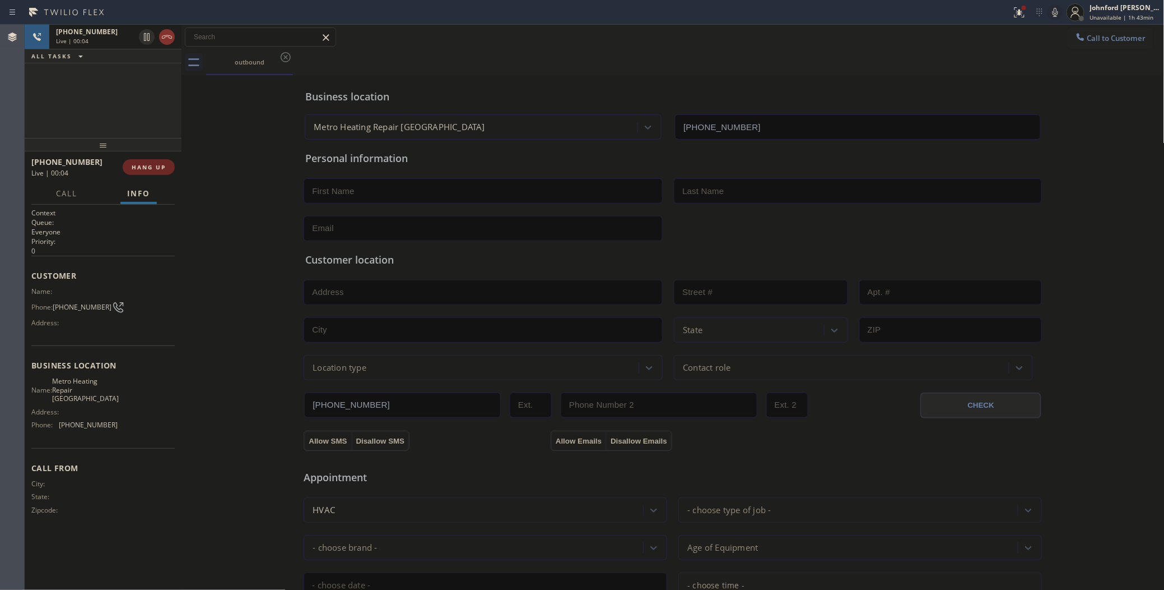
click at [133, 169] on span "HANG UP" at bounding box center [149, 167] width 34 height 8
click at [1079, 45] on button "Call to Customer" at bounding box center [1111, 37] width 86 height 21
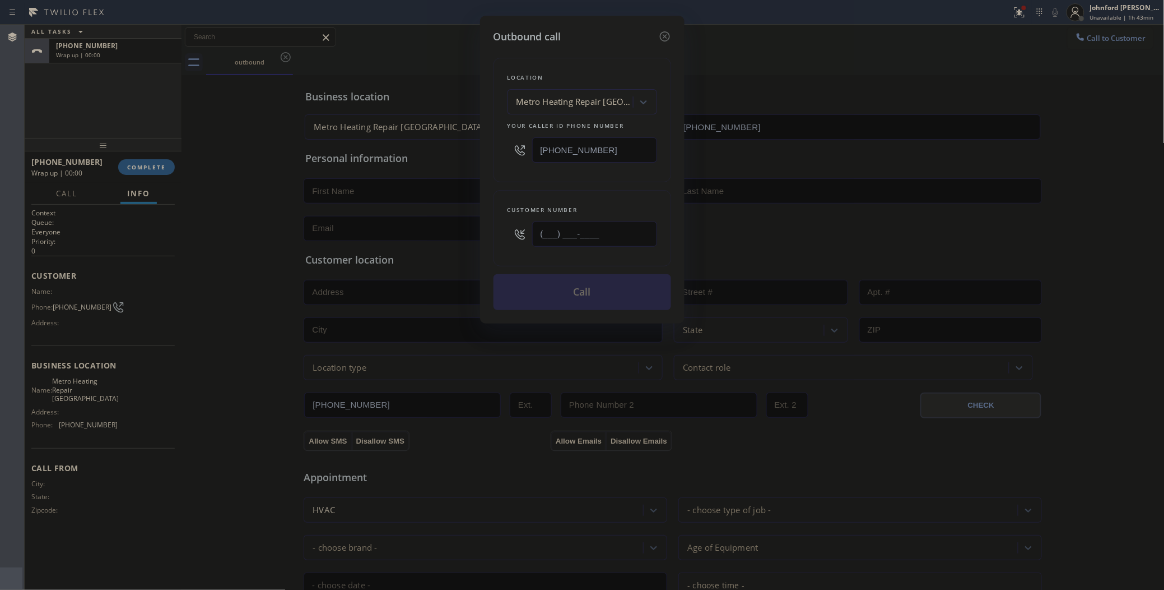
drag, startPoint x: 570, startPoint y: 231, endPoint x: 496, endPoint y: 239, distance: 74.9
click at [496, 239] on div "Customer number (___) ___-____" at bounding box center [583, 228] width 178 height 76
paste input "510) 240-7472"
type input "[PHONE_NUMBER]"
click at [528, 194] on div "Customer number [PHONE_NUMBER]" at bounding box center [583, 228] width 178 height 76
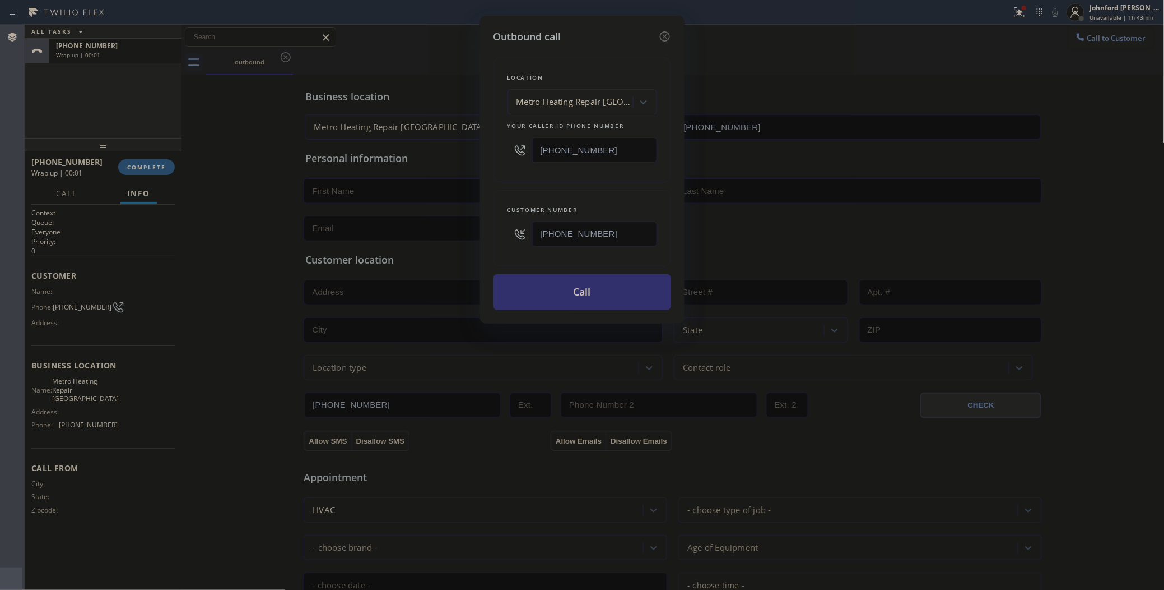
click at [576, 287] on button "Call" at bounding box center [583, 292] width 178 height 36
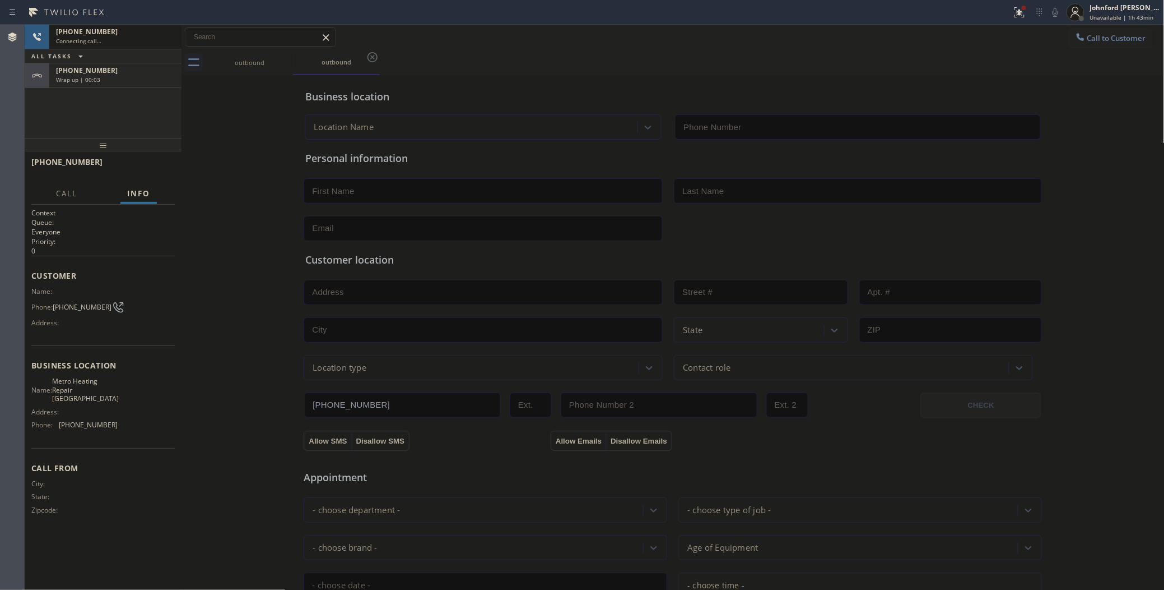
type input "[PHONE_NUMBER]"
click at [165, 160] on button "HANG UP" at bounding box center [149, 167] width 52 height 16
click at [153, 173] on button "COMPLETE" at bounding box center [146, 167] width 57 height 16
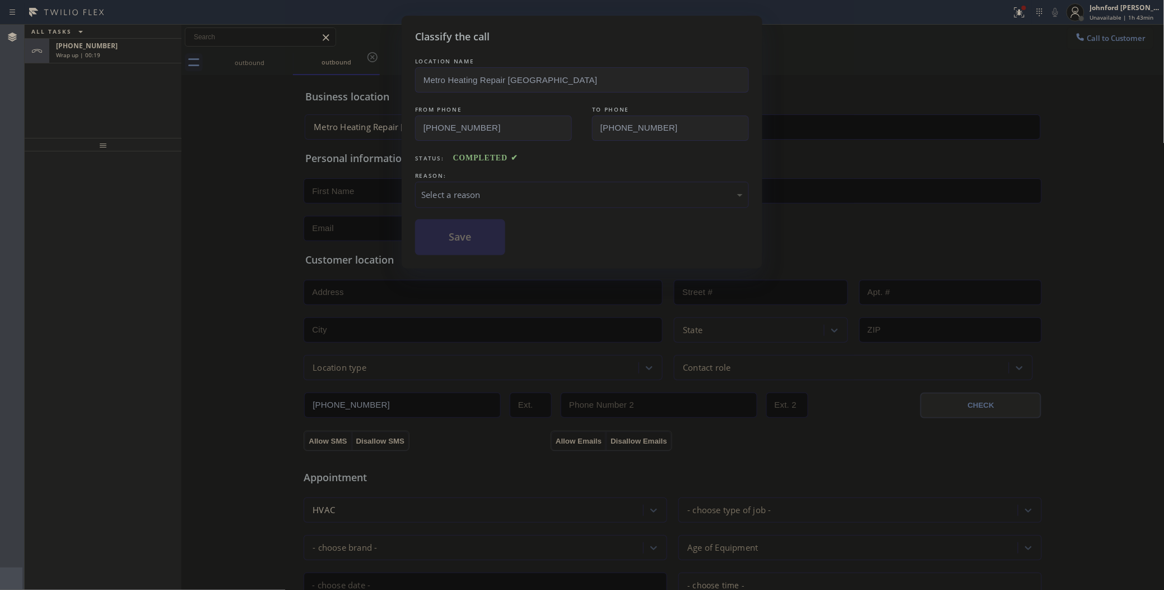
click at [509, 173] on div "REASON:" at bounding box center [582, 176] width 334 height 12
click at [512, 182] on div "Select a reason" at bounding box center [582, 195] width 334 height 26
click at [461, 231] on button "Save" at bounding box center [460, 237] width 90 height 36
click at [1088, 43] on button "Call to Customer" at bounding box center [1111, 37] width 86 height 21
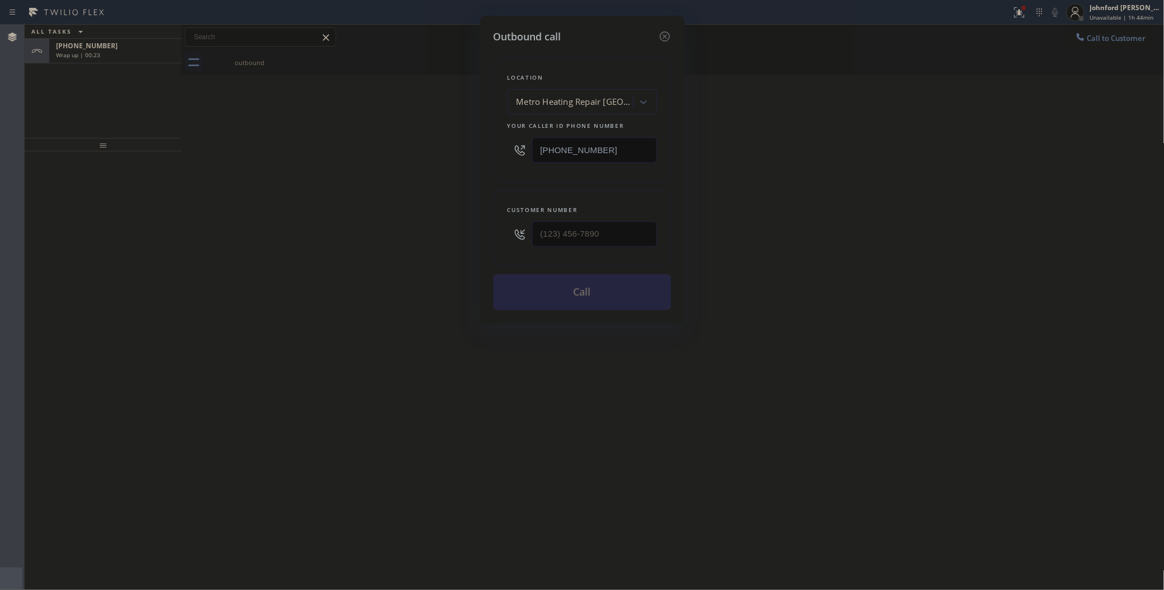
drag, startPoint x: 642, startPoint y: 145, endPoint x: 421, endPoint y: 163, distance: 221.5
click at [444, 155] on div "Outbound call Location Metro Heating Repair [GEOGRAPHIC_DATA] Your caller id ph…" at bounding box center [582, 295] width 1164 height 590
paste input "661) 451-560"
type input "[PHONE_NUMBER]"
paste input "661) 208-3566"
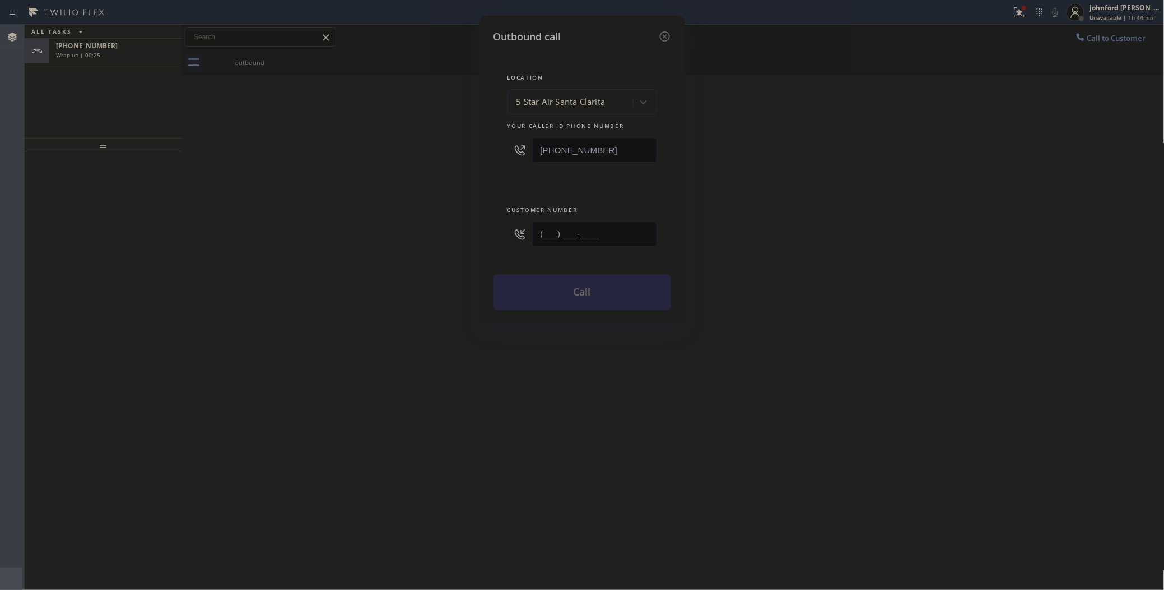
drag, startPoint x: 499, startPoint y: 237, endPoint x: 387, endPoint y: 237, distance: 112.1
click at [449, 237] on div "Outbound call Location 5 Star Air Santa Clarita Your caller id phone number [PH…" at bounding box center [582, 295] width 1164 height 590
type input "[PHONE_NUMBER]"
click at [359, 237] on div "Outbound call Location 5 Star Air [GEOGRAPHIC_DATA] Your caller id phone number…" at bounding box center [582, 295] width 1164 height 590
click at [514, 284] on button "Call" at bounding box center [583, 292] width 178 height 36
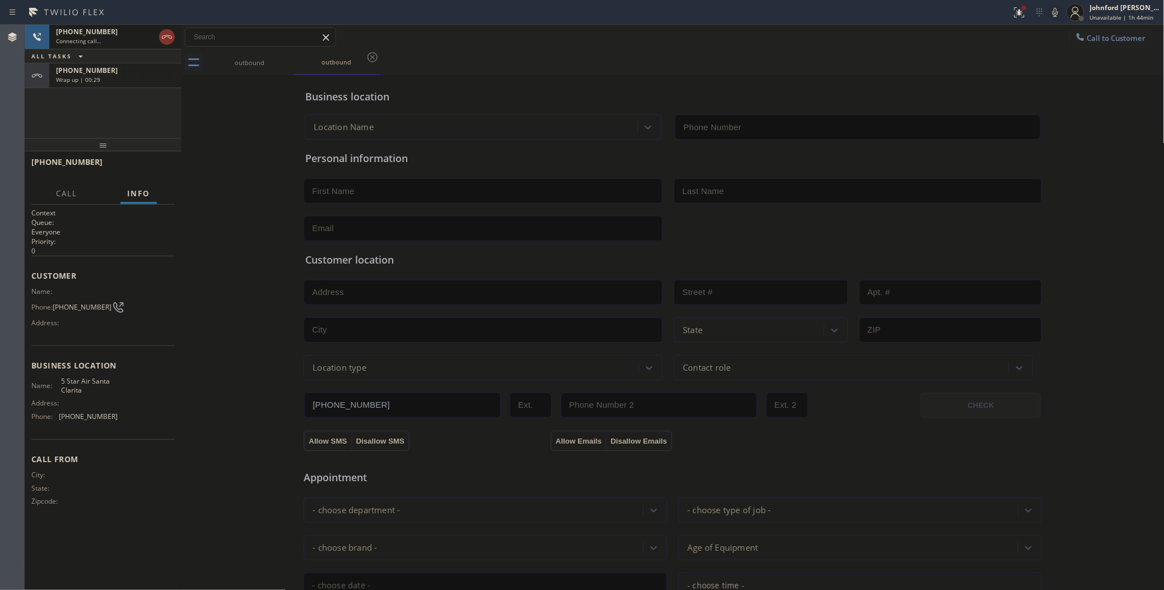
click at [141, 77] on div "Wrap up | 00:29" at bounding box center [115, 80] width 119 height 8
type input "[PHONE_NUMBER]"
click at [149, 168] on span "COMPLETE" at bounding box center [146, 167] width 39 height 8
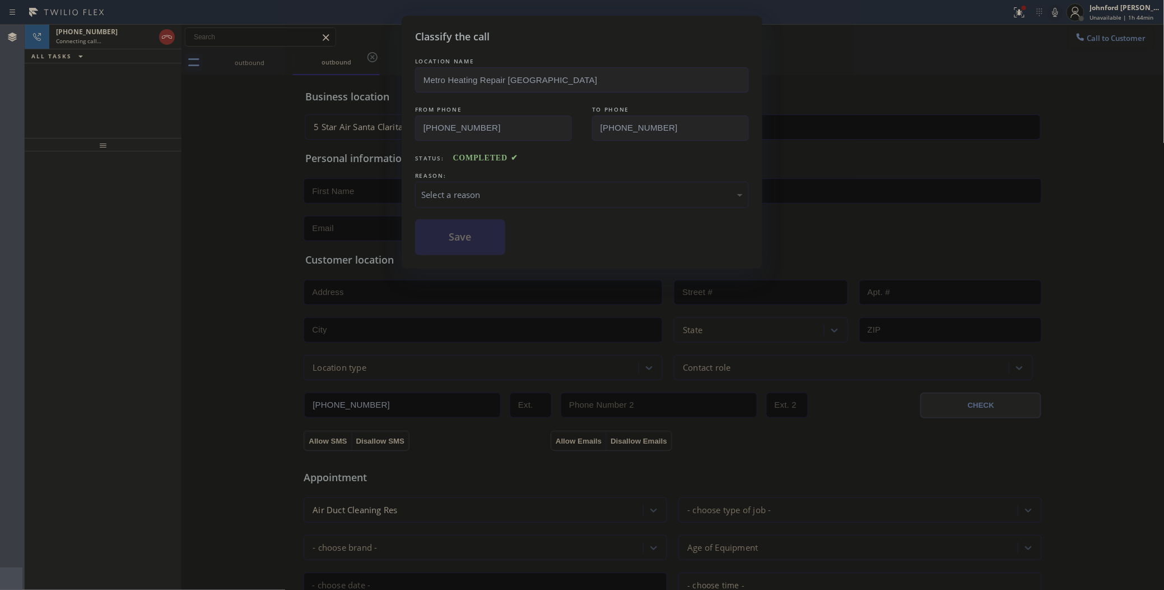
click at [545, 188] on div "Select a reason" at bounding box center [582, 194] width 322 height 13
click at [453, 248] on button "Save" at bounding box center [460, 237] width 90 height 36
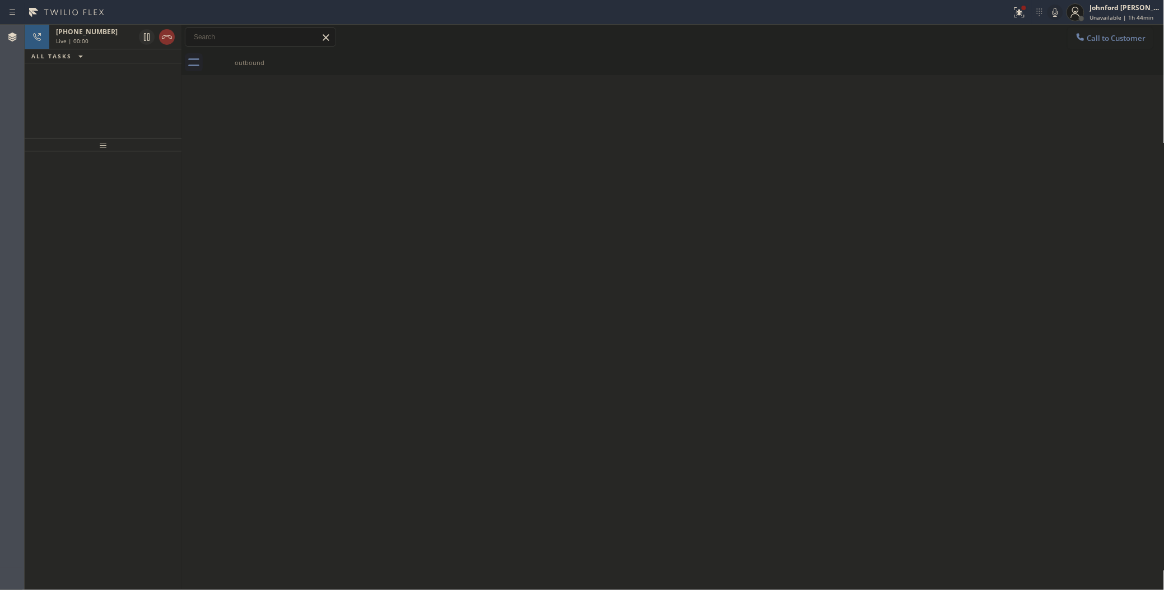
click at [169, 40] on icon at bounding box center [166, 36] width 13 height 13
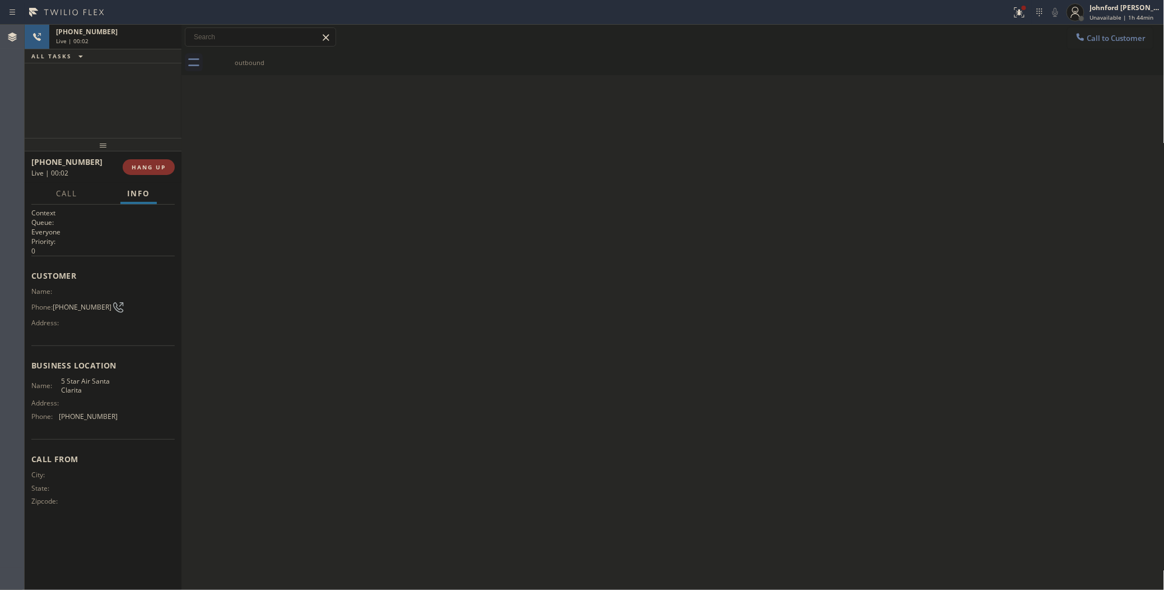
click at [1124, 52] on div "outbound" at bounding box center [685, 62] width 959 height 25
click at [1124, 42] on button "Call to Customer" at bounding box center [1111, 37] width 86 height 21
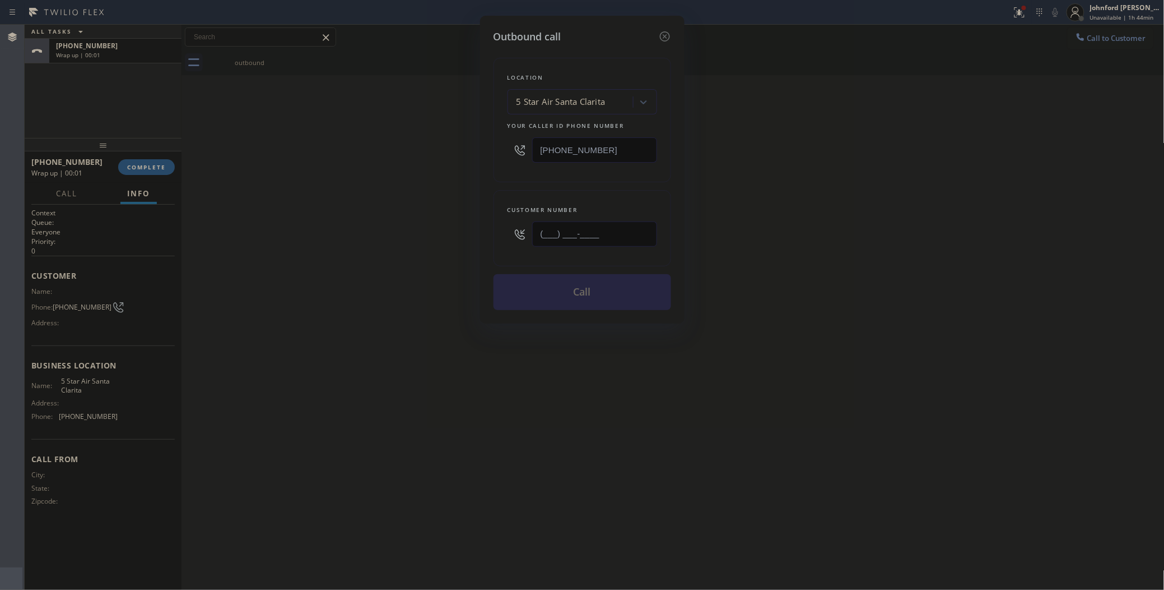
drag, startPoint x: 617, startPoint y: 225, endPoint x: 499, endPoint y: 227, distance: 118.3
click at [503, 228] on div "Customer number (___) ___-____" at bounding box center [583, 228] width 178 height 76
paste input "661) 208-3566"
type input "[PHONE_NUMBER]"
click at [387, 211] on div "Outbound call Location 5 Star Air [GEOGRAPHIC_DATA] Your caller id phone number…" at bounding box center [582, 295] width 1164 height 590
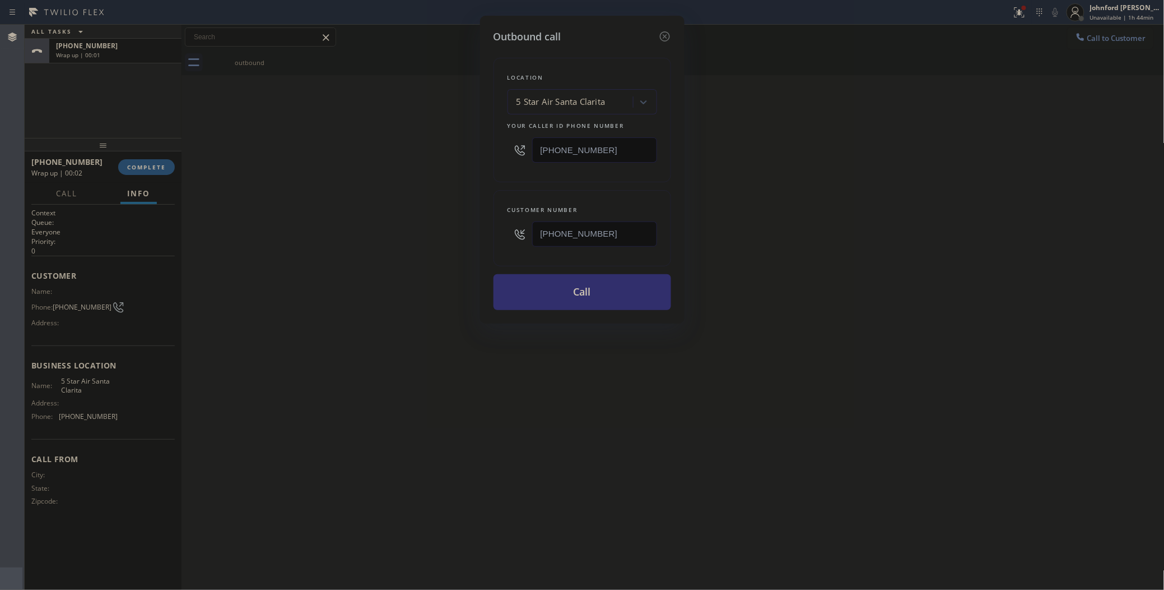
click at [533, 280] on button "Call" at bounding box center [583, 292] width 178 height 36
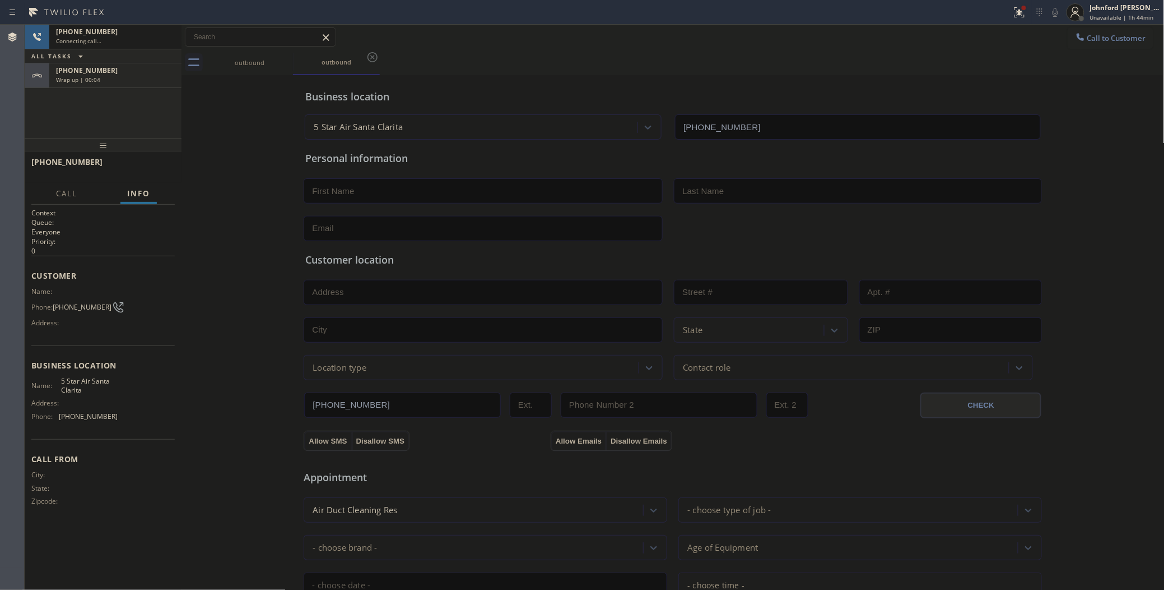
type input "[PHONE_NUMBER]"
click at [139, 168] on span "HANG UP" at bounding box center [149, 167] width 34 height 8
drag, startPoint x: 1076, startPoint y: 47, endPoint x: 648, endPoint y: 169, distance: 445.4
click at [1077, 46] on button "Call to Customer" at bounding box center [1111, 37] width 86 height 21
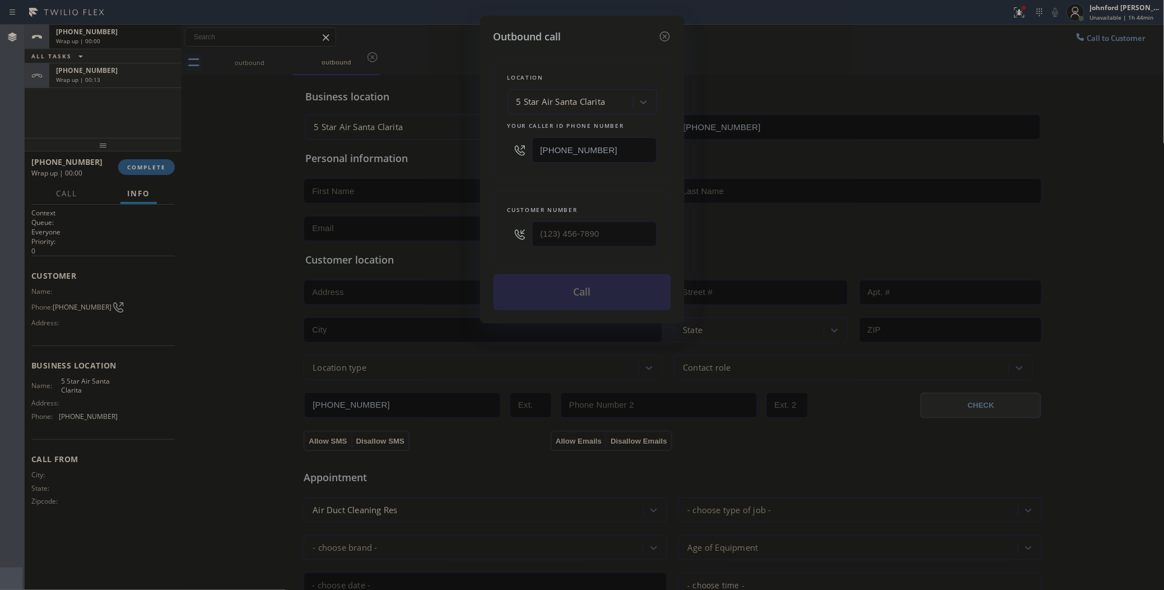
click at [492, 143] on div "Outbound call Location 5 Star Air [GEOGRAPHIC_DATA] Your caller id phone number…" at bounding box center [582, 170] width 205 height 308
paste input "516) 203-4865"
type input "[PHONE_NUMBER]"
drag, startPoint x: 618, startPoint y: 241, endPoint x: 475, endPoint y: 235, distance: 143.6
click at [476, 236] on div "Outbound call Location [US_STATE] HVAC Repair Your caller id phone number [PHON…" at bounding box center [582, 295] width 1164 height 590
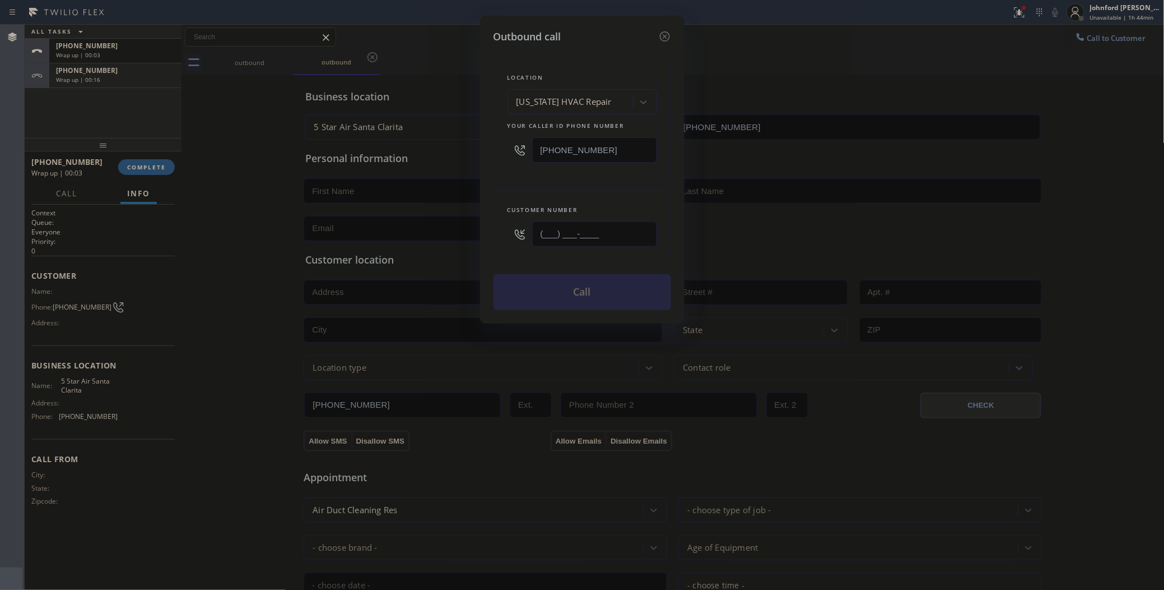
paste input "310) 592-2184"
type input "[PHONE_NUMBER]"
click at [553, 298] on button "Call" at bounding box center [583, 292] width 178 height 36
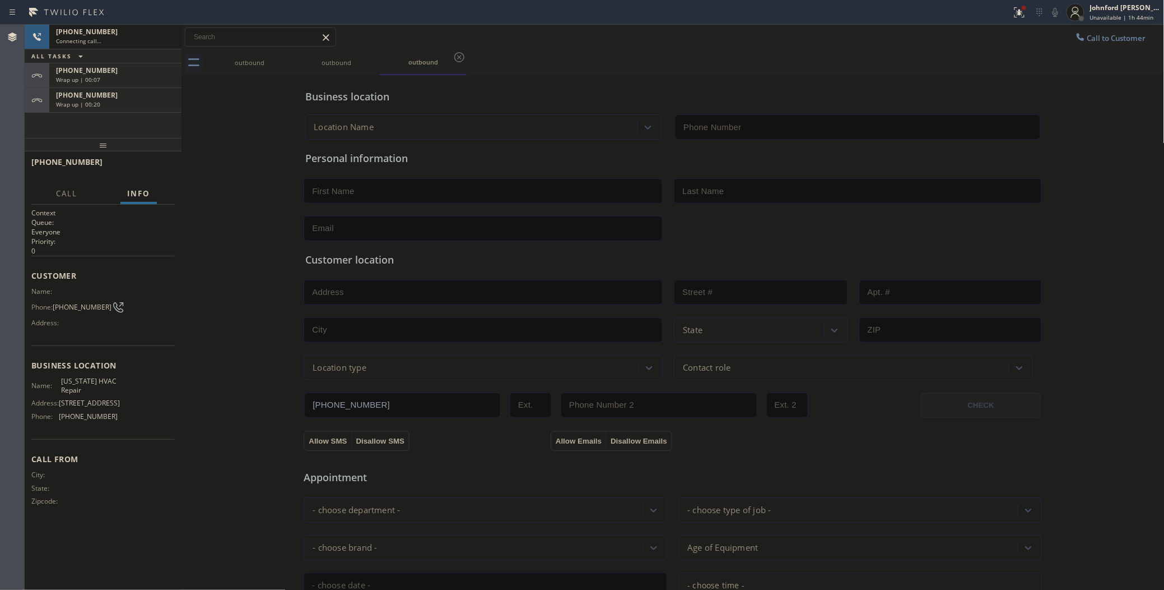
type input "[PHONE_NUMBER]"
click at [94, 76] on span "Wrap up | 00:08" at bounding box center [78, 80] width 44 height 8
click at [166, 161] on button "COMPLETE" at bounding box center [146, 167] width 57 height 16
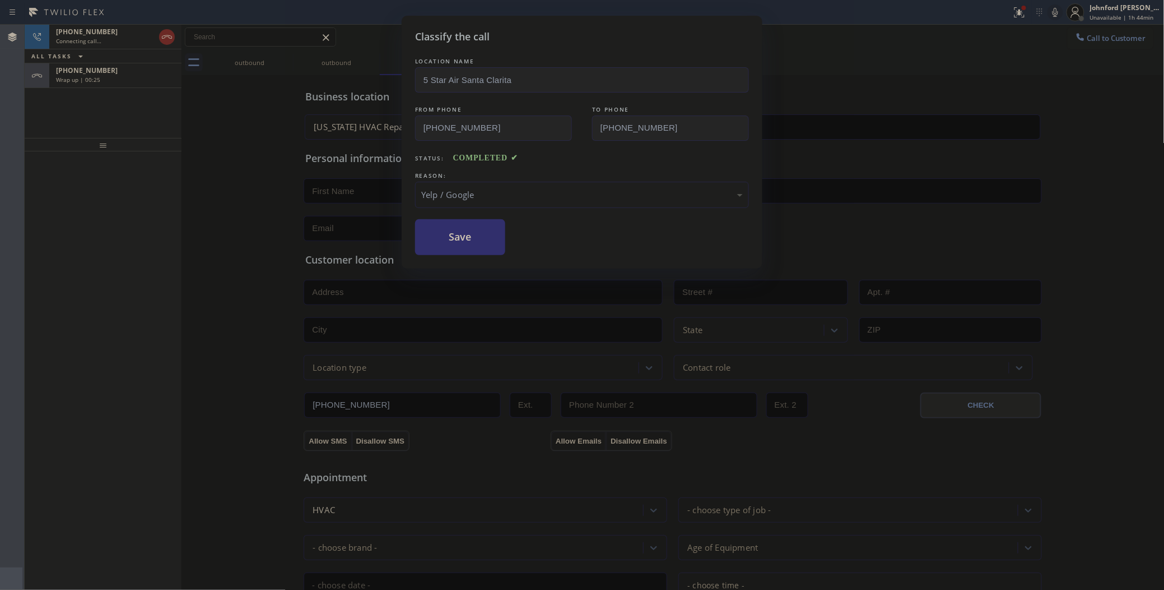
click at [442, 245] on button "Save" at bounding box center [460, 237] width 90 height 36
click at [149, 89] on div "Classify the call LOCATION NAME 5 Star Air Santa Clarita FROM PHONE [PHONE_NUMB…" at bounding box center [582, 295] width 1164 height 590
click at [147, 86] on div "[PHONE_NUMBER] Wrap up | 00:25" at bounding box center [113, 75] width 128 height 25
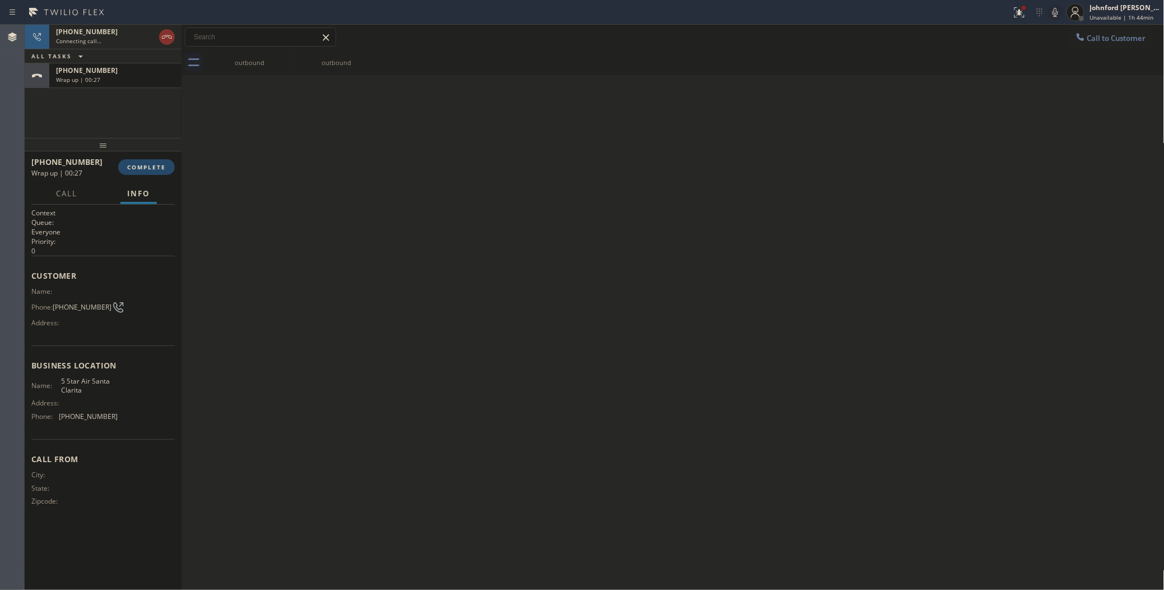
click at [154, 172] on button "COMPLETE" at bounding box center [146, 167] width 57 height 16
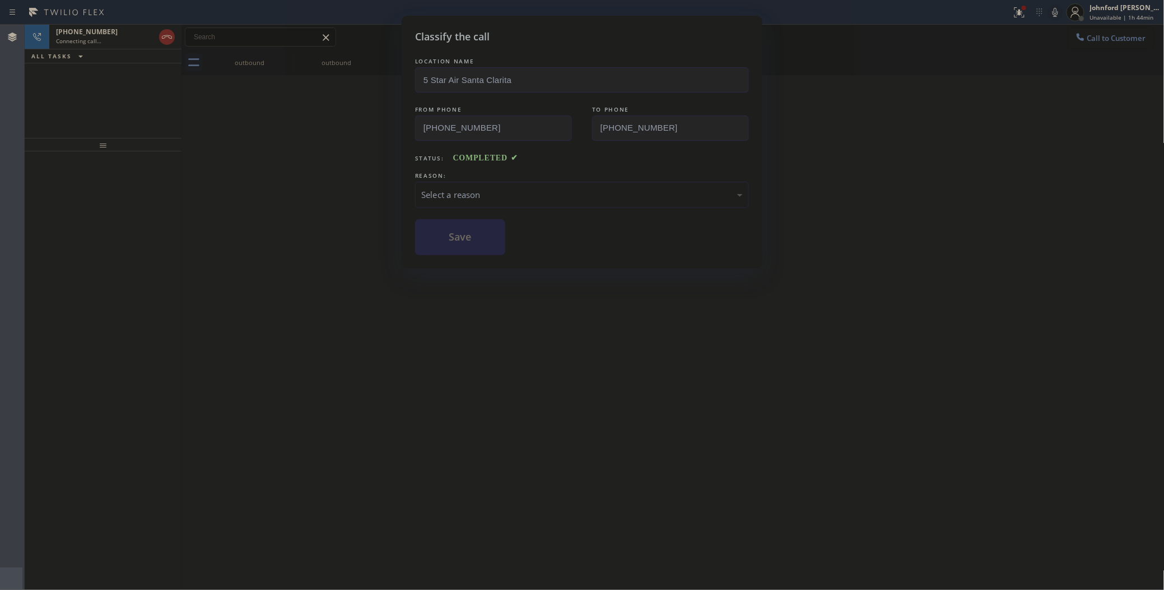
click at [475, 197] on div "Select a reason" at bounding box center [582, 194] width 322 height 13
click at [466, 269] on div "Classify the call LOCATION NAME 5 Star Air Santa Clarita FROM PHONE [PHONE_NUMB…" at bounding box center [582, 295] width 1164 height 590
click at [458, 224] on button "Save" at bounding box center [460, 237] width 90 height 36
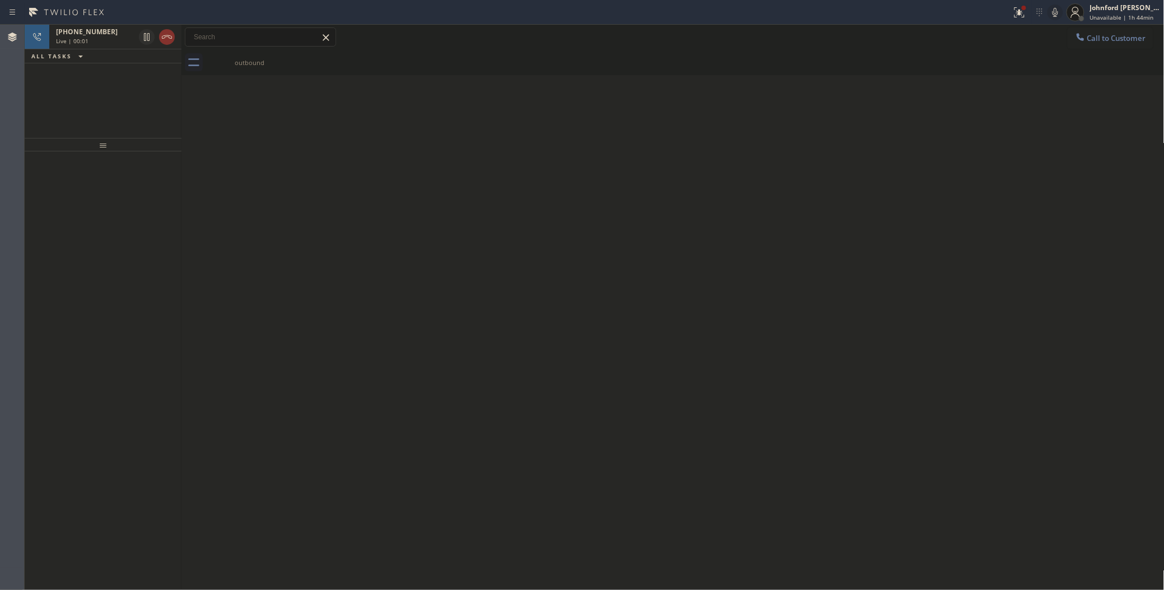
drag, startPoint x: 91, startPoint y: 82, endPoint x: 48, endPoint y: 96, distance: 45.0
click at [91, 82] on div "[PHONE_NUMBER] Live | 00:01 ALL TASKS ALL TASKS ACTIVE TASKS TASKS IN WRAP UP" at bounding box center [103, 81] width 157 height 113
click at [166, 31] on icon at bounding box center [166, 36] width 13 height 13
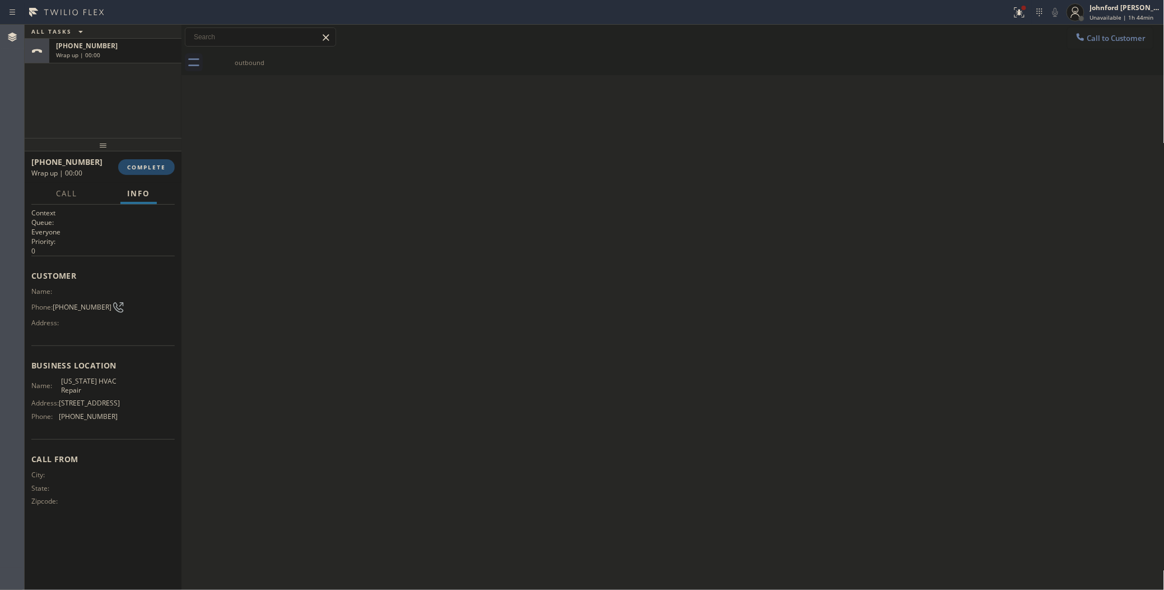
click at [145, 159] on button "COMPLETE" at bounding box center [146, 167] width 57 height 16
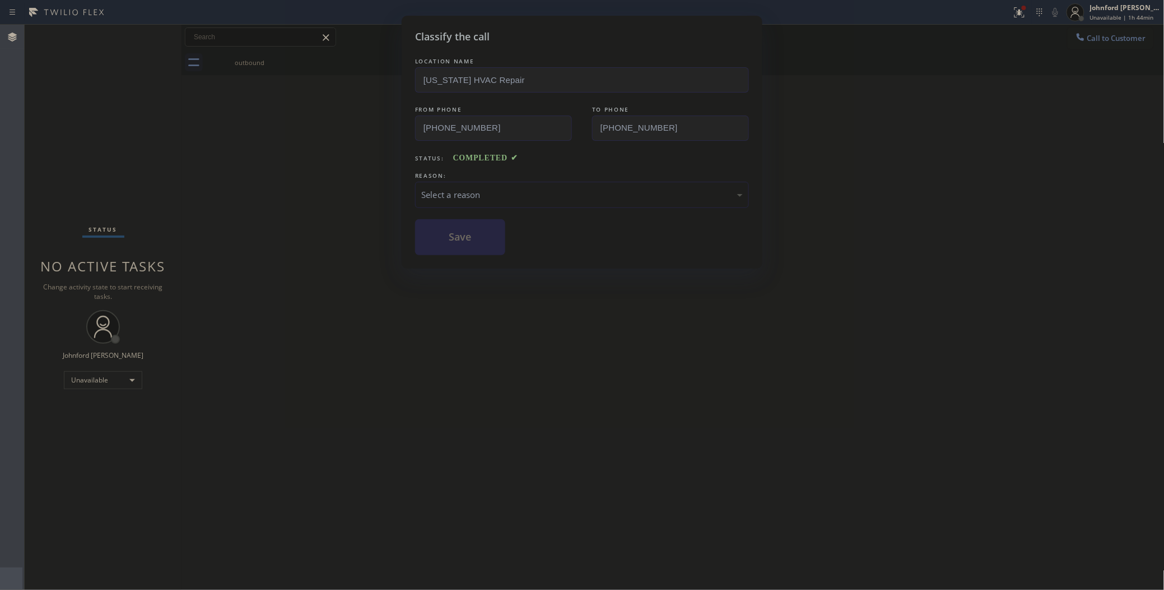
click at [466, 188] on div "Select a reason" at bounding box center [582, 194] width 322 height 13
click at [467, 245] on button "Save" at bounding box center [460, 237] width 90 height 36
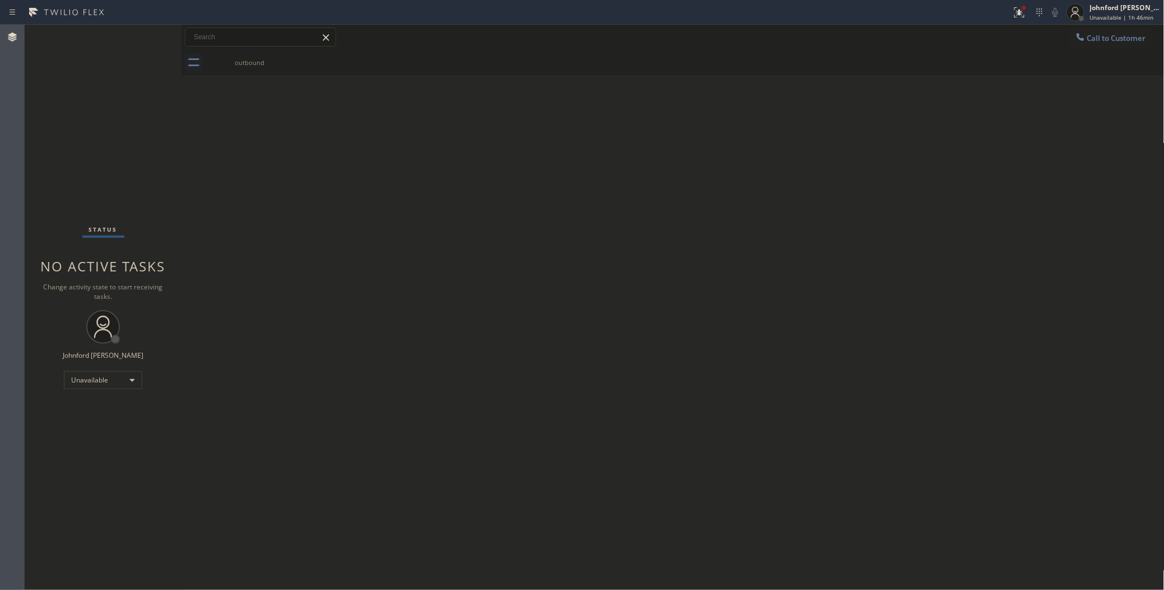
click at [1073, 44] on button "Call to Customer" at bounding box center [1111, 37] width 86 height 21
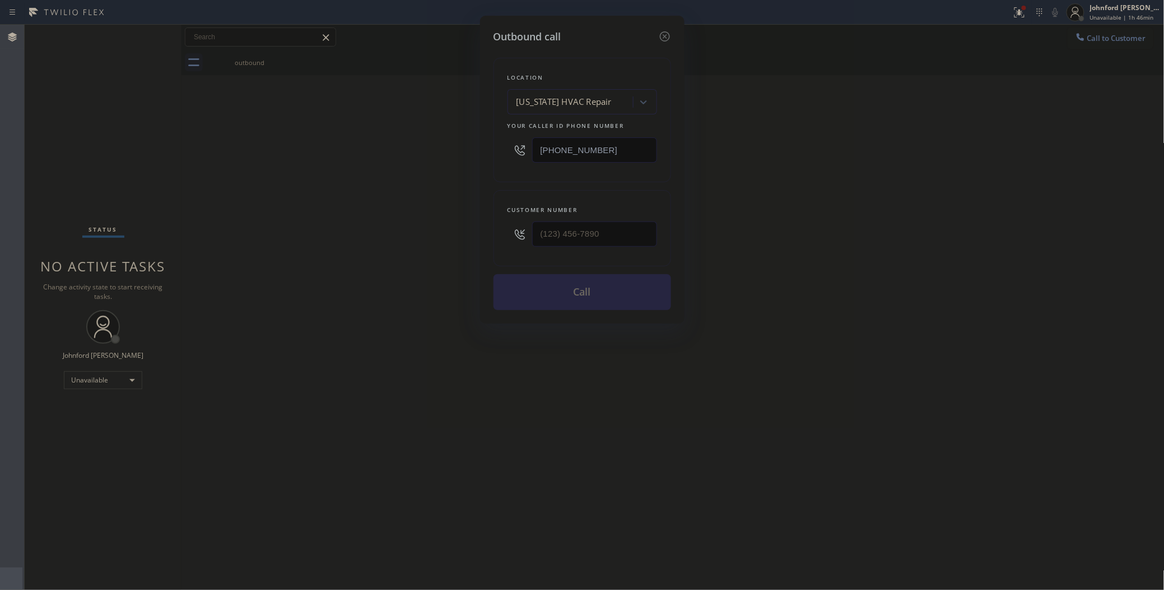
drag, startPoint x: 619, startPoint y: 147, endPoint x: 450, endPoint y: 150, distance: 169.3
click at [450, 150] on div "Outbound call Location [US_STATE] HVAC Repair Your caller id phone number [PHON…" at bounding box center [582, 295] width 1164 height 590
paste input "760) 546-9252"
type input "[PHONE_NUMBER]"
drag, startPoint x: 523, startPoint y: 233, endPoint x: 378, endPoint y: 233, distance: 144.6
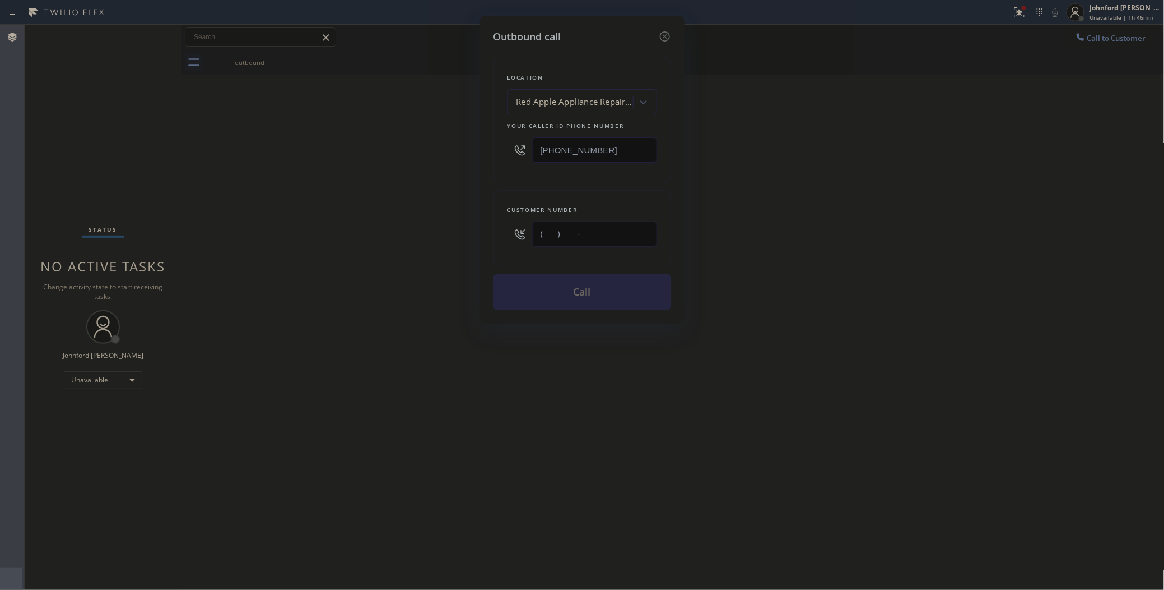
click at [437, 233] on div "Outbound call Location Red Apple Appliance Repair Escondido Your caller id phon…" at bounding box center [582, 295] width 1164 height 590
paste input "510) 268-9763"
type input "[PHONE_NUMBER]"
click at [328, 238] on div "Outbound call Location Red Apple Appliance Repair Escondido Your caller id phon…" at bounding box center [582, 295] width 1164 height 590
click at [581, 292] on button "Call" at bounding box center [583, 292] width 178 height 36
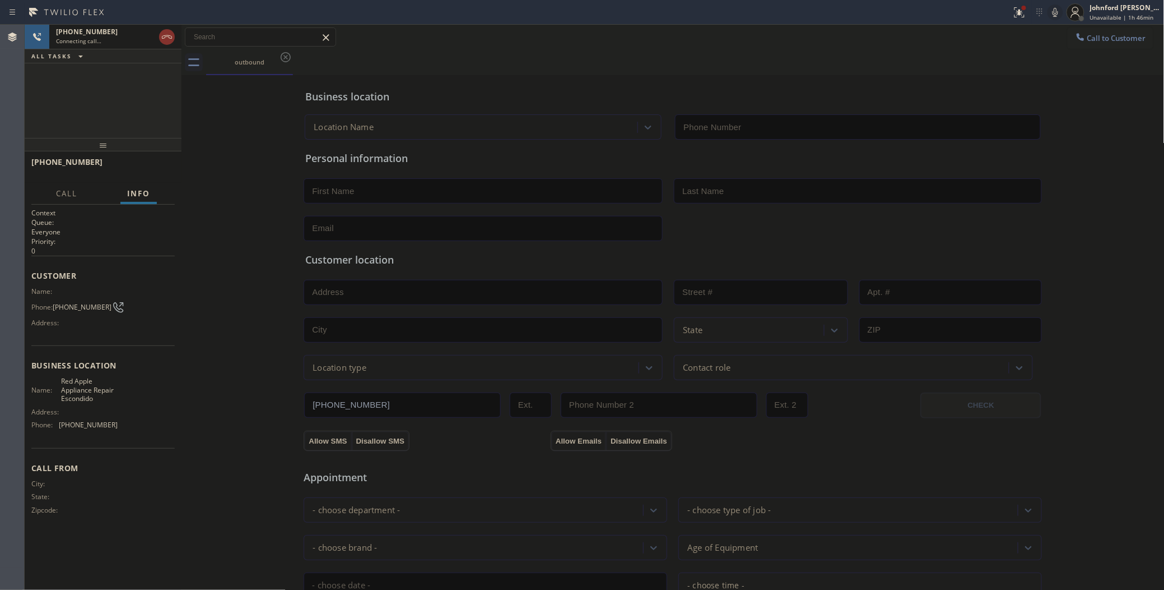
type input "[PHONE_NUMBER]"
drag, startPoint x: 64, startPoint y: 98, endPoint x: 155, endPoint y: 34, distance: 111.0
click at [64, 98] on div "[PHONE_NUMBER] Connecting call… ALL TASKS ALL TASKS ACTIVE TASKS TASKS IN WRAP …" at bounding box center [103, 81] width 157 height 113
click at [172, 34] on icon at bounding box center [166, 36] width 13 height 13
click at [1080, 36] on button "Call to Customer" at bounding box center [1111, 37] width 86 height 21
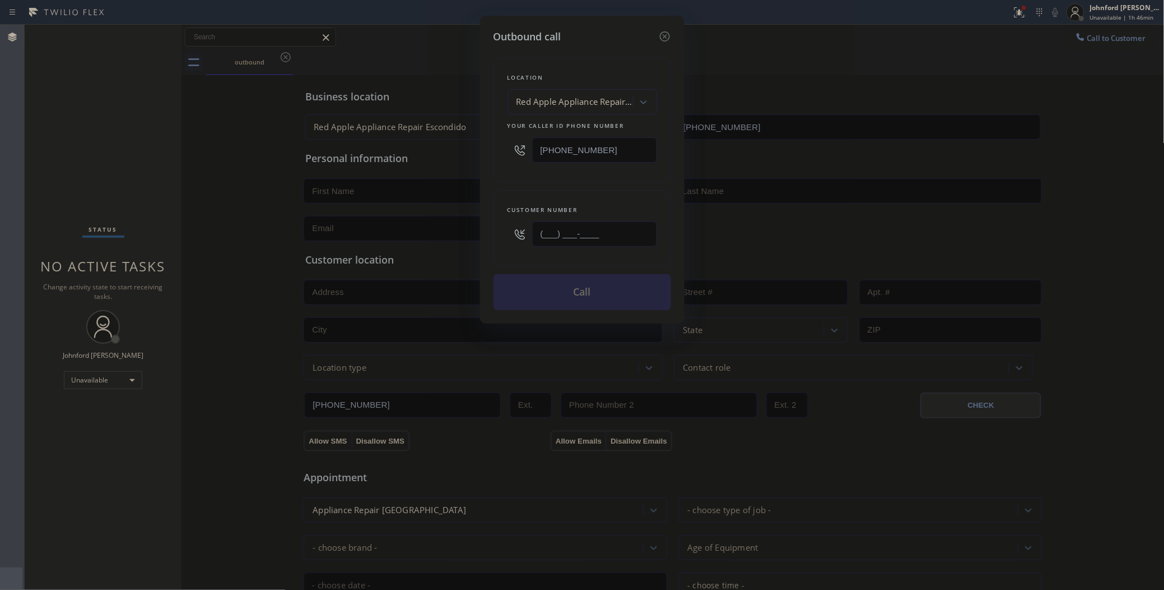
drag, startPoint x: 646, startPoint y: 222, endPoint x: 451, endPoint y: 248, distance: 196.6
click at [451, 248] on div "Outbound call Location Red Apple Appliance Repair Escondido Your caller id phon…" at bounding box center [582, 295] width 1164 height 590
paste input "510) 268-9763"
type input "[PHONE_NUMBER]"
click at [510, 185] on div "Location Red Apple Appliance Repair Escondido Your caller id phone number [PHON…" at bounding box center [583, 177] width 178 height 266
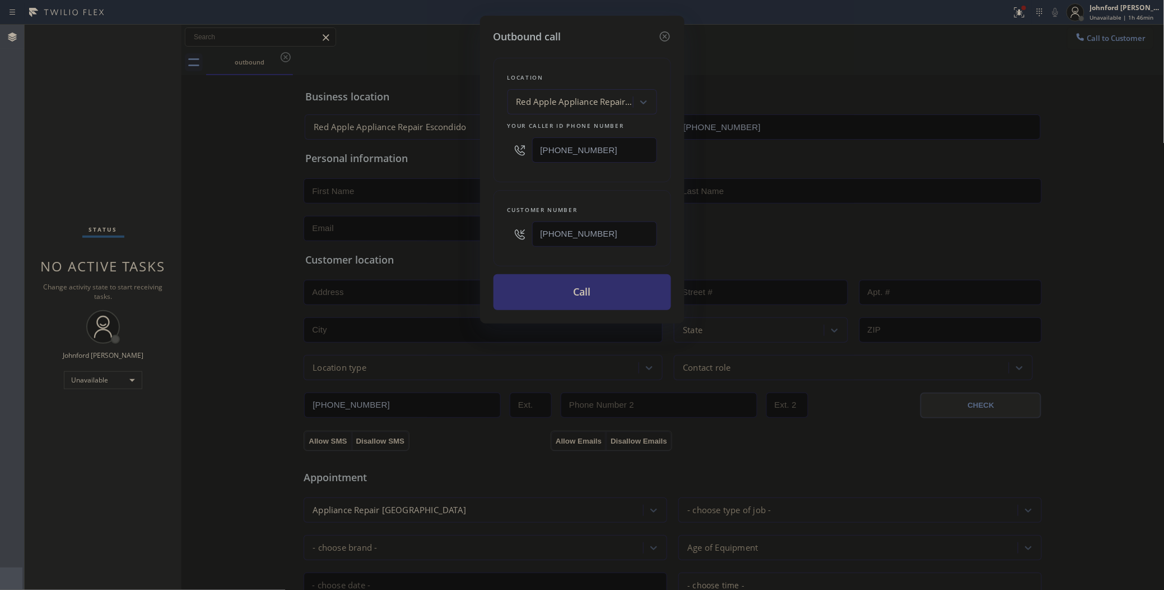
click at [541, 301] on button "Call" at bounding box center [583, 292] width 178 height 36
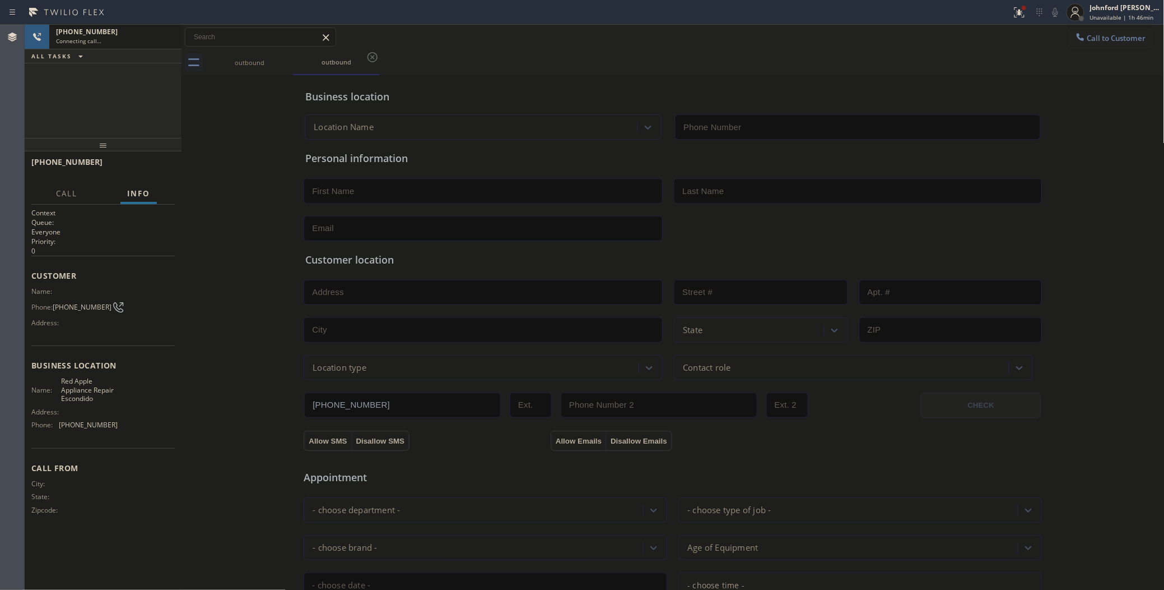
type input "[PHONE_NUMBER]"
click at [159, 97] on div "[PHONE_NUMBER] Connecting call… ALL TASKS ALL TASKS ACTIVE TASKS TASKS IN WRAP …" at bounding box center [103, 81] width 157 height 113
click at [198, 116] on div "Business location Red Apple Appliance Repair Escondido [PHONE_NUMBER] Personal …" at bounding box center [673, 460] width 978 height 765
click at [169, 42] on icon at bounding box center [166, 36] width 13 height 13
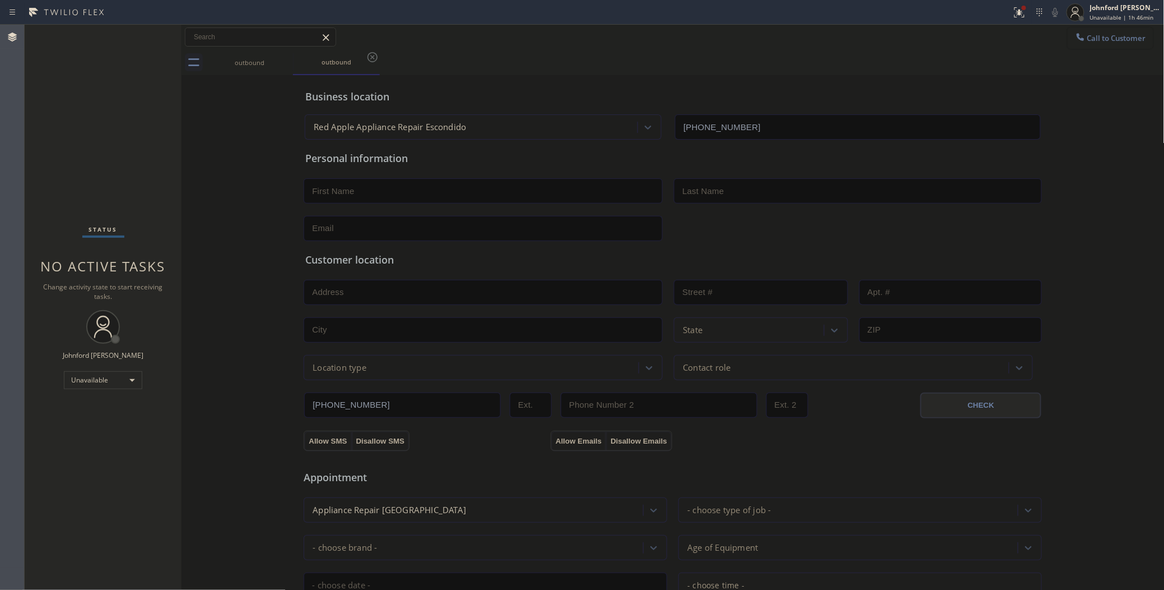
click at [1075, 34] on icon at bounding box center [1080, 36] width 11 height 11
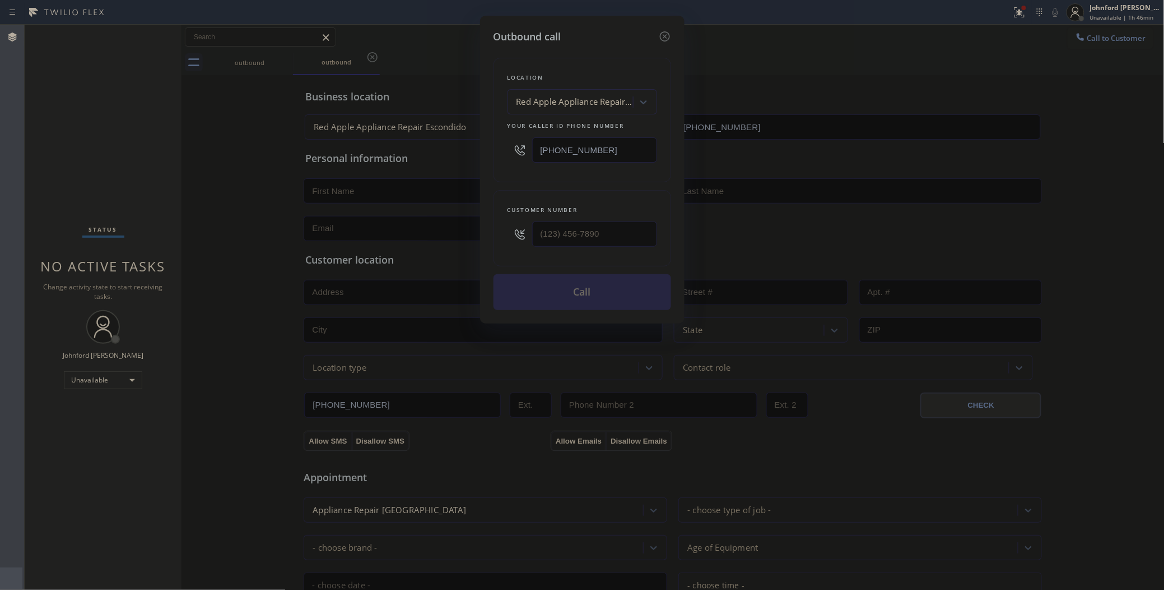
drag, startPoint x: 615, startPoint y: 147, endPoint x: 488, endPoint y: 149, distance: 127.2
click at [488, 149] on div "Outbound call Location Red Apple Appliance Repair Escondido Your caller id phon…" at bounding box center [582, 170] width 205 height 308
paste input "text"
type input "[PHONE_NUMBER]"
drag, startPoint x: 505, startPoint y: 236, endPoint x: 485, endPoint y: 236, distance: 20.2
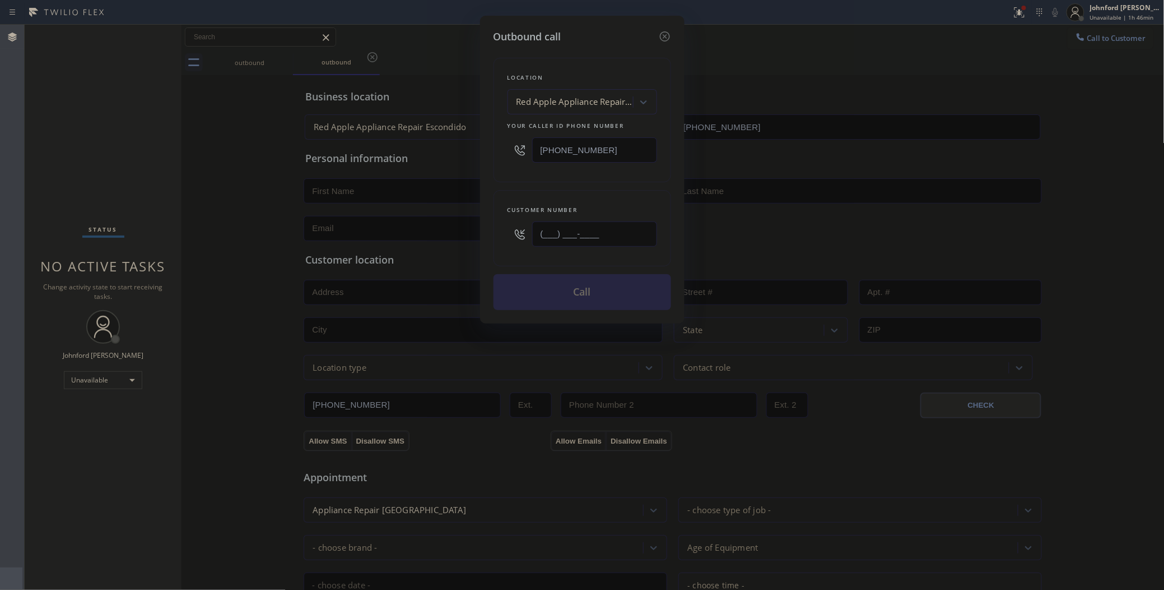
click at [486, 236] on div "Outbound call Location Red Apple Appliance Repair Escondido Your caller id phon…" at bounding box center [582, 170] width 205 height 308
paste input "510) 268-9763"
type input "[PHONE_NUMBER]"
click at [531, 287] on button "Call" at bounding box center [583, 292] width 178 height 36
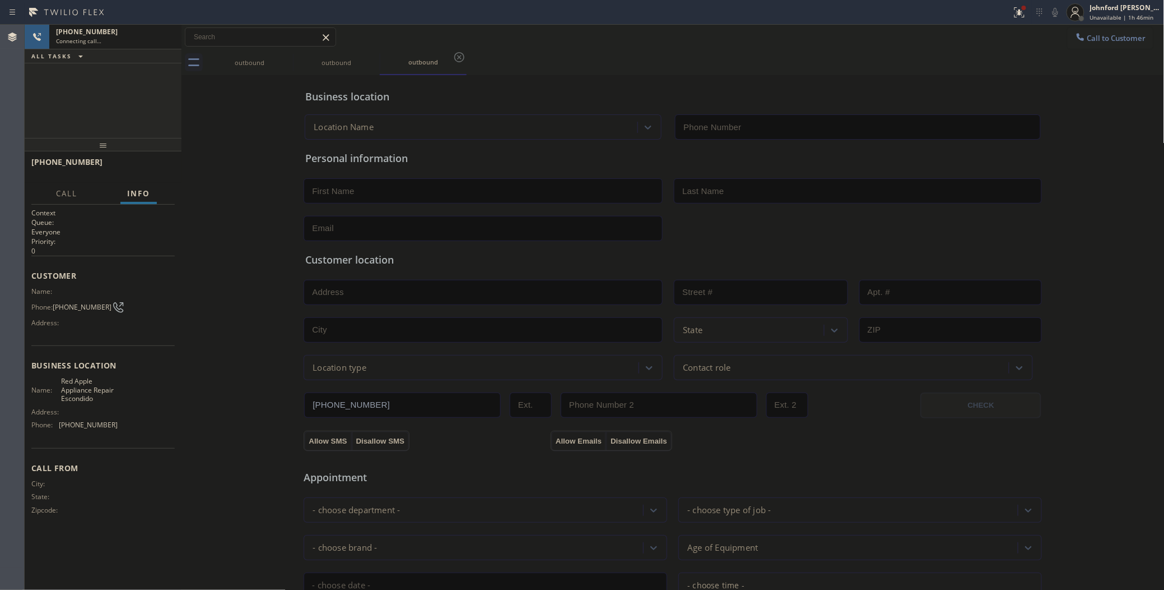
type input "[PHONE_NUMBER]"
drag, startPoint x: 101, startPoint y: 127, endPoint x: 105, endPoint y: 121, distance: 7.3
click at [101, 127] on div "[PHONE_NUMBER] Connecting call… ALL TASKS ALL TASKS ACTIVE TASKS TASKS IN WRAP …" at bounding box center [103, 81] width 157 height 113
click at [160, 38] on icon at bounding box center [166, 36] width 13 height 13
click at [1088, 40] on span "Call to Customer" at bounding box center [1117, 38] width 59 height 10
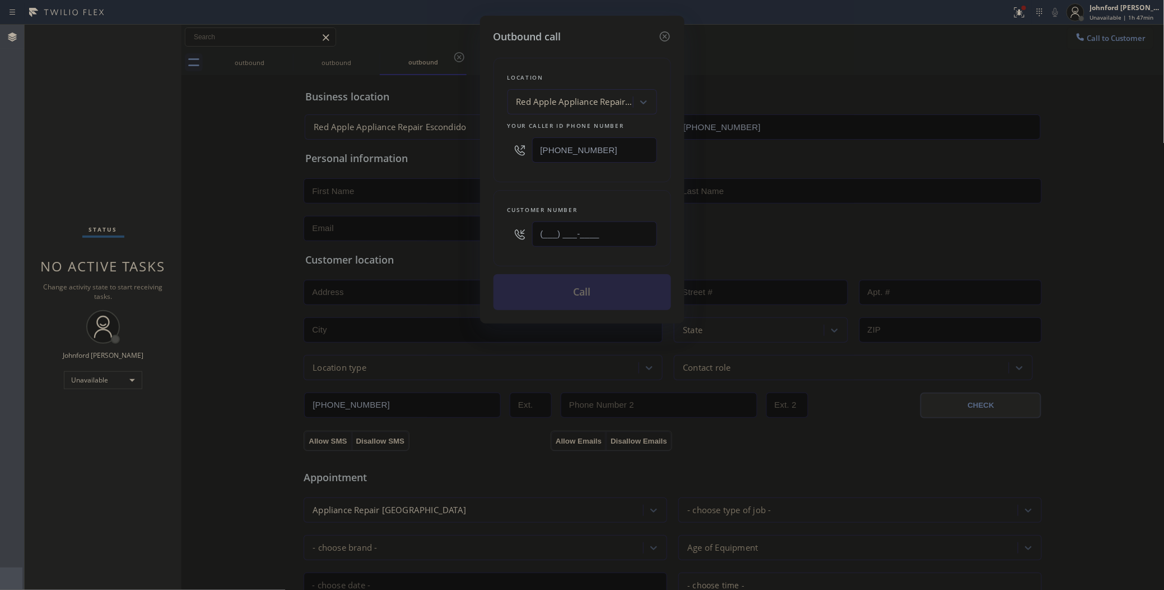
drag, startPoint x: 625, startPoint y: 240, endPoint x: 527, endPoint y: 239, distance: 98.1
click at [527, 239] on div "(___) ___-____" at bounding box center [583, 234] width 150 height 36
paste input "510) 268-9763"
type input "[PHONE_NUMBER]"
click at [535, 283] on button "Call" at bounding box center [583, 292] width 178 height 36
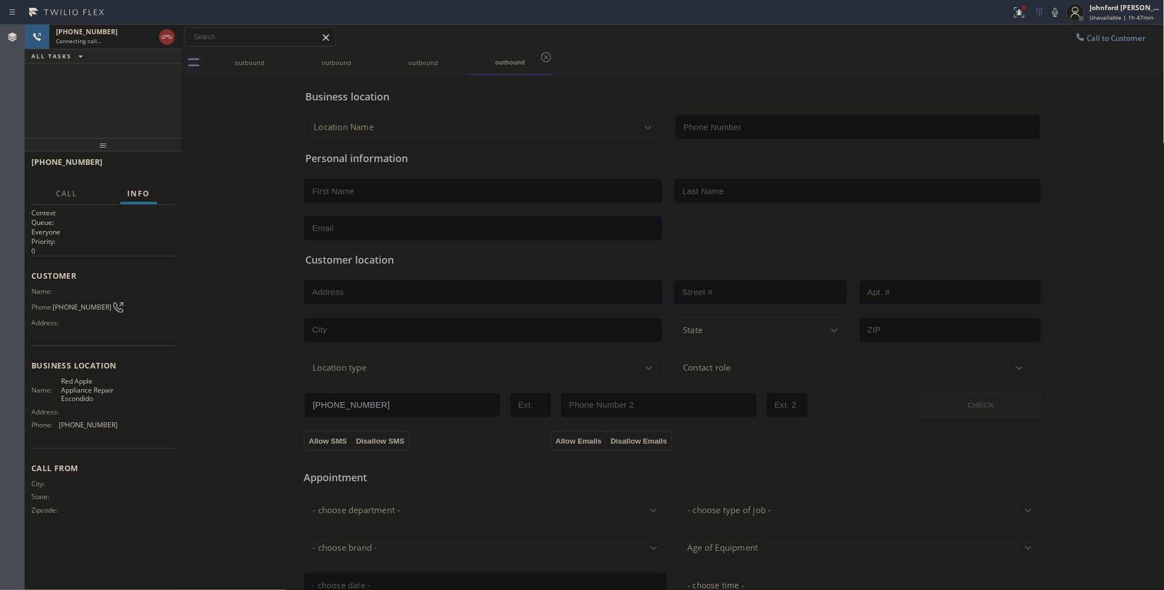
type input "[PHONE_NUMBER]"
click at [169, 44] on button at bounding box center [167, 37] width 16 height 16
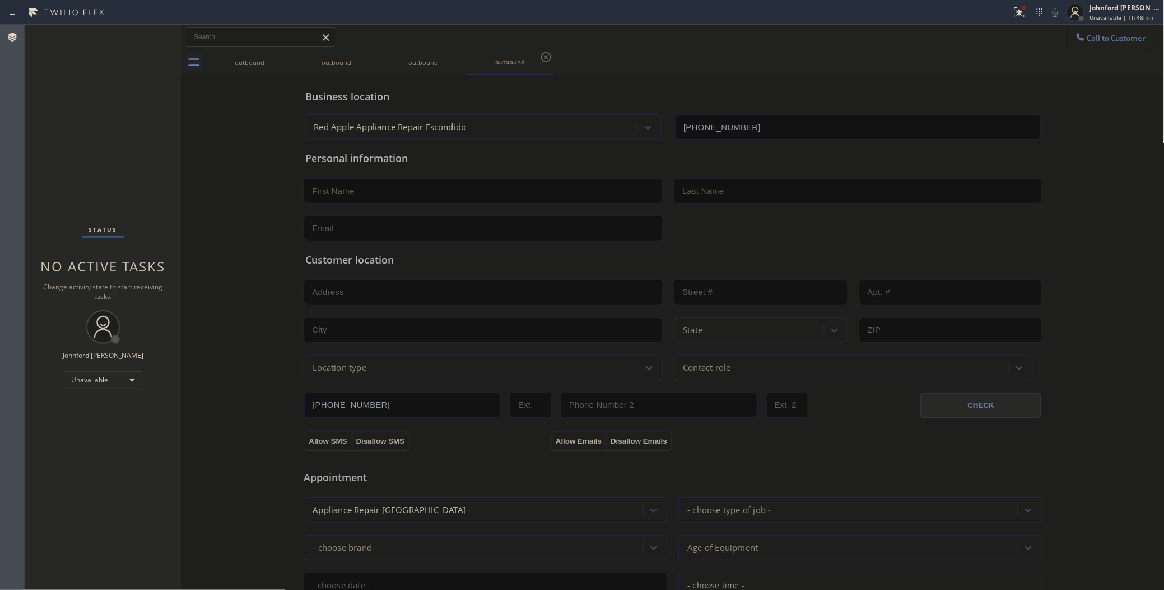
click at [1076, 43] on div at bounding box center [1080, 37] width 13 height 13
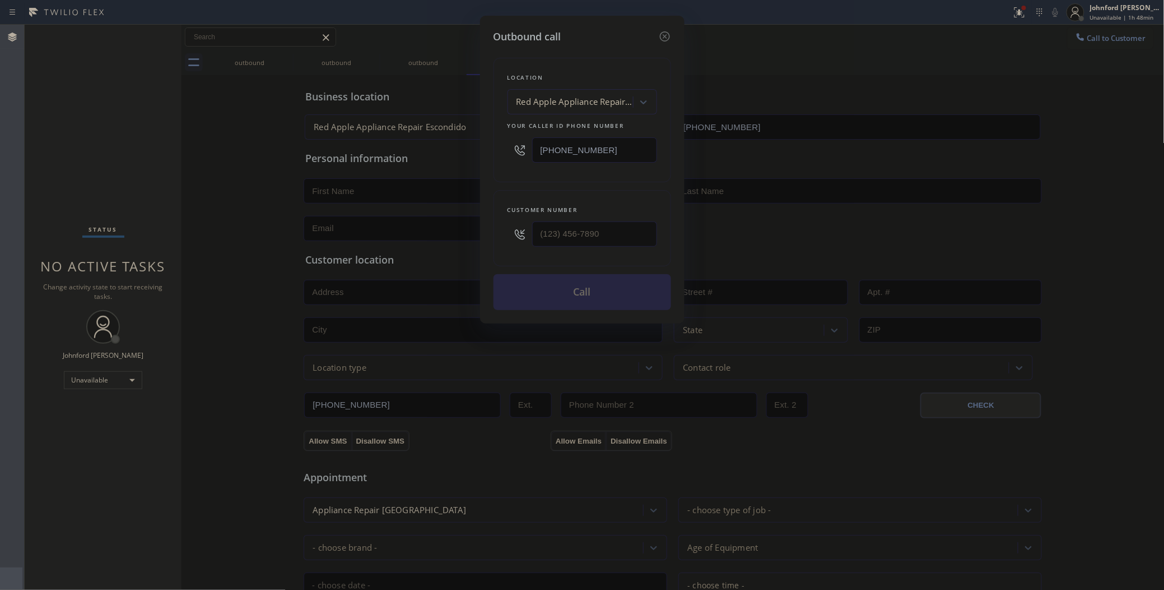
drag, startPoint x: 600, startPoint y: 146, endPoint x: 480, endPoint y: 146, distance: 119.9
click at [480, 146] on div "Outbound call Location Red Apple Appliance Repair Escondido Your caller id phon…" at bounding box center [582, 170] width 205 height 308
paste input "415) 639-9084"
type input "[PHONE_NUMBER]"
drag, startPoint x: 603, startPoint y: 233, endPoint x: 510, endPoint y: 229, distance: 93.1
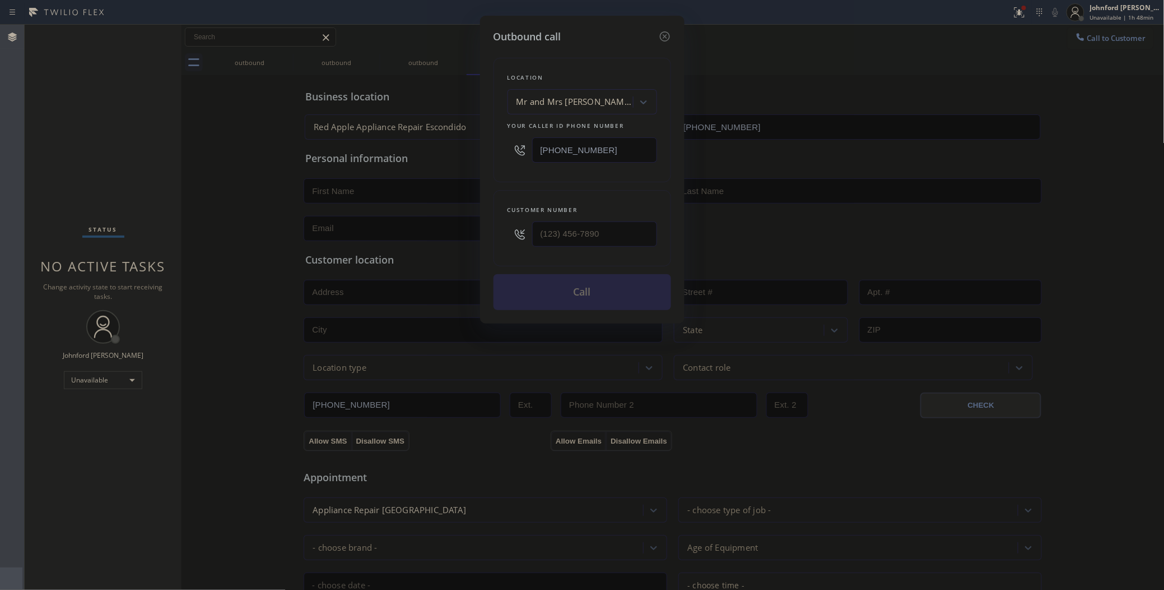
click at [513, 229] on div at bounding box center [583, 234] width 150 height 36
paste input "415) 743-9843"
type input "[PHONE_NUMBER]"
click at [522, 204] on div "Customer number" at bounding box center [583, 210] width 150 height 12
click at [530, 278] on button "Call" at bounding box center [583, 292] width 178 height 36
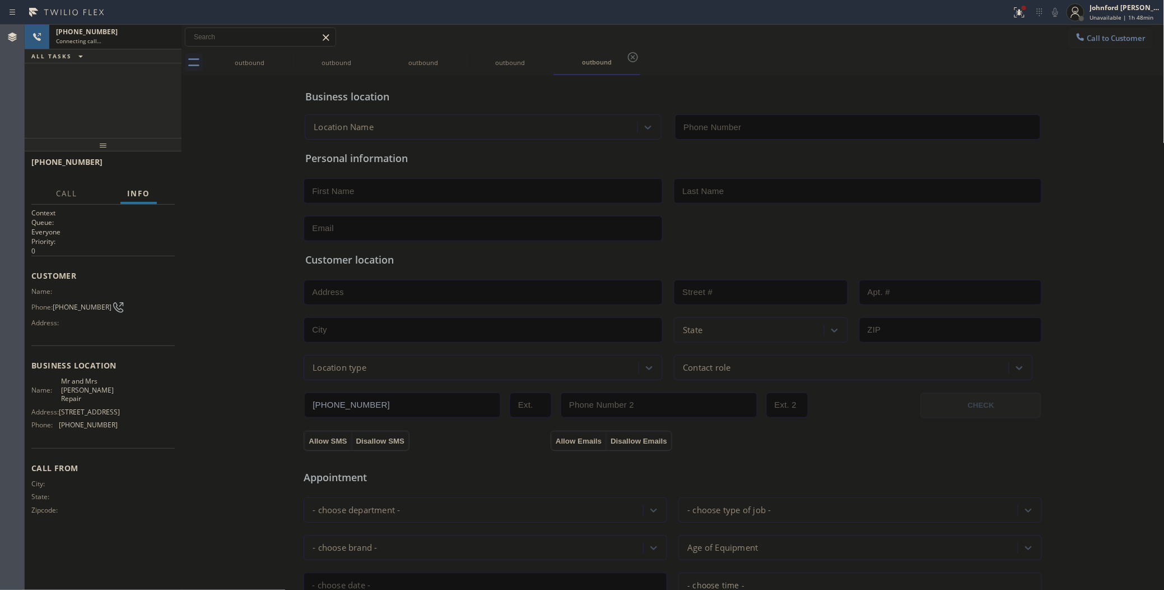
type input "[PHONE_NUMBER]"
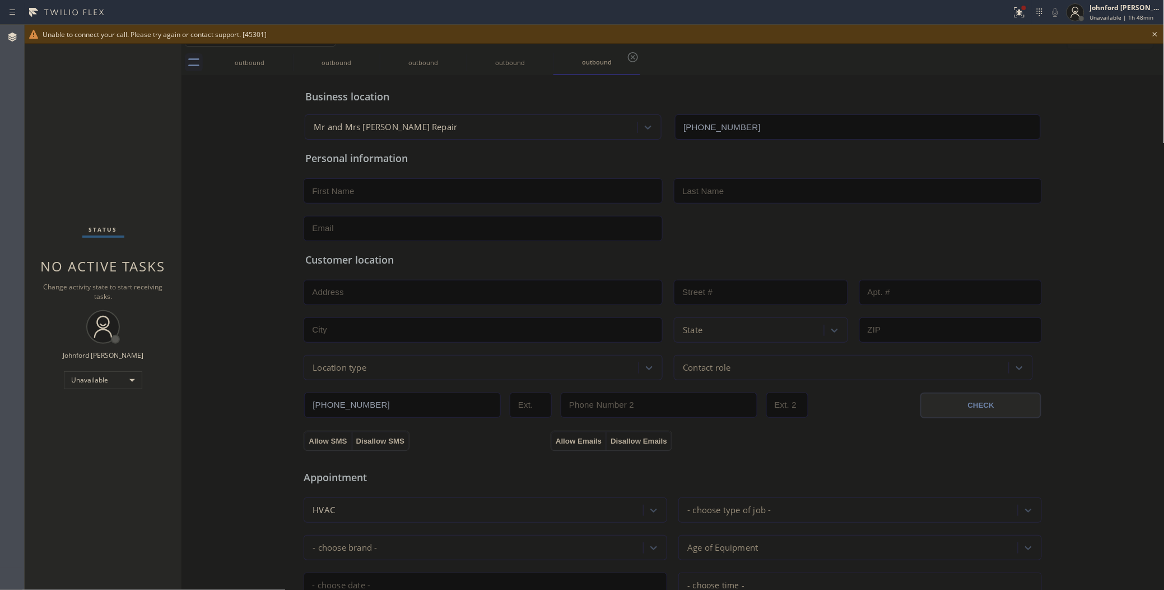
drag, startPoint x: 59, startPoint y: 121, endPoint x: 85, endPoint y: 125, distance: 26.6
click at [59, 121] on div "Status No active tasks Change activity state to start receiving tasks. [PERSON_…" at bounding box center [103, 307] width 157 height 565
click at [1153, 34] on icon at bounding box center [1155, 33] width 13 height 13
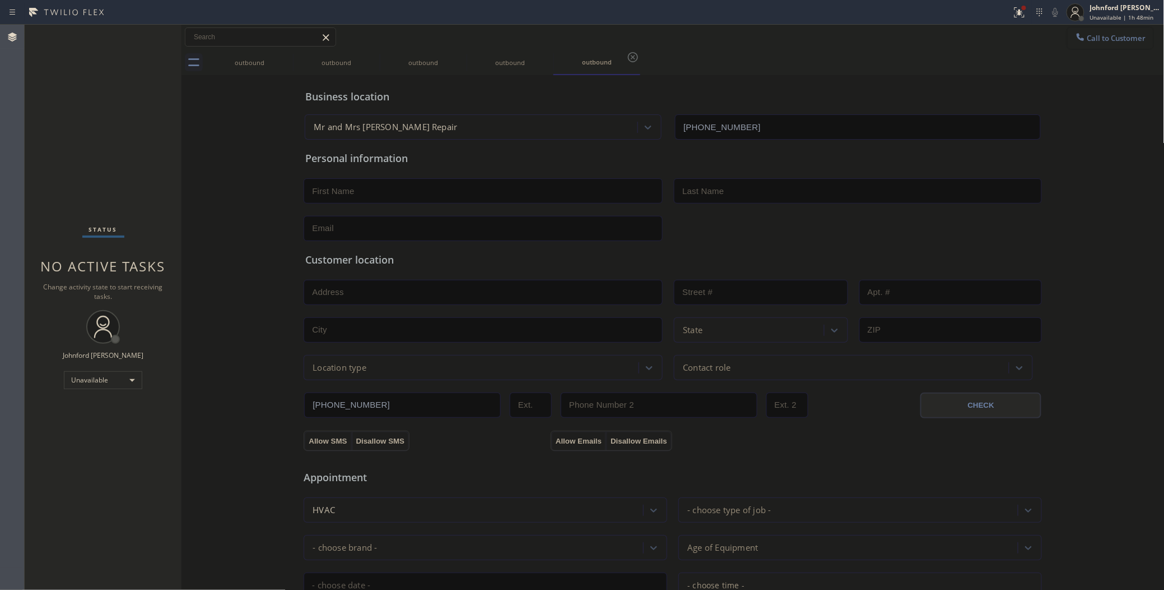
click at [1106, 31] on button "Call to Customer" at bounding box center [1111, 37] width 86 height 21
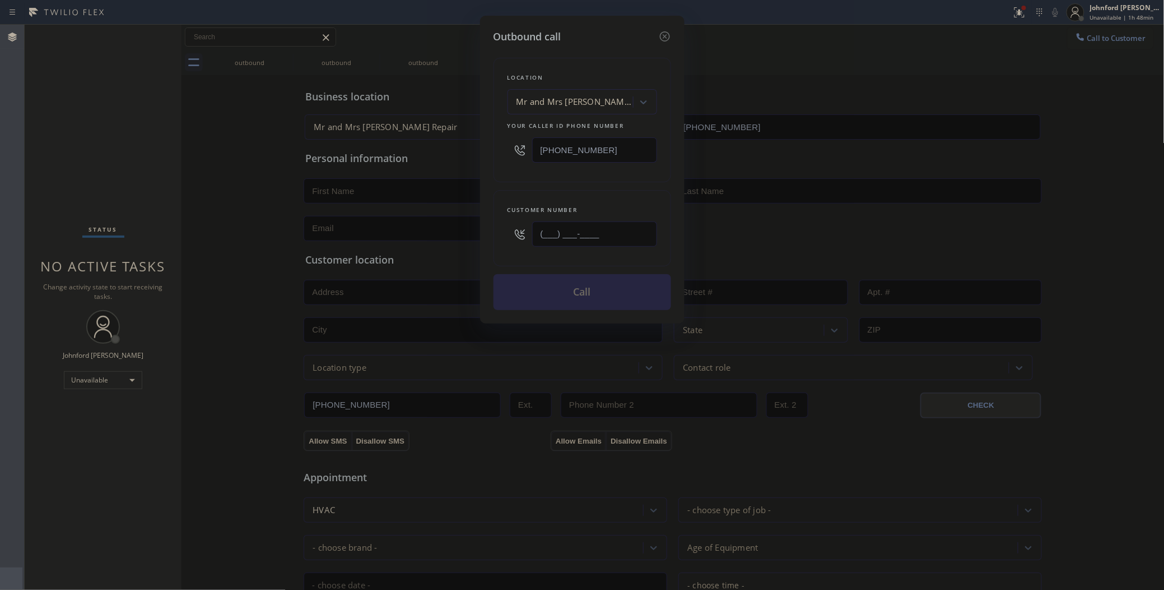
drag, startPoint x: 569, startPoint y: 231, endPoint x: 510, endPoint y: 229, distance: 58.9
click at [512, 230] on div "(___) ___-____" at bounding box center [583, 234] width 150 height 36
paste input "415) 743-9843"
type input "[PHONE_NUMBER]"
click at [519, 296] on button "Call" at bounding box center [583, 292] width 178 height 36
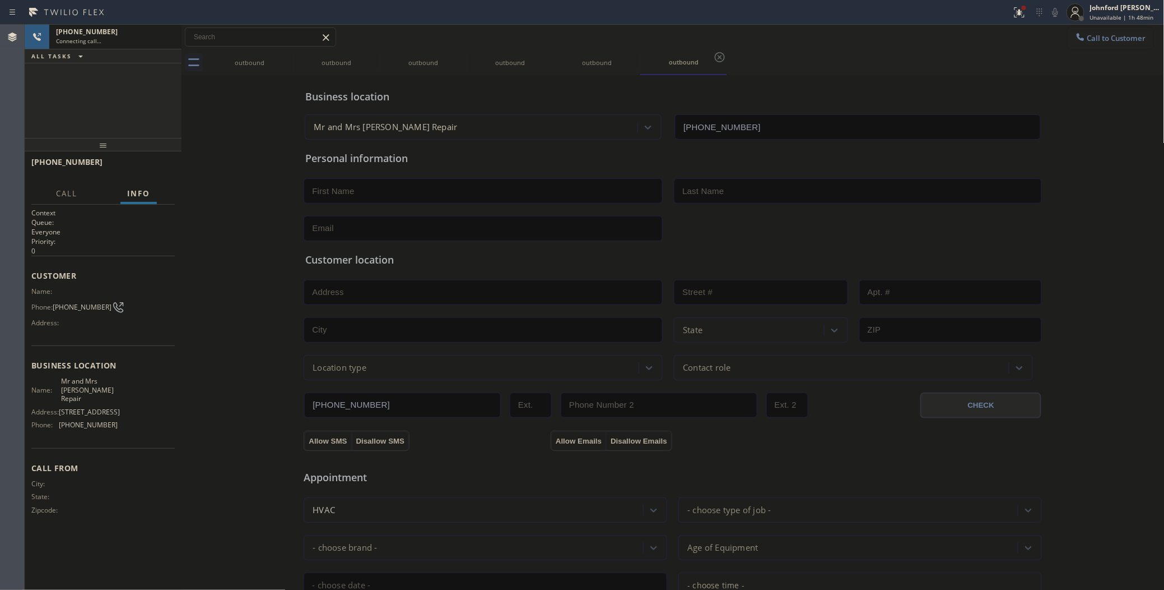
type input "[PHONE_NUMBER]"
drag, startPoint x: 275, startPoint y: 57, endPoint x: 281, endPoint y: 55, distance: 6.9
click at [275, 57] on div "outbound" at bounding box center [249, 62] width 85 height 25
click at [281, 55] on icon at bounding box center [286, 57] width 10 height 10
click at [0, 0] on icon at bounding box center [0, 0] width 0 height 0
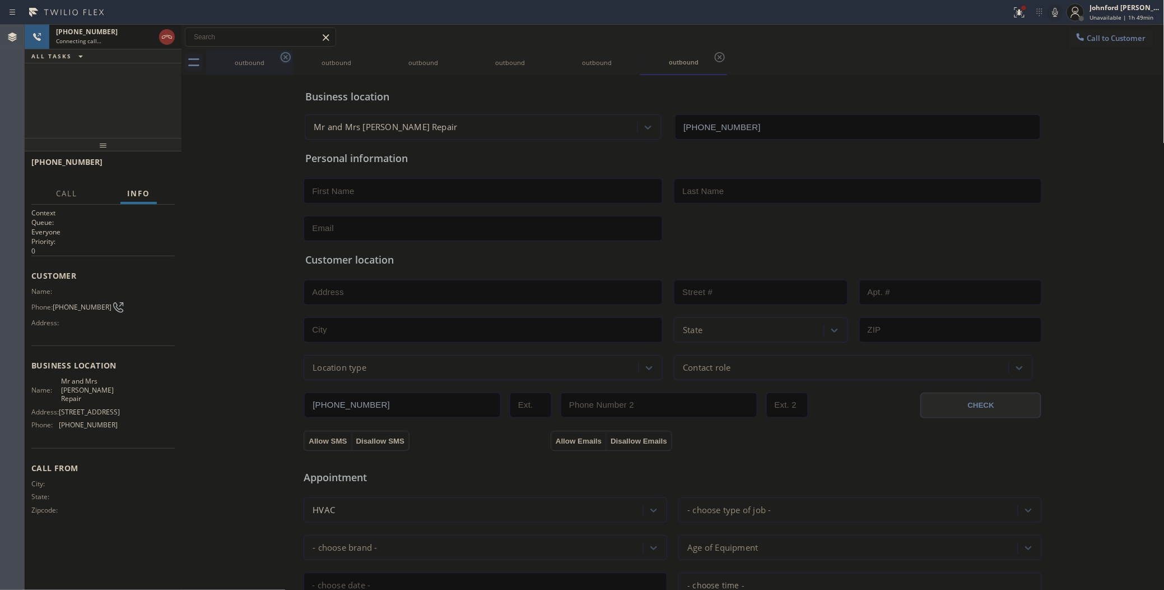
click at [0, 0] on icon at bounding box center [0, 0] width 0 height 0
click at [281, 55] on icon at bounding box center [286, 57] width 10 height 10
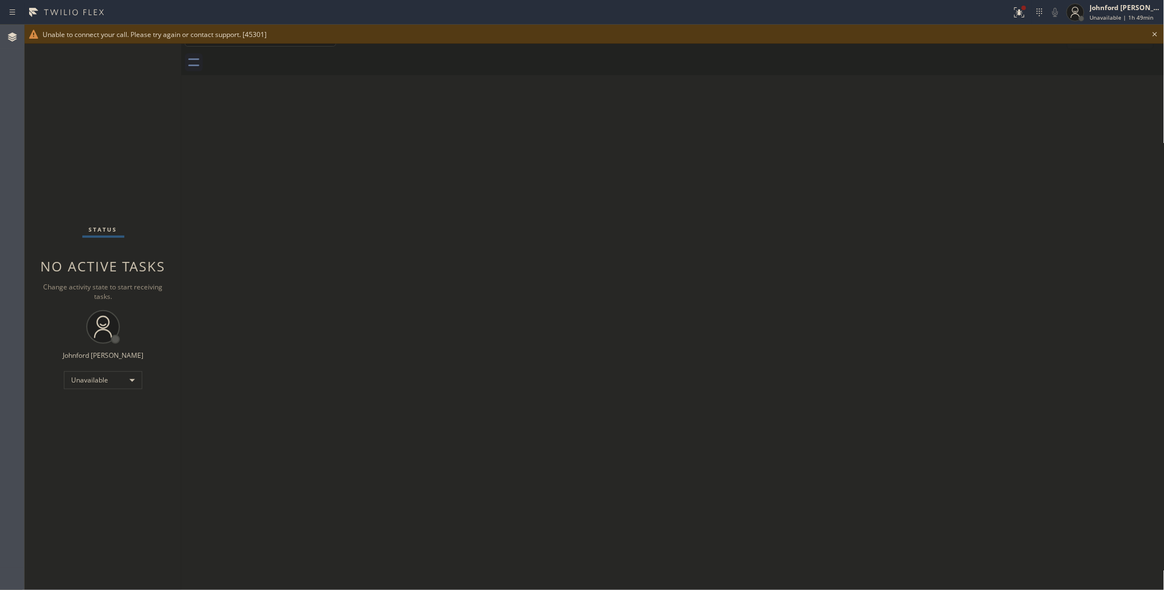
click at [1158, 31] on icon at bounding box center [1155, 33] width 13 height 13
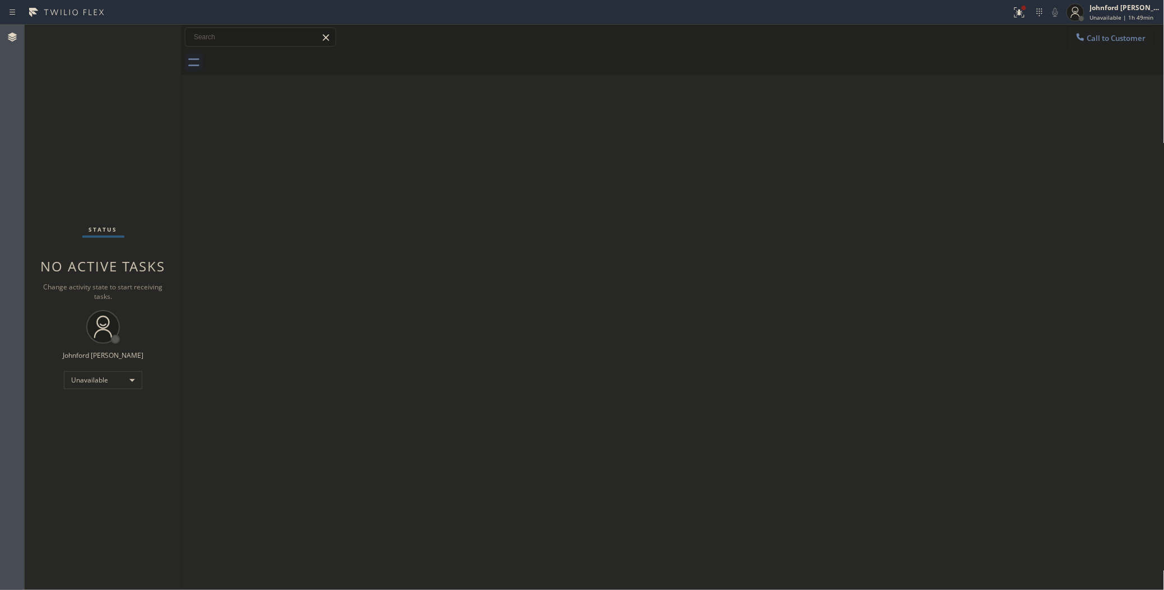
click at [1128, 12] on div "Johnford [PERSON_NAME]" at bounding box center [1125, 8] width 71 height 10
click at [1066, 35] on div "Status report Issue detected This issue could affect your workflow. Please cont…" at bounding box center [582, 295] width 1164 height 590
click at [1098, 20] on span "Unavailable | 1h 49min" at bounding box center [1122, 17] width 64 height 8
click at [1076, 50] on button "Offline" at bounding box center [1109, 45] width 112 height 15
click at [1093, 7] on div "Johnford [PERSON_NAME]" at bounding box center [1125, 8] width 71 height 10
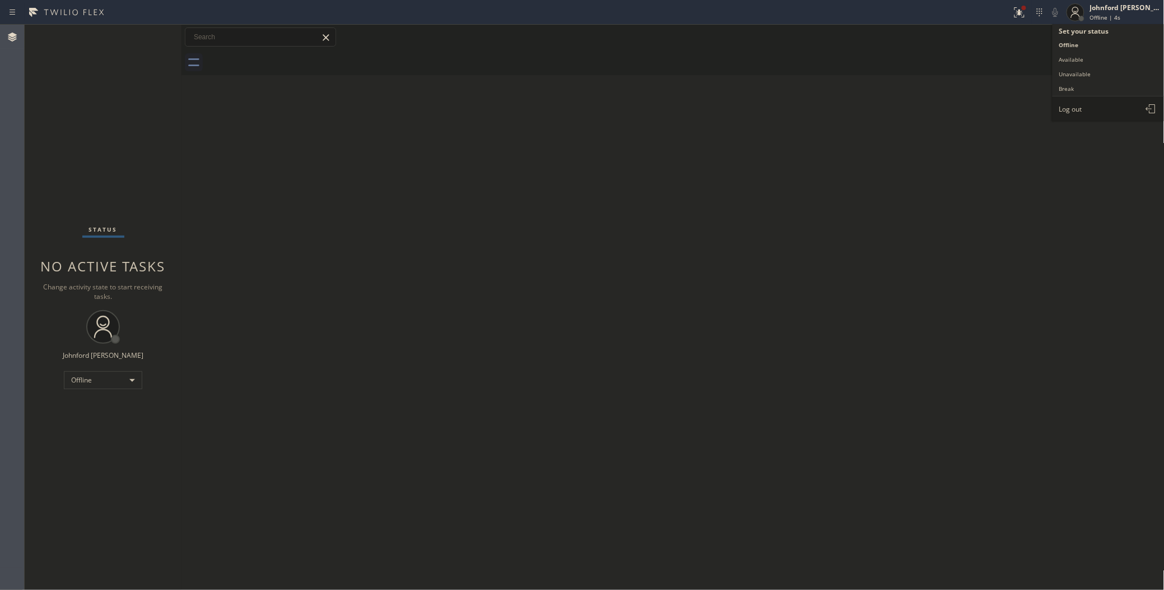
click at [1071, 104] on span "Log out" at bounding box center [1071, 109] width 23 height 10
drag, startPoint x: 845, startPoint y: 212, endPoint x: 794, endPoint y: 248, distance: 62.7
click at [838, 217] on div "Back to Dashboard Change Sender ID Customers Technicians Select a contact Outbo…" at bounding box center [673, 307] width 983 height 565
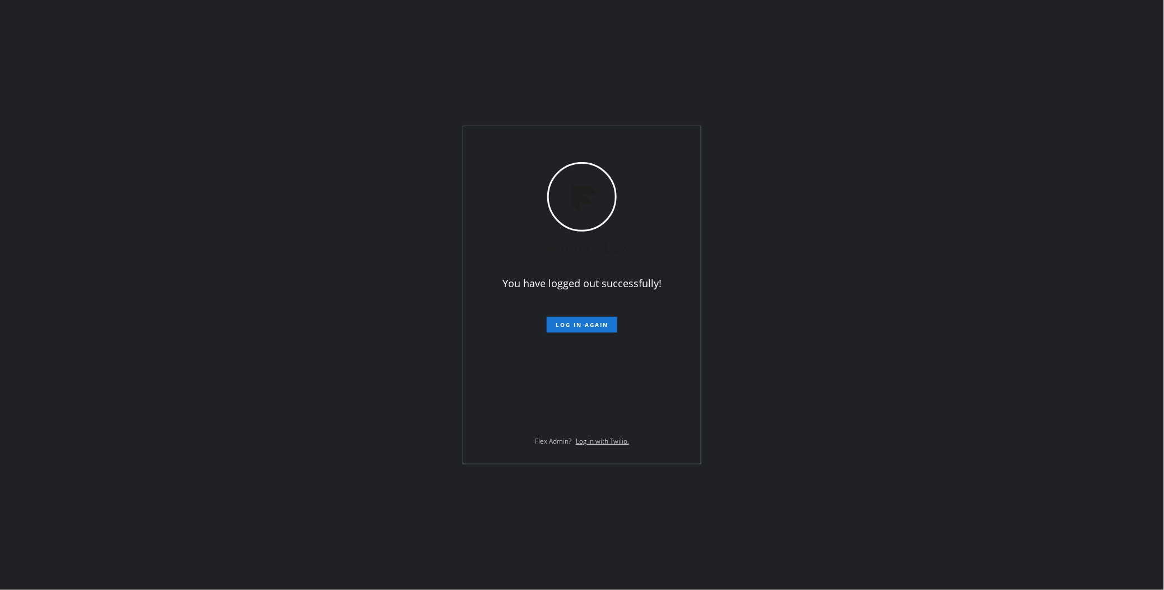
drag, startPoint x: 1025, startPoint y: 87, endPoint x: 1021, endPoint y: 74, distance: 14.2
click at [1023, 80] on div "You have logged out successfully! Log in again Flex Admin? Log in with Twilio." at bounding box center [582, 295] width 1164 height 590
click at [80, 168] on div "You have logged out successfully! Log in again Flex Admin? Log in with Twilio." at bounding box center [582, 295] width 1164 height 590
